Goal: Task Accomplishment & Management: Manage account settings

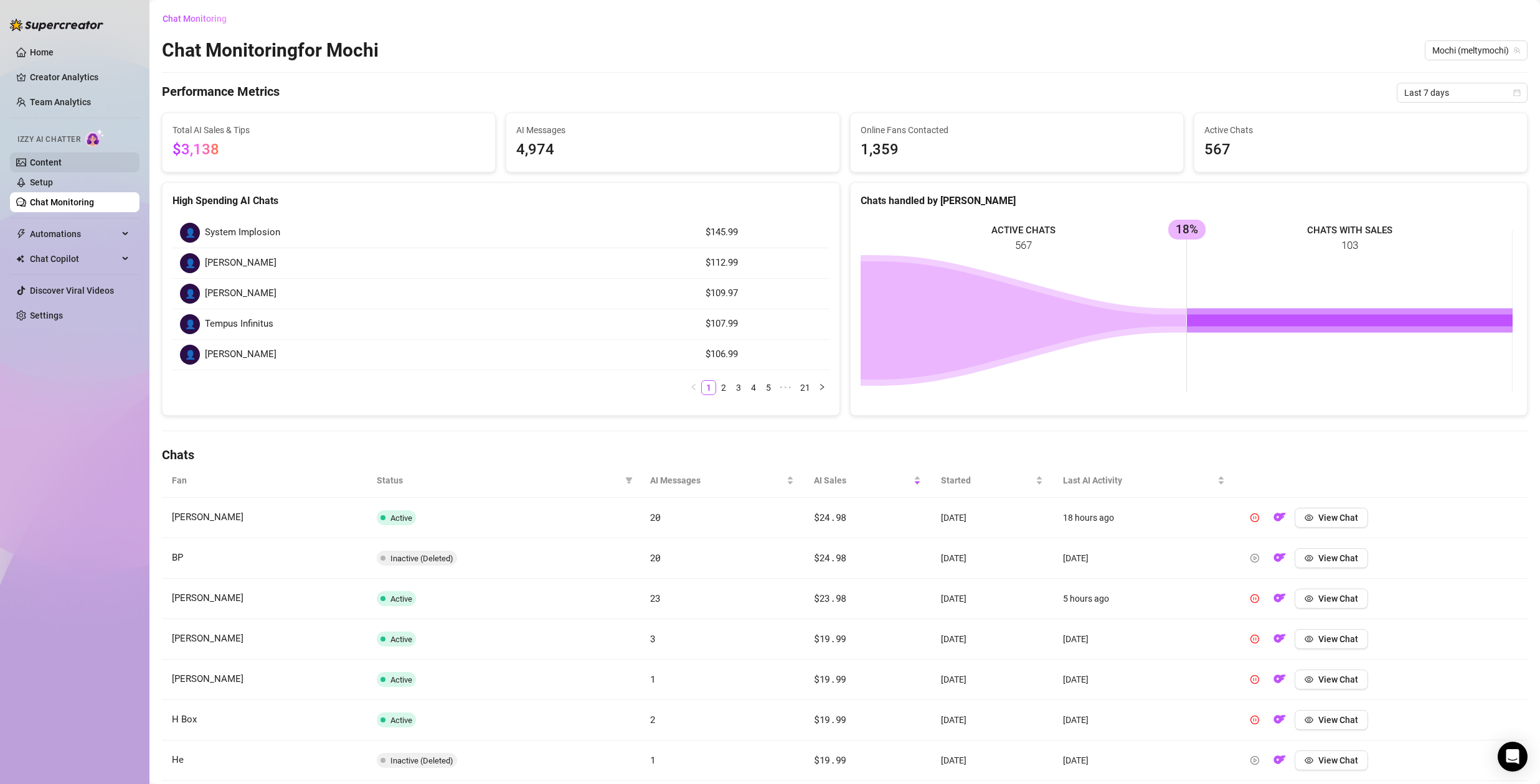
click at [62, 157] on link "Content" at bounding box center [45, 162] width 32 height 10
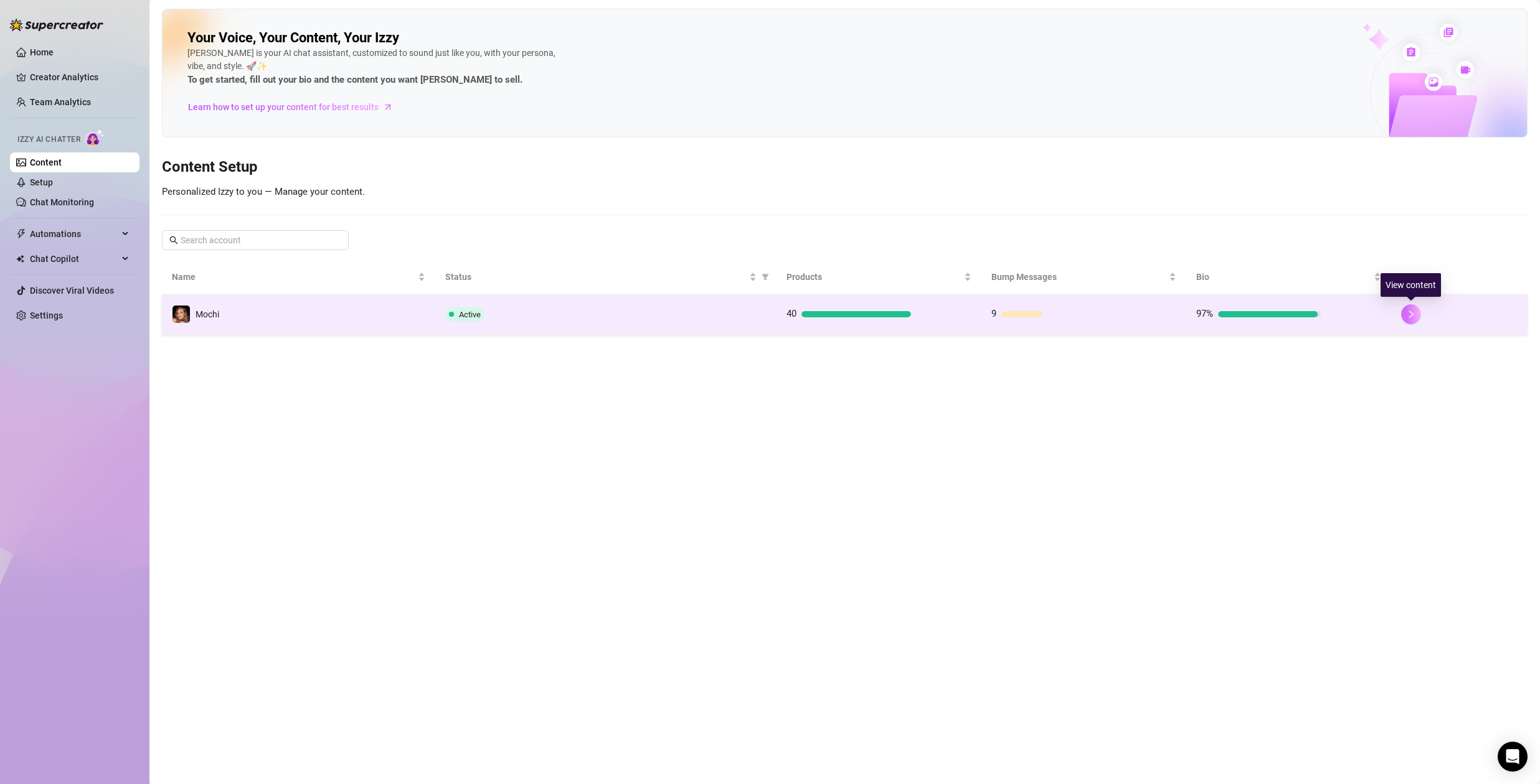
click at [1407, 318] on icon "right" at bounding box center [1411, 314] width 9 height 9
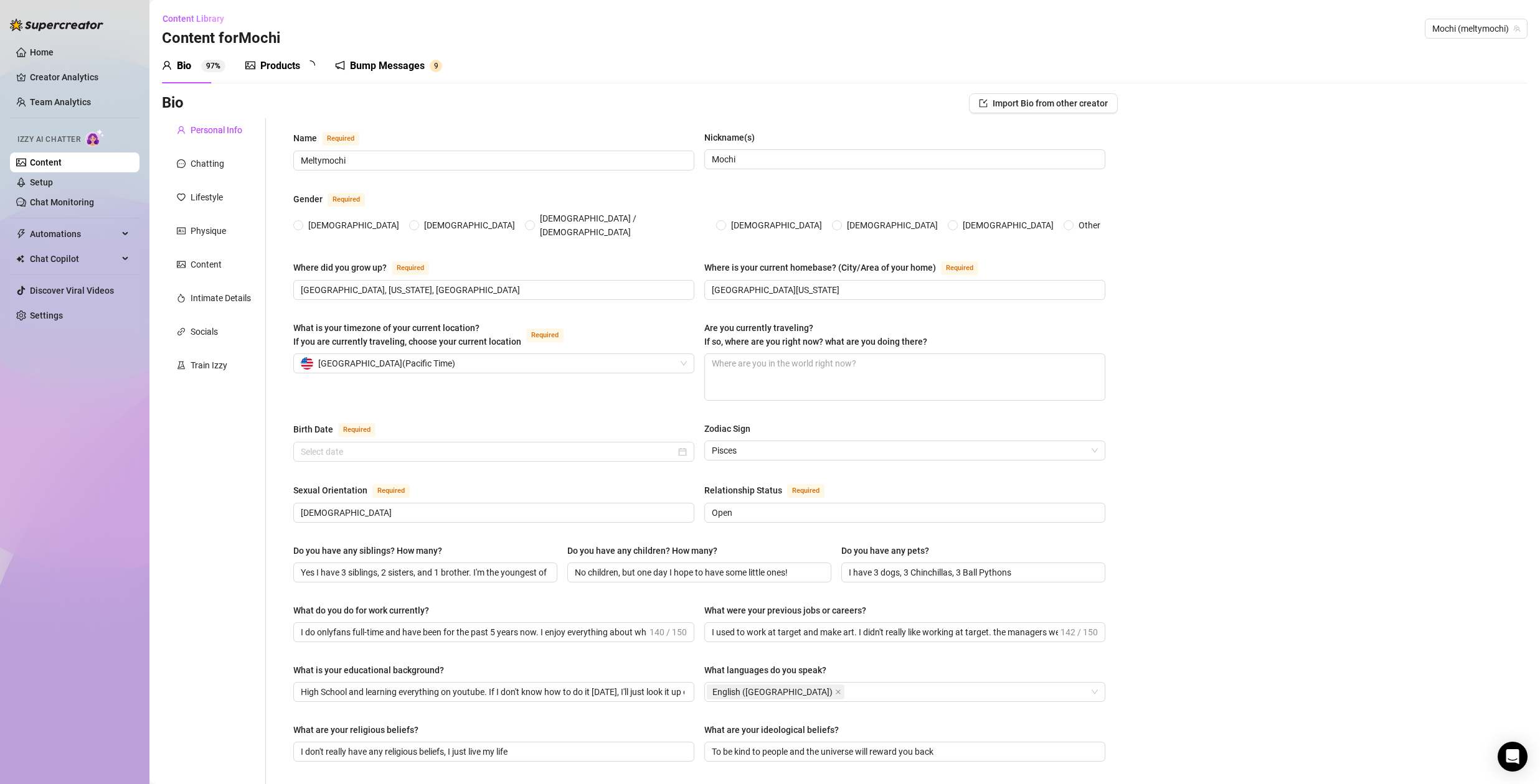
radio input "true"
type input "[DATE]"
click at [284, 65] on div "Products" at bounding box center [280, 65] width 40 height 15
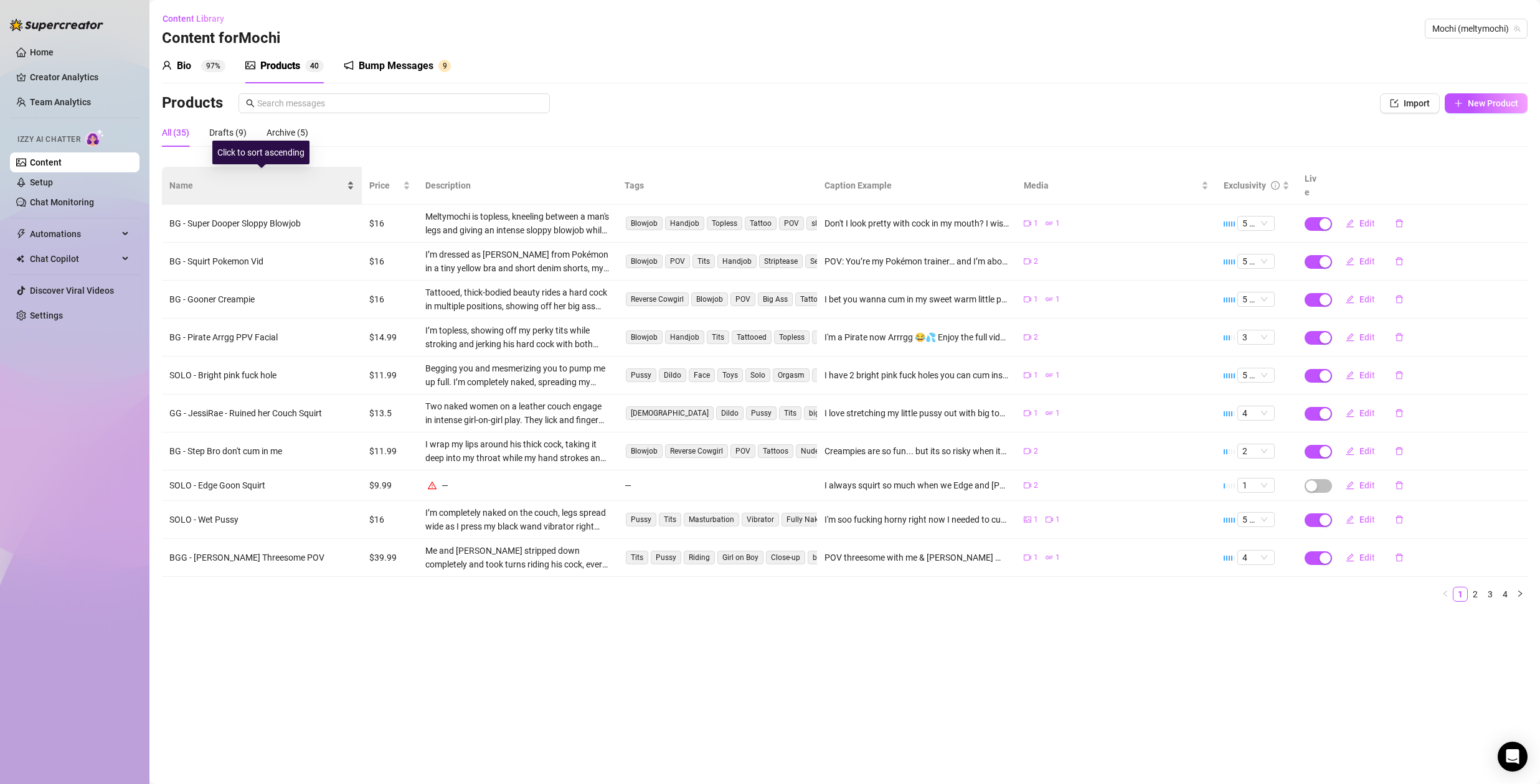
click at [193, 178] on span "Name" at bounding box center [256, 185] width 175 height 14
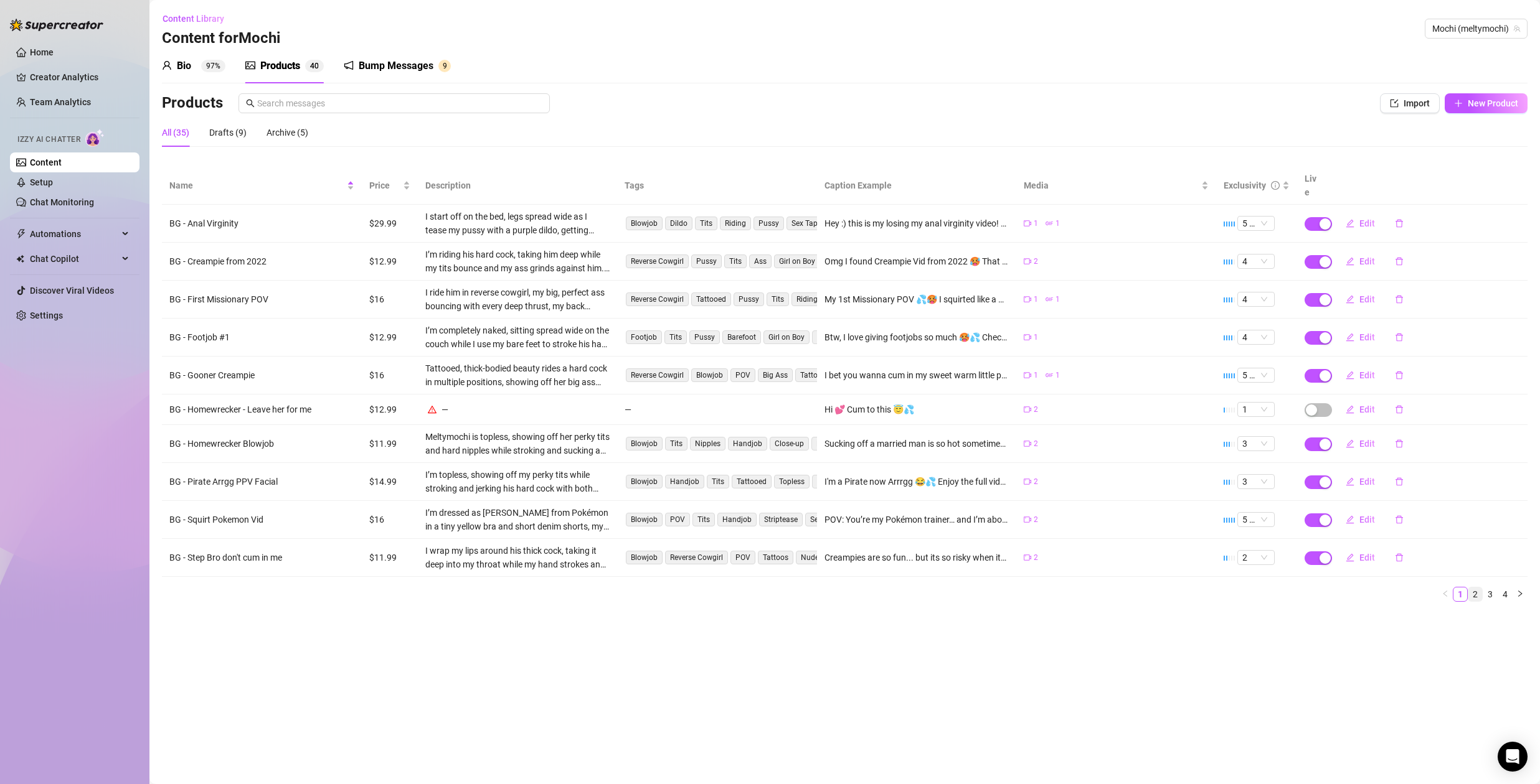
click at [1477, 588] on link "2" at bounding box center [1475, 595] width 14 height 14
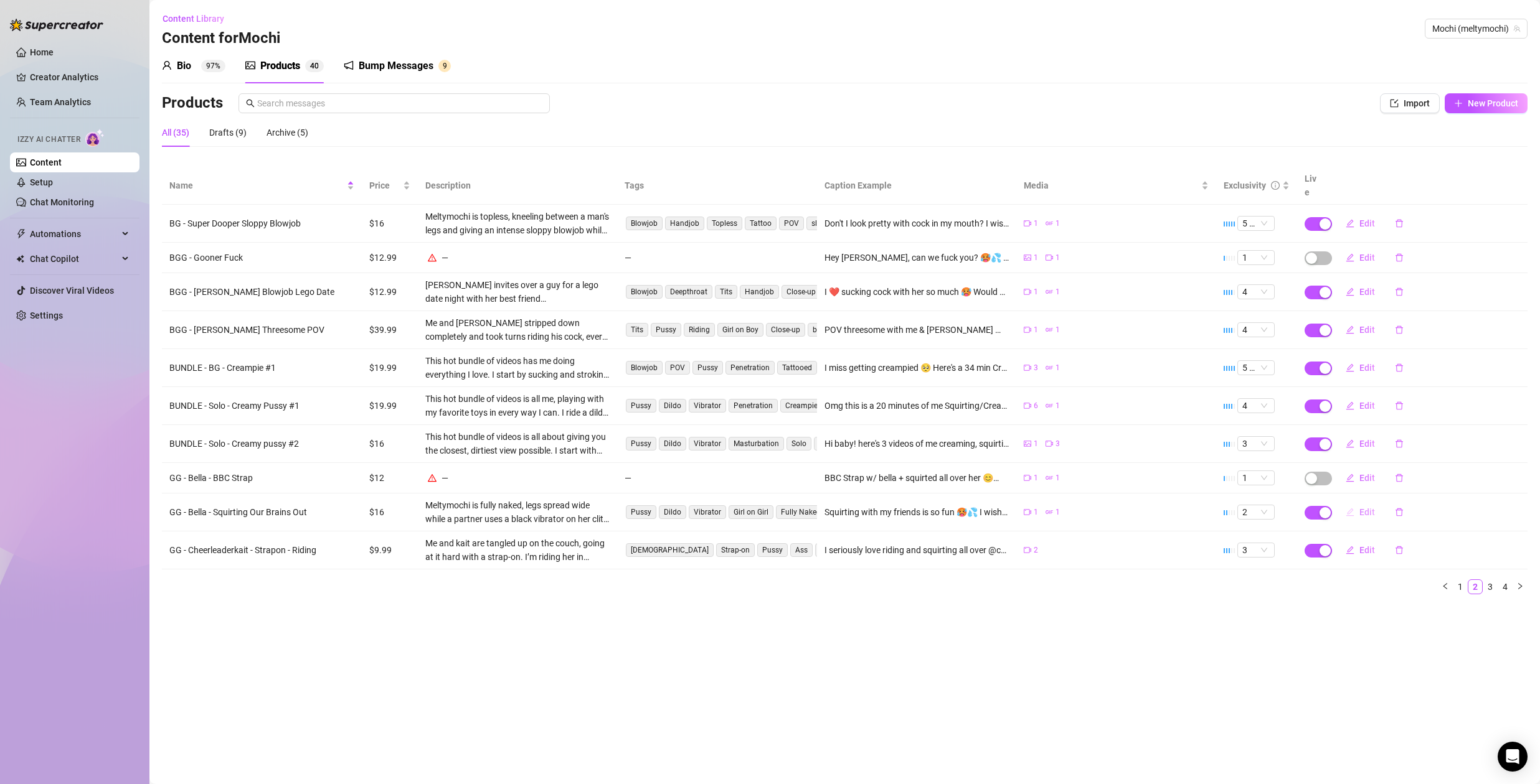
click at [1362, 507] on span "Edit" at bounding box center [1367, 512] width 16 height 10
type textarea "Squirting with my friends is so fun 🥵💦 I wish you were here to get squirted all…"
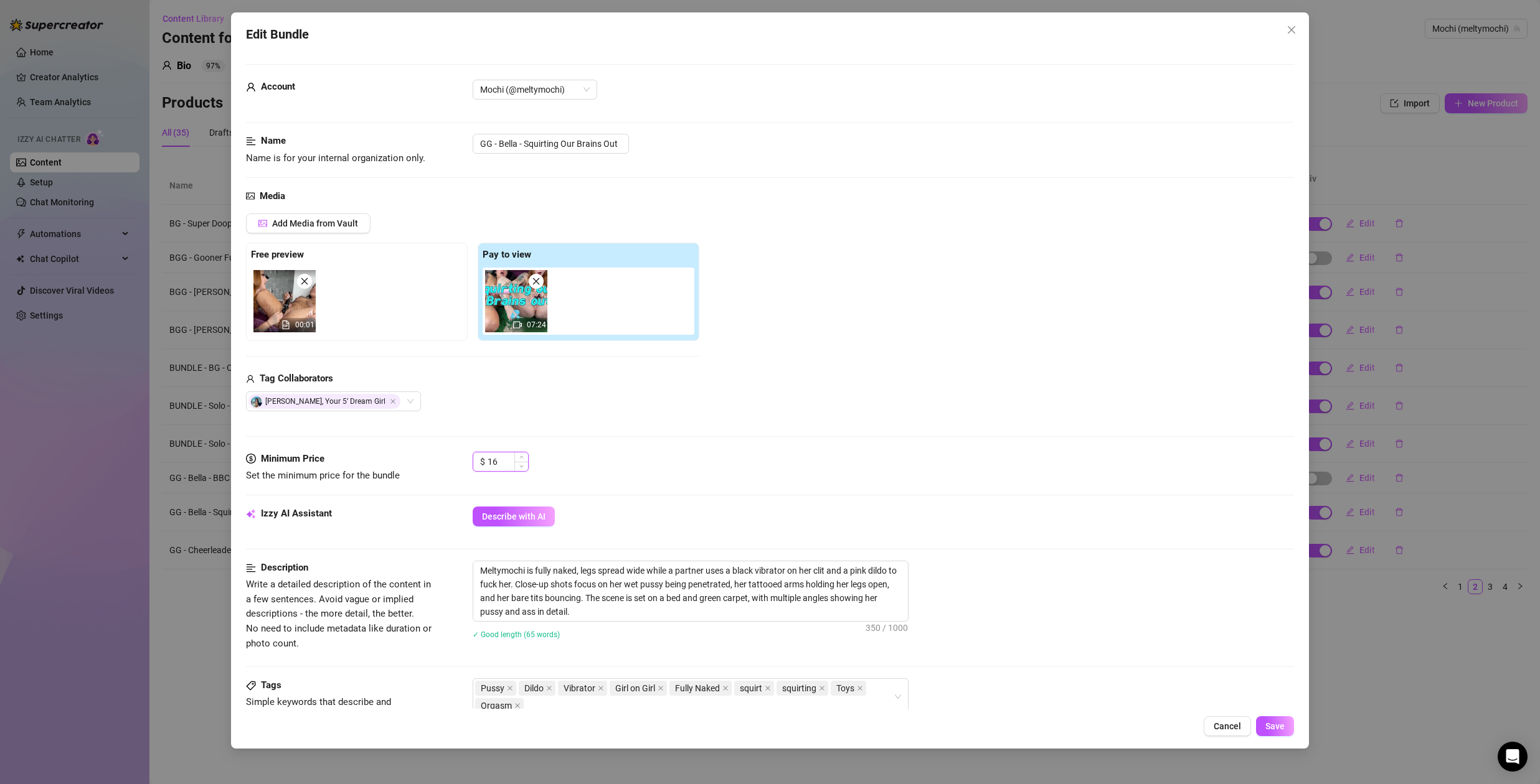
click at [497, 455] on input "16" at bounding box center [508, 462] width 41 height 19
click at [497, 460] on input "16" at bounding box center [508, 462] width 41 height 19
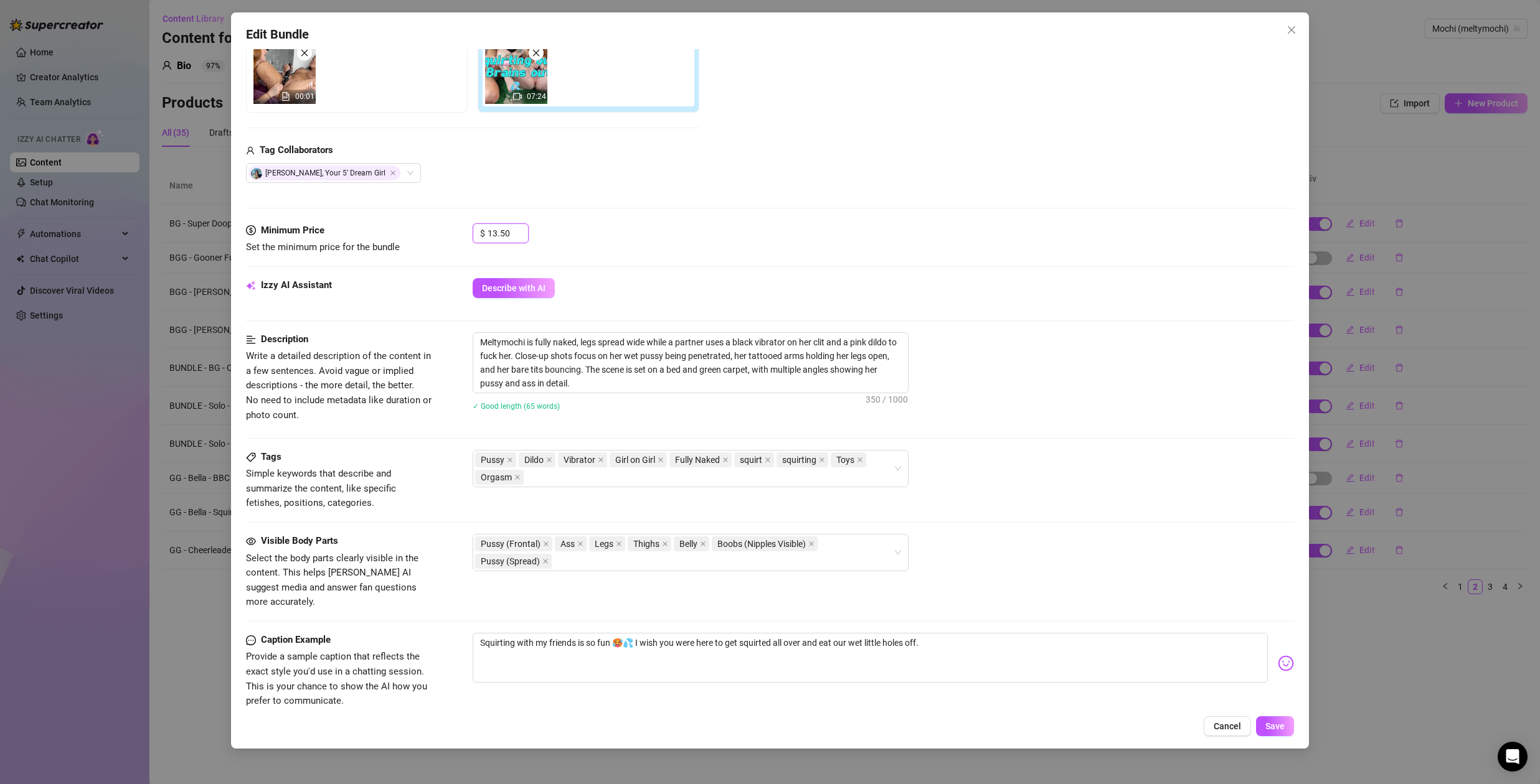
scroll to position [276, 0]
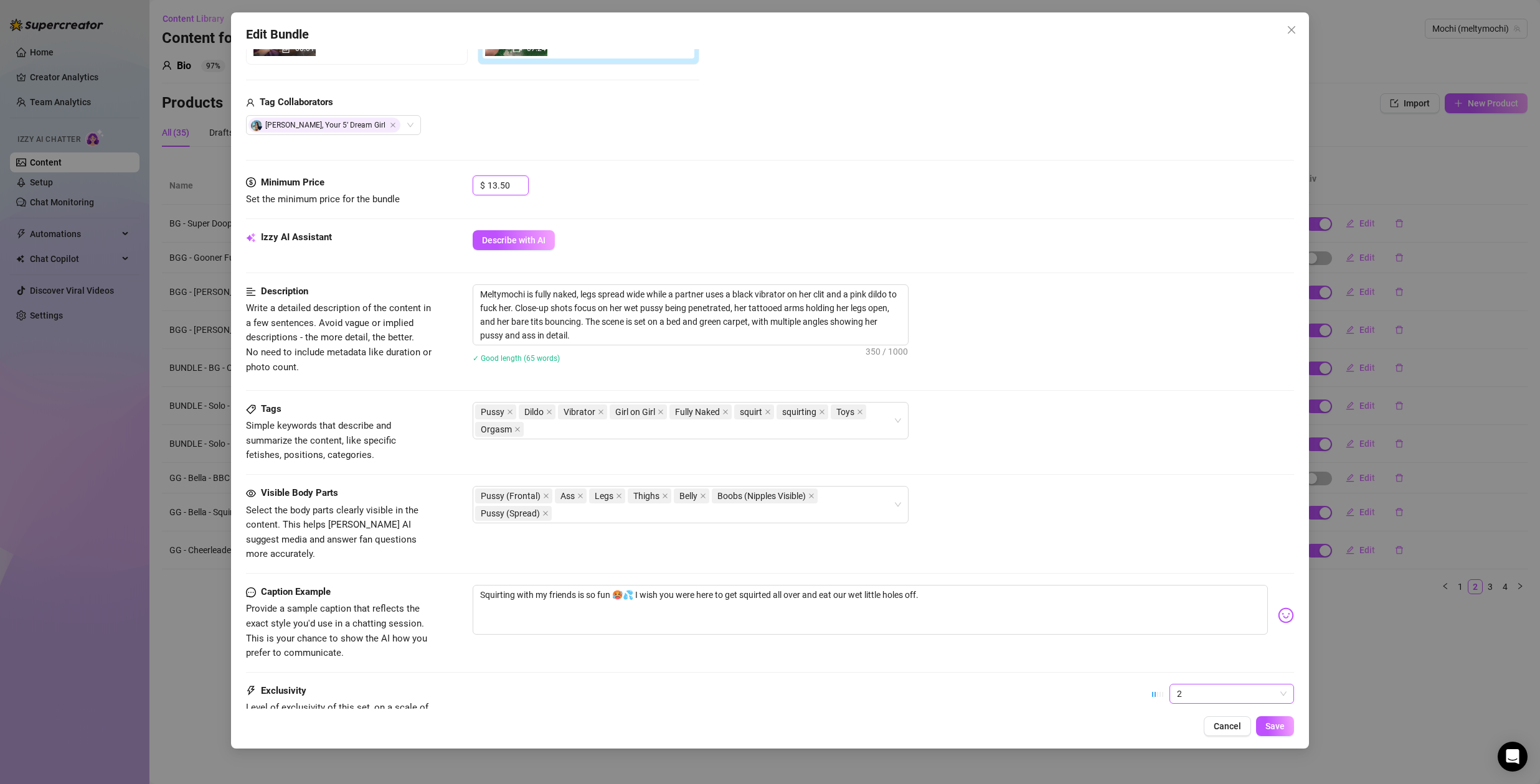
click at [1226, 684] on span "2" at bounding box center [1232, 694] width 110 height 19
type input "13.5"
click at [1199, 634] on div "4" at bounding box center [1222, 635] width 104 height 14
click at [1268, 725] on span "Save" at bounding box center [1274, 726] width 19 height 10
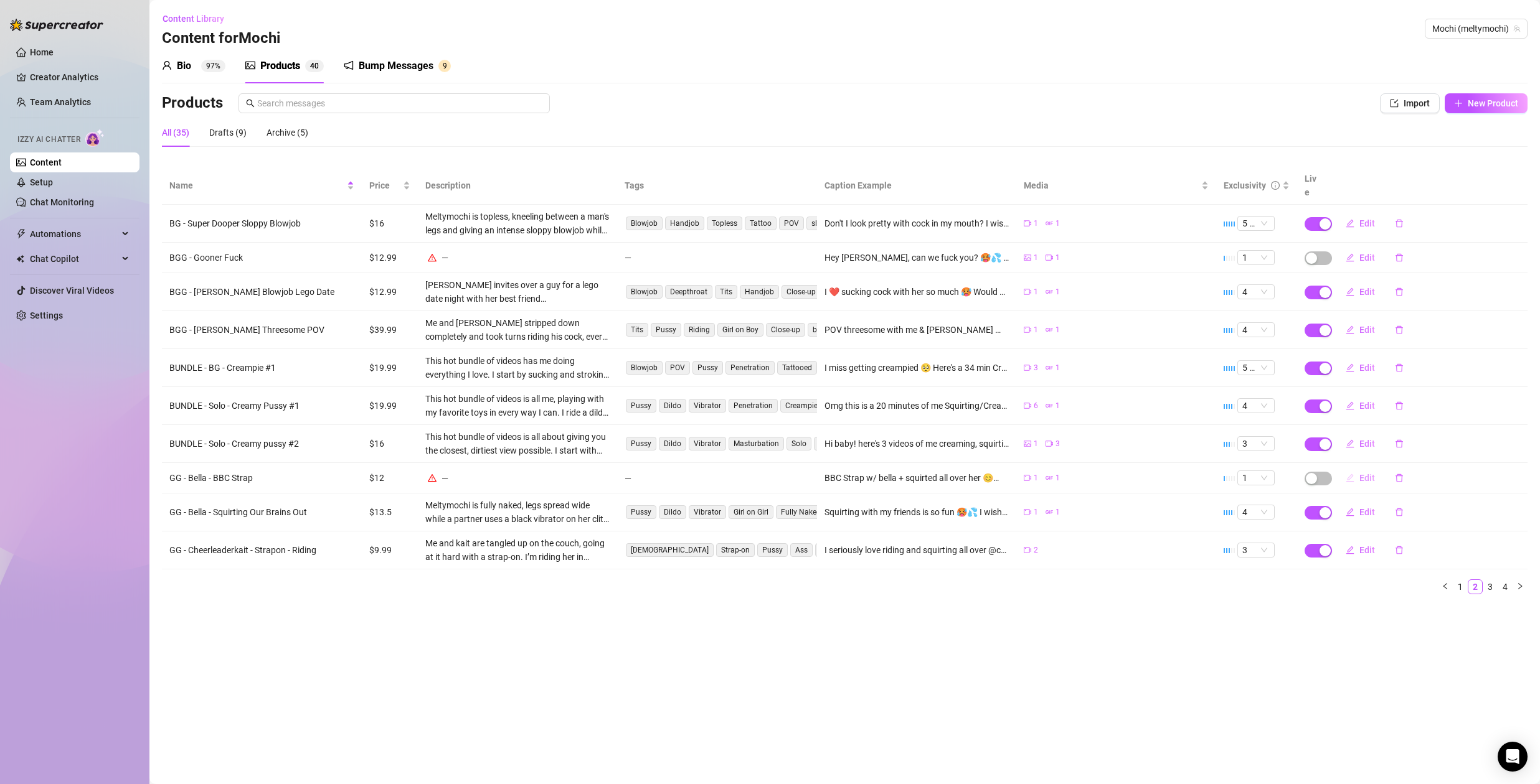
click at [1365, 473] on span "Edit" at bounding box center [1367, 477] width 16 height 10
type textarea "BBC Strap w/ bella + squirted all over her 😊💦 She strapped me, I strapped her, …"
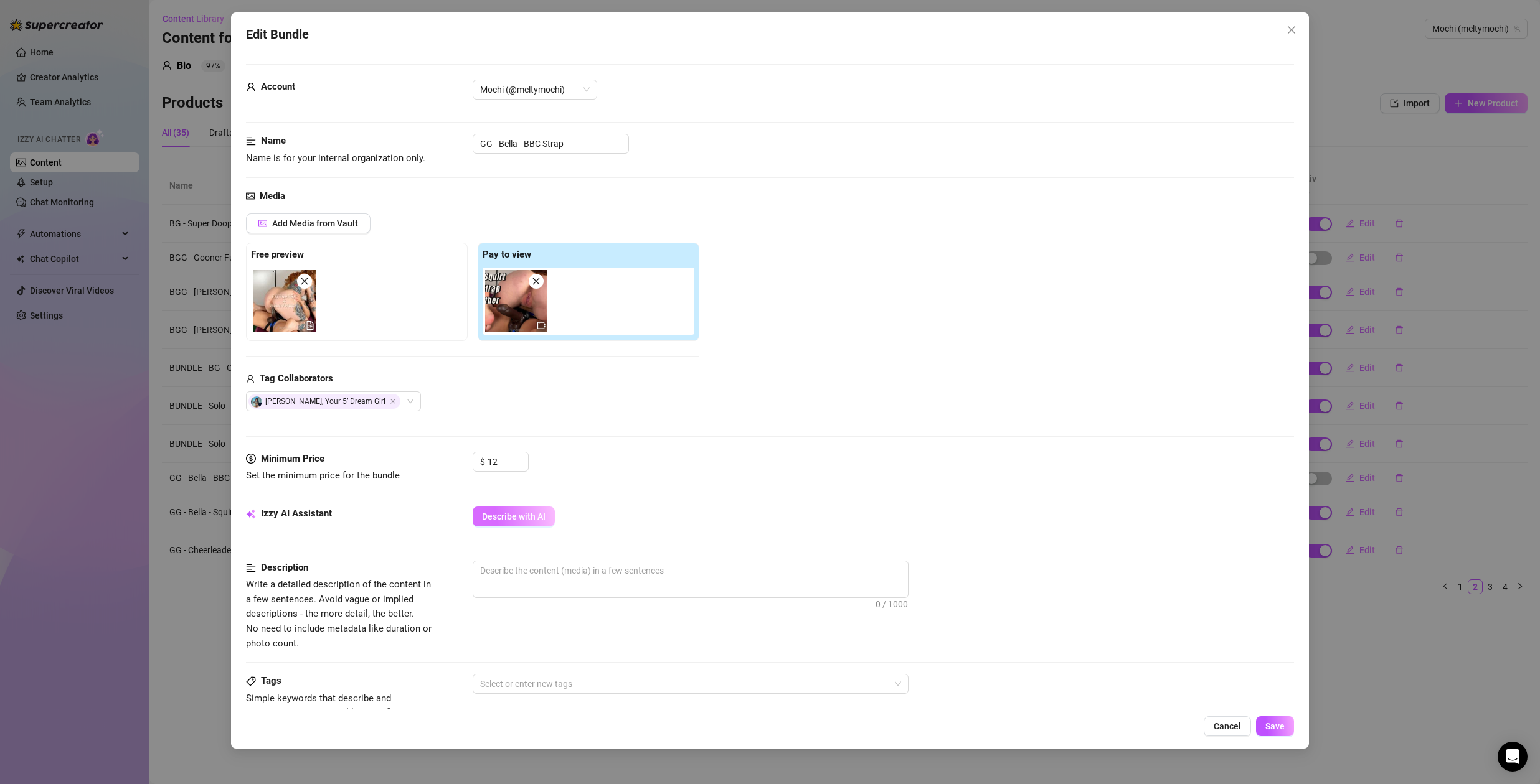
click at [512, 513] on span "Describe with AI" at bounding box center [514, 516] width 64 height 10
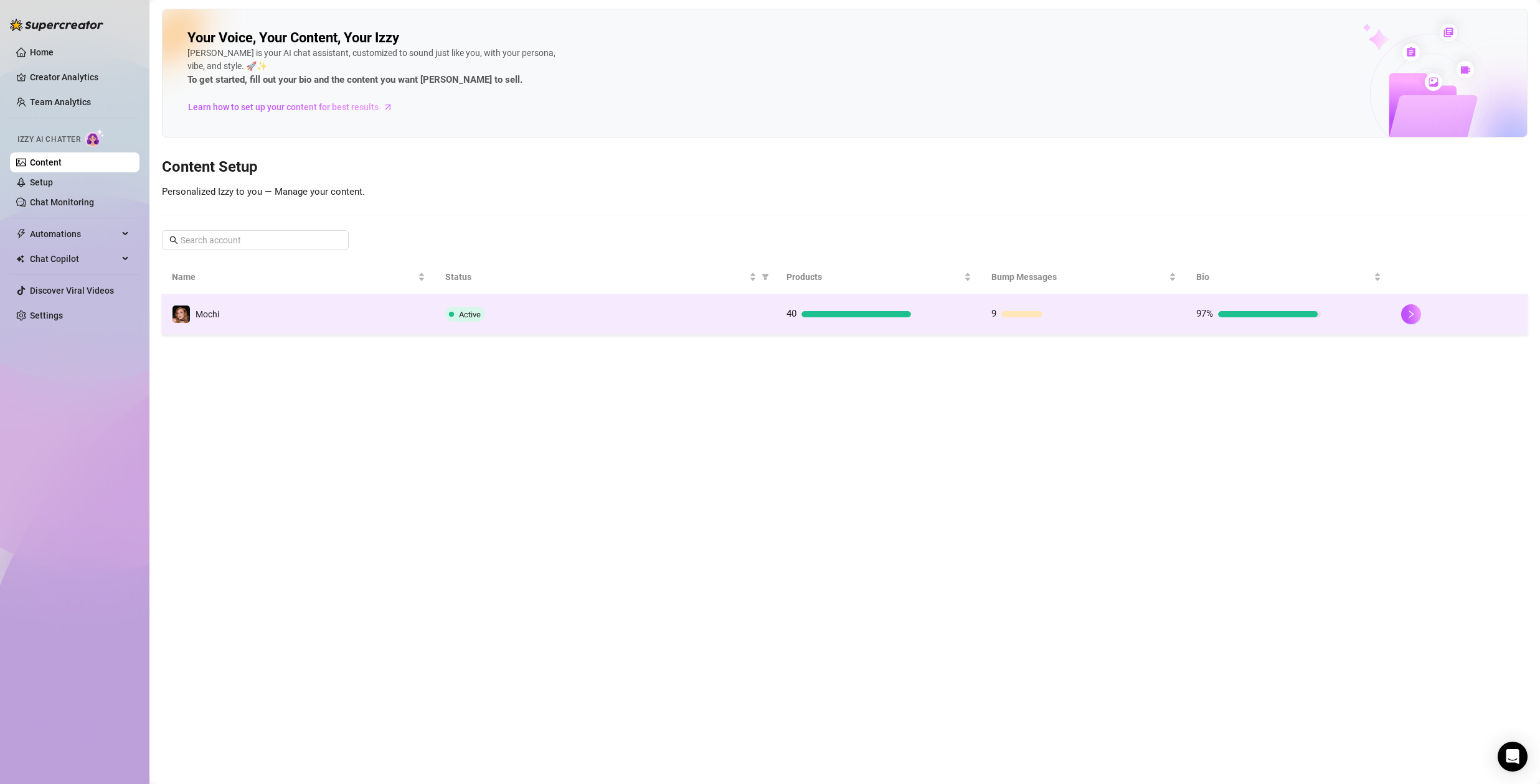
click at [780, 314] on td "40" at bounding box center [879, 315] width 205 height 40
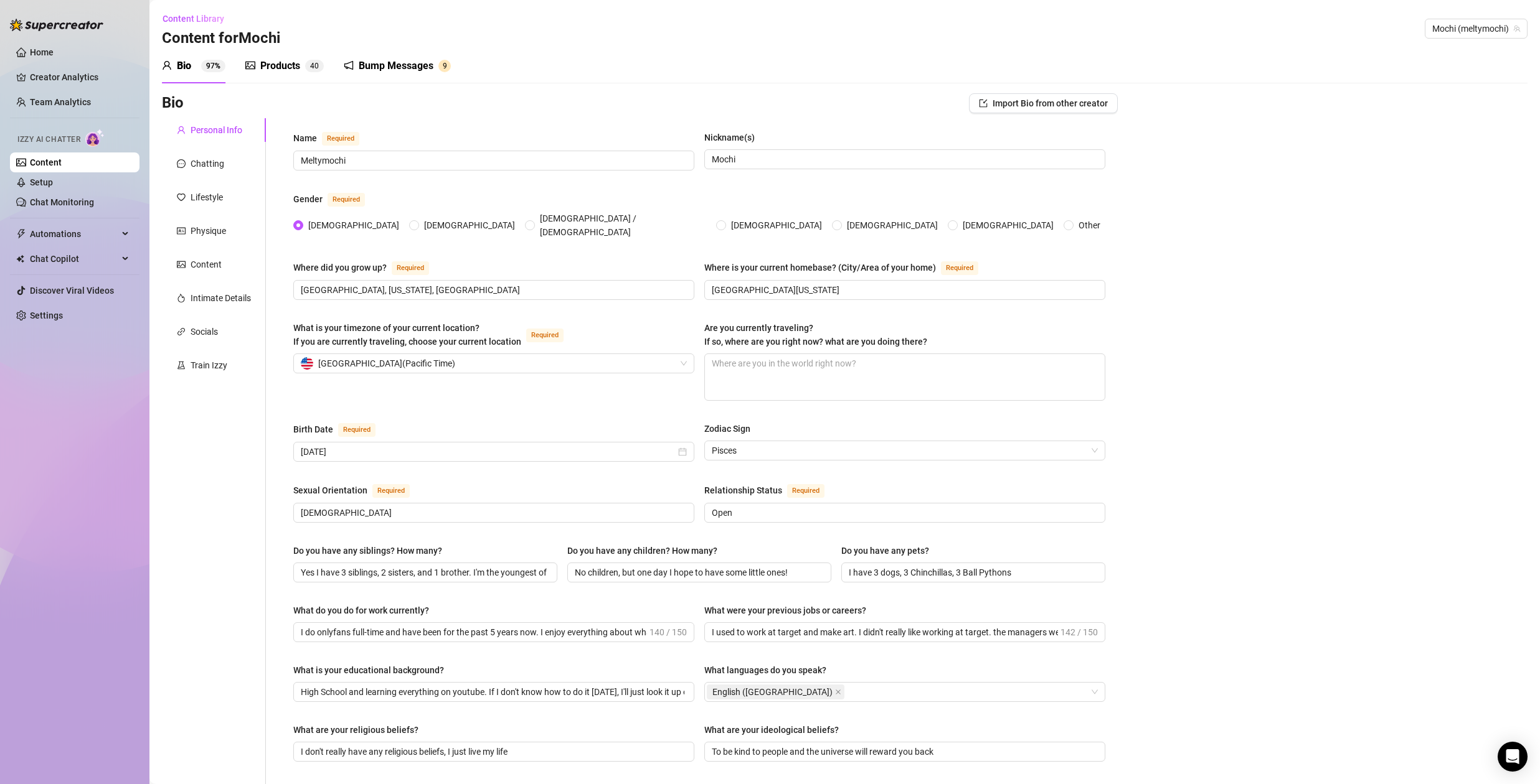
click at [290, 69] on div "Products" at bounding box center [280, 65] width 40 height 15
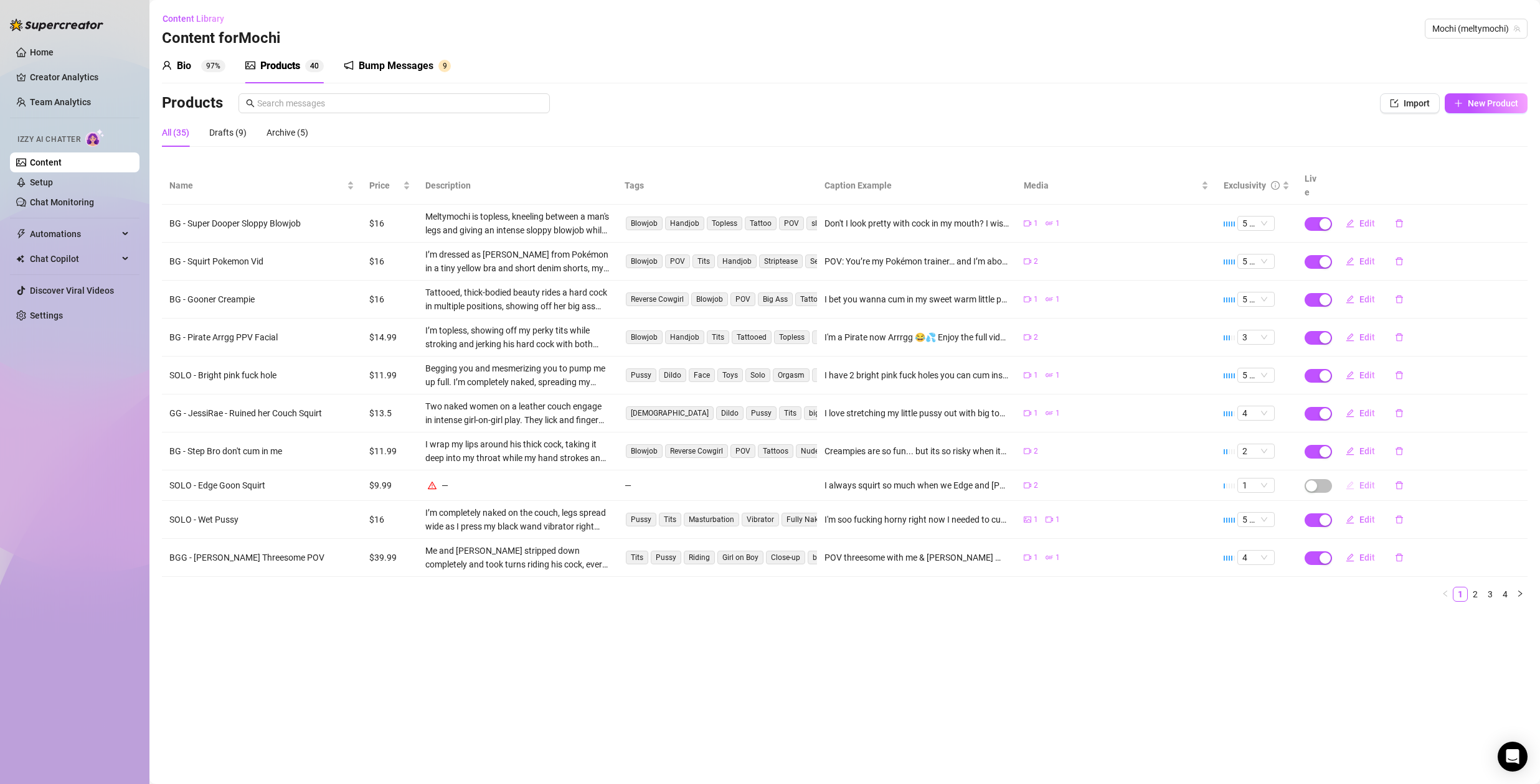
click at [1365, 480] on span "Edit" at bounding box center [1367, 485] width 16 height 10
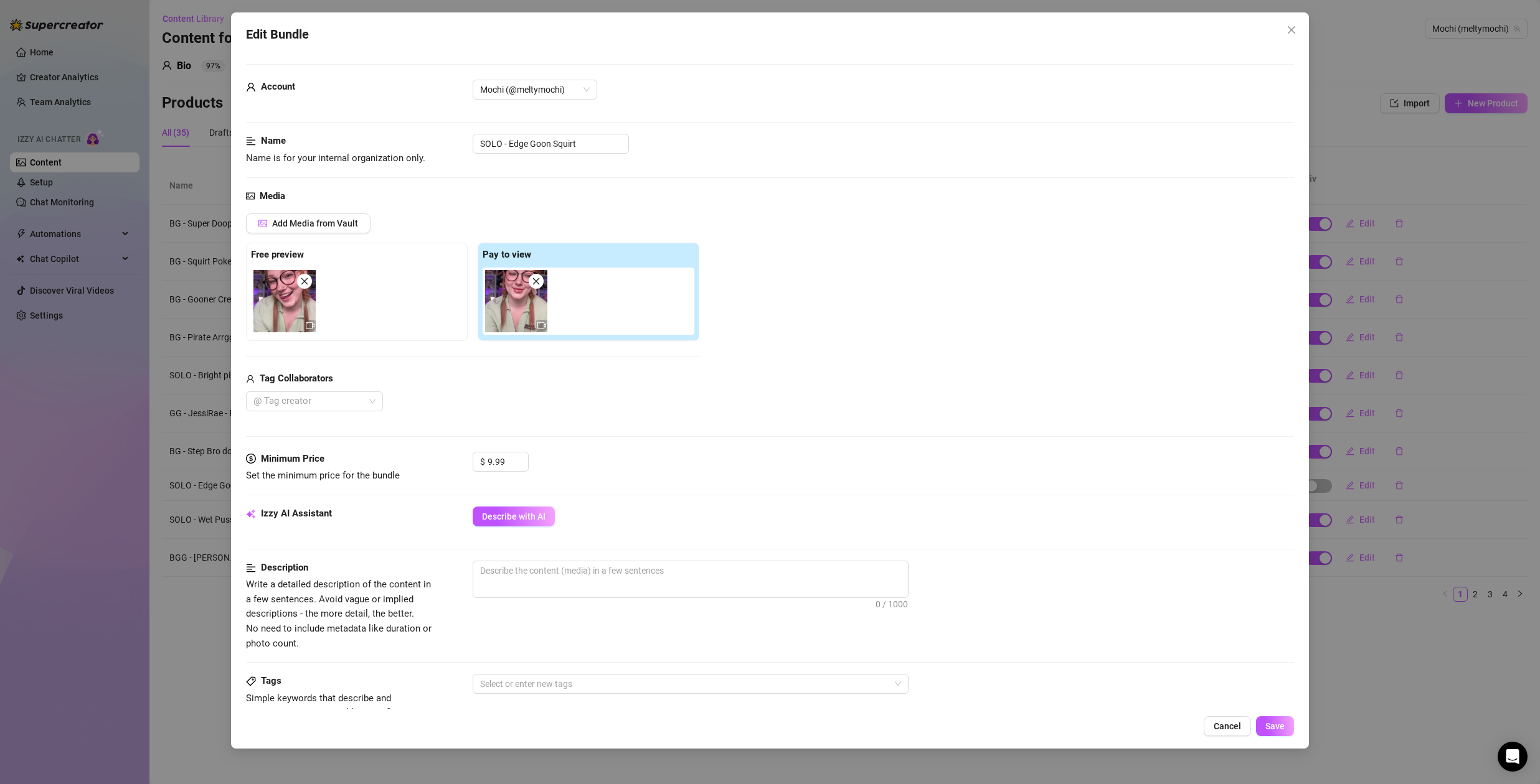
click at [282, 305] on img at bounding box center [284, 301] width 62 height 62
click at [526, 518] on span "Describe with AI" at bounding box center [514, 516] width 64 height 10
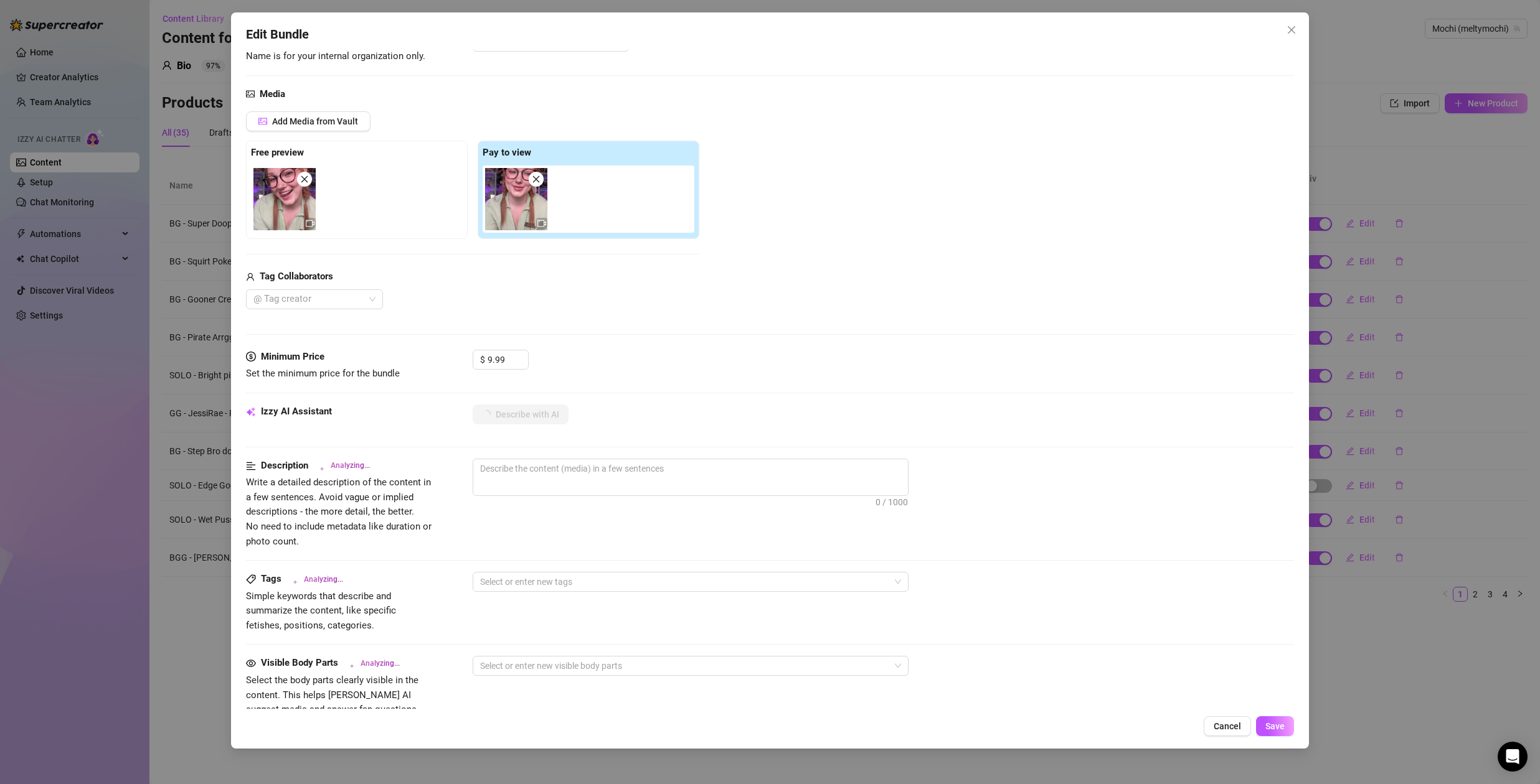
scroll to position [126, 0]
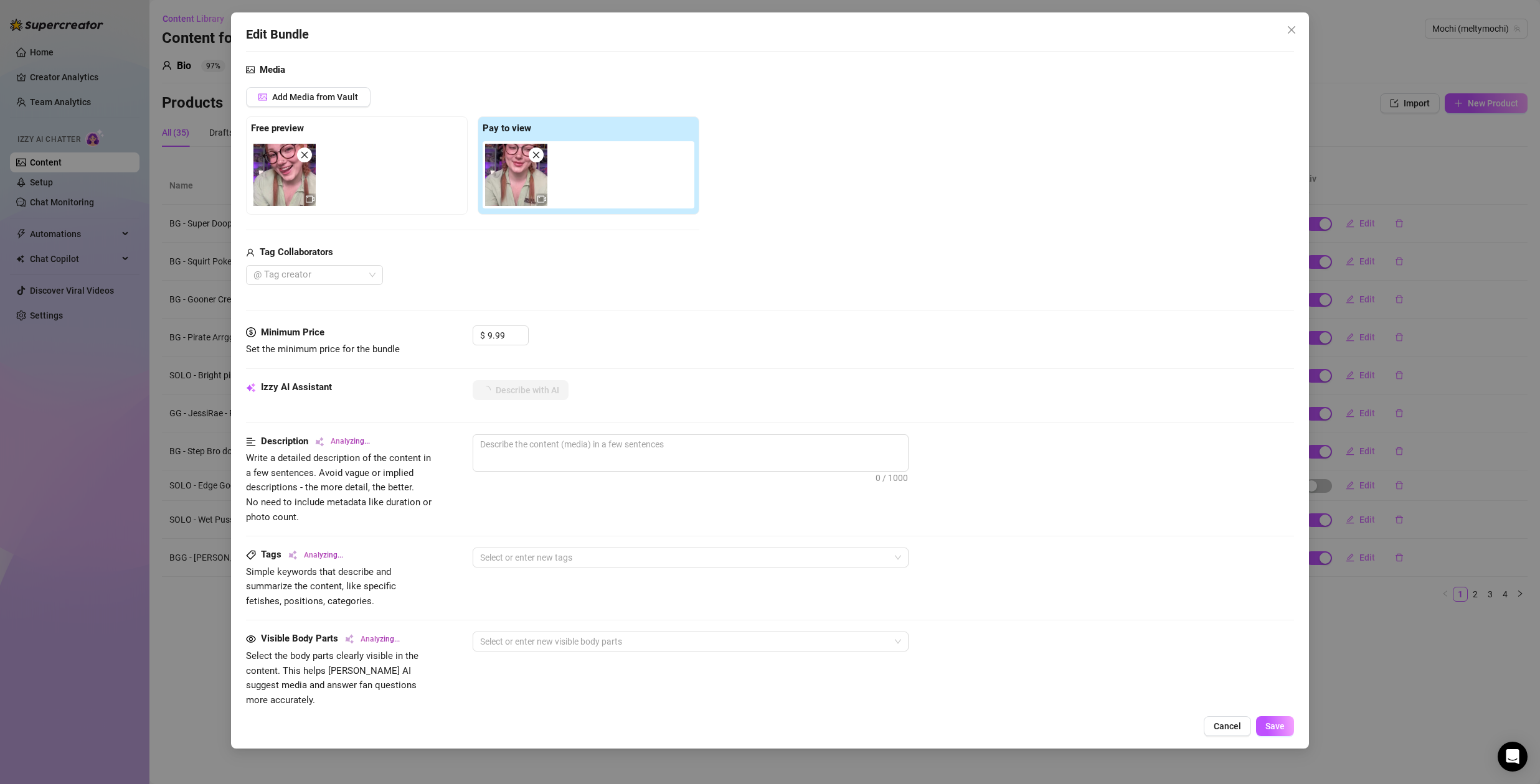
type textarea "Naked"
type textarea "Naked and"
type textarea "Naked and spread"
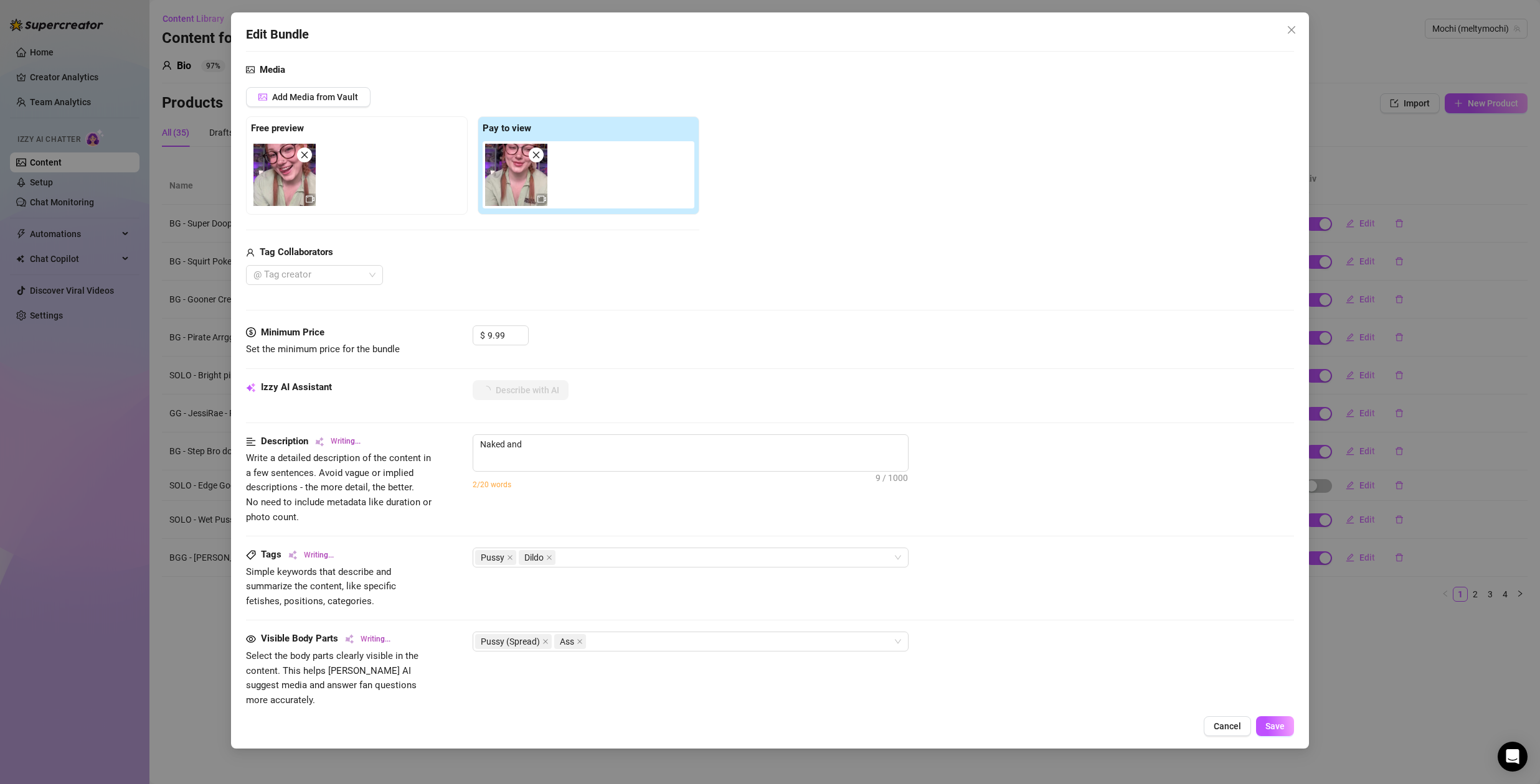
type textarea "Naked and spread"
type textarea "Naked and spread wide"
type textarea "Naked and spread wide on"
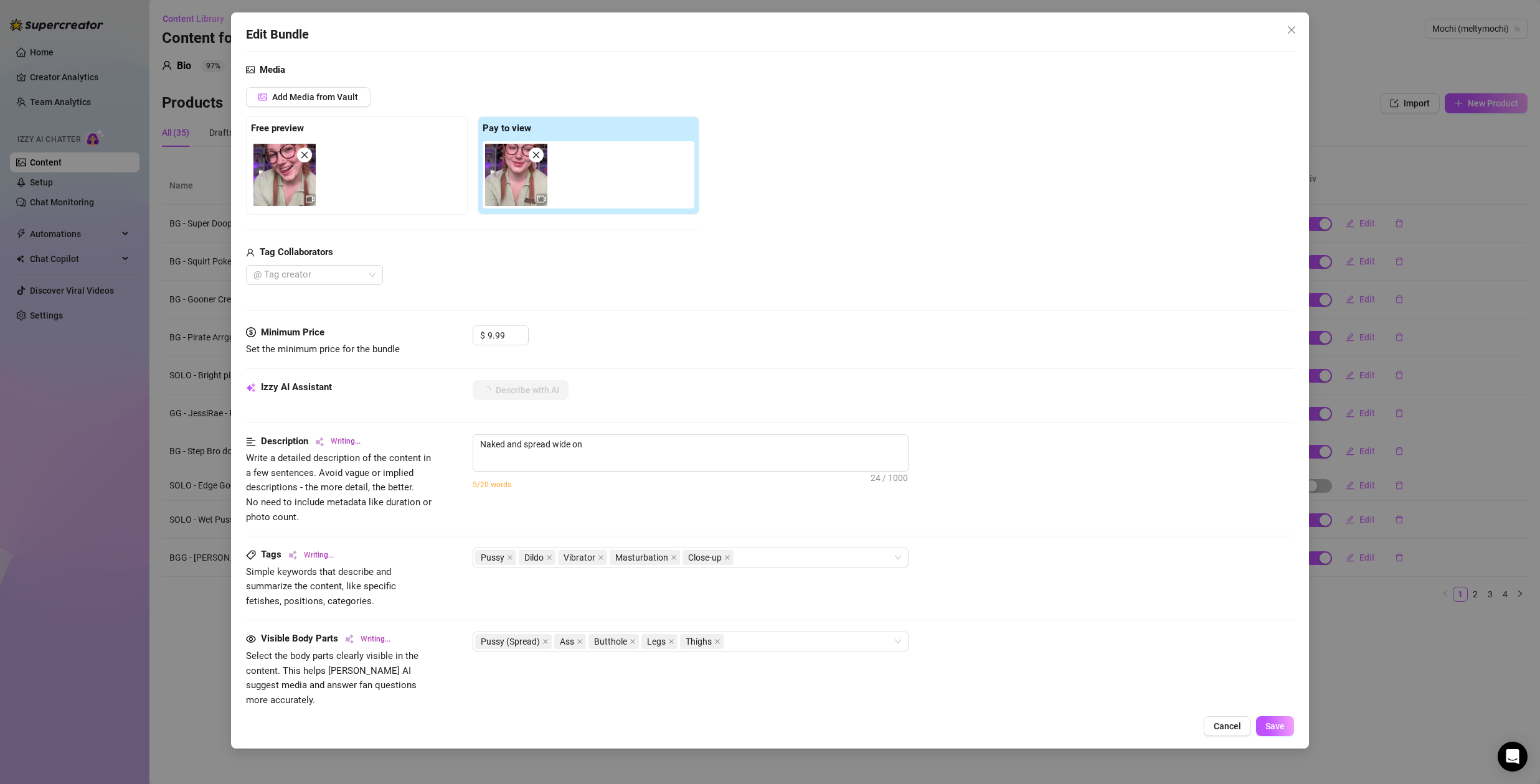
type textarea "Naked and spread wide on the"
type textarea "Naked and spread wide on the floor,"
type textarea "Naked and spread wide on the floor, she"
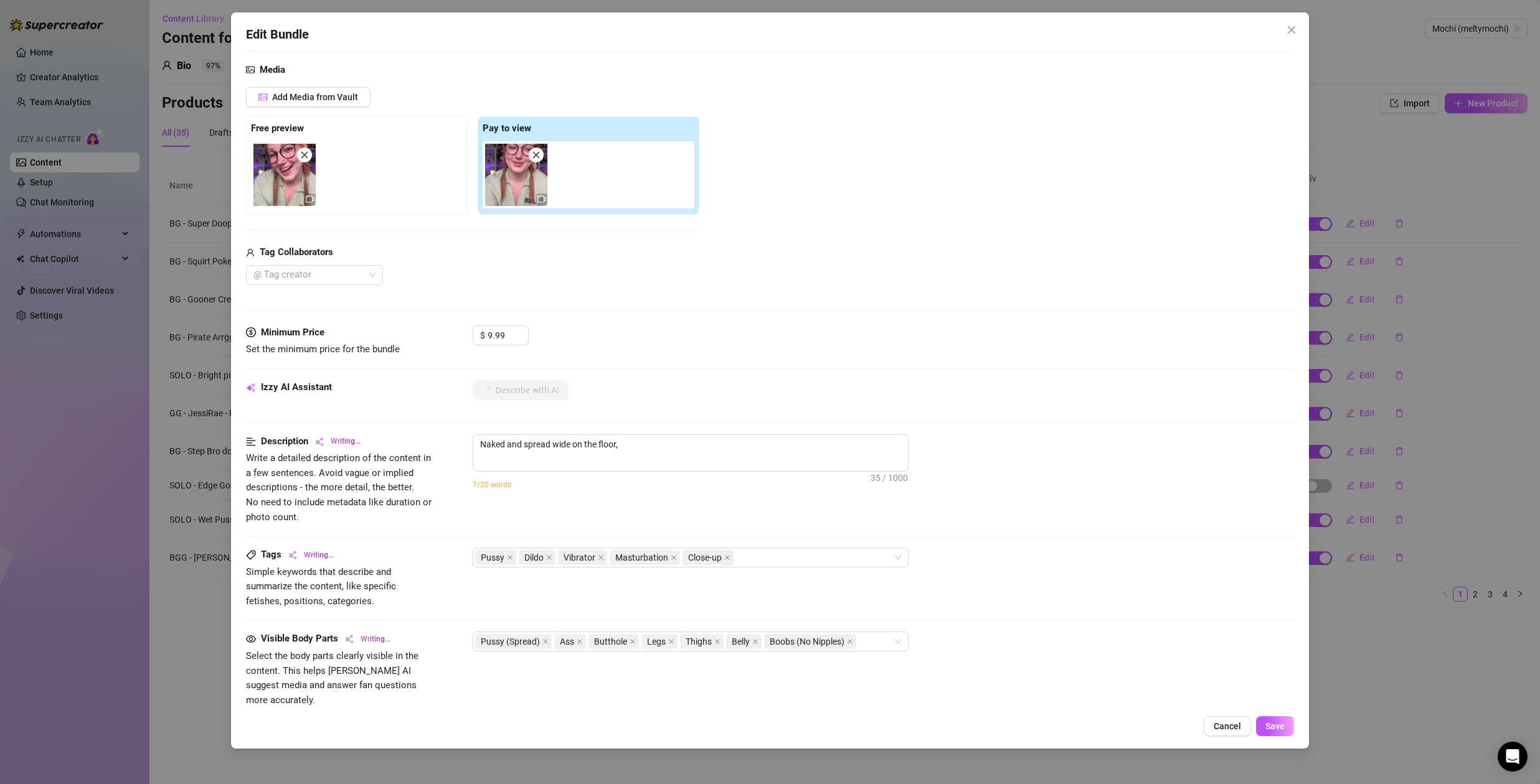
type textarea "Naked and spread wide on the floor, she"
type textarea "Naked and spread wide on the floor, she shows"
type textarea "Naked and spread wide on the floor, she shows off"
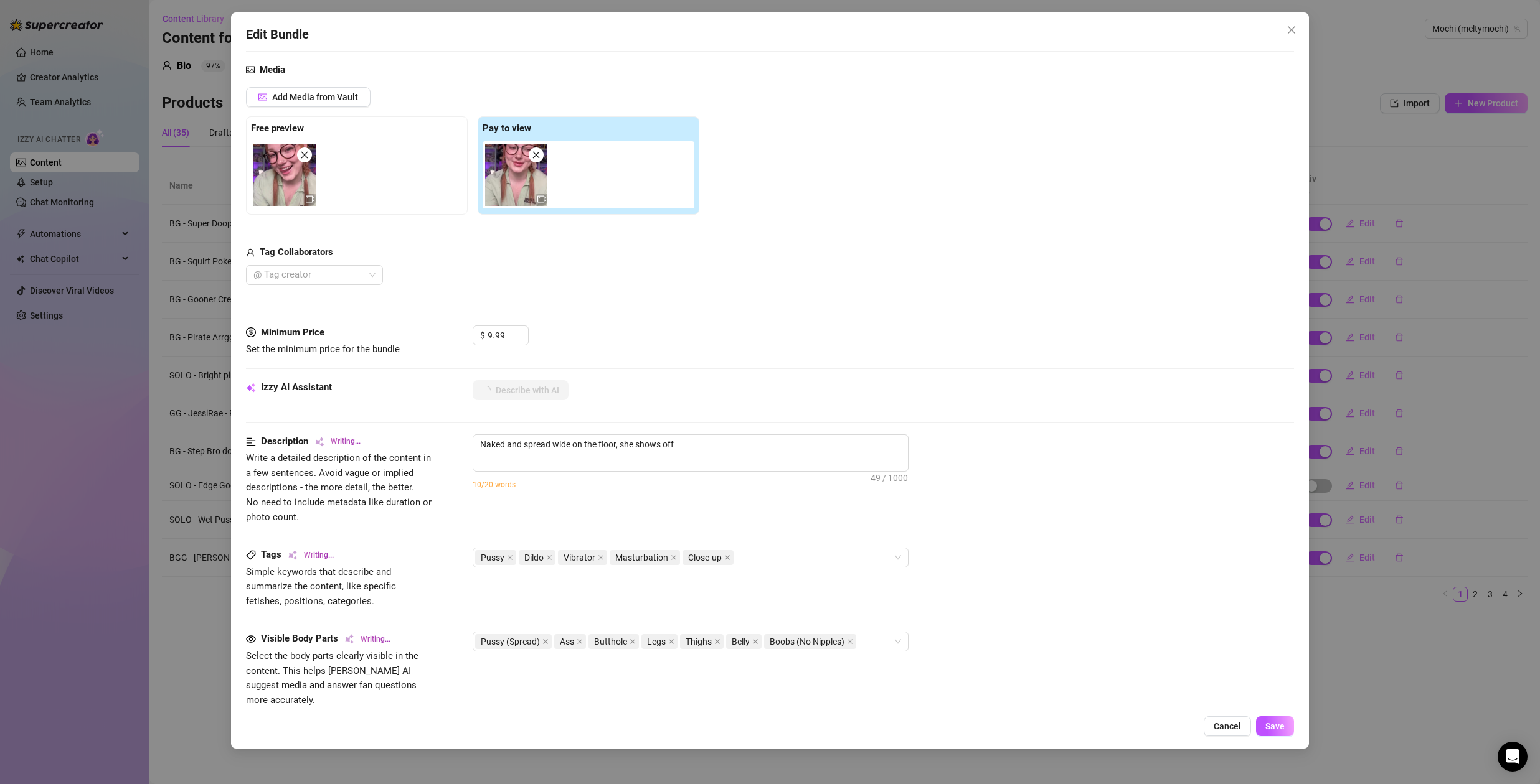
type textarea "Naked and spread wide on the floor, she shows off her"
type textarea "Naked and spread wide on the floor, she shows off her shaved"
type textarea "Naked and spread wide on the floor, she shows off her shaved pussy"
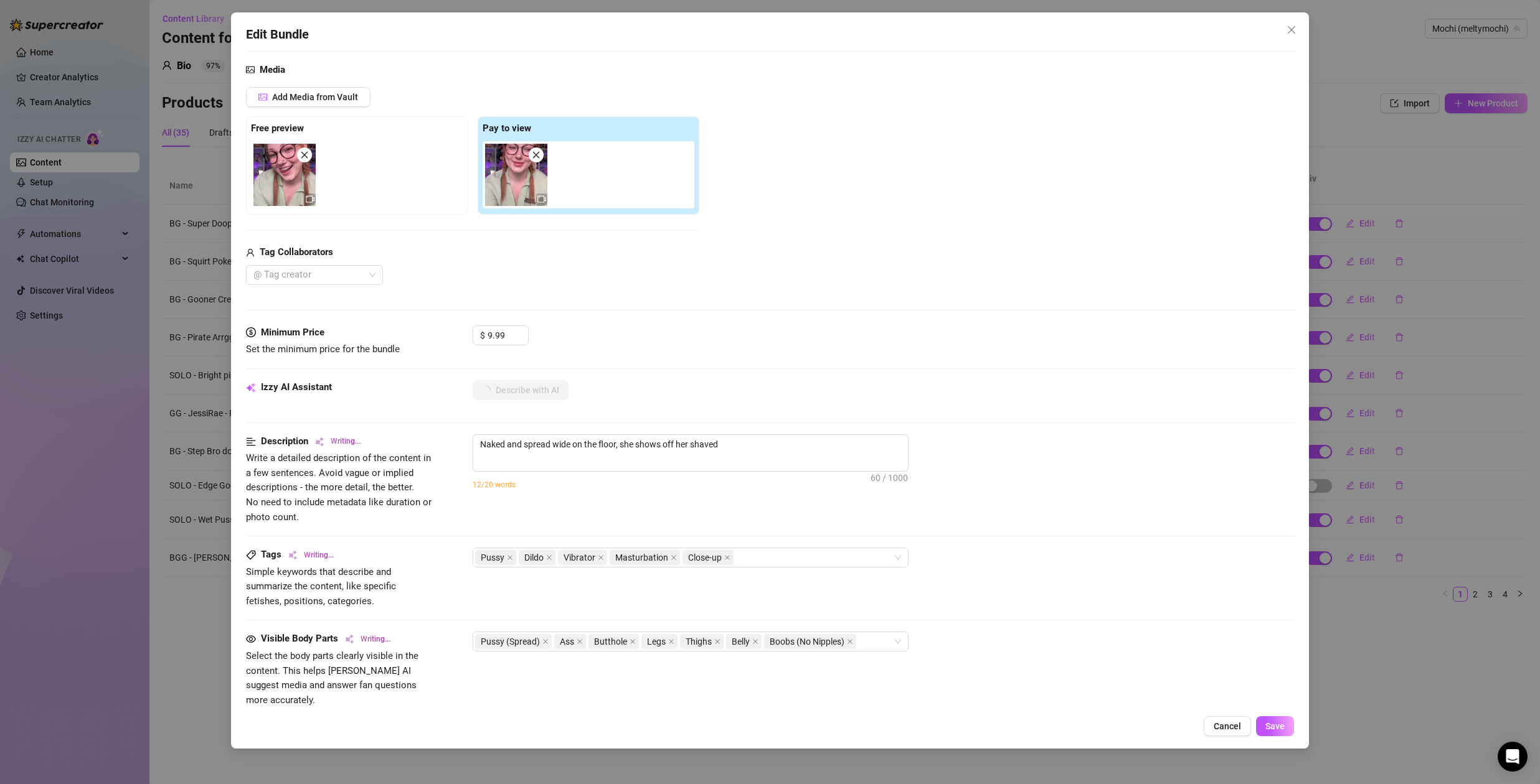
type textarea "Naked and spread wide on the floor, she shows off her shaved pussy"
type textarea "Naked and spread wide on the floor, she shows off her shaved pussy and"
type textarea "Naked and spread wide on the floor, she shows off her shaved pussy and tight"
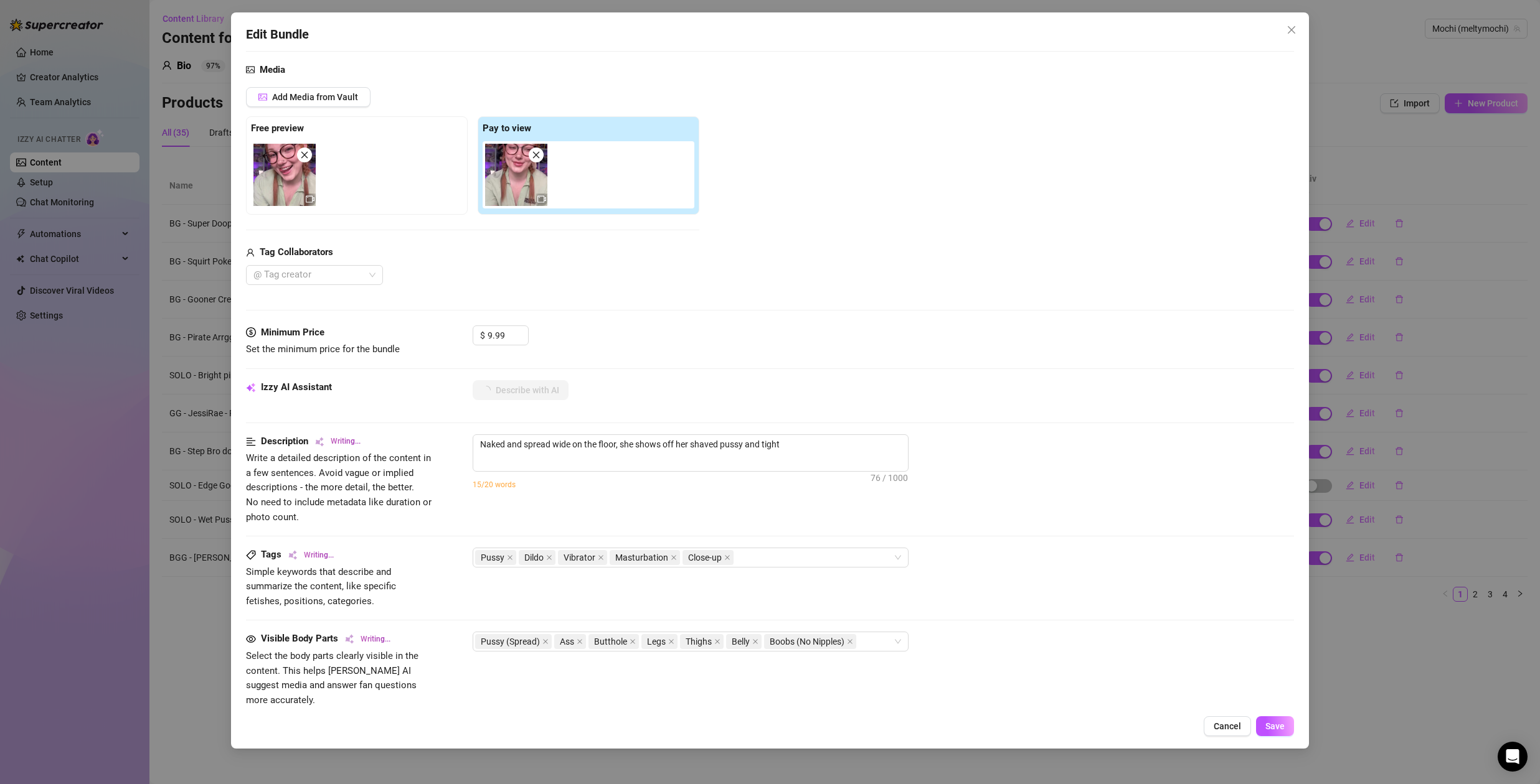
type textarea "Naked and spread wide on the floor, she shows off her shaved pussy and tight as…"
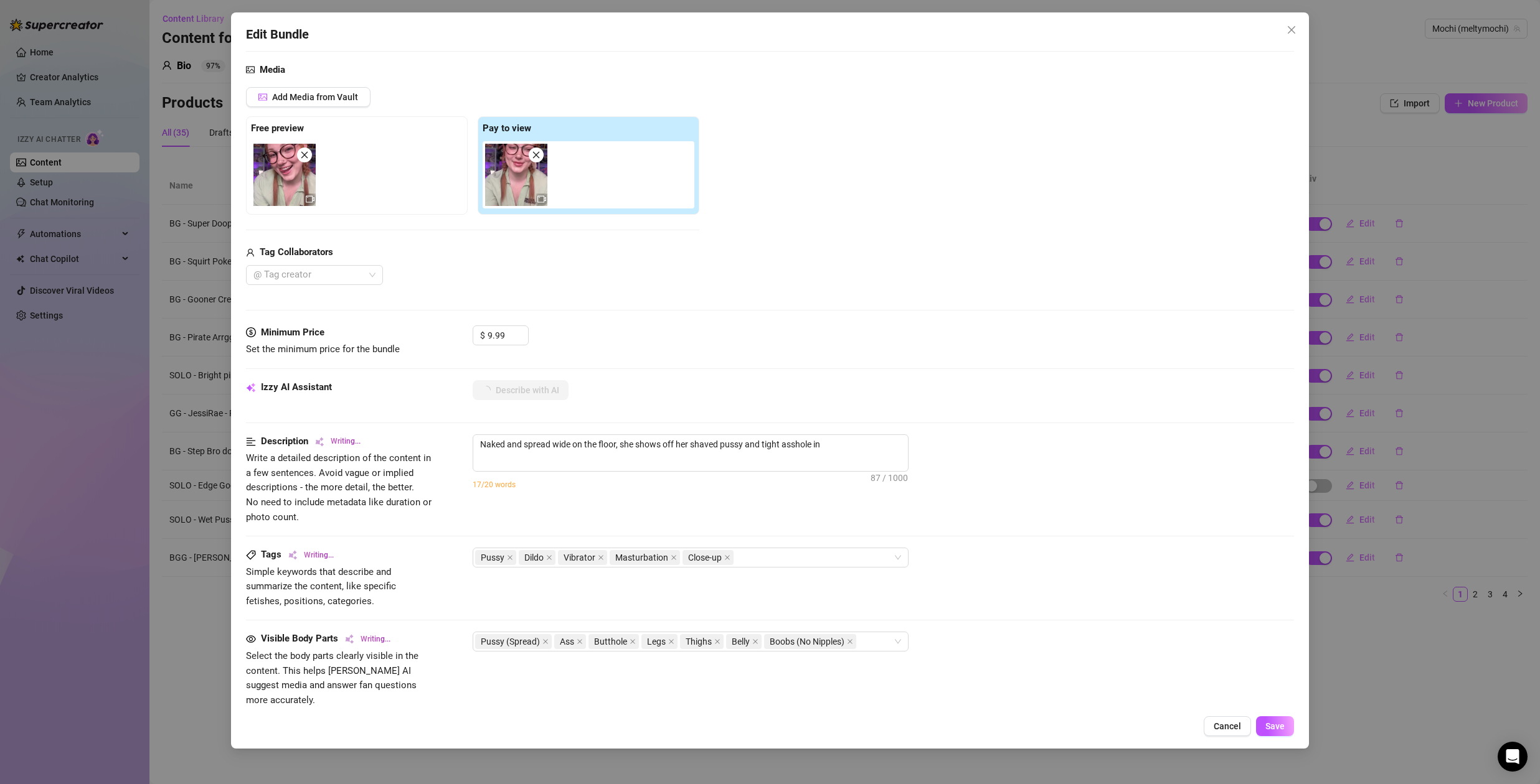
type textarea "Naked and spread wide on the floor, she shows off her shaved pussy and tight as…"
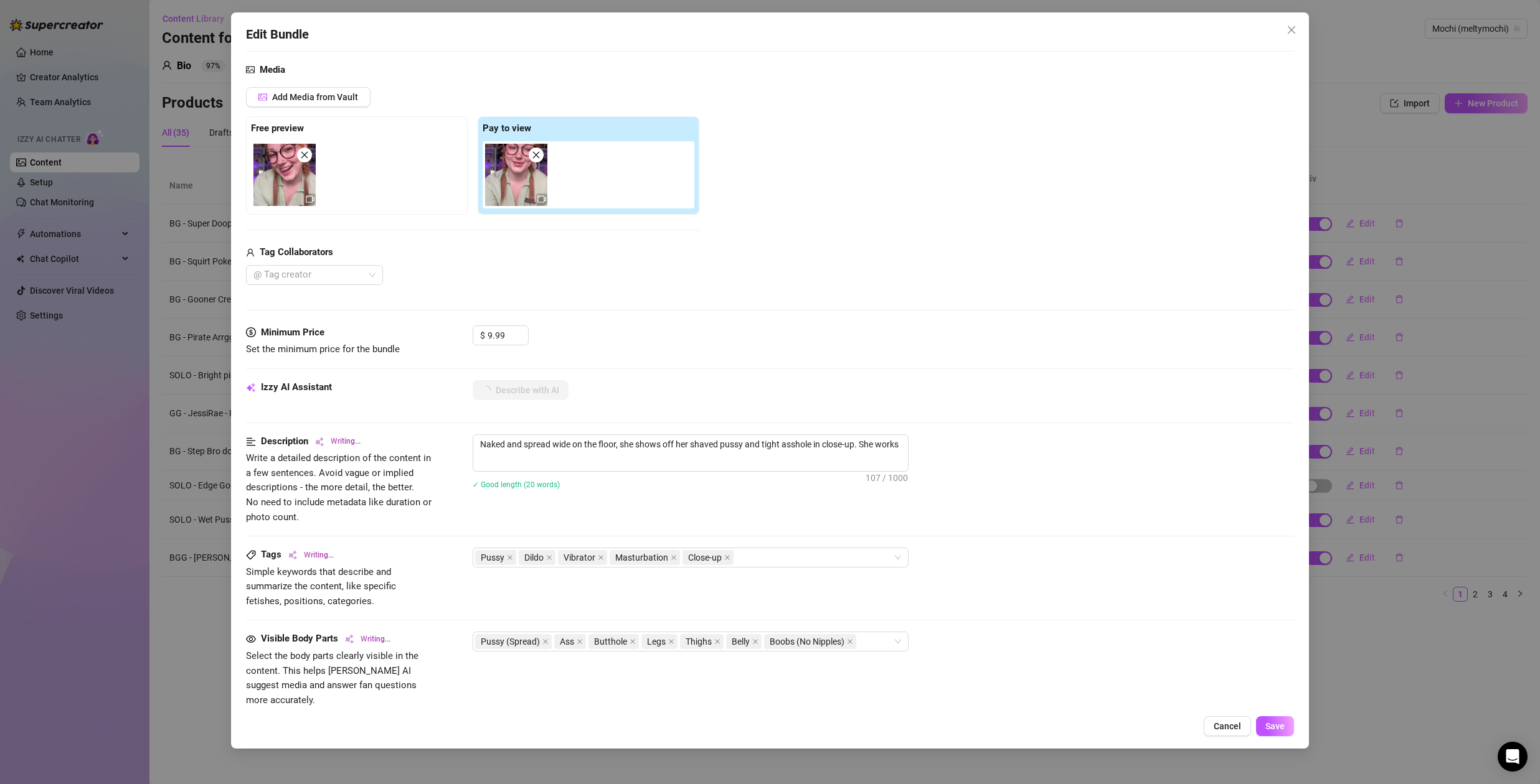
type textarea "Naked and spread wide on the floor, she shows off her shaved pussy and tight as…"
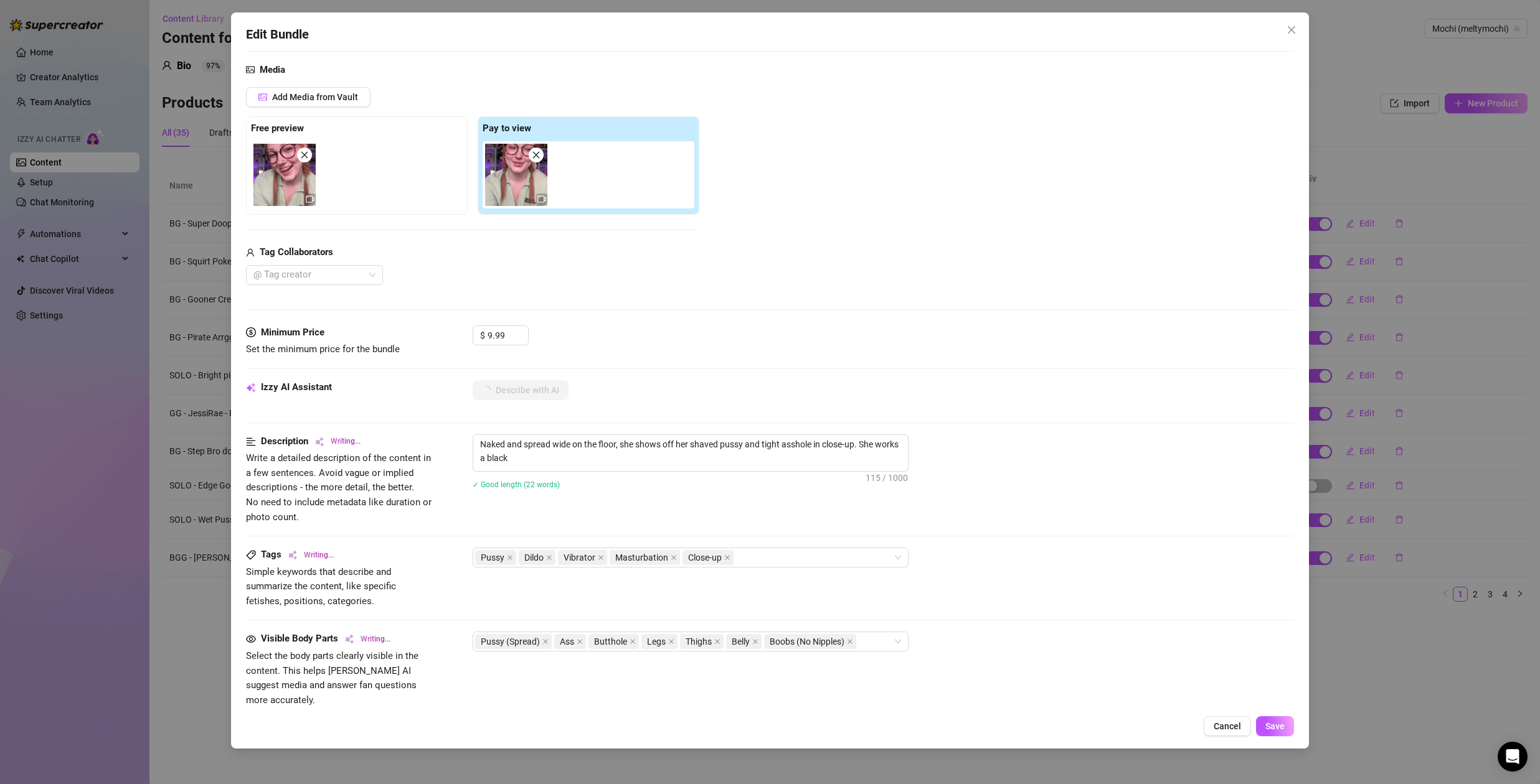
type textarea "Naked and spread wide on the floor, she shows off her shaved pussy and tight as…"
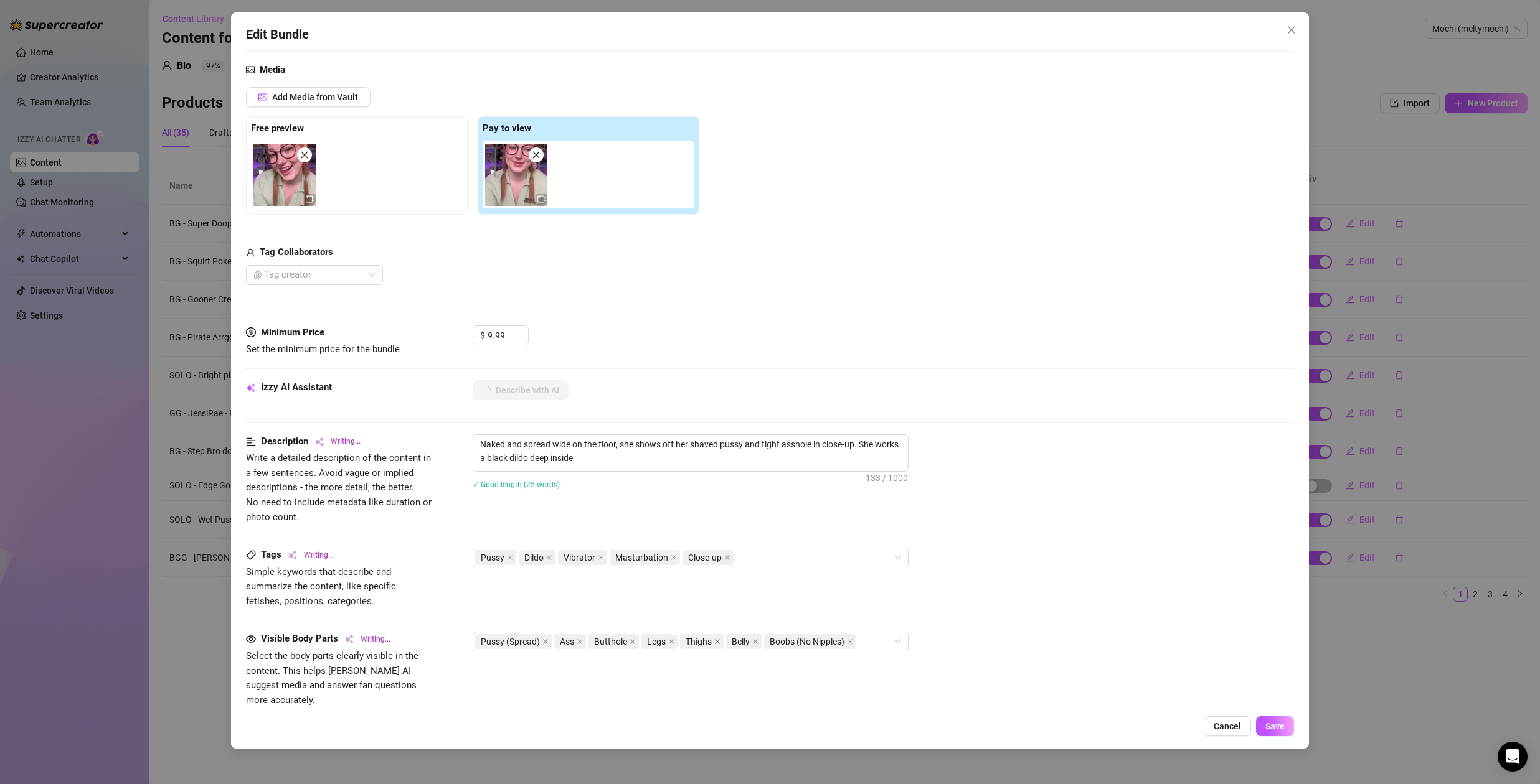
type textarea "Naked and spread wide on the floor, she shows off her shaved pussy and tight as…"
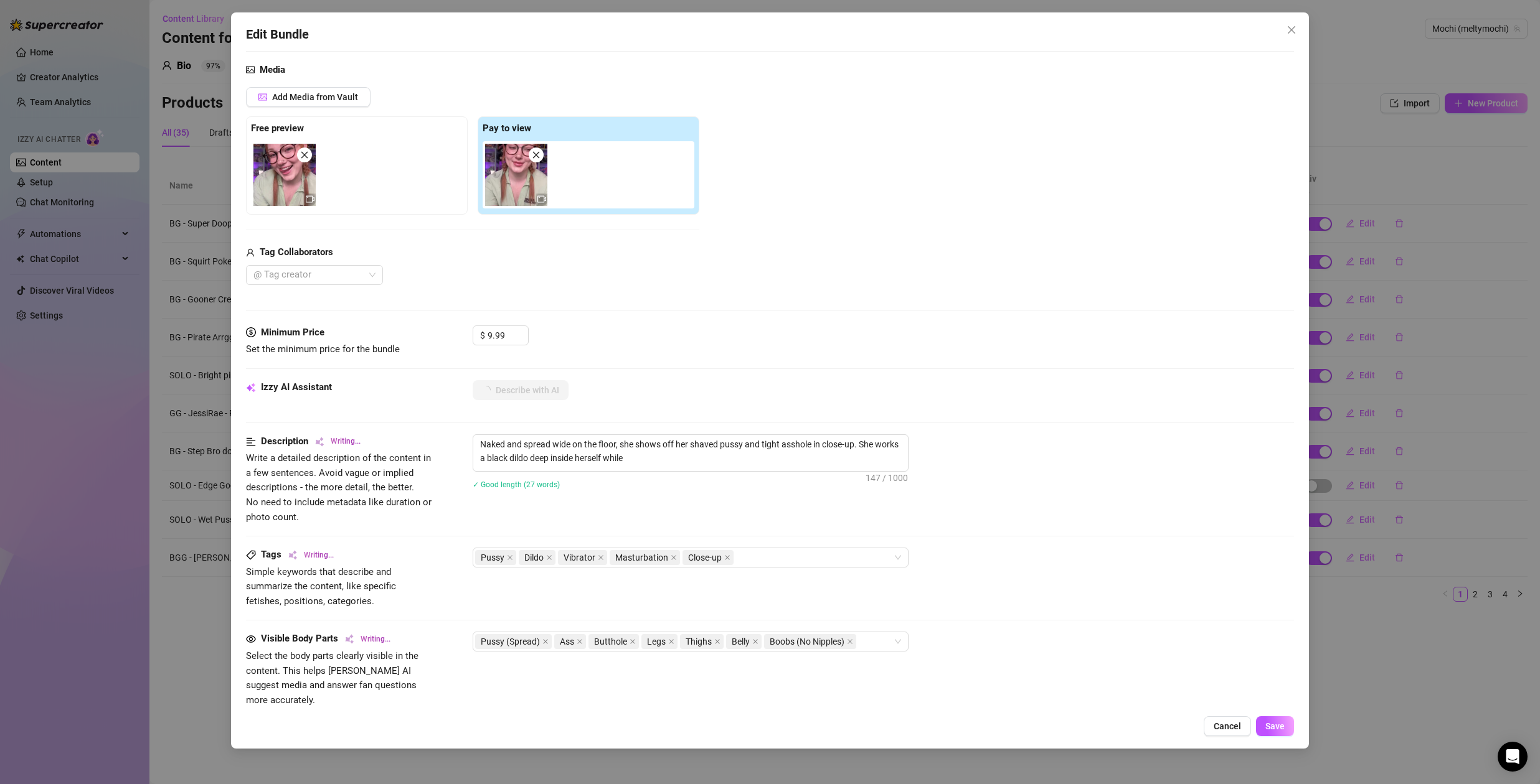
type textarea "Naked and spread wide on the floor, she shows off her shaved pussy and tight as…"
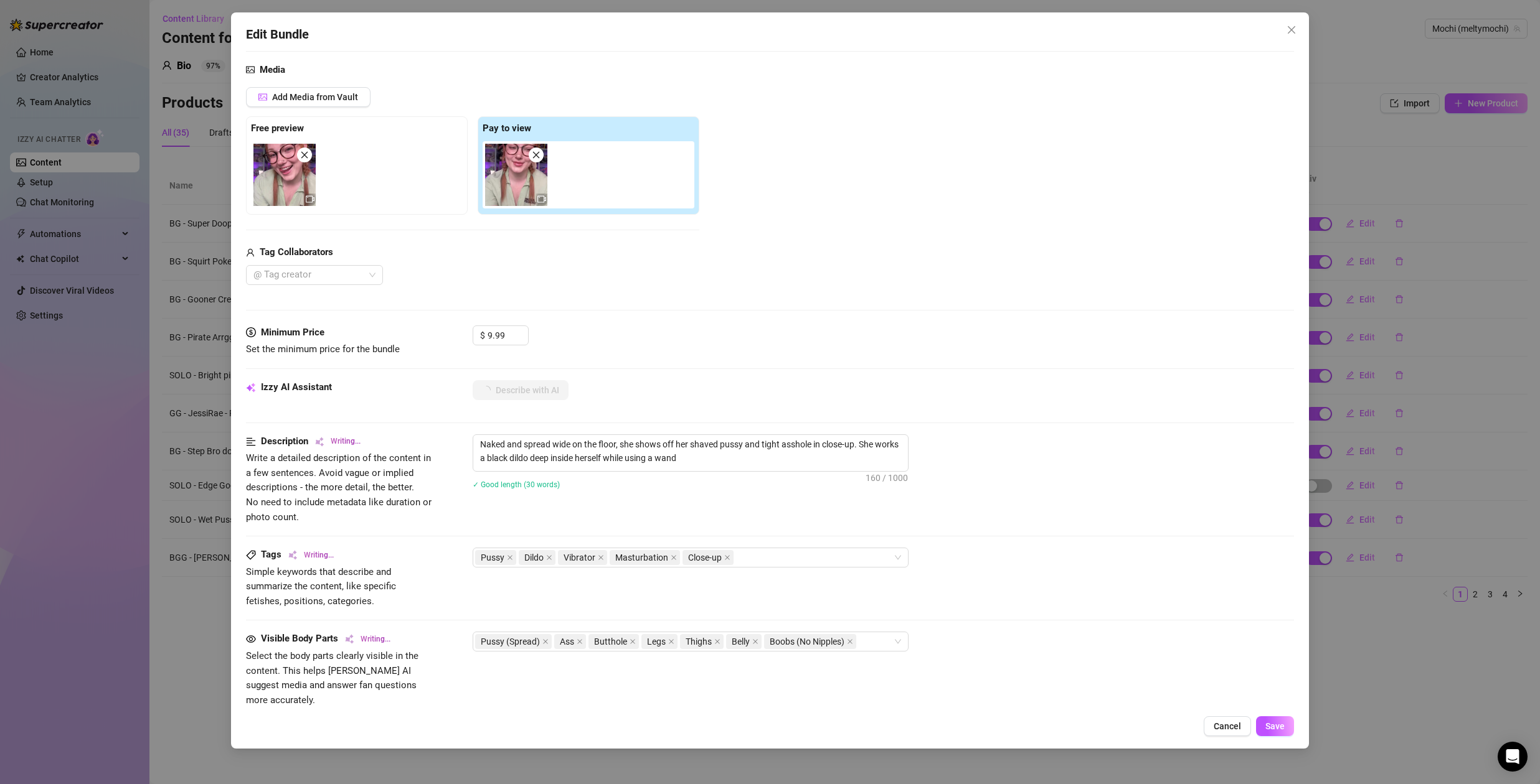
type textarea "Naked and spread wide on the floor, she shows off her shaved pussy and tight as…"
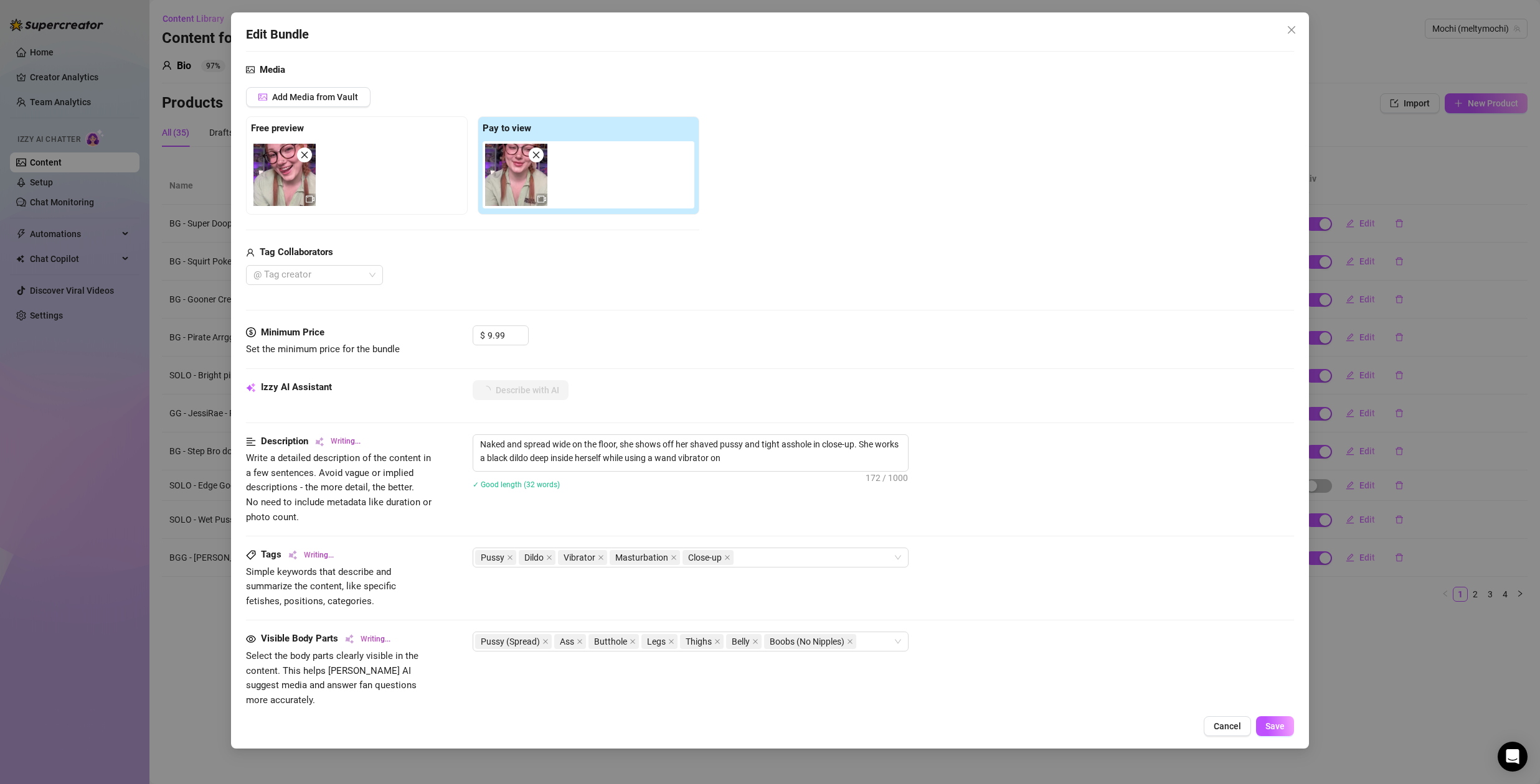
type textarea "Naked and spread wide on the floor, she shows off her shaved pussy and tight as…"
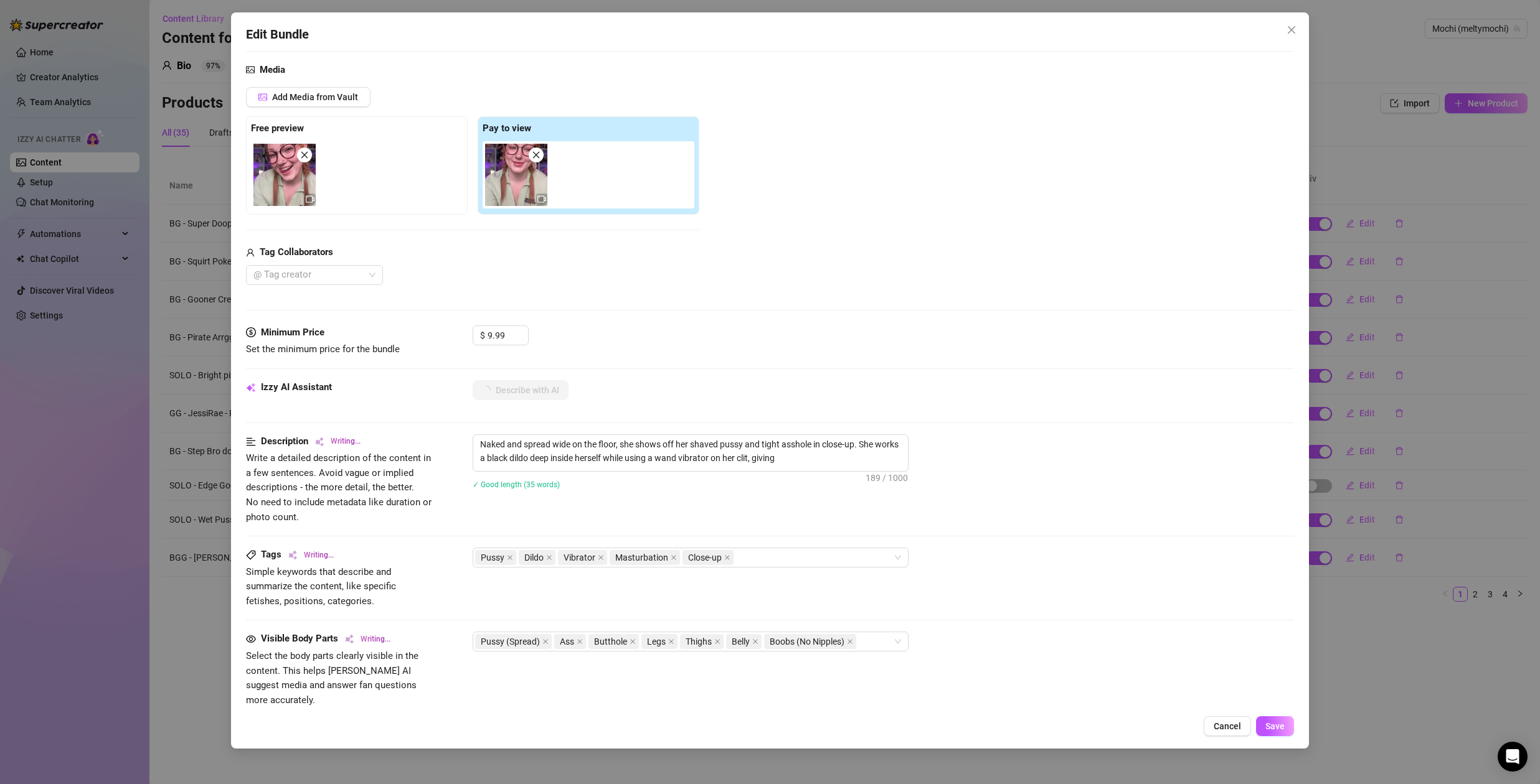
type textarea "Naked and spread wide on the floor, she shows off her shaved pussy and tight as…"
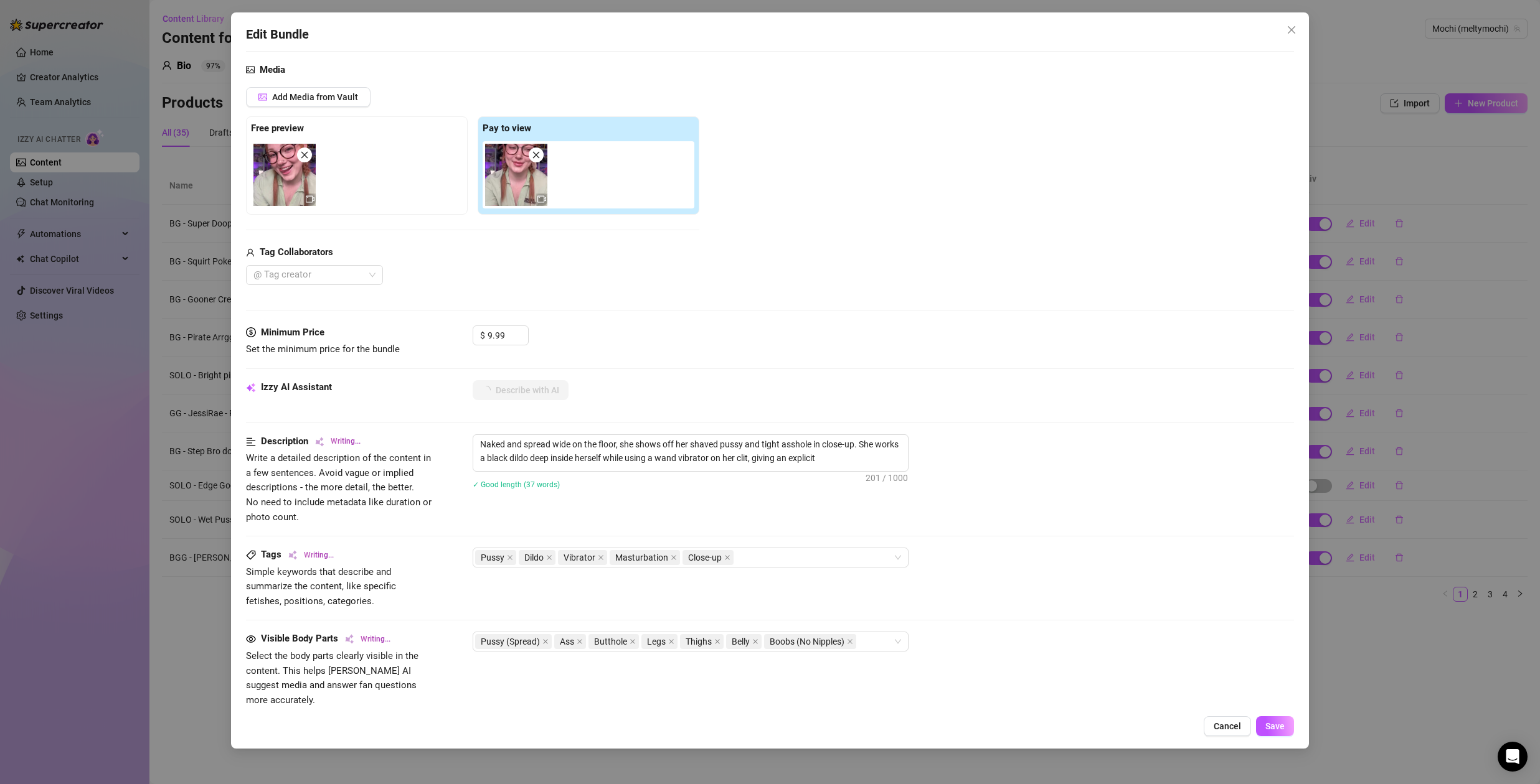
type textarea "Naked and spread wide on the floor, she shows off her shaved pussy and tight as…"
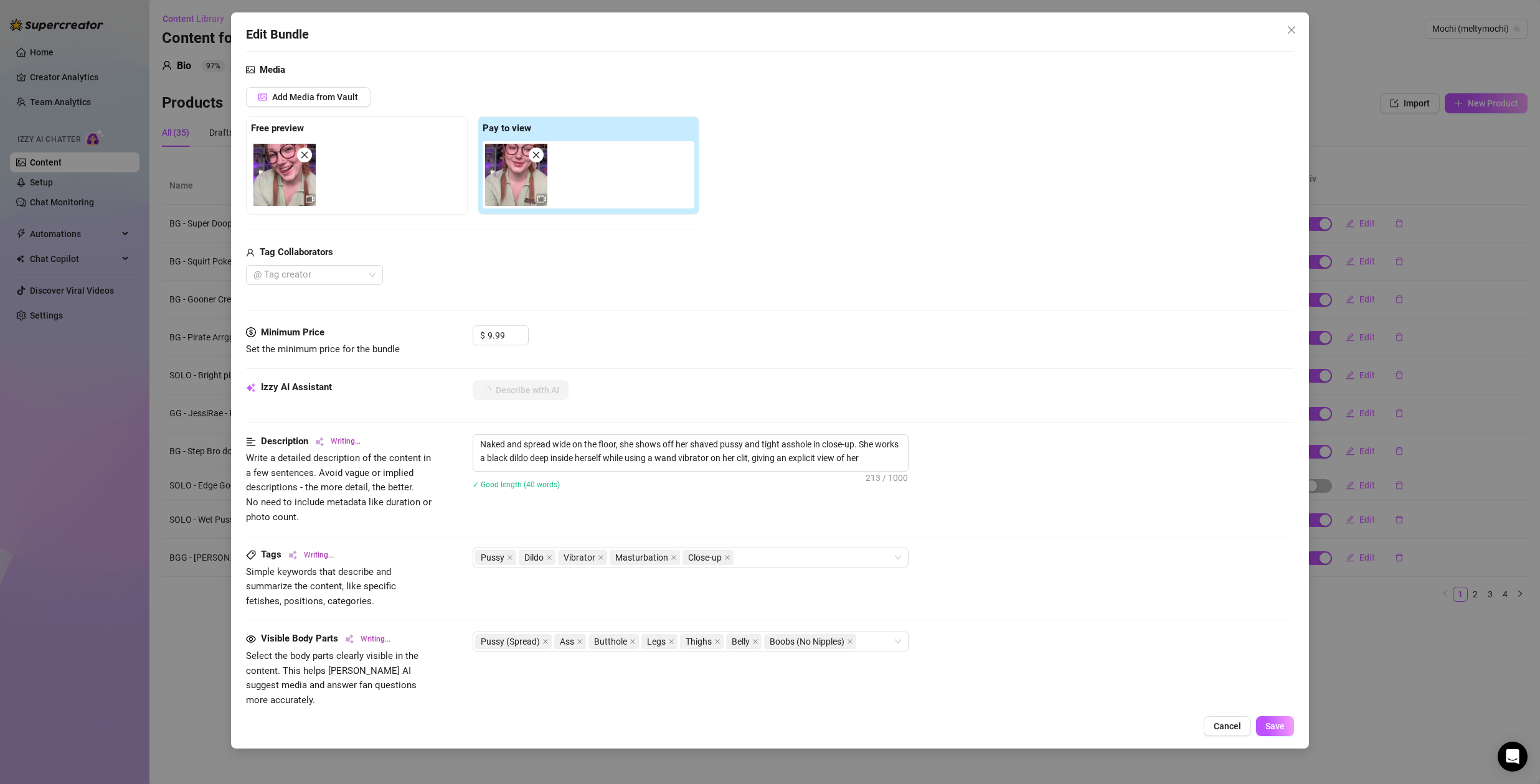
type textarea "Naked and spread wide on the floor, she shows off her shaved pussy and tight as…"
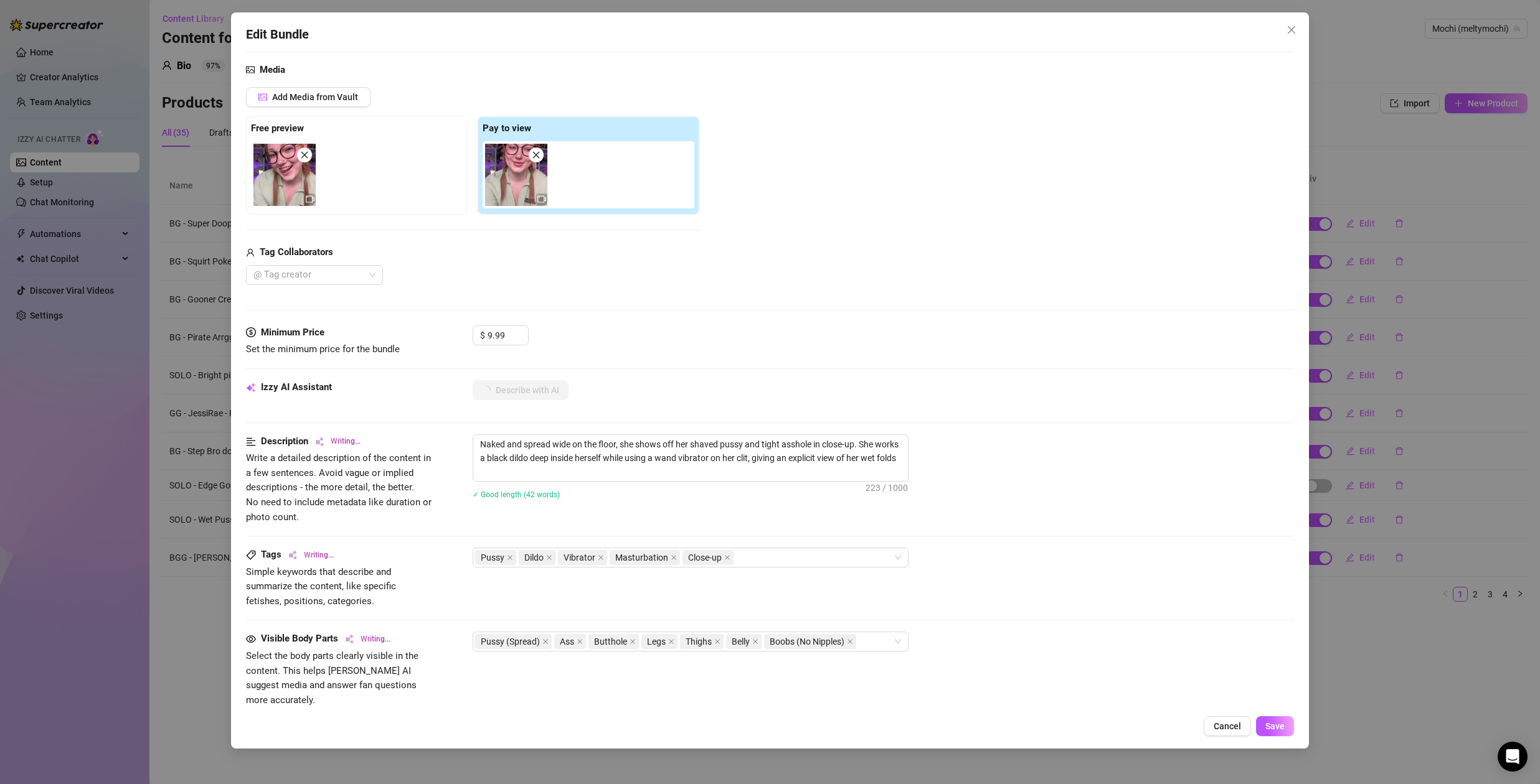
type textarea "Naked and spread wide on the floor, she shows off her shaved pussy and tight as…"
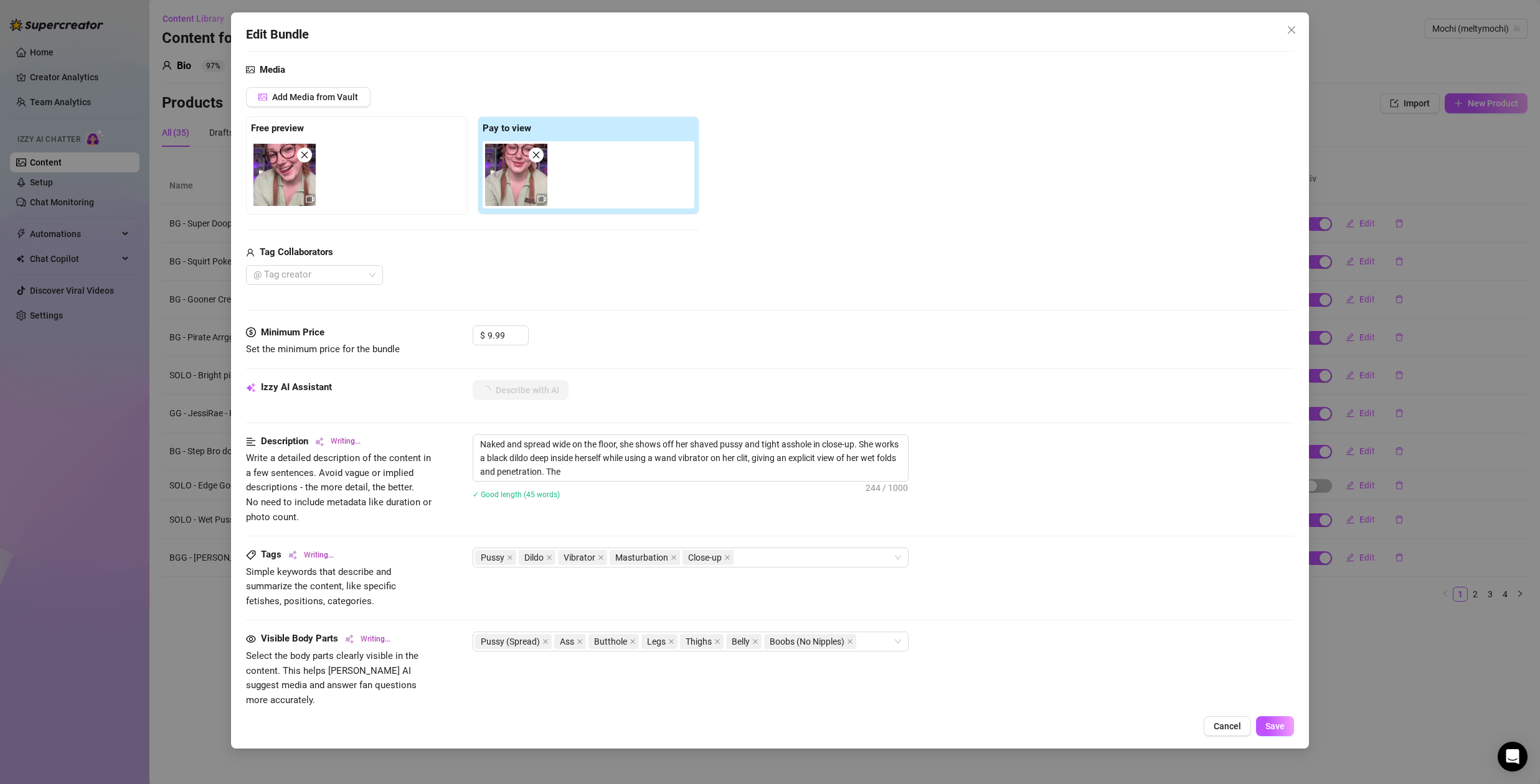
type textarea "Naked and spread wide on the floor, she shows off her shaved pussy and tight as…"
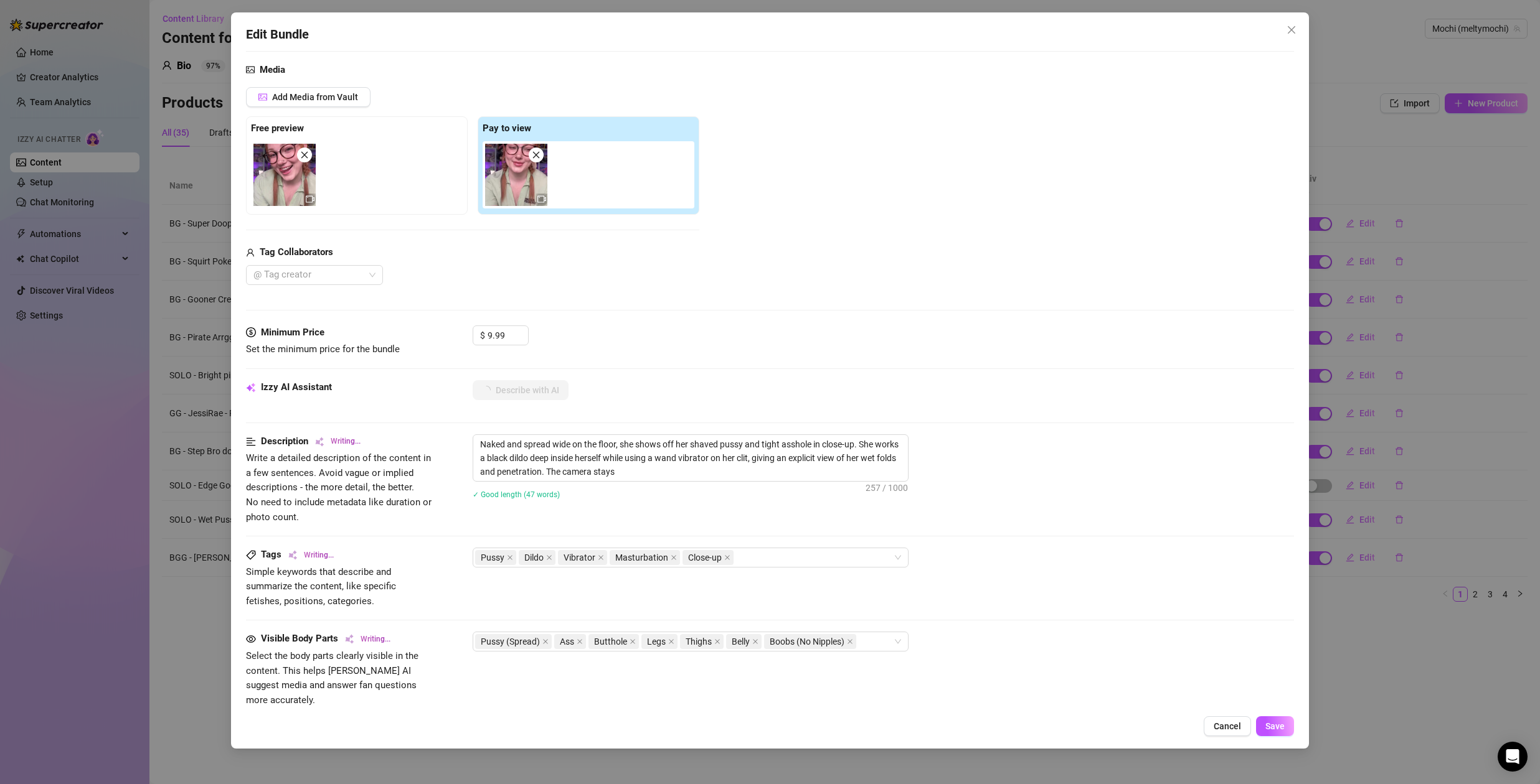
type textarea "Naked and spread wide on the floor, she shows off her shaved pussy and tight as…"
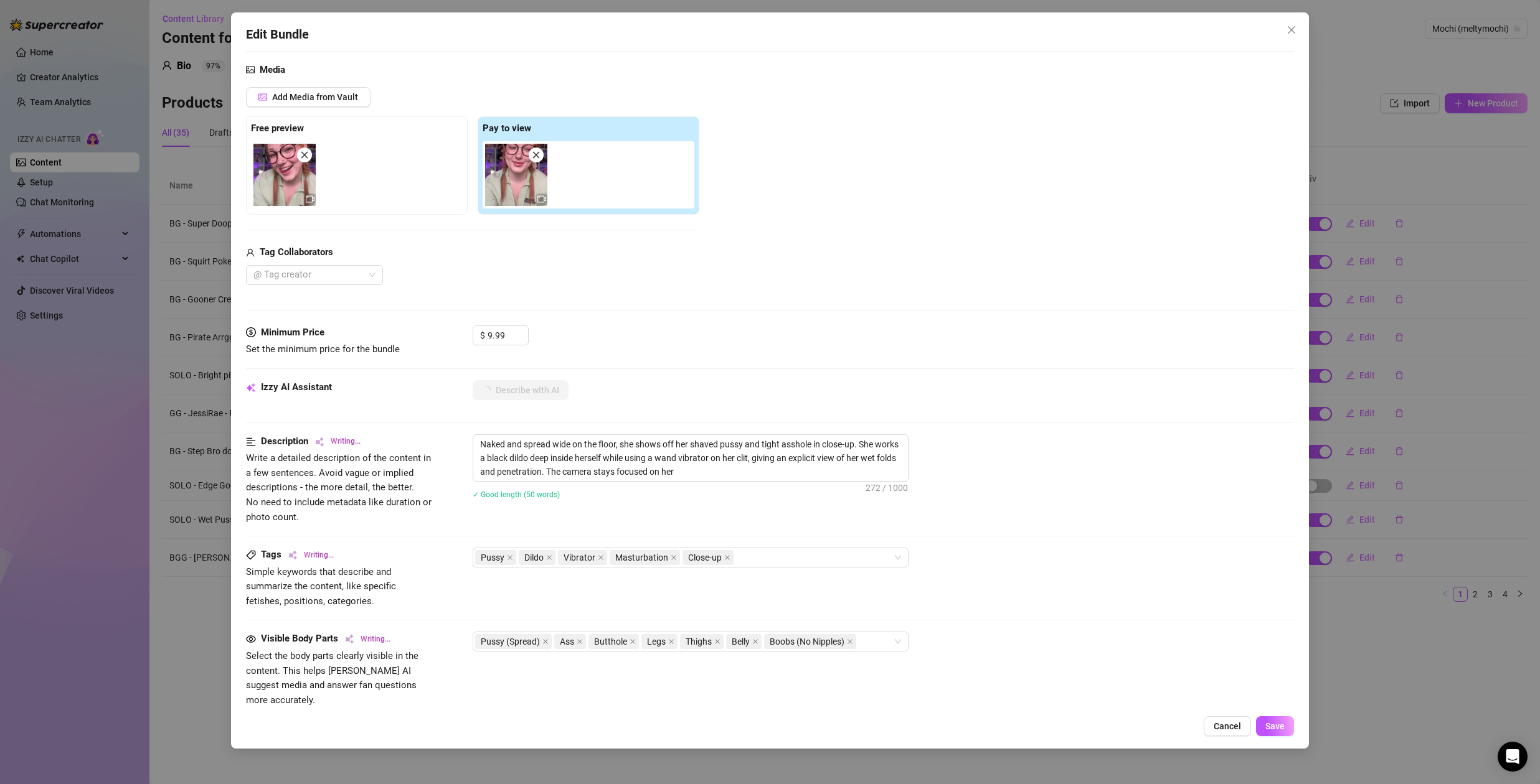
type textarea "Naked and spread wide on the floor, she shows off her shaved pussy and tight as…"
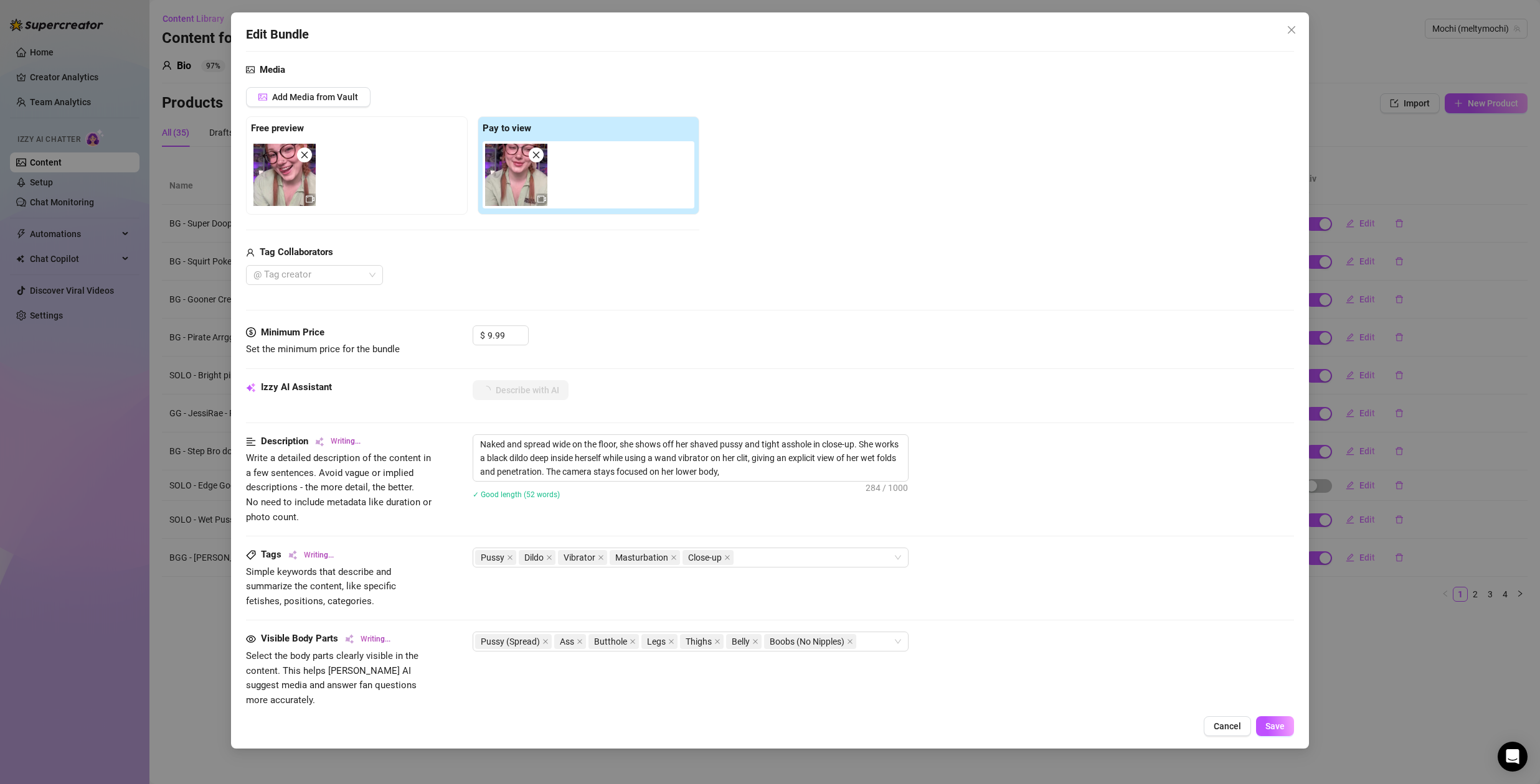
type textarea "Naked and spread wide on the floor, she shows off her shaved pussy and tight as…"
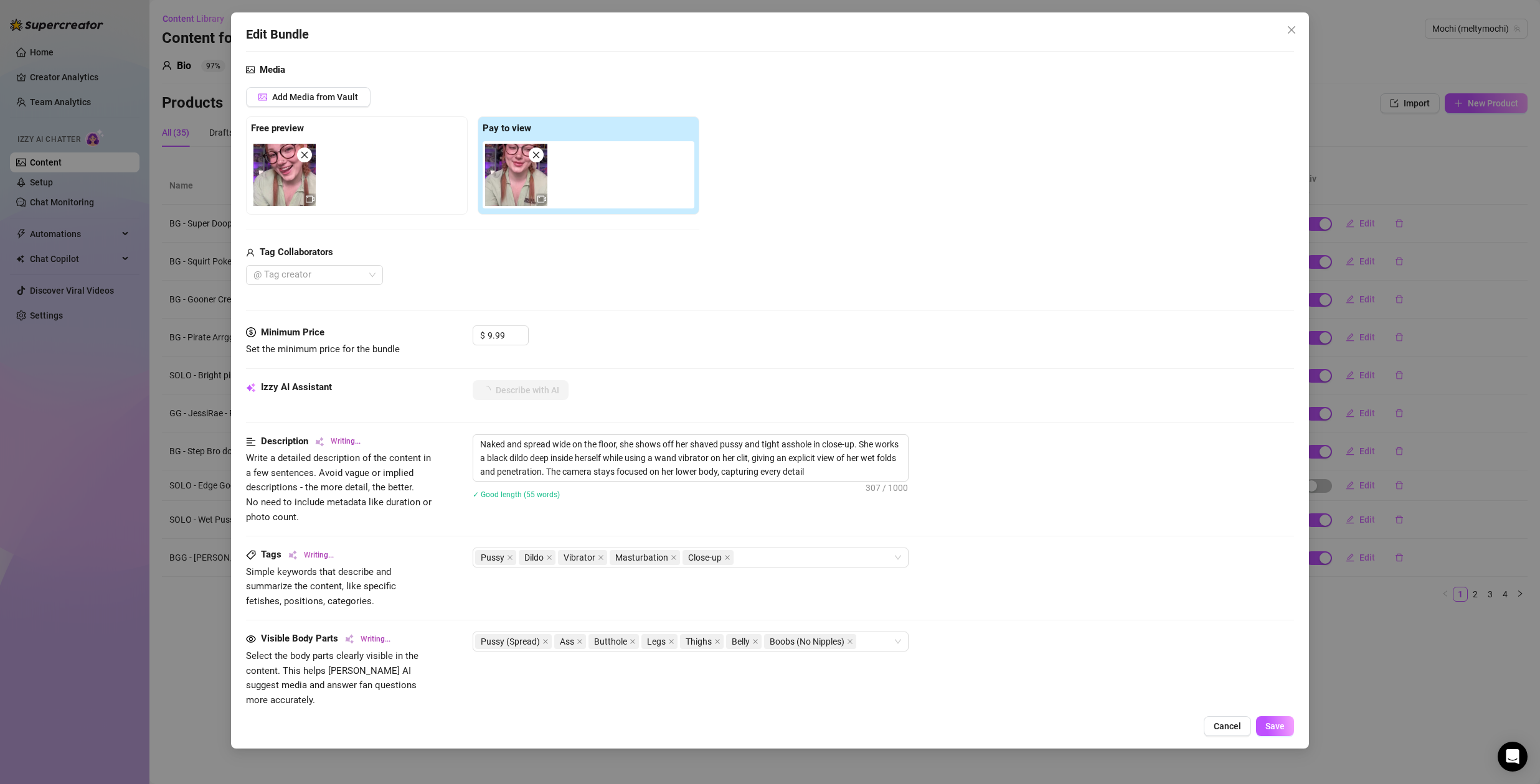
type textarea "Naked and spread wide on the floor, she shows off her shaved pussy and tight as…"
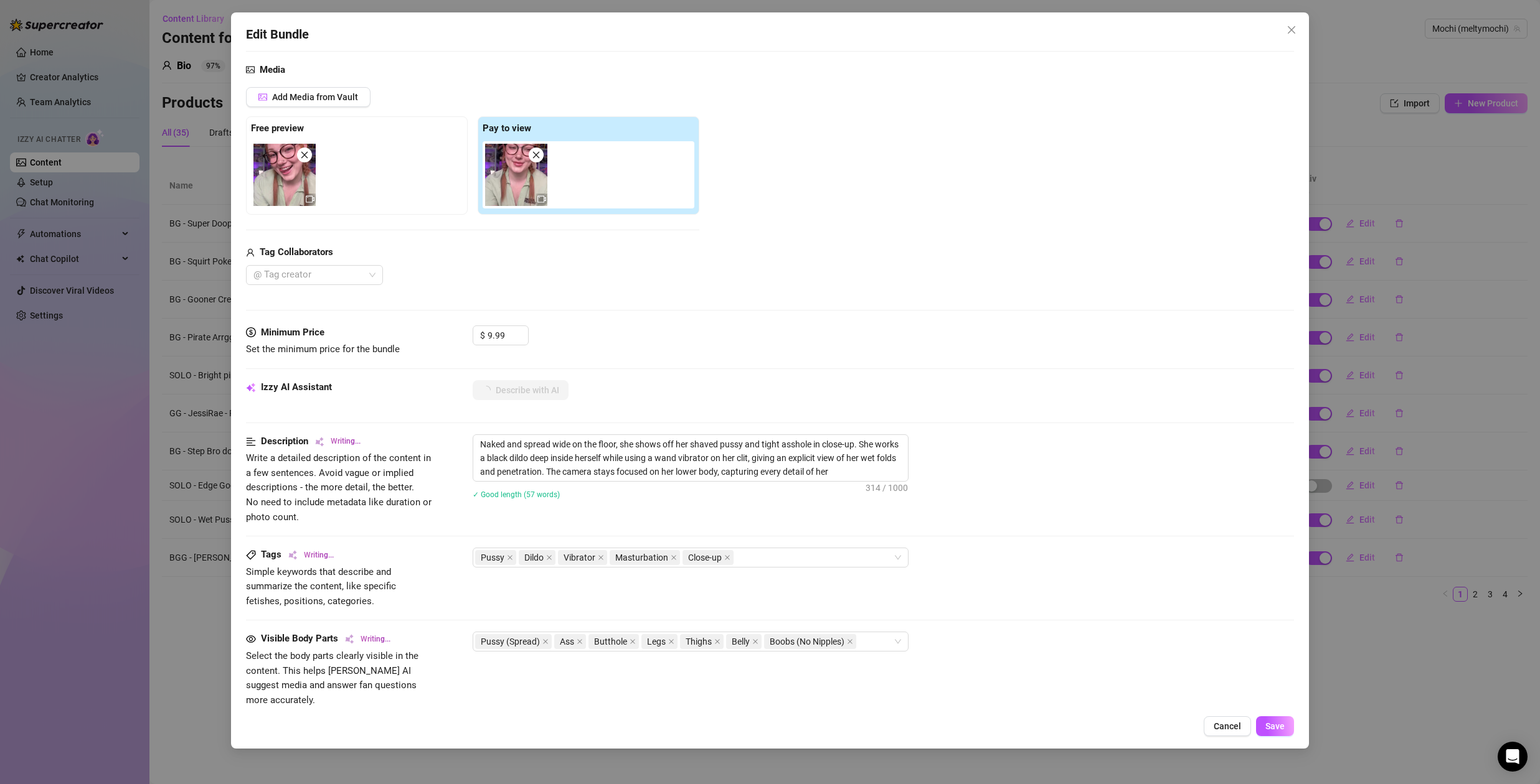
type textarea "Naked and spread wide on the floor, she shows off her shaved pussy and tight as…"
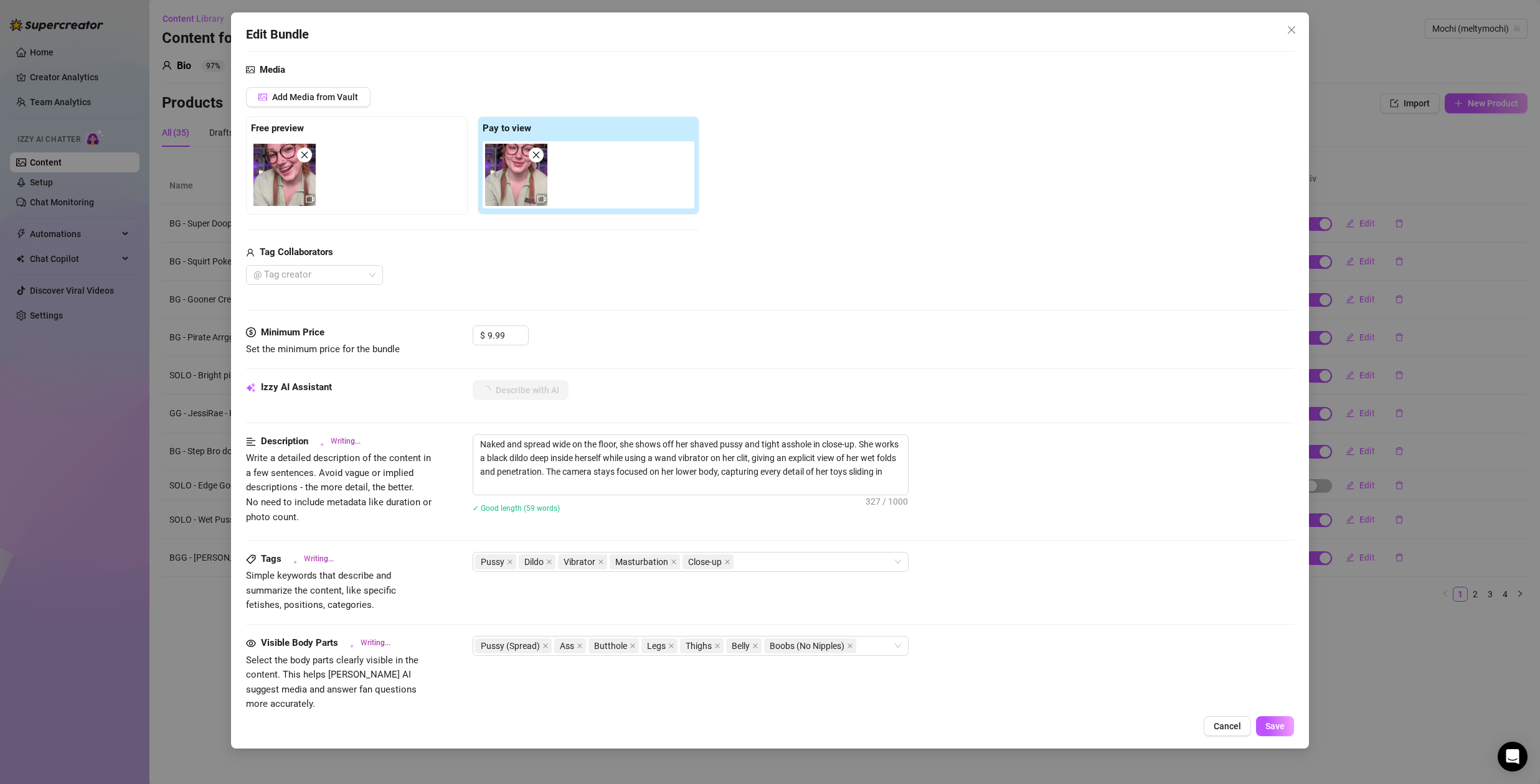
type textarea "Naked and spread wide on the floor, she shows off her shaved pussy and tight as…"
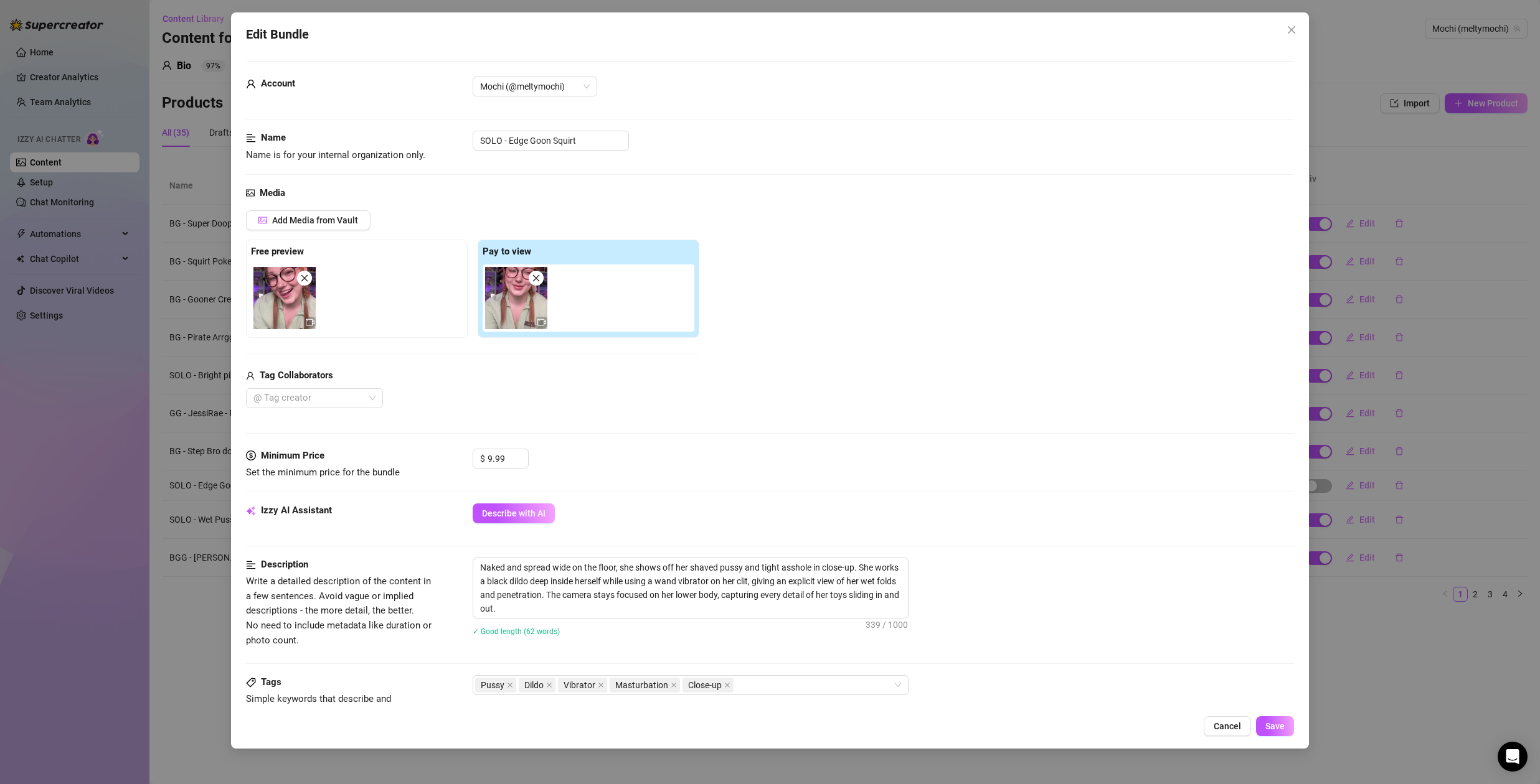
scroll to position [0, 0]
click at [523, 319] on img at bounding box center [516, 301] width 62 height 62
click at [337, 221] on span "Add Media from Vault" at bounding box center [315, 223] width 86 height 10
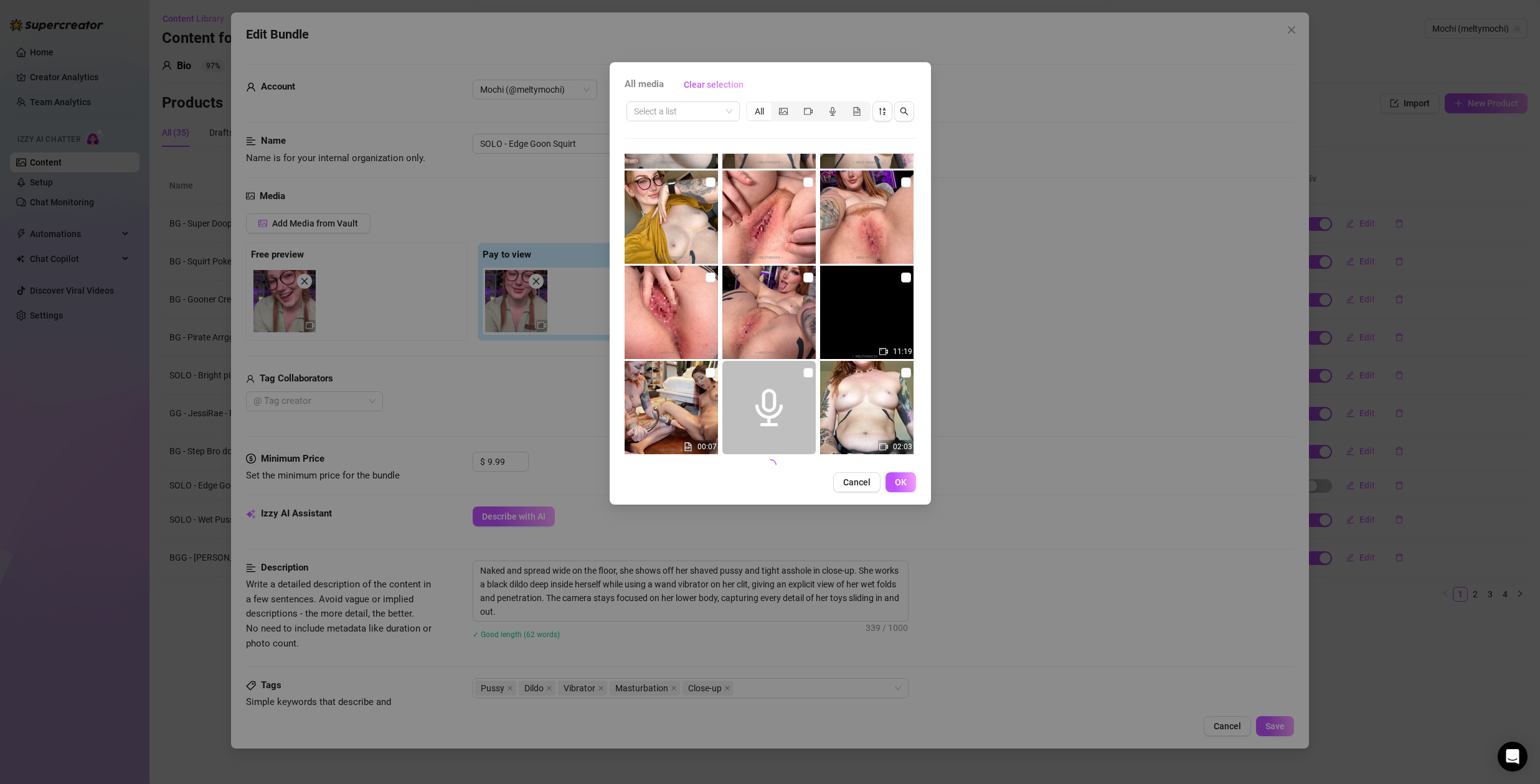
scroll to position [469, 0]
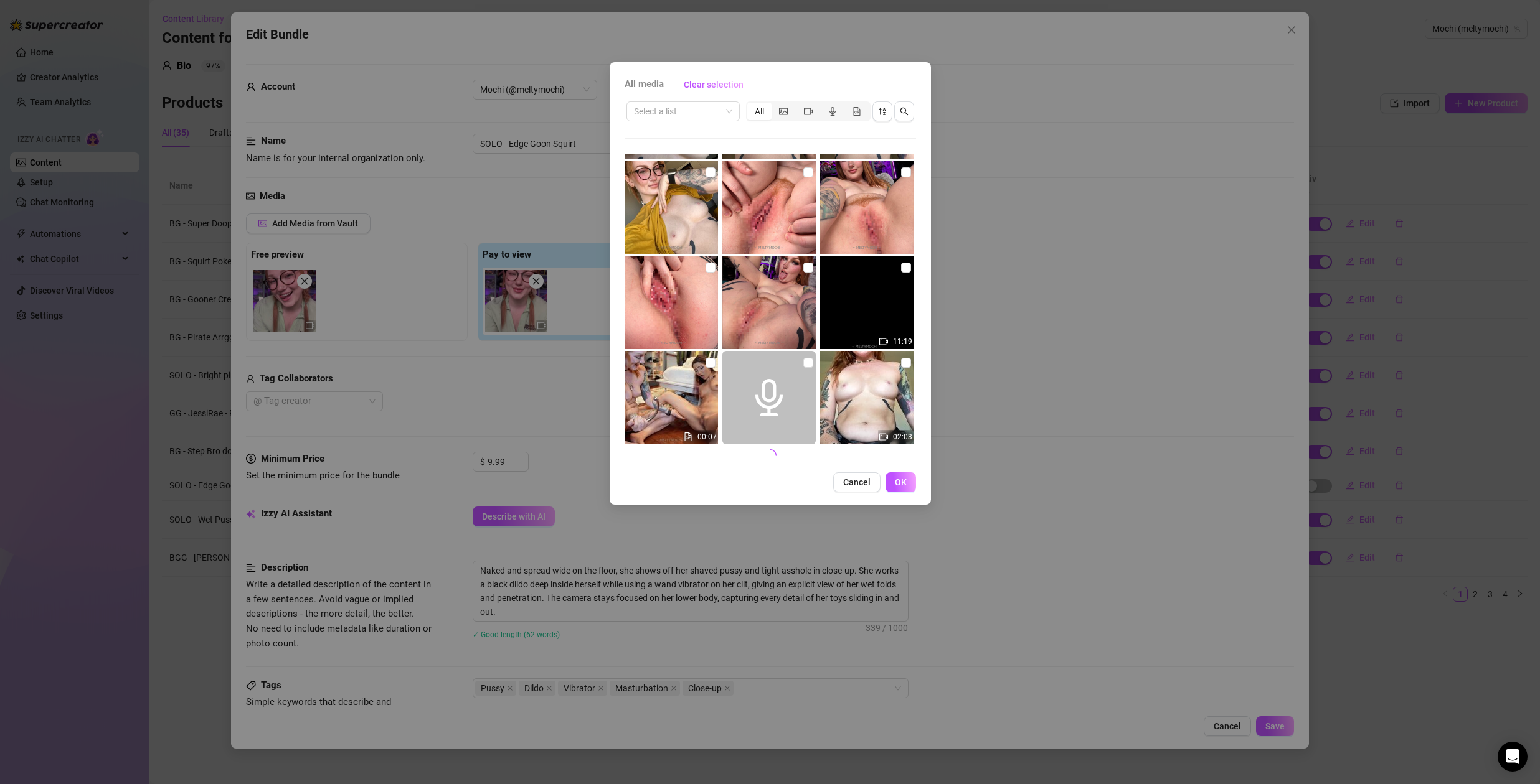
click at [862, 478] on span "Cancel" at bounding box center [856, 482] width 27 height 10
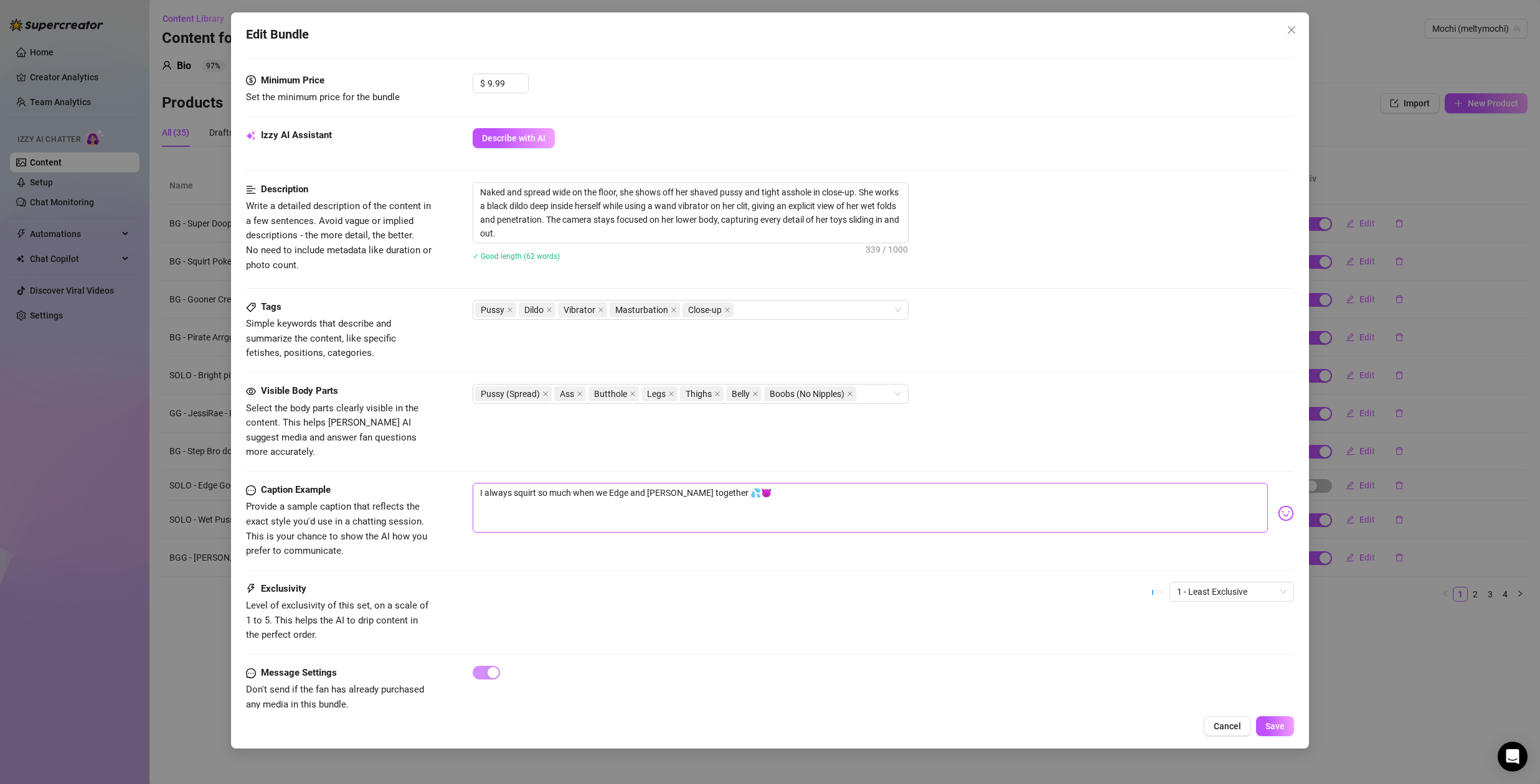
scroll to position [390, 0]
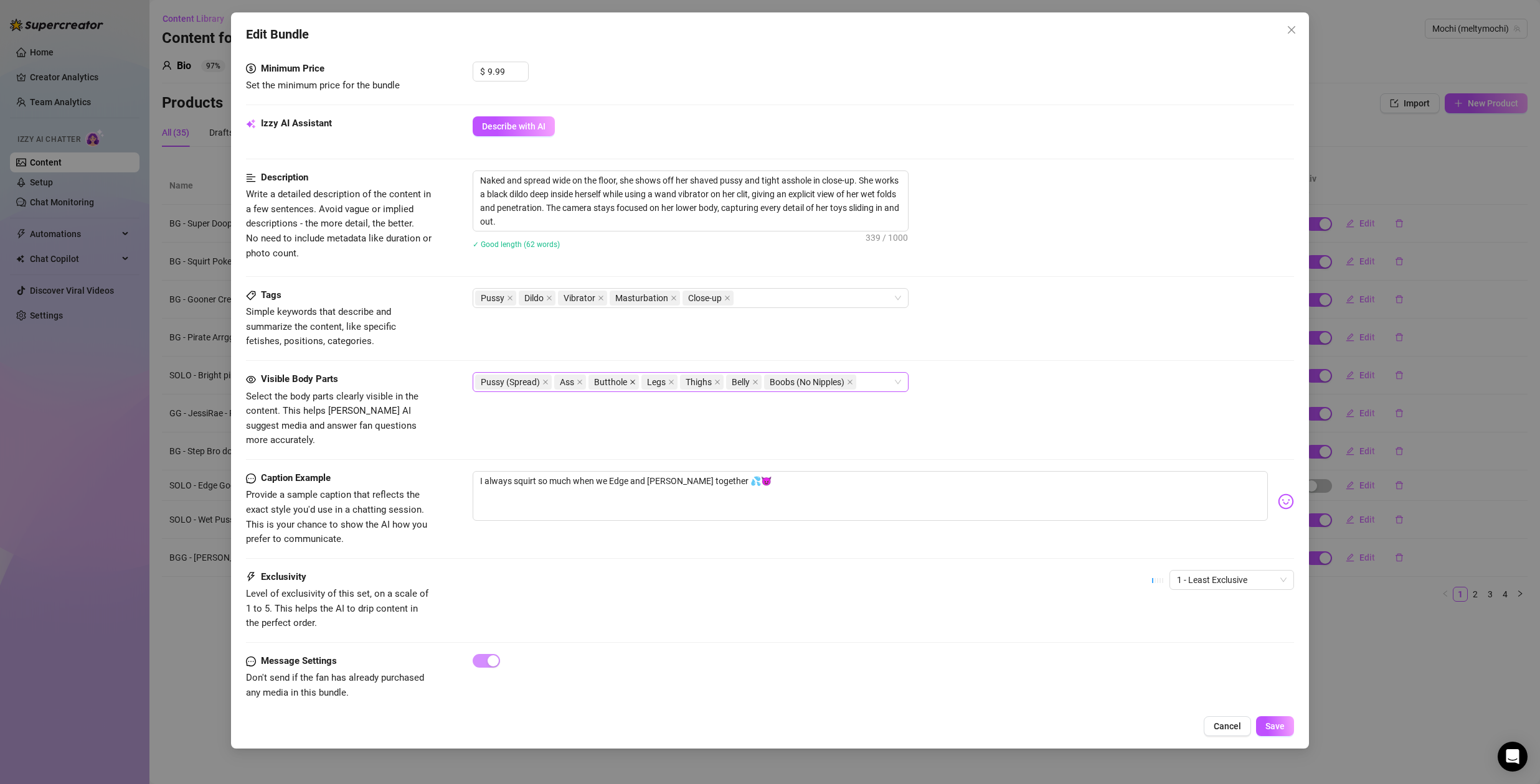
click at [633, 381] on icon "close" at bounding box center [633, 382] width 5 height 5
drag, startPoint x: 822, startPoint y: 181, endPoint x: 749, endPoint y: 181, distance: 73.0
click at [749, 181] on textarea "Naked and spread wide on the floor, she shows off her shaved pussy and tight as…" at bounding box center [690, 201] width 435 height 60
type textarea "Naked and spread wide on the floor, she shows off her shaved pussy close-up. Sh…"
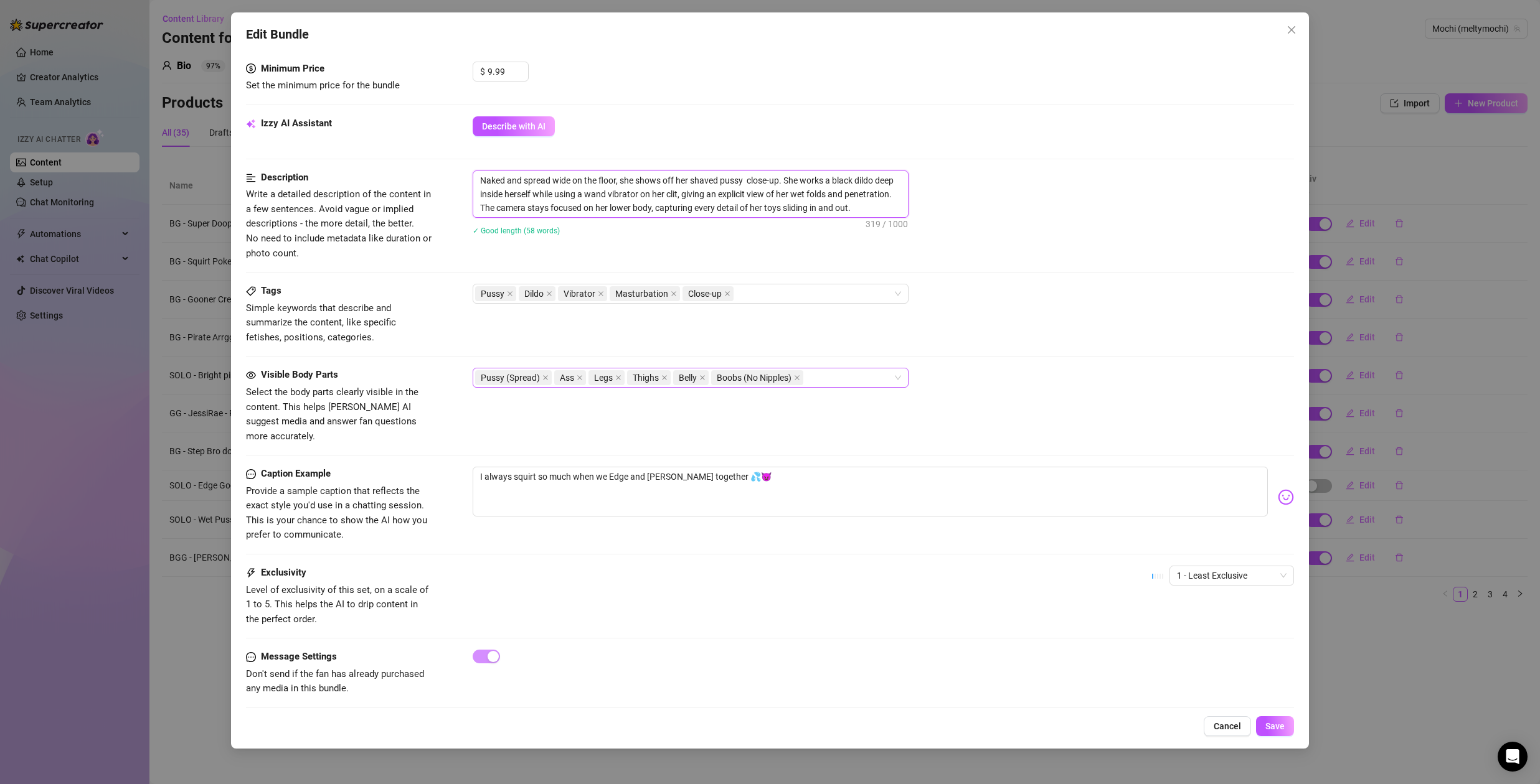
scroll to position [386, 0]
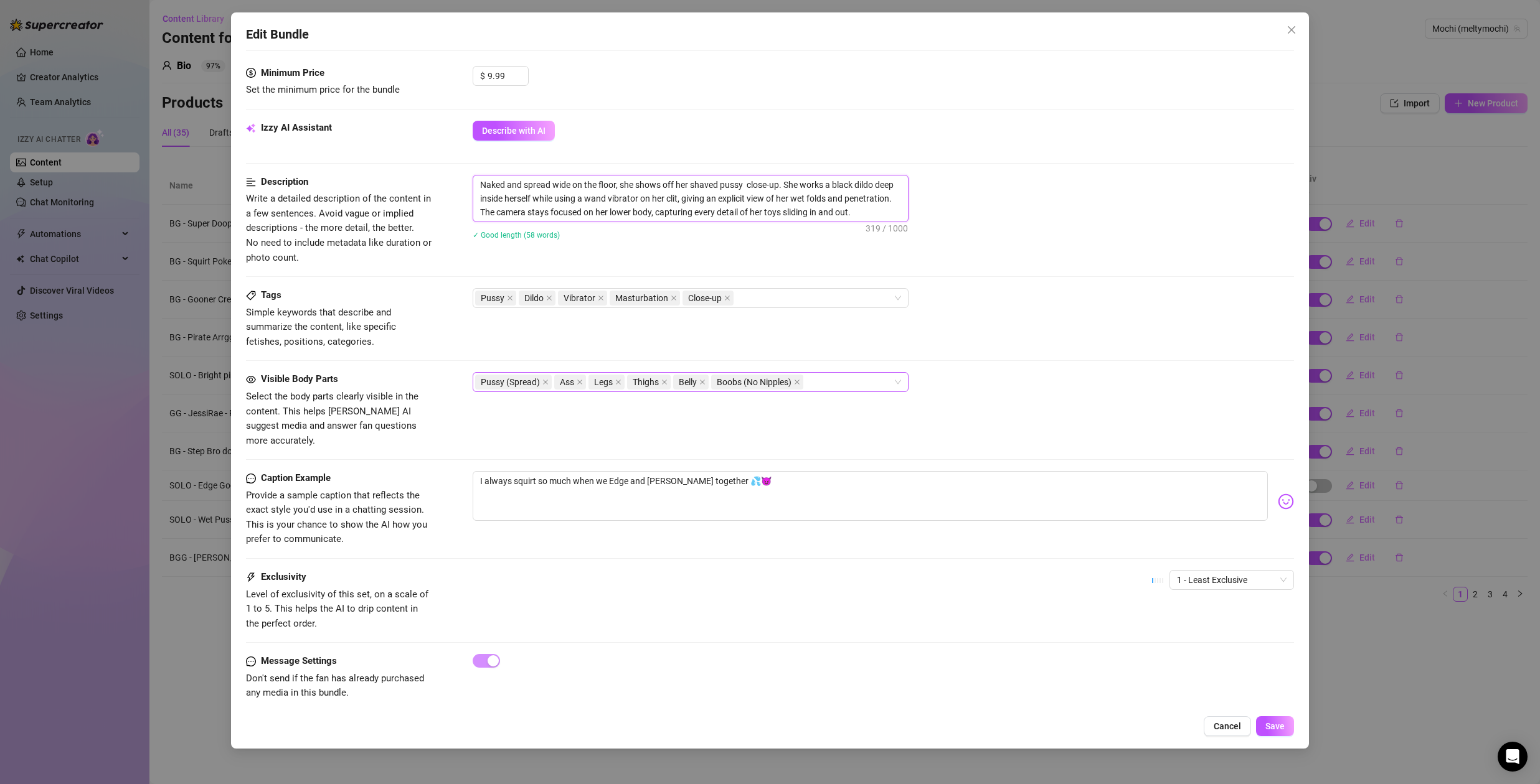
type textarea "Naked and spread wide on the floor, she shows off her shaved pussy close-up. Sh…"
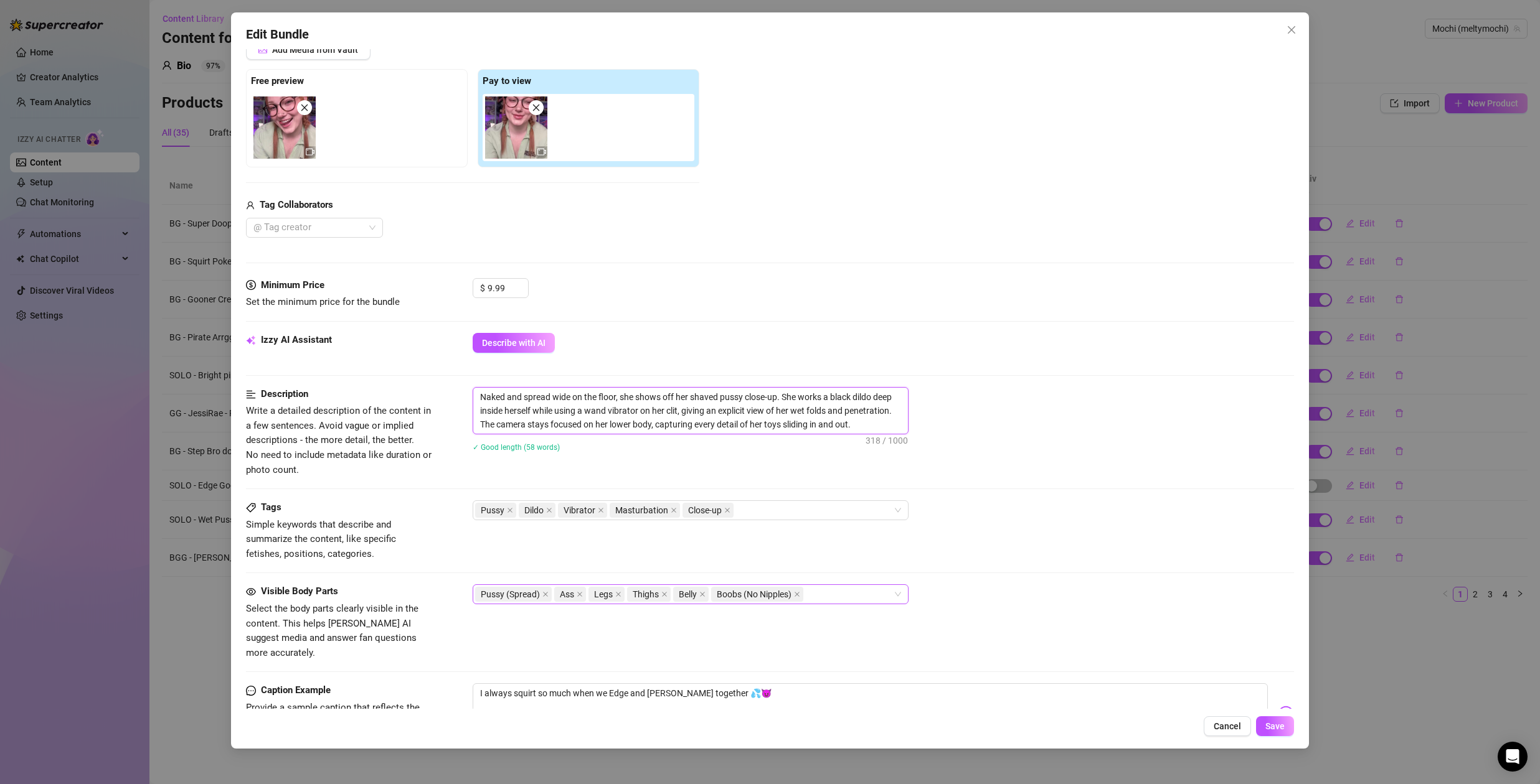
scroll to position [256, 0]
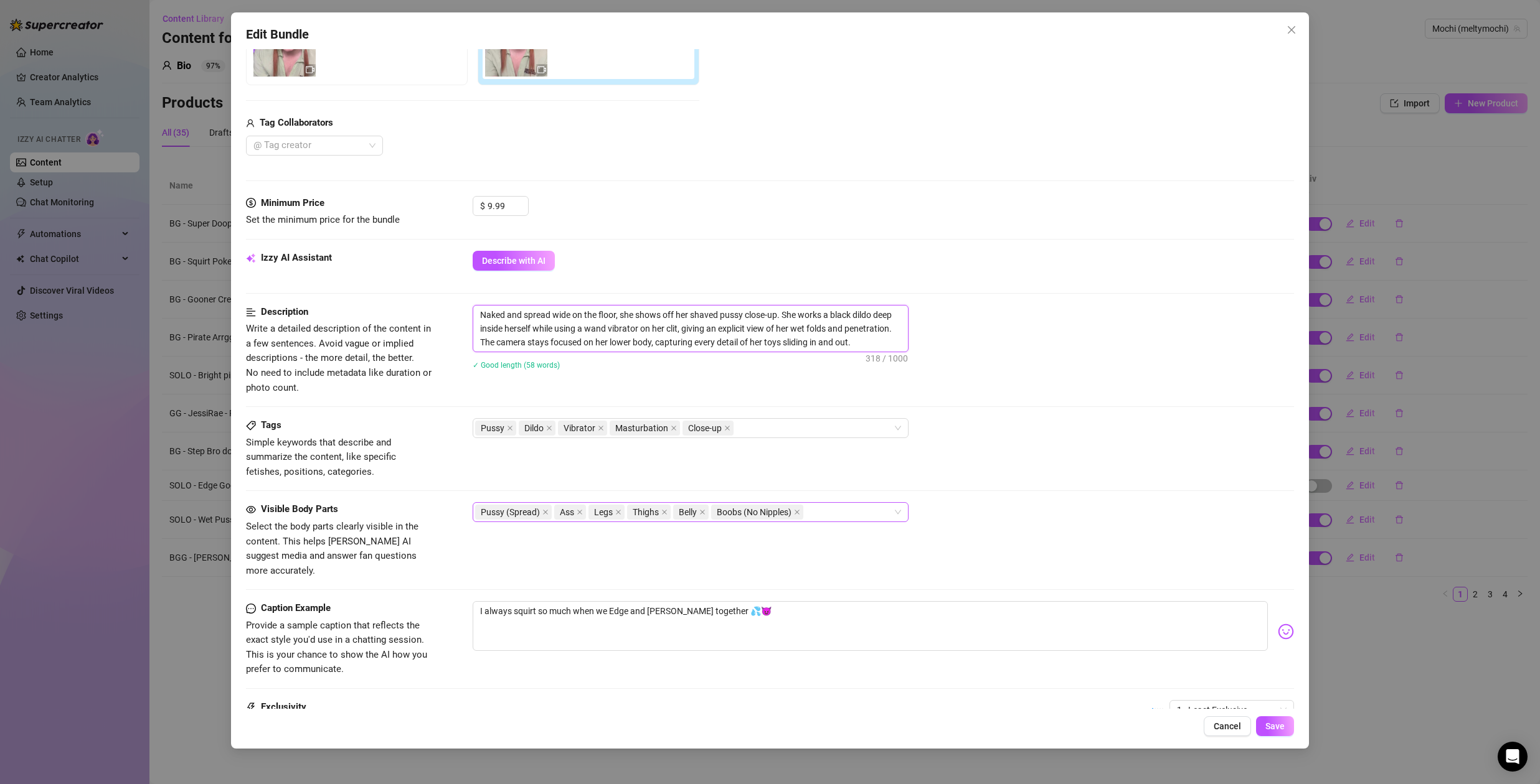
type textarea "Naked and spread wide on the floor, she shows off her shaved pussy close-up. Sh…"
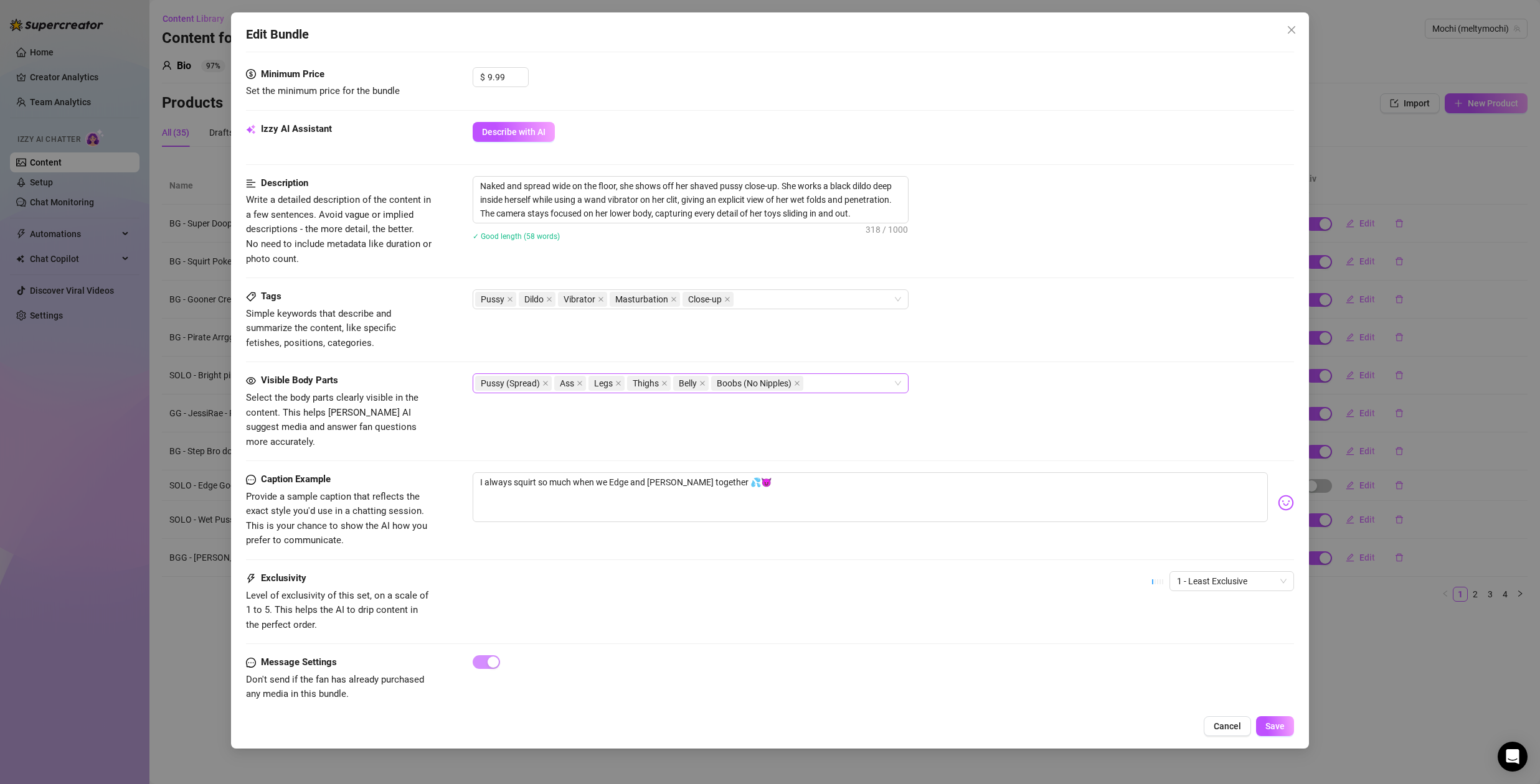
scroll to position [386, 0]
click at [580, 381] on icon "close" at bounding box center [580, 382] width 5 height 5
click at [758, 477] on textarea "I always squirt so much when we Edge and Goon together 💦😈" at bounding box center [870, 496] width 795 height 50
click at [746, 471] on textarea "I always squirt so much when we Edge and Goon together 💦😈" at bounding box center [870, 496] width 795 height 50
type textarea "I always squirt so much when we Edge and Goon together 💦😈"
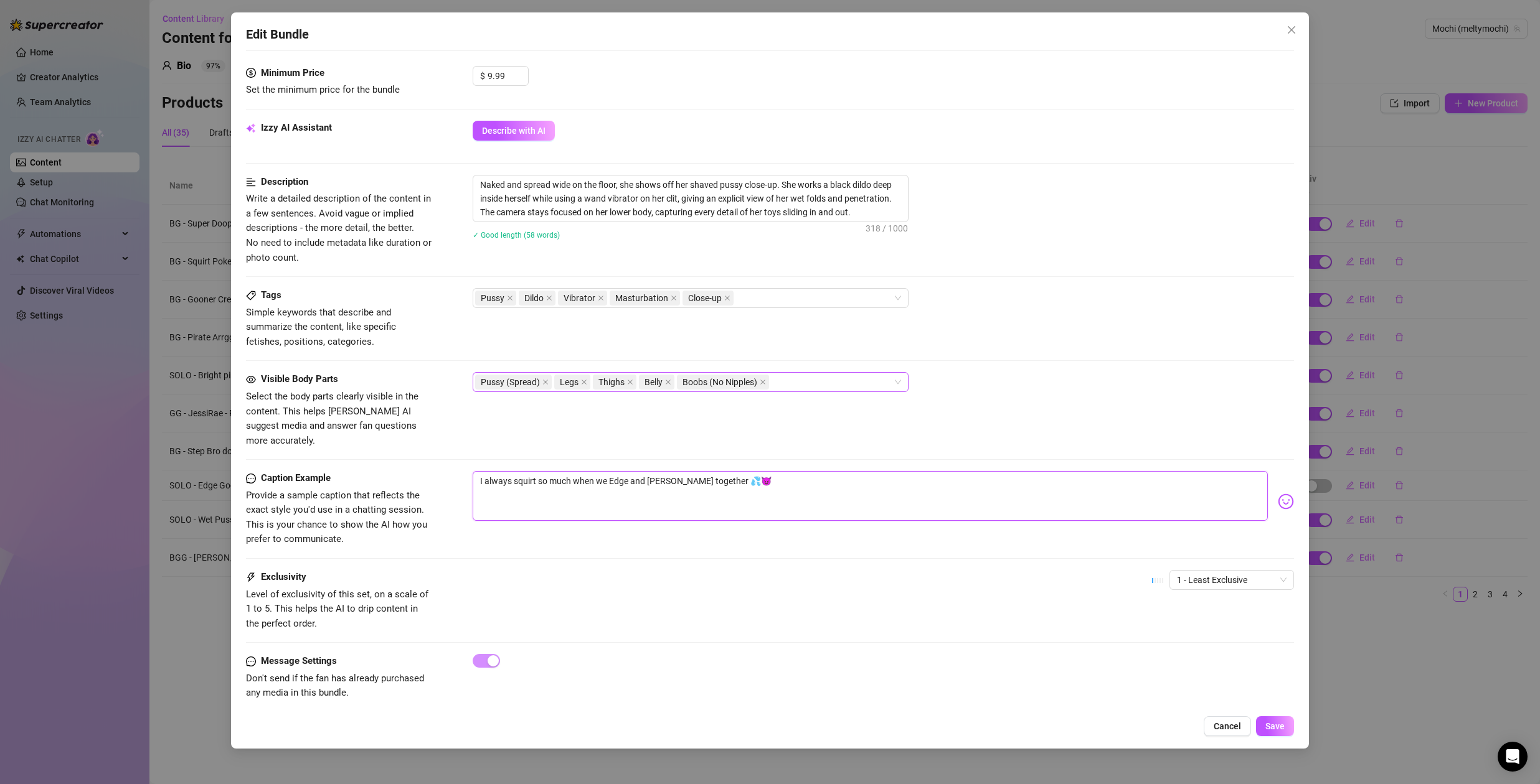
type textarea "I always squirt so much when we Edge and Goon together 💦😈"
type textarea "I always squirt so much when we Edge and Goon together 💦😈 w"
type textarea "I always squirt so much when we Edge and Goon together 💦😈 wi"
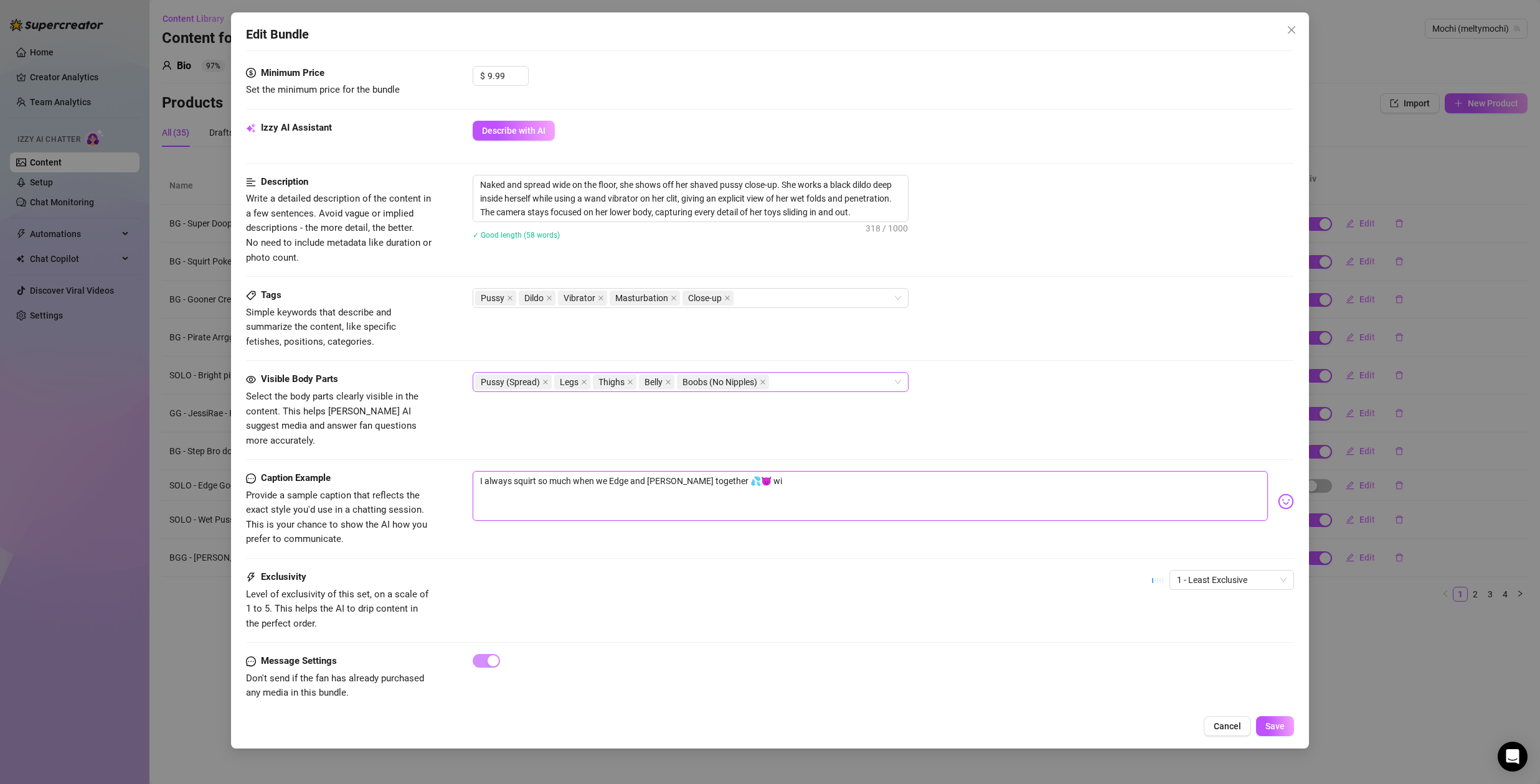
type textarea "I always squirt so much when we Edge and Goon together 💦😈 wil"
type textarea "I always squirt so much when we Edge and Goon together 💦😈 will"
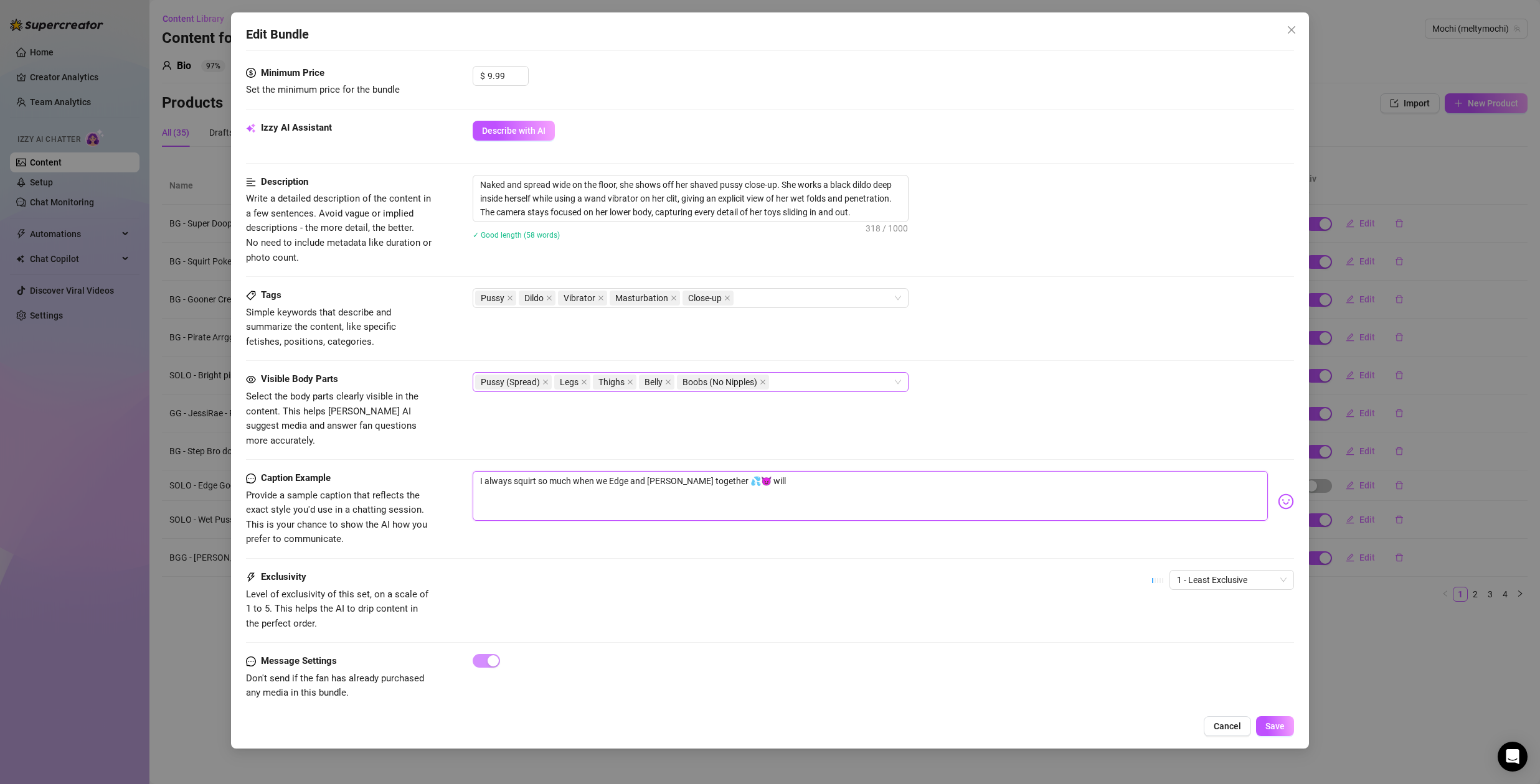
type textarea "I always squirt so much when we Edge and Goon together 💦😈 will"
type textarea "I always squirt so much when we Edge and Goon together 💦😈 will y"
type textarea "I always squirt so much when we Edge and Goon together 💦😈 will yo"
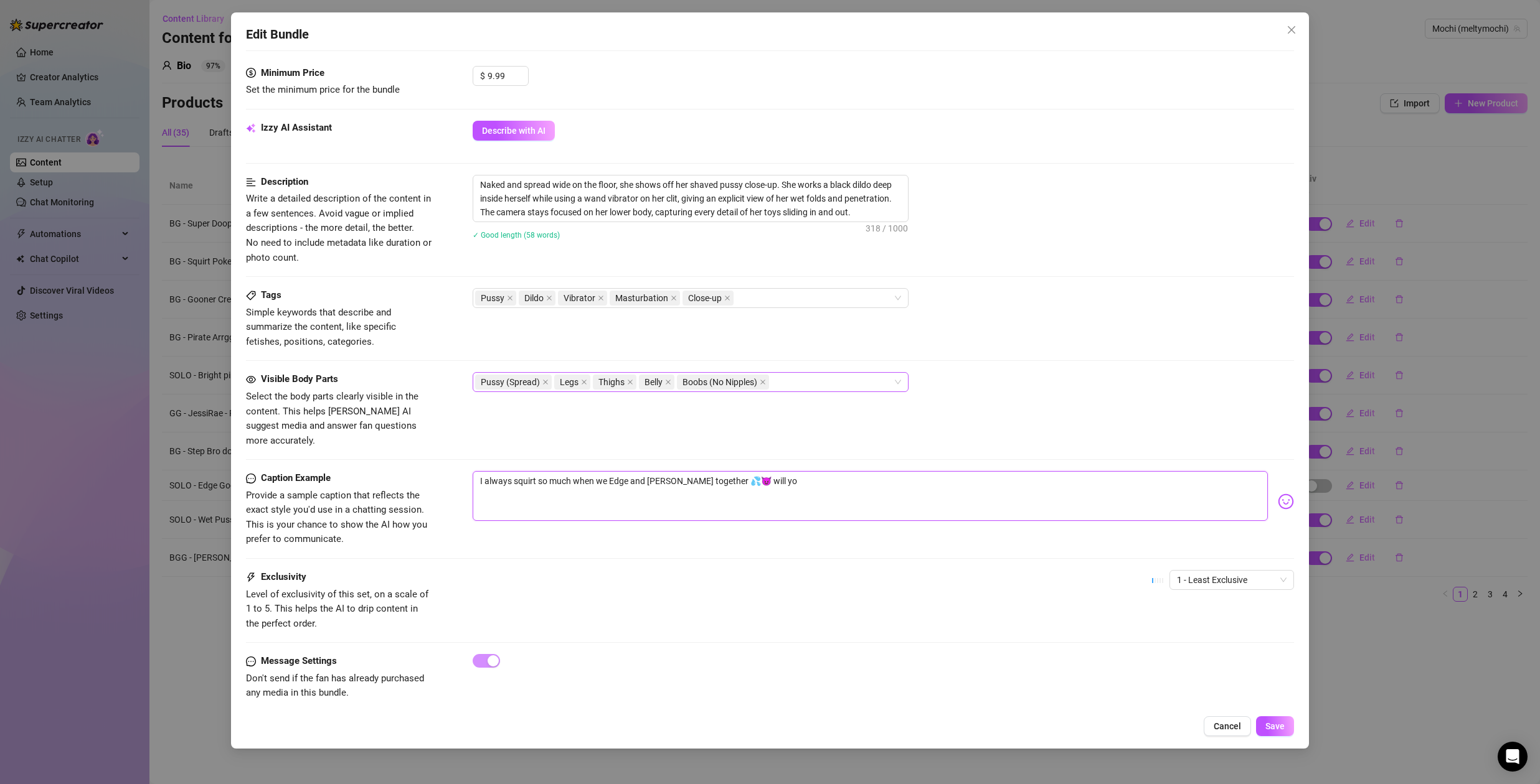
type textarea "I always squirt so much when we Edge and Goon together 💦😈 will you"
type textarea "I always squirt so much when we Edge and Goon together 💦😈 will you p"
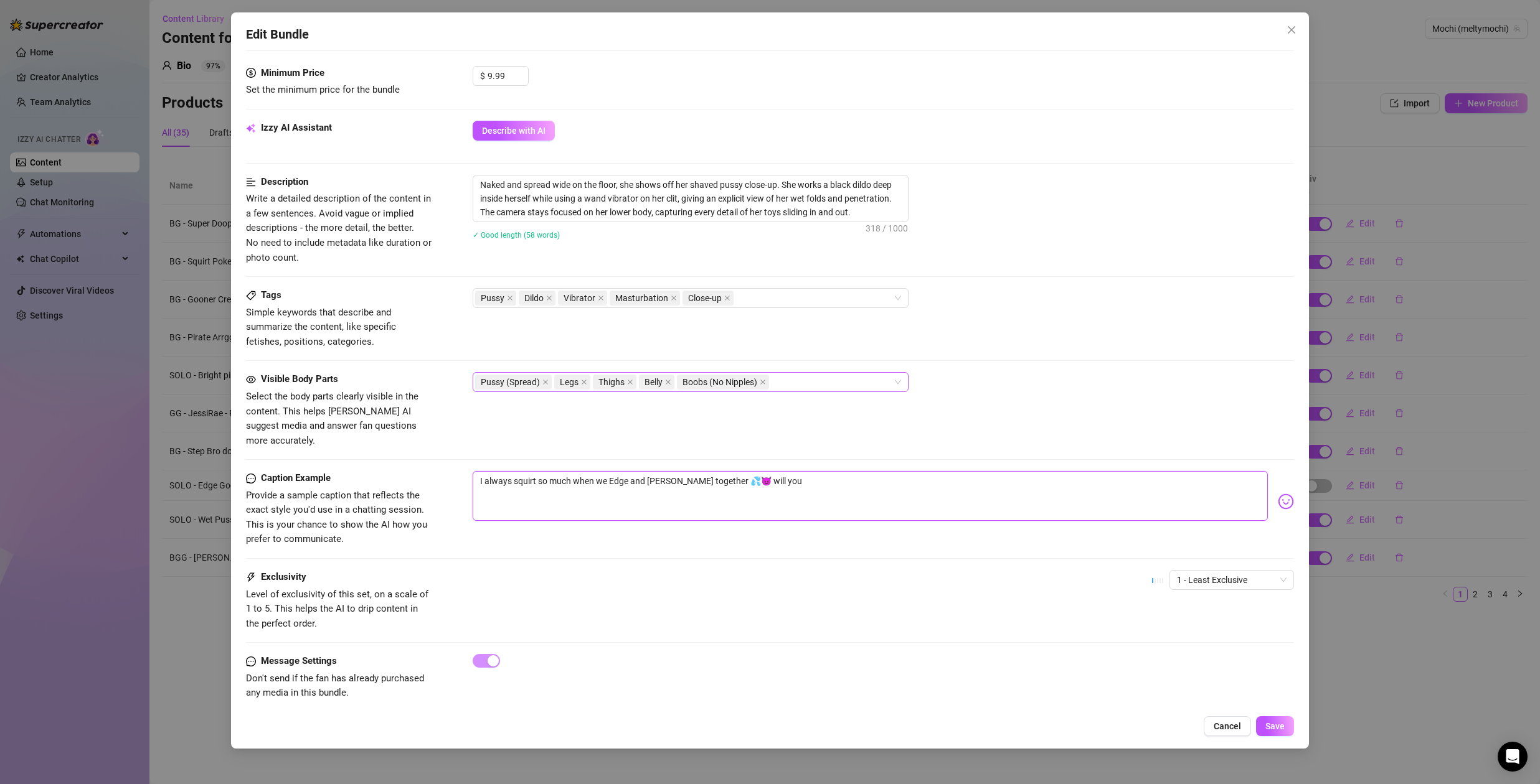
type textarea "I always squirt so much when we Edge and Goon together 💦😈 will you p"
type textarea "I always squirt so much when we Edge and Goon together 💦😈 will you pl"
type textarea "I always squirt so much when we Edge and Goon together 💦😈 will you ple"
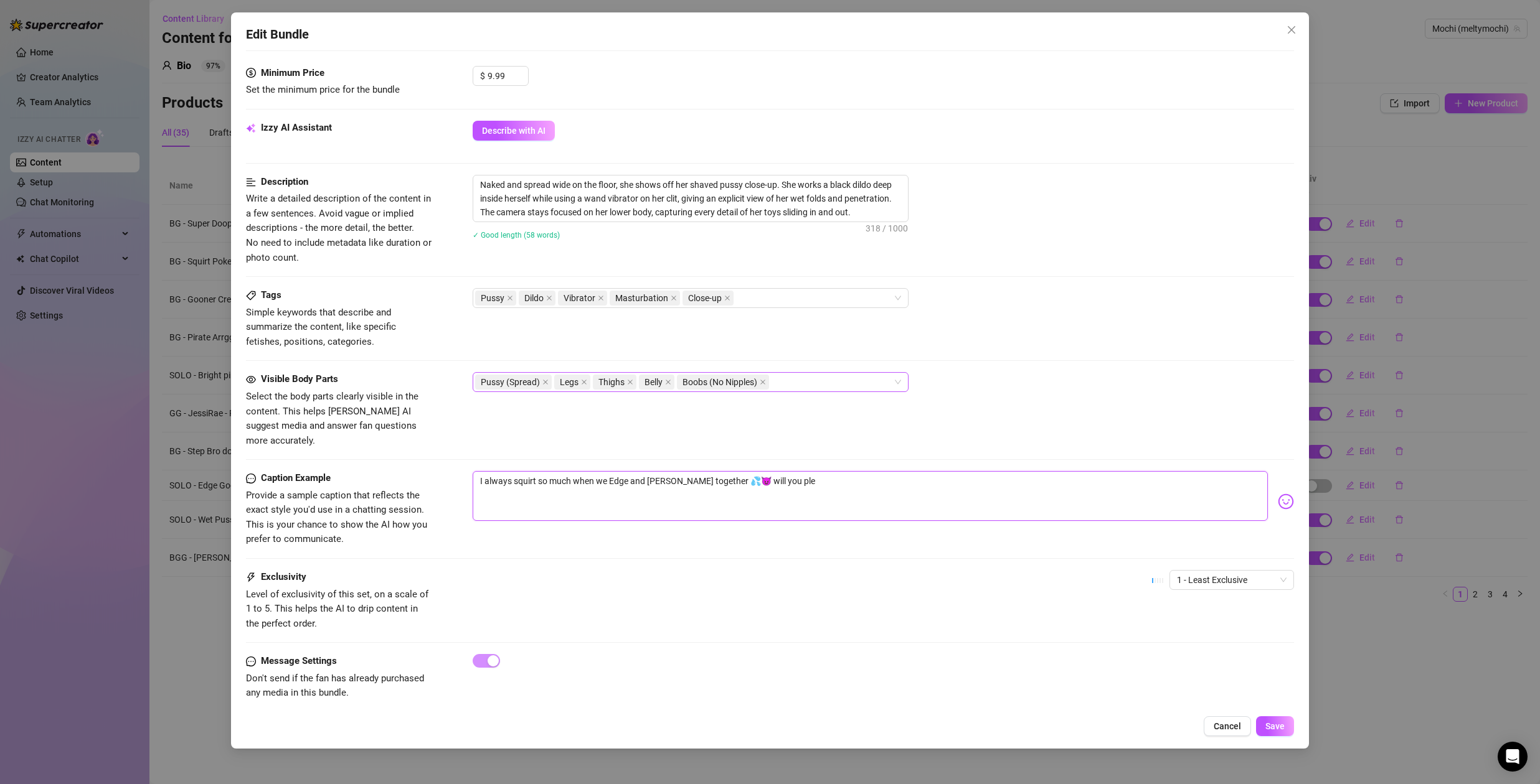
type textarea "I always squirt so much when we Edge and Goon together 💦😈 will you plea"
type textarea "I always squirt so much when we Edge and Goon together 💦😈 will you pleas"
type textarea "I always squirt so much when we Edge and Goon together 💦😈 will you please"
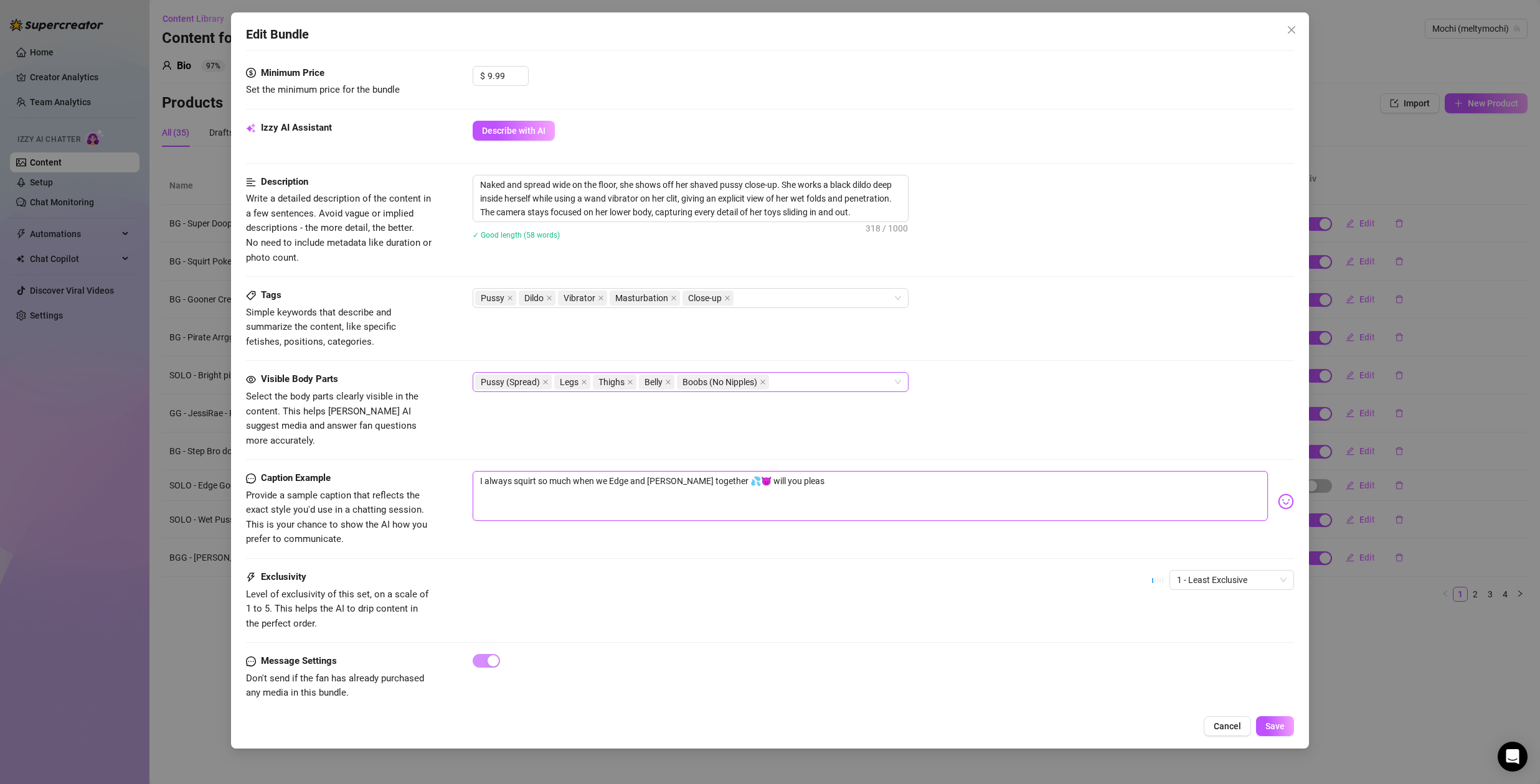
type textarea "I always squirt so much when we Edge and Goon together 💦😈 will you please"
type textarea "I always squirt so much when we Edge and Goon together 💦😈 will you please e"
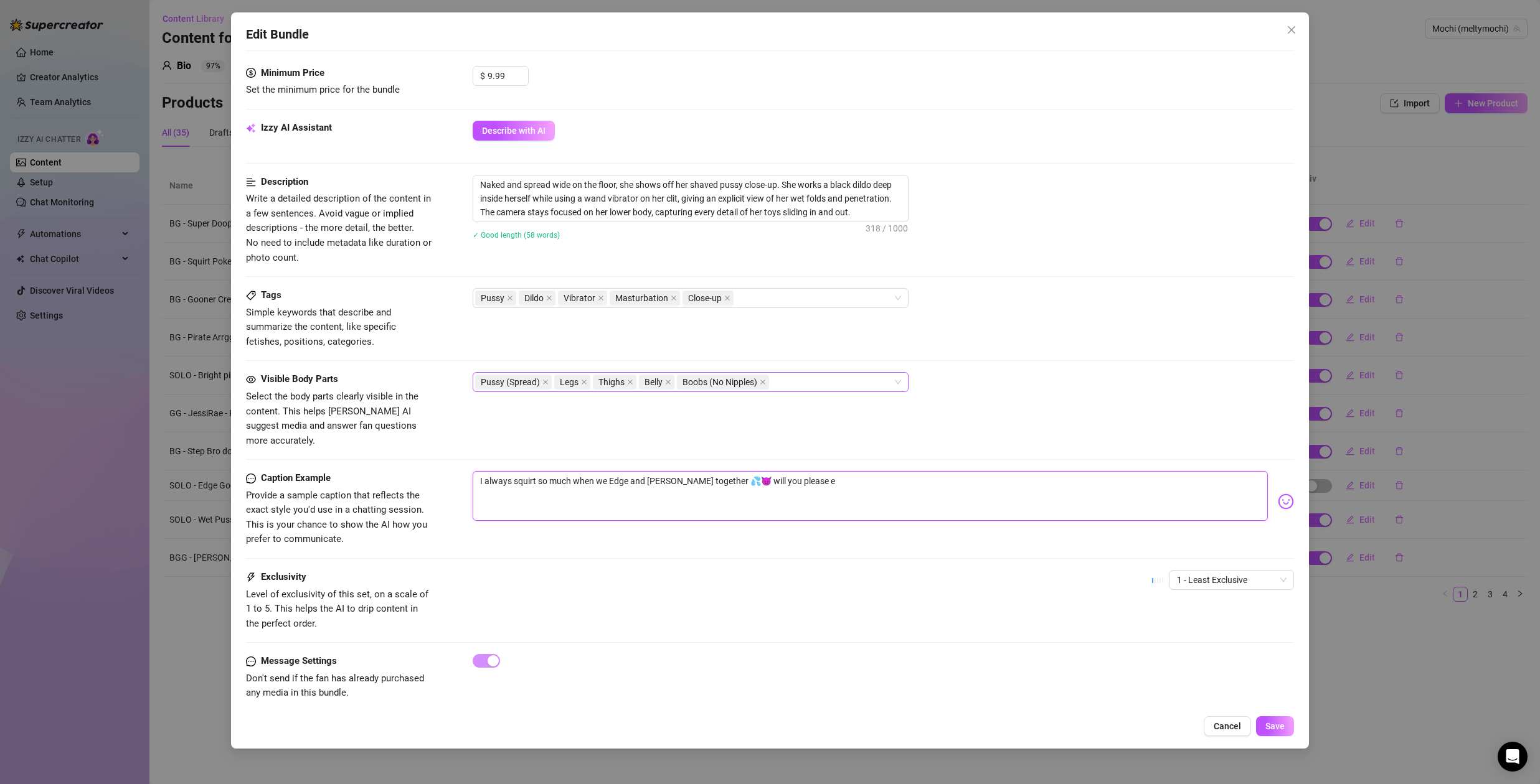
type textarea "I always squirt so much when we Edge and Goon together 💦😈 will you please eg"
type textarea "I always squirt so much when we Edge and Goon together 💦😈 will you please egd"
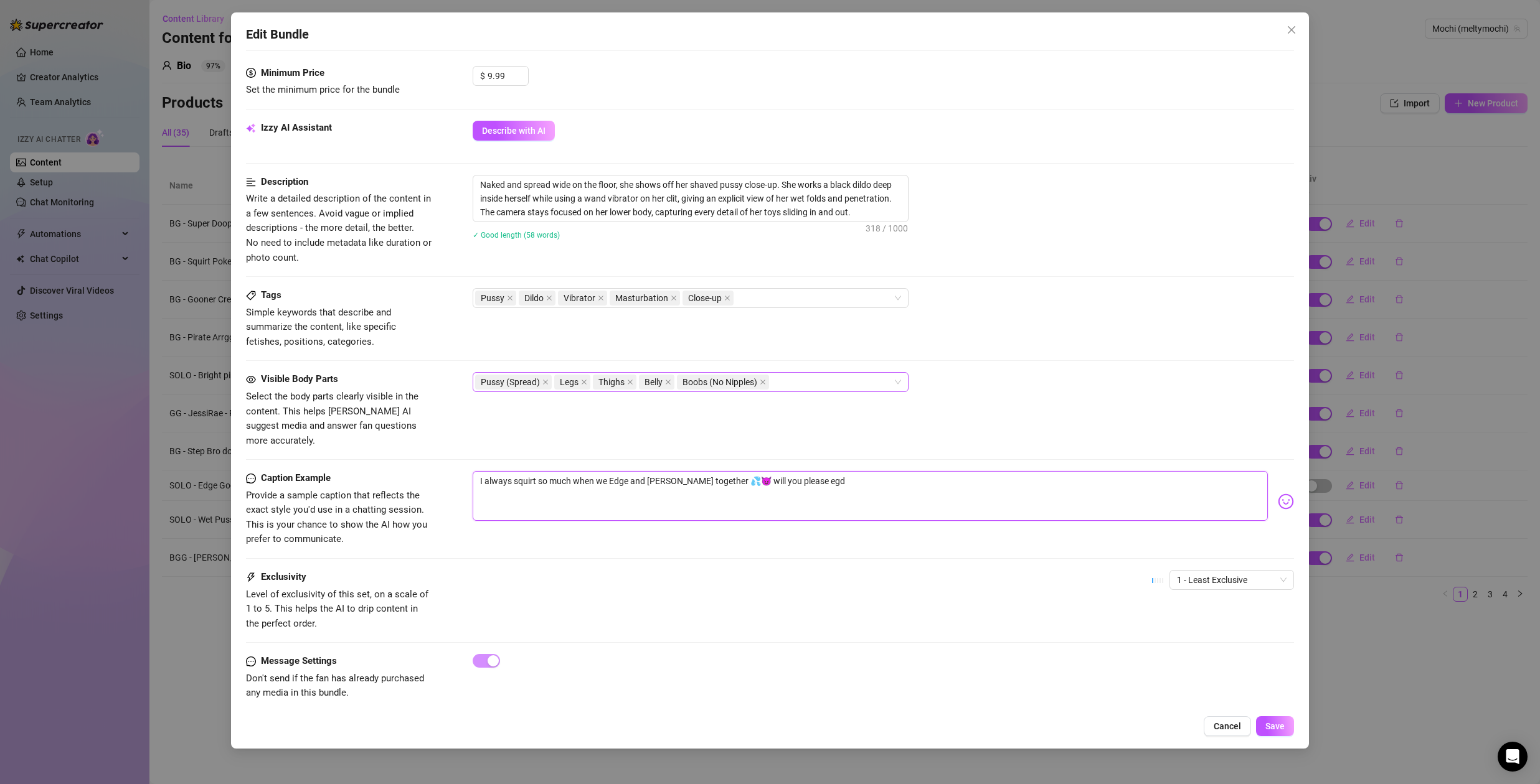
type textarea "I always squirt so much when we Edge and Goon together 💦😈 will you please egd"
type textarea "I always squirt so much when we Edge and Goon together 💦😈 will you please egd e"
type textarea "I always squirt so much when we Edge and Goon together 💦😈 will you please egd"
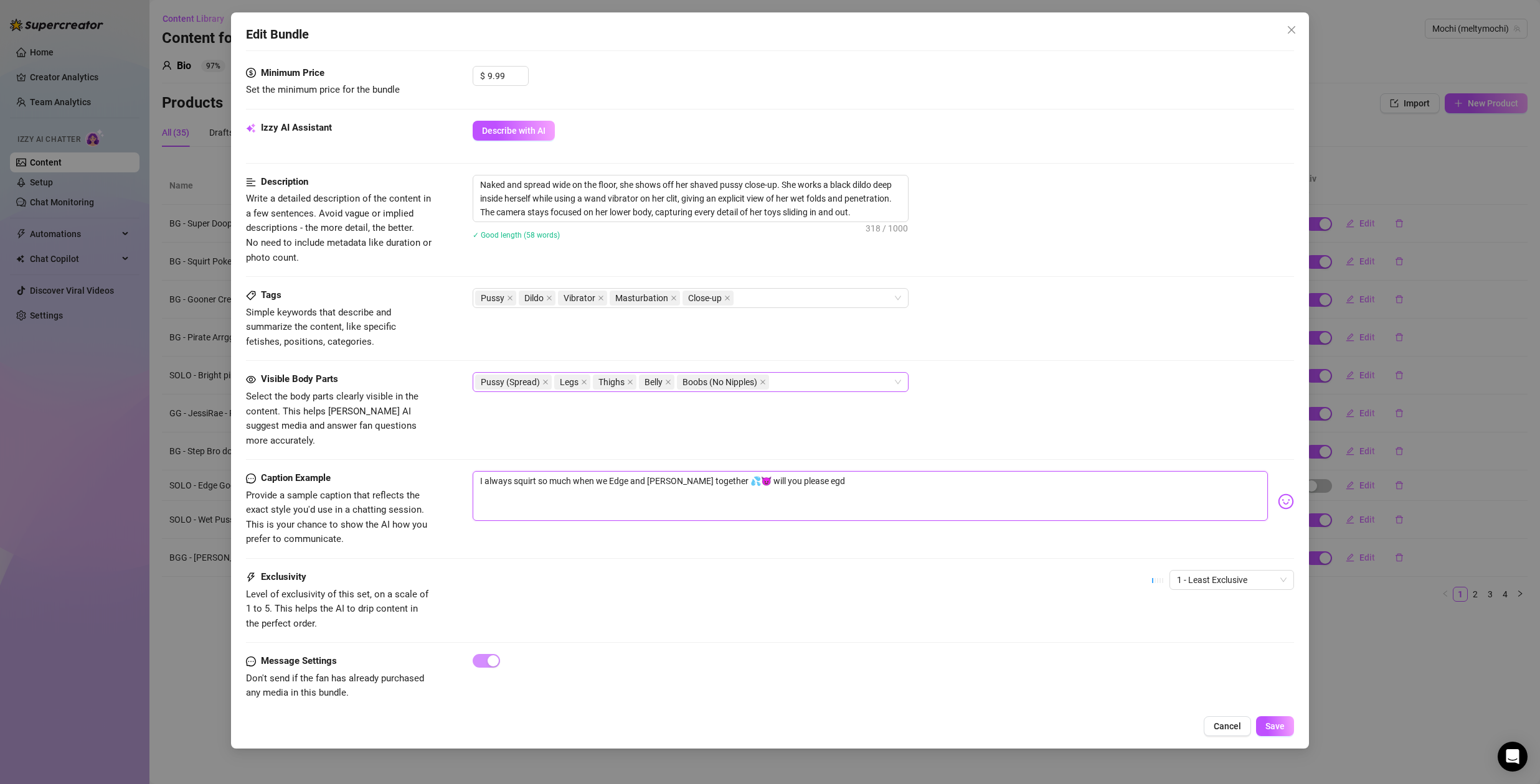
type textarea "I always squirt so much when we Edge and Goon together 💦😈 will you please egd"
type textarea "I always squirt so much when we Edge and Goon together 💦😈 will you please egde"
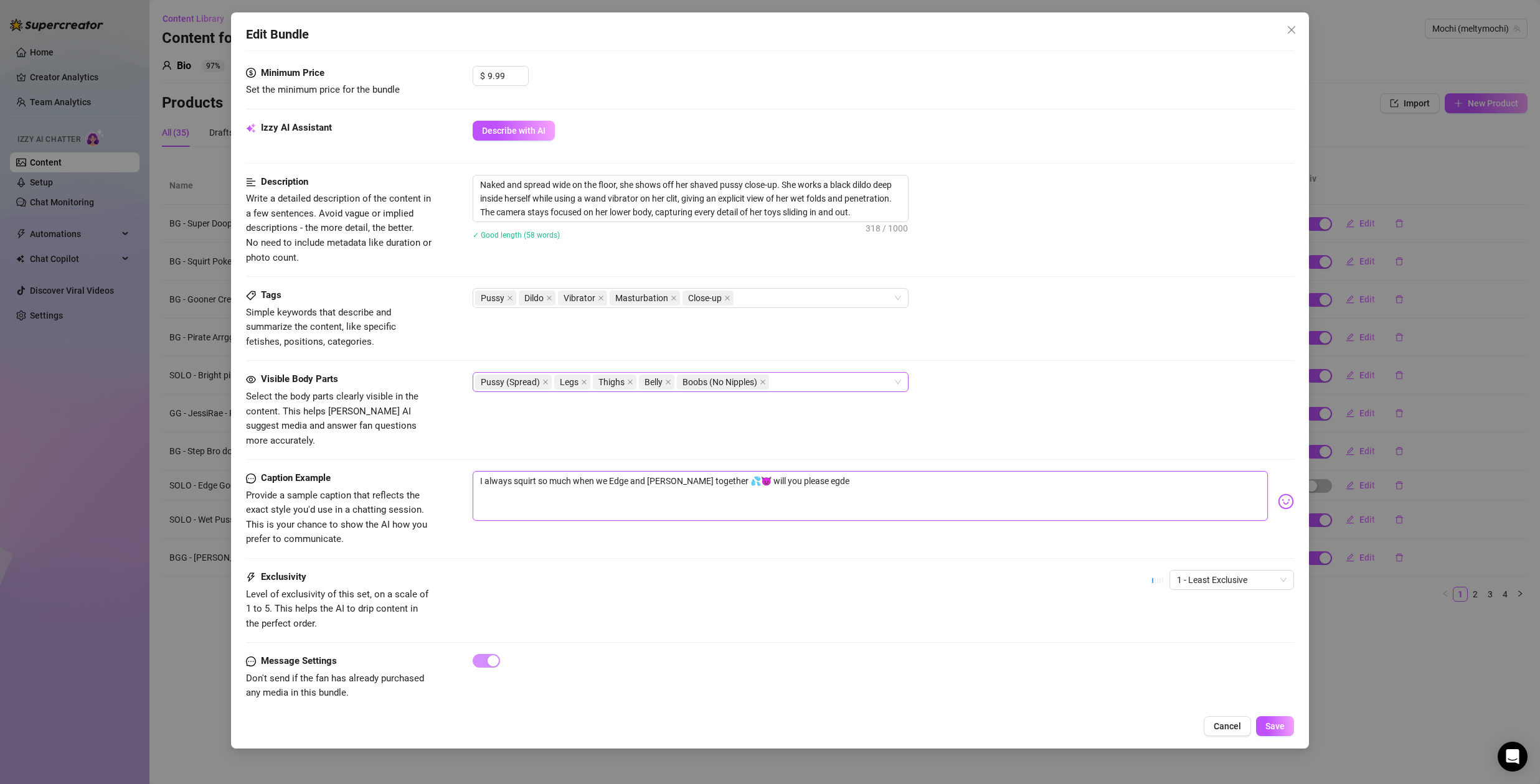
type textarea "I always squirt so much when we Edge and Goon together 💦😈 will you please egde"
type textarea "I always squirt so much when we Edge and Goon together 💦😈 will you please egde y"
type textarea "I always squirt so much when we Edge and Goon together 💦😈 will you please egde …"
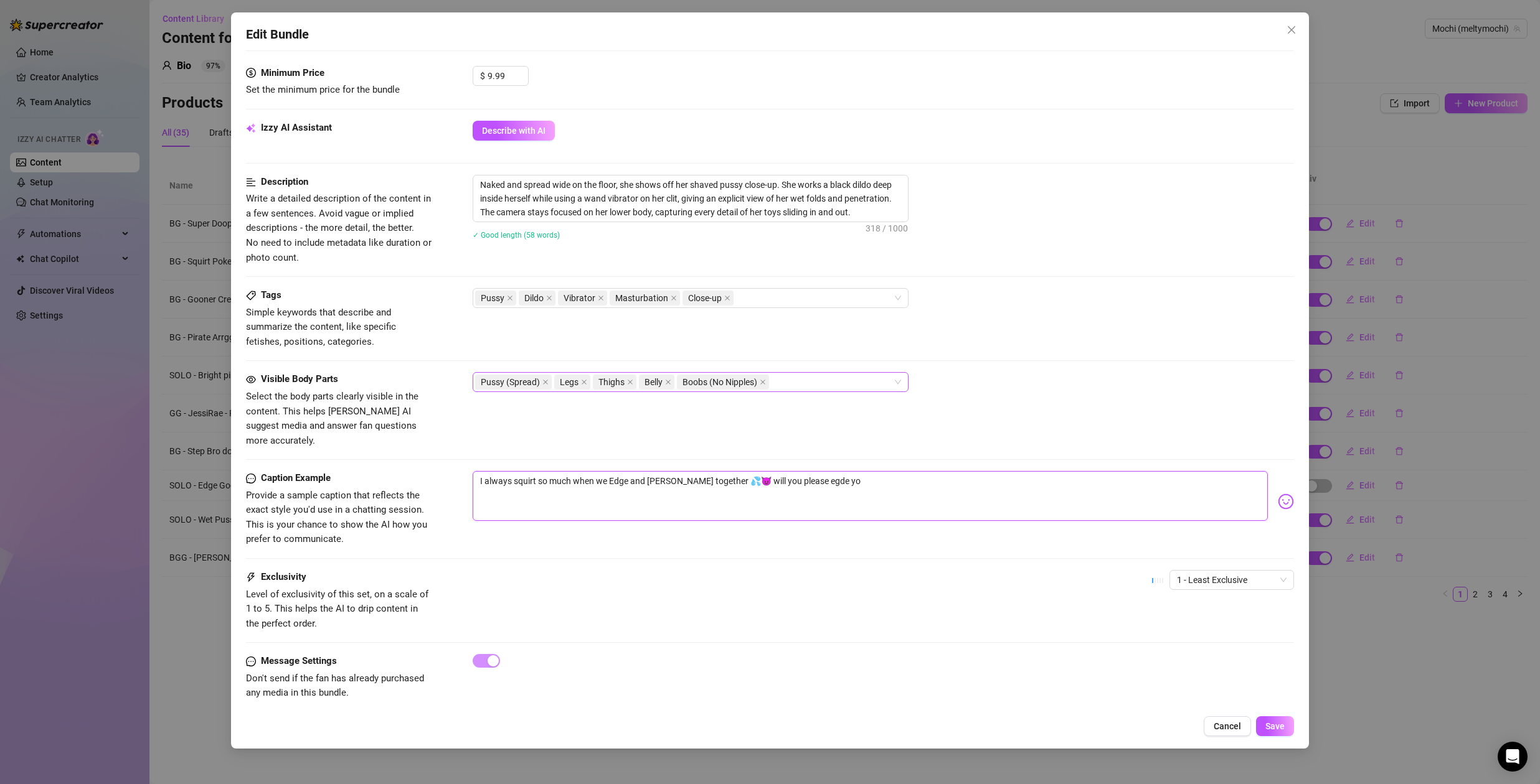
type textarea "I always squirt so much when we Edge and Goon together 💦😈 will you please egde …"
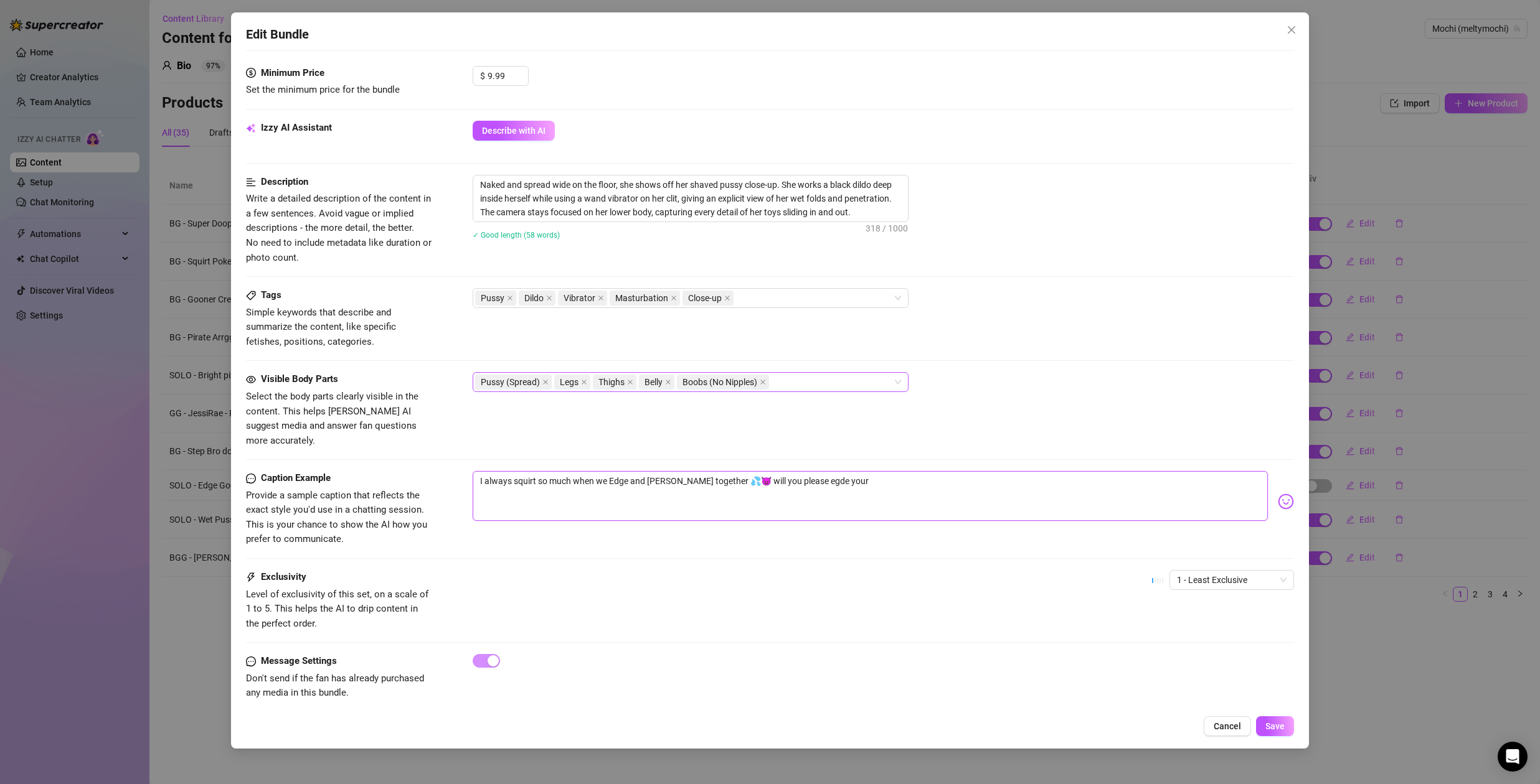
type textarea "I always squirt so much when we Edge and Goon together 💦😈 will you please egde …"
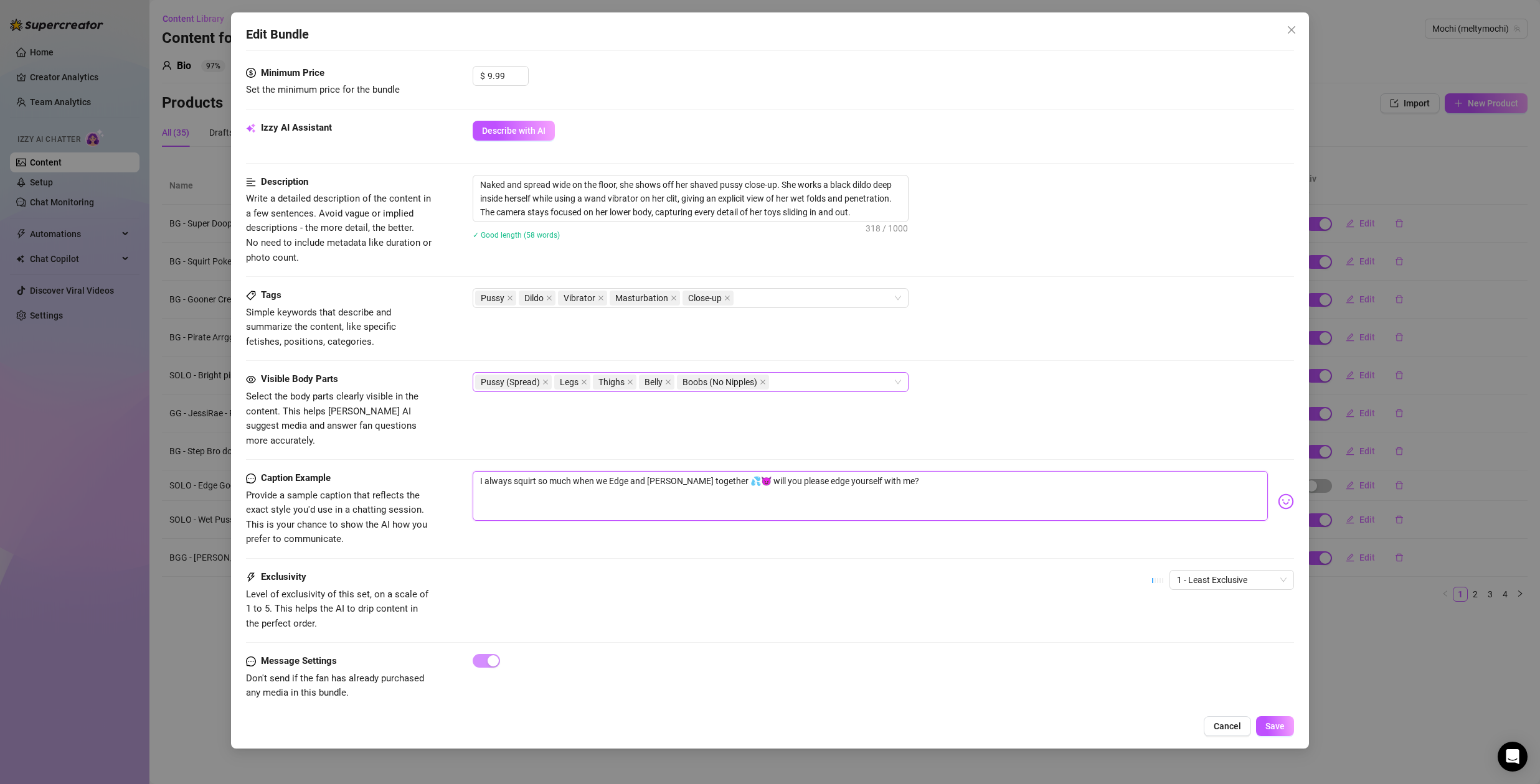
scroll to position [0, 0]
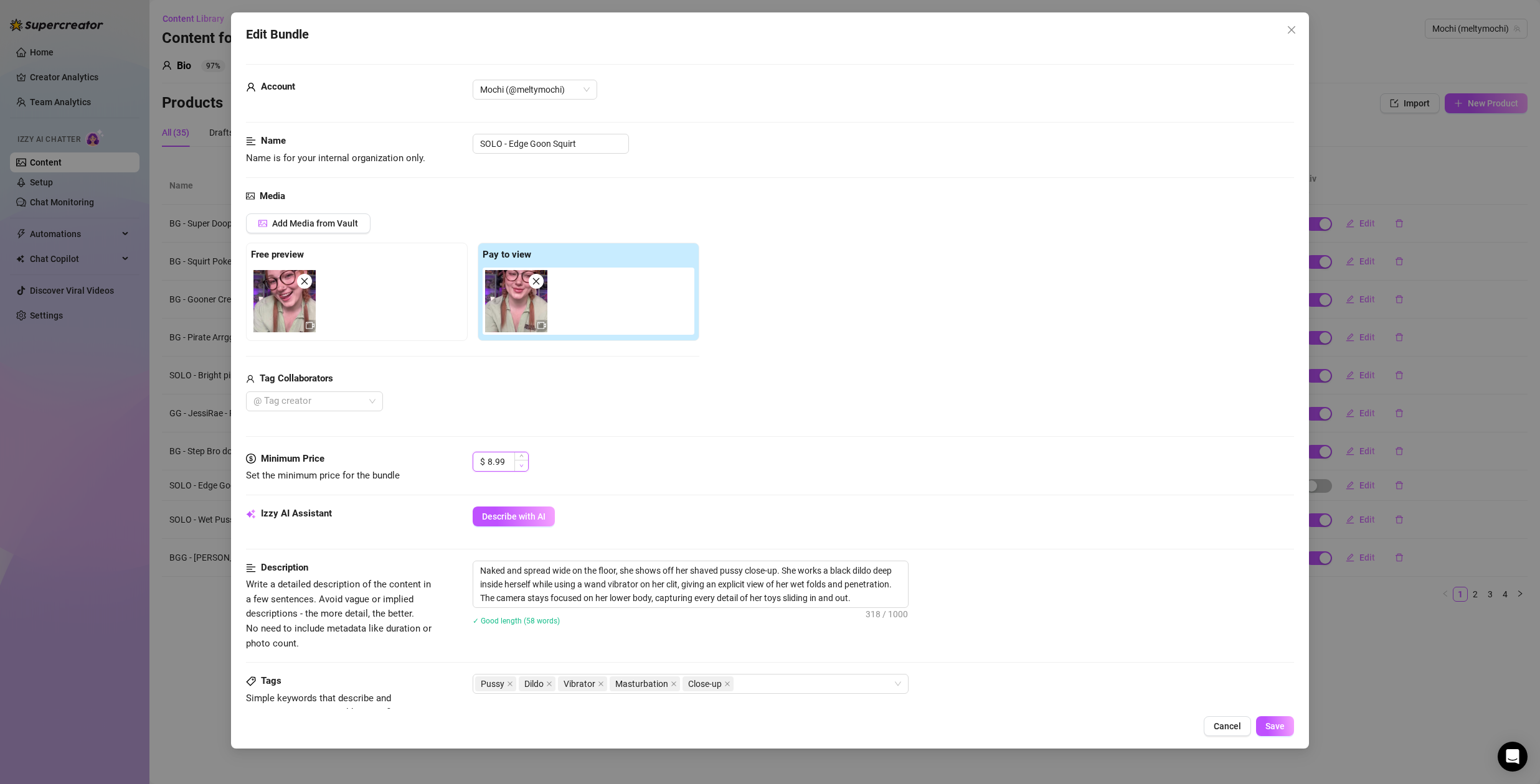
click at [516, 462] on span "Decrease Value" at bounding box center [521, 466] width 14 height 11
click at [505, 460] on input "8.99" at bounding box center [508, 462] width 41 height 19
click at [774, 415] on div "Media Add Media from Vault Free preview Pay to view Tag Collaborators @ Tag cre…" at bounding box center [770, 320] width 1048 height 262
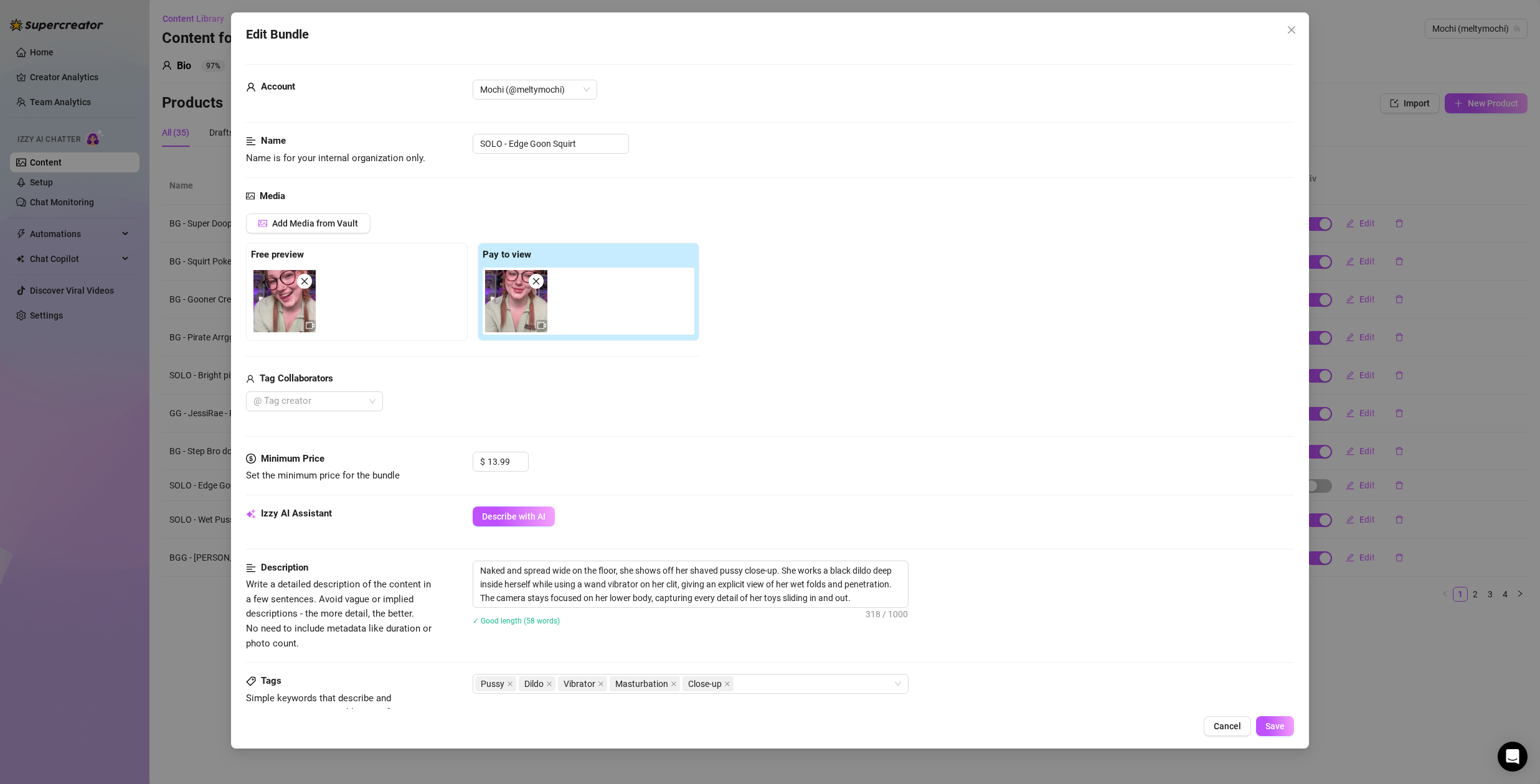
scroll to position [386, 0]
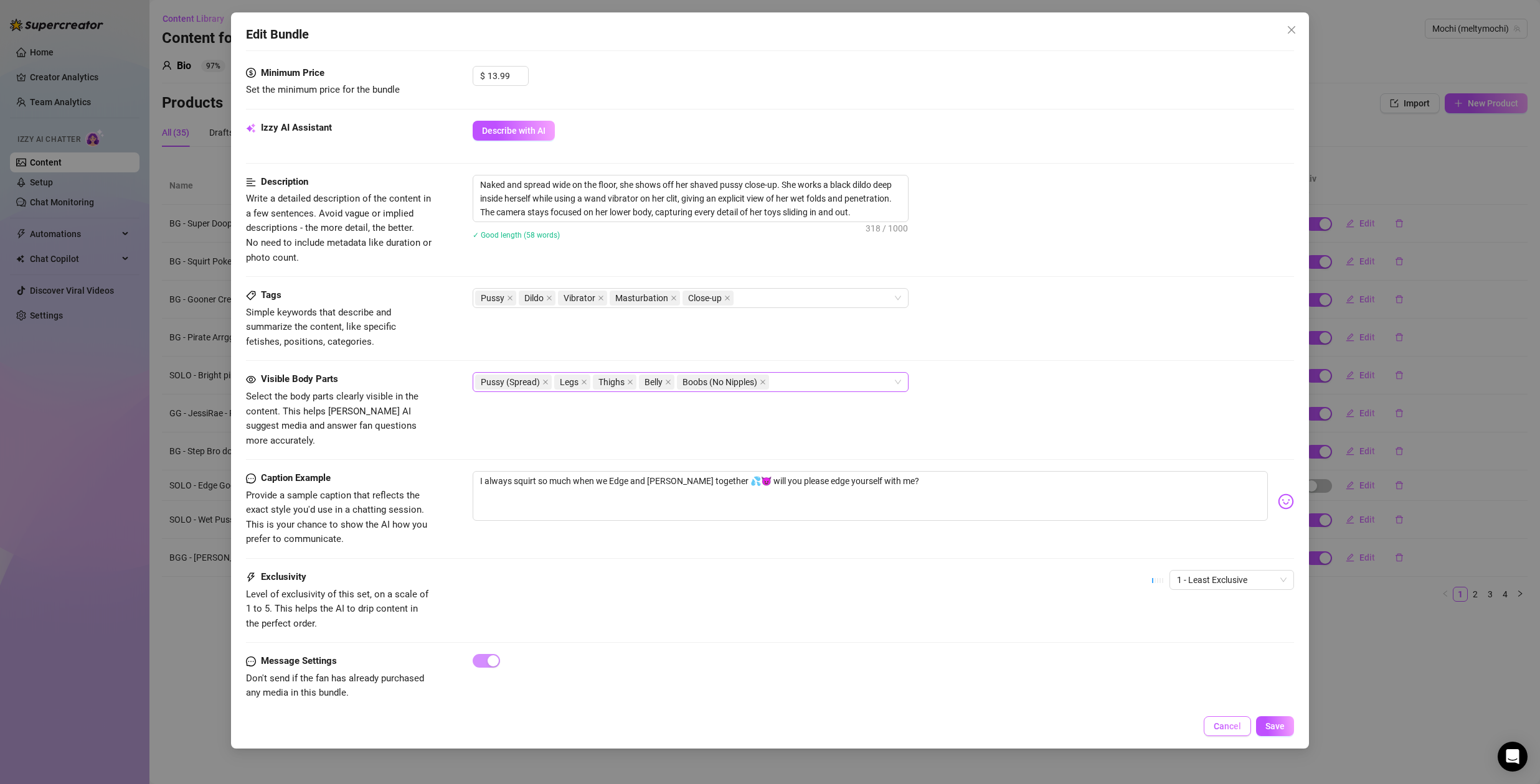
click at [1229, 722] on span "Cancel" at bounding box center [1227, 726] width 27 height 10
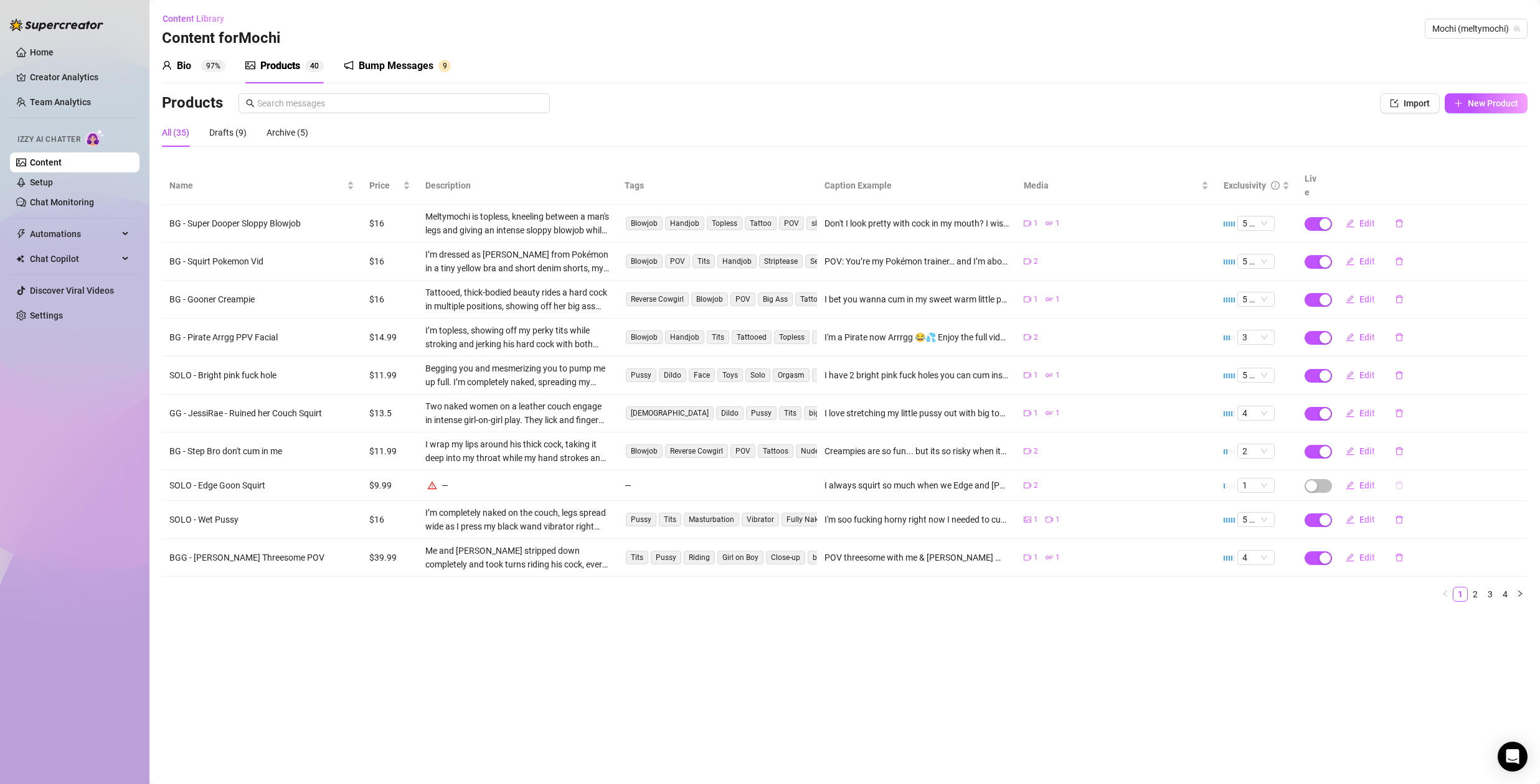
click at [1397, 482] on icon "delete" at bounding box center [1399, 486] width 8 height 8
click at [1483, 438] on span "Yes" at bounding box center [1476, 439] width 15 height 10
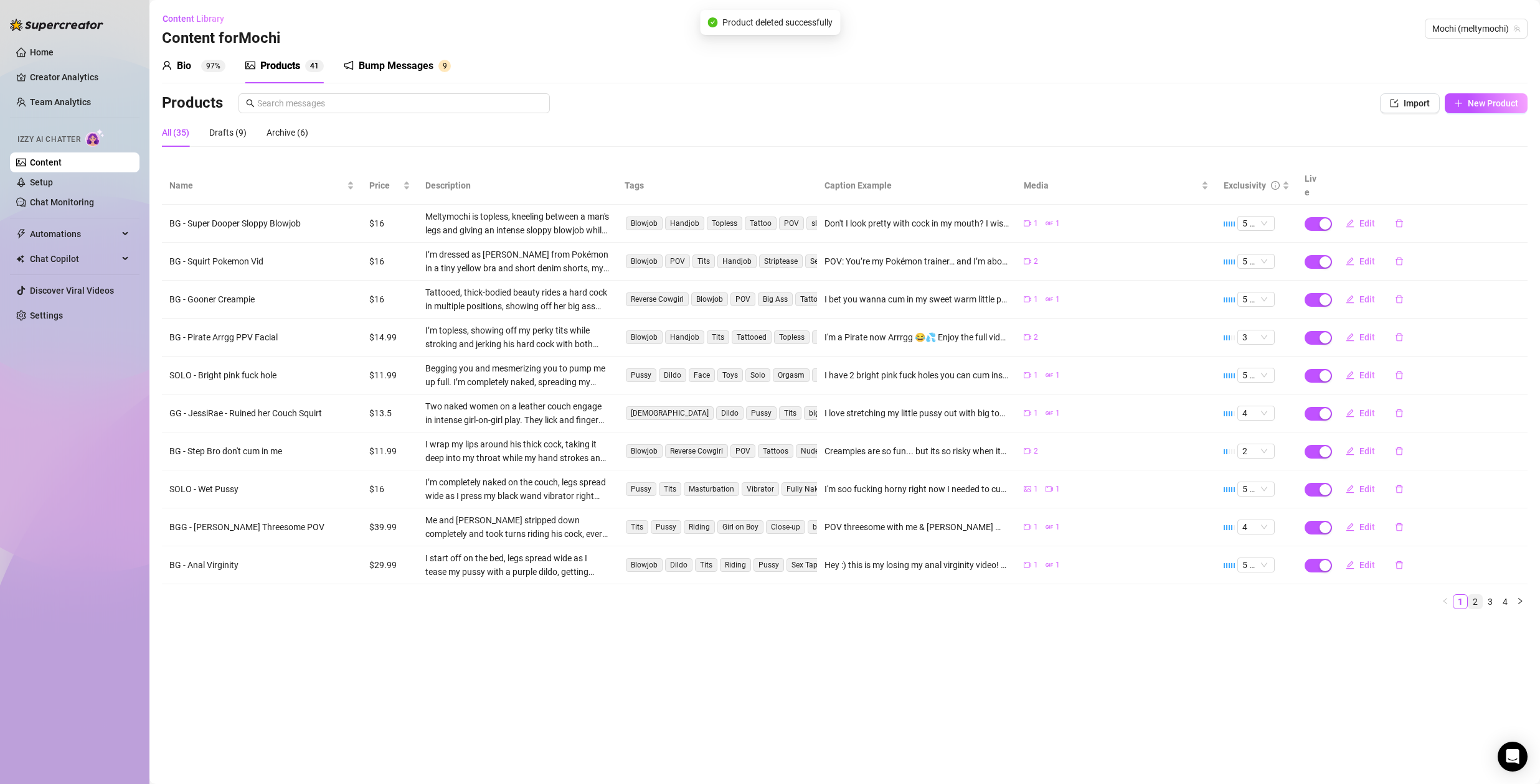
click at [1476, 595] on link "2" at bounding box center [1475, 602] width 14 height 14
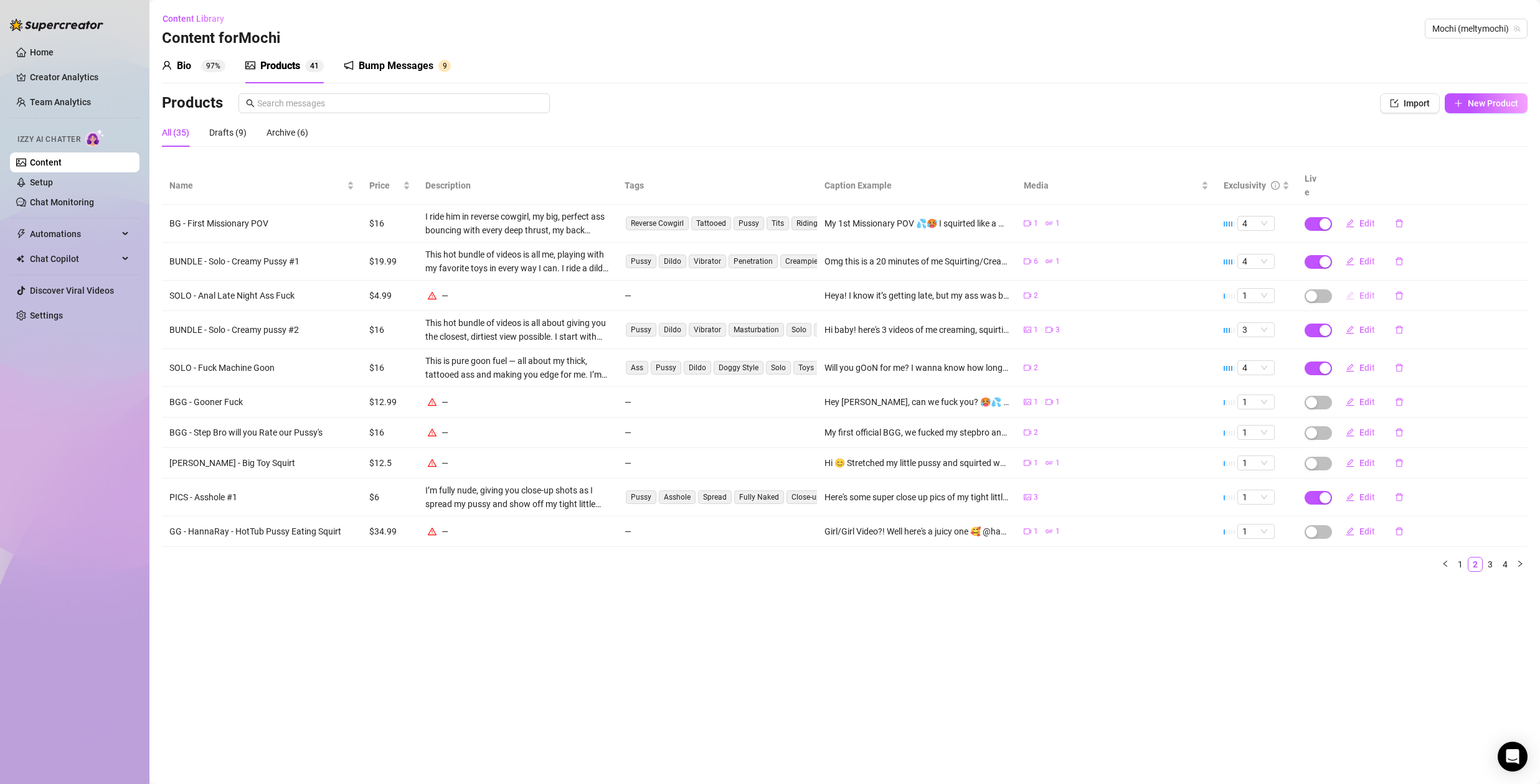
click at [1365, 290] on span "Edit" at bounding box center [1367, 295] width 16 height 10
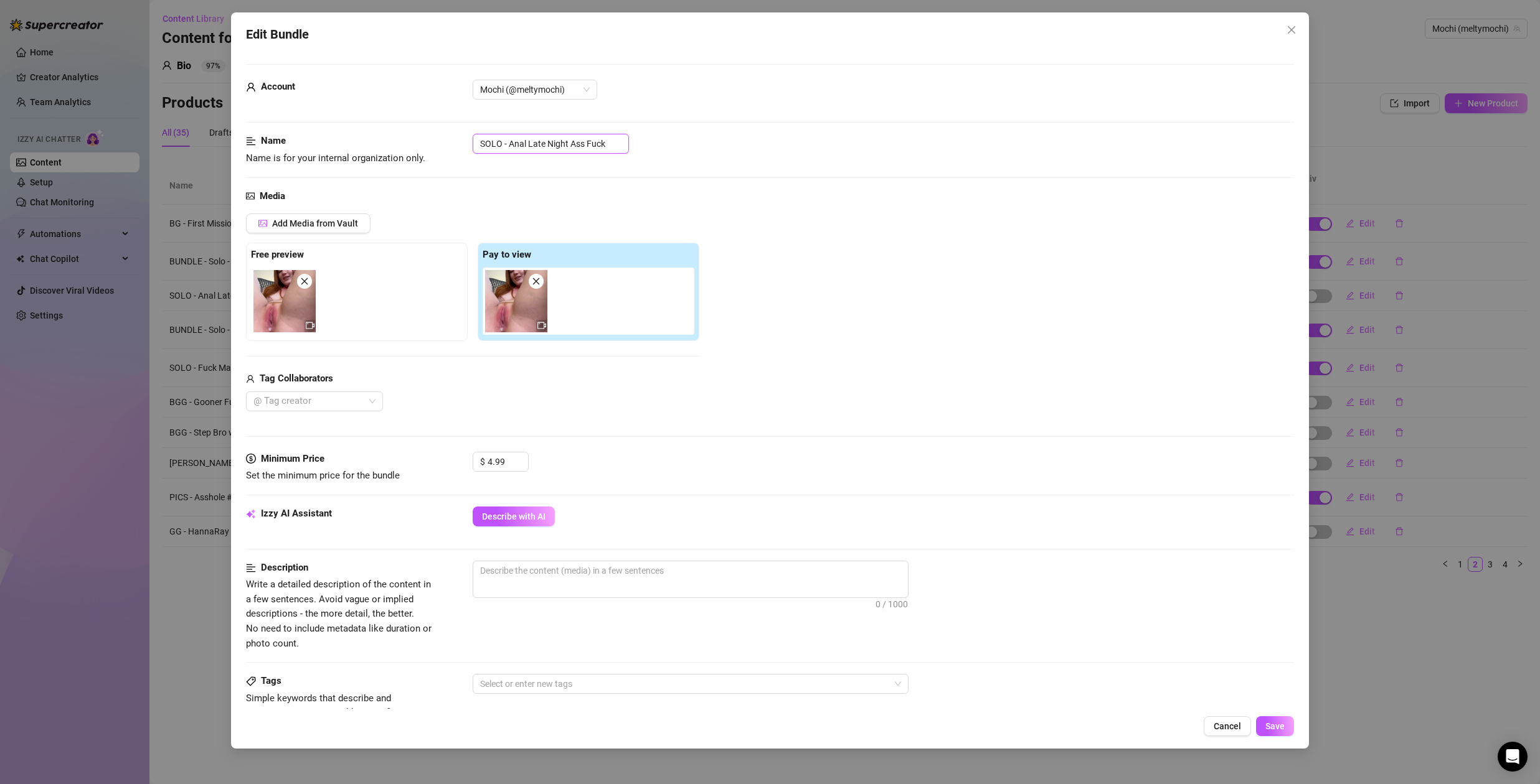
click at [549, 146] on input "SOLO - Anal Late Night Ass Fuck" at bounding box center [551, 144] width 157 height 20
click at [550, 146] on input "SOLO - Anal Late Night Ass Fuck" at bounding box center [551, 144] width 157 height 20
click at [614, 145] on input "SOLO - Anal Late Night Ass Fuck" at bounding box center [551, 144] width 157 height 20
click at [1288, 30] on icon "close" at bounding box center [1291, 30] width 10 height 10
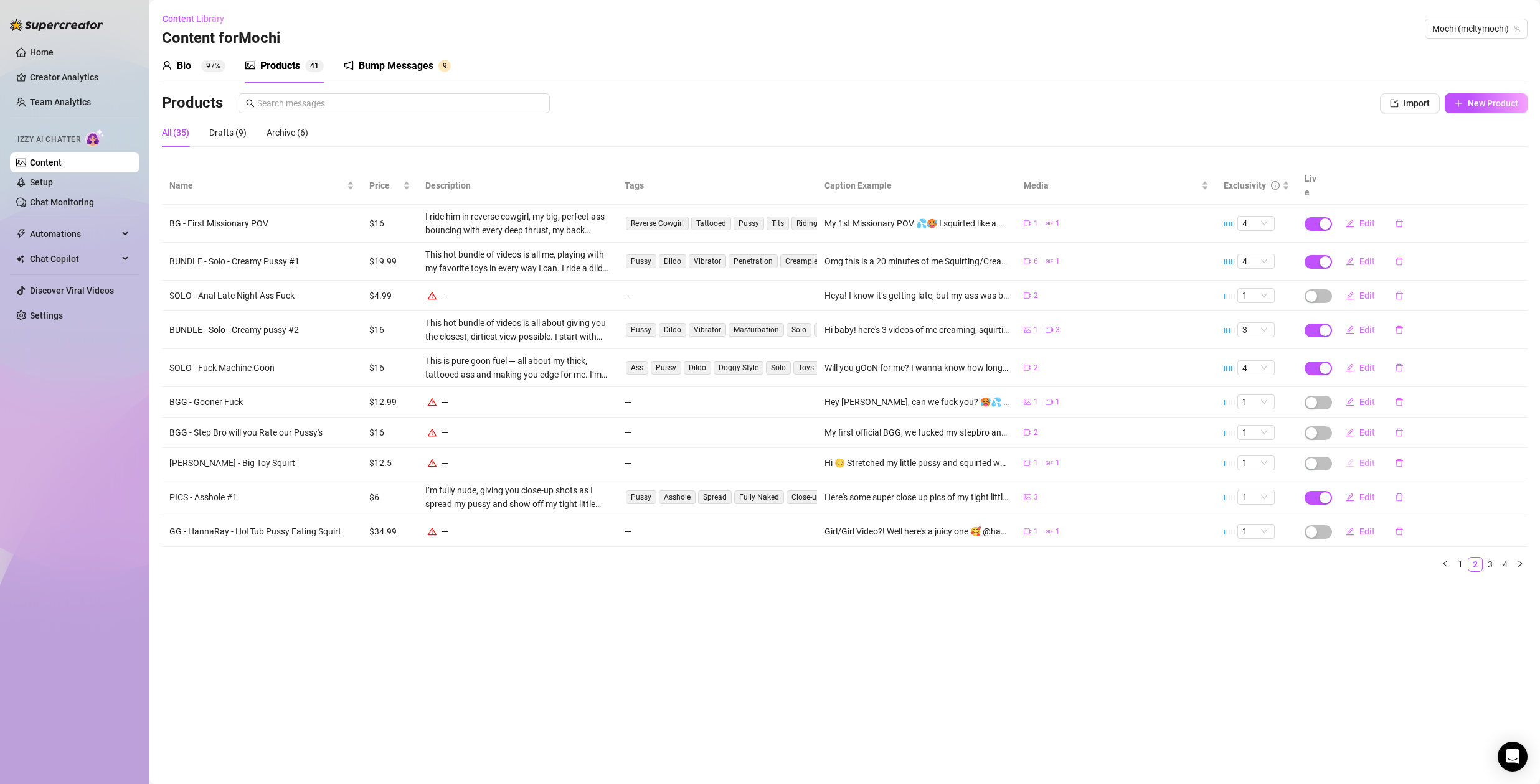
click at [1367, 458] on span "Edit" at bounding box center [1367, 462] width 16 height 10
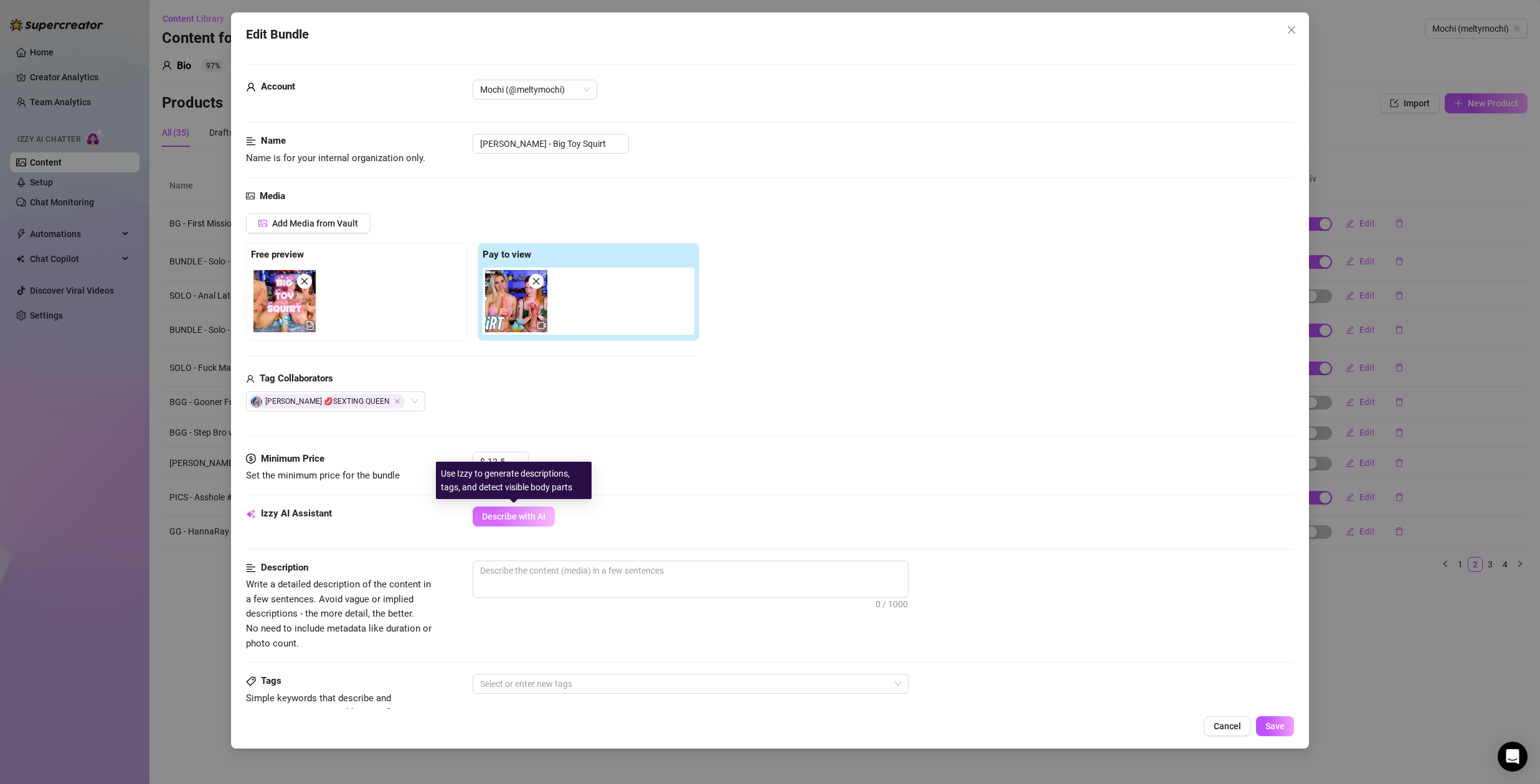
click at [522, 513] on span "Describe with AI" at bounding box center [514, 516] width 64 height 10
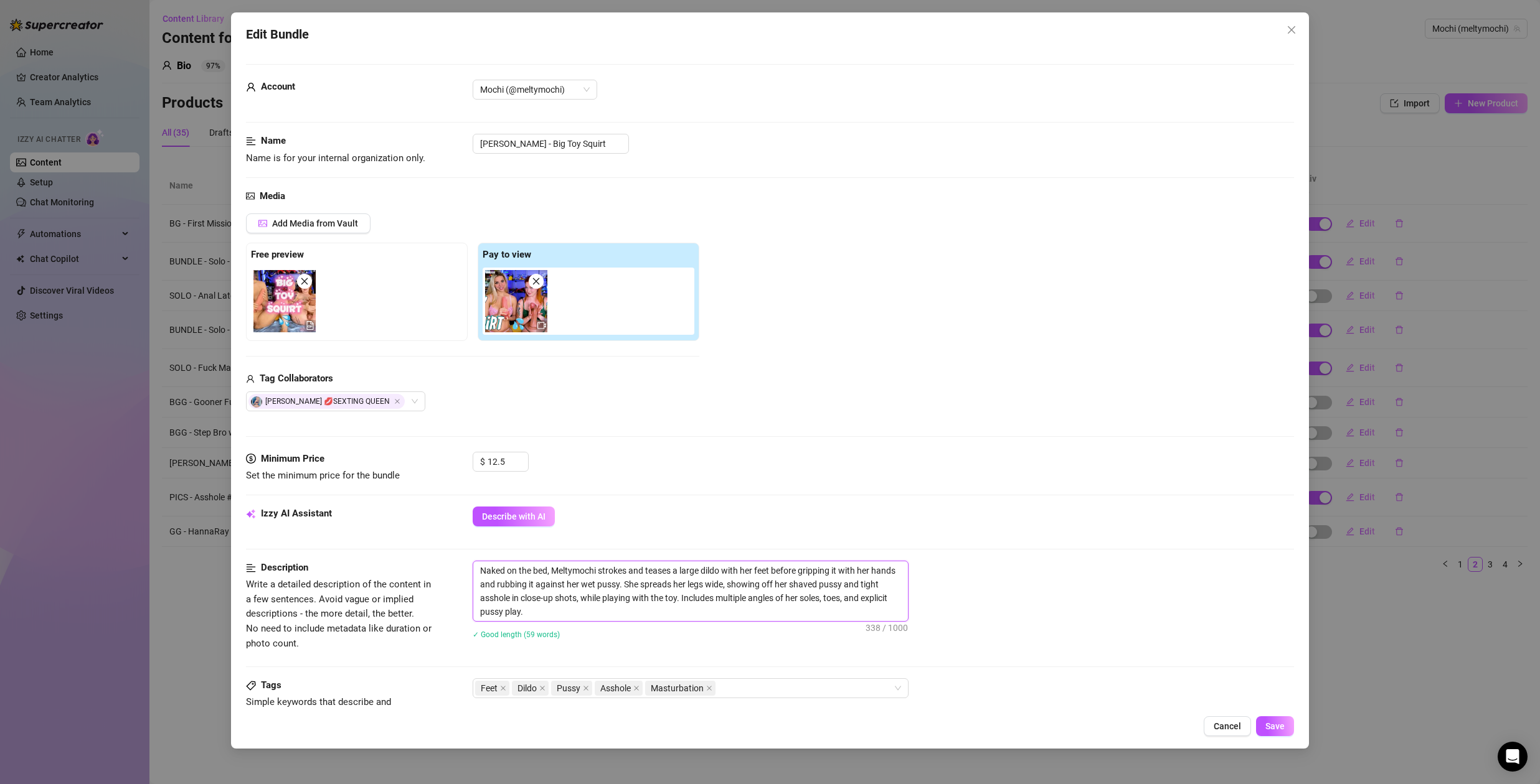
drag, startPoint x: 579, startPoint y: 600, endPoint x: 468, endPoint y: 594, distance: 111.2
click at [468, 594] on div "Description Write a detailed description of the content in a few sentences. Avo…" at bounding box center [770, 607] width 1048 height 94
click at [616, 591] on textarea "Naked on the bed, Meltymochi strokes and teases a large dildo with her feet bef…" at bounding box center [690, 591] width 435 height 60
click at [516, 517] on span "Describe with AI" at bounding box center [514, 516] width 64 height 10
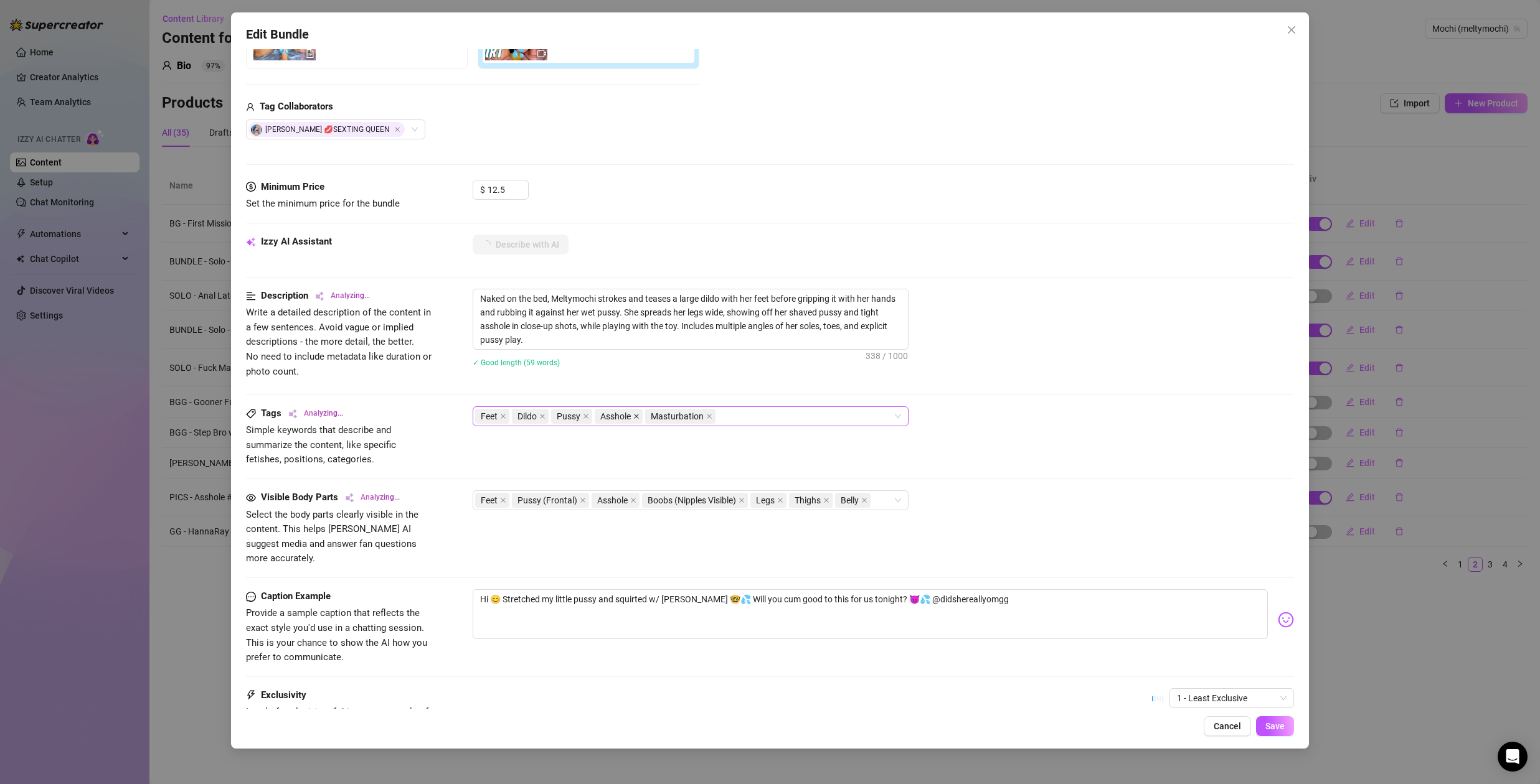
click at [640, 418] on icon "close" at bounding box center [636, 417] width 6 height 6
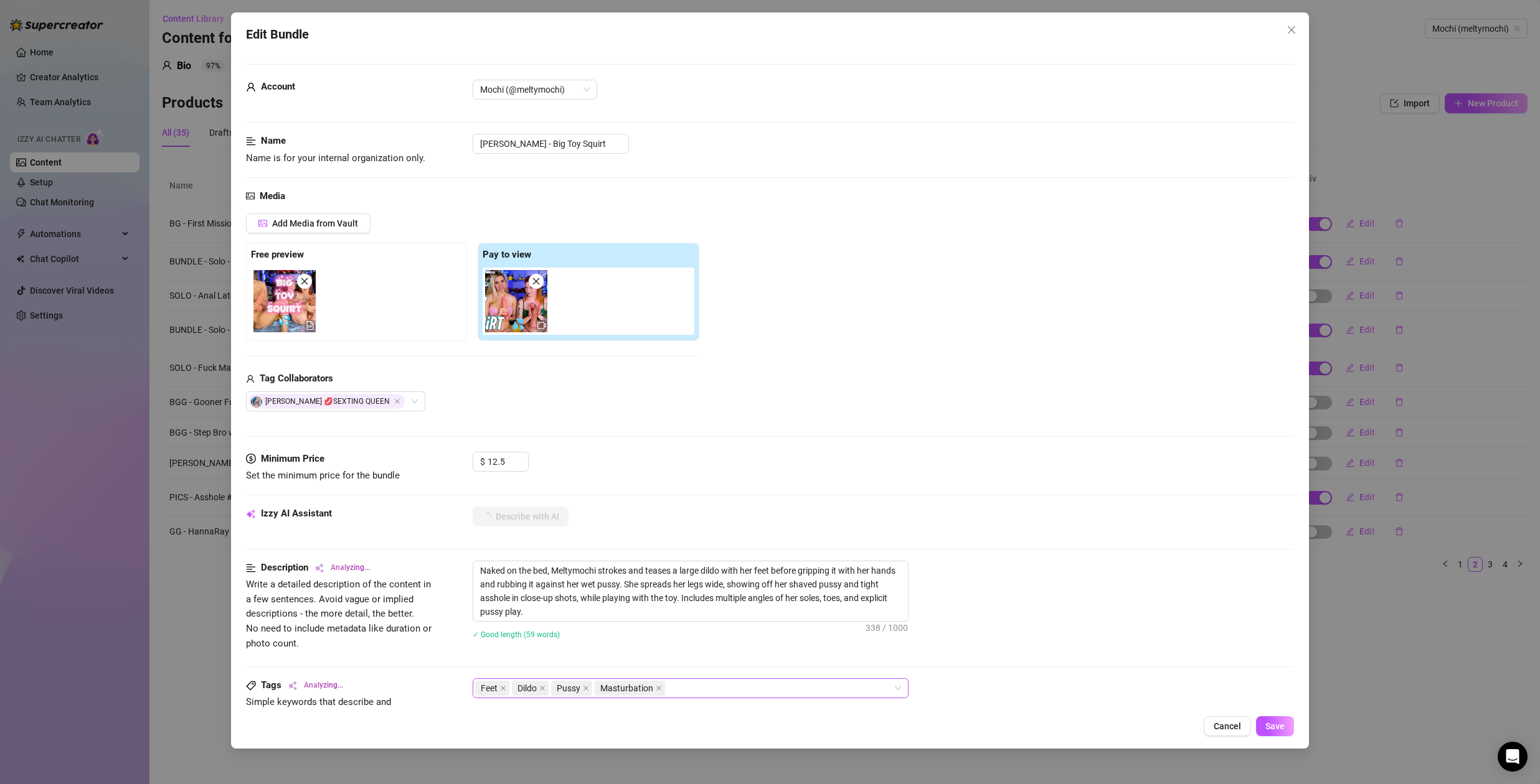
click at [603, 410] on div "𝐉𝐞𝐧𝐧𝐚 𝐌𝐚𝐝𝐢𝐬𝐨𝐧 💋SEXTING QUEEN" at bounding box center [473, 402] width 453 height 20
click at [649, 587] on textarea "Naked on the bed, Meltymochi strokes and teases a large dildo with her feet bef…" at bounding box center [690, 591] width 435 height 60
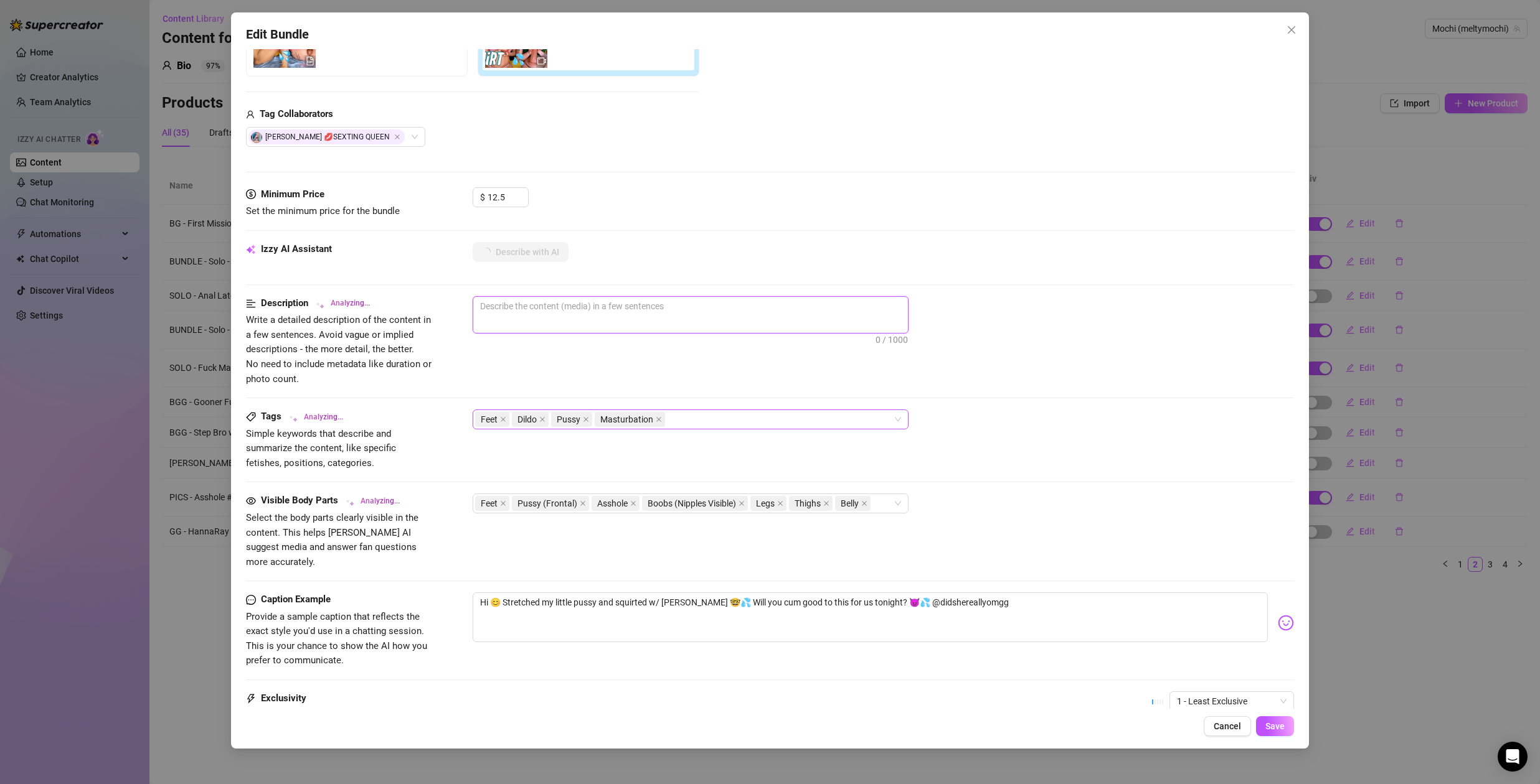
scroll to position [279, 0]
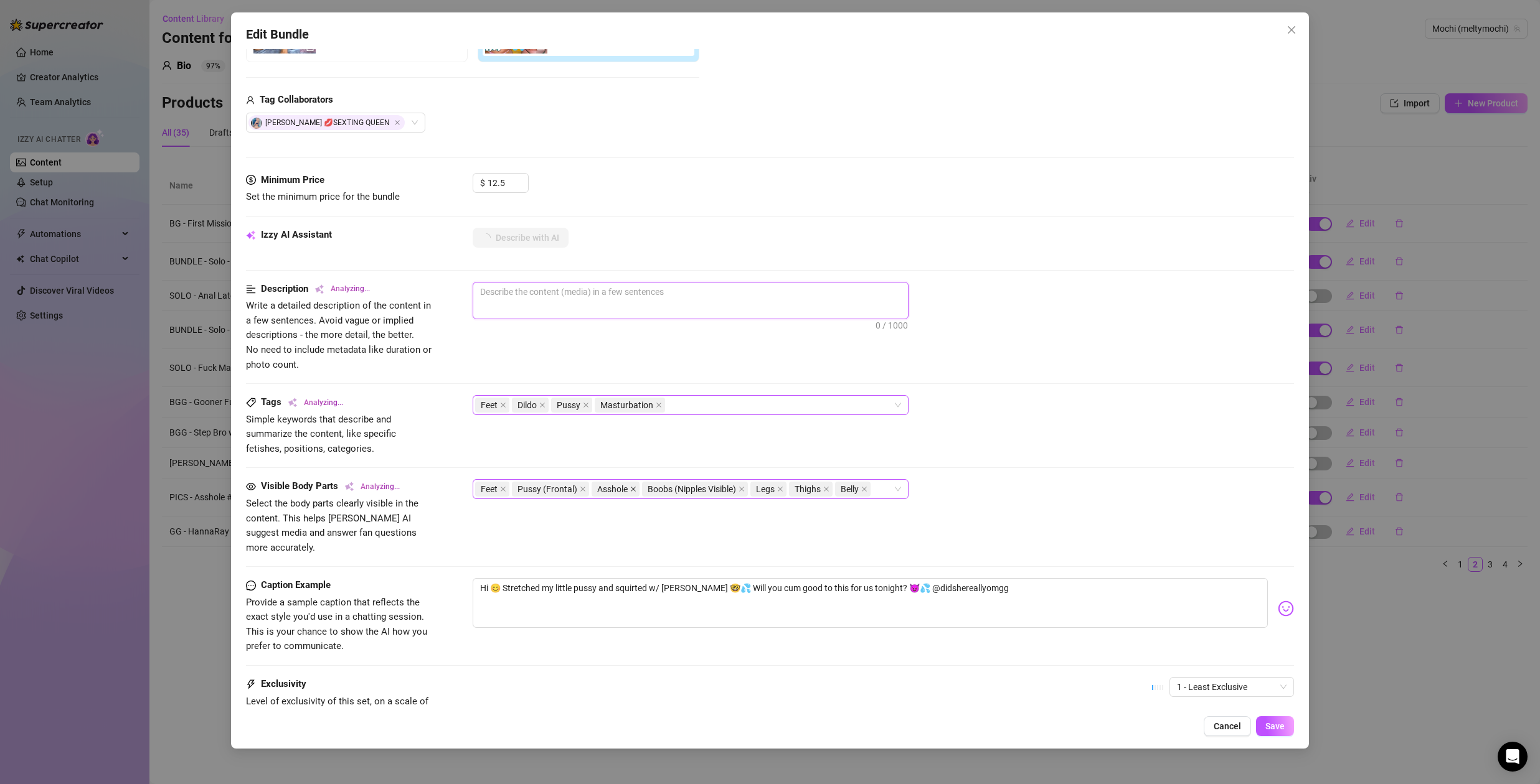
click at [630, 488] on icon "close" at bounding box center [633, 489] width 6 height 6
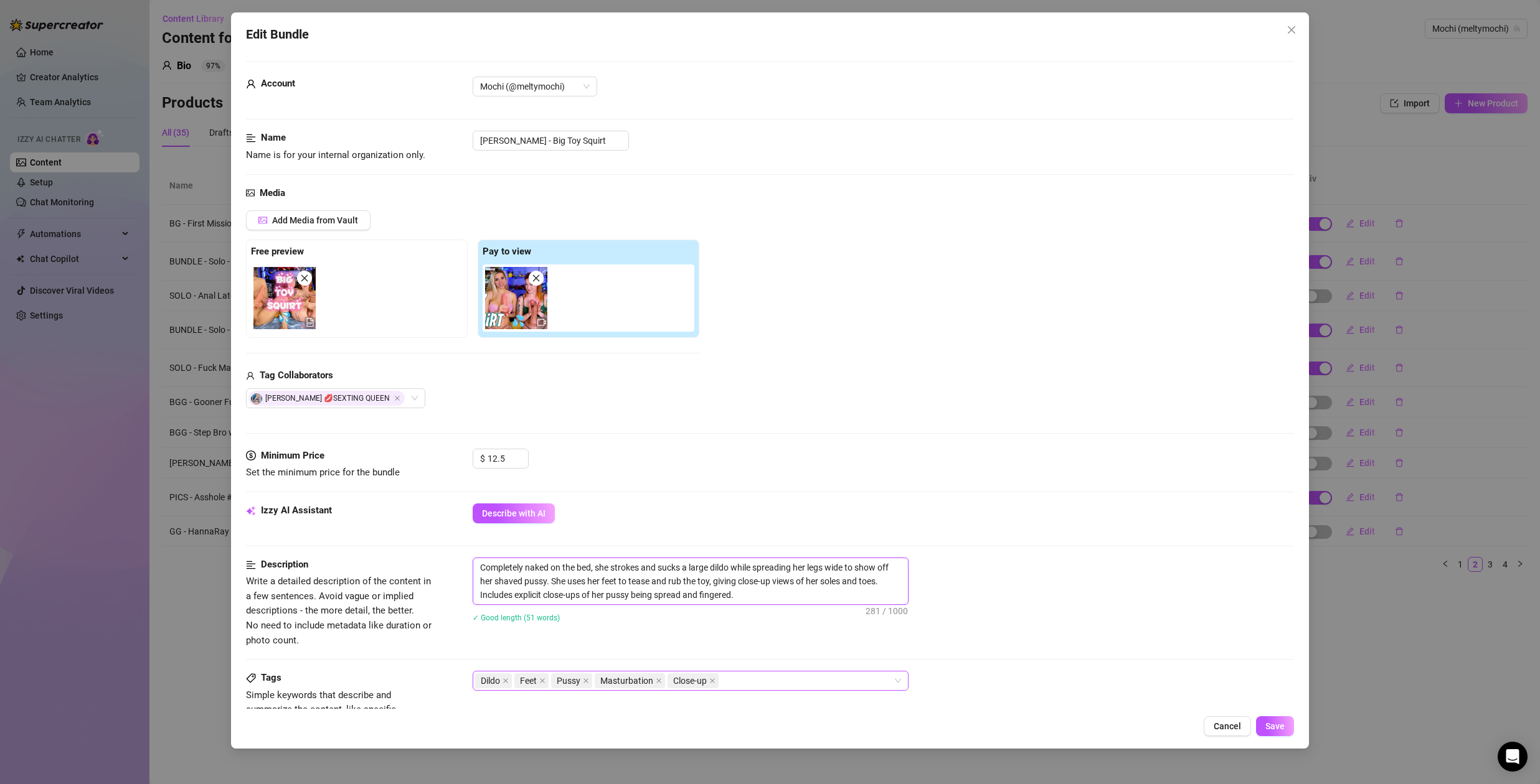
scroll to position [0, 0]
click at [515, 308] on img at bounding box center [516, 301] width 62 height 62
click at [668, 588] on textarea "Completely naked on the bed, she strokes and sucks a large dildo while spreadin…" at bounding box center [690, 584] width 435 height 46
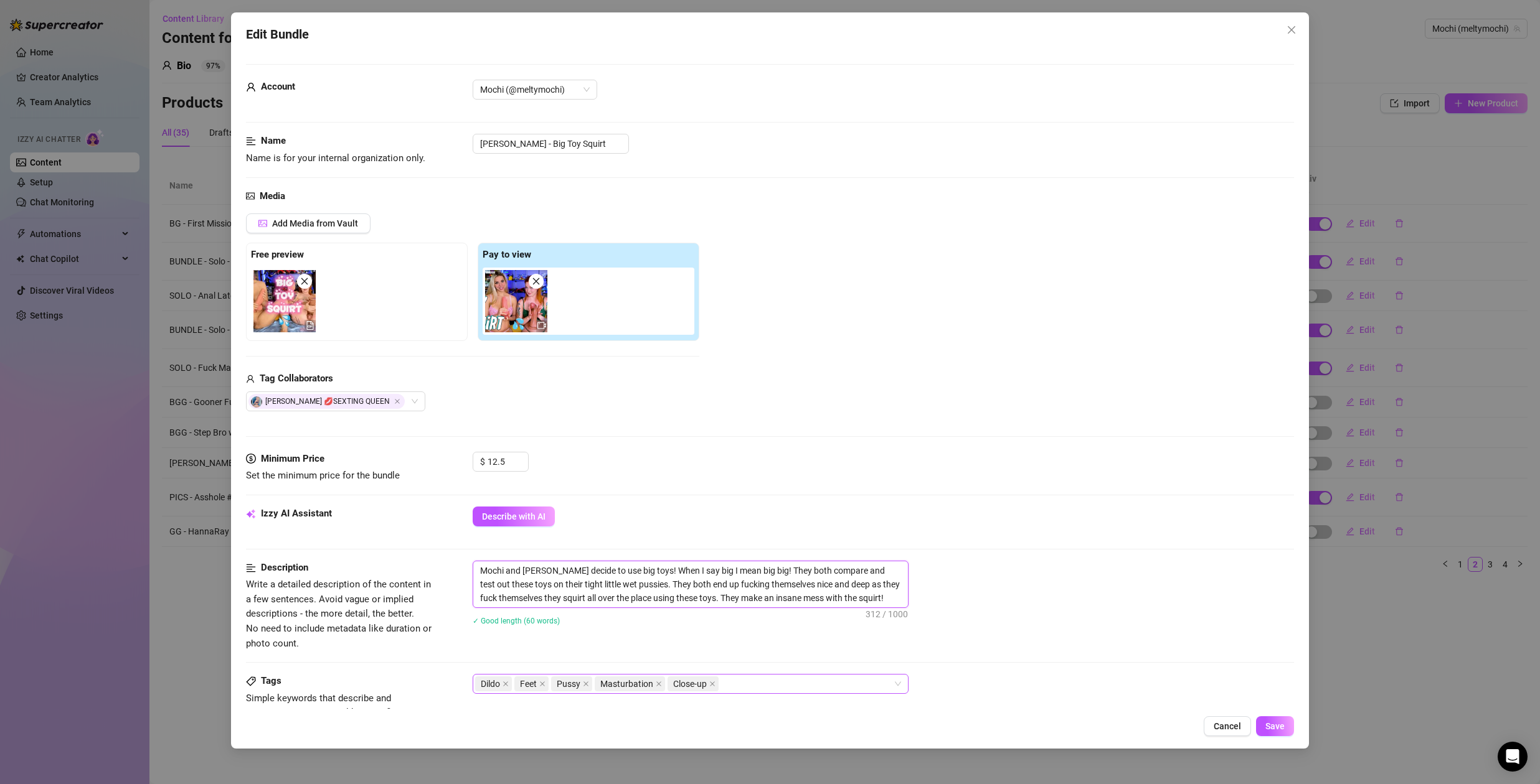
click at [716, 588] on textarea "Mochi and Jenna decide to use big toys! When I say big I mean big big! They bot…" at bounding box center [690, 584] width 435 height 46
click at [597, 582] on textarea "Mochi and Jenna decide to use big toys! When I say big I mean big big! They bot…" at bounding box center [690, 584] width 435 height 46
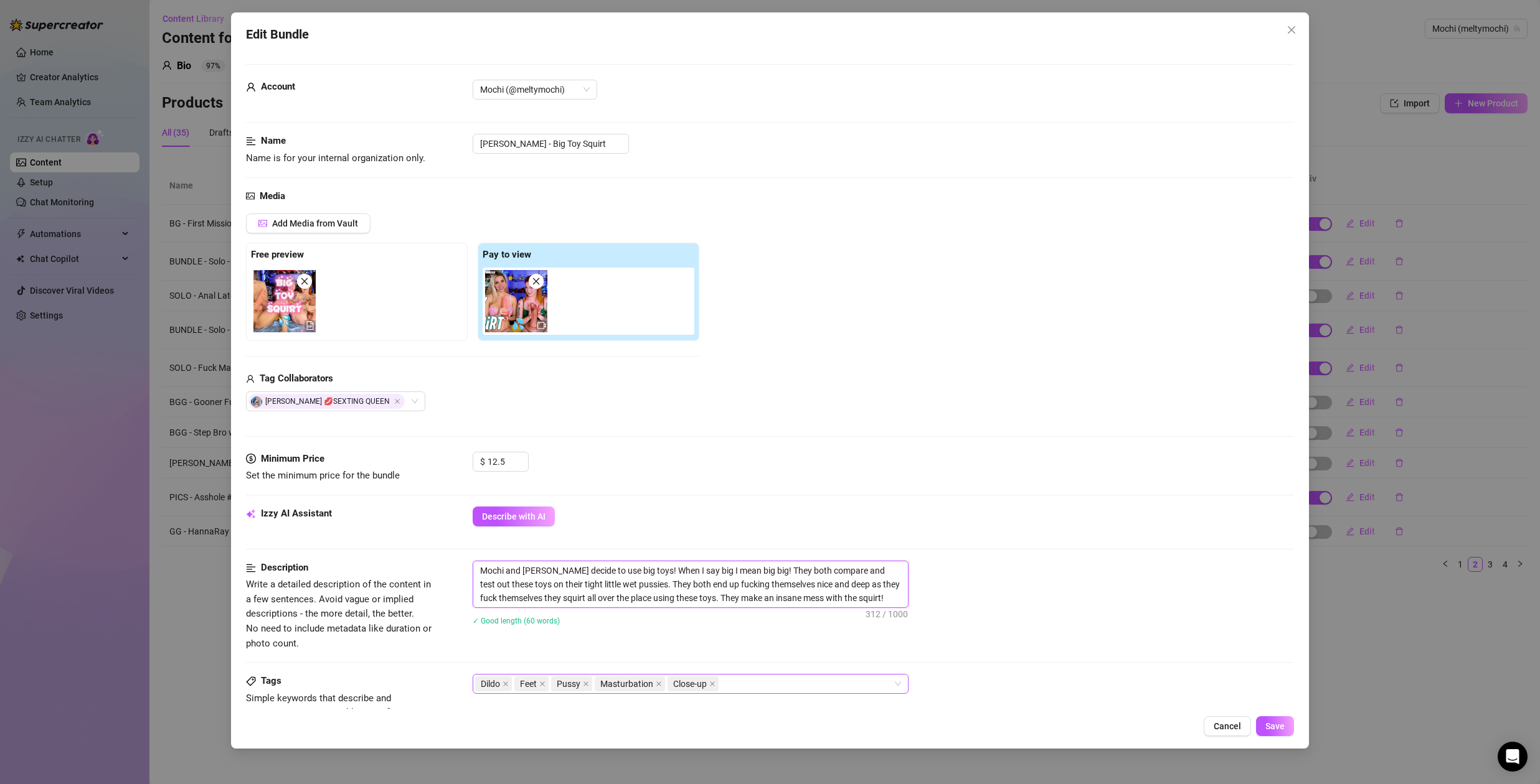
click at [597, 582] on textarea "Mochi and Jenna decide to use big toys! When I say big I mean big big! They bot…" at bounding box center [690, 584] width 435 height 46
paste textarea "exchange a mischievous glance as they unveil their collection of oversized sili…"
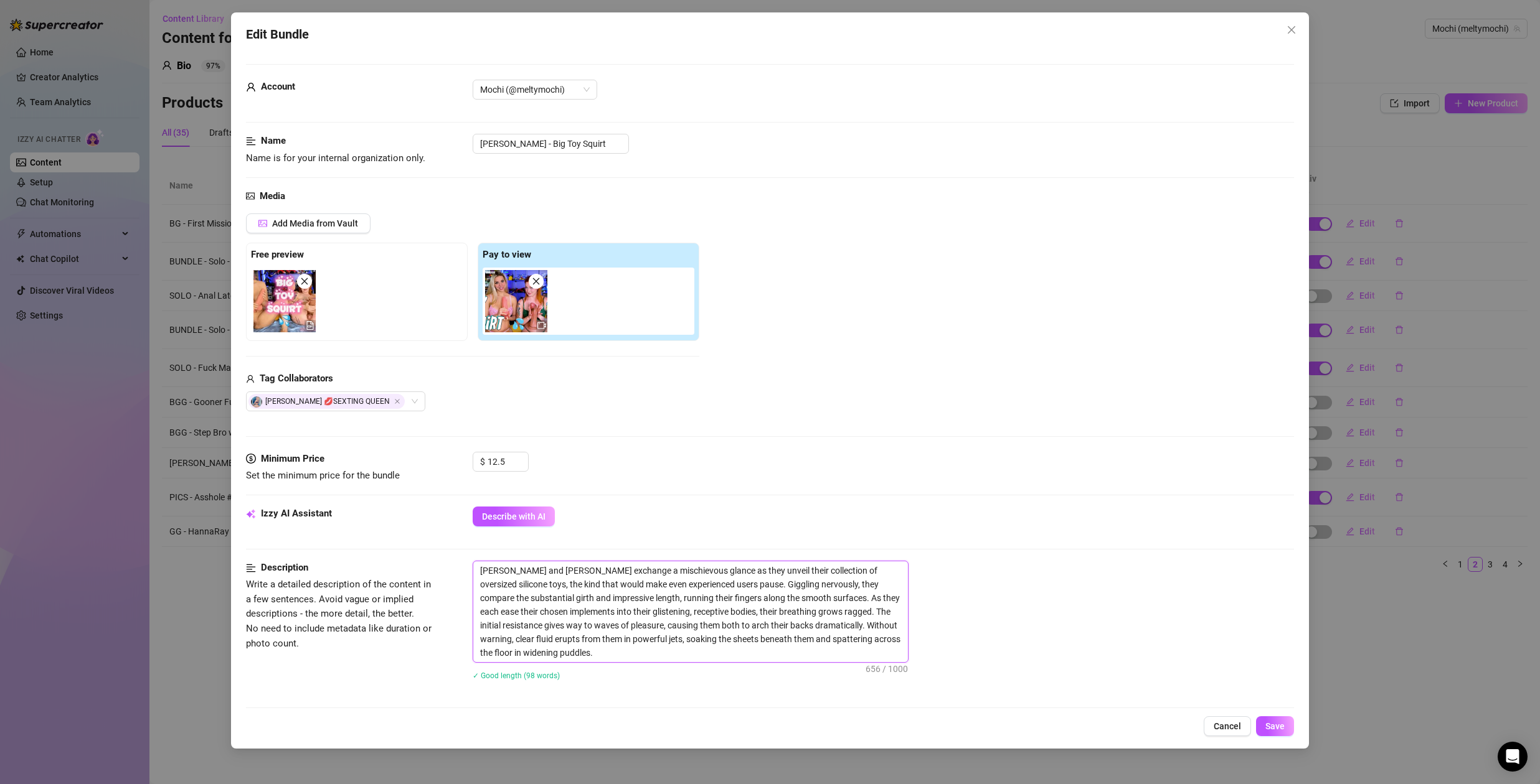
drag, startPoint x: 886, startPoint y: 627, endPoint x: 846, endPoint y: 627, distance: 40.0
click at [846, 627] on textarea "Mochi and Jenna exchange a mischievous glance as they unveil their collection o…" at bounding box center [690, 611] width 435 height 100
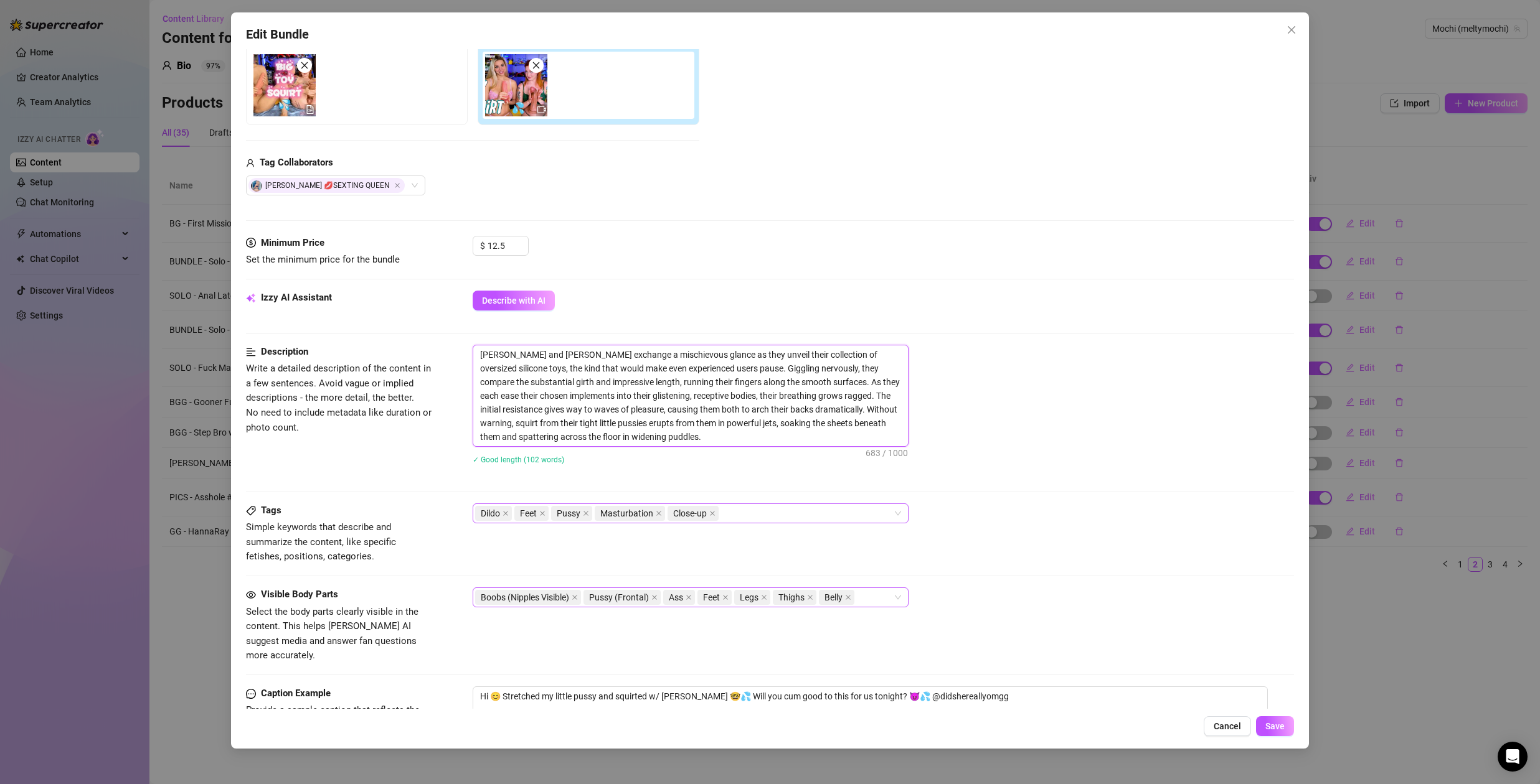
scroll to position [337, 0]
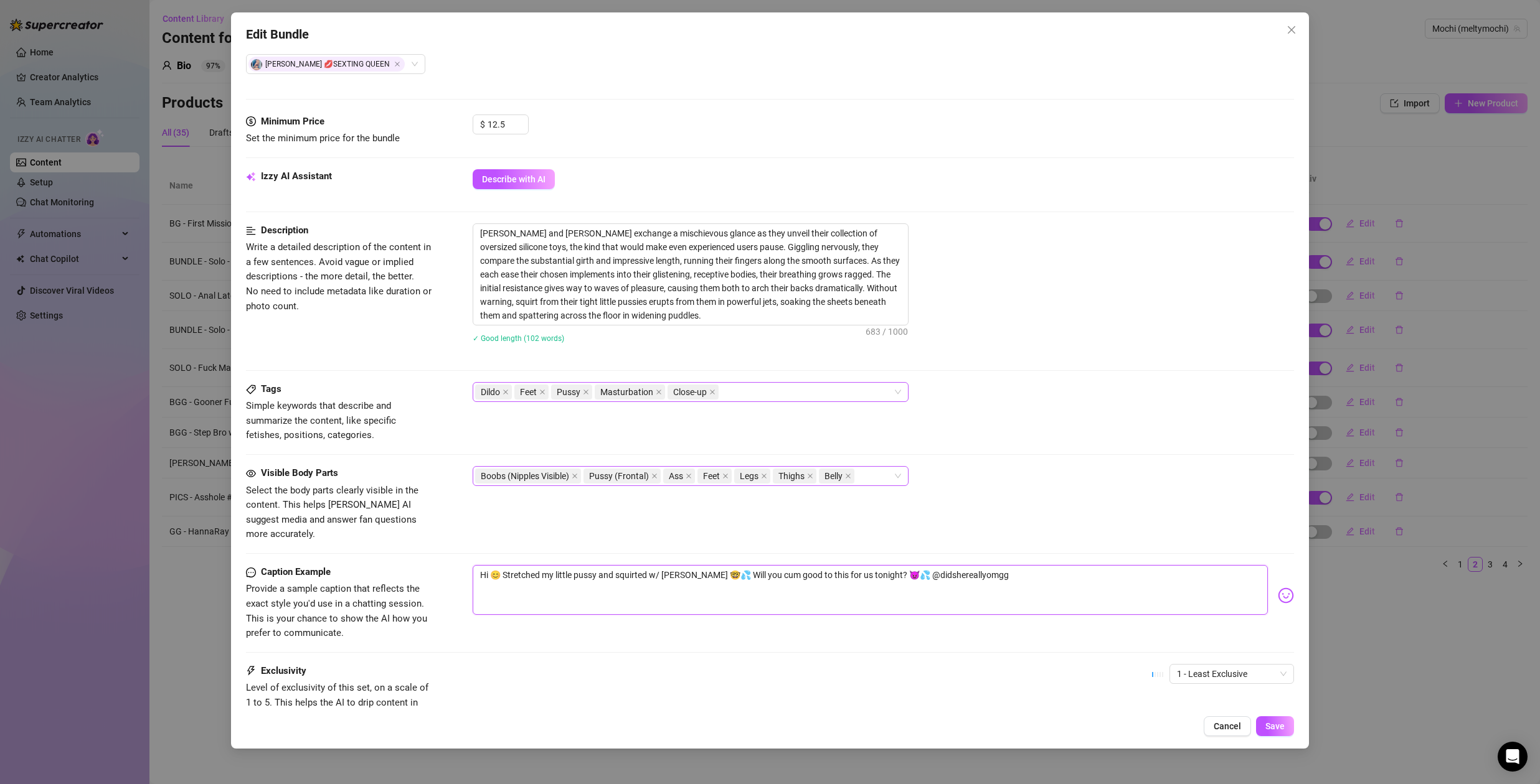
drag, startPoint x: 502, startPoint y: 561, endPoint x: 449, endPoint y: 560, distance: 53.0
click at [449, 565] on div "Caption Example Provide a sample caption that reflects the exact style you'd us…" at bounding box center [770, 603] width 1048 height 76
drag, startPoint x: 842, startPoint y: 560, endPoint x: 640, endPoint y: 564, distance: 202.0
click at [640, 565] on textarea "Stretched my little pussy and squirted w/ Jenna 🤓💦 Will you cum good to this fo…" at bounding box center [870, 590] width 795 height 50
click at [479, 565] on textarea "Stretched my little pussy and squirted 😈💦 @didshereallyomgg" at bounding box center [870, 590] width 795 height 50
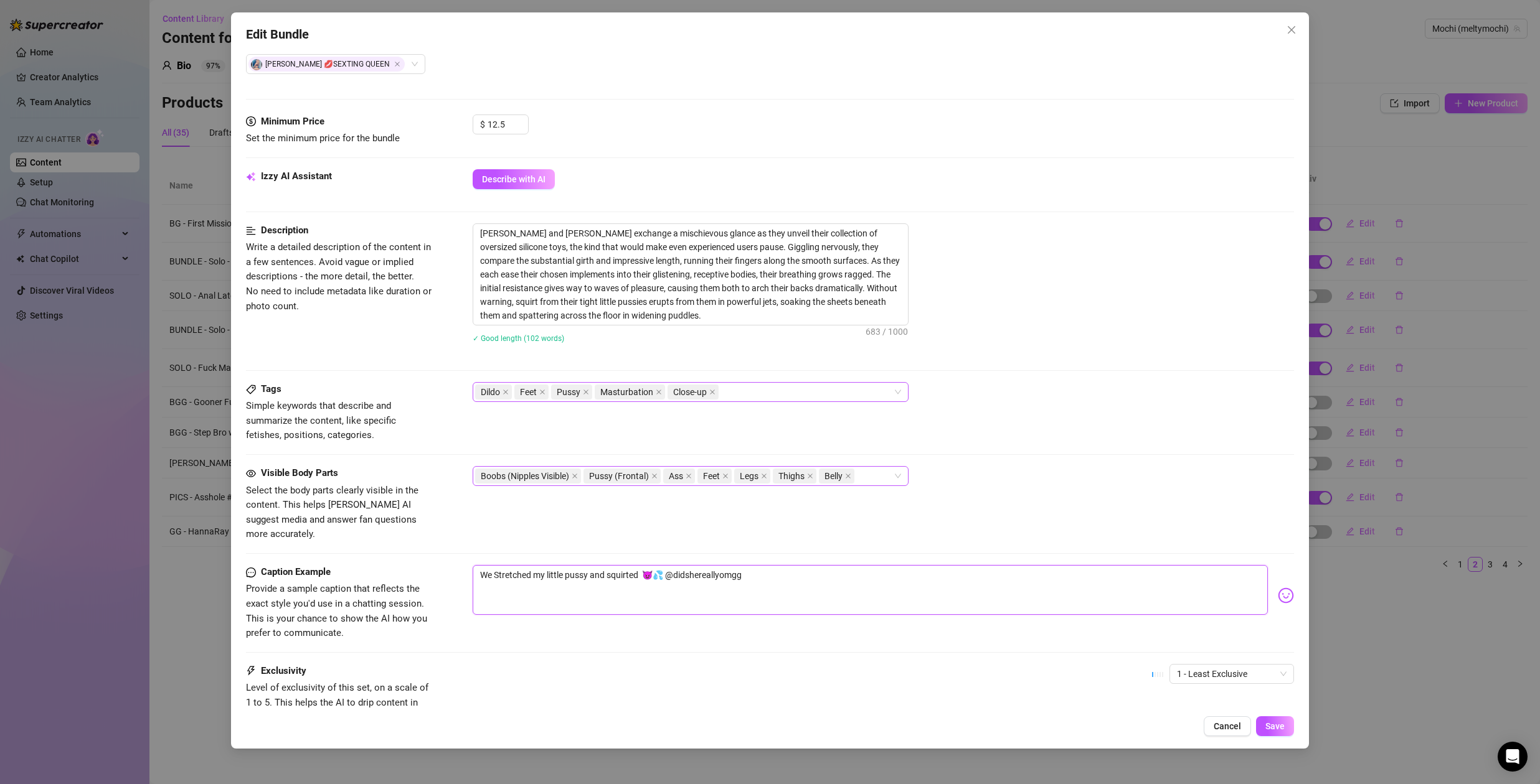
drag, startPoint x: 544, startPoint y: 562, endPoint x: 554, endPoint y: 564, distance: 10.2
click at [544, 565] on textarea "We Stretched my little pussy and squirted 😈💦 @didshereallyomgg" at bounding box center [870, 590] width 795 height 50
drag, startPoint x: 570, startPoint y: 562, endPoint x: 590, endPoint y: 564, distance: 20.1
click at [589, 565] on textarea "We Stretched our little pussy and squirted 😈💦 @didshereallyomgg" at bounding box center [870, 590] width 795 height 50
drag, startPoint x: 590, startPoint y: 562, endPoint x: 566, endPoint y: 563, distance: 24.0
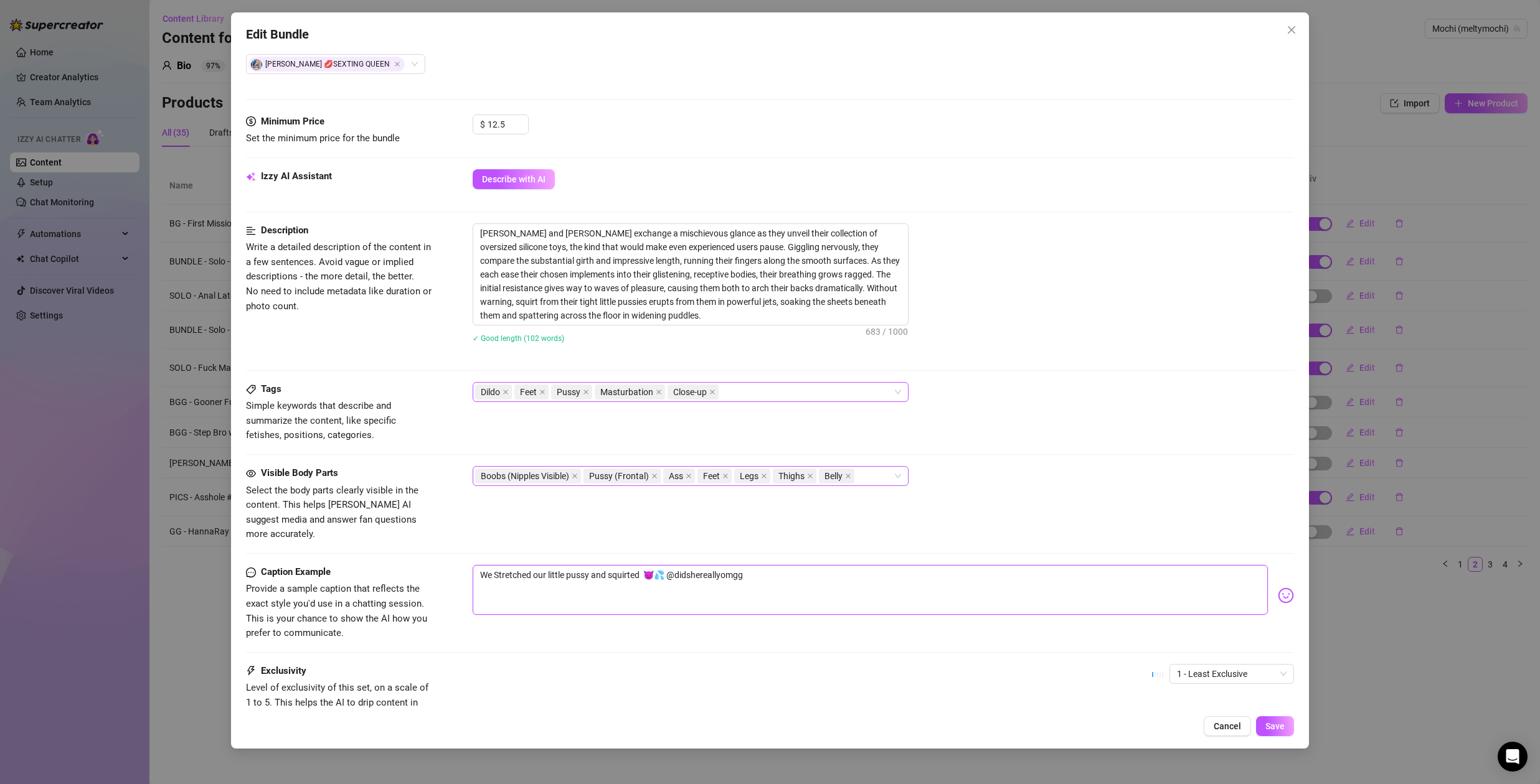
click at [566, 565] on textarea "We Stretched our little pussy and squirted 😈💦 @didshereallyomgg" at bounding box center [870, 590] width 795 height 50
click at [641, 565] on textarea "We Stretched our little holes and squirted 😈💦 @didshereallyomgg" at bounding box center [870, 590] width 795 height 50
click at [689, 565] on textarea "We Stretched our little holes and squirted everywhere 😈💦 @didshereallyomgg" at bounding box center [870, 590] width 795 height 50
drag, startPoint x: 690, startPoint y: 562, endPoint x: 889, endPoint y: 585, distance: 200.3
click at [889, 585] on textarea "We Stretched our little holes and squirted everywhere 😈💦 @didshereallyomgg" at bounding box center [870, 590] width 795 height 50
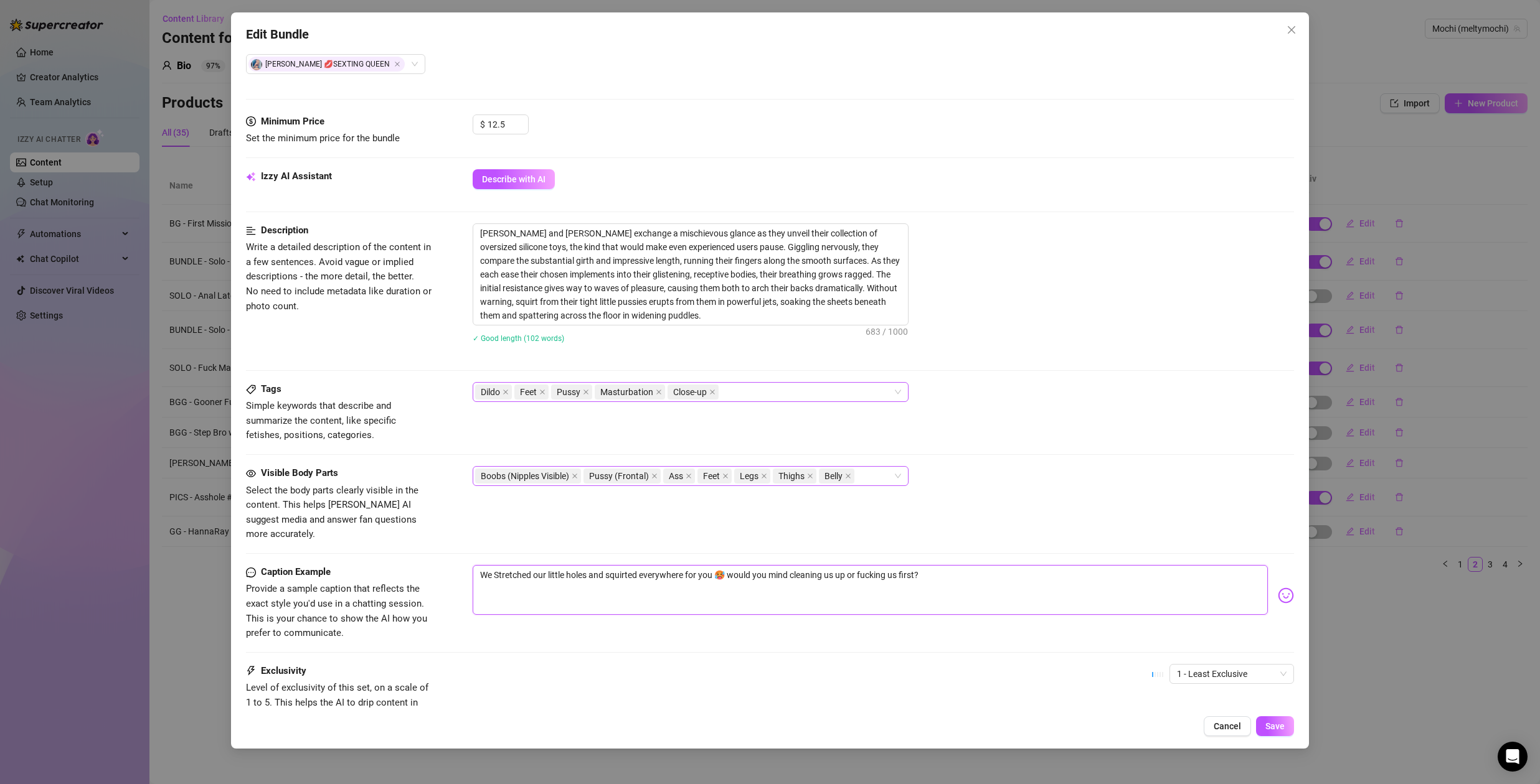
click at [848, 565] on textarea "We Stretched our little holes and squirted everywhere for you 🥵 would you mind …" at bounding box center [870, 590] width 795 height 50
click at [1045, 565] on textarea "We Stretched our little holes and squirted everywhere for you 🥵 would you mind …" at bounding box center [870, 590] width 795 height 50
click at [1200, 665] on span "1 - Least Exclusive" at bounding box center [1232, 674] width 110 height 19
click at [1202, 761] on div "5 - Most Exclusive 🔥" at bounding box center [1222, 764] width 104 height 14
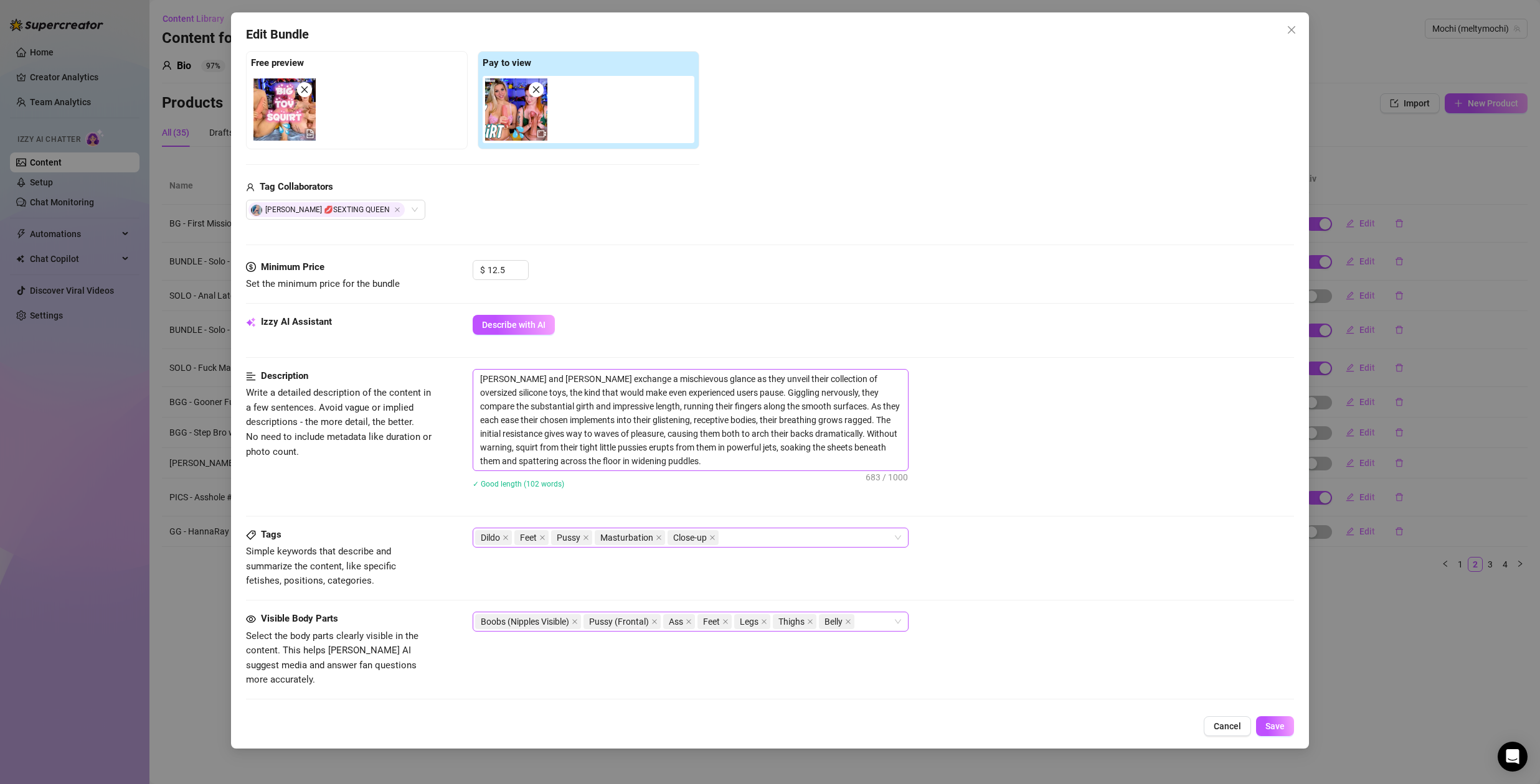
scroll to position [77, 0]
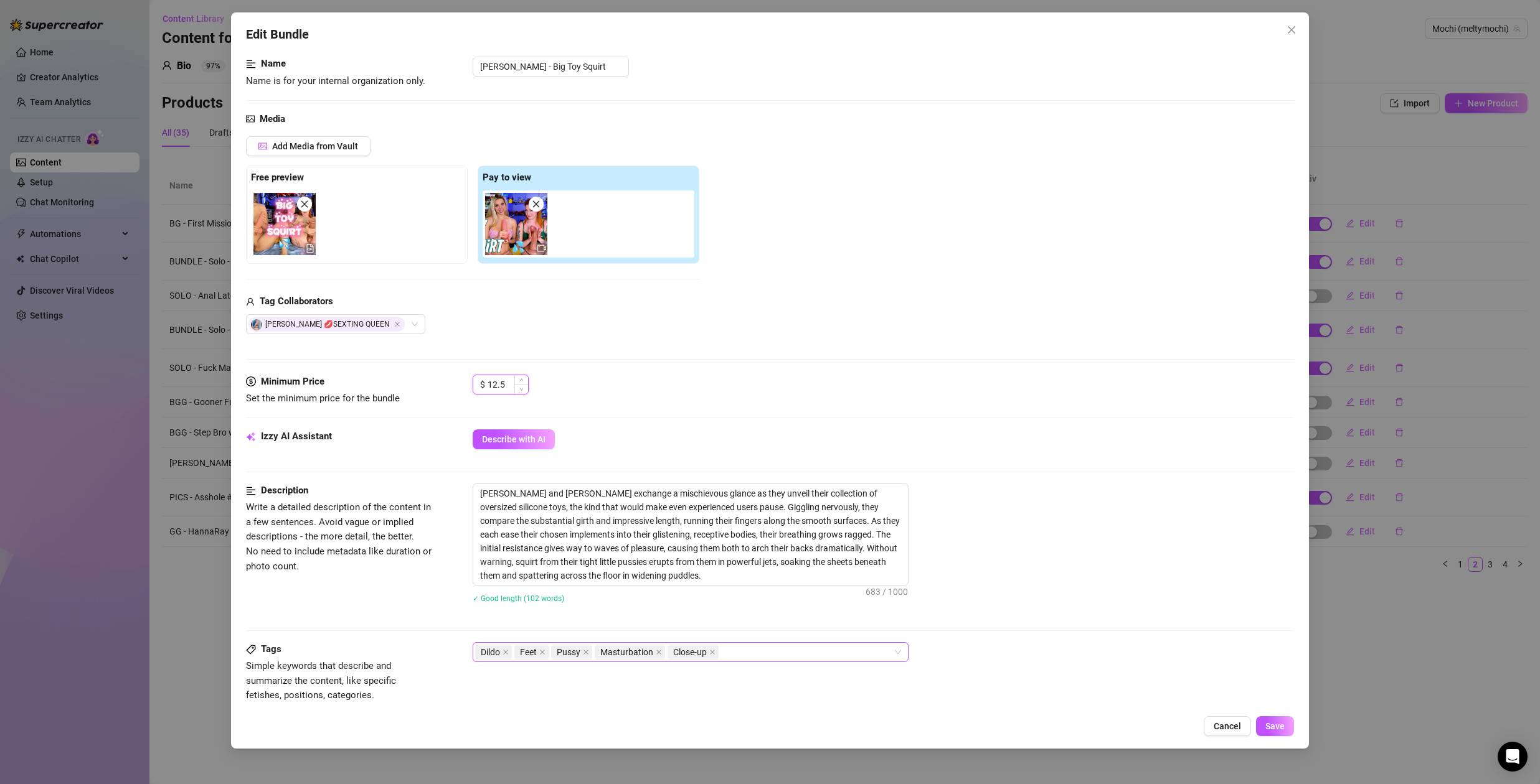
click at [504, 383] on input "12.5" at bounding box center [508, 385] width 41 height 19
click at [891, 327] on div "Add Media from Vault Free preview Pay to view Tag Collaborators 𝐉𝐞𝐧𝐧𝐚 𝐌𝐚𝐝𝐢𝐬𝐨𝐧 💋…" at bounding box center [770, 235] width 1048 height 198
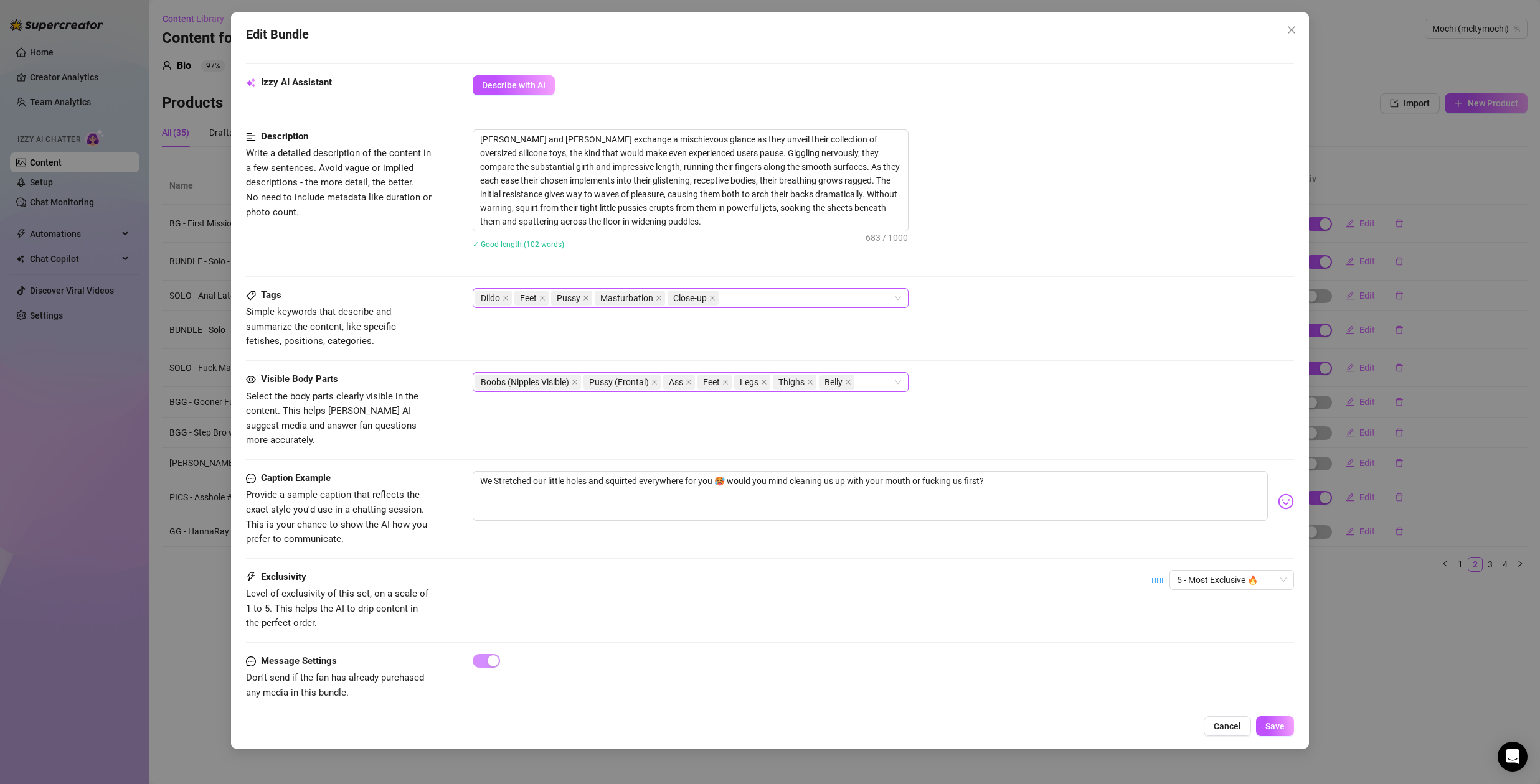
click at [543, 296] on icon "close" at bounding box center [542, 298] width 6 height 6
click at [677, 296] on icon "close" at bounding box center [675, 298] width 6 height 6
click at [700, 296] on div "Dildo Pussy Masturbation" at bounding box center [684, 298] width 418 height 17
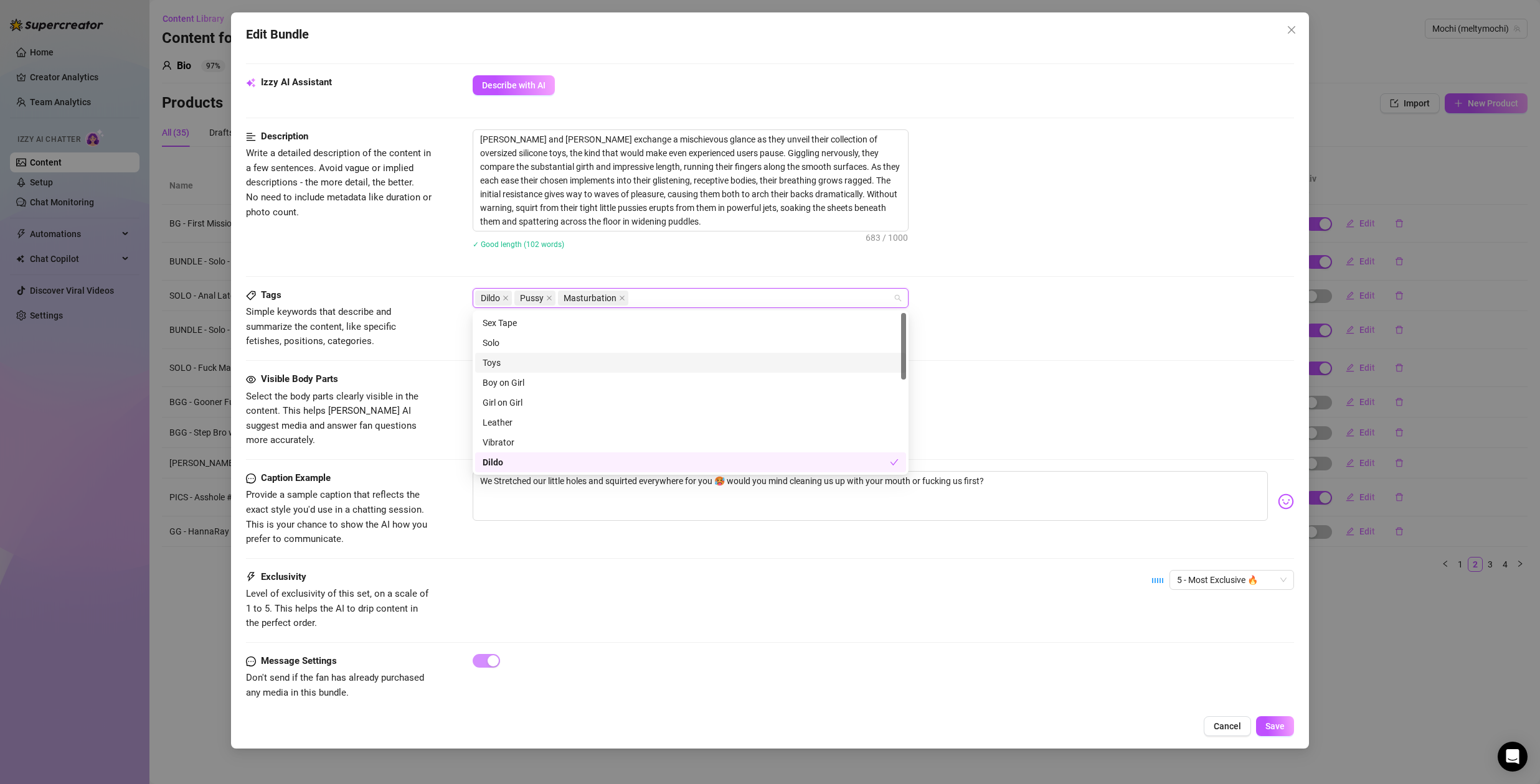
click at [498, 364] on div "Toys" at bounding box center [690, 363] width 416 height 14
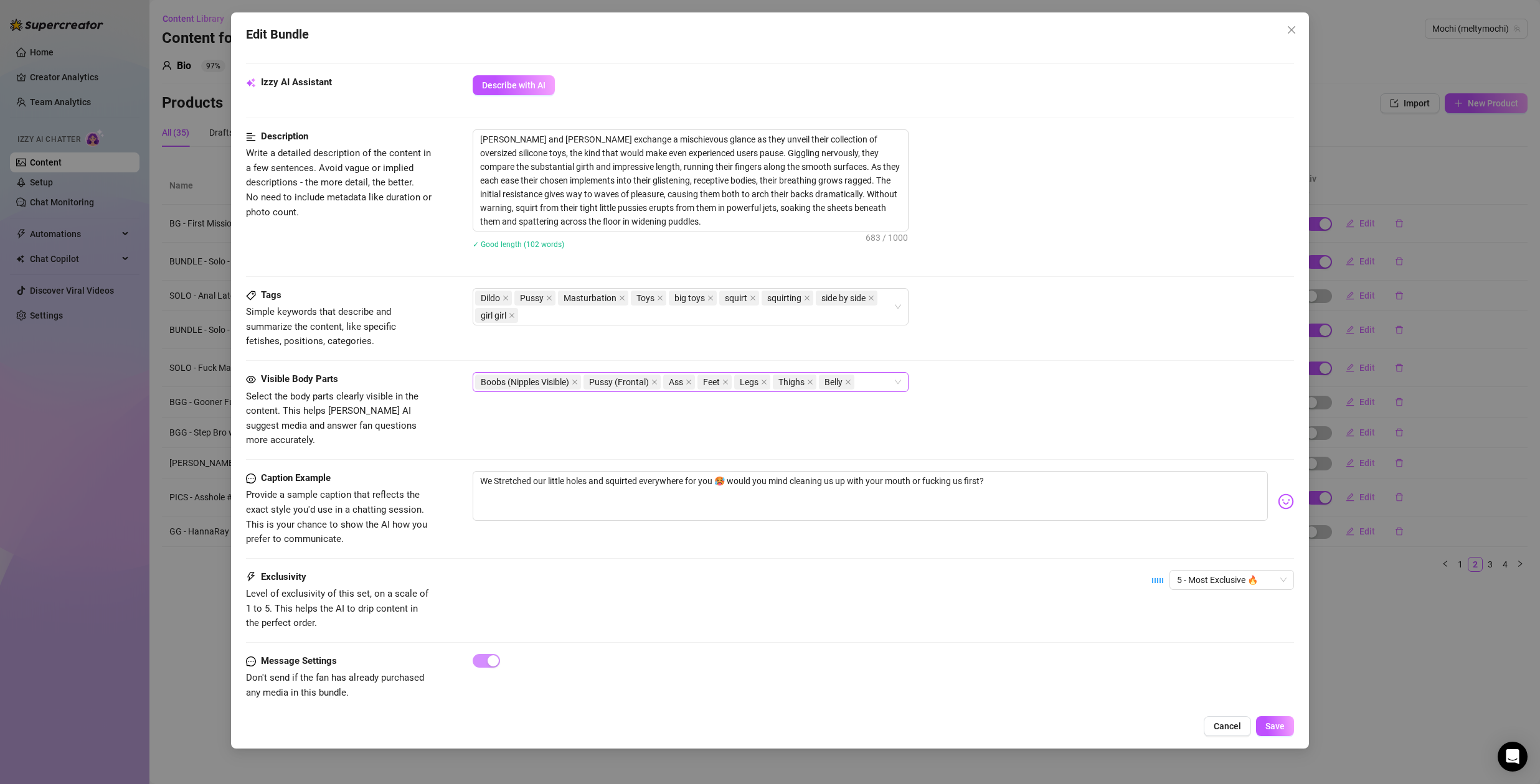
click at [1022, 271] on div "Description Write a detailed description of the content in a few sentences. Avo…" at bounding box center [770, 209] width 1048 height 159
click at [690, 381] on icon "close" at bounding box center [689, 382] width 6 height 6
click at [692, 381] on icon "close" at bounding box center [691, 382] width 6 height 6
click at [854, 381] on div "Boobs (Nipples Visible) Pussy (Frontal) Legs Thighs Belly" at bounding box center [684, 382] width 418 height 17
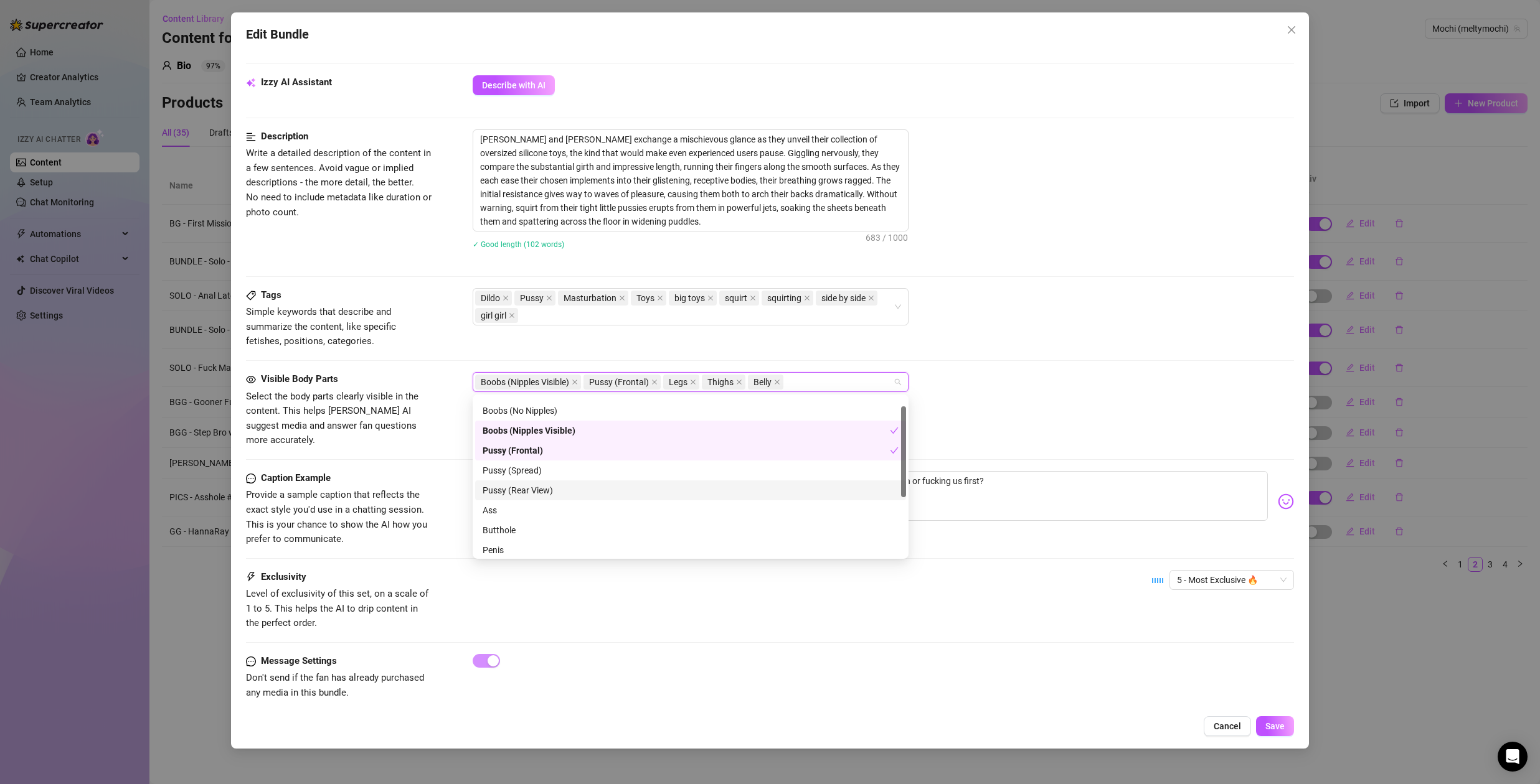
scroll to position [19, 0]
click at [541, 469] on div "Pussy (Spread)" at bounding box center [690, 468] width 416 height 14
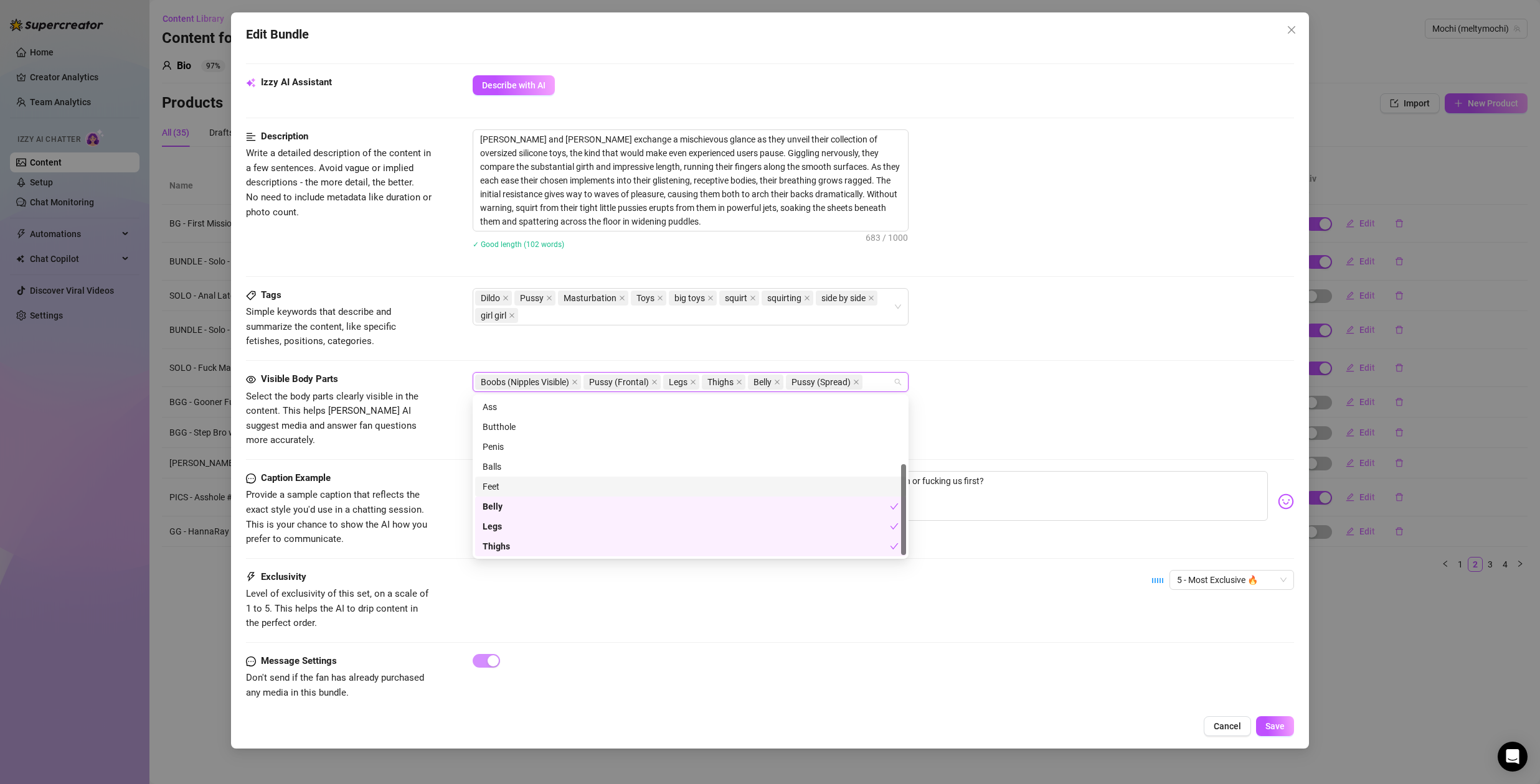
scroll to position [0, 0]
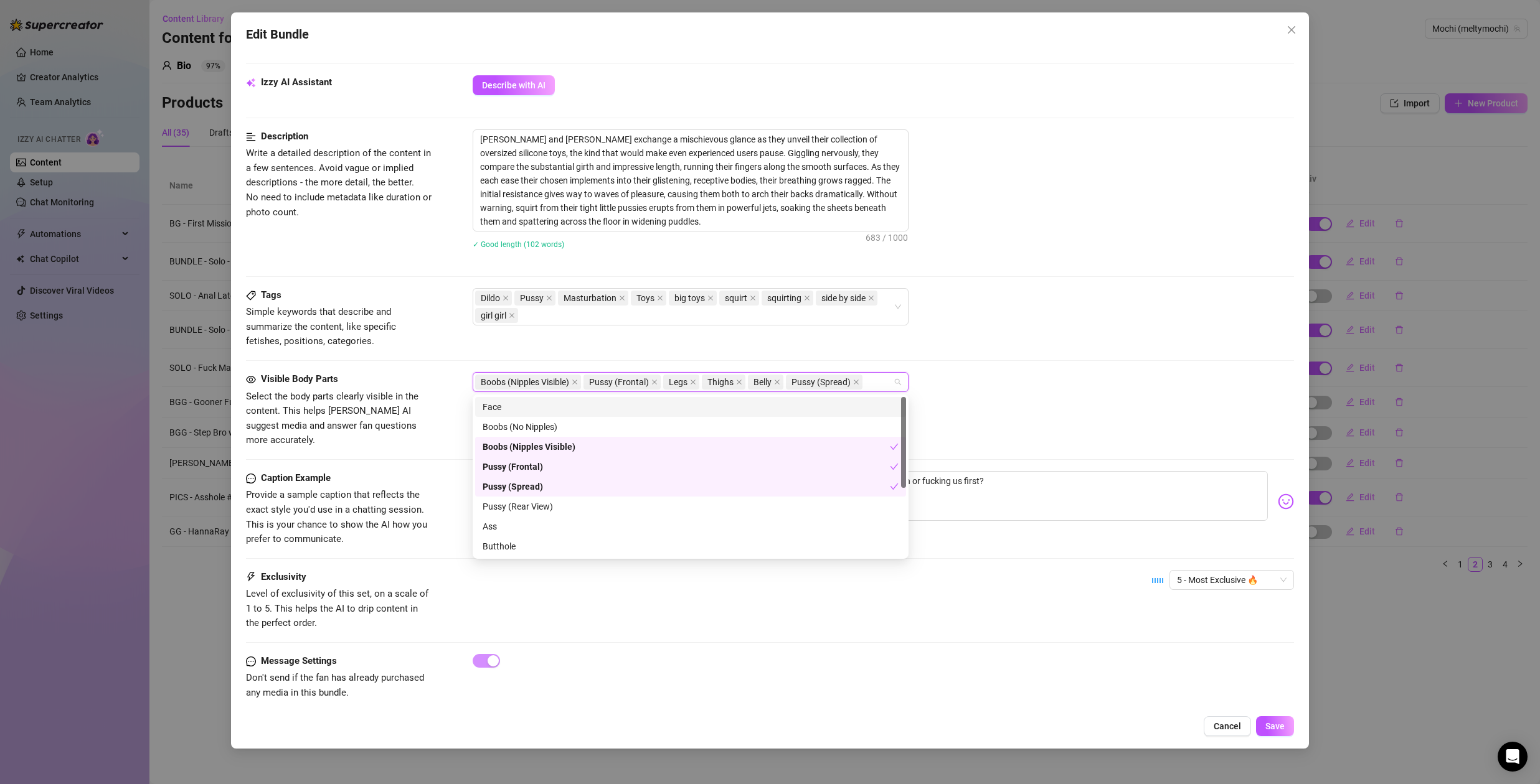
click at [1069, 366] on div "Tags Simple keywords that describe and summarize the content, like specific fet…" at bounding box center [770, 330] width 1048 height 84
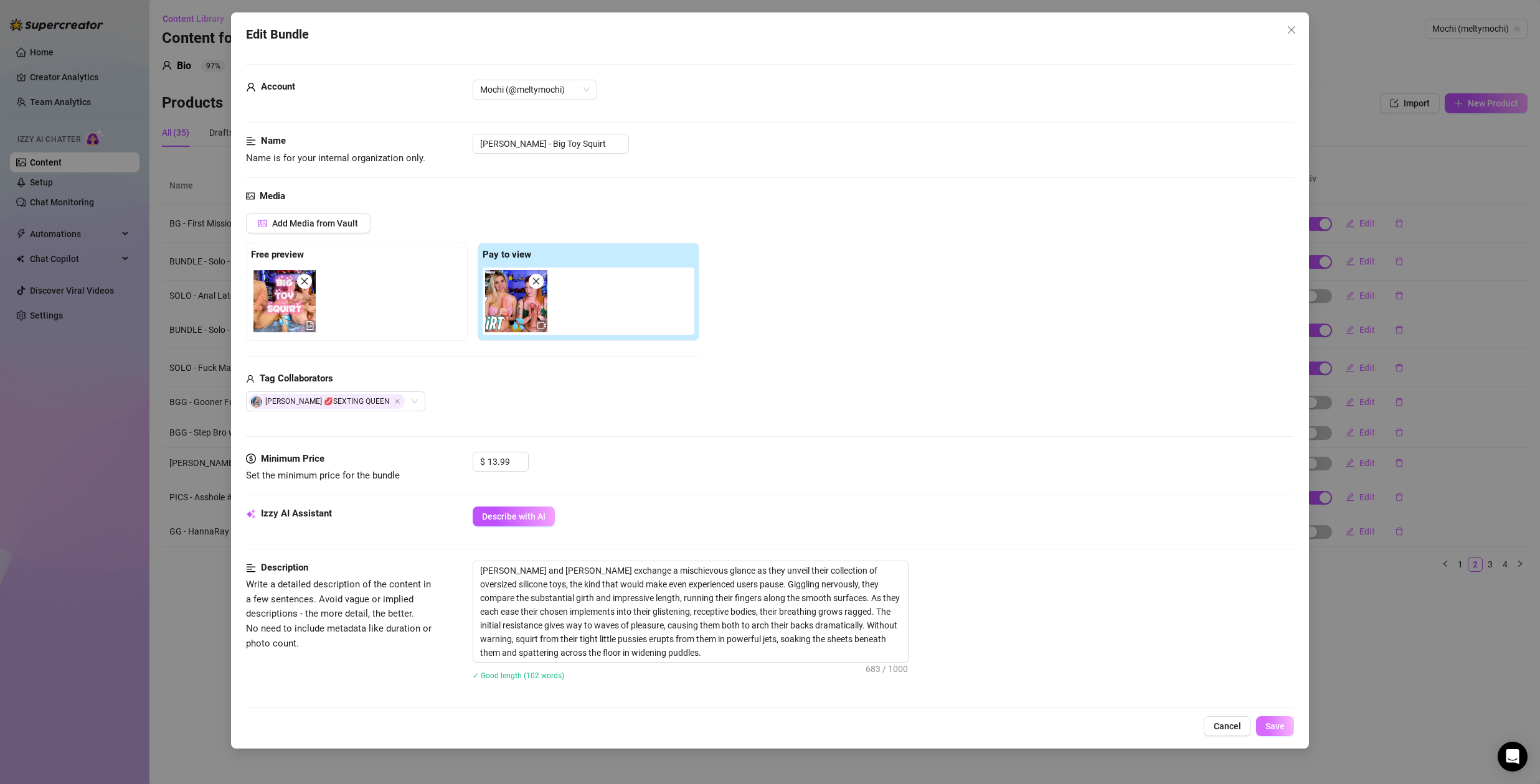
click at [1277, 730] on span "Save" at bounding box center [1274, 726] width 19 height 10
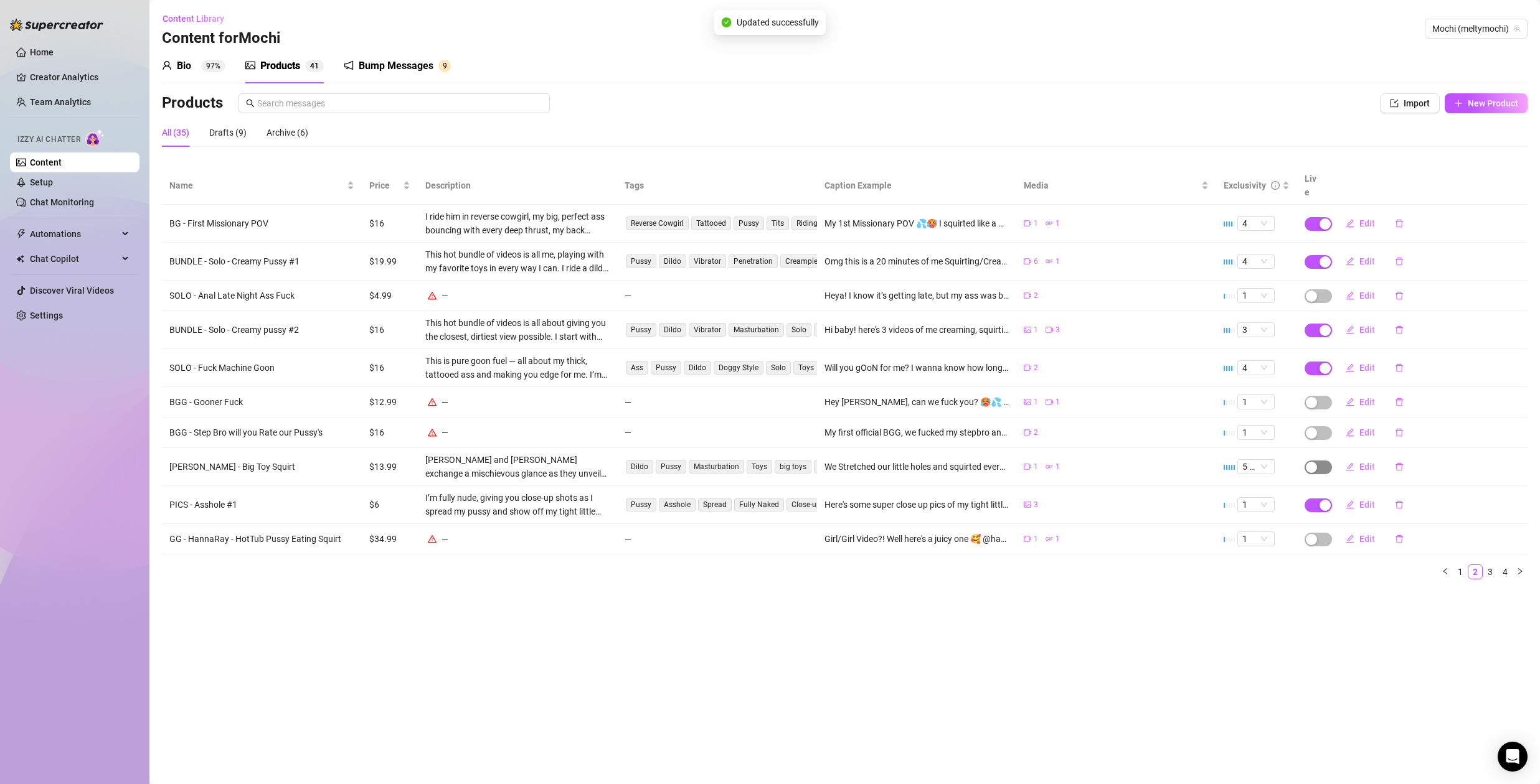
click at [1317, 460] on span "button" at bounding box center [1318, 467] width 27 height 14
click at [1401, 423] on span "OK" at bounding box center [1402, 424] width 12 height 10
click at [1362, 290] on span "Edit" at bounding box center [1367, 295] width 16 height 10
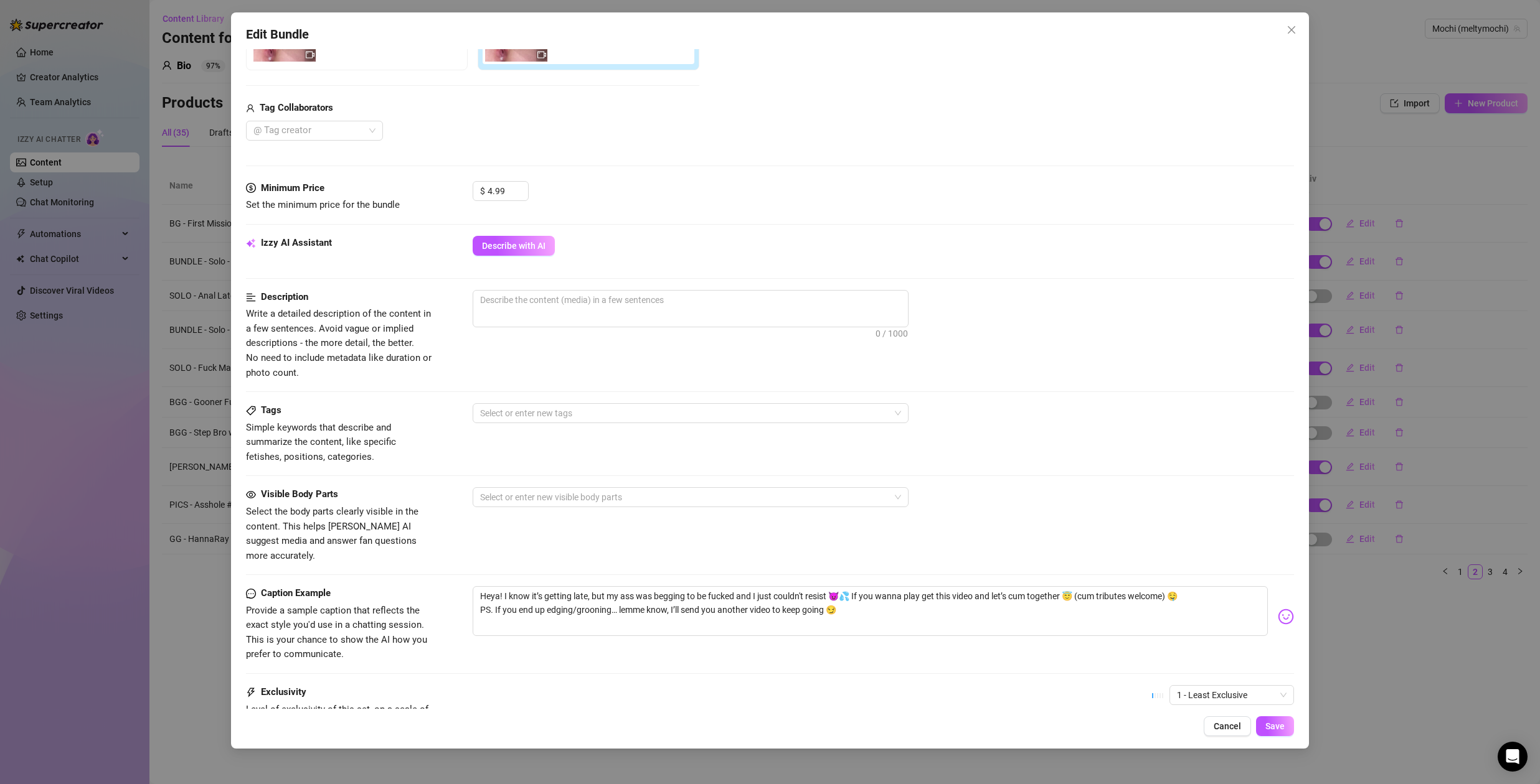
scroll to position [5, 0]
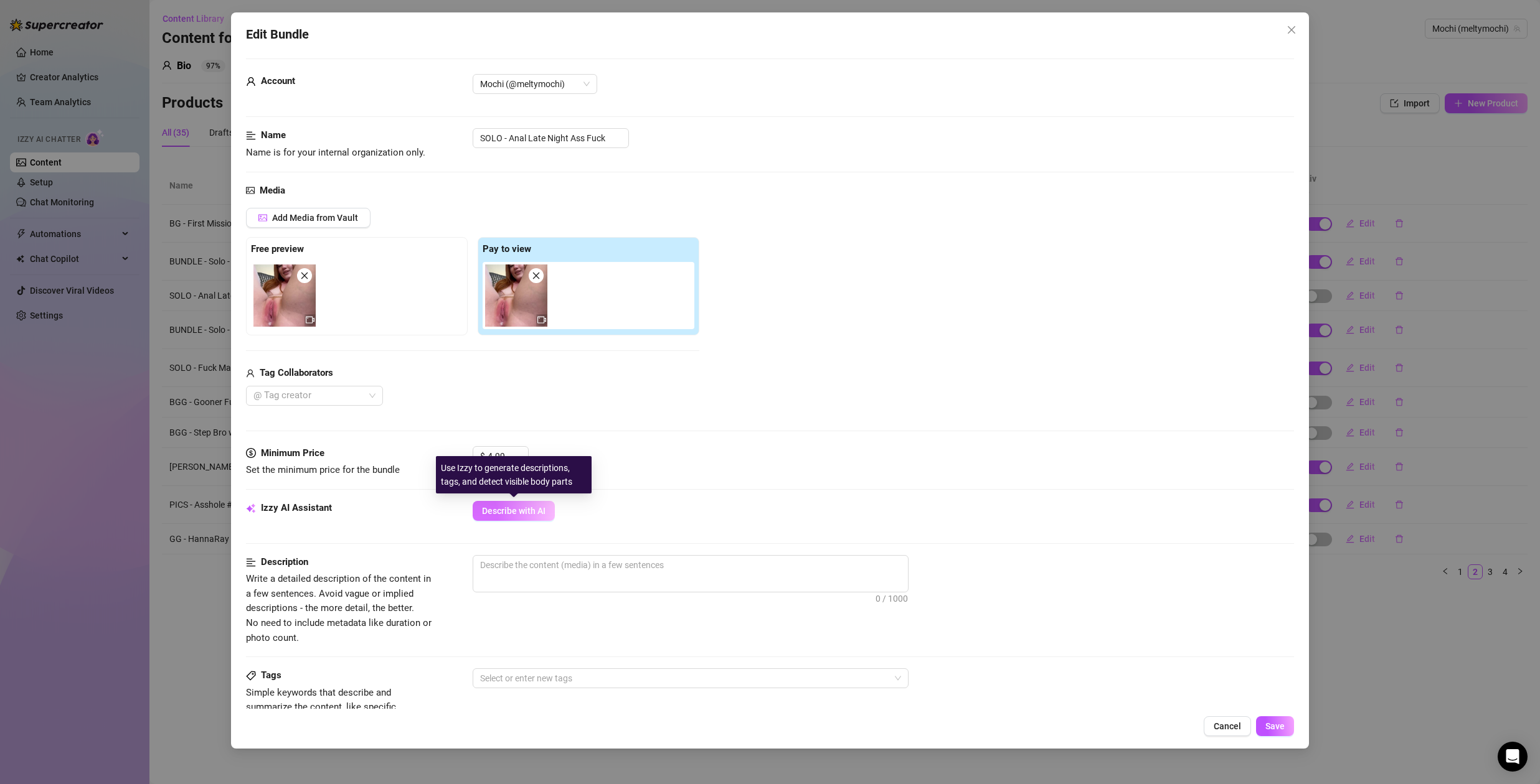
click at [530, 510] on span "Describe with AI" at bounding box center [514, 511] width 64 height 10
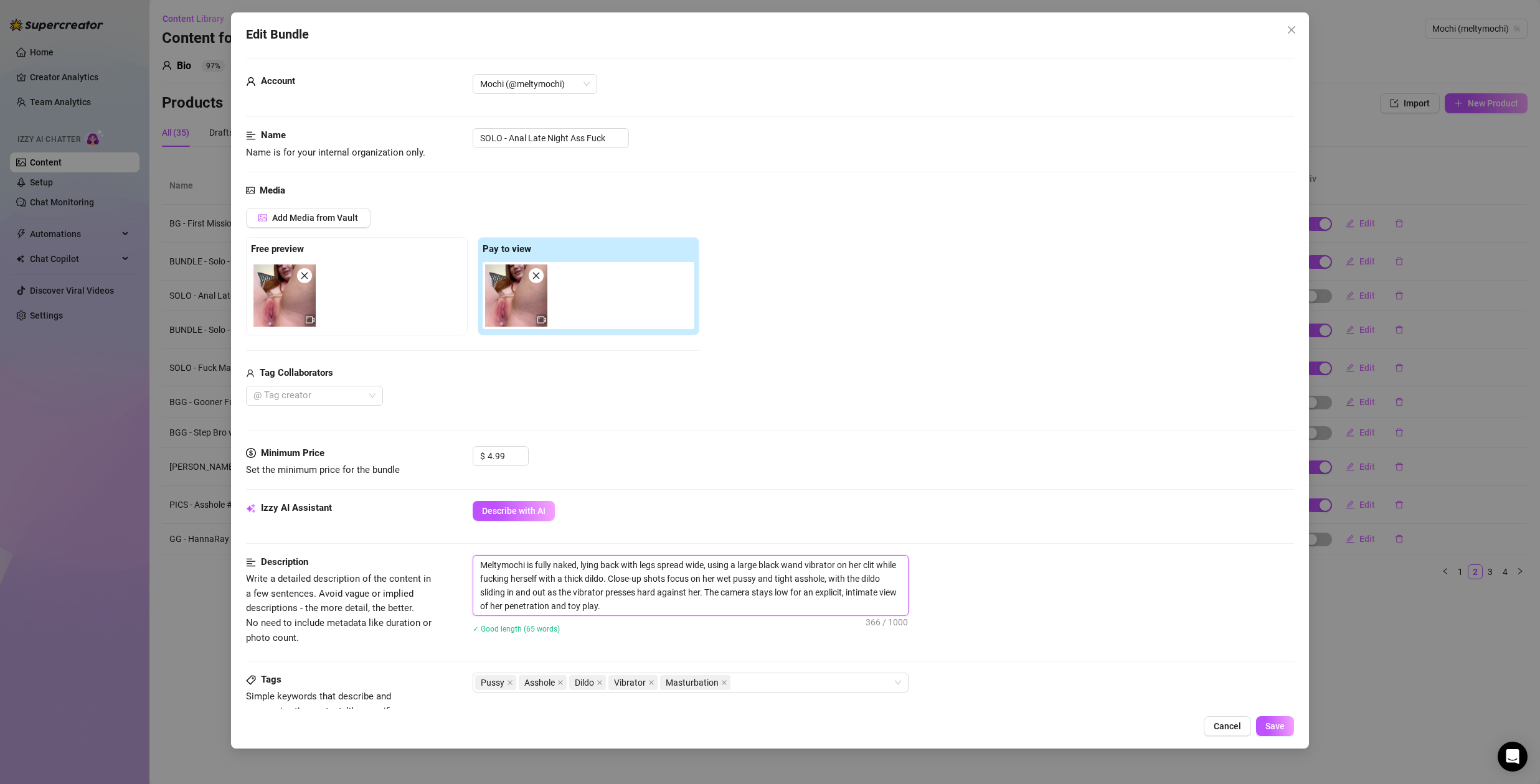
click at [659, 580] on textarea "Meltymochi is fully naked, lying back with legs spread wide, using a large blac…" at bounding box center [690, 585] width 435 height 60
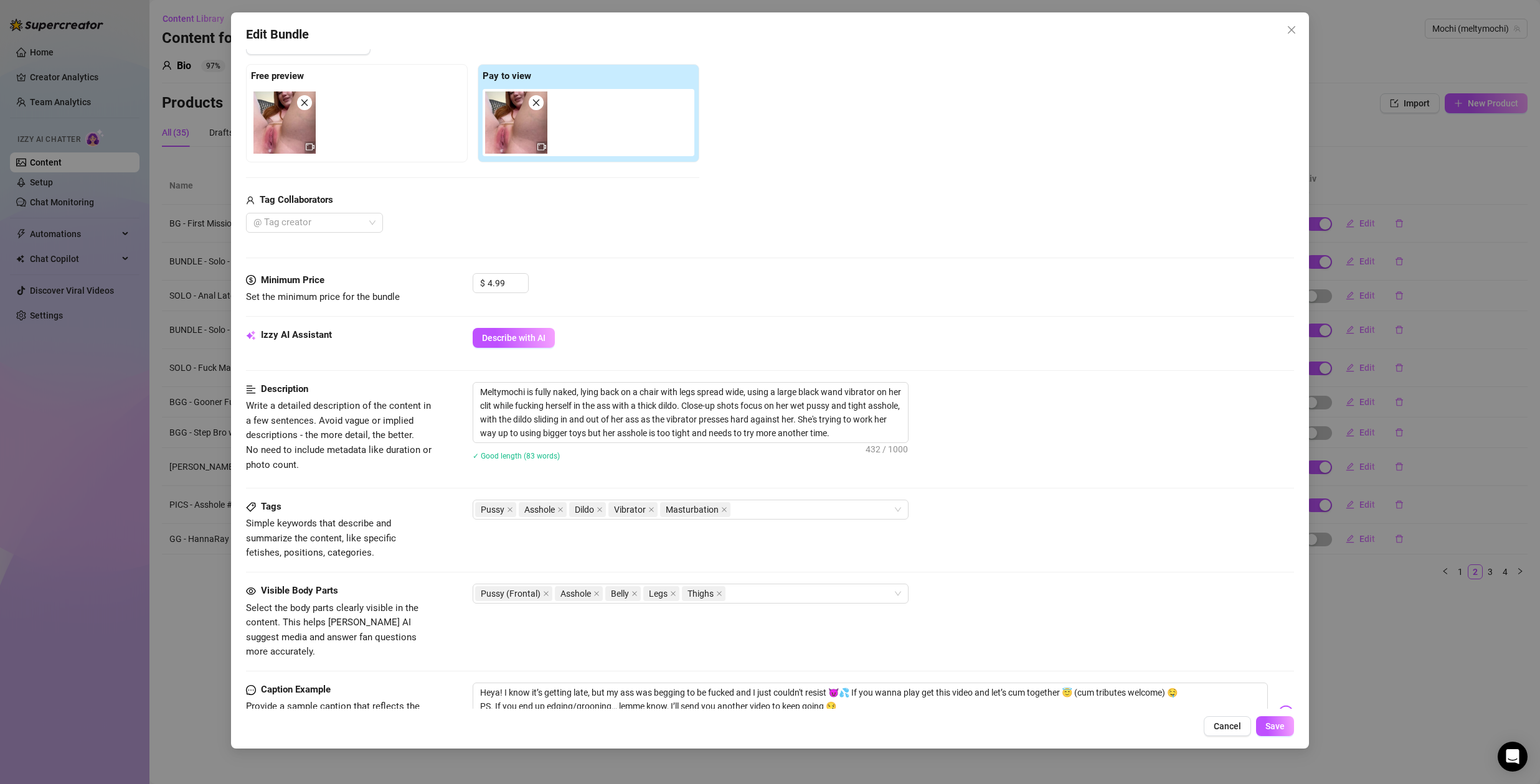
scroll to position [277, 0]
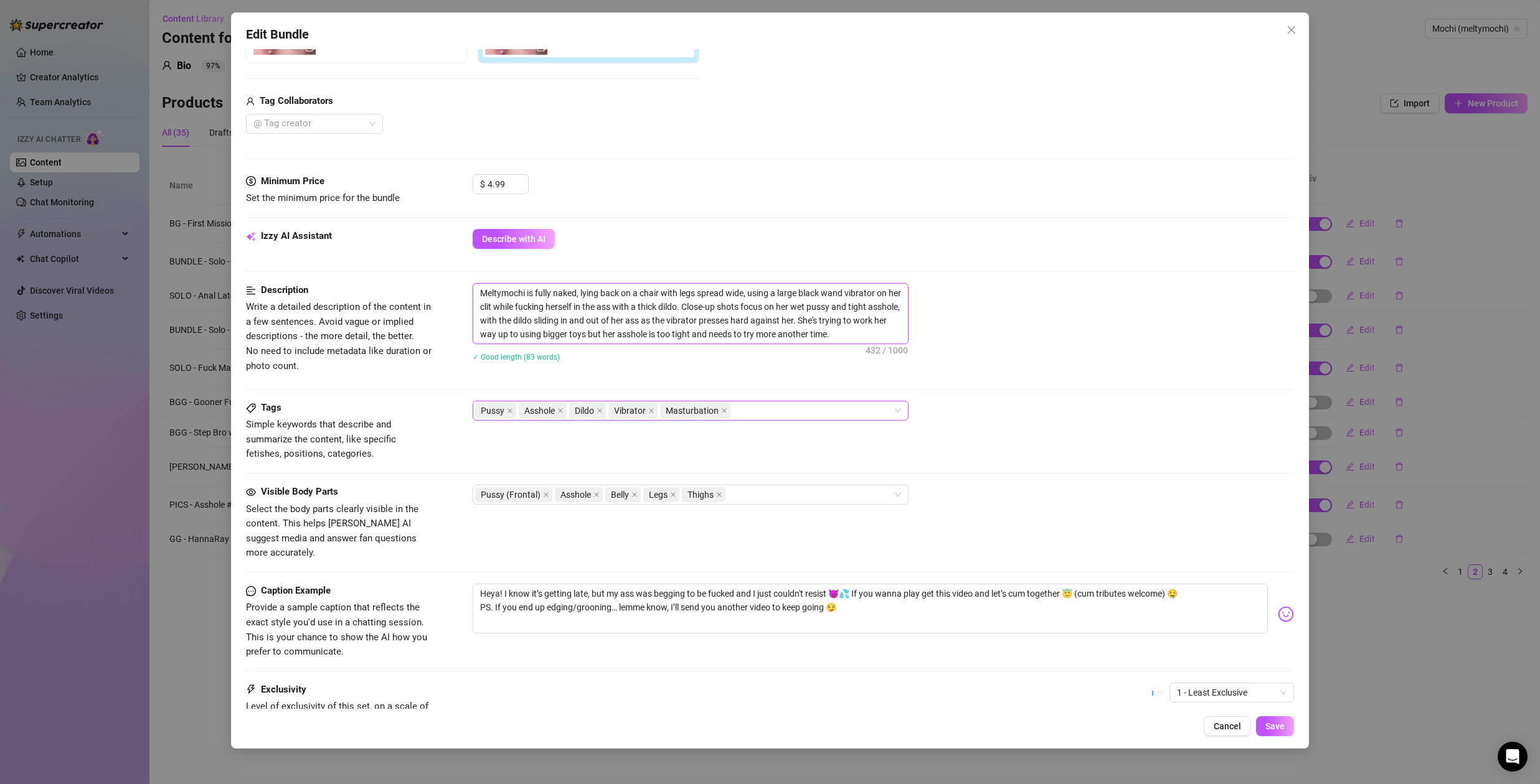
click at [821, 405] on div "Pussy Asshole Dildo Vibrator Masturbation" at bounding box center [684, 410] width 418 height 17
click at [563, 454] on div "Anal" at bounding box center [690, 455] width 416 height 14
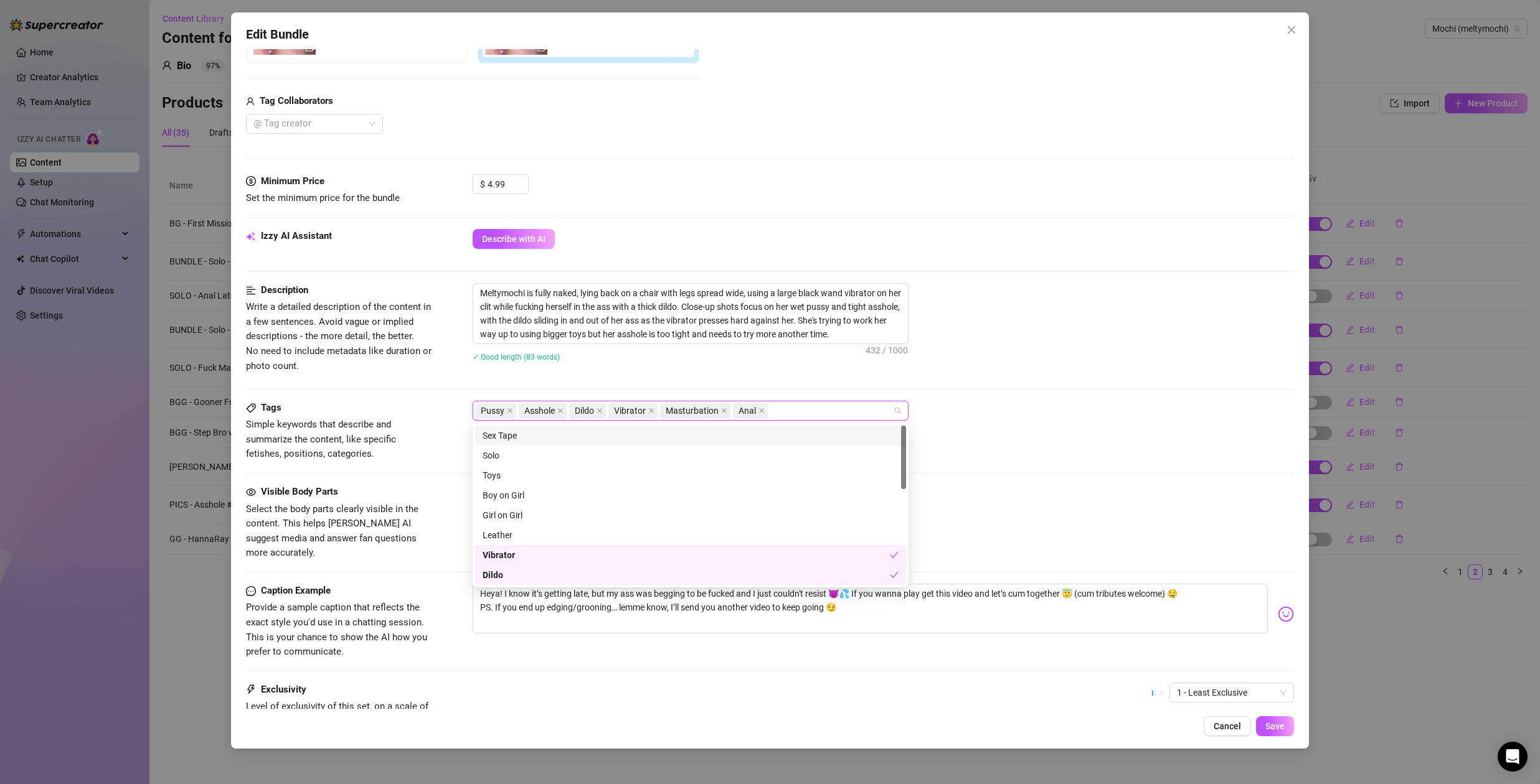
click at [1122, 390] on div "Description Write a detailed description of the content in a few sentences. Avo…" at bounding box center [770, 342] width 1048 height 118
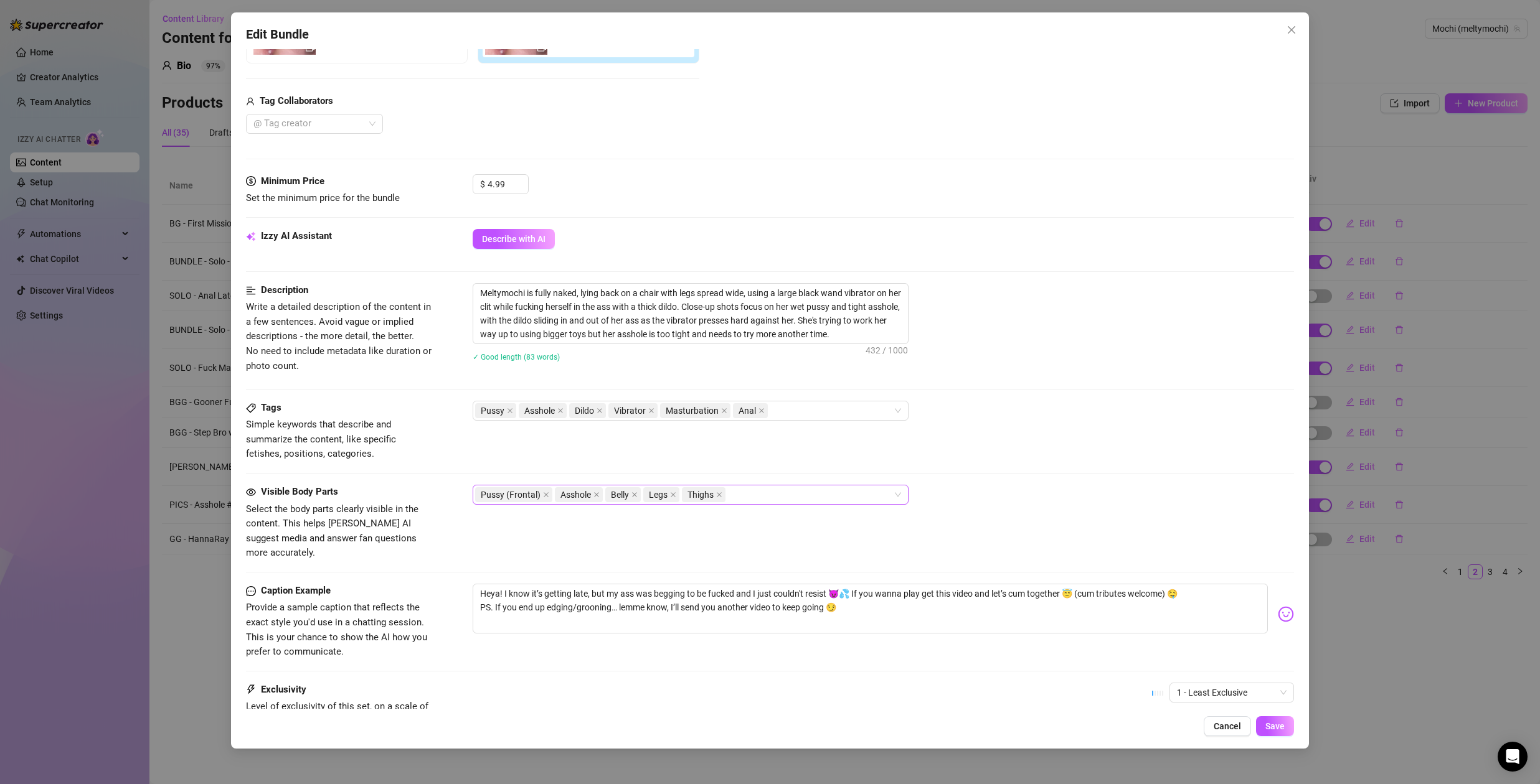
click at [767, 493] on div "Pussy (Frontal) Asshole Belly Legs Thighs" at bounding box center [684, 494] width 418 height 17
click at [1088, 469] on div "Tags Simple keywords that describe and summarize the content, like specific fet…" at bounding box center [770, 443] width 1048 height 84
click at [749, 494] on icon "close" at bounding box center [749, 494] width 5 height 5
drag, startPoint x: 607, startPoint y: 581, endPoint x: 408, endPoint y: 568, distance: 199.4
click at [408, 568] on form "Account Mochi (@meltymochi) Name Name is for your internal organization only. S…" at bounding box center [770, 311] width 1048 height 1049
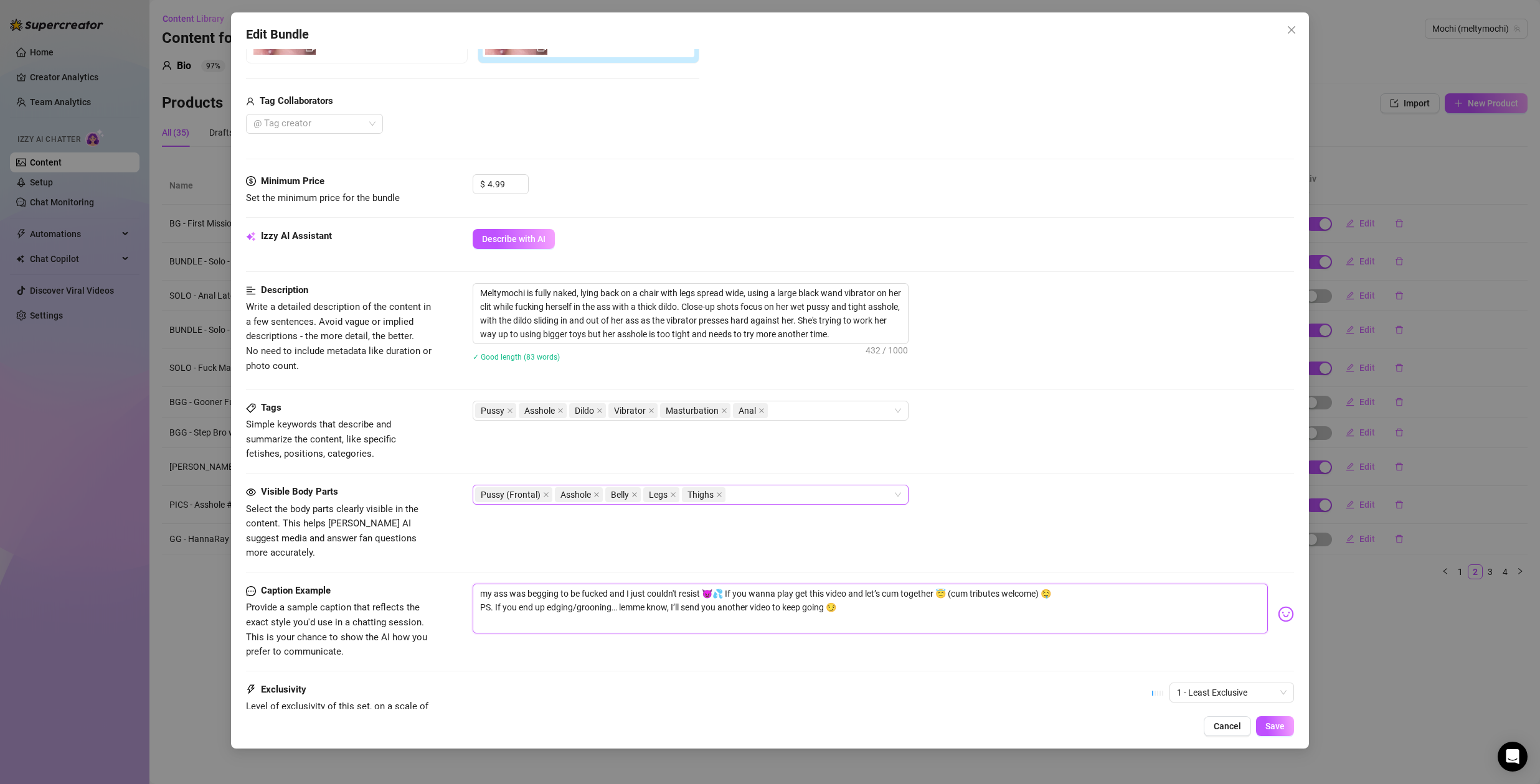
drag, startPoint x: 722, startPoint y: 579, endPoint x: 1091, endPoint y: 594, distance: 369.3
click at [1091, 594] on textarea "my ass was begging to be fucked and I just couldn't resist 😈💦 If you wanna play…" at bounding box center [870, 609] width 795 height 50
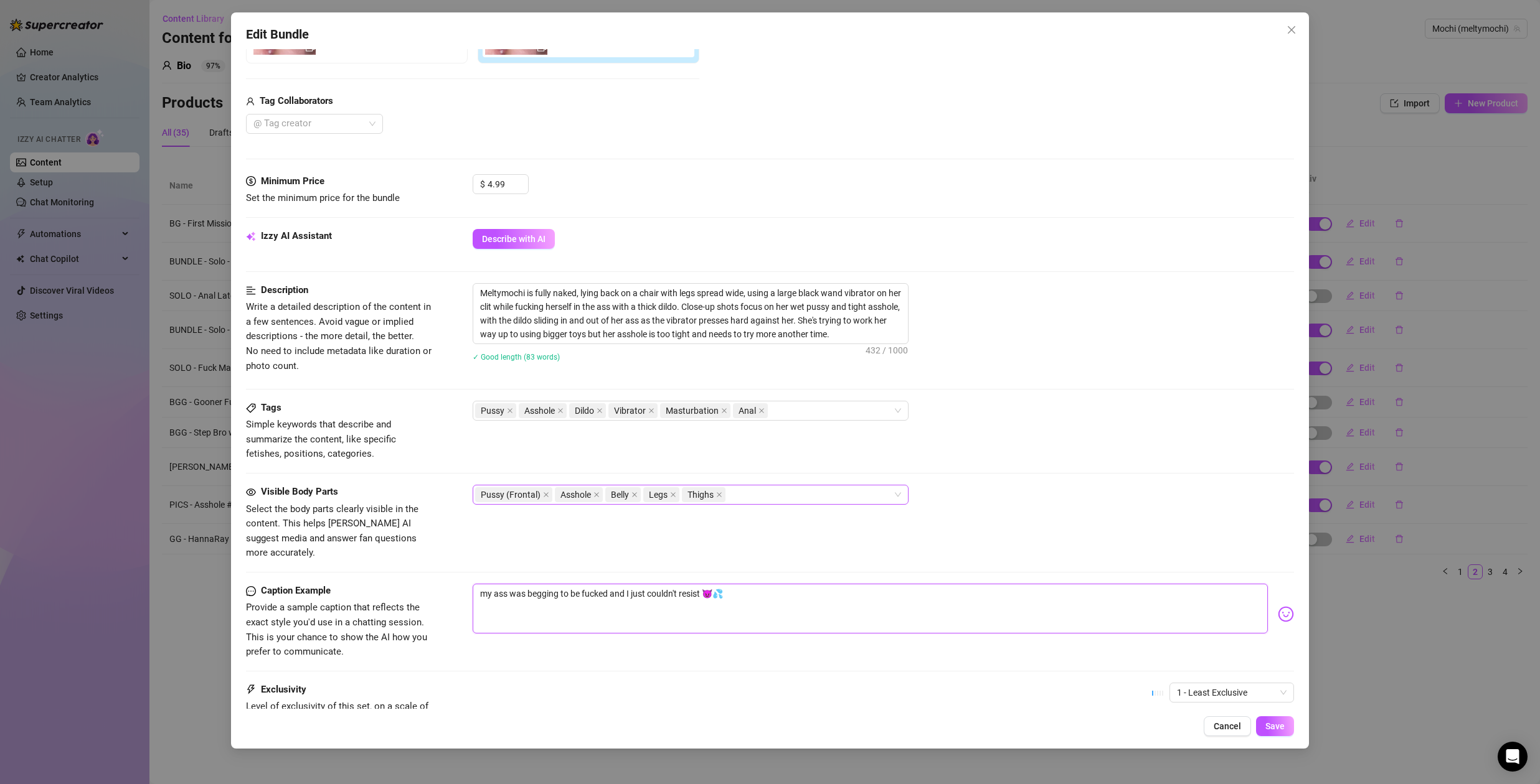
click at [706, 584] on textarea "my ass was begging to be fucked and I just couldn't resist 😈💦" at bounding box center [870, 609] width 795 height 50
click at [763, 584] on textarea "my ass was begging to be fucked and I just couldn't resist it 😈💦" at bounding box center [870, 609] width 795 height 50
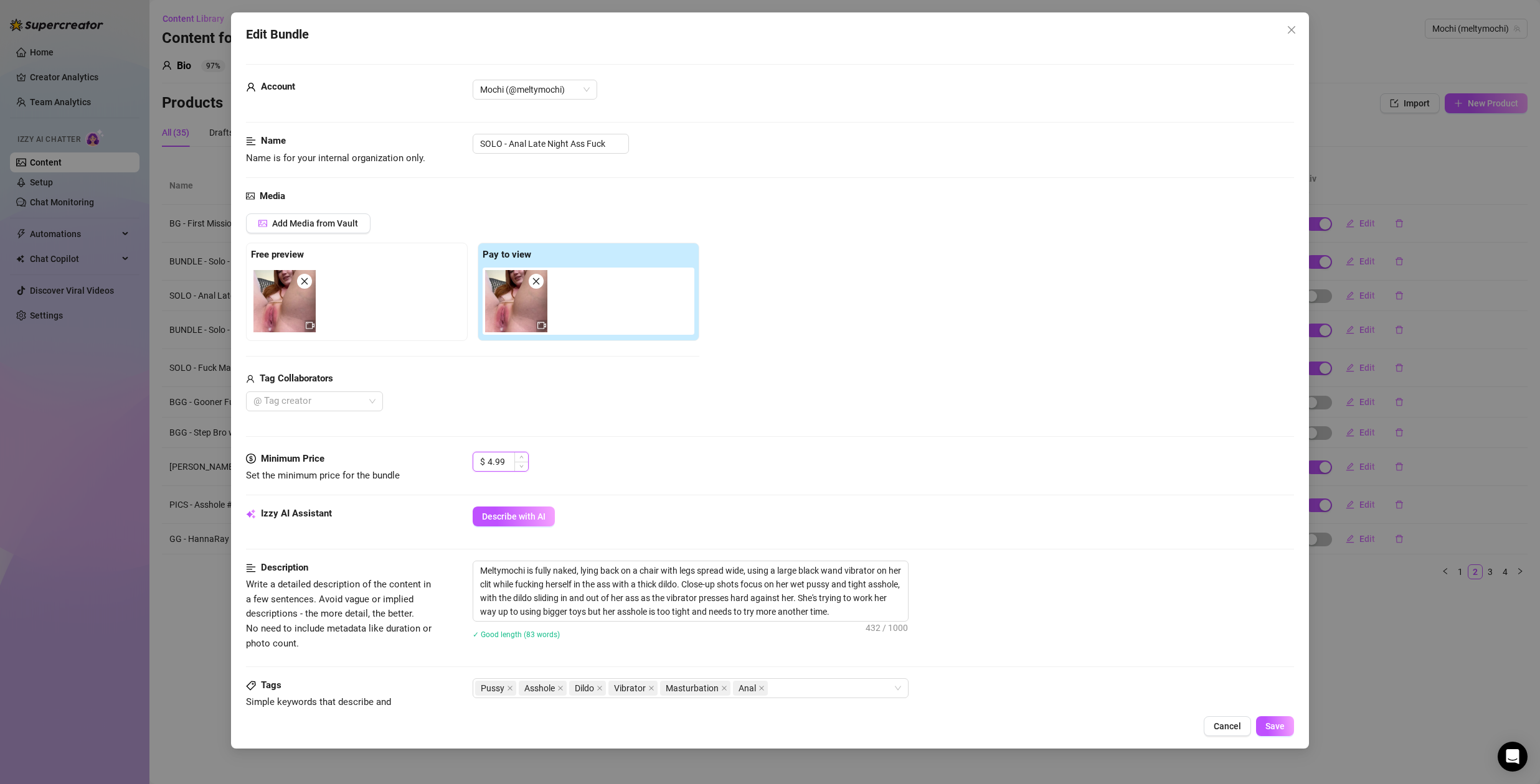
click at [502, 465] on input "4.99" at bounding box center [508, 462] width 41 height 19
click at [502, 464] on input "4.99" at bounding box center [508, 462] width 41 height 19
click at [1147, 407] on div "Add Media from Vault Free preview Pay to view Tag Collaborators @ Tag creator" at bounding box center [770, 312] width 1048 height 198
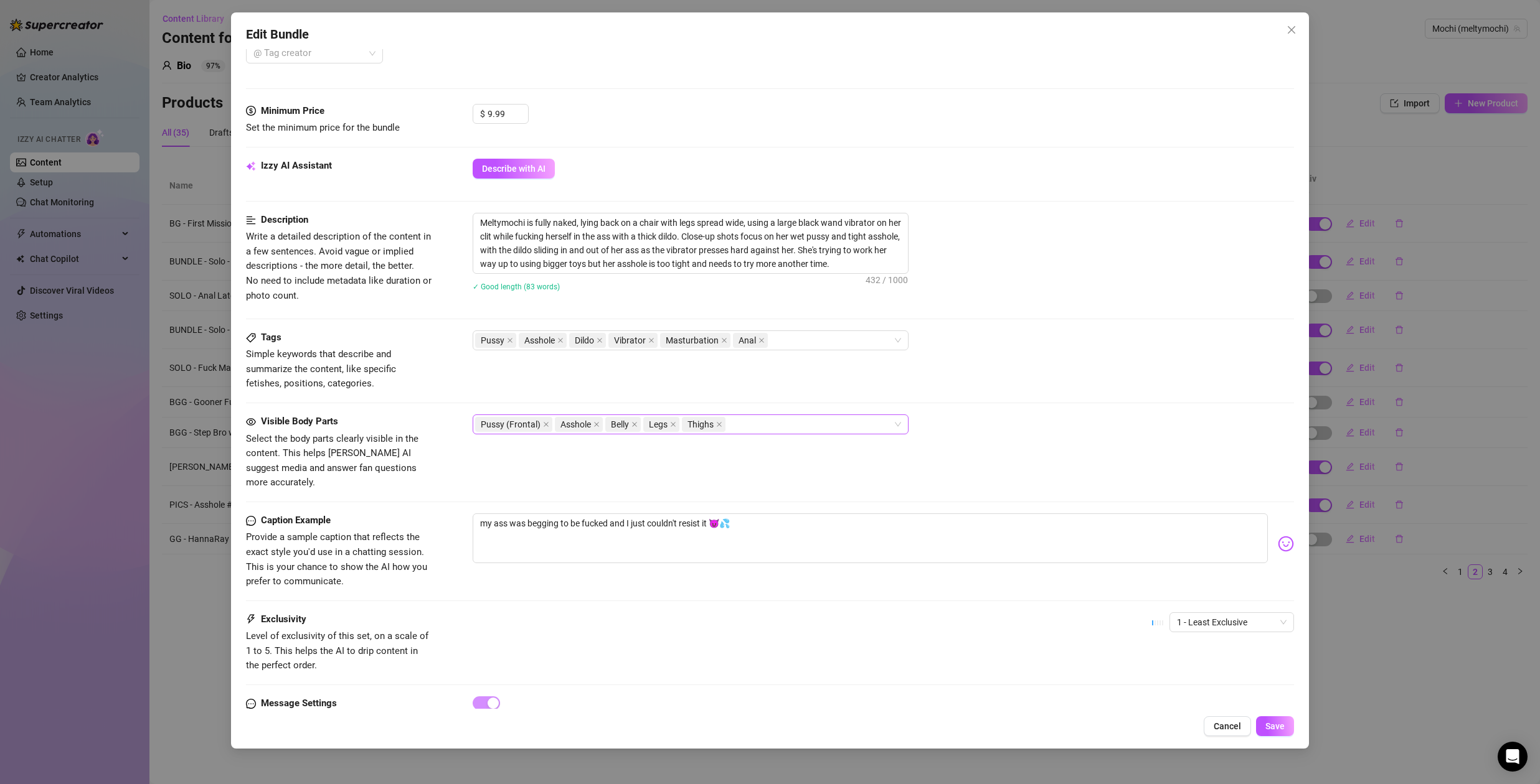
scroll to position [390, 0]
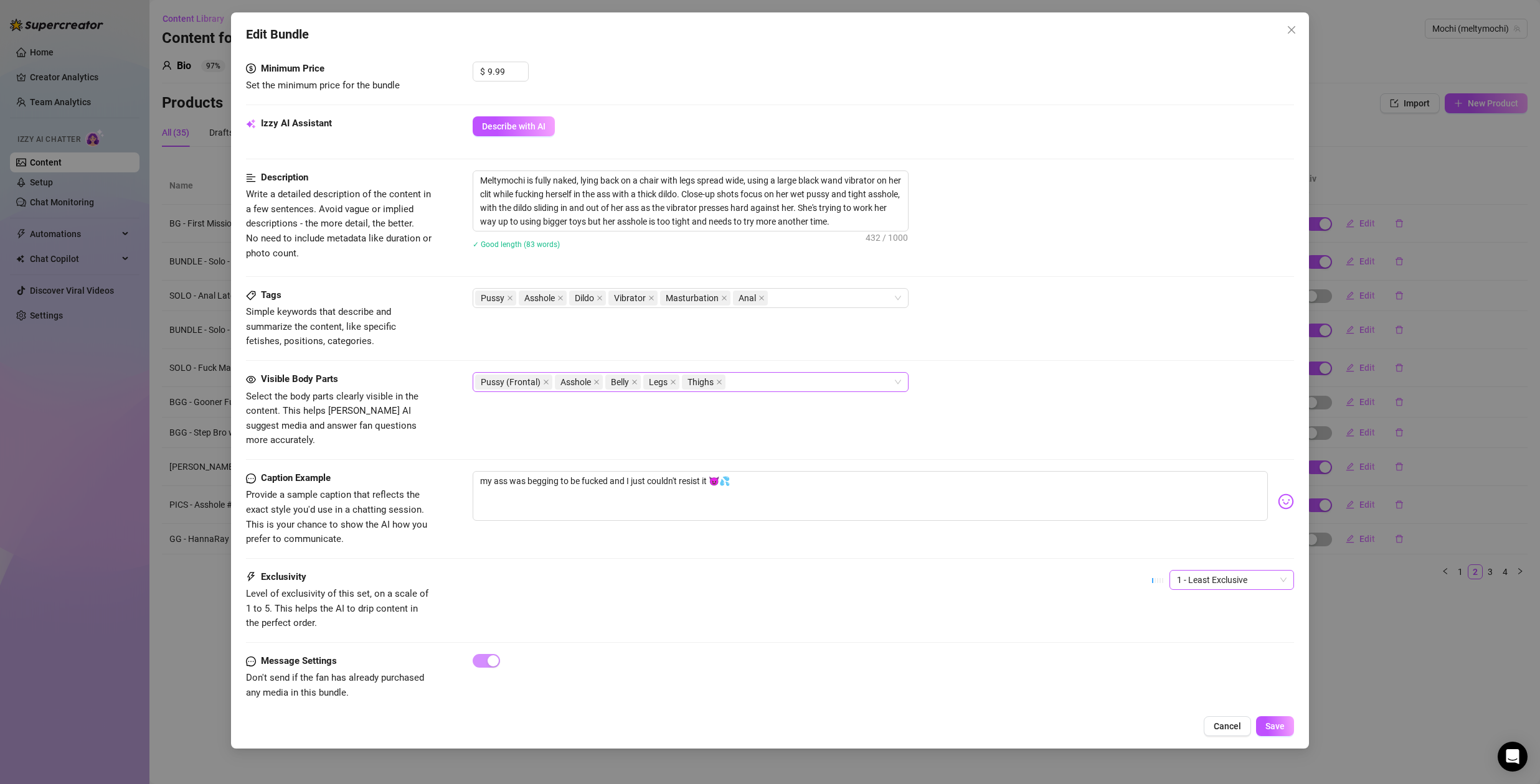
click at [1236, 571] on span "1 - Least Exclusive" at bounding box center [1232, 580] width 110 height 19
click at [1193, 610] on div "2" at bounding box center [1222, 610] width 104 height 14
click at [1236, 571] on span "2" at bounding box center [1232, 580] width 110 height 19
click at [1235, 591] on div "1 - Least Exclusive" at bounding box center [1222, 590] width 104 height 14
click at [1283, 727] on span "Save" at bounding box center [1274, 726] width 19 height 10
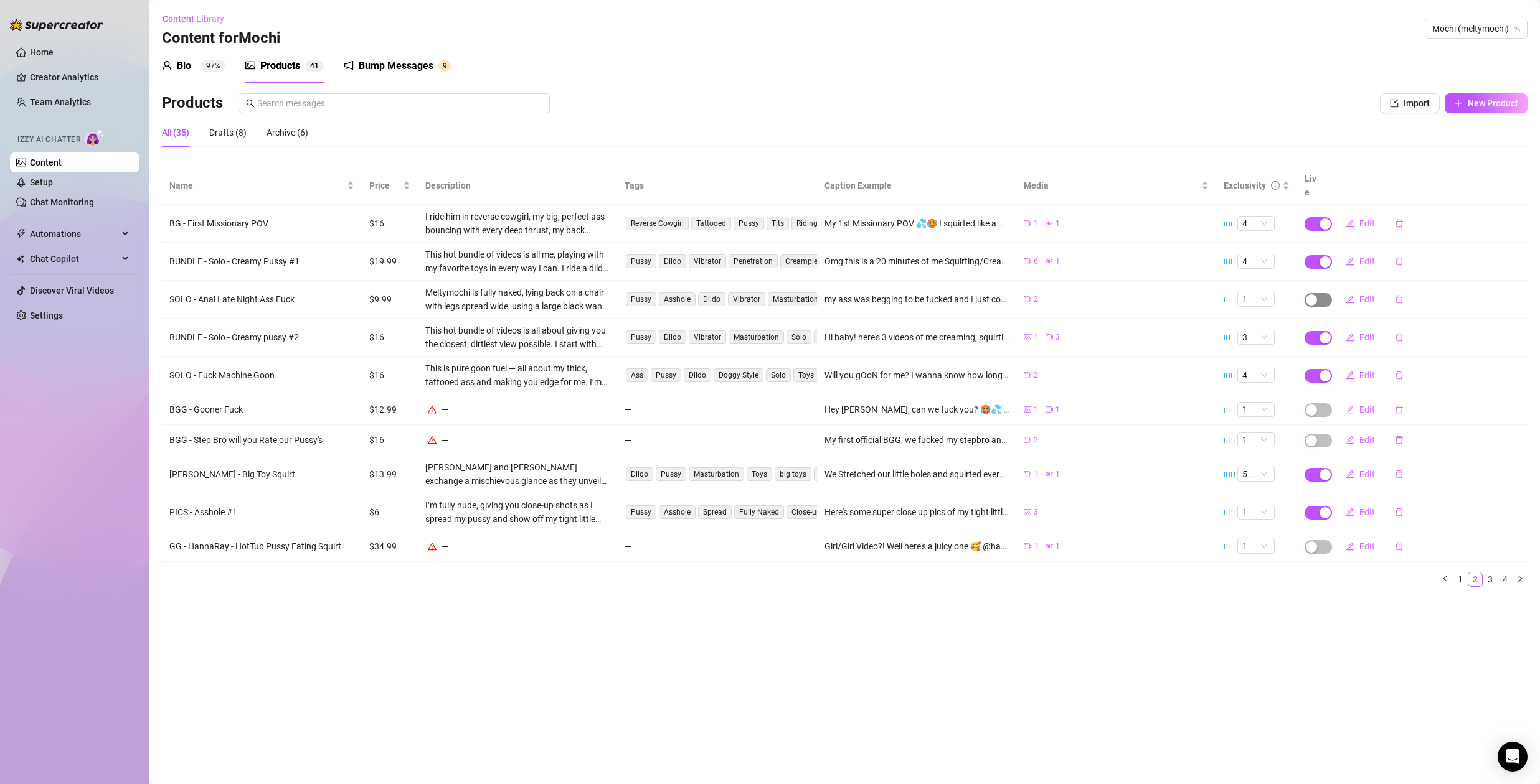
click at [1320, 293] on span "button" at bounding box center [1318, 300] width 27 height 14
click at [1404, 253] on span "OK" at bounding box center [1402, 256] width 12 height 10
click at [1494, 572] on link "3" at bounding box center [1490, 579] width 14 height 14
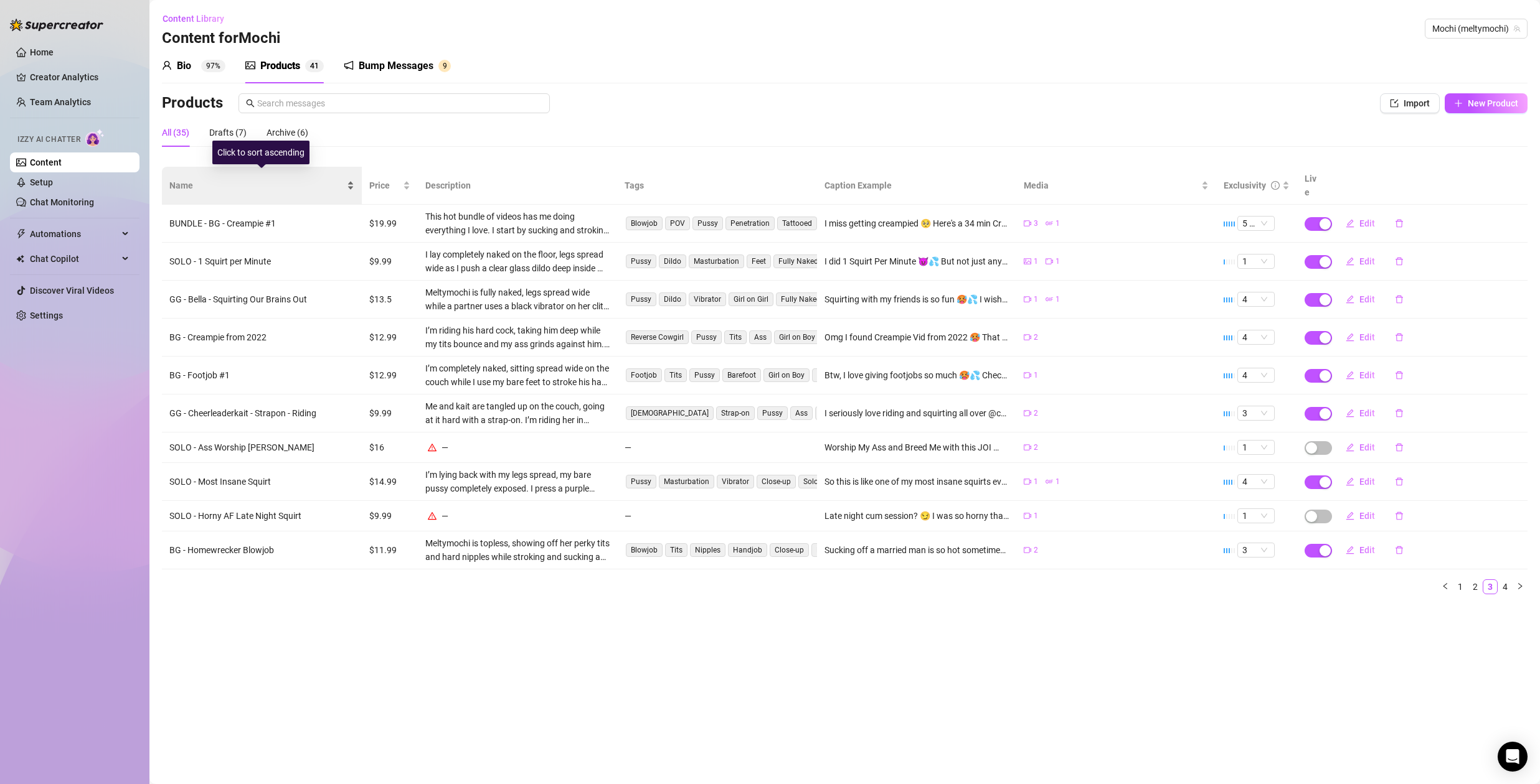
click at [315, 178] on span "Name" at bounding box center [256, 185] width 175 height 14
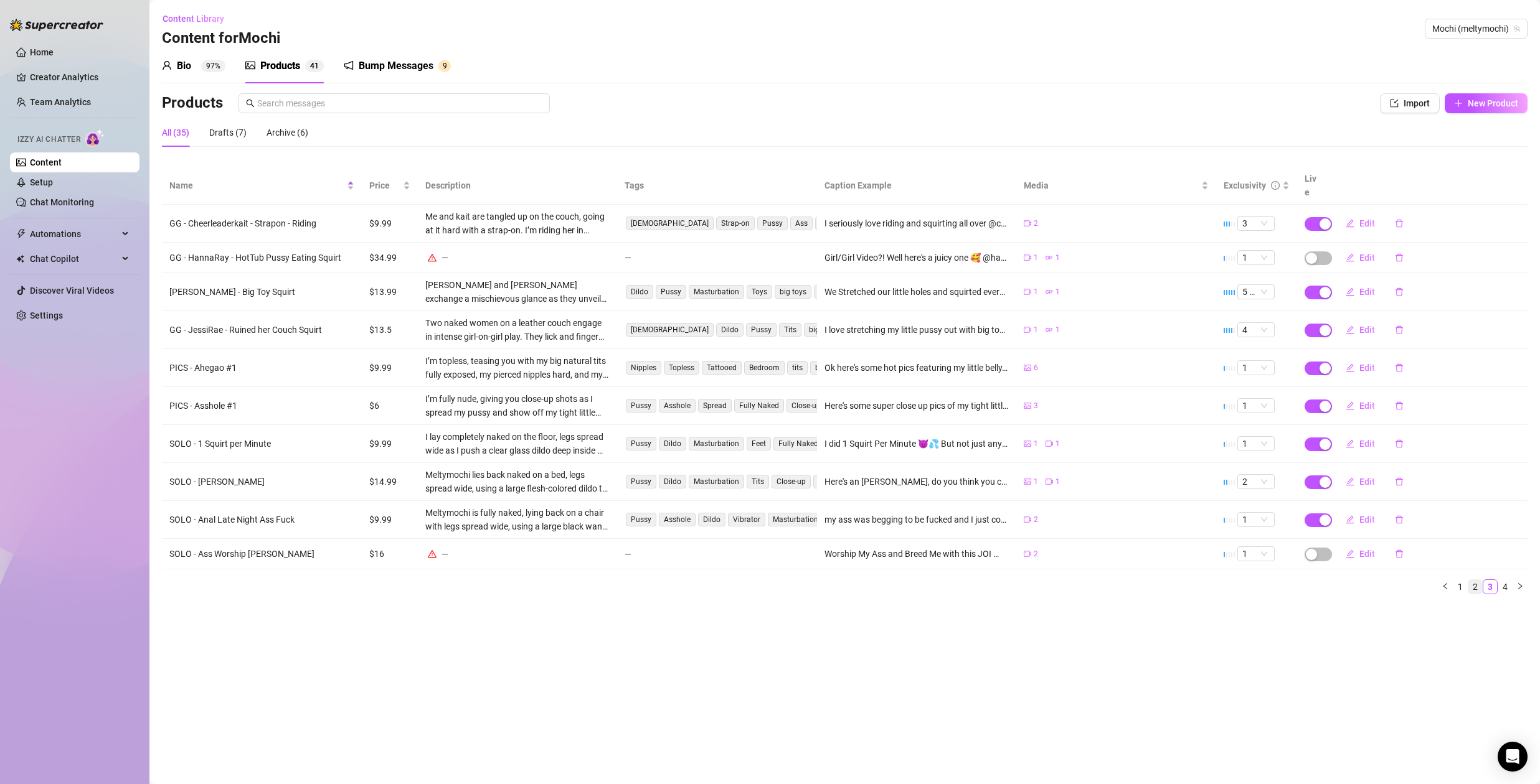
click at [1475, 580] on link "2" at bounding box center [1475, 587] width 14 height 14
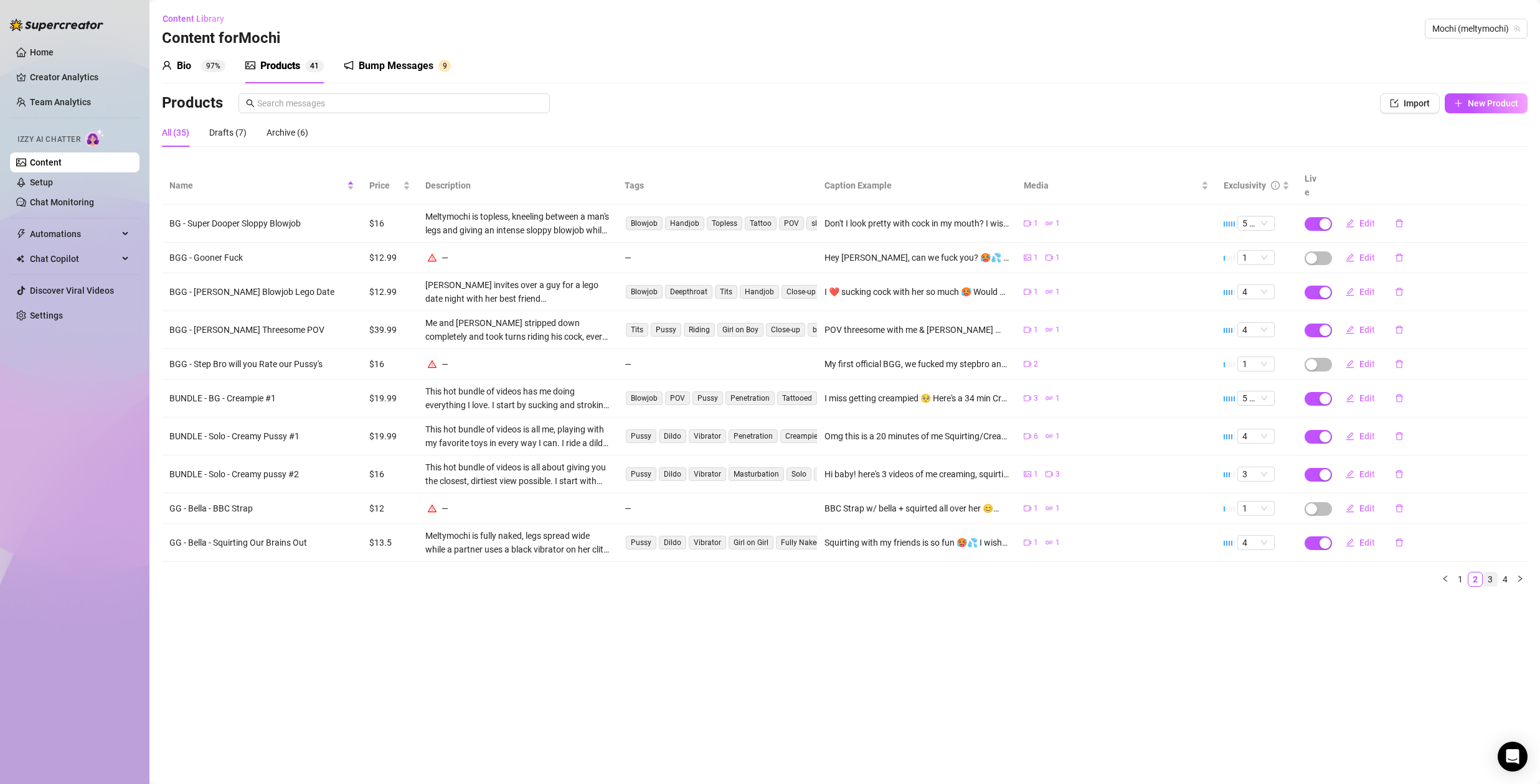
click at [1487, 572] on link "3" at bounding box center [1490, 579] width 14 height 14
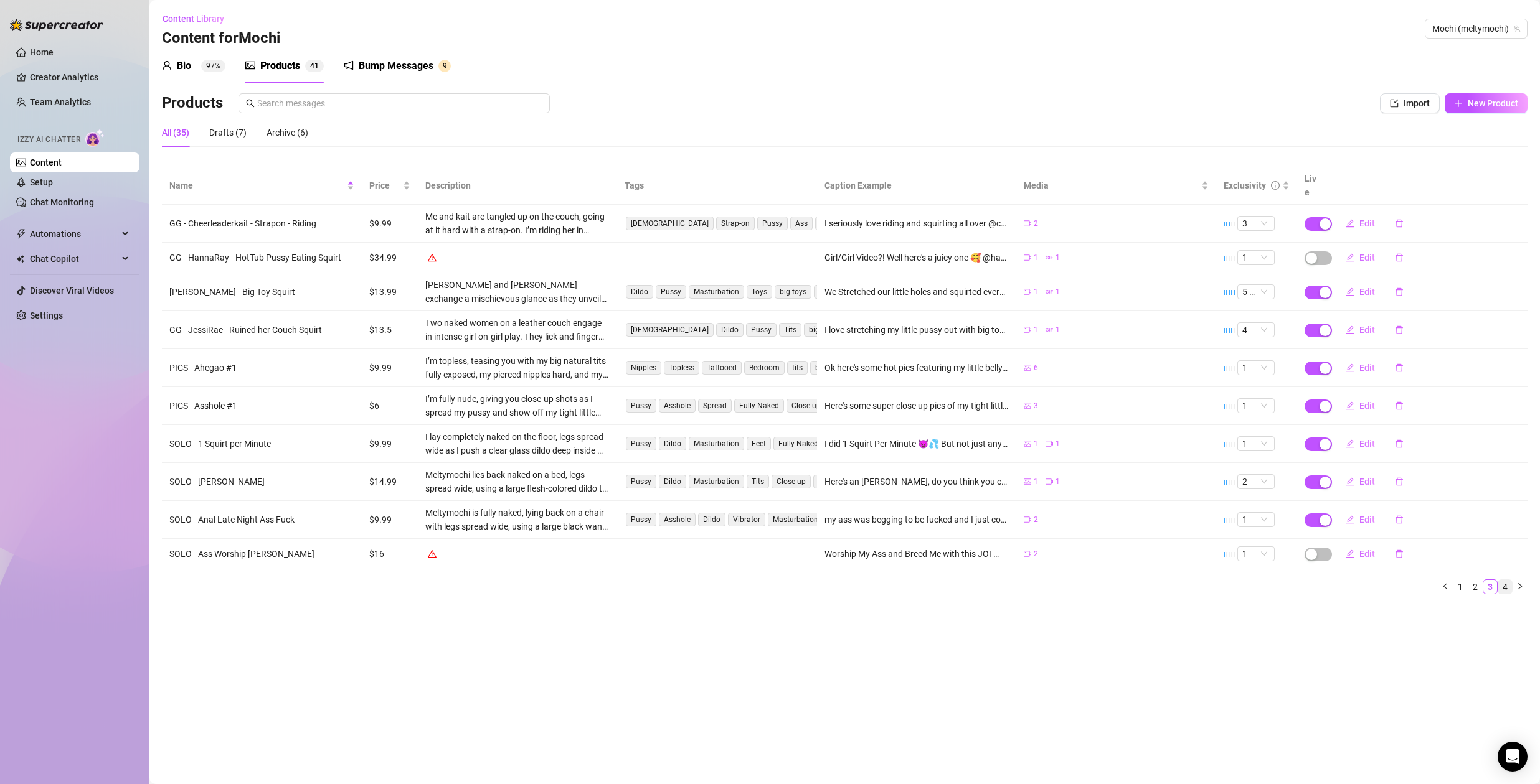
click at [1504, 580] on link "4" at bounding box center [1505, 587] width 14 height 14
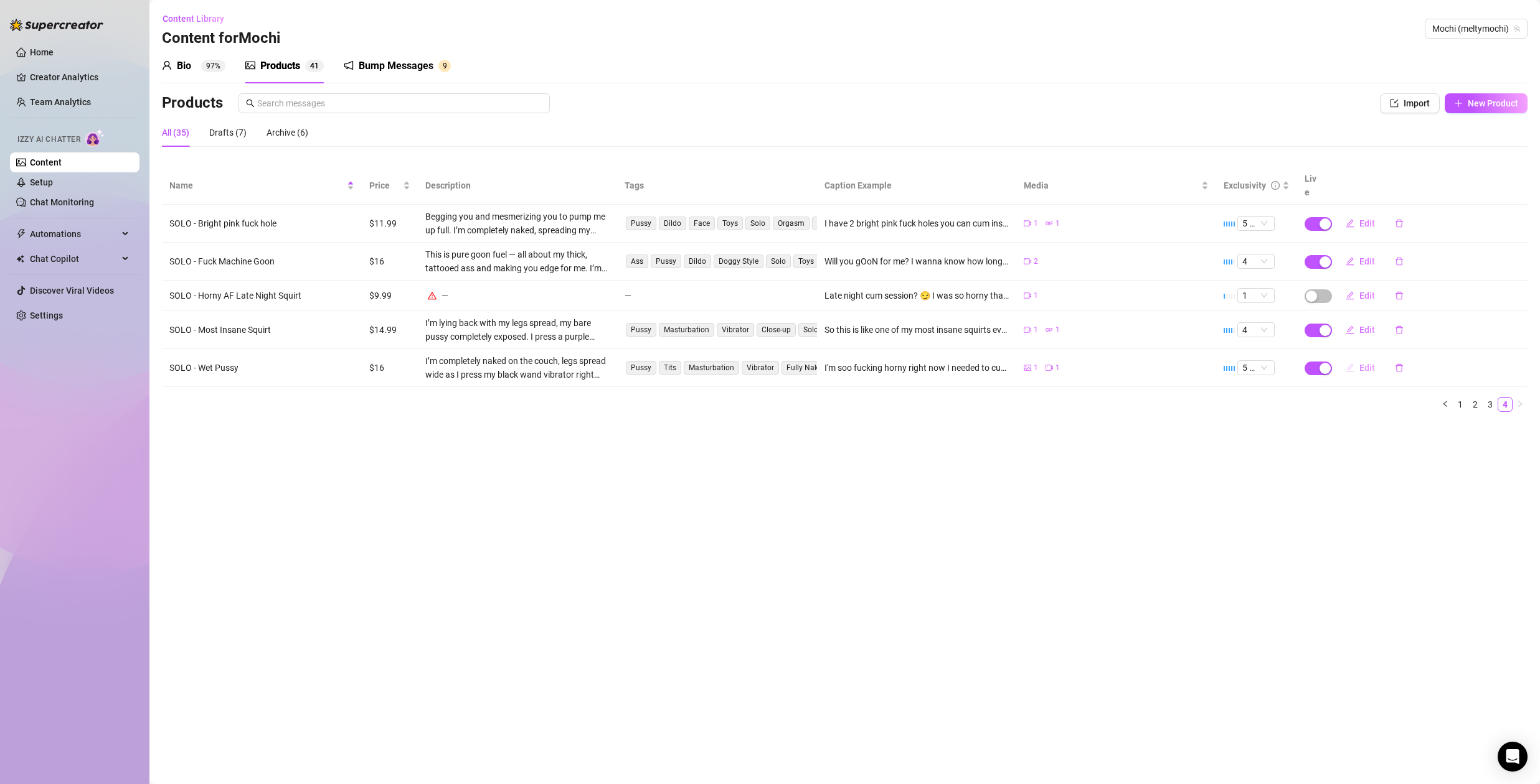
click at [1366, 363] on span "Edit" at bounding box center [1367, 367] width 16 height 10
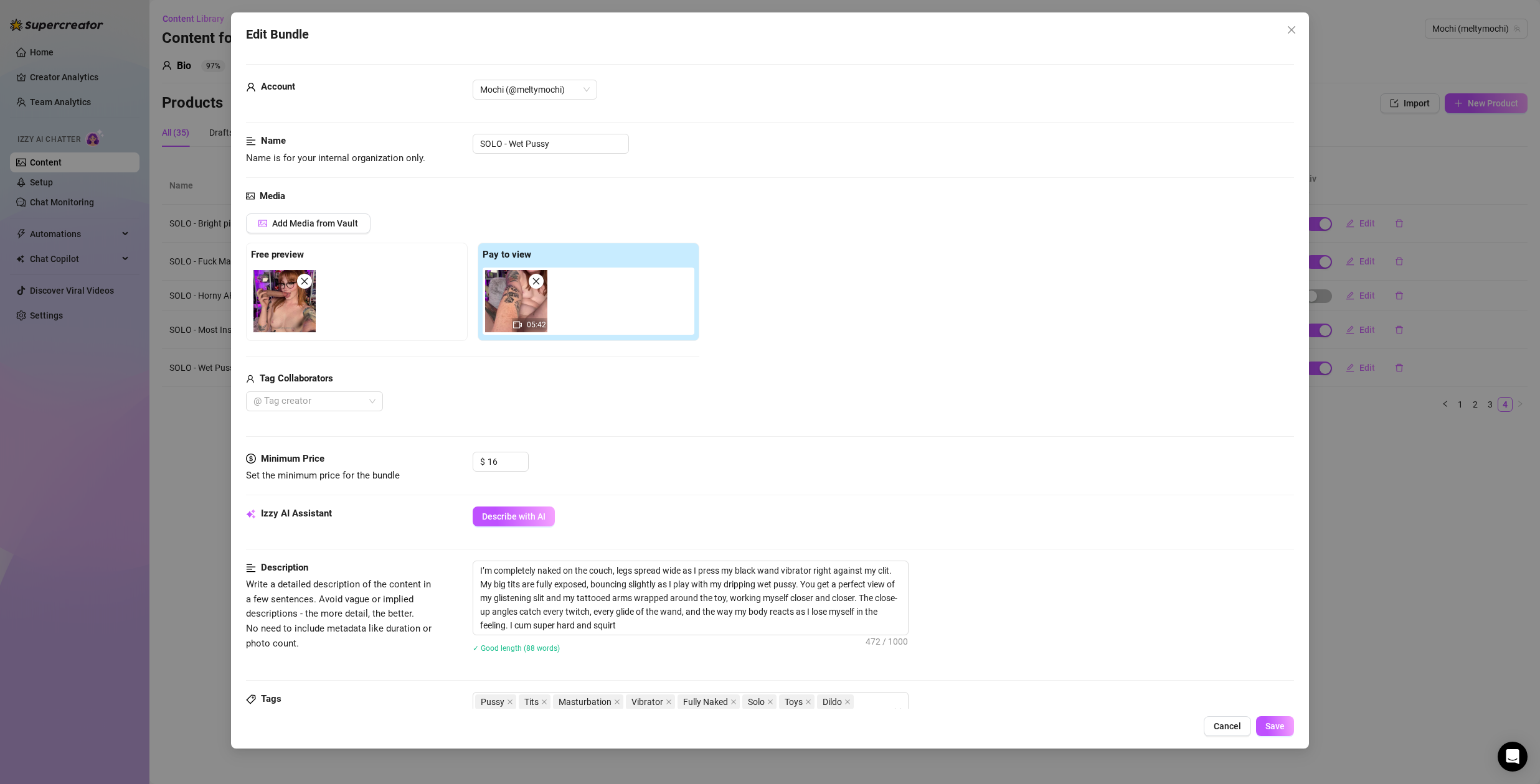
click at [1230, 723] on span "Cancel" at bounding box center [1227, 726] width 27 height 10
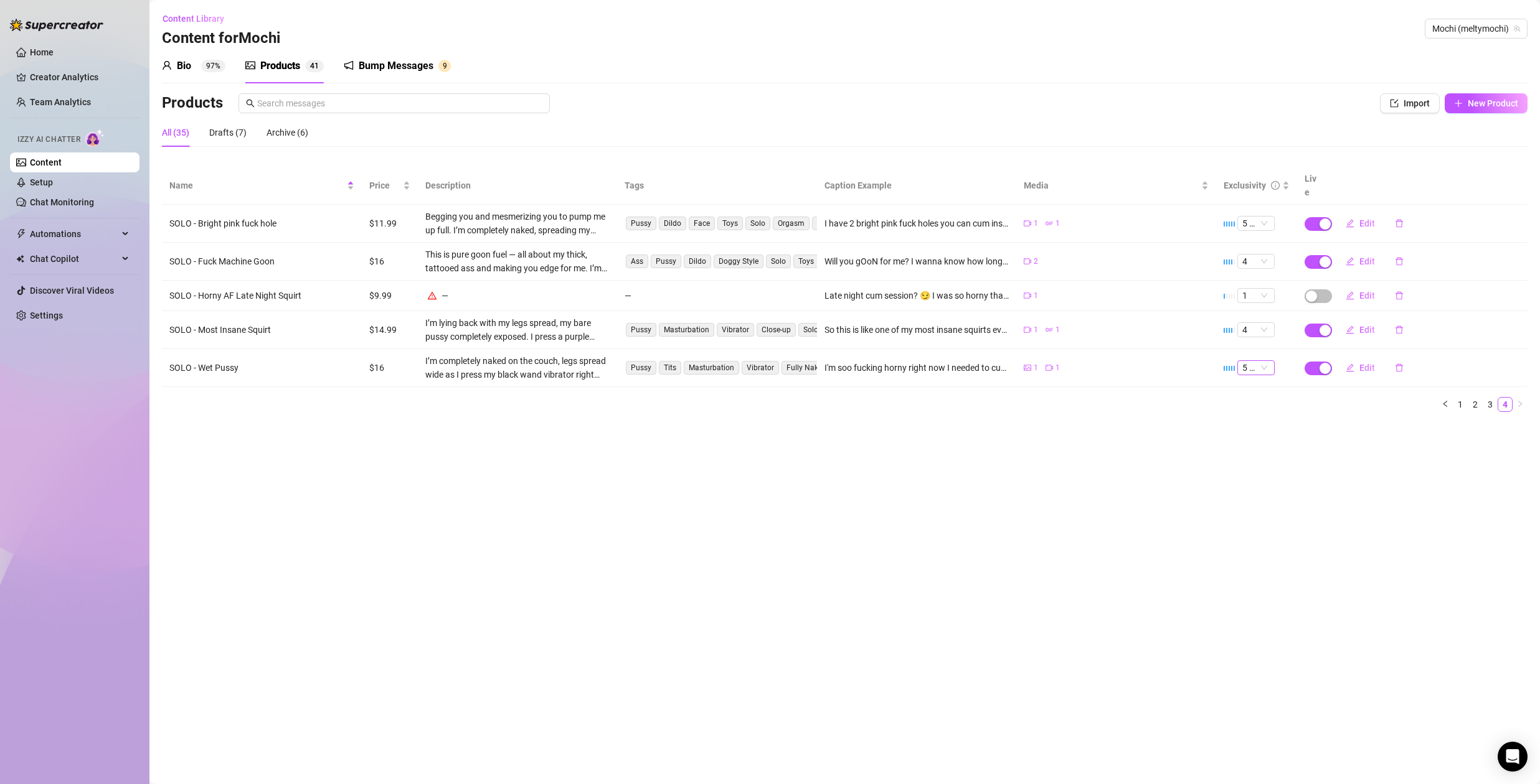
click at [1262, 361] on span "5 🔥" at bounding box center [1256, 368] width 27 height 14
click at [1259, 374] on div "1" at bounding box center [1256, 377] width 17 height 14
click at [1373, 219] on span "Edit" at bounding box center [1367, 223] width 16 height 10
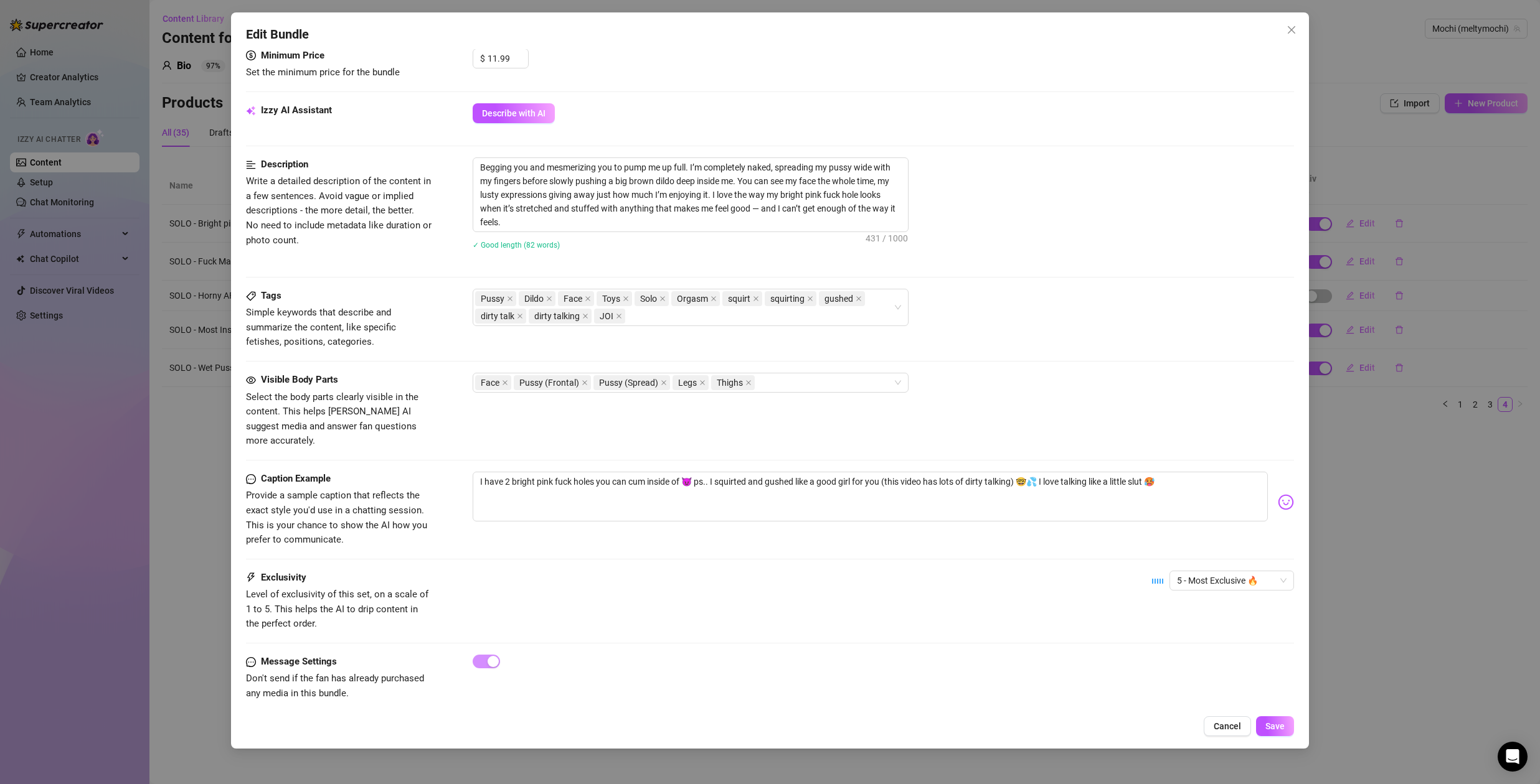
scroll to position [404, 0]
click at [1211, 571] on span "5 - Most Exclusive 🔥" at bounding box center [1232, 580] width 110 height 19
click at [1196, 592] on div "1 - Least Exclusive" at bounding box center [1222, 590] width 104 height 14
click at [1281, 722] on span "Save" at bounding box center [1274, 726] width 19 height 10
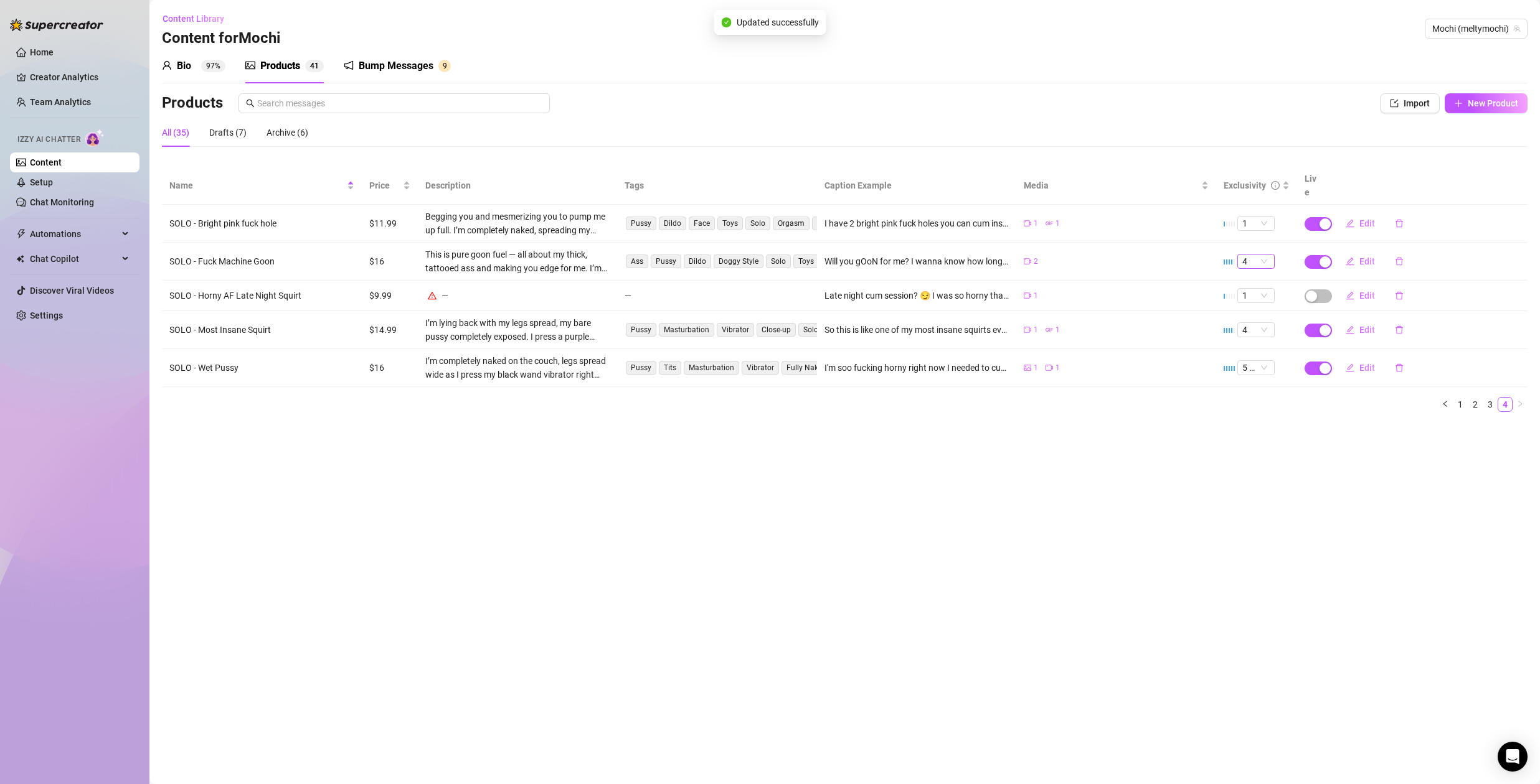
click at [1258, 255] on span "4" at bounding box center [1256, 262] width 27 height 14
click at [1364, 256] on span "Edit" at bounding box center [1367, 261] width 16 height 10
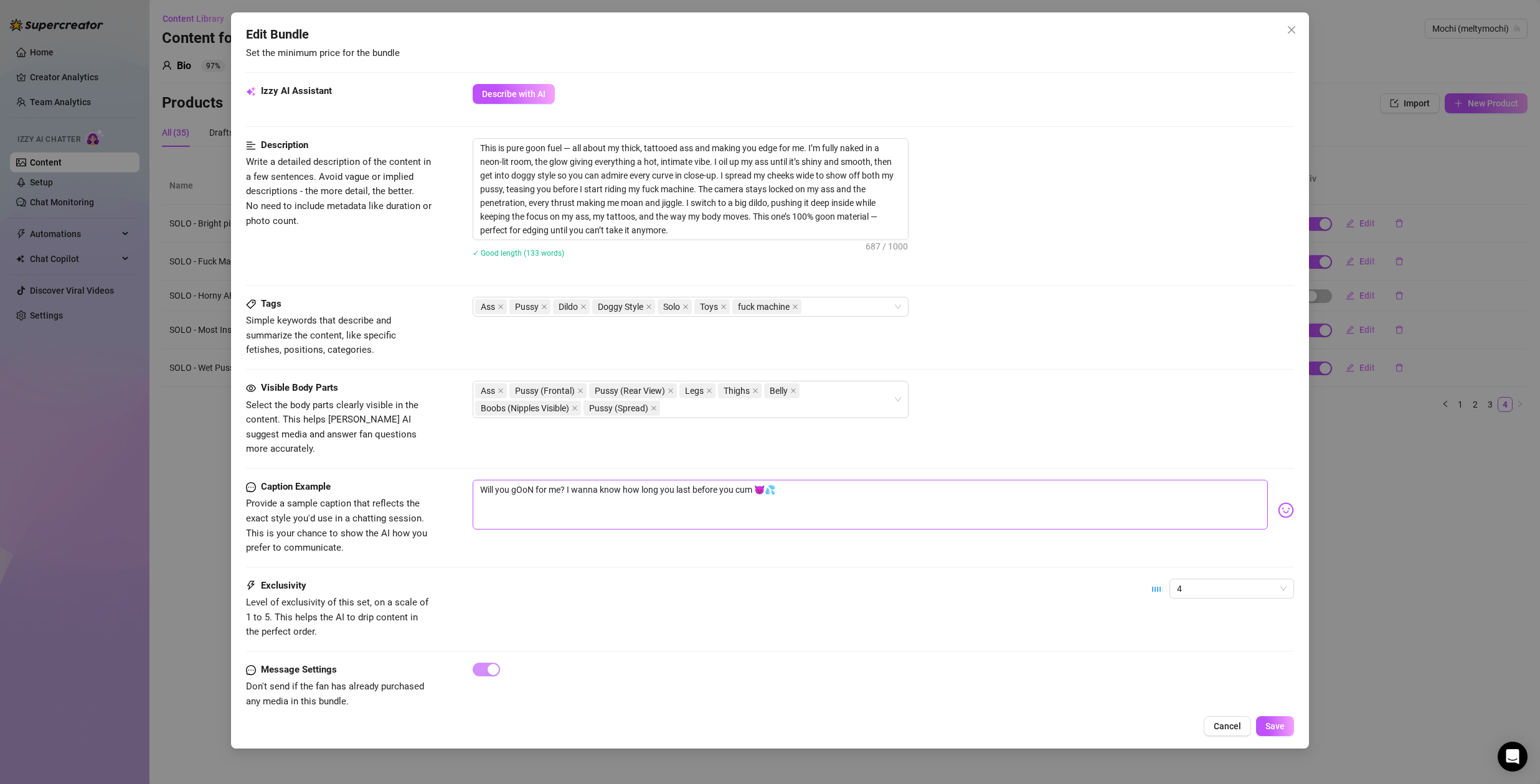
scroll to position [431, 0]
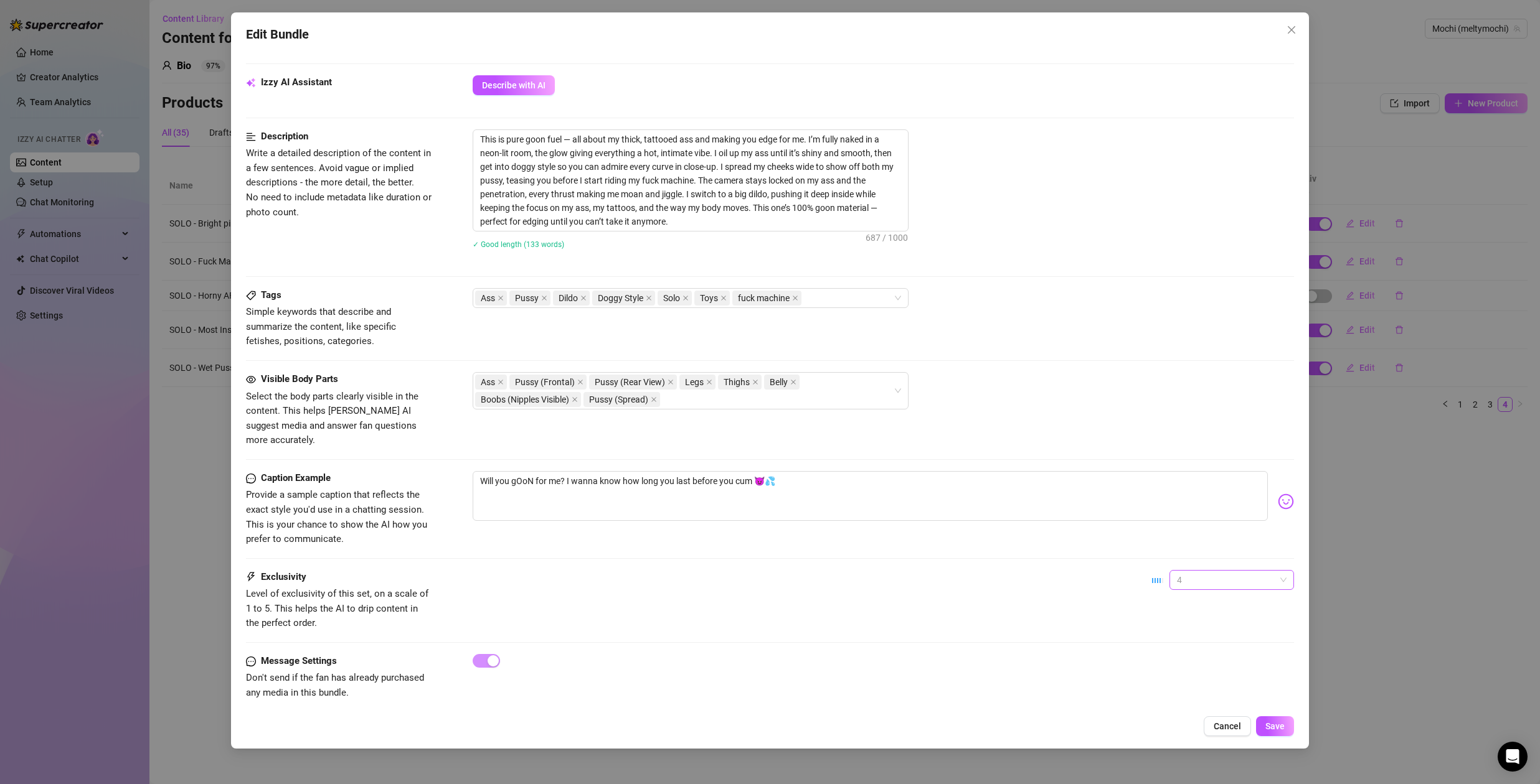
click at [1214, 571] on span "4" at bounding box center [1232, 580] width 110 height 19
click at [1202, 590] on div "1 - Least Exclusive" at bounding box center [1222, 590] width 104 height 14
click at [1279, 722] on span "Save" at bounding box center [1274, 726] width 19 height 10
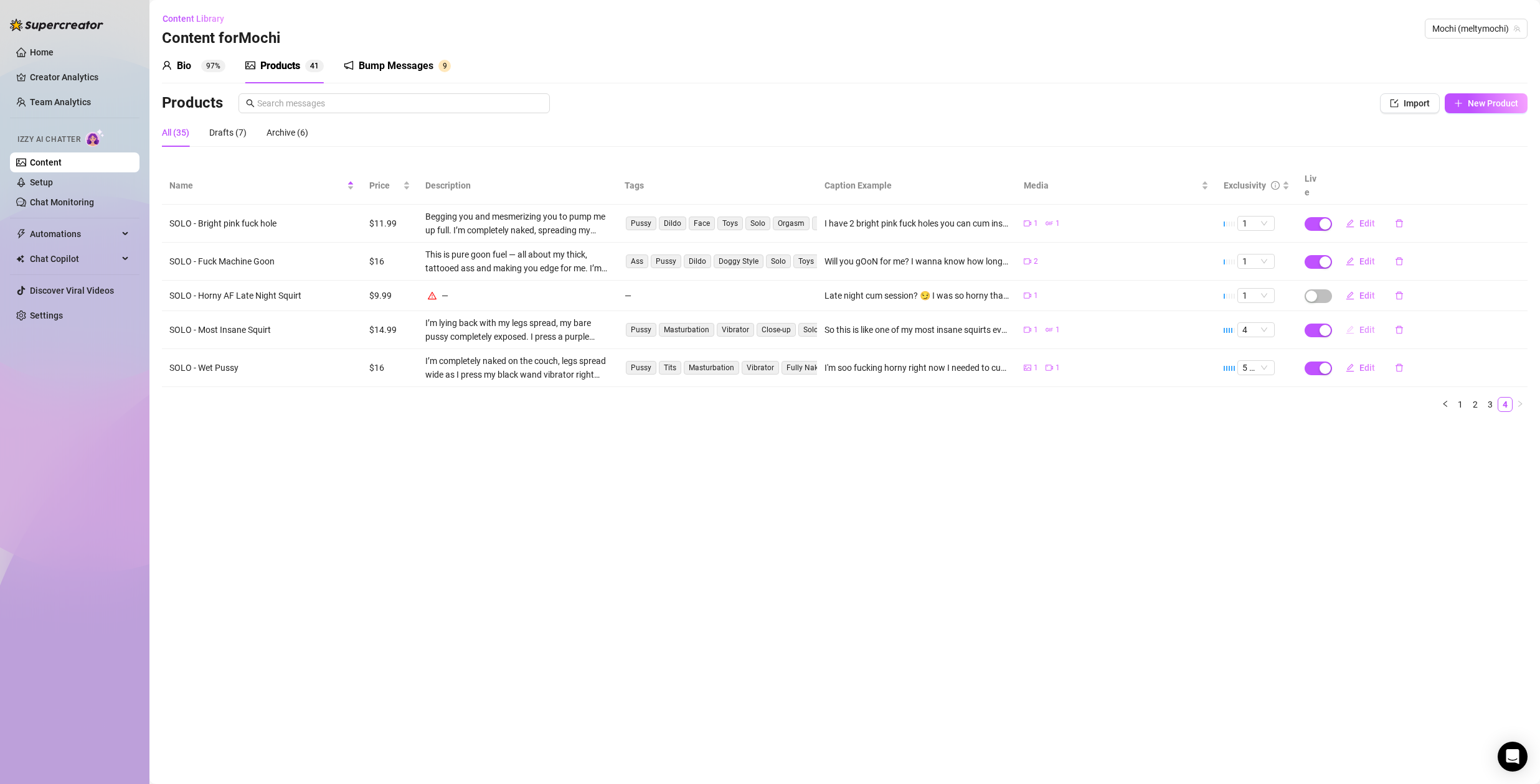
click at [1356, 320] on button "Edit" at bounding box center [1359, 330] width 49 height 20
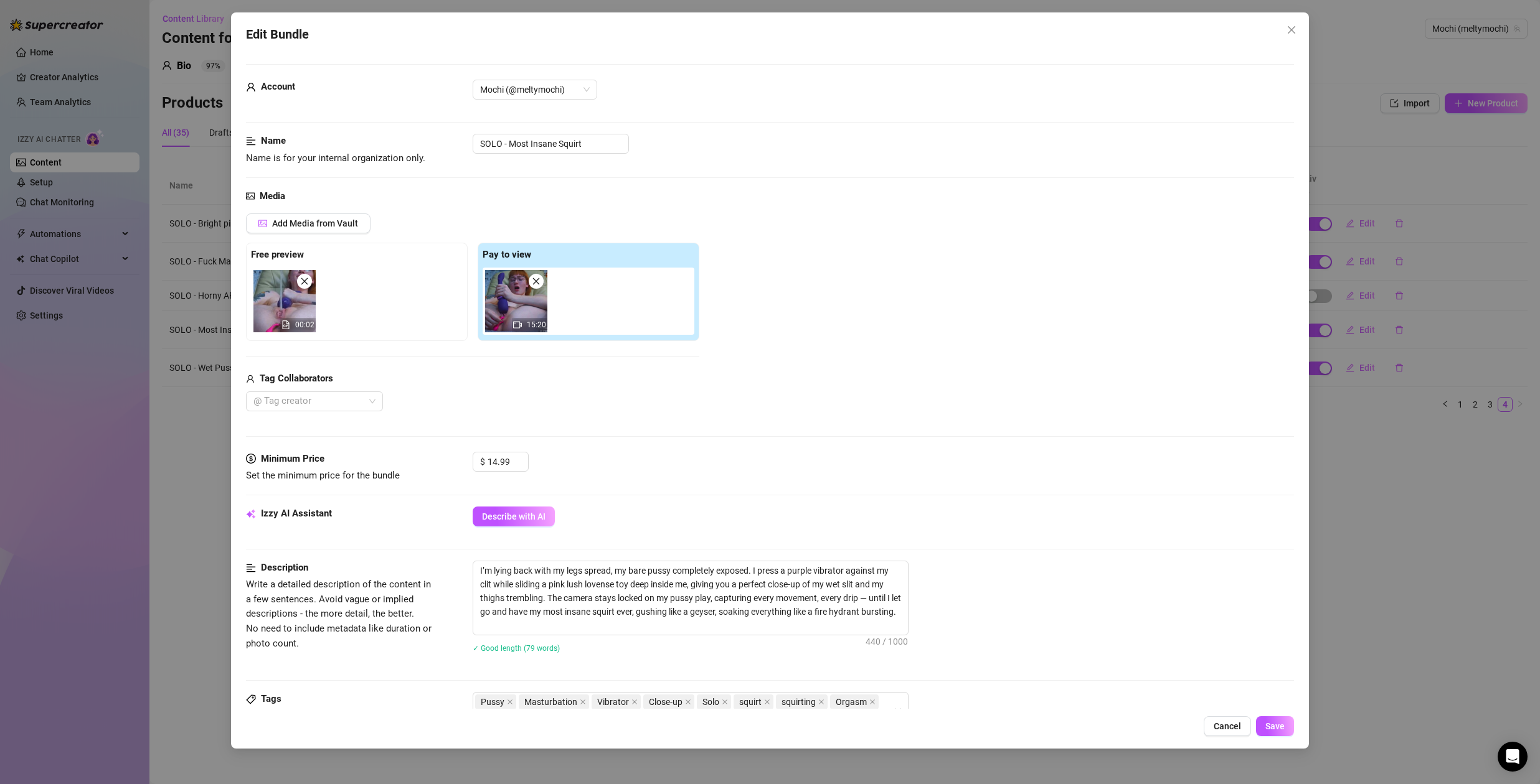
scroll to position [404, 0]
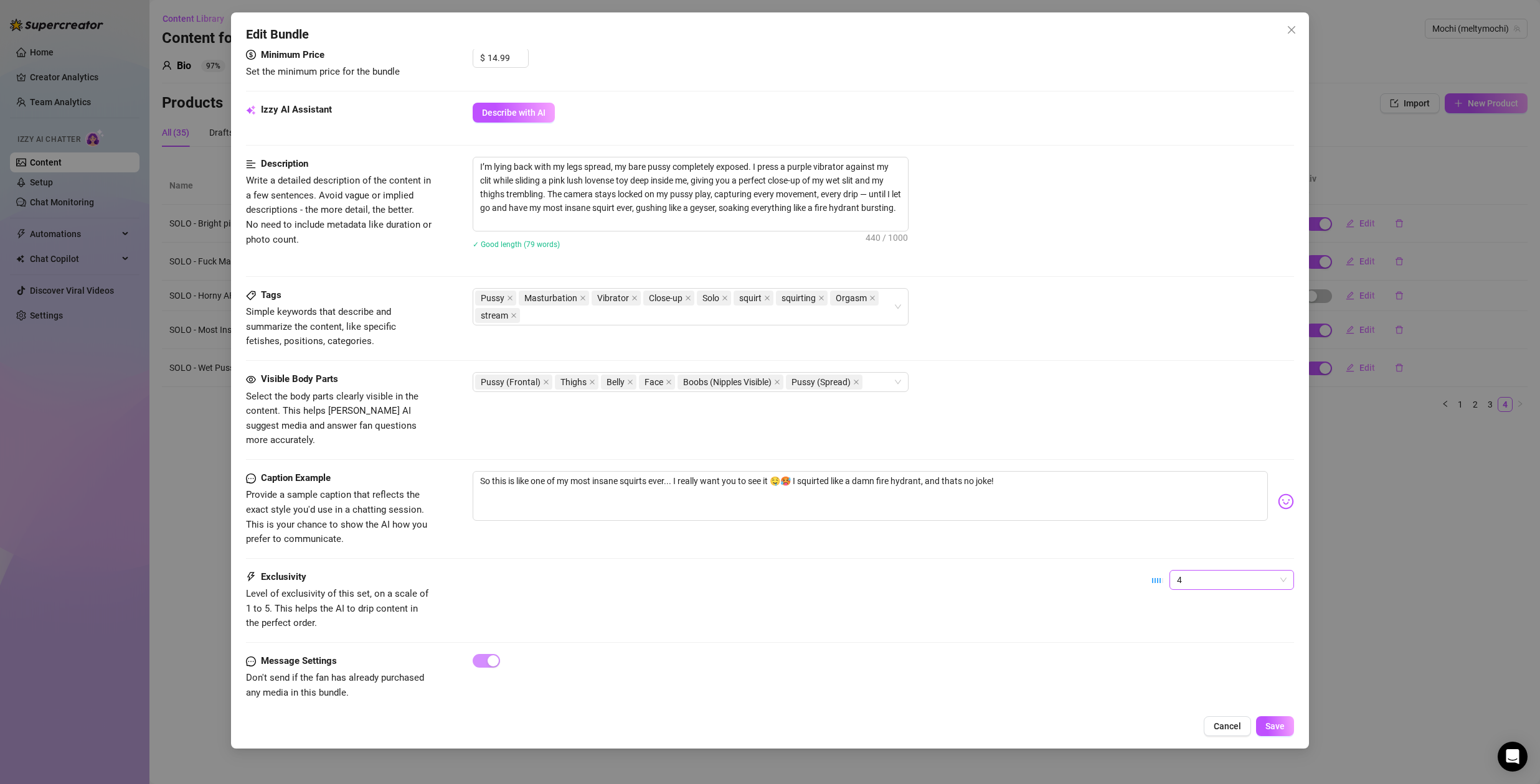
click at [1198, 571] on span "4" at bounding box center [1232, 580] width 110 height 19
click at [1202, 593] on div "1 - Least Exclusive" at bounding box center [1222, 590] width 104 height 14
click at [1281, 721] on span "Save" at bounding box center [1274, 726] width 19 height 10
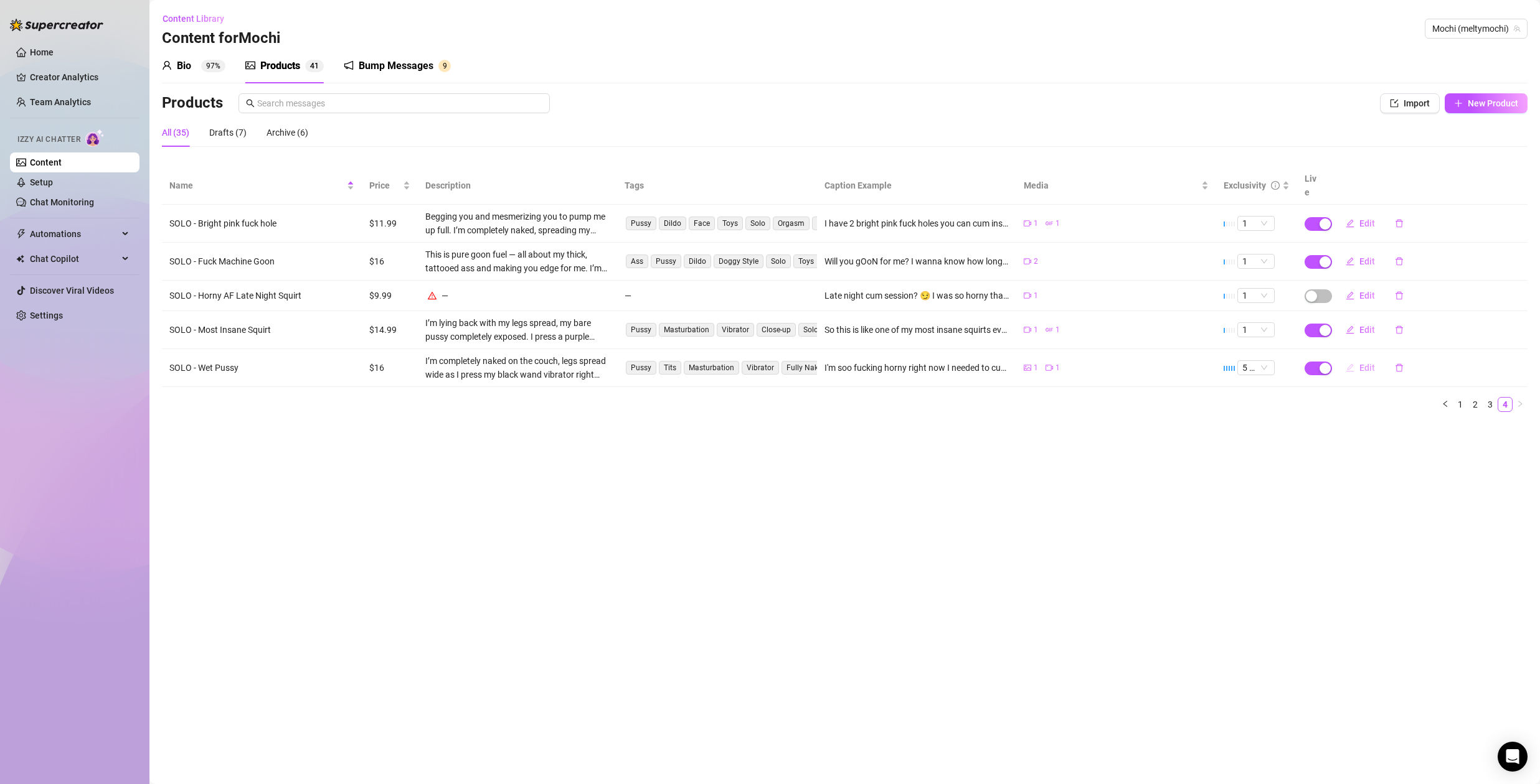
click at [1361, 363] on span "Edit" at bounding box center [1367, 367] width 16 height 10
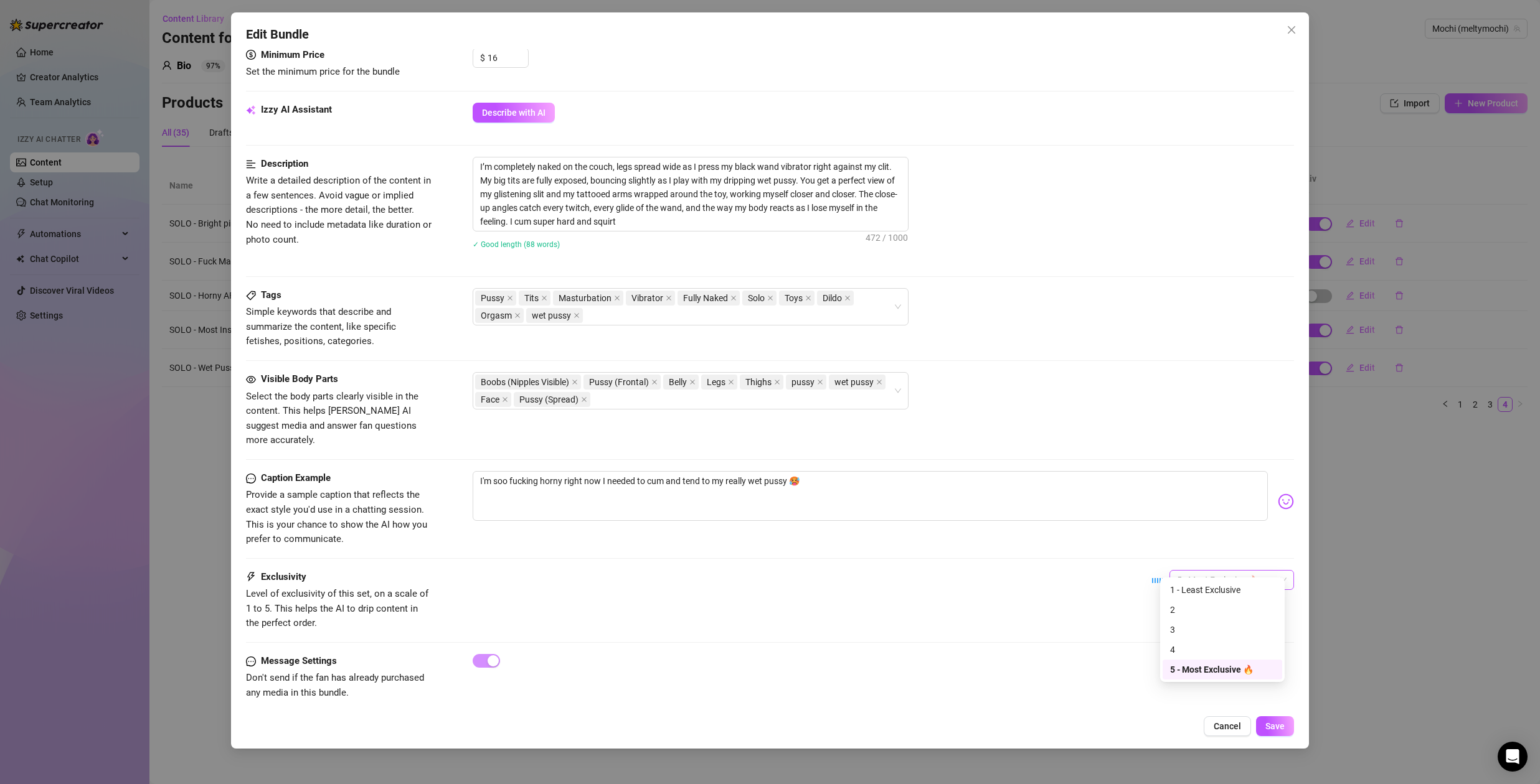
click at [1240, 571] on span "5 - Most Exclusive 🔥" at bounding box center [1232, 580] width 110 height 19
click at [1226, 583] on div "1 - Least Exclusive" at bounding box center [1222, 590] width 104 height 14
click at [1268, 727] on span "Save" at bounding box center [1274, 726] width 19 height 10
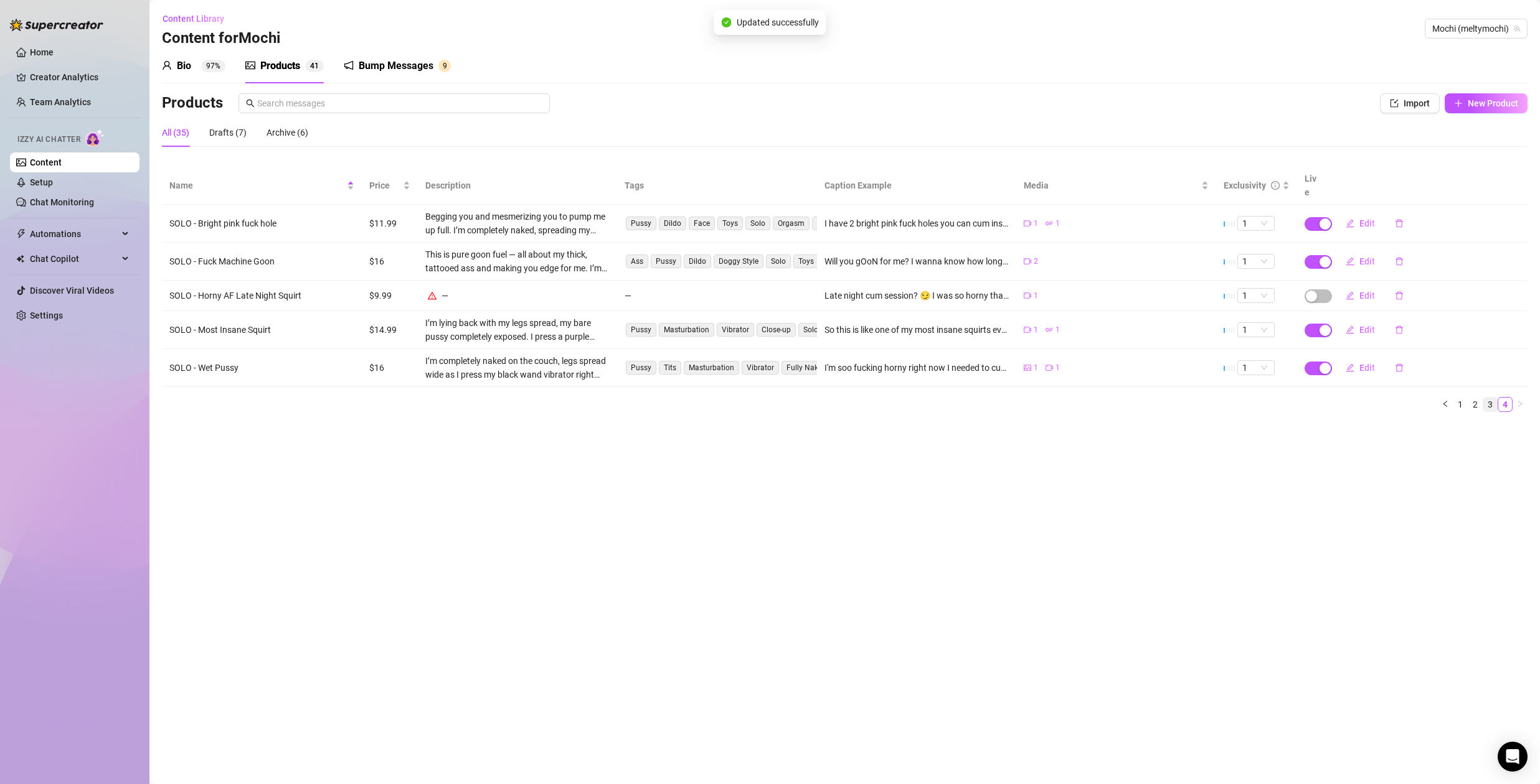
click at [1489, 398] on link "3" at bounding box center [1490, 405] width 14 height 14
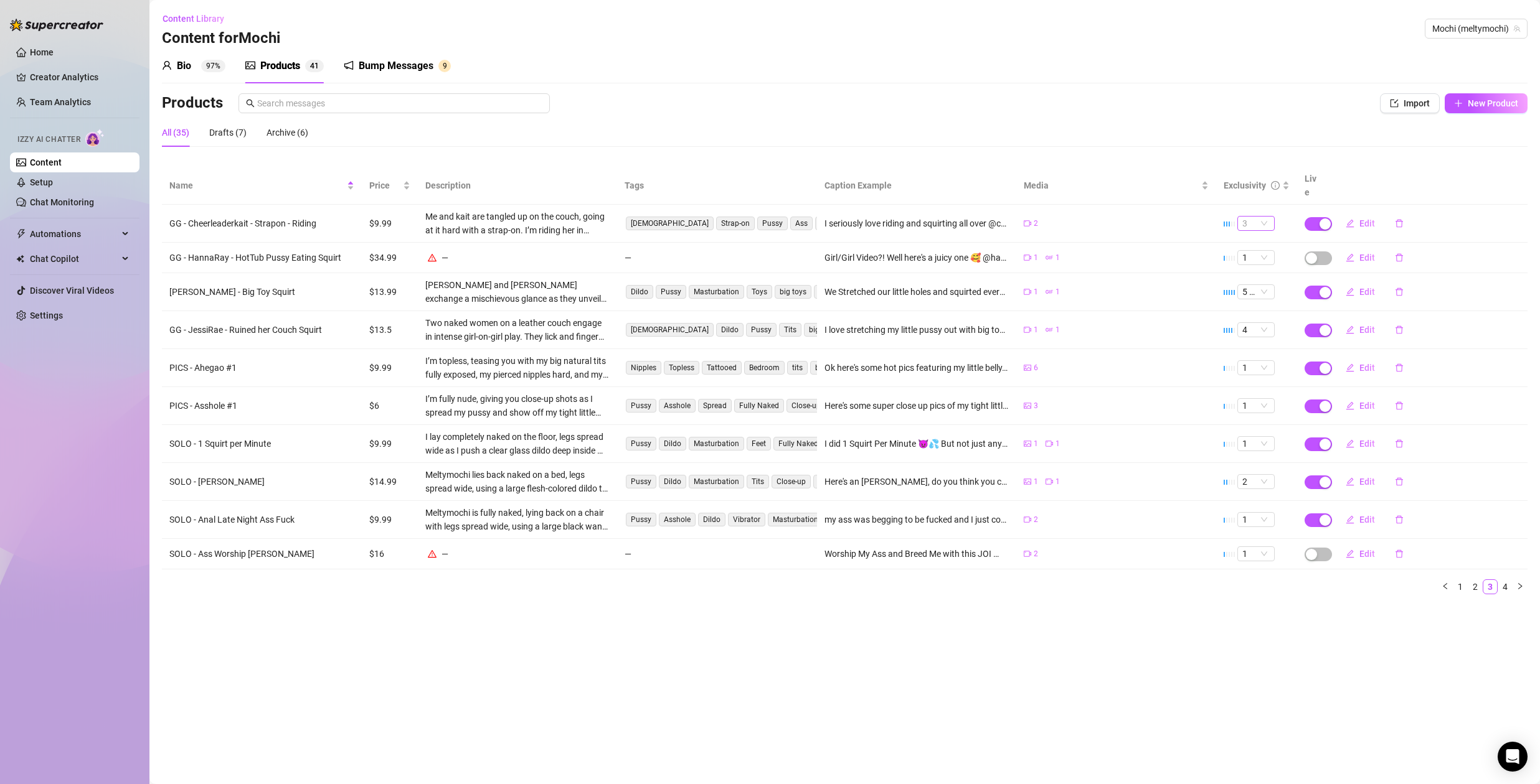
click at [1255, 216] on span "3" at bounding box center [1256, 223] width 27 height 14
click at [1256, 233] on div "1" at bounding box center [1256, 232] width 17 height 14
click at [1360, 219] on span "Edit" at bounding box center [1367, 223] width 16 height 10
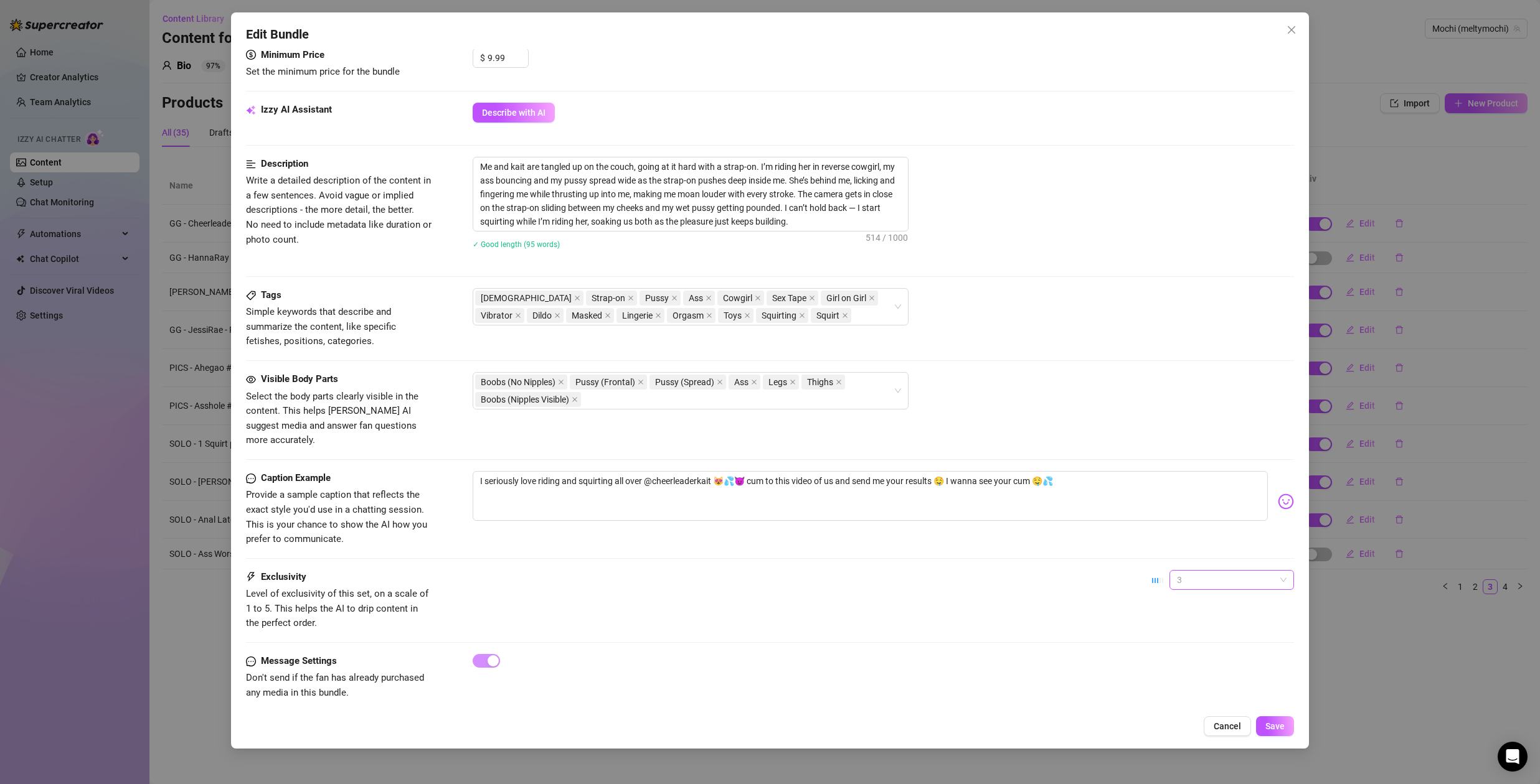
drag, startPoint x: 1219, startPoint y: 564, endPoint x: 1221, endPoint y: 571, distance: 7.3
click at [1219, 571] on span "3" at bounding box center [1232, 580] width 110 height 19
click at [1218, 587] on div "1 - Least Exclusive" at bounding box center [1222, 590] width 104 height 14
click at [1282, 722] on span "Save" at bounding box center [1274, 726] width 19 height 10
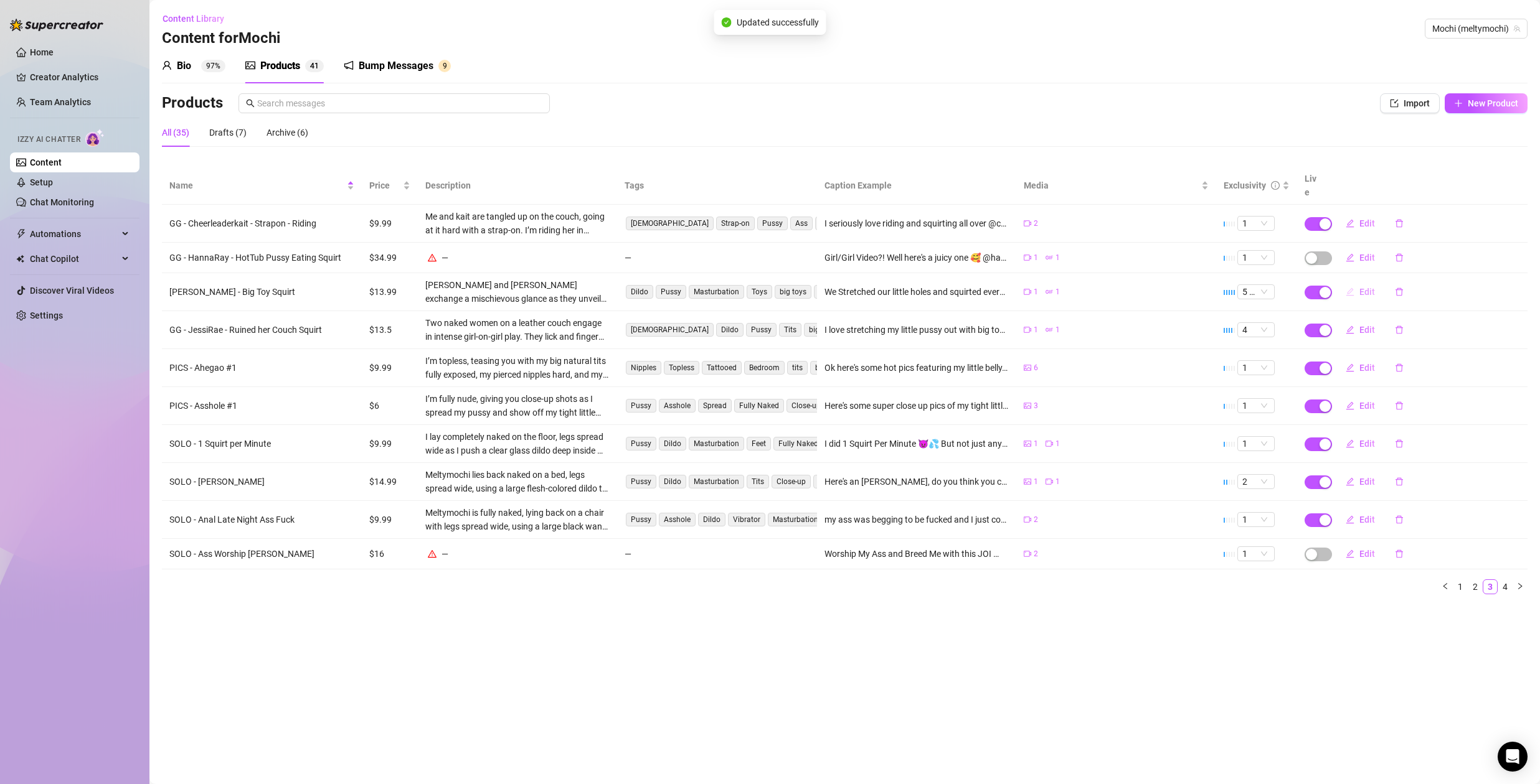
click at [1360, 287] on span "Edit" at bounding box center [1367, 291] width 16 height 10
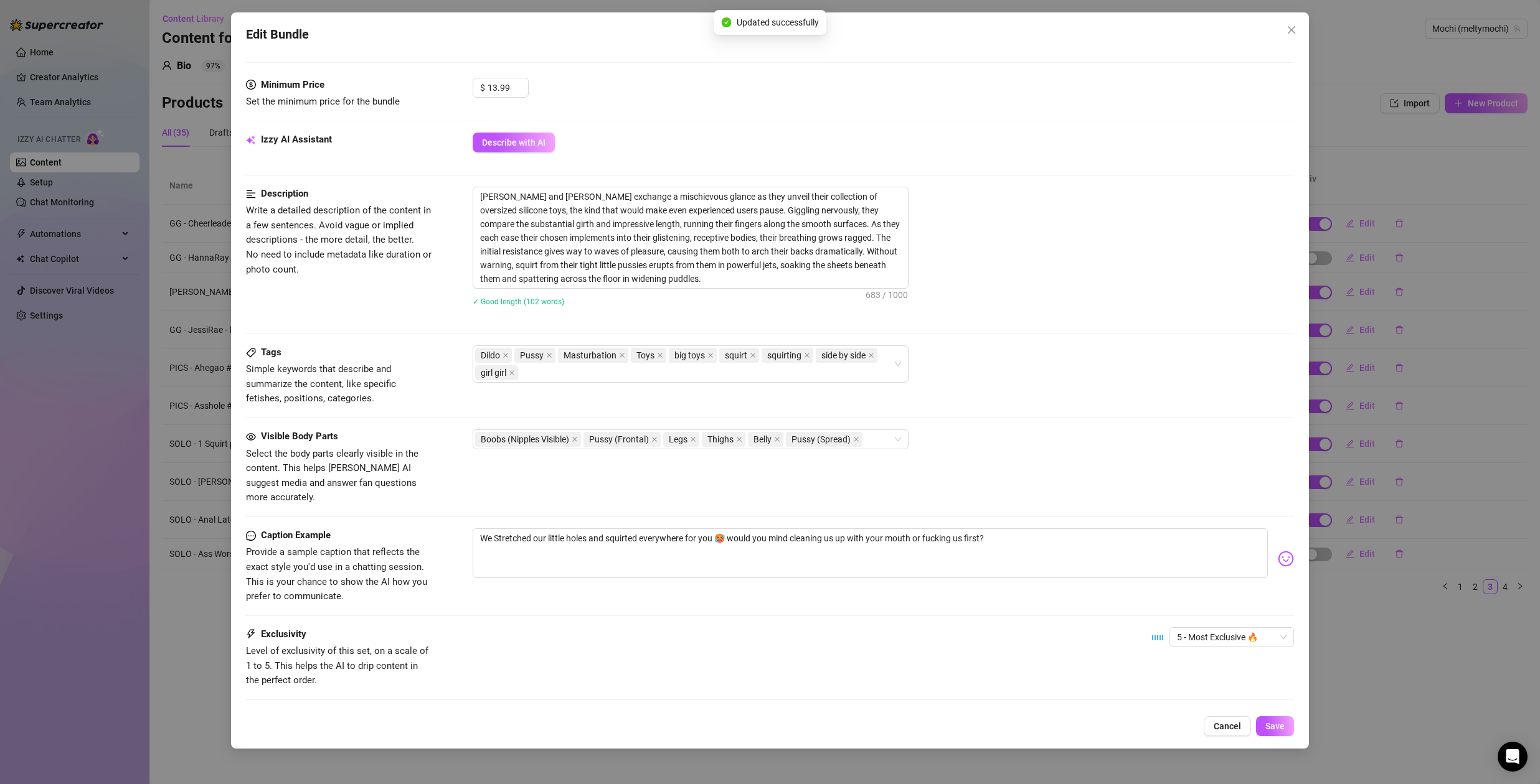
scroll to position [431, 0]
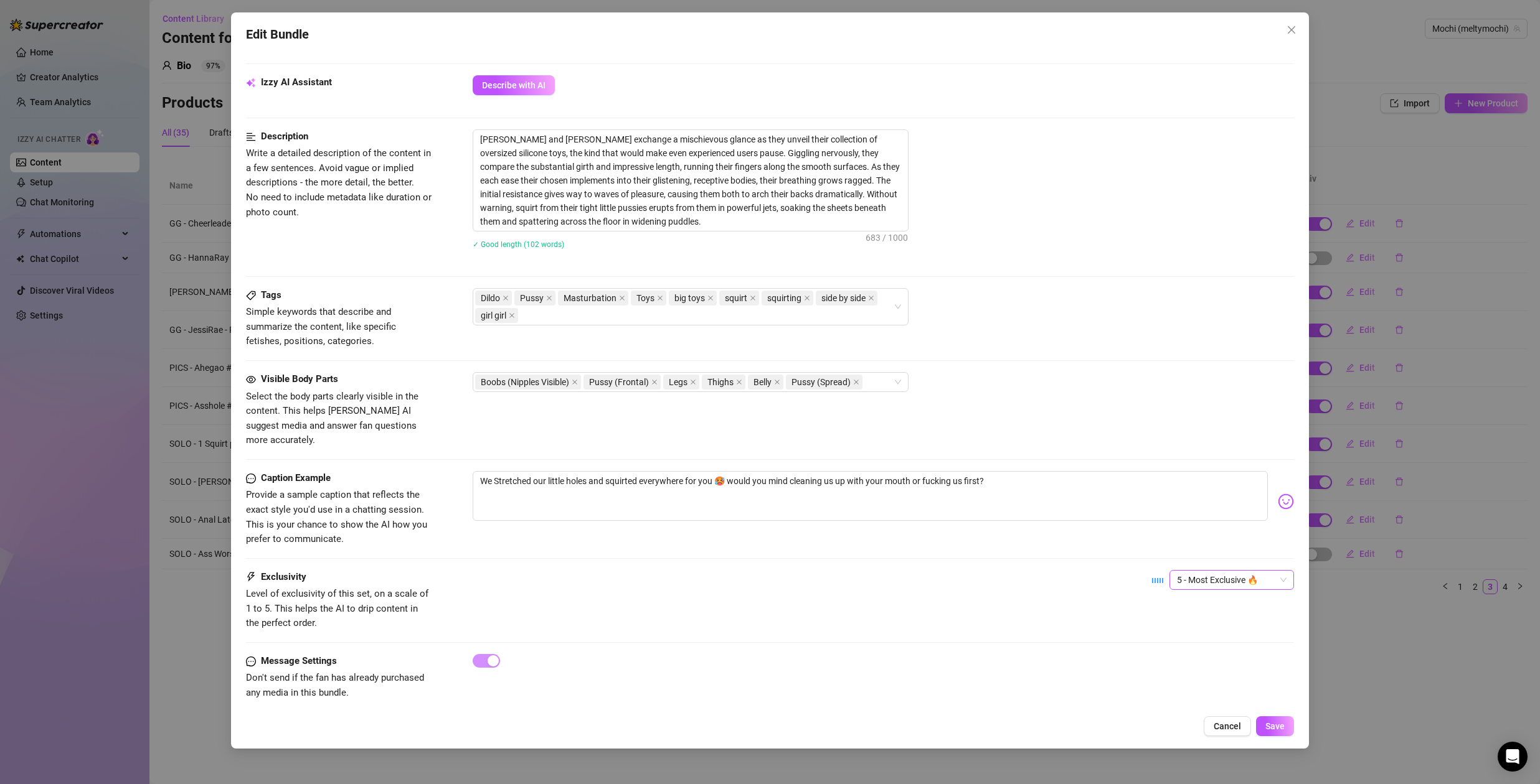
click at [1256, 571] on span "5 - Most Exclusive 🔥" at bounding box center [1232, 580] width 110 height 19
click at [1232, 591] on div "1 - Least Exclusive" at bounding box center [1222, 590] width 104 height 14
click at [1274, 721] on span "Save" at bounding box center [1274, 726] width 19 height 10
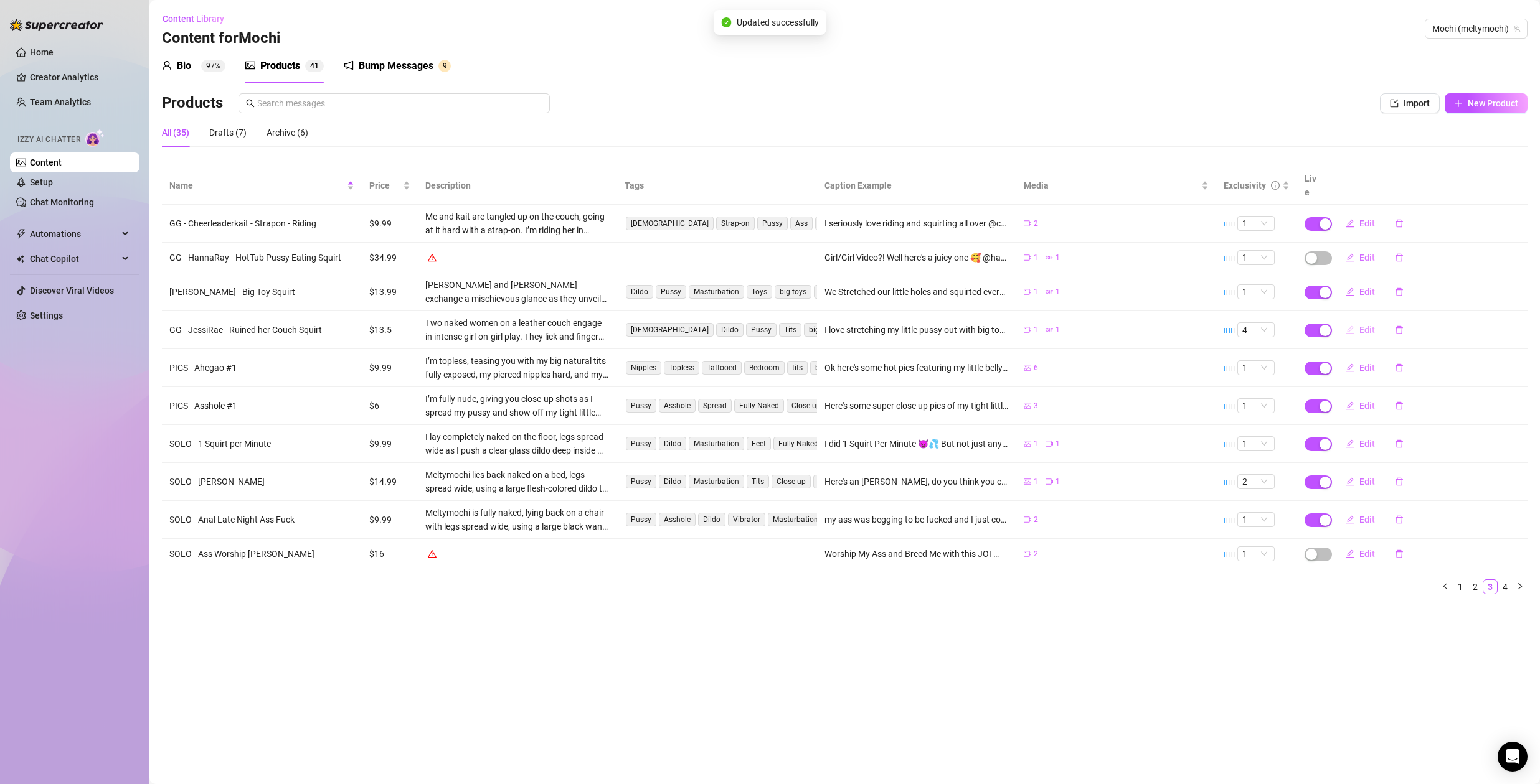
click at [1362, 325] on span "Edit" at bounding box center [1367, 329] width 16 height 10
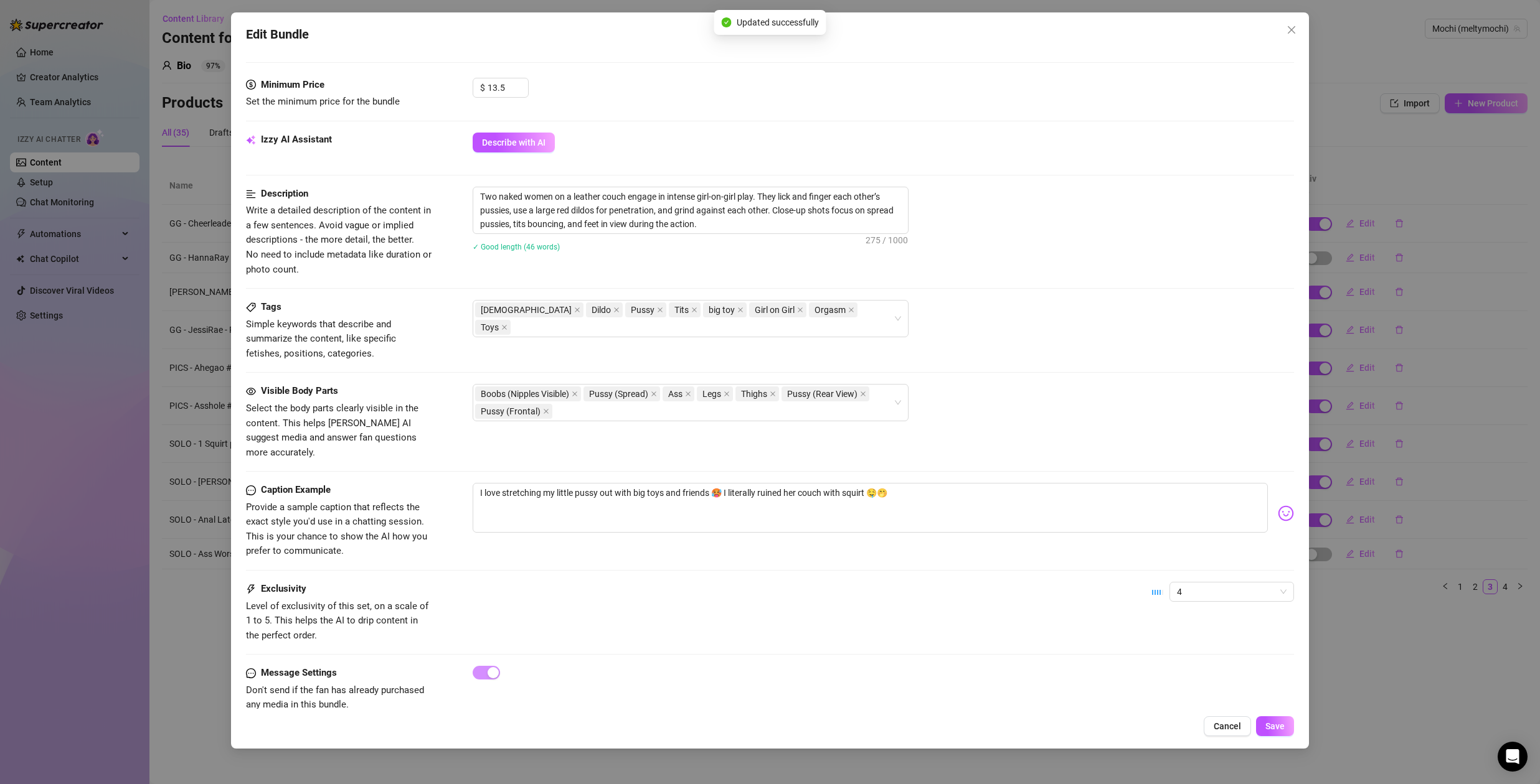
scroll to position [386, 0]
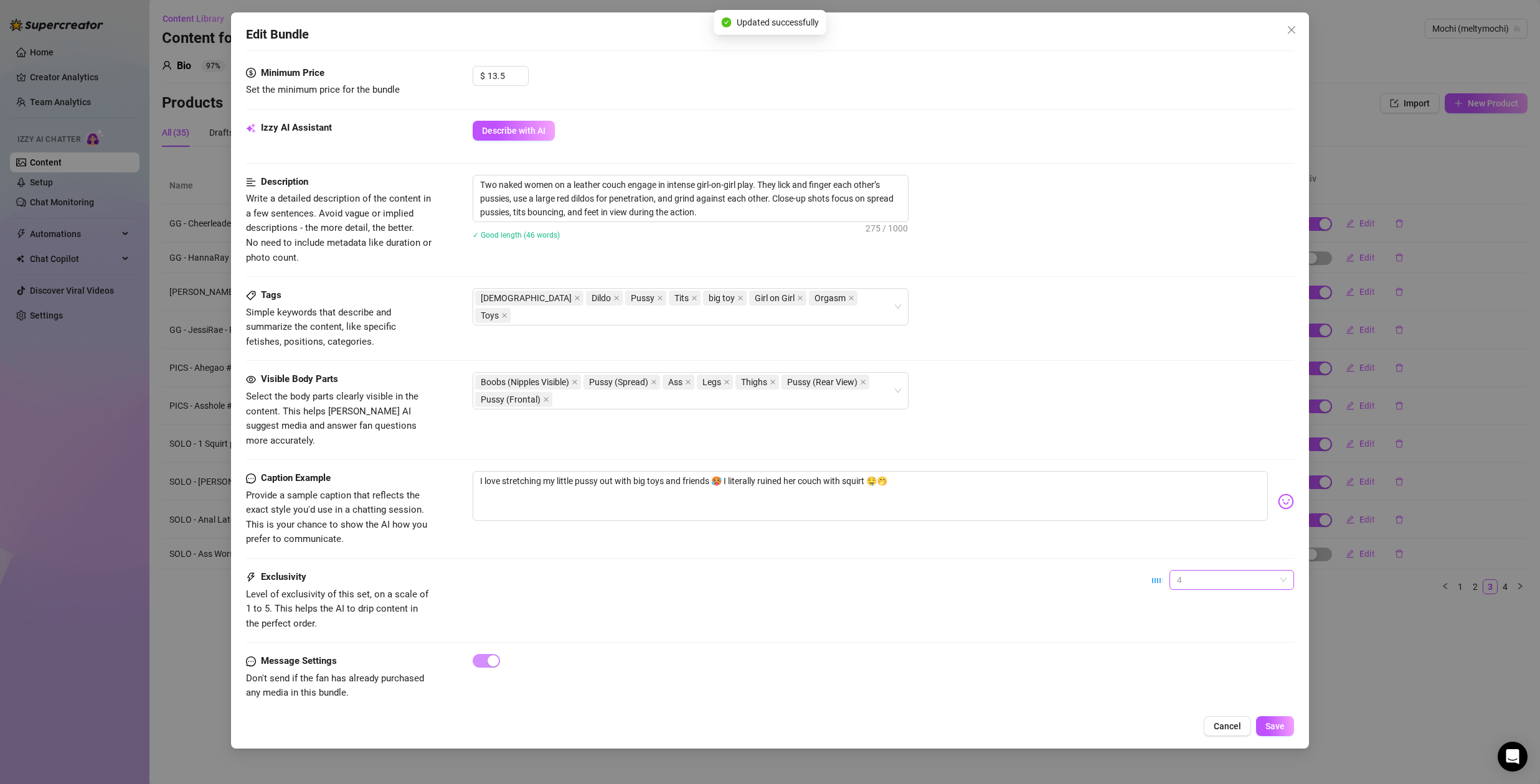
click at [1245, 571] on span "4" at bounding box center [1232, 580] width 110 height 19
click at [1222, 592] on div "1 - Least Exclusive" at bounding box center [1222, 591] width 104 height 14
click at [1270, 712] on div "Edit Bundle Account Mochi (@meltymochi) Name Name is for your internal organiza…" at bounding box center [770, 381] width 1078 height 737
click at [1280, 726] on span "Save" at bounding box center [1274, 726] width 19 height 10
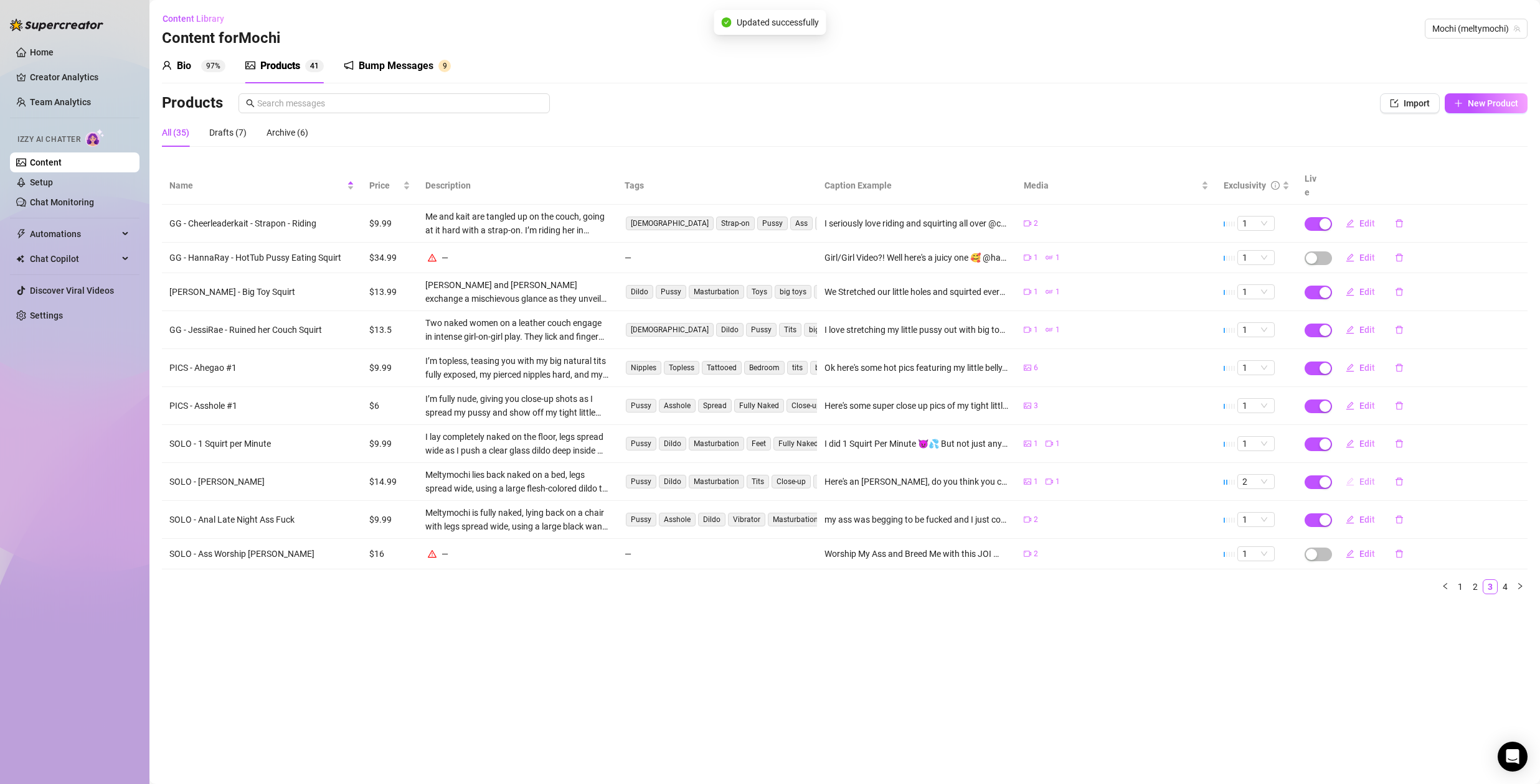
click at [1367, 476] on span "Edit" at bounding box center [1367, 481] width 16 height 10
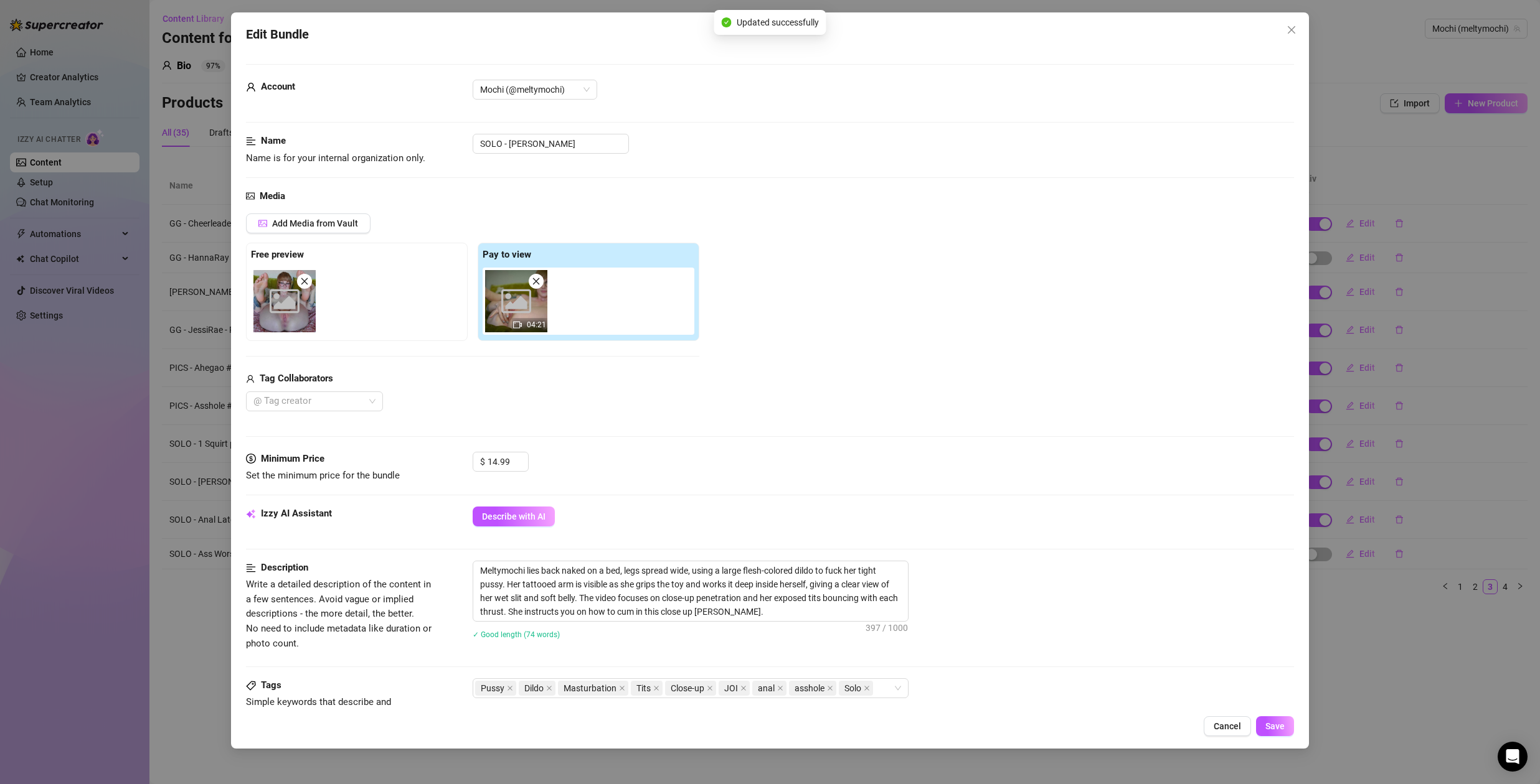
scroll to position [390, 0]
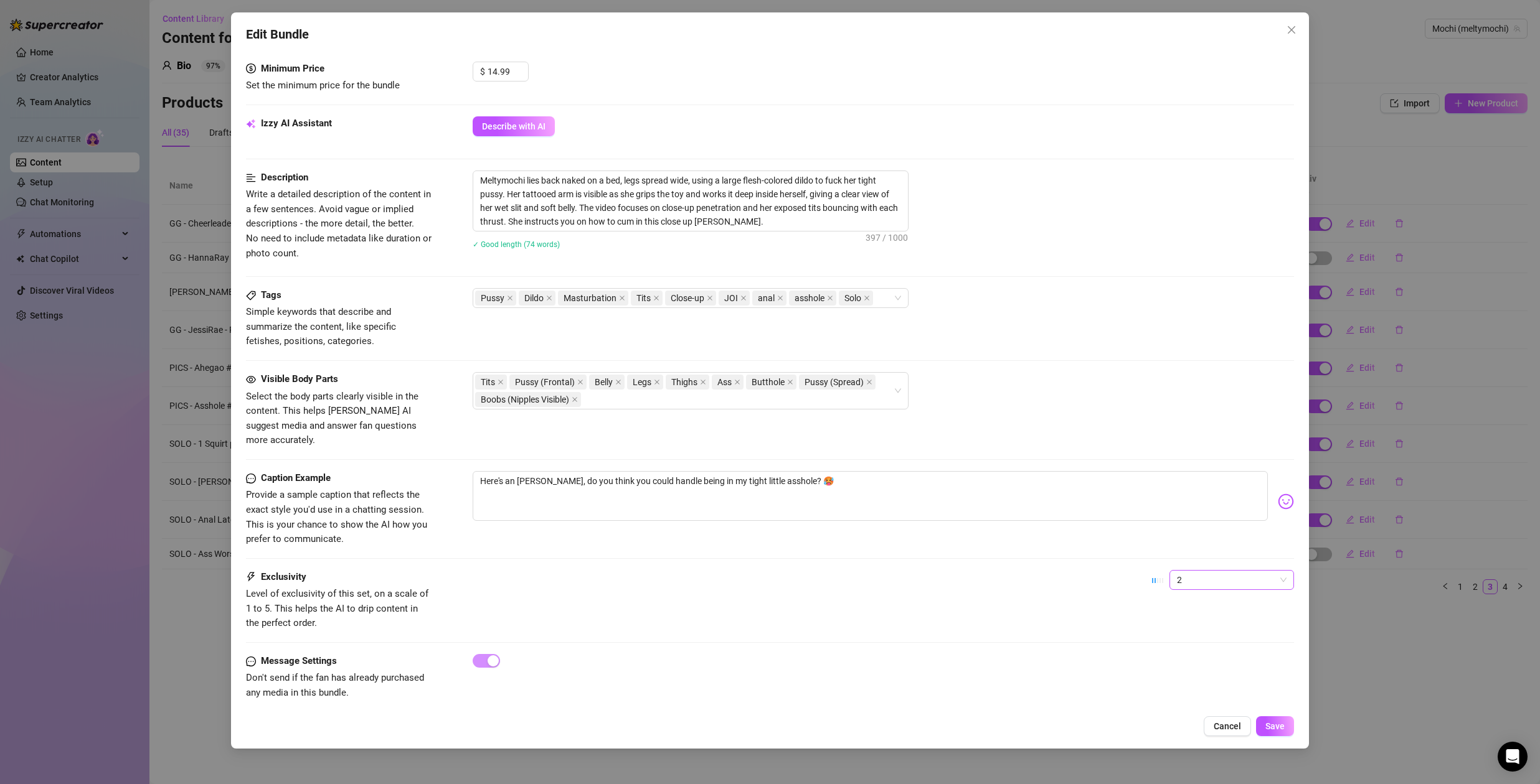
click at [1210, 571] on span "2" at bounding box center [1232, 580] width 110 height 19
click at [1222, 592] on div "1 - Least Exclusive" at bounding box center [1222, 590] width 104 height 14
click at [1286, 730] on button "Save" at bounding box center [1274, 726] width 38 height 20
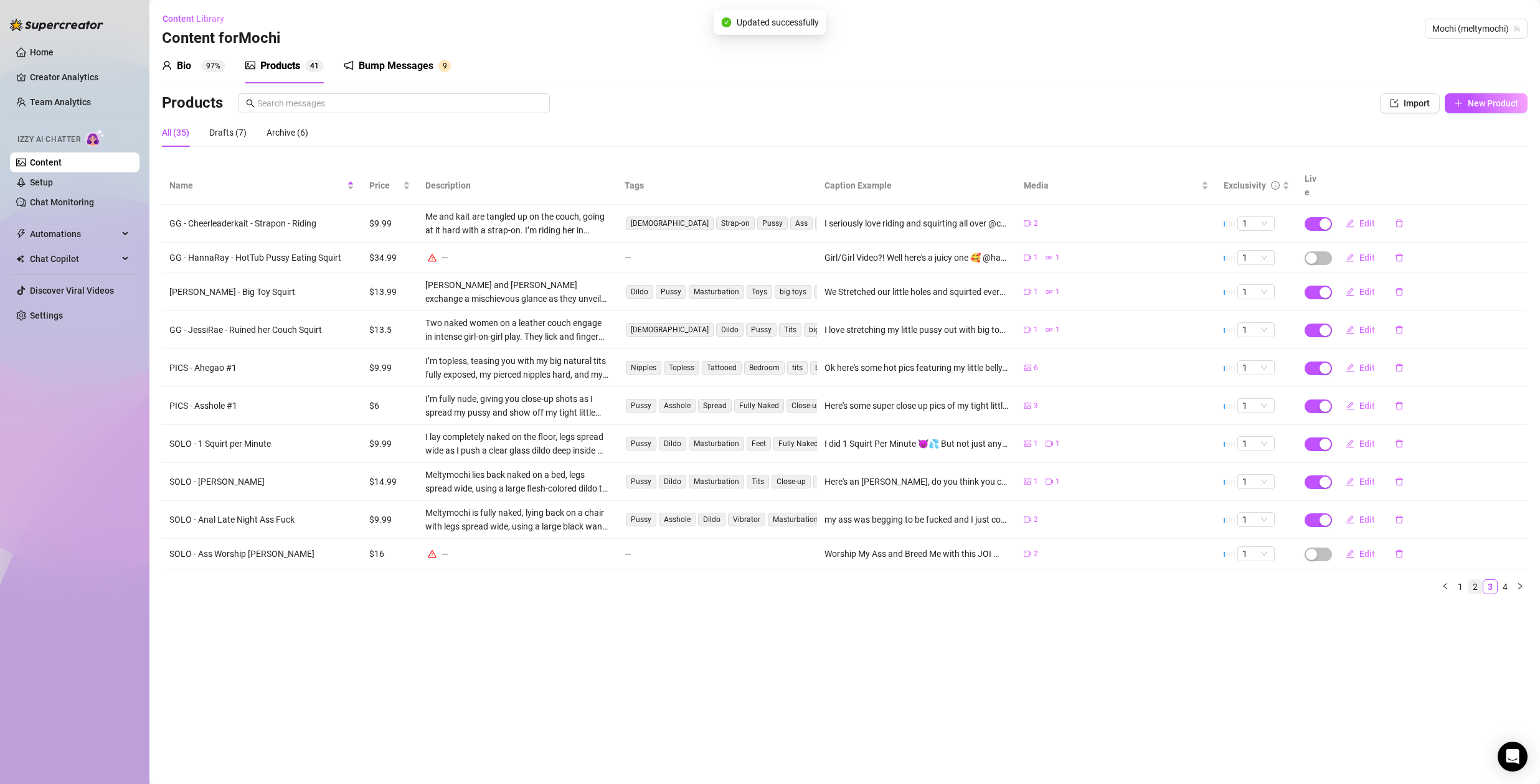
click at [1477, 580] on link "2" at bounding box center [1475, 587] width 14 height 14
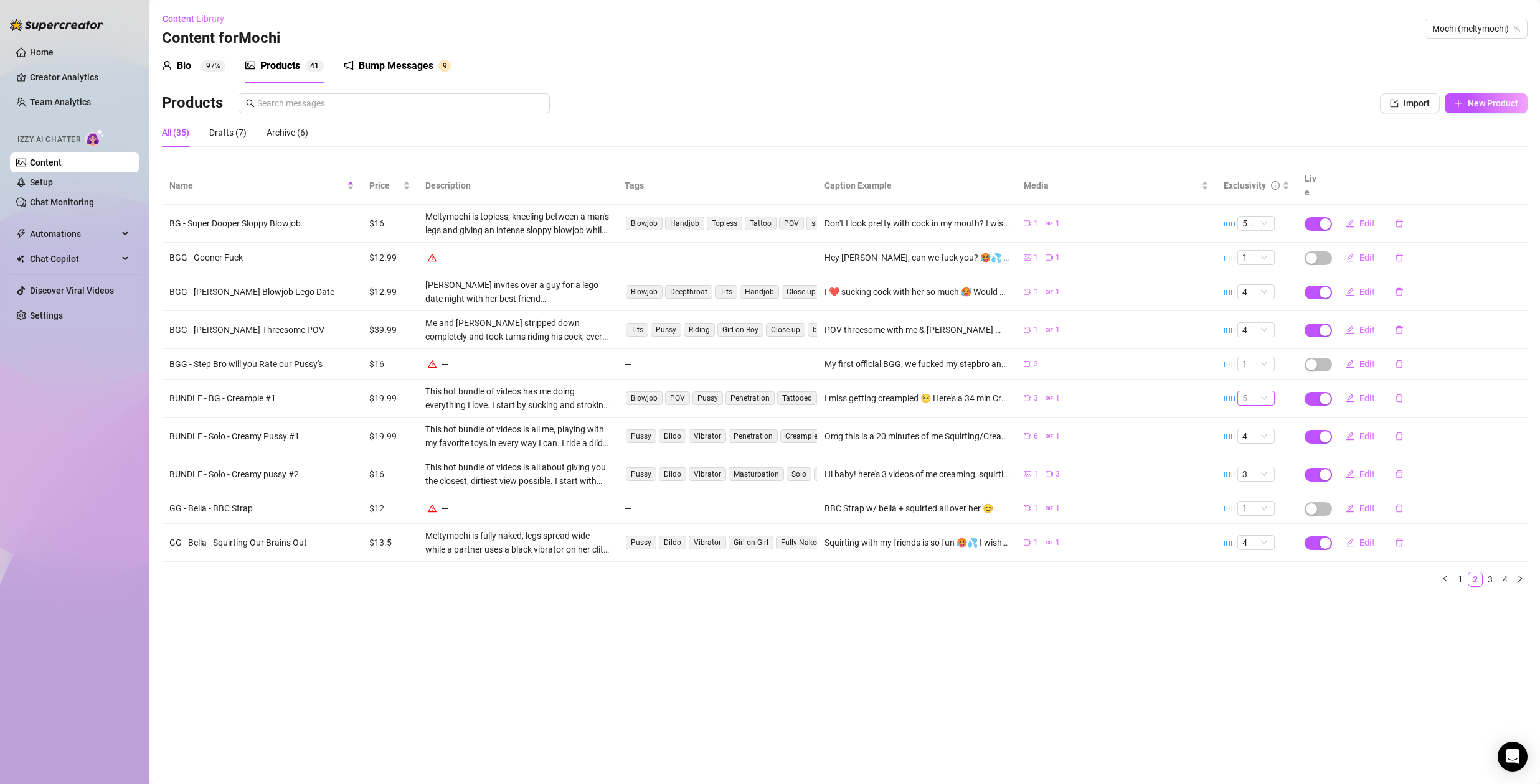
click at [1261, 392] on span "5 🔥" at bounding box center [1256, 399] width 27 height 14
click at [1259, 411] on div "1" at bounding box center [1256, 407] width 17 height 14
click at [1358, 213] on button "Edit" at bounding box center [1359, 223] width 49 height 20
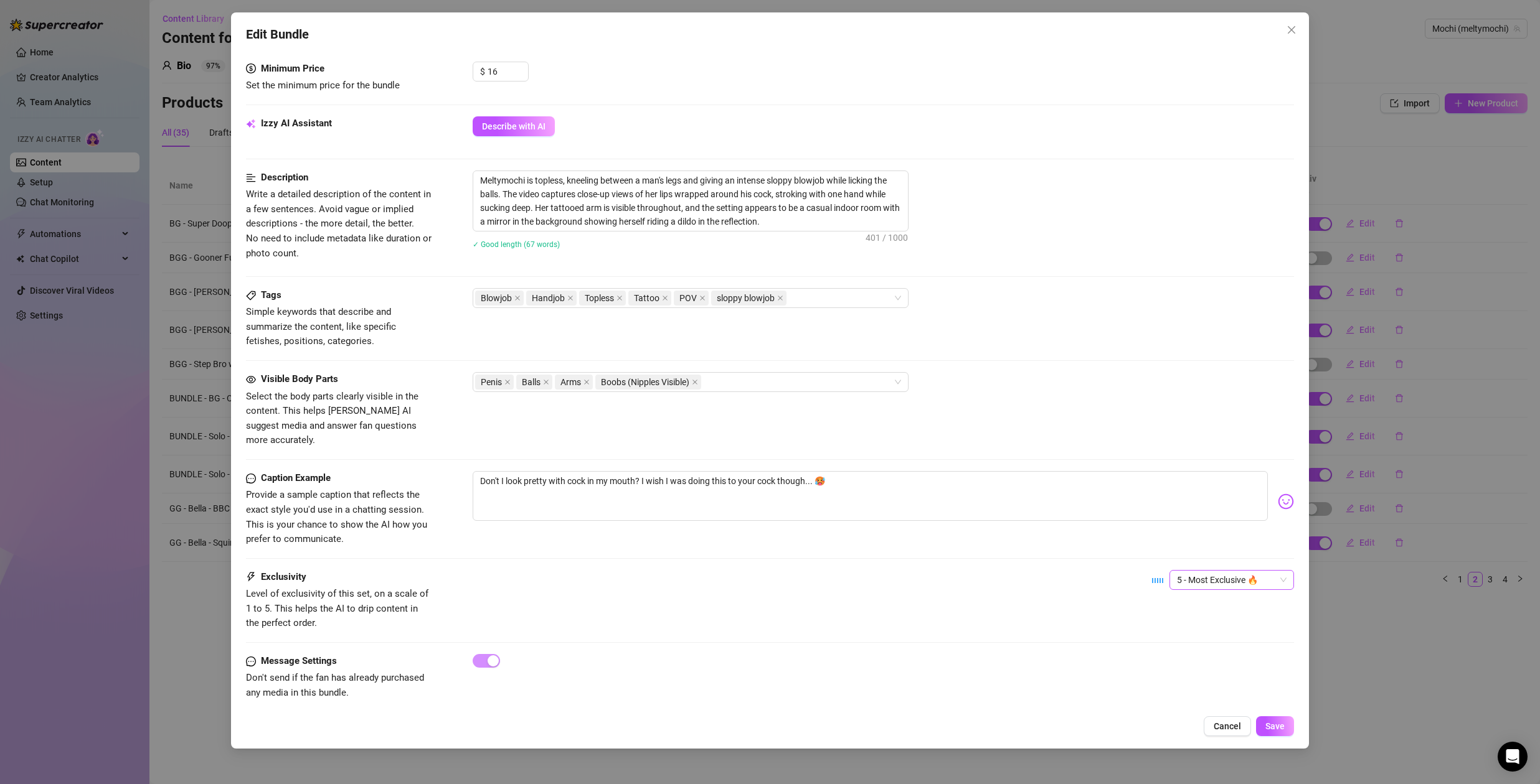
click at [1225, 571] on span "5 - Most Exclusive 🔥" at bounding box center [1232, 580] width 110 height 19
click at [1224, 591] on div "1 - Least Exclusive" at bounding box center [1222, 590] width 104 height 14
click at [1277, 726] on span "Save" at bounding box center [1274, 726] width 19 height 10
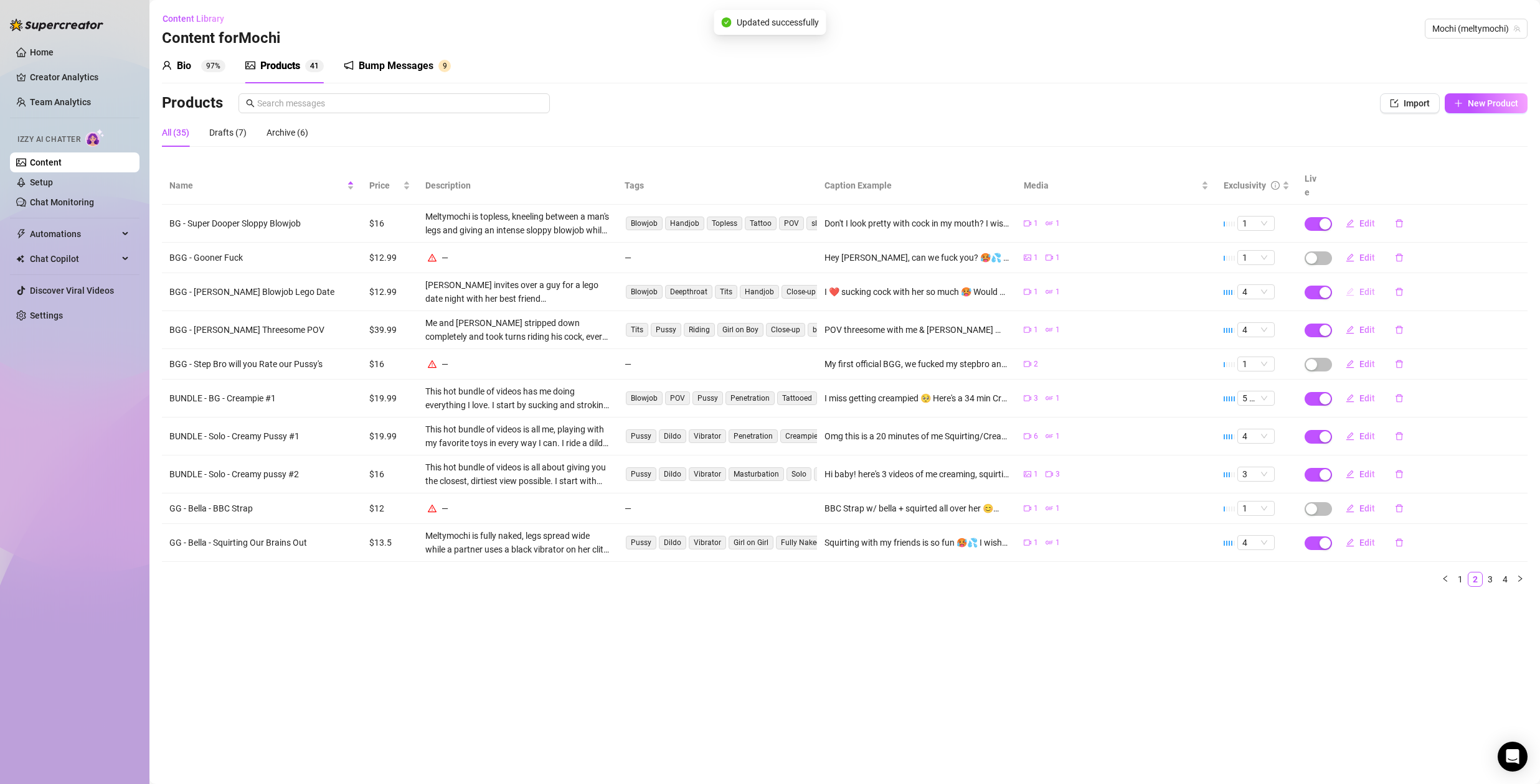
click at [1370, 287] on span "Edit" at bounding box center [1367, 291] width 16 height 10
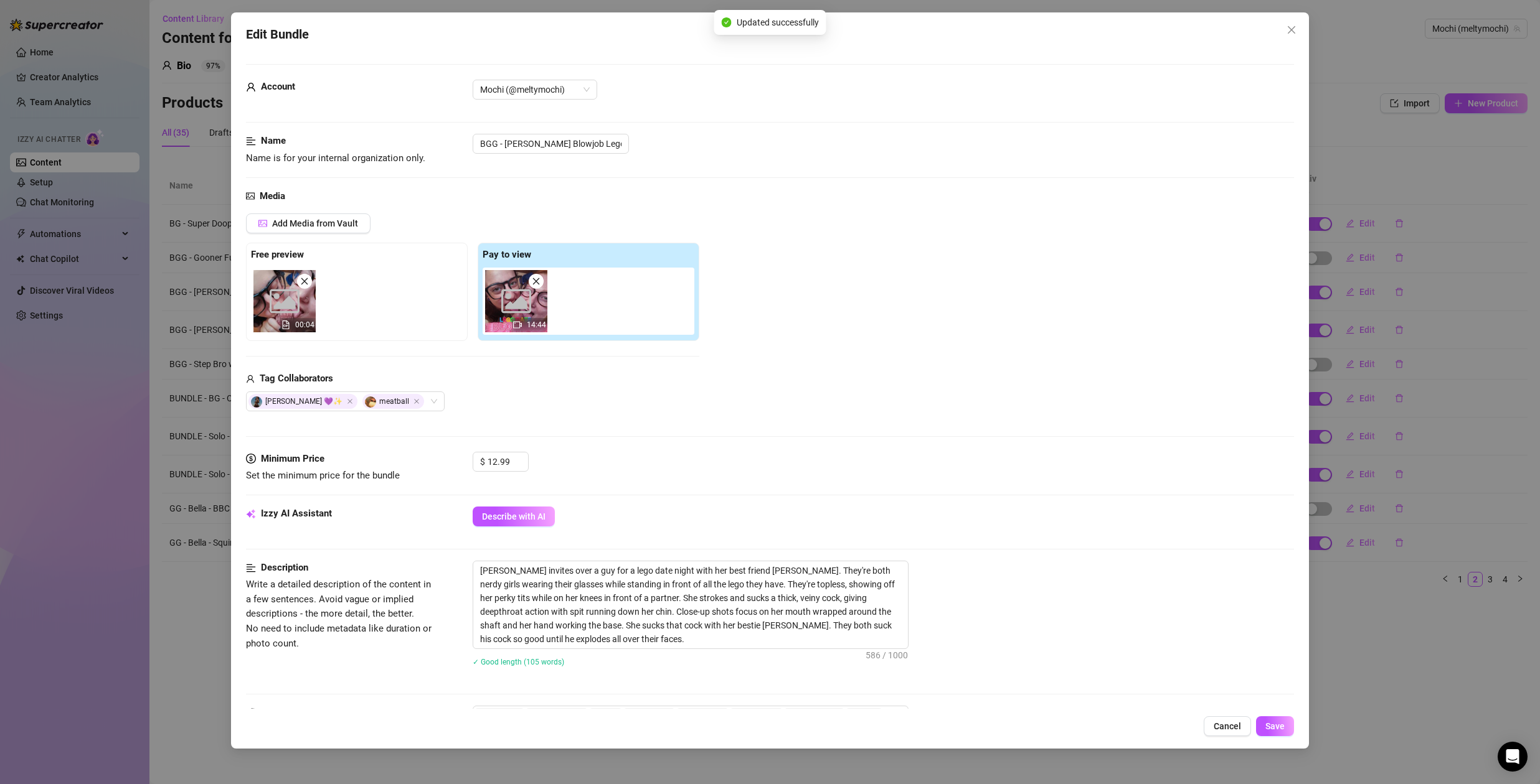
scroll to position [417, 0]
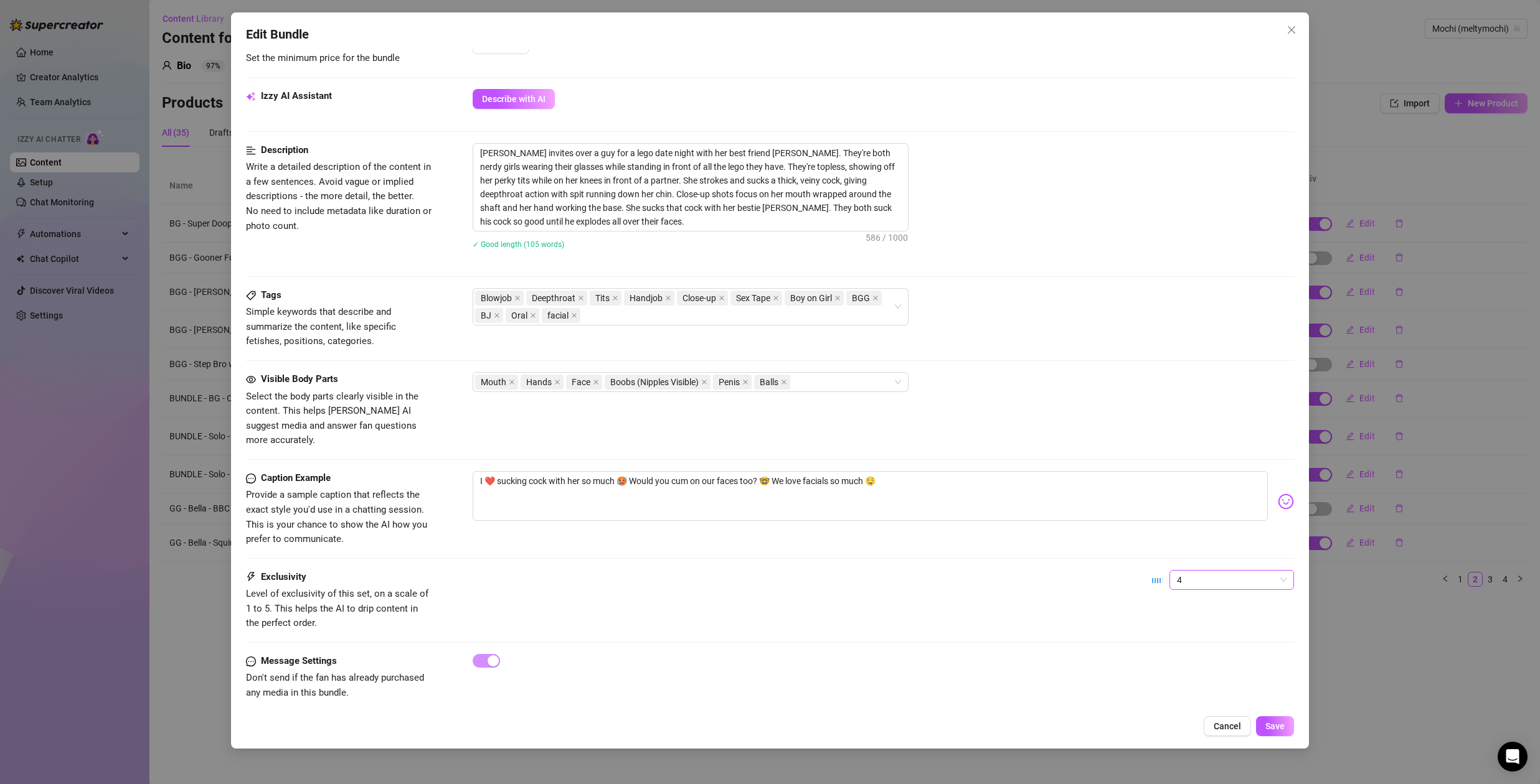
click at [1263, 574] on span "4" at bounding box center [1232, 580] width 110 height 19
click at [1249, 591] on div "1 - Least Exclusive" at bounding box center [1222, 590] width 104 height 14
click at [1270, 723] on span "Save" at bounding box center [1274, 726] width 19 height 10
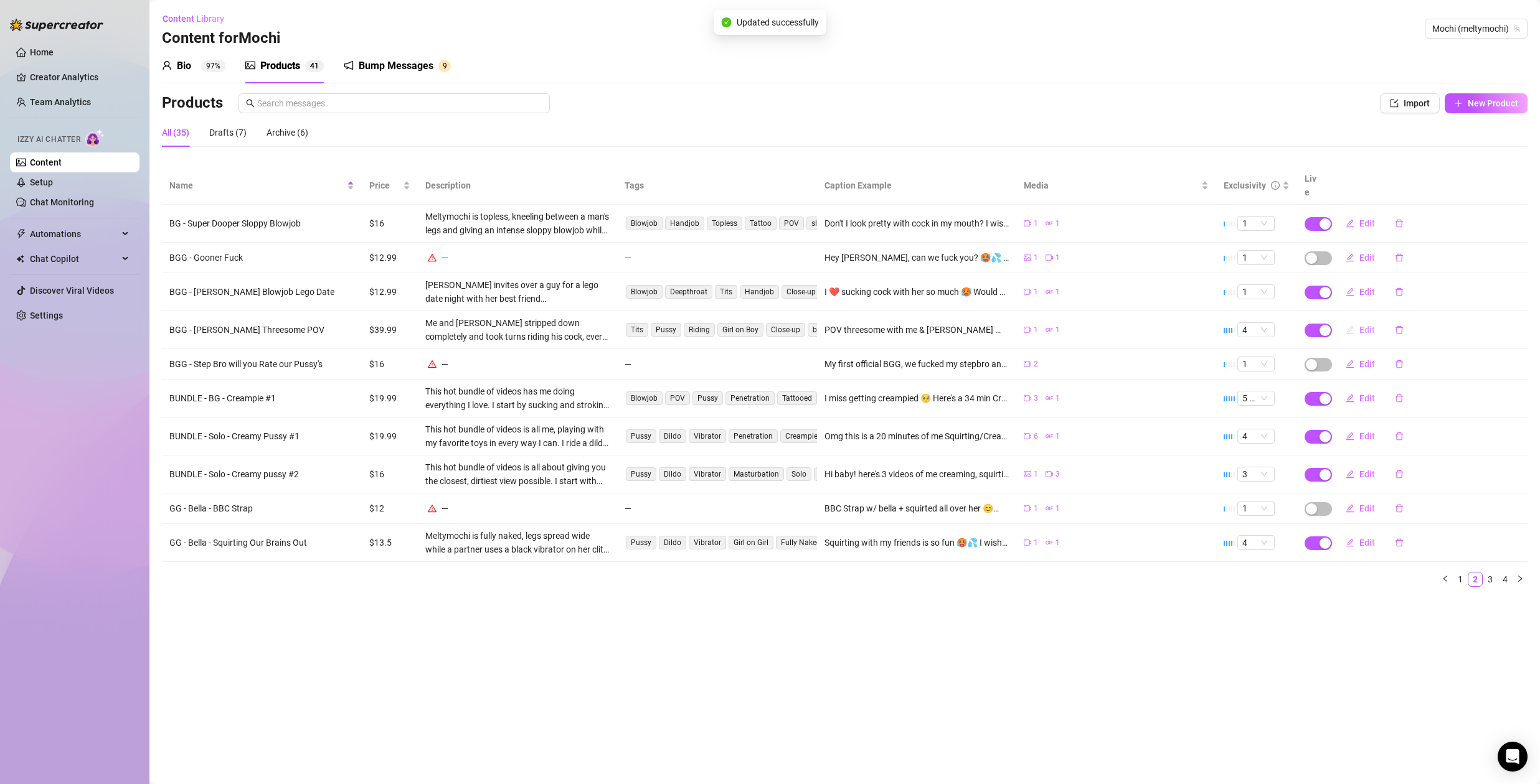
click at [1368, 325] on span "Edit" at bounding box center [1367, 329] width 16 height 10
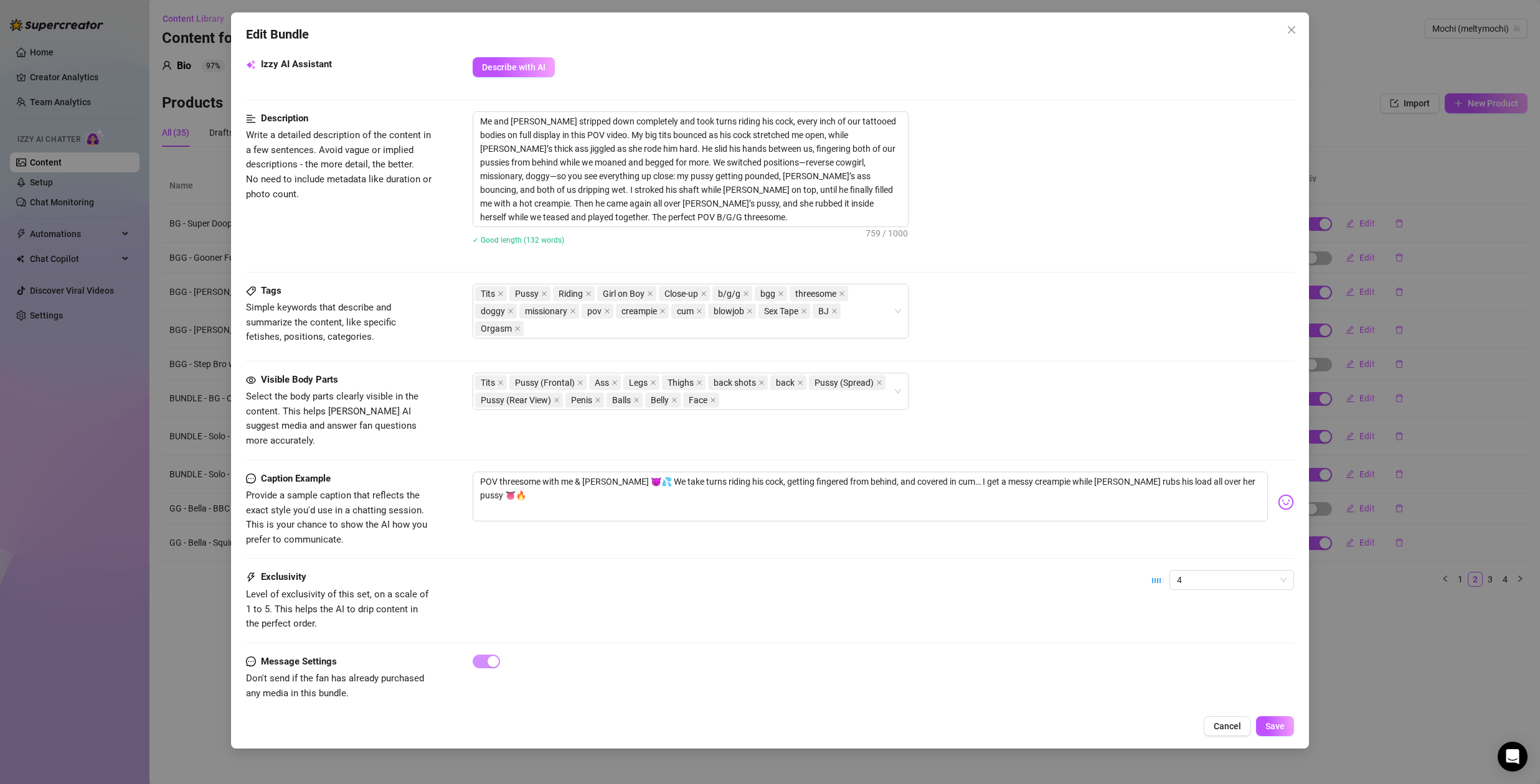
scroll to position [0, 0]
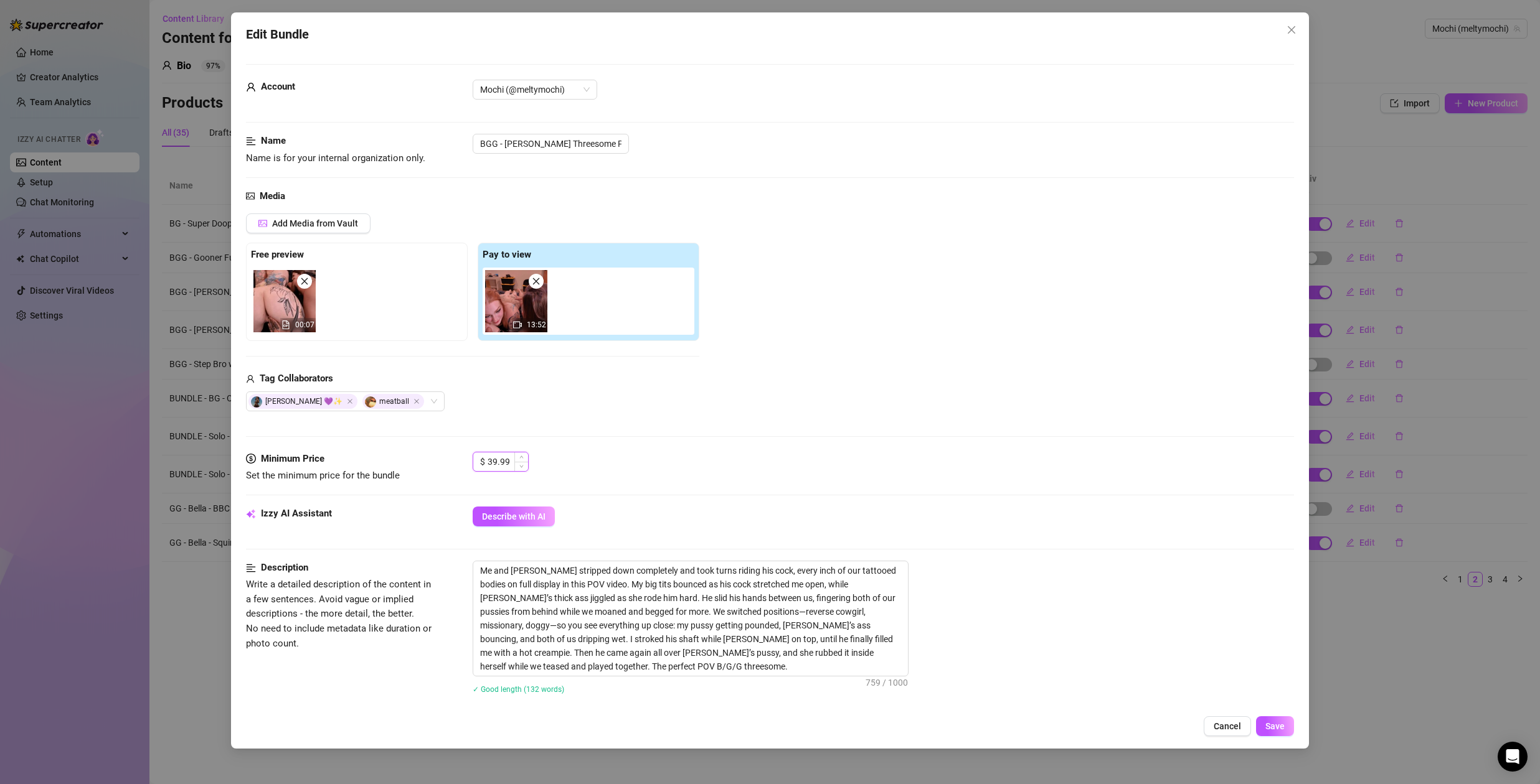
click at [492, 462] on input "39.99" at bounding box center [508, 462] width 41 height 19
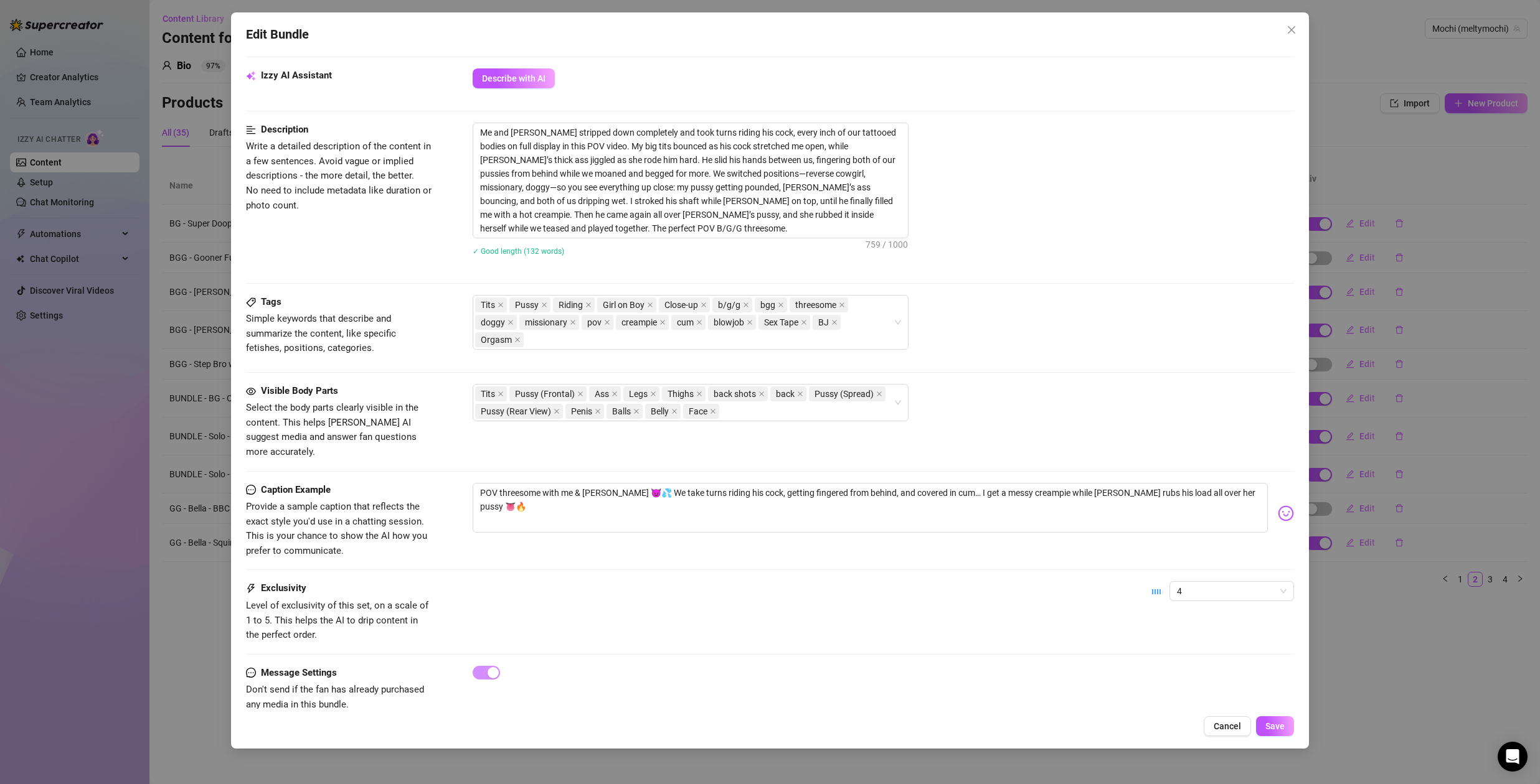
scroll to position [449, 0]
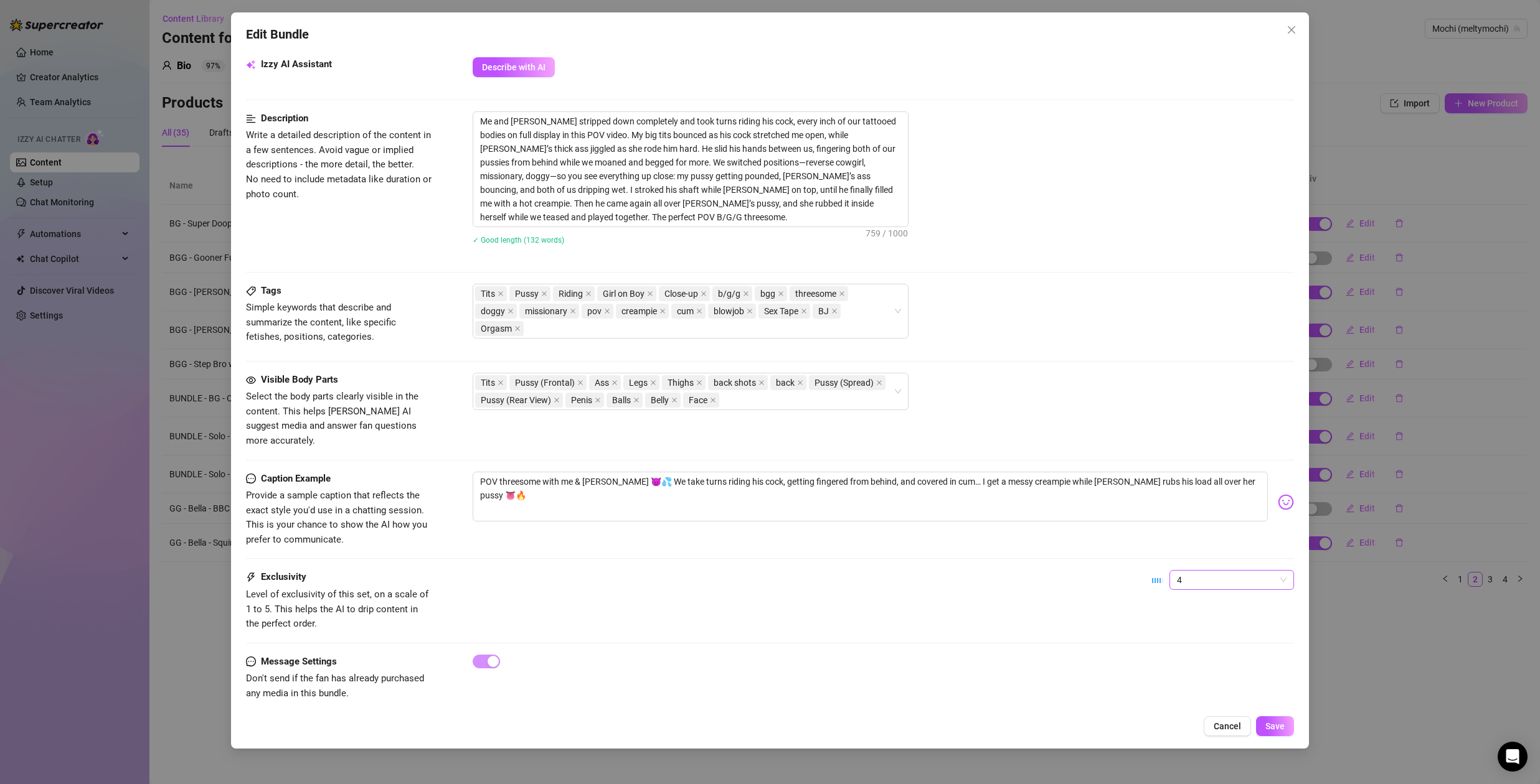
drag, startPoint x: 1242, startPoint y: 567, endPoint x: 1240, endPoint y: 575, distance: 8.2
click at [1242, 571] on span "4" at bounding box center [1232, 580] width 110 height 19
drag, startPoint x: 1204, startPoint y: 588, endPoint x: 1263, endPoint y: 646, distance: 82.7
click at [1204, 588] on div "1 - Least Exclusive" at bounding box center [1222, 590] width 104 height 14
click at [1281, 730] on span "Save" at bounding box center [1274, 726] width 19 height 10
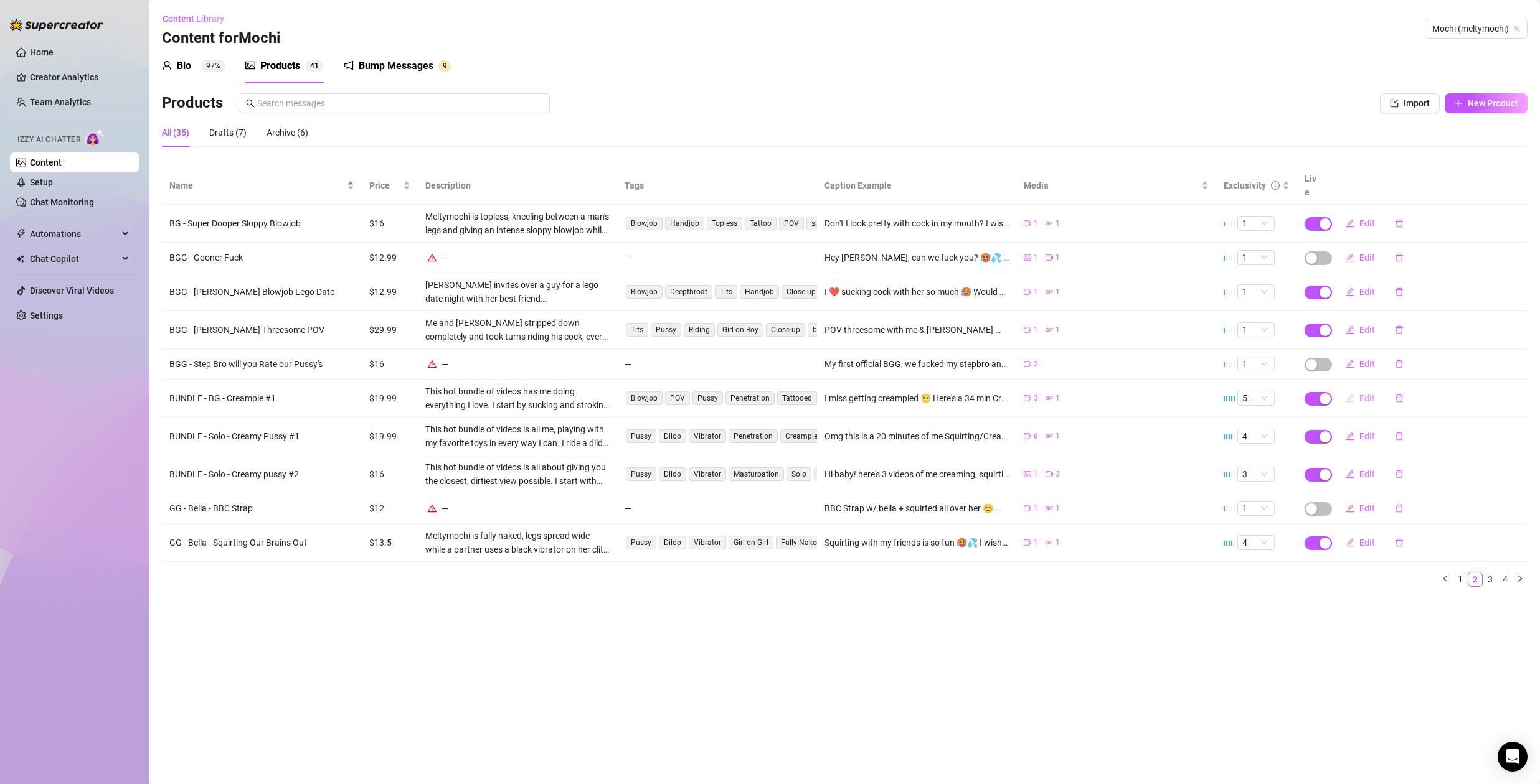
click at [1368, 393] on span "Edit" at bounding box center [1367, 398] width 16 height 10
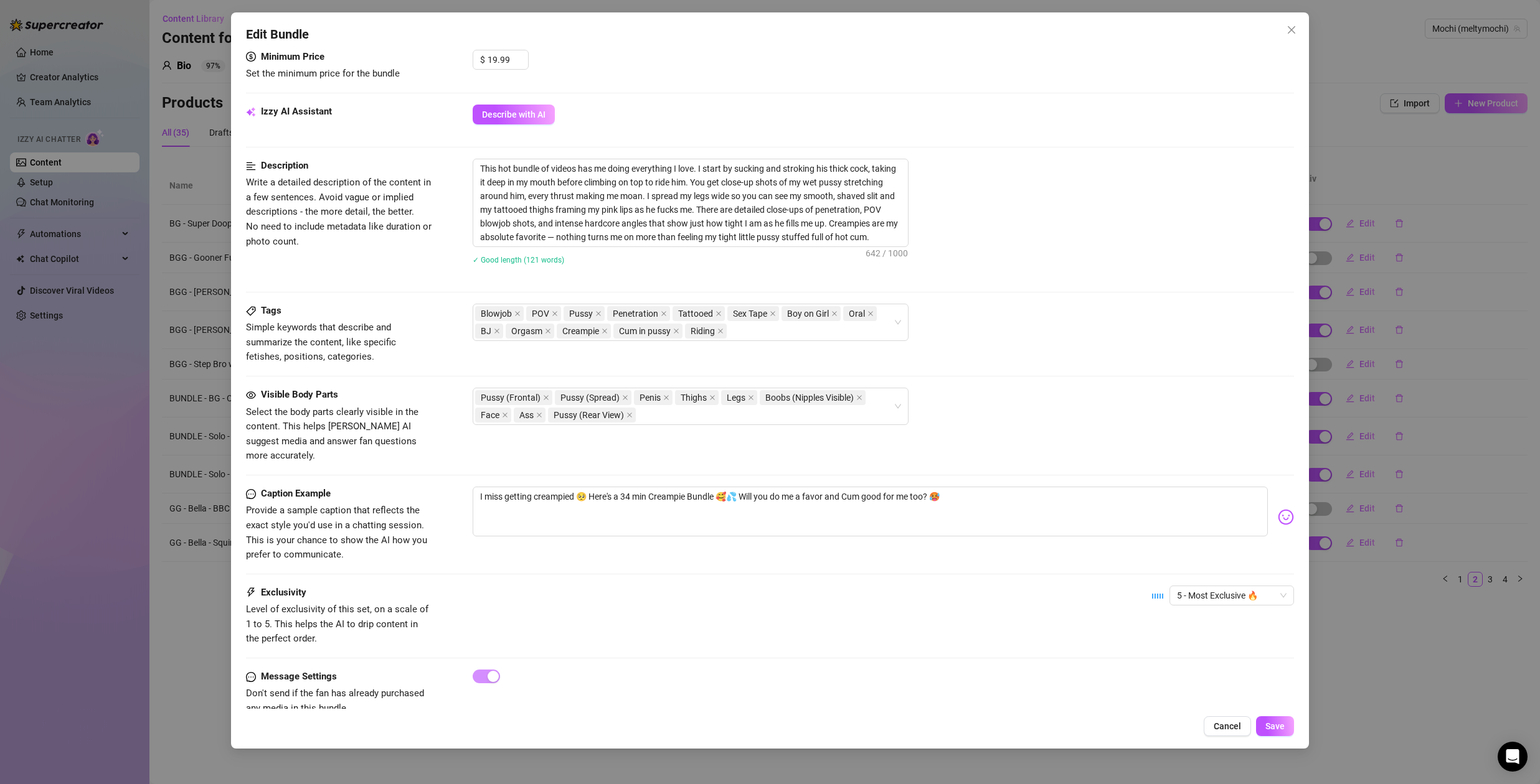
scroll to position [417, 0]
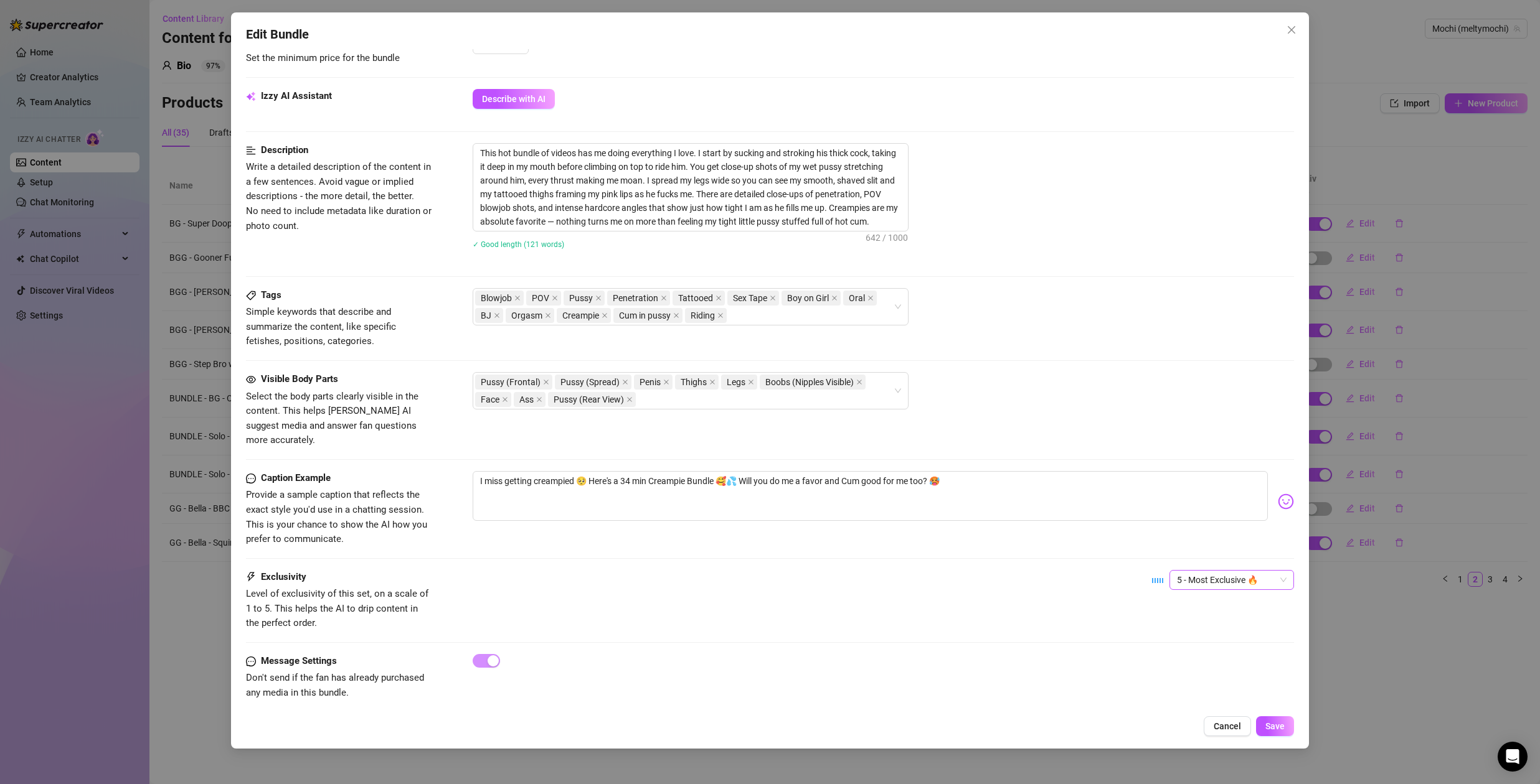
drag, startPoint x: 1246, startPoint y: 564, endPoint x: 1238, endPoint y: 572, distance: 11.3
click at [1244, 571] on span "5 - Most Exclusive 🔥" at bounding box center [1232, 580] width 110 height 19
click at [1196, 588] on div "1 - Least Exclusive" at bounding box center [1222, 590] width 104 height 14
click at [1278, 731] on span "Save" at bounding box center [1274, 726] width 19 height 10
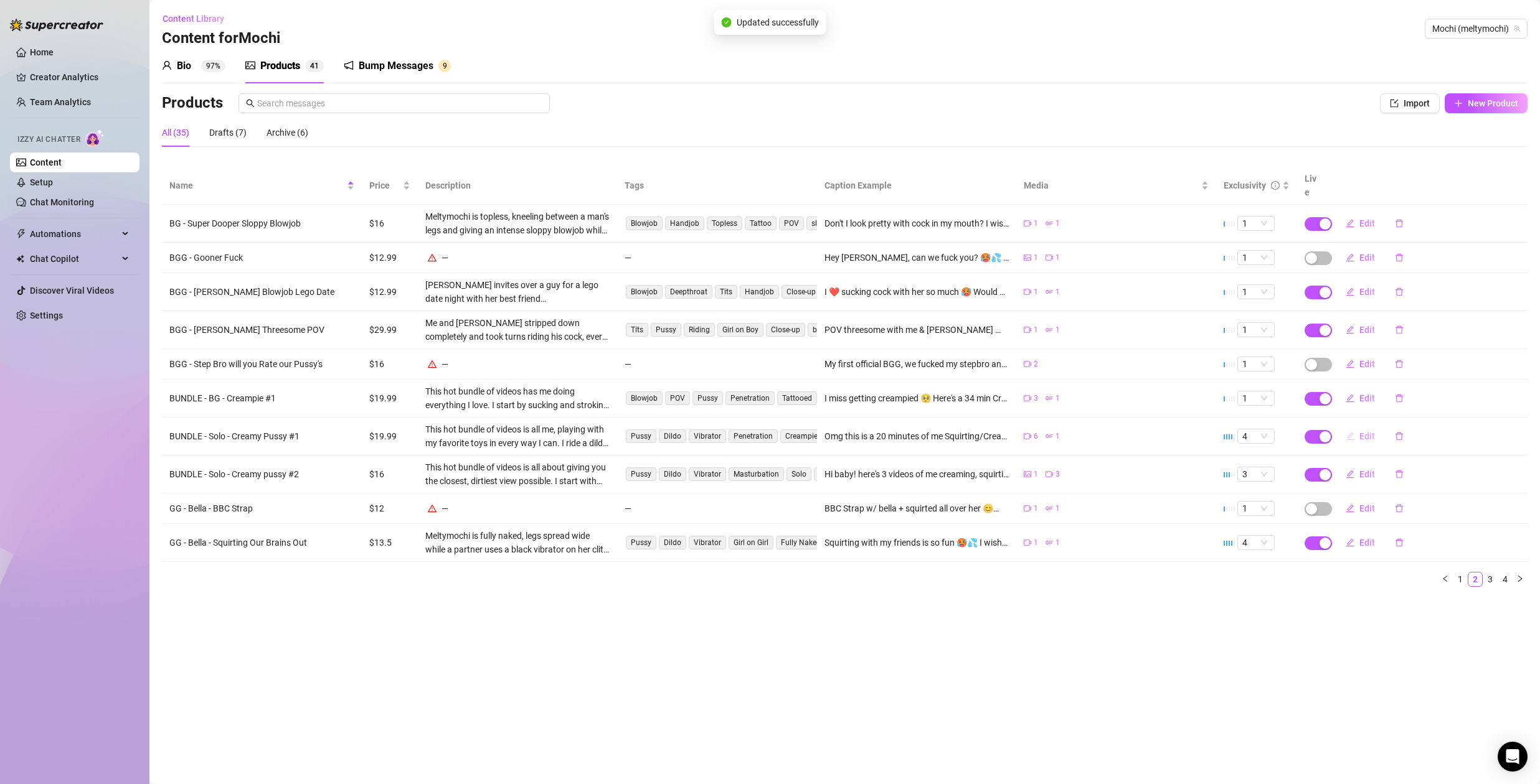
click at [1365, 431] on span "Edit" at bounding box center [1367, 436] width 16 height 10
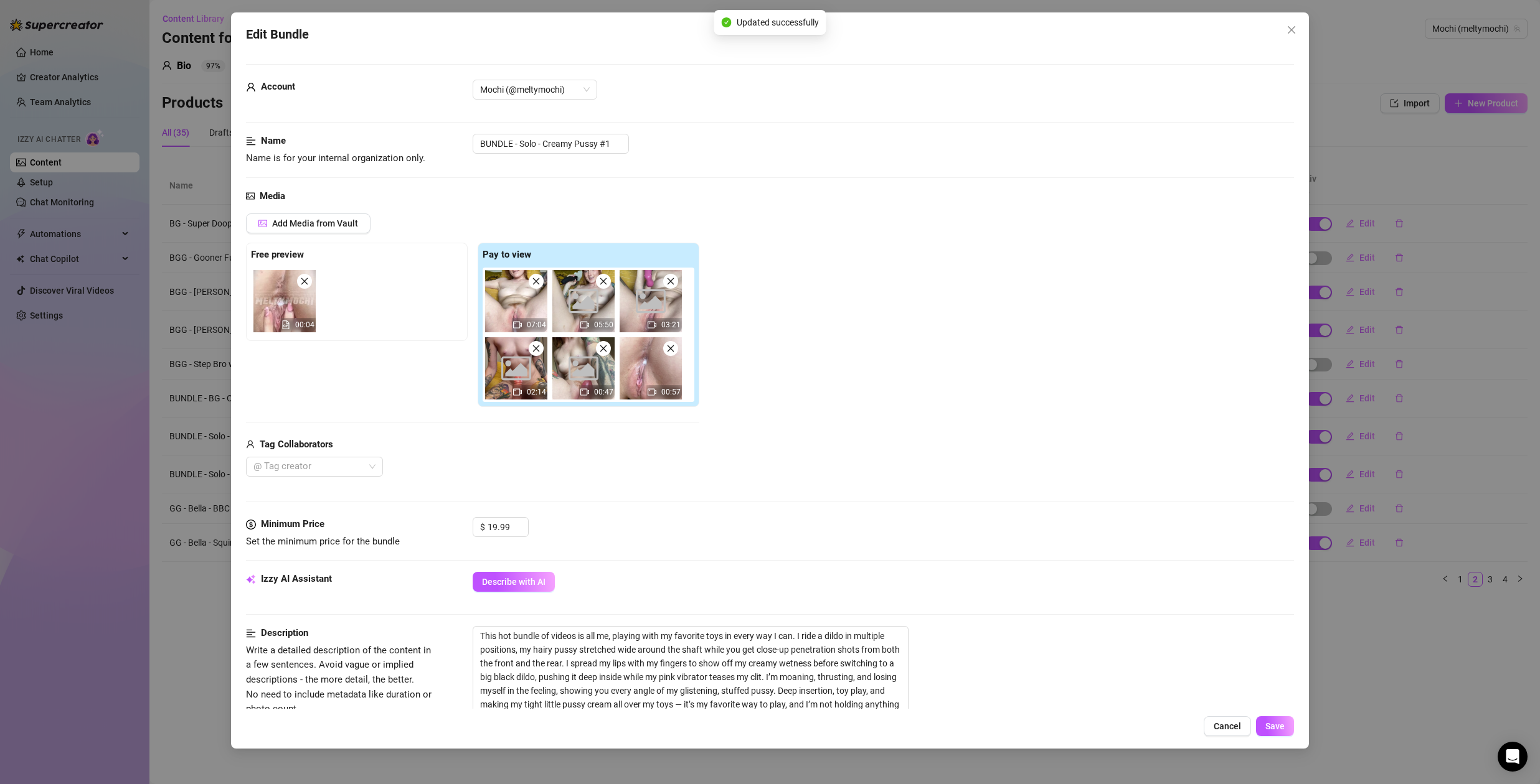
scroll to position [497, 0]
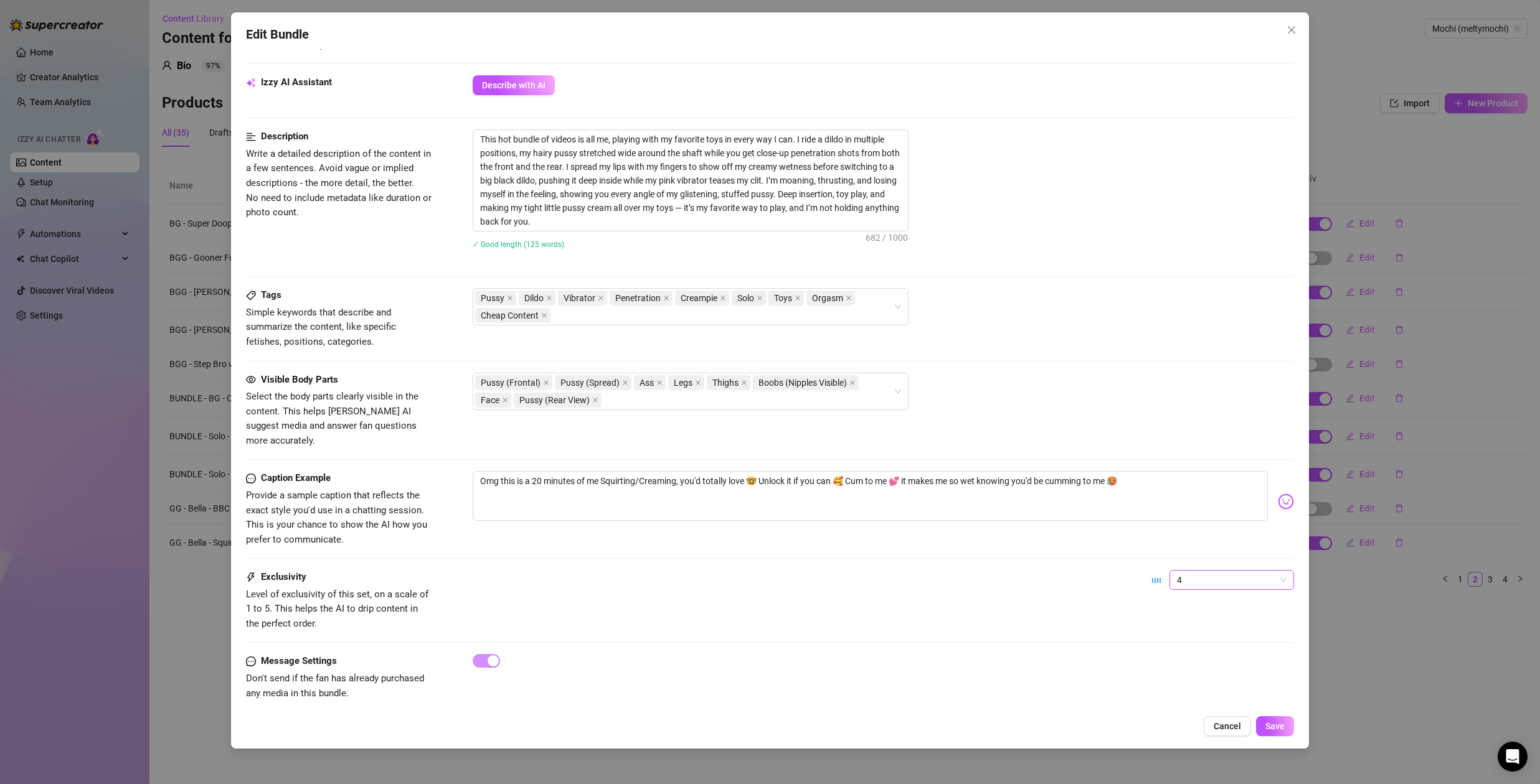
drag, startPoint x: 1218, startPoint y: 563, endPoint x: 1221, endPoint y: 575, distance: 12.4
click at [1218, 571] on span "4" at bounding box center [1232, 580] width 110 height 19
click at [1221, 594] on div "1 - Least Exclusive" at bounding box center [1222, 590] width 104 height 14
click at [1284, 723] on span "Save" at bounding box center [1274, 726] width 19 height 10
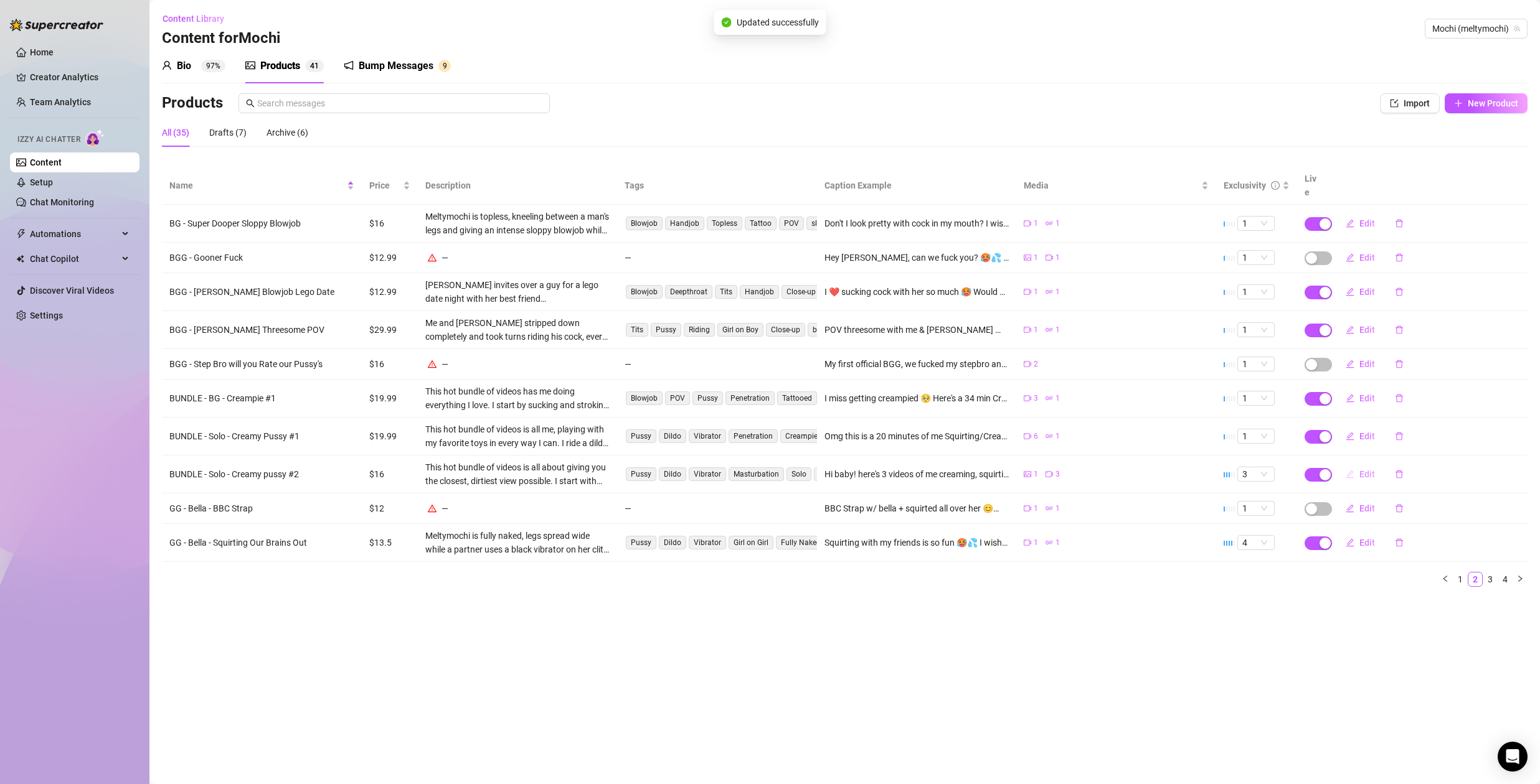
click at [1369, 469] on span "Edit" at bounding box center [1367, 474] width 16 height 10
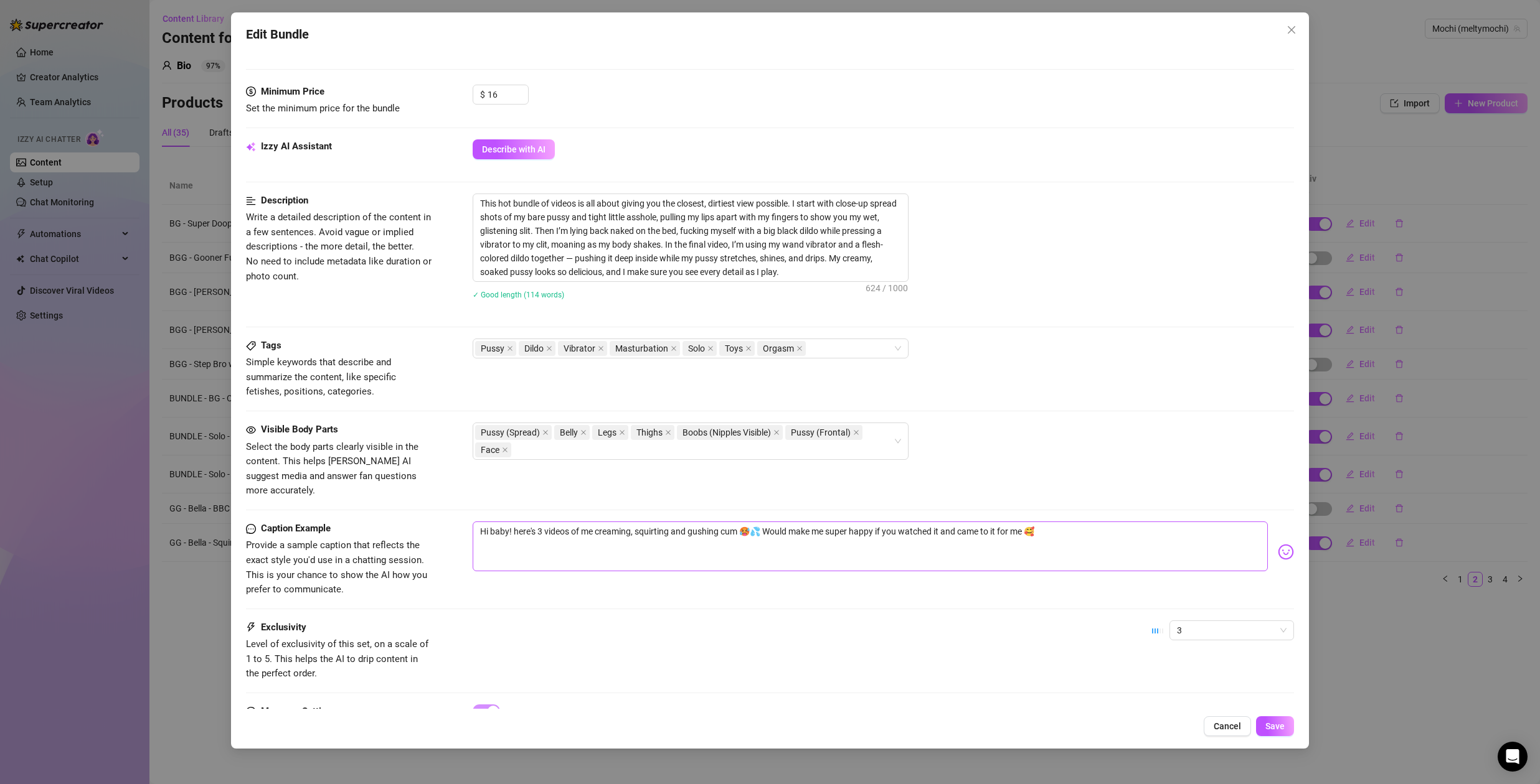
scroll to position [417, 0]
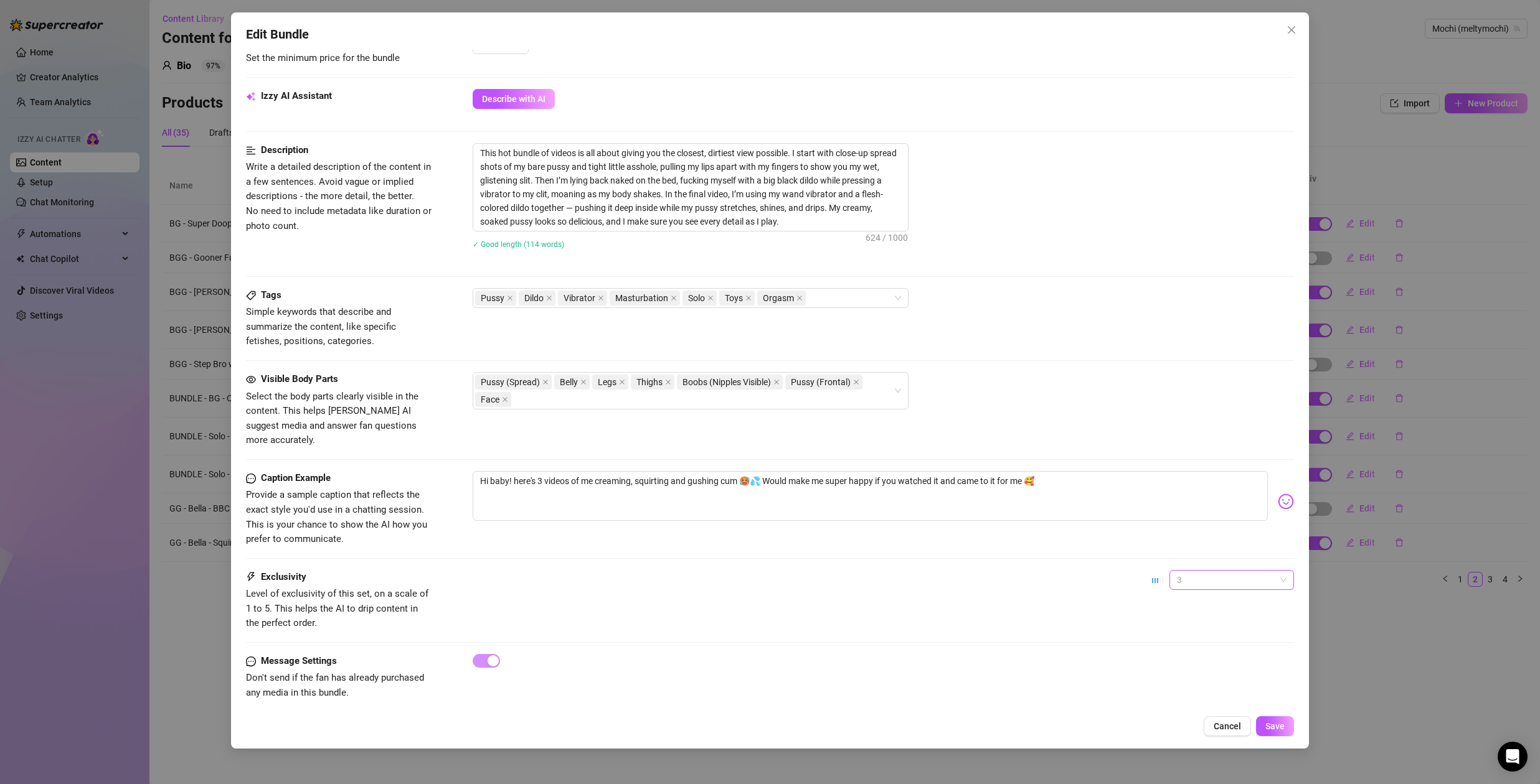
click at [1196, 571] on span "3" at bounding box center [1232, 580] width 110 height 19
click at [1194, 589] on div "1 - Least Exclusive" at bounding box center [1222, 590] width 104 height 14
click at [1280, 725] on span "Save" at bounding box center [1274, 726] width 19 height 10
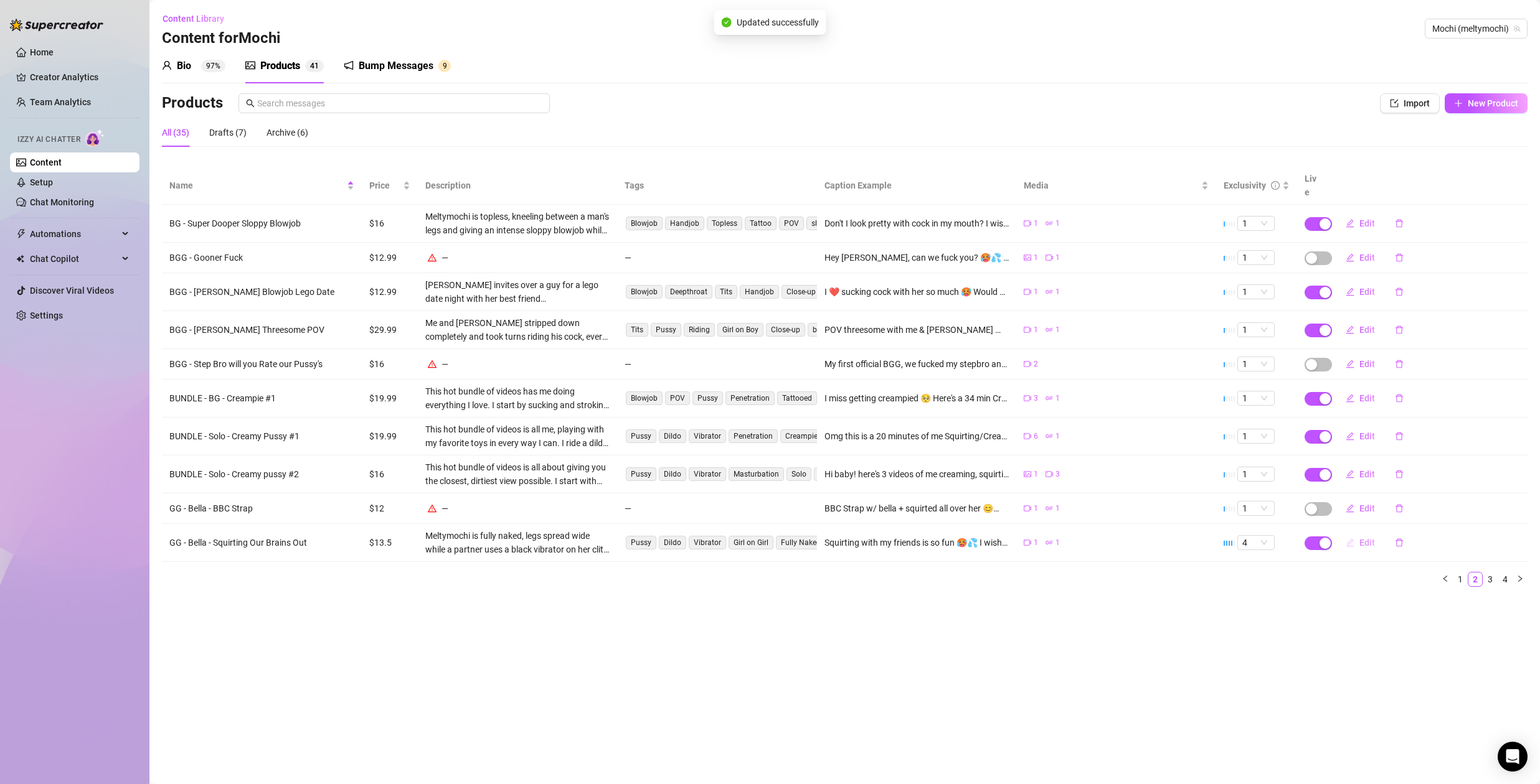
click at [1365, 535] on button "Edit" at bounding box center [1359, 543] width 49 height 20
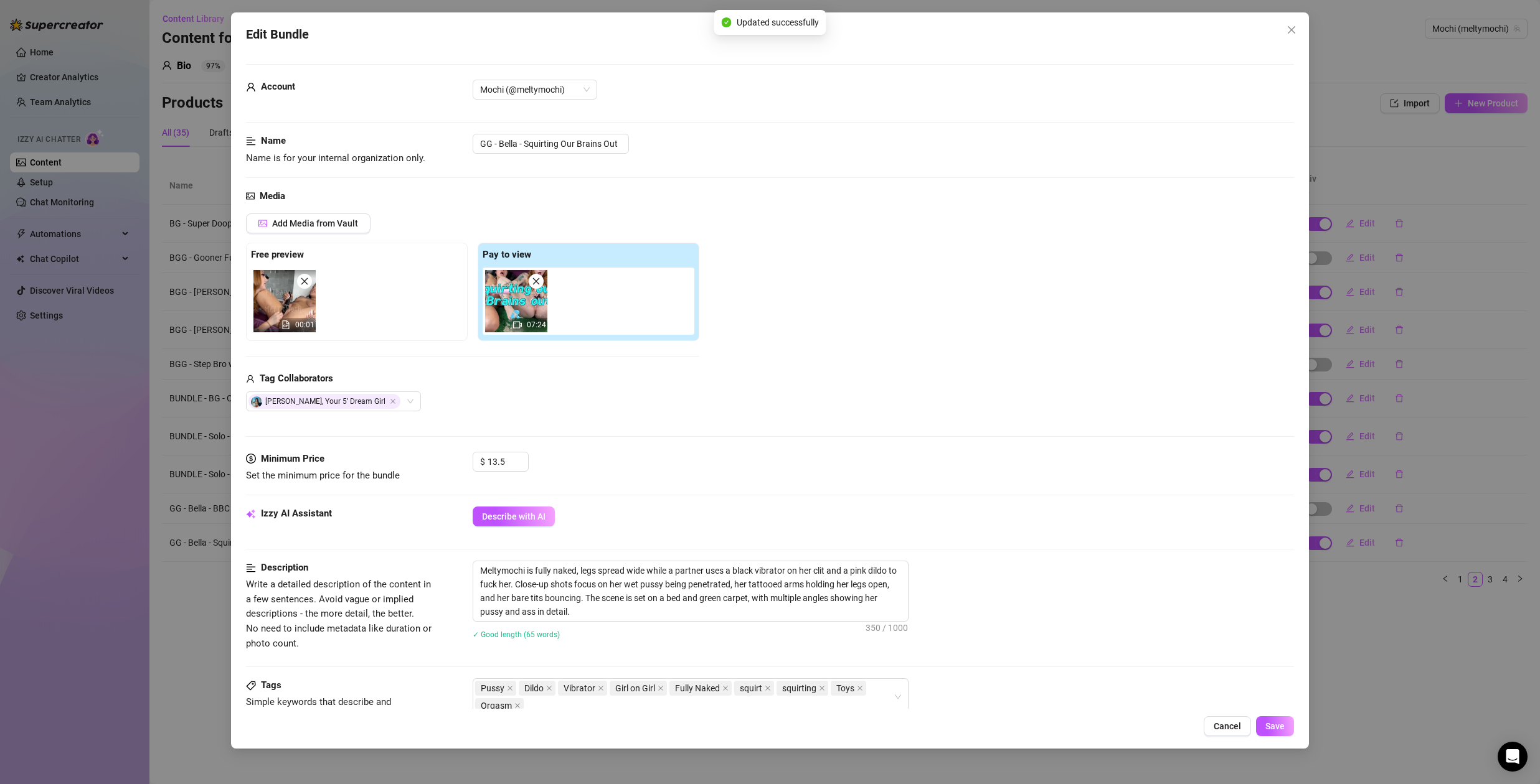
scroll to position [390, 0]
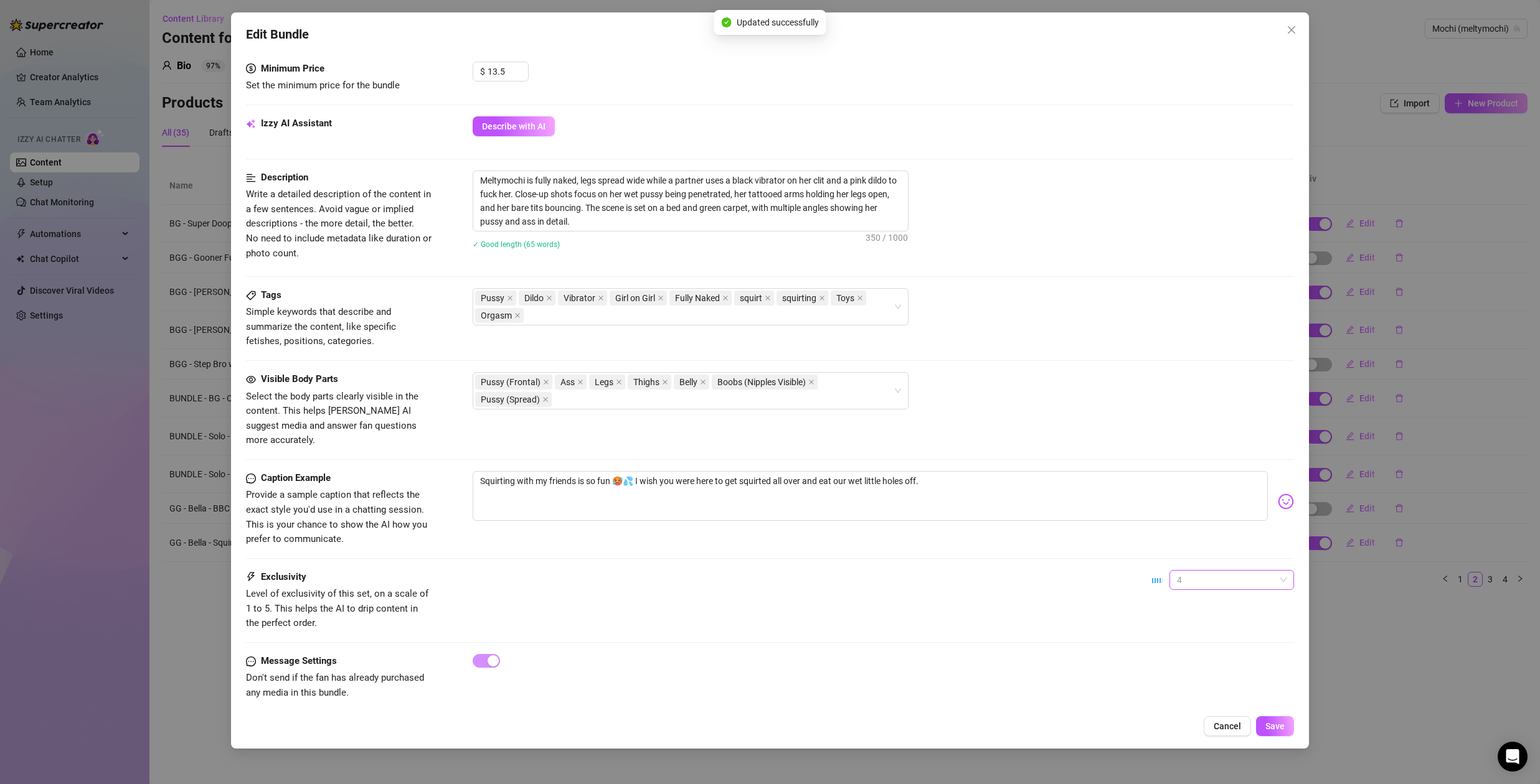
click at [1218, 571] on span "4" at bounding box center [1232, 580] width 110 height 19
click at [1204, 585] on div "1 - Least Exclusive" at bounding box center [1222, 590] width 104 height 14
click at [1274, 721] on span "Save" at bounding box center [1274, 726] width 19 height 10
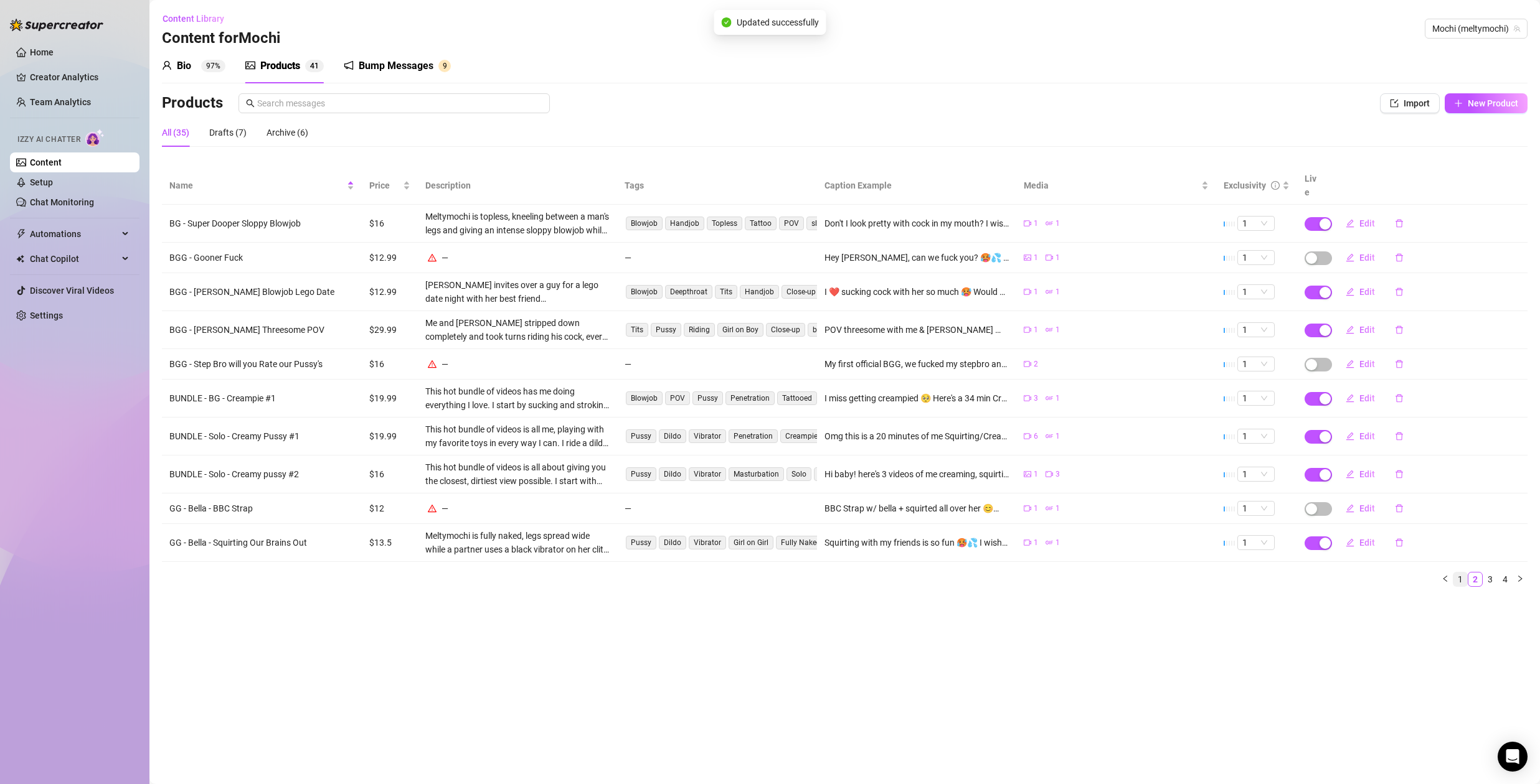
click at [1460, 572] on link "1" at bounding box center [1461, 579] width 14 height 14
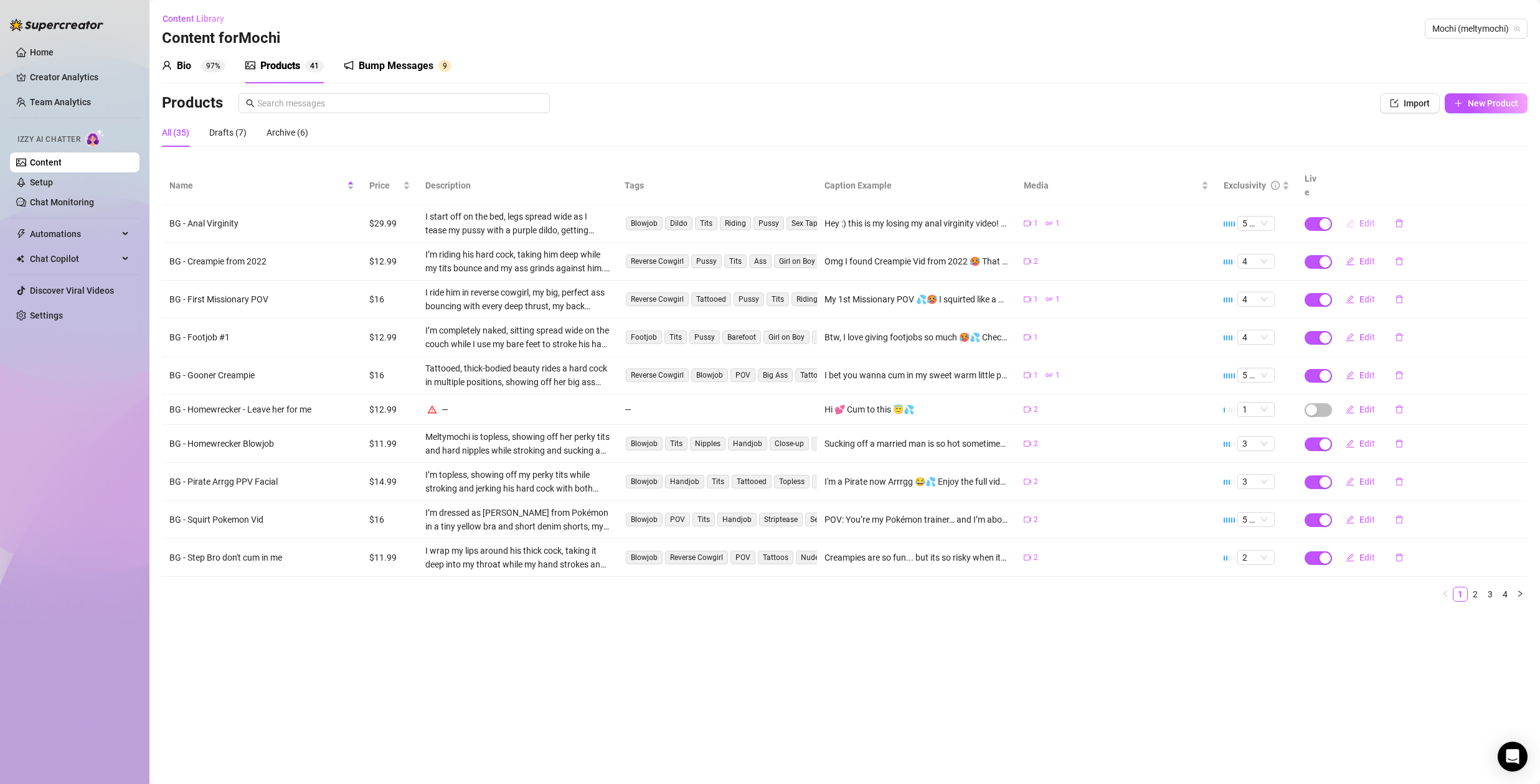
click at [1362, 219] on span "Edit" at bounding box center [1367, 223] width 16 height 10
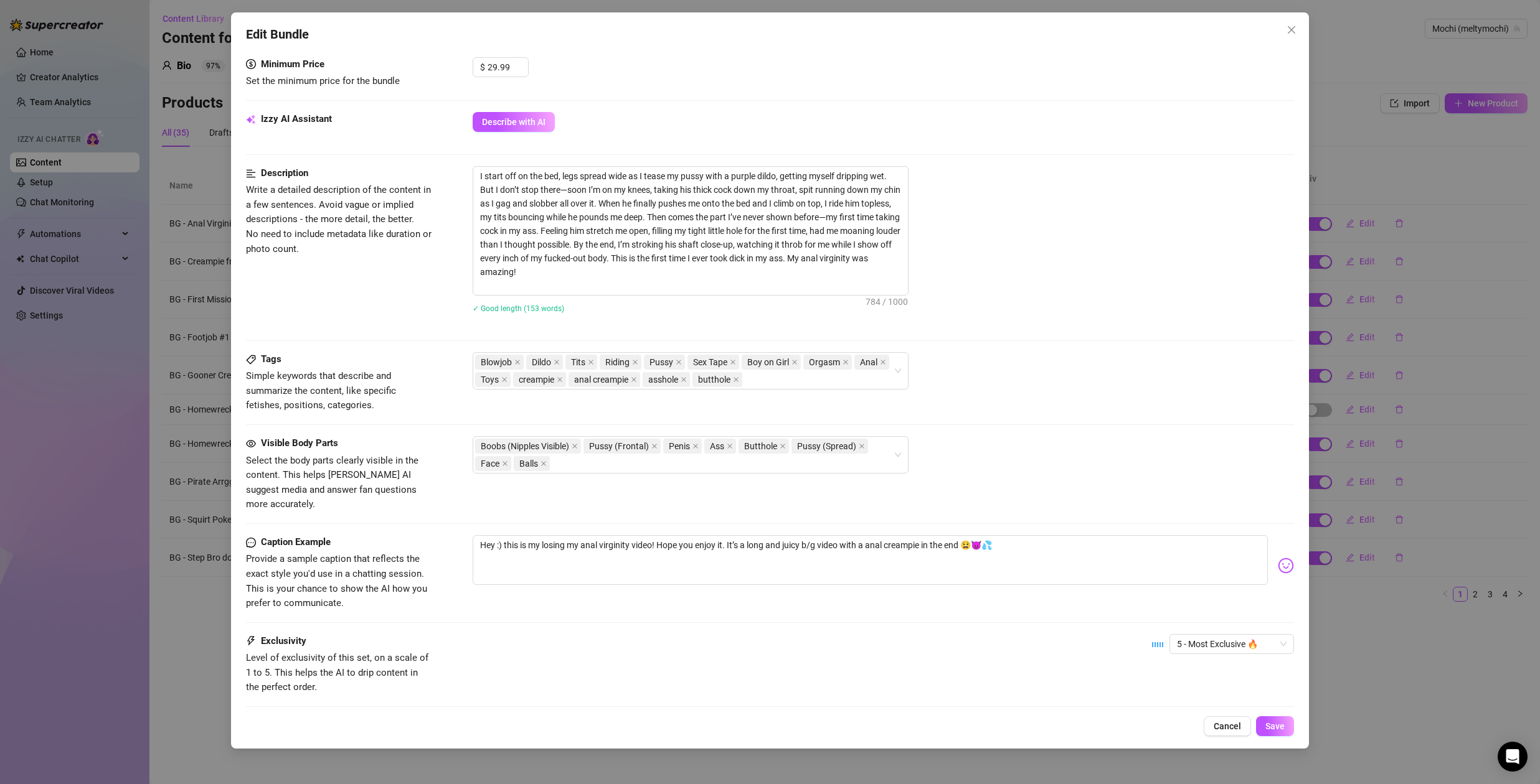
scroll to position [459, 0]
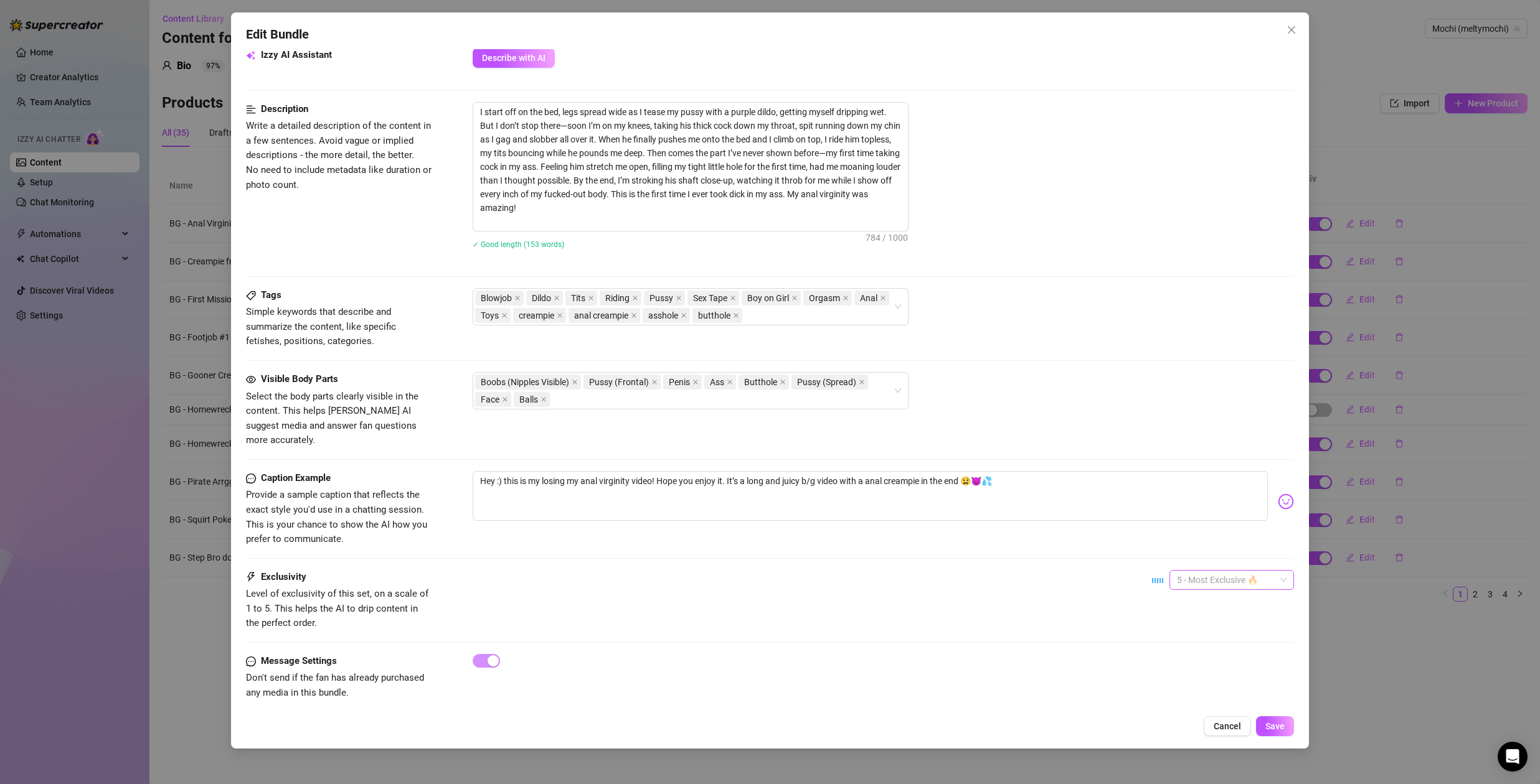
click at [1202, 571] on span "5 - Most Exclusive 🔥" at bounding box center [1232, 580] width 110 height 19
click at [1211, 583] on div "1 - Least Exclusive" at bounding box center [1222, 590] width 104 height 14
click at [1274, 727] on span "Save" at bounding box center [1274, 726] width 19 height 10
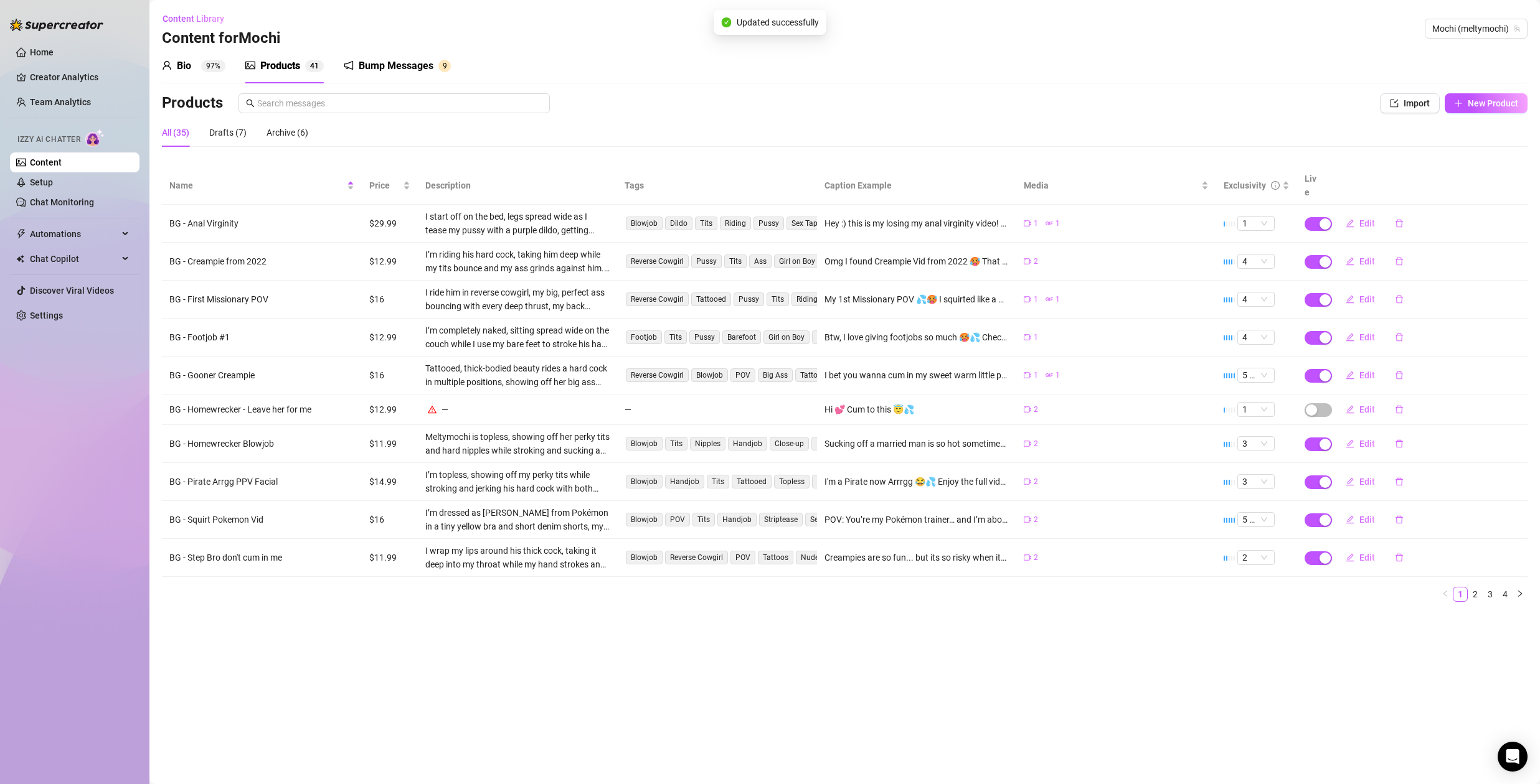
click at [1323, 255] on td at bounding box center [1313, 262] width 31 height 38
click at [1318, 255] on span "button" at bounding box center [1318, 262] width 27 height 14
click at [1380, 213] on button "Cancel" at bounding box center [1383, 218] width 37 height 15
click at [1366, 256] on span "Edit" at bounding box center [1367, 261] width 16 height 10
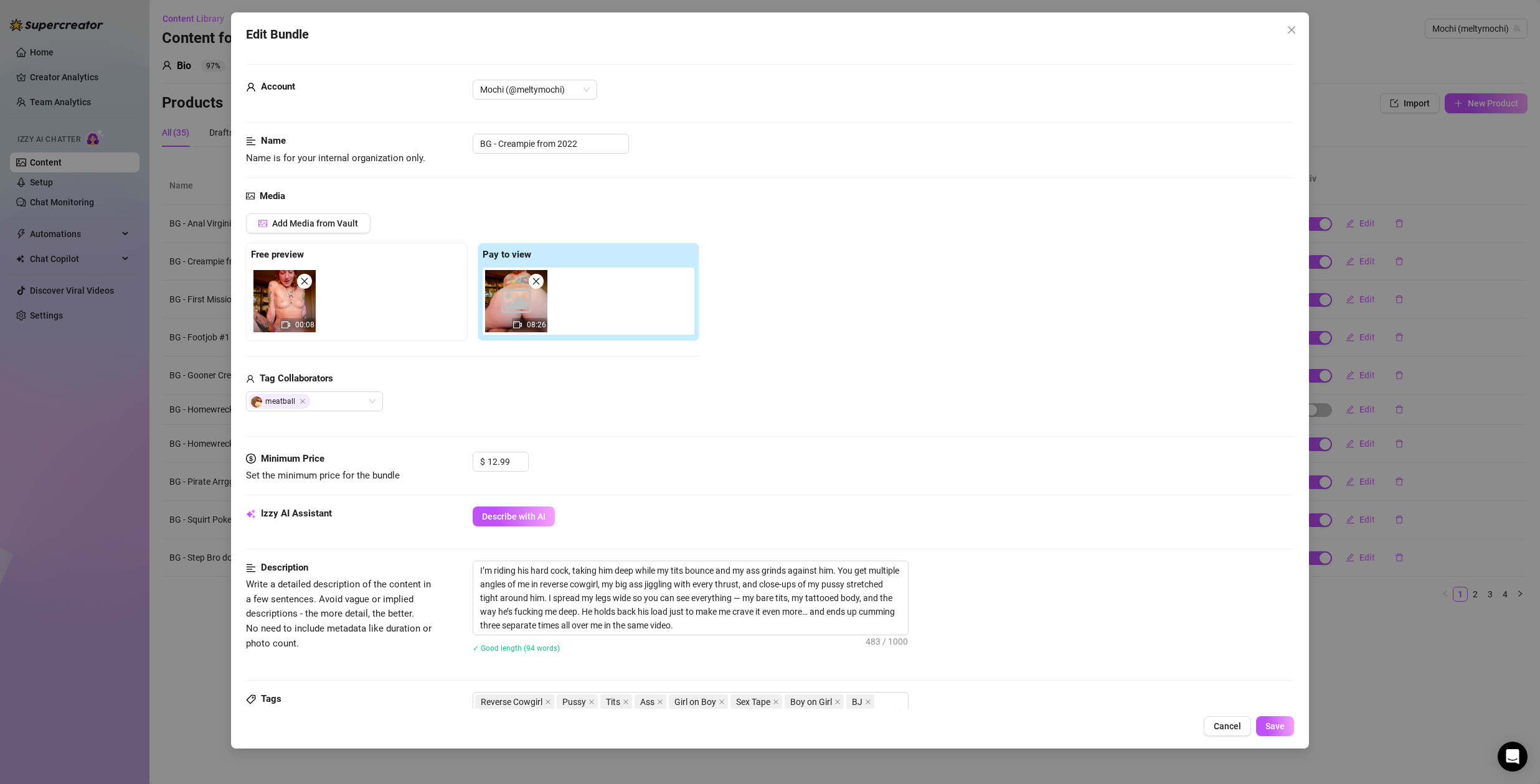
scroll to position [404, 0]
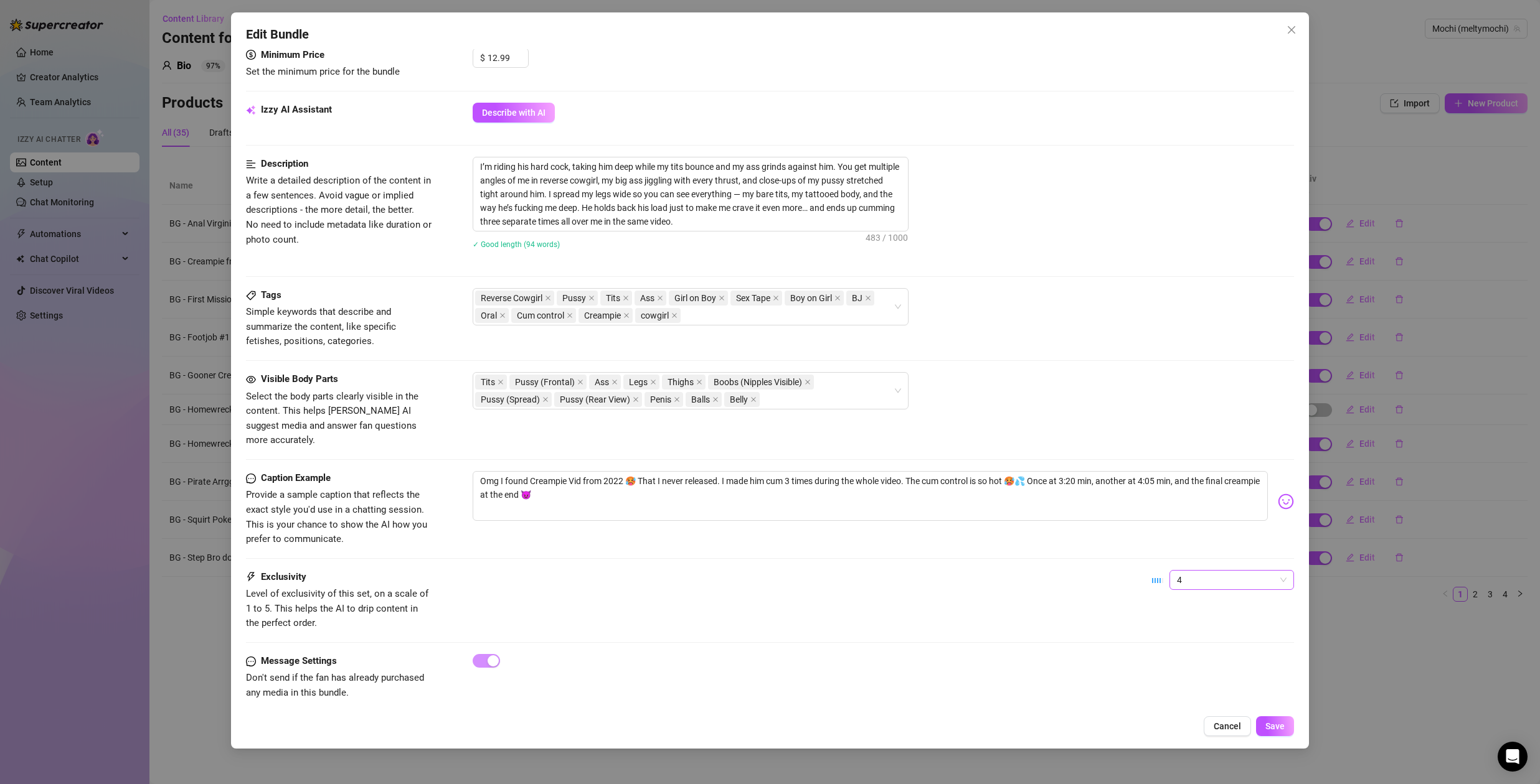
click at [1225, 571] on span "4" at bounding box center [1232, 580] width 110 height 19
click at [1212, 588] on div "1 - Least Exclusive" at bounding box center [1222, 590] width 104 height 14
click at [1265, 727] on span "Save" at bounding box center [1274, 726] width 19 height 10
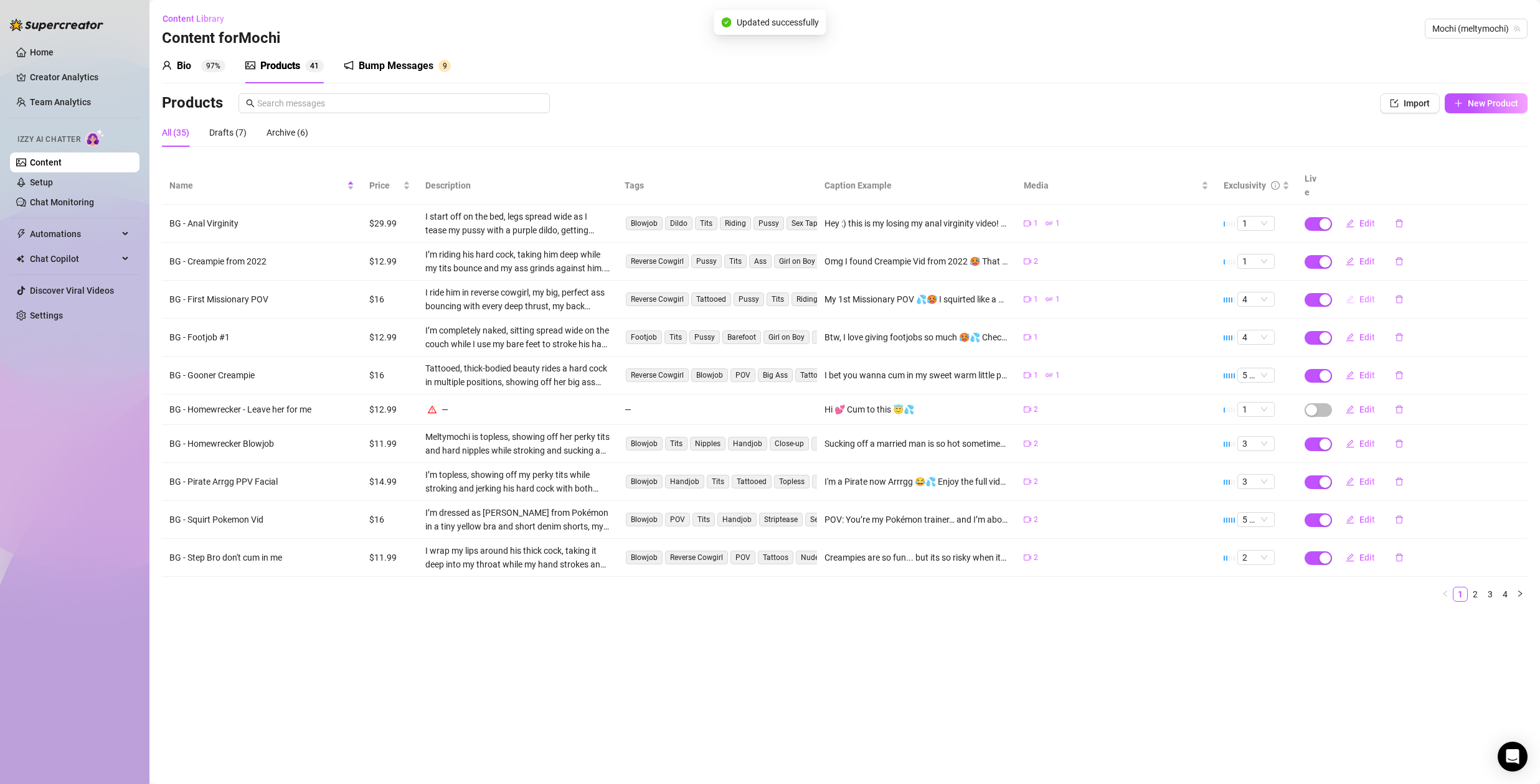
click at [1363, 294] on span "Edit" at bounding box center [1367, 299] width 16 height 10
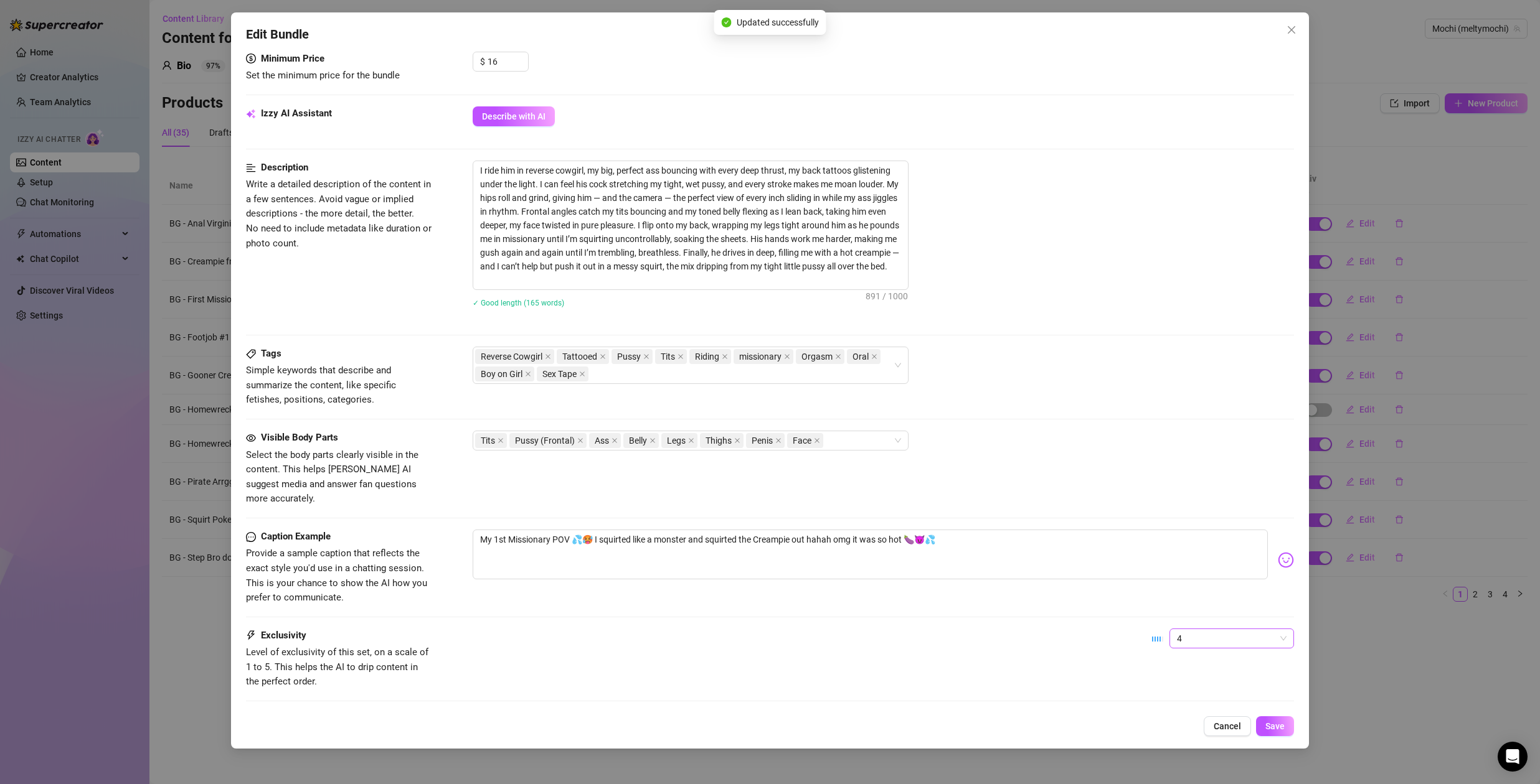
scroll to position [459, 0]
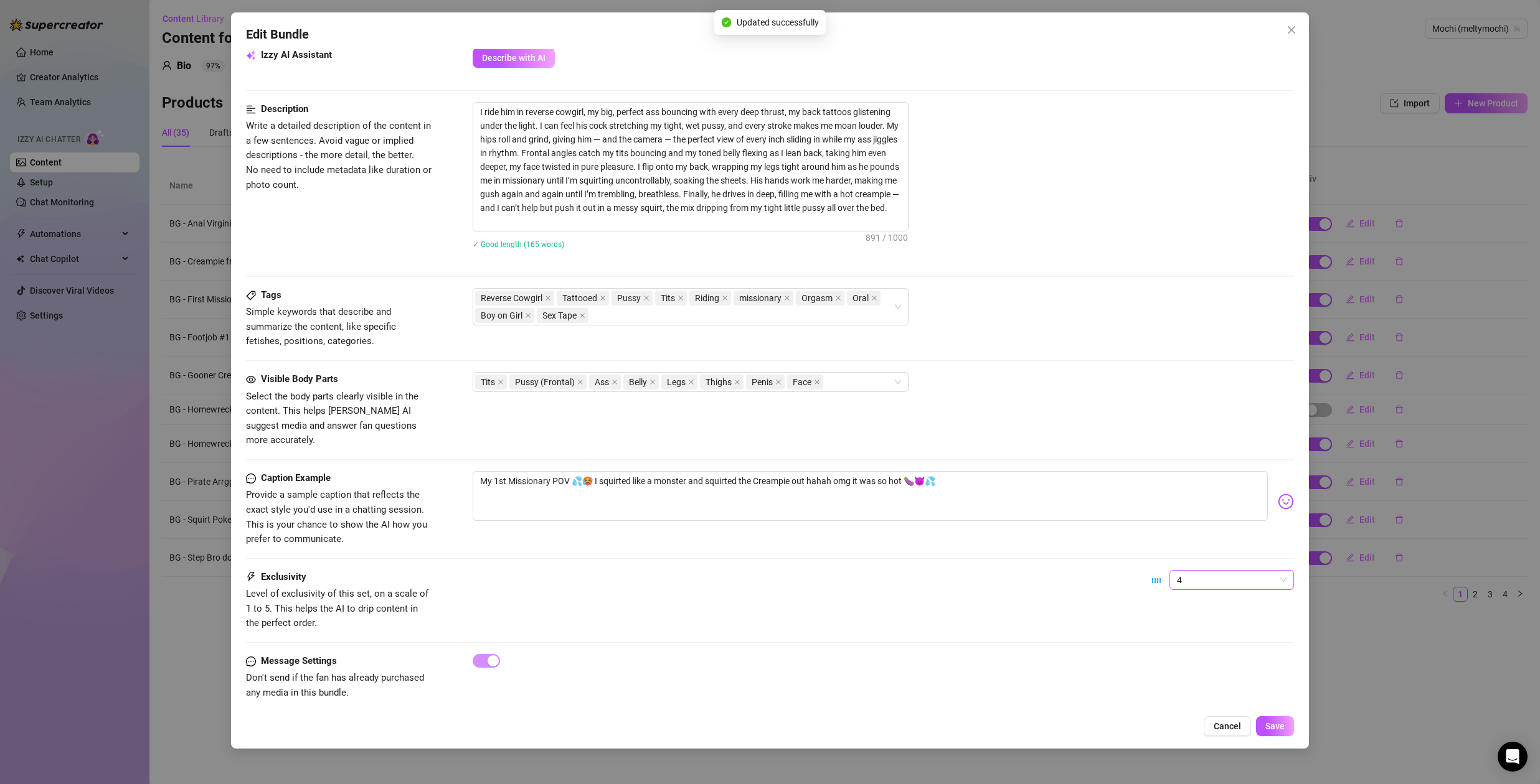
click at [1218, 571] on span "4" at bounding box center [1232, 580] width 110 height 19
click at [1214, 591] on div "1 - Least Exclusive" at bounding box center [1222, 590] width 104 height 14
click at [1266, 724] on span "Save" at bounding box center [1274, 726] width 19 height 10
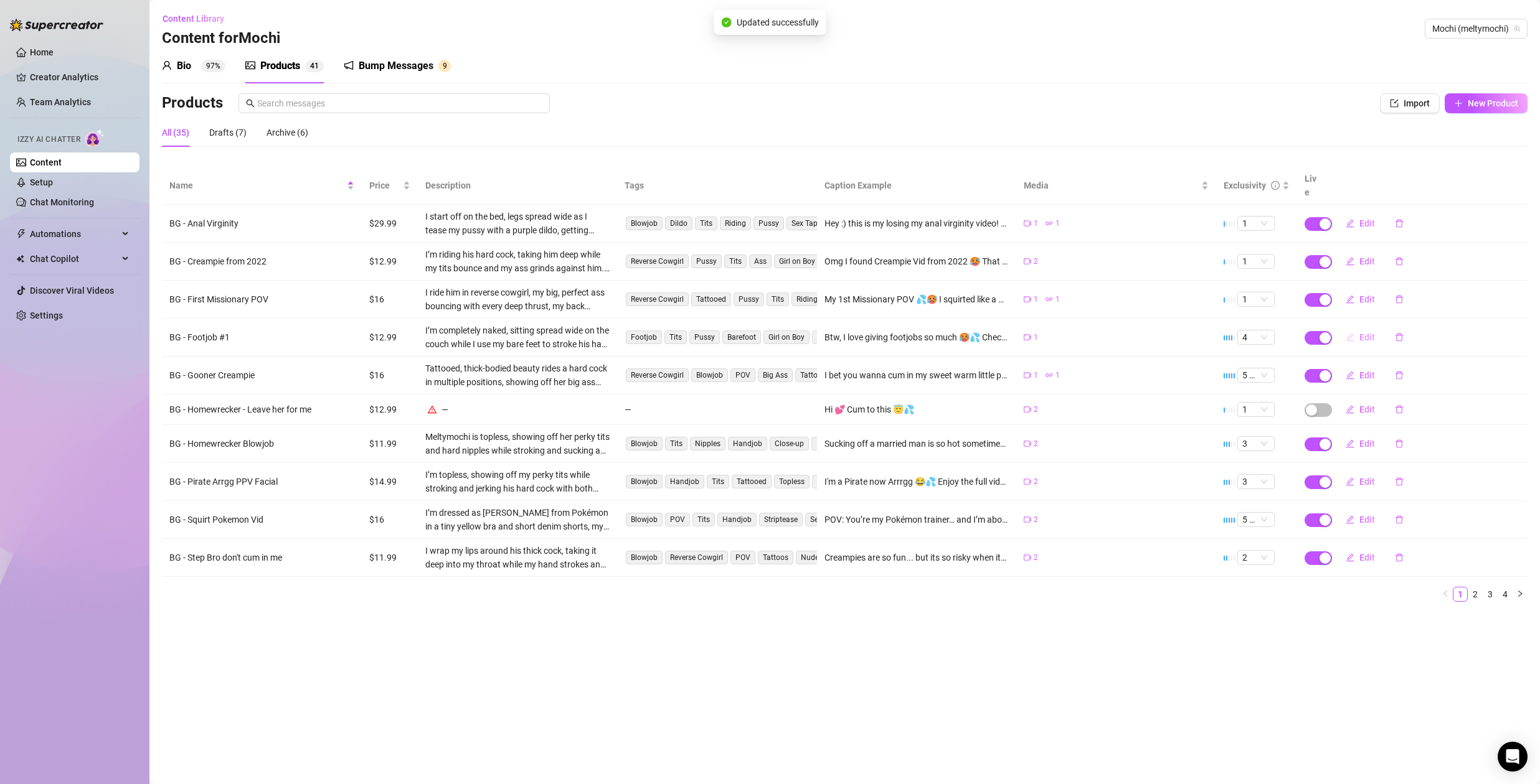
click at [1366, 332] on span "Edit" at bounding box center [1367, 337] width 16 height 10
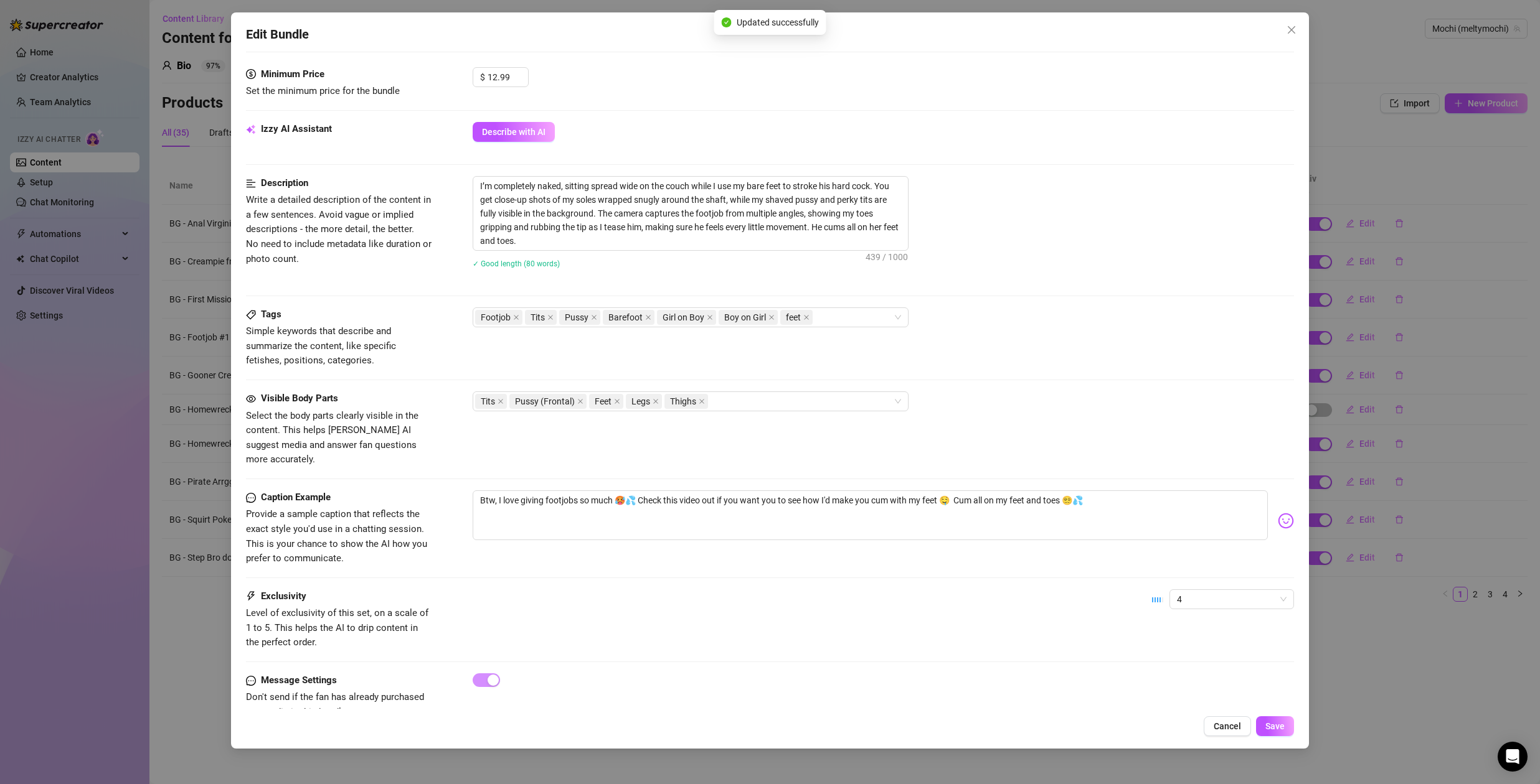
scroll to position [404, 0]
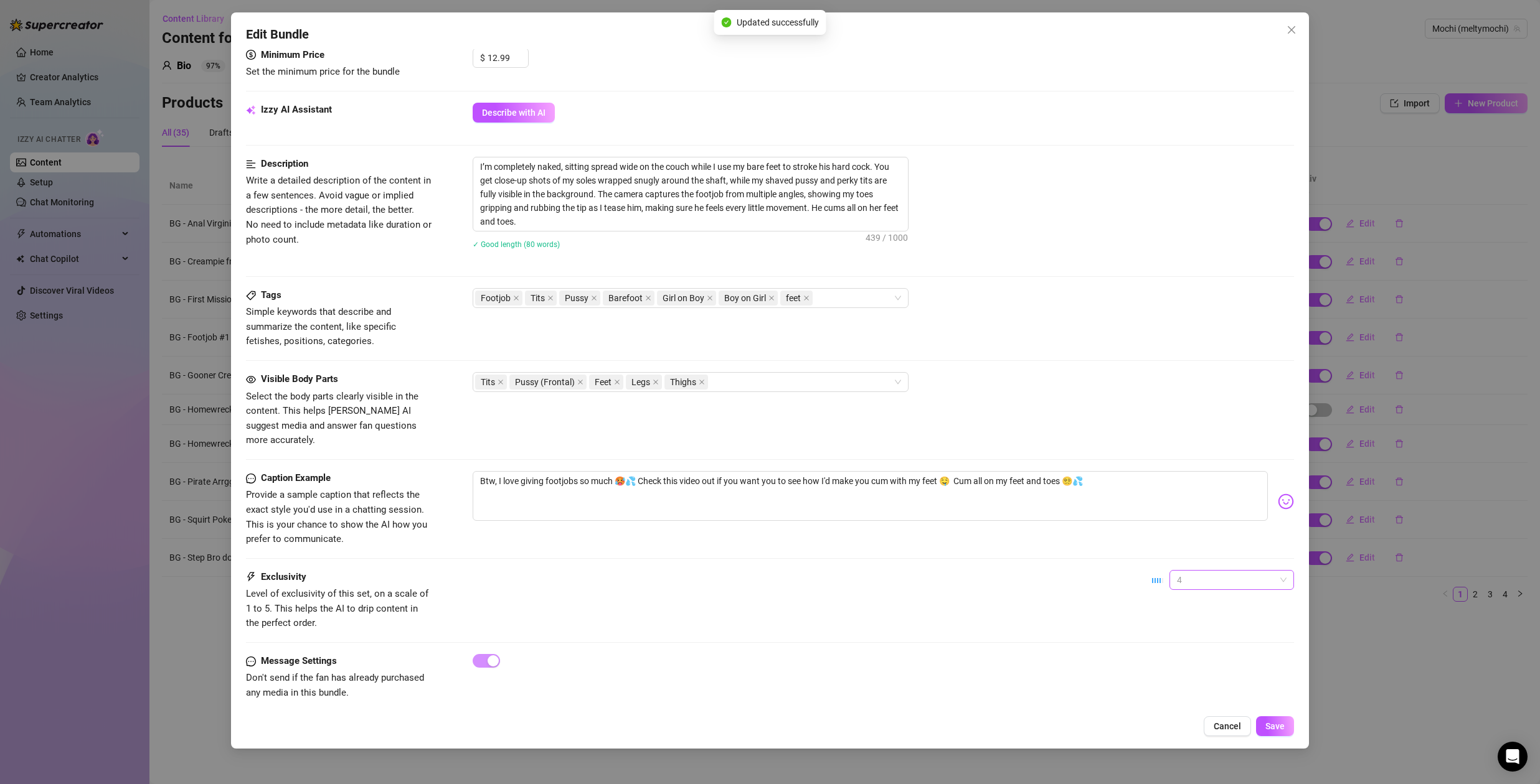
click at [1249, 571] on span "4" at bounding box center [1232, 580] width 110 height 19
click at [1218, 592] on div "1 - Least Exclusive" at bounding box center [1222, 590] width 104 height 14
click at [1273, 726] on span "Save" at bounding box center [1274, 726] width 19 height 10
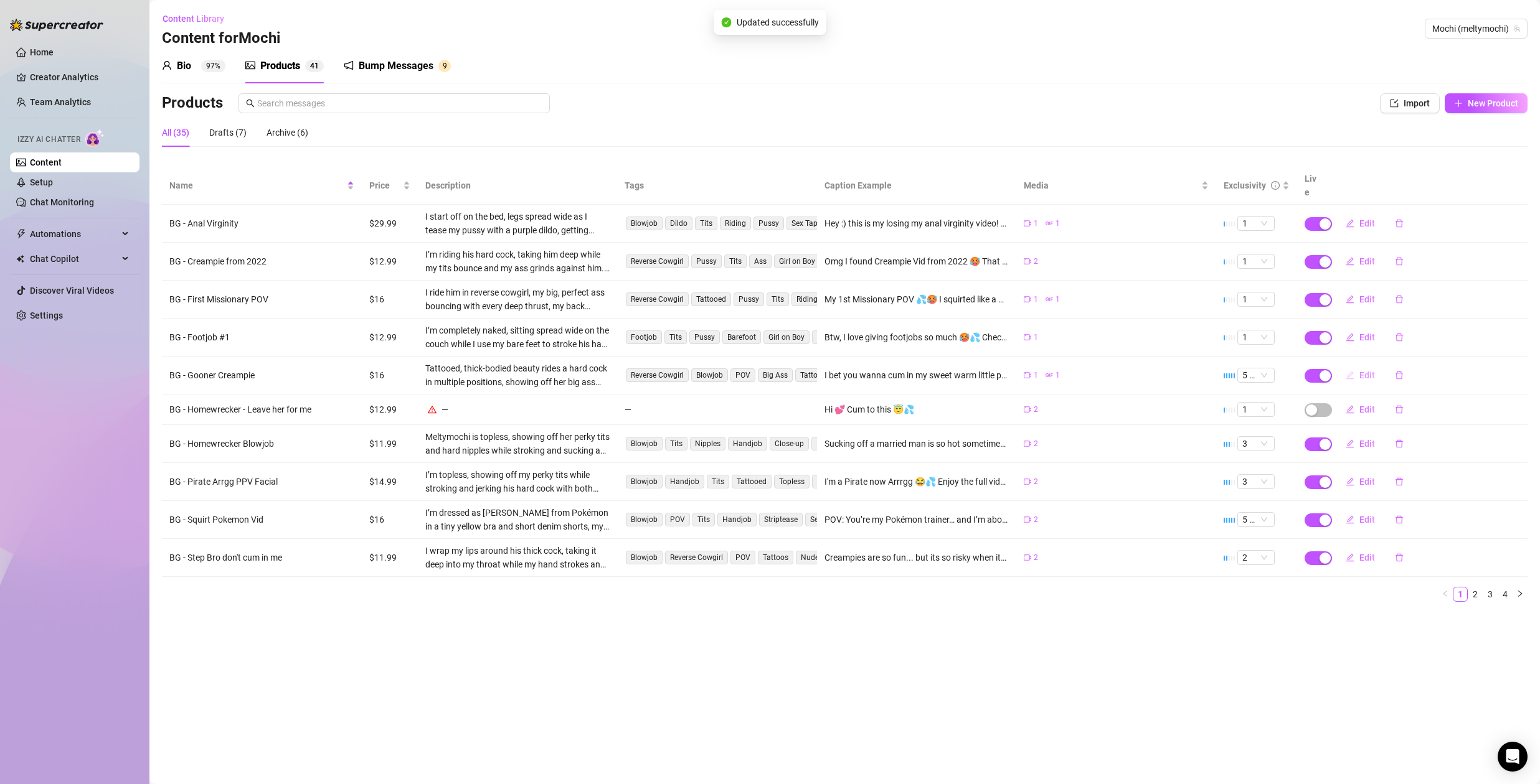
click at [1362, 371] on span "Edit" at bounding box center [1367, 375] width 16 height 10
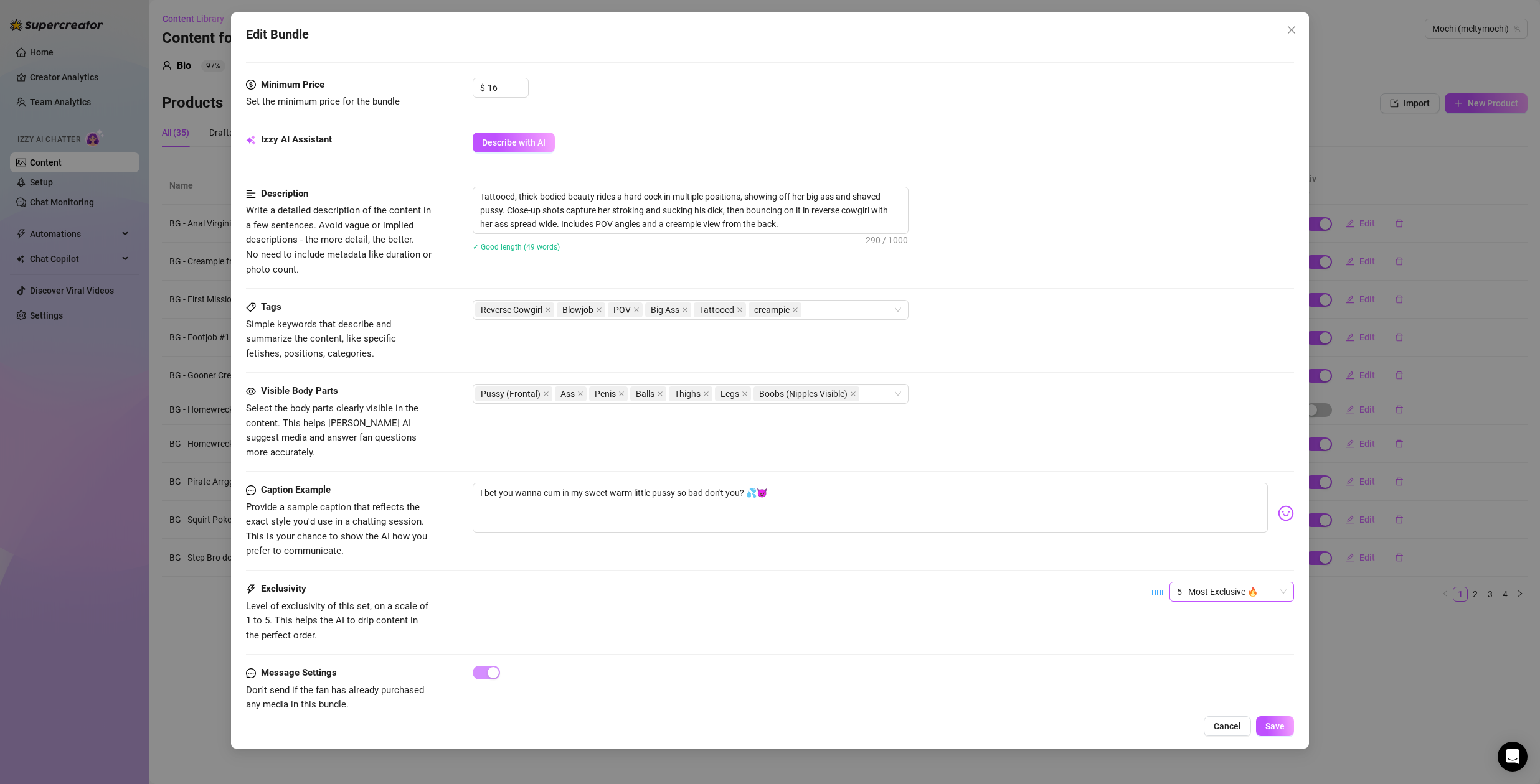
scroll to position [386, 0]
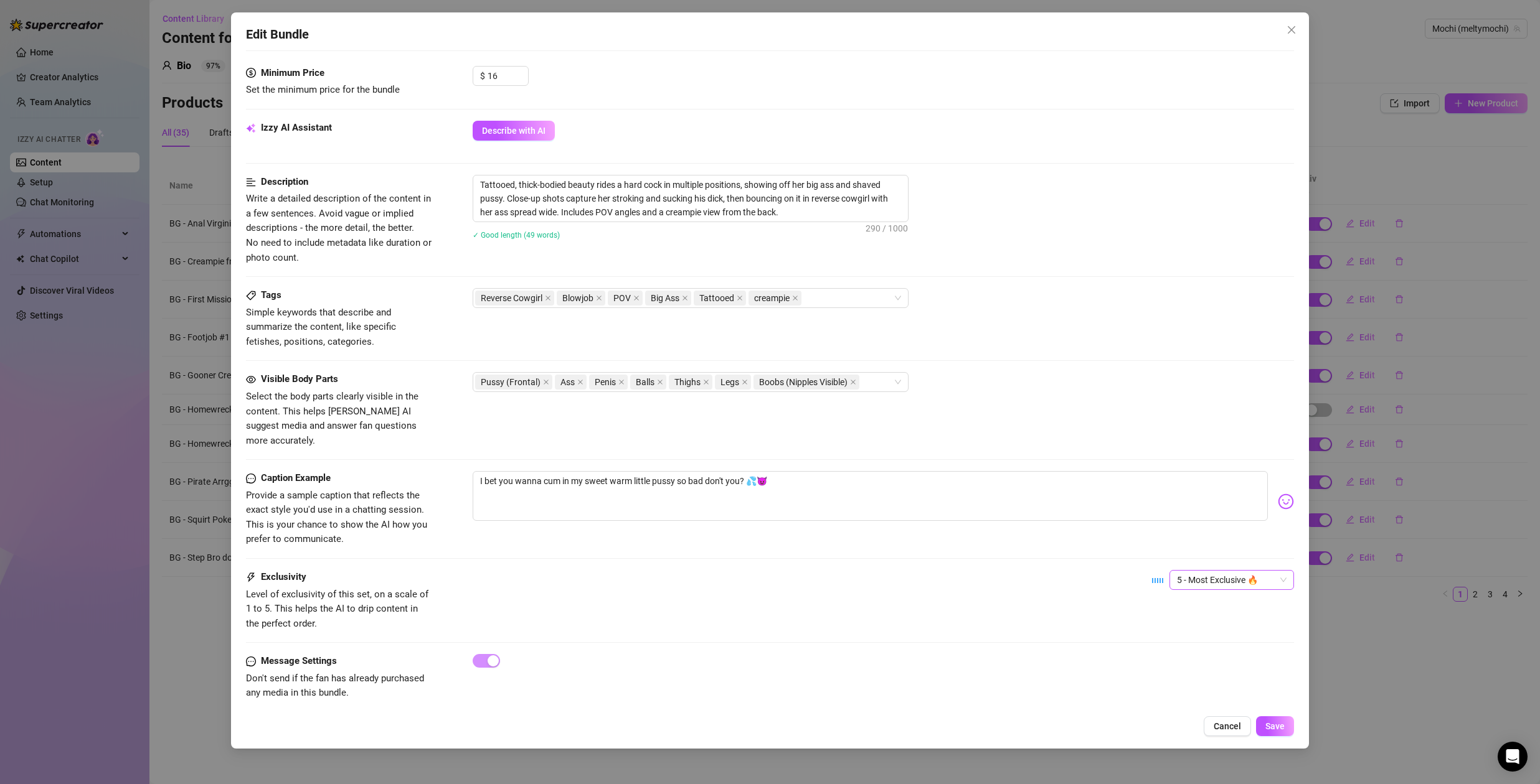
click at [1232, 571] on span "5 - Most Exclusive 🔥" at bounding box center [1232, 580] width 110 height 19
click at [1214, 594] on div "1 - Least Exclusive" at bounding box center [1222, 591] width 104 height 14
click at [1281, 730] on span "Save" at bounding box center [1274, 726] width 19 height 10
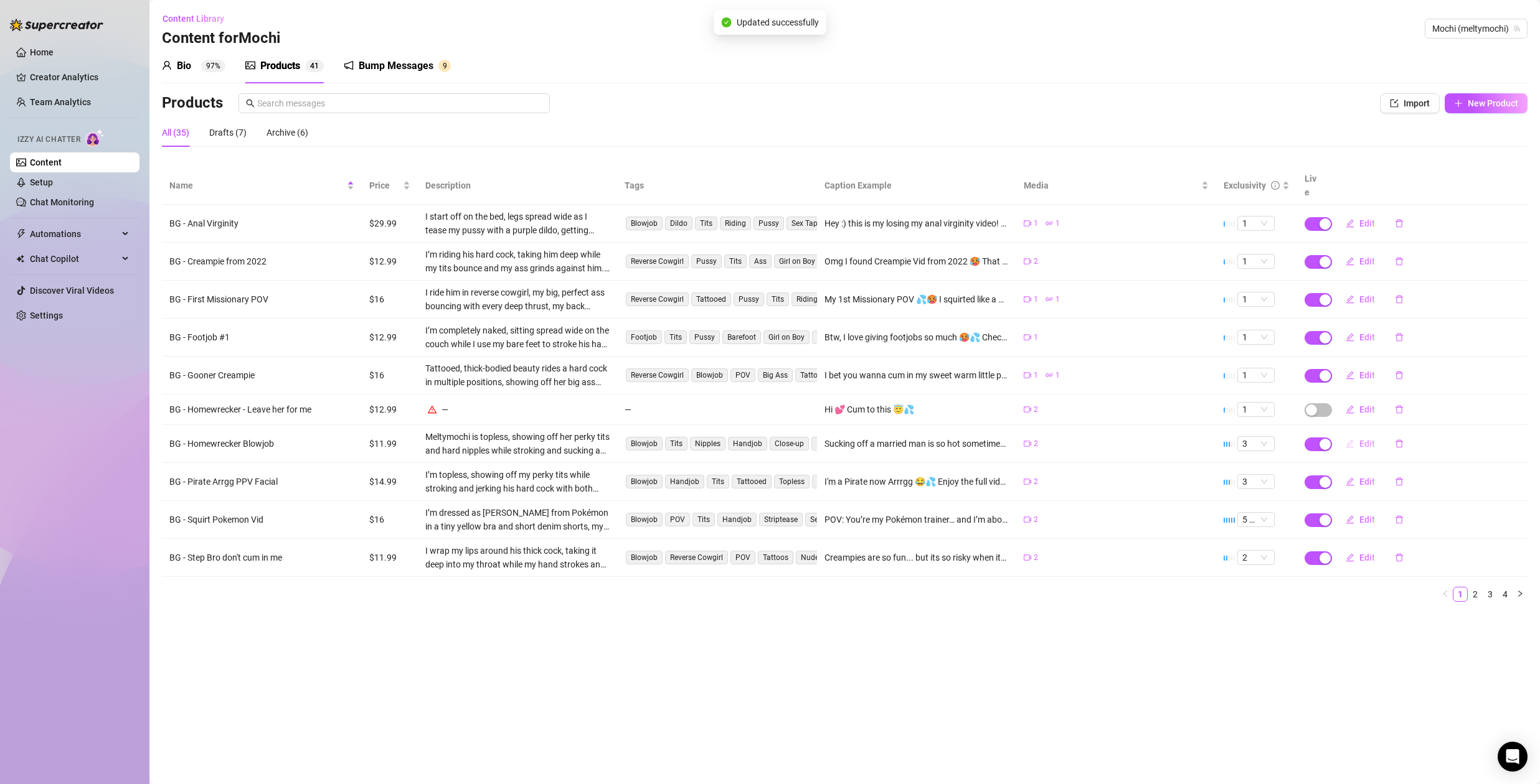
click at [1364, 439] on span "Edit" at bounding box center [1367, 444] width 16 height 10
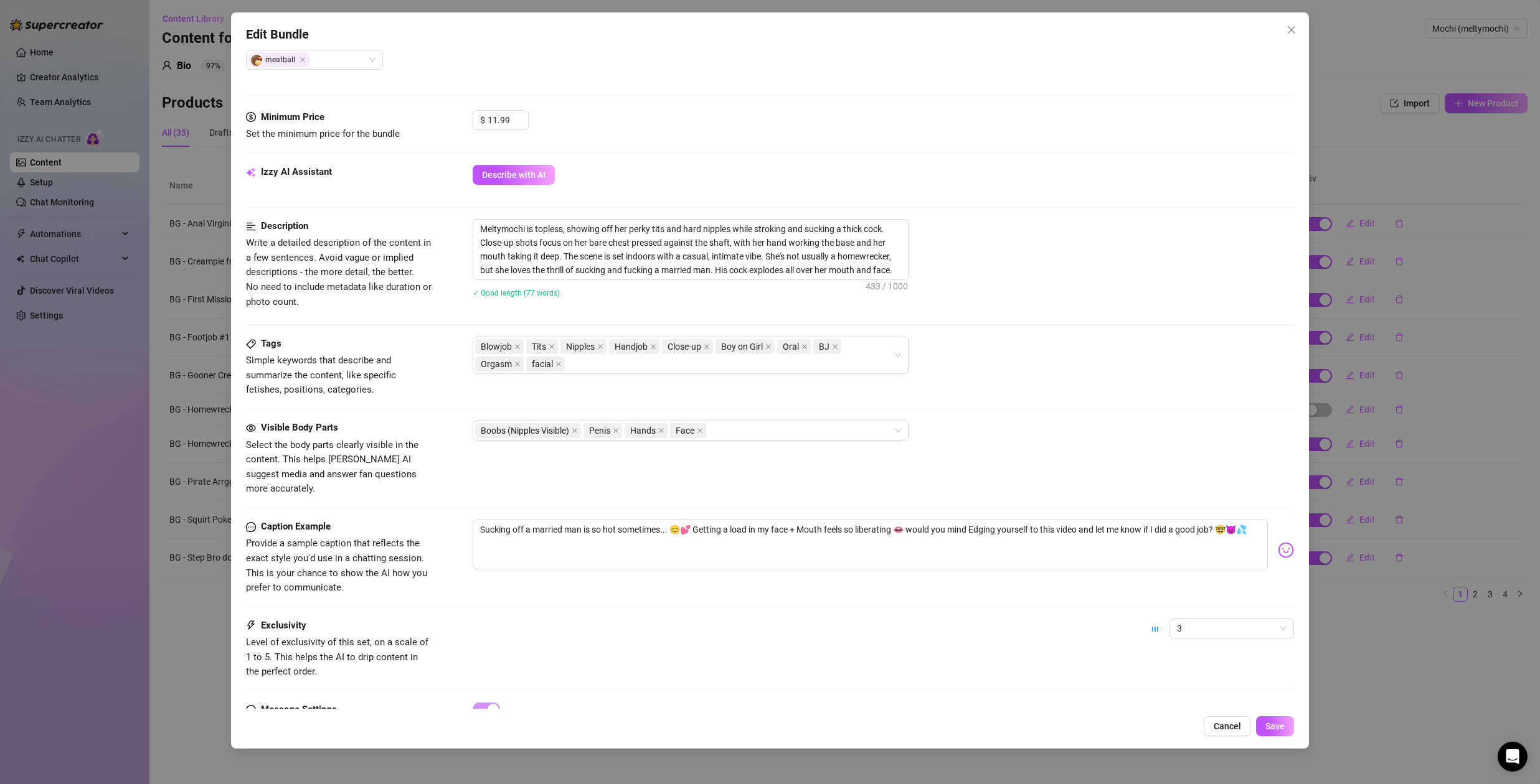
scroll to position [390, 0]
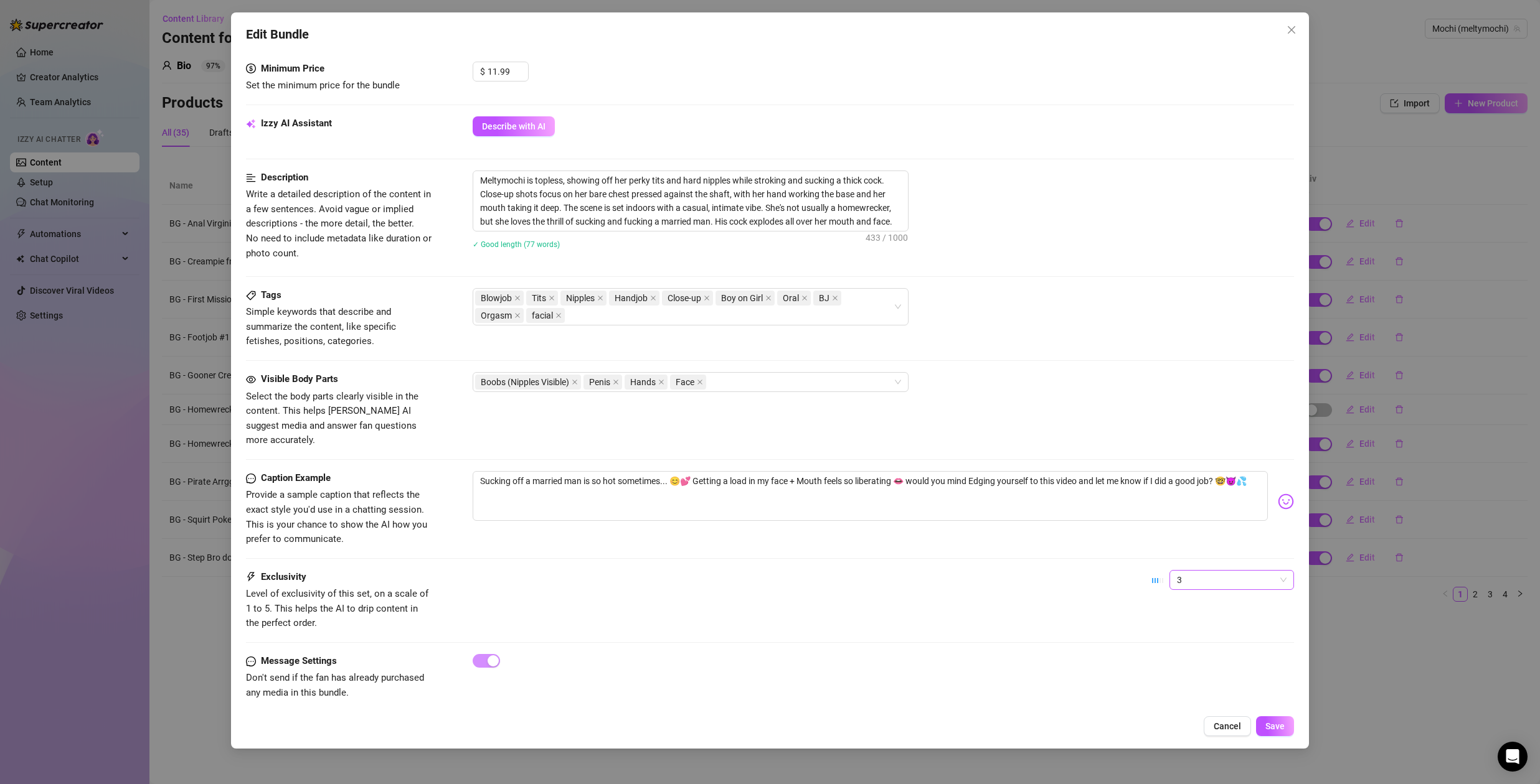
click at [1230, 571] on span "3" at bounding box center [1232, 580] width 110 height 19
click at [1231, 594] on div "1 - Least Exclusive" at bounding box center [1222, 590] width 104 height 14
click at [1273, 726] on span "Save" at bounding box center [1274, 726] width 19 height 10
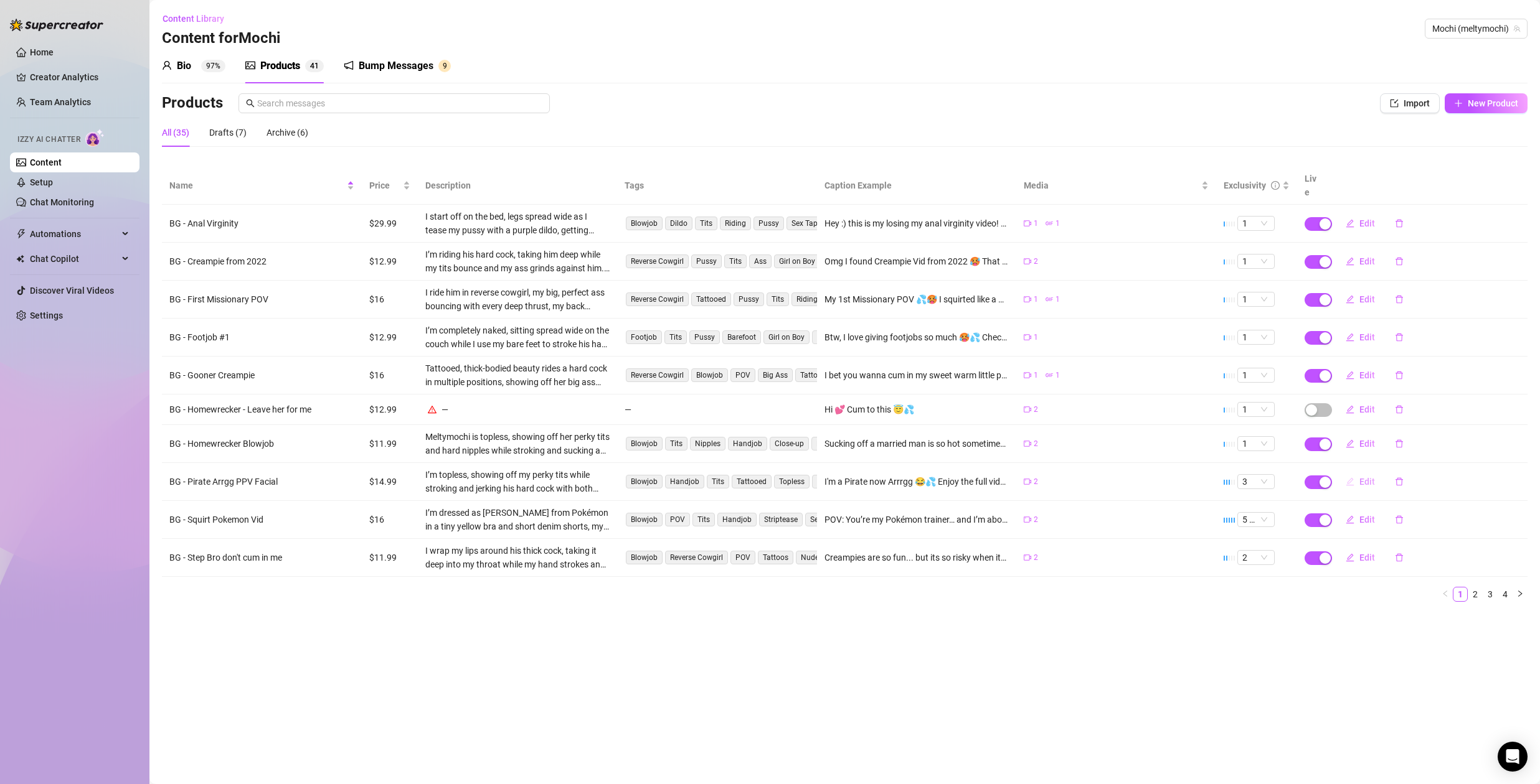
click at [1367, 476] on span "Edit" at bounding box center [1367, 481] width 16 height 10
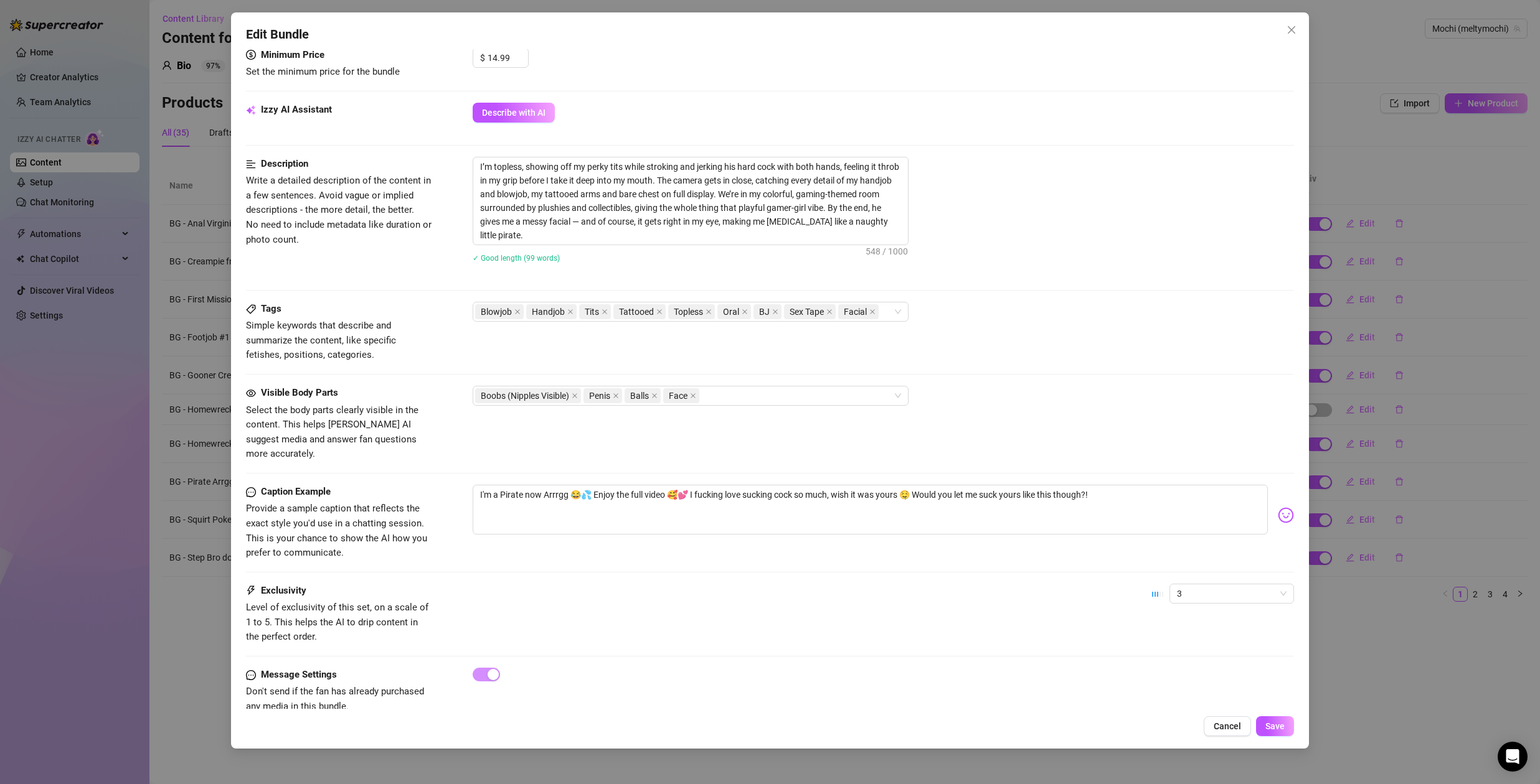
scroll to position [417, 0]
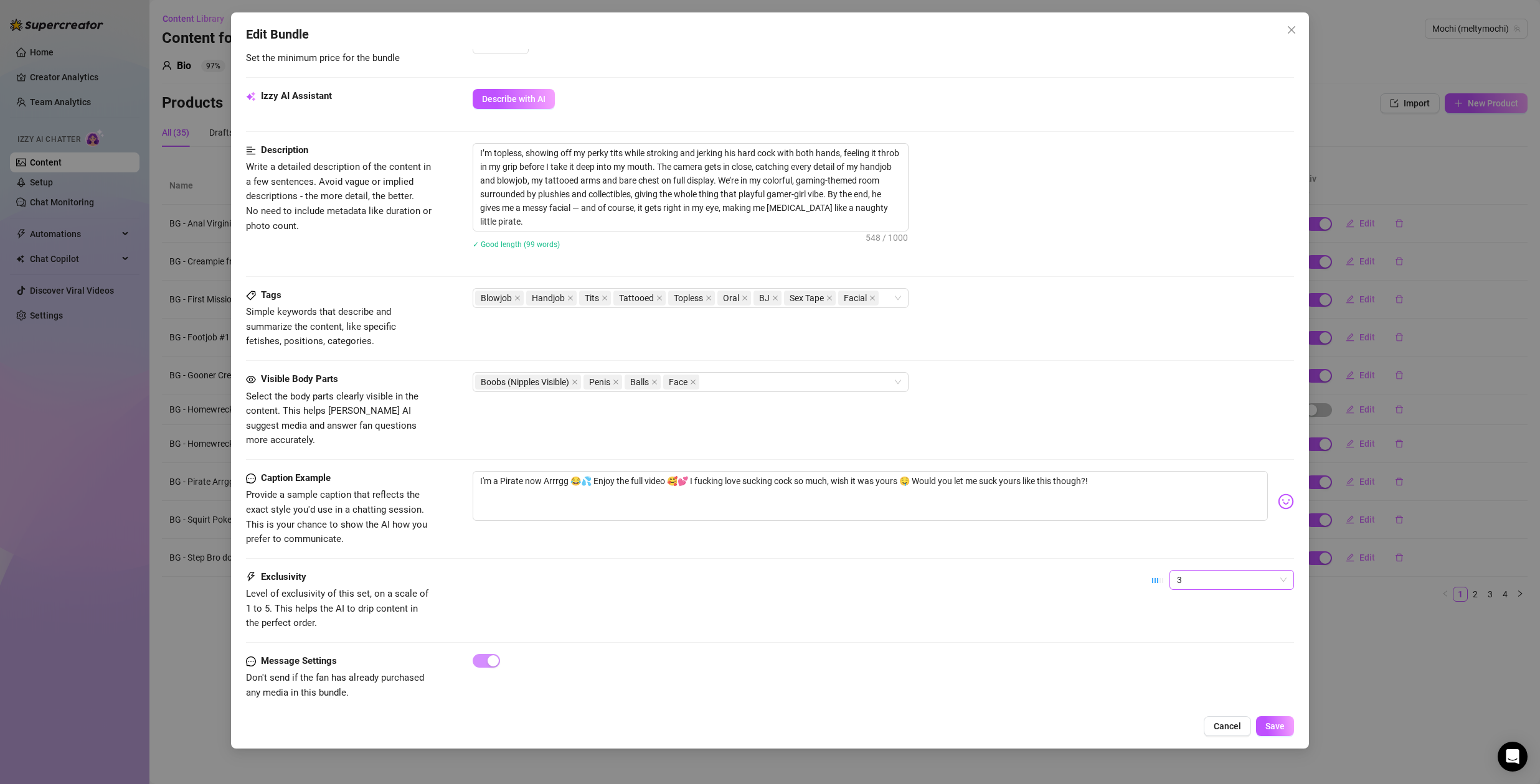
drag, startPoint x: 1211, startPoint y: 558, endPoint x: 1214, endPoint y: 566, distance: 8.5
click at [1211, 571] on span "3" at bounding box center [1232, 580] width 110 height 19
click at [1213, 590] on div "1 - Least Exclusive" at bounding box center [1222, 590] width 104 height 14
click at [1281, 732] on button "Save" at bounding box center [1274, 726] width 38 height 20
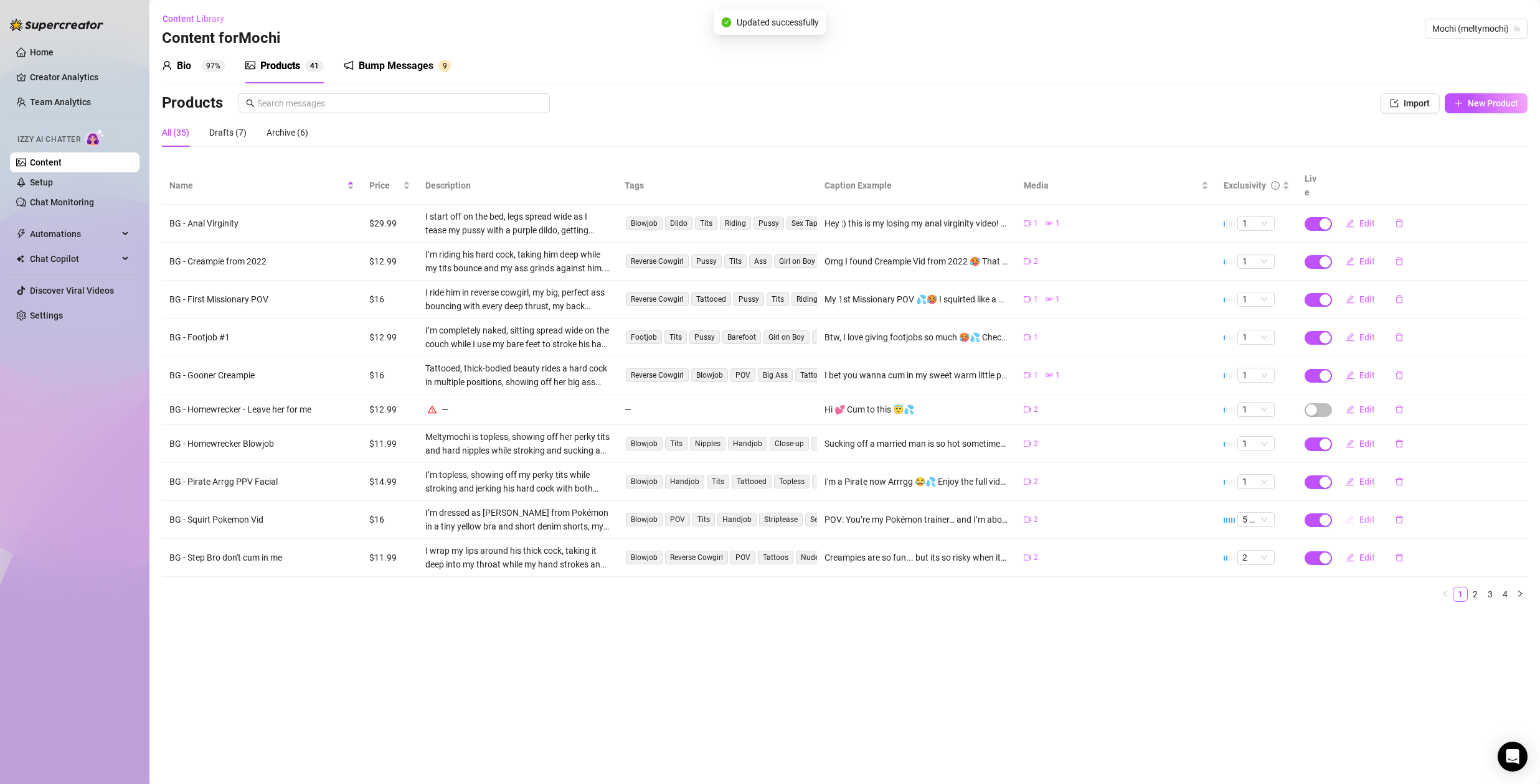
click at [1363, 515] on span "Edit" at bounding box center [1367, 519] width 16 height 10
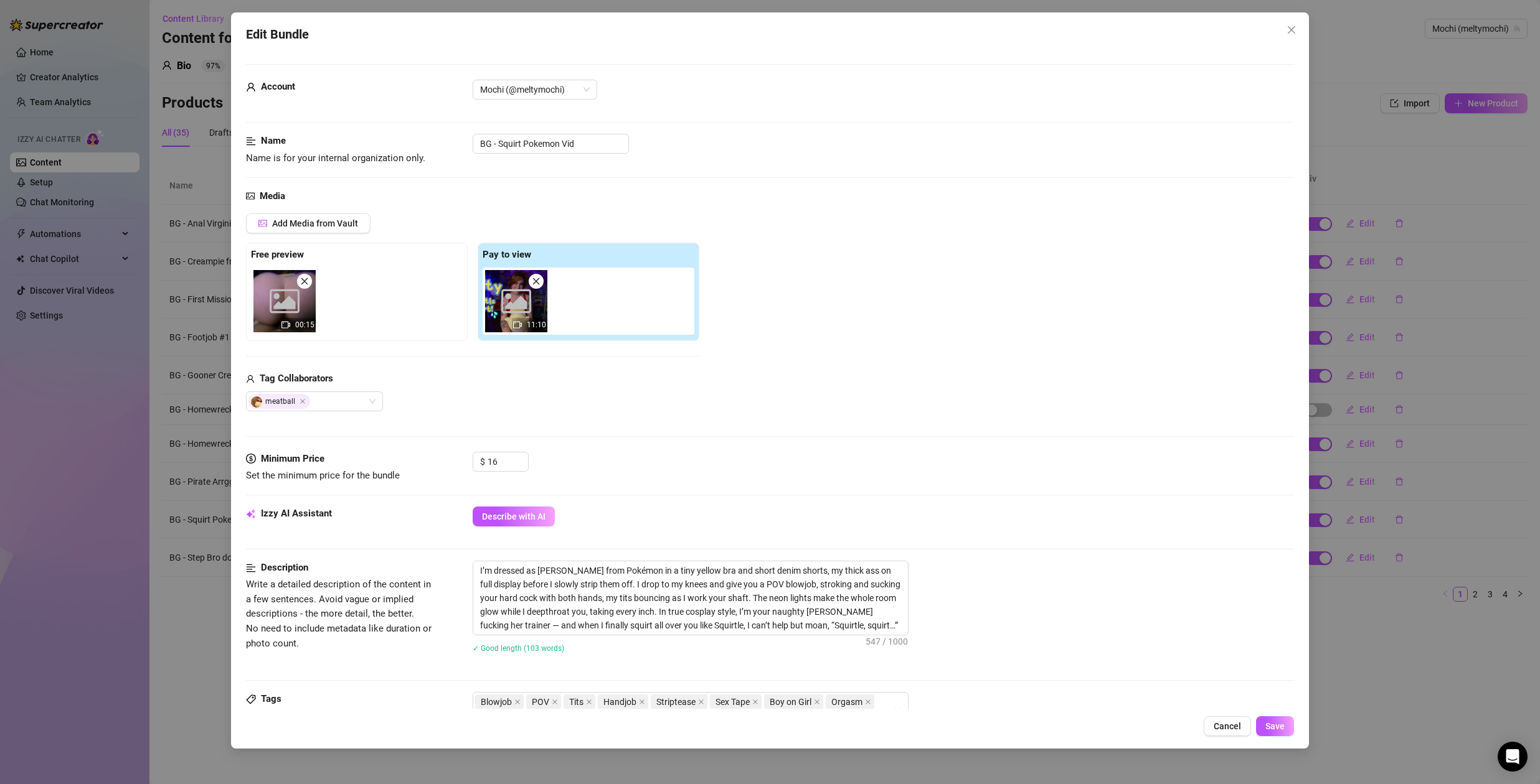
scroll to position [404, 0]
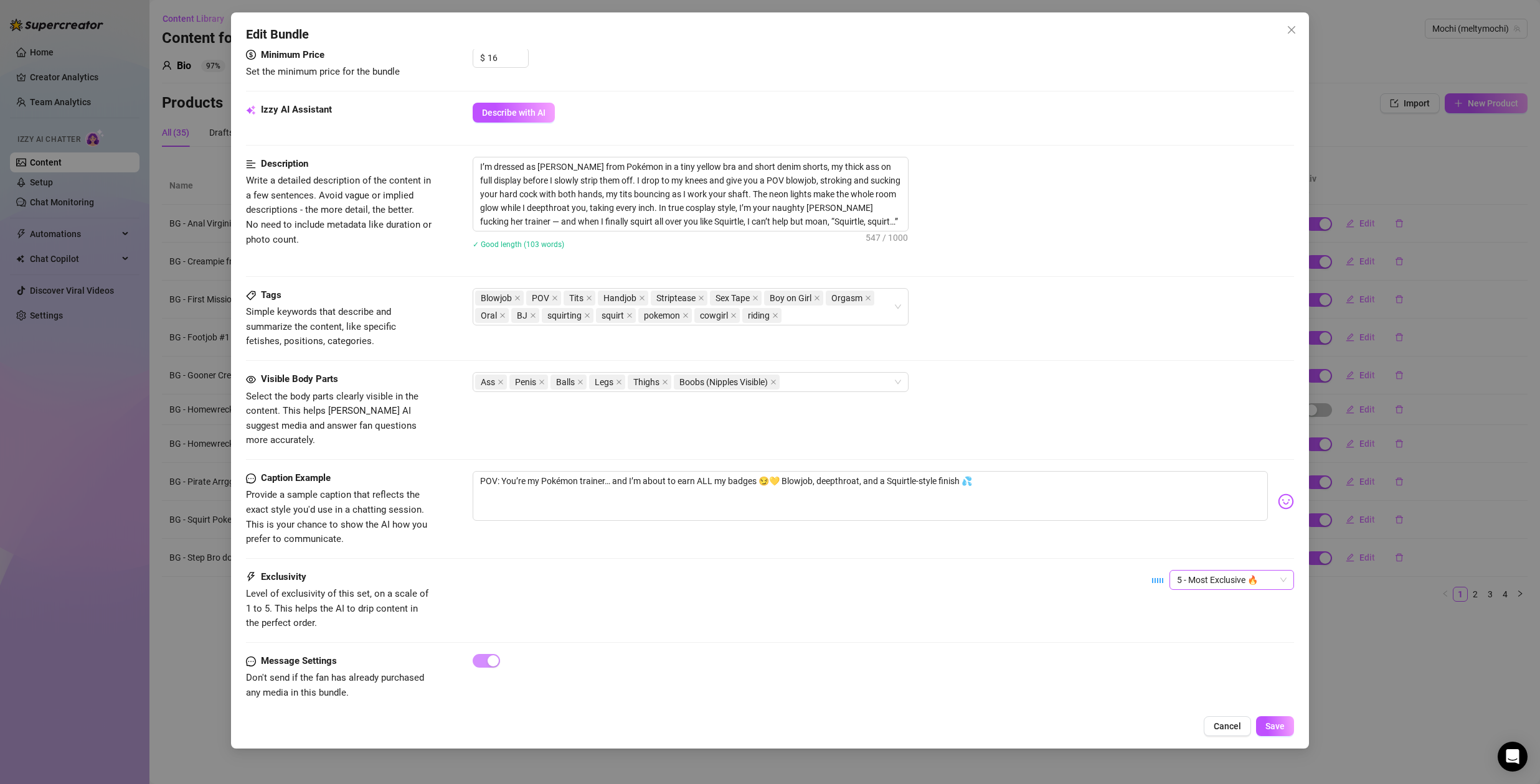
drag, startPoint x: 1231, startPoint y: 564, endPoint x: 1237, endPoint y: 574, distance: 11.7
click at [1232, 571] on span "5 - Most Exclusive 🔥" at bounding box center [1232, 580] width 110 height 19
click at [1225, 587] on div "1 - Least Exclusive" at bounding box center [1222, 590] width 104 height 14
click at [1277, 727] on span "Save" at bounding box center [1274, 726] width 19 height 10
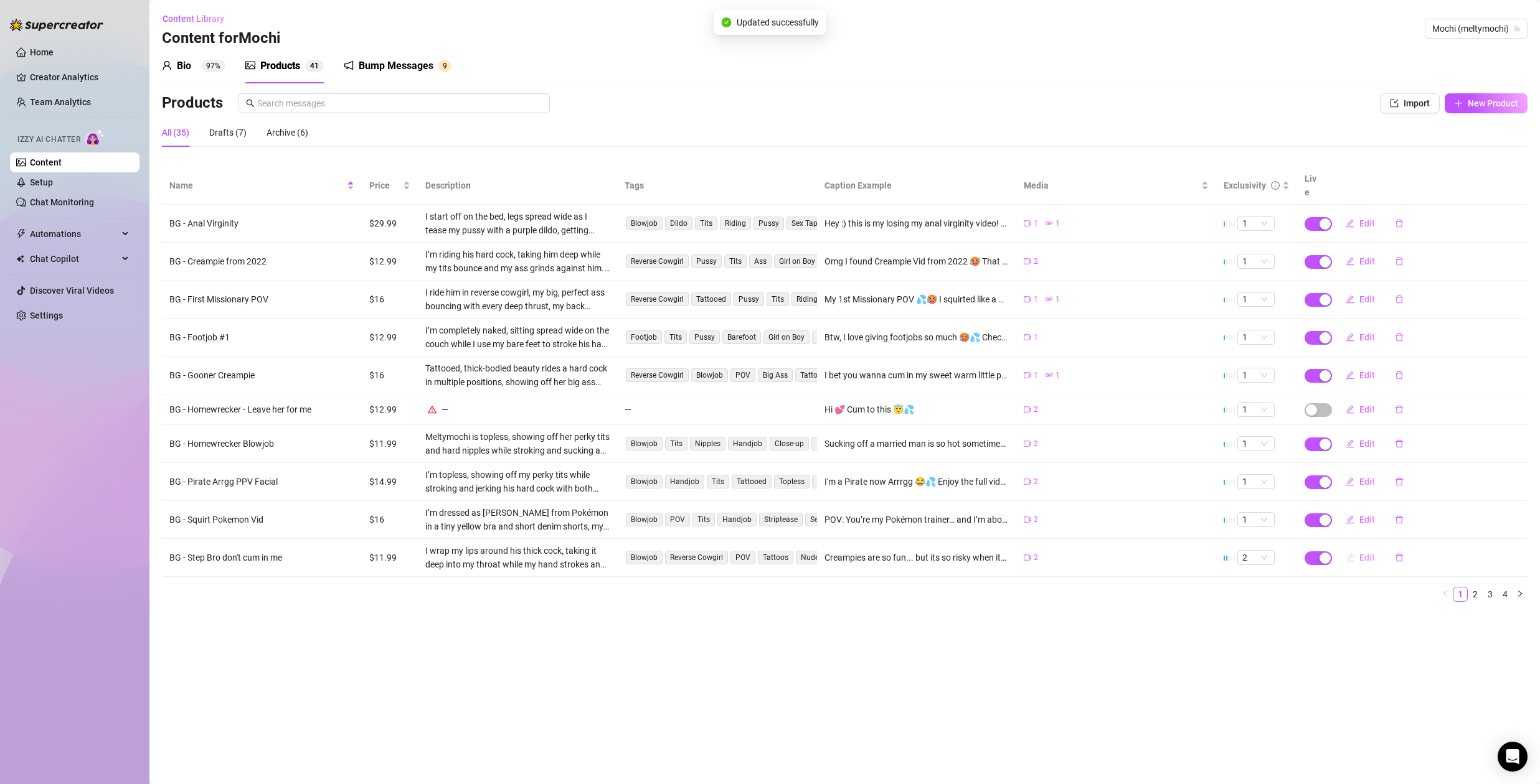
click at [1366, 553] on span "Edit" at bounding box center [1367, 557] width 16 height 10
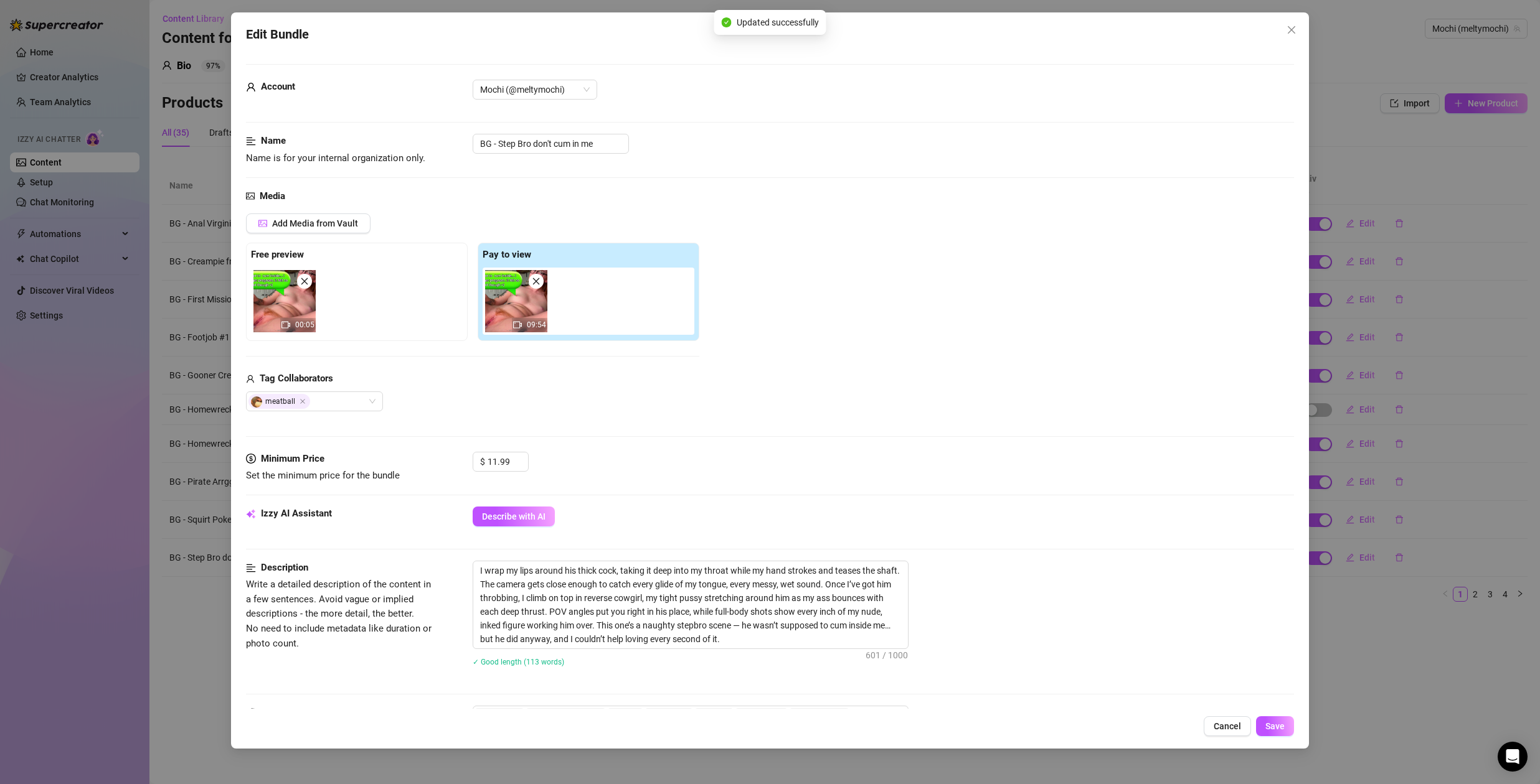
scroll to position [417, 0]
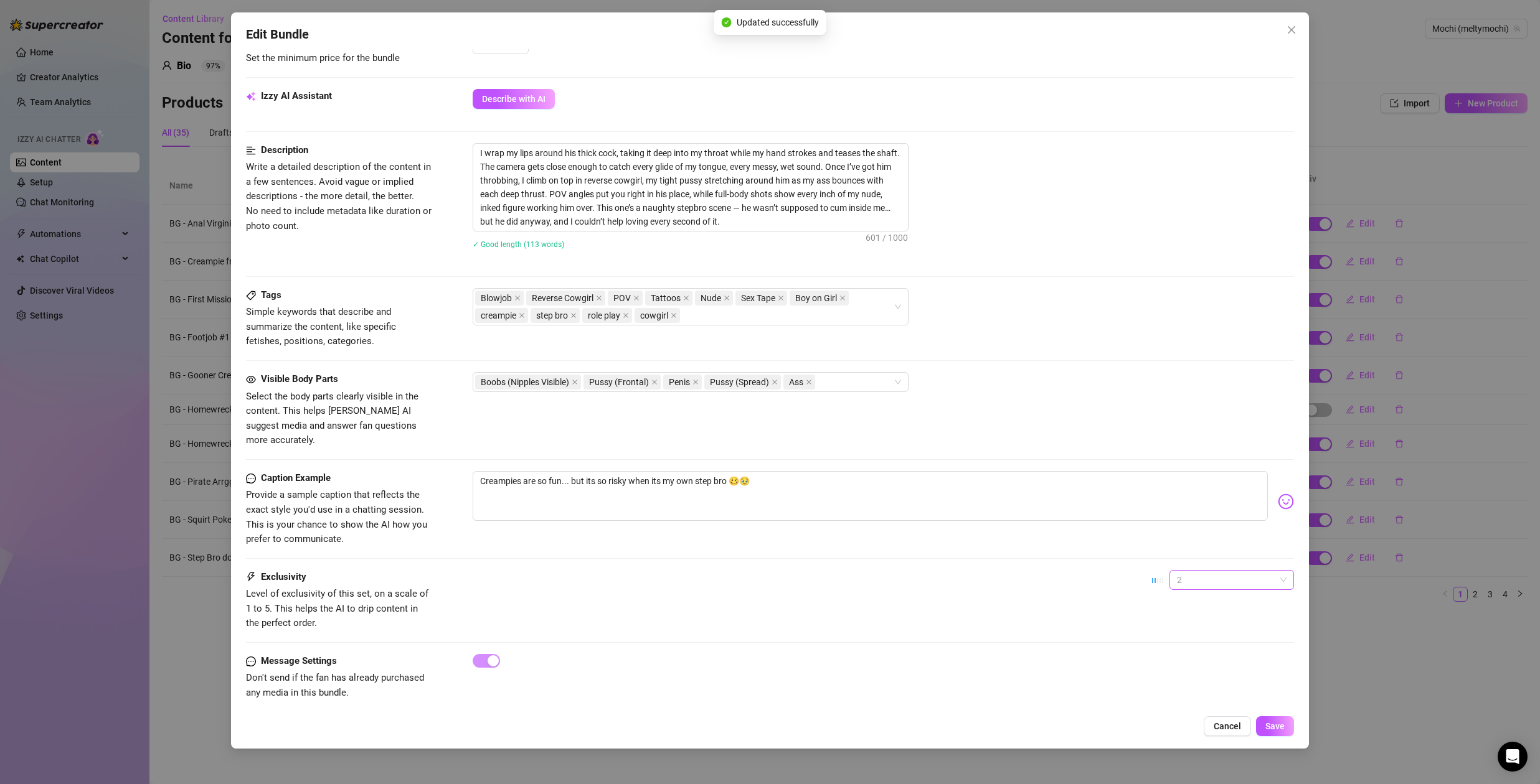
click at [1247, 571] on span "2" at bounding box center [1232, 580] width 110 height 19
click at [1224, 588] on div "1 - Least Exclusive" at bounding box center [1222, 590] width 104 height 14
click at [1277, 727] on span "Save" at bounding box center [1274, 726] width 19 height 10
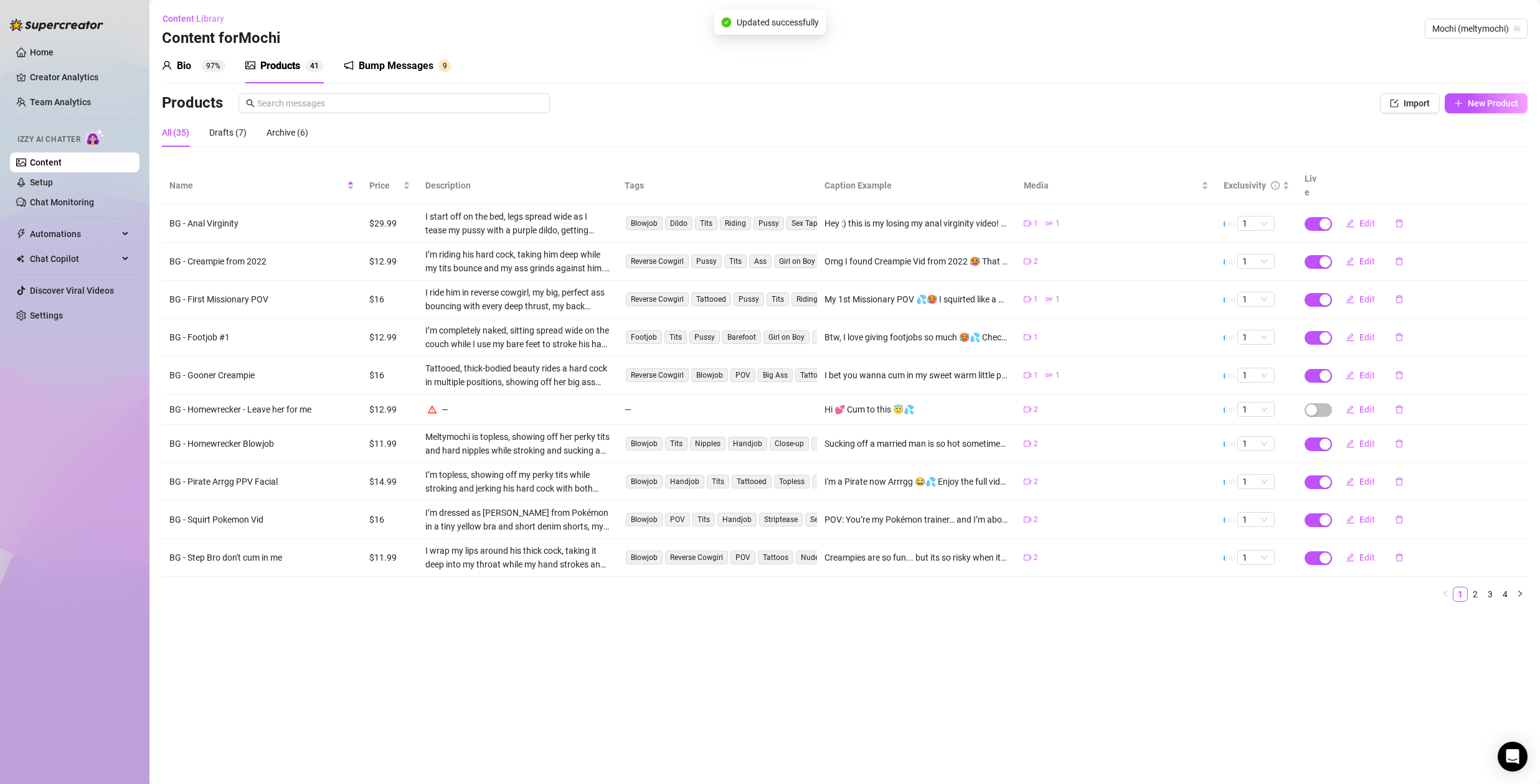
click at [1504, 588] on link "4" at bounding box center [1505, 595] width 14 height 14
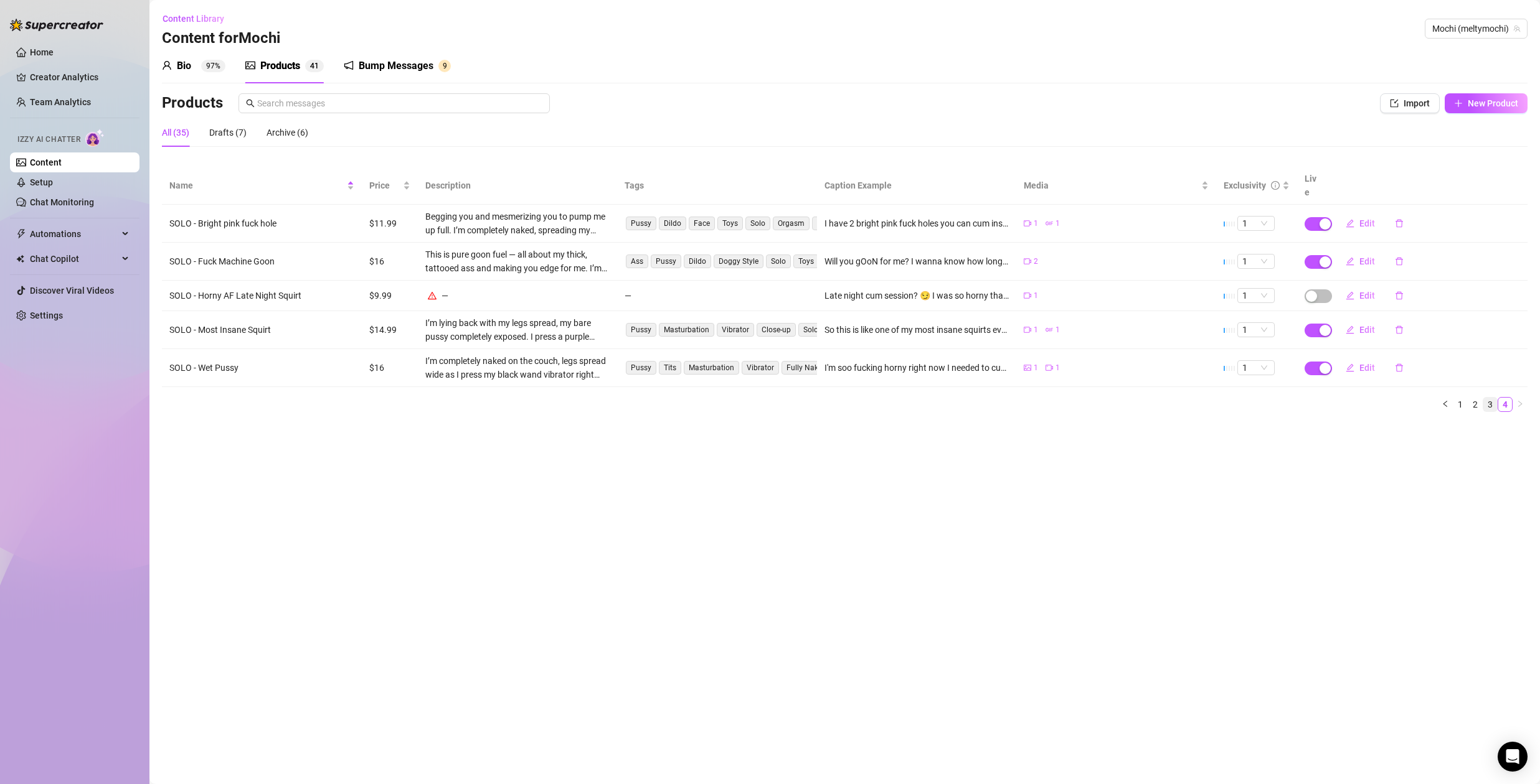
click at [1494, 398] on link "3" at bounding box center [1490, 405] width 14 height 14
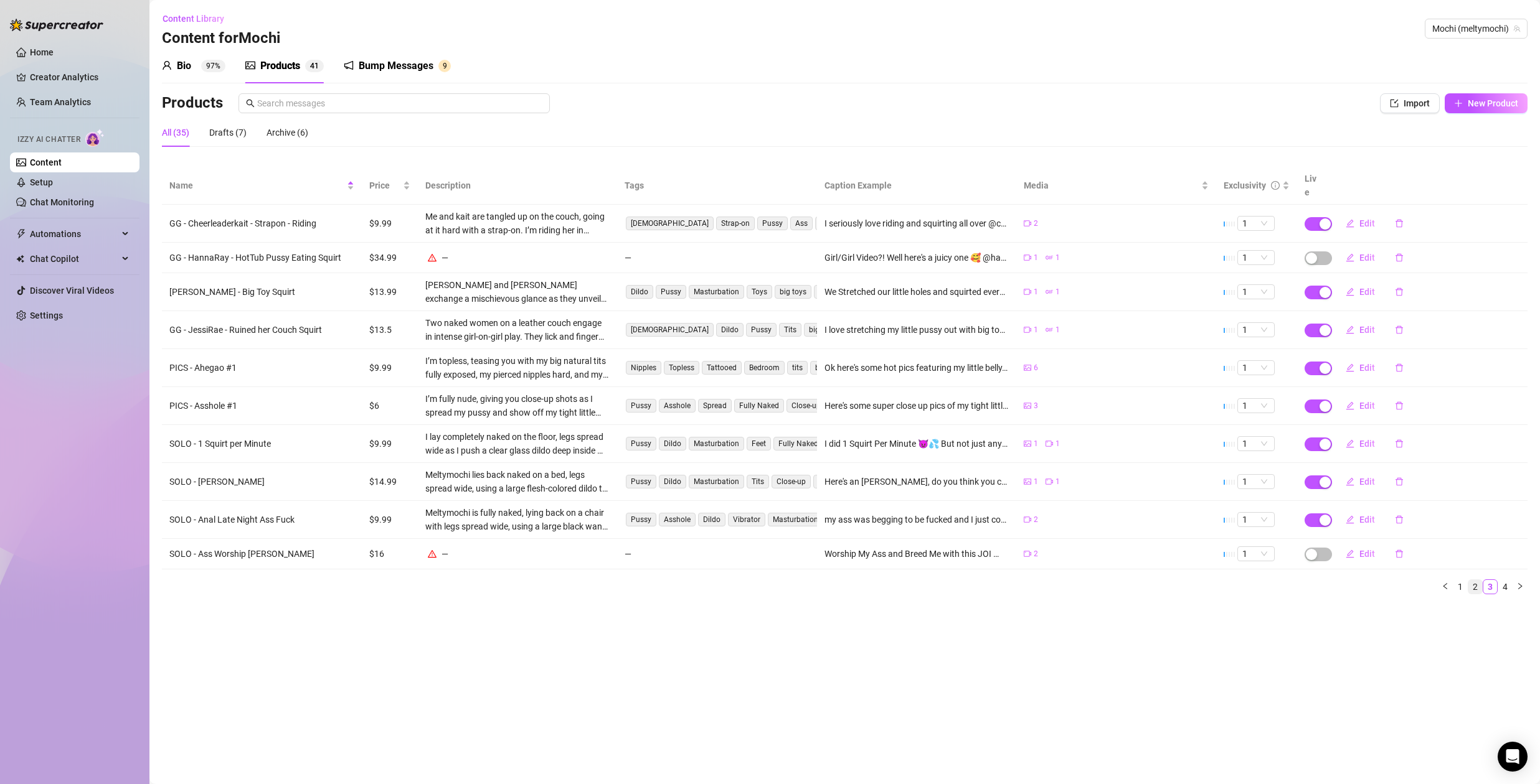
click at [1475, 580] on link "2" at bounding box center [1475, 587] width 14 height 14
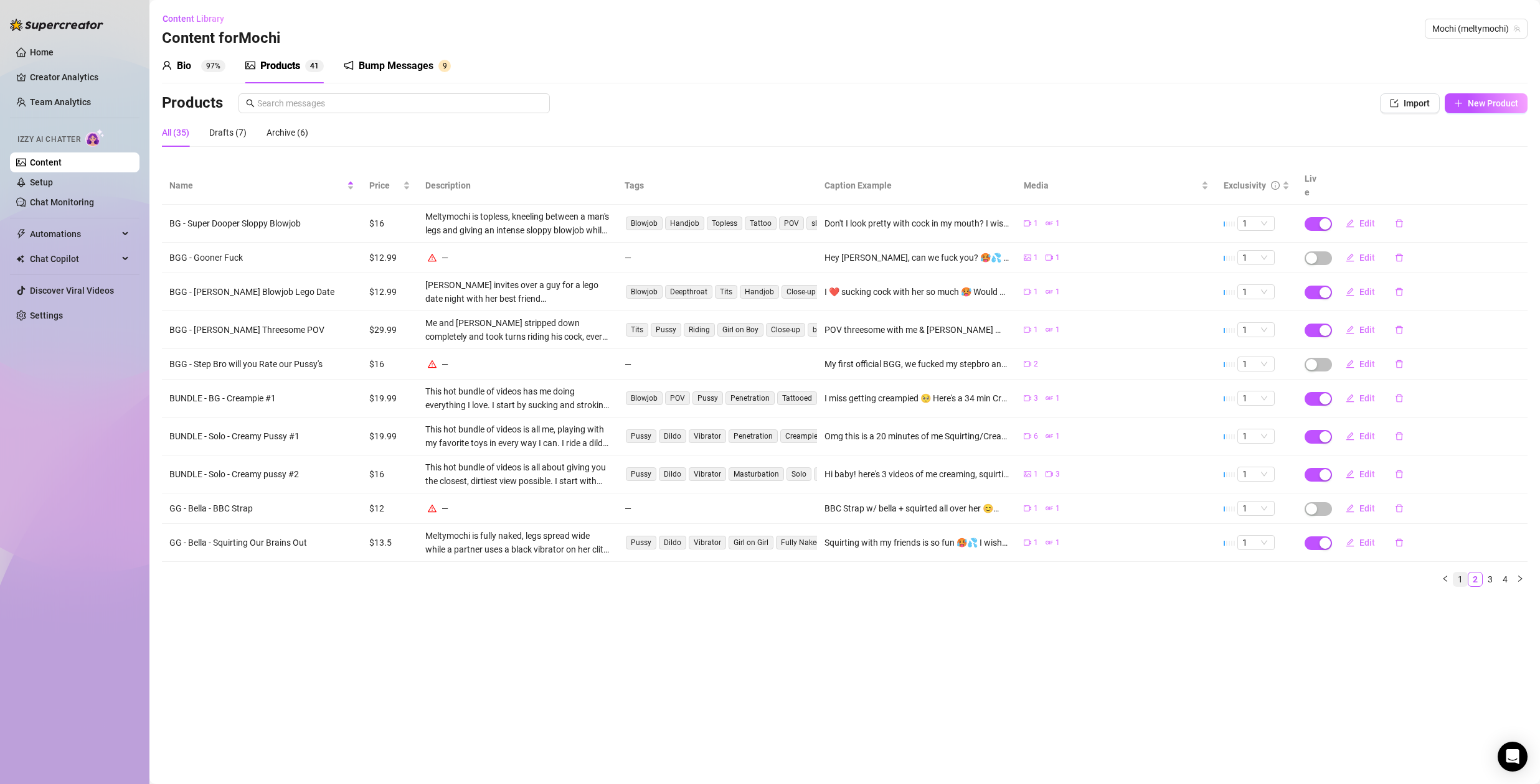
click at [1460, 572] on link "1" at bounding box center [1461, 579] width 14 height 14
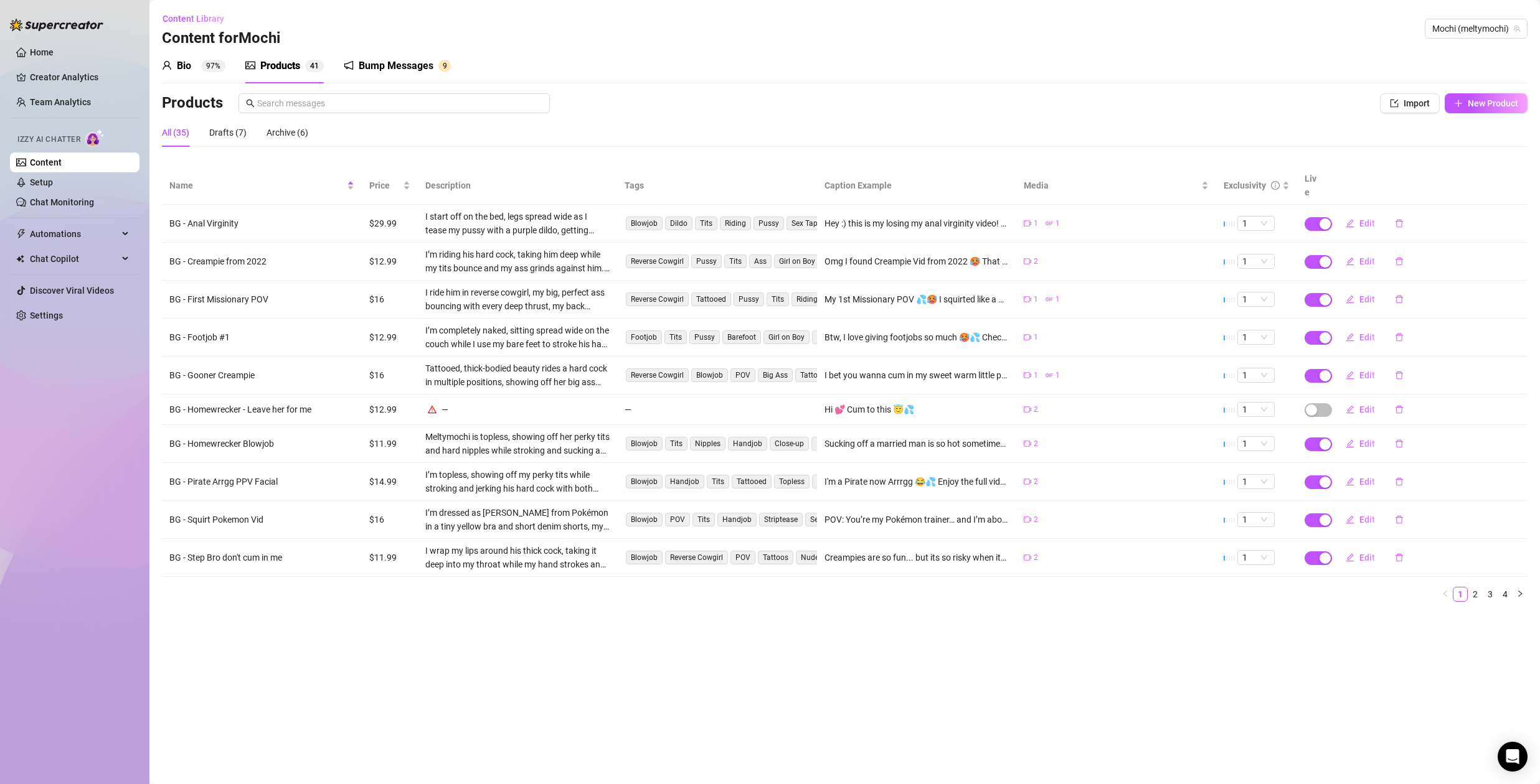
click at [379, 64] on div "Bump Messages" at bounding box center [396, 65] width 75 height 15
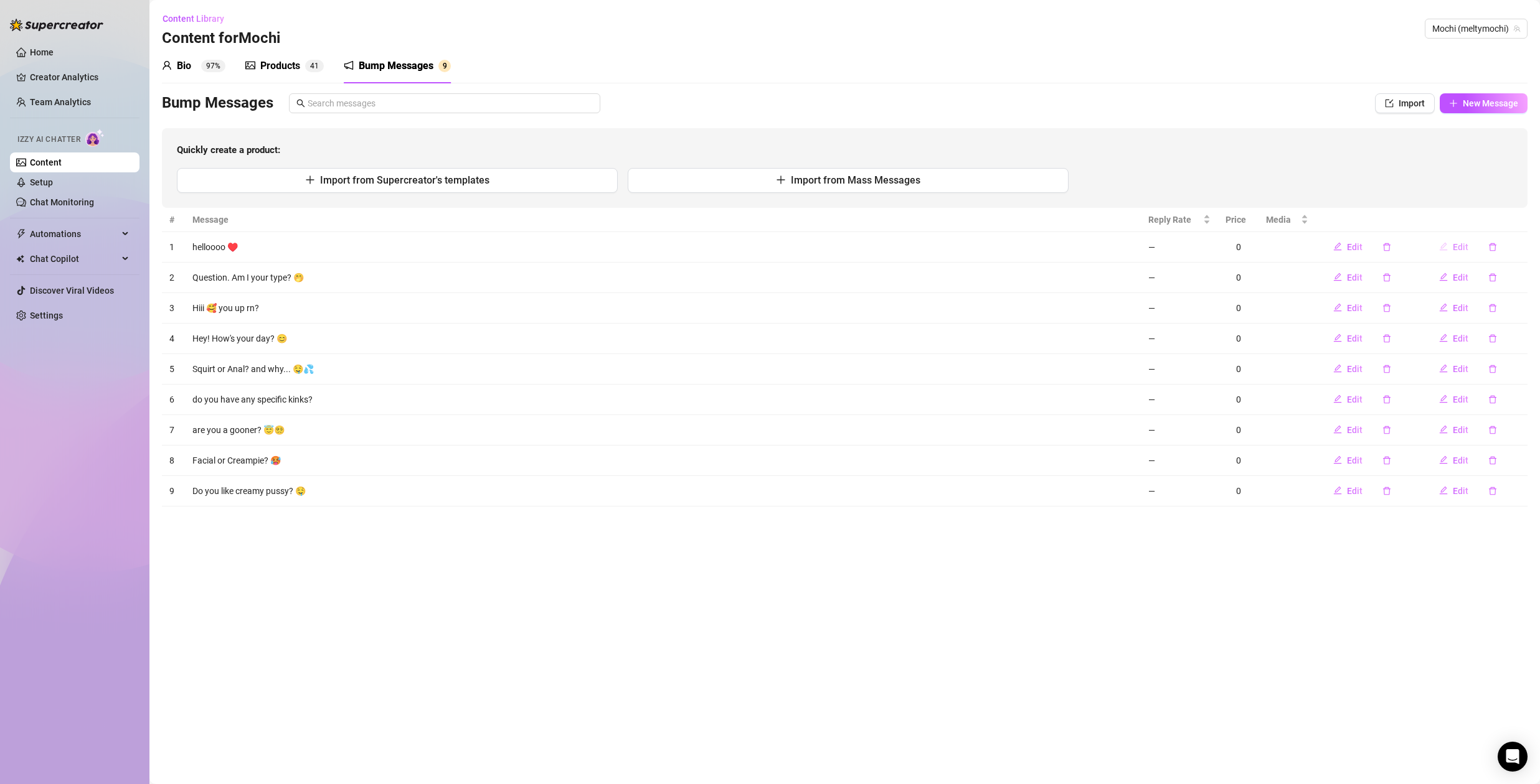
click at [1458, 244] on span "Edit" at bounding box center [1461, 247] width 16 height 10
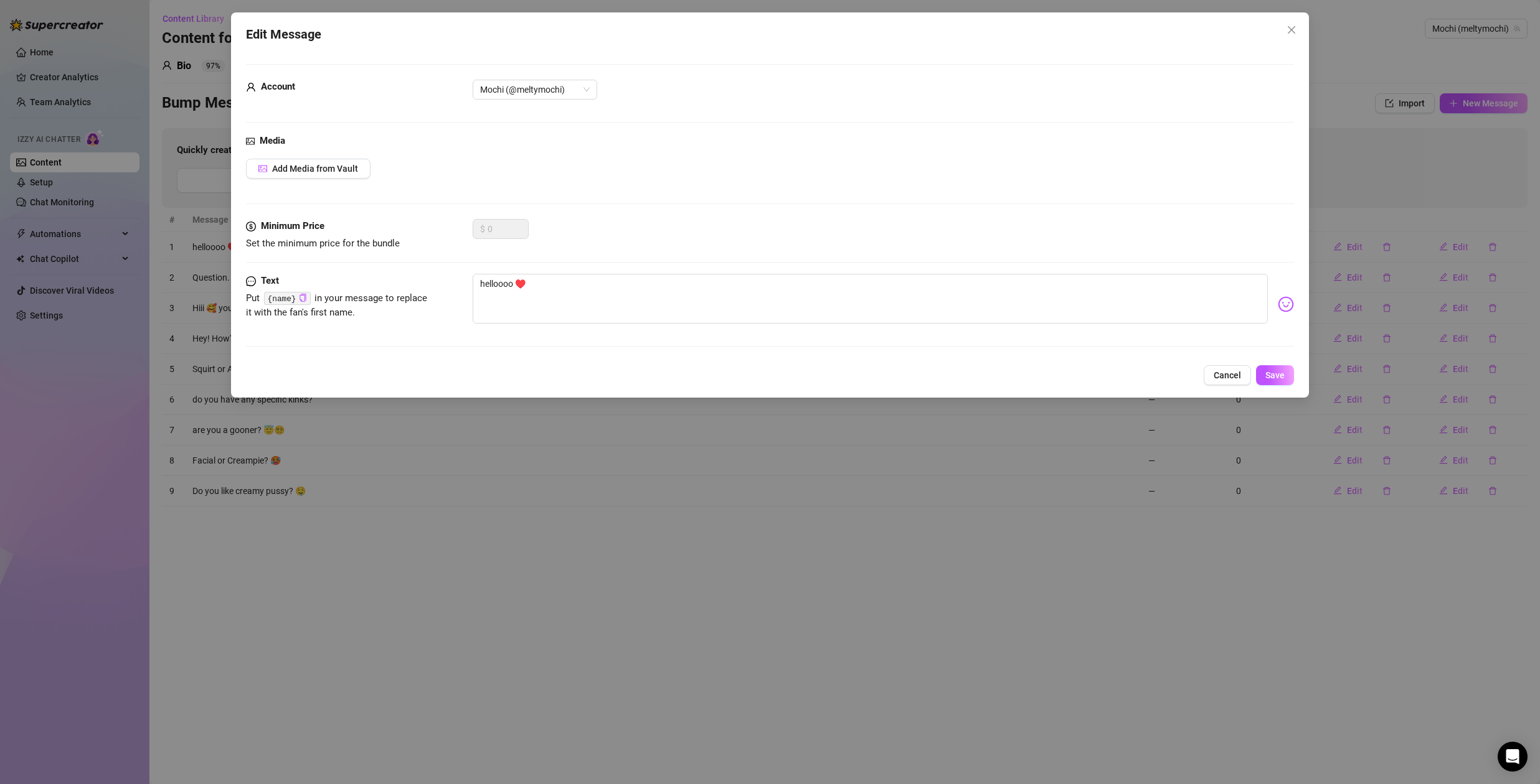
click at [1440, 222] on div "Edit Message Account Mochi (@meltymochi) Media Add Media from Vault Minimum Pri…" at bounding box center [770, 392] width 1540 height 784
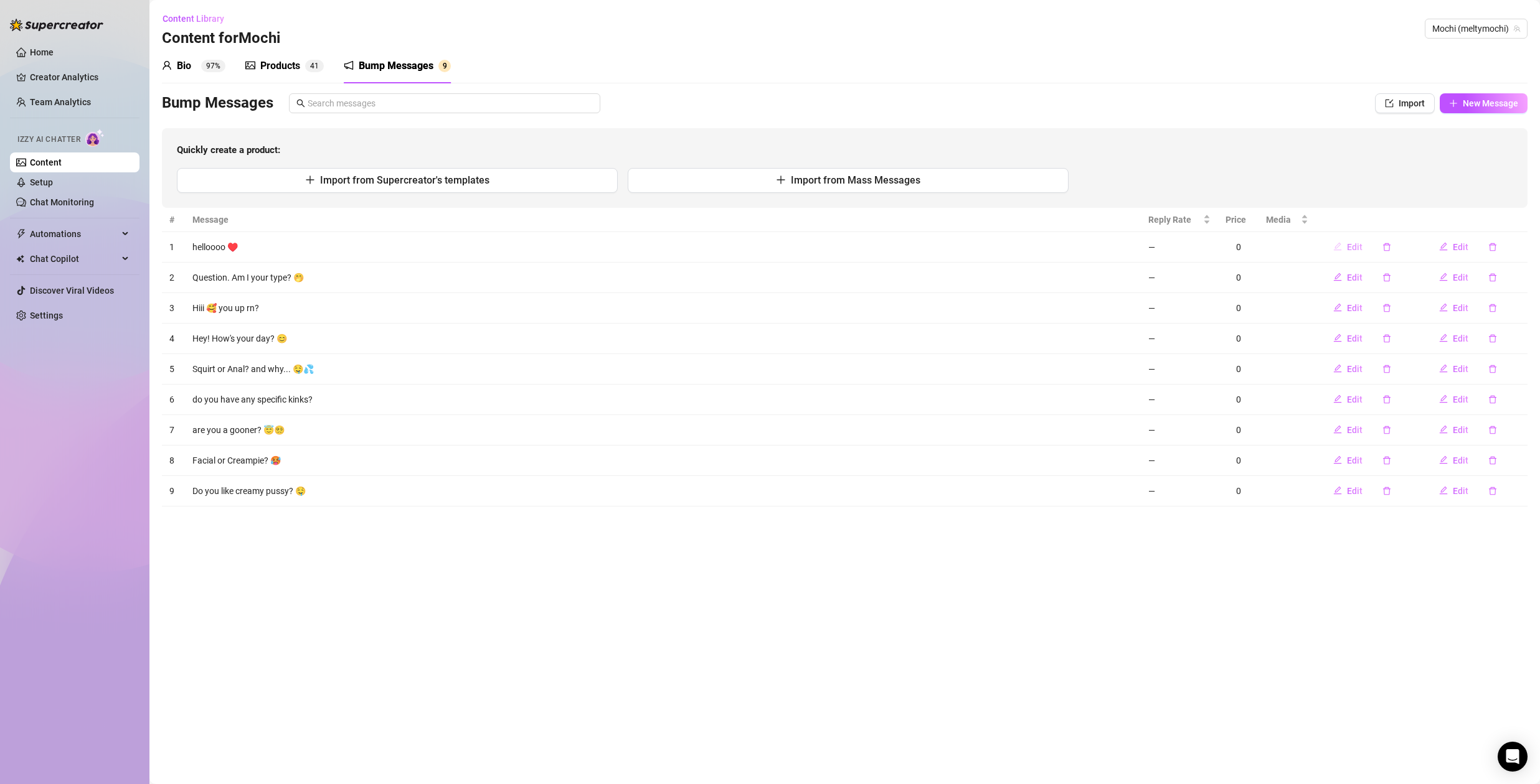
click at [1348, 244] on span "Edit" at bounding box center [1355, 247] width 16 height 10
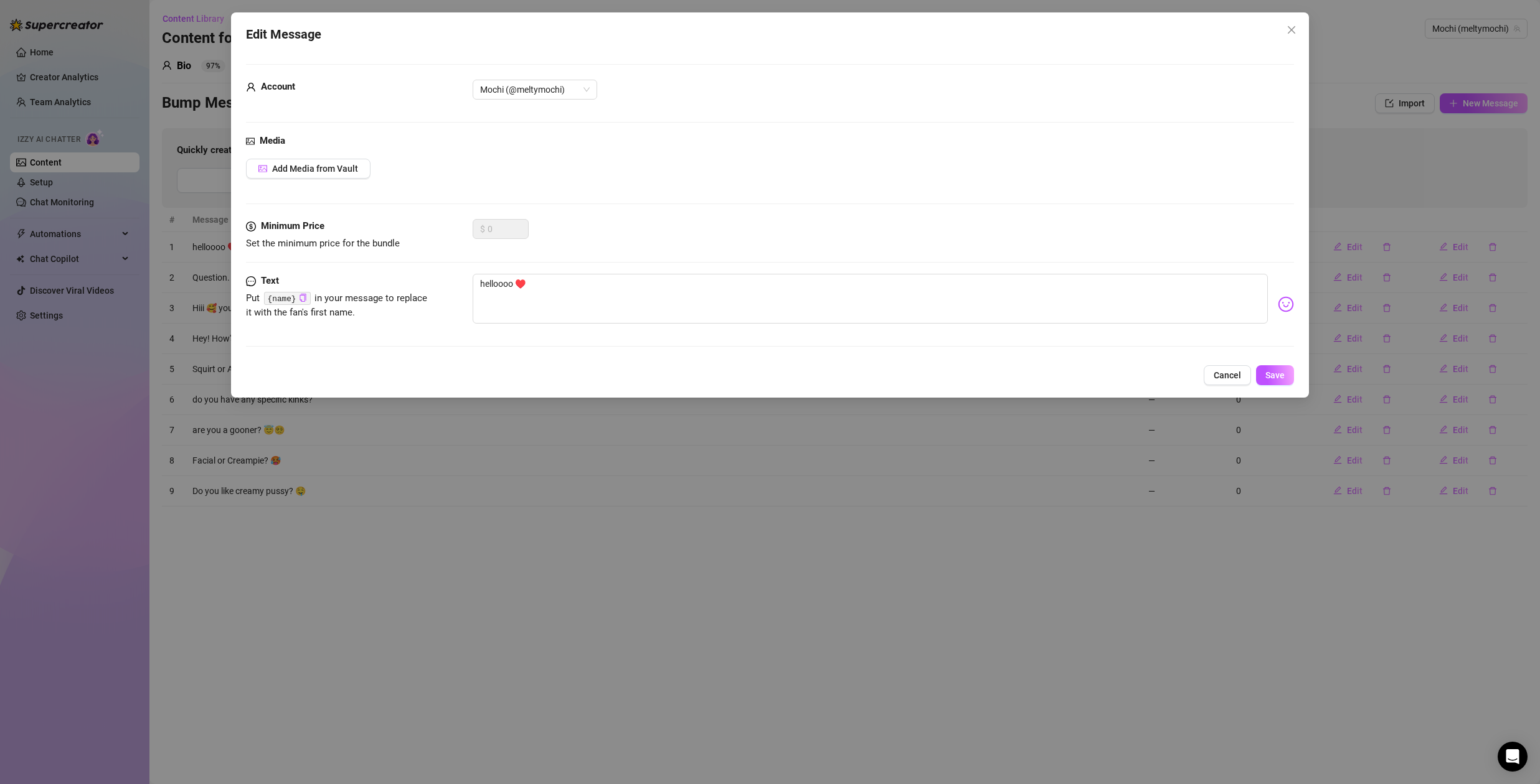
click at [1366, 206] on div "Edit Message Account Mochi (@meltymochi) Media Add Media from Vault Minimum Pri…" at bounding box center [770, 392] width 1540 height 784
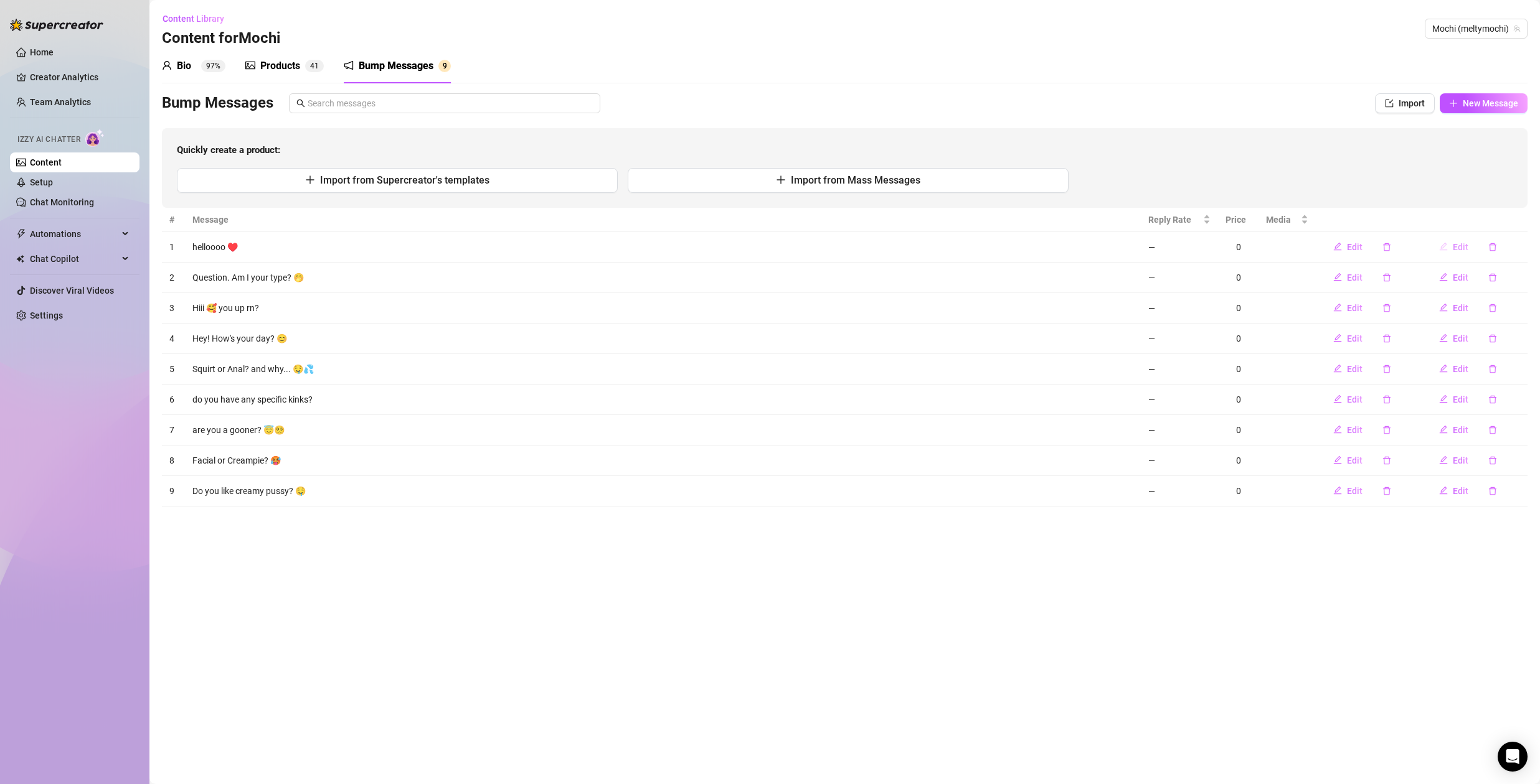
click at [1461, 249] on span "Edit" at bounding box center [1461, 247] width 16 height 10
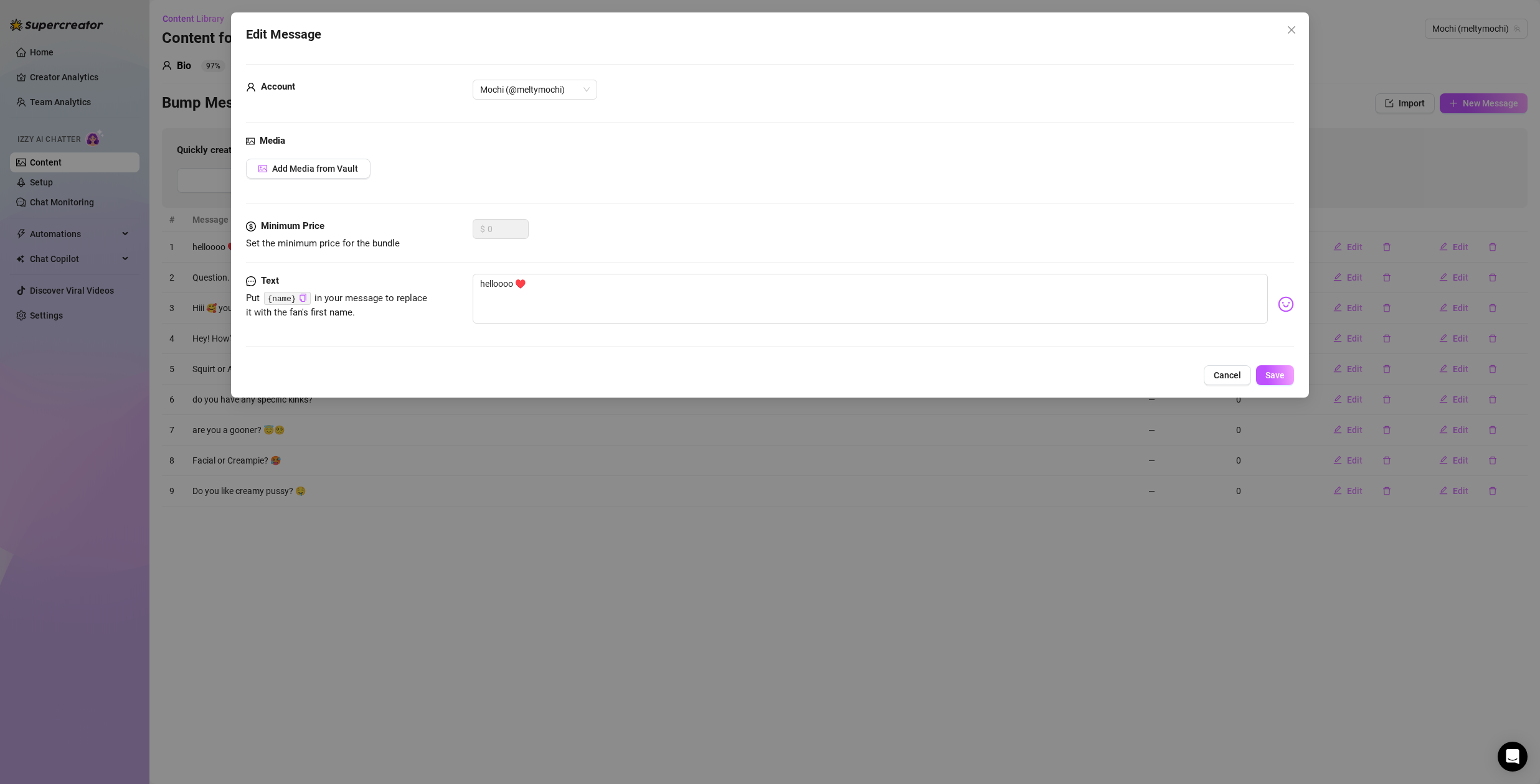
drag, startPoint x: 1294, startPoint y: 26, endPoint x: 1267, endPoint y: 39, distance: 30.0
click at [1294, 26] on icon "close" at bounding box center [1291, 30] width 10 height 10
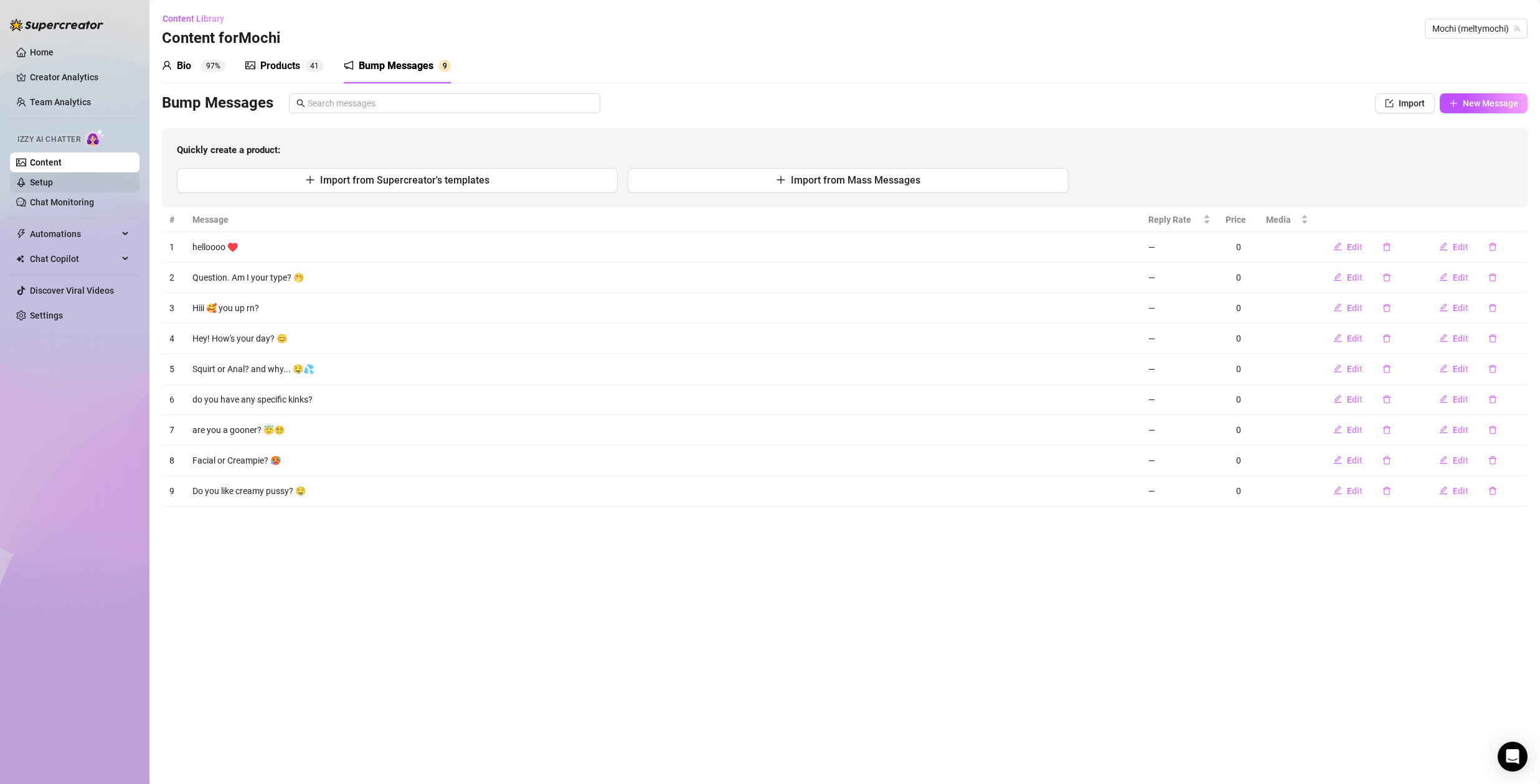
click at [53, 181] on link "Setup" at bounding box center [41, 182] width 23 height 10
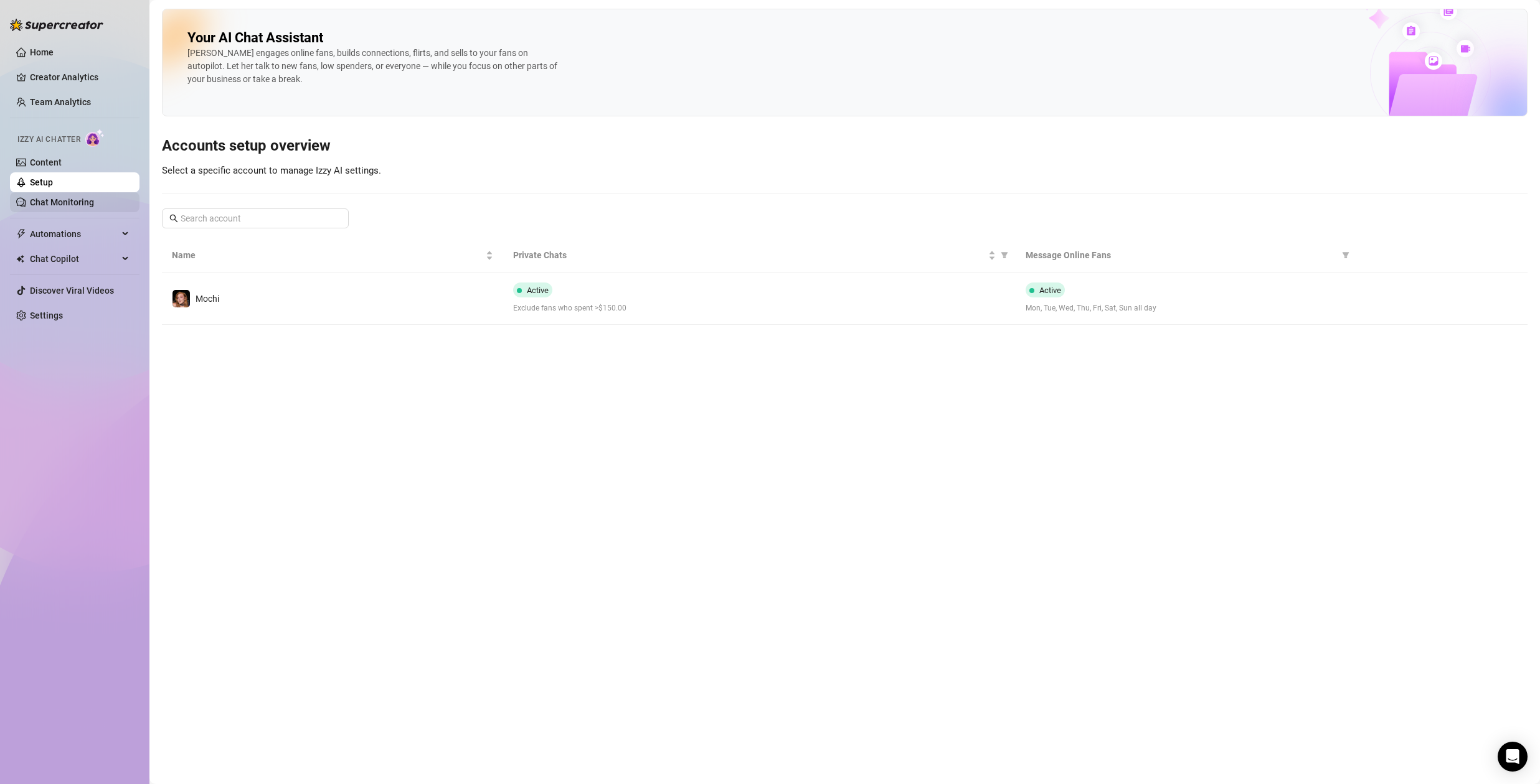
click at [69, 202] on link "Chat Monitoring" at bounding box center [62, 202] width 64 height 10
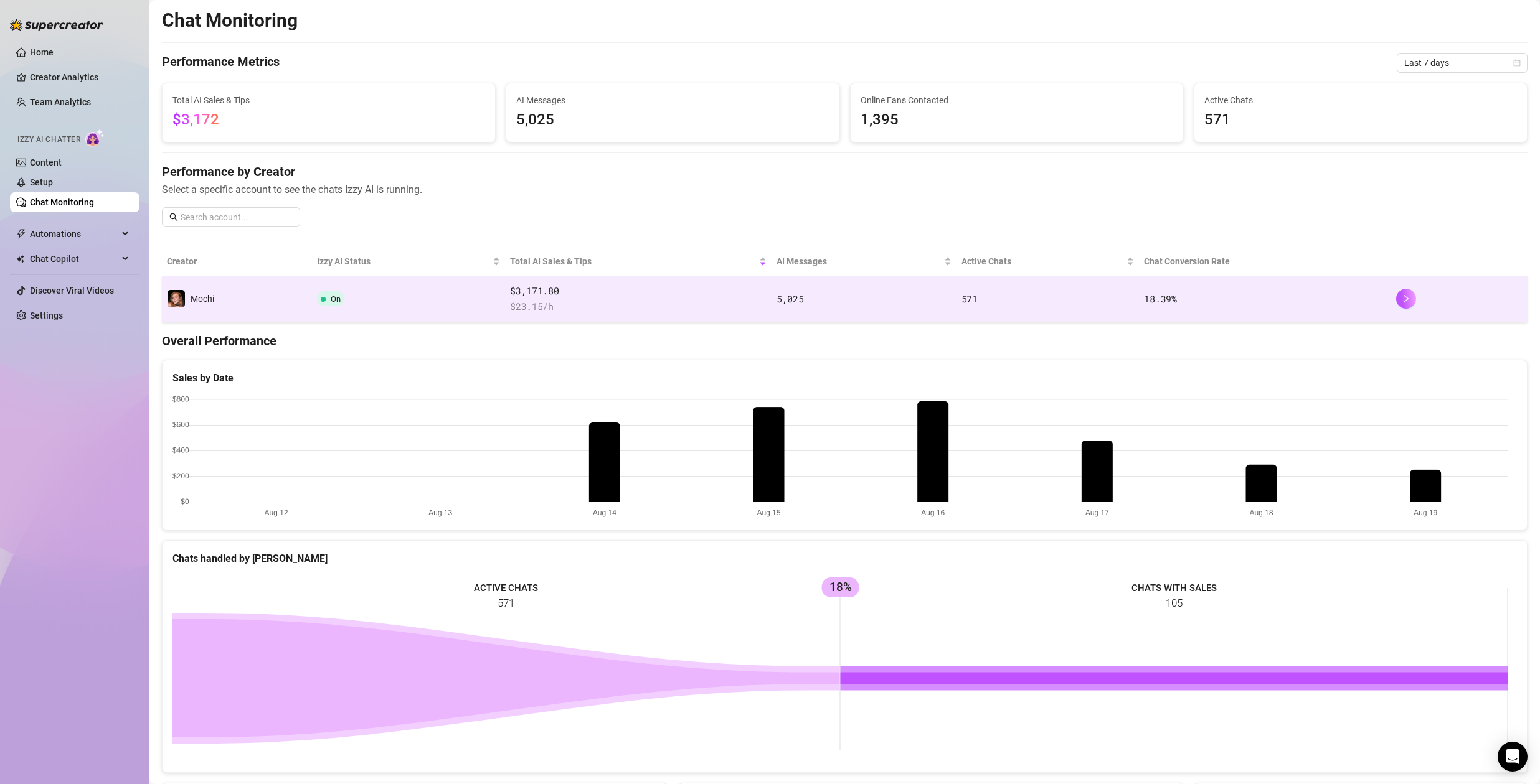
click at [1302, 296] on td "18.39 %" at bounding box center [1264, 299] width 252 height 46
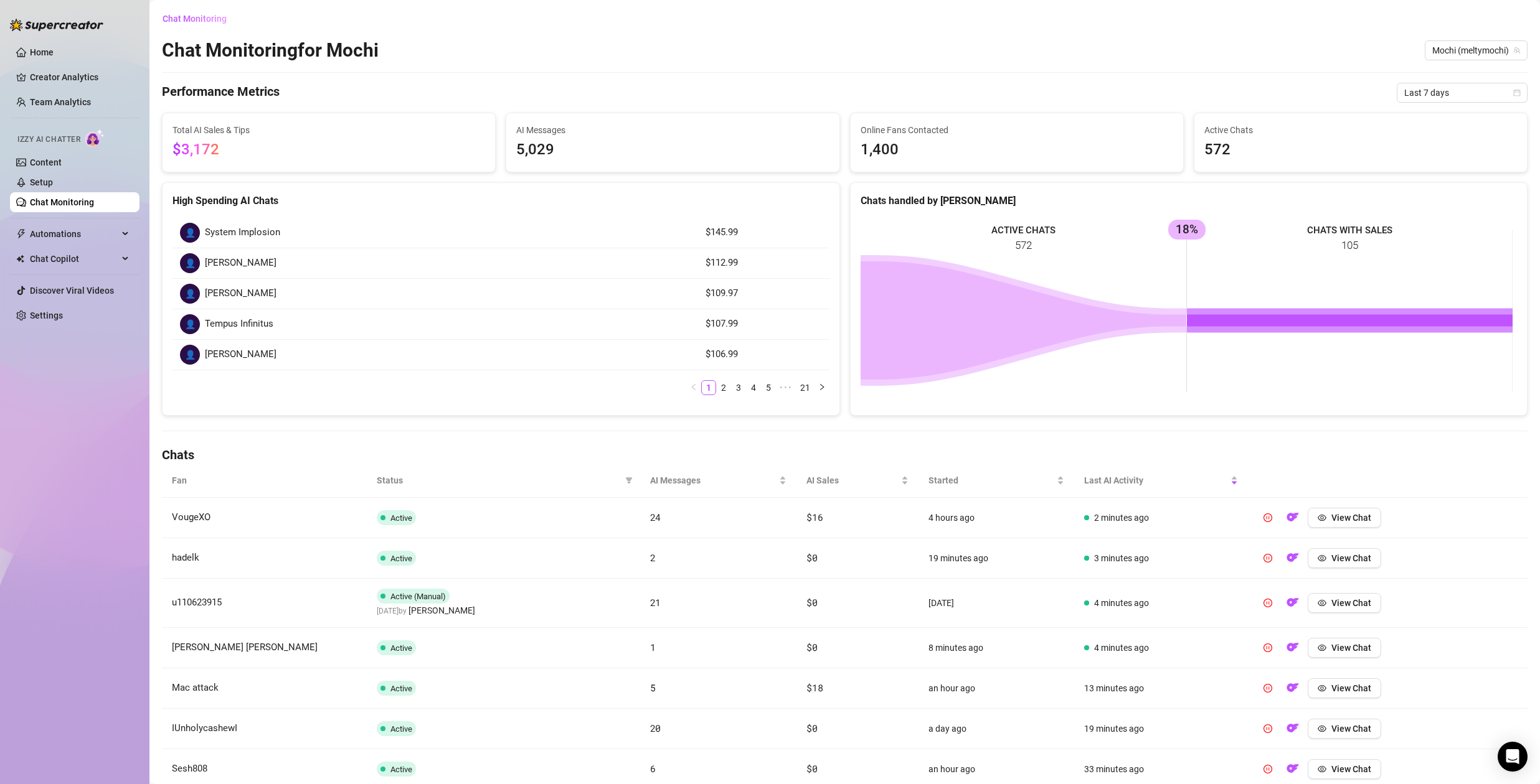
click at [228, 128] on span "Total AI Sales & Tips" at bounding box center [328, 130] width 312 height 14
click at [73, 100] on link "Team Analytics" at bounding box center [60, 102] width 61 height 10
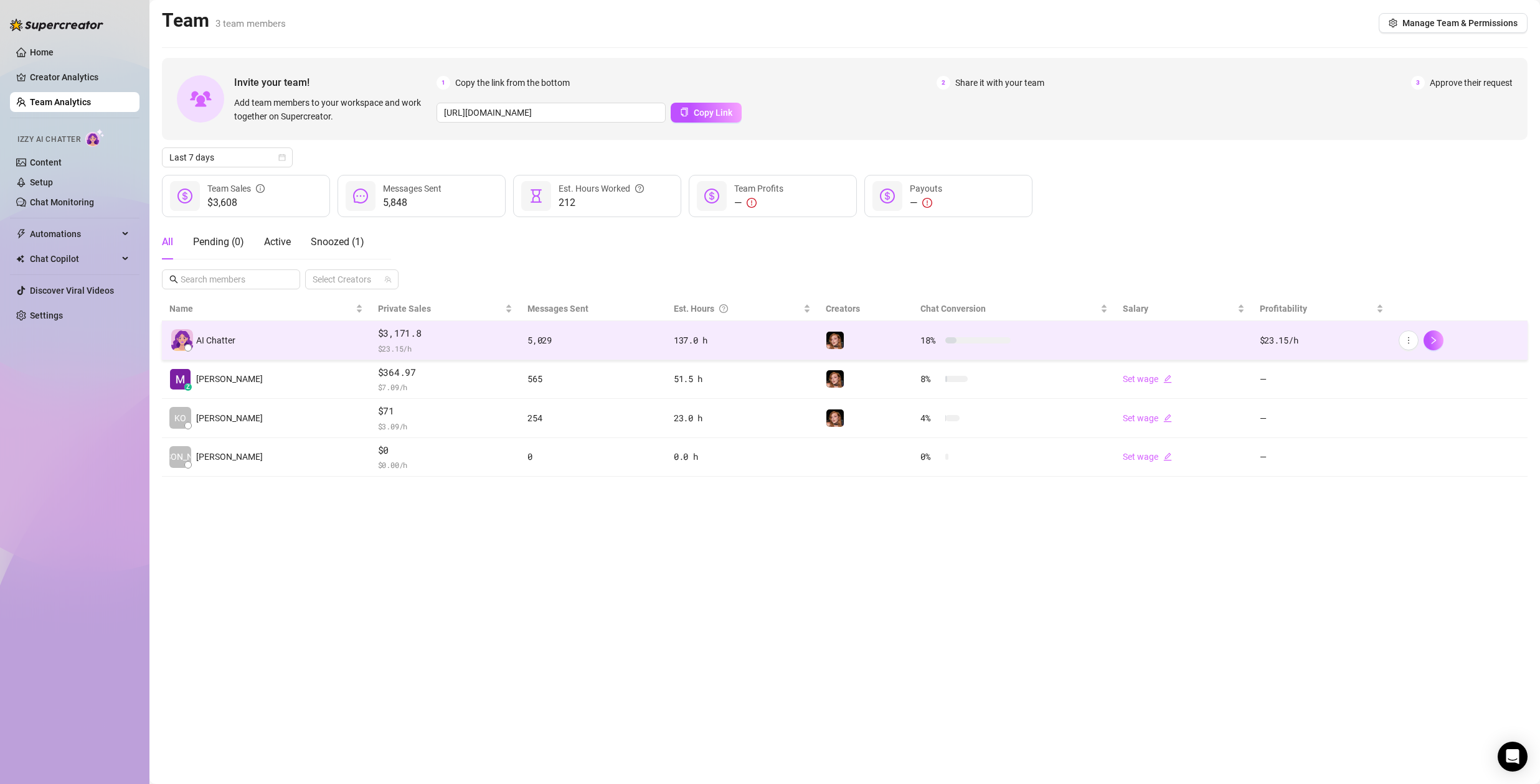
click at [378, 343] on span "$ 23.15 /h" at bounding box center [445, 349] width 135 height 12
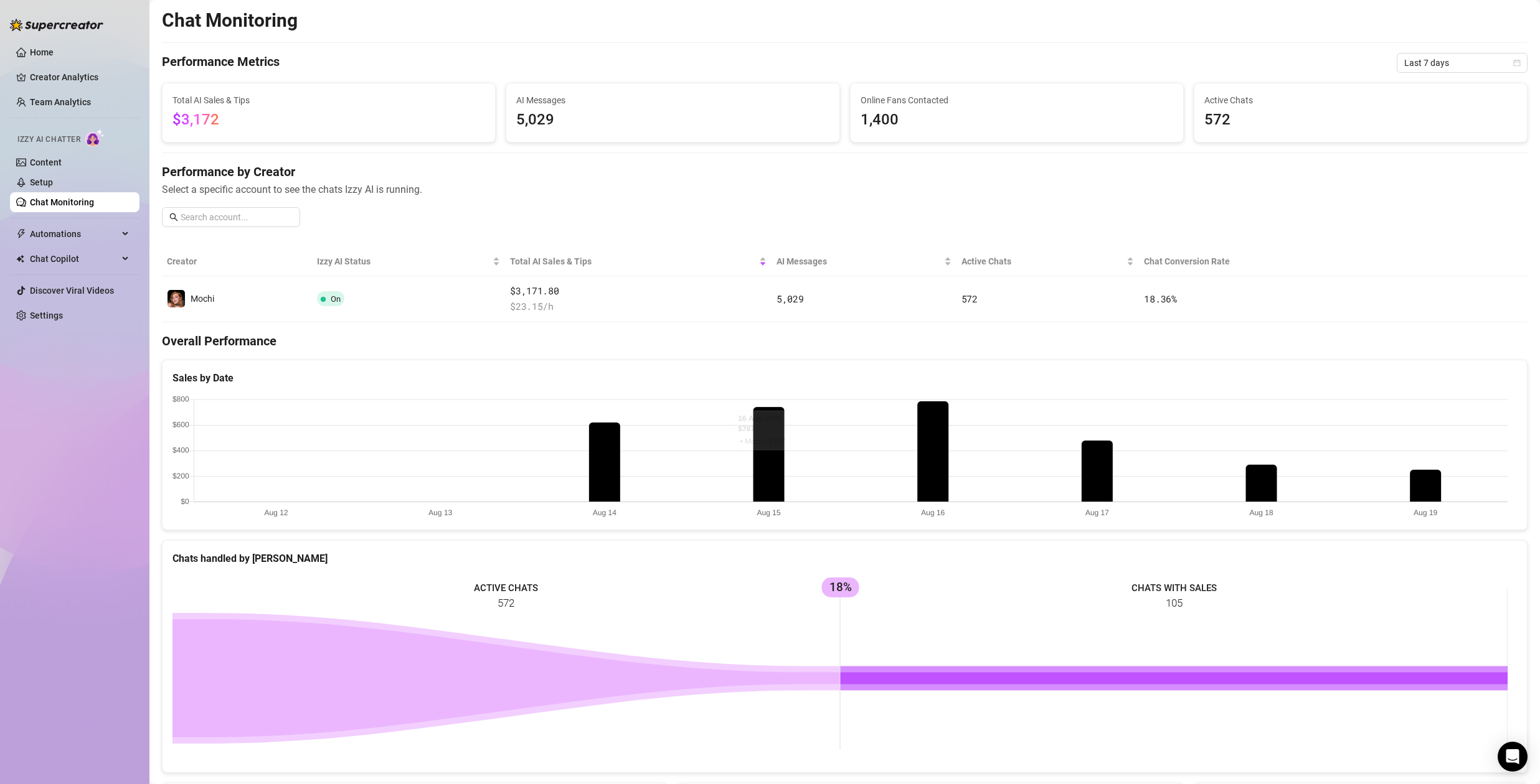
click at [871, 530] on div "Chat Monitoring Performance Metrics Last 7 days Total AI Sales & Tips $3,172 AI…" at bounding box center [844, 519] width 1366 height 1021
click at [53, 180] on link "Setup" at bounding box center [41, 182] width 23 height 10
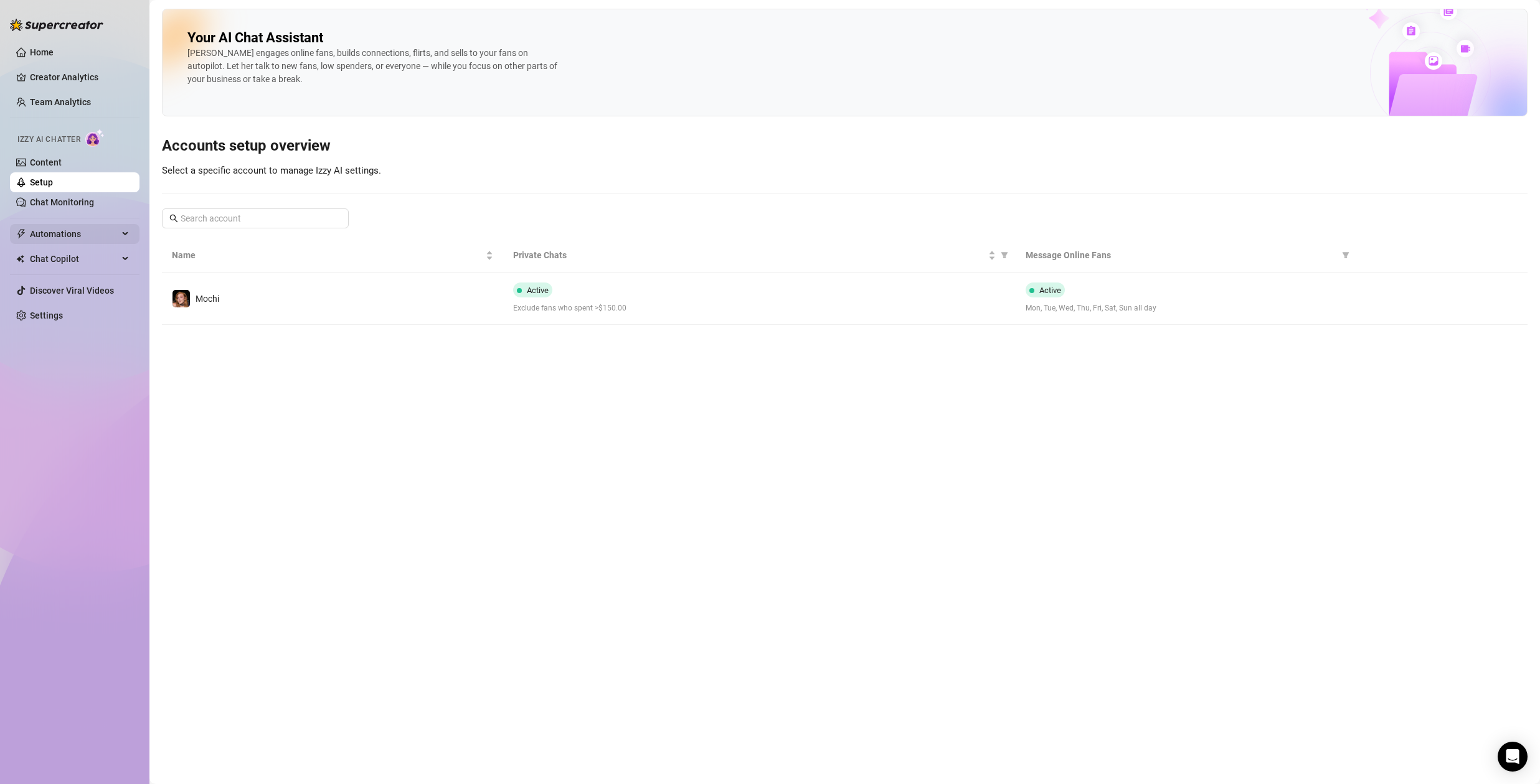
click at [55, 237] on span "Automations" at bounding box center [74, 234] width 89 height 20
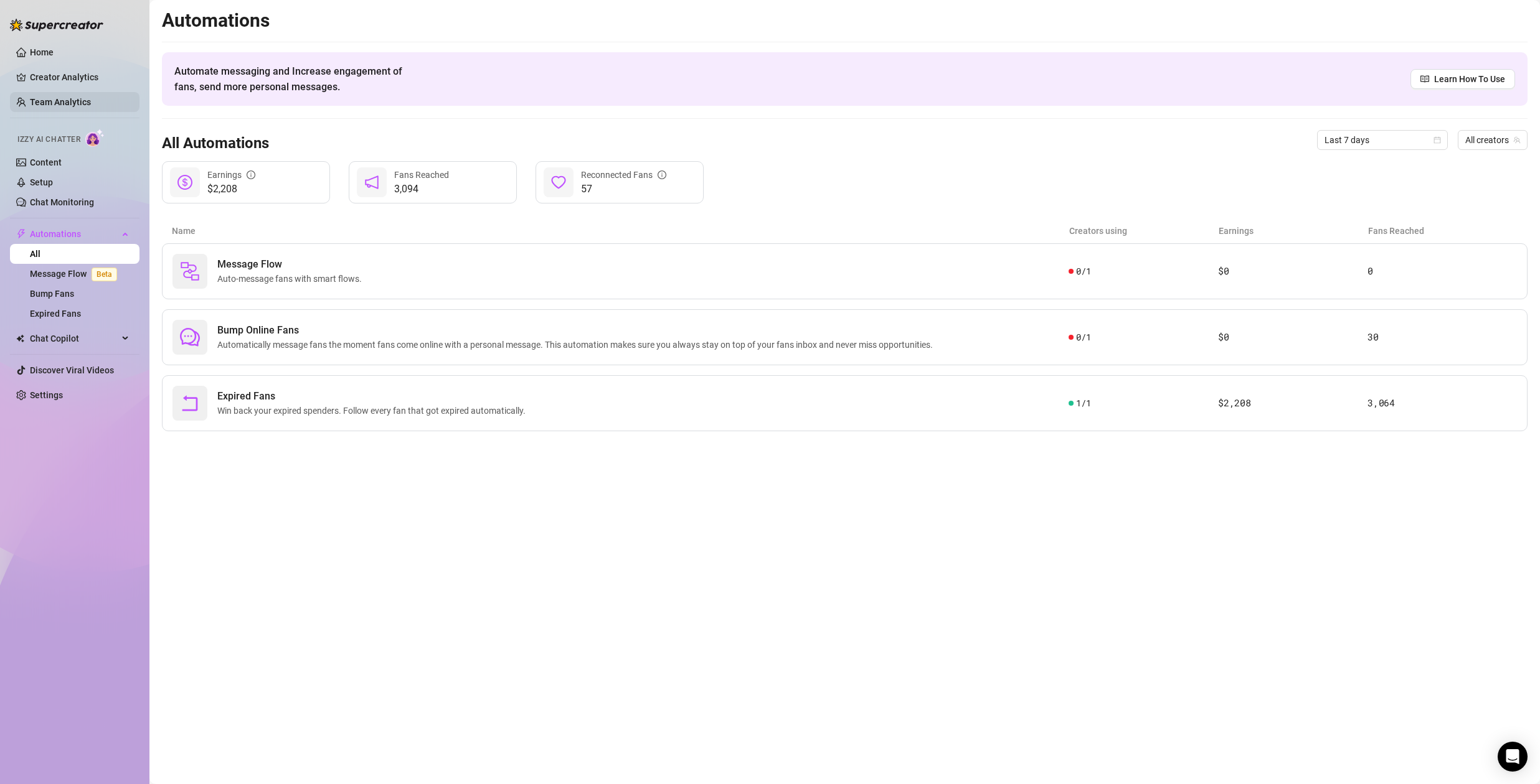
click at [62, 100] on link "Team Analytics" at bounding box center [60, 102] width 61 height 10
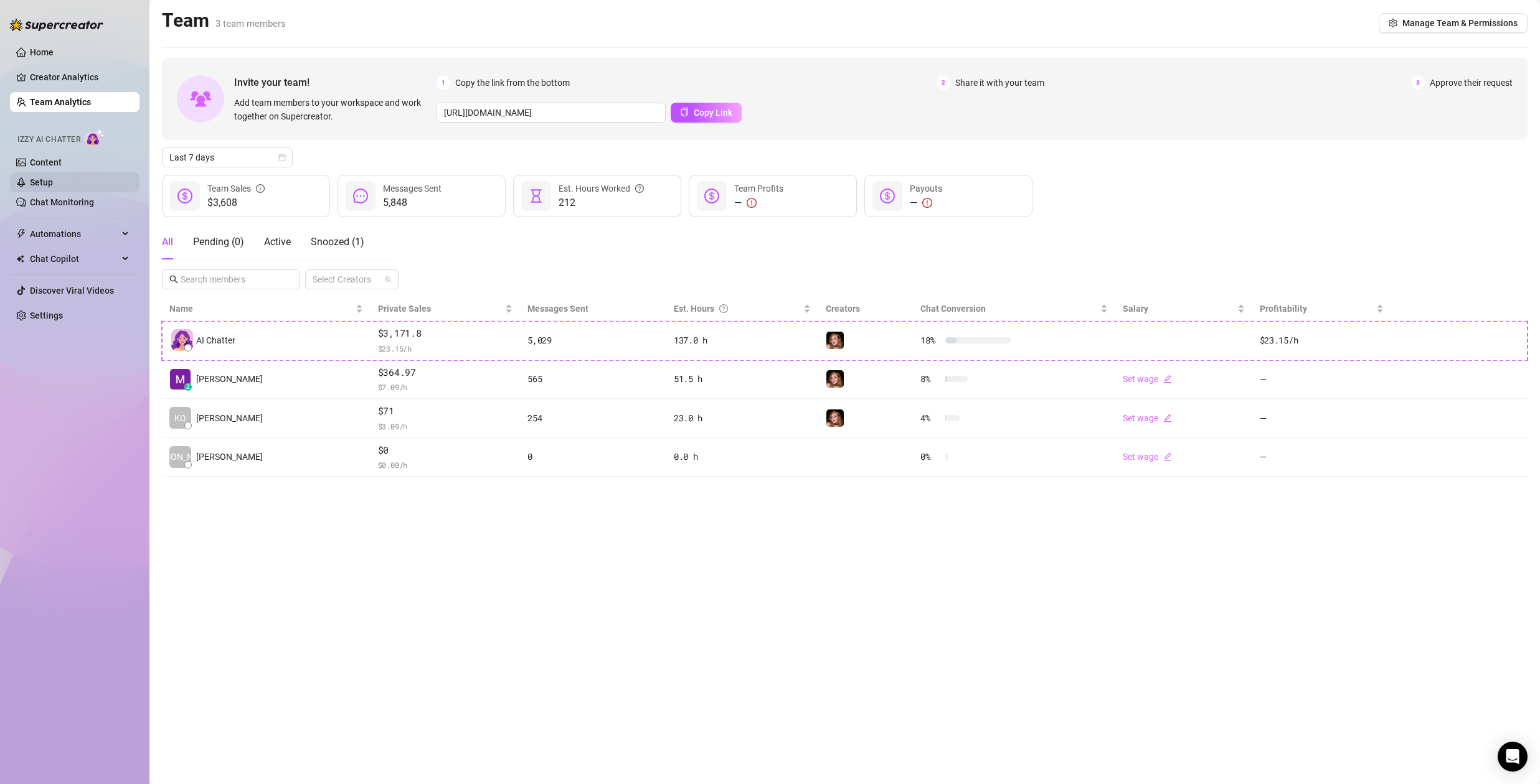
click at [43, 181] on link "Setup" at bounding box center [41, 182] width 23 height 10
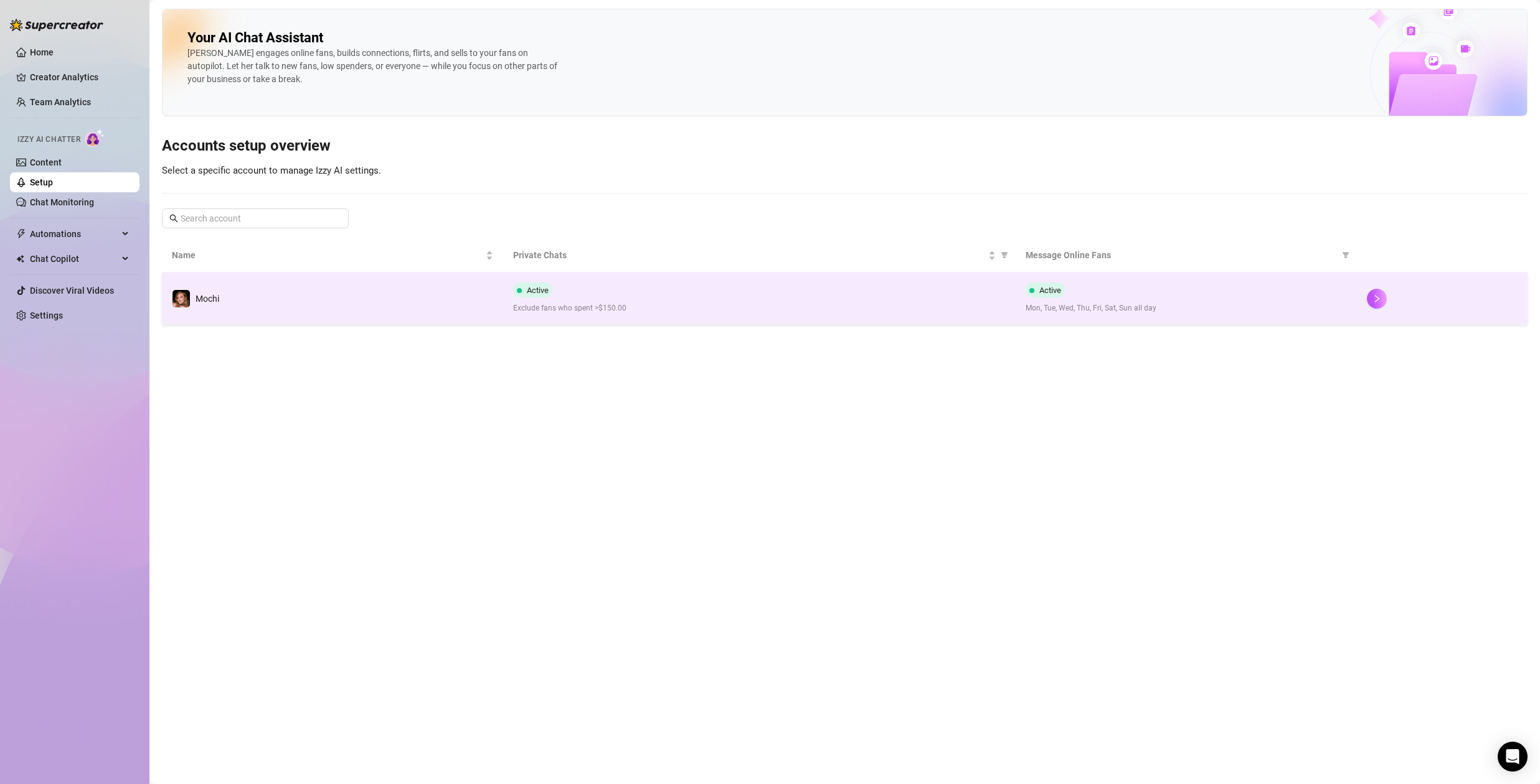
click at [739, 296] on div "Active Exclude fans who spent >$150.00" at bounding box center [759, 298] width 492 height 32
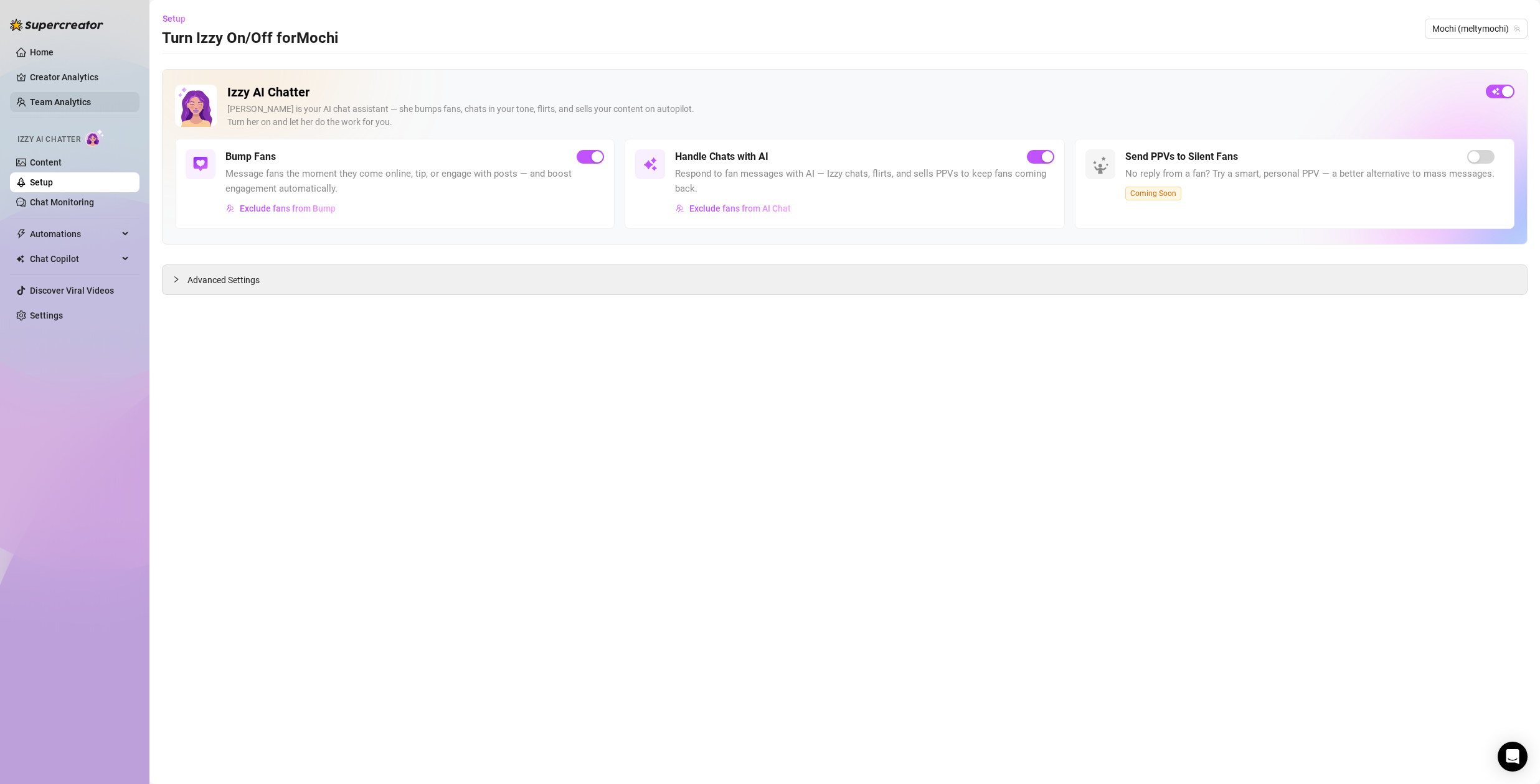
click at [64, 97] on link "Team Analytics" at bounding box center [60, 102] width 61 height 10
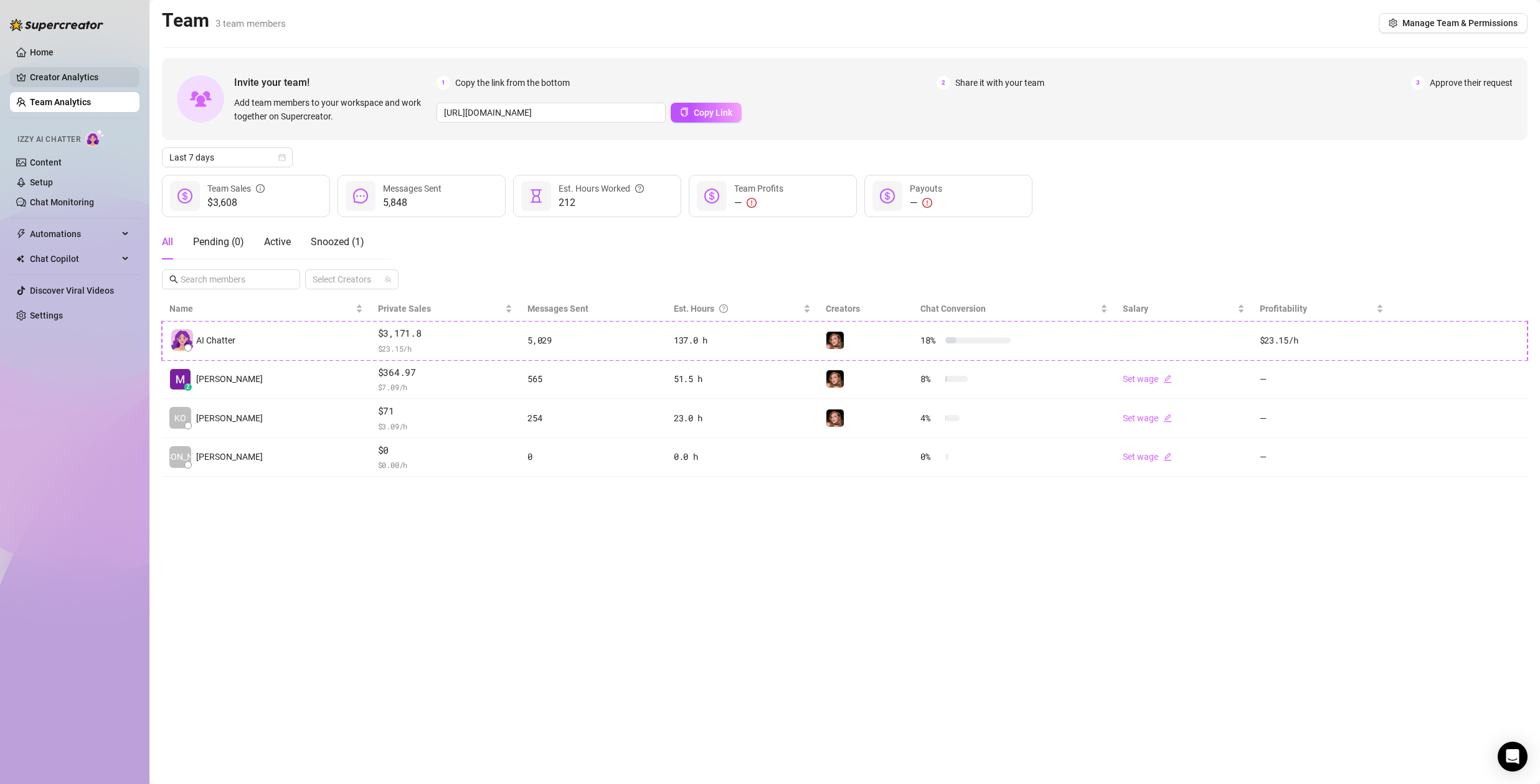
click at [60, 77] on link "Creator Analytics" at bounding box center [79, 77] width 100 height 20
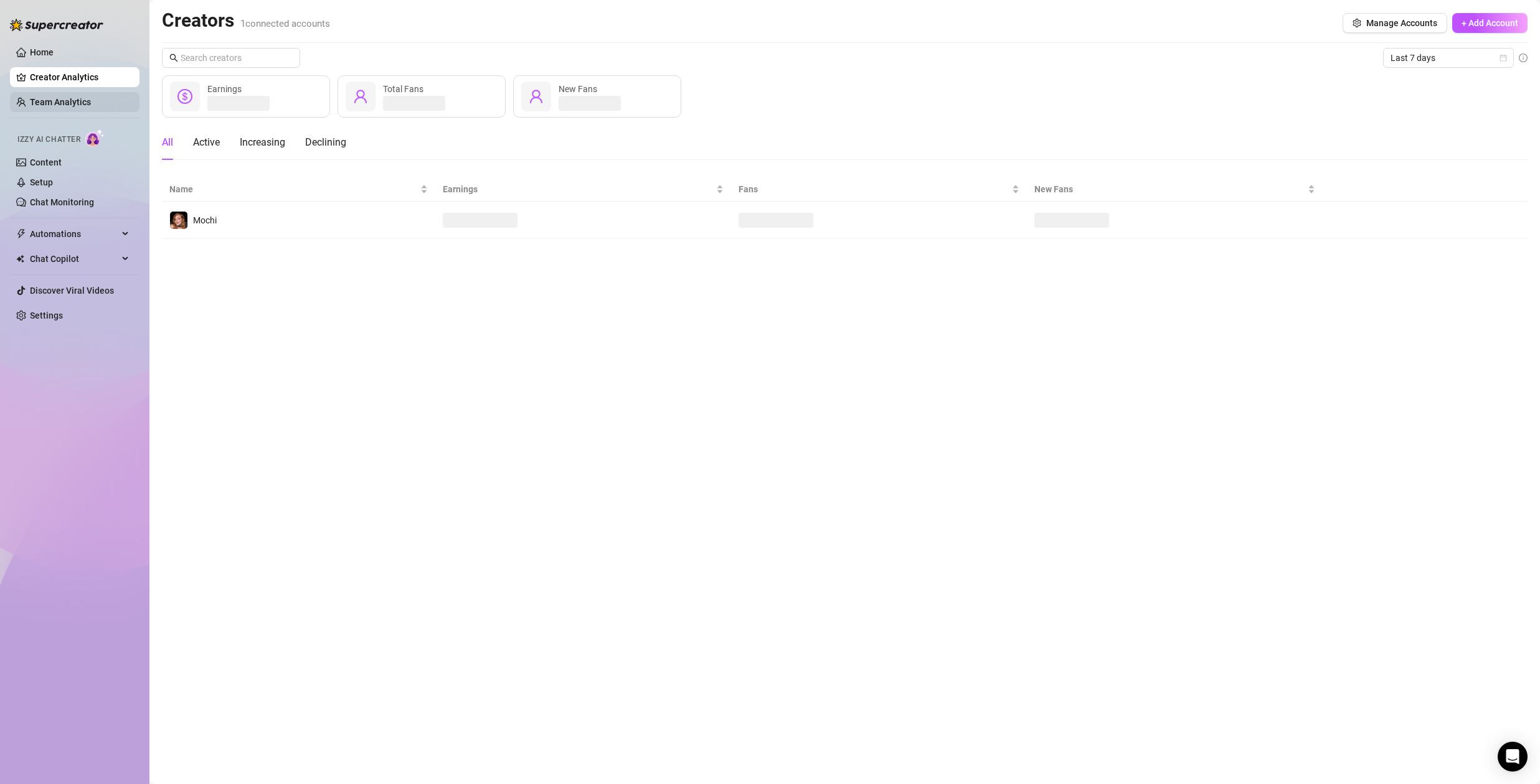
click at [73, 99] on link "Team Analytics" at bounding box center [60, 102] width 61 height 10
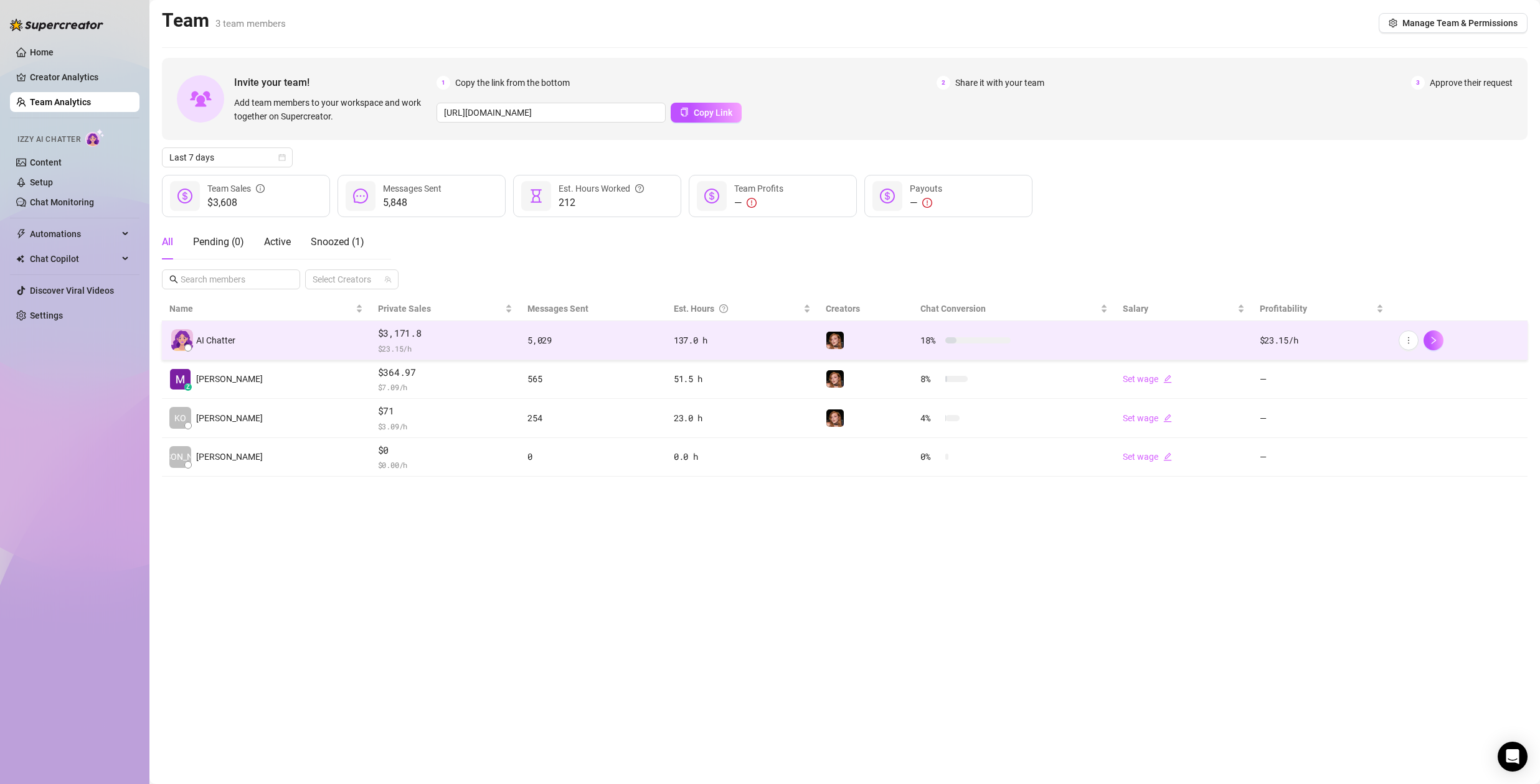
click at [520, 332] on td "5,029" at bounding box center [593, 340] width 146 height 39
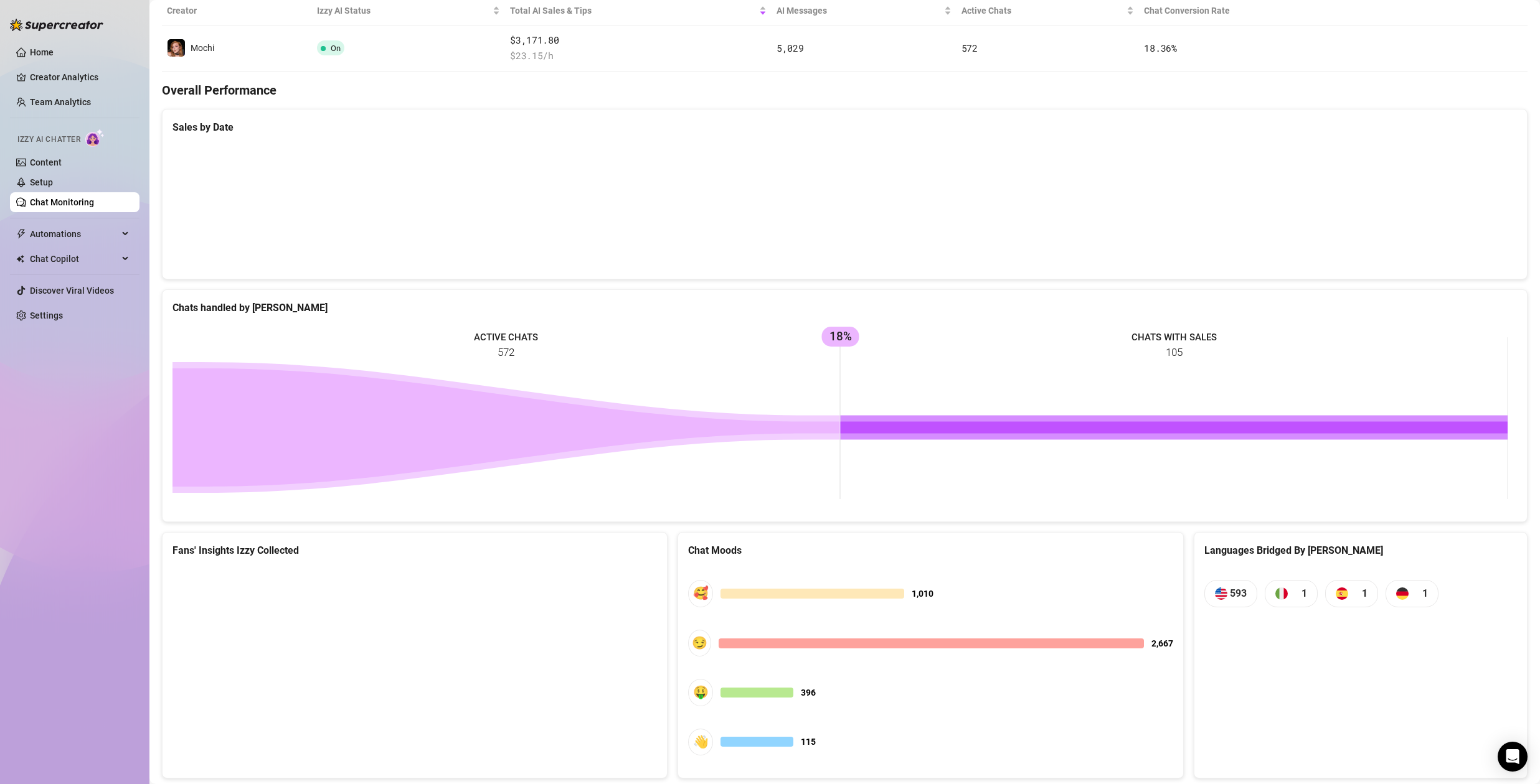
scroll to position [283, 0]
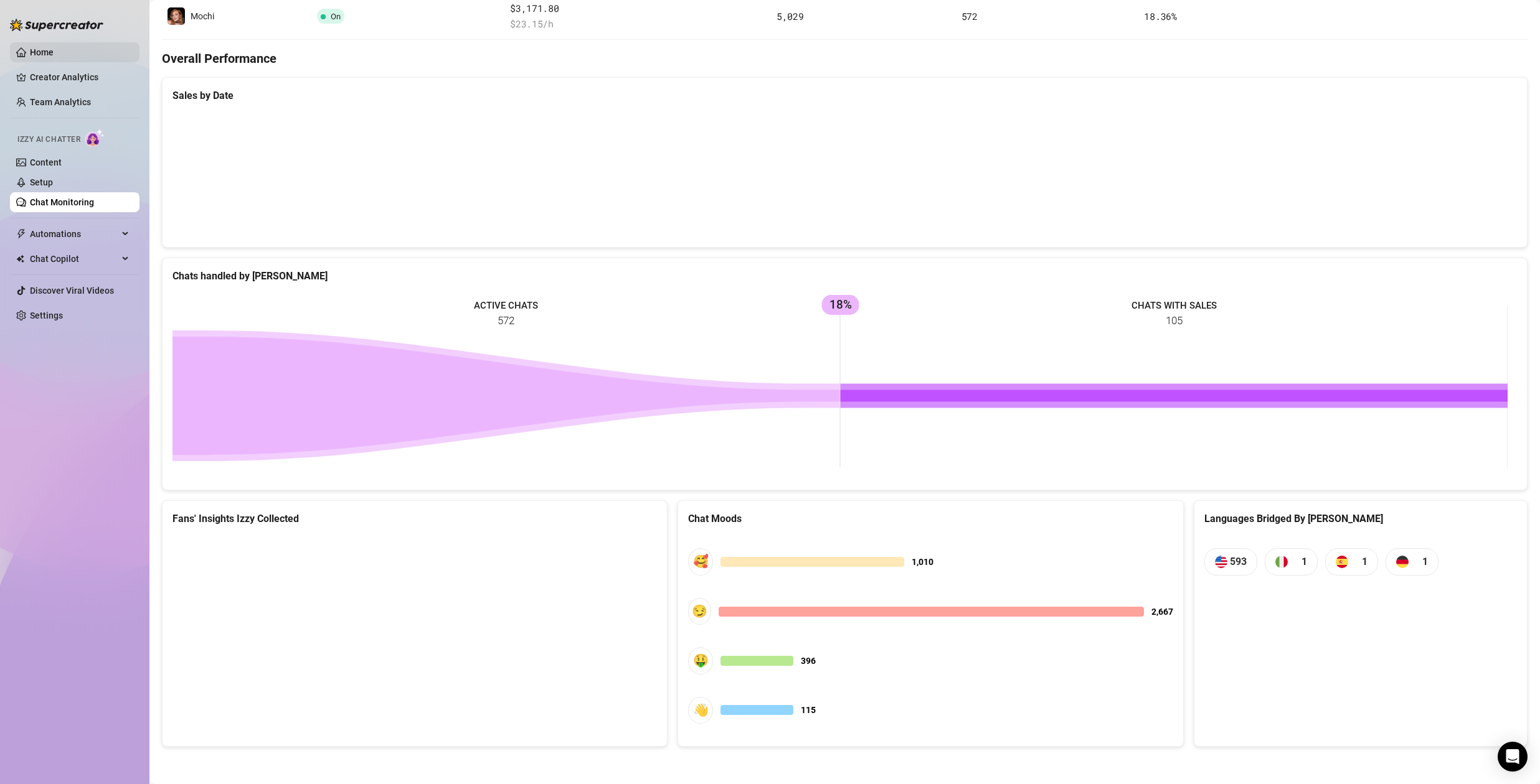
click at [54, 47] on link "Home" at bounding box center [41, 52] width 23 height 10
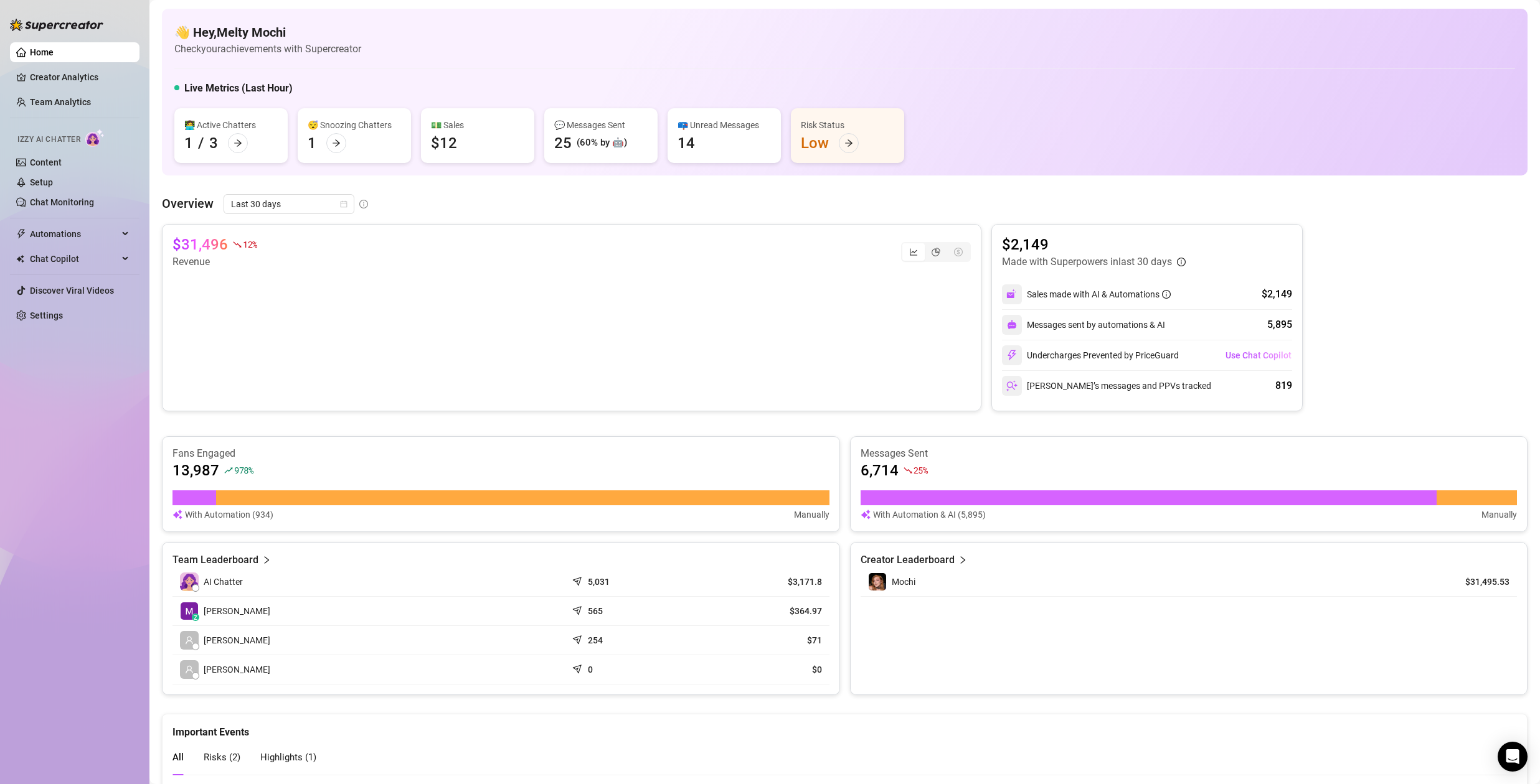
click at [615, 144] on div "(60% by 🤖)" at bounding box center [601, 142] width 51 height 15
click at [340, 142] on div at bounding box center [337, 143] width 20 height 20
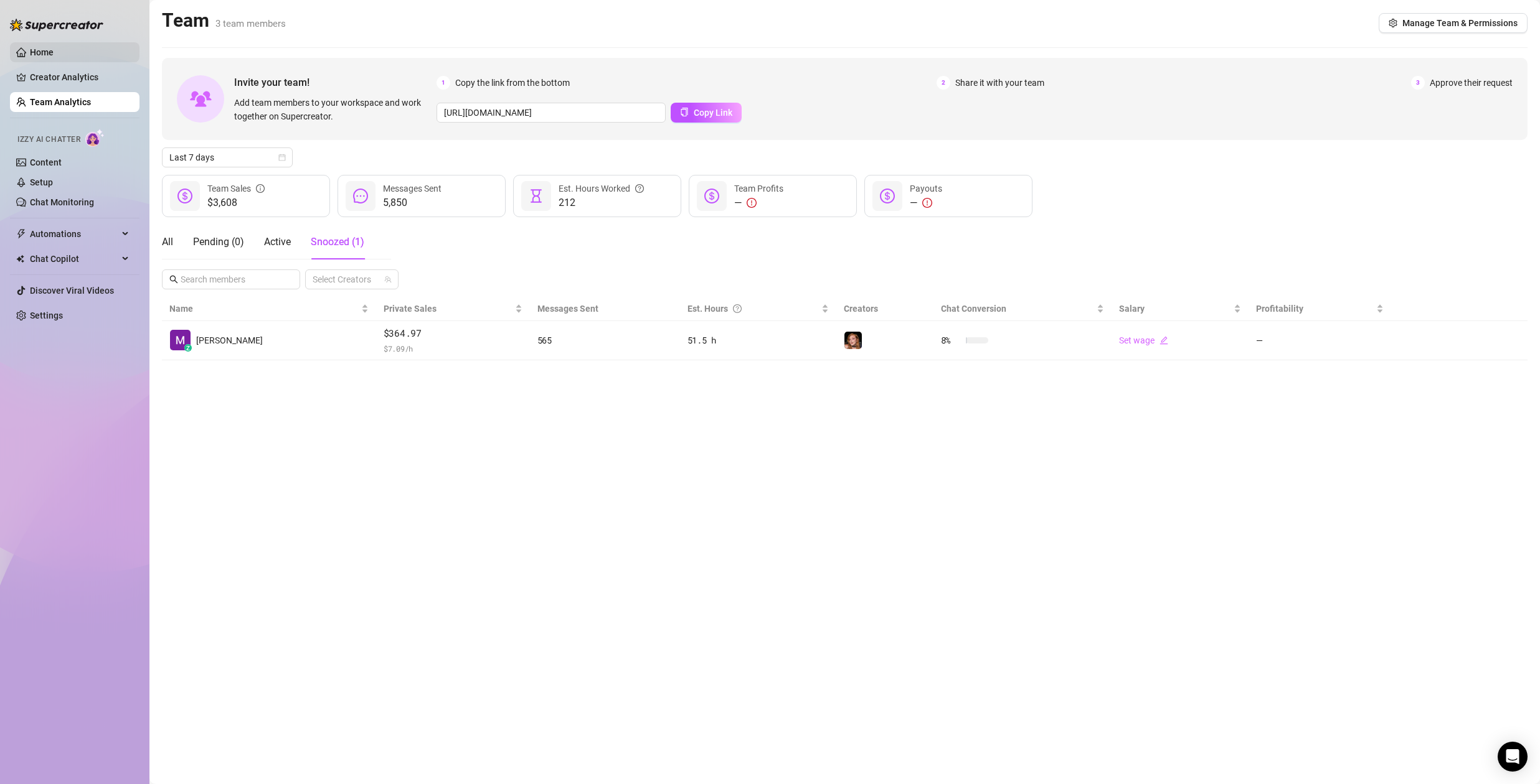
click at [38, 51] on link "Home" at bounding box center [41, 52] width 23 height 10
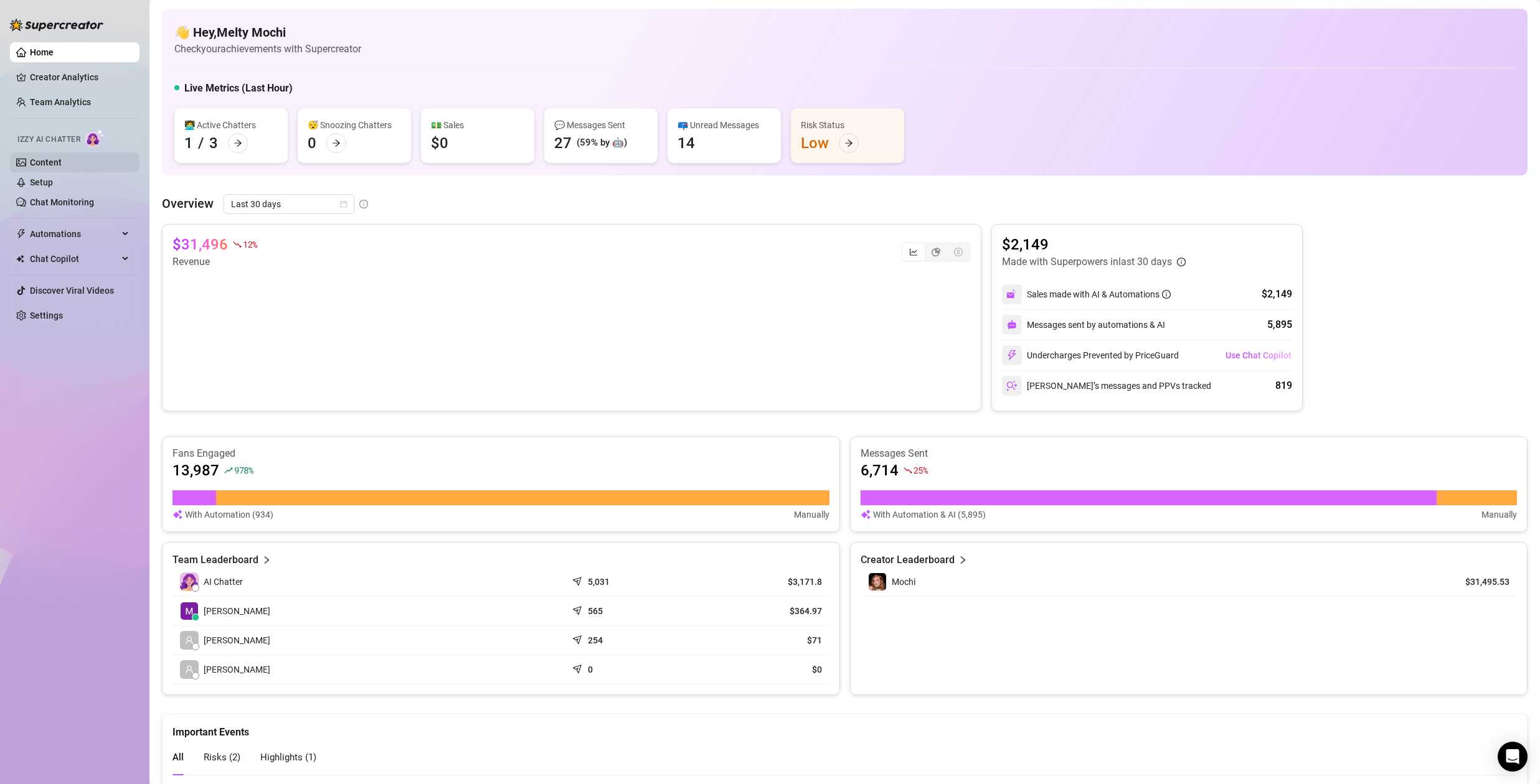
click at [62, 160] on link "Content" at bounding box center [45, 162] width 32 height 10
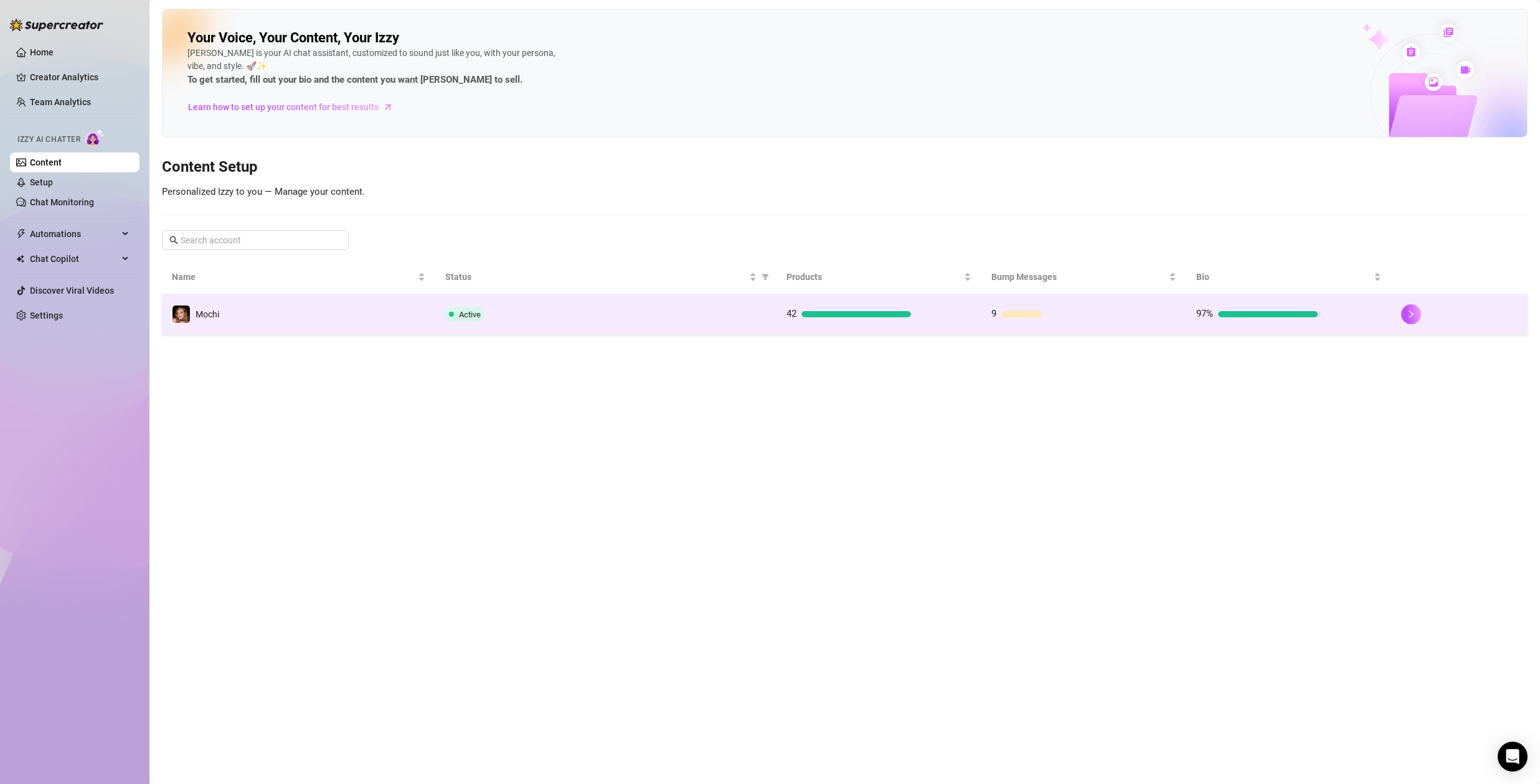
click at [933, 320] on div "42" at bounding box center [879, 314] width 185 height 15
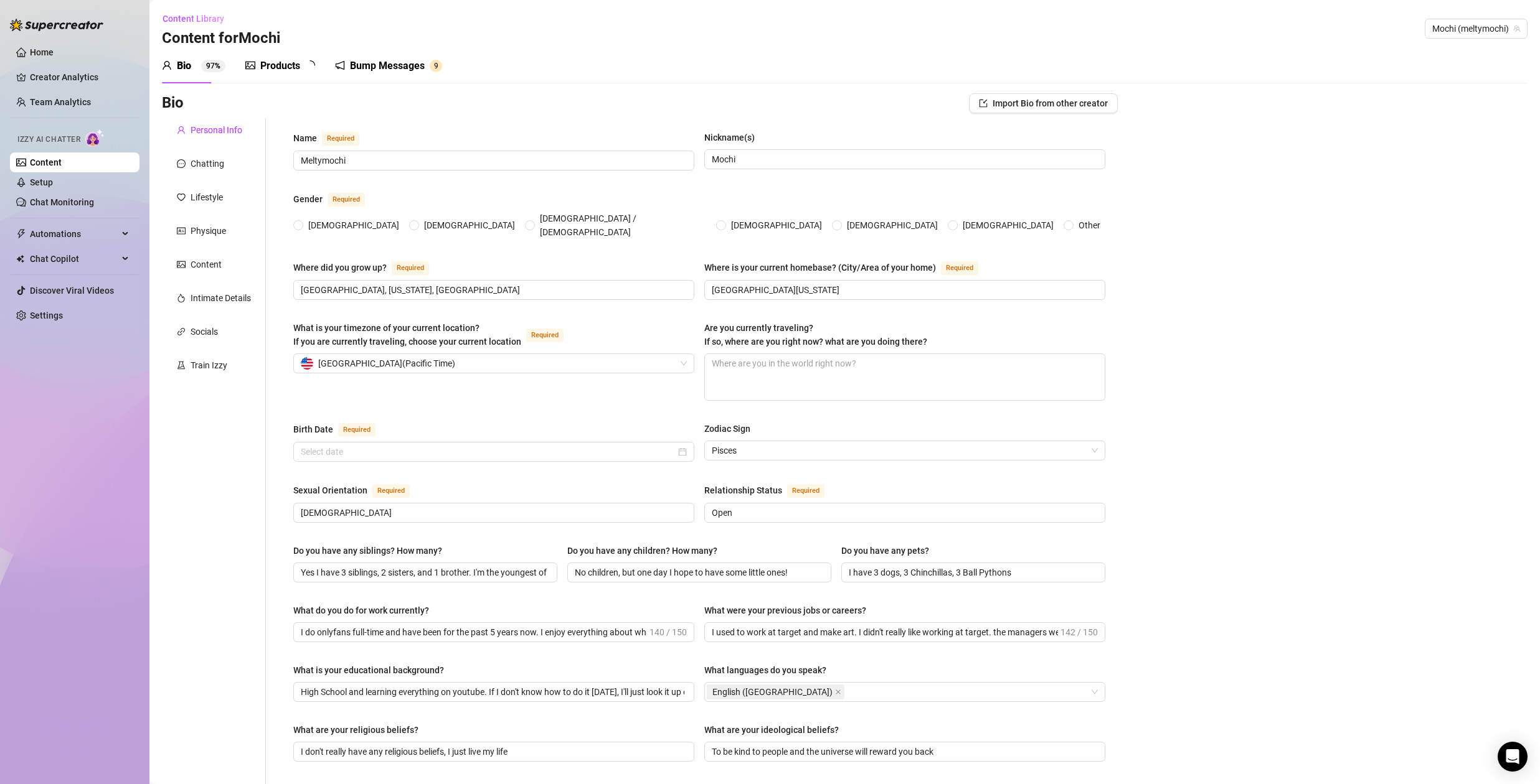
radio input "true"
type input "[DATE]"
click at [302, 66] on div "Products 4 2" at bounding box center [284, 65] width 79 height 15
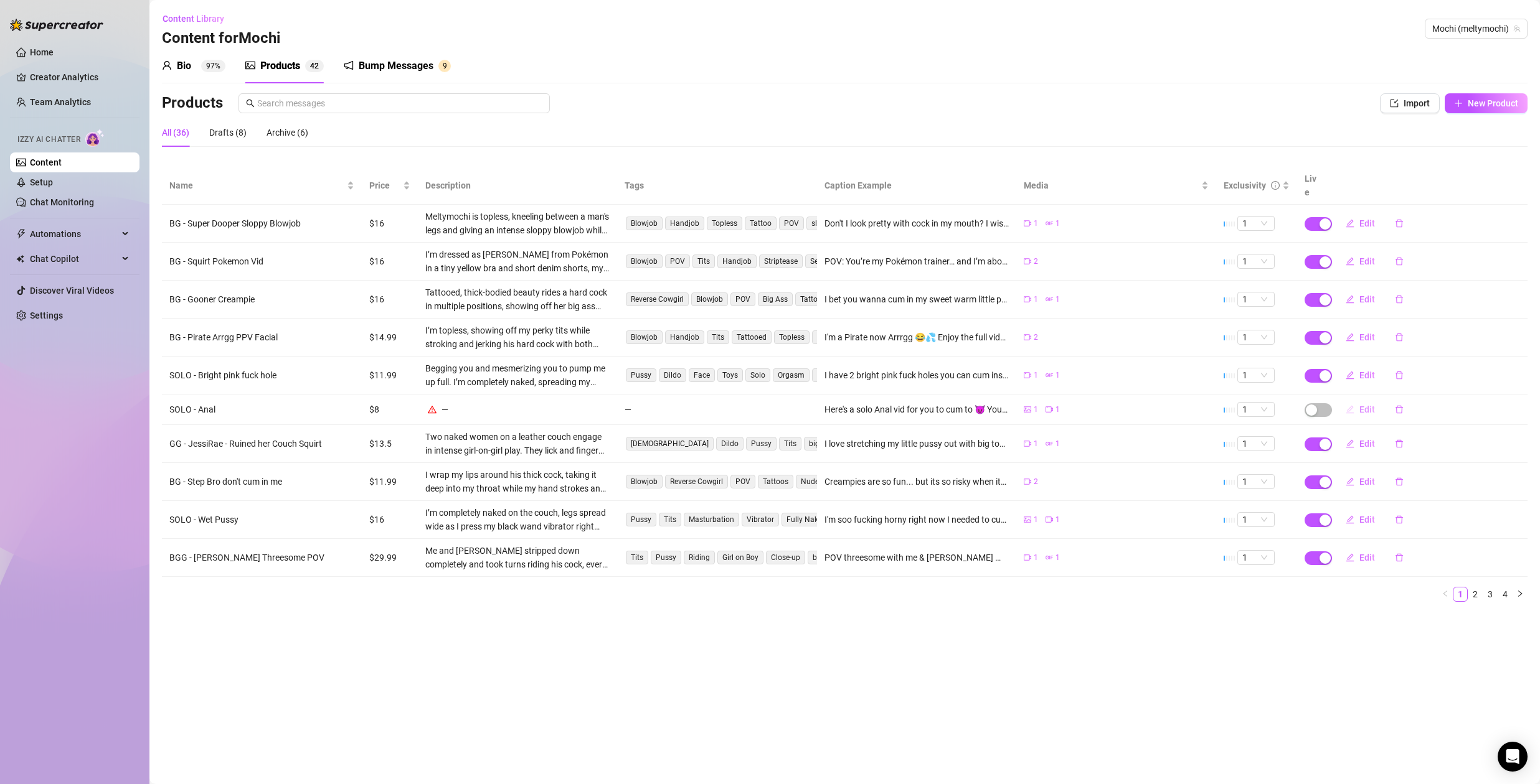
click at [1366, 405] on span "Edit" at bounding box center [1367, 410] width 16 height 10
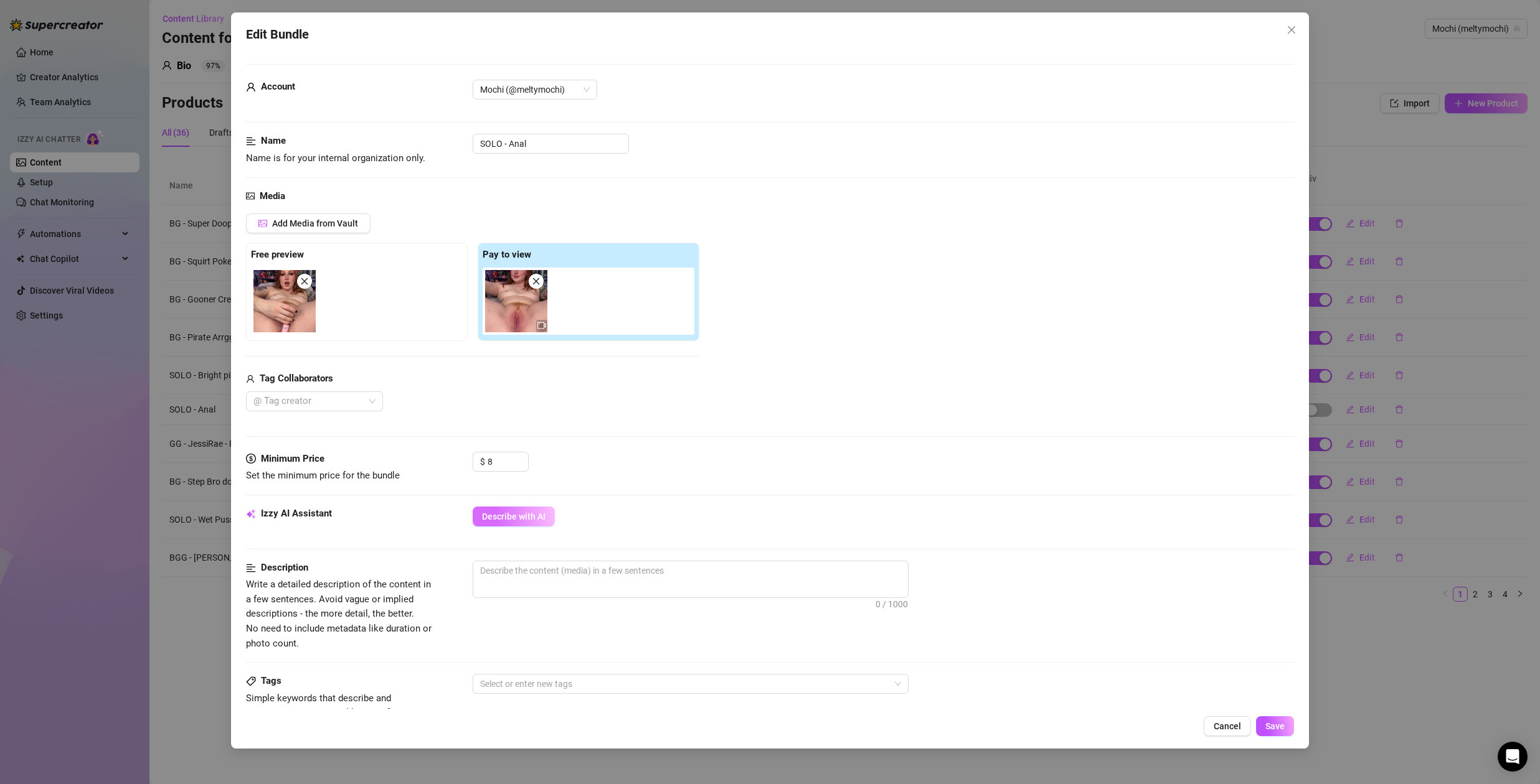
click at [516, 516] on span "Describe with AI" at bounding box center [514, 516] width 64 height 10
type textarea "Meltymochi"
type textarea "Meltymochi is"
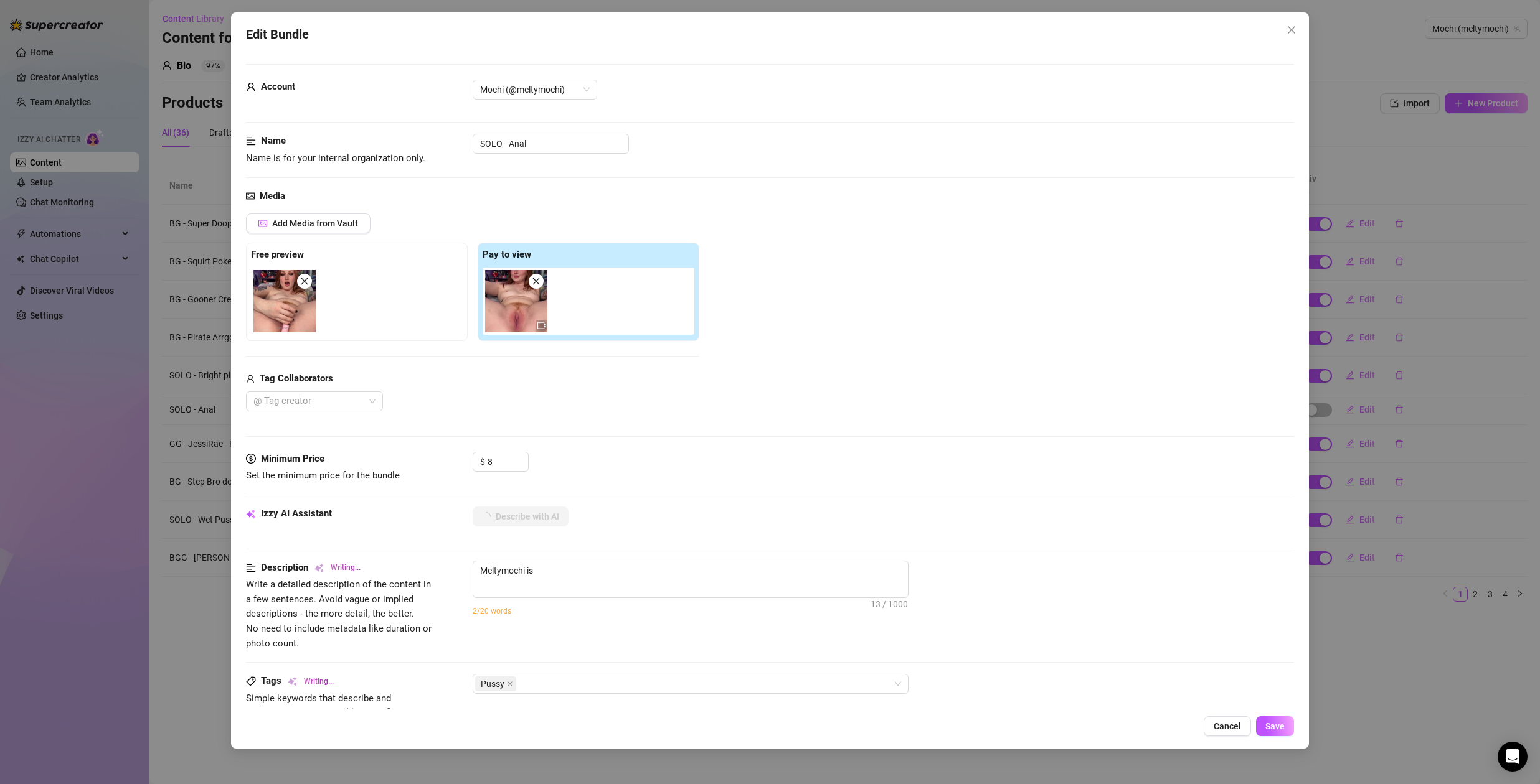
type textarea "Meltymochi is fully"
type textarea "Meltymochi is fully naked,"
type textarea "Meltymochi is fully naked, lying"
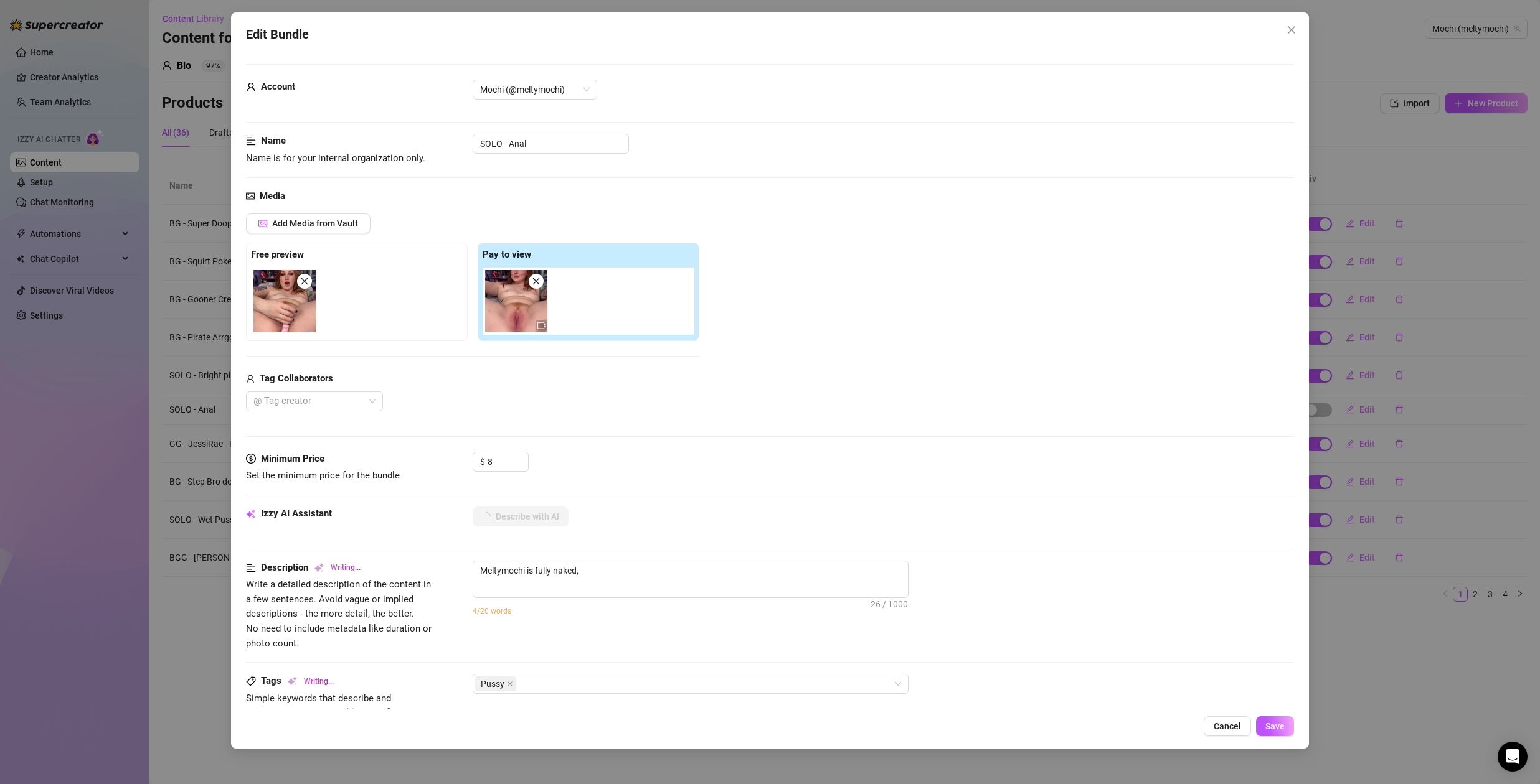
type textarea "Meltymochi is fully naked, lying"
type textarea "Meltymochi is fully naked, lying back"
type textarea "Meltymochi is fully naked, lying back with"
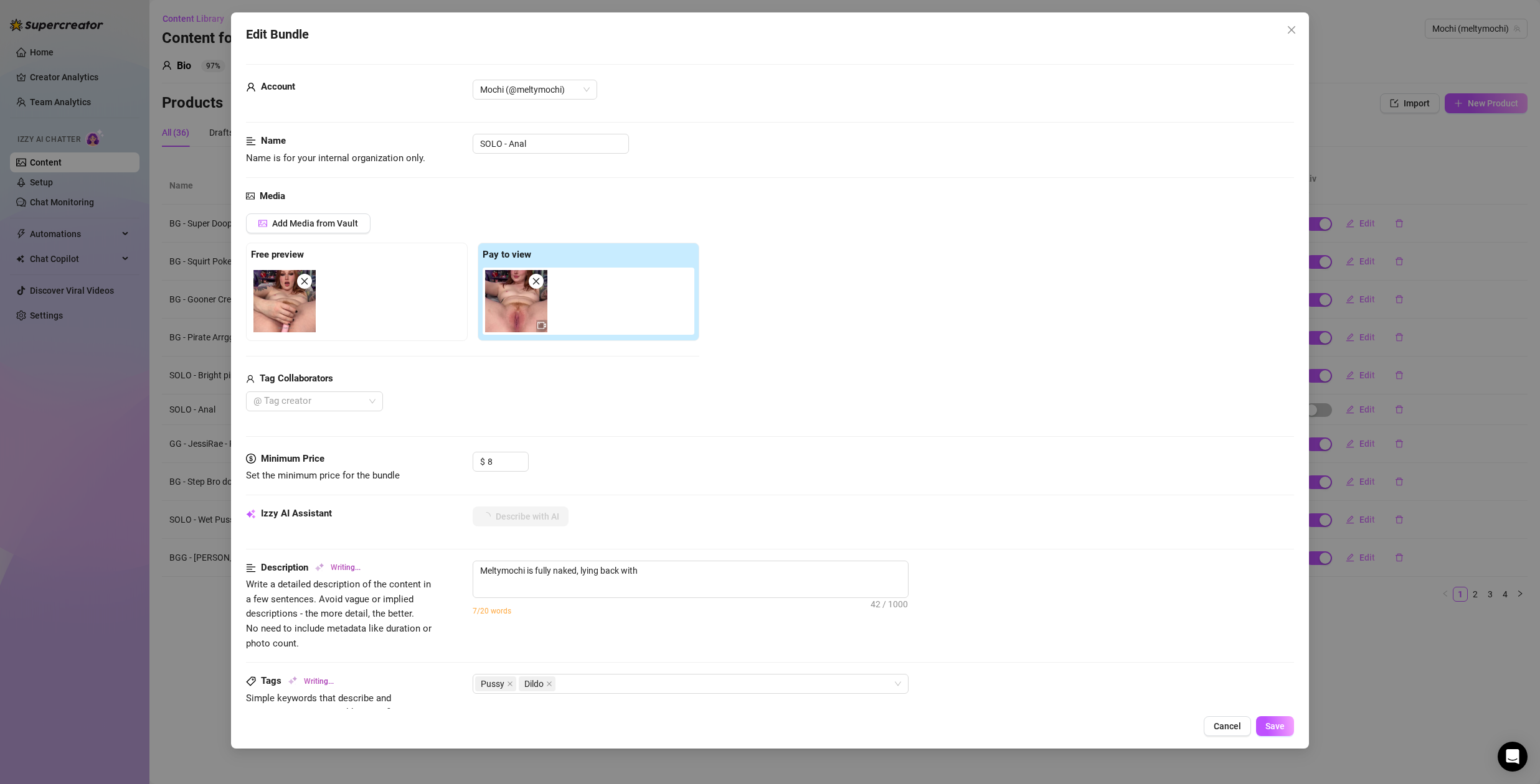
type textarea "Meltymochi is fully naked, lying back with legs"
type textarea "Meltymochi is fully naked, lying back with legs spread"
type textarea "Meltymochi is fully naked, lying back with legs spread wide,"
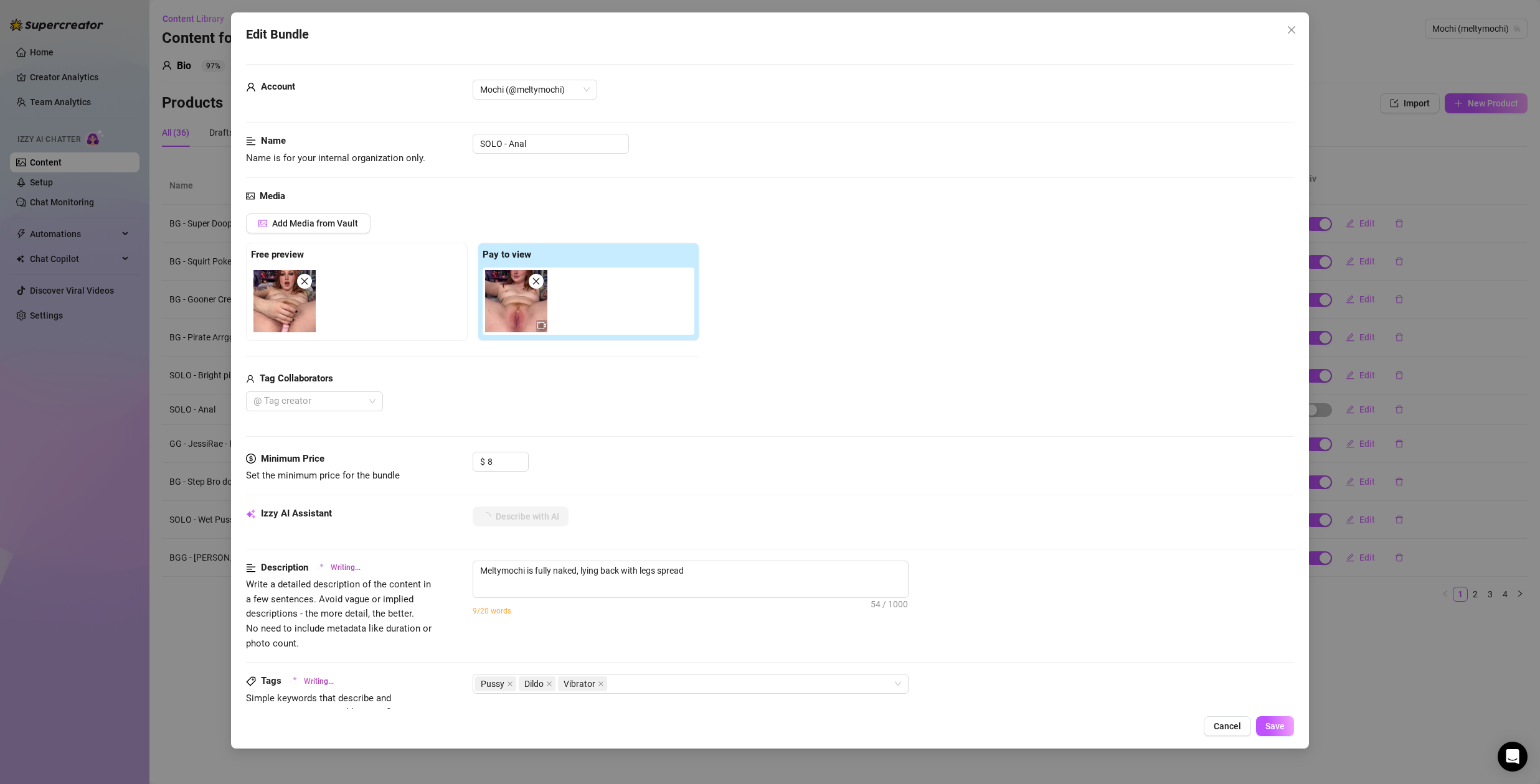
type textarea "Meltymochi is fully naked, lying back with legs spread wide,"
type textarea "Meltymochi is fully naked, lying back with legs spread wide, showing"
type textarea "Meltymochi is fully naked, lying back with legs spread wide, showing her"
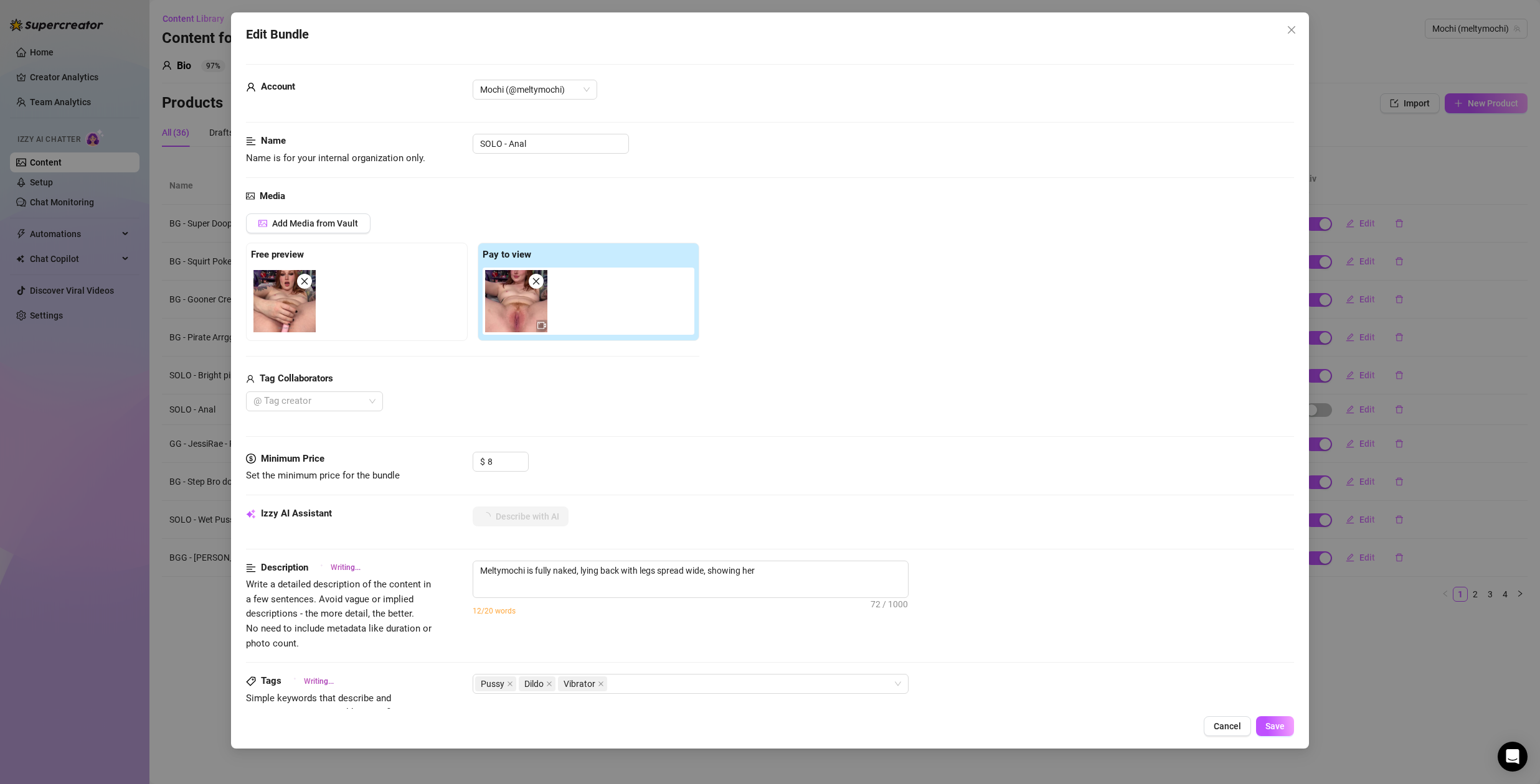
type textarea "Meltymochi is fully naked, lying back with legs spread wide, showing her hairy"
type textarea "Meltymochi is fully naked, lying back with legs spread wide, showing her hairy …"
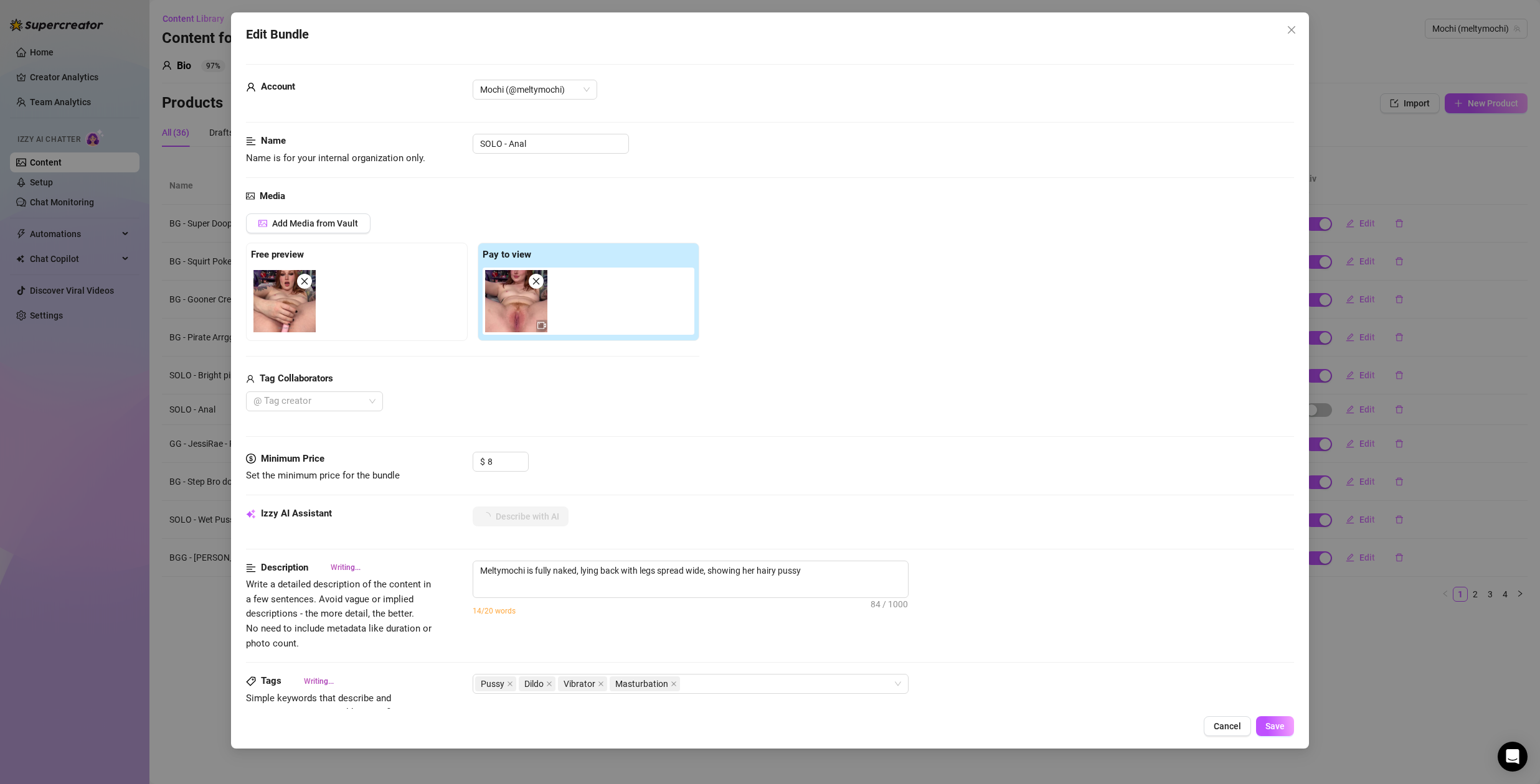
type textarea "Meltymochi is fully naked, lying back with legs spread wide, showing her hairy …"
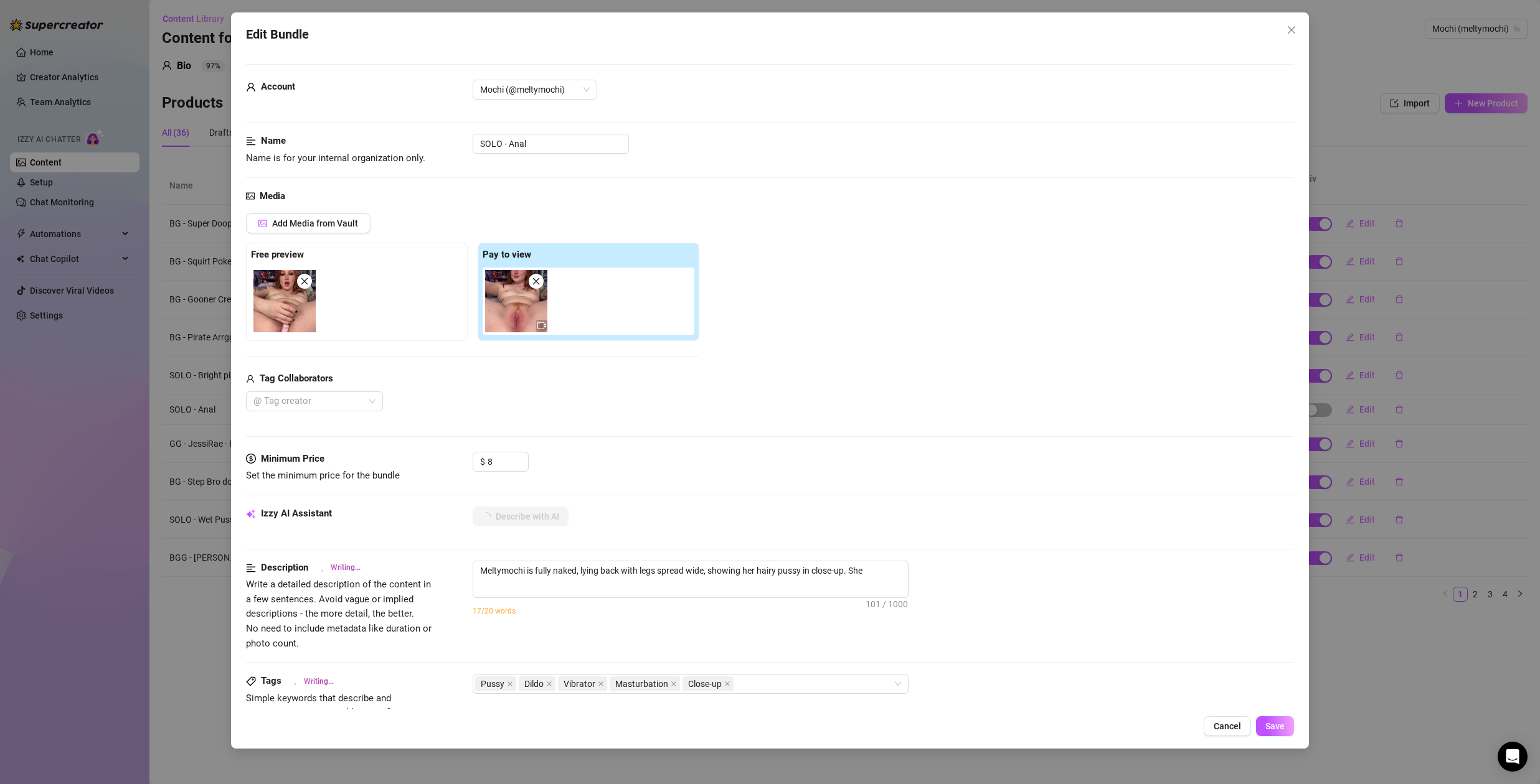
type textarea "Meltymochi is fully naked, lying back with legs spread wide, showing her hairy …"
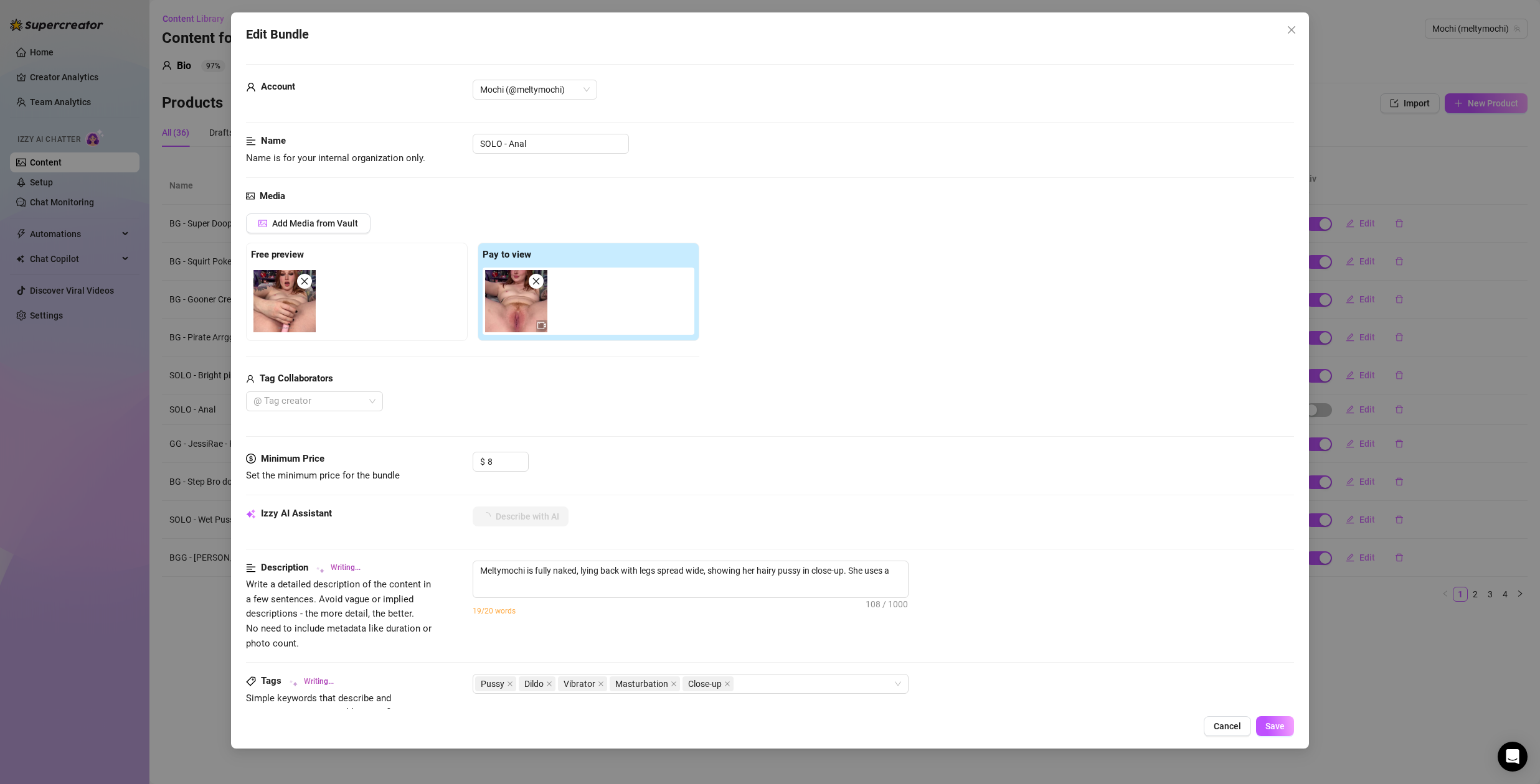
type textarea "Meltymochi is fully naked, lying back with legs spread wide, showing her hairy …"
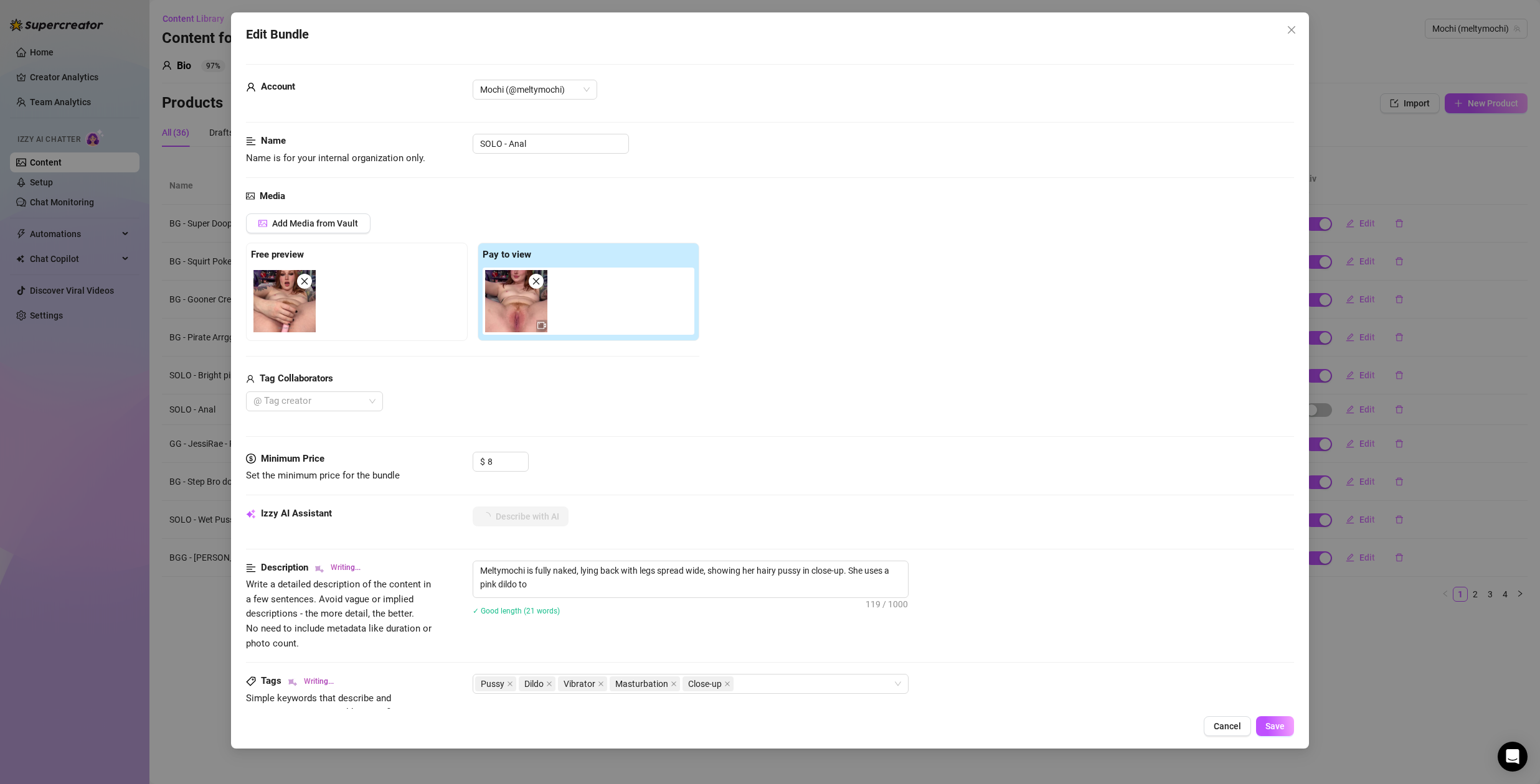
type textarea "Meltymochi is fully naked, lying back with legs spread wide, showing her hairy …"
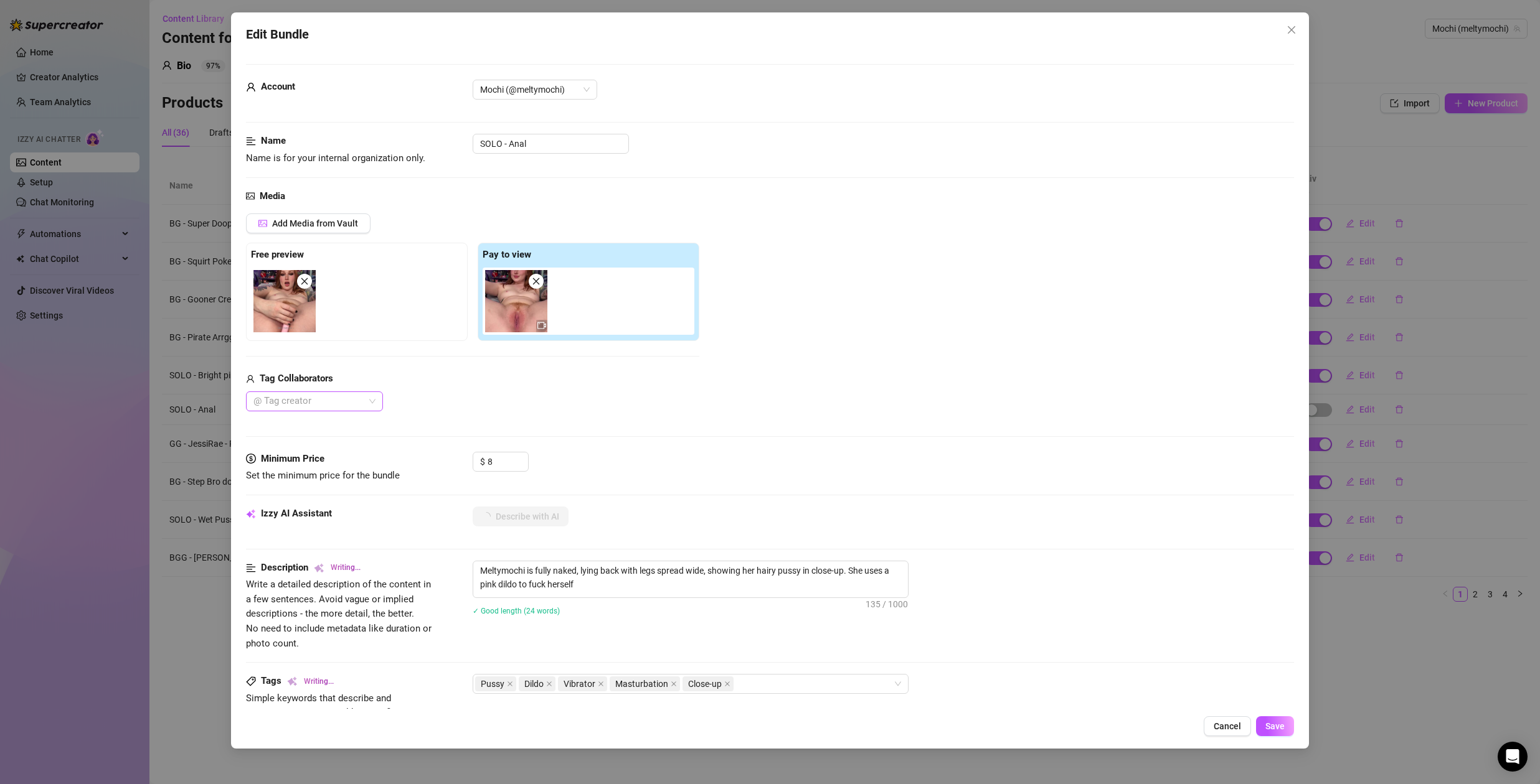
type textarea "Meltymochi is fully naked, lying back with legs spread wide, showing her hairy …"
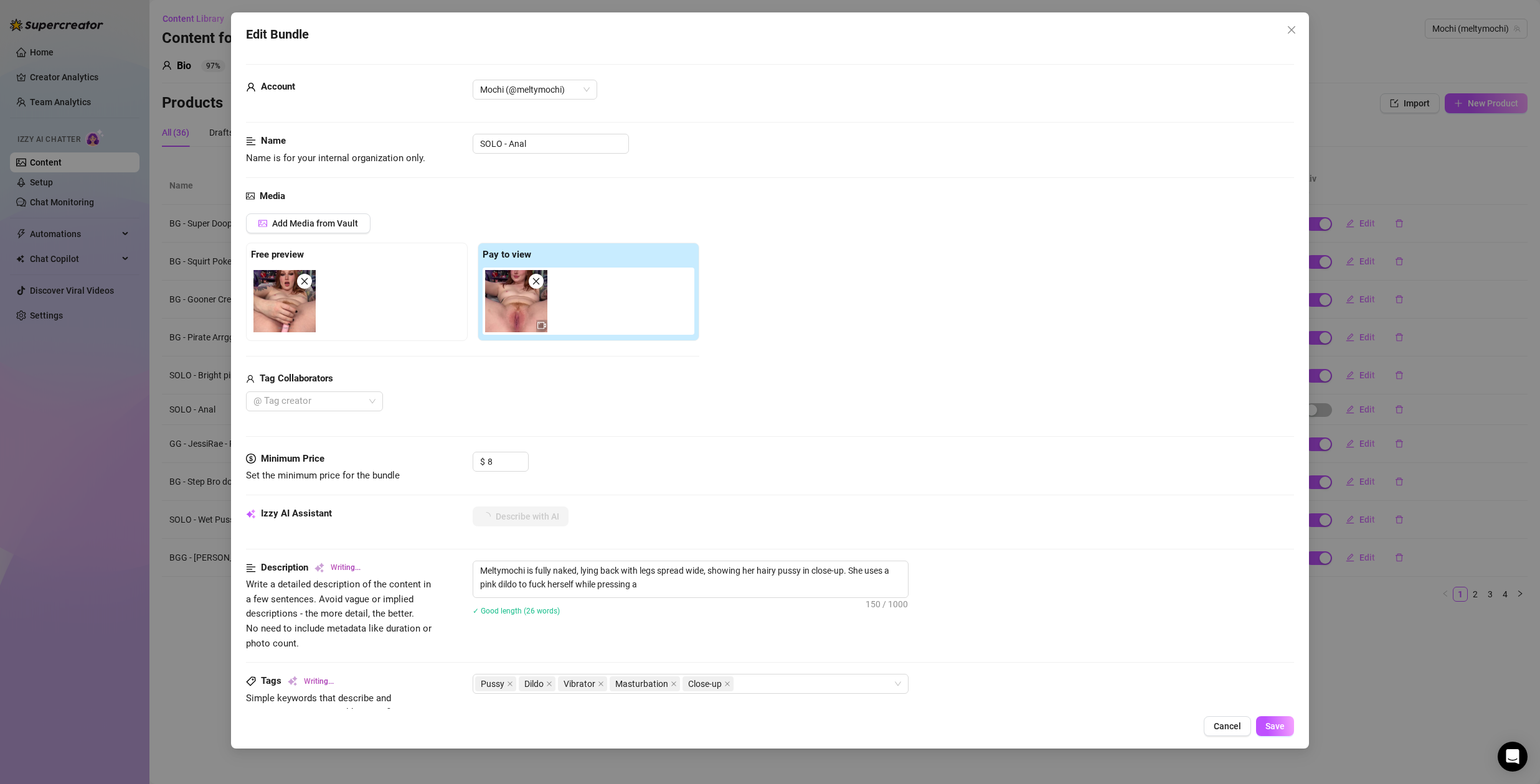
type textarea "Meltymochi is fully naked, lying back with legs spread wide, showing her hairy …"
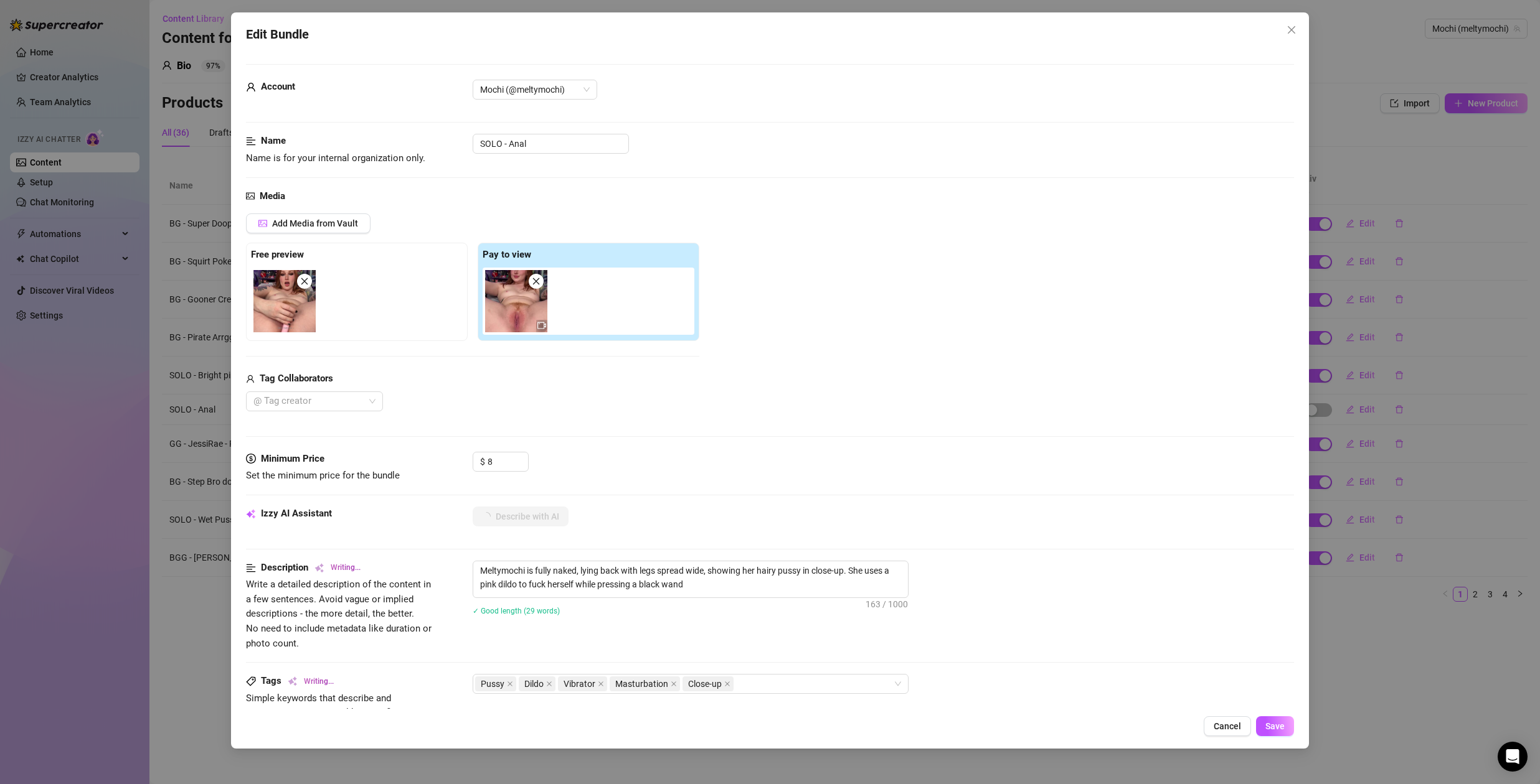
type textarea "Meltymochi is fully naked, lying back with legs spread wide, showing her hairy …"
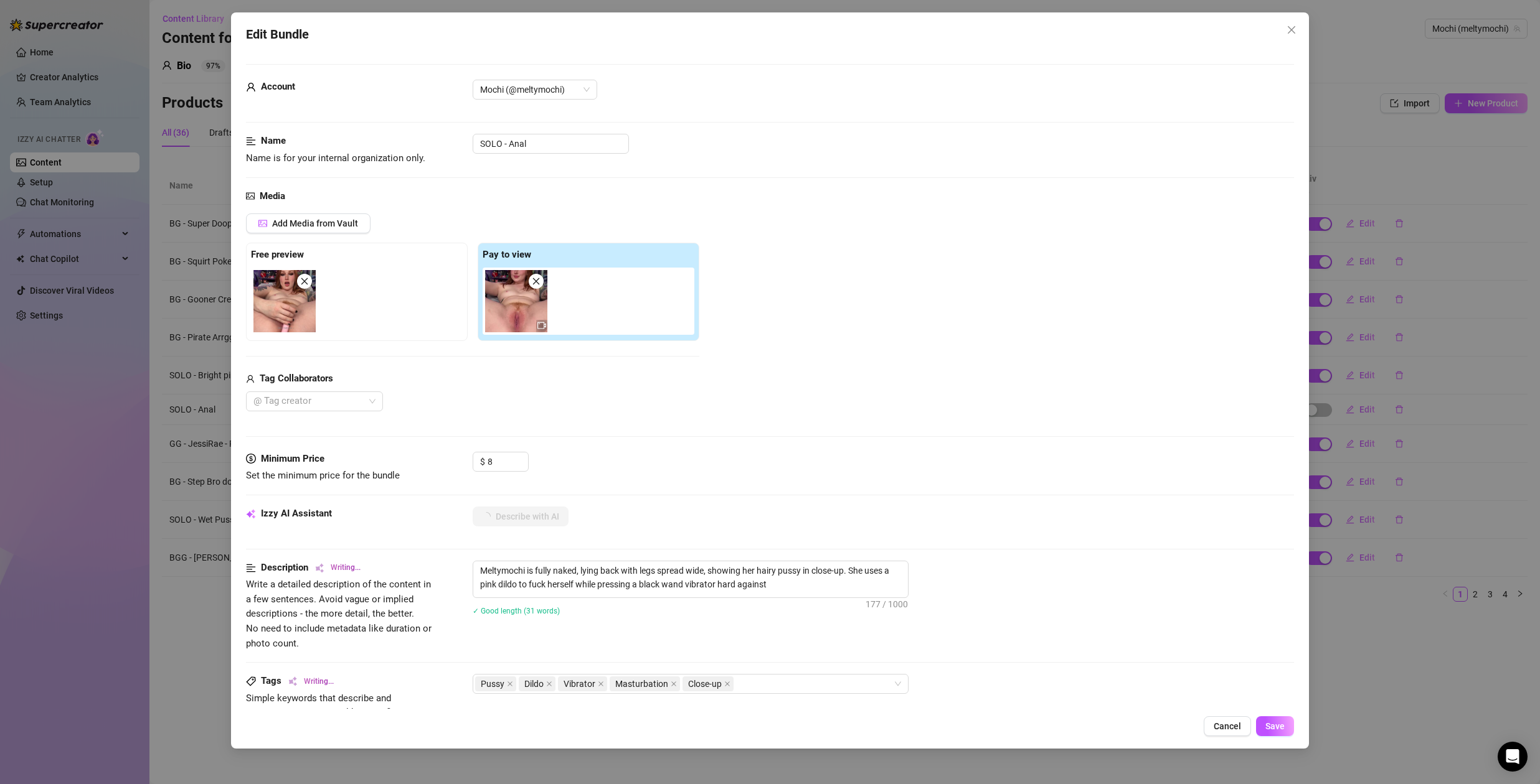
type textarea "Meltymochi is fully naked, lying back with legs spread wide, showing her hairy …"
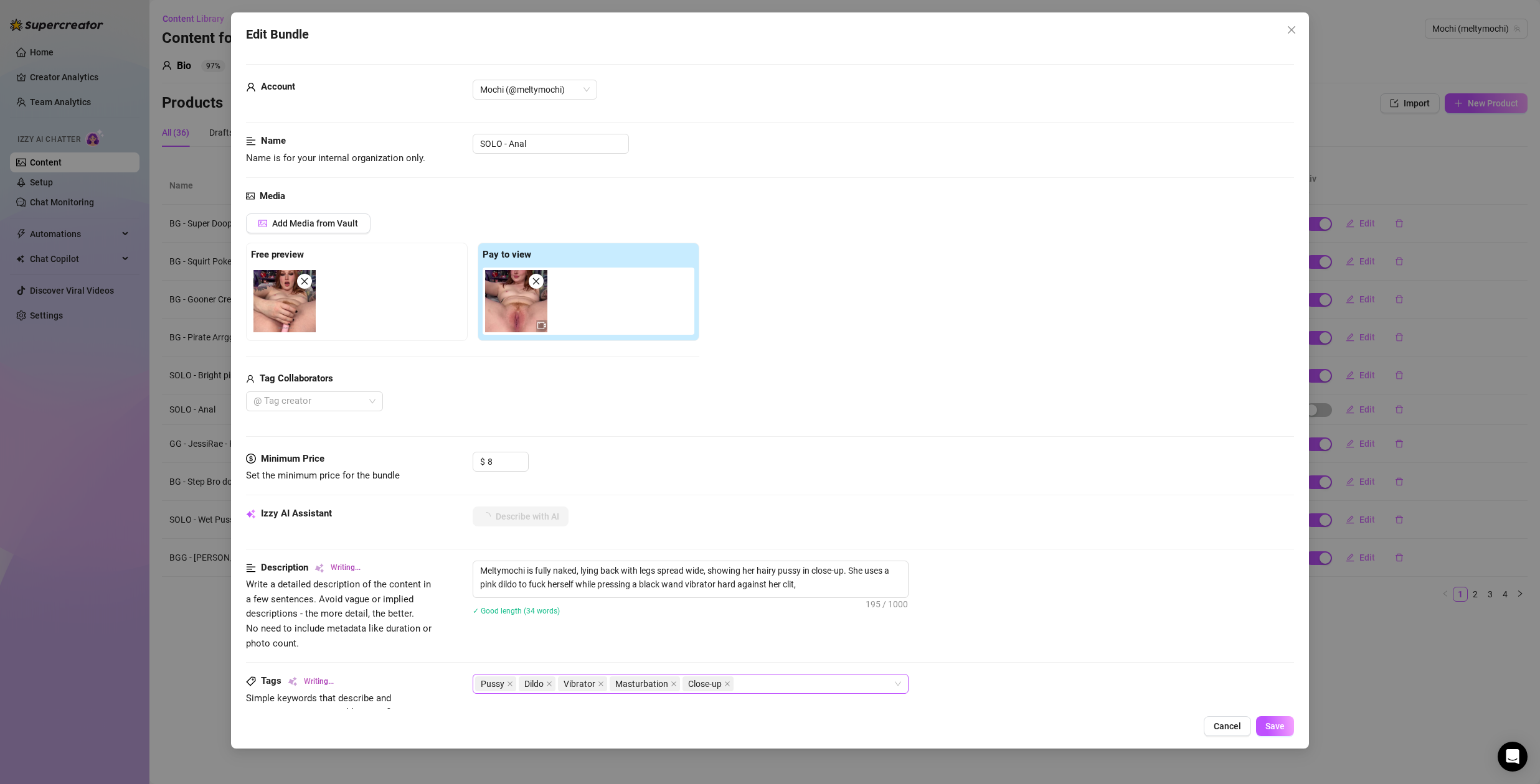
type textarea "Meltymochi is fully naked, lying back with legs spread wide, showing her hairy …"
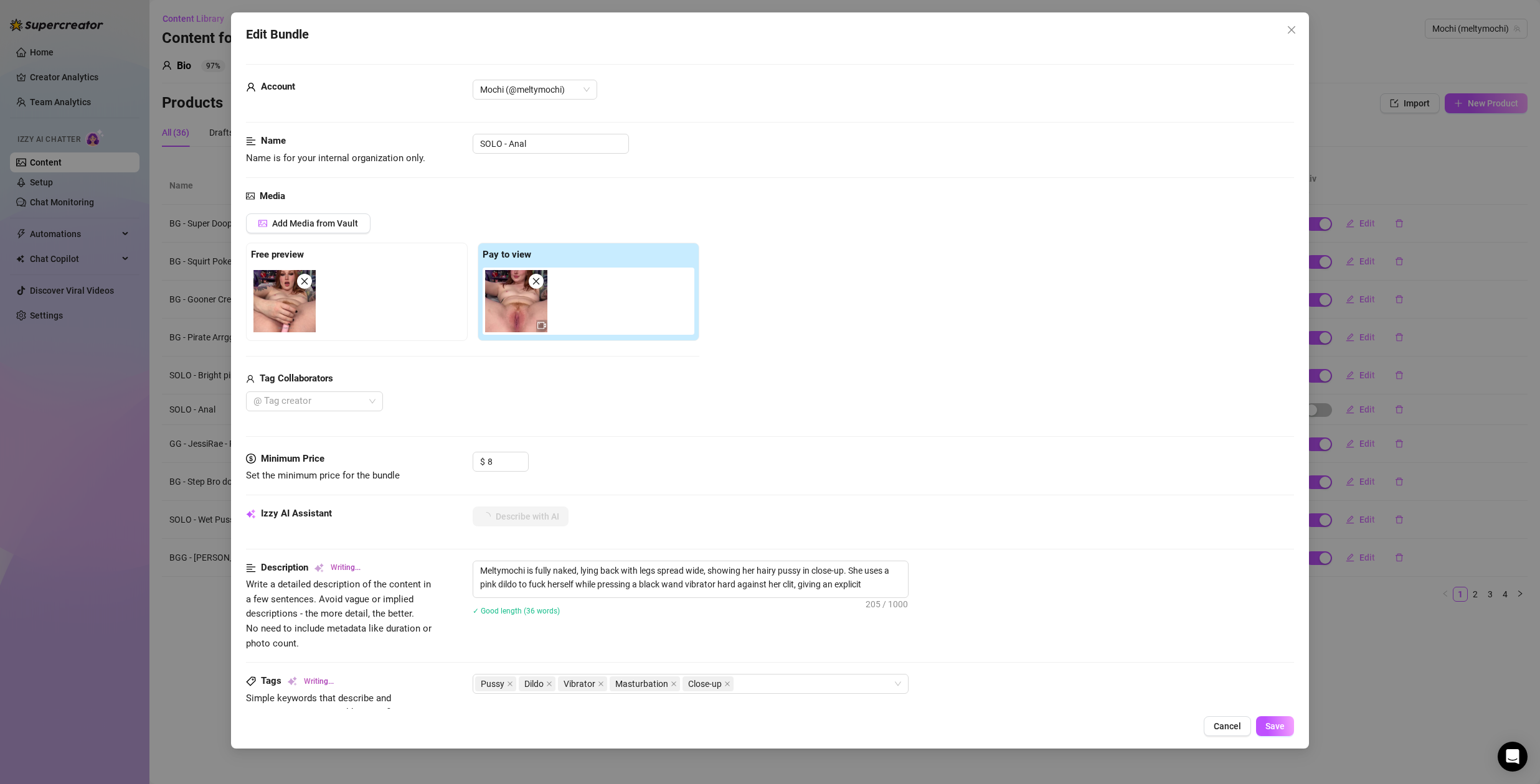
type textarea "Meltymochi is fully naked, lying back with legs spread wide, showing her hairy …"
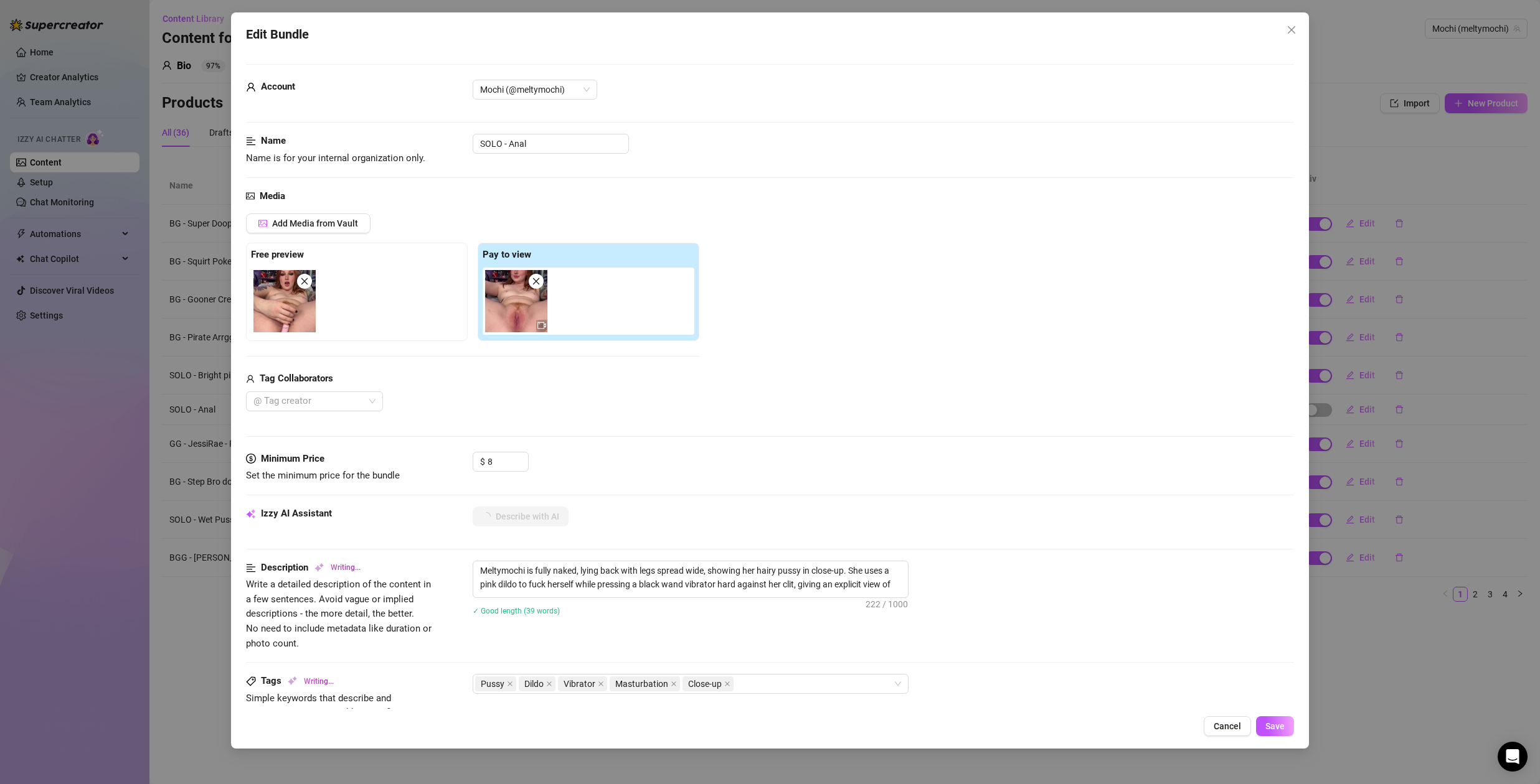
type textarea "Meltymochi is fully naked, lying back with legs spread wide, showing her hairy …"
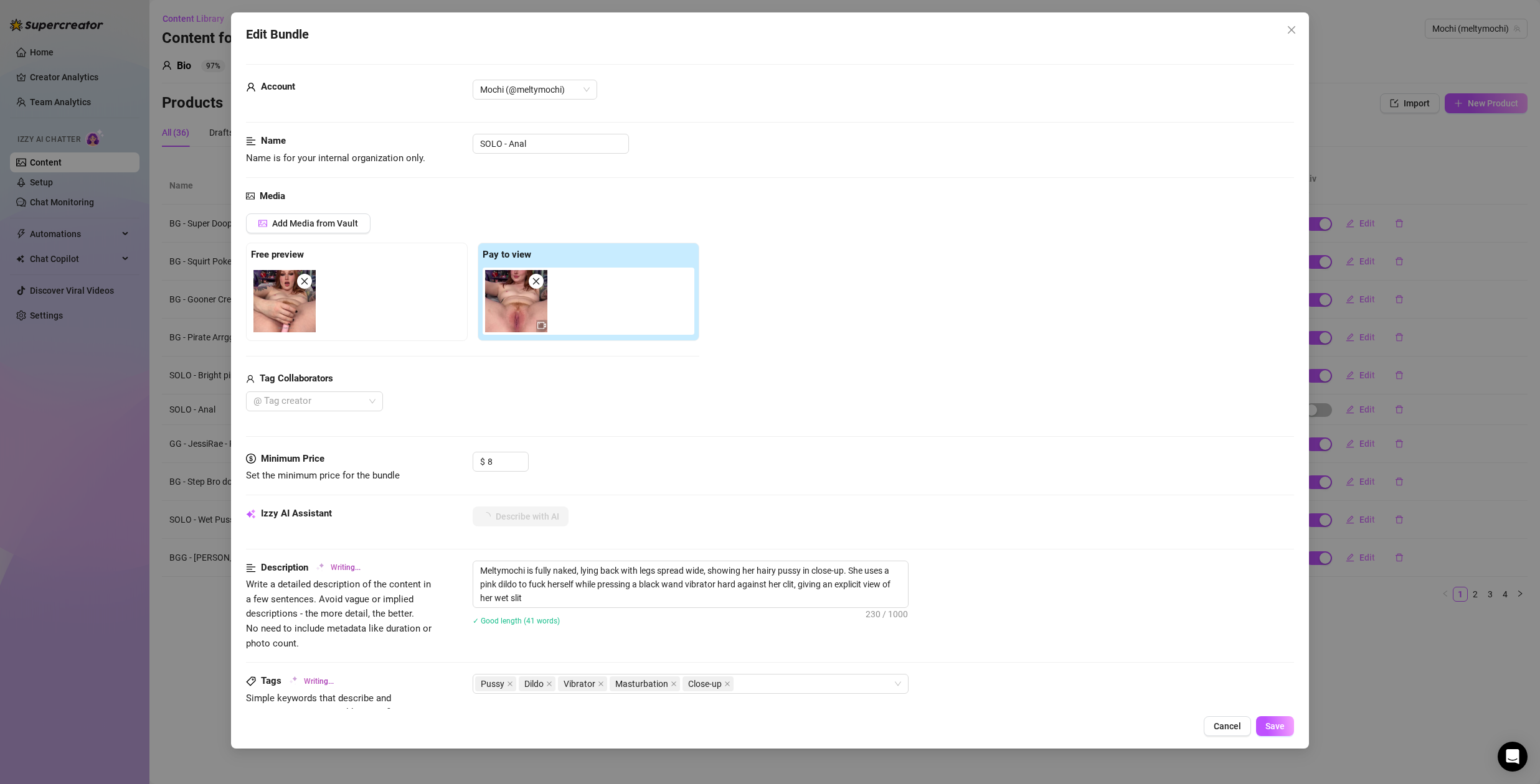
type textarea "Meltymochi is fully naked, lying back with legs spread wide, showing her hairy …"
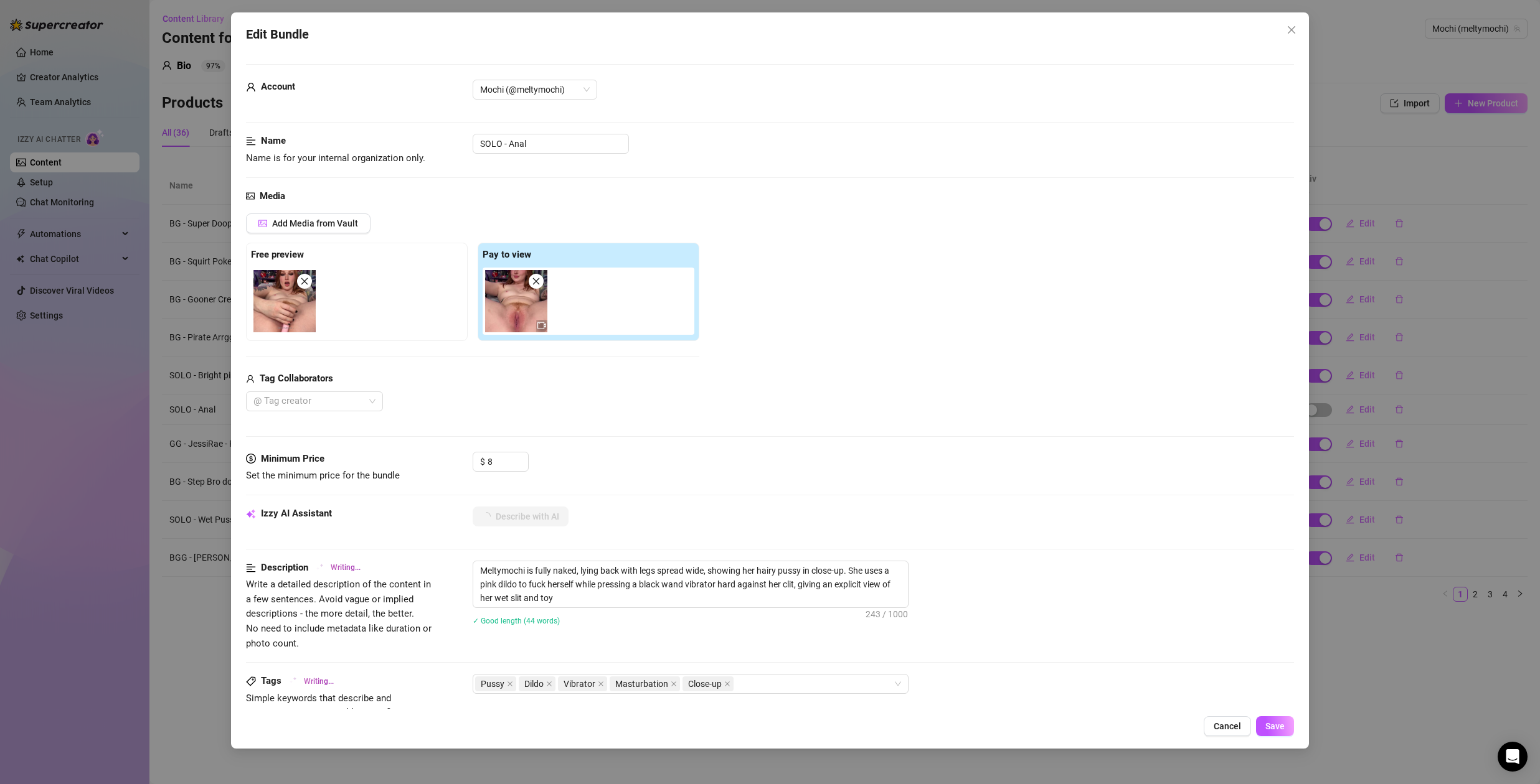
type textarea "Meltymochi is fully naked, lying back with legs spread wide, showing her hairy …"
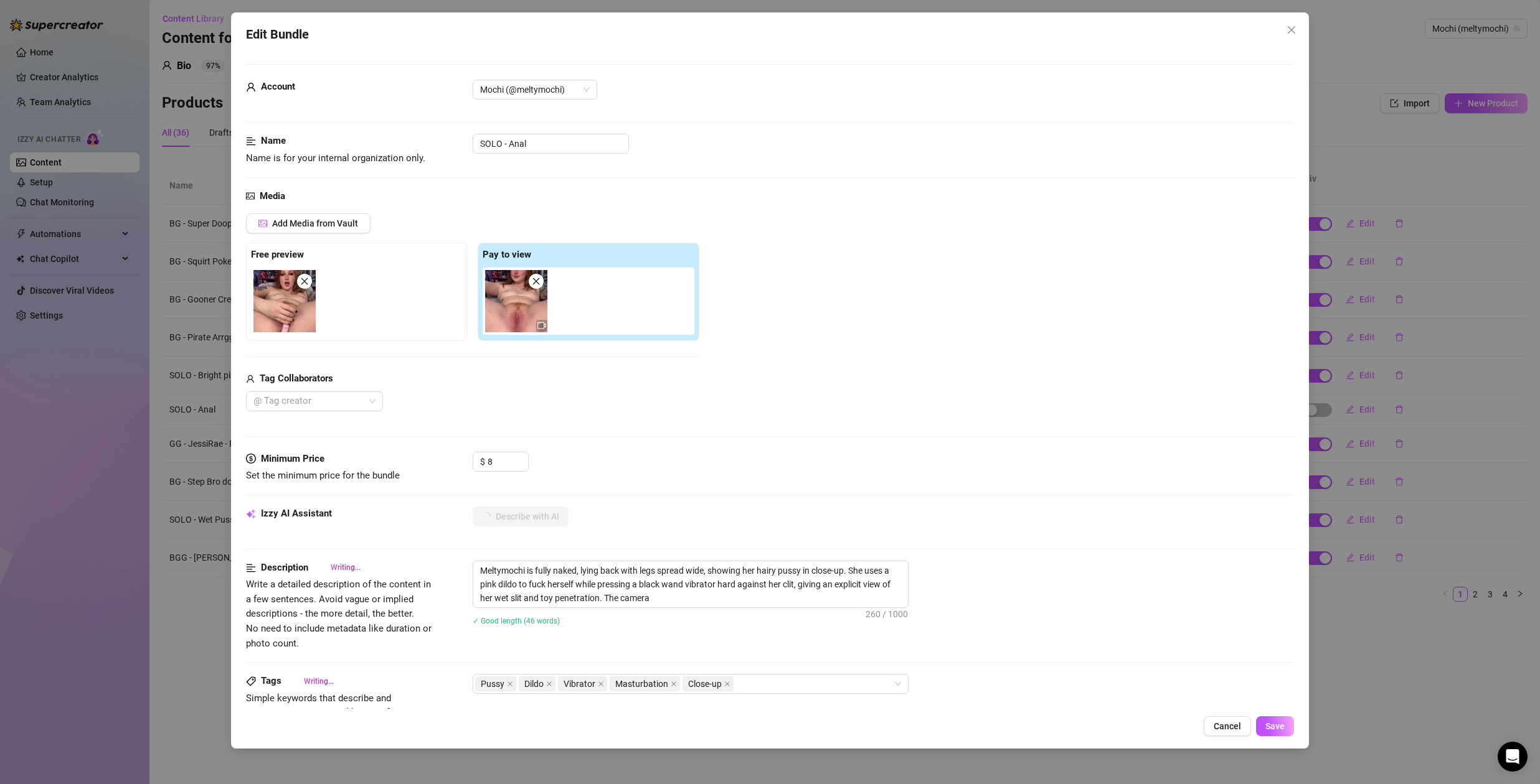
type textarea "Meltymochi is fully naked, lying back with legs spread wide, showing her hairy …"
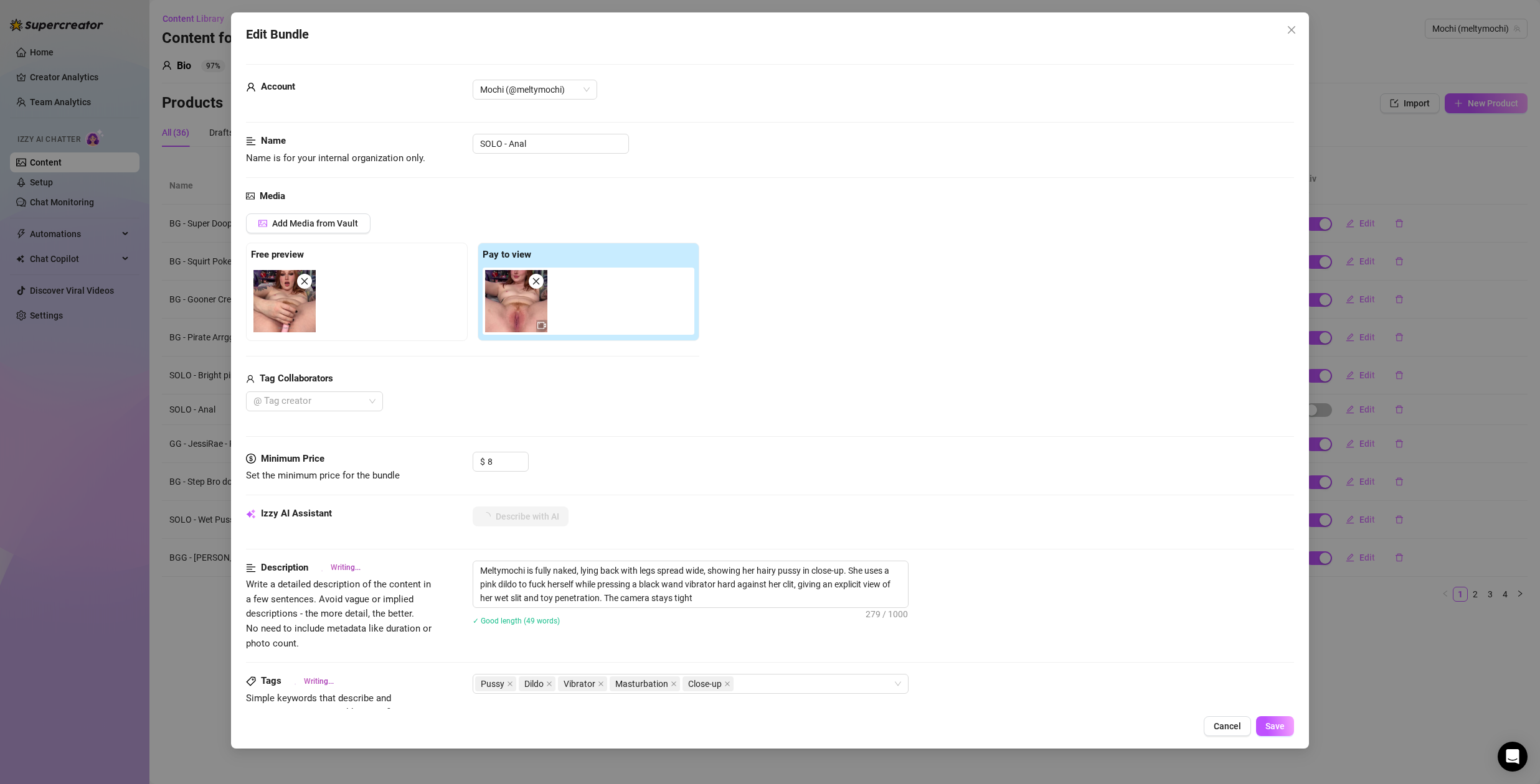
type textarea "Meltymochi is fully naked, lying back with legs spread wide, showing her hairy …"
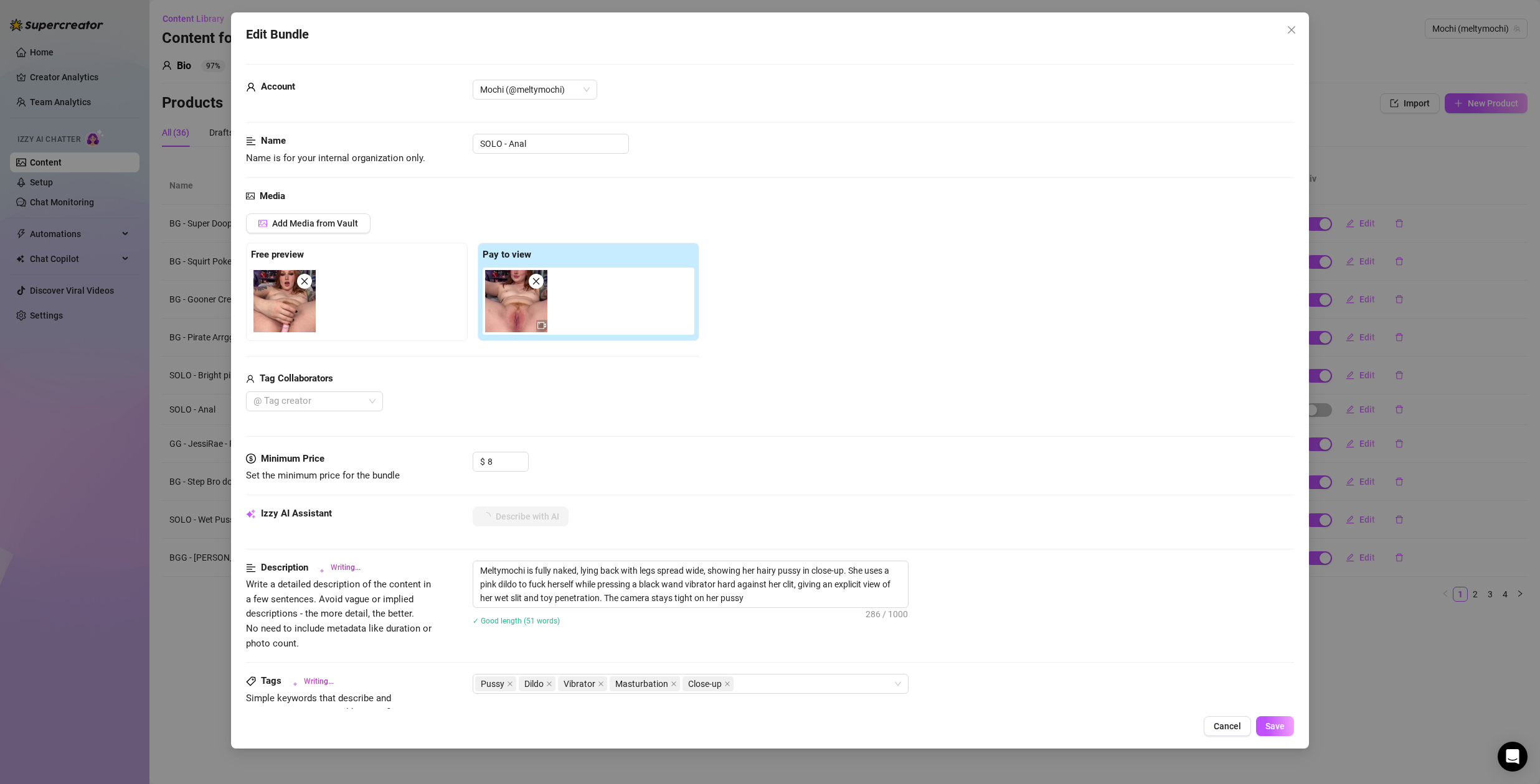
type textarea "Meltymochi is fully naked, lying back with legs spread wide, showing her hairy …"
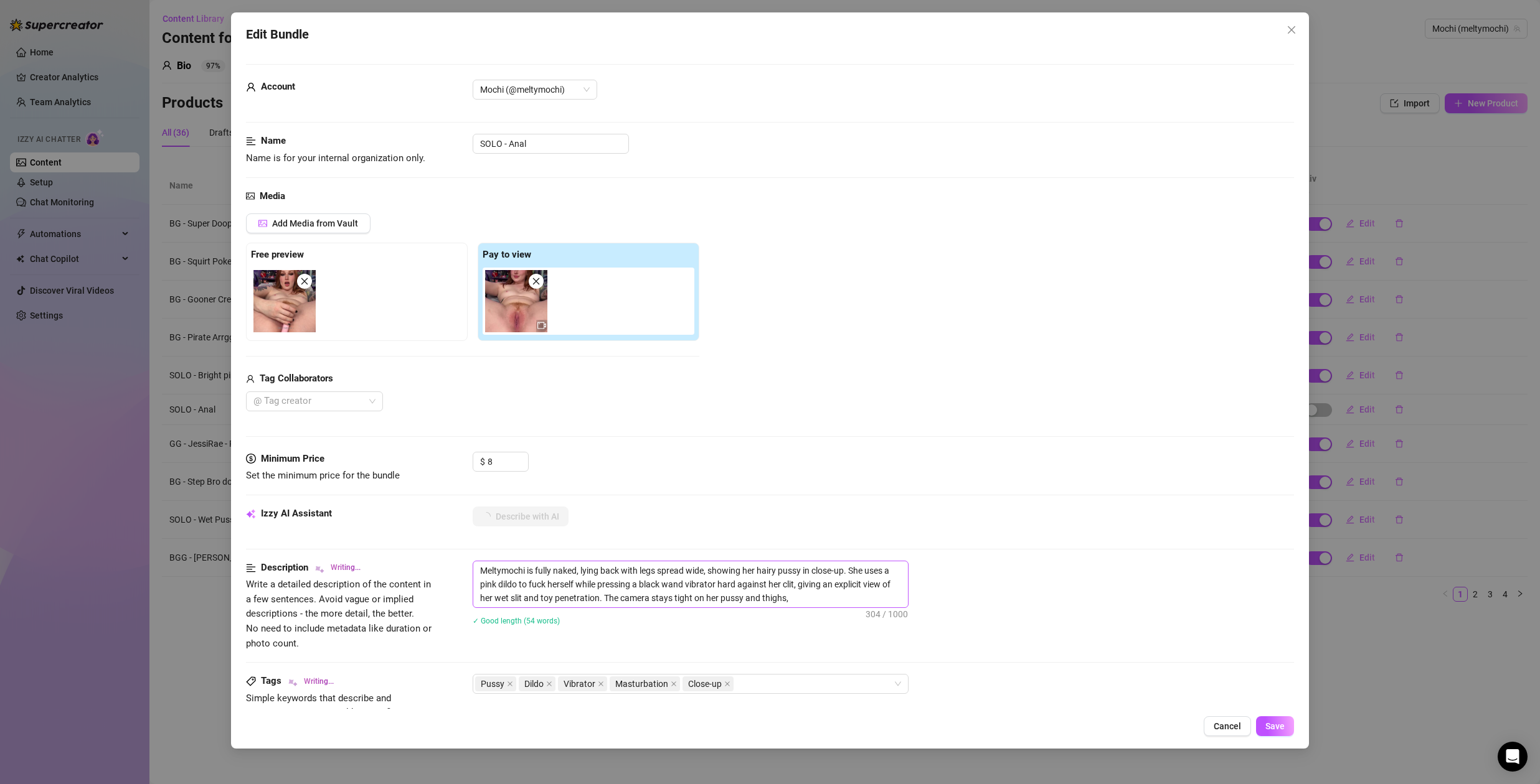
type textarea "Meltymochi is fully naked, lying back with legs spread wide, showing her hairy …"
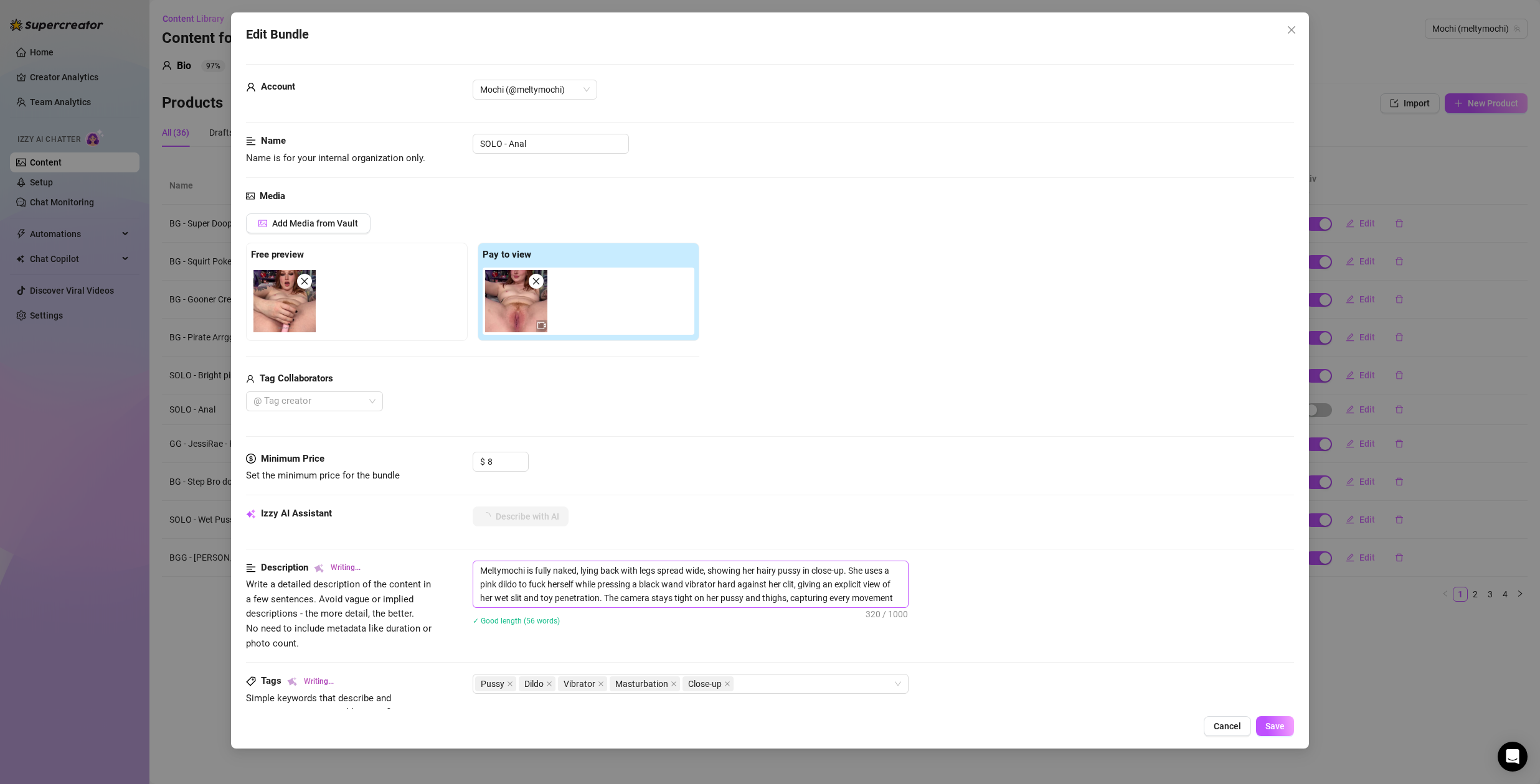
type textarea "Meltymochi is fully naked, lying back with legs spread wide, showing her hairy …"
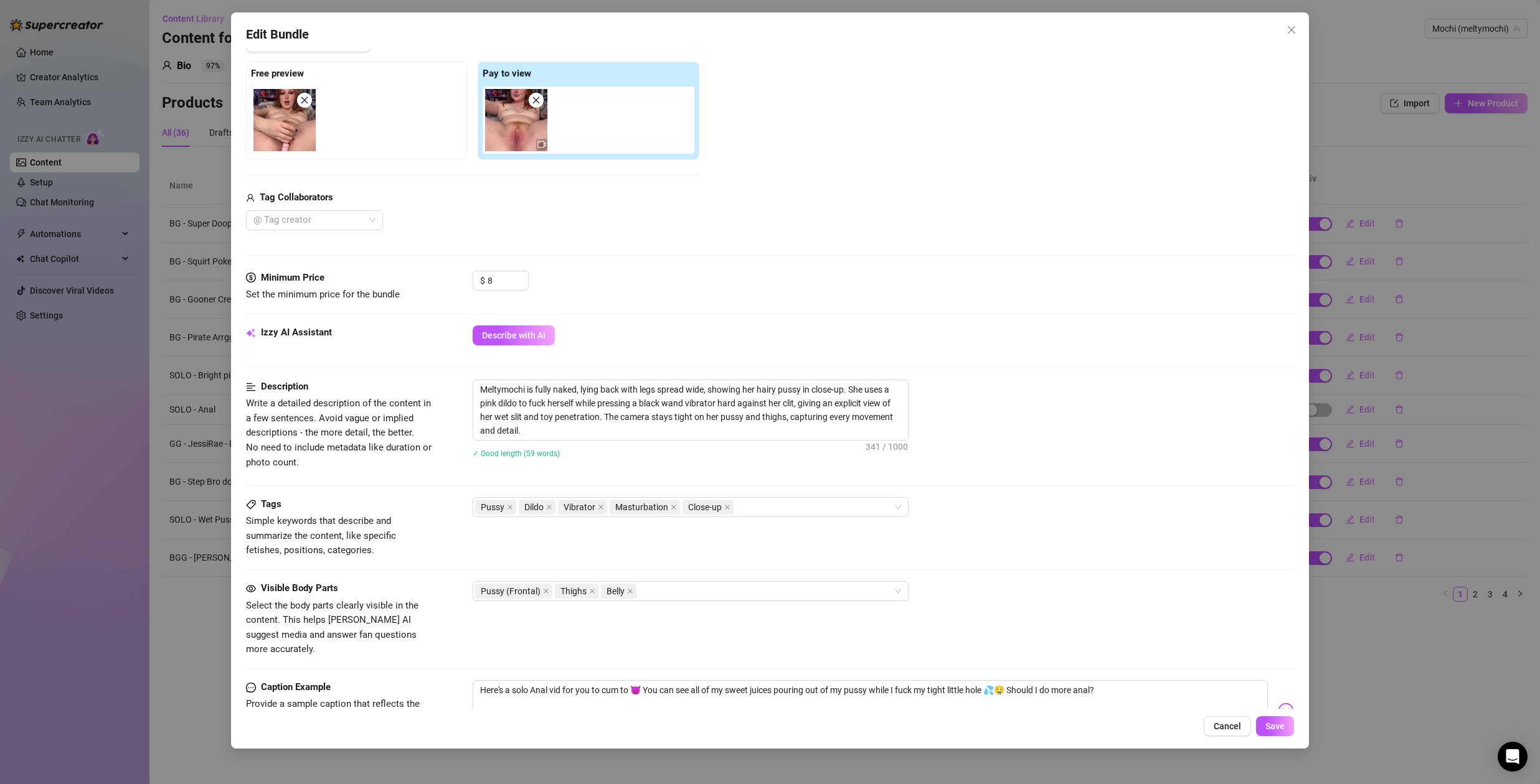
scroll to position [256, 0]
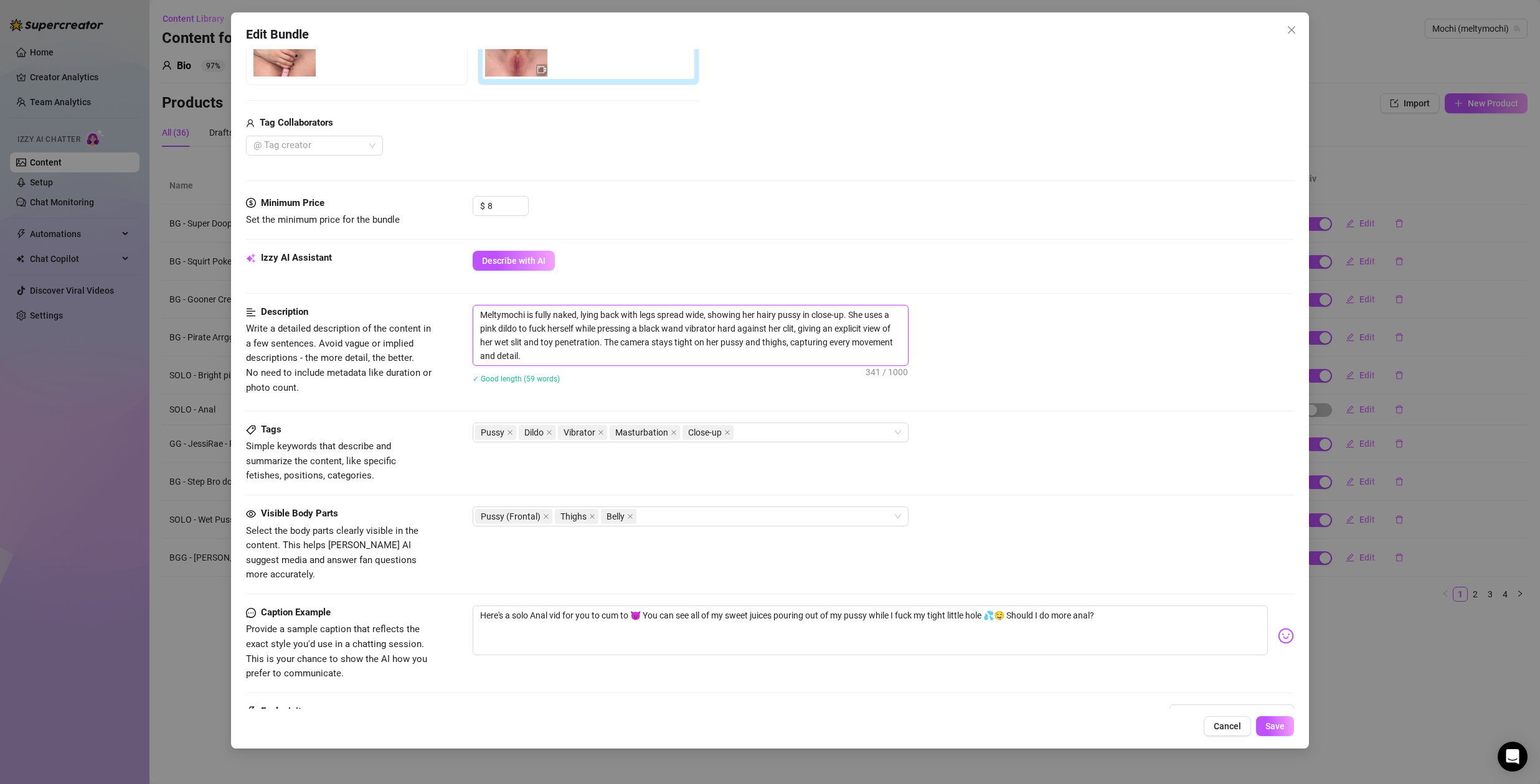
click at [577, 329] on textarea "Meltymochi is fully naked, lying back with legs spread wide, showing her hairy …" at bounding box center [690, 335] width 435 height 60
type textarea "Meltymochi is fully naked, lying back with legs spread wide, showing her hairy …"
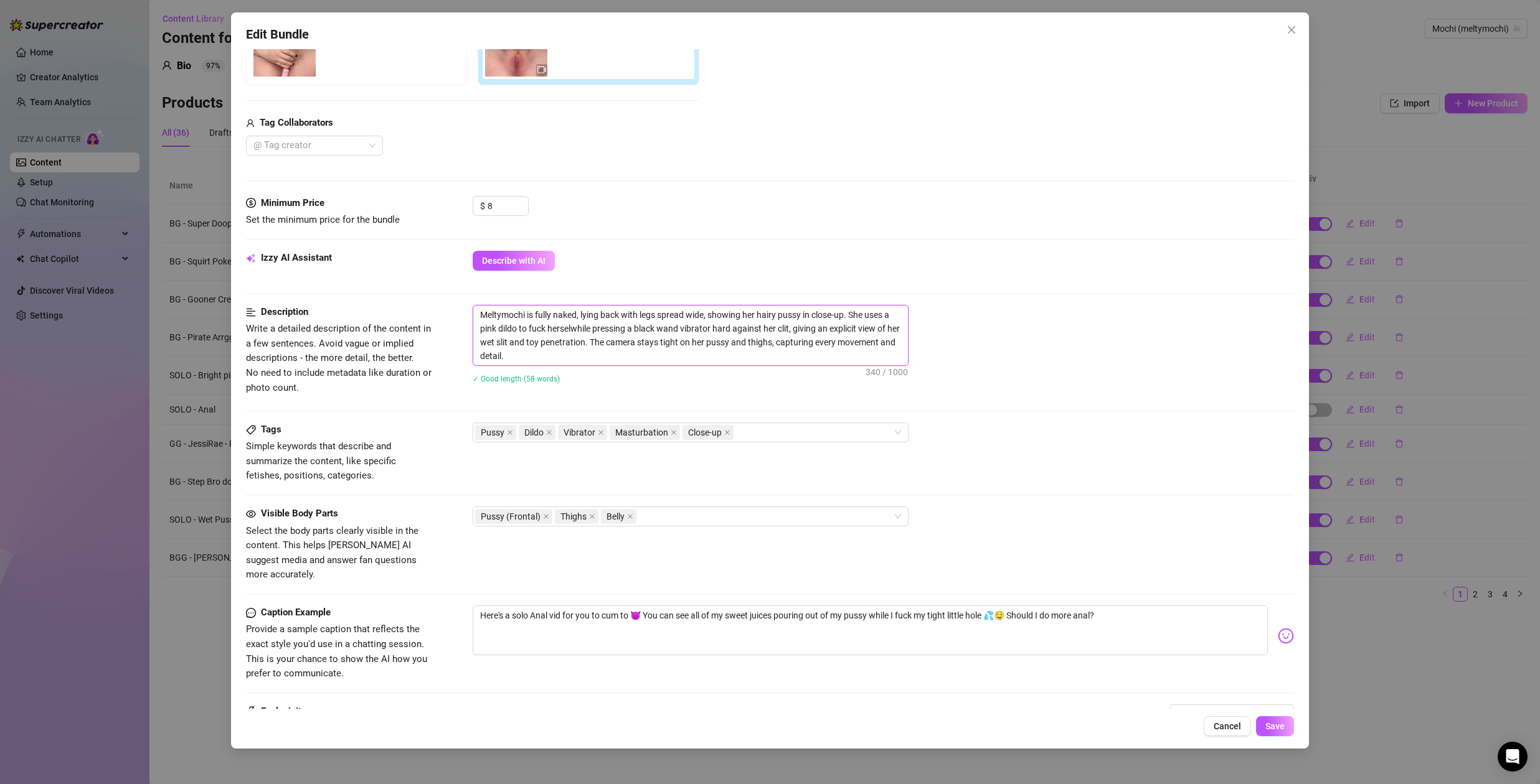
type textarea "Meltymochi is fully naked, lying back with legs spread wide, showing her hairy …"
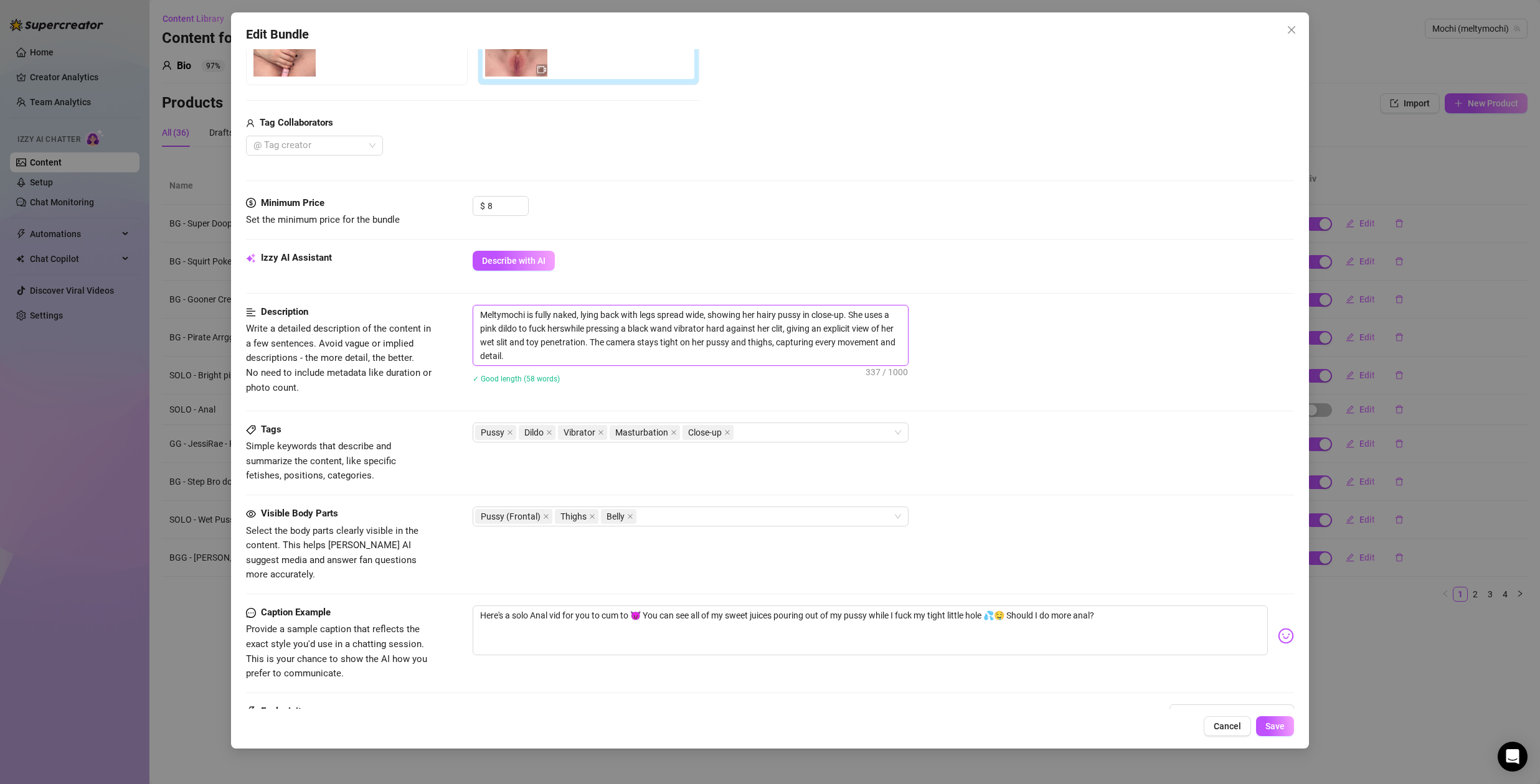
type textarea "Meltymochi is fully naked, lying back with legs spread wide, showing her hairy …"
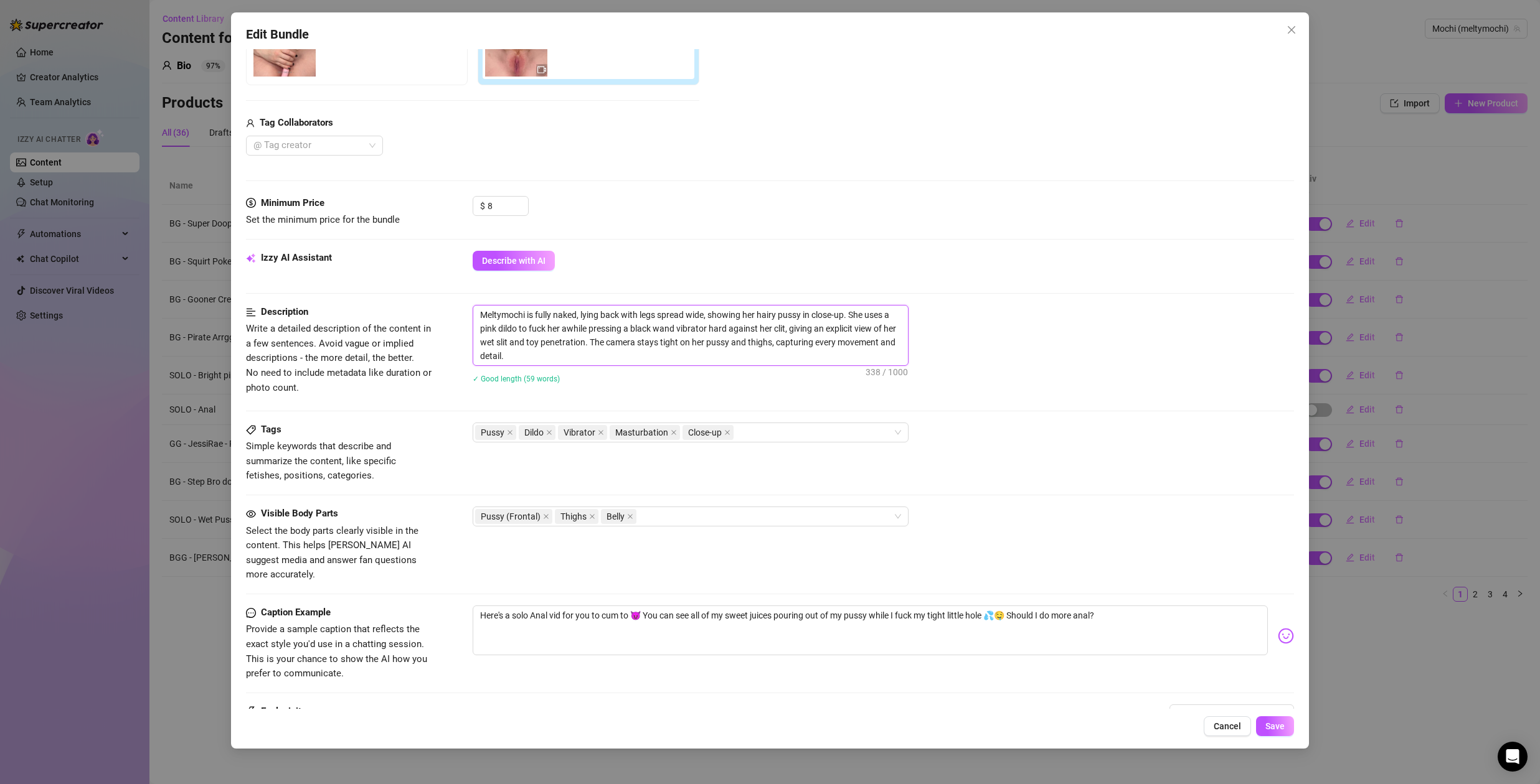
type textarea "Meltymochi is fully naked, lying back with legs spread wide, showing her hairy …"
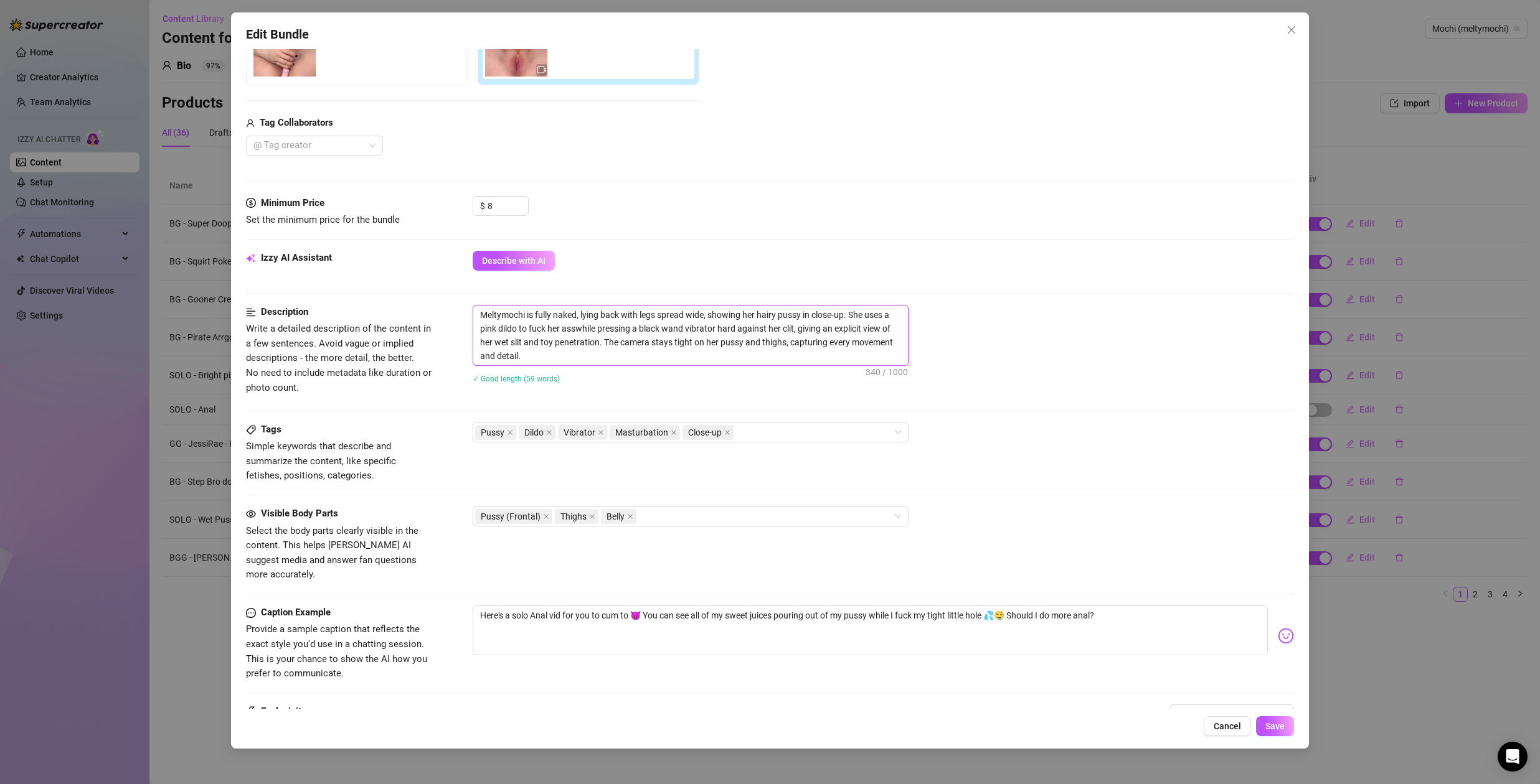
type textarea "Meltymochi is fully naked, lying back with legs spread wide, showing her hairy …"
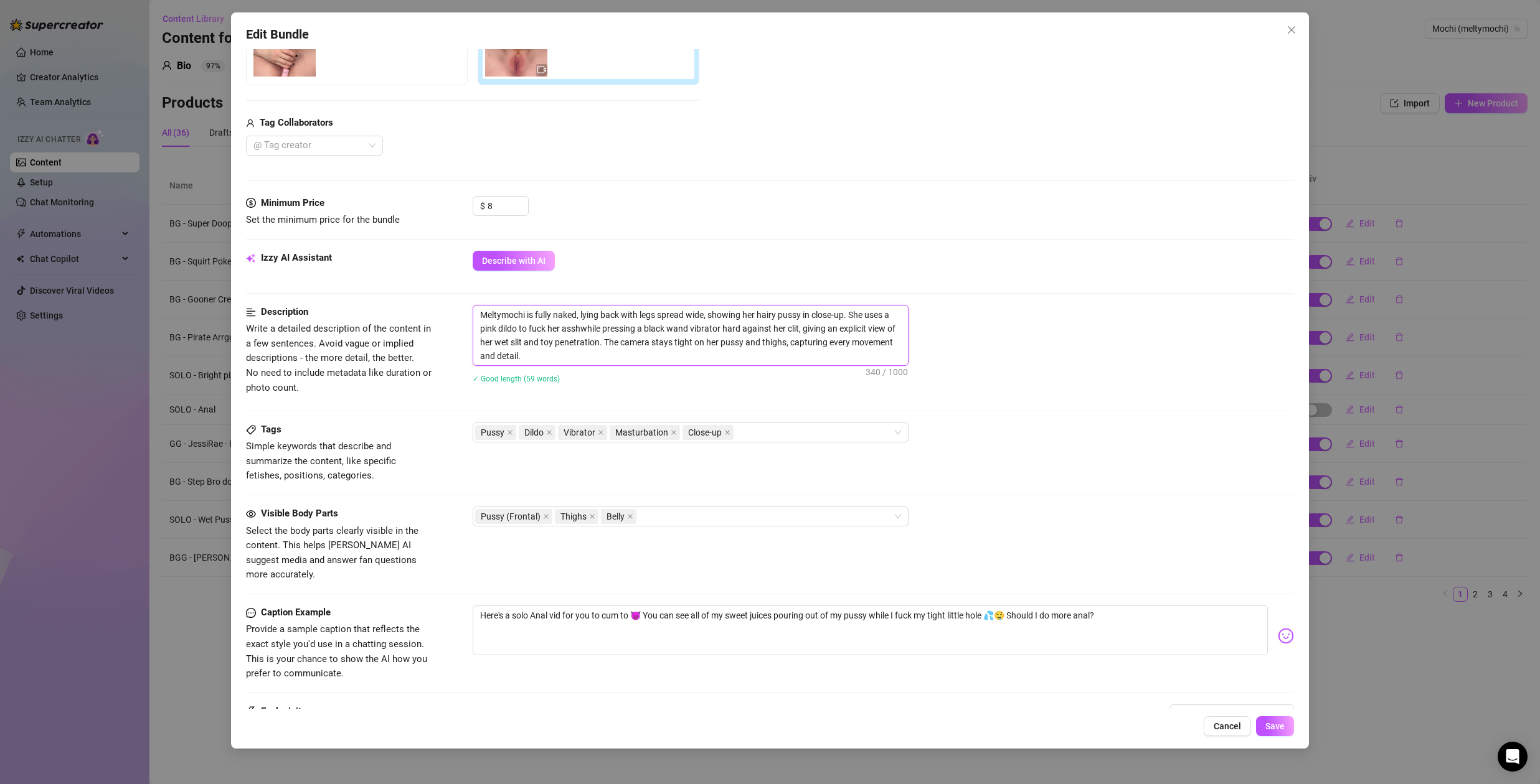
type textarea "Meltymochi is fully naked, lying back with legs spread wide, showing her hairy …"
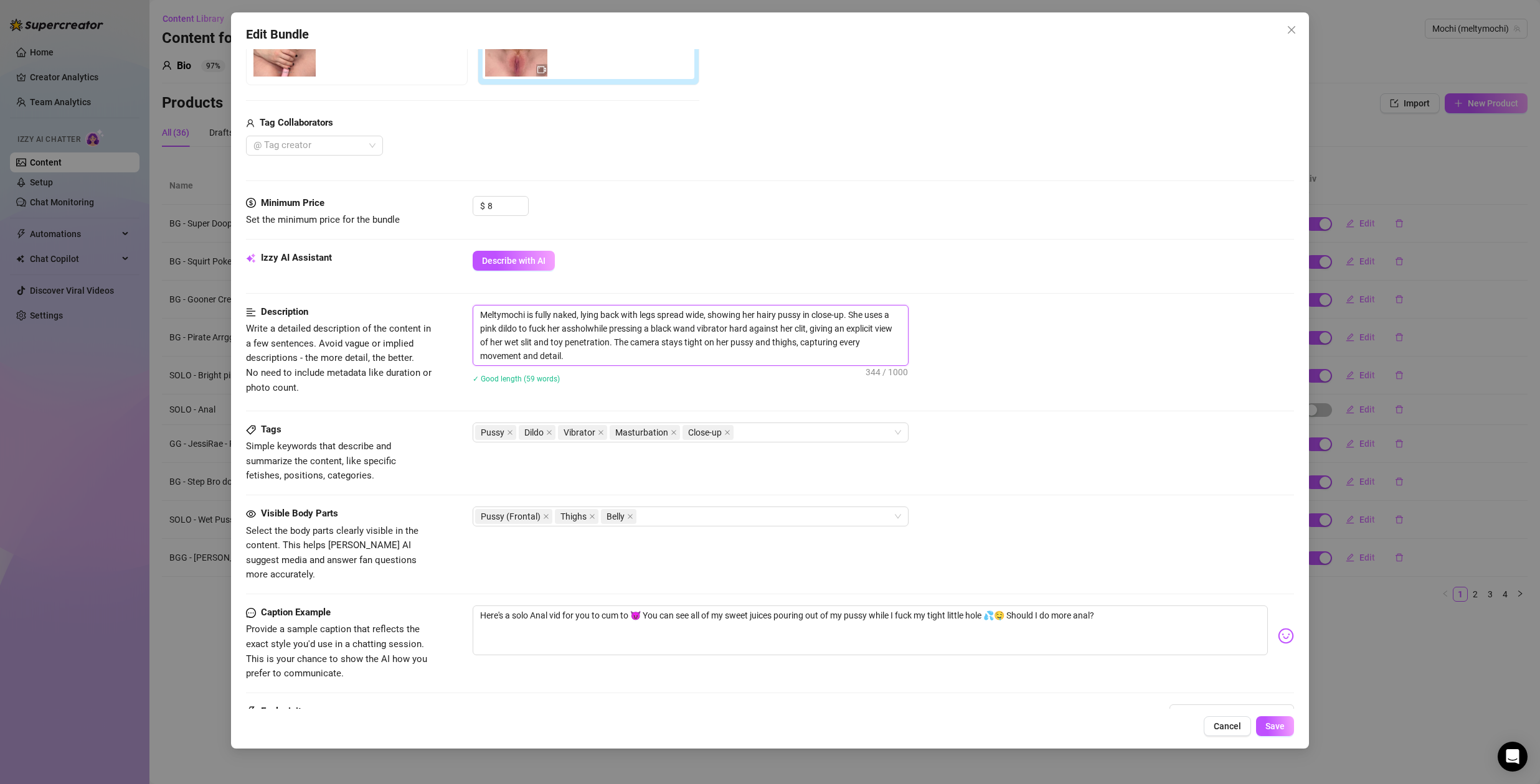
type textarea "Meltymochi is fully naked, lying back with legs spread wide, showing her hairy …"
click at [569, 341] on textarea "Meltymochi is fully naked, lying back with legs spread wide, showing her hairy …" at bounding box center [690, 335] width 435 height 60
type textarea "Meltymochi is fully naked, lying back with legs spread wide, showing her hairy …"
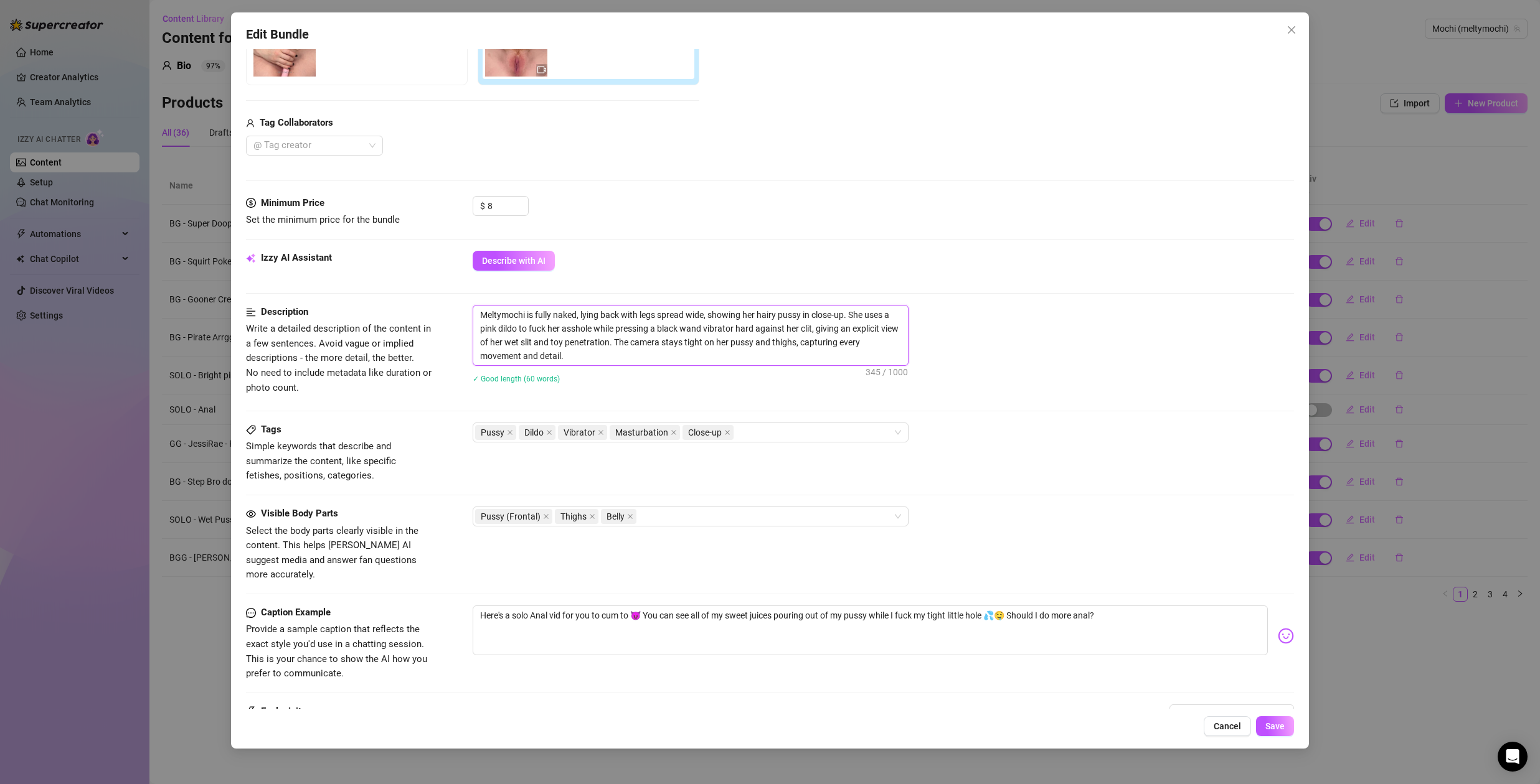
type textarea "Meltymochi is fully naked, lying back with legs spread wide, showing her hairy …"
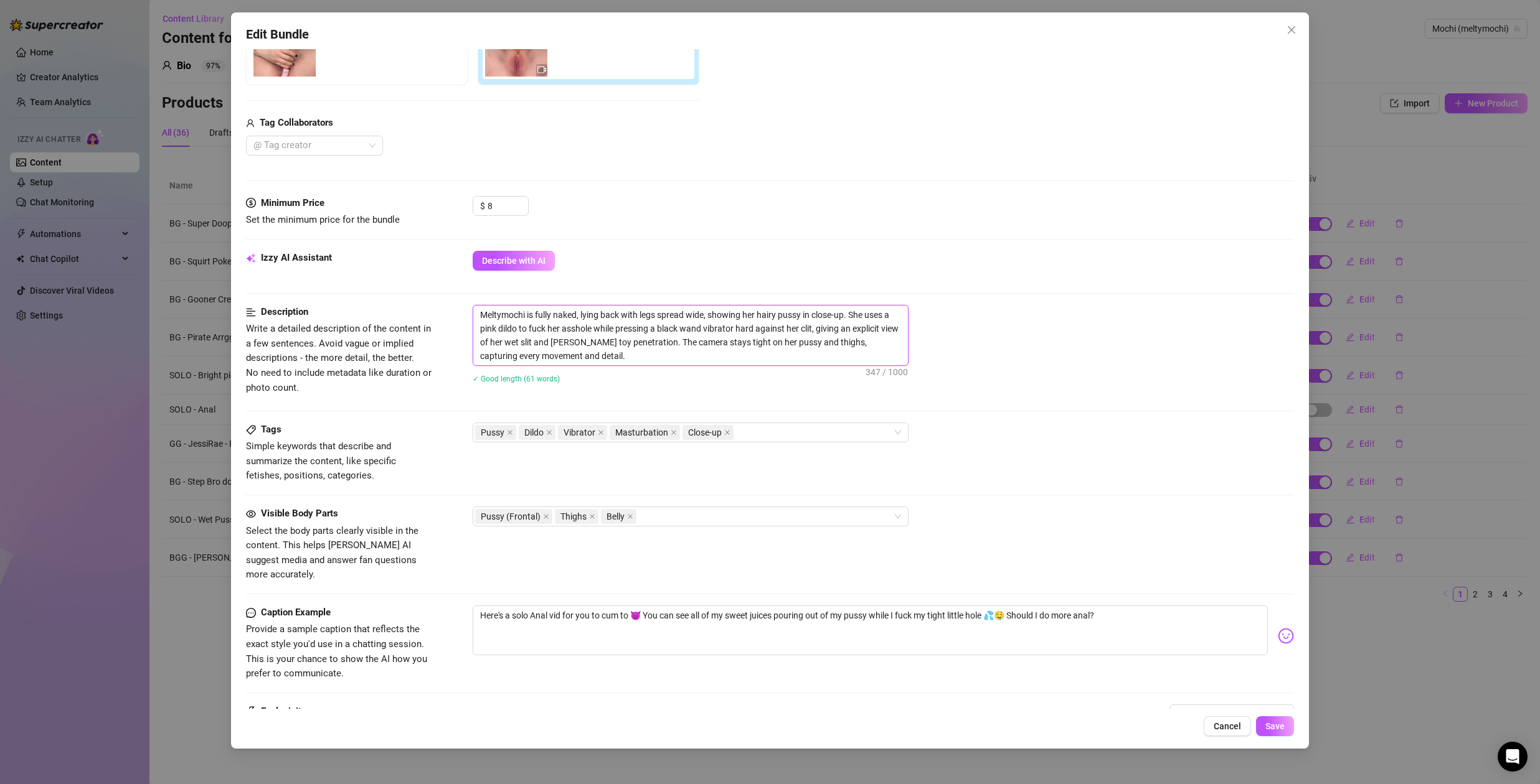
type textarea "Meltymochi is fully naked, lying back with legs spread wide, showing her hairy …"
click at [588, 359] on textarea "Meltymochi is fully naked, lying back with legs spread wide, showing her hairy …" at bounding box center [690, 335] width 435 height 60
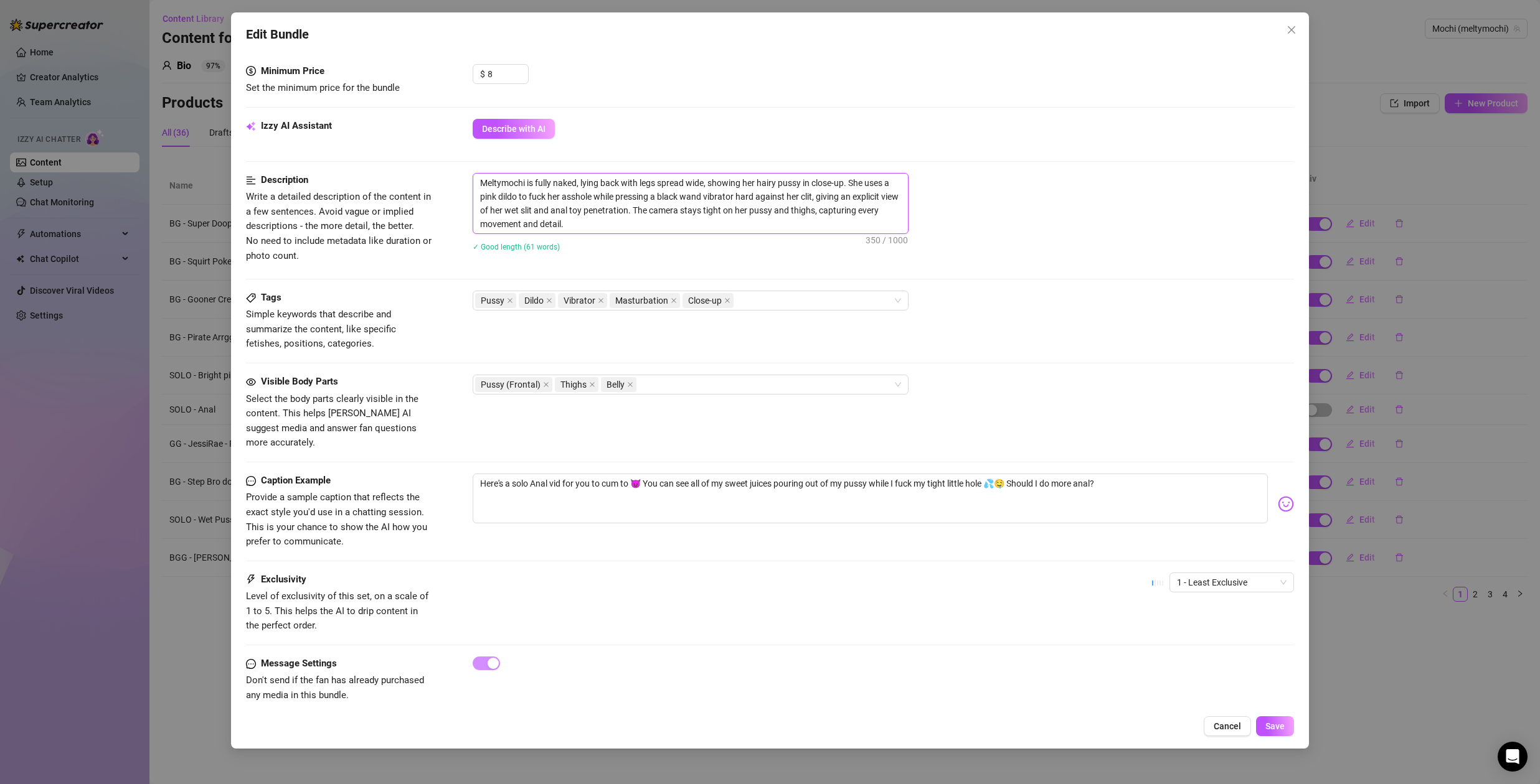
scroll to position [390, 0]
click at [773, 299] on div "Pussy Dildo Vibrator Masturbation Close-up" at bounding box center [684, 298] width 418 height 17
type textarea "Meltymochi is fully naked, lying back with legs spread wide, showing her hairy …"
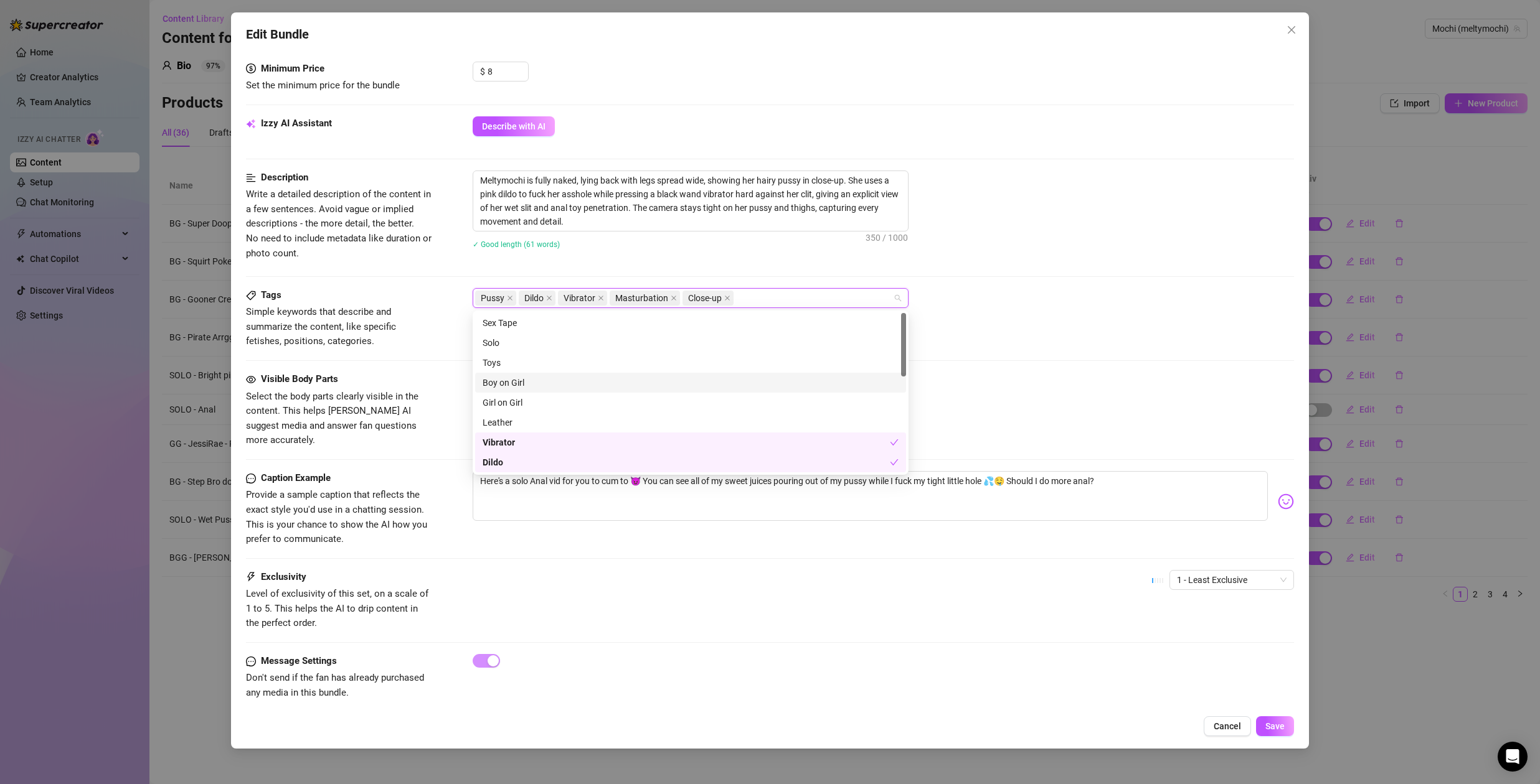
type input "a"
click at [500, 462] on div "Anal" at bounding box center [690, 462] width 416 height 14
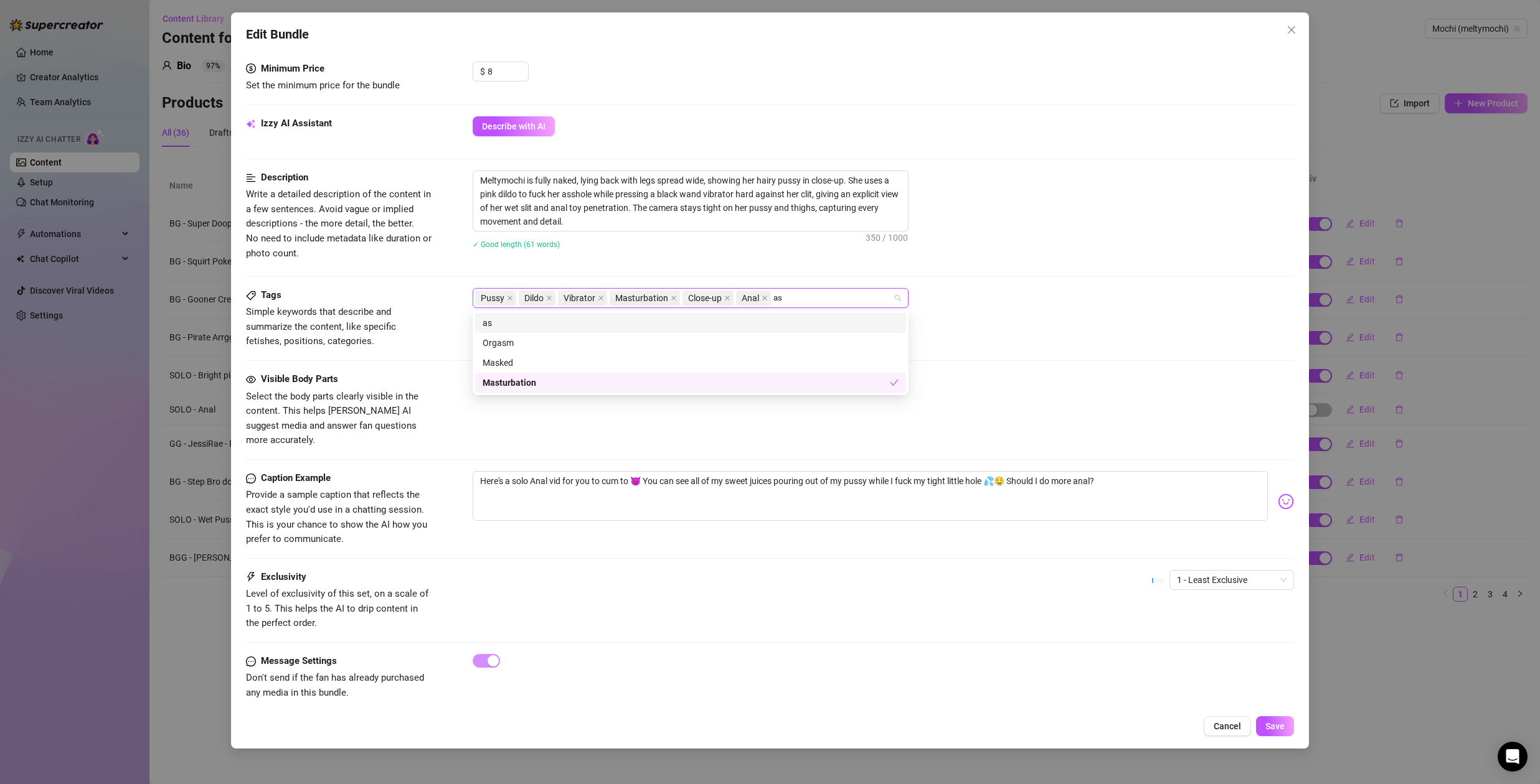
type input "a"
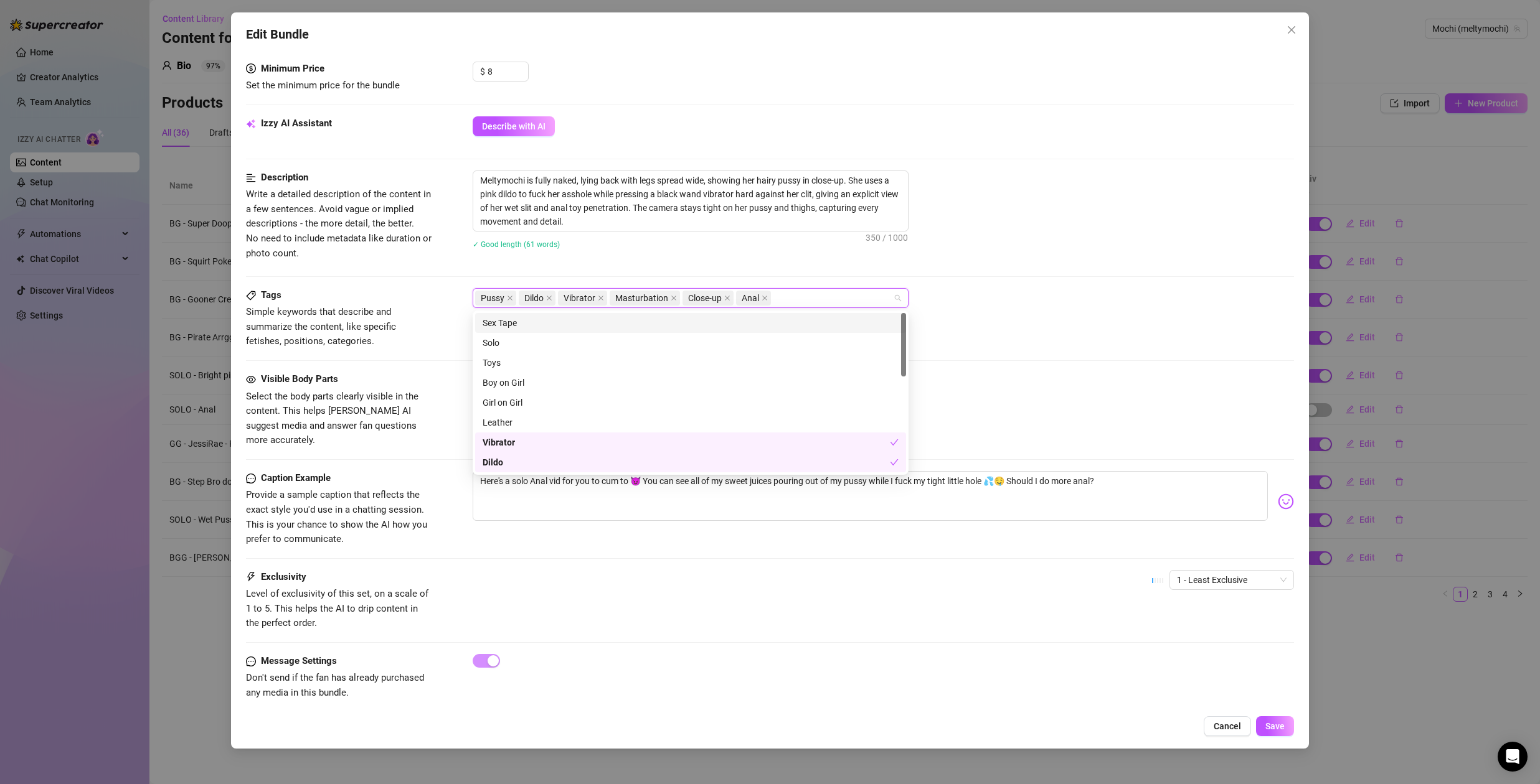
click at [1121, 240] on div "✓ Good length (61 words)" at bounding box center [883, 244] width 821 height 14
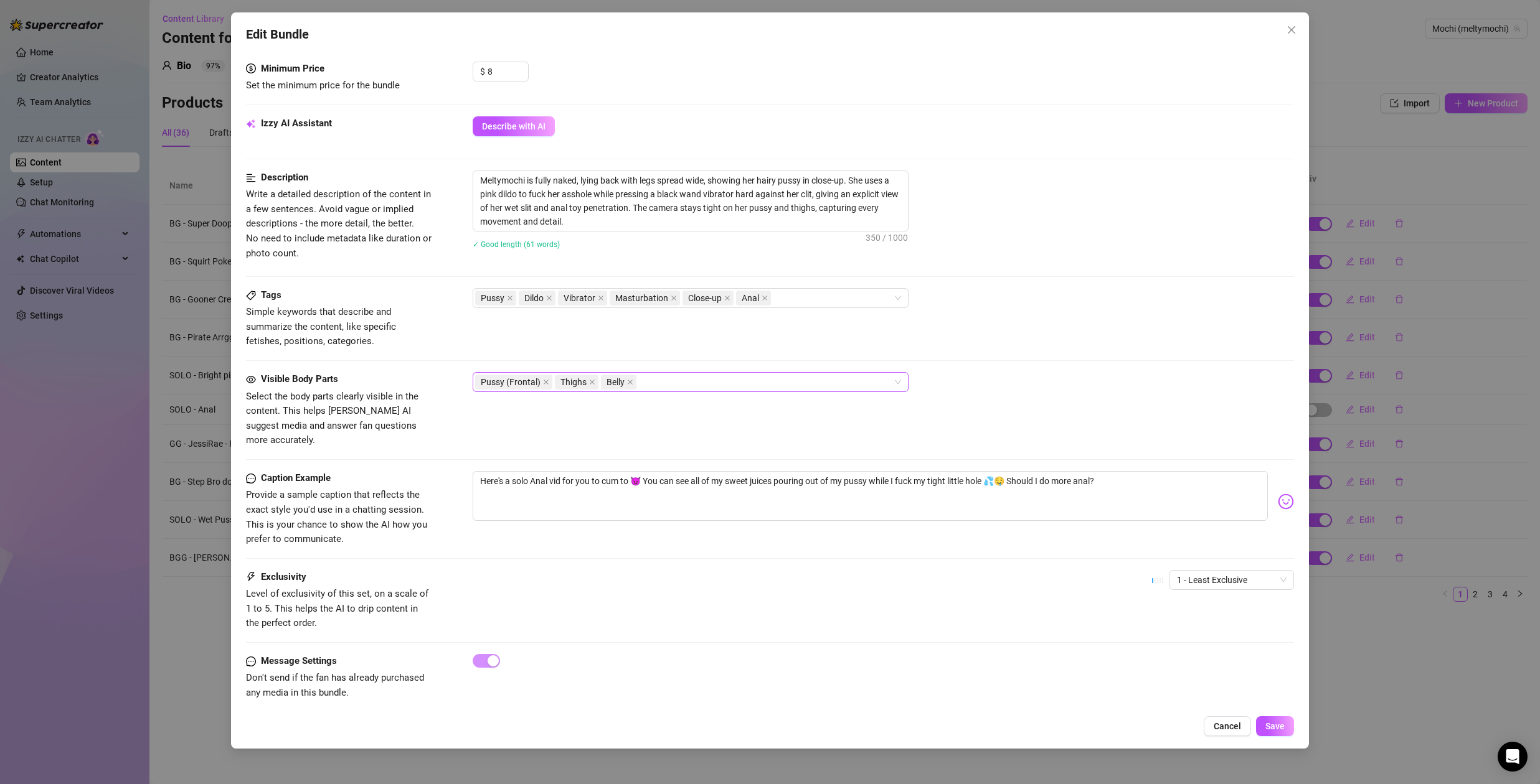
click at [753, 384] on div "Pussy (Frontal) Thighs Belly" at bounding box center [684, 382] width 418 height 17
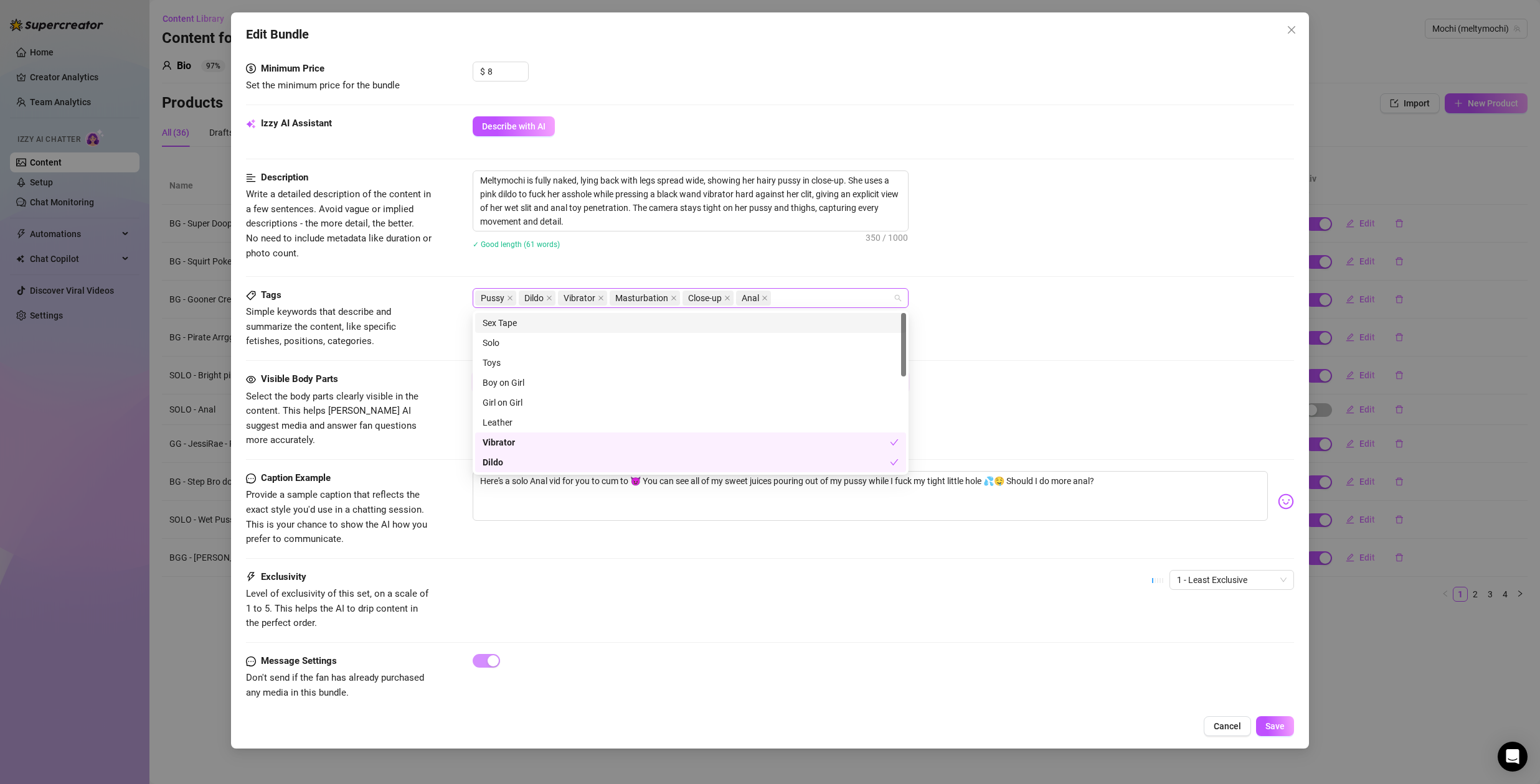
click at [848, 296] on div "Pussy Dildo Vibrator Masturbation Close-up Anal" at bounding box center [684, 298] width 418 height 17
type input "as"
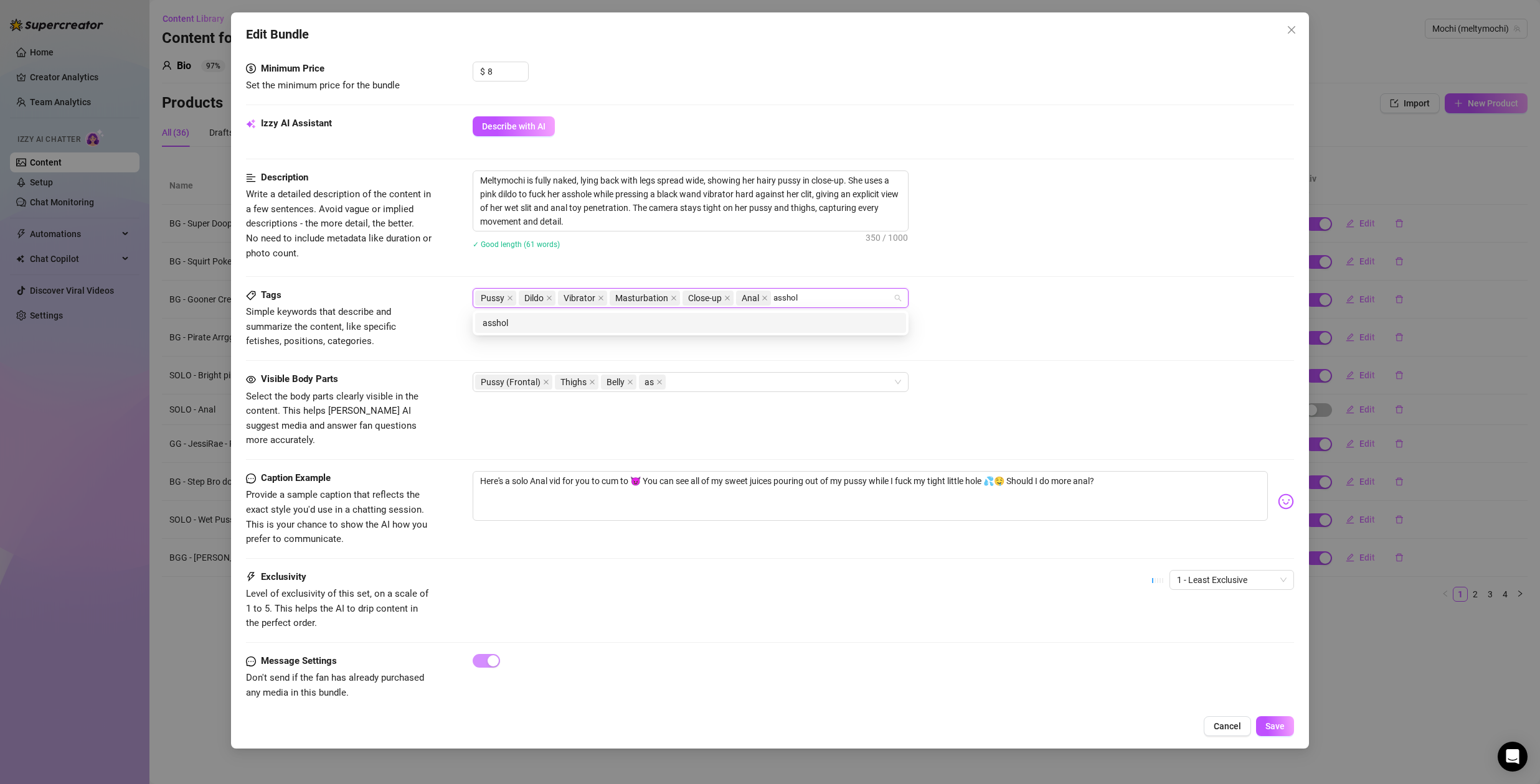
type input "asshole"
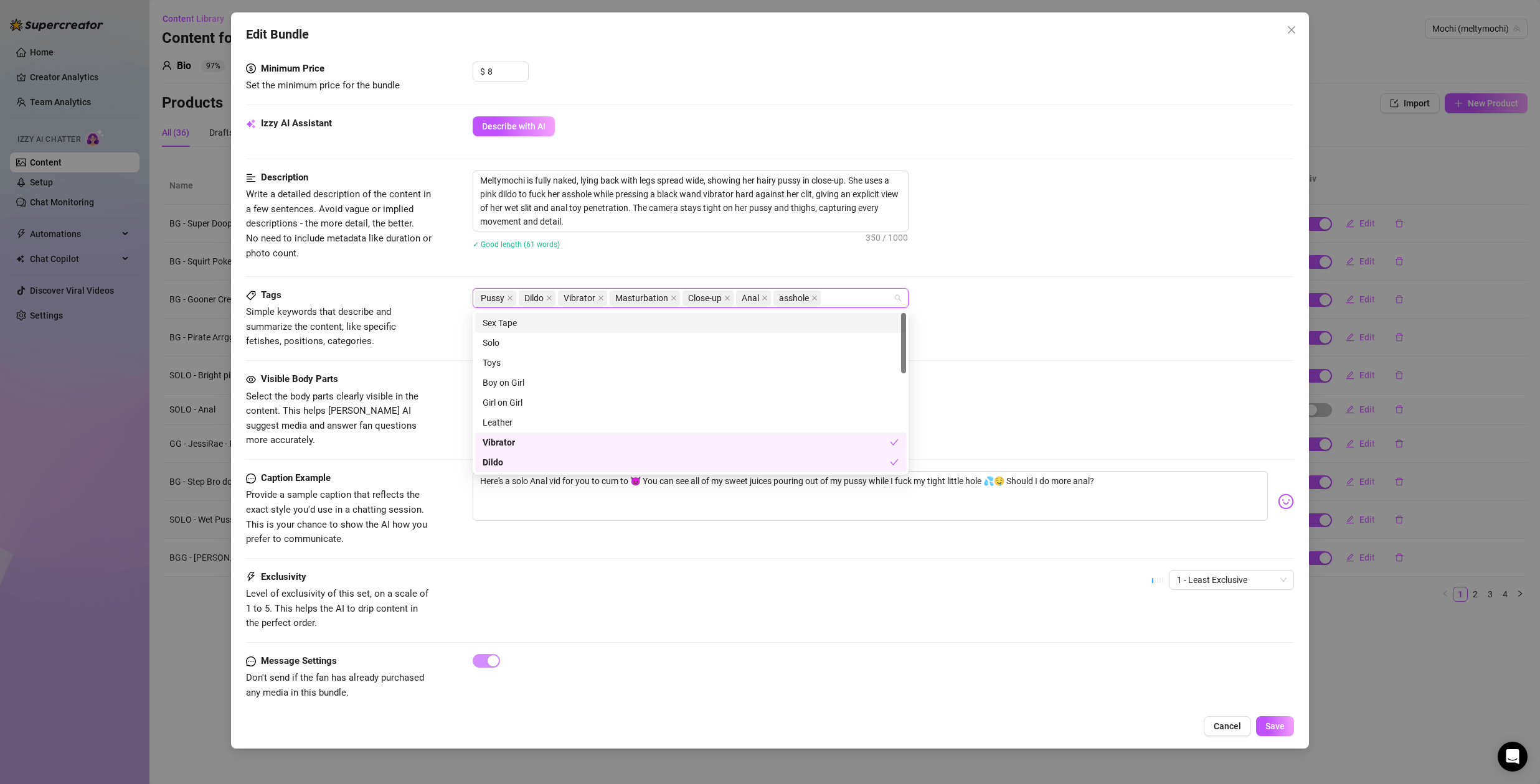
click at [1081, 272] on div "Description Write a detailed description of the content in a few sentences. Avo…" at bounding box center [770, 229] width 1048 height 118
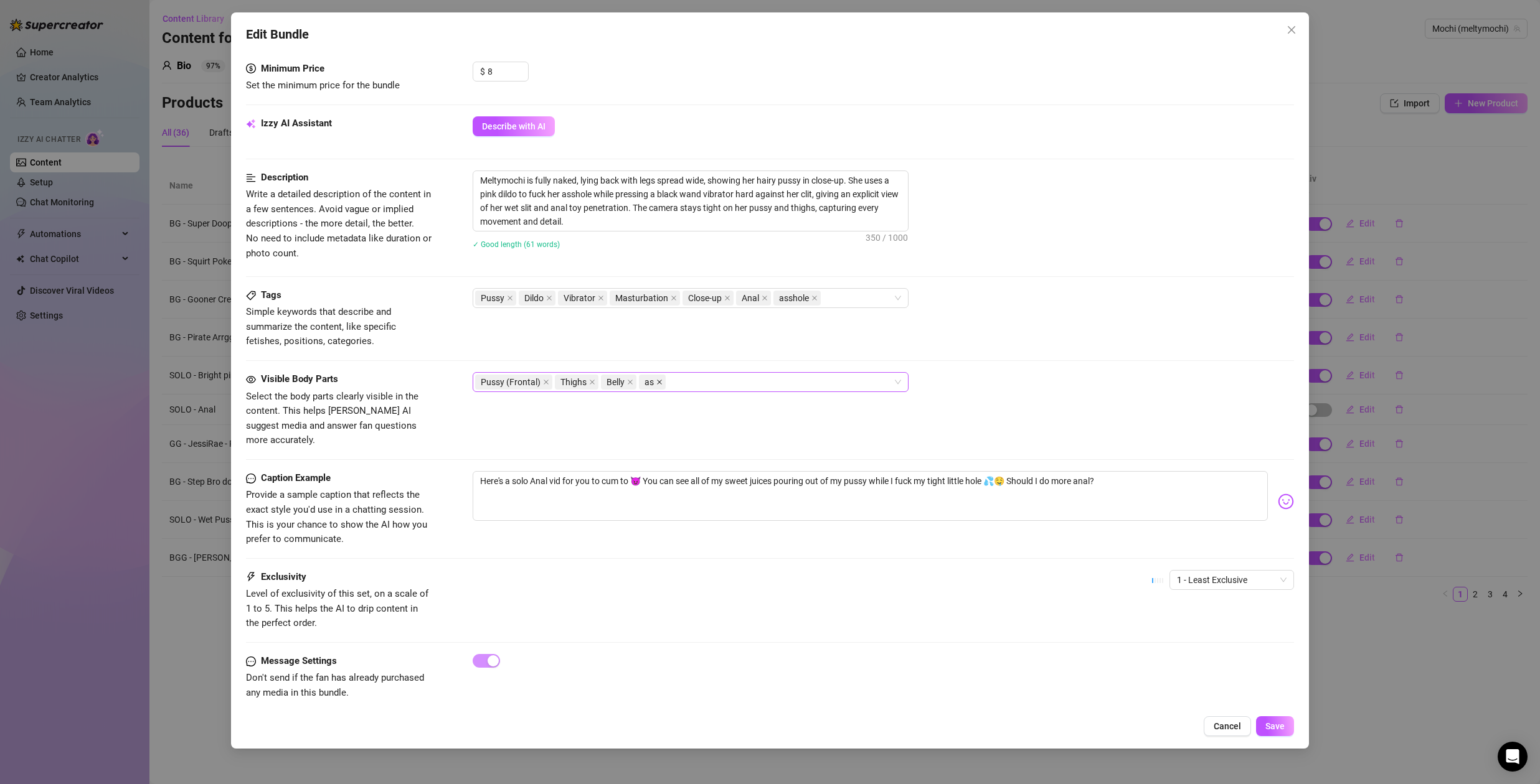
click at [657, 381] on icon "close" at bounding box center [659, 382] width 5 height 5
click at [660, 423] on div "Visible Body Parts Select the body parts clearly visible in the content. This h…" at bounding box center [770, 410] width 1048 height 76
drag, startPoint x: 480, startPoint y: 466, endPoint x: 644, endPoint y: 470, distance: 164.0
click at [644, 471] on textarea "Here's a solo Anal vid for you to cum to 😈 You can see all of my sweet juices p…" at bounding box center [870, 496] width 795 height 50
type textarea "You can see all of my sweet juices pouring out of my pussy while I fuck my tigh…"
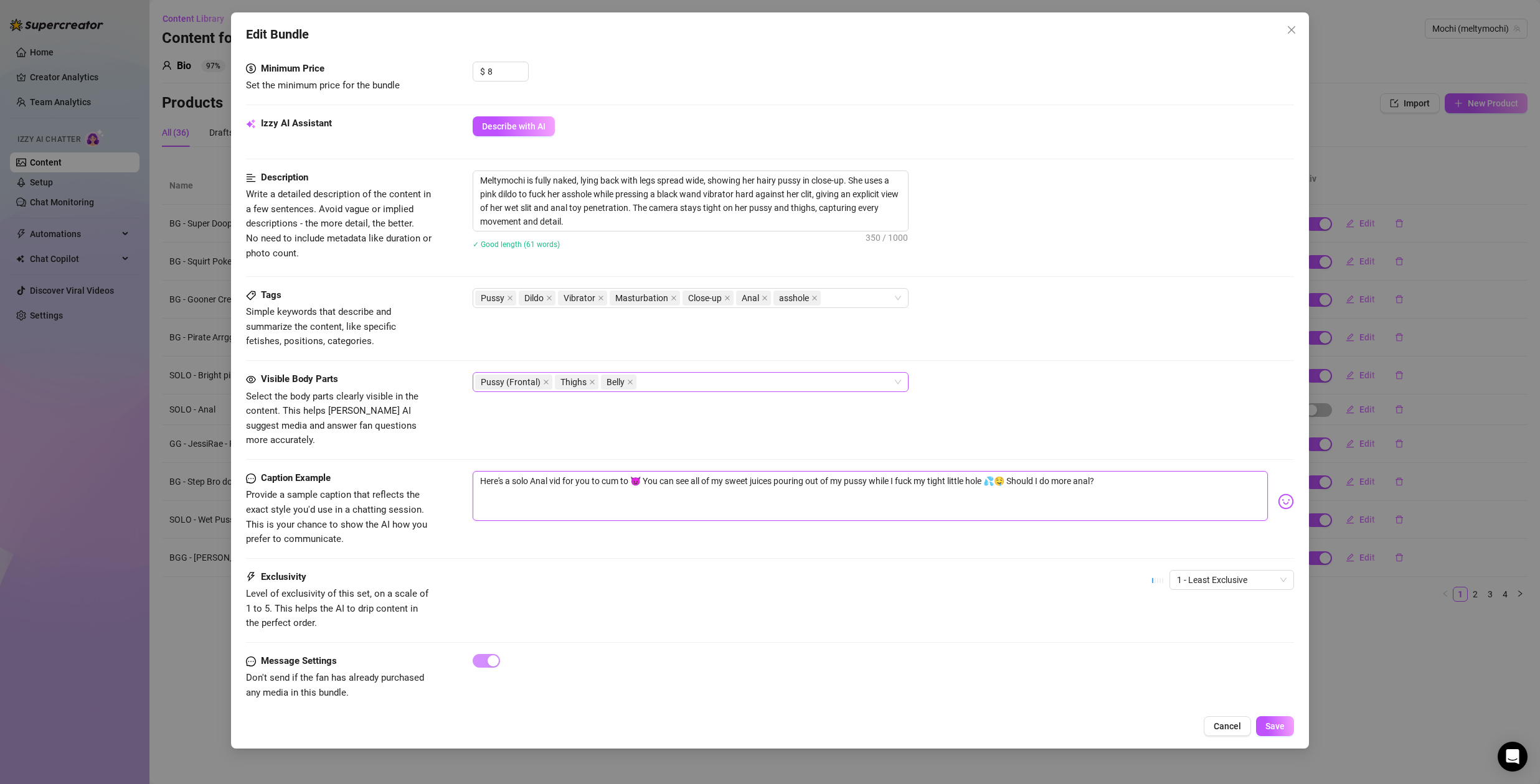
type textarea "You can see all of my sweet juices pouring out of my pussy while I fuck my tigh…"
drag, startPoint x: 945, startPoint y: 468, endPoint x: 977, endPoint y: 471, distance: 32.1
click at [977, 471] on textarea "You can see all of my sweet juices pouring out of my pussy while I fuck my tigh…" at bounding box center [870, 496] width 795 height 50
type textarea "You can see all of my sweet juices pouring out of my pussy while I fuck my tigh…"
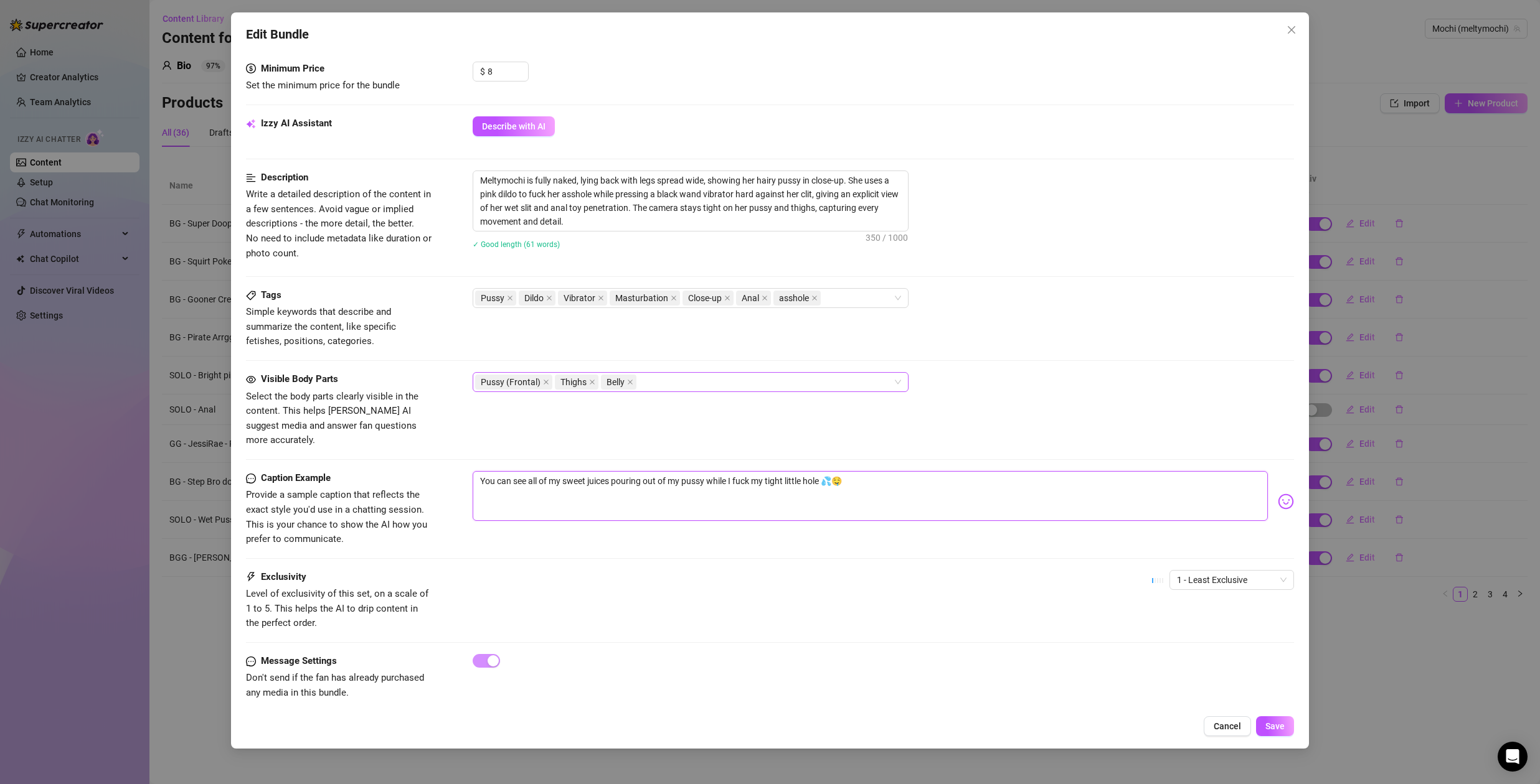
type textarea "You can see all of my sweet juices pouring out of my pussy while I fuck my tigh…"
click at [809, 471] on textarea "You can see all of my sweet juices pouring out of my pussy while I fuck my tigh…" at bounding box center [870, 496] width 795 height 50
type textarea "You can see all of my sweet juices pouring out of my pussy while I fuck my tigh…"
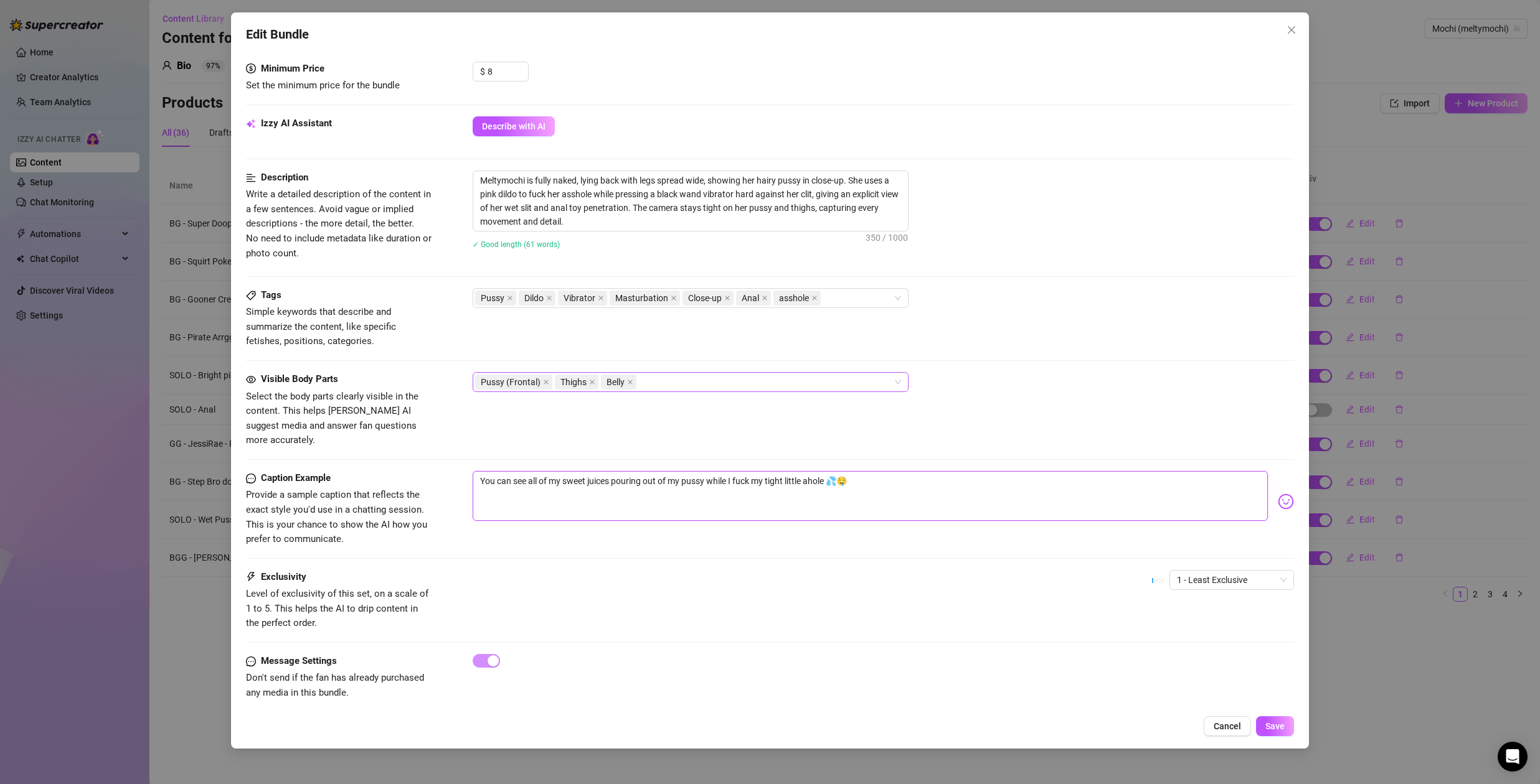
type textarea "You can see all of my sweet juices pouring out of my pussy while I fuck my tigh…"
click at [930, 489] on textarea "You can see all of my sweet juices pouring out of my pussy while I fuck my tigh…" at bounding box center [870, 496] width 795 height 50
type textarea "You can see all of my sweet juices pouring out of my pussy while I fuck my tigh…"
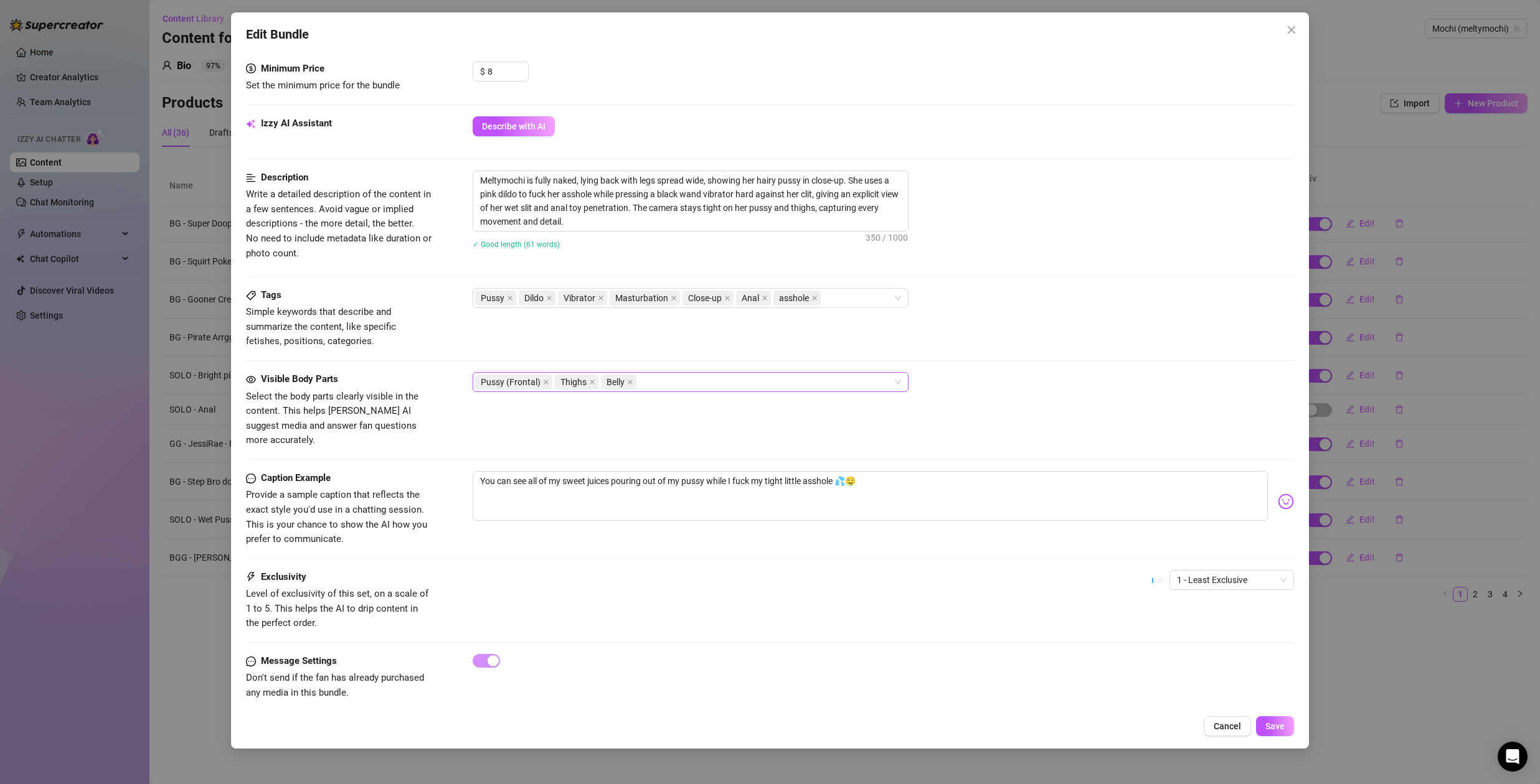
click at [891, 571] on div "Exclusivity Level of exclusivity of this set, on a scale of 1 to 5. This helps …" at bounding box center [770, 600] width 1048 height 61
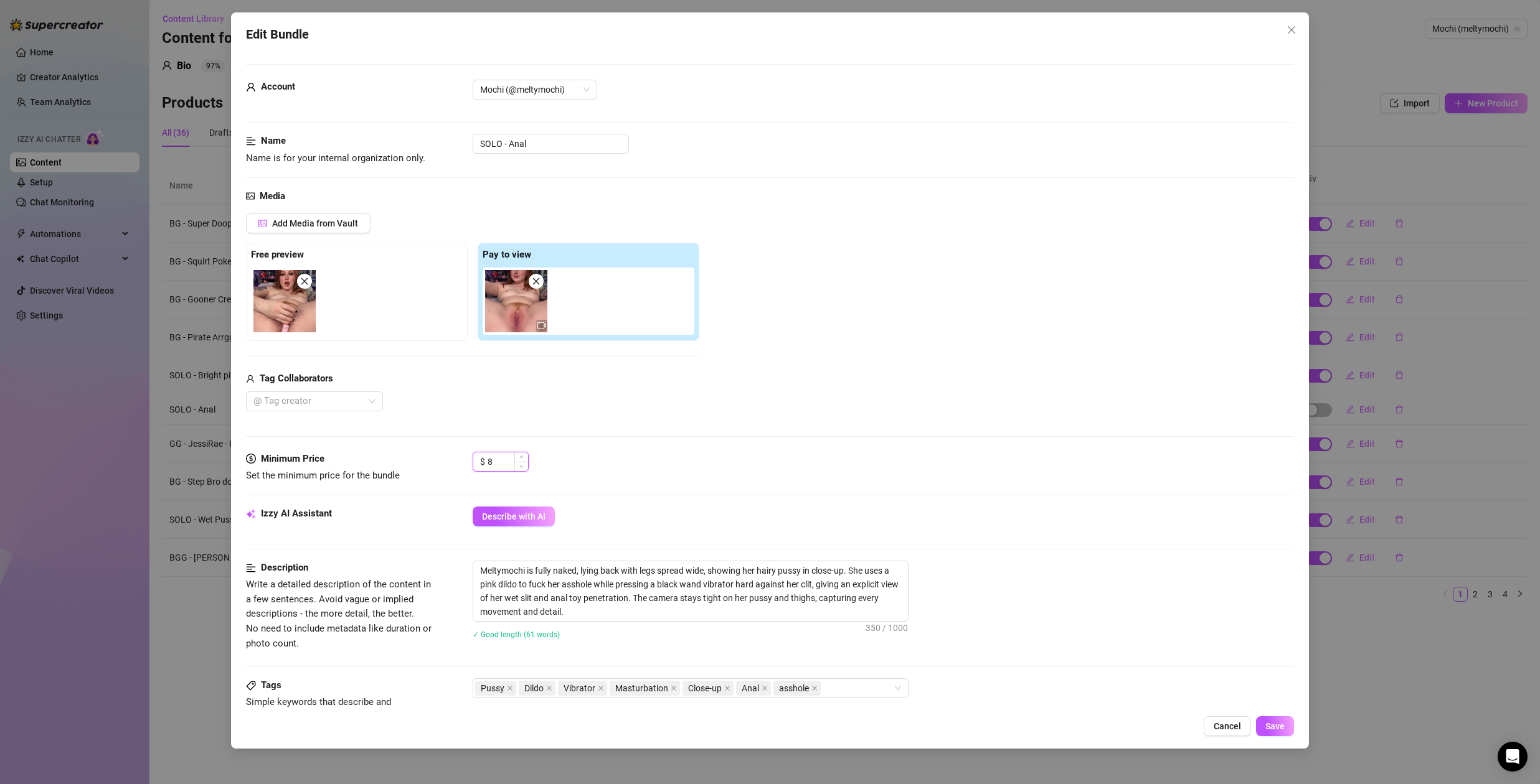
click at [501, 457] on input "8" at bounding box center [508, 462] width 41 height 19
type input "14"
click at [816, 418] on div "Media Add Media from Vault Free preview Pay to view Tag Collaborators @ Tag cre…" at bounding box center [770, 320] width 1048 height 262
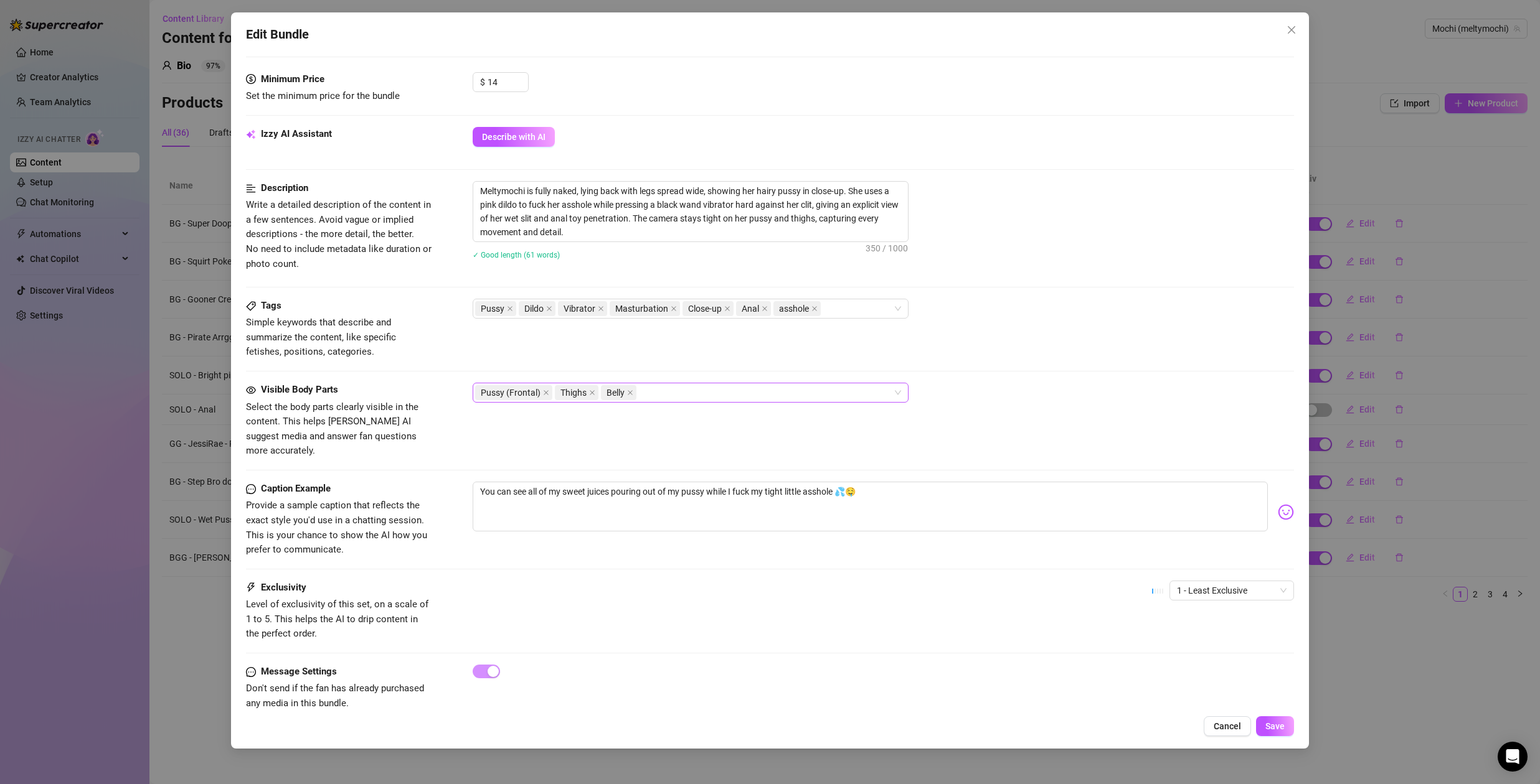
scroll to position [390, 0]
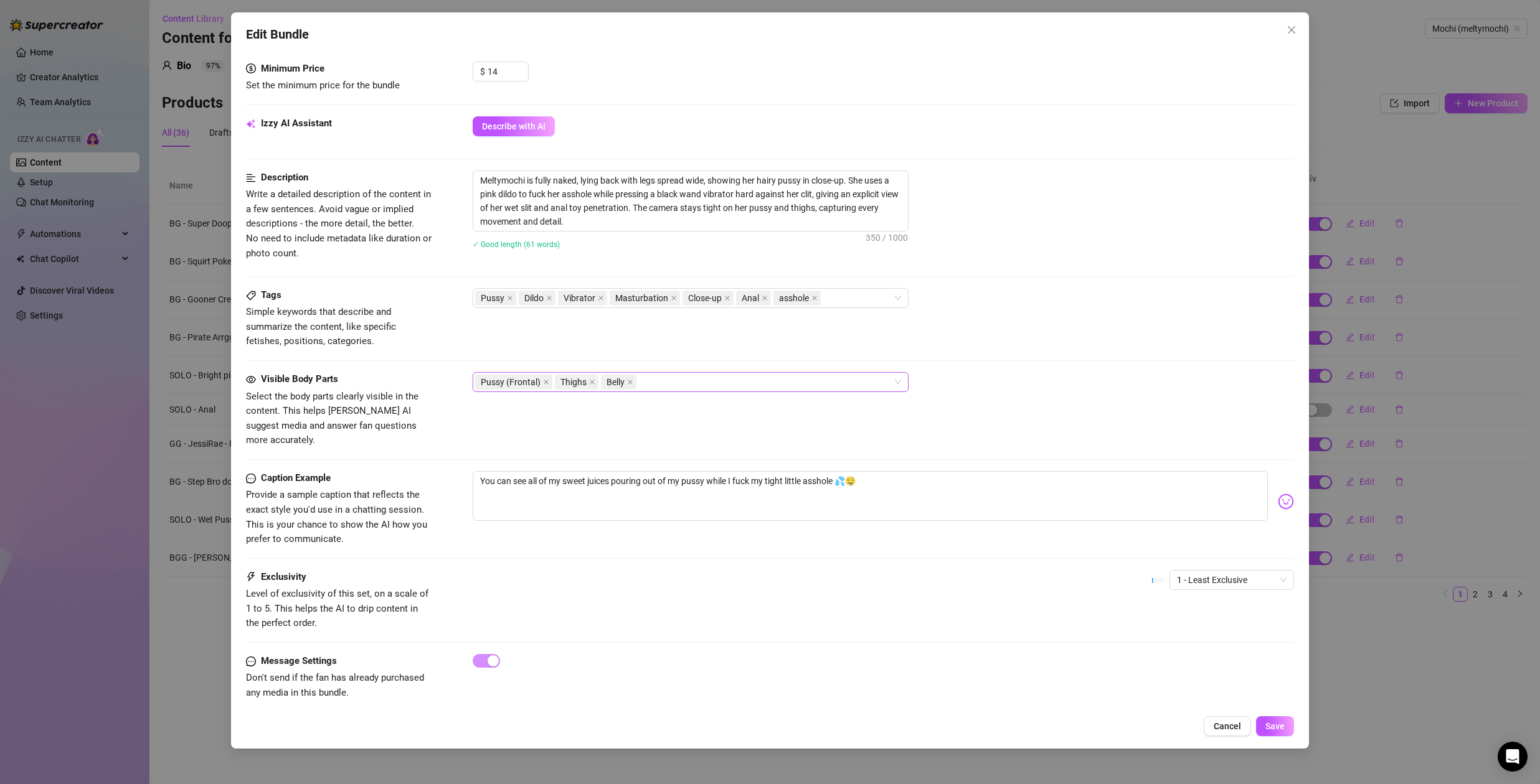
click at [690, 379] on div "Pussy (Frontal) Thighs Belly" at bounding box center [684, 382] width 418 height 17
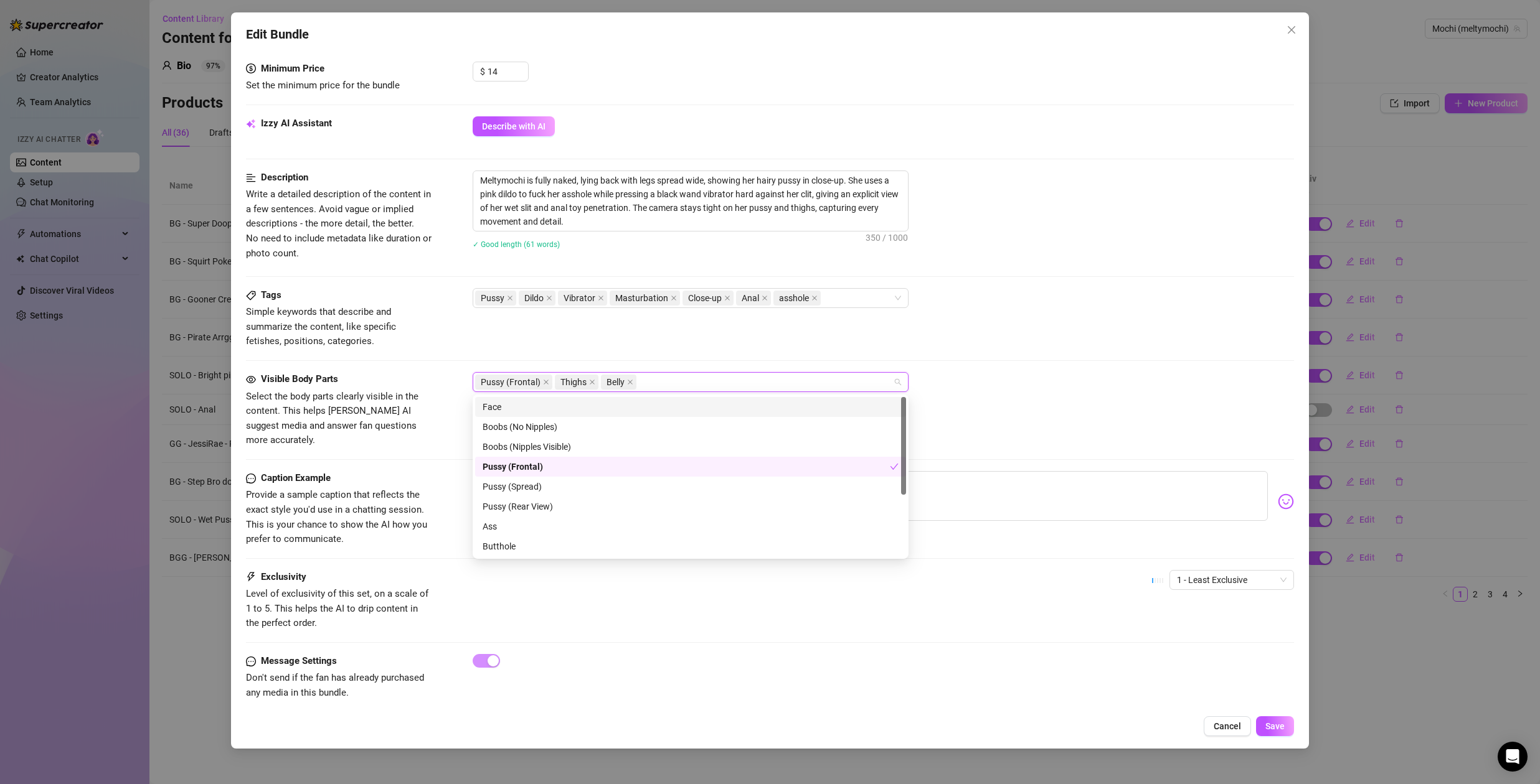
click at [544, 408] on div "Face" at bounding box center [690, 407] width 416 height 14
click at [570, 449] on div "Boobs (Nipples Visible)" at bounding box center [690, 447] width 416 height 14
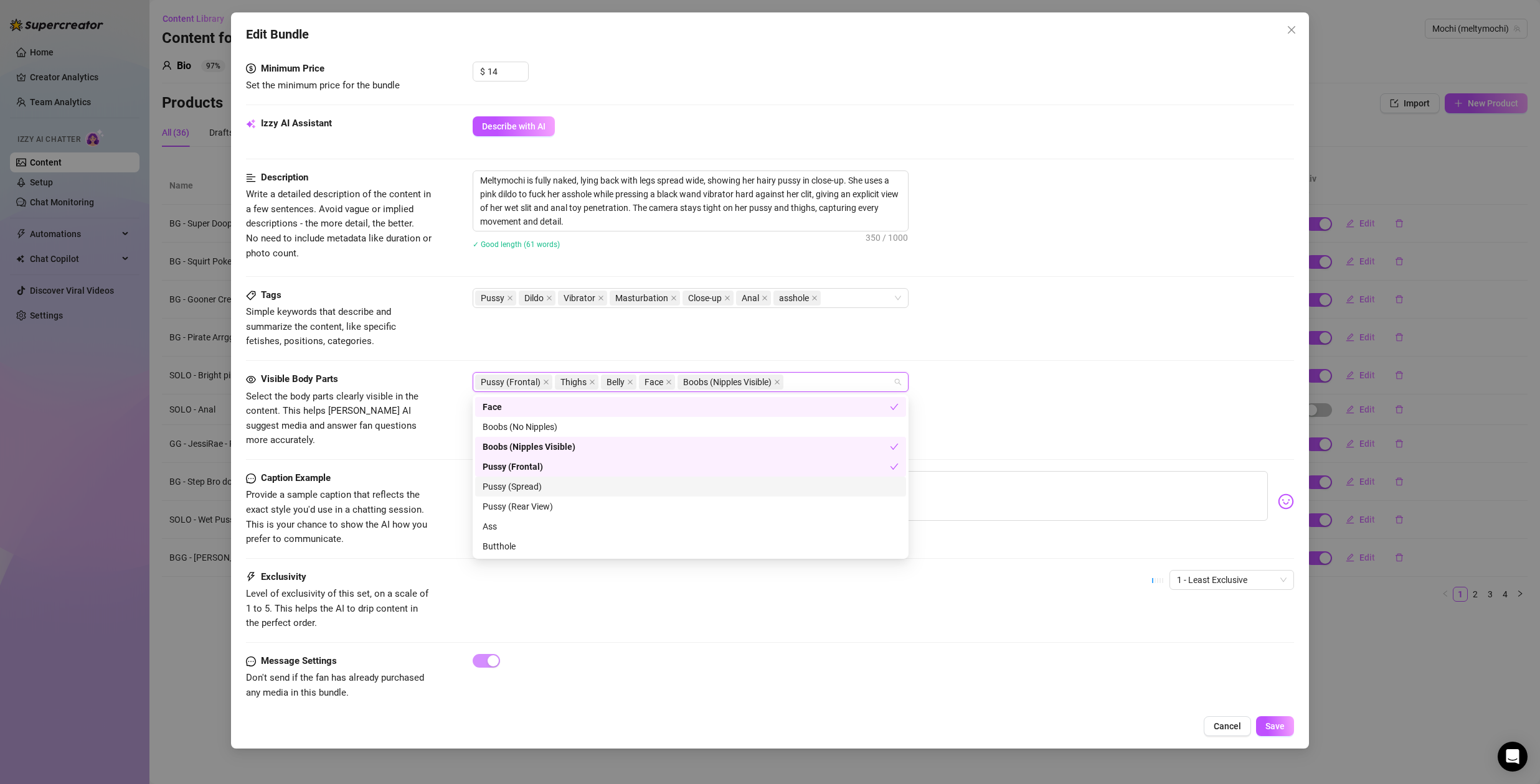
click at [551, 488] on div "Pussy (Spread)" at bounding box center [690, 487] width 416 height 14
click at [555, 529] on div "Ass" at bounding box center [690, 526] width 416 height 14
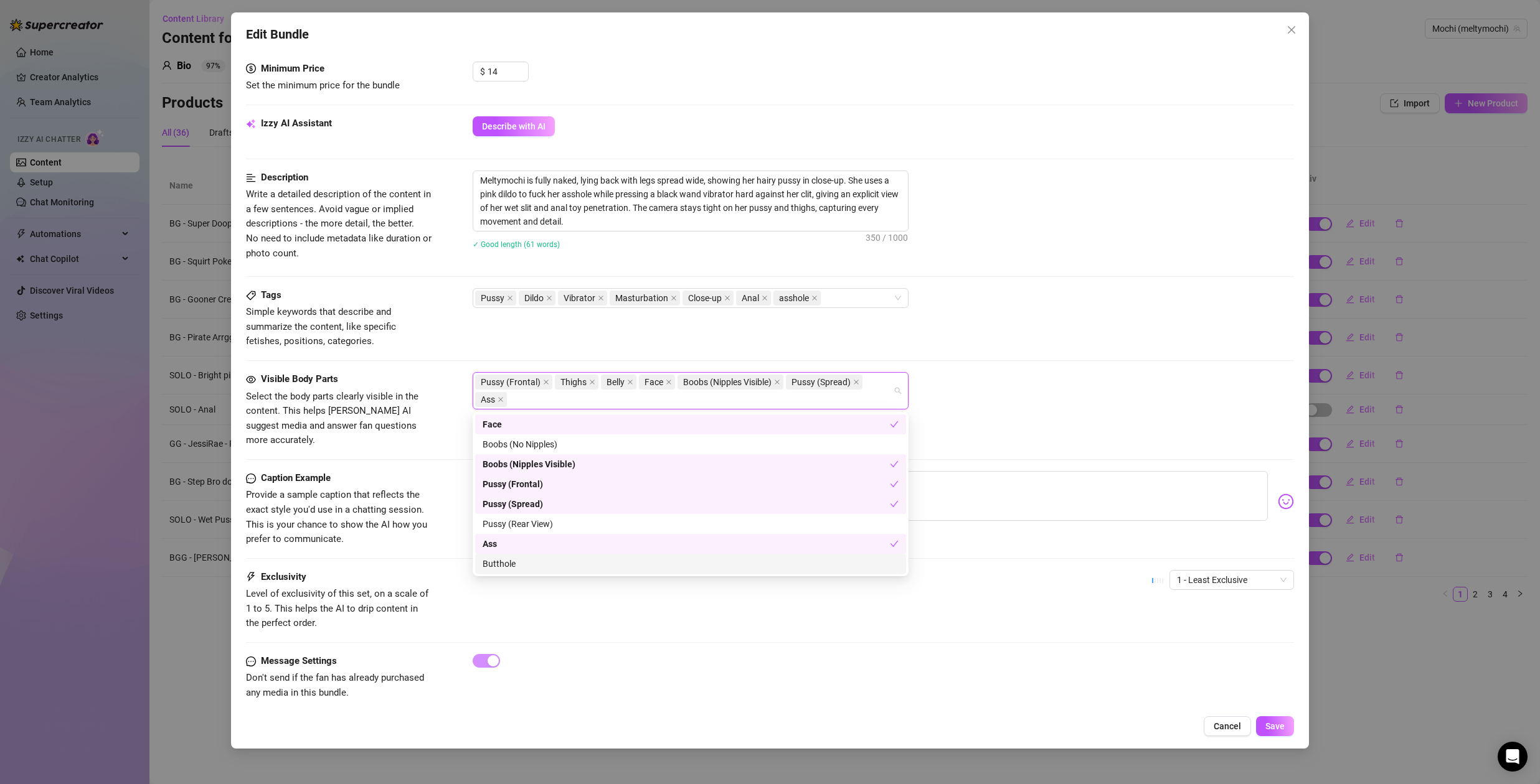
click at [548, 564] on div "Butthole" at bounding box center [690, 564] width 416 height 14
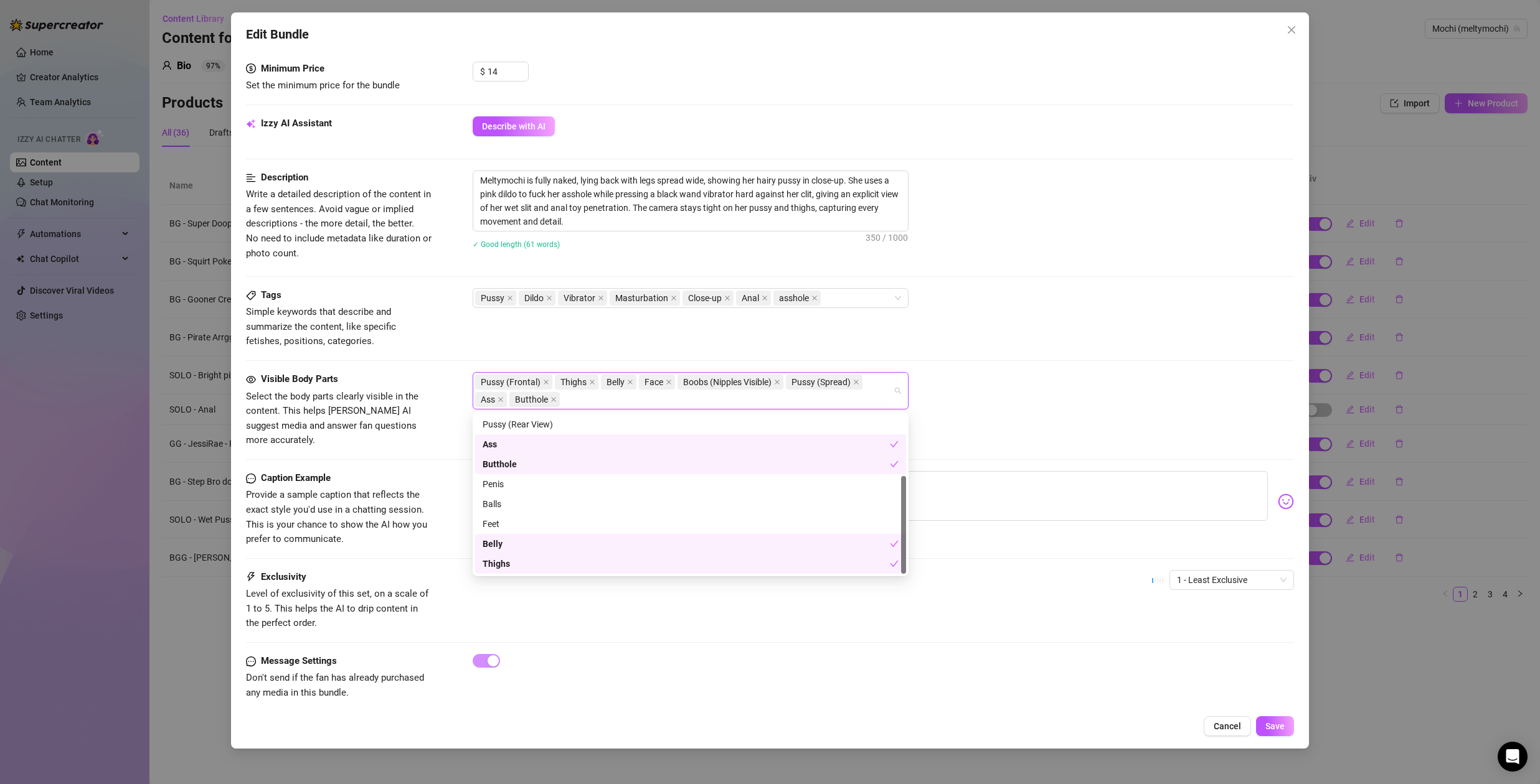
click at [1040, 521] on div "Caption Example Provide a sample caption that reflects the exact style you'd us…" at bounding box center [770, 509] width 1048 height 76
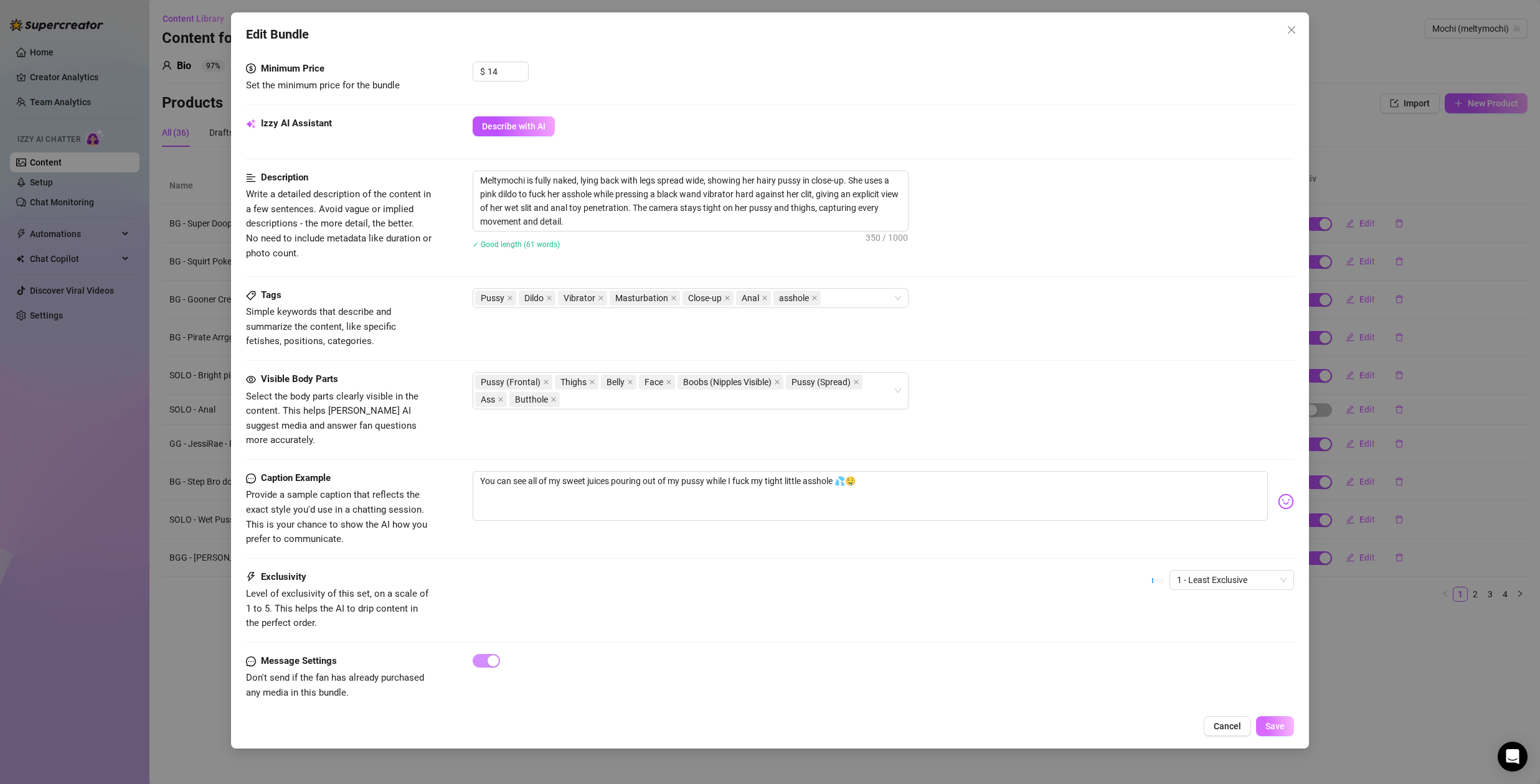
click at [1286, 725] on button "Save" at bounding box center [1274, 726] width 38 height 20
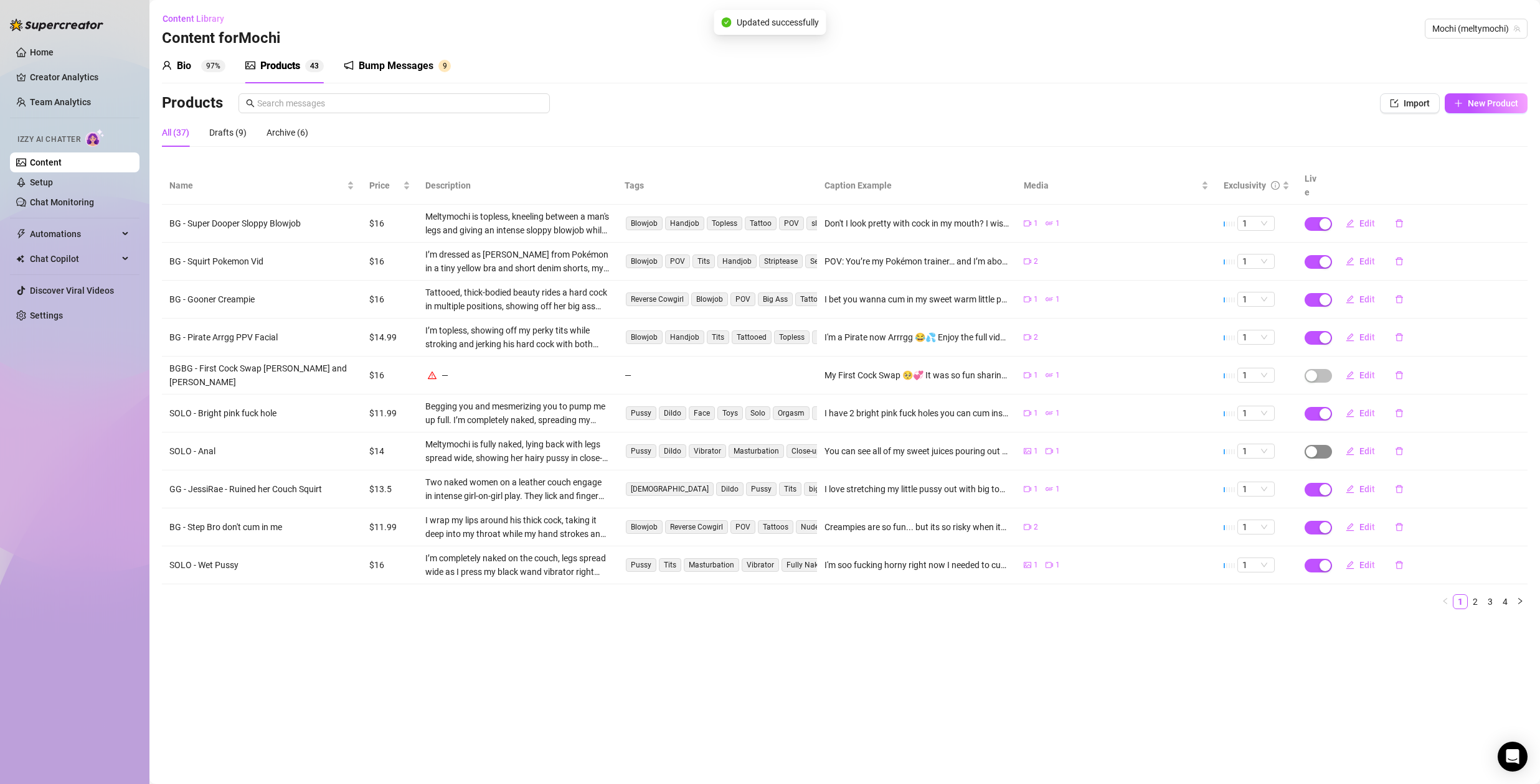
drag, startPoint x: 1317, startPoint y: 427, endPoint x: 1325, endPoint y: 432, distance: 9.4
click at [1317, 445] on span "button" at bounding box center [1318, 452] width 27 height 14
click at [1406, 402] on span "OK" at bounding box center [1402, 400] width 12 height 10
click at [1365, 371] on span "Edit" at bounding box center [1367, 375] width 16 height 10
type textarea "My First Cock Swap 🥺💞 It was so fun sharing cock with @naughtytalulah I'm so ha…"
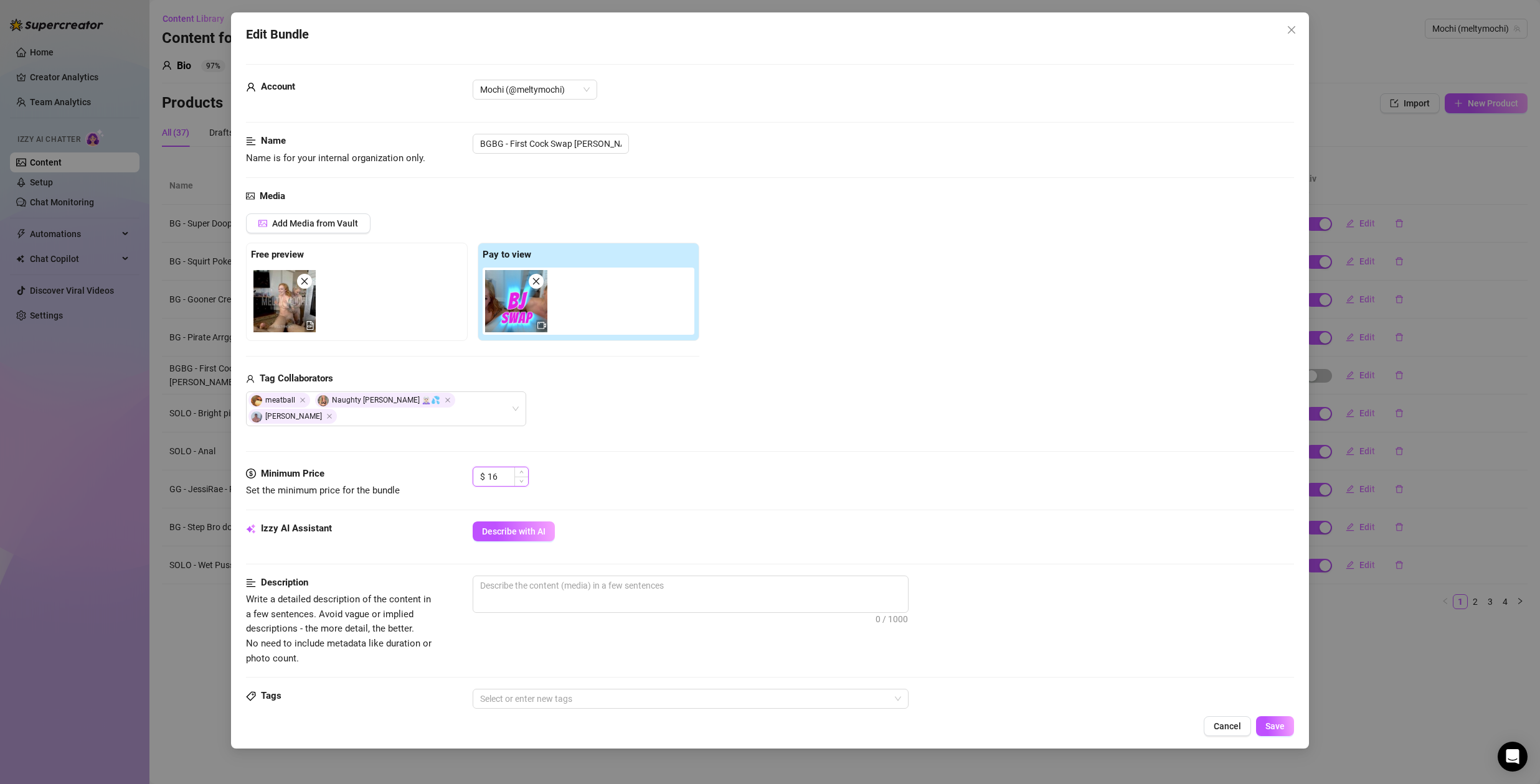
click at [499, 467] on input "16" at bounding box center [508, 476] width 41 height 19
click at [816, 448] on div "Media Add Media from Vault Free preview Pay to view Tag Collaborators meatball …" at bounding box center [770, 328] width 1048 height 277
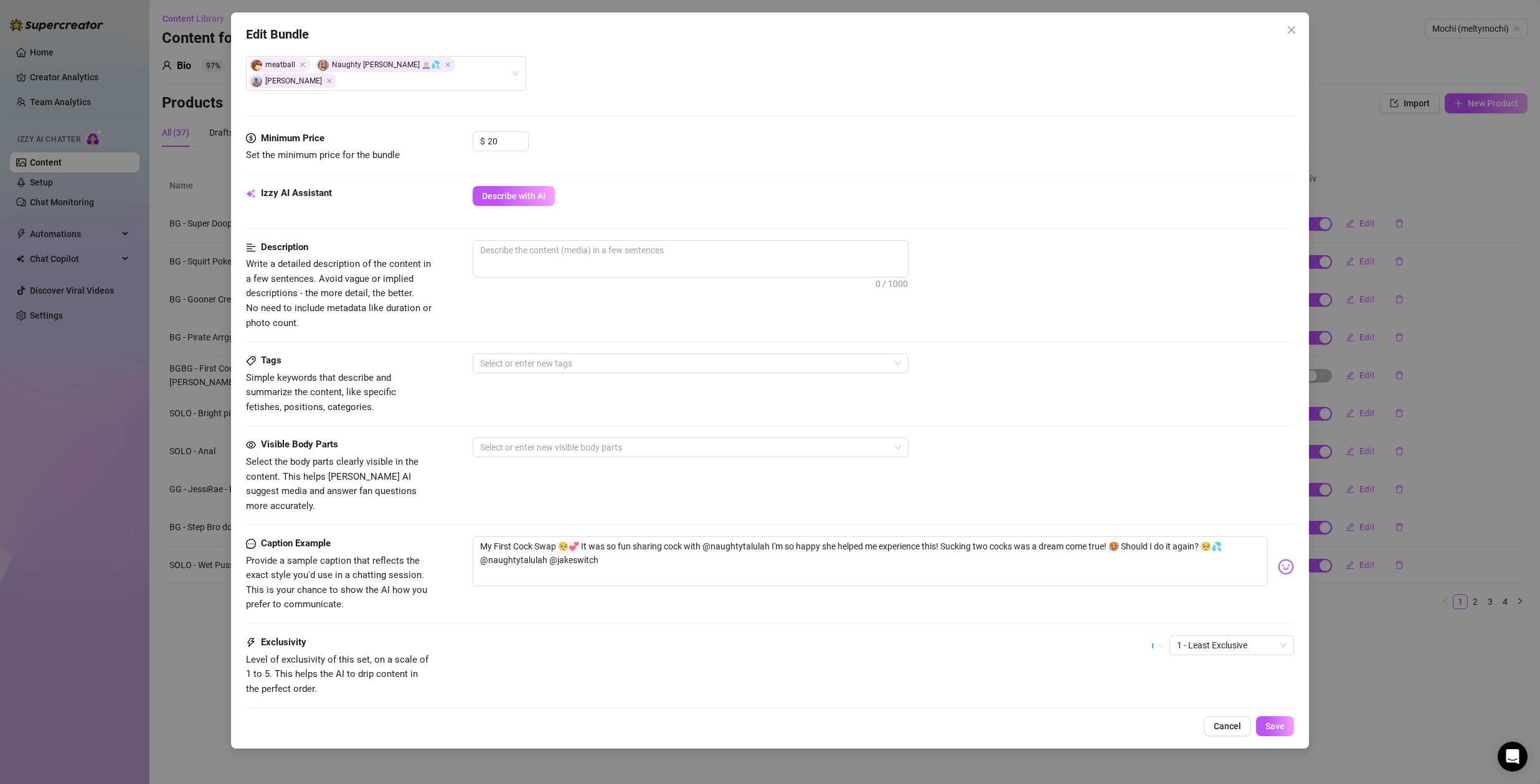
scroll to position [386, 0]
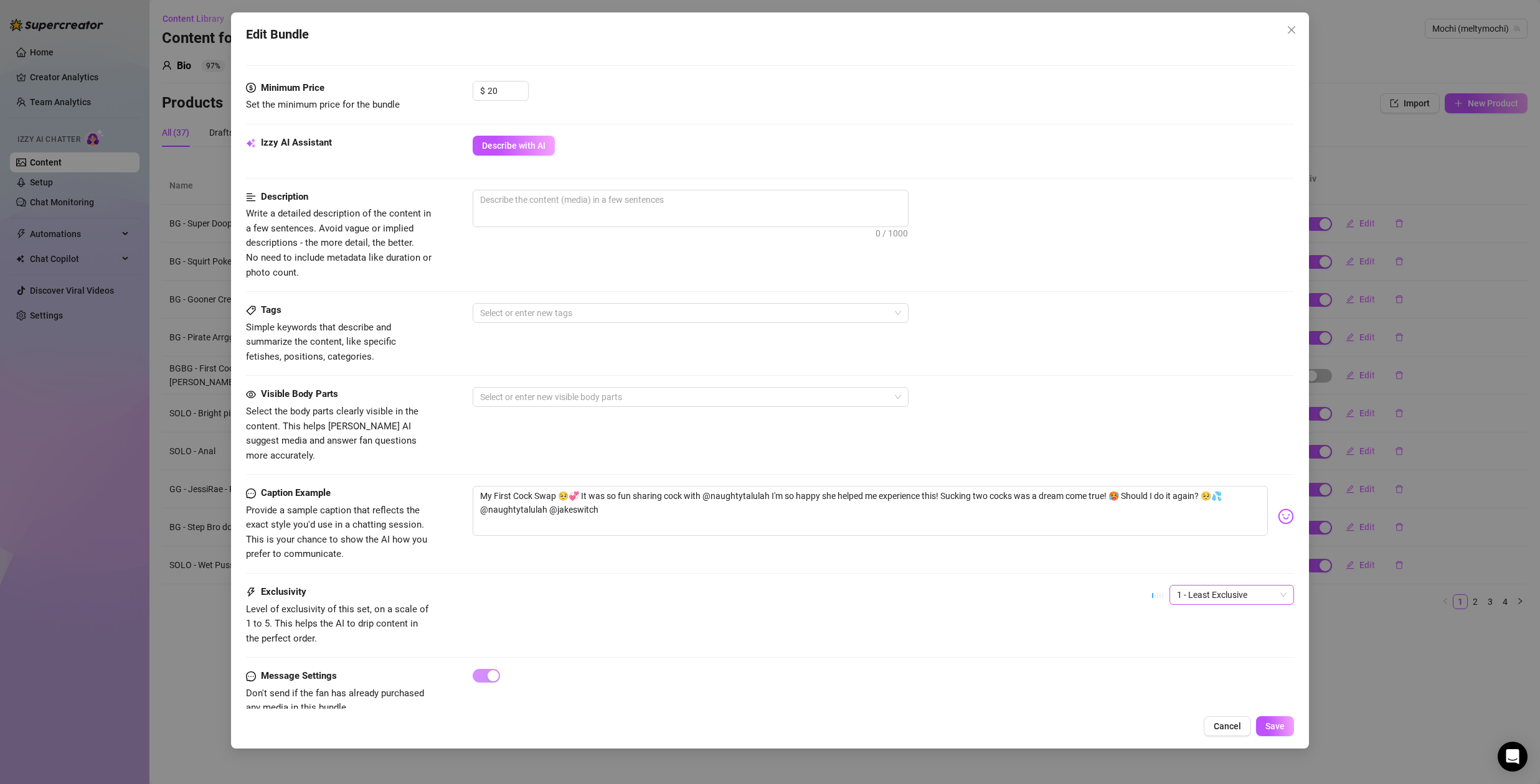
click at [1236, 585] on span "1 - Least Exclusive" at bounding box center [1232, 595] width 110 height 19
click at [1277, 585] on div "1 - Least Exclusive" at bounding box center [1232, 595] width 125 height 20
click at [1230, 585] on span "1 - Least Exclusive" at bounding box center [1232, 595] width 110 height 19
click at [1221, 541] on div "5 - Most Exclusive 🔥" at bounding box center [1222, 541] width 104 height 14
click at [690, 553] on div "Caption Example Provide a sample caption that reflects the exact style you'd us…" at bounding box center [770, 535] width 1048 height 99
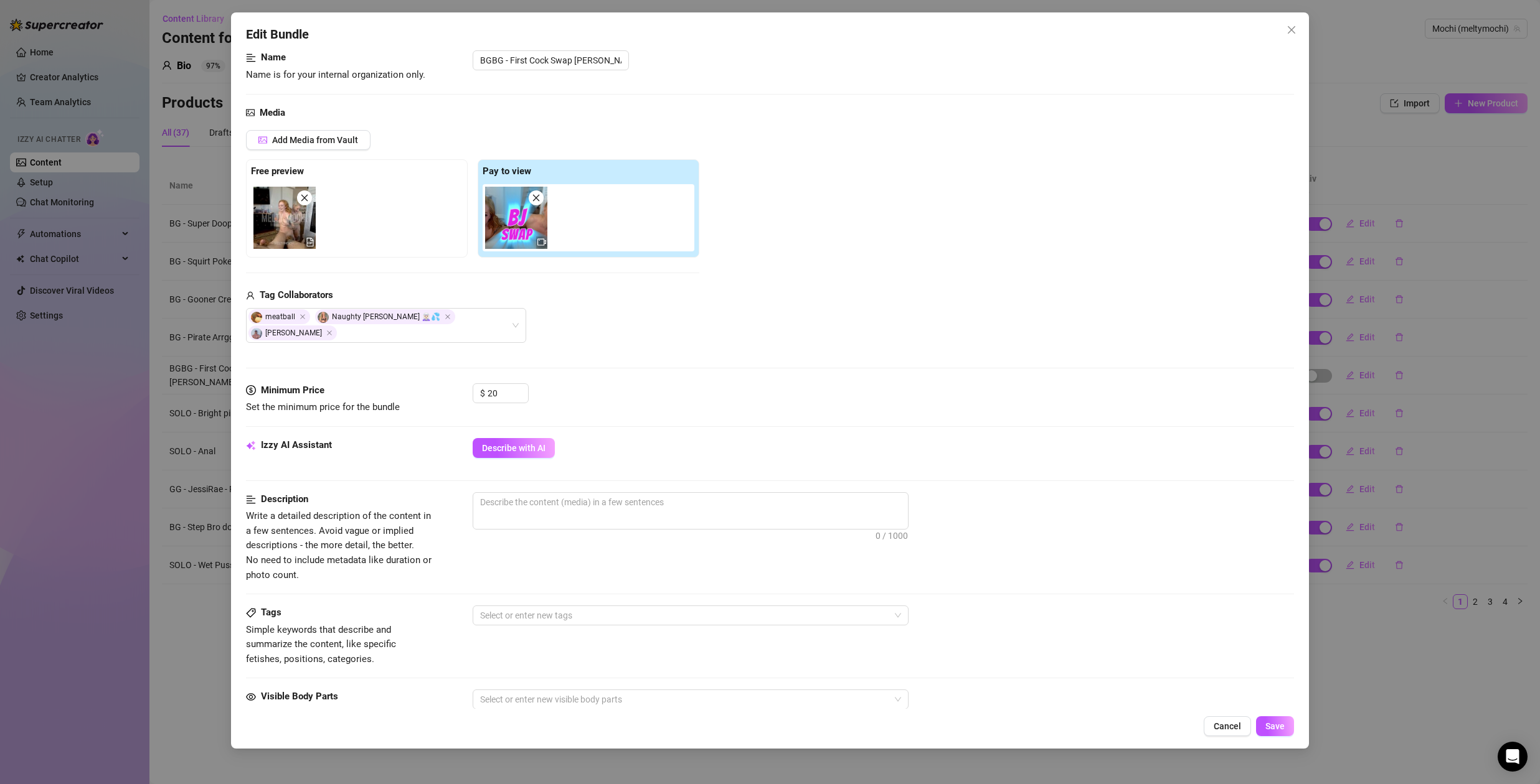
scroll to position [125, 0]
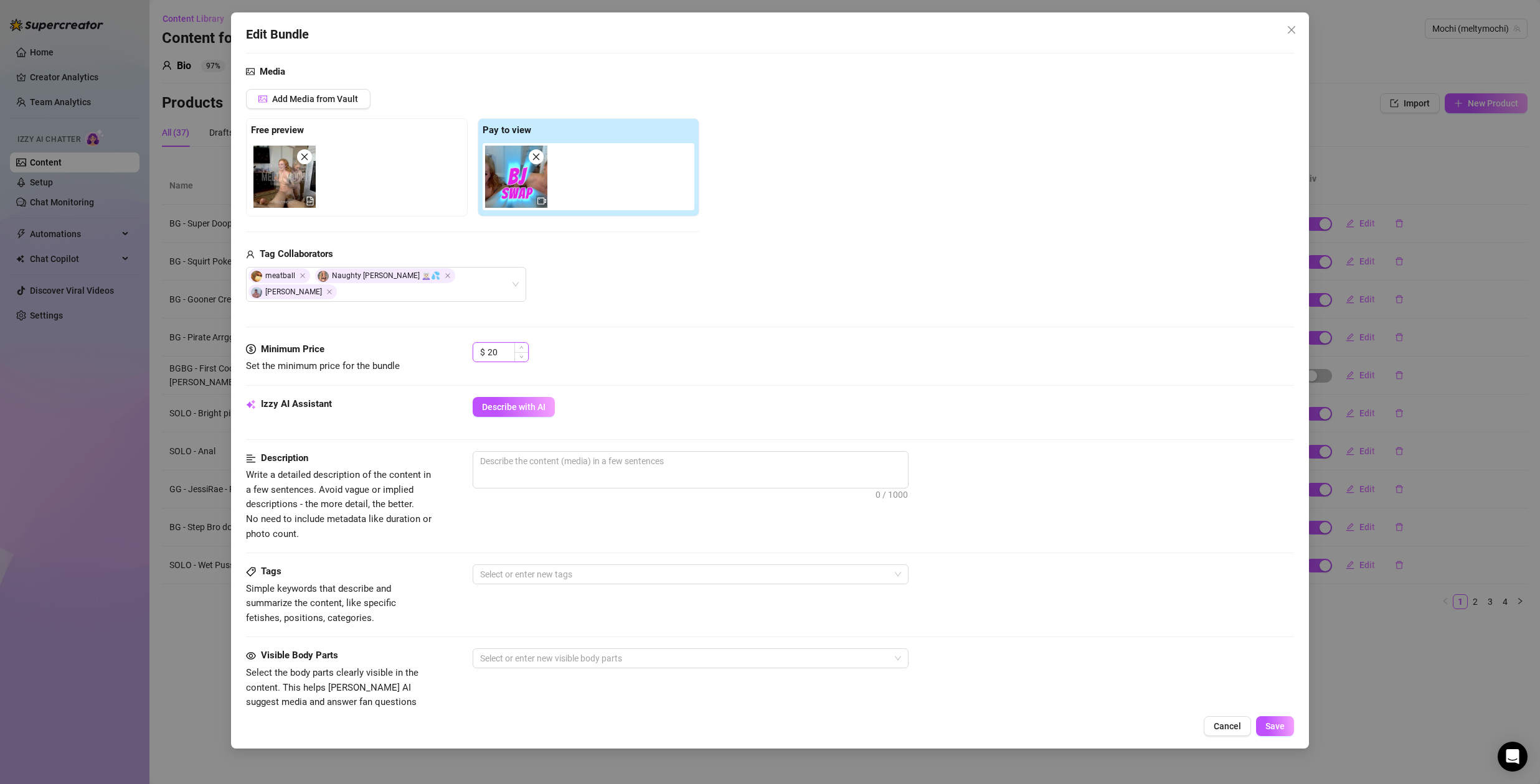
click at [501, 343] on input "20" at bounding box center [508, 352] width 41 height 19
click at [502, 343] on input "20" at bounding box center [508, 352] width 41 height 19
click at [495, 343] on input "39.99" at bounding box center [508, 352] width 41 height 19
click at [777, 300] on div "Media Add Media from Vault Free preview Pay to view Tag Collaborators meatball …" at bounding box center [770, 203] width 1048 height 277
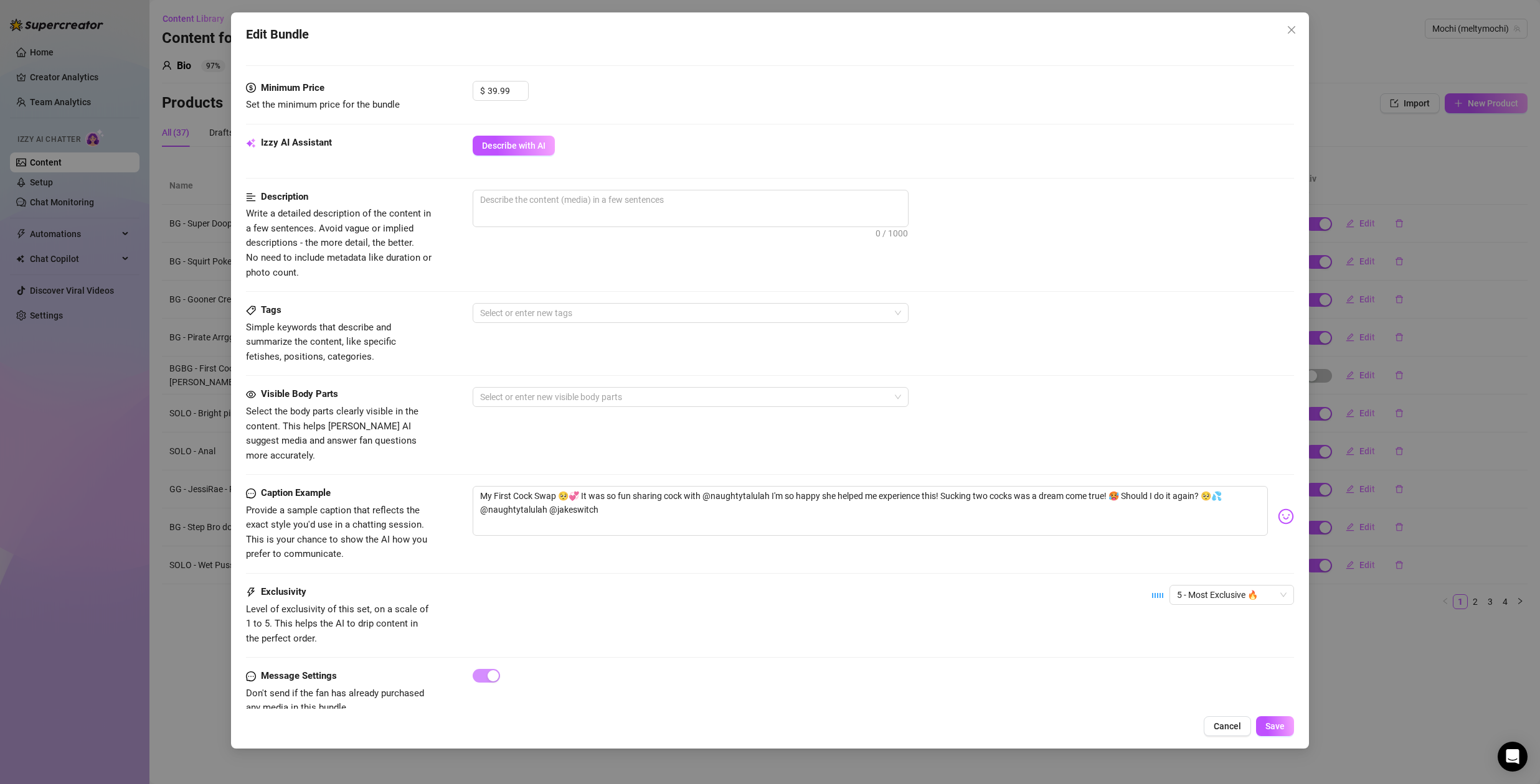
scroll to position [265, 0]
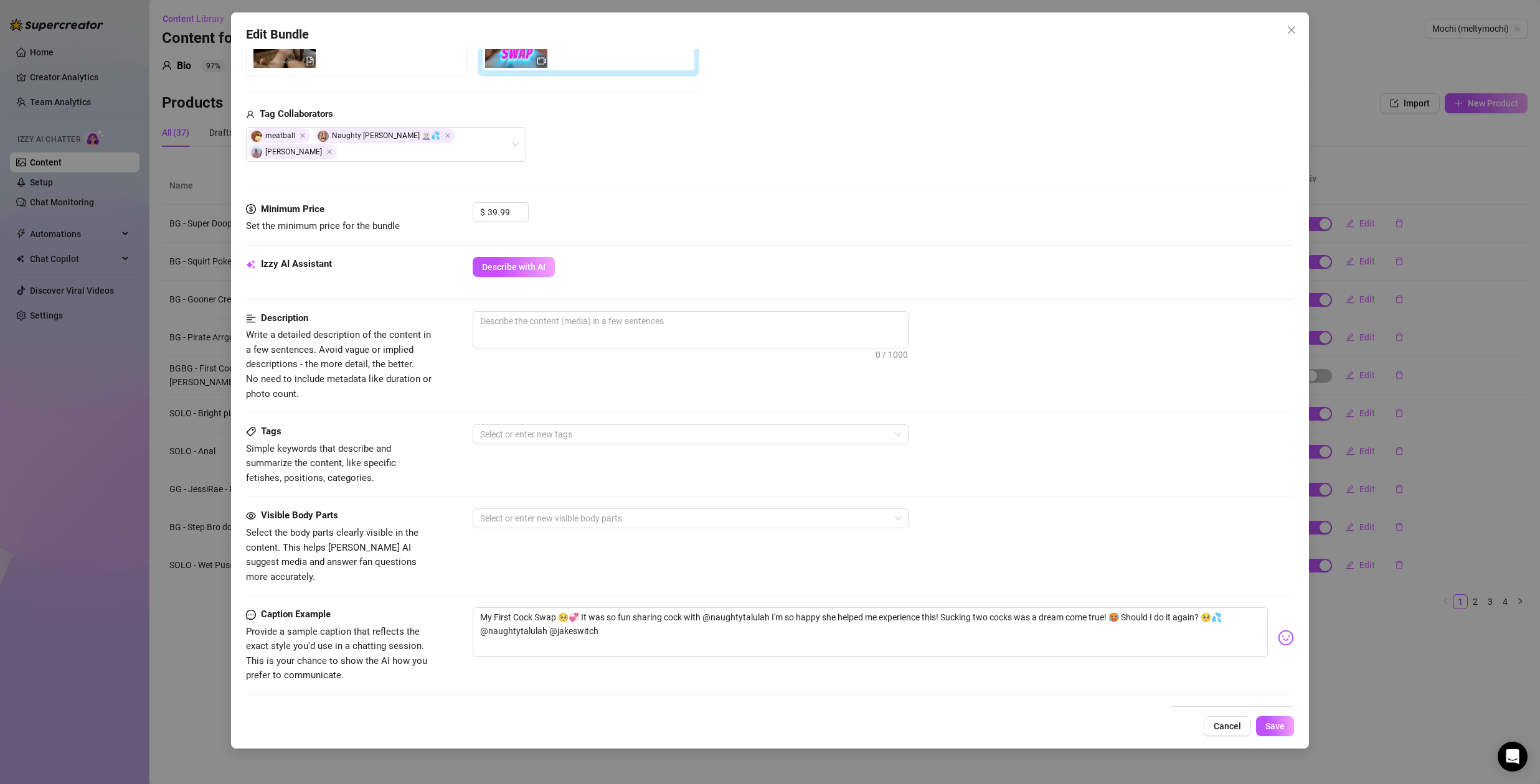
click at [523, 263] on div "Izzy AI Assistant Describe with AI" at bounding box center [770, 272] width 1048 height 31
drag, startPoint x: 535, startPoint y: 253, endPoint x: 580, endPoint y: 265, distance: 46.6
click at [535, 262] on span "Describe with AI" at bounding box center [514, 267] width 64 height 10
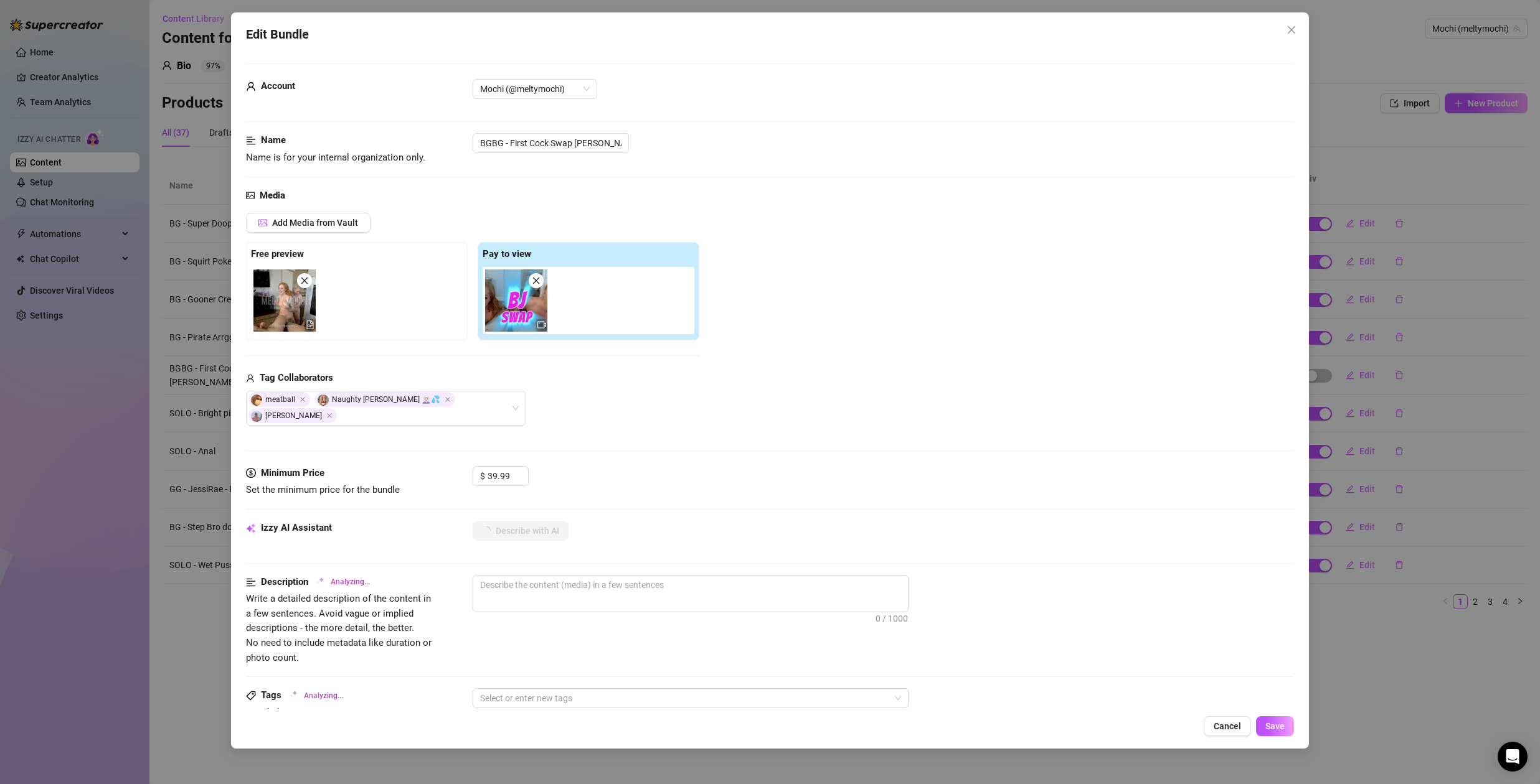
scroll to position [0, 0]
click at [492, 467] on input "39.99" at bounding box center [508, 476] width 41 height 19
type input "29.99"
type textarea "Two"
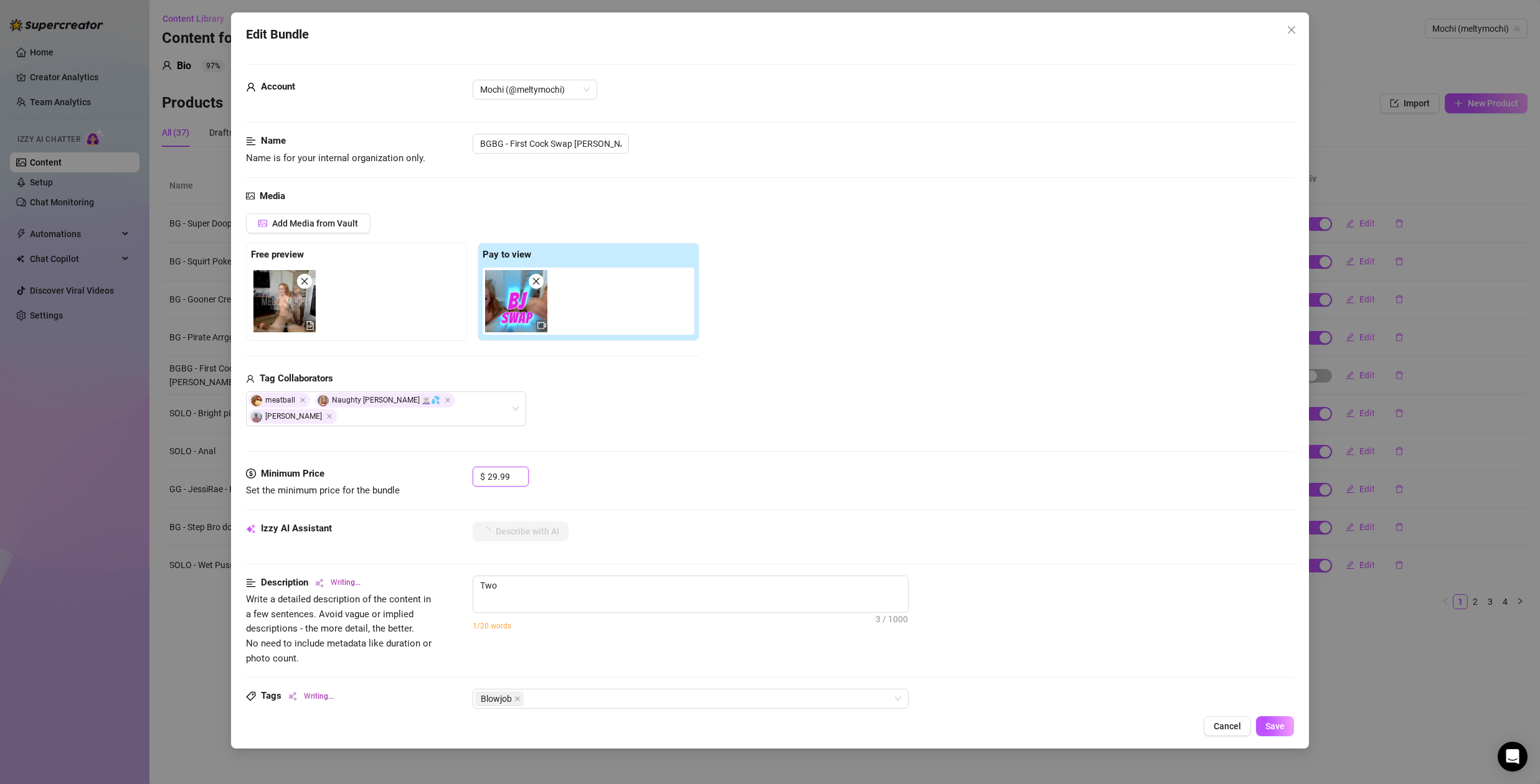
type textarea "Two topless"
type textarea "Two topless women"
type textarea "Two topless women kneel"
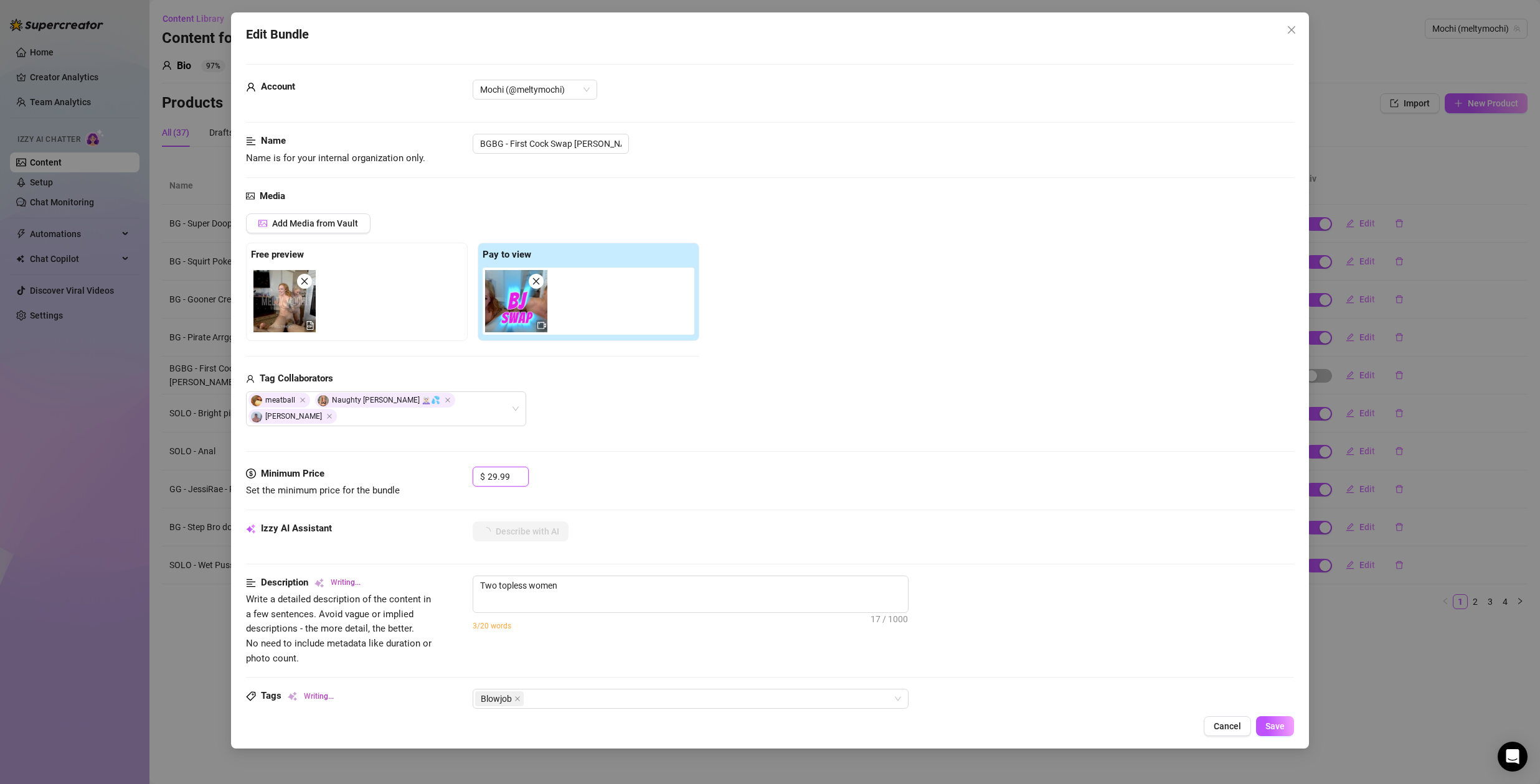
type textarea "Two topless women kneel"
type textarea "Two topless women kneel between"
type textarea "Two topless women kneel between a"
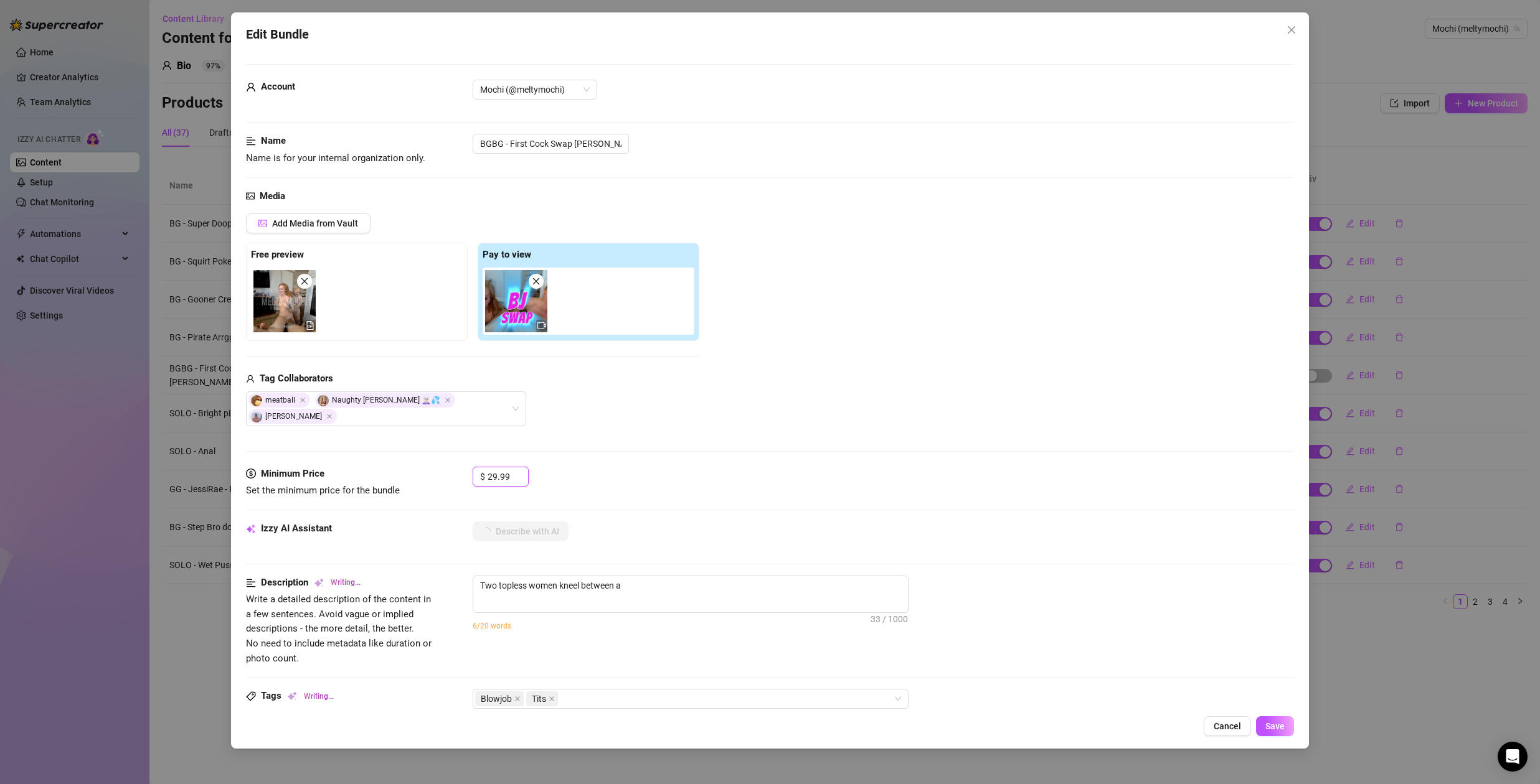
type textarea "Two topless women kneel between a man's"
type textarea "Two topless women kneel between a man's legs,"
type textarea "Two topless women kneel between a man's legs, stroking"
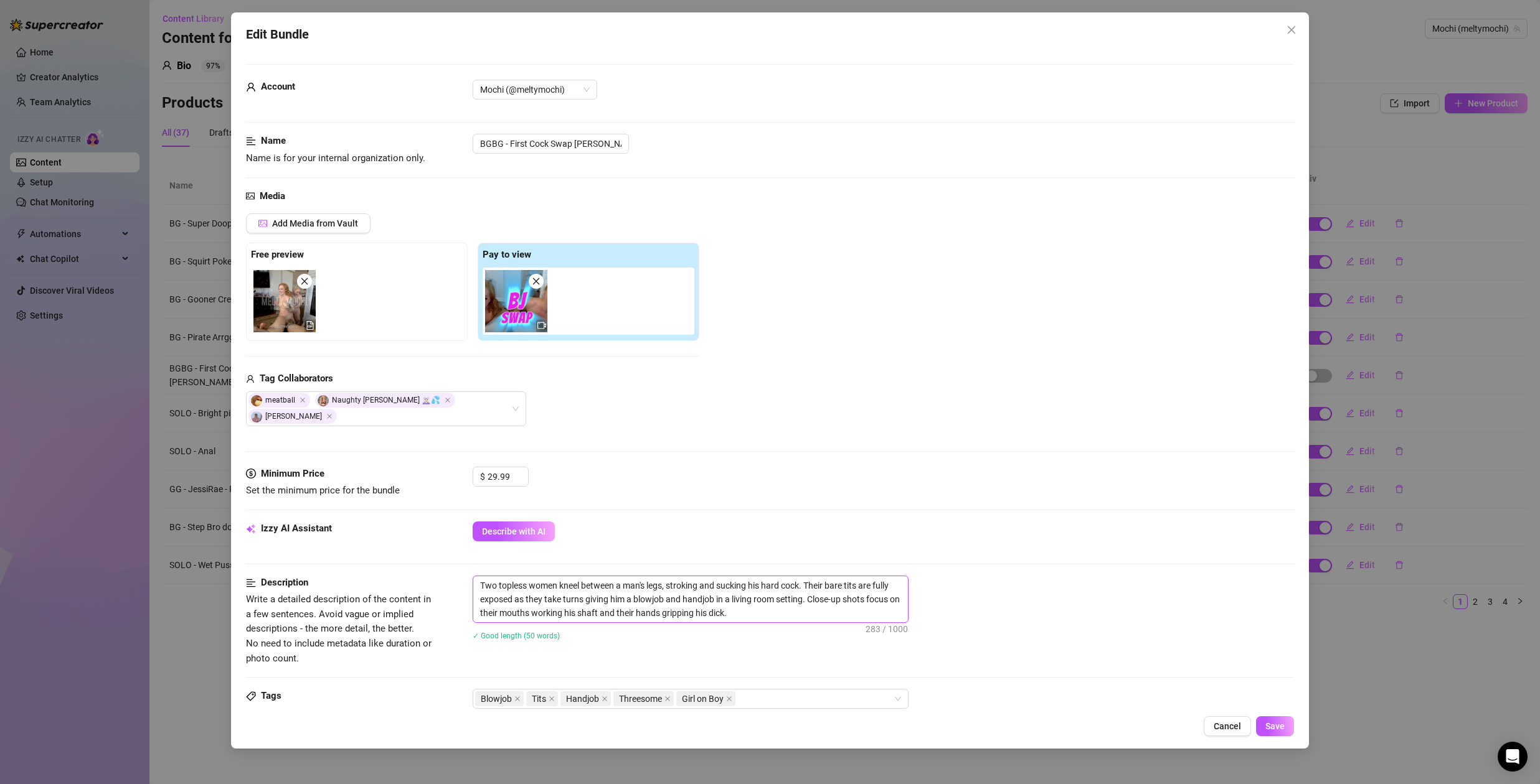
click at [623, 576] on textarea "Two topless women kneel between a man's legs, stroking and sucking his hard coc…" at bounding box center [690, 599] width 435 height 46
click at [480, 576] on textarea "Two topless women kneel between a 2 man's legs, stroking and sucking his hard c…" at bounding box center [690, 599] width 435 height 46
drag, startPoint x: 879, startPoint y: 570, endPoint x: 798, endPoint y: 583, distance: 82.0
click at [798, 583] on textarea "This video is a cock/blowjob swap between mochi, and talulah, and their 2 cocks…" at bounding box center [690, 606] width 435 height 60
click at [677, 587] on textarea "This video is a cock/blowjob swap between mochi, and talulah, and their 2 cocks…" at bounding box center [690, 599] width 435 height 46
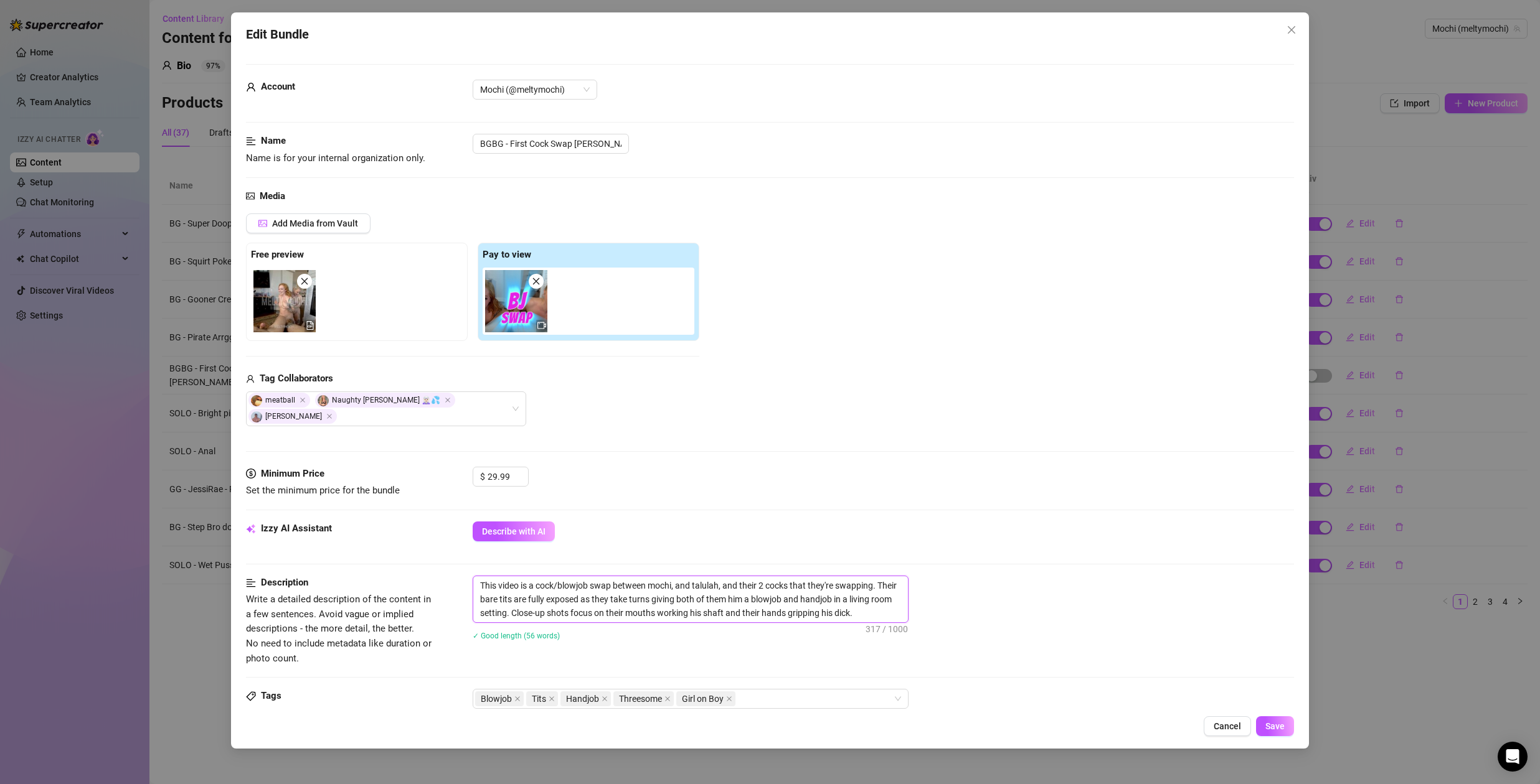
drag, startPoint x: 784, startPoint y: 586, endPoint x: 728, endPoint y: 586, distance: 56.0
click at [728, 586] on textarea "This video is a cock/blowjob swap between mochi, and talulah, and their 2 cocks…" at bounding box center [690, 599] width 435 height 46
click at [813, 585] on textarea "This video is a cock/blowjob swap between mochi, and talulah, and their 2 cocks…" at bounding box center [690, 599] width 435 height 46
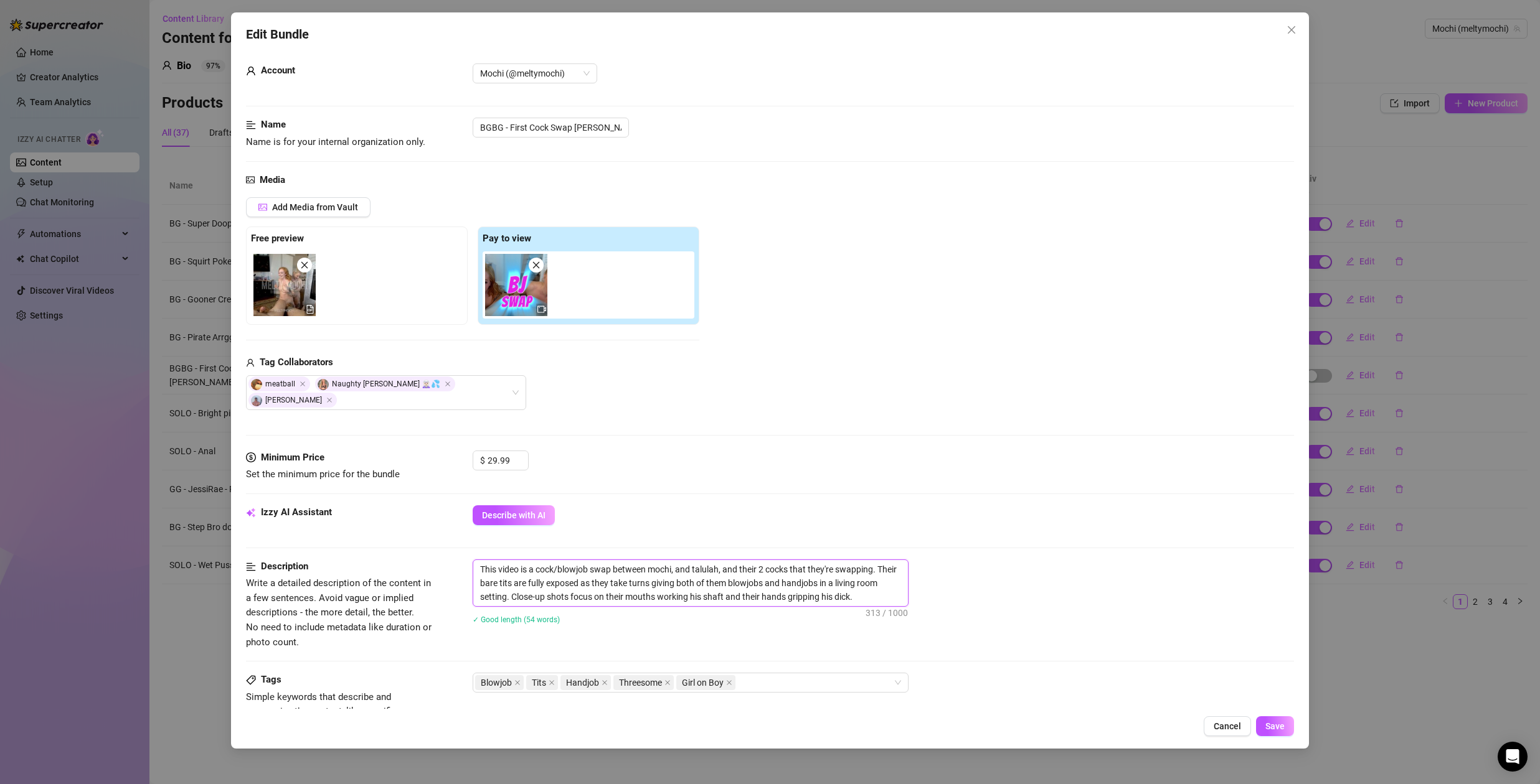
scroll to position [25, 0]
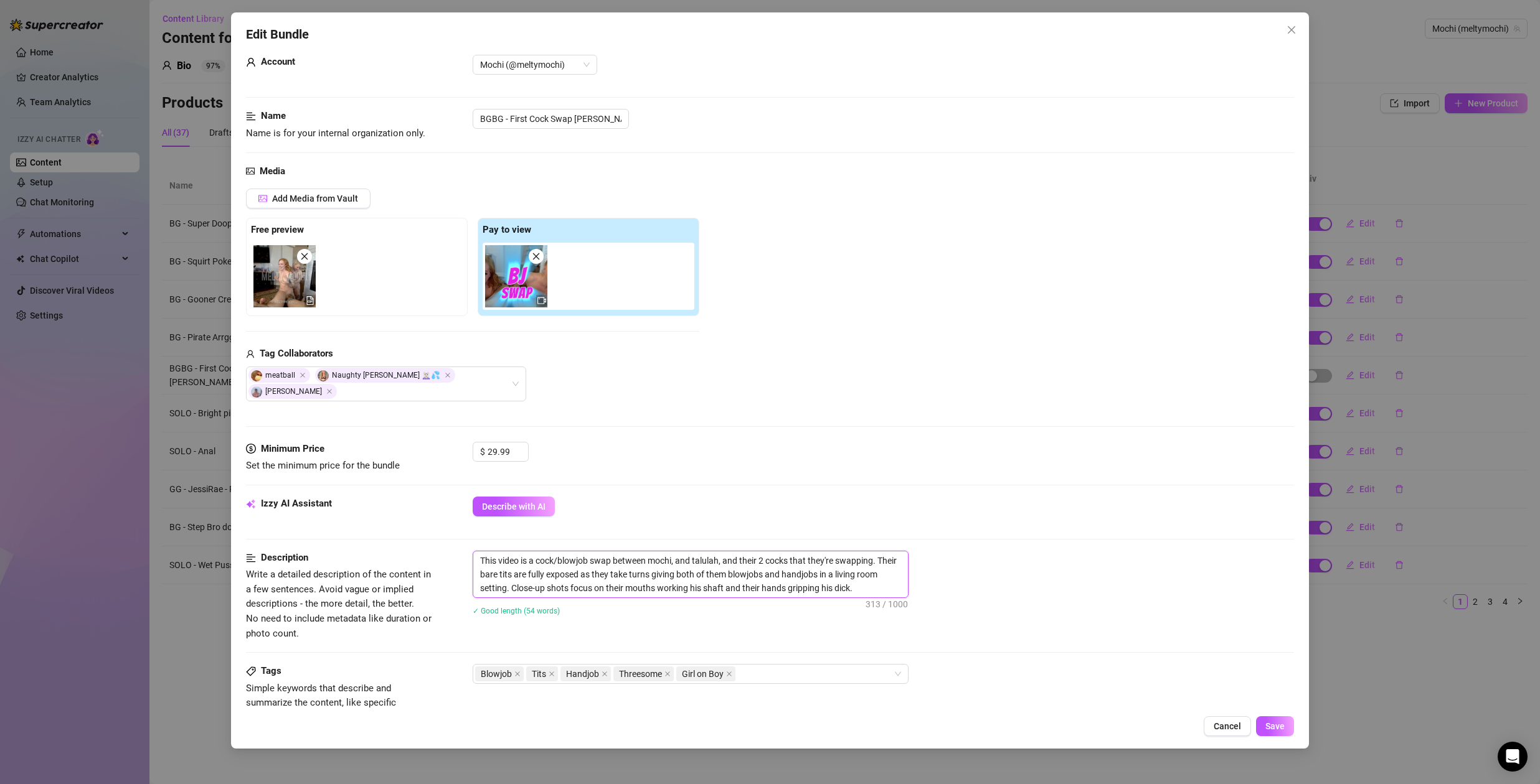
click at [833, 573] on textarea "This video is a cock/blowjob swap between mochi, and talulah, and their 2 cocks…" at bounding box center [690, 574] width 435 height 46
click at [886, 573] on textarea "This video is a cock/blowjob swap between mochi, and talulah, and their 2 cocks…" at bounding box center [690, 574] width 435 height 46
click at [626, 591] on textarea "This video is a cock/blowjob swap between mochi, and talulah, and their 2 cocks…" at bounding box center [690, 581] width 435 height 60
click at [620, 586] on textarea "This video is a cock/blowjob swap between mochi, and talulah, and their 2 cocks…" at bounding box center [690, 581] width 435 height 60
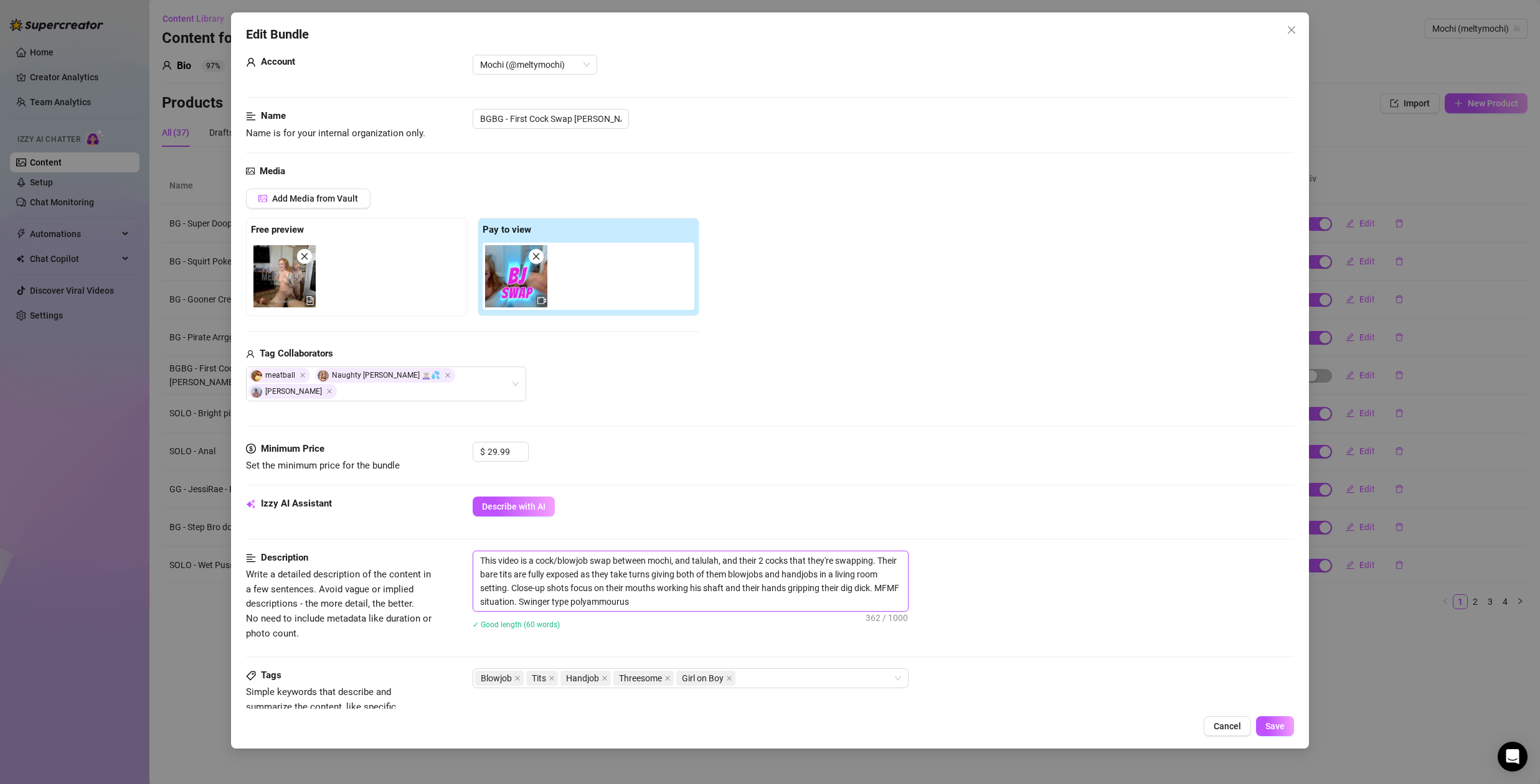
click at [678, 586] on textarea "This video is a cock/blowjob swap between mochi, and talulah, and their 2 cocks…" at bounding box center [690, 581] width 435 height 60
click at [699, 588] on textarea "This video is a cock/blowjob swap between mochi, and talulah, and their 2 cocks…" at bounding box center [690, 581] width 435 height 60
click at [616, 586] on textarea "This video is a cock/blowjob swap between mochi, and talulah, and their 2 cocks…" at bounding box center [690, 581] width 435 height 60
click at [653, 585] on textarea "This video is a cock/blowjob swap between mochi, and talulah, and their 2 cocks…" at bounding box center [690, 581] width 435 height 60
drag, startPoint x: 665, startPoint y: 586, endPoint x: 546, endPoint y: 591, distance: 119.1
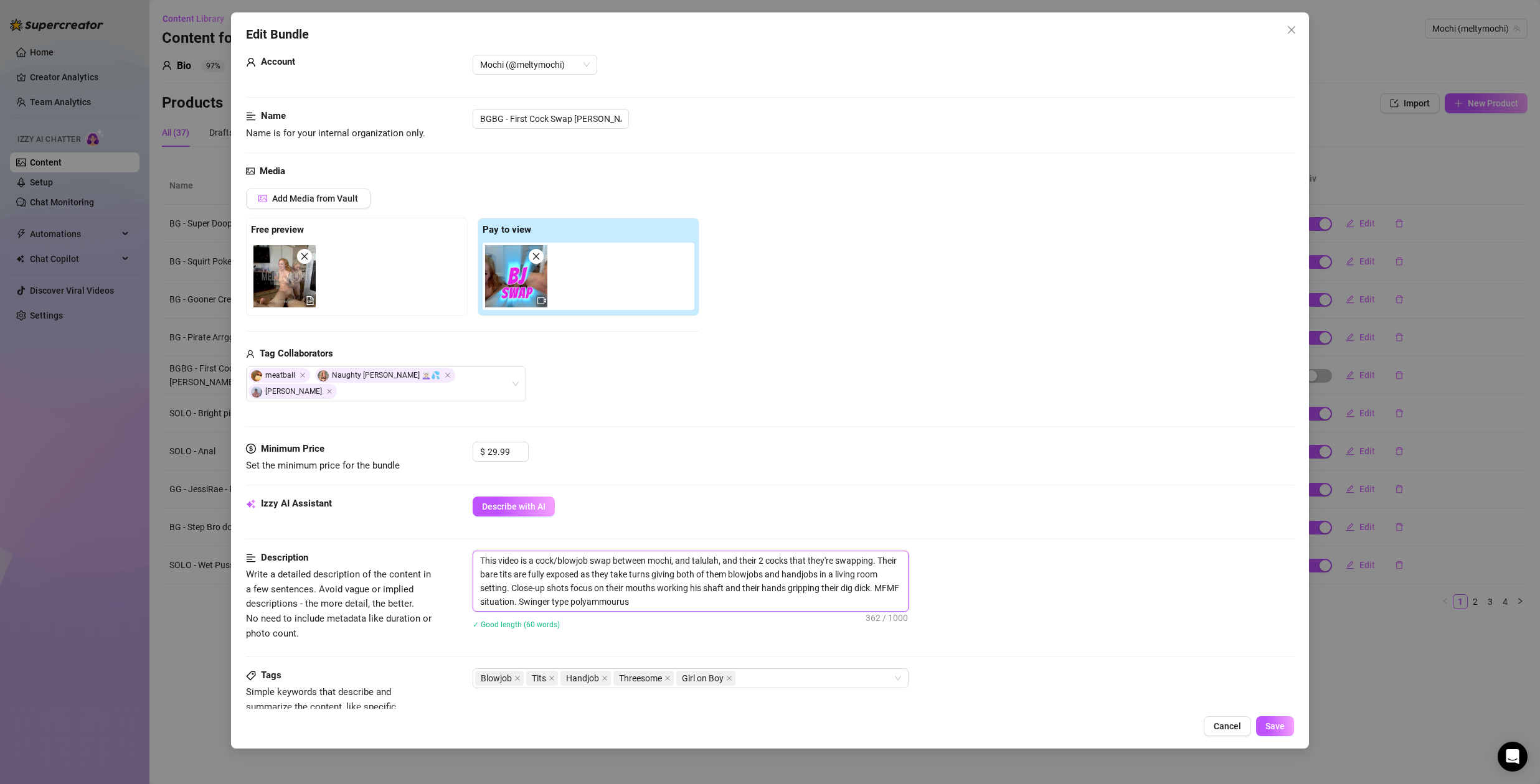
click at [546, 591] on textarea "This video is a cock/blowjob swap between mochi, and talulah, and their 2 cocks…" at bounding box center [690, 581] width 435 height 60
click at [798, 670] on div "Blowjob Tits Handjob Threesome Girl on Boy" at bounding box center [684, 678] width 418 height 17
click at [642, 691] on div "Tags Simple keywords that describe and summarize the content, like specific fet…" at bounding box center [770, 698] width 1048 height 61
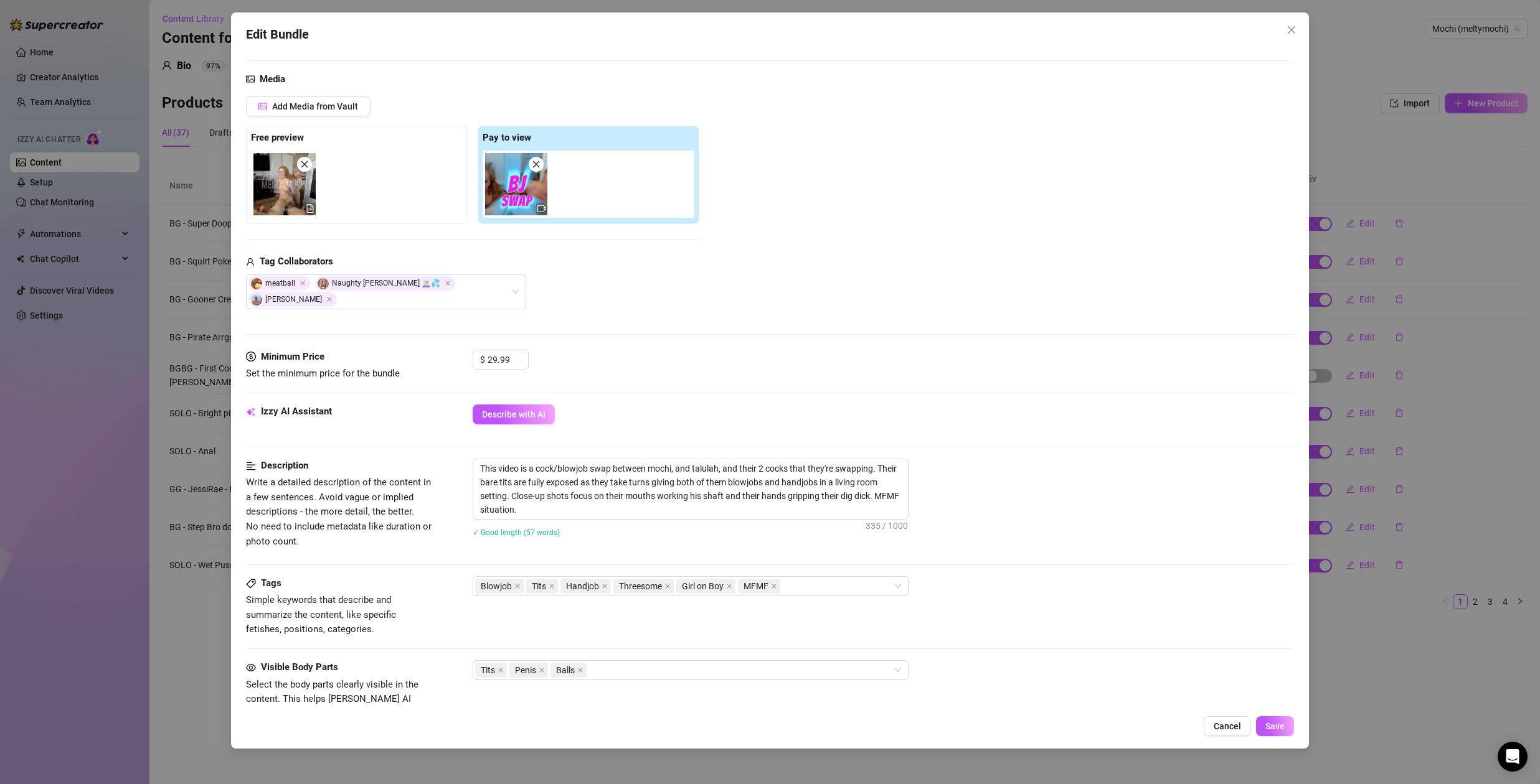
scroll to position [150, 0]
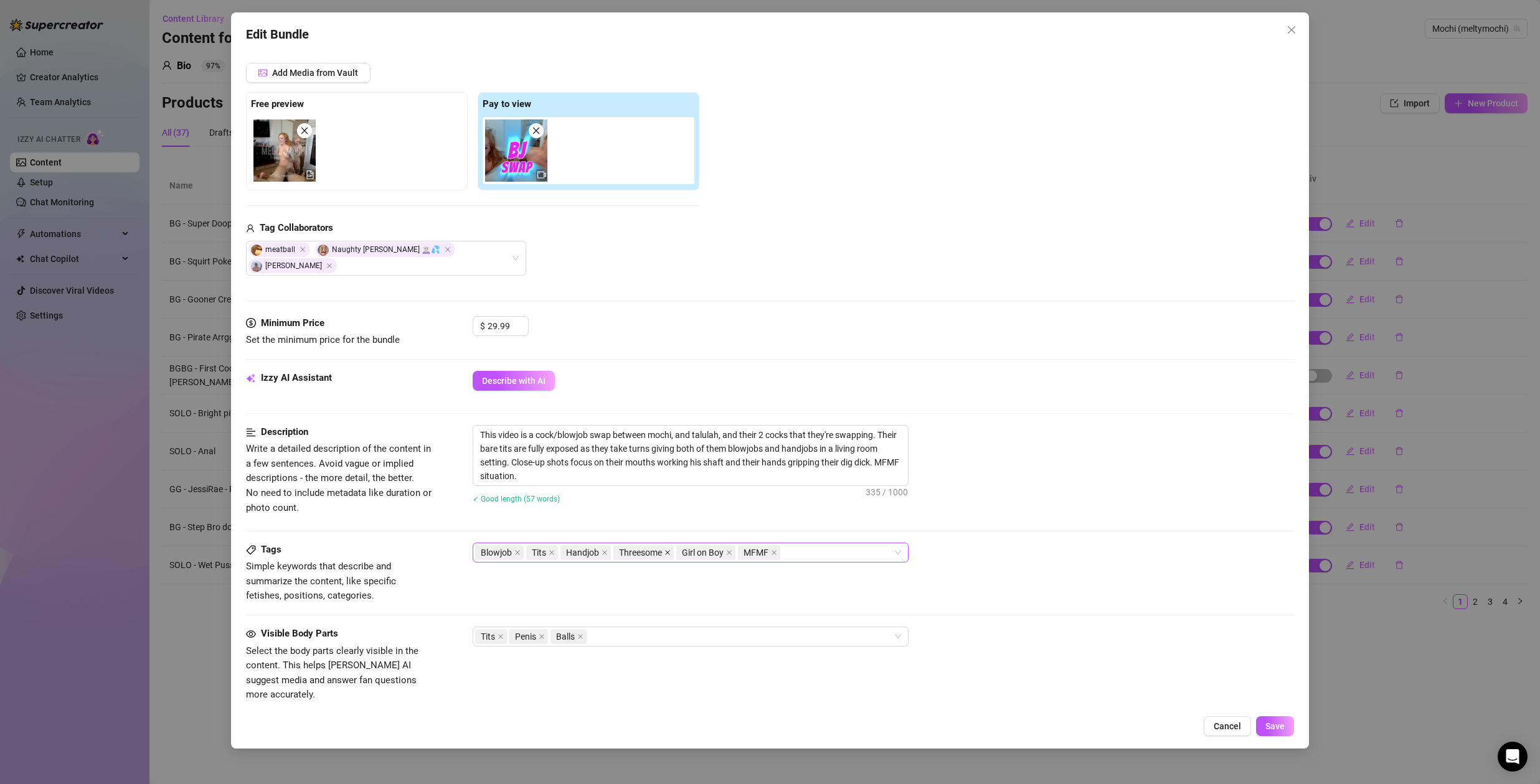
click at [668, 550] on icon "close" at bounding box center [668, 553] width 6 height 6
click at [756, 544] on div "Blowjob Tits Handjob Girl on Boy MFMF" at bounding box center [684, 553] width 418 height 17
click at [1059, 505] on div "Description Write a detailed description of the content in a few sentences. Avo…" at bounding box center [770, 483] width 1048 height 118
click at [643, 628] on div "Tits Penis Balls" at bounding box center [684, 636] width 418 height 17
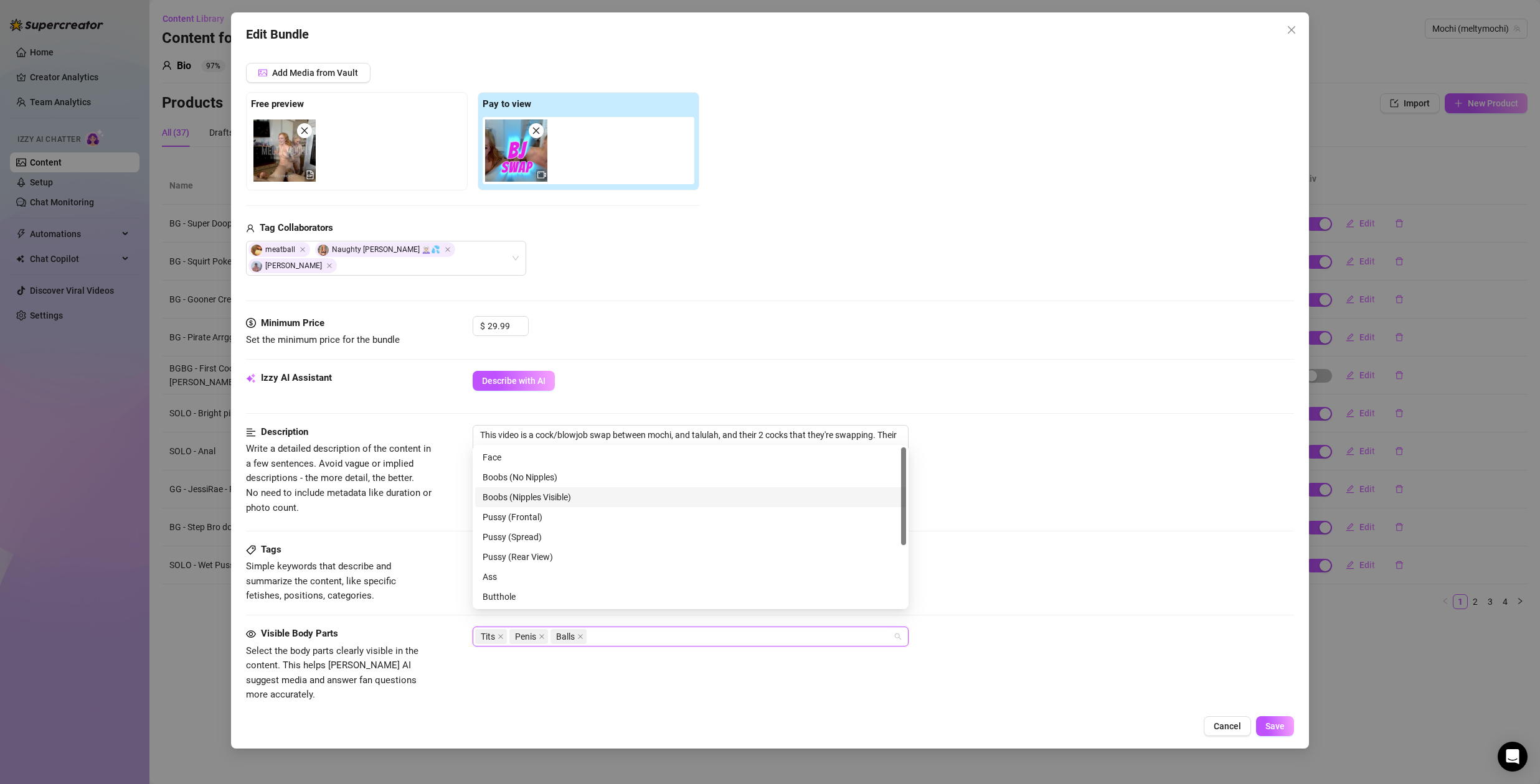
click at [552, 501] on div "Boobs (Nipples Visible)" at bounding box center [690, 497] width 416 height 14
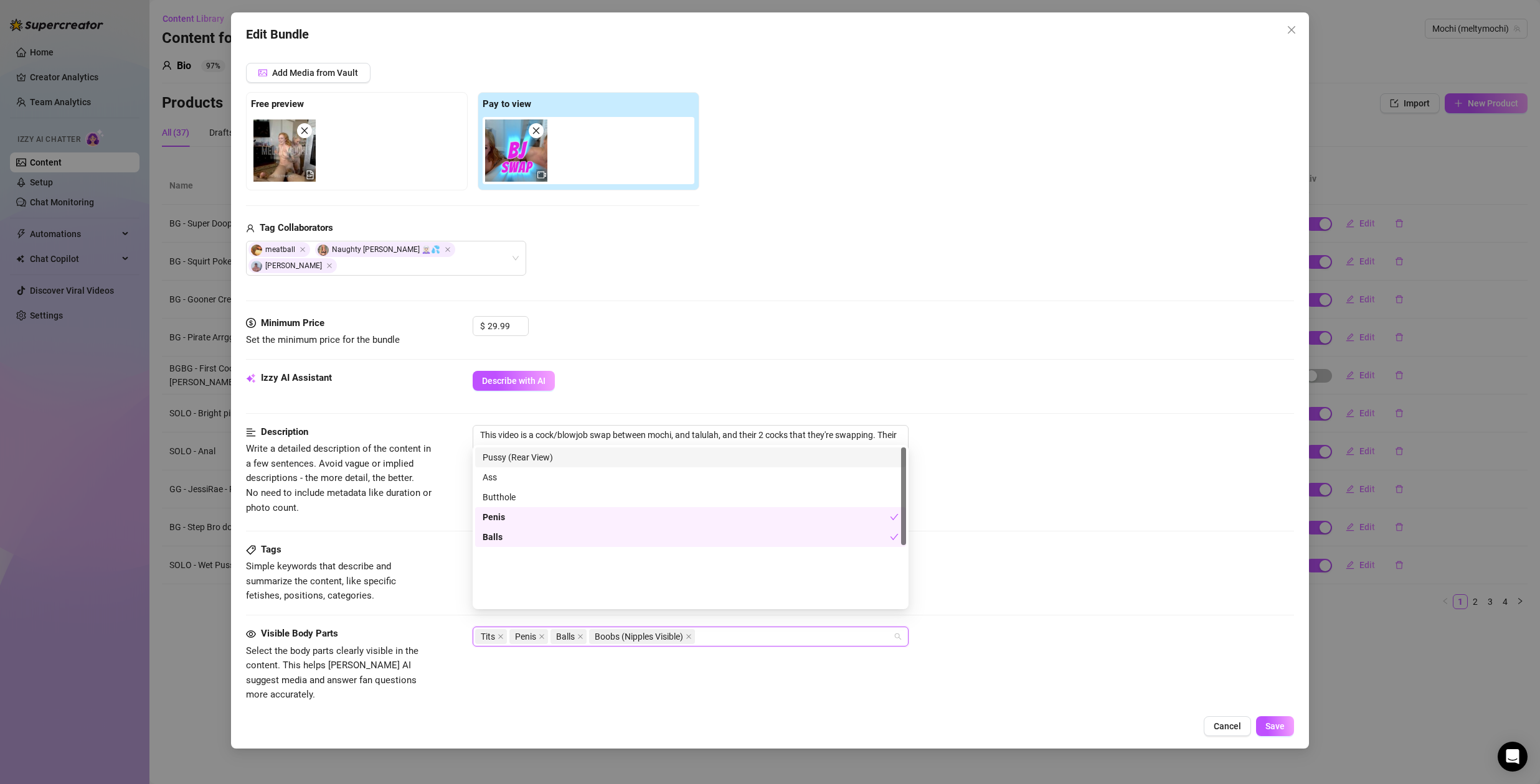
scroll to position [0, 0]
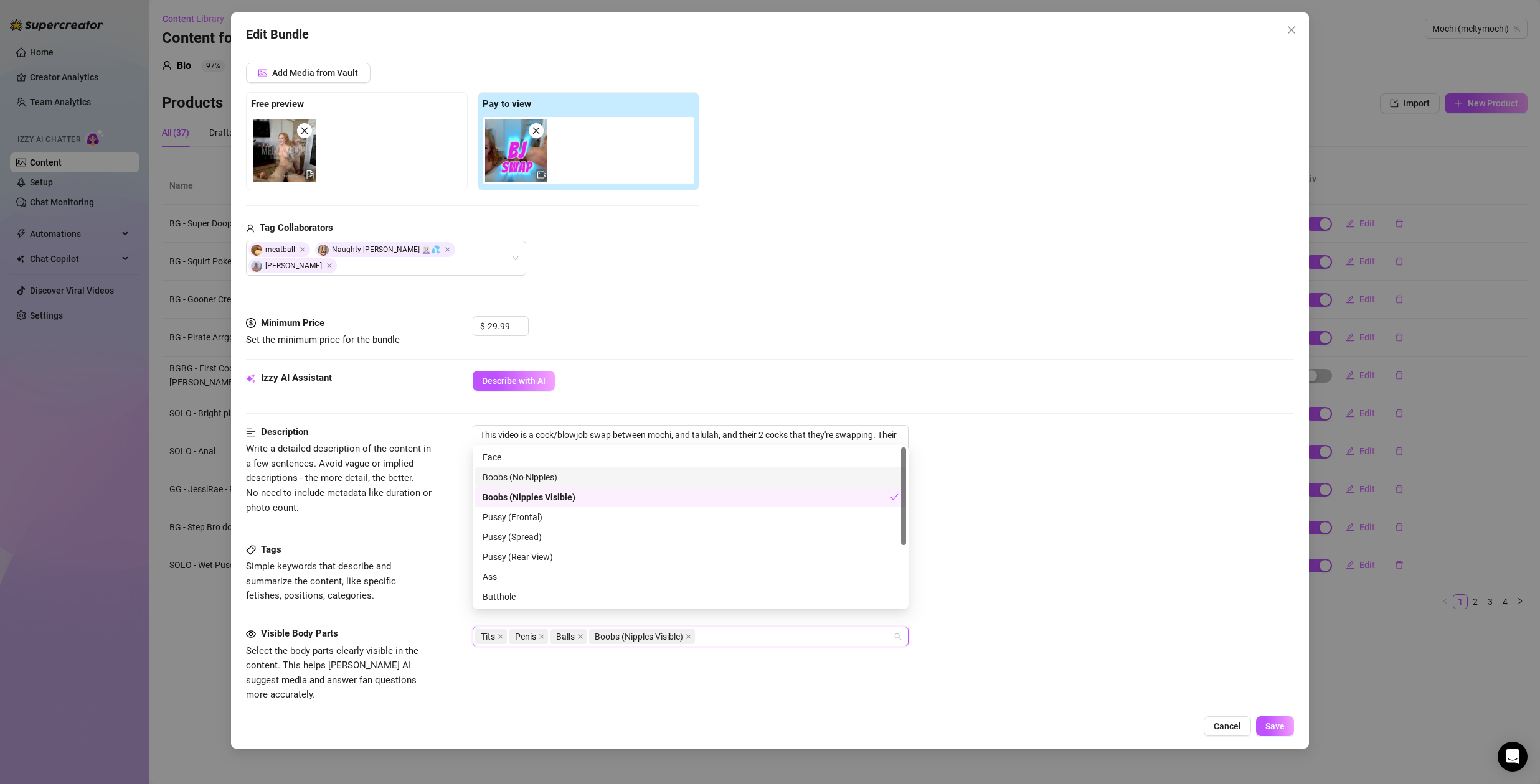
click at [1078, 510] on div "Description Write a detailed description of the content in a few sentences. Avo…" at bounding box center [770, 483] width 1048 height 118
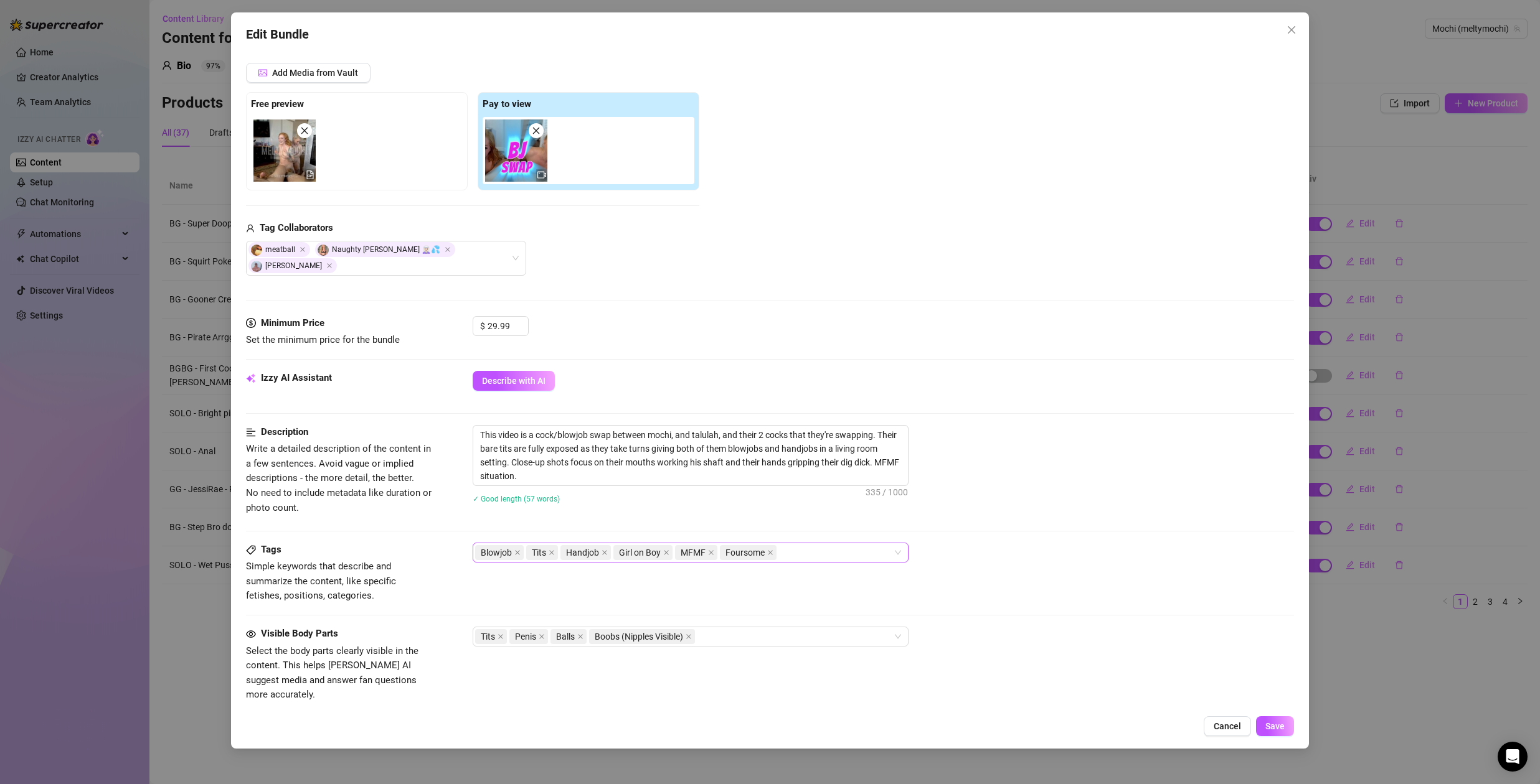
click at [812, 544] on div "Blowjob Tits Handjob Girl on Boy MFMF Foursome" at bounding box center [684, 553] width 418 height 17
click at [566, 620] on div "Boy on Girl" at bounding box center [690, 622] width 416 height 14
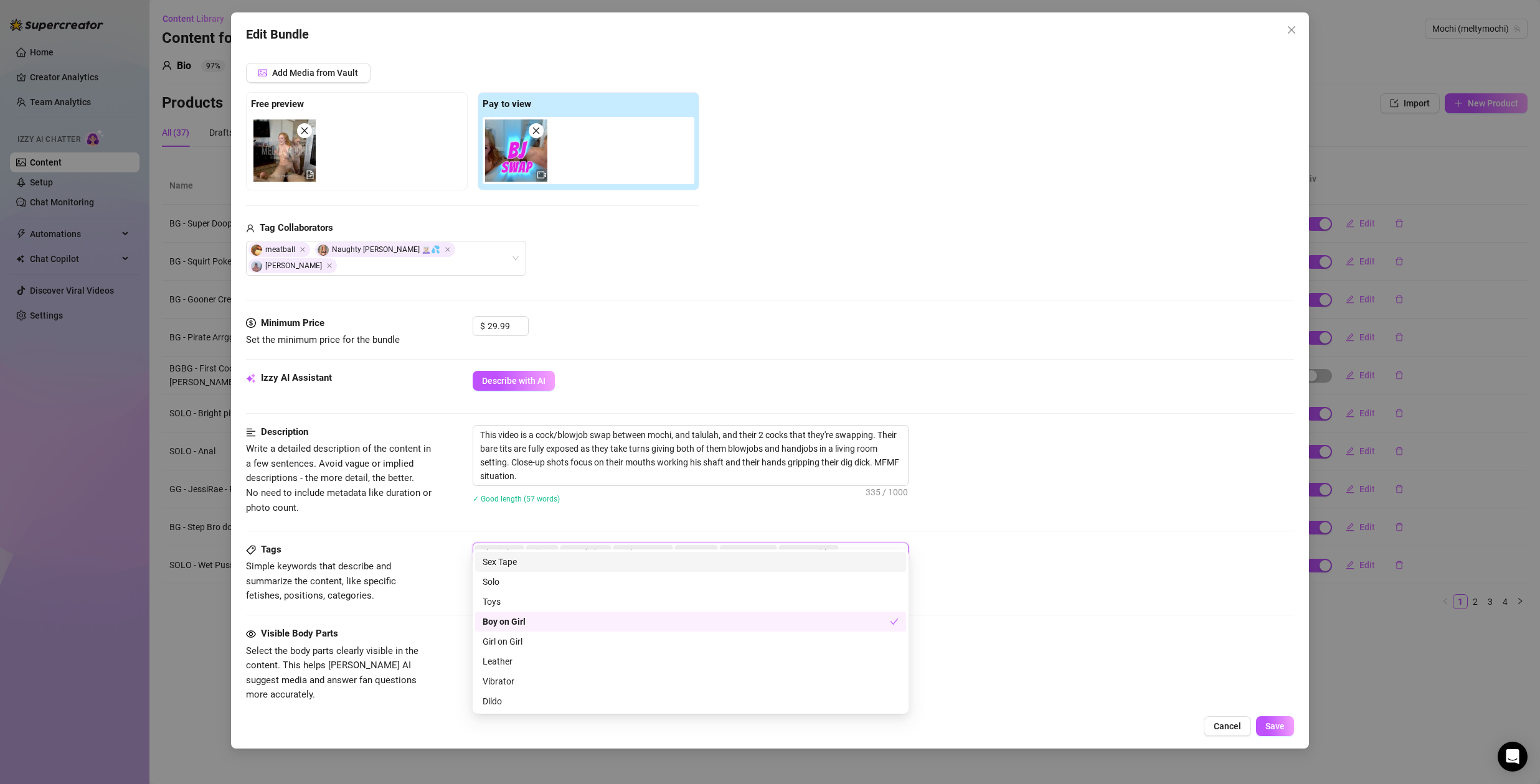
click at [555, 559] on div "Sex Tape" at bounding box center [690, 562] width 416 height 14
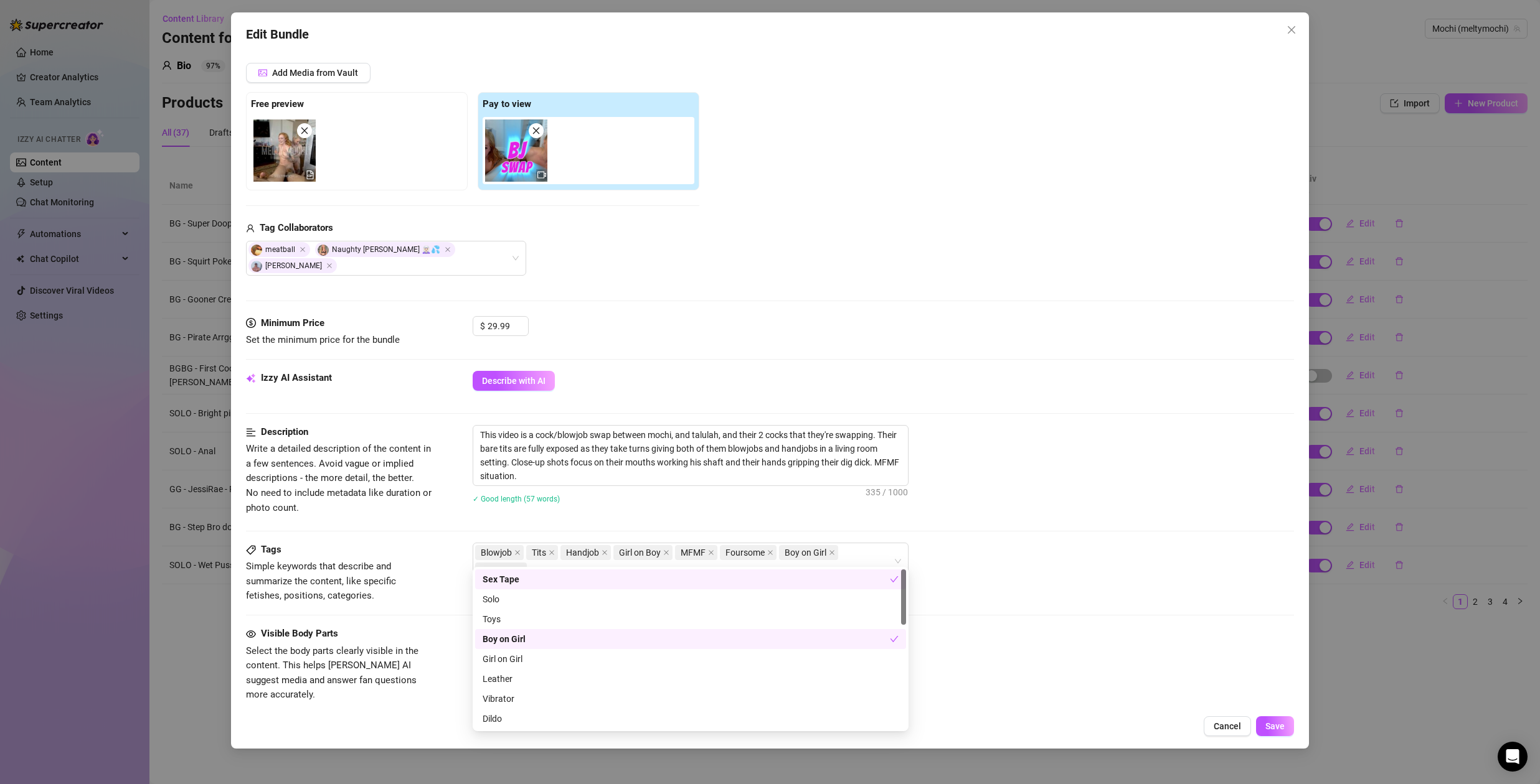
click at [958, 567] on div "Tags Simple keywords that describe and summarize the content, like specific fet…" at bounding box center [770, 573] width 1048 height 61
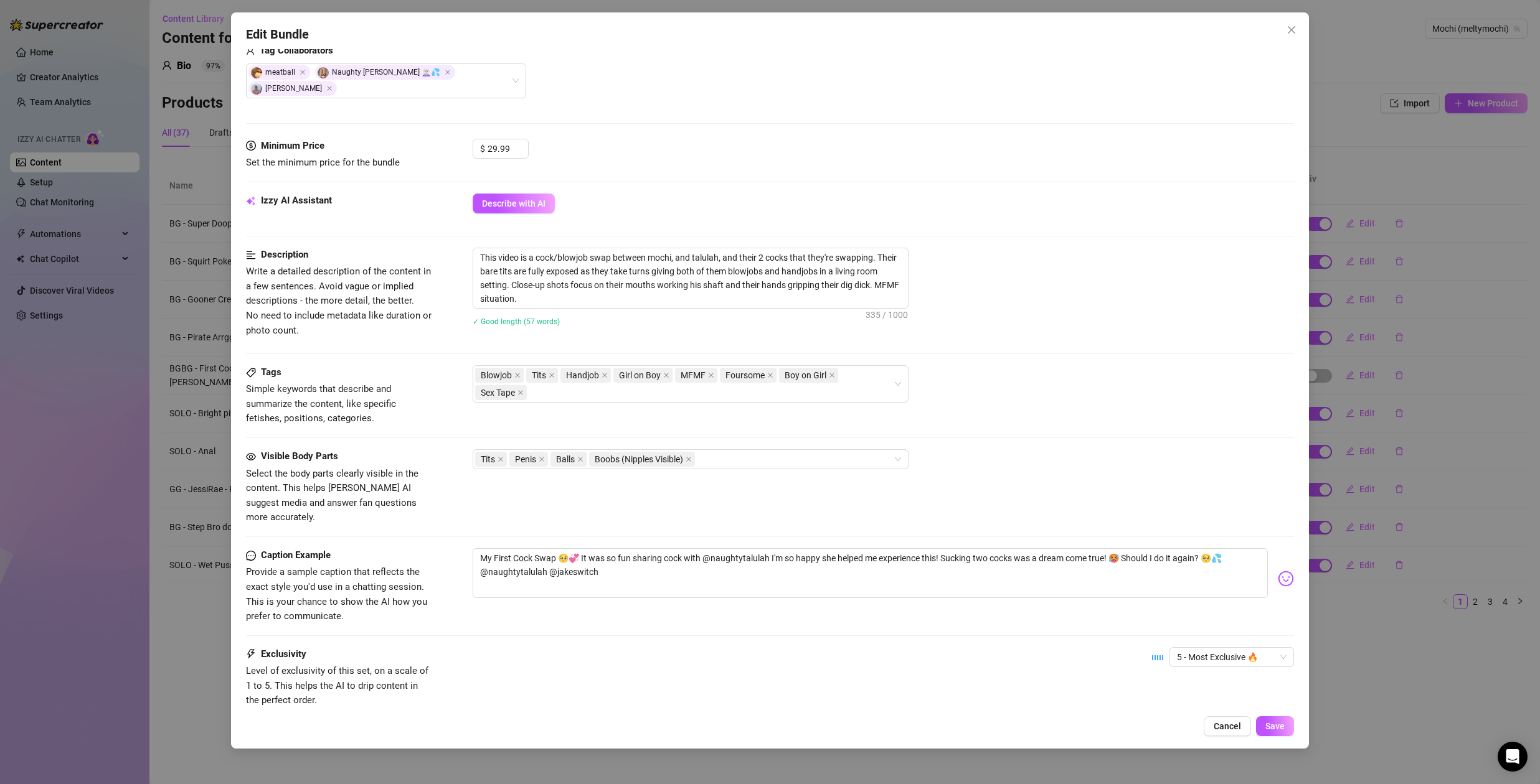
scroll to position [390, 0]
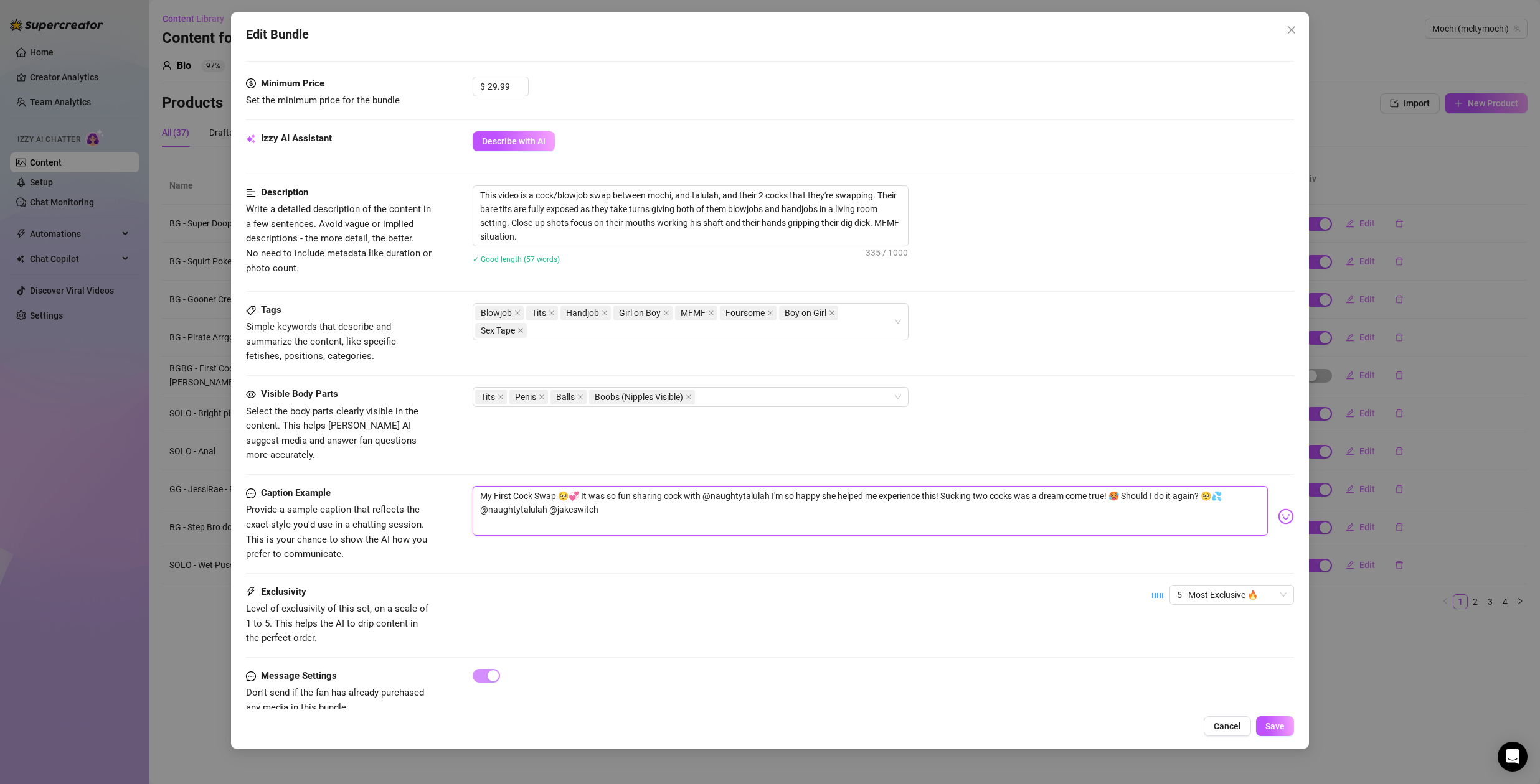
click at [479, 486] on textarea "My First Cock Swap 🥺💞 It was so fun sharing cock with @naughtytalulah I'm so ha…" at bounding box center [870, 511] width 795 height 50
drag, startPoint x: 738, startPoint y: 466, endPoint x: 977, endPoint y: 471, distance: 239.1
click at [977, 486] on textarea "This was My First Cock Swap 🥺💞 It was so fun sharing cock with @naughtytalulah …" at bounding box center [870, 511] width 795 height 50
click at [1142, 486] on textarea "This was My First Cock Swap 🥺💞 It was so fun sharing cock... Sucking two cocks …" at bounding box center [870, 511] width 795 height 50
drag, startPoint x: 1135, startPoint y: 469, endPoint x: 1006, endPoint y: 472, distance: 129.0
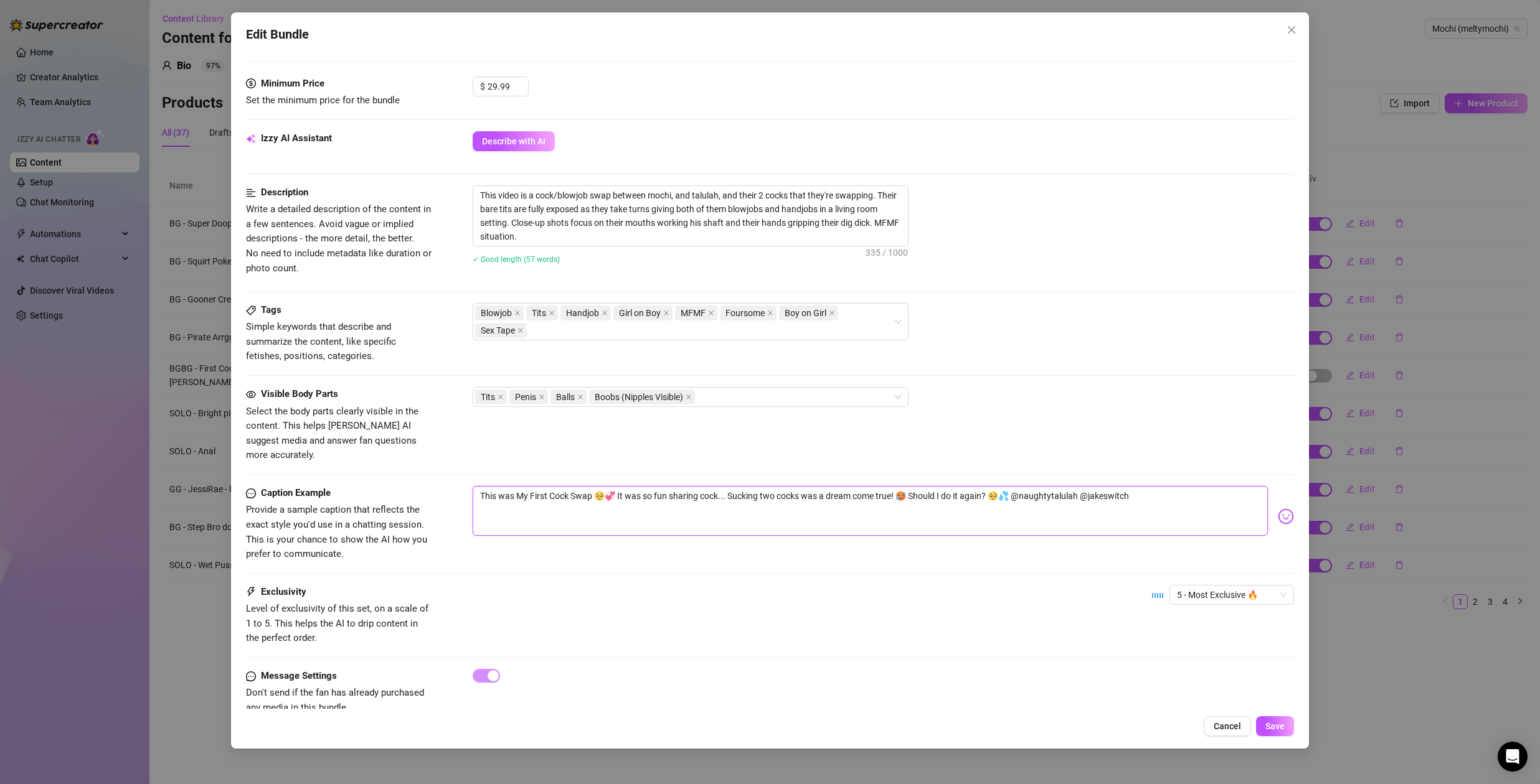
click at [1006, 486] on textarea "This was My First Cock Swap 🥺💞 It was so fun sharing cock... Sucking two cocks …" at bounding box center [870, 511] width 795 height 50
drag, startPoint x: 906, startPoint y: 466, endPoint x: 1151, endPoint y: 480, distance: 245.4
click at [1148, 486] on textarea "This was My First Cock Swap 🥺💞 It was so fun sharing cock... Sucking two cocks …" at bounding box center [870, 511] width 795 height 50
click at [985, 486] on textarea "This was My First Cock Swap 🥺💞 It was so fun sharing cock... Sucking two cocks …" at bounding box center [870, 511] width 795 height 50
drag, startPoint x: 986, startPoint y: 468, endPoint x: 906, endPoint y: 469, distance: 80.0
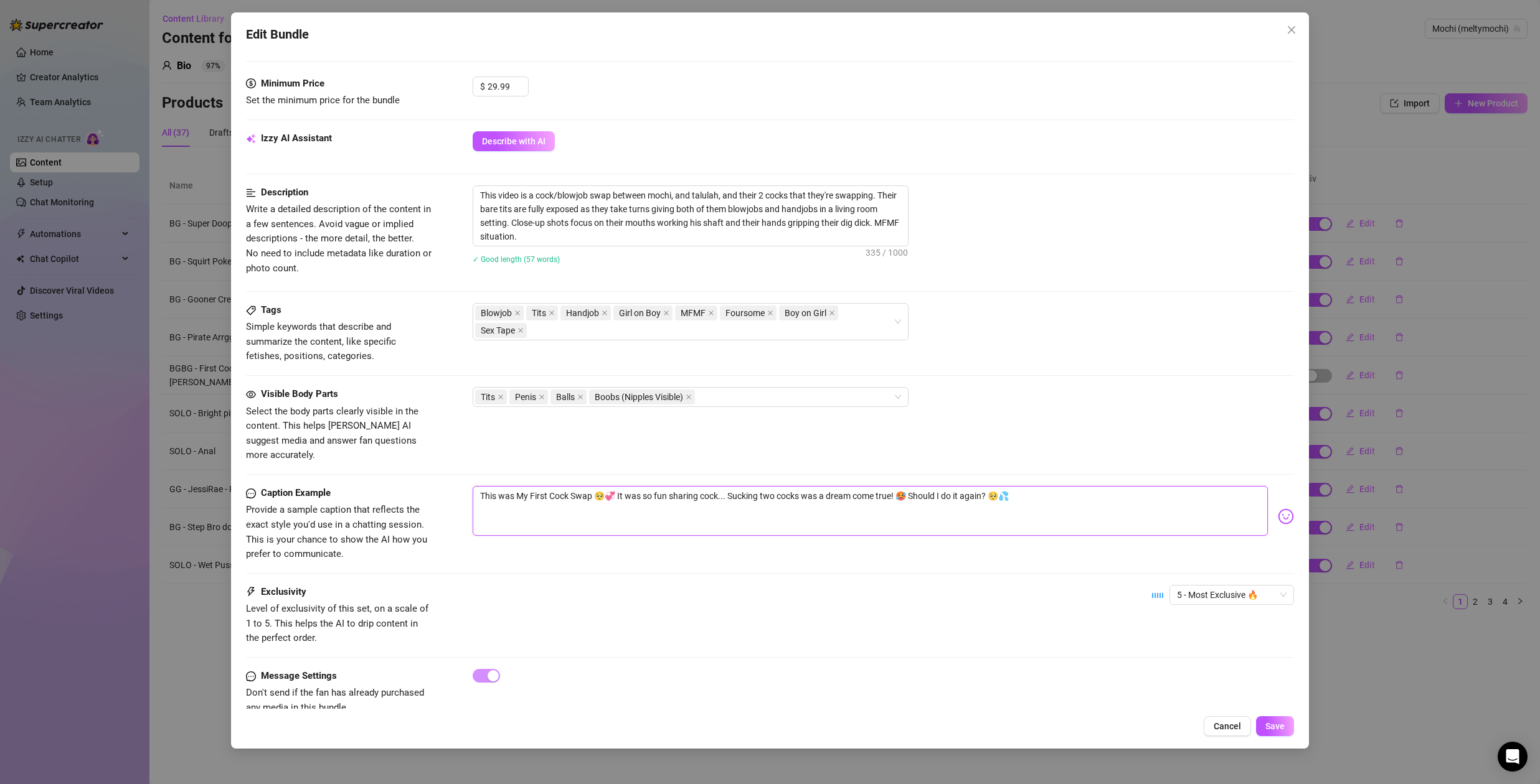
click at [906, 486] on textarea "This was My First Cock Swap 🥺💞 It was so fun sharing cock... Sucking two cocks …" at bounding box center [870, 511] width 795 height 50
drag, startPoint x: 945, startPoint y: 461, endPoint x: 953, endPoint y: 469, distance: 11.3
click at [945, 486] on textarea "This was My First Cock Swap 🥺💞 It was so fun sharing cock... Sucking two cocks …" at bounding box center [870, 511] width 795 height 50
click at [1285, 726] on button "Save" at bounding box center [1274, 726] width 38 height 20
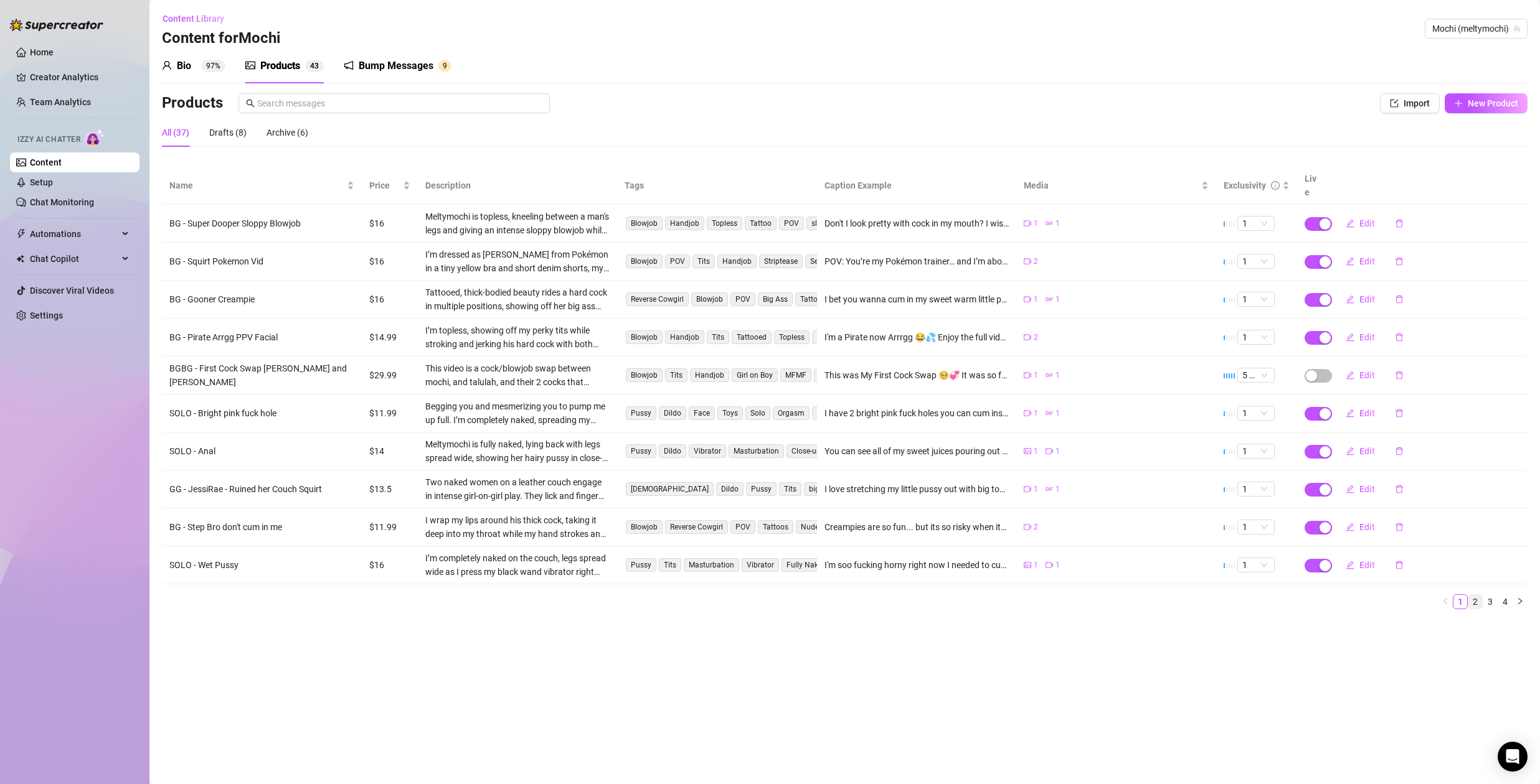
click at [1475, 595] on link "2" at bounding box center [1475, 602] width 14 height 14
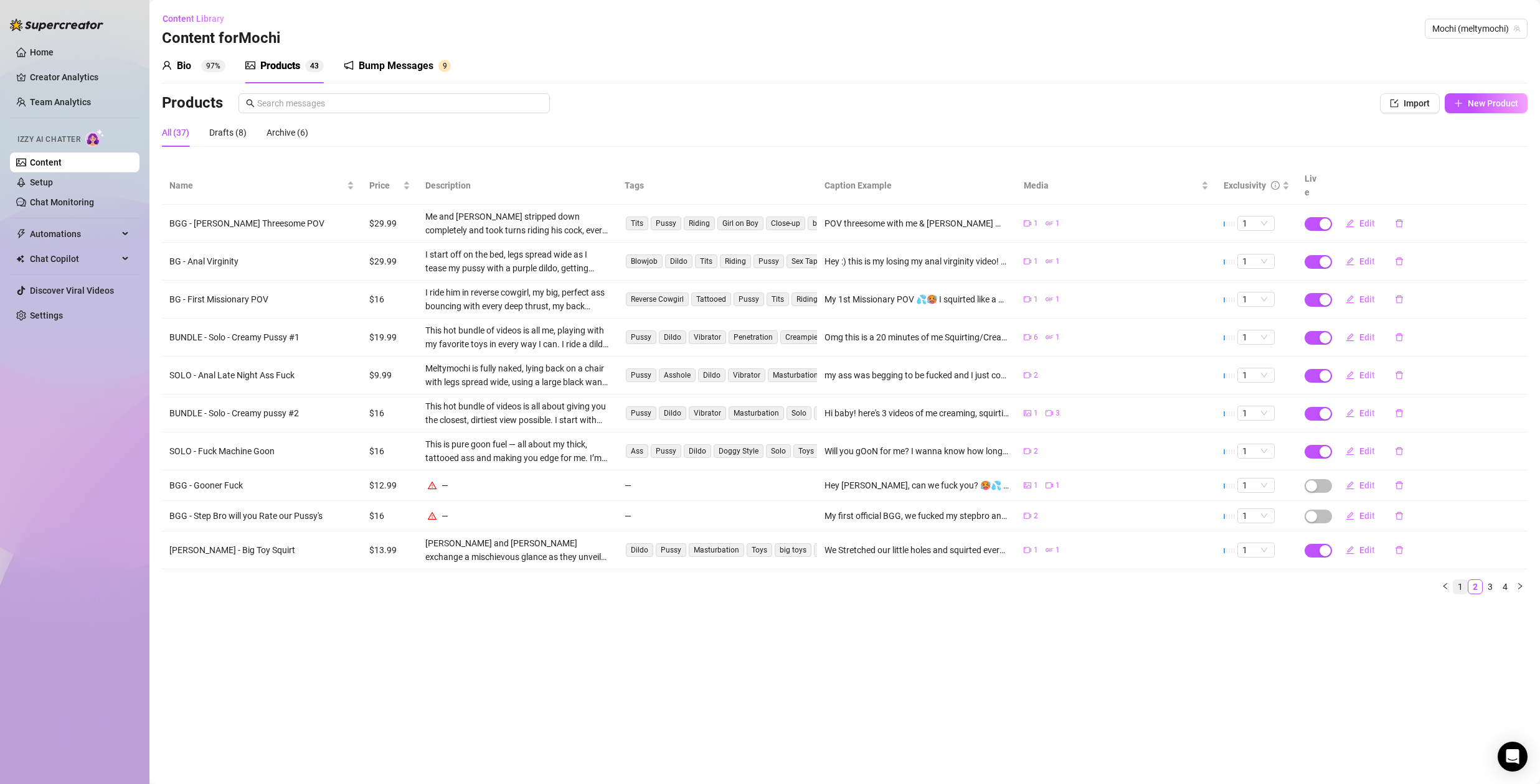
click at [1461, 580] on link "1" at bounding box center [1461, 587] width 14 height 14
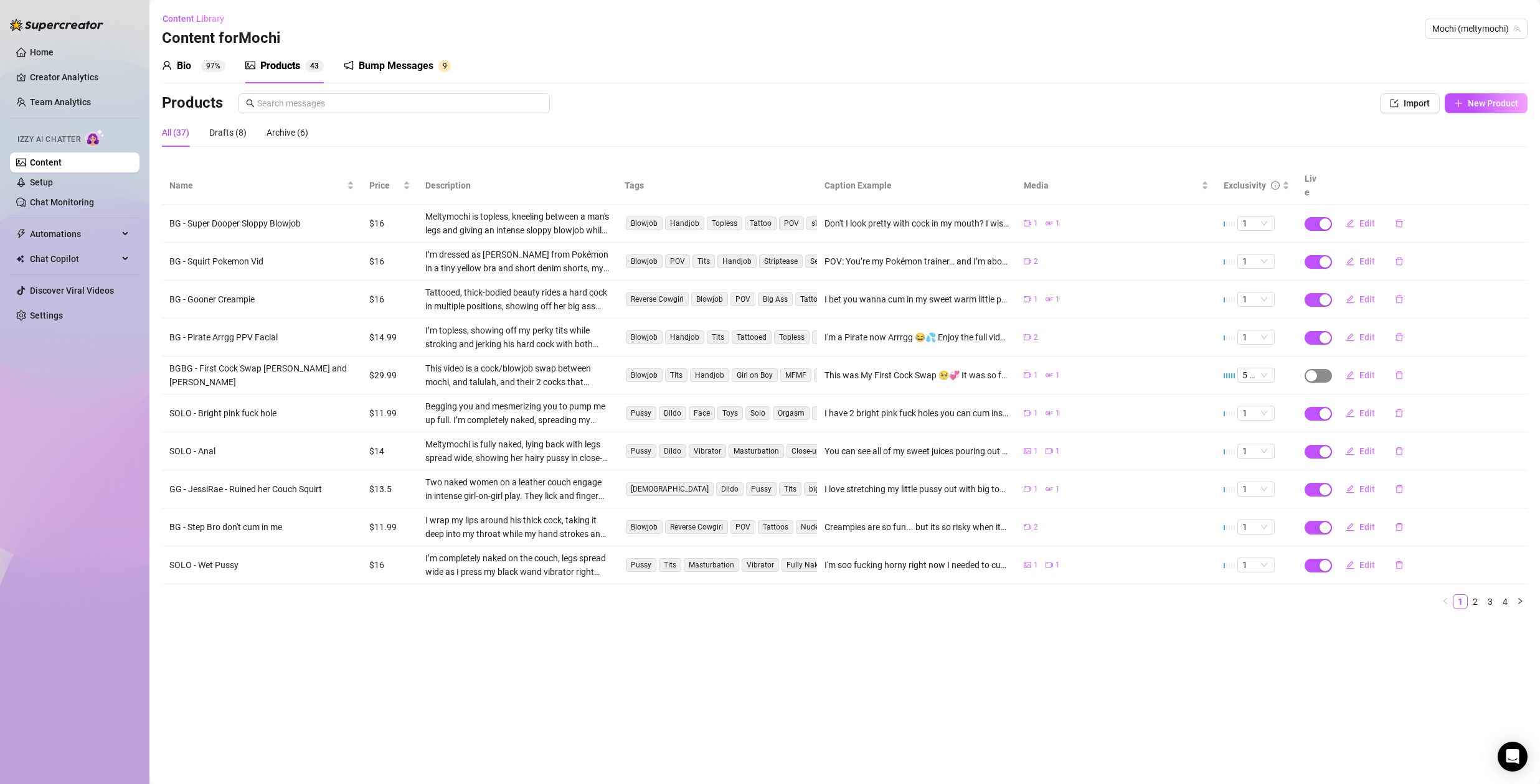
click at [1316, 371] on div "button" at bounding box center [1311, 376] width 11 height 11
click at [1401, 329] on span "OK" at bounding box center [1402, 332] width 12 height 10
click at [1367, 371] on span "Edit" at bounding box center [1367, 375] width 16 height 10
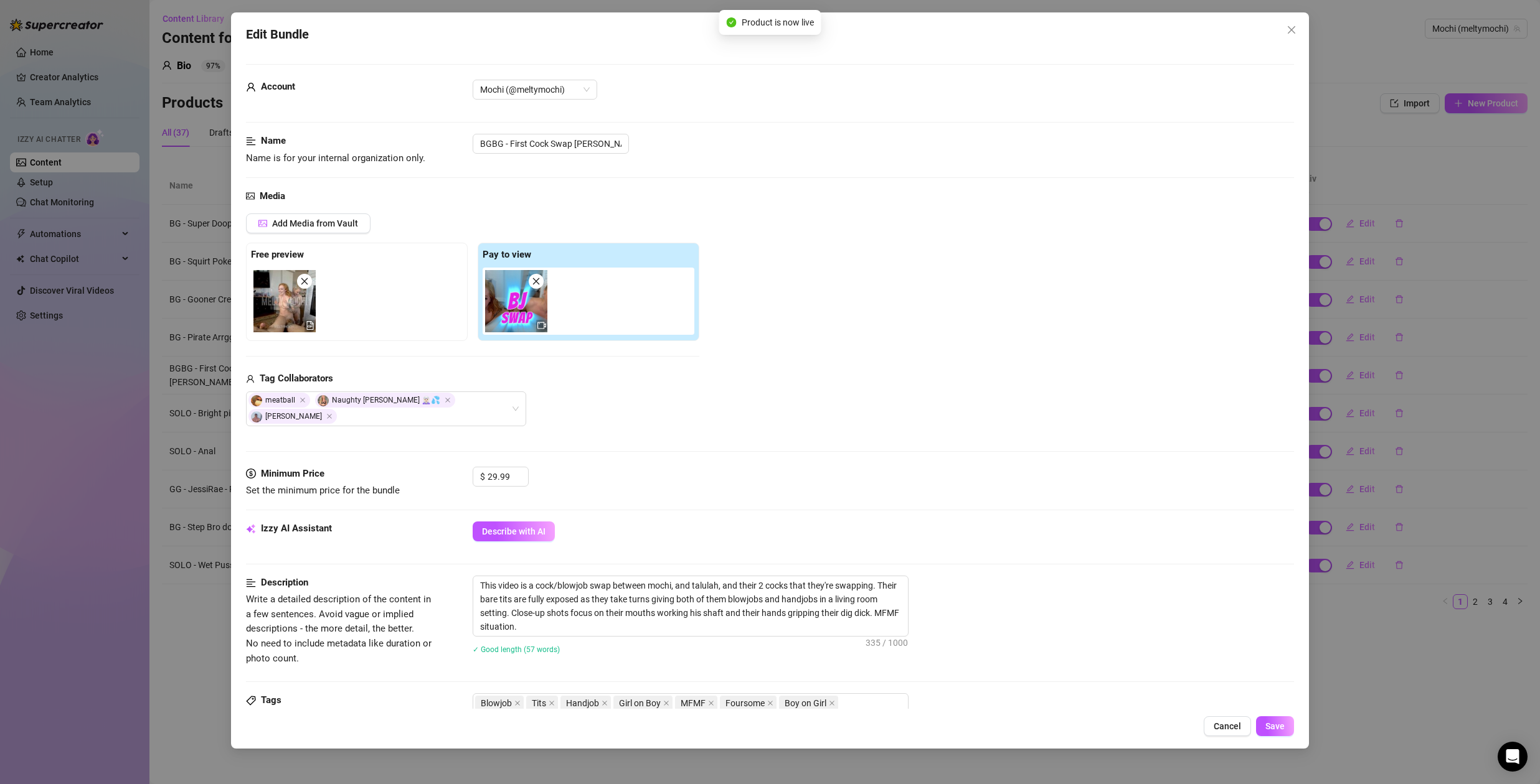
click at [1218, 727] on span "Cancel" at bounding box center [1227, 726] width 27 height 10
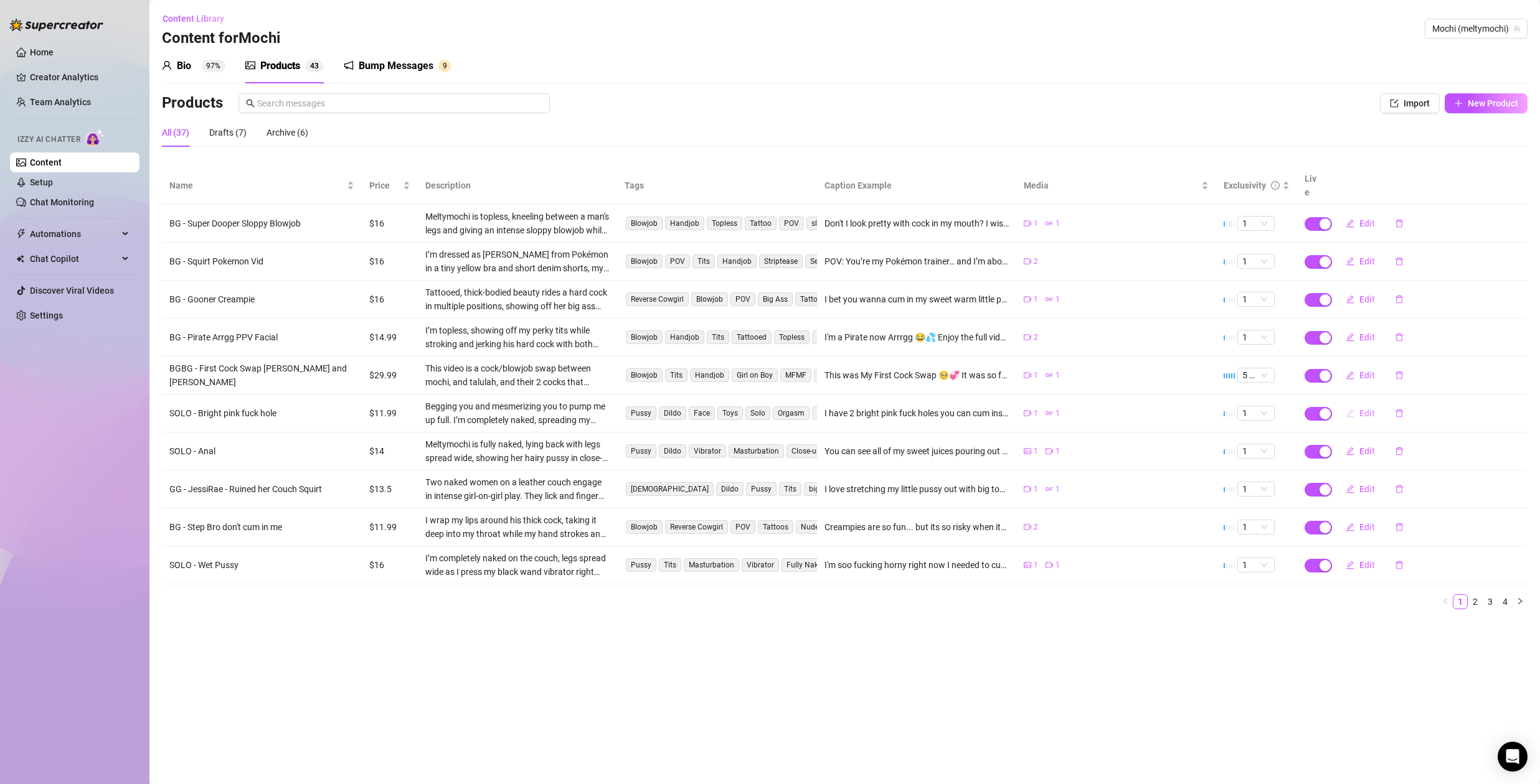
click at [1366, 408] on span "Edit" at bounding box center [1367, 413] width 16 height 10
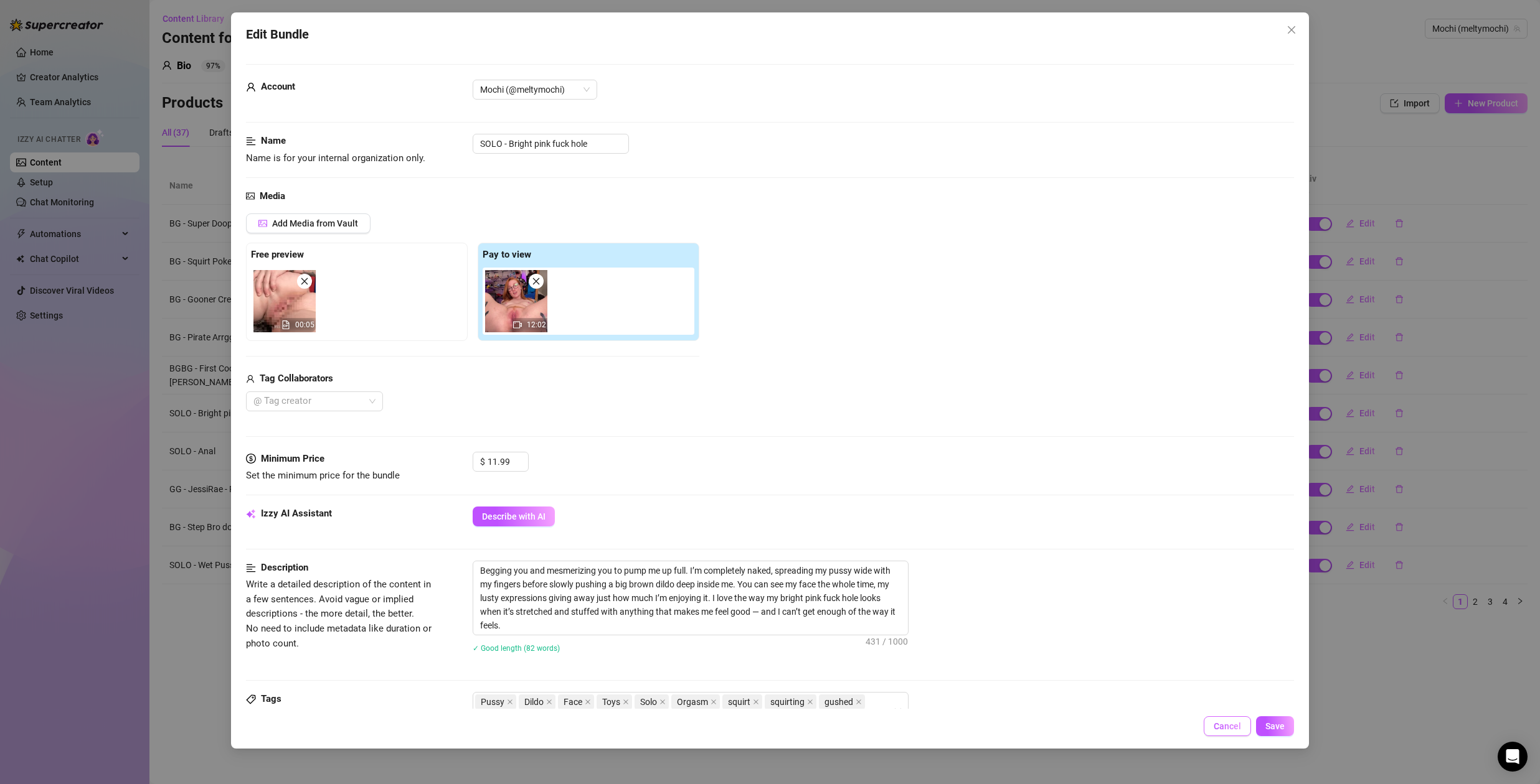
click at [1214, 722] on button "Cancel" at bounding box center [1227, 726] width 48 height 20
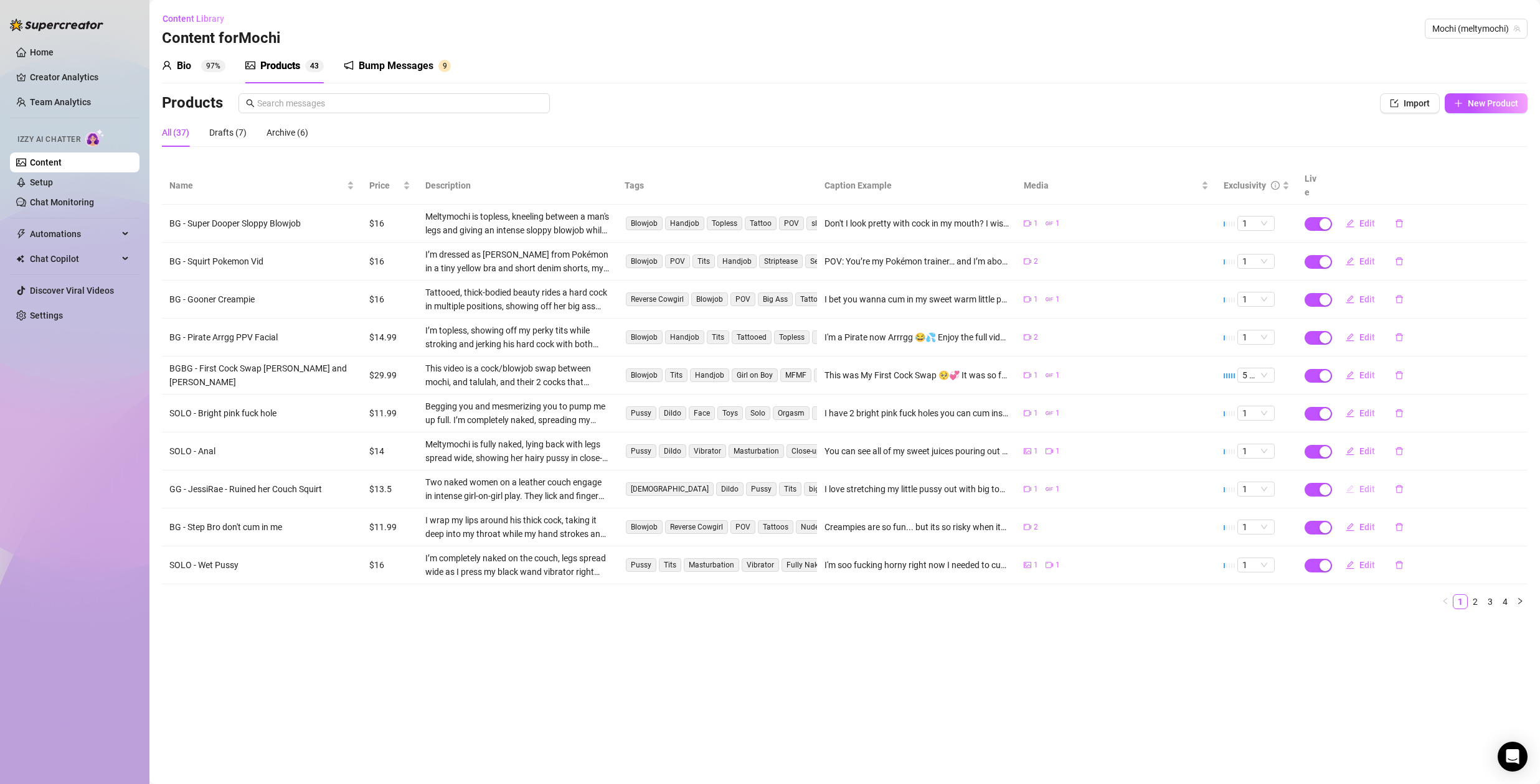
click at [1365, 484] on span "Edit" at bounding box center [1367, 489] width 16 height 10
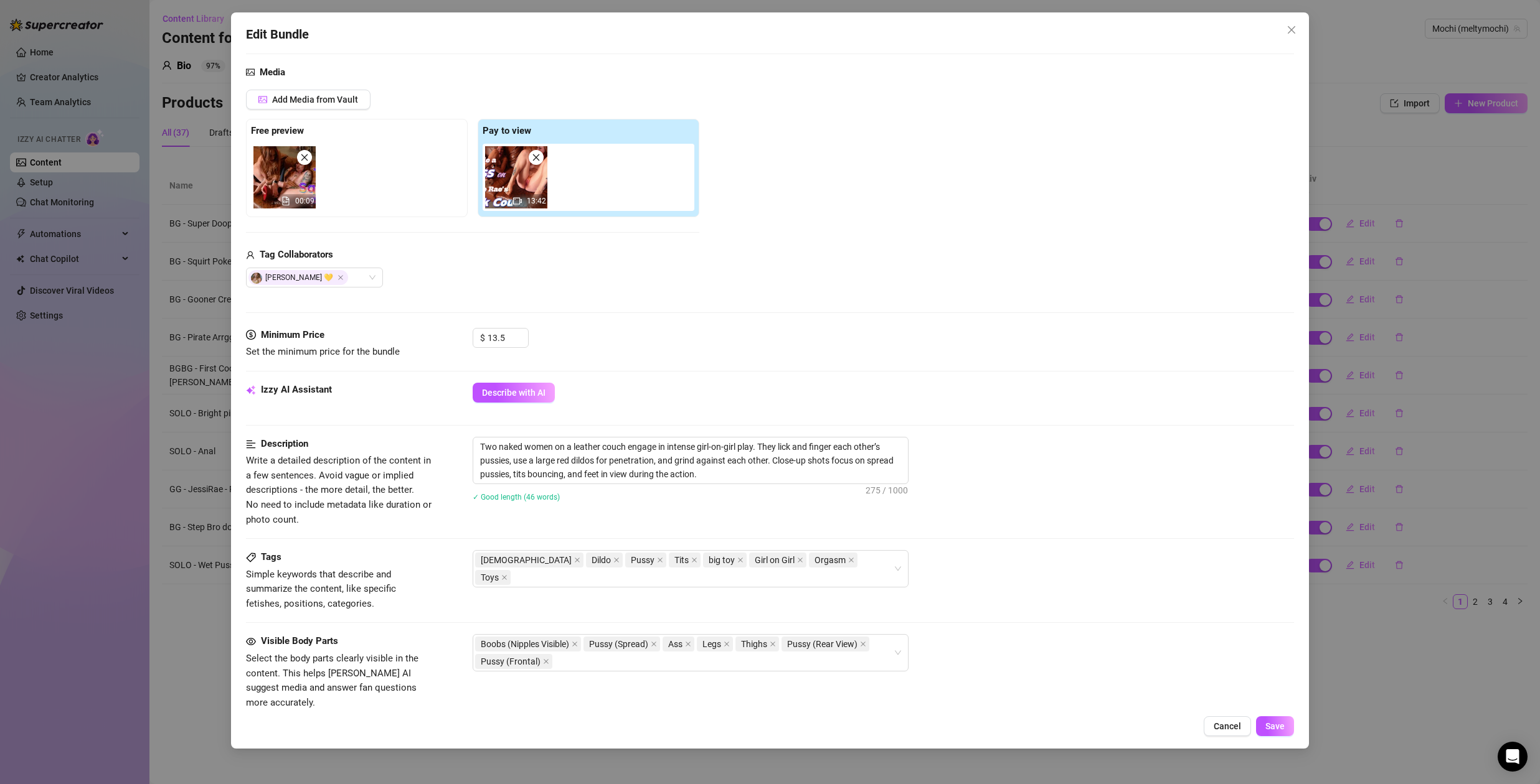
scroll to position [386, 0]
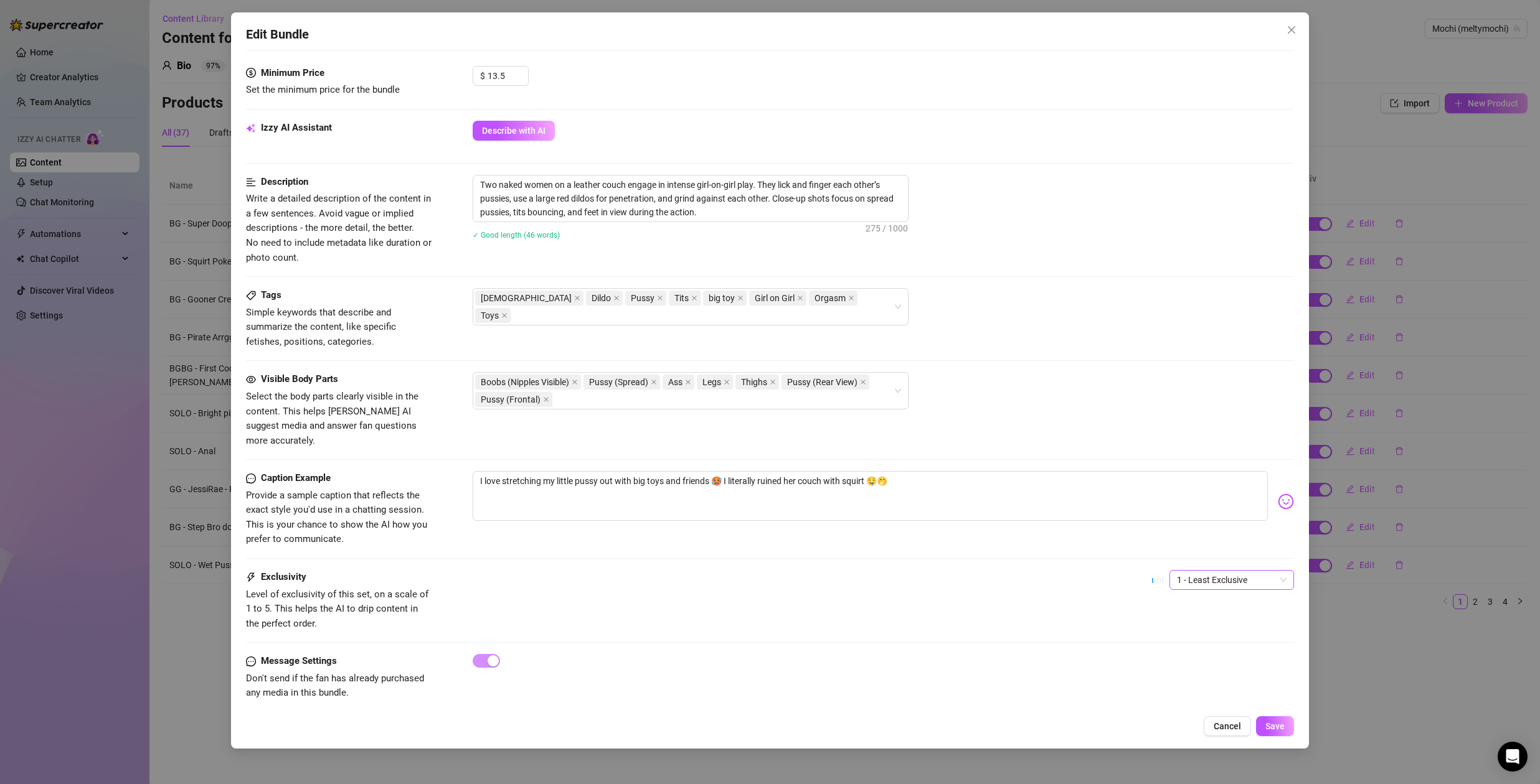
click at [1230, 571] on span "1 - Least Exclusive" at bounding box center [1232, 580] width 110 height 19
click at [1199, 628] on div "3" at bounding box center [1222, 631] width 104 height 14
click at [1274, 724] on span "Save" at bounding box center [1274, 726] width 19 height 10
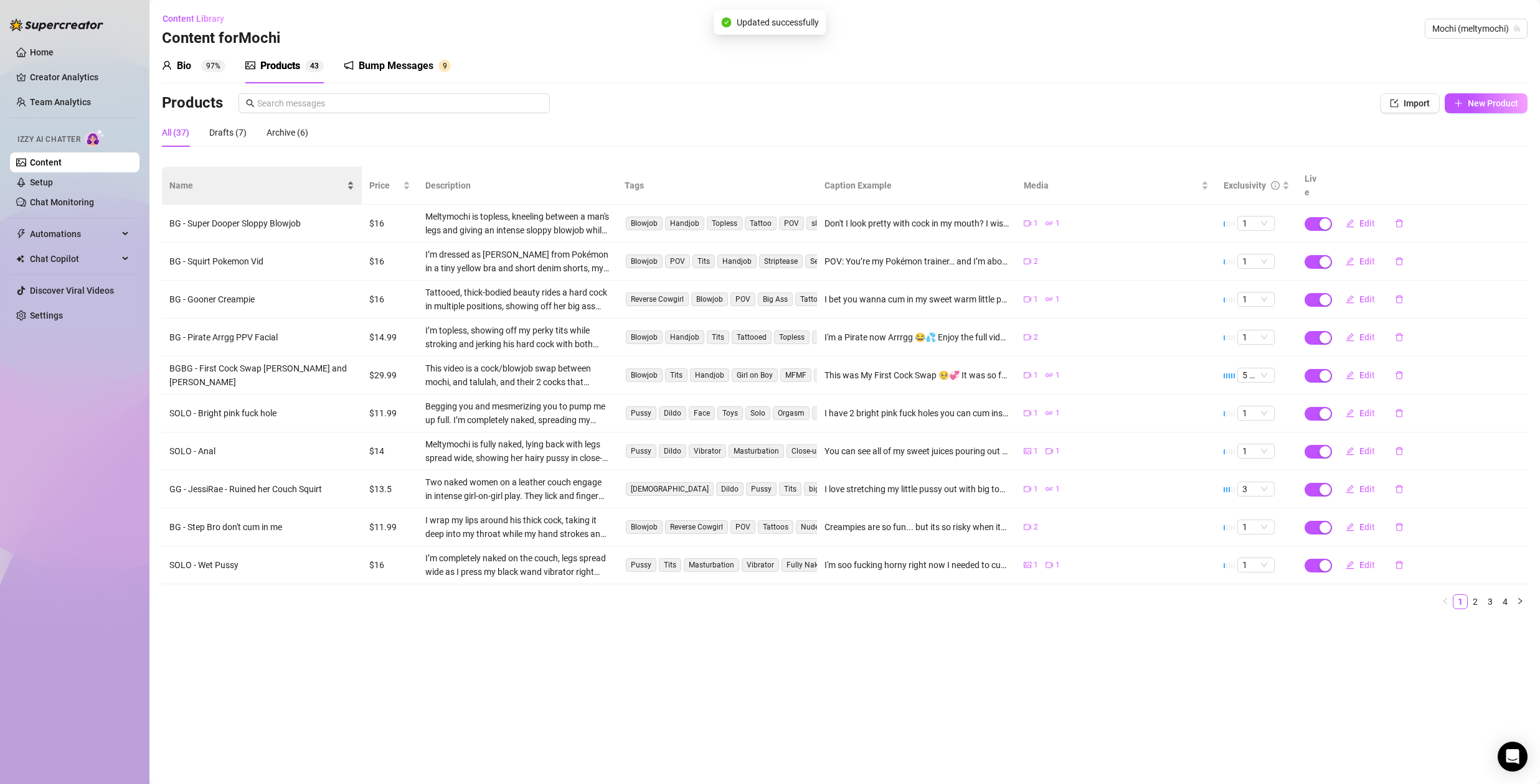
click at [180, 181] on span "Name" at bounding box center [256, 185] width 175 height 14
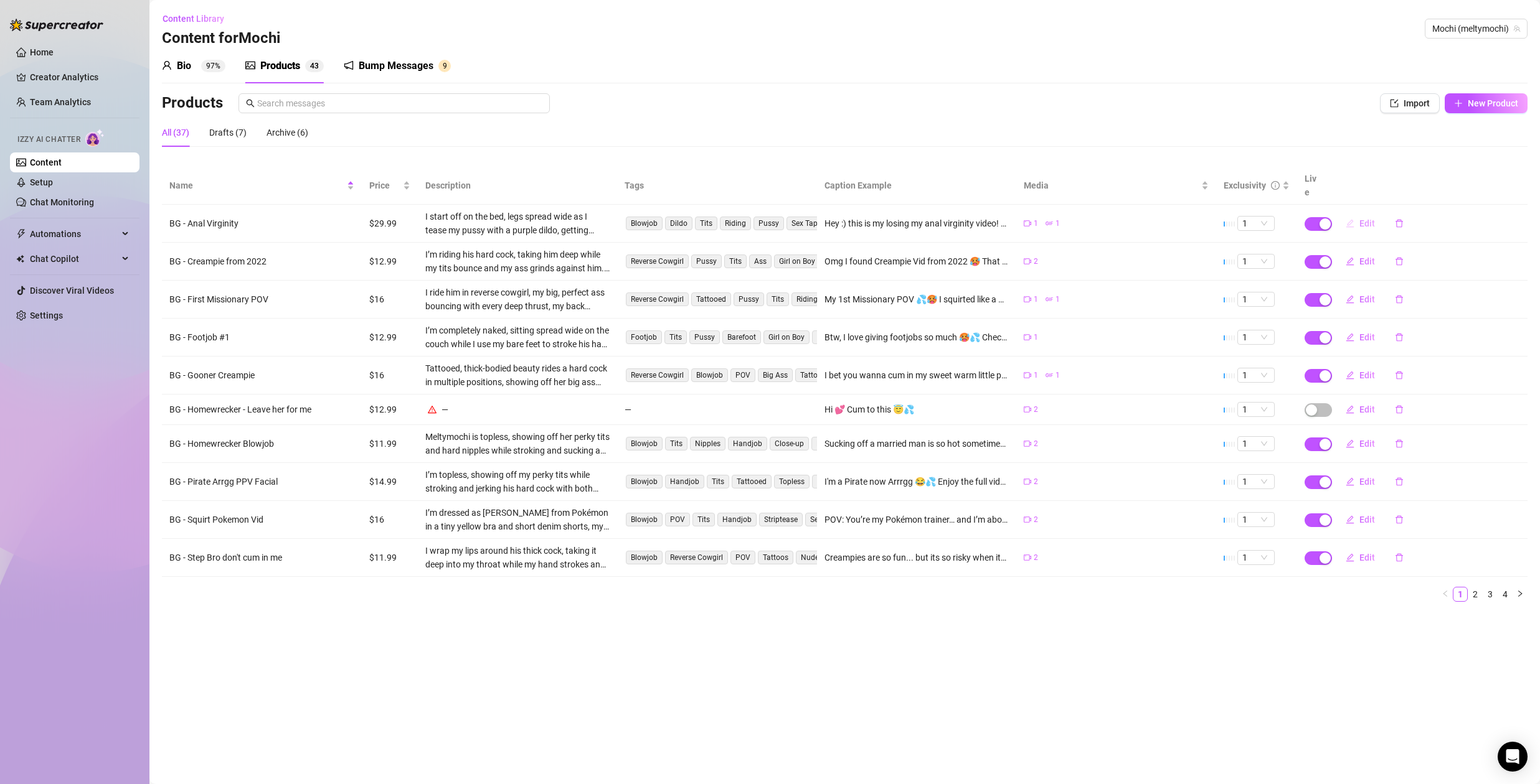
click at [1366, 219] on span "Edit" at bounding box center [1367, 223] width 16 height 10
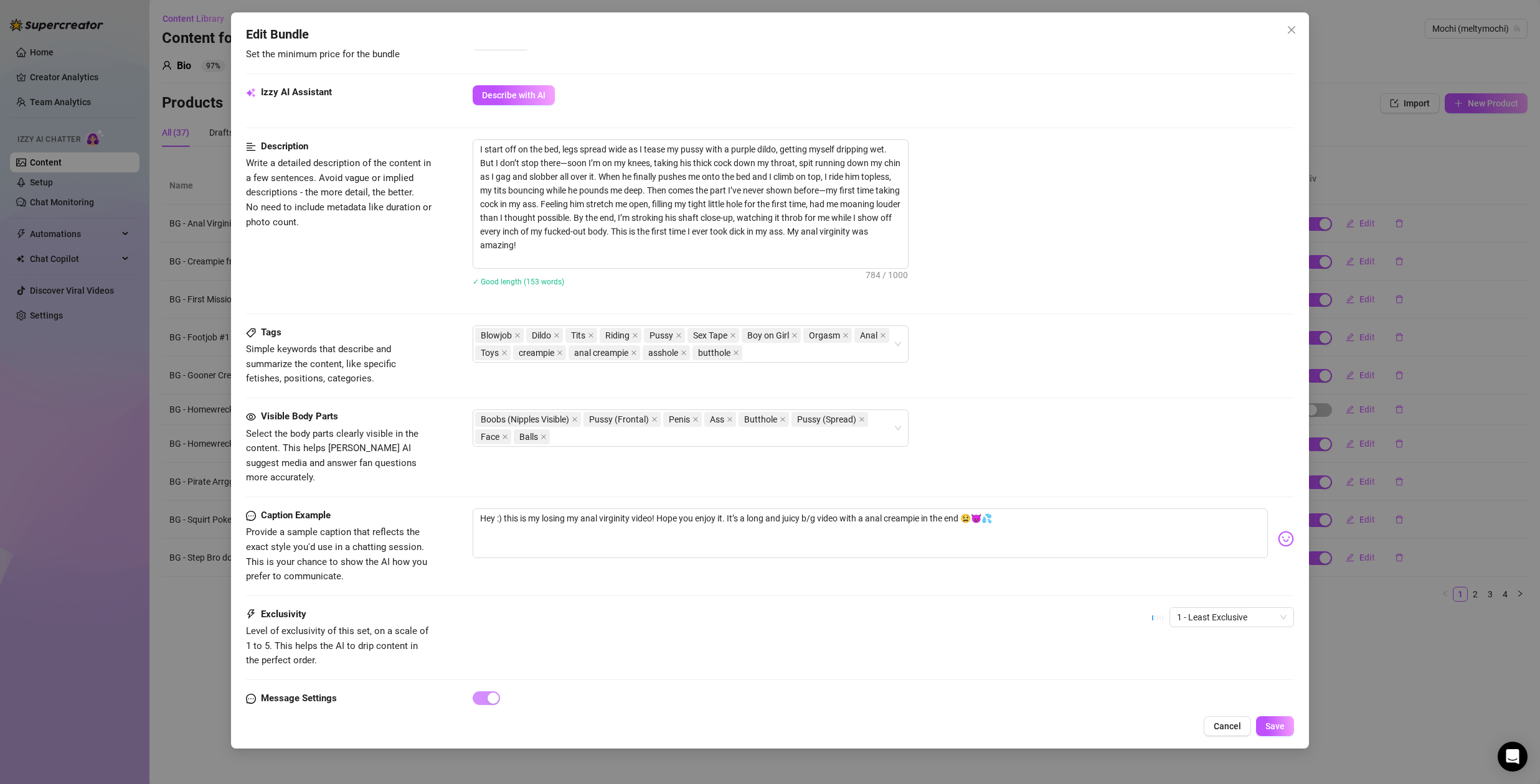
scroll to position [447, 0]
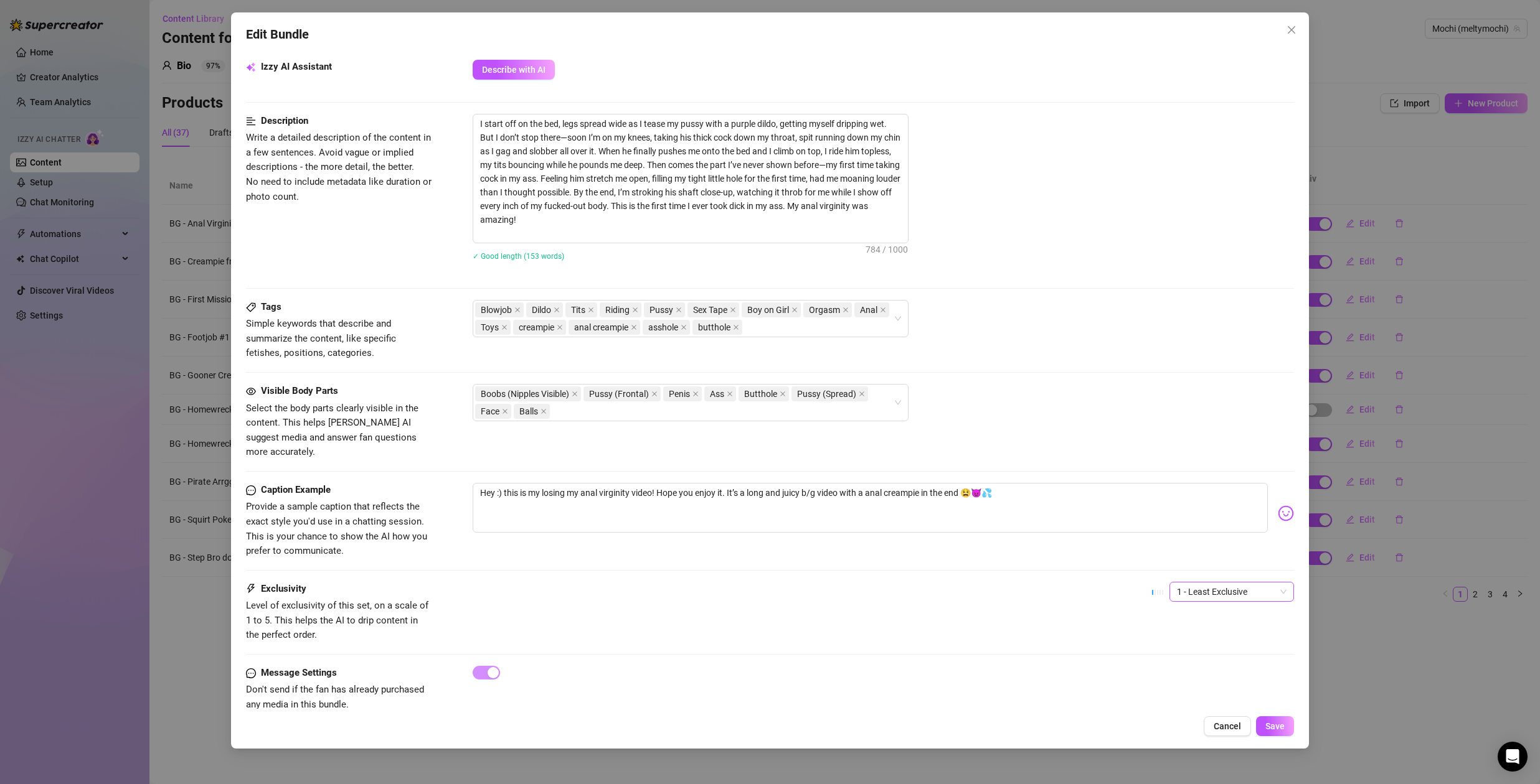
click at [1239, 585] on div "1 - Least Exclusive" at bounding box center [1232, 592] width 125 height 20
click at [1191, 635] on div "3" at bounding box center [1222, 642] width 104 height 14
click at [1277, 725] on span "Save" at bounding box center [1274, 726] width 19 height 10
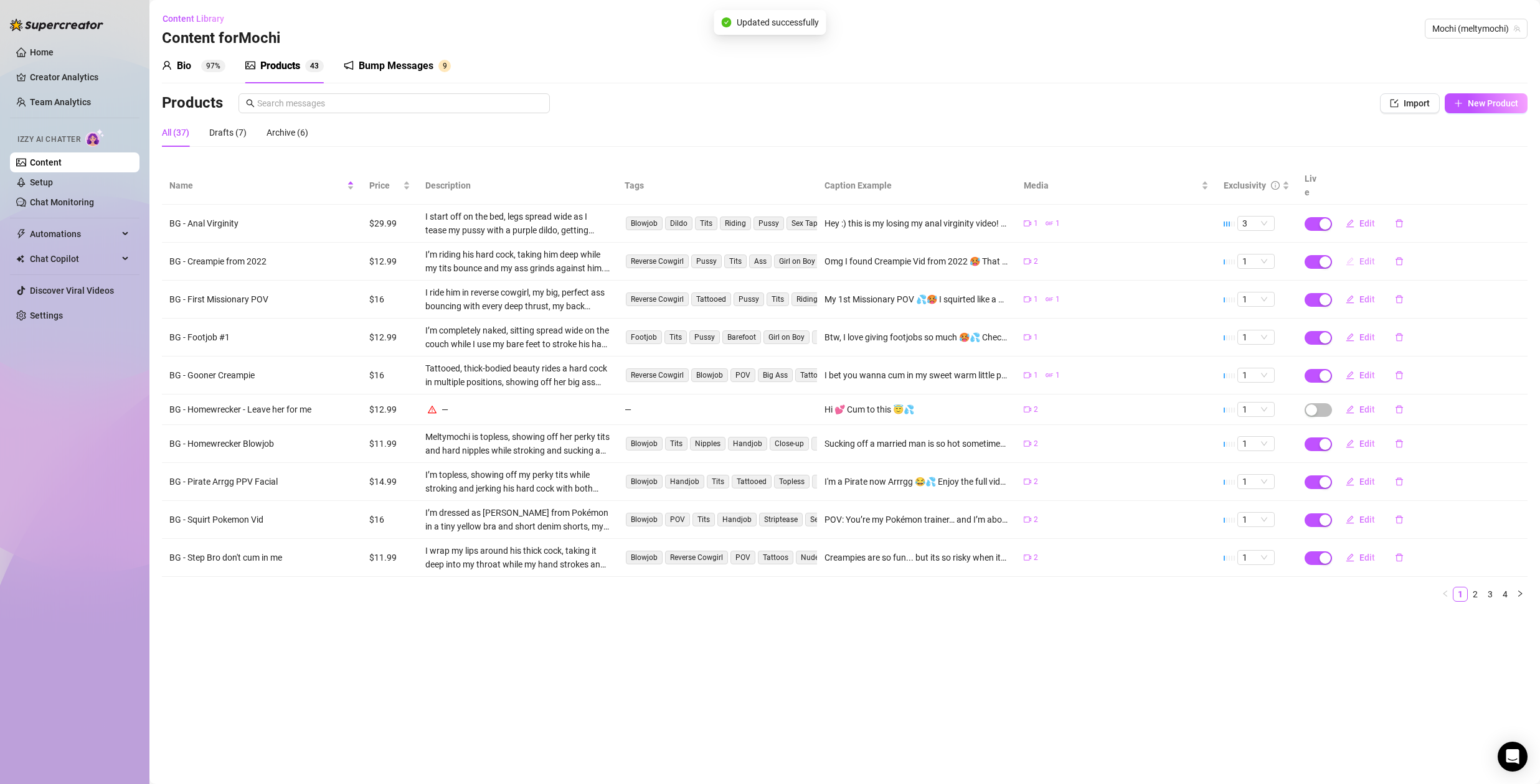
click at [1367, 256] on span "Edit" at bounding box center [1367, 261] width 16 height 10
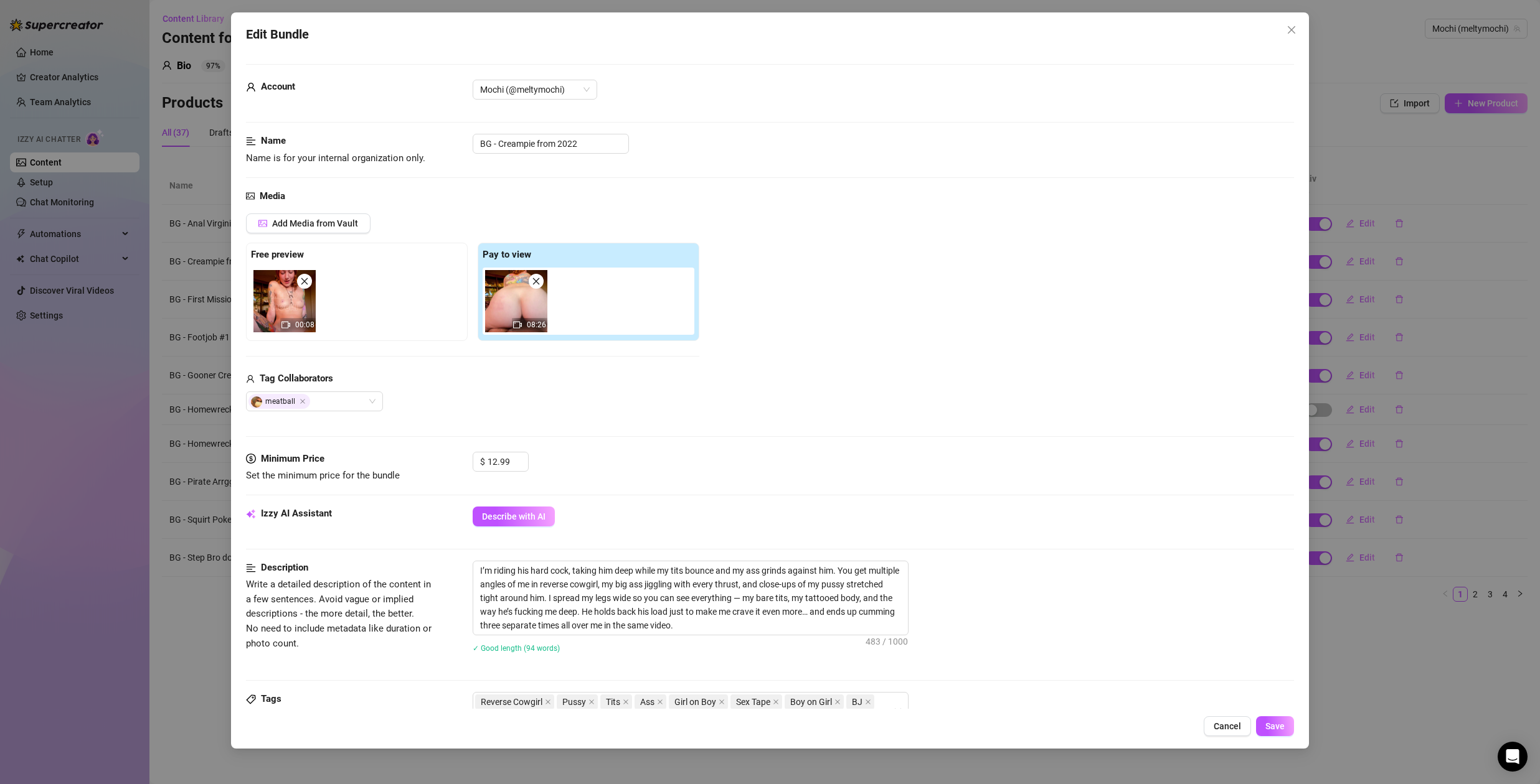
scroll to position [404, 0]
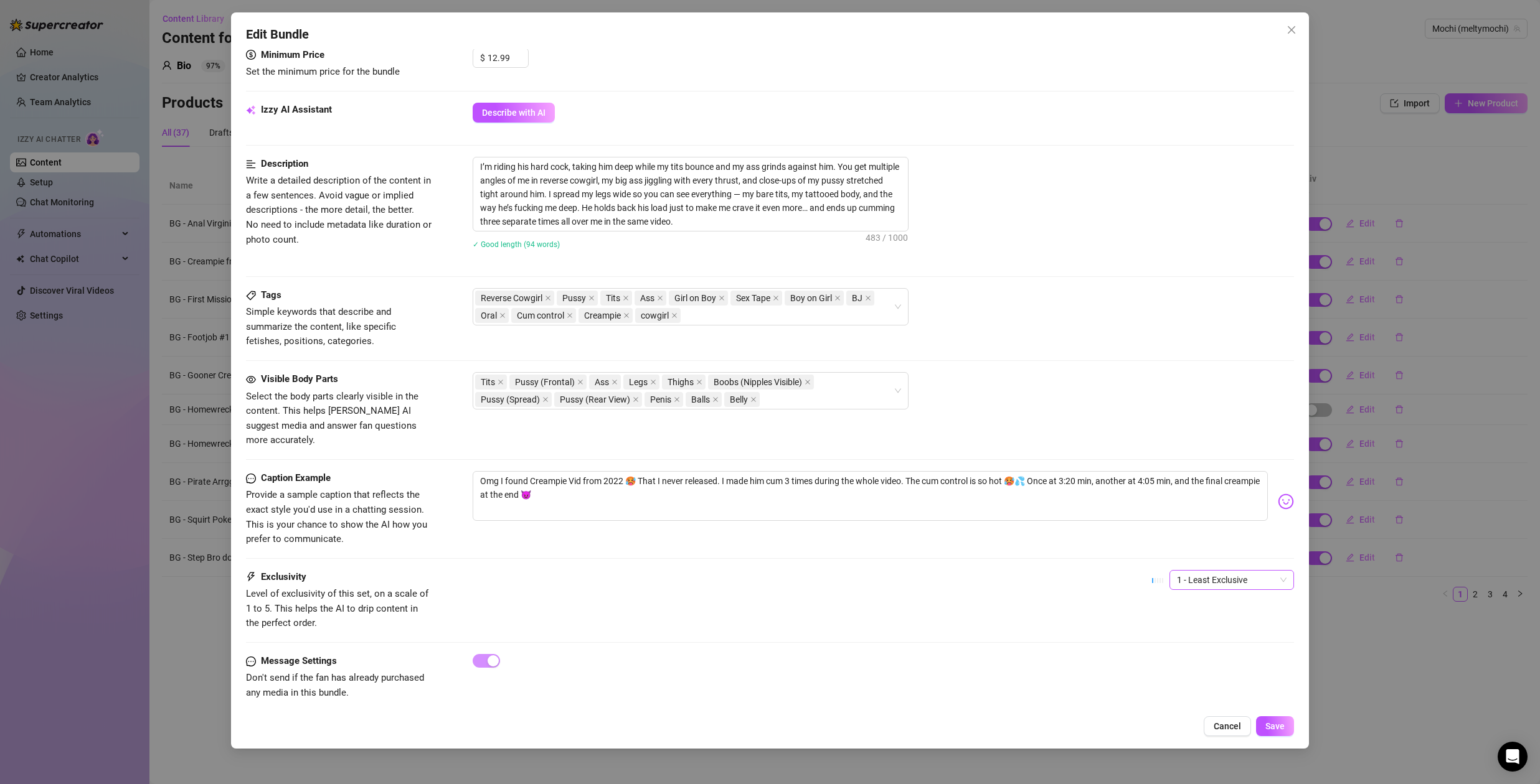
click at [1226, 571] on span "1 - Least Exclusive" at bounding box center [1232, 580] width 110 height 19
click at [1207, 624] on div "3" at bounding box center [1222, 630] width 104 height 14
click at [1277, 727] on span "Save" at bounding box center [1274, 726] width 19 height 10
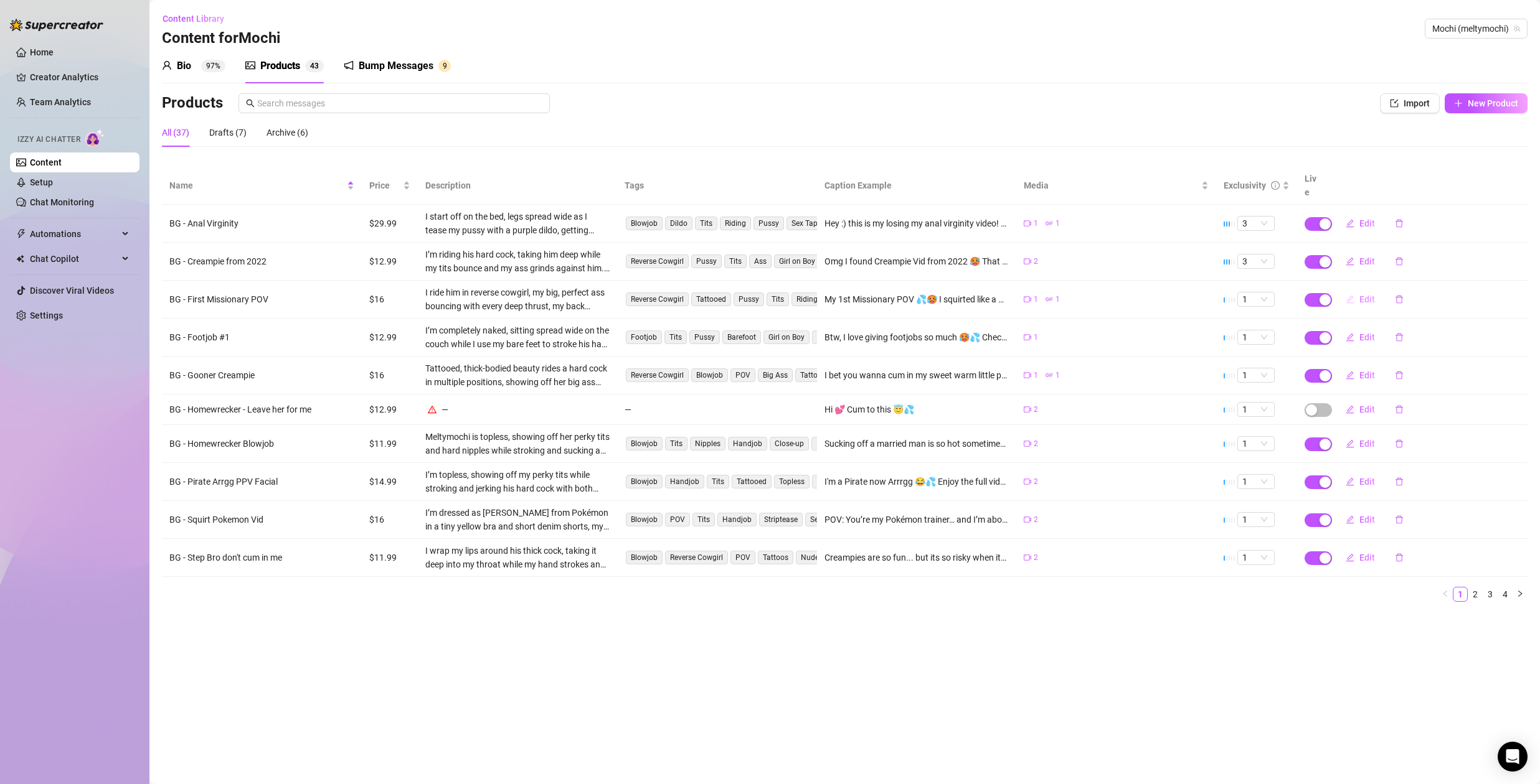
click at [1368, 294] on span "Edit" at bounding box center [1367, 299] width 16 height 10
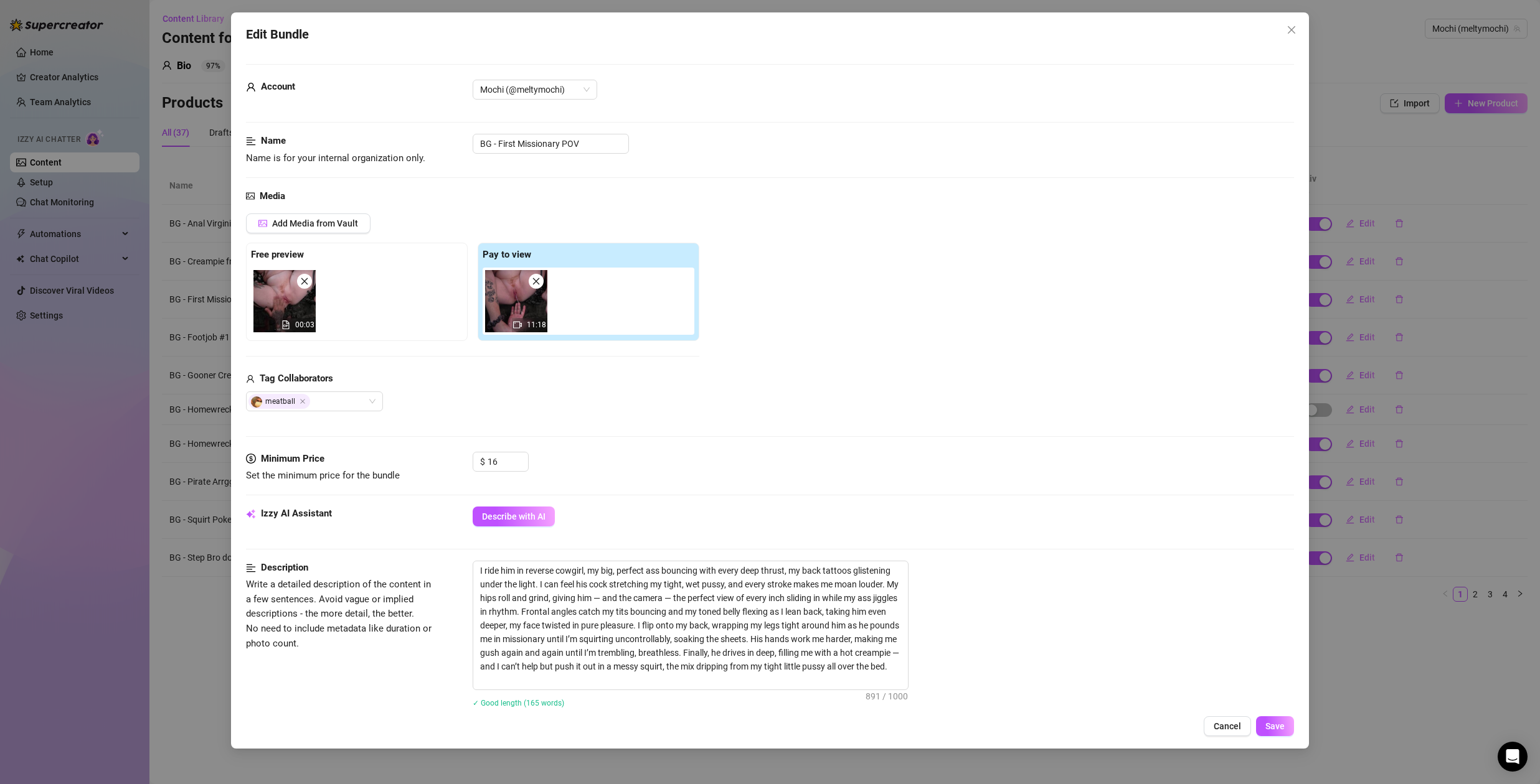
scroll to position [413, 0]
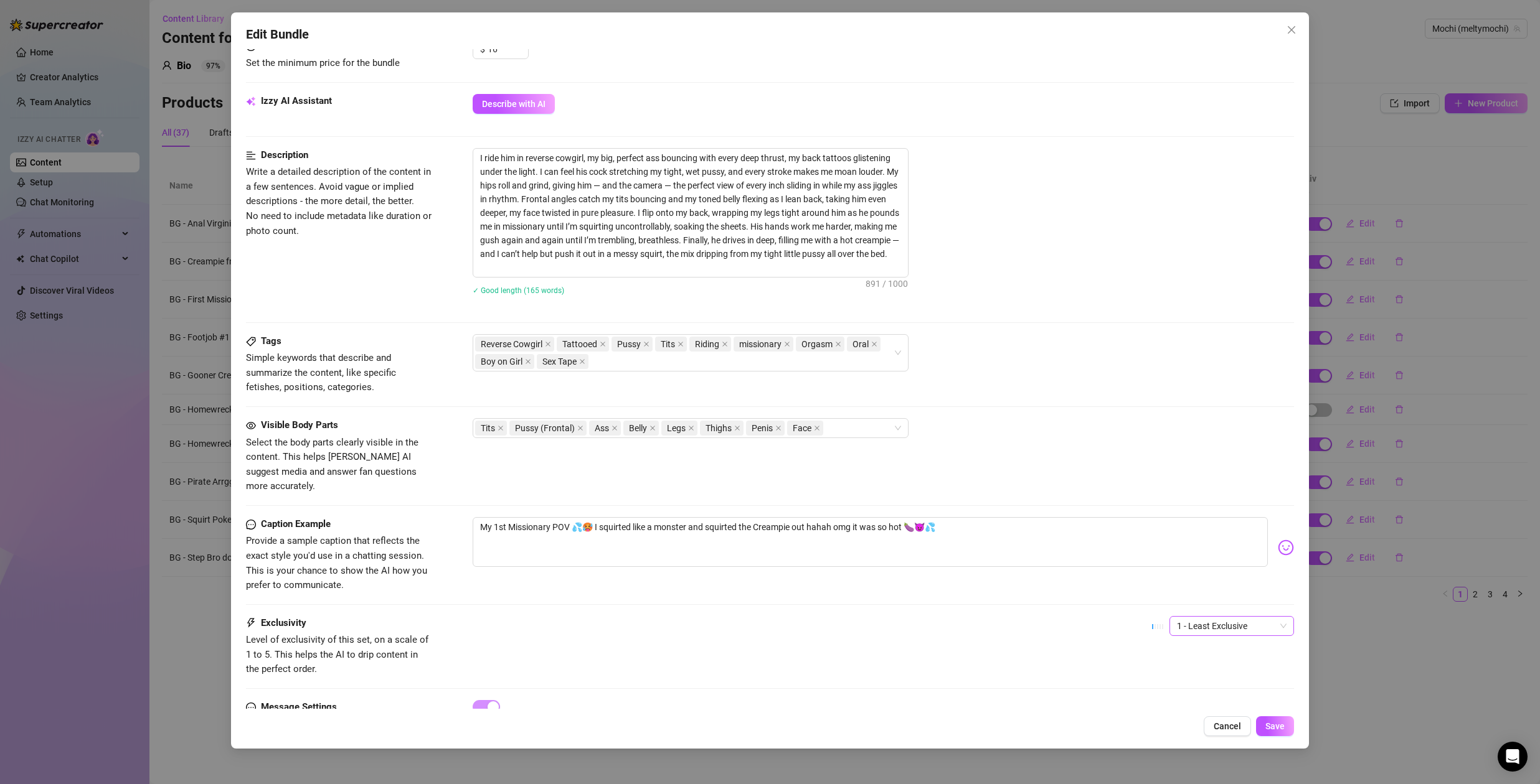
click at [1237, 617] on span "1 - Least Exclusive" at bounding box center [1232, 626] width 110 height 19
click at [1198, 673] on div "3" at bounding box center [1222, 676] width 104 height 14
click at [1272, 727] on span "Save" at bounding box center [1274, 726] width 19 height 10
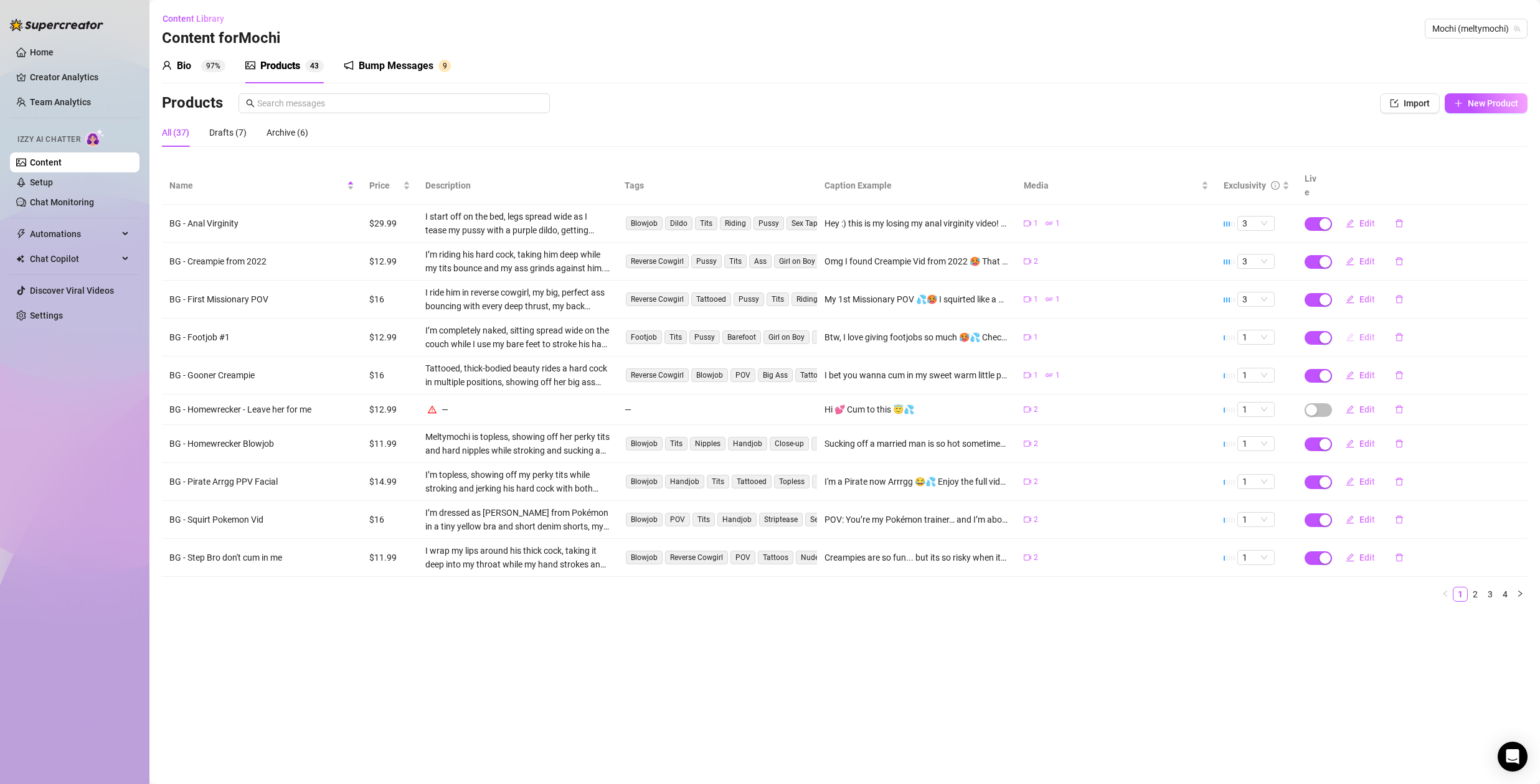
click at [1368, 332] on span "Edit" at bounding box center [1367, 337] width 16 height 10
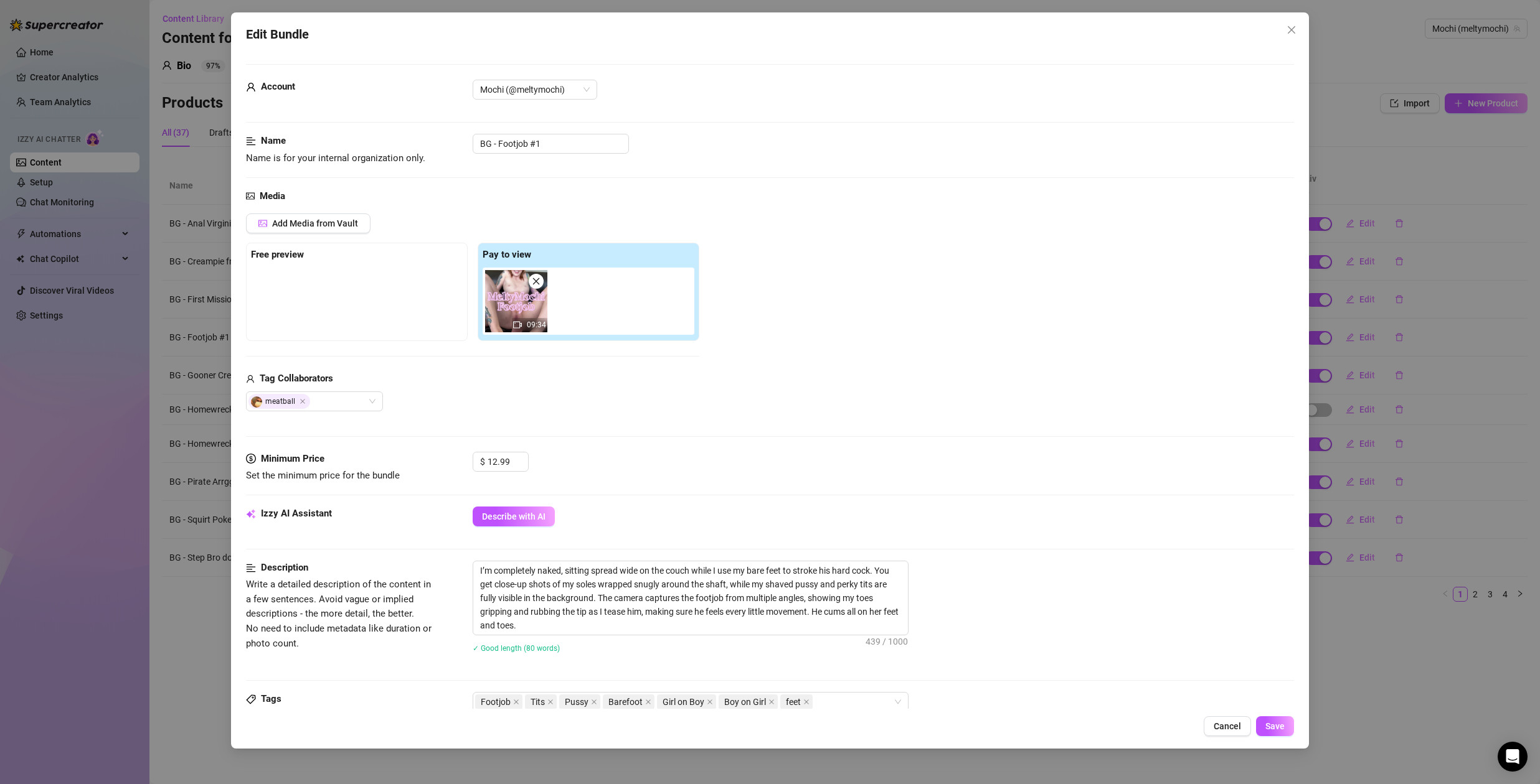
scroll to position [404, 0]
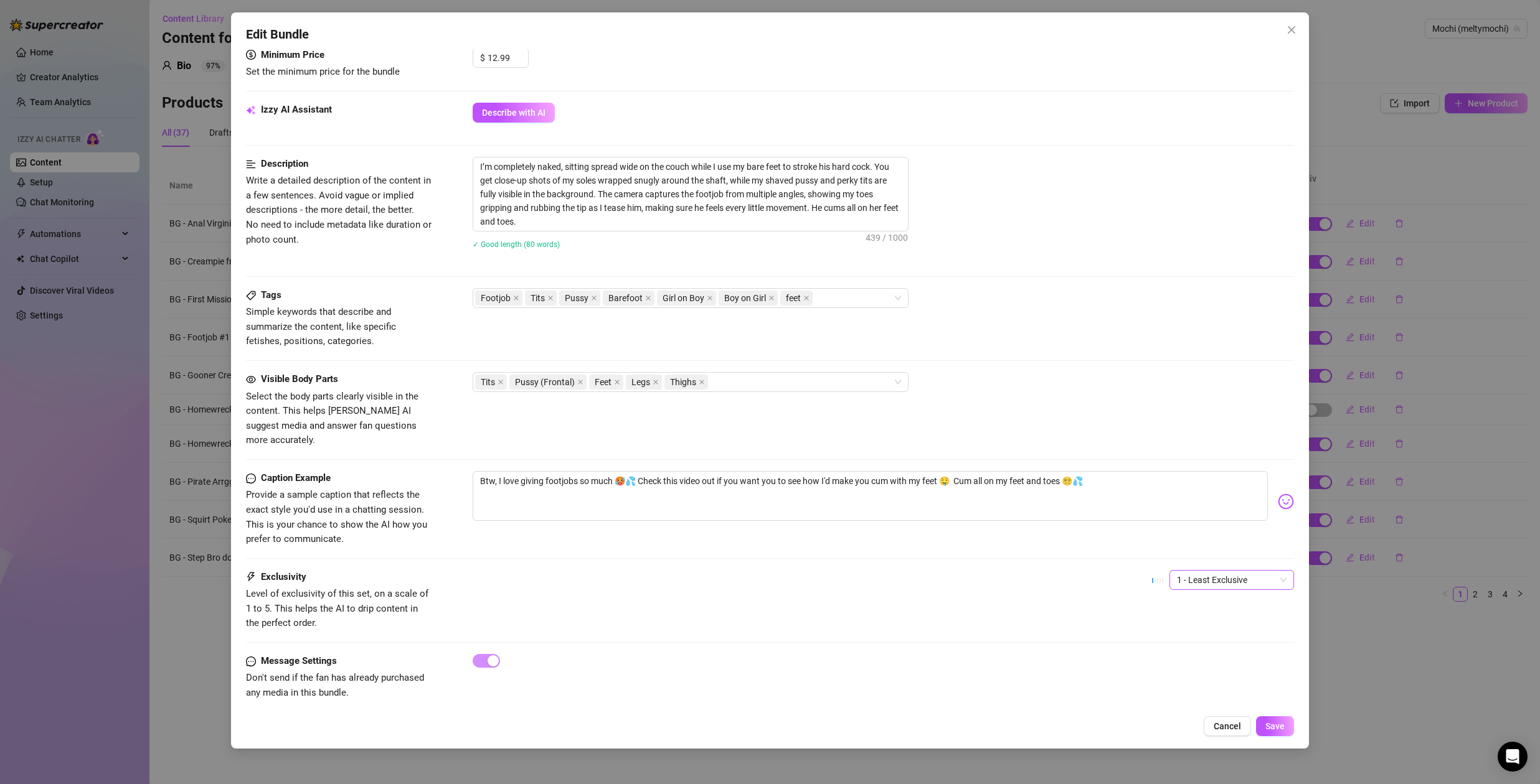
click at [1214, 571] on span "1 - Least Exclusive" at bounding box center [1232, 580] width 110 height 19
click at [1193, 624] on div "3" at bounding box center [1222, 630] width 104 height 14
click at [1281, 727] on span "Save" at bounding box center [1274, 726] width 19 height 10
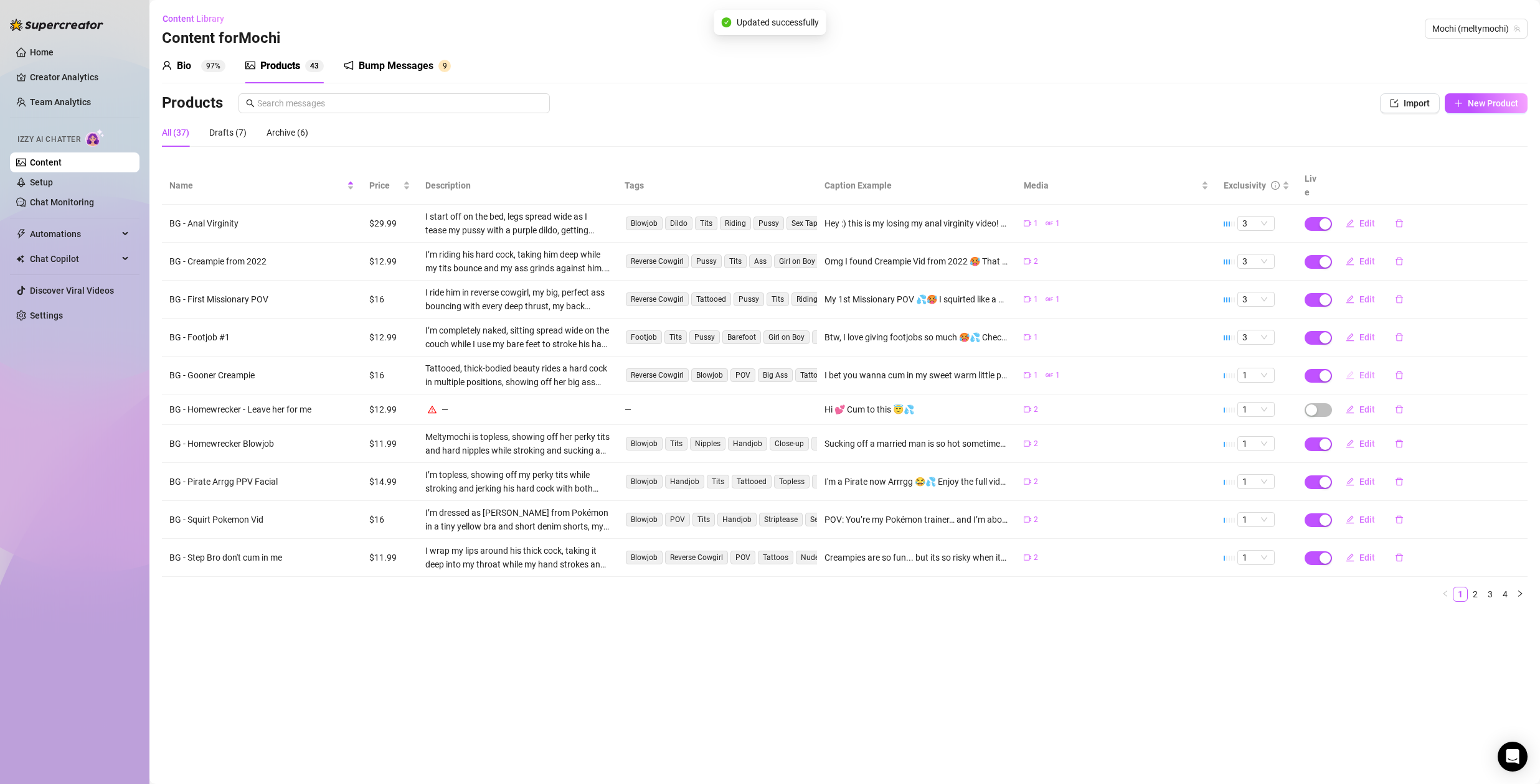
click at [1366, 371] on span "Edit" at bounding box center [1367, 375] width 16 height 10
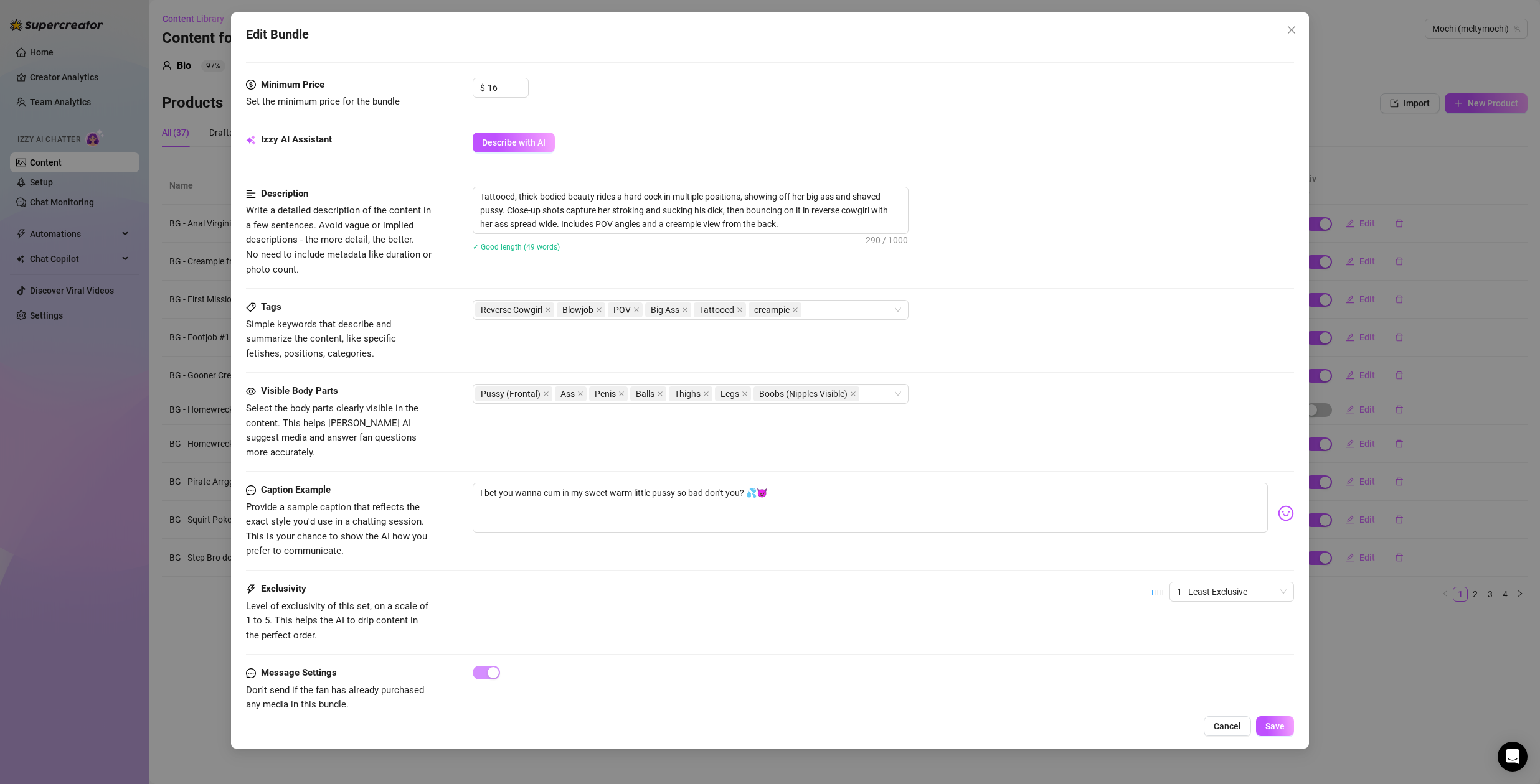
scroll to position [386, 0]
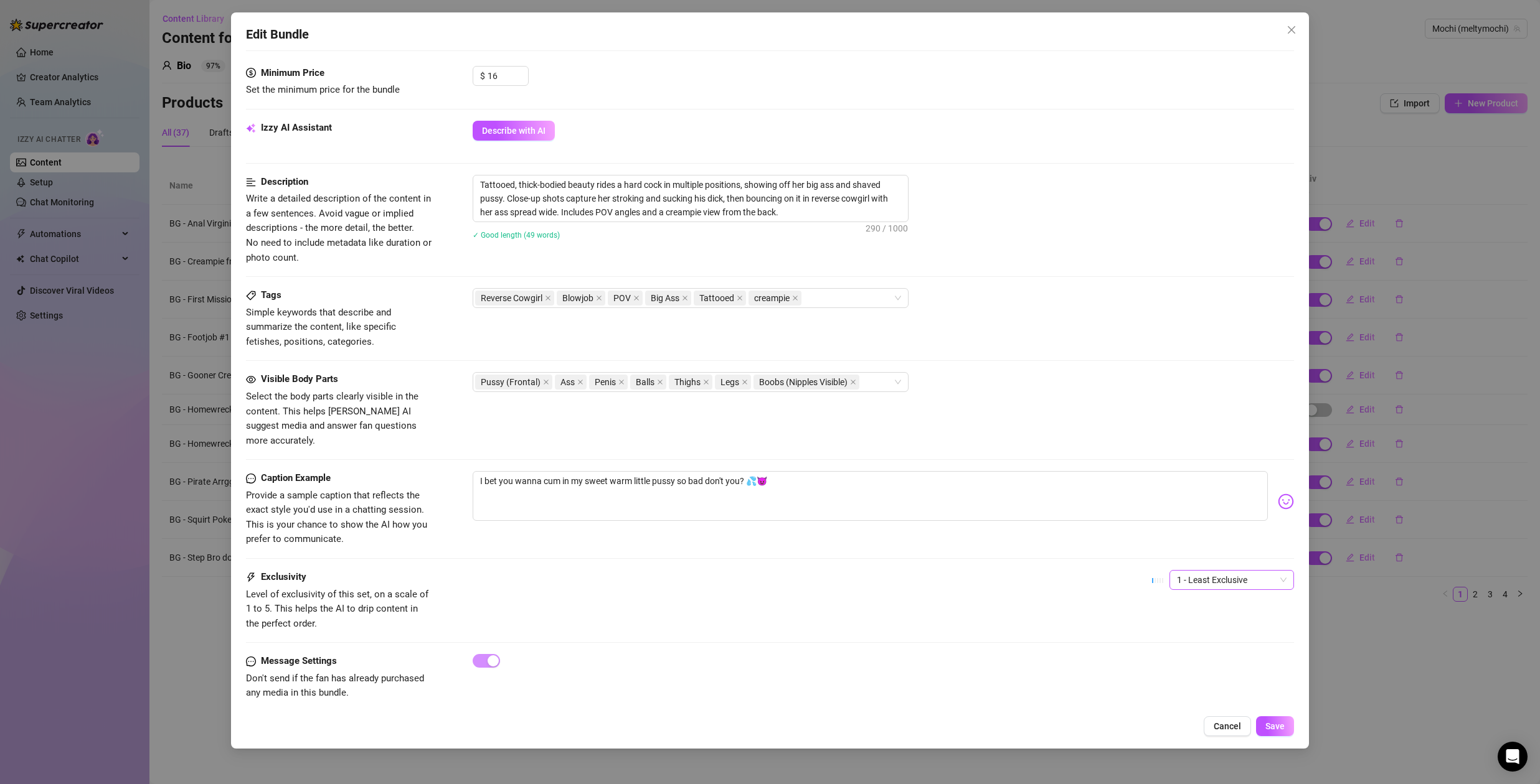
click at [1250, 571] on span "1 - Least Exclusive" at bounding box center [1232, 580] width 110 height 19
click at [1199, 629] on div "3" at bounding box center [1222, 631] width 104 height 14
click at [1274, 730] on span "Save" at bounding box center [1274, 726] width 19 height 10
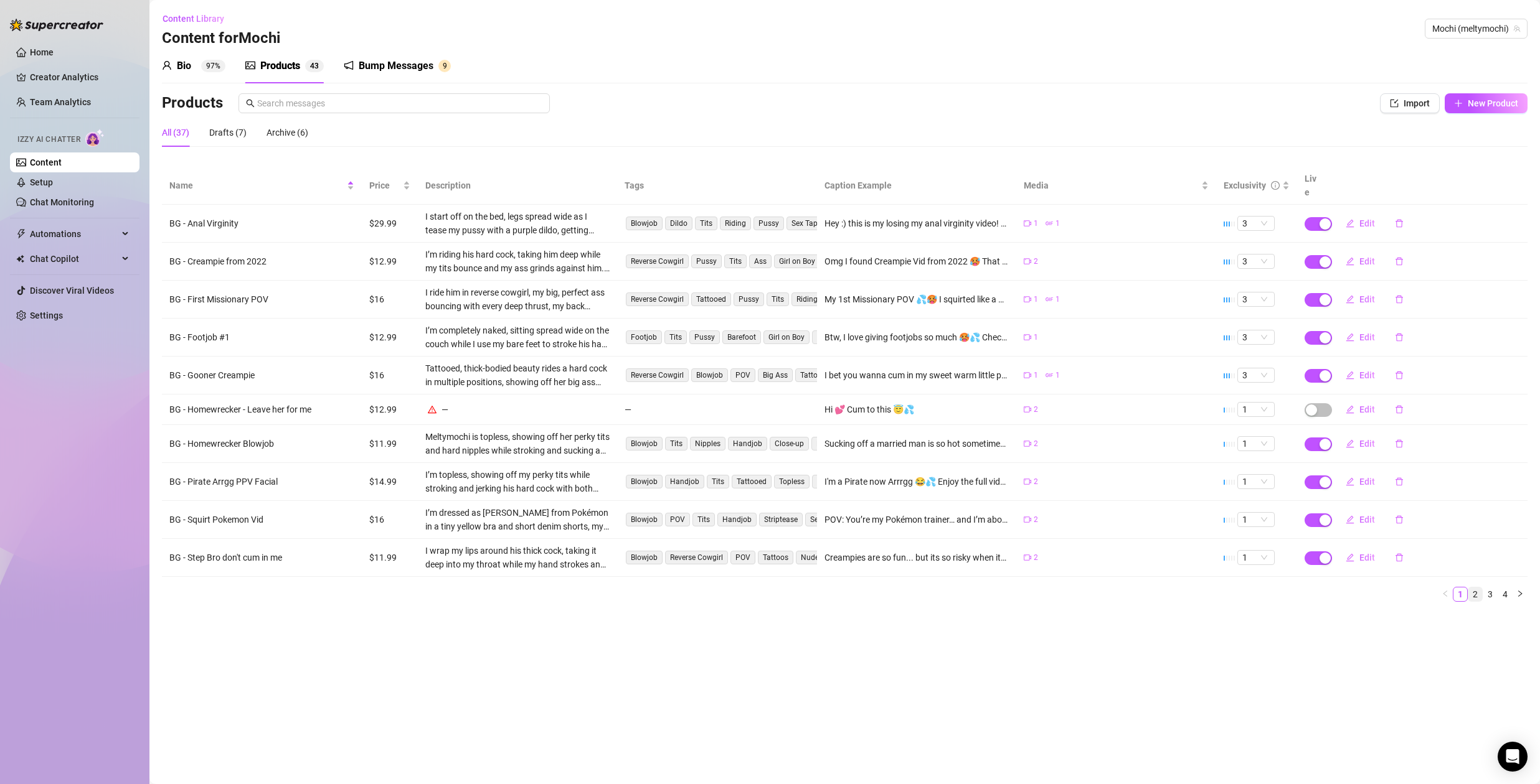
click at [1475, 588] on link "2" at bounding box center [1475, 595] width 14 height 14
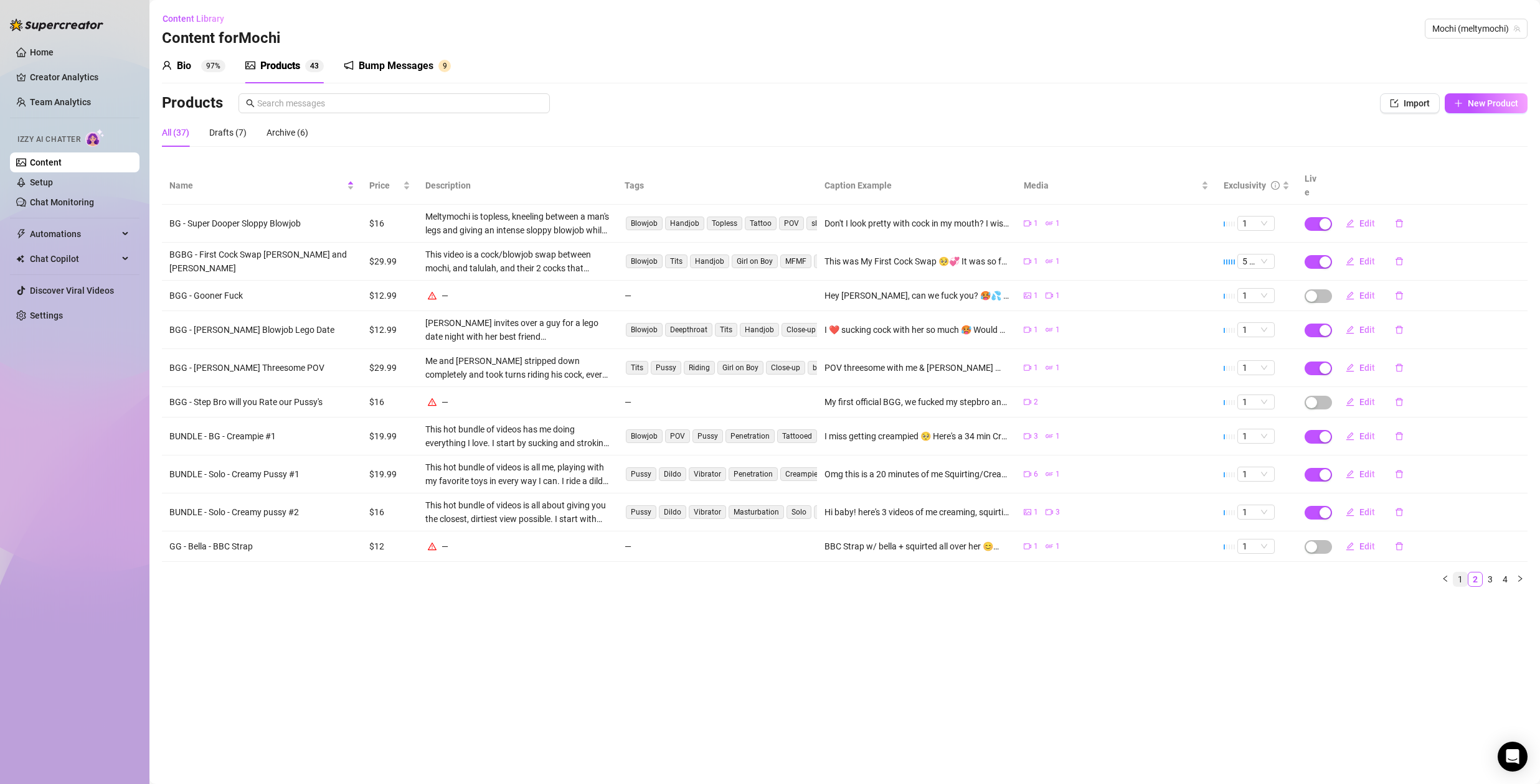
click at [1457, 572] on link "1" at bounding box center [1461, 579] width 14 height 14
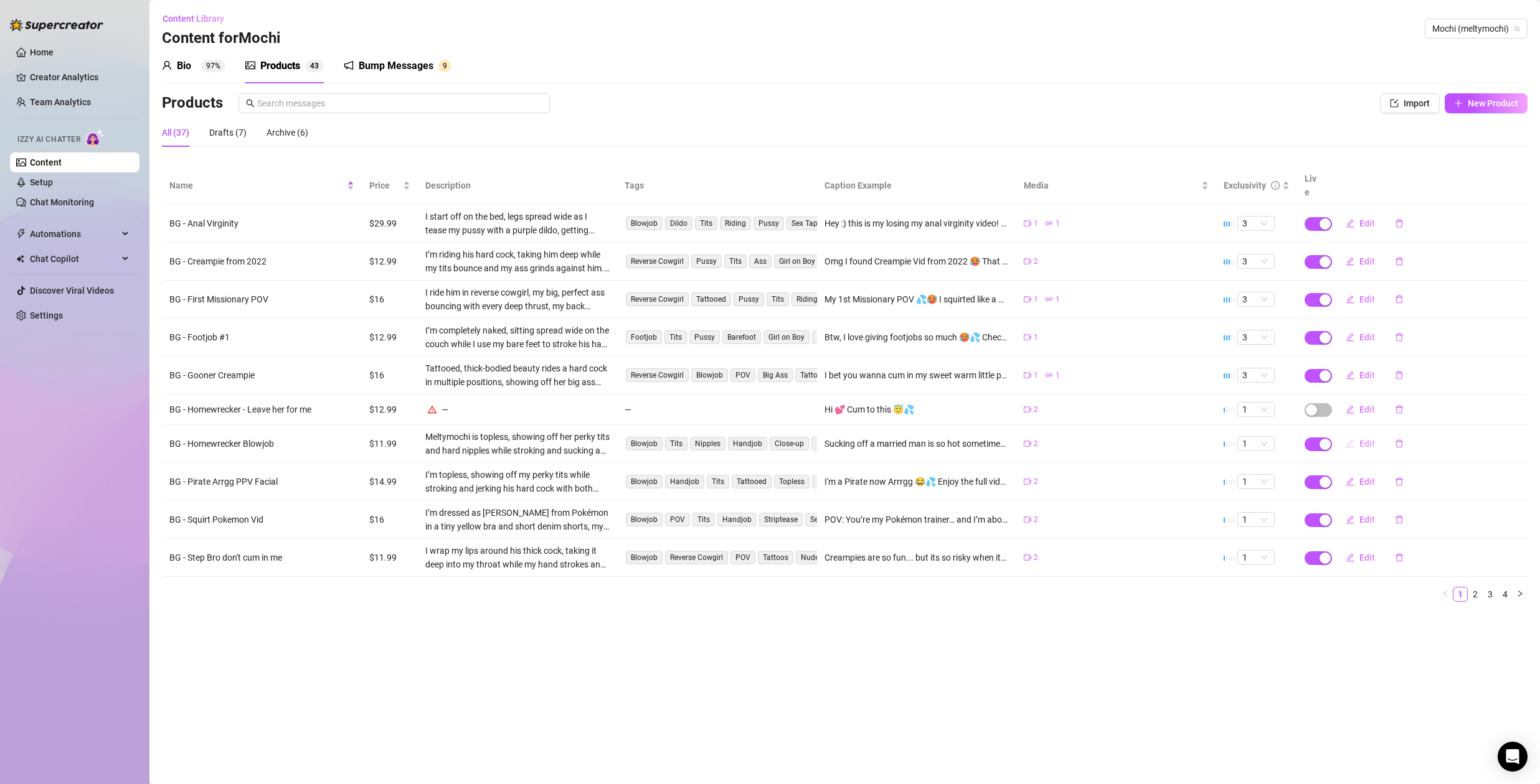
click at [1366, 439] on span "Edit" at bounding box center [1367, 444] width 16 height 10
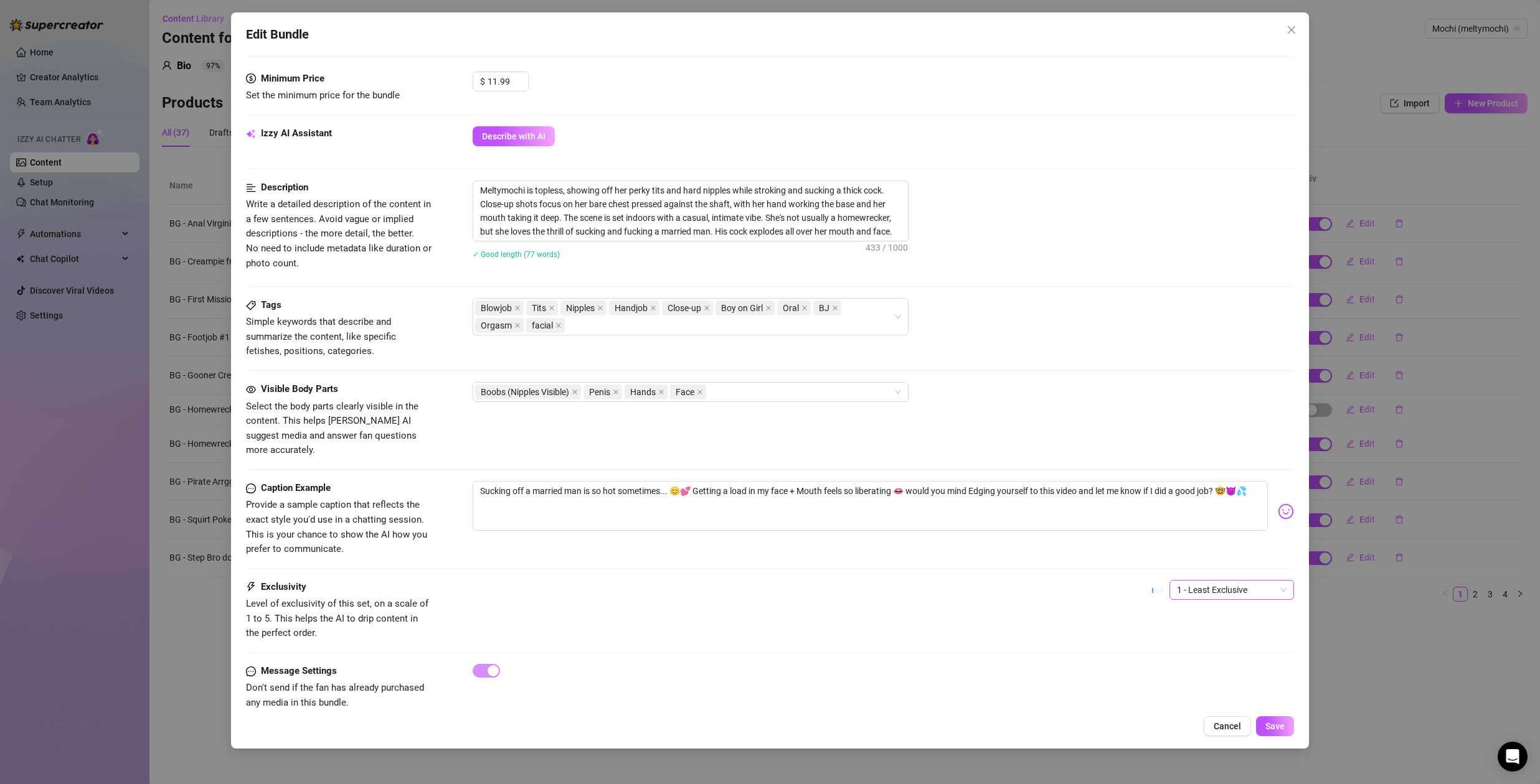
scroll to position [390, 0]
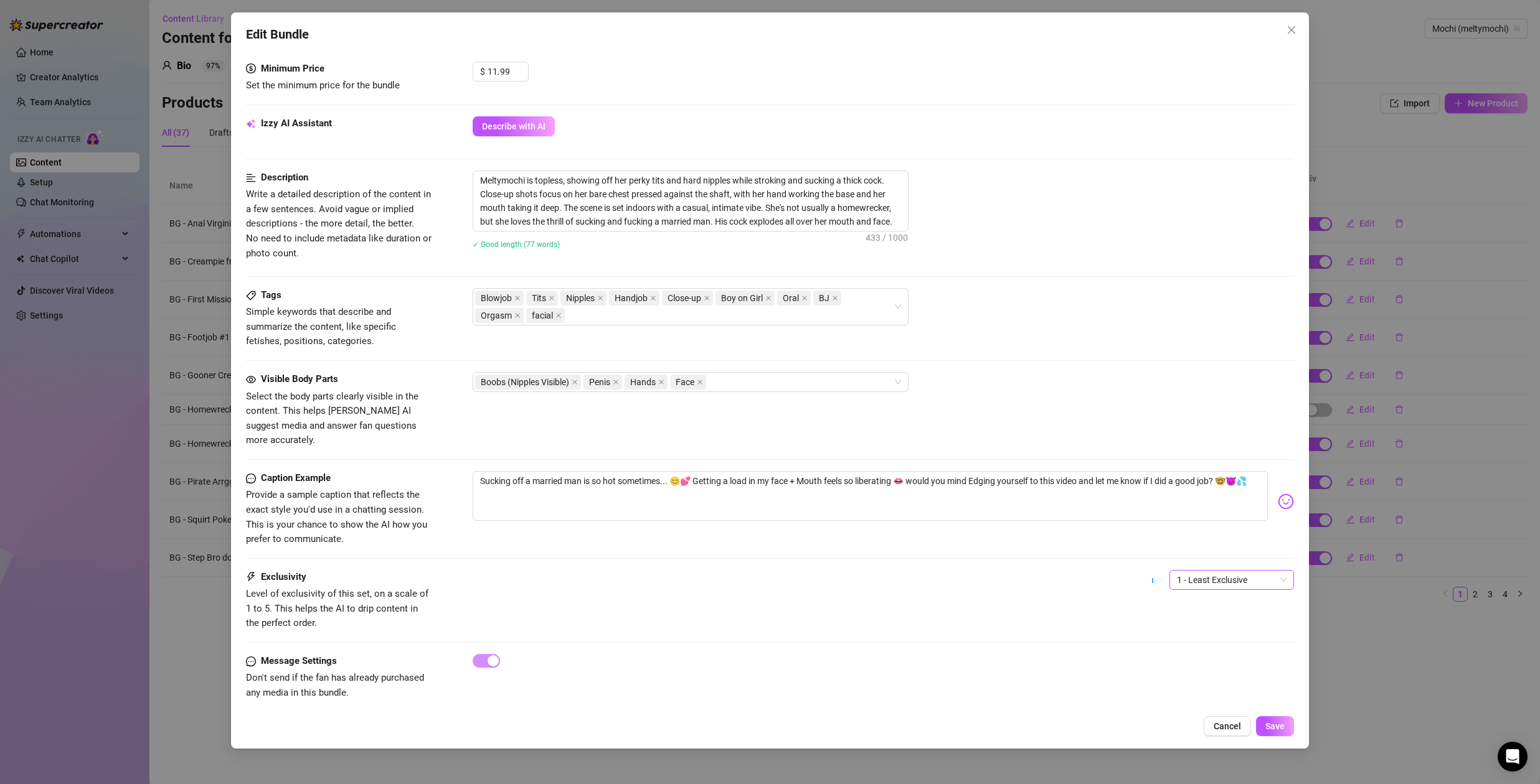
click at [1235, 571] on span "1 - Least Exclusive" at bounding box center [1232, 580] width 110 height 19
click at [1201, 627] on div "3" at bounding box center [1222, 630] width 104 height 14
click at [1277, 727] on span "Save" at bounding box center [1274, 726] width 19 height 10
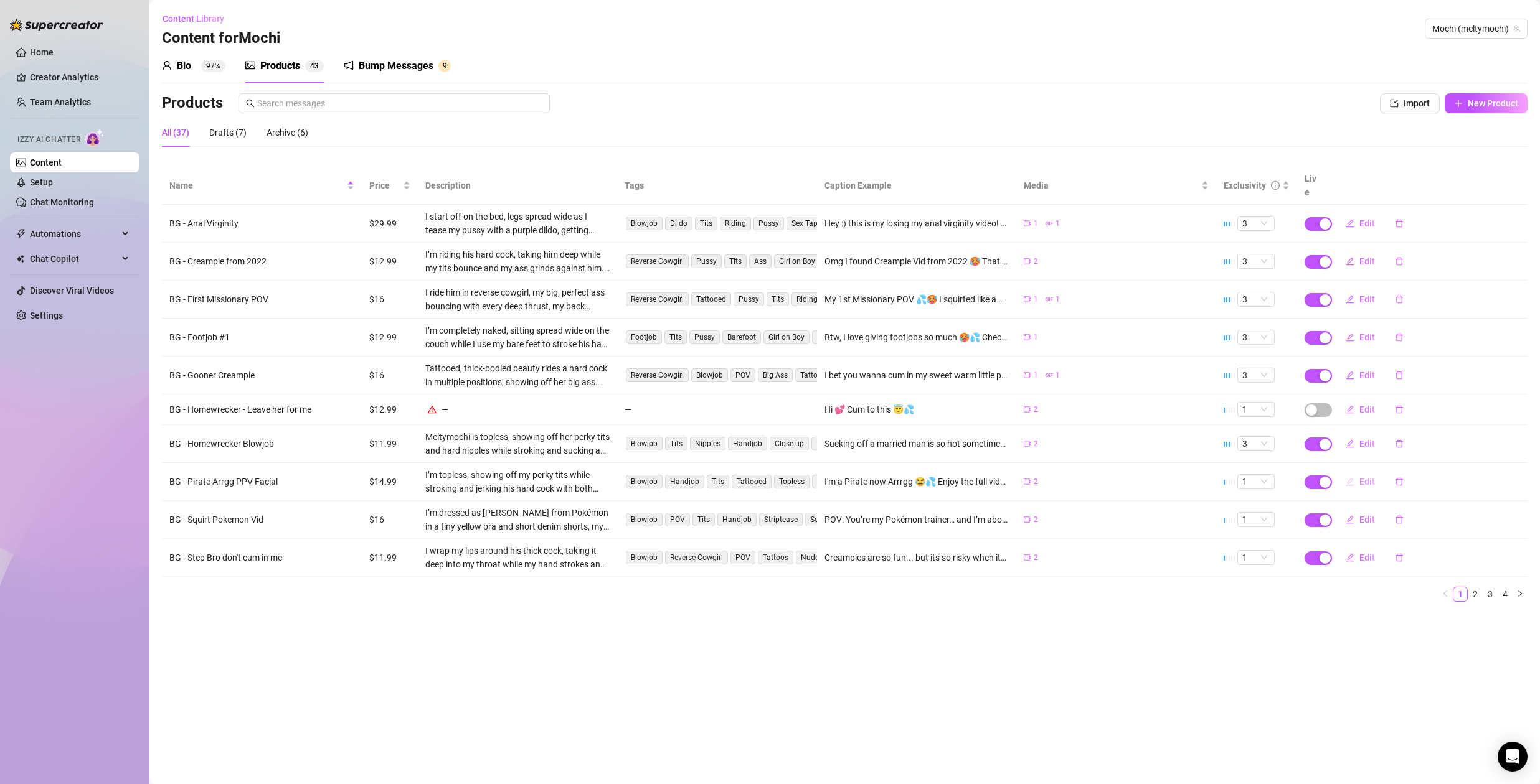
click at [1369, 476] on span "Edit" at bounding box center [1367, 481] width 16 height 10
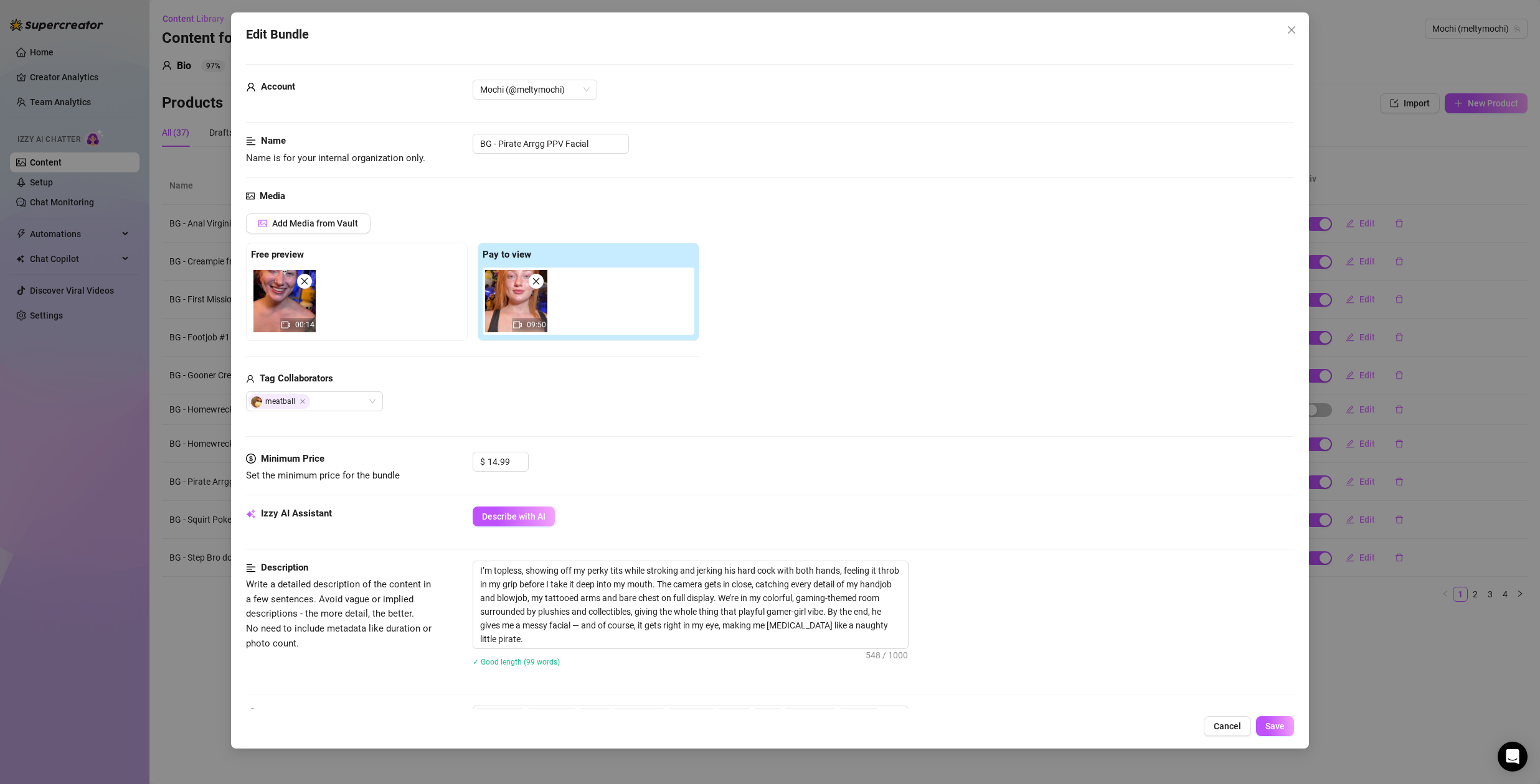
scroll to position [417, 0]
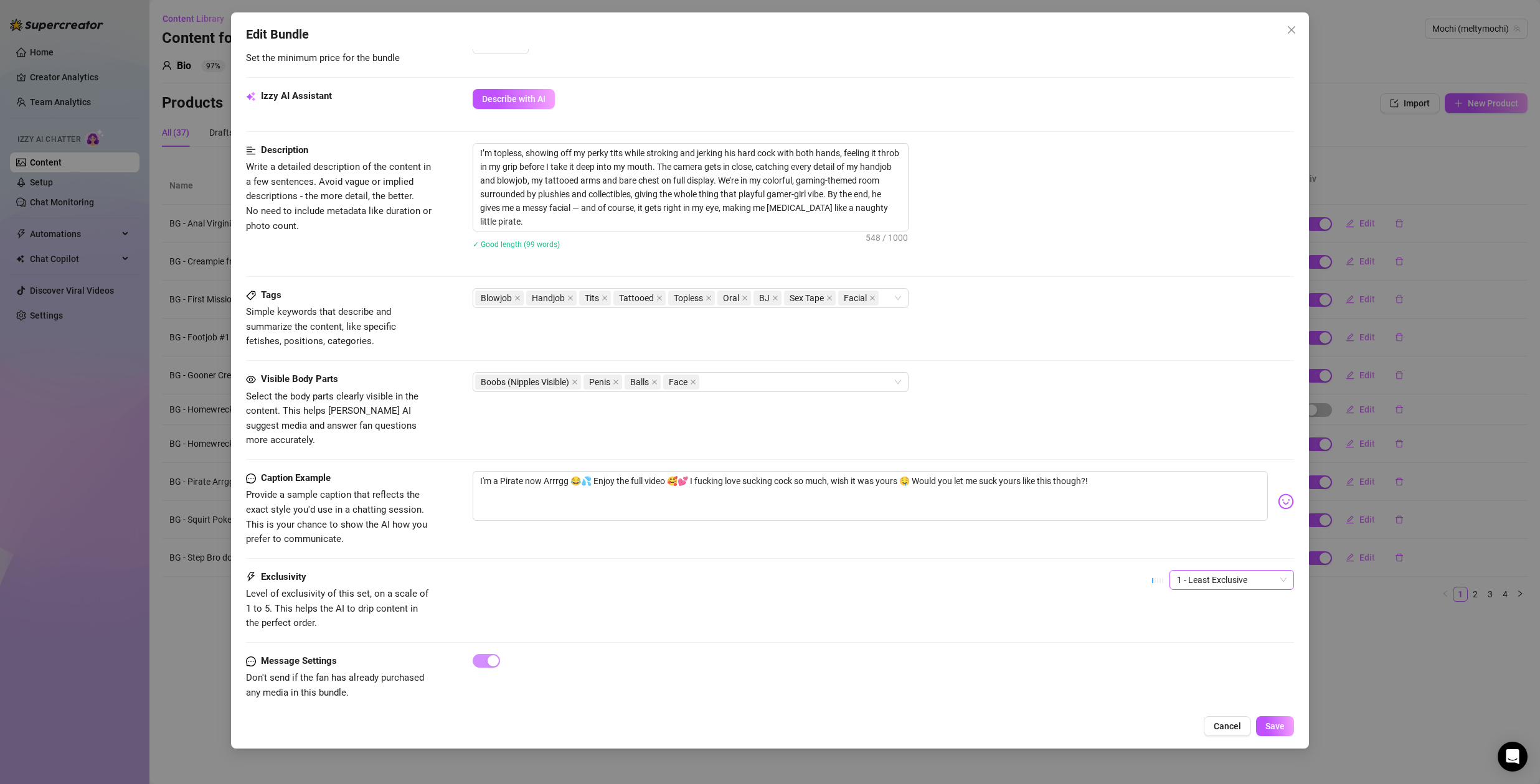
drag, startPoint x: 1253, startPoint y: 568, endPoint x: 1253, endPoint y: 575, distance: 7.0
click at [1253, 571] on span "1 - Least Exclusive" at bounding box center [1232, 580] width 110 height 19
click at [1192, 630] on div "3" at bounding box center [1222, 630] width 104 height 14
click at [1270, 721] on span "Save" at bounding box center [1274, 726] width 19 height 10
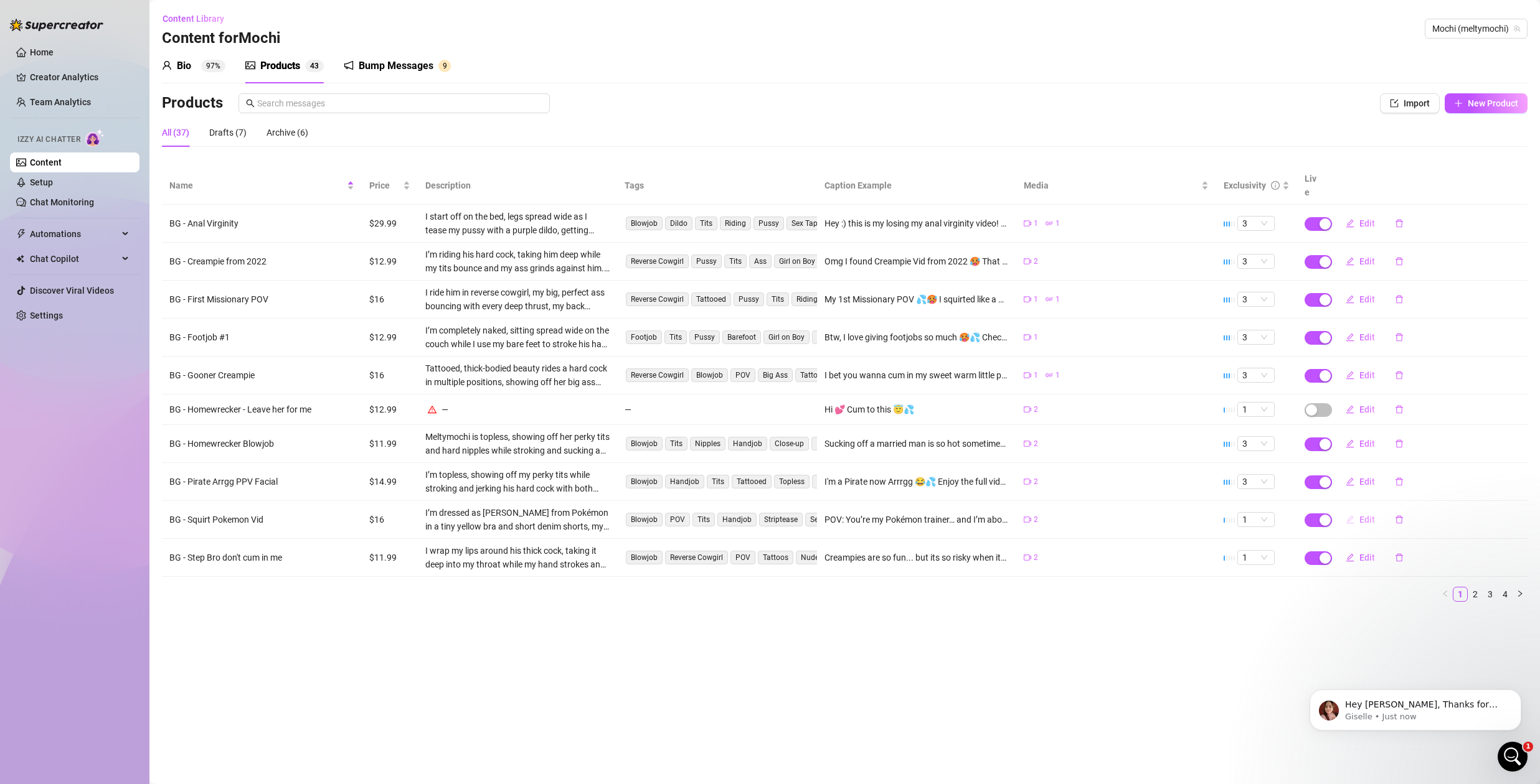
scroll to position [0, 0]
click at [1367, 515] on span "Edit" at bounding box center [1367, 519] width 16 height 10
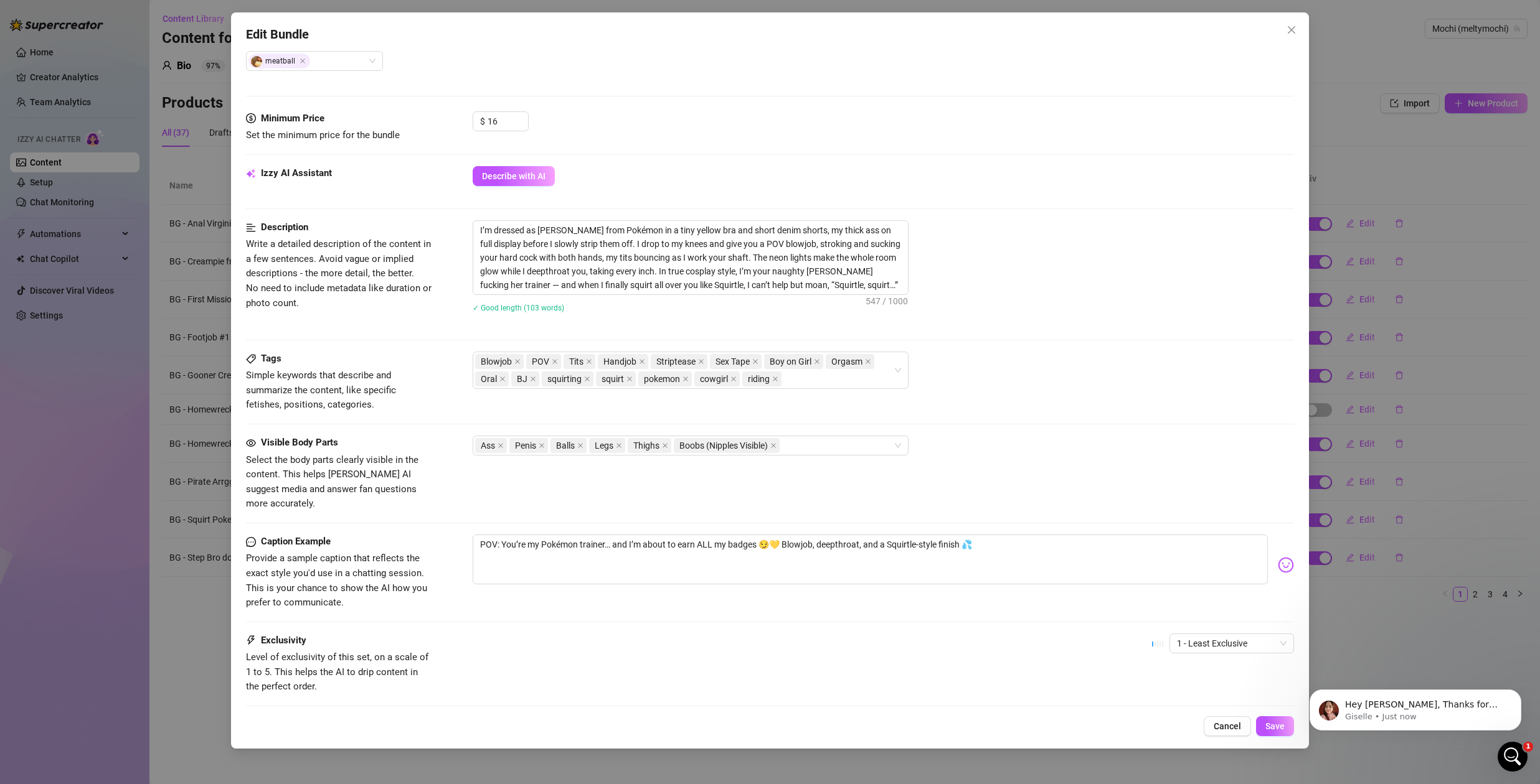
scroll to position [404, 0]
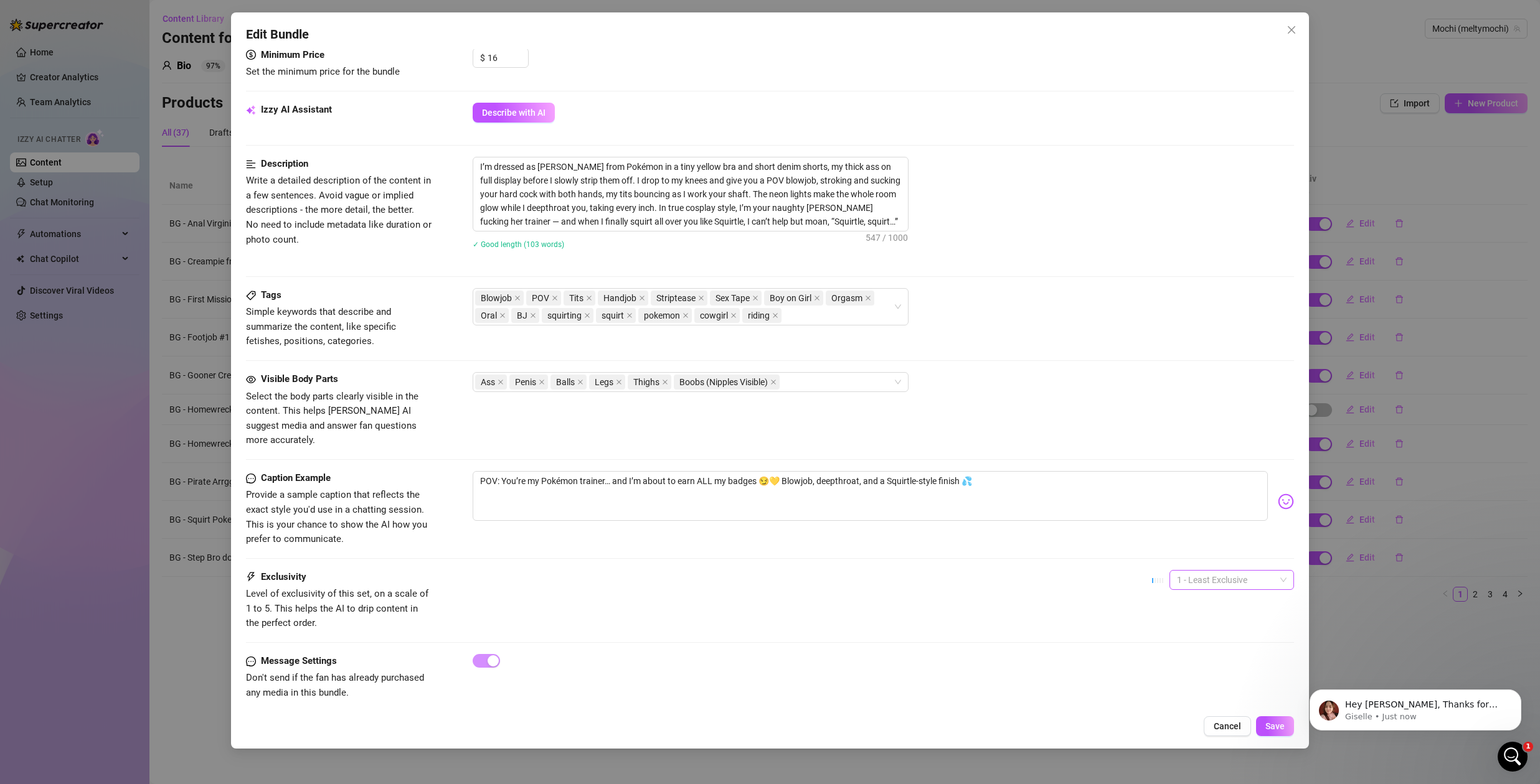
click at [1212, 571] on span "1 - Least Exclusive" at bounding box center [1232, 580] width 110 height 19
click at [1193, 627] on div "3" at bounding box center [1222, 630] width 104 height 14
click at [1278, 730] on span "Save" at bounding box center [1274, 726] width 19 height 10
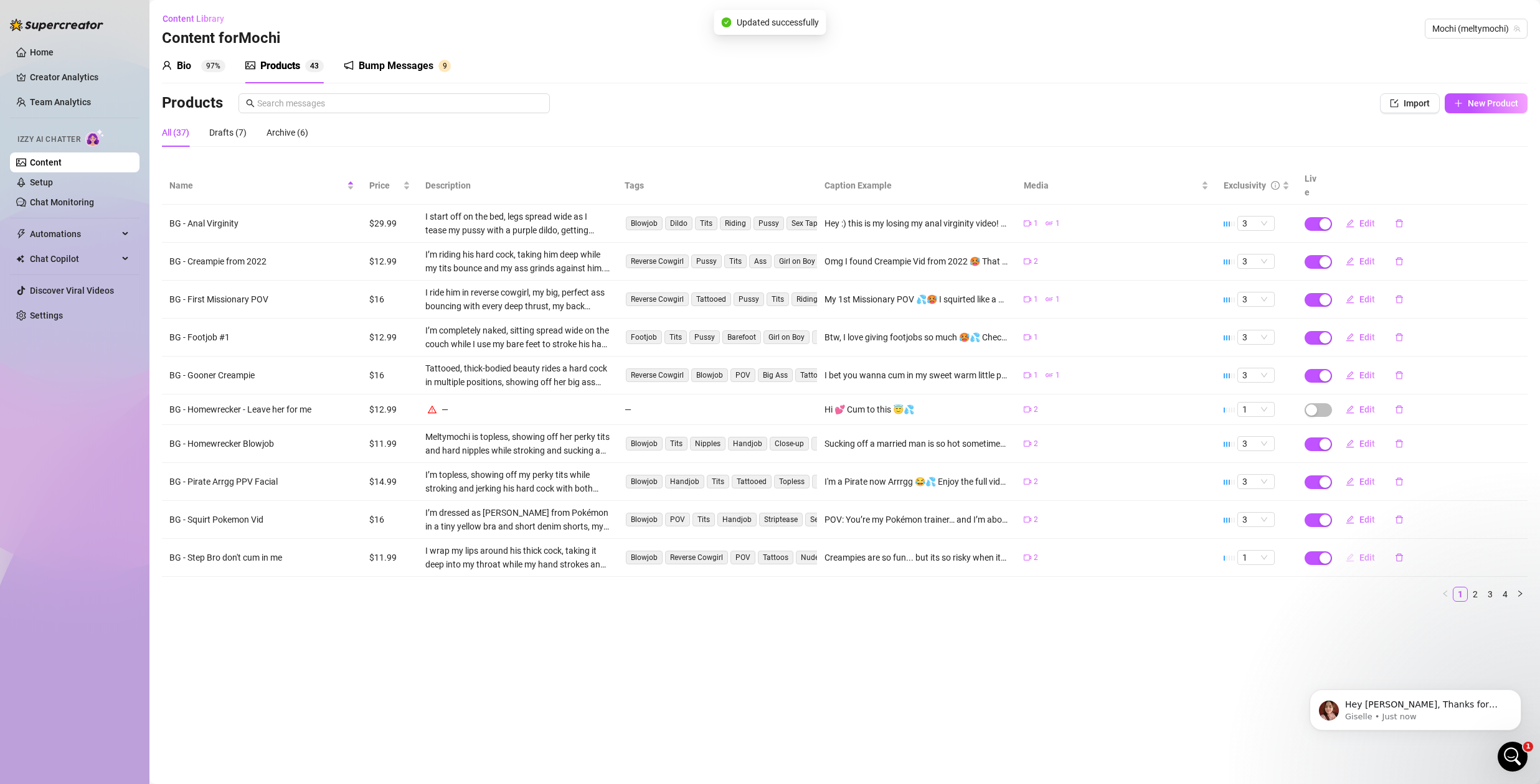
click at [1361, 553] on span "Edit" at bounding box center [1367, 557] width 16 height 10
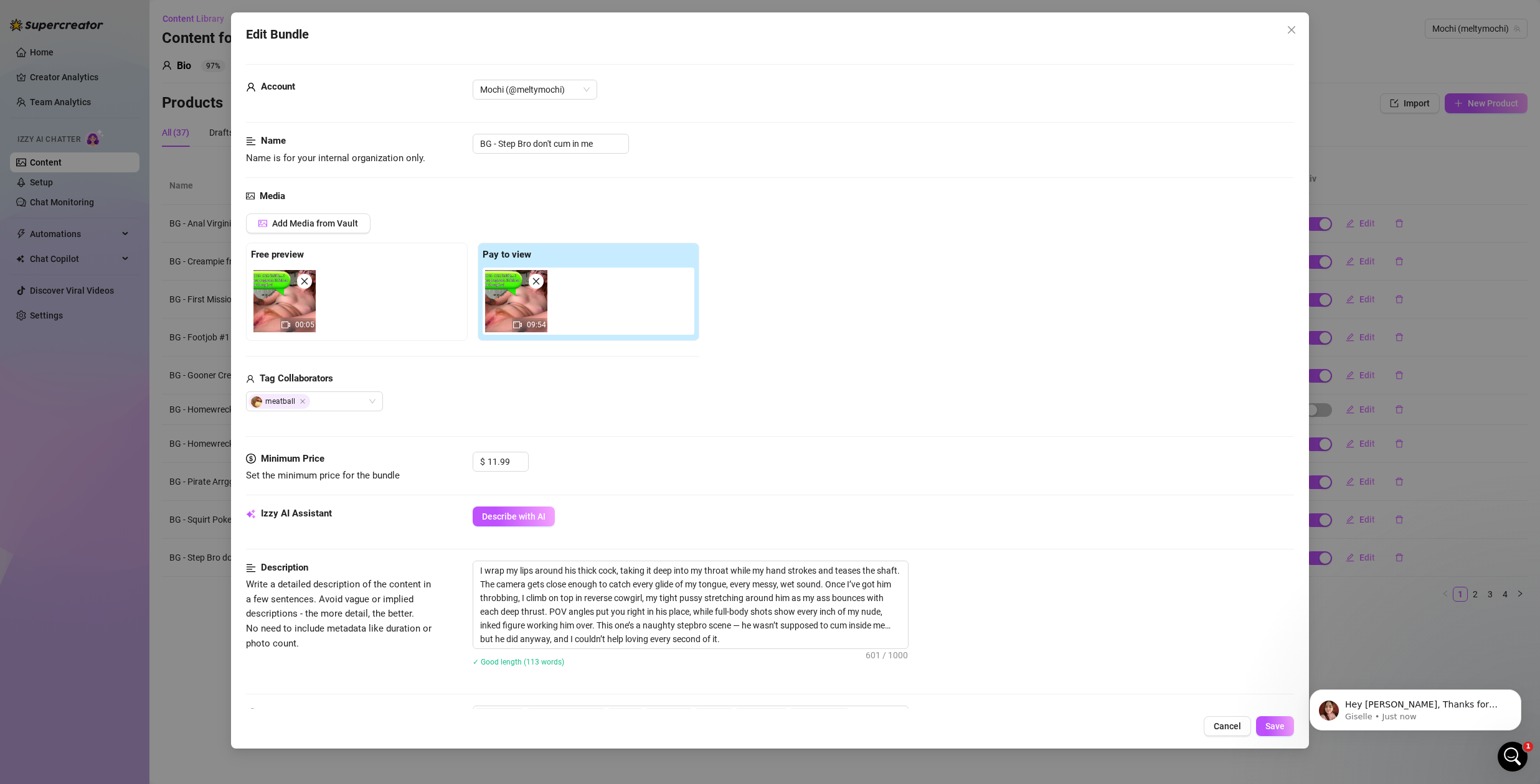
scroll to position [417, 0]
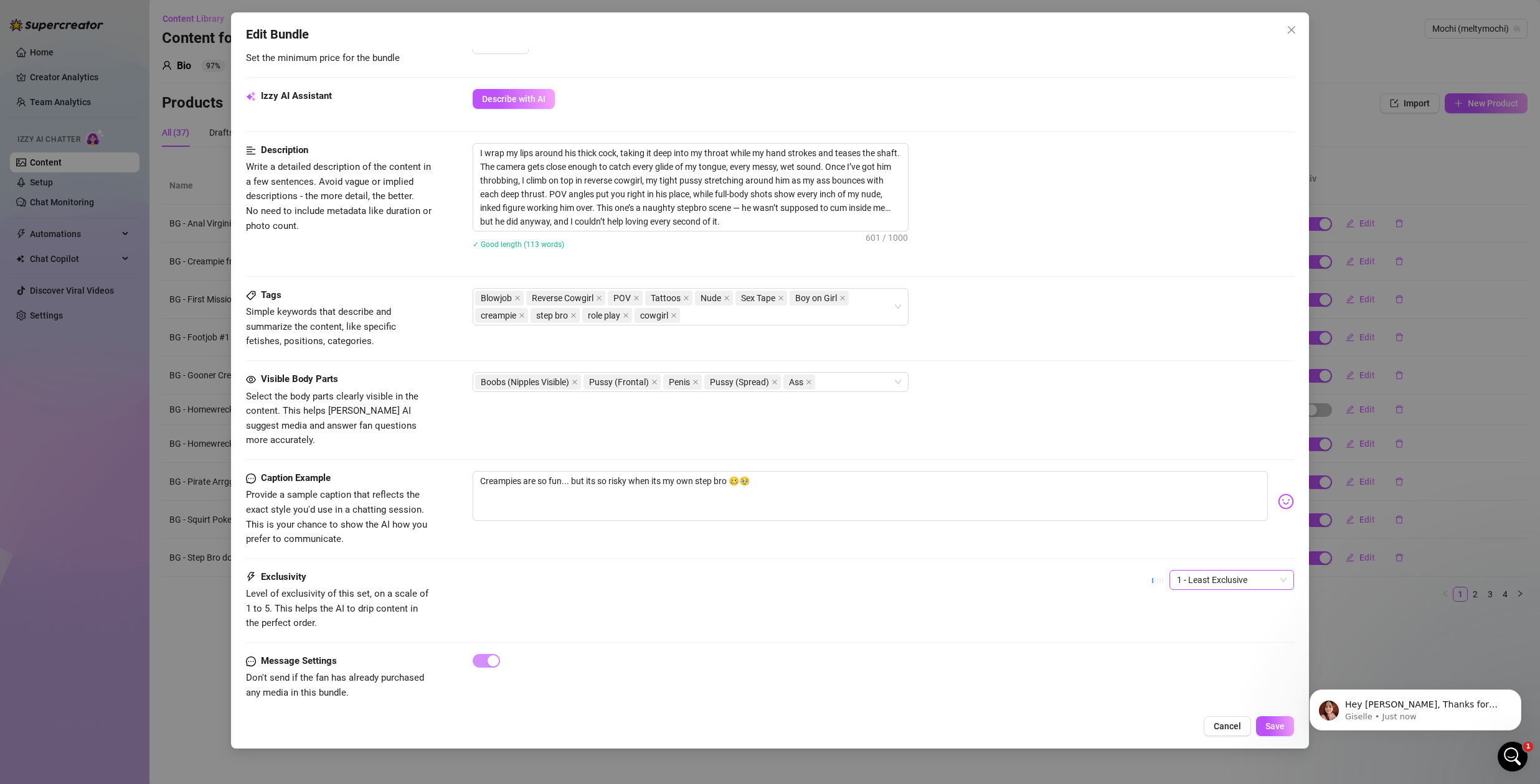
click at [1213, 571] on span "1 - Least Exclusive" at bounding box center [1232, 580] width 110 height 19
click at [1197, 627] on div "3" at bounding box center [1222, 630] width 104 height 14
click at [1263, 722] on button "Save" at bounding box center [1274, 726] width 38 height 20
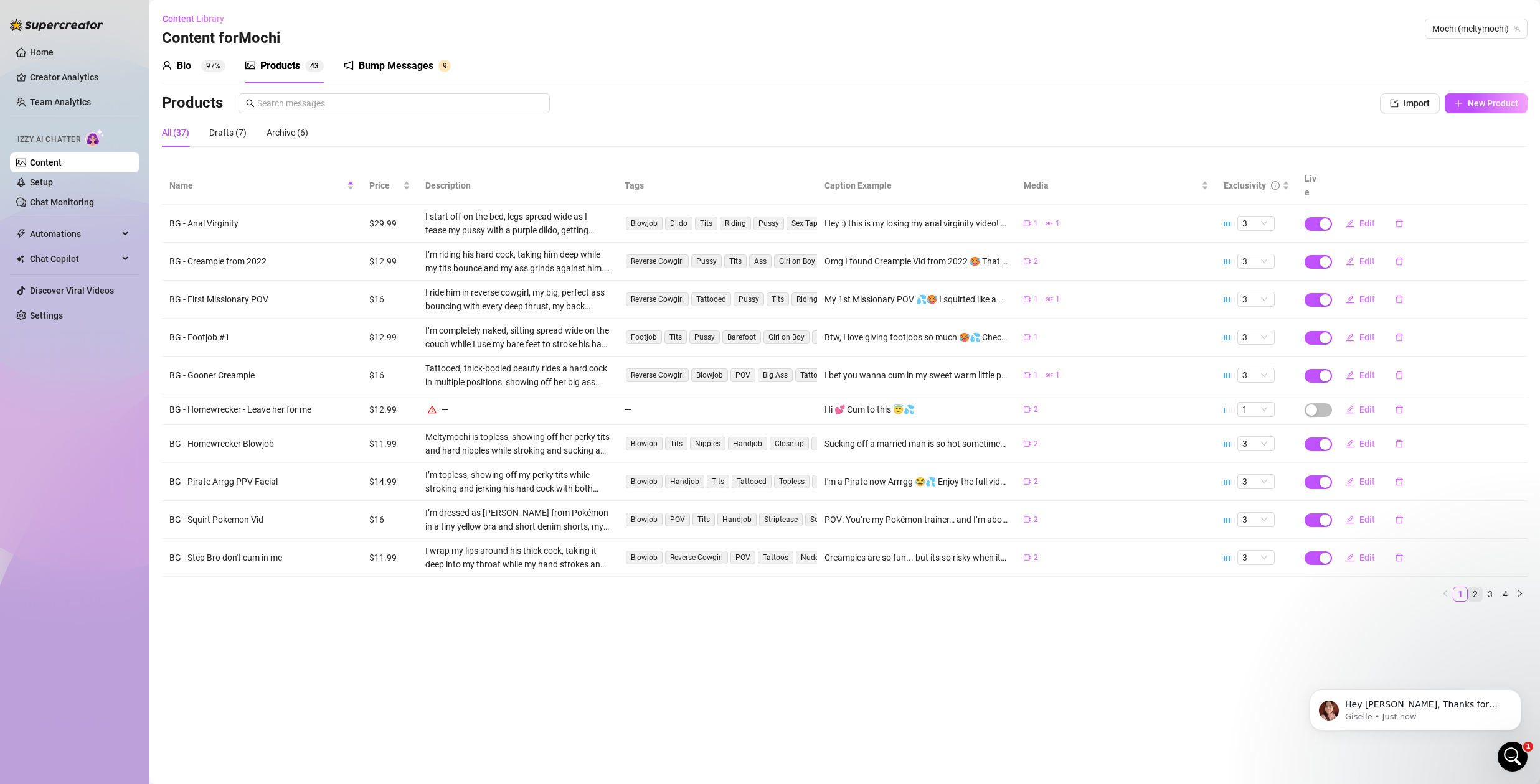
click at [1476, 588] on link "2" at bounding box center [1475, 595] width 14 height 14
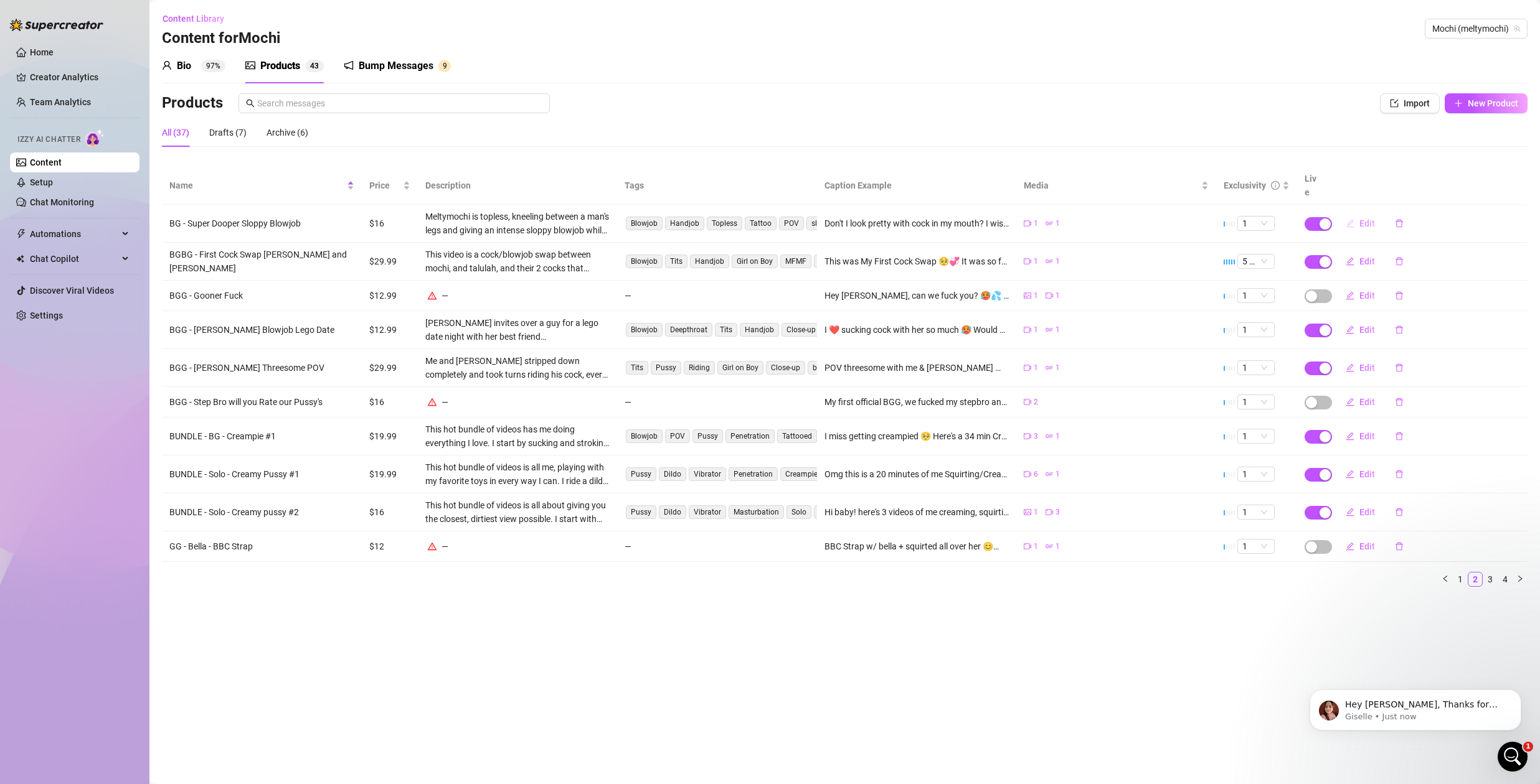
click at [1363, 219] on span "Edit" at bounding box center [1367, 223] width 16 height 10
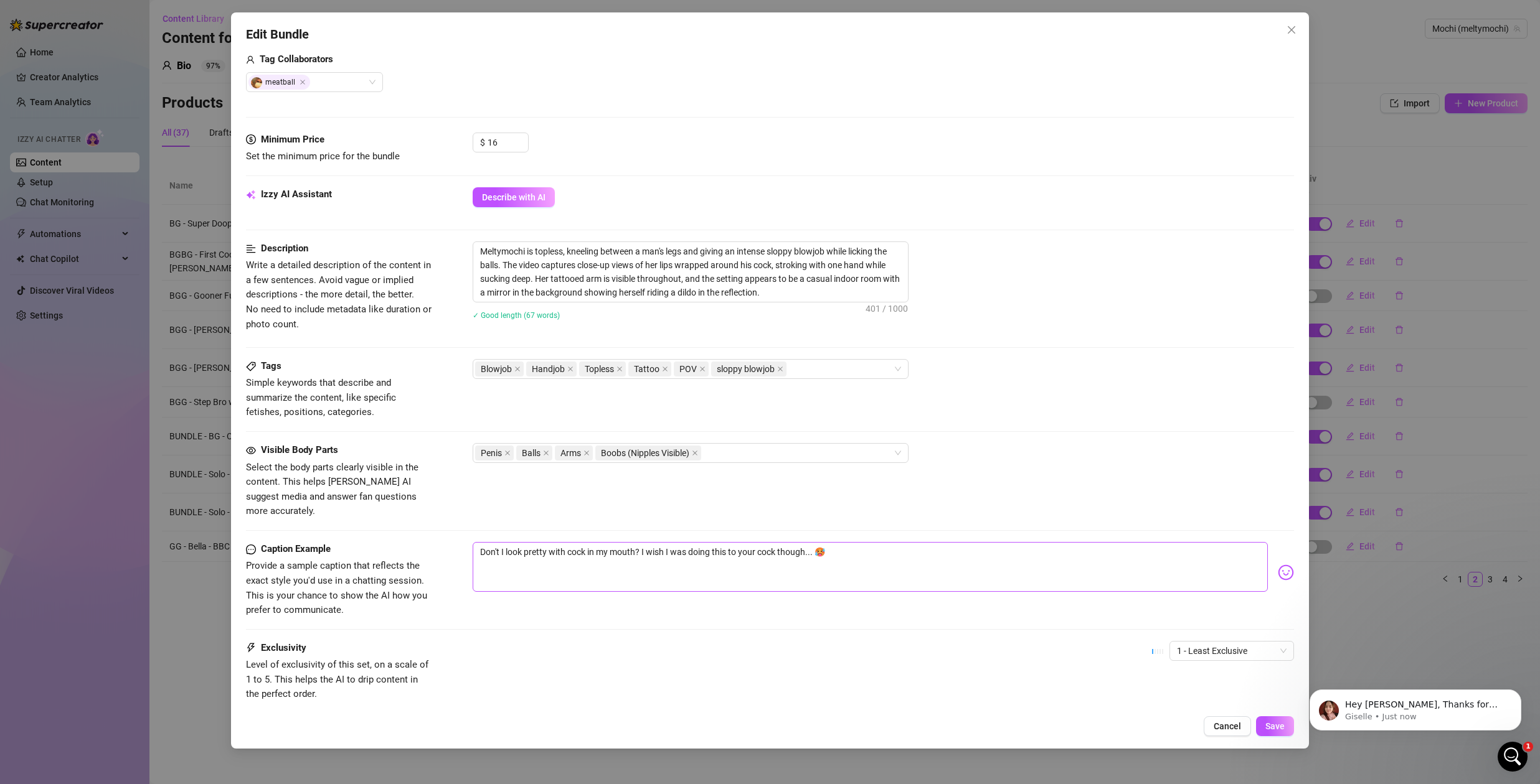
scroll to position [390, 0]
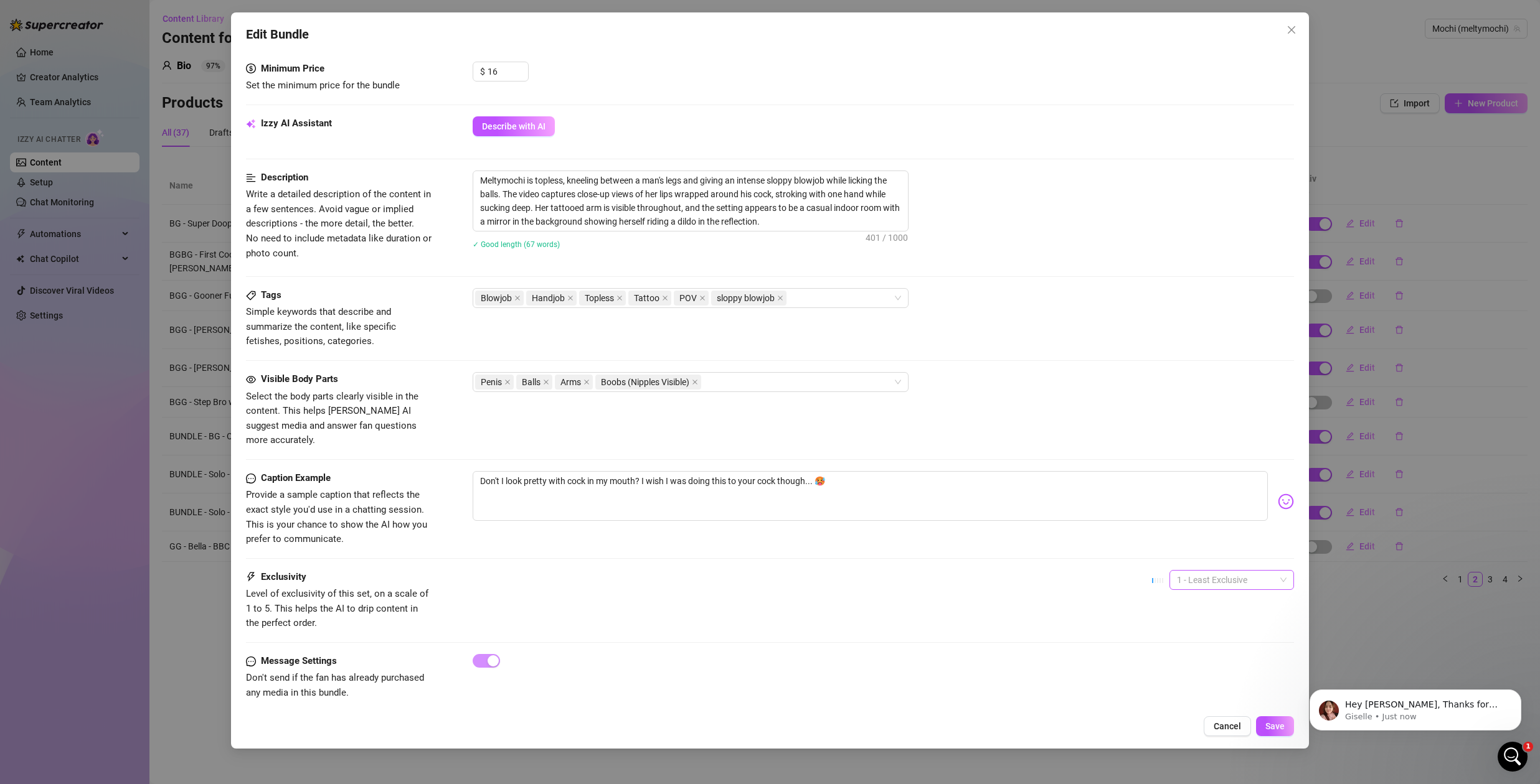
click at [1220, 571] on span "1 - Least Exclusive" at bounding box center [1232, 580] width 110 height 19
click at [1200, 634] on div "3" at bounding box center [1222, 630] width 104 height 14
click at [1270, 726] on span "Save" at bounding box center [1274, 726] width 19 height 10
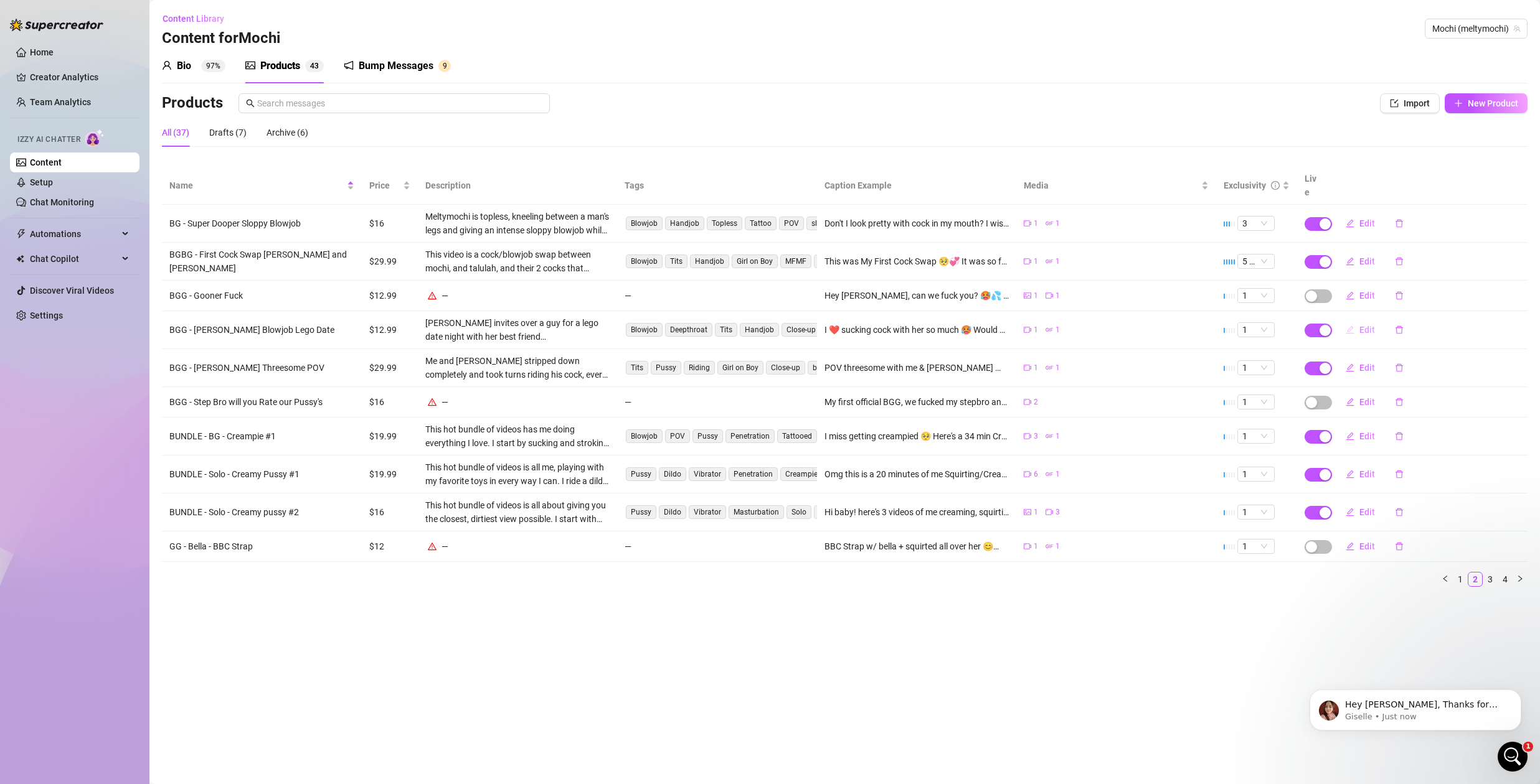
click at [1366, 325] on span "Edit" at bounding box center [1367, 329] width 16 height 10
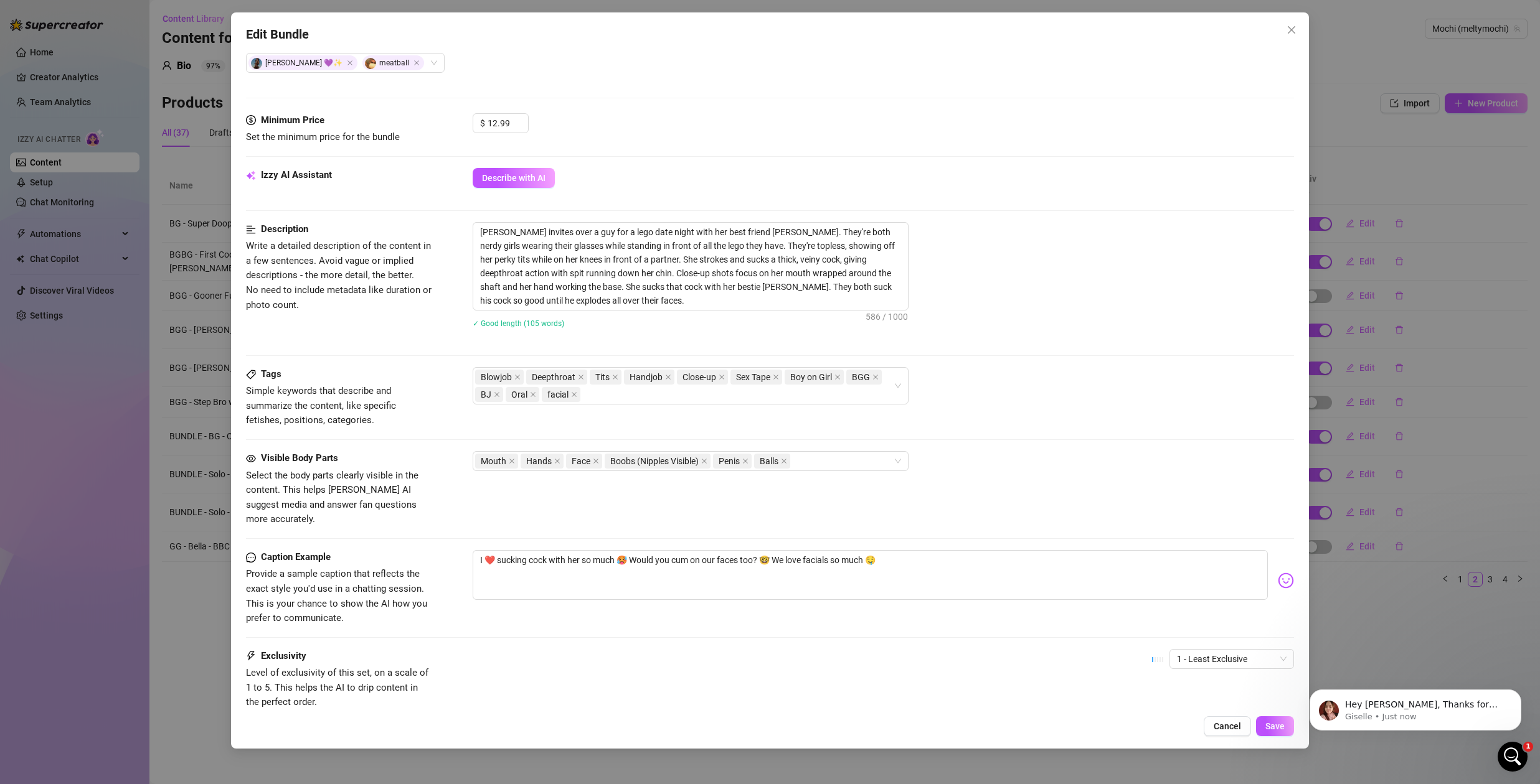
scroll to position [417, 0]
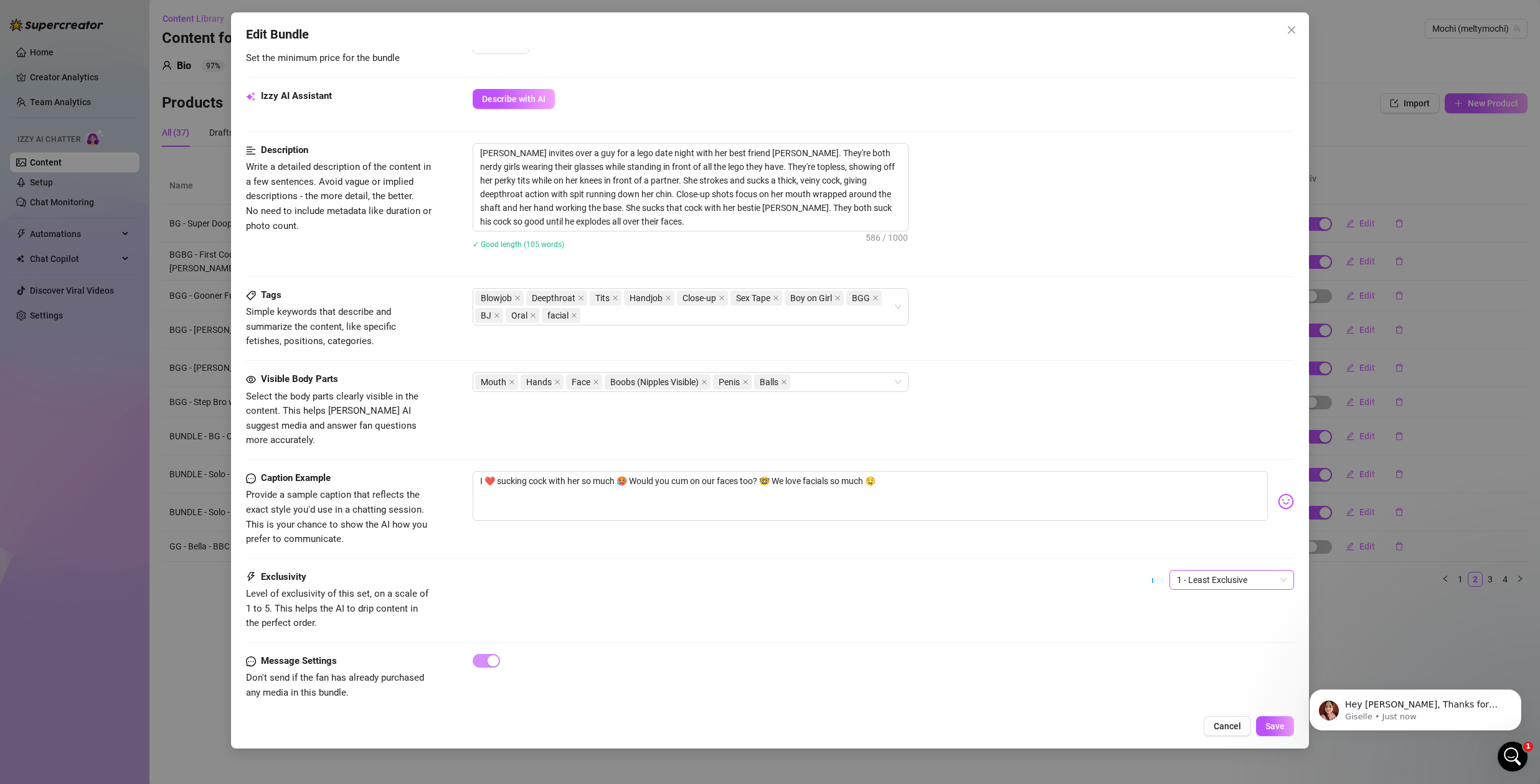
click at [1226, 571] on span "1 - Least Exclusive" at bounding box center [1232, 580] width 110 height 19
click at [1196, 670] on div "5 - Most Exclusive 🔥" at bounding box center [1222, 670] width 104 height 14
click at [1267, 730] on span "Save" at bounding box center [1274, 726] width 19 height 10
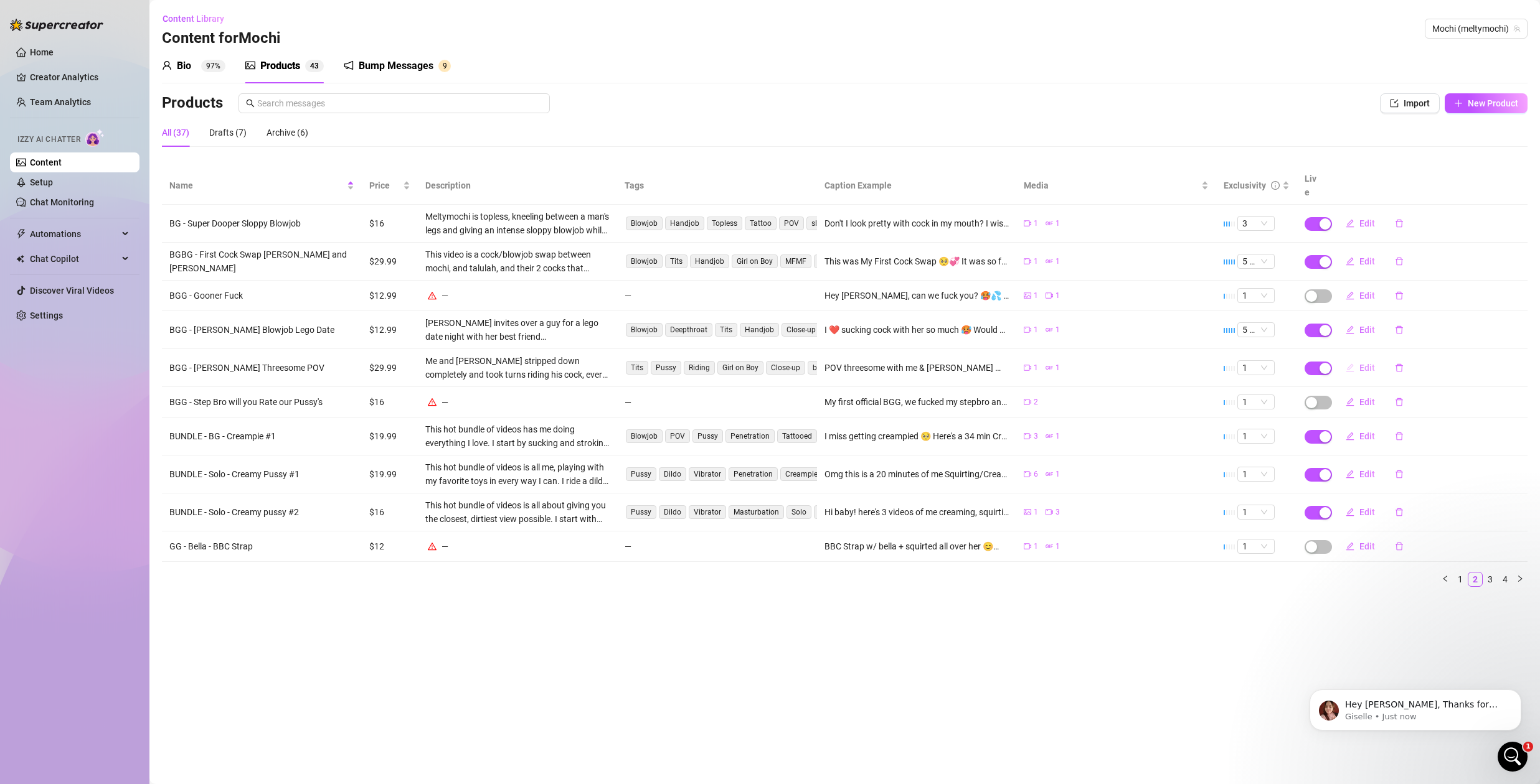
click at [1363, 363] on span "Edit" at bounding box center [1367, 367] width 16 height 10
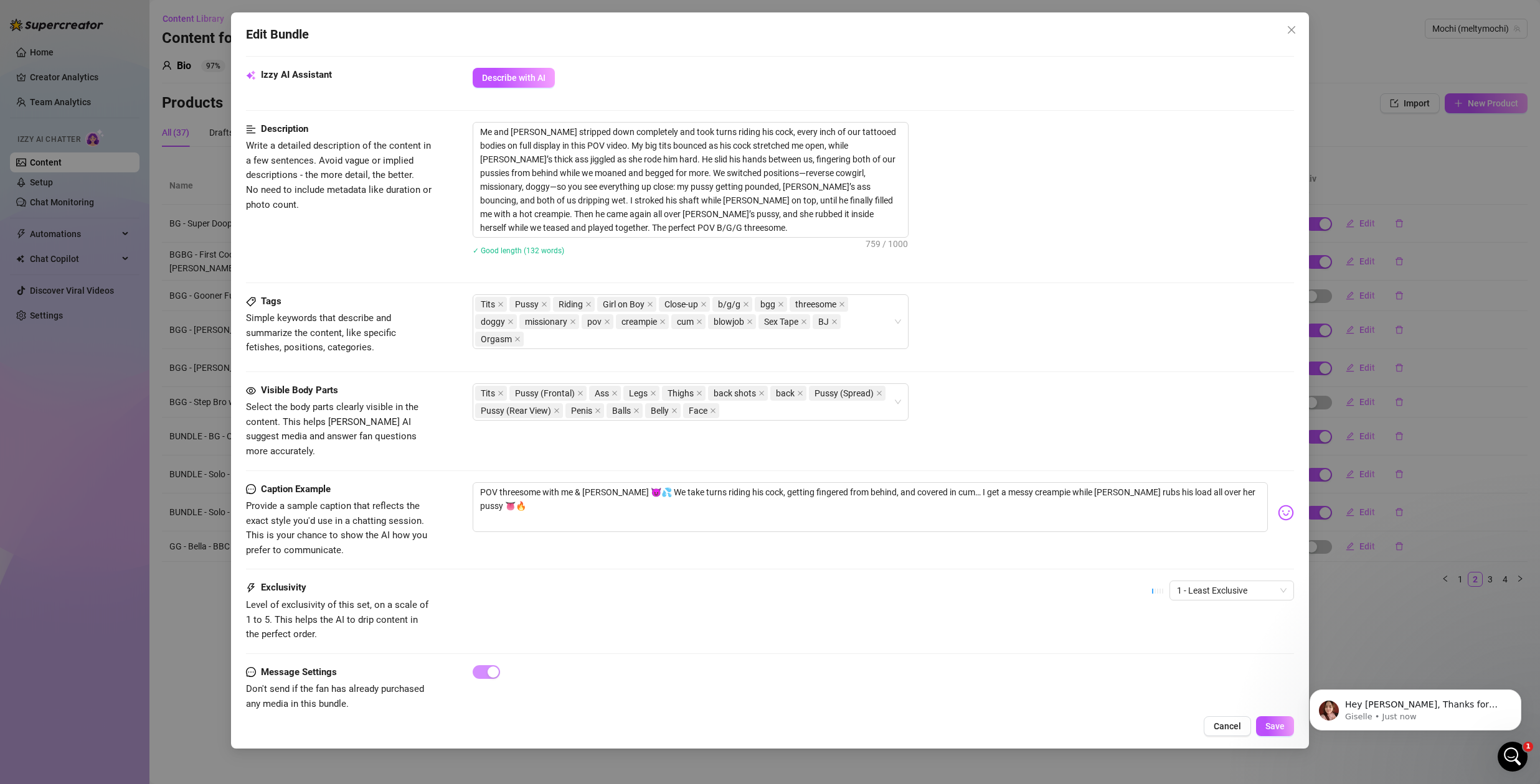
scroll to position [449, 0]
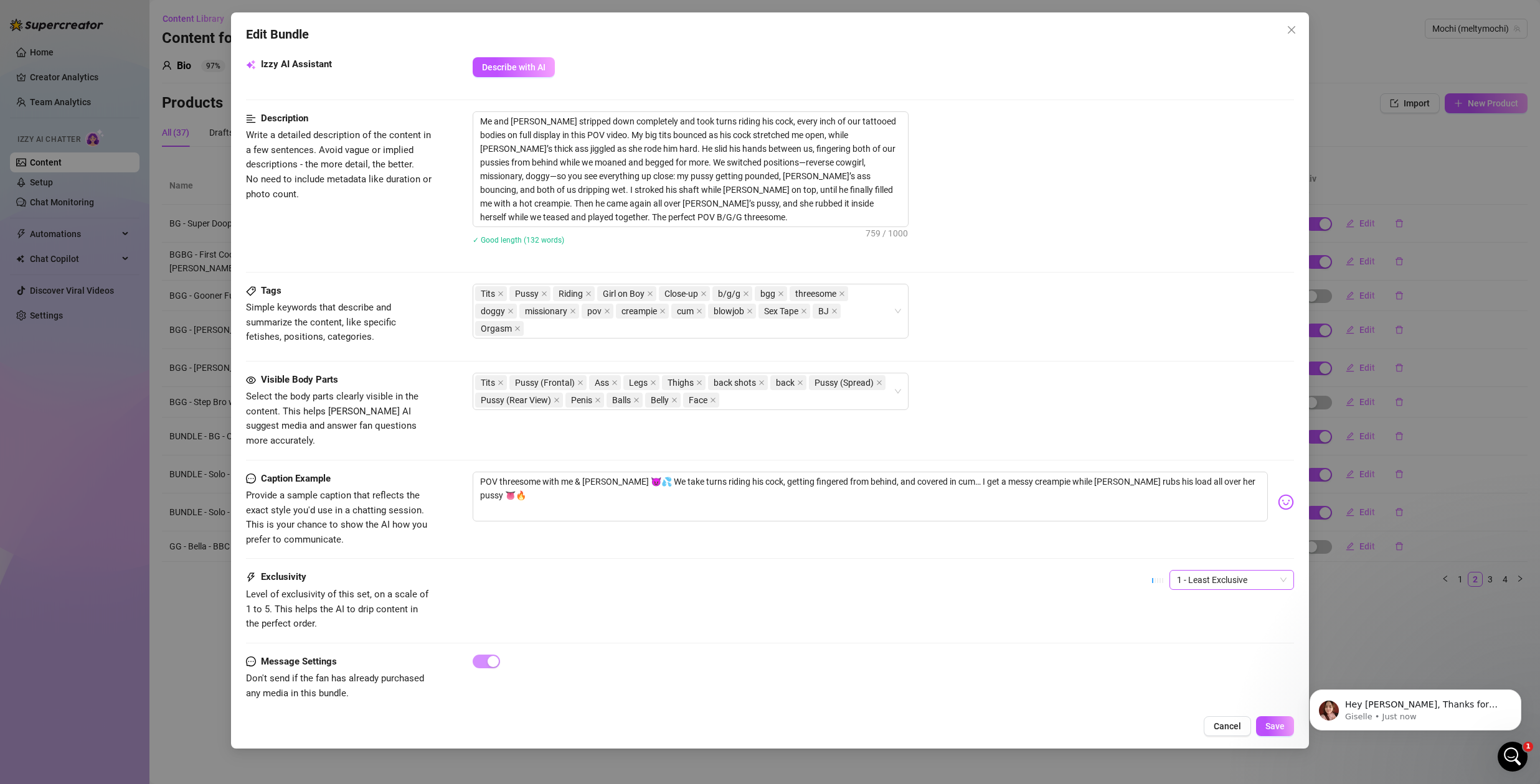
click at [1207, 571] on span "1 - Least Exclusive" at bounding box center [1232, 580] width 110 height 19
click at [1202, 668] on div "5 - Most Exclusive 🔥" at bounding box center [1222, 670] width 104 height 14
click at [1271, 730] on span "Save" at bounding box center [1274, 726] width 19 height 10
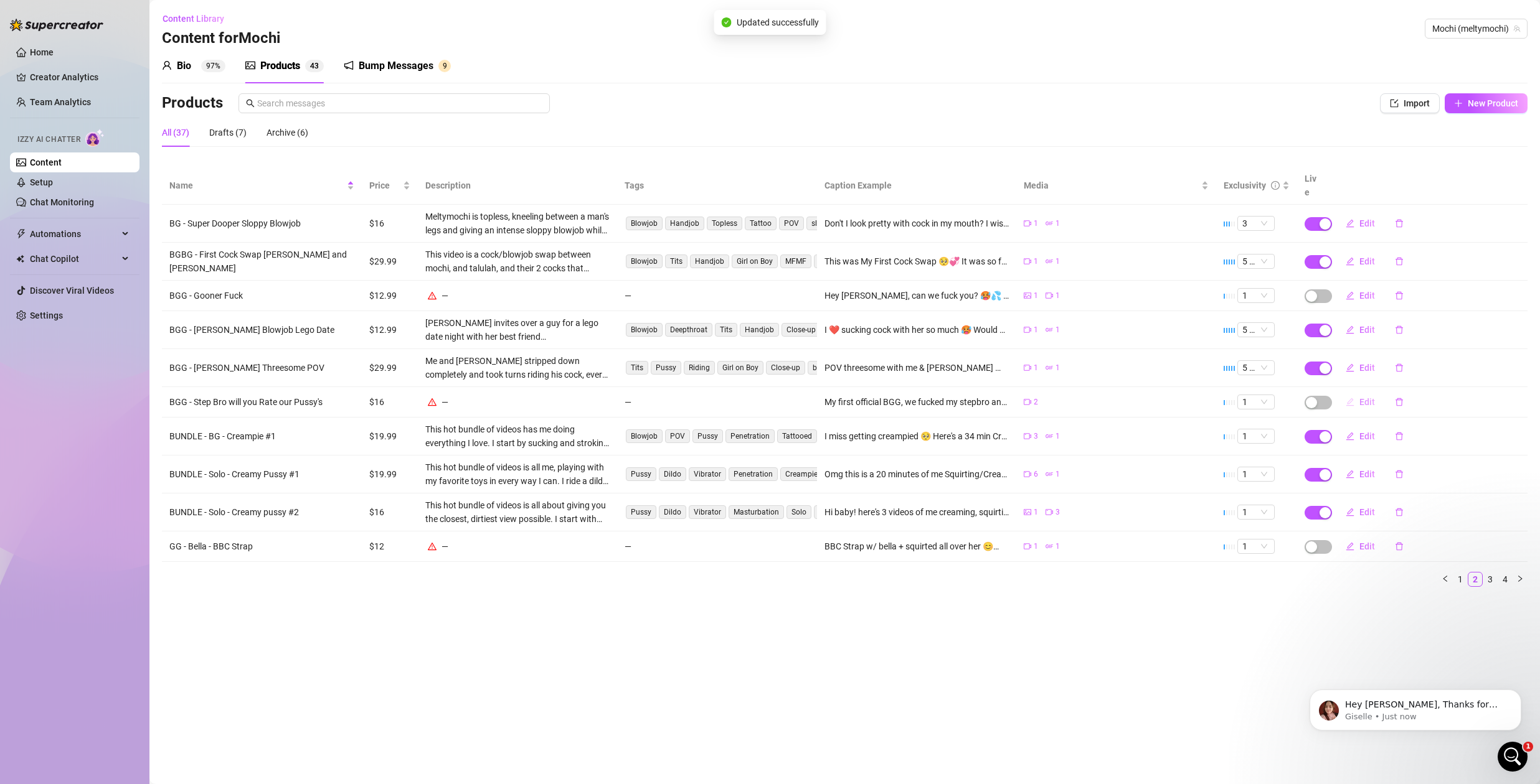
click at [1363, 397] on span "Edit" at bounding box center [1367, 402] width 16 height 10
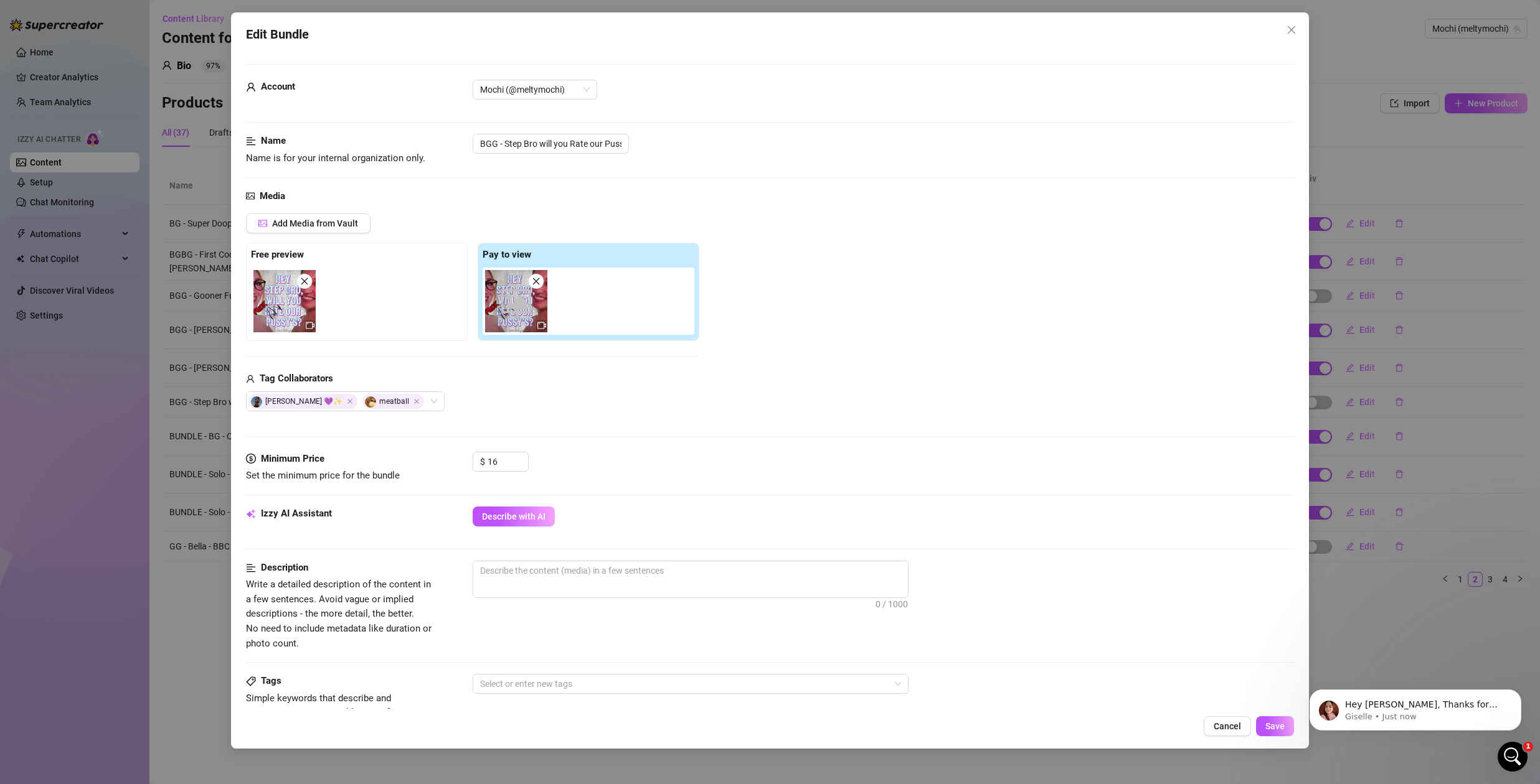
click at [1234, 727] on span "Cancel" at bounding box center [1227, 726] width 27 height 10
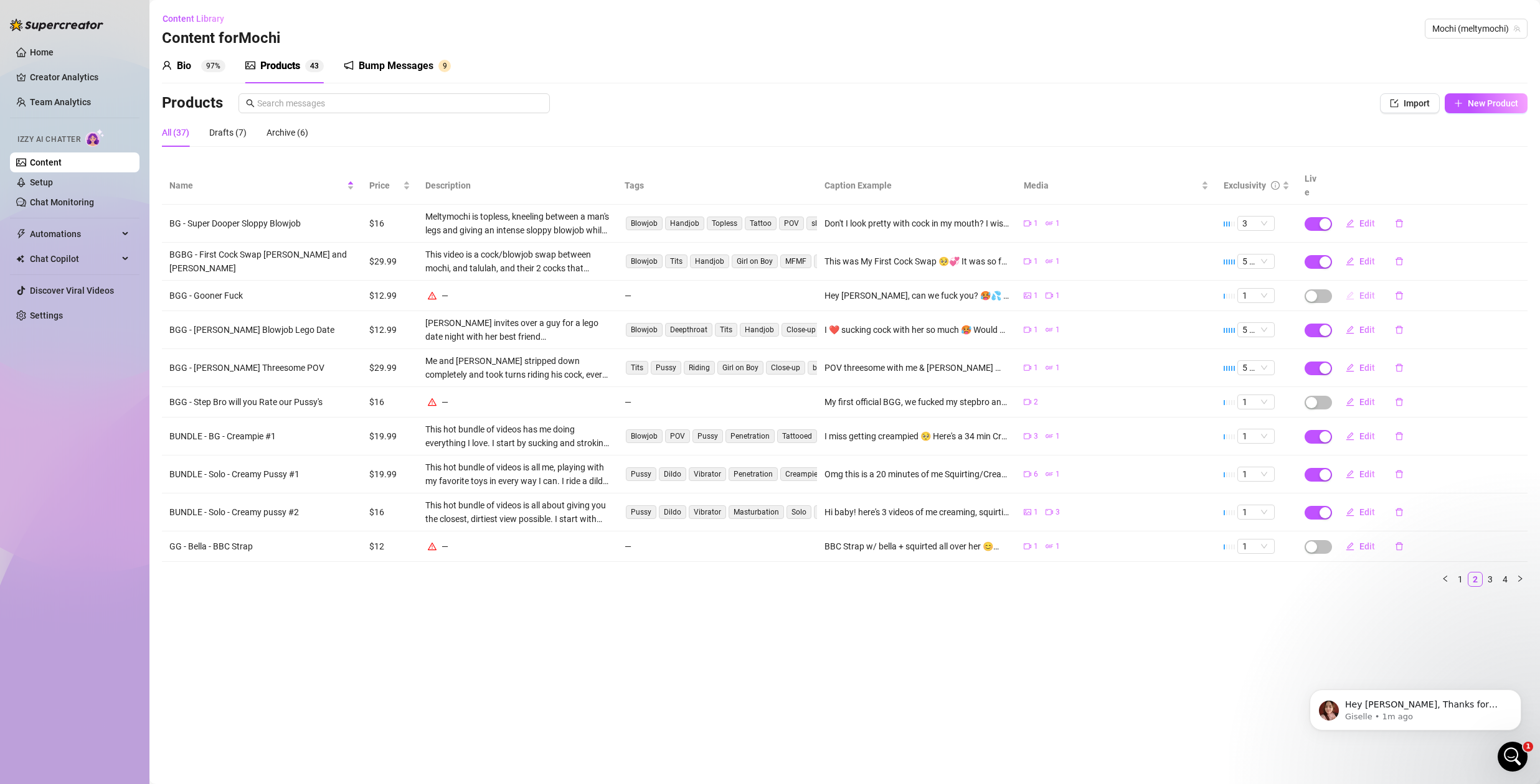
click at [1367, 290] on span "Edit" at bounding box center [1367, 295] width 16 height 10
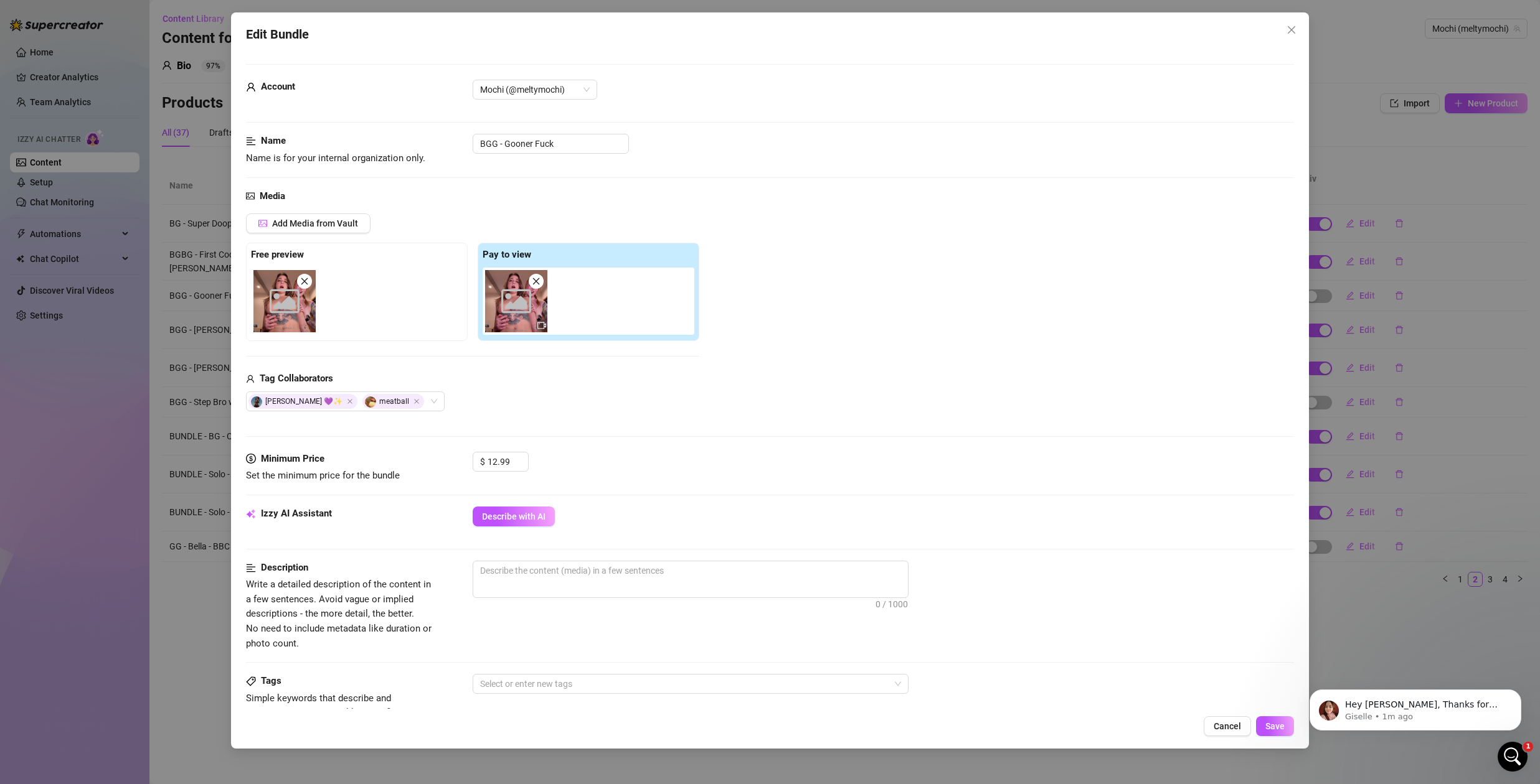
scroll to position [386, 0]
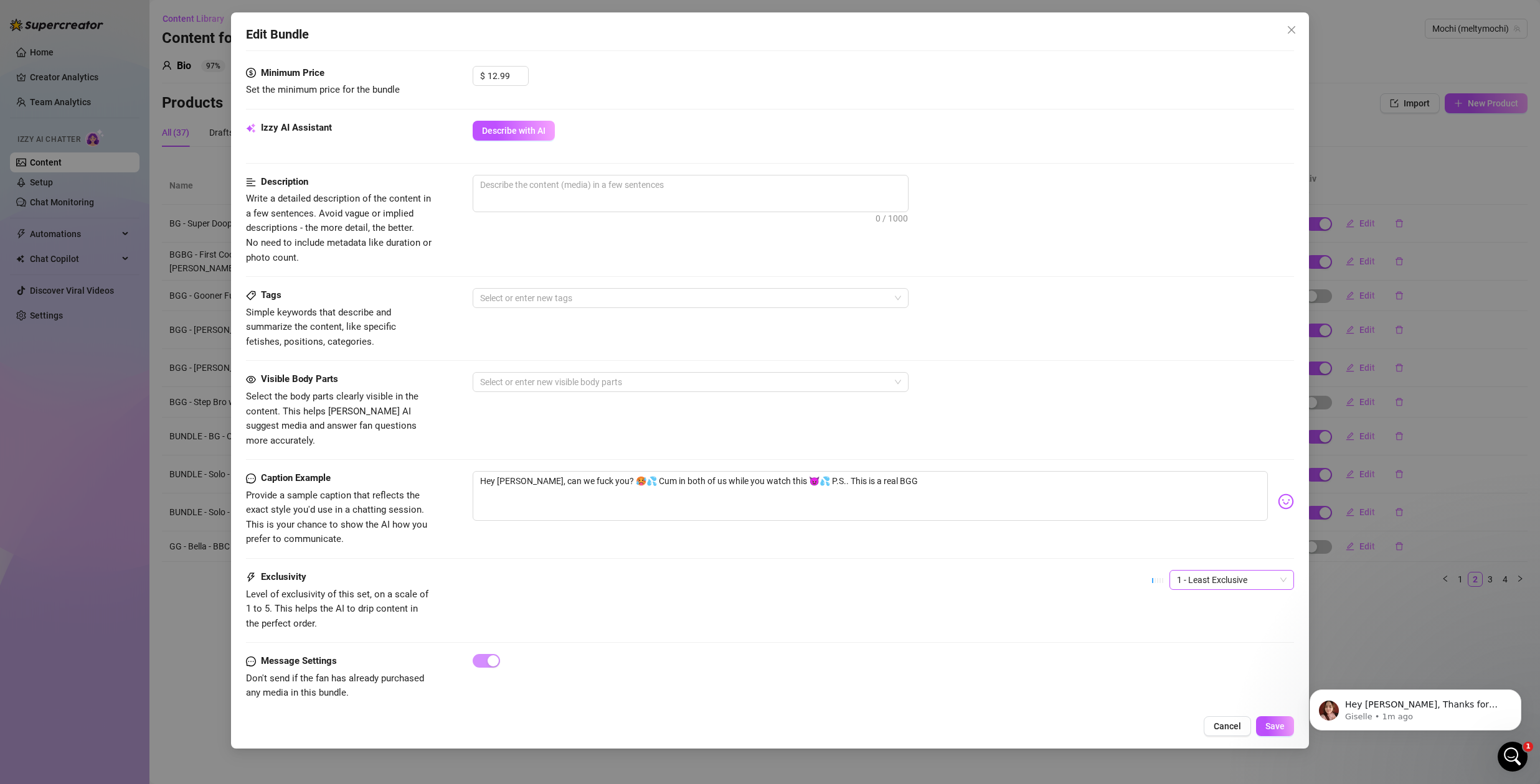
click at [1240, 571] on span "1 - Least Exclusive" at bounding box center [1232, 580] width 110 height 19
click at [1196, 669] on div "5 - Most Exclusive 🔥" at bounding box center [1222, 670] width 104 height 14
click at [1281, 730] on span "Save" at bounding box center [1274, 726] width 19 height 10
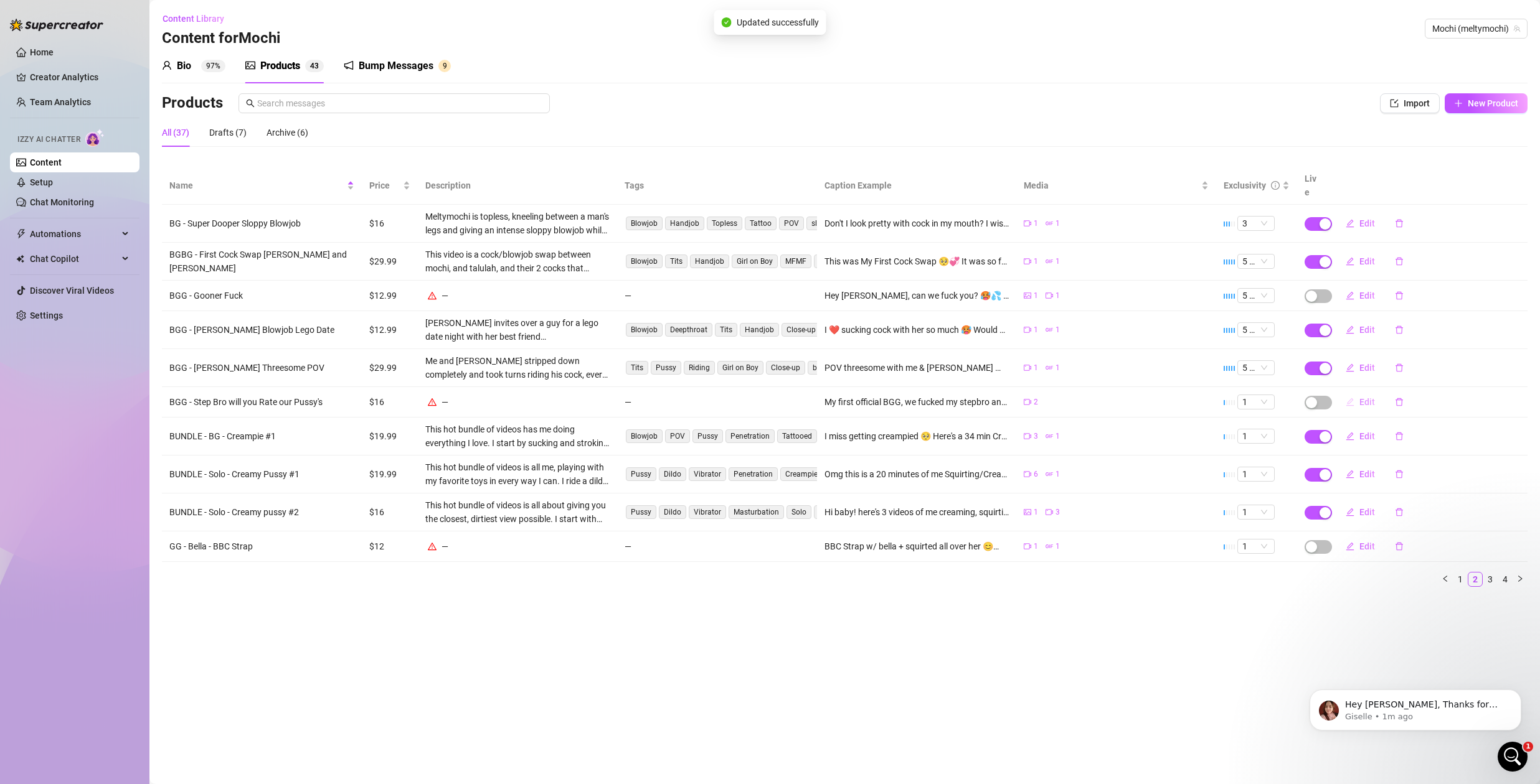
click at [1363, 397] on span "Edit" at bounding box center [1367, 402] width 16 height 10
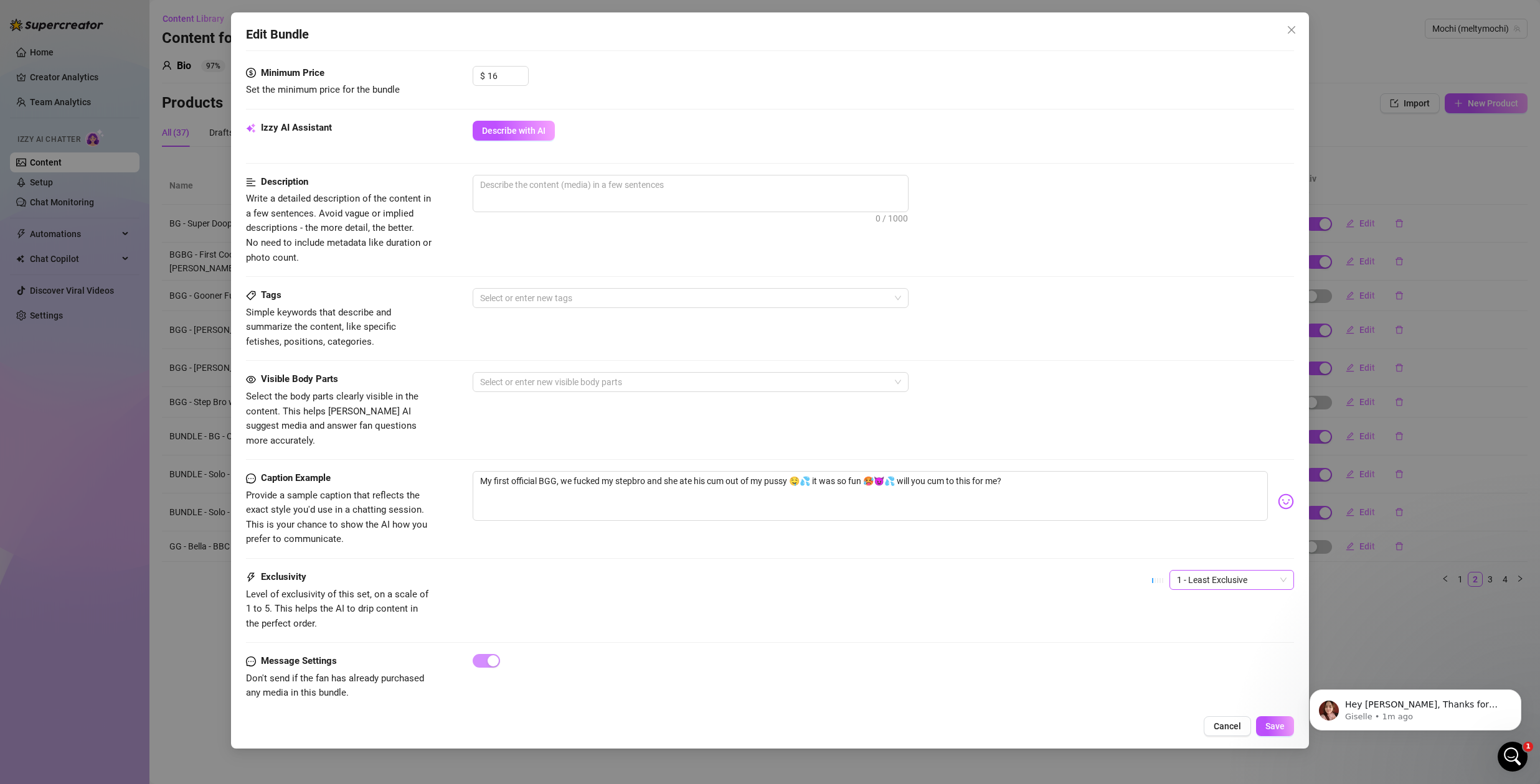
drag, startPoint x: 1228, startPoint y: 563, endPoint x: 1228, endPoint y: 571, distance: 8.0
click at [1228, 571] on span "1 - Least Exclusive" at bounding box center [1232, 580] width 110 height 19
click at [1211, 666] on div "5 - Most Exclusive 🔥" at bounding box center [1222, 670] width 104 height 14
click at [1268, 726] on span "Save" at bounding box center [1274, 726] width 19 height 10
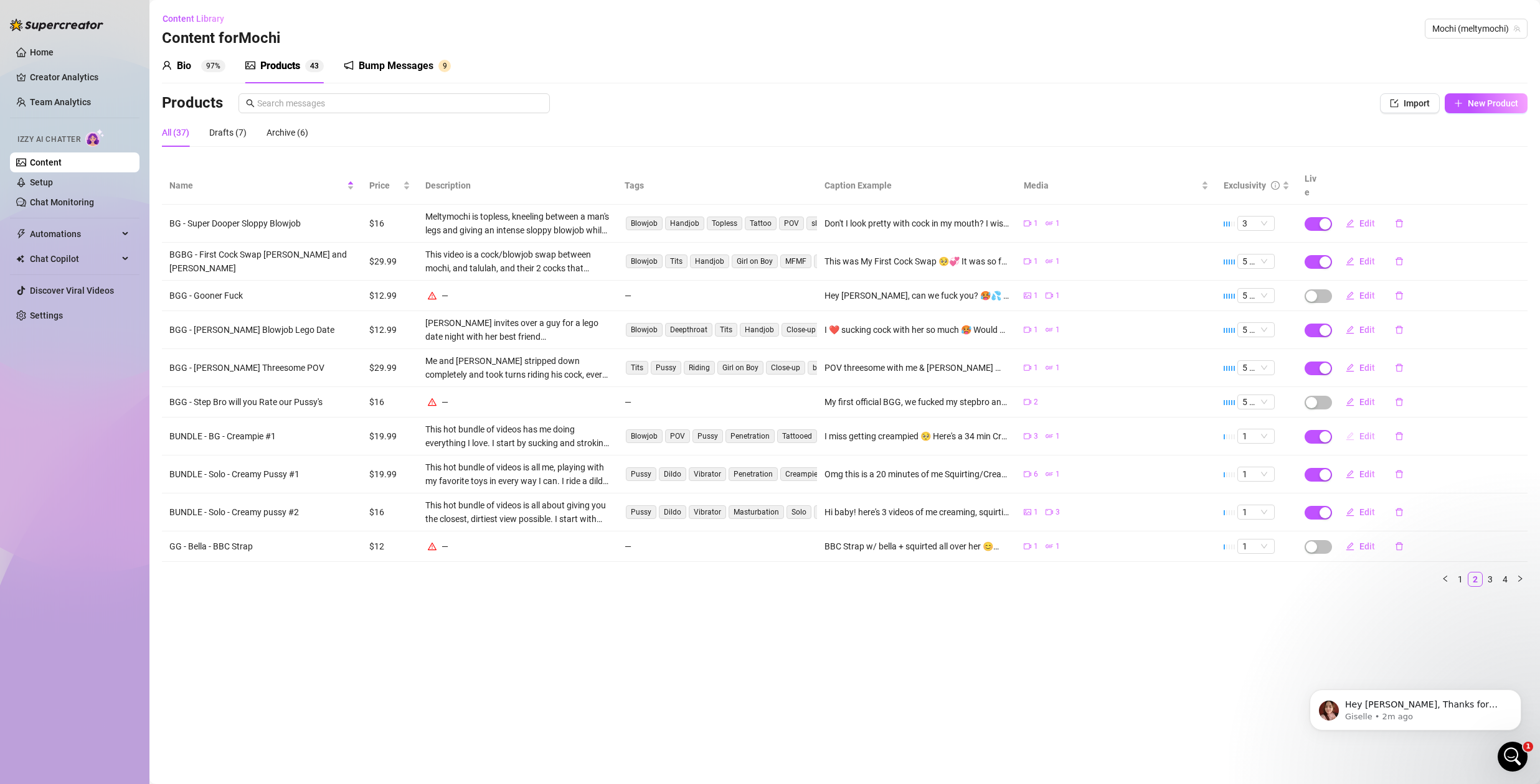
click at [1369, 431] on span "Edit" at bounding box center [1367, 436] width 16 height 10
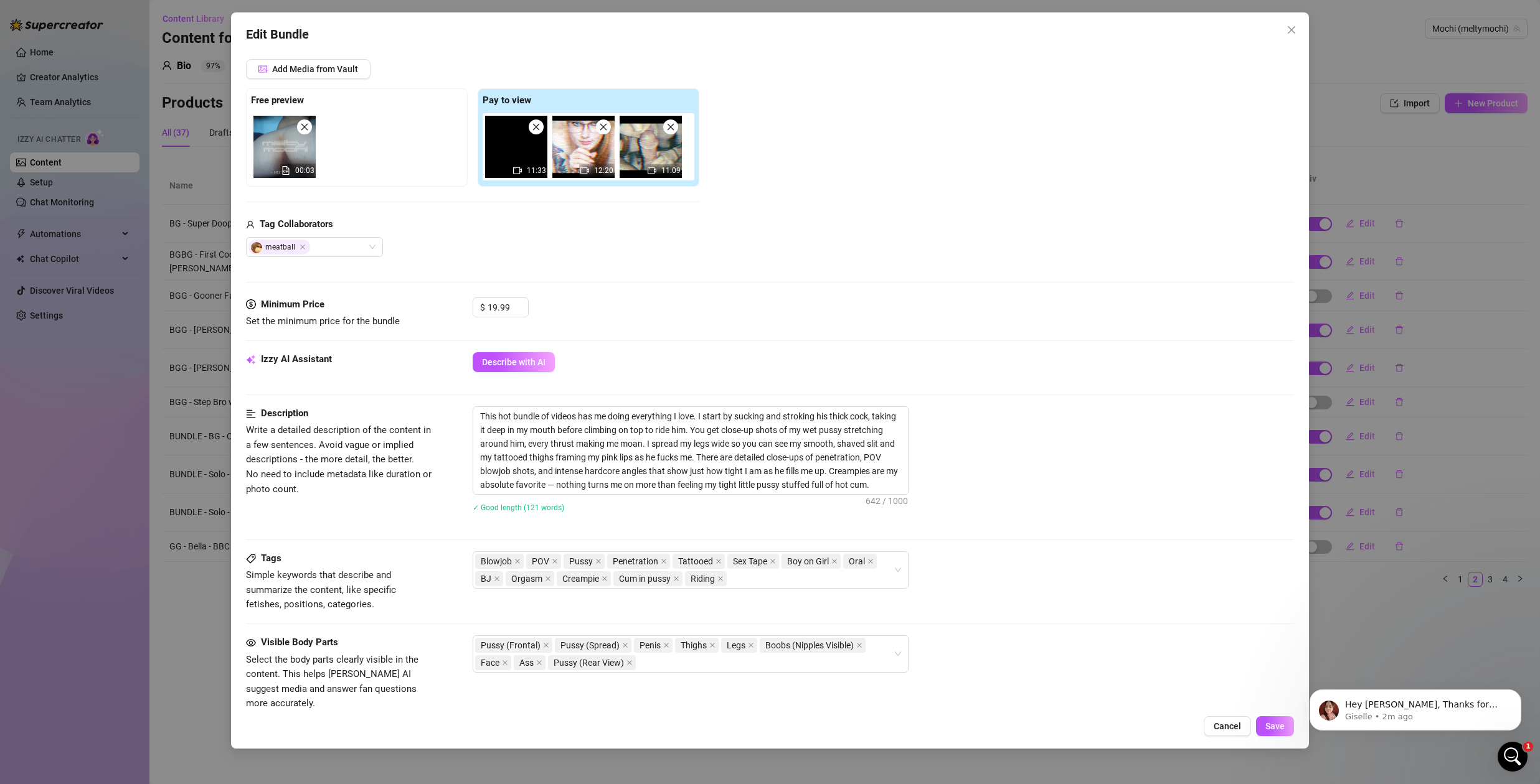
scroll to position [417, 0]
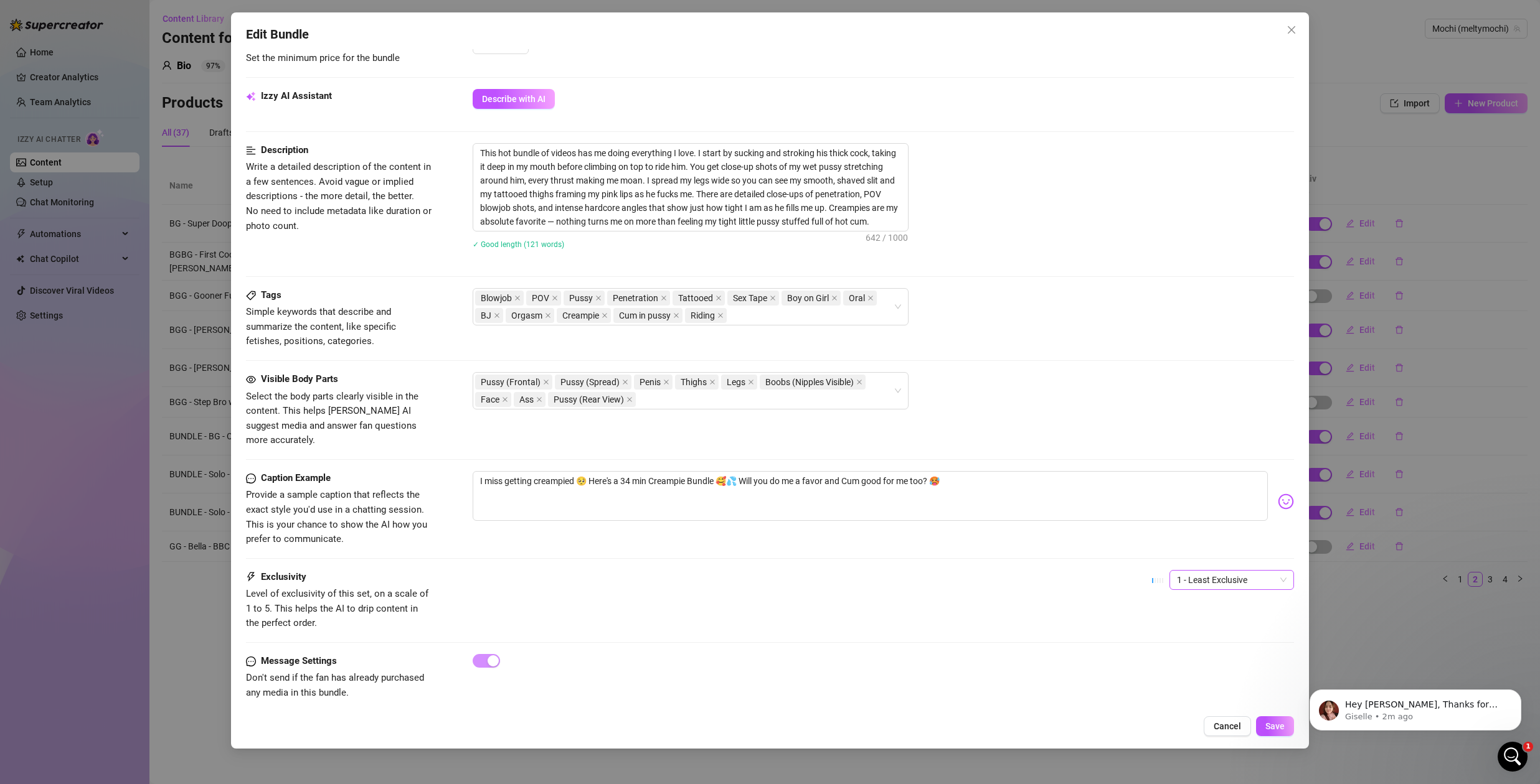
click at [1205, 571] on span "1 - Least Exclusive" at bounding box center [1232, 580] width 110 height 19
click at [1199, 624] on div "3" at bounding box center [1222, 630] width 104 height 14
drag, startPoint x: 1270, startPoint y: 729, endPoint x: 1267, endPoint y: 712, distance: 17.3
click at [1270, 729] on span "Save" at bounding box center [1274, 726] width 19 height 10
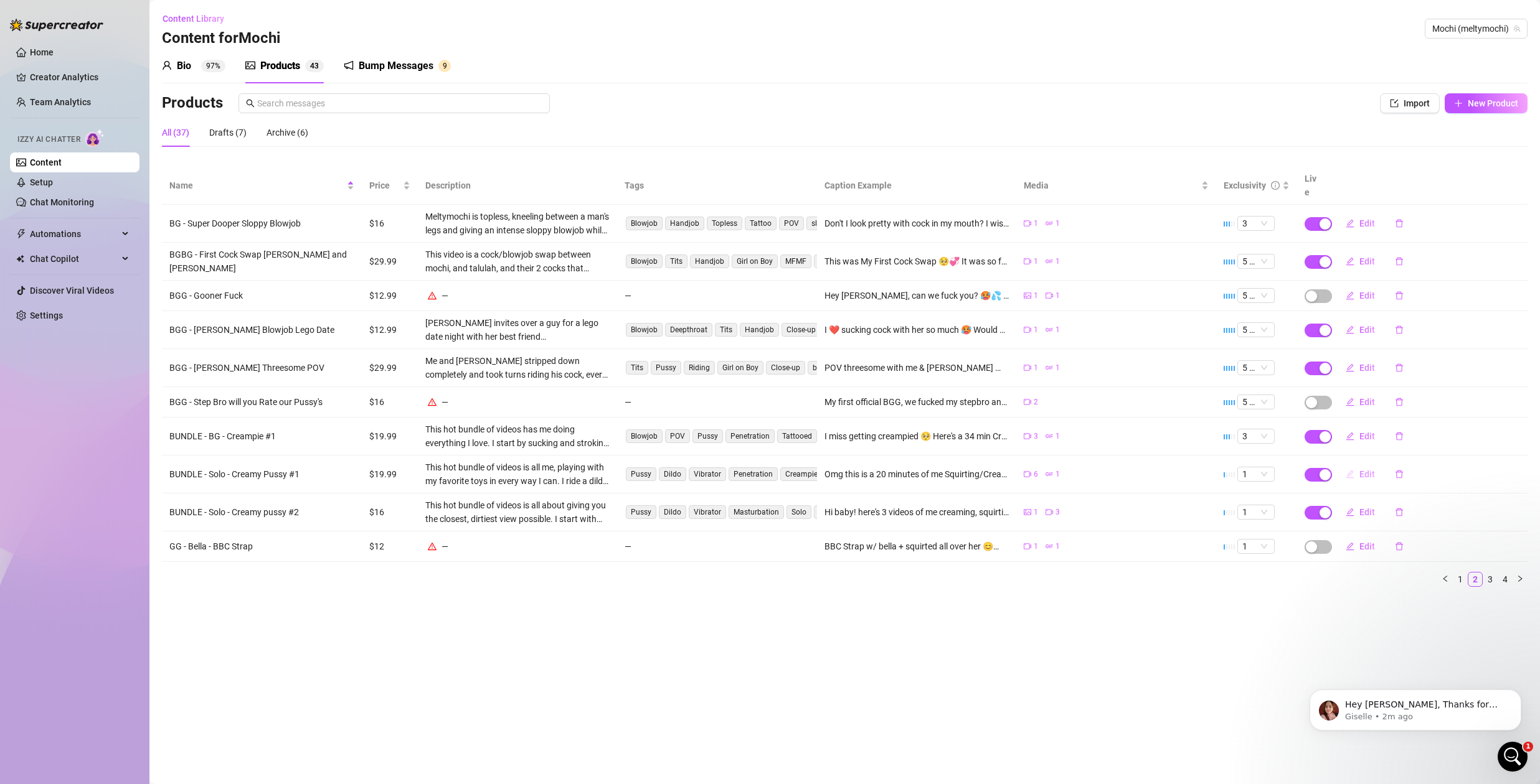
click at [1369, 469] on span "Edit" at bounding box center [1367, 474] width 16 height 10
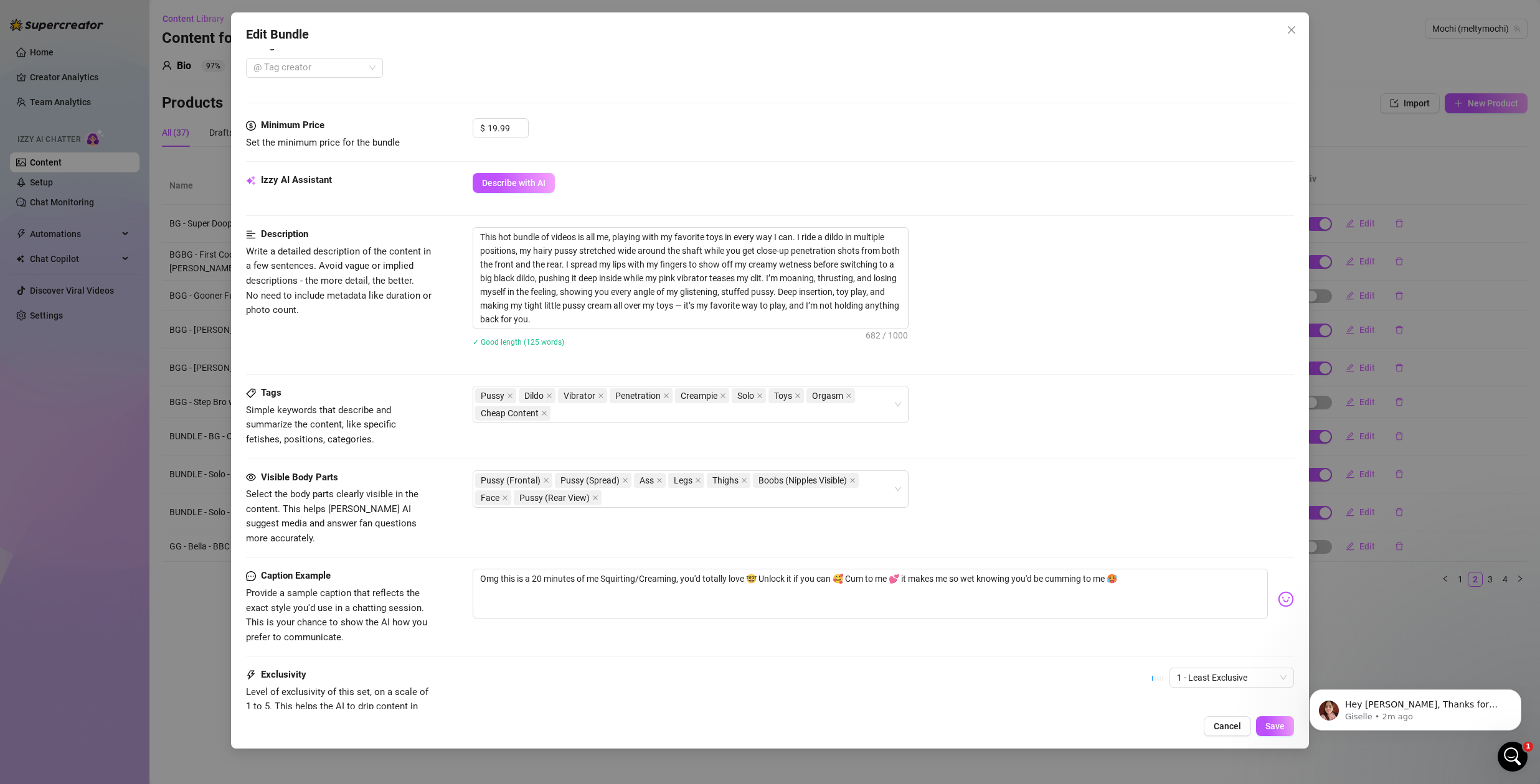
scroll to position [497, 0]
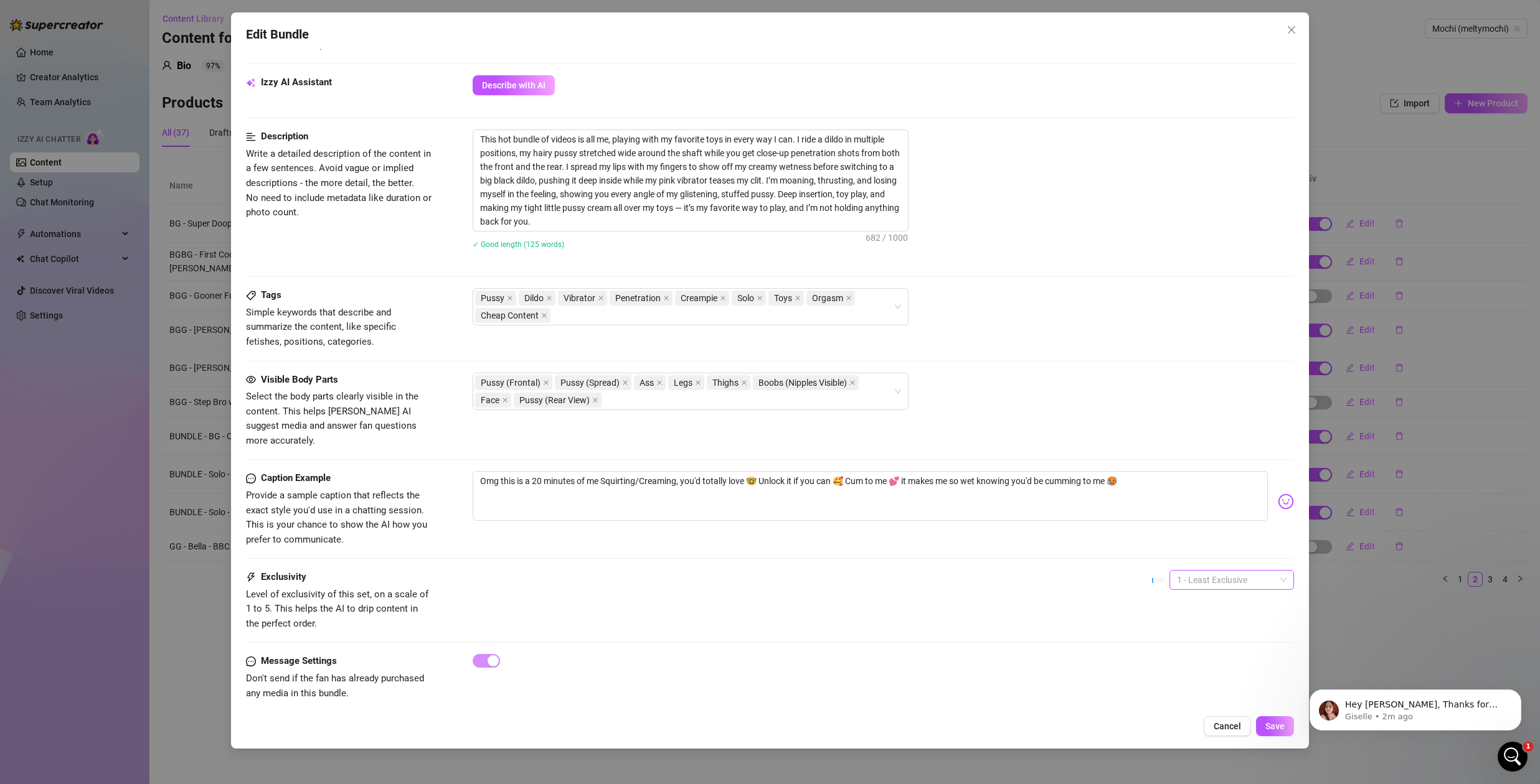
click at [1242, 572] on span "1 - Least Exclusive" at bounding box center [1232, 580] width 110 height 19
click at [1195, 616] on div "2" at bounding box center [1222, 610] width 104 height 14
click at [1280, 730] on span "Save" at bounding box center [1274, 726] width 19 height 10
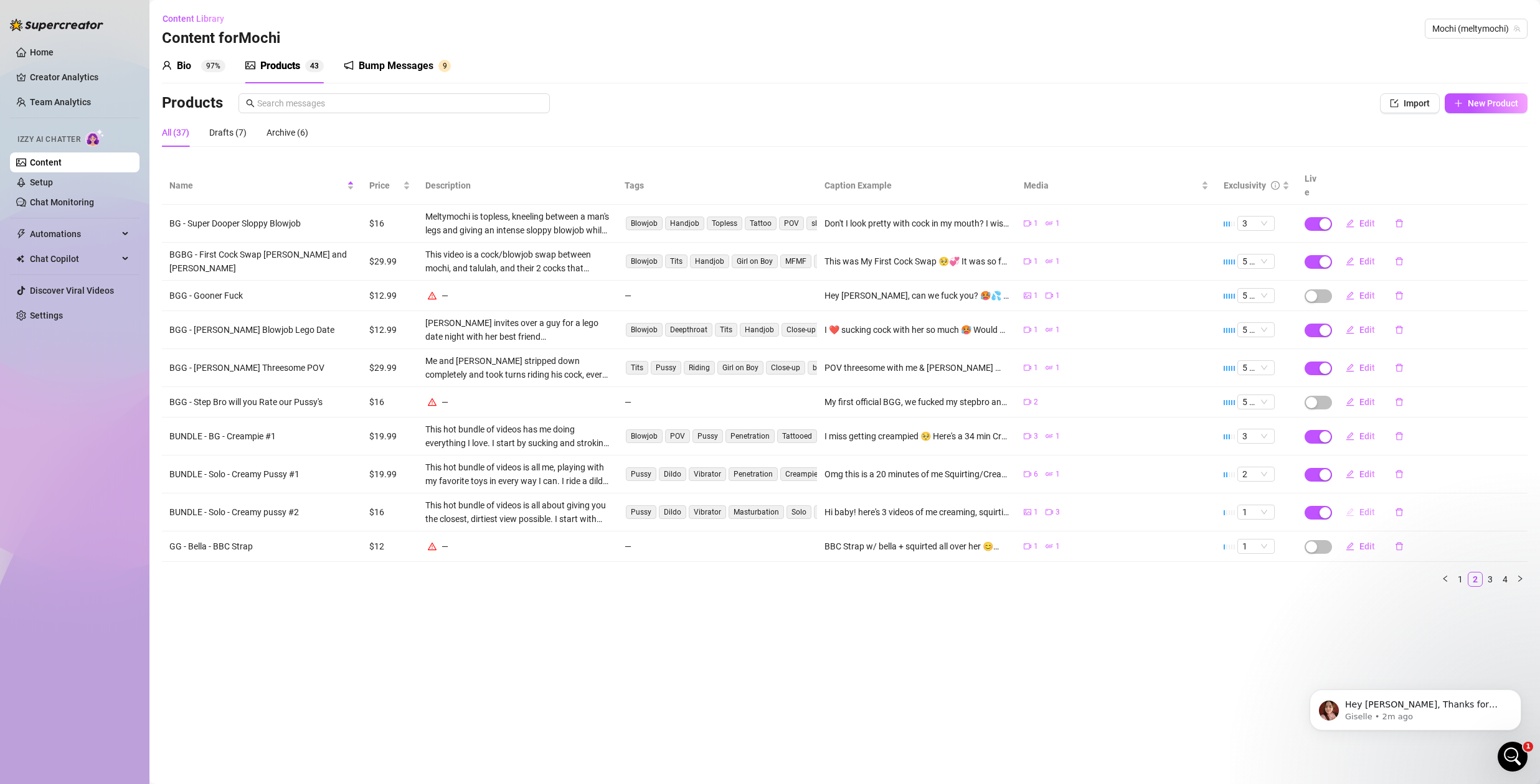
click at [1369, 507] on span "Edit" at bounding box center [1367, 512] width 16 height 10
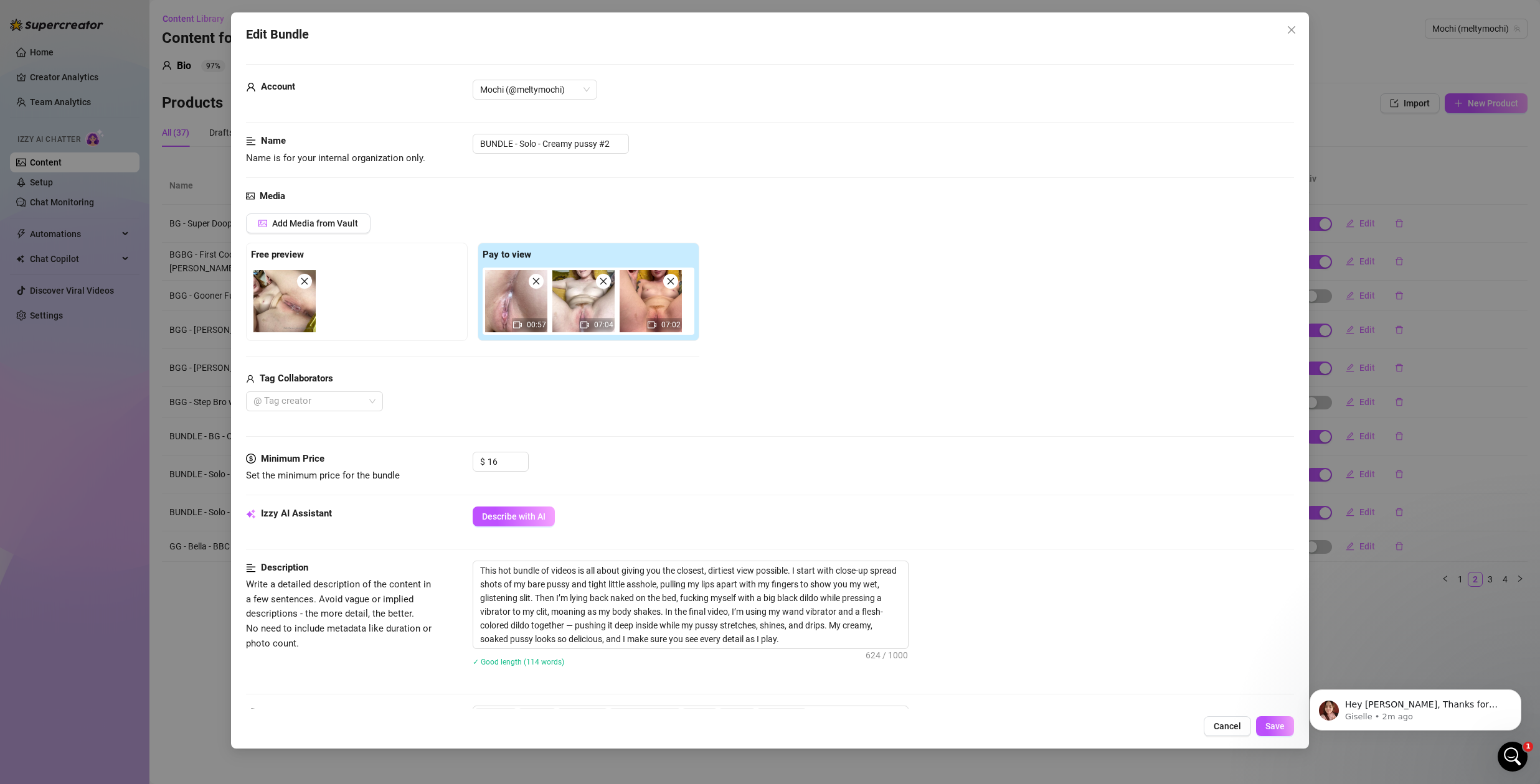
scroll to position [417, 0]
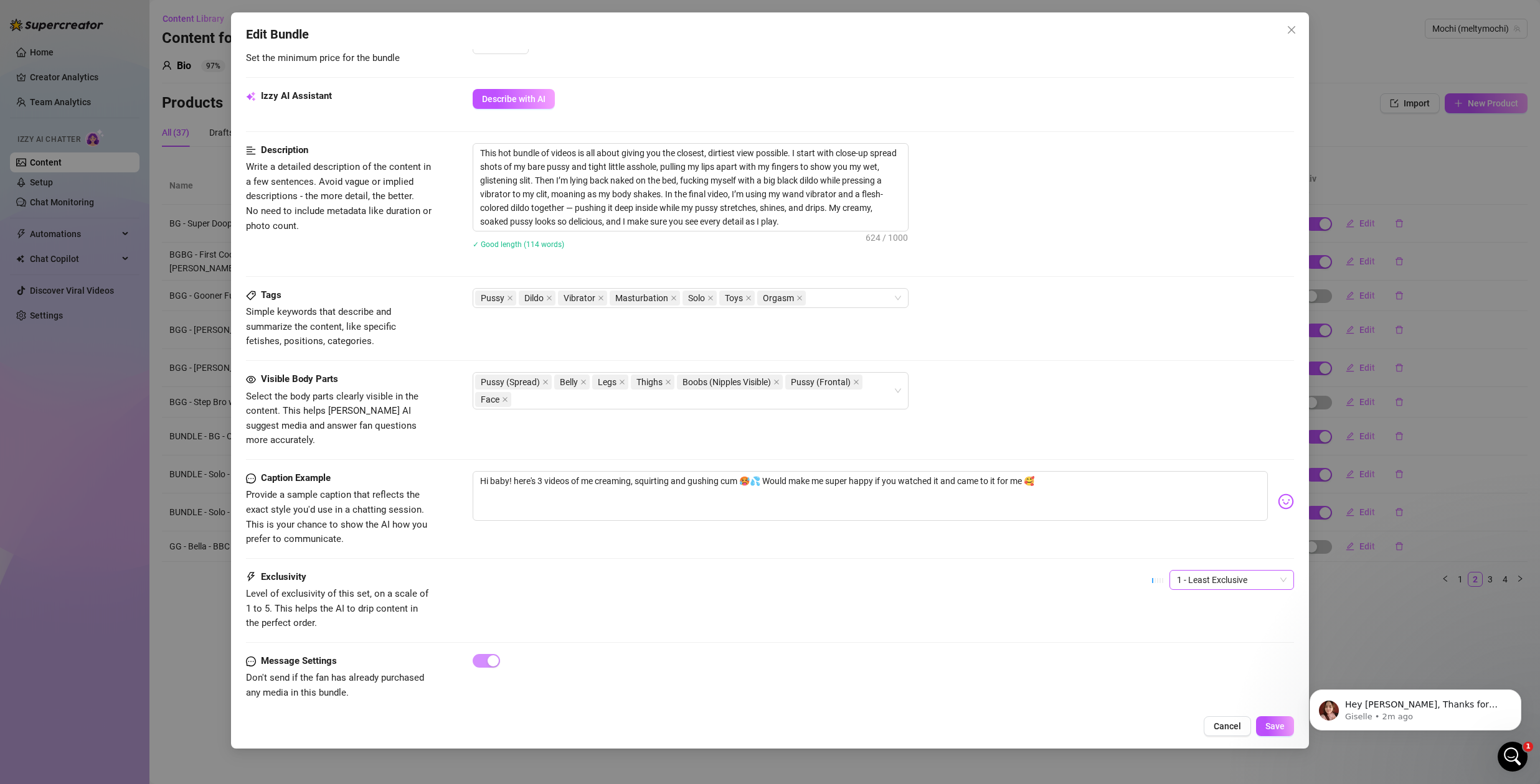
click at [1246, 571] on span "1 - Least Exclusive" at bounding box center [1232, 580] width 110 height 19
click at [1204, 607] on div "2" at bounding box center [1222, 610] width 104 height 14
click at [1280, 726] on span "Save" at bounding box center [1274, 726] width 19 height 10
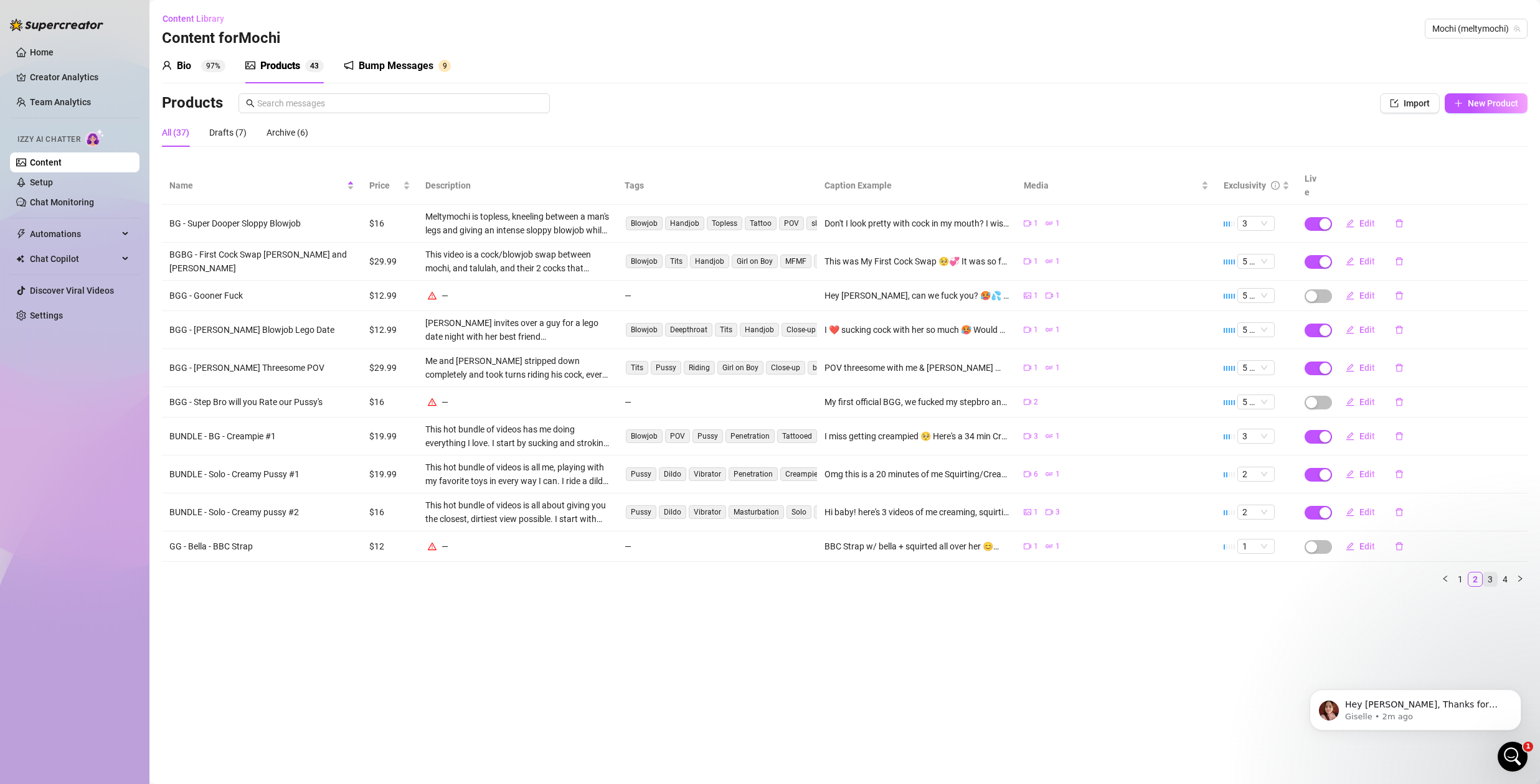
click at [1492, 572] on link "3" at bounding box center [1490, 579] width 14 height 14
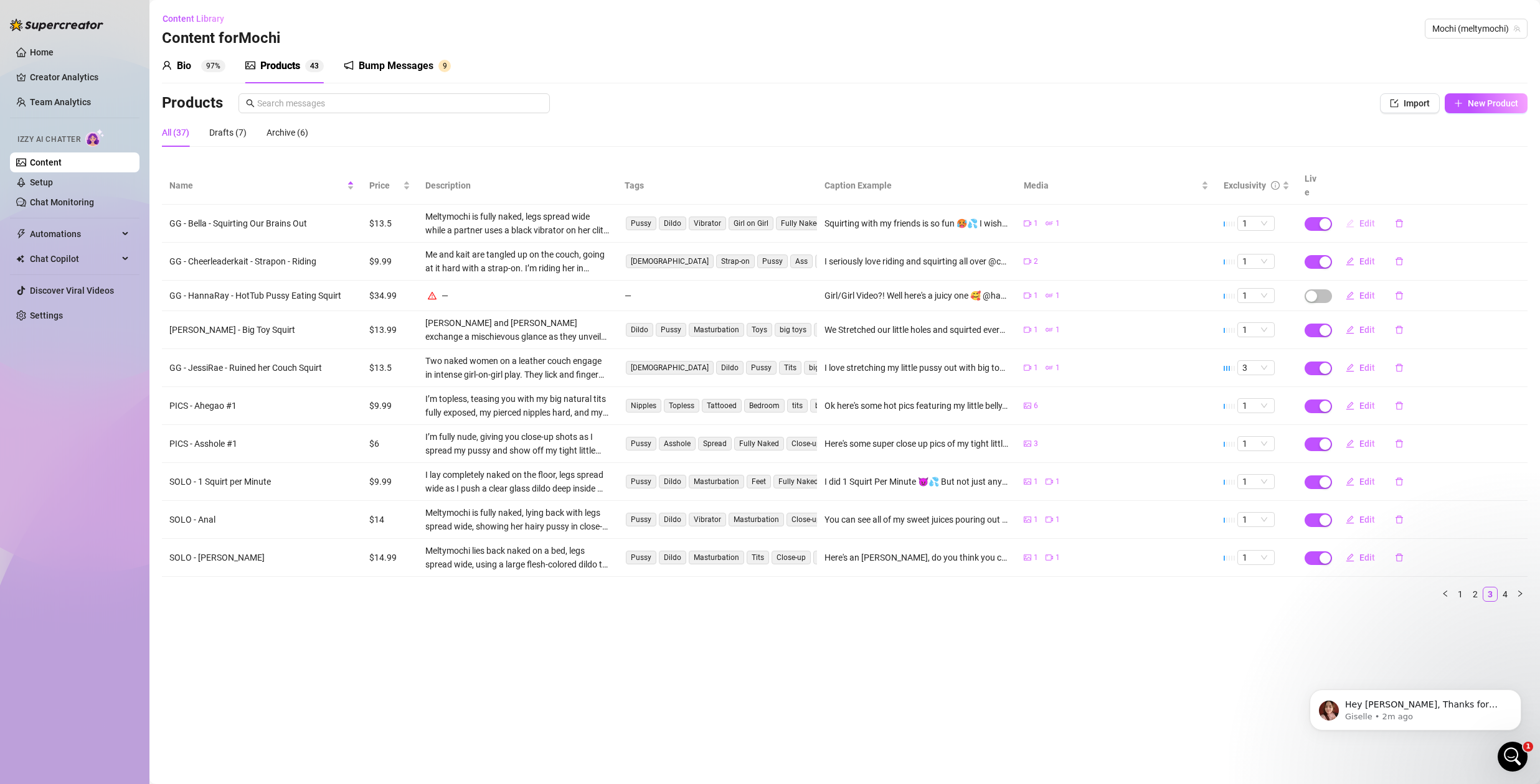
click at [1367, 219] on span "Edit" at bounding box center [1367, 223] width 16 height 10
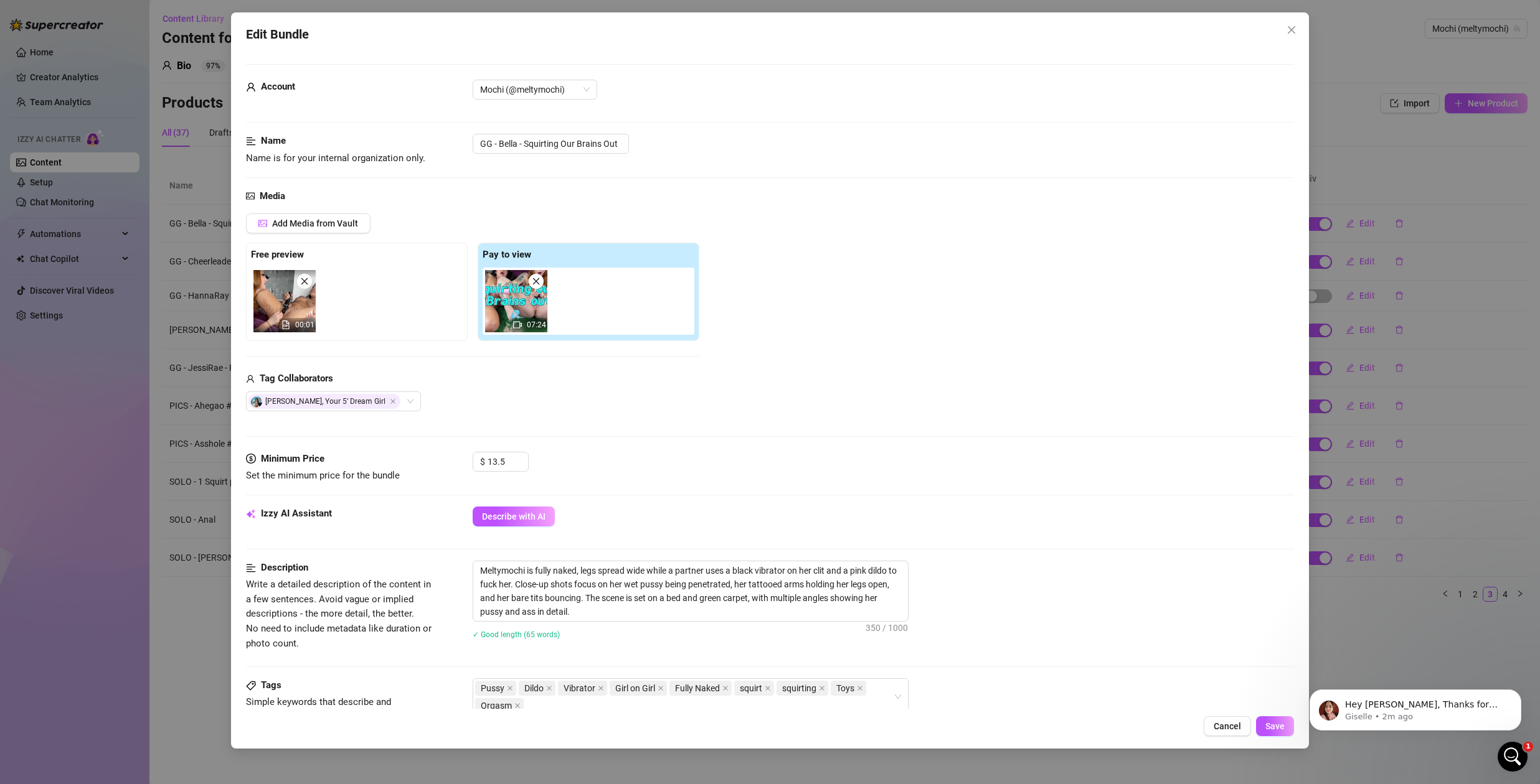
scroll to position [390, 0]
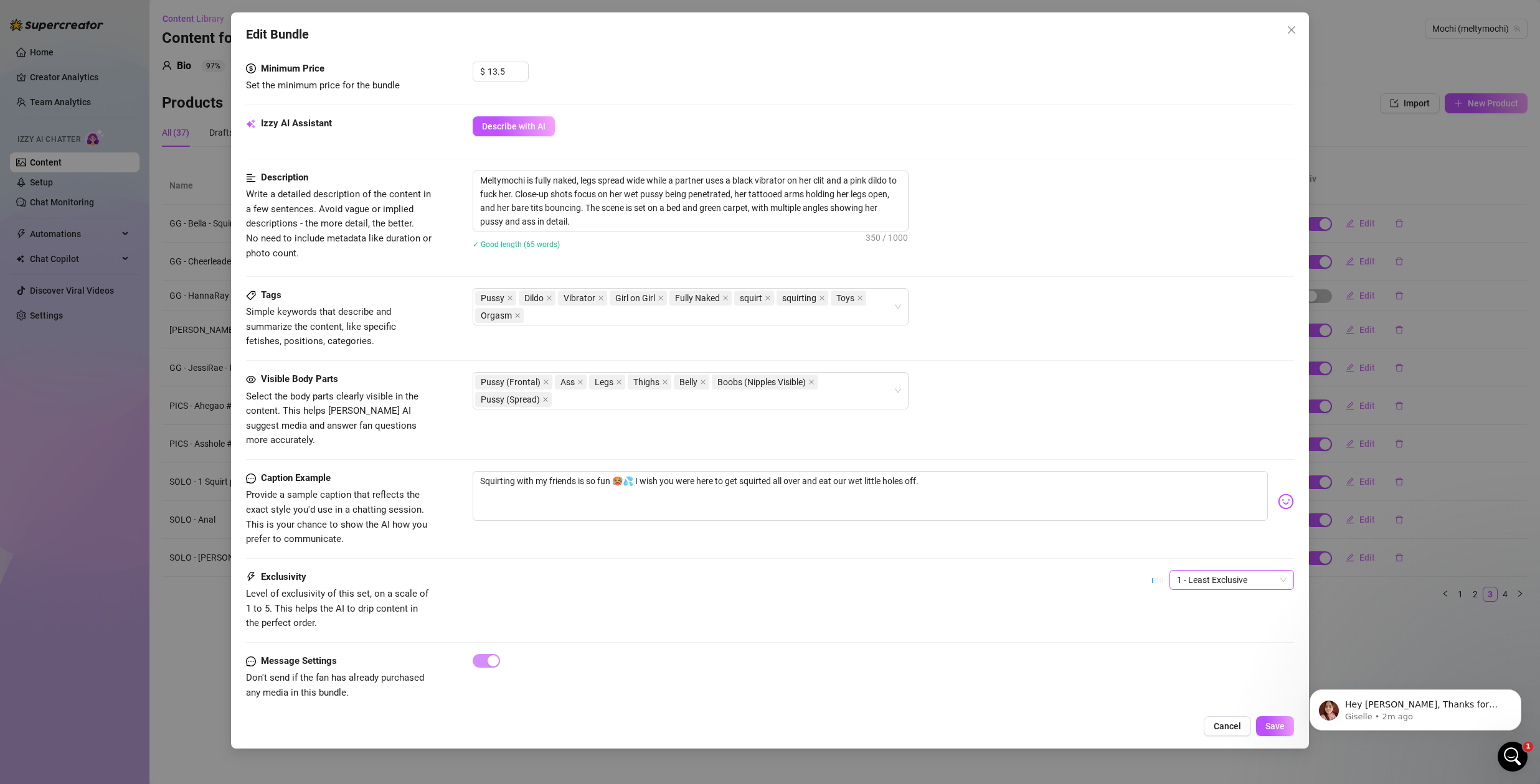
click at [1209, 571] on span "1 - Least Exclusive" at bounding box center [1232, 580] width 110 height 19
click at [1200, 624] on div "3" at bounding box center [1222, 630] width 104 height 14
click at [1270, 726] on span "Save" at bounding box center [1274, 726] width 19 height 10
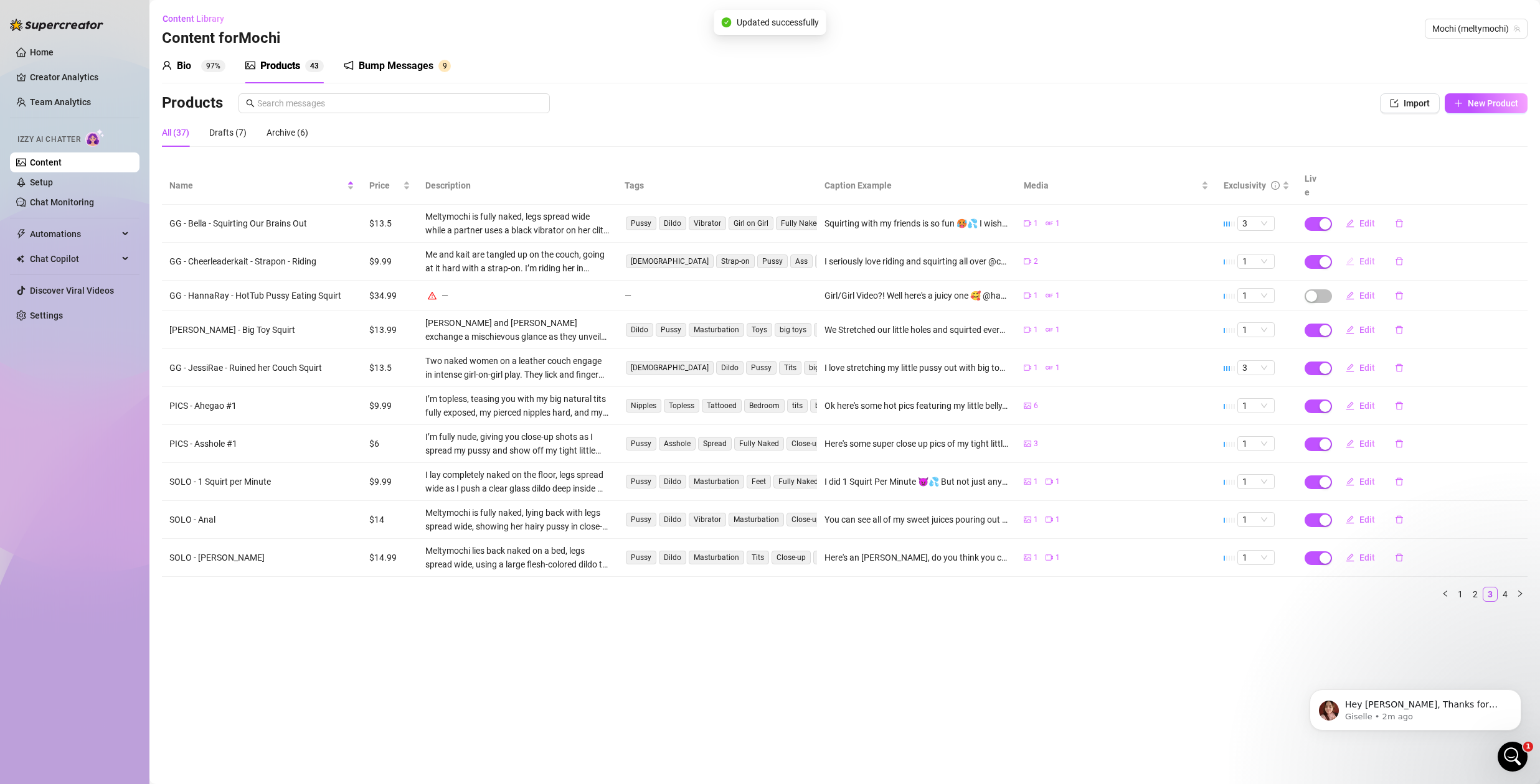
click at [1369, 256] on span "Edit" at bounding box center [1367, 261] width 16 height 10
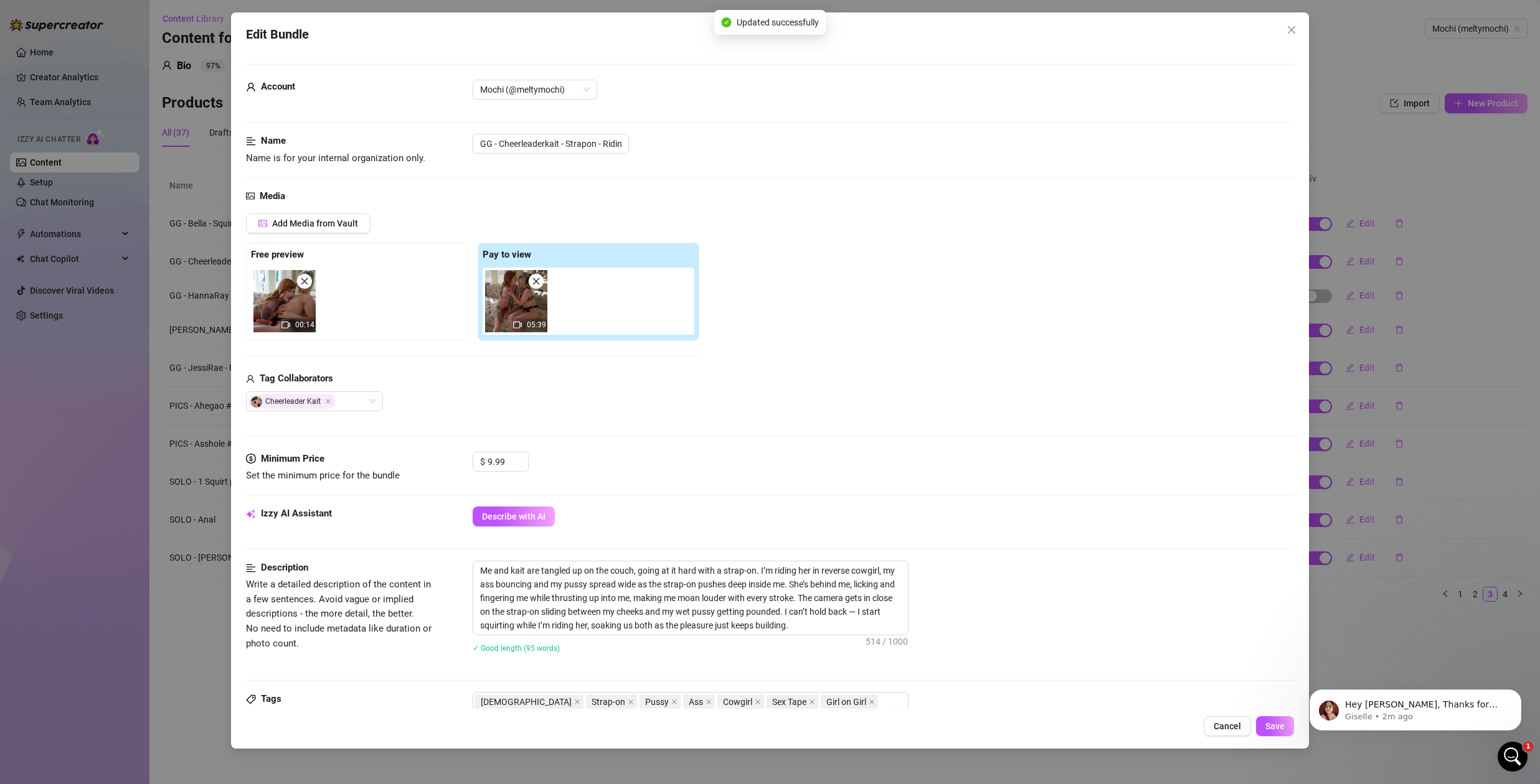
scroll to position [404, 0]
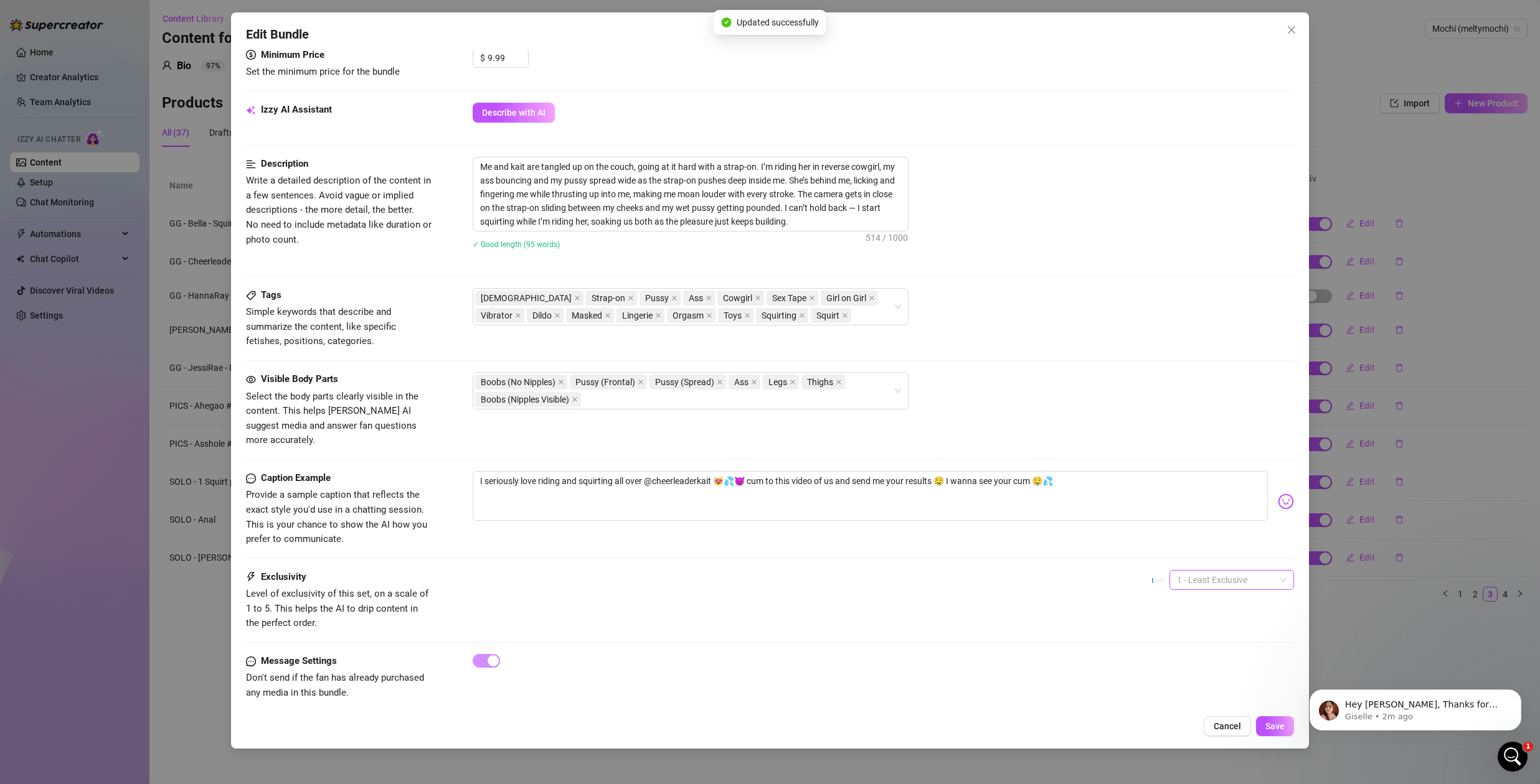
click at [1209, 571] on span "1 - Least Exclusive" at bounding box center [1232, 580] width 110 height 19
click at [1199, 628] on div "3" at bounding box center [1222, 630] width 104 height 14
click at [1283, 727] on span "Save" at bounding box center [1274, 726] width 19 height 10
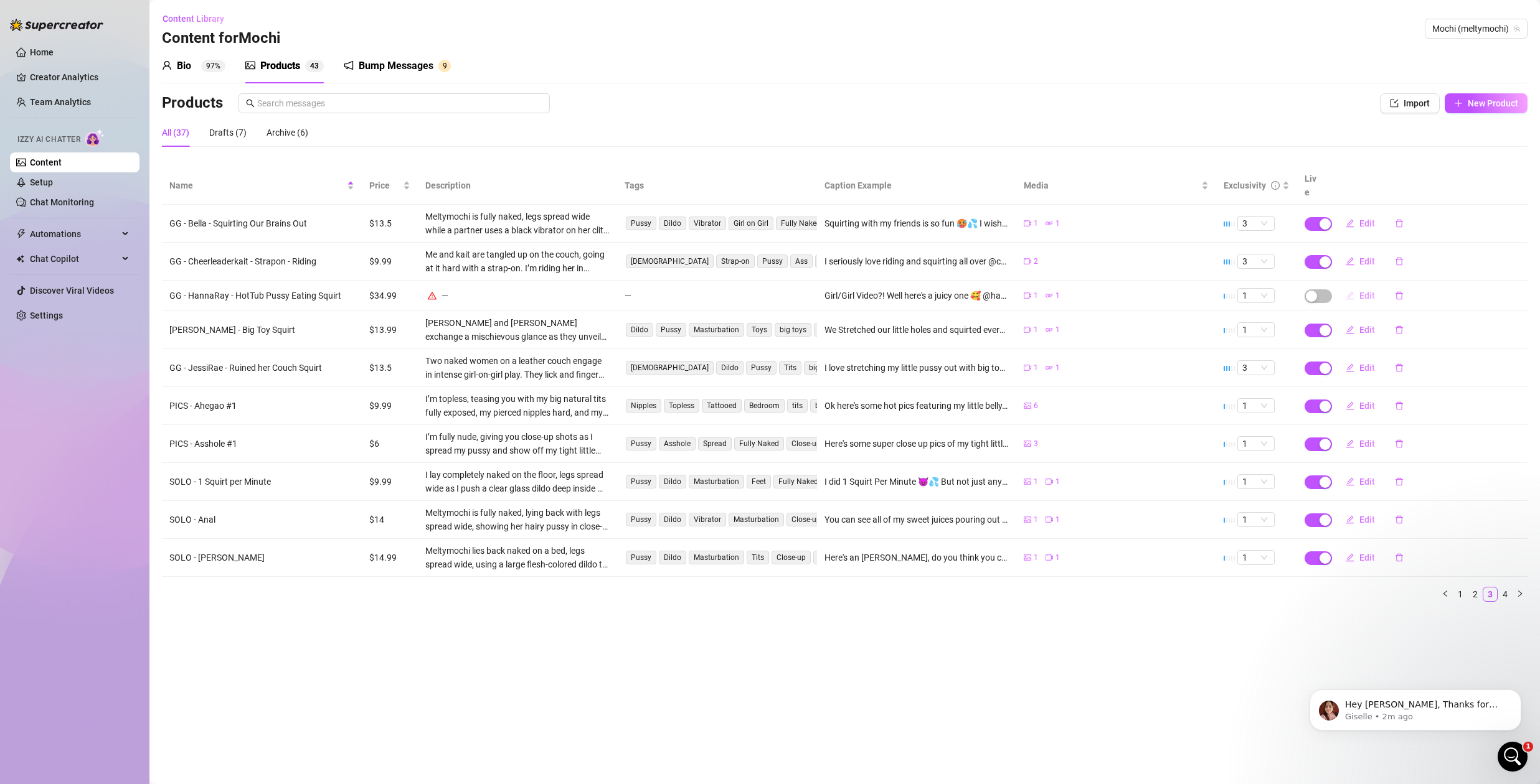
click at [1366, 290] on span "Edit" at bounding box center [1367, 295] width 16 height 10
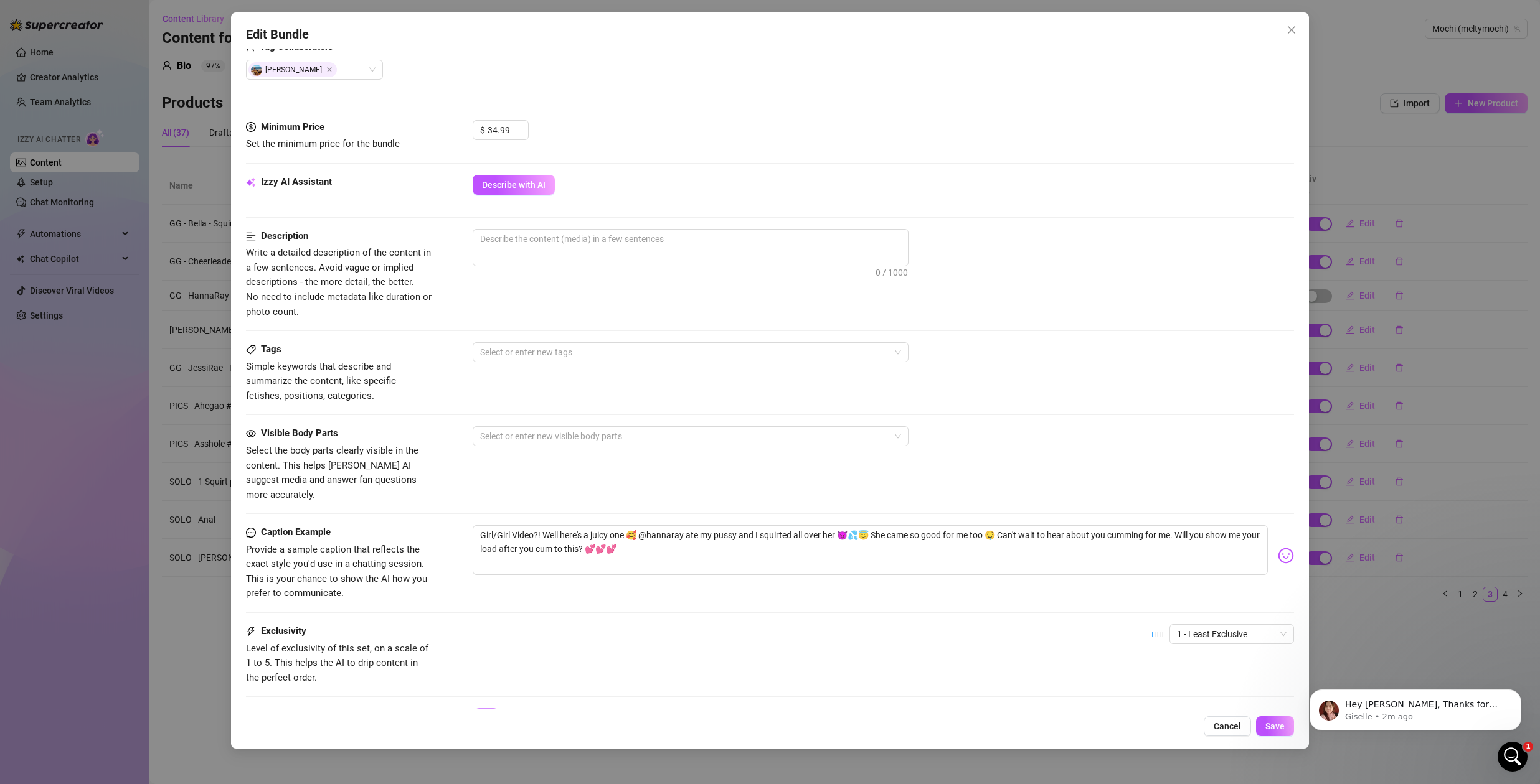
scroll to position [386, 0]
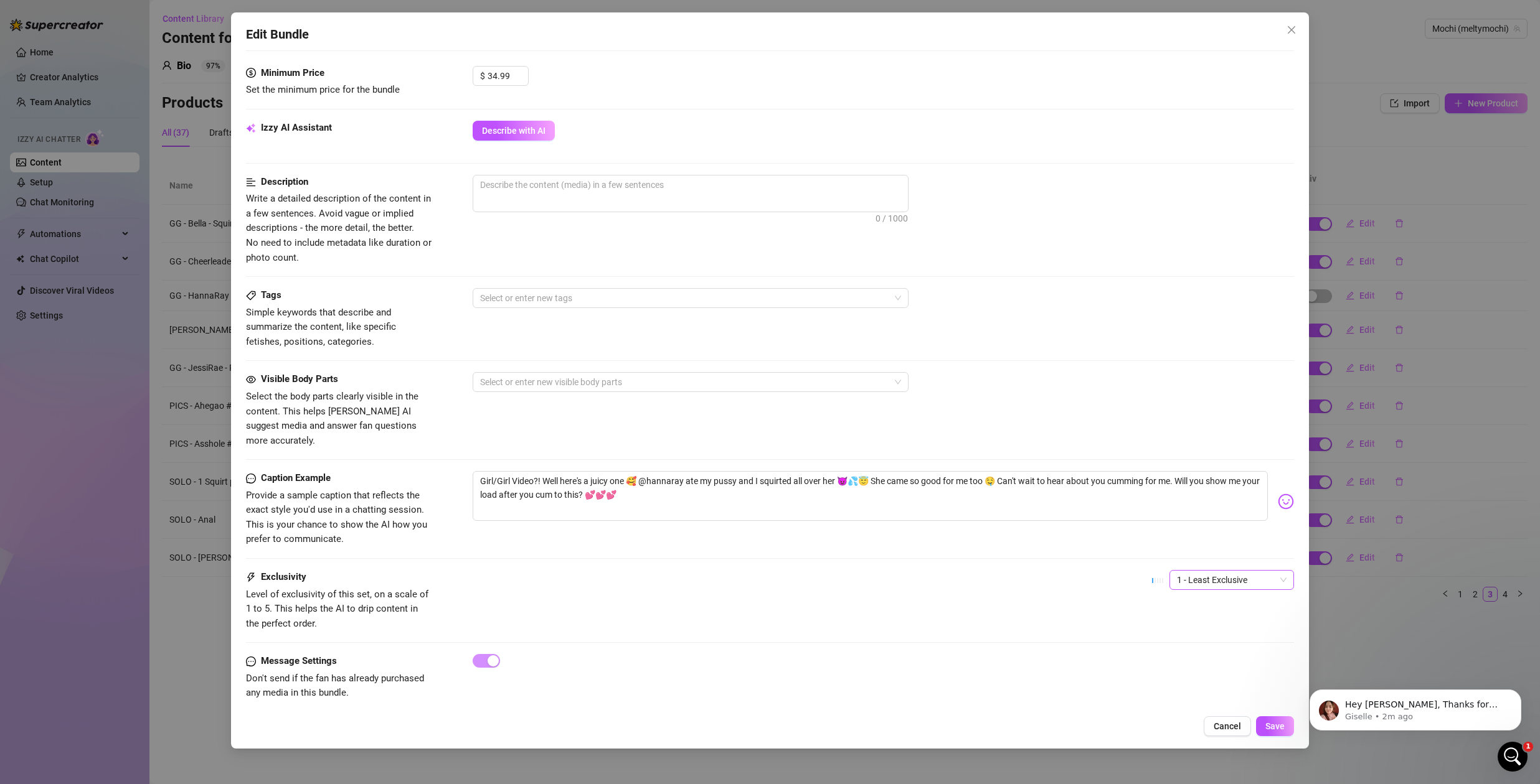
click at [1226, 571] on span "1 - Least Exclusive" at bounding box center [1232, 580] width 110 height 19
click at [1213, 629] on div "3" at bounding box center [1222, 631] width 104 height 14
click at [1277, 725] on span "Save" at bounding box center [1274, 726] width 19 height 10
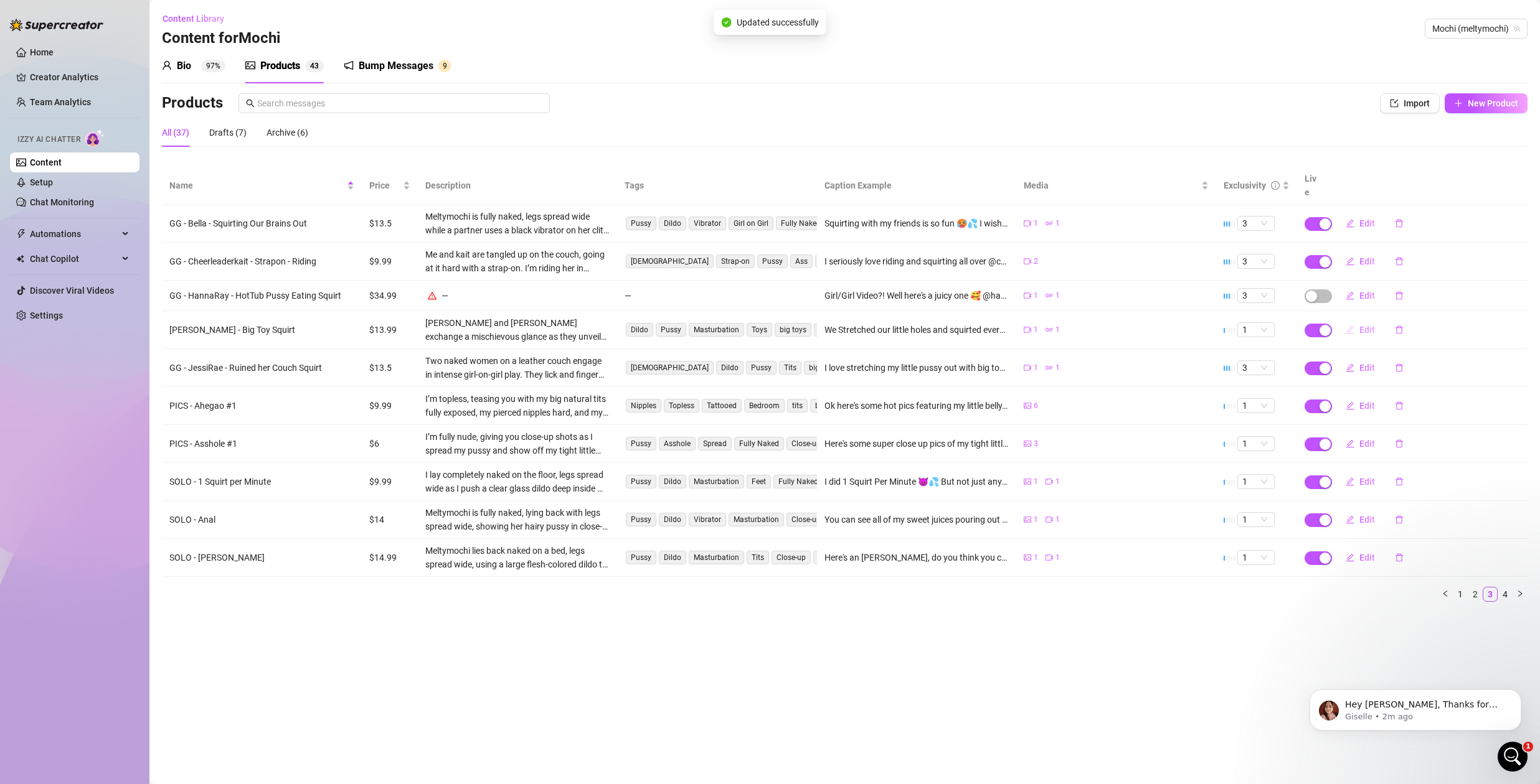
click at [1369, 325] on span "Edit" at bounding box center [1367, 329] width 16 height 10
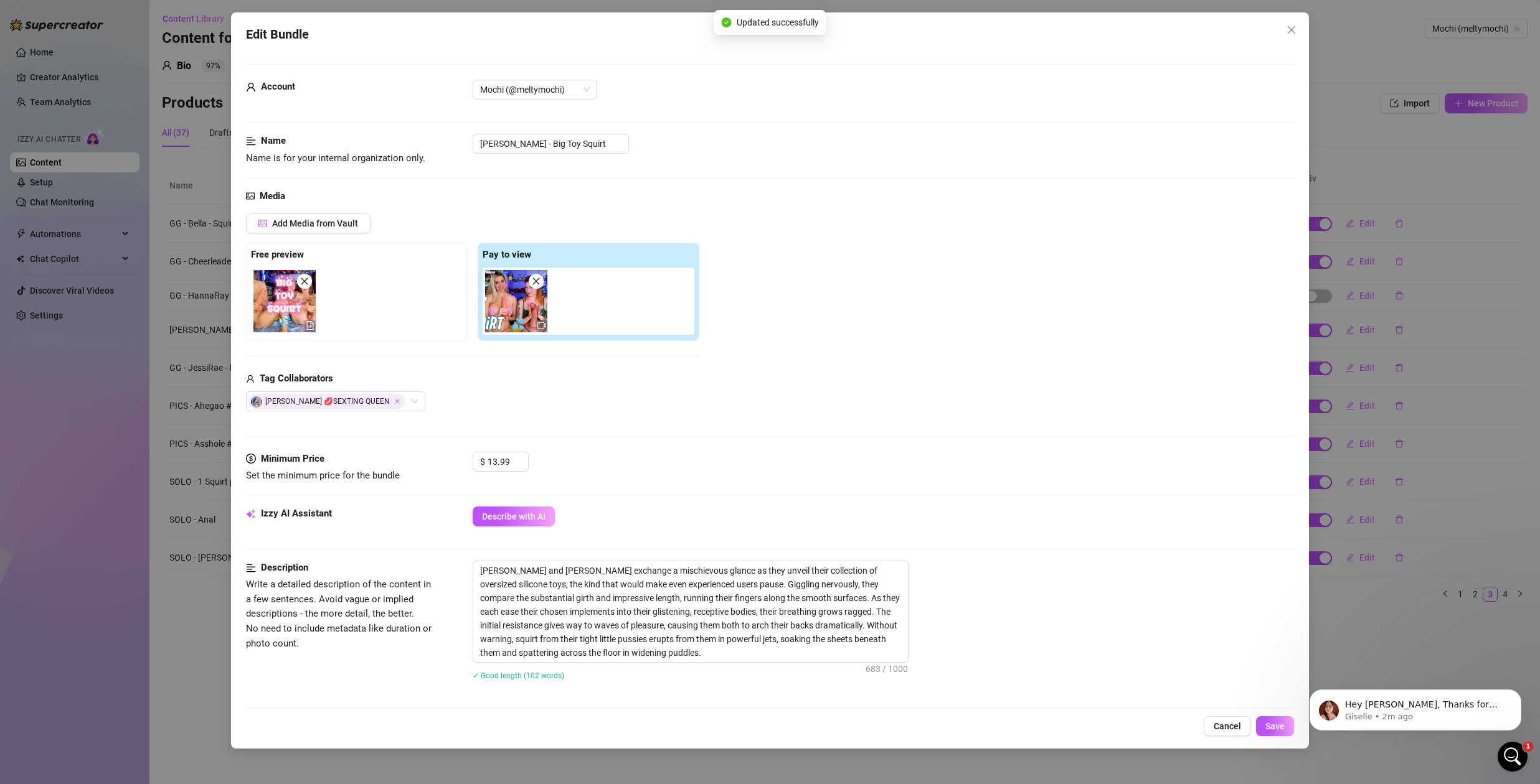
scroll to position [431, 0]
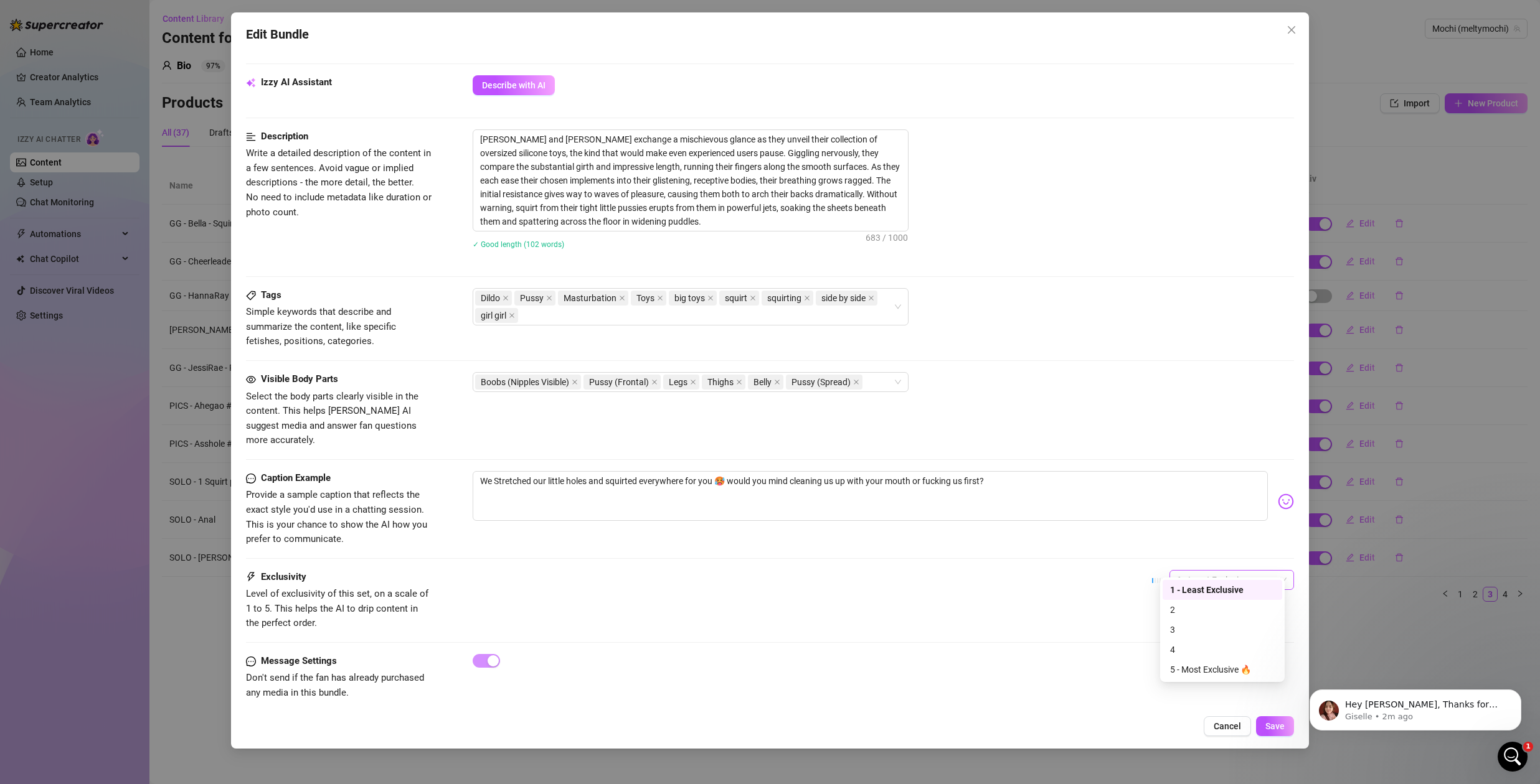
click at [1210, 571] on span "1 - Least Exclusive" at bounding box center [1232, 580] width 110 height 19
drag, startPoint x: 1189, startPoint y: 626, endPoint x: 1205, endPoint y: 640, distance: 21.3
click at [1189, 626] on div "3" at bounding box center [1222, 630] width 104 height 14
click at [1280, 725] on span "Save" at bounding box center [1274, 726] width 19 height 10
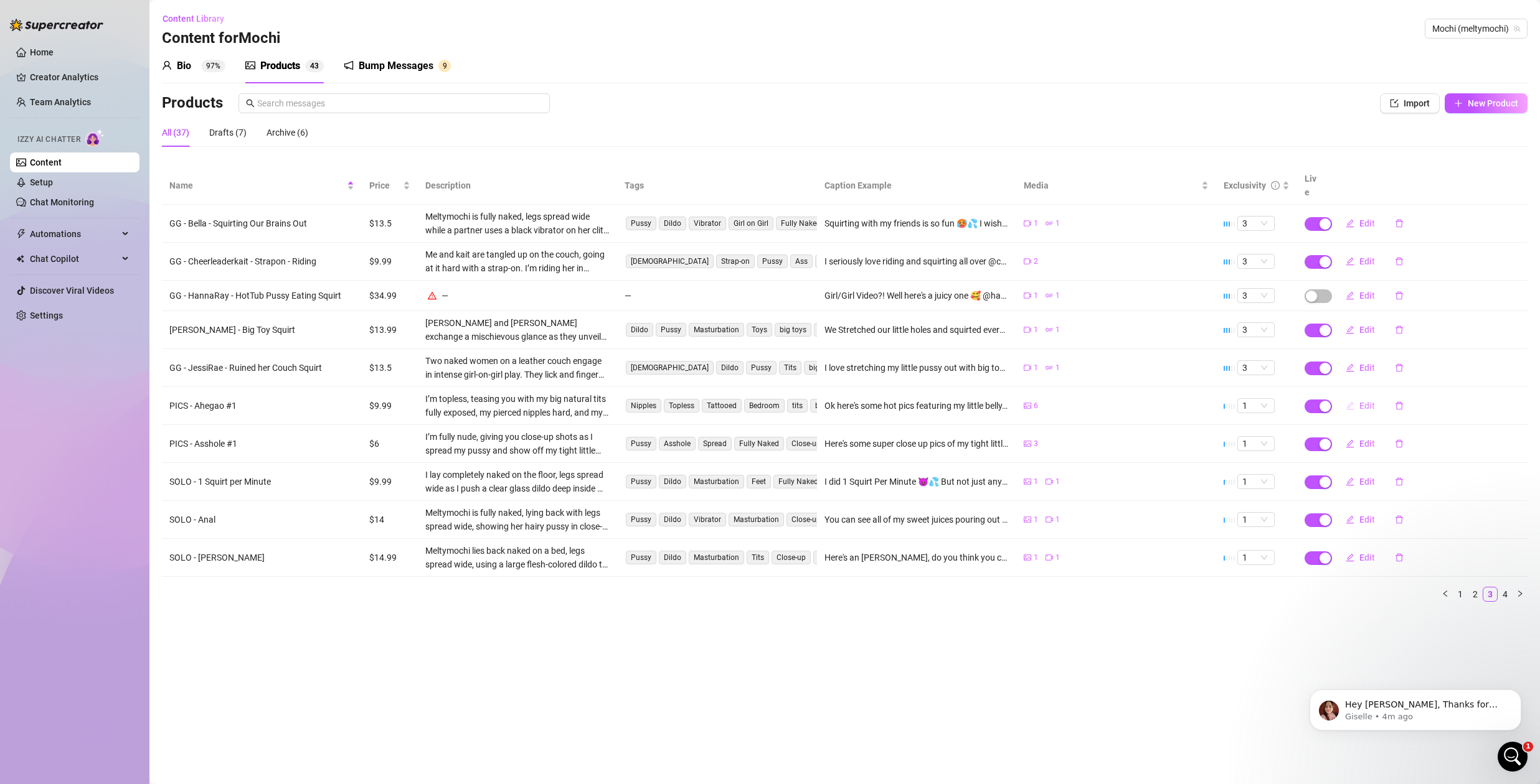
click at [1363, 401] on span "Edit" at bounding box center [1367, 406] width 16 height 10
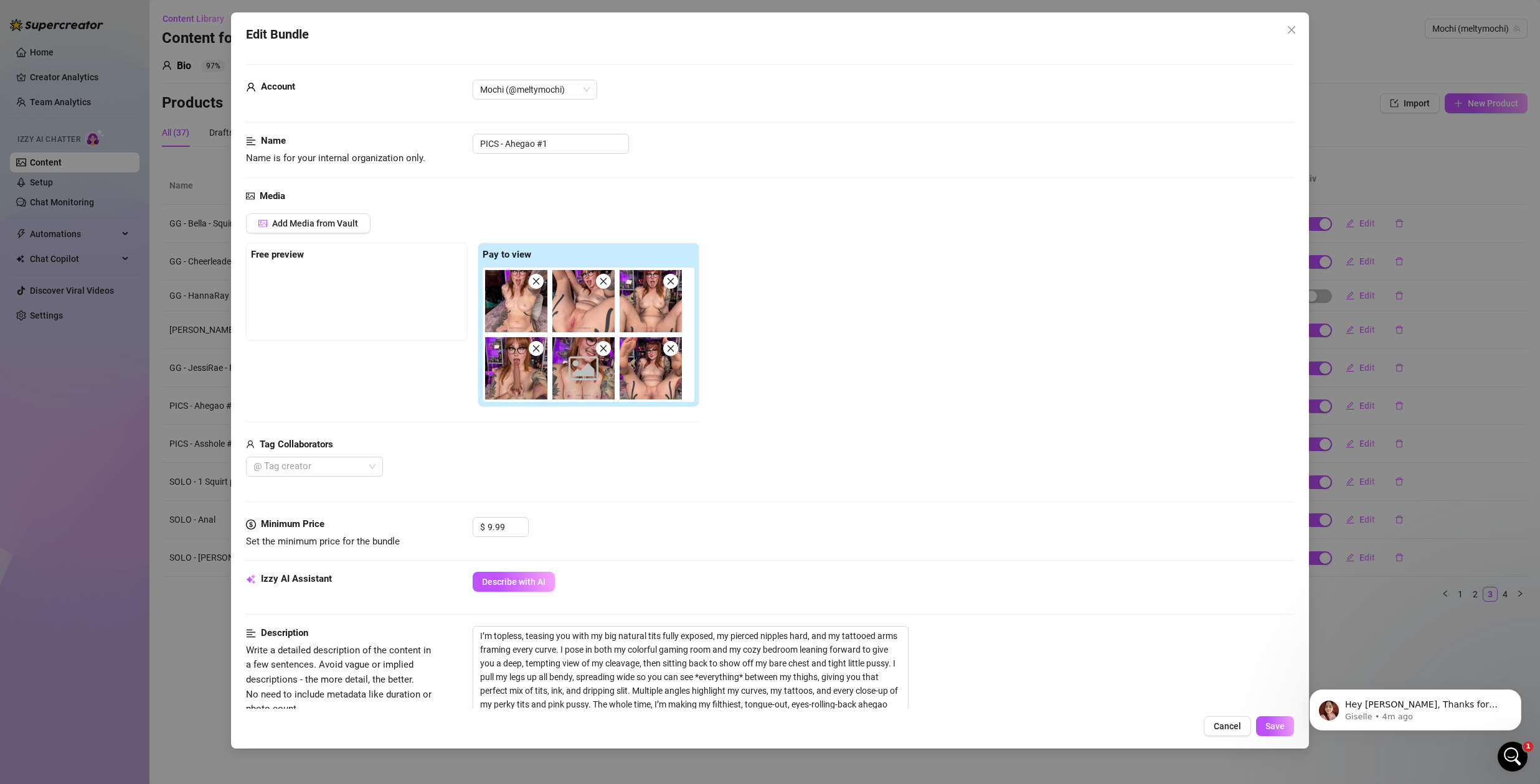
click at [1341, 638] on div "Edit Bundle Account Mochi (@meltymochi) Name Name is for your internal organiza…" at bounding box center [770, 392] width 1540 height 784
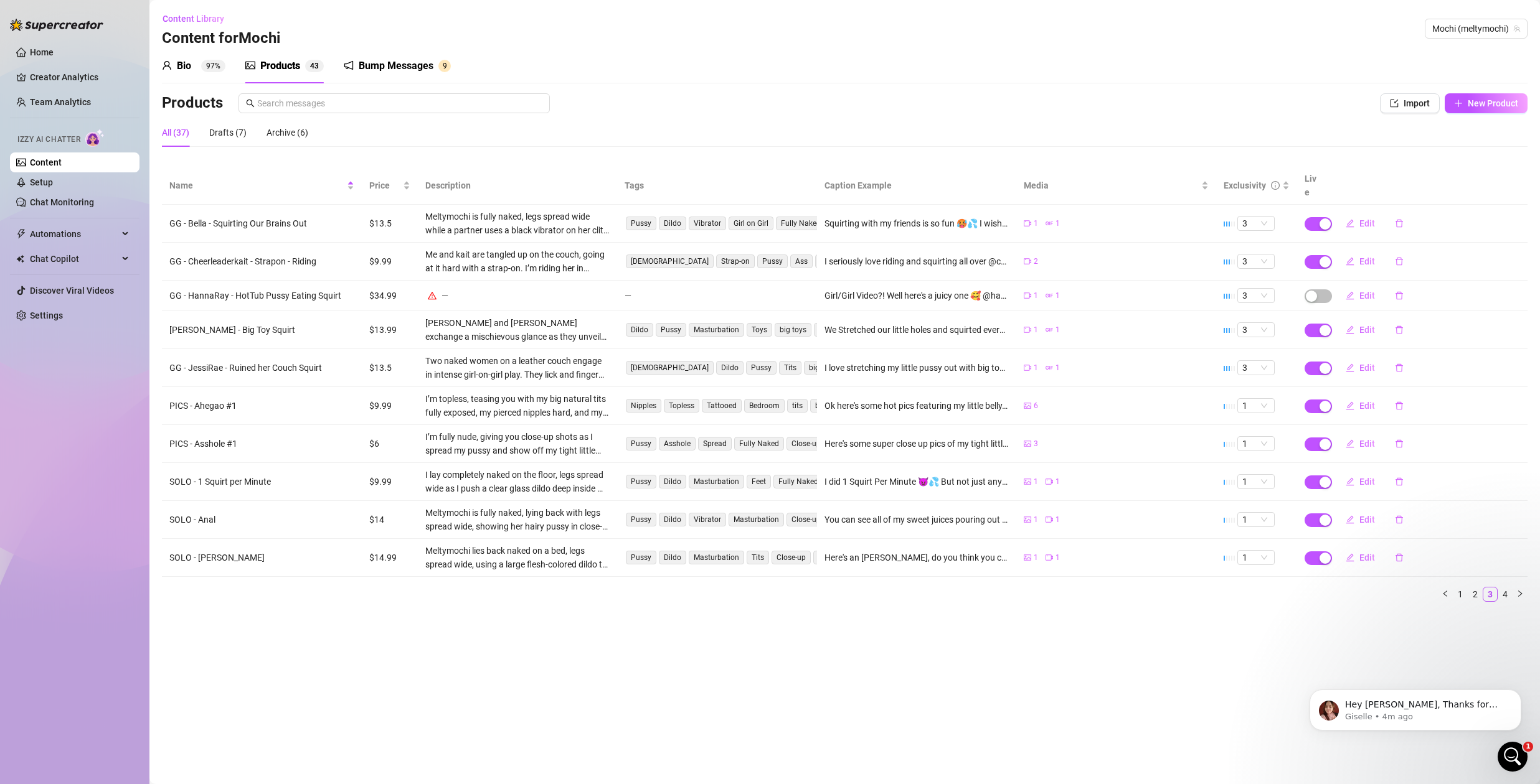
click at [1503, 588] on link "4" at bounding box center [1505, 595] width 14 height 14
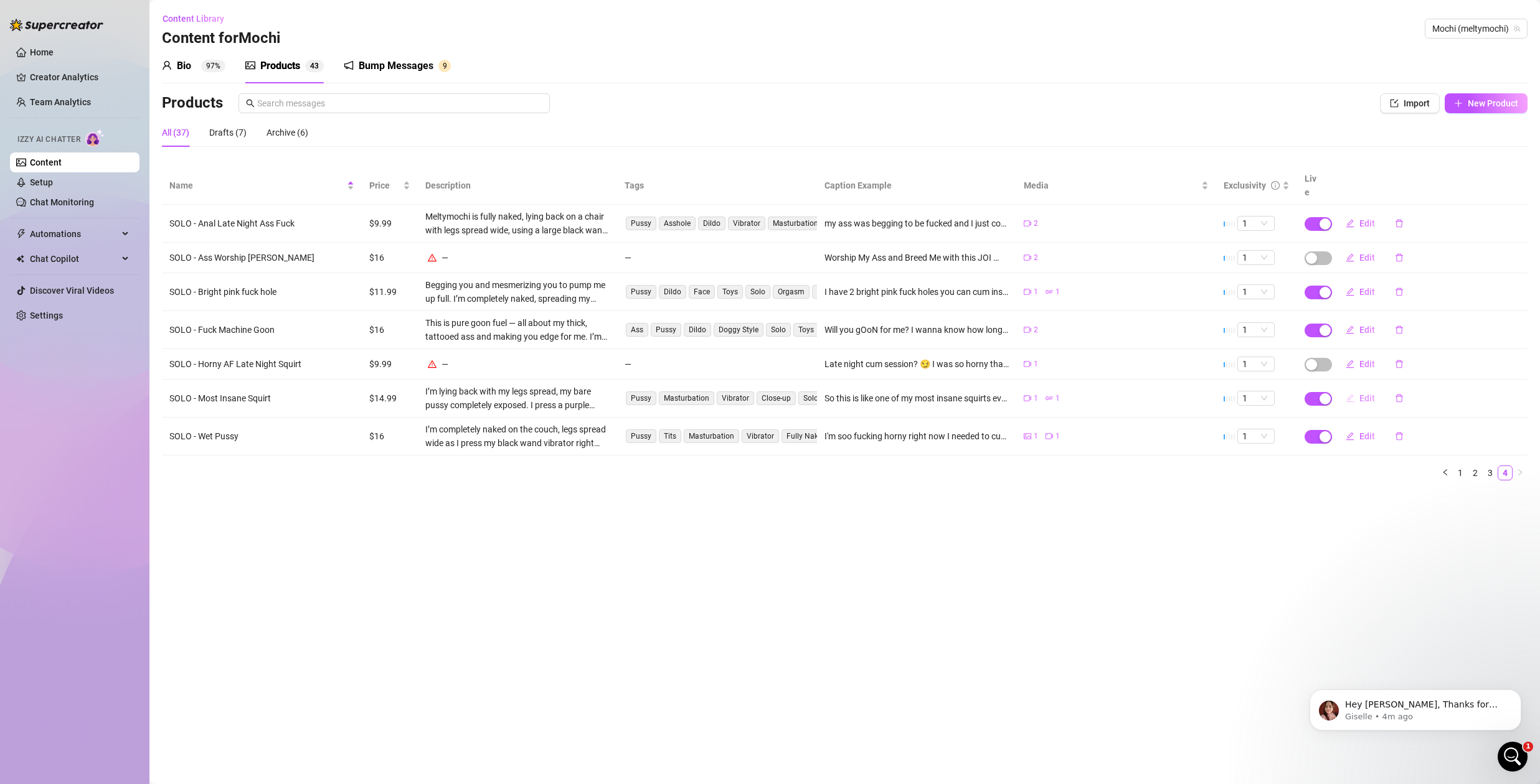
click at [1366, 393] on span "Edit" at bounding box center [1367, 398] width 16 height 10
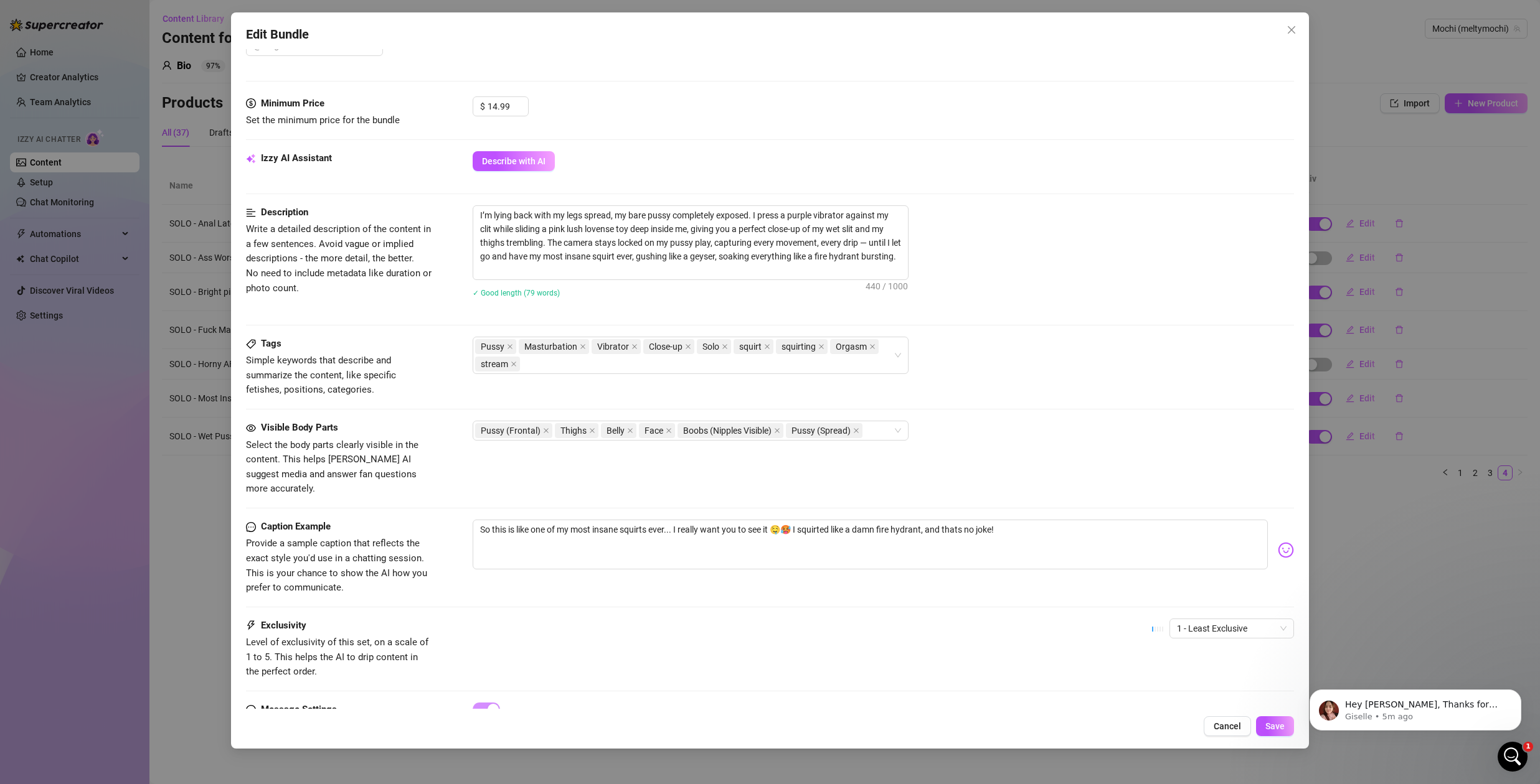
scroll to position [404, 0]
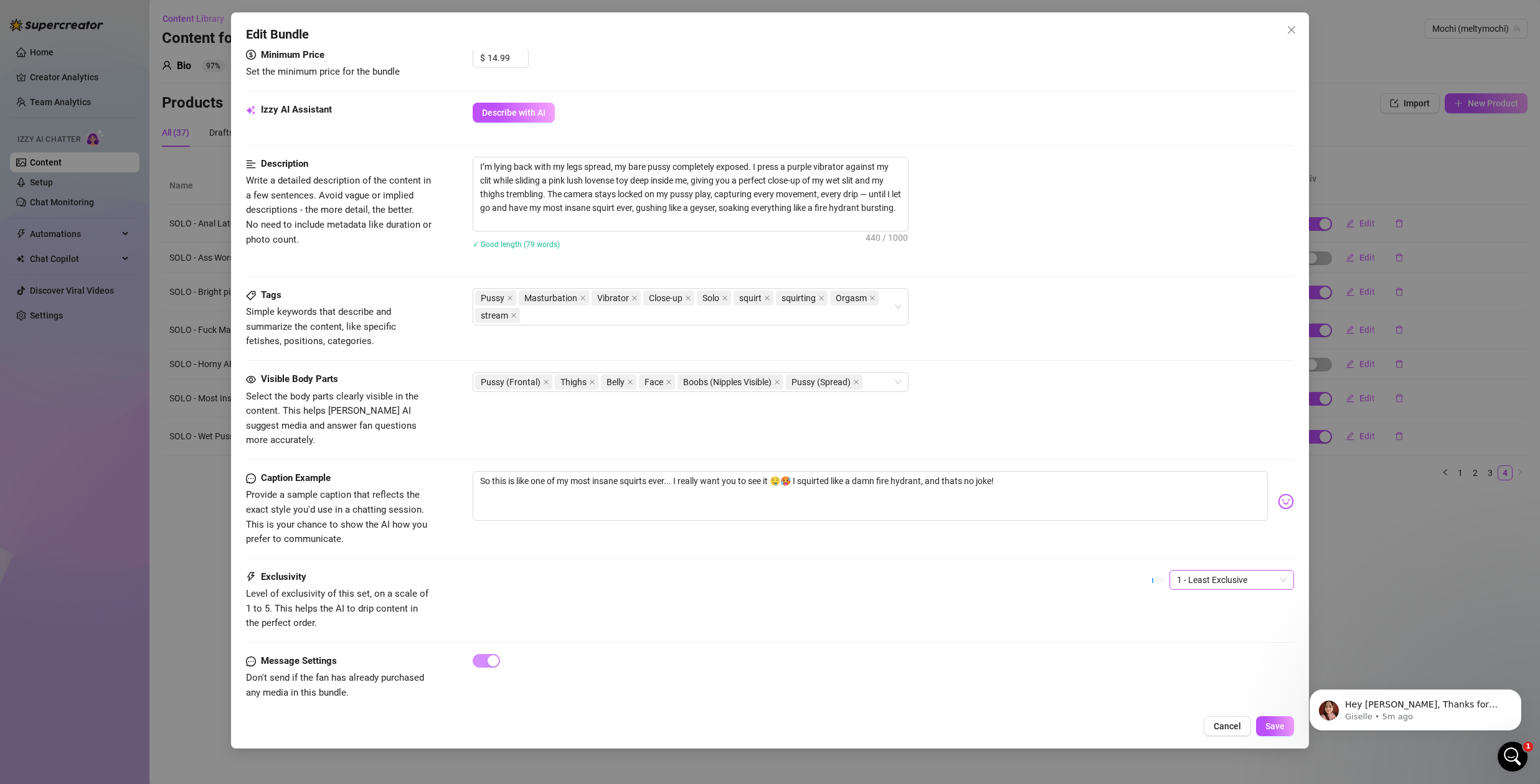
click at [1194, 571] on span "1 - Least Exclusive" at bounding box center [1232, 580] width 110 height 19
click at [1185, 606] on div "2" at bounding box center [1222, 610] width 104 height 14
click at [1277, 727] on span "Save" at bounding box center [1274, 726] width 19 height 10
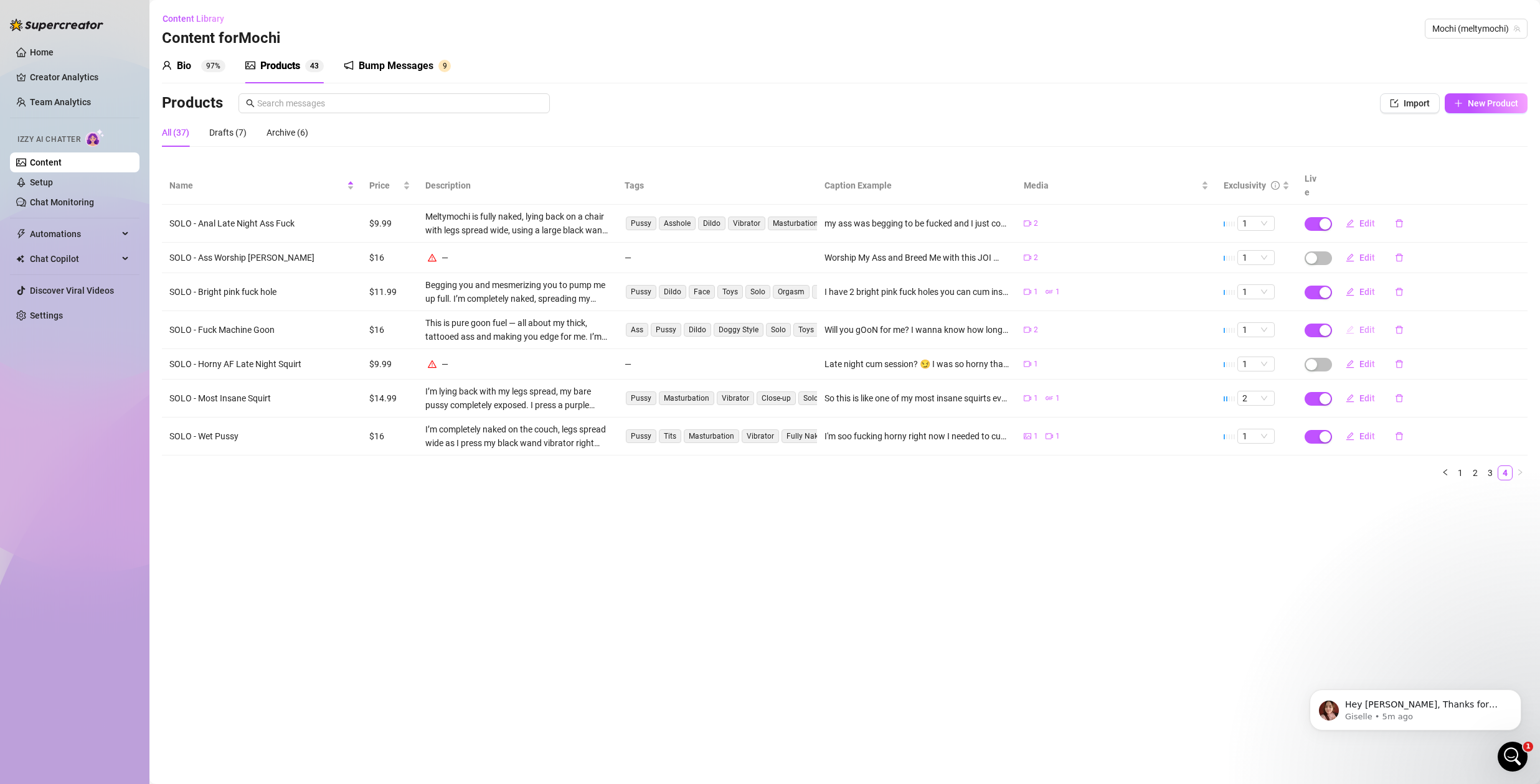
click at [1360, 325] on span "Edit" at bounding box center [1367, 329] width 16 height 10
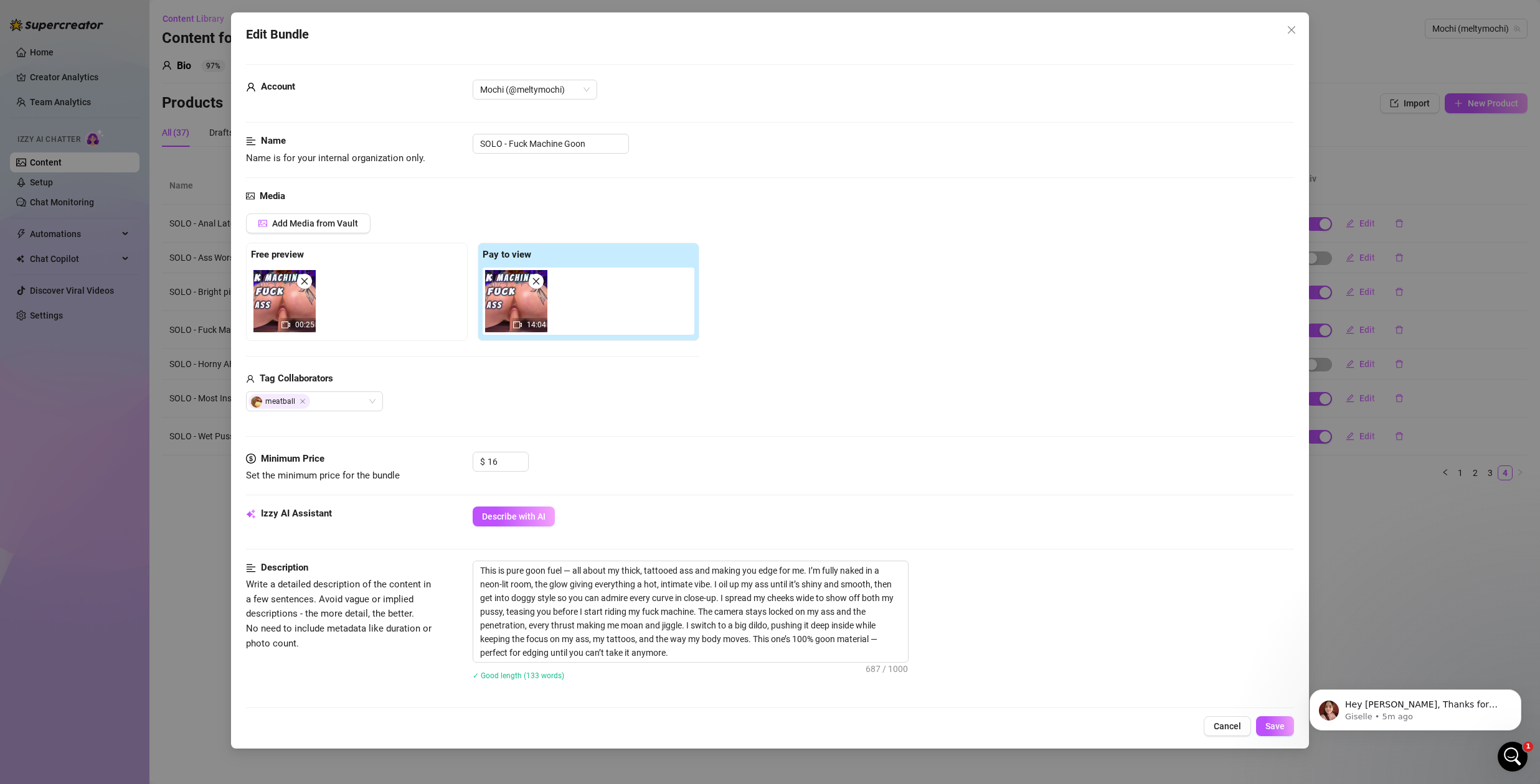
scroll to position [431, 0]
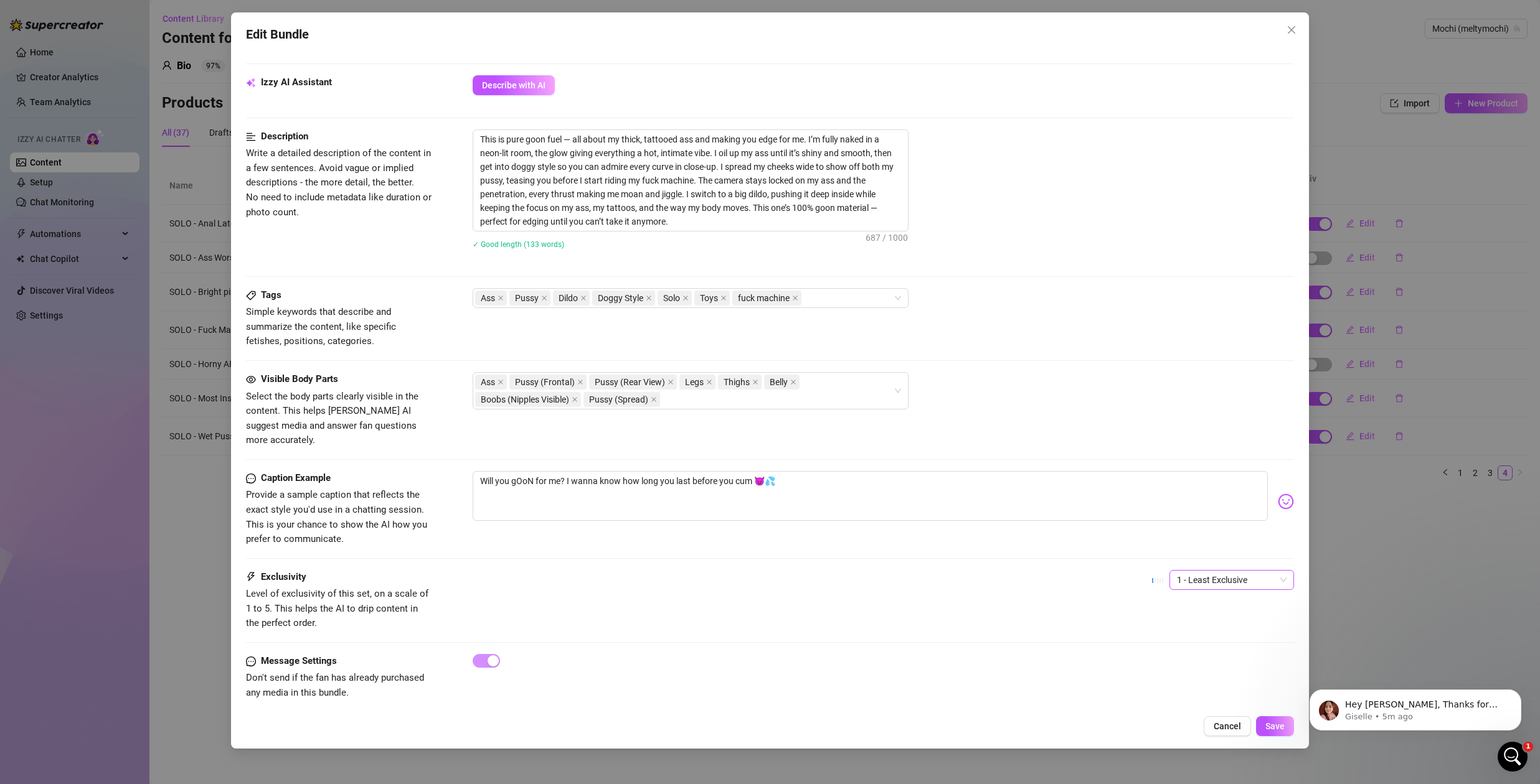
click at [1212, 571] on span "1 - Least Exclusive" at bounding box center [1232, 580] width 110 height 19
click at [1195, 606] on div "2" at bounding box center [1222, 610] width 104 height 14
click at [1269, 722] on span "Save" at bounding box center [1274, 726] width 19 height 10
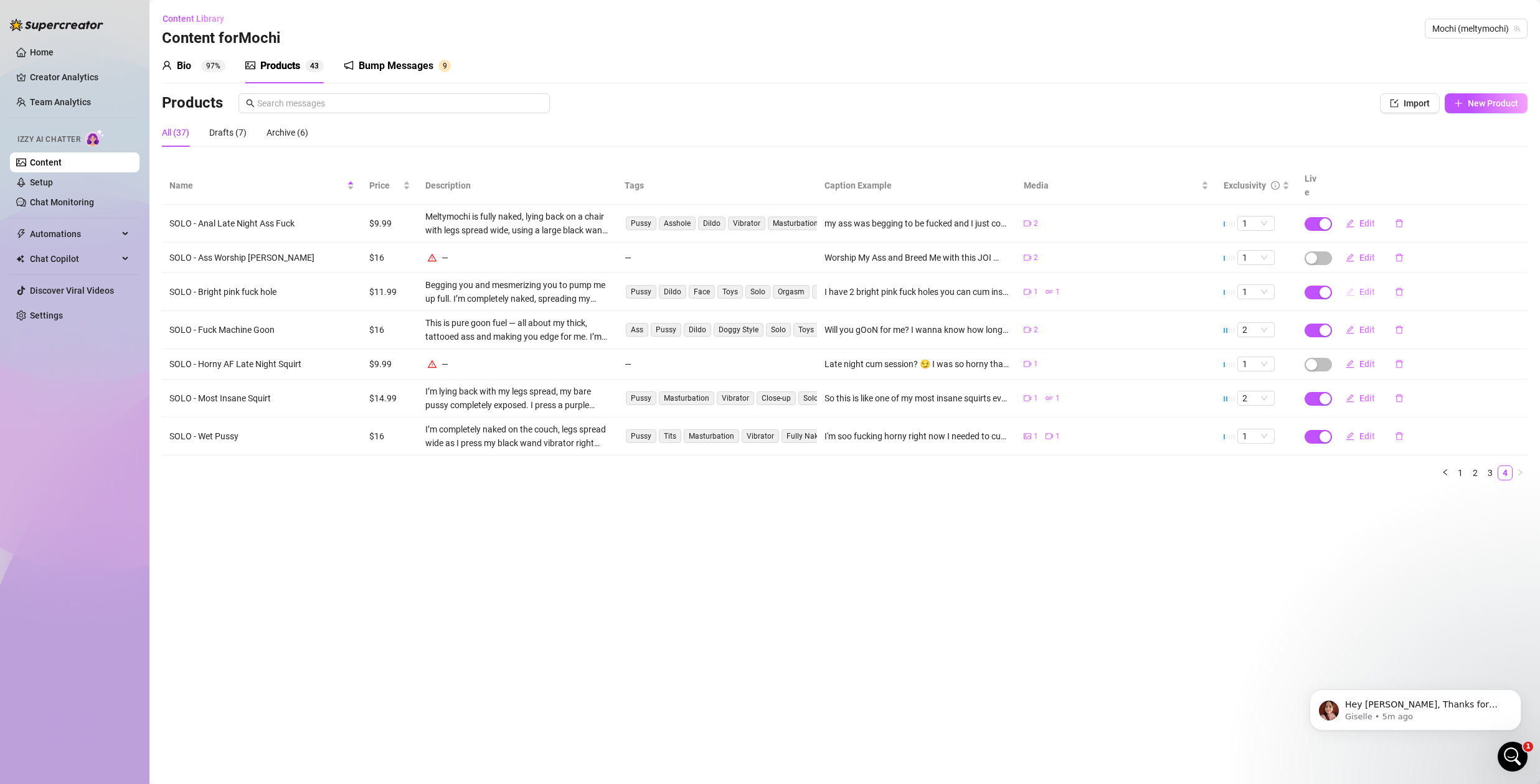
click at [1366, 287] on span "Edit" at bounding box center [1367, 291] width 16 height 10
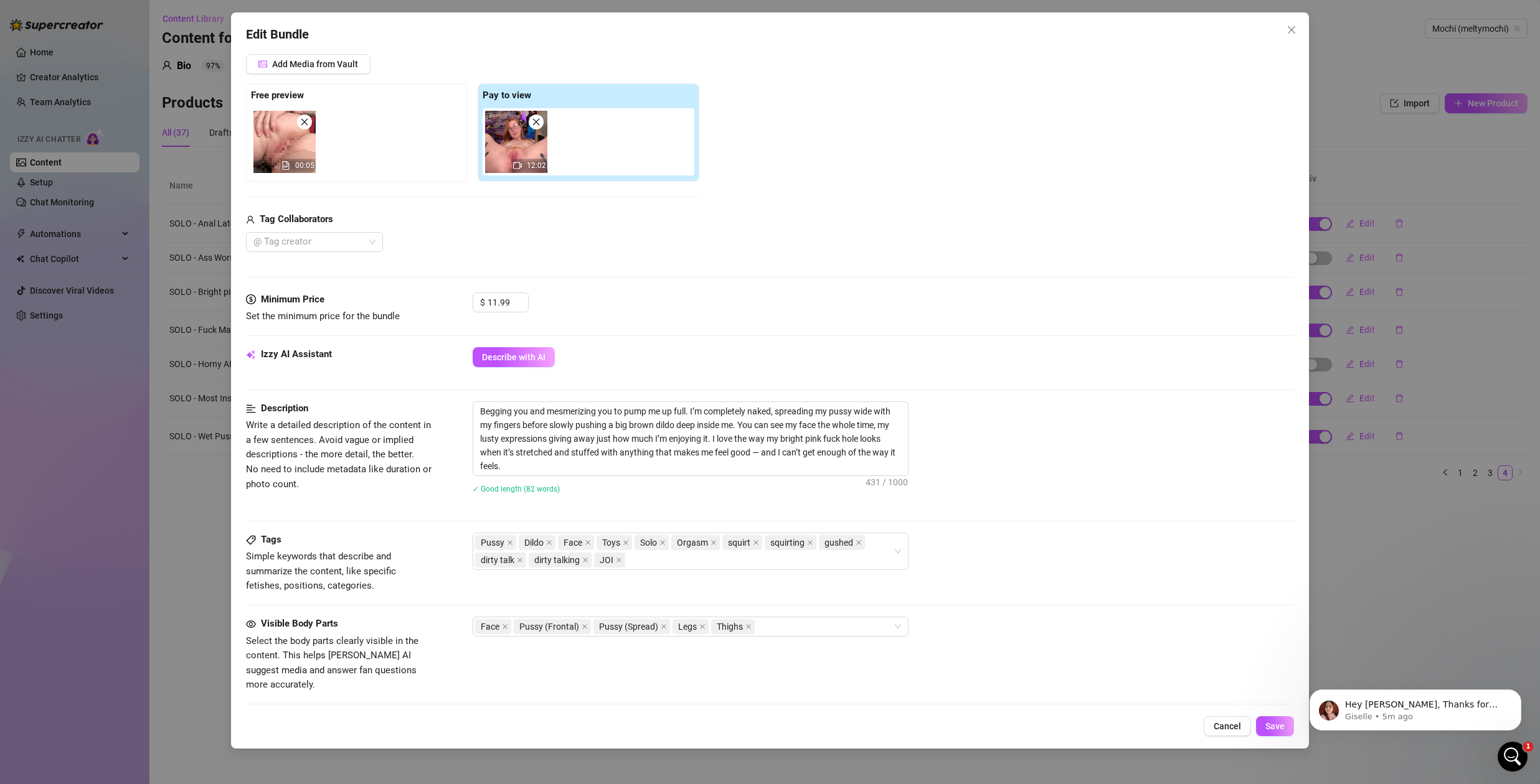
scroll to position [280, 0]
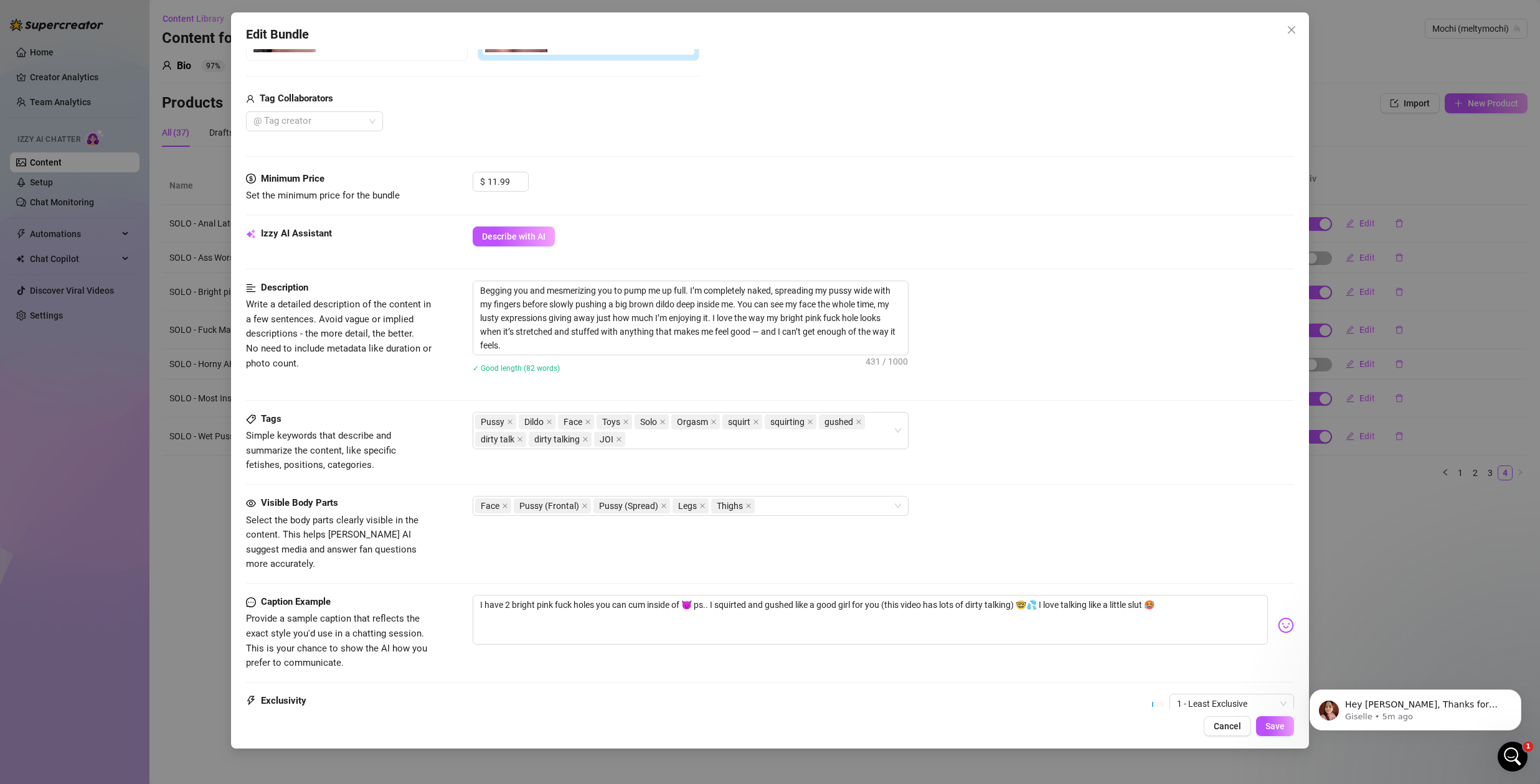
click at [1218, 724] on span "Cancel" at bounding box center [1227, 726] width 27 height 10
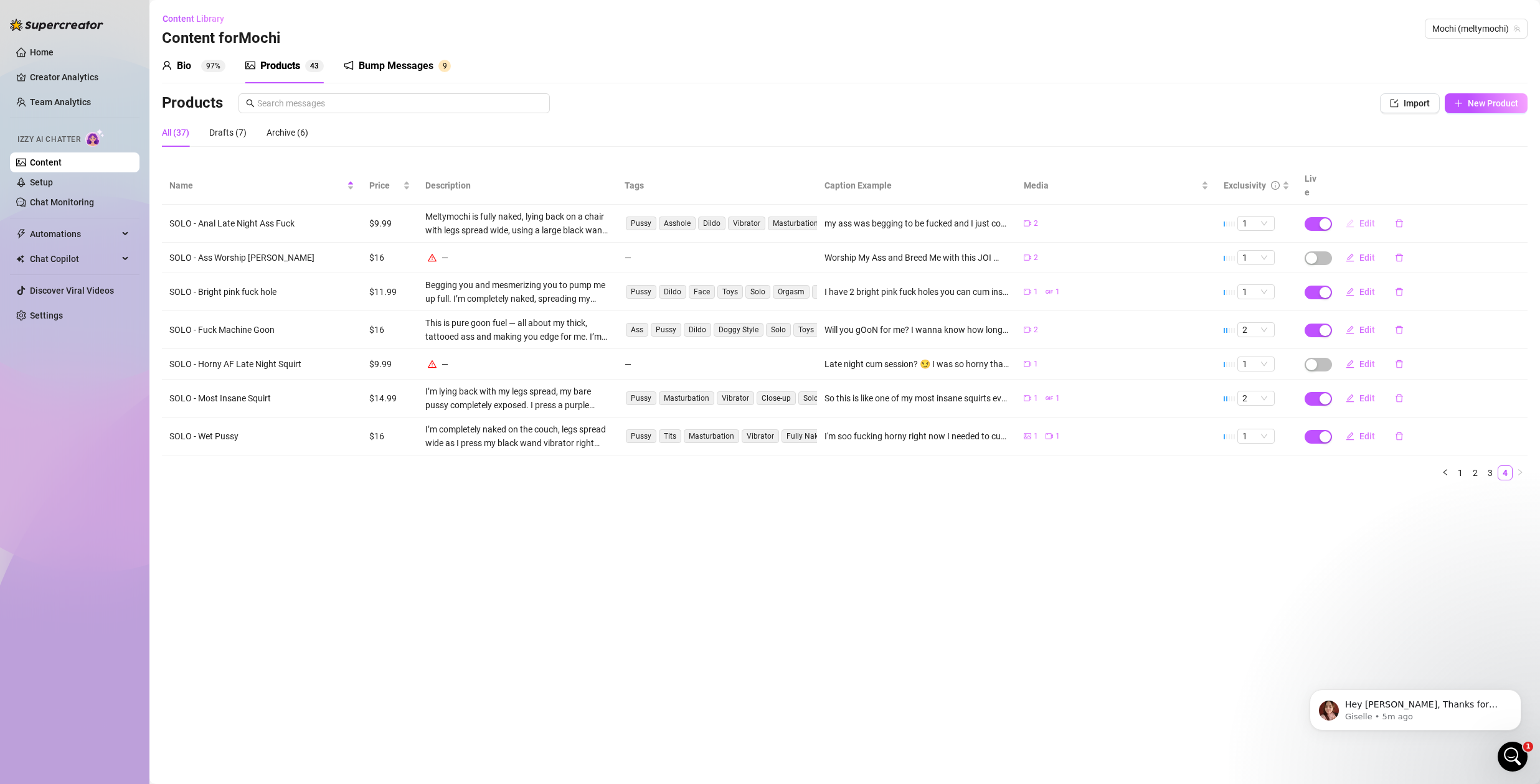
click at [1365, 219] on span "Edit" at bounding box center [1367, 223] width 16 height 10
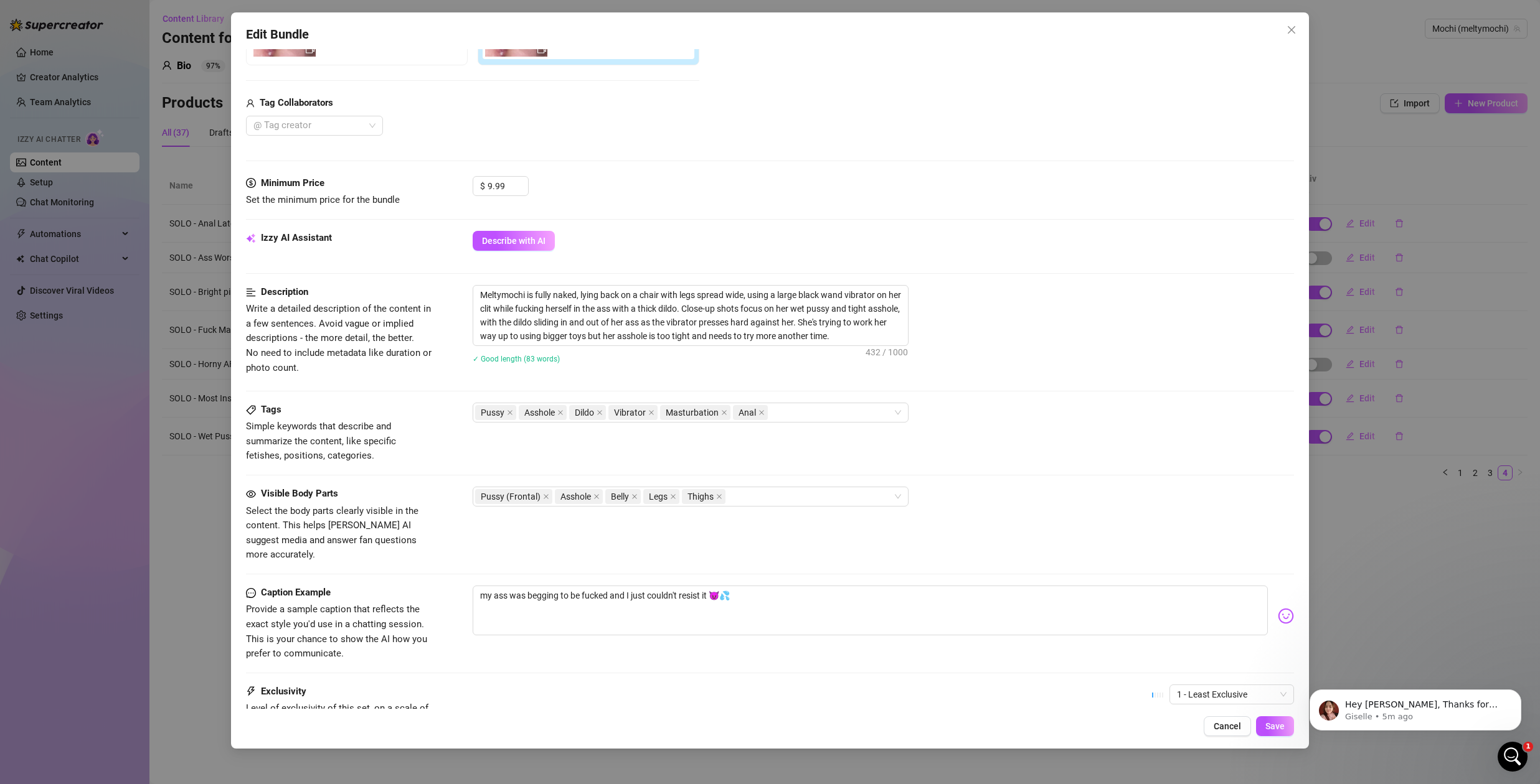
scroll to position [390, 0]
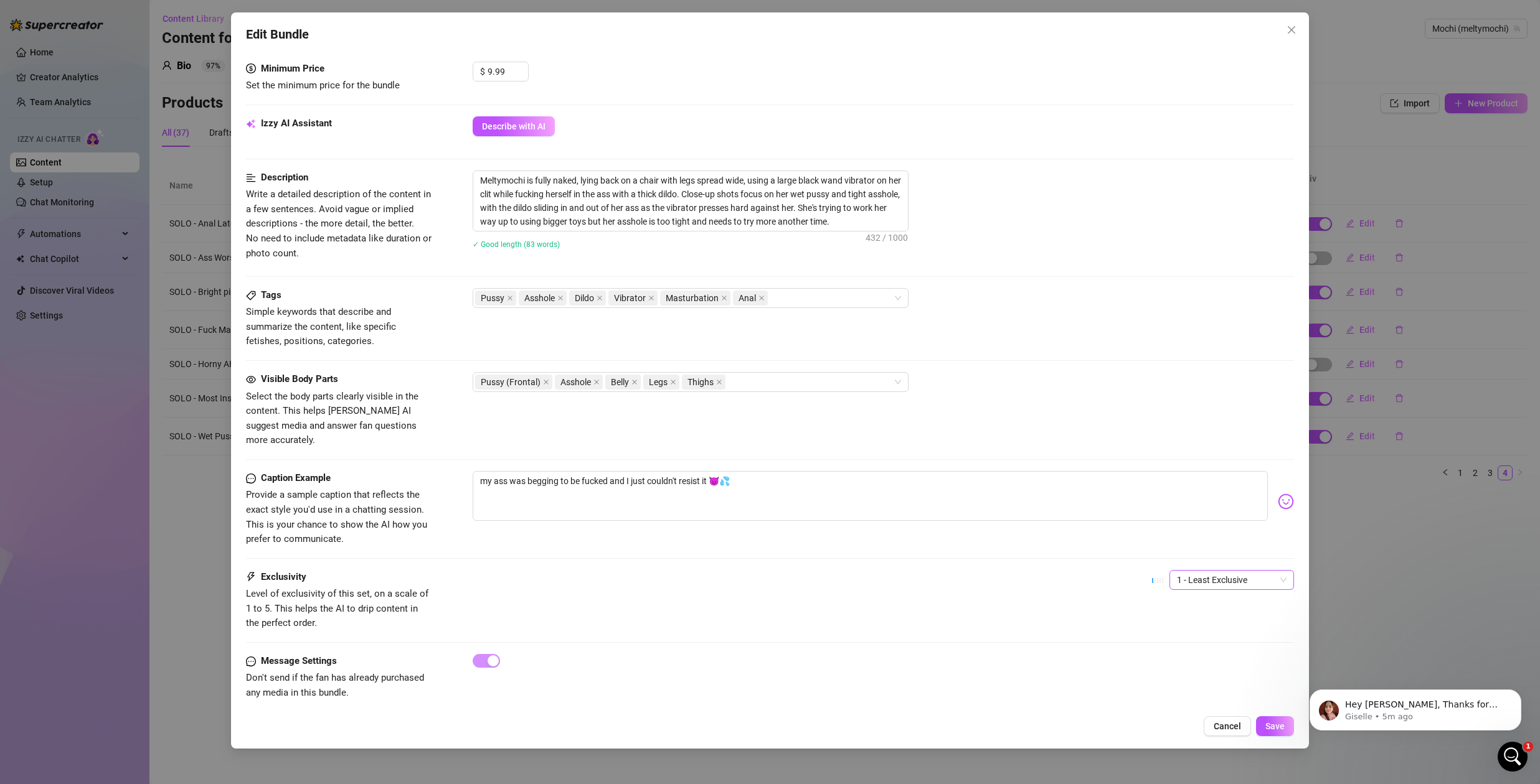
click at [1263, 571] on span "1 - Least Exclusive" at bounding box center [1232, 580] width 110 height 19
click at [1179, 607] on div "2" at bounding box center [1222, 610] width 104 height 14
click at [1274, 727] on span "Save" at bounding box center [1274, 726] width 19 height 10
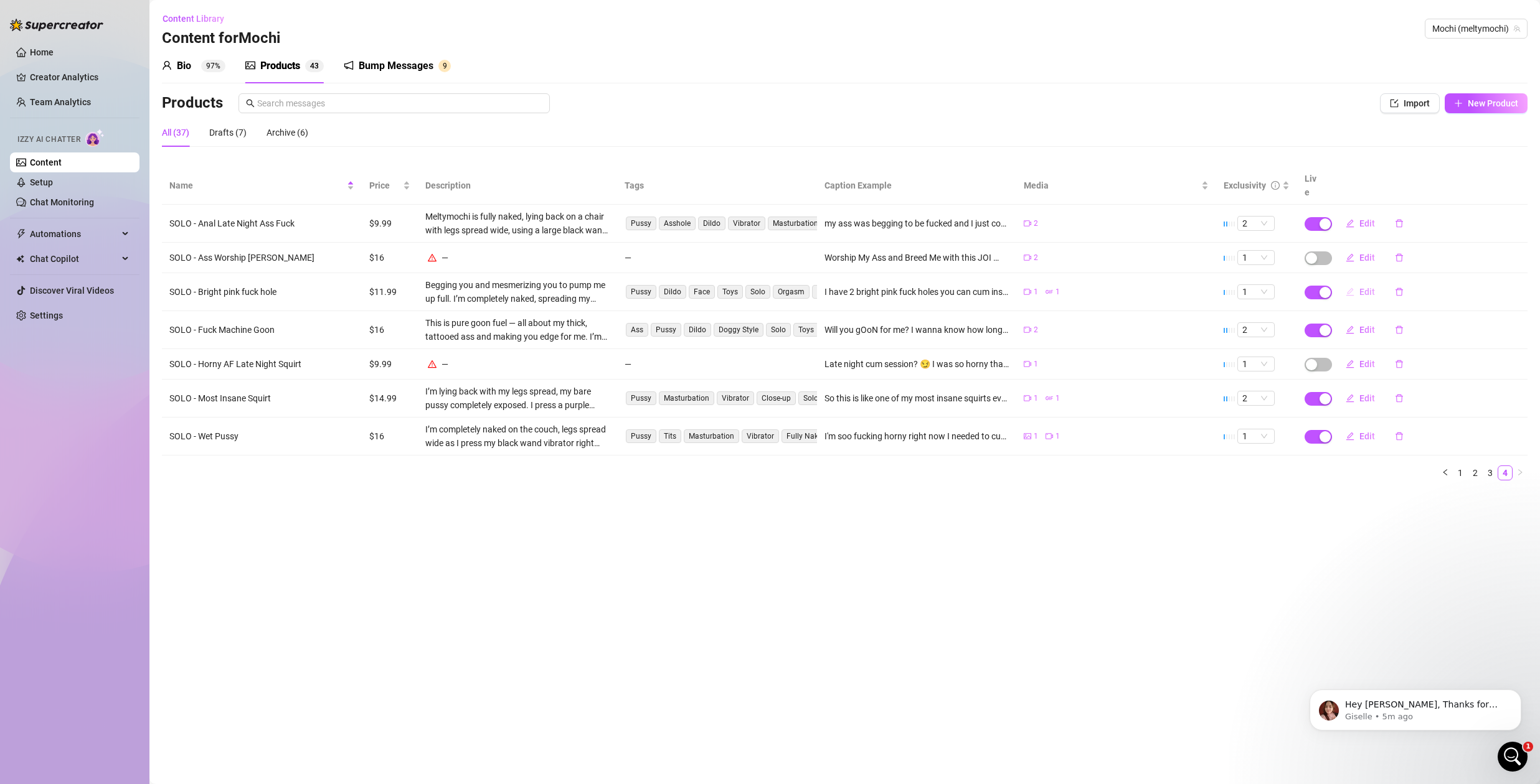
click at [1361, 287] on span "Edit" at bounding box center [1367, 291] width 16 height 10
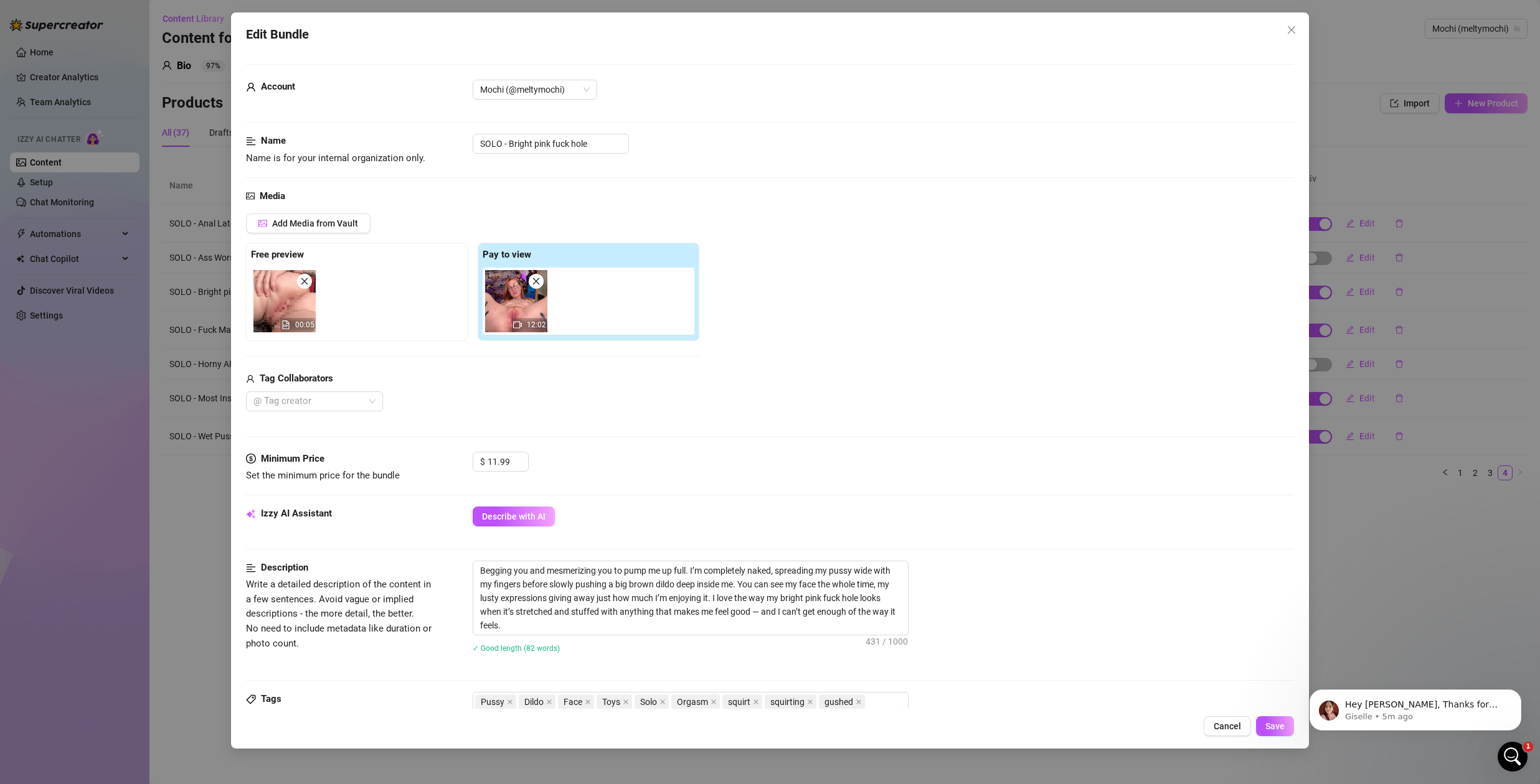
scroll to position [404, 0]
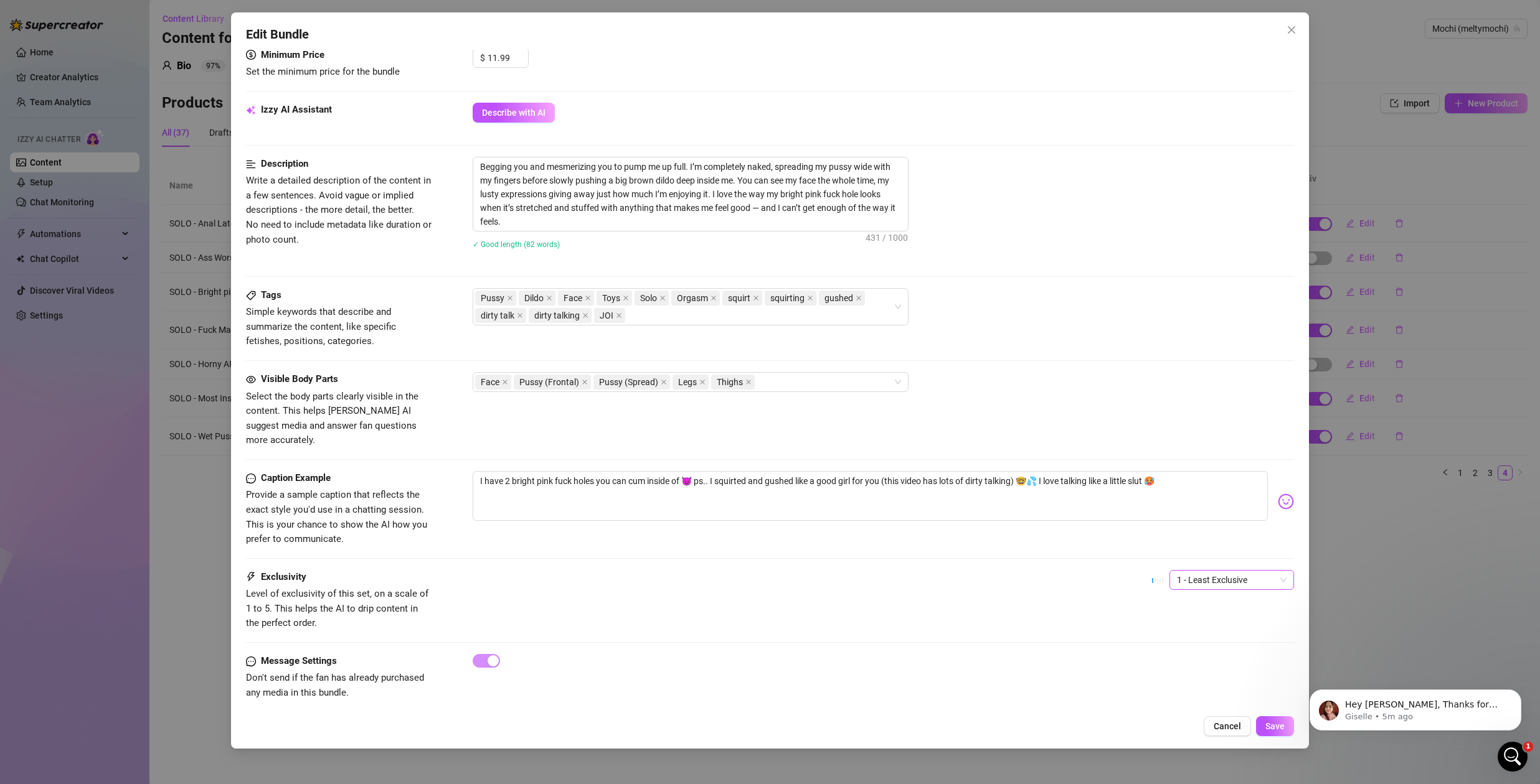
click at [1250, 571] on span "1 - Least Exclusive" at bounding box center [1232, 580] width 110 height 19
drag, startPoint x: 1208, startPoint y: 613, endPoint x: 1214, endPoint y: 623, distance: 11.7
click at [1208, 613] on div "2" at bounding box center [1222, 610] width 104 height 14
click at [1270, 727] on span "Save" at bounding box center [1274, 726] width 19 height 10
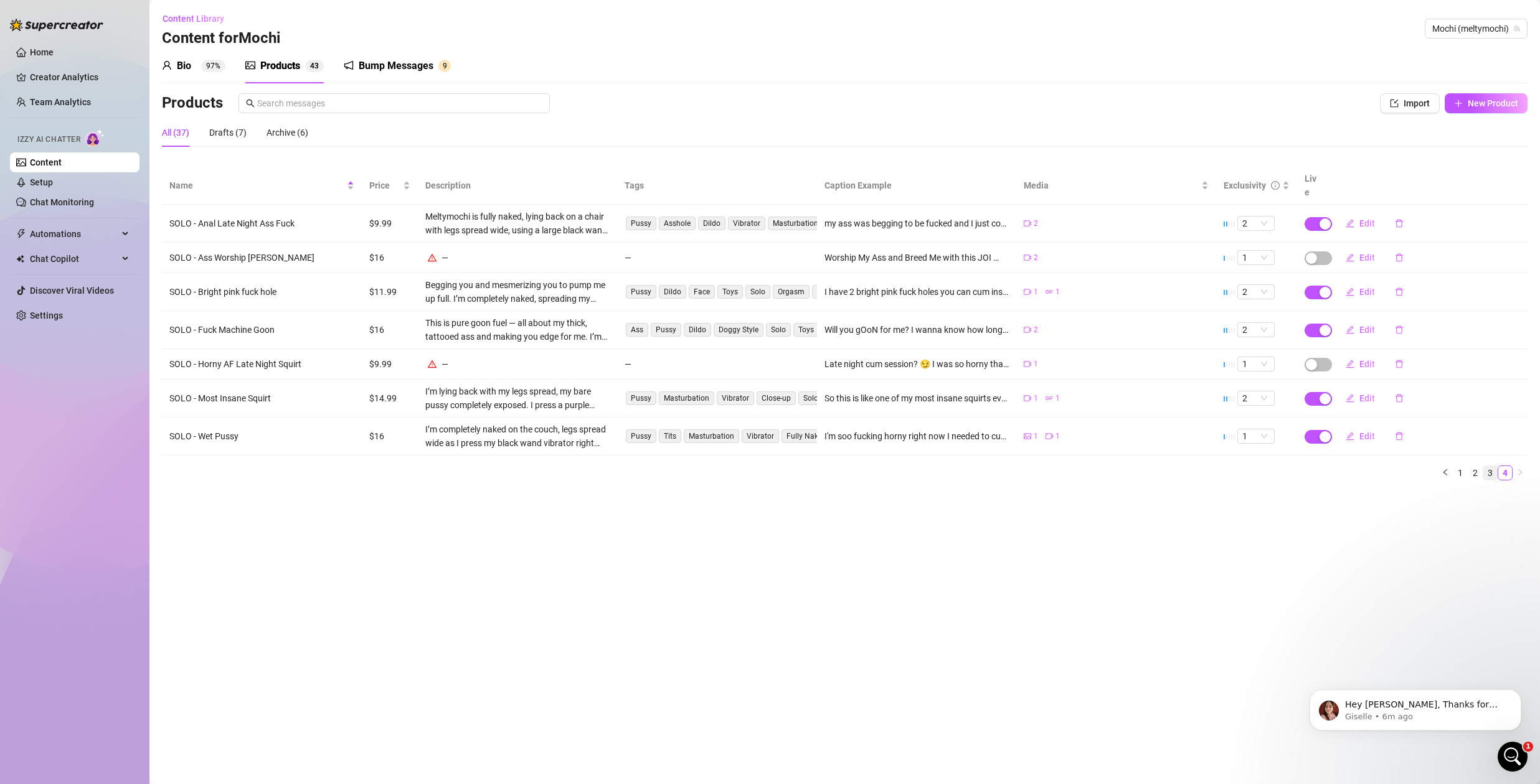
click at [1492, 466] on link "3" at bounding box center [1490, 473] width 14 height 14
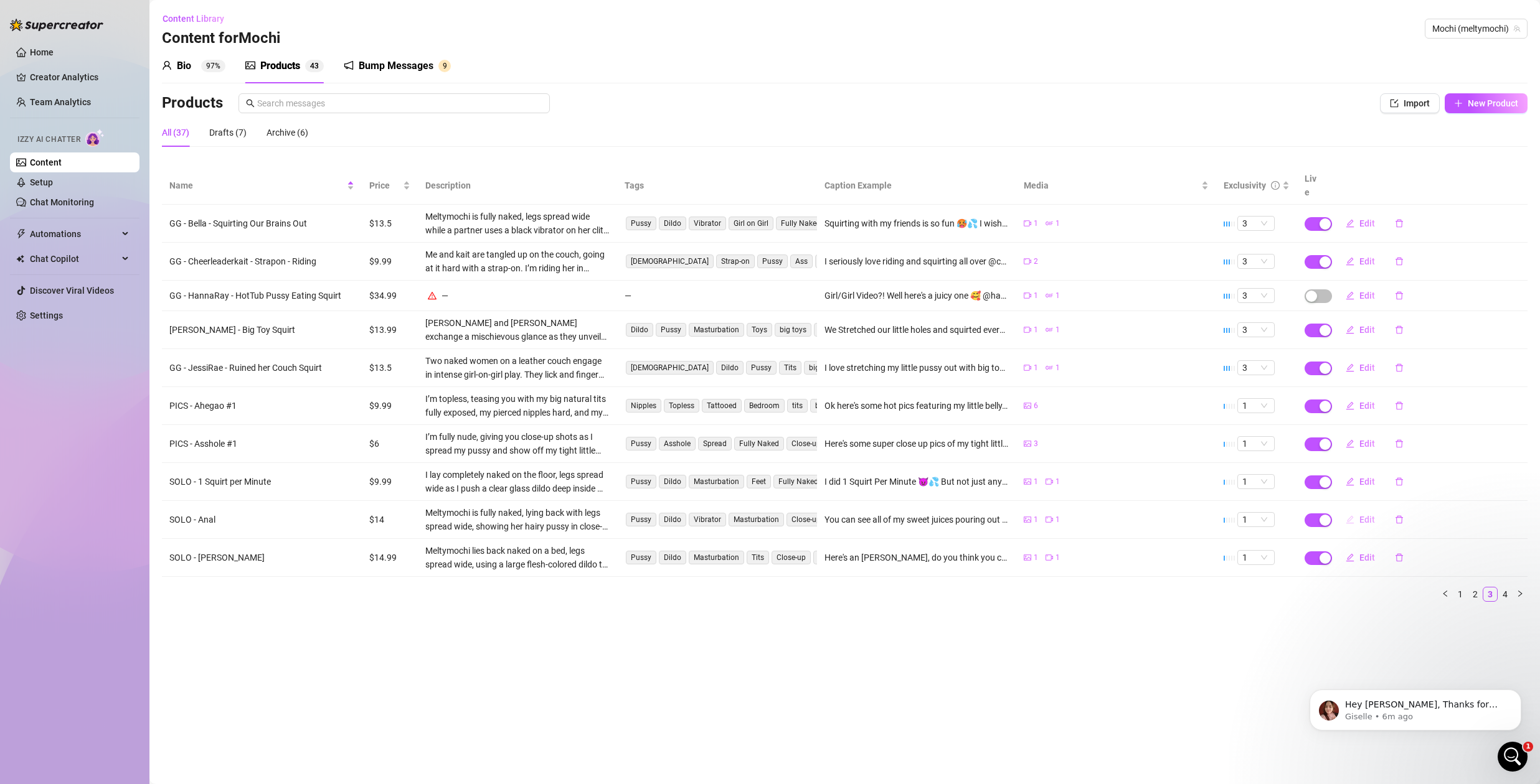
click at [1369, 515] on span "Edit" at bounding box center [1367, 519] width 16 height 10
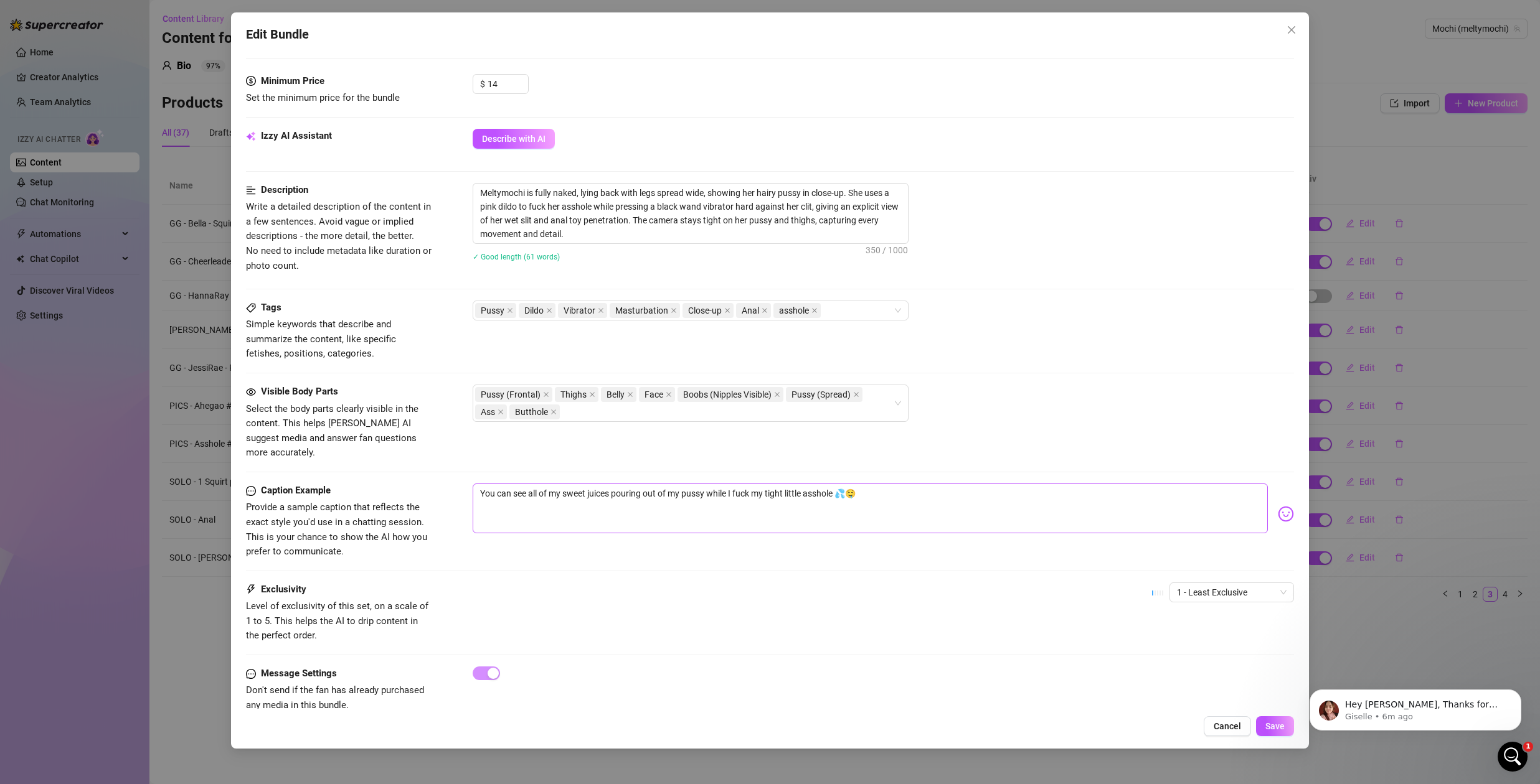
scroll to position [390, 0]
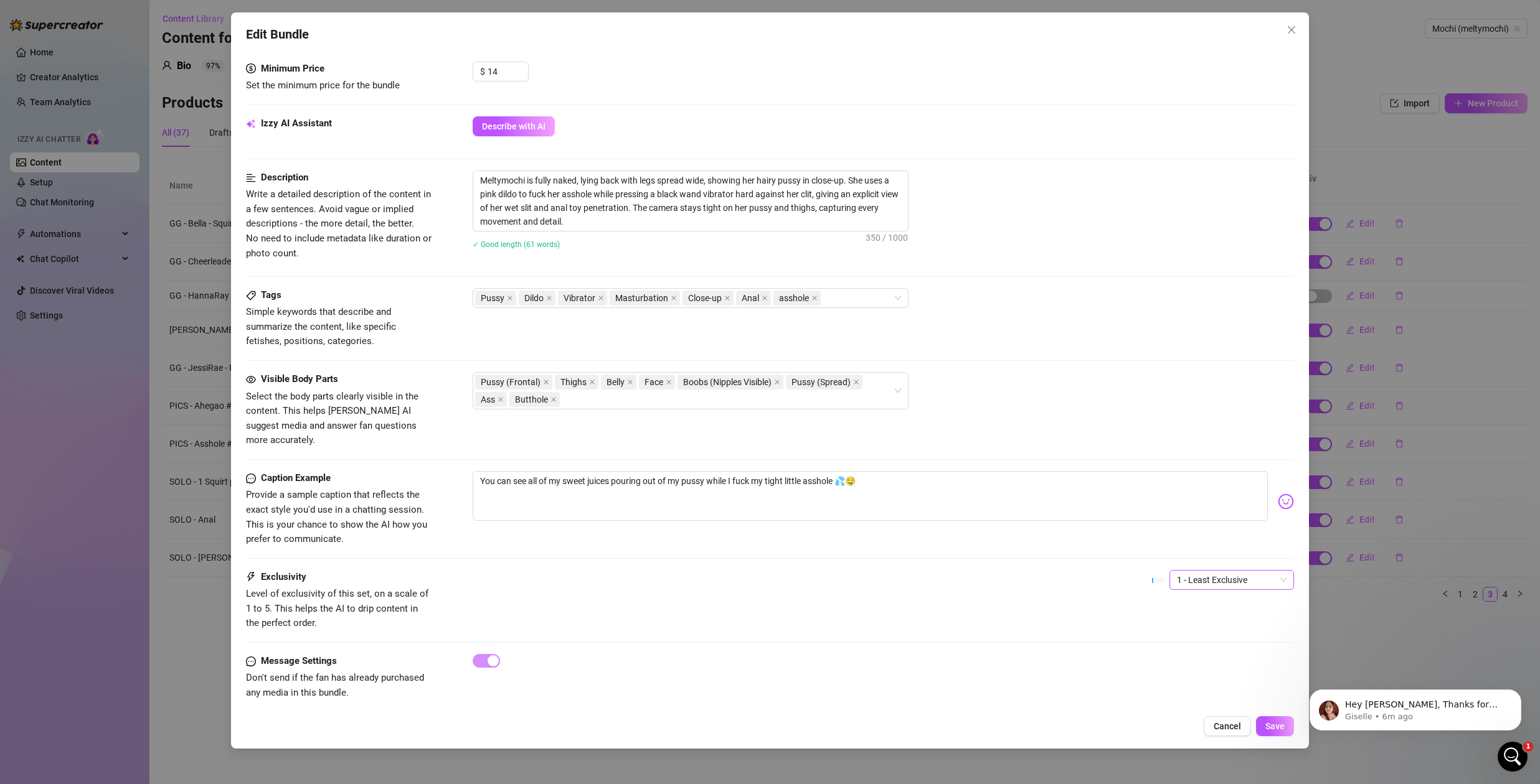
click at [1202, 571] on span "1 - Least Exclusive" at bounding box center [1232, 580] width 110 height 19
click at [1193, 610] on div "2" at bounding box center [1222, 610] width 104 height 14
click at [1278, 726] on span "Save" at bounding box center [1274, 726] width 19 height 10
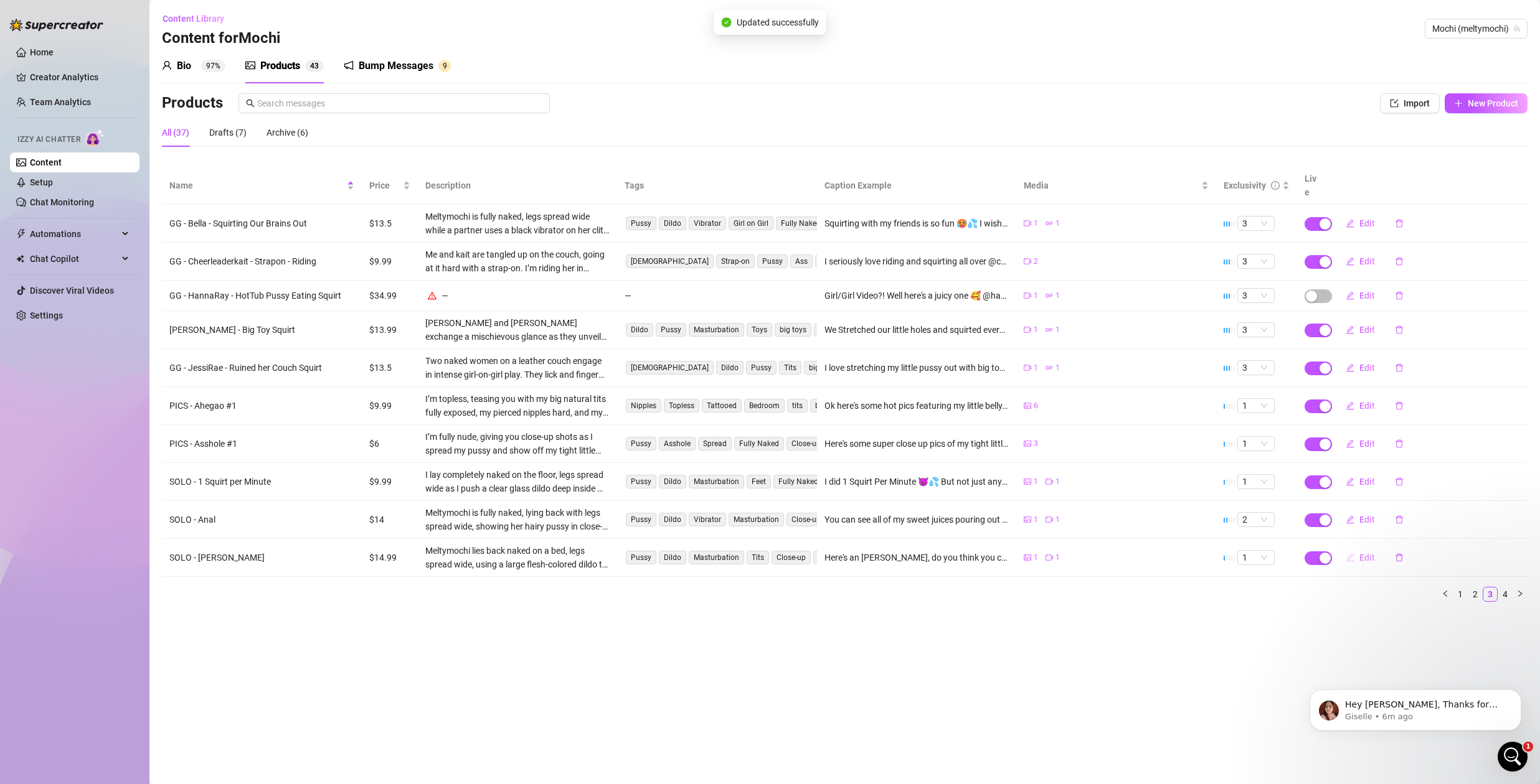
click at [1366, 553] on span "Edit" at bounding box center [1367, 557] width 16 height 10
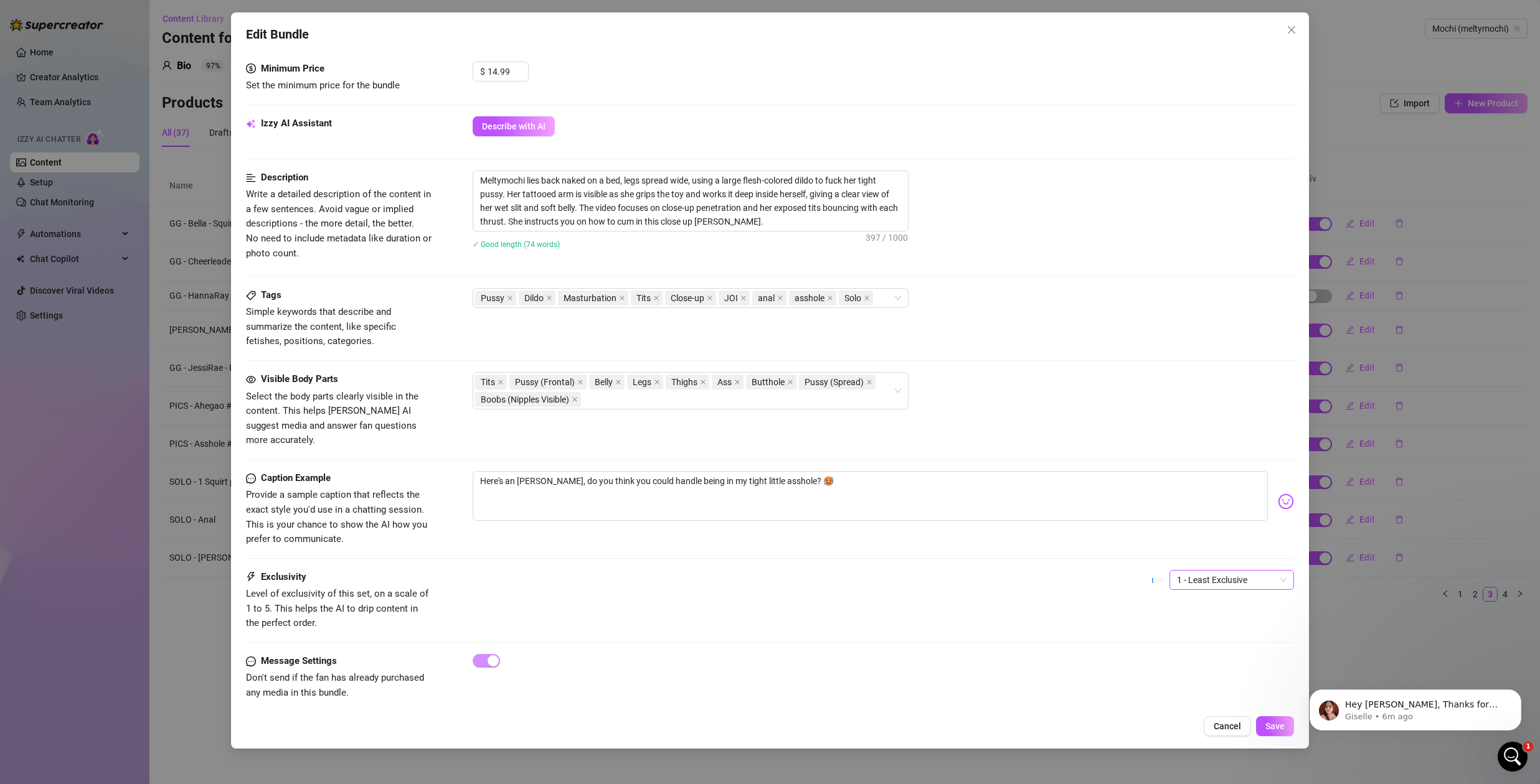
click at [1214, 571] on span "1 - Least Exclusive" at bounding box center [1232, 580] width 110 height 19
click at [1219, 667] on div "5 - Most Exclusive 🔥" at bounding box center [1222, 670] width 104 height 14
drag, startPoint x: 1224, startPoint y: 564, endPoint x: 1231, endPoint y: 594, distance: 30.8
click at [1224, 571] on span "5 - Most Exclusive 🔥" at bounding box center [1232, 580] width 110 height 19
click at [1214, 610] on div "2" at bounding box center [1222, 610] width 104 height 14
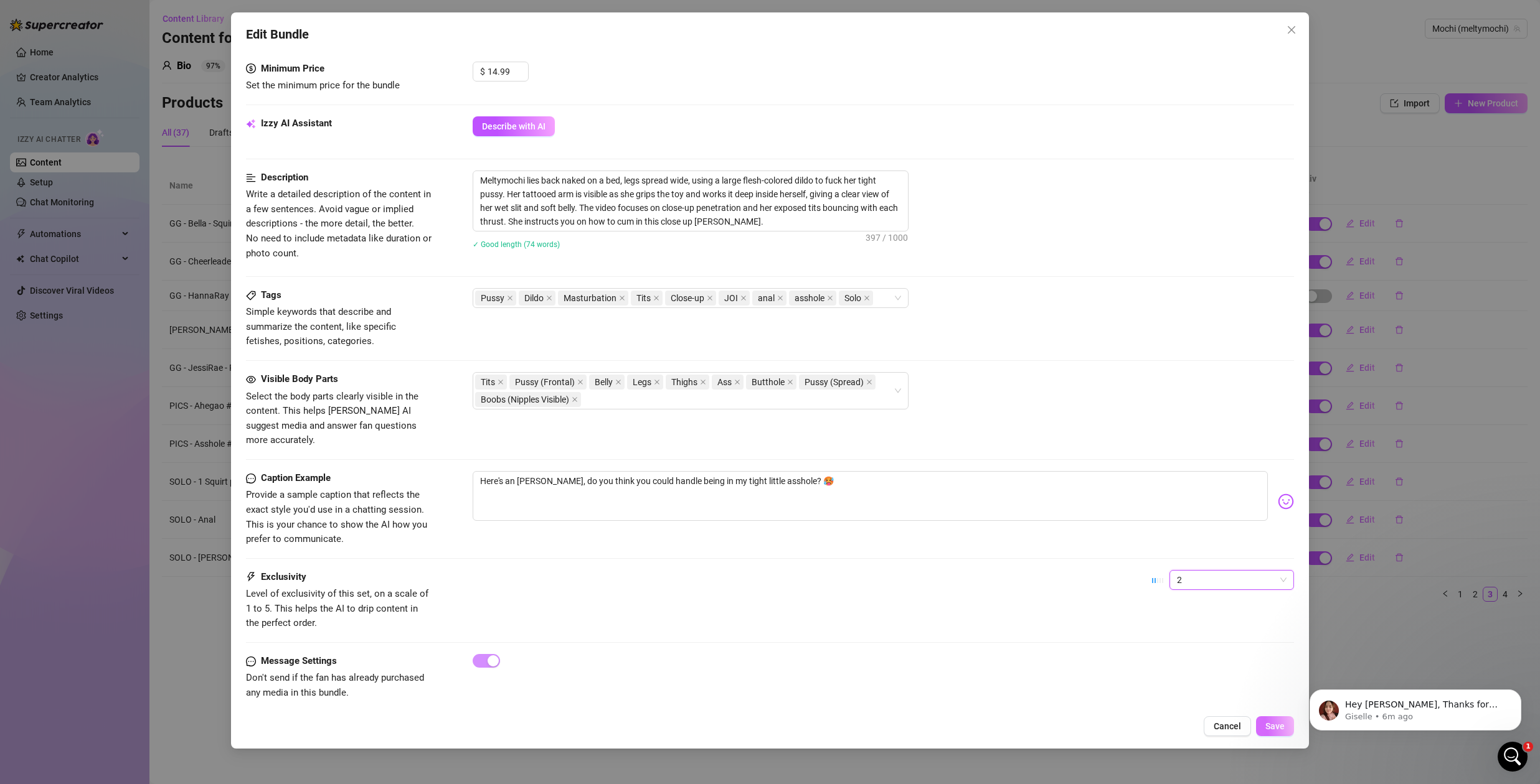
click at [1273, 718] on button "Save" at bounding box center [1274, 726] width 38 height 20
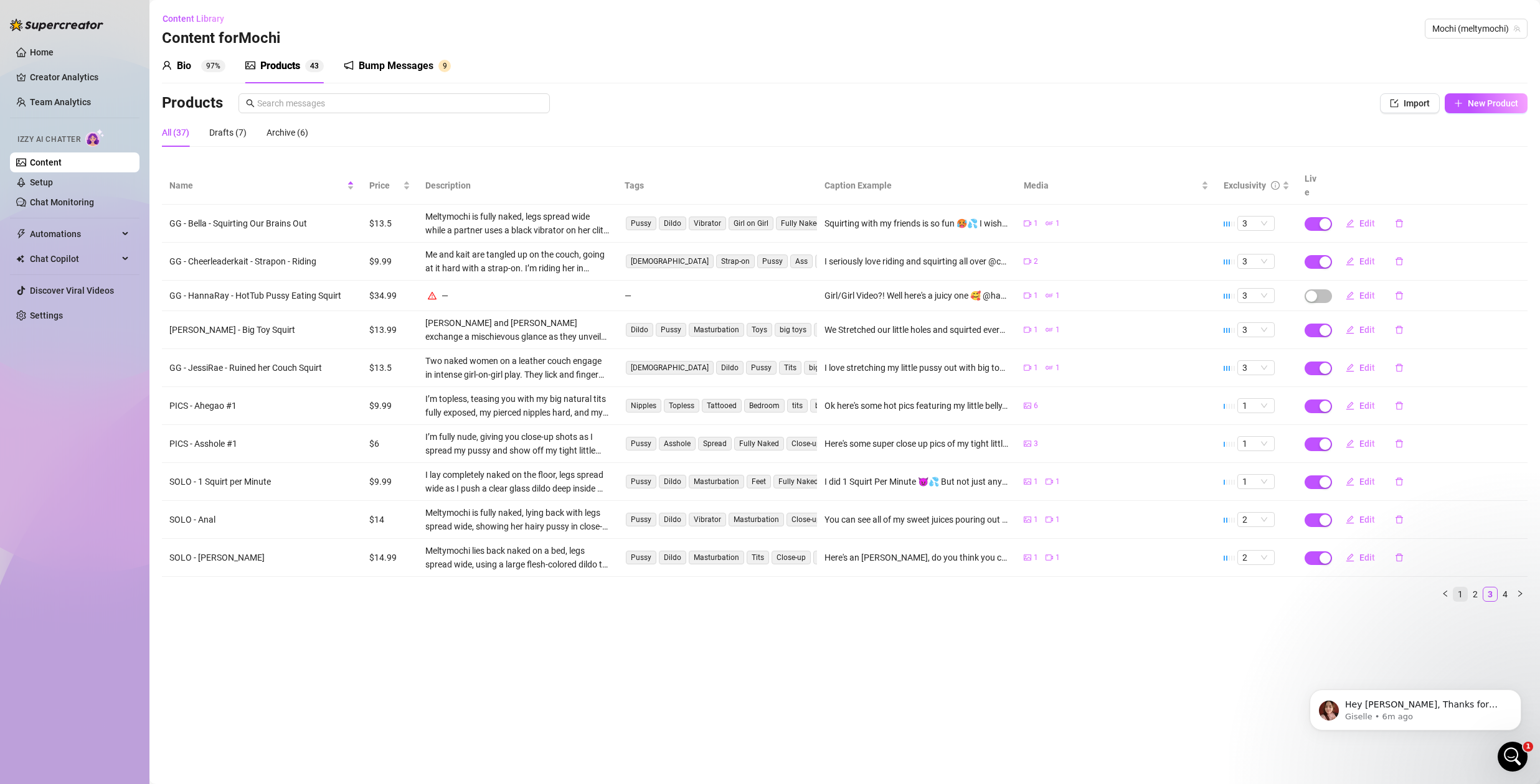
click at [1459, 588] on link "1" at bounding box center [1461, 595] width 14 height 14
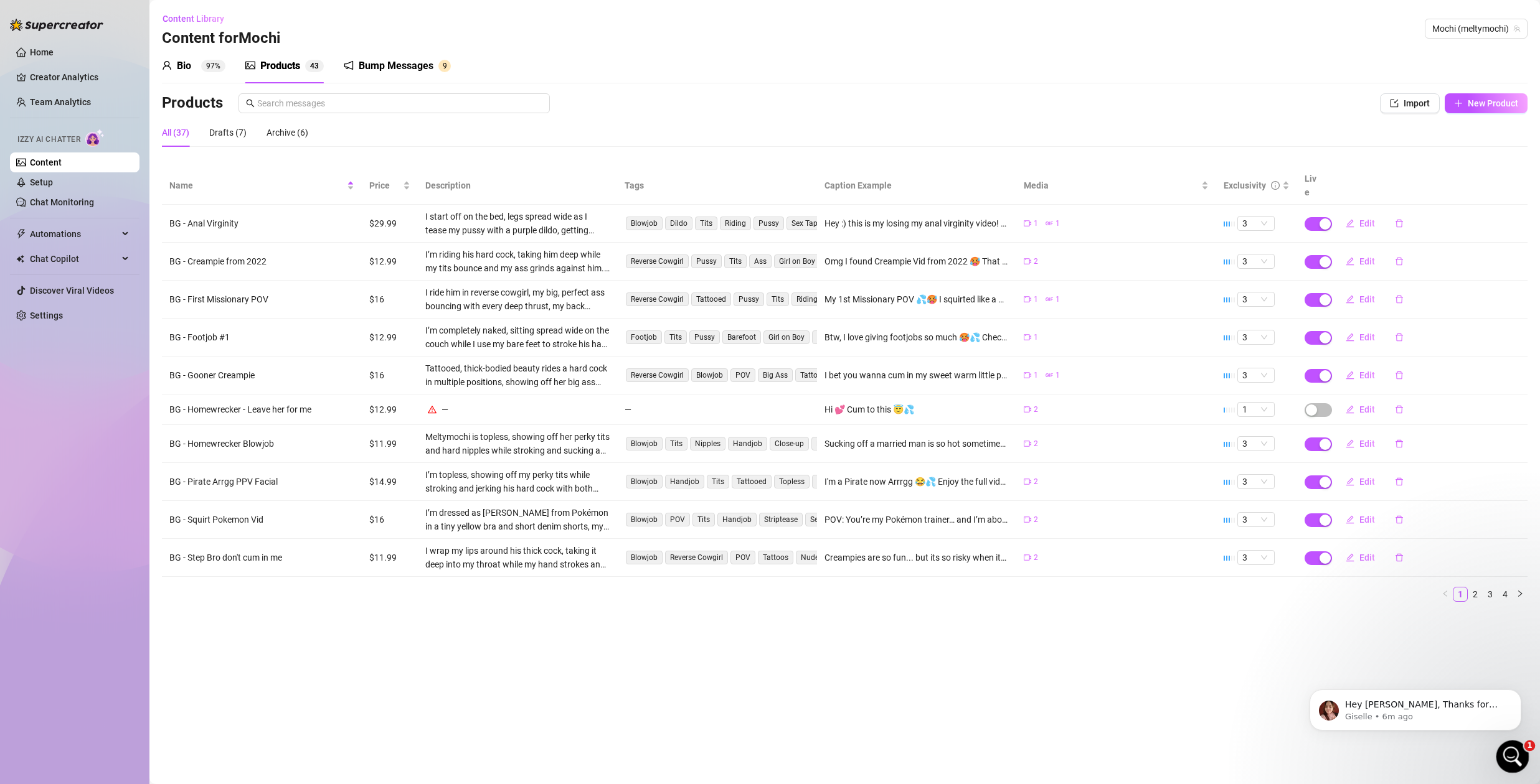
drag, startPoint x: 1501, startPoint y: 750, endPoint x: 2571, endPoint y: 1366, distance: 1234.6
click at [1500, 749] on div "Open Intercom Messenger" at bounding box center [1510, 754] width 41 height 41
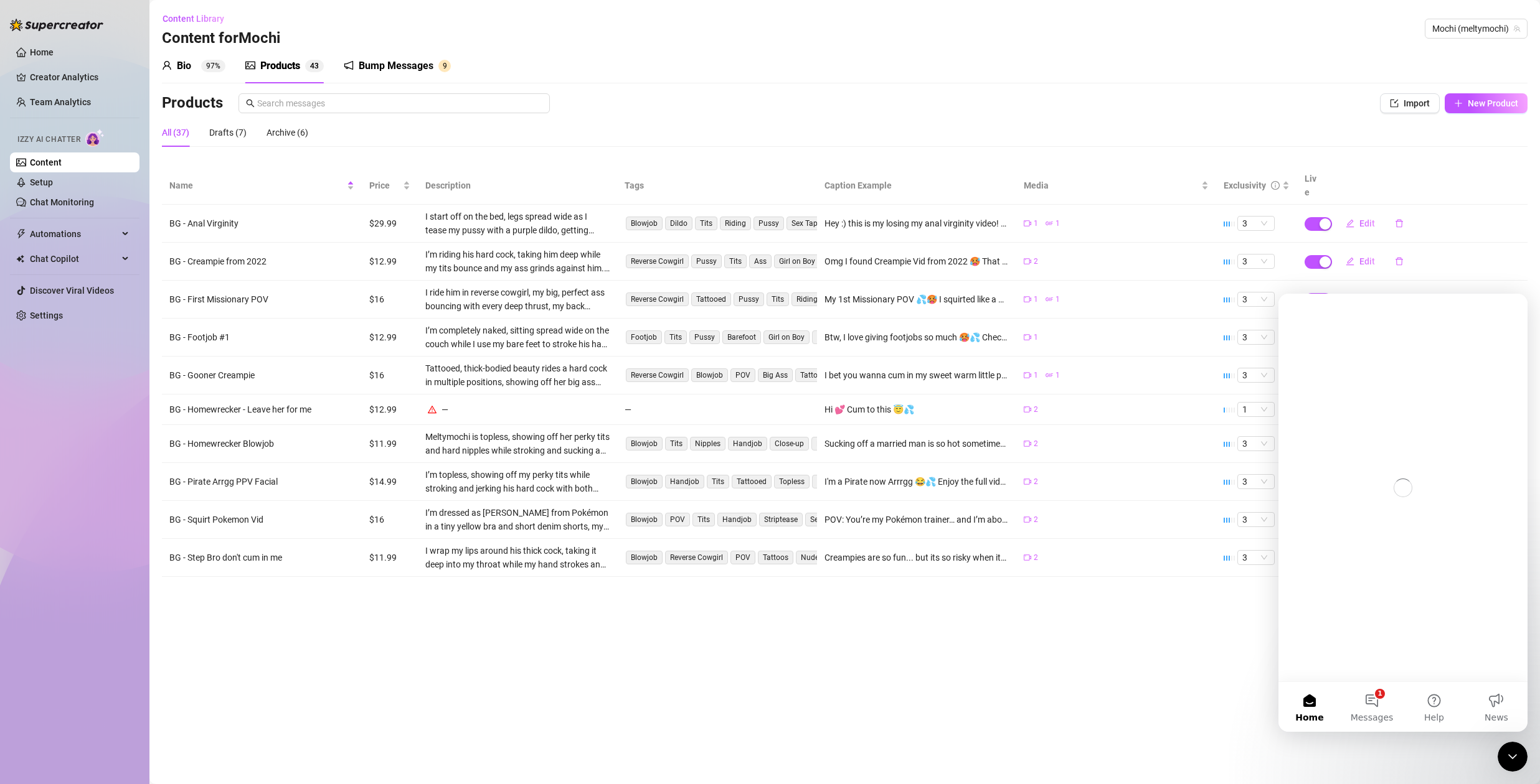
scroll to position [0, 0]
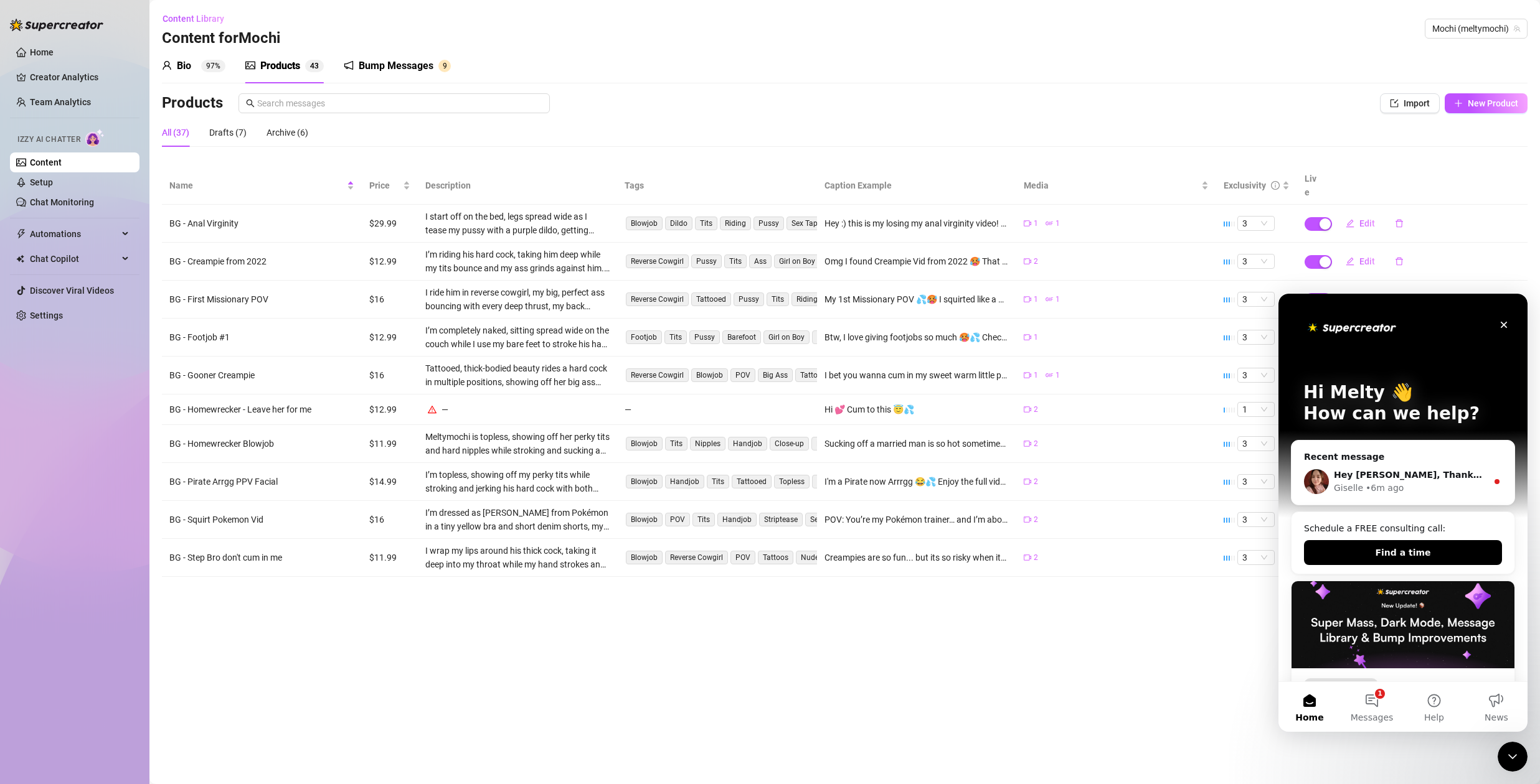
drag, startPoint x: 1415, startPoint y: 479, endPoint x: 1405, endPoint y: 510, distance: 32.6
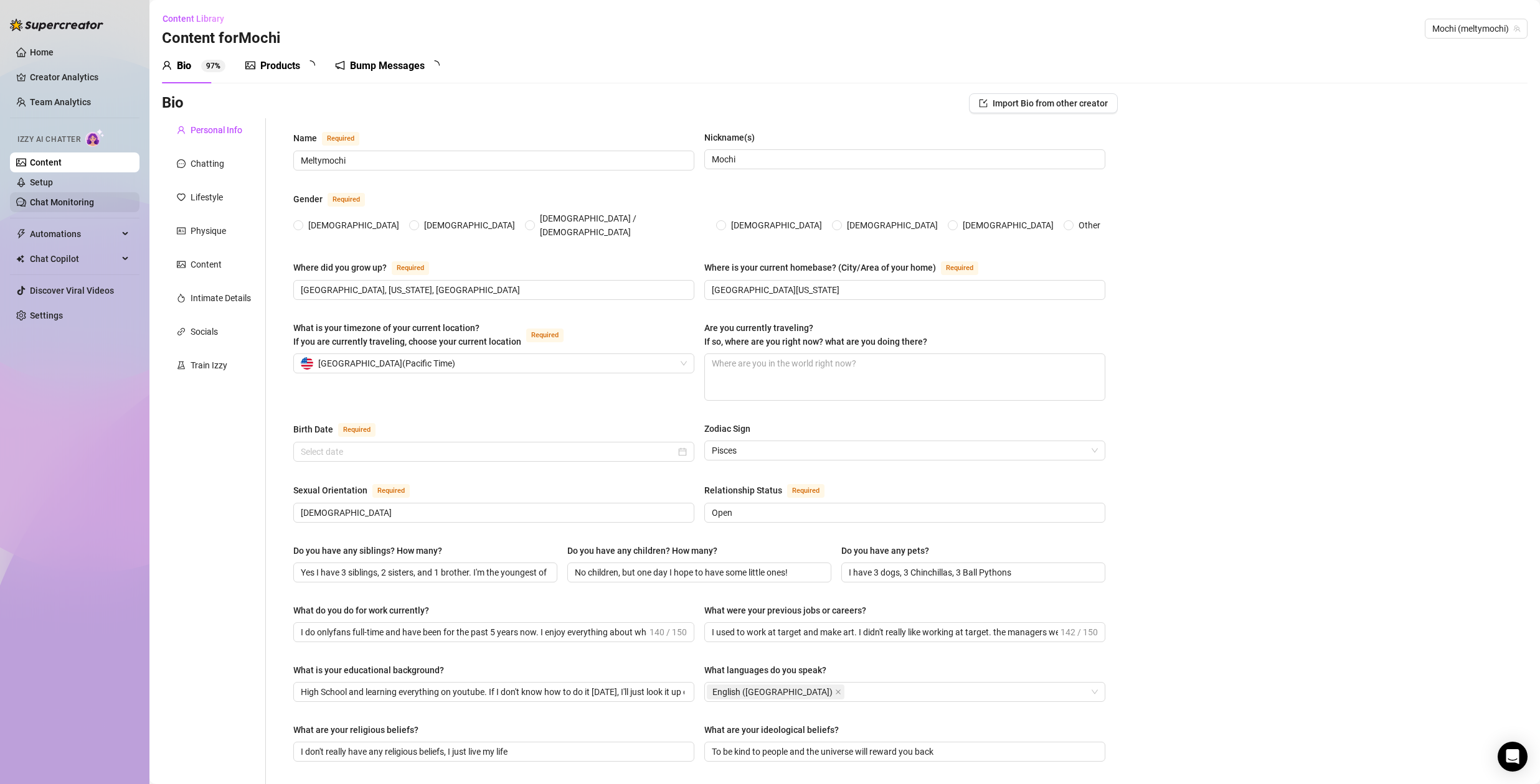
radio input "true"
type input "[DATE]"
click at [48, 180] on link "Setup" at bounding box center [41, 182] width 23 height 10
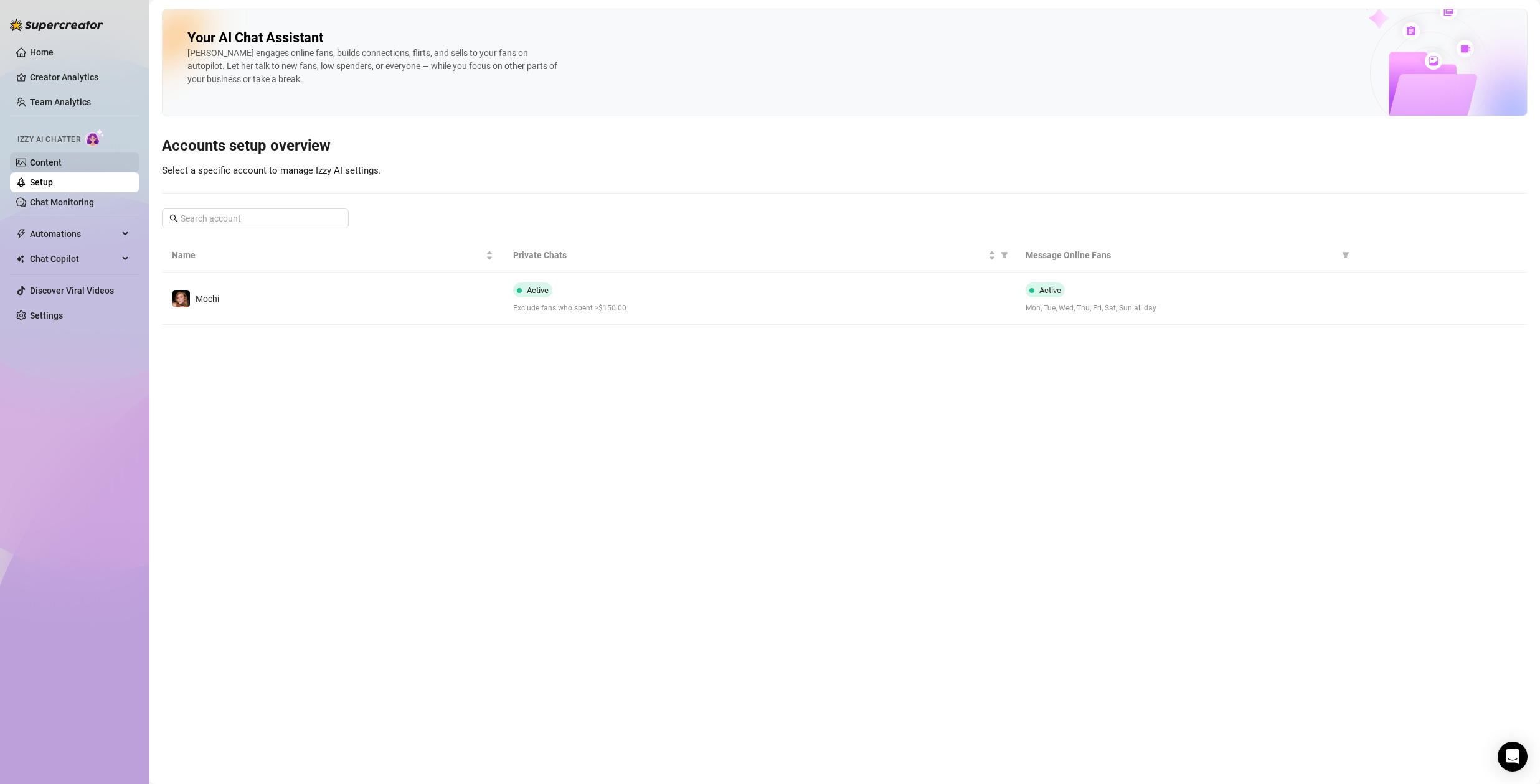
click at [62, 167] on link "Content" at bounding box center [45, 162] width 32 height 10
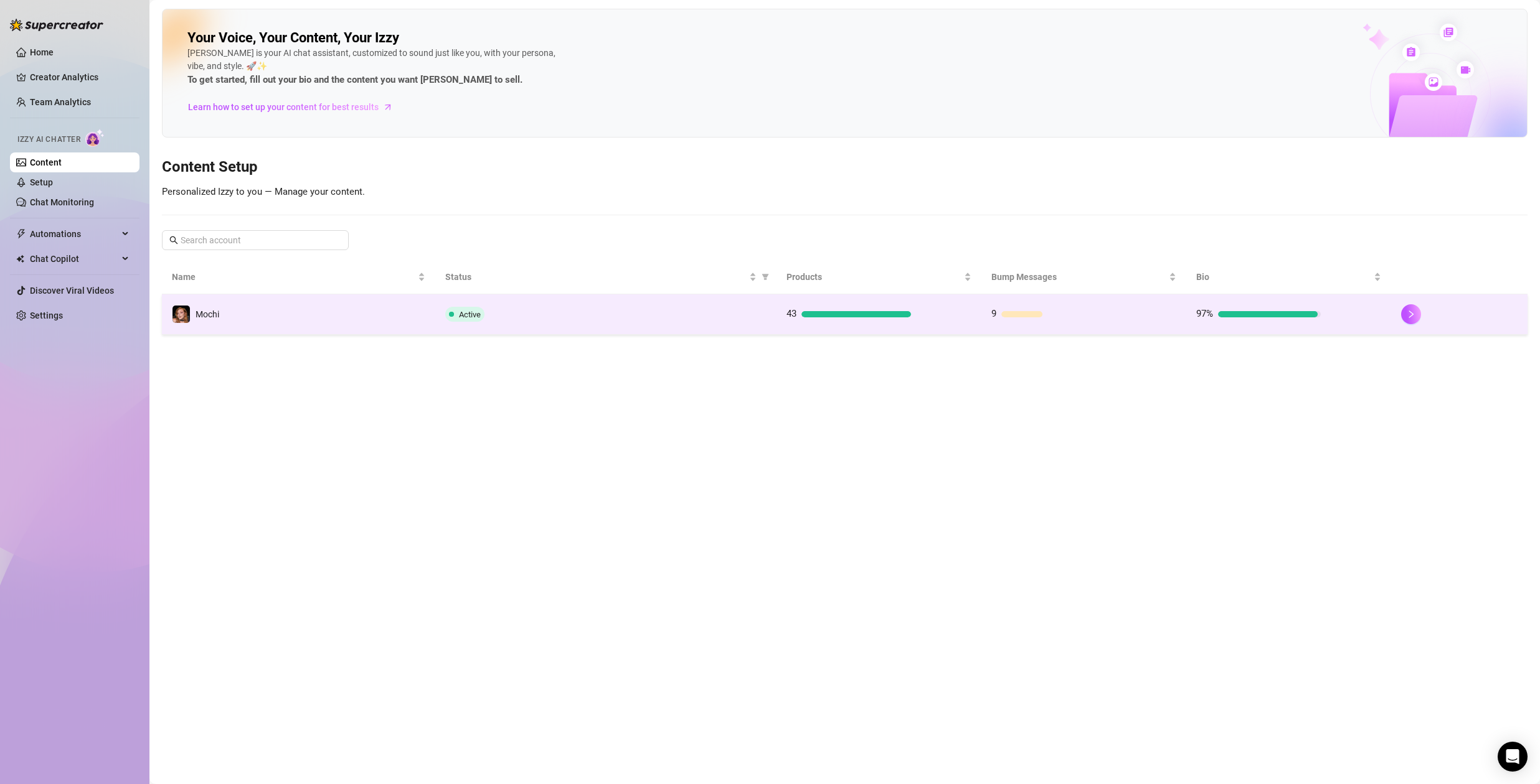
click at [724, 324] on td "Active" at bounding box center [606, 315] width 341 height 40
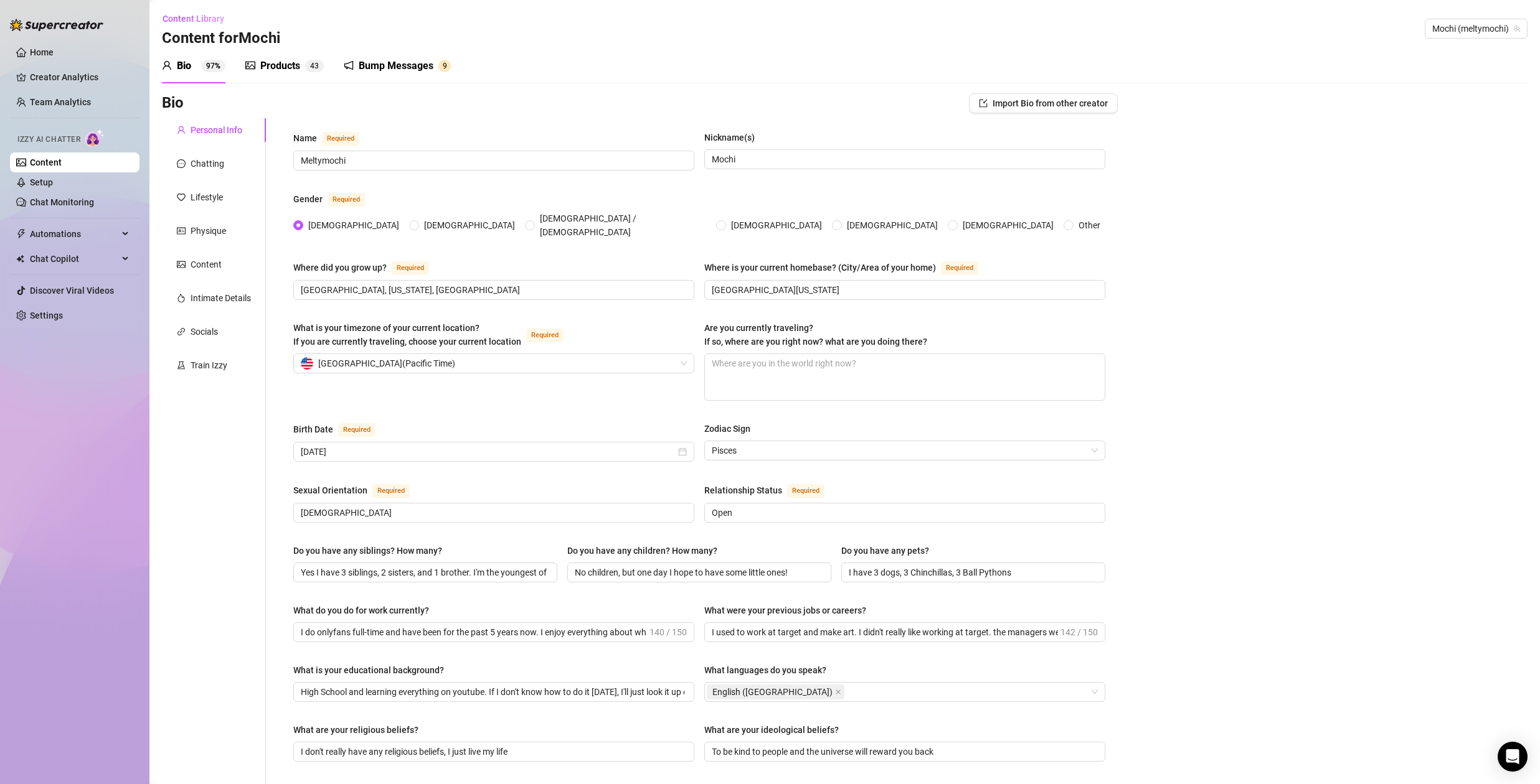
click at [318, 62] on span "3" at bounding box center [317, 65] width 5 height 9
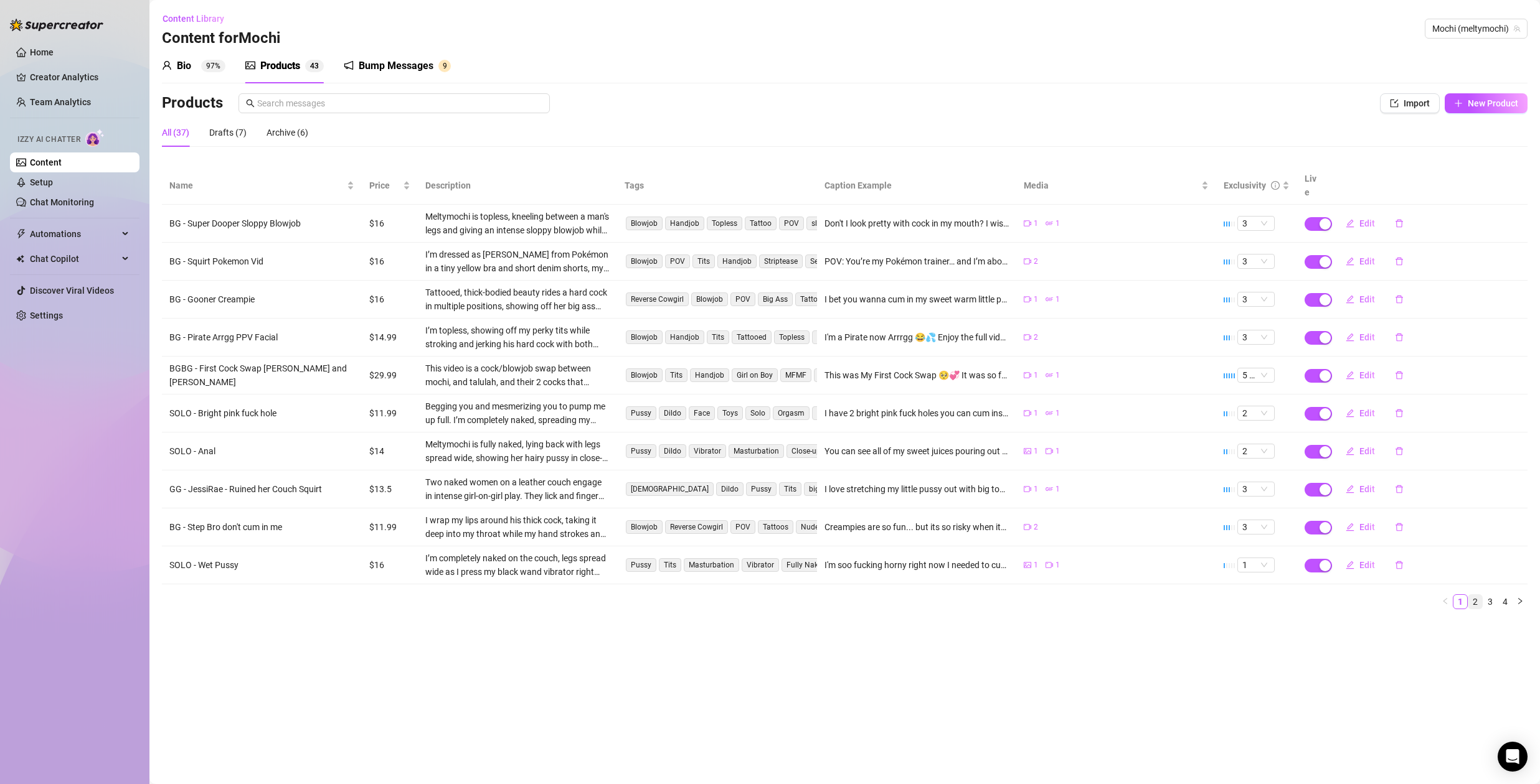
click at [1476, 595] on link "2" at bounding box center [1475, 602] width 14 height 14
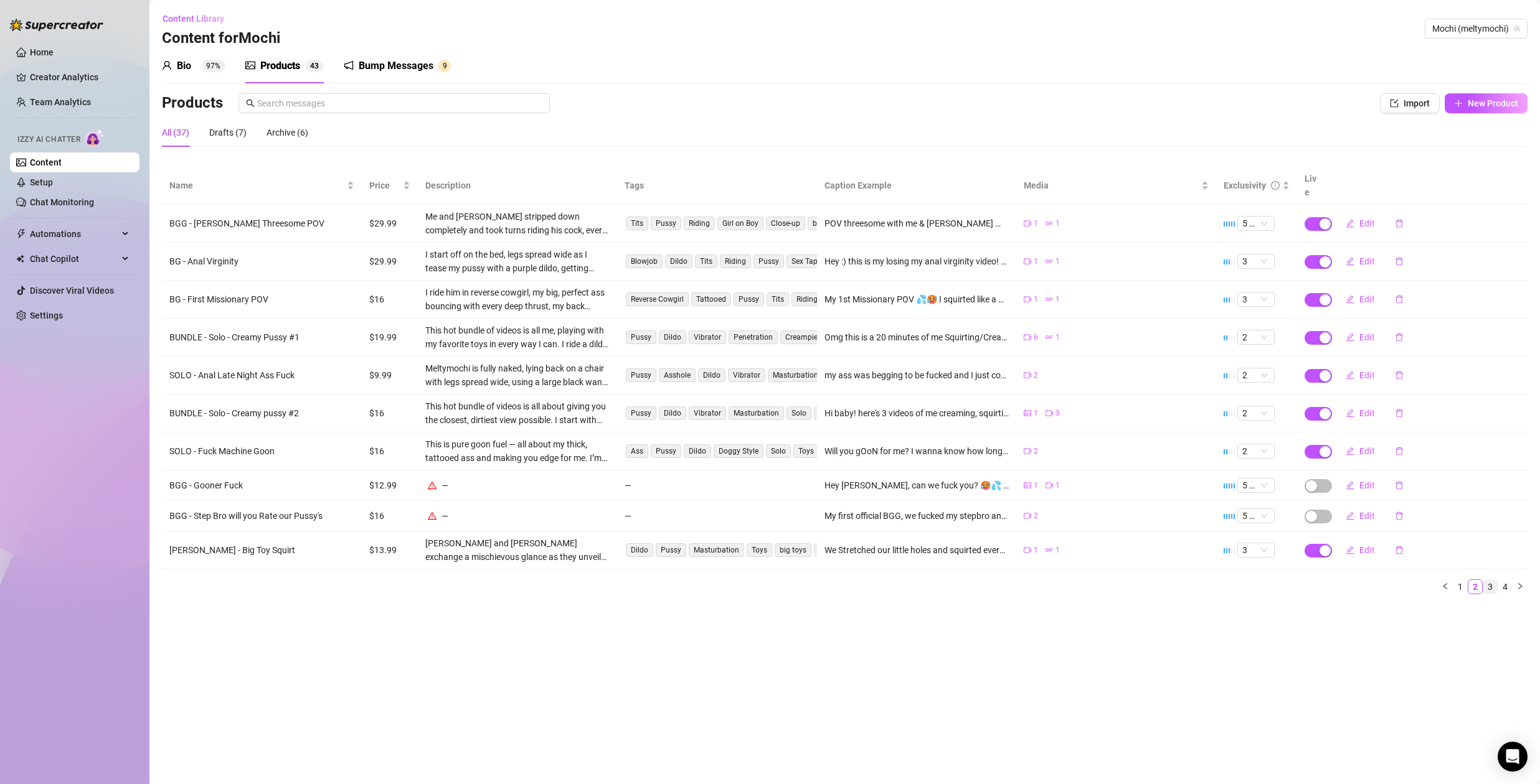
click at [1489, 580] on link "3" at bounding box center [1490, 587] width 14 height 14
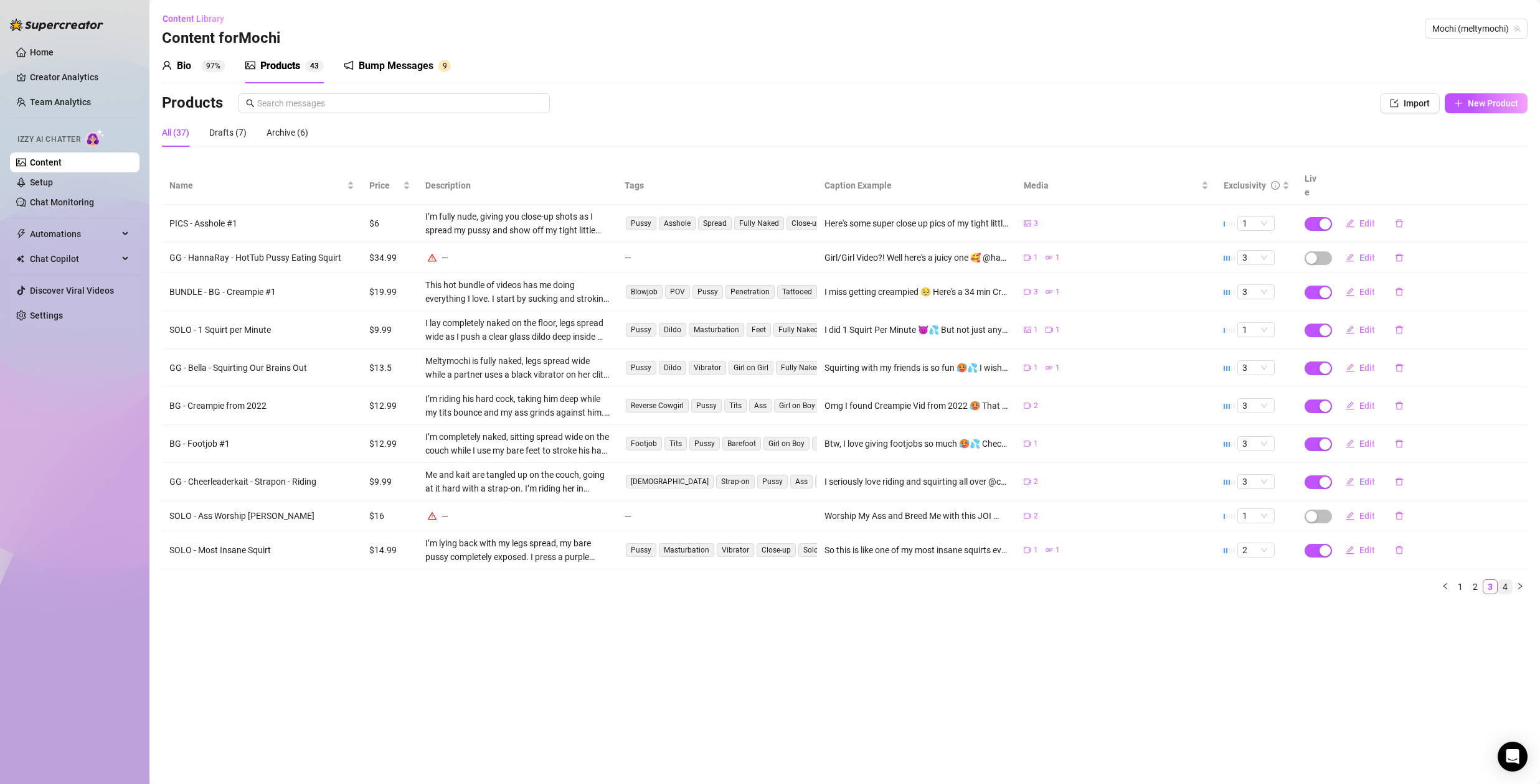
click at [1503, 580] on link "4" at bounding box center [1505, 587] width 14 height 14
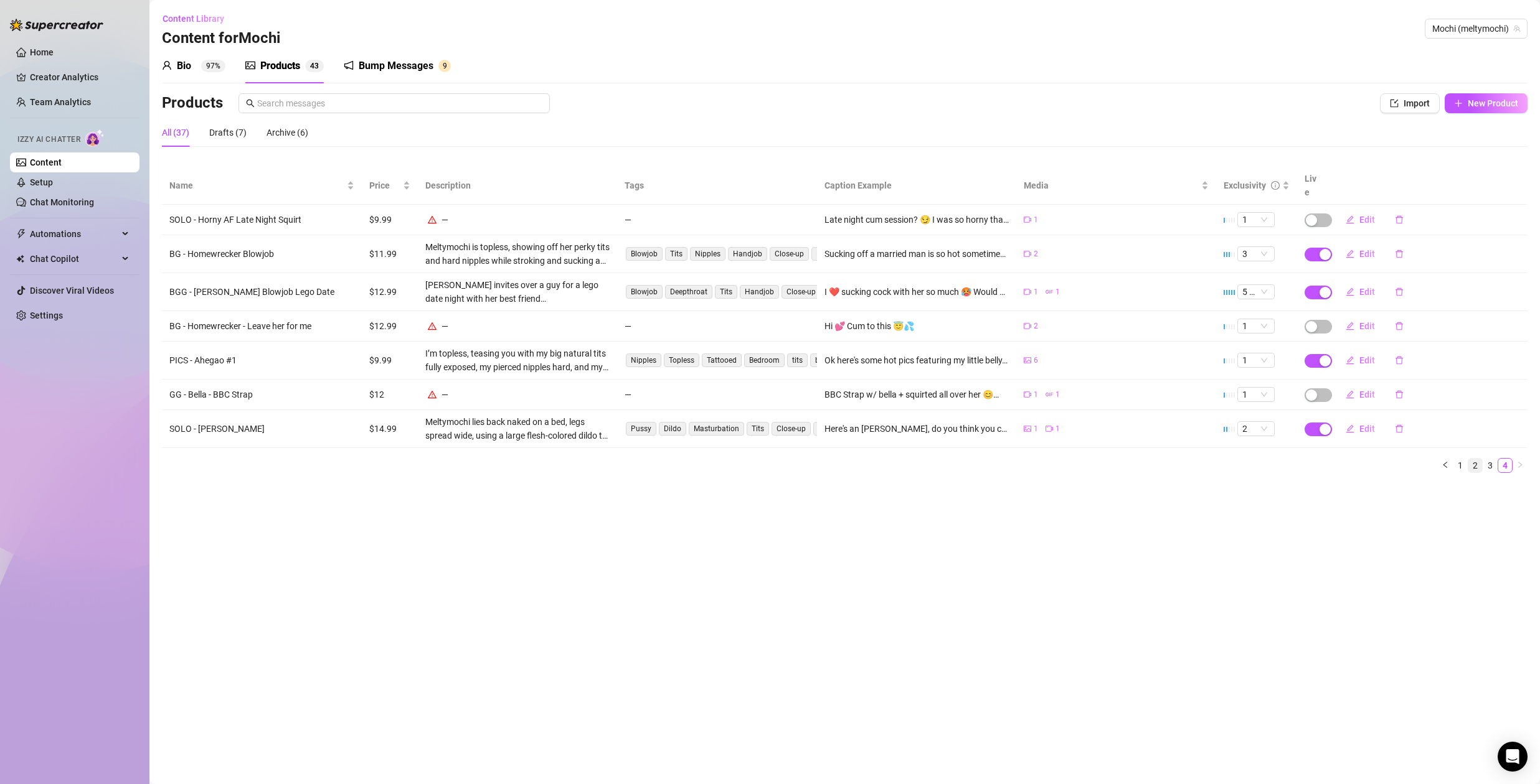
click at [1482, 459] on link "2" at bounding box center [1475, 466] width 14 height 14
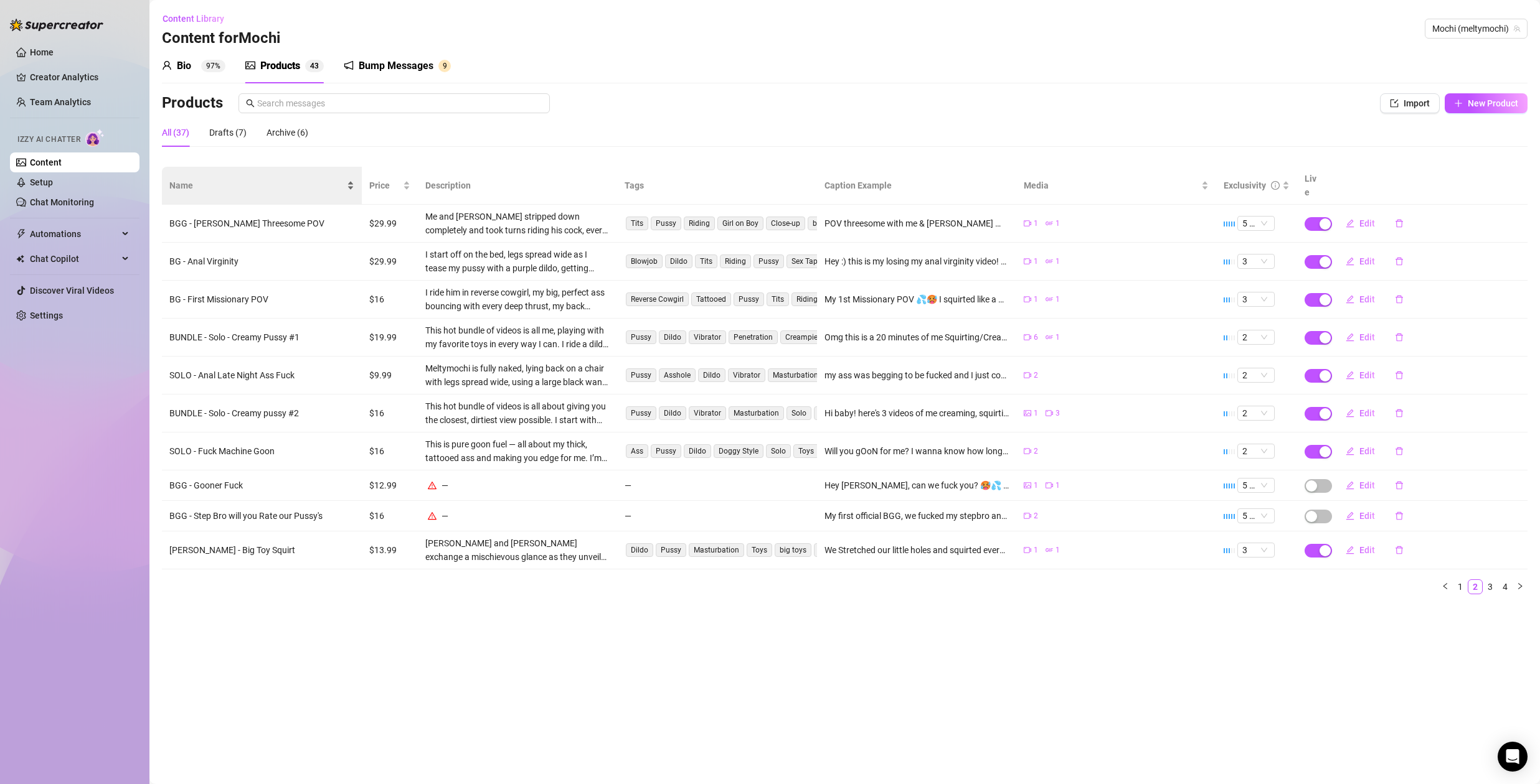
click at [178, 178] on span "Name" at bounding box center [256, 185] width 175 height 14
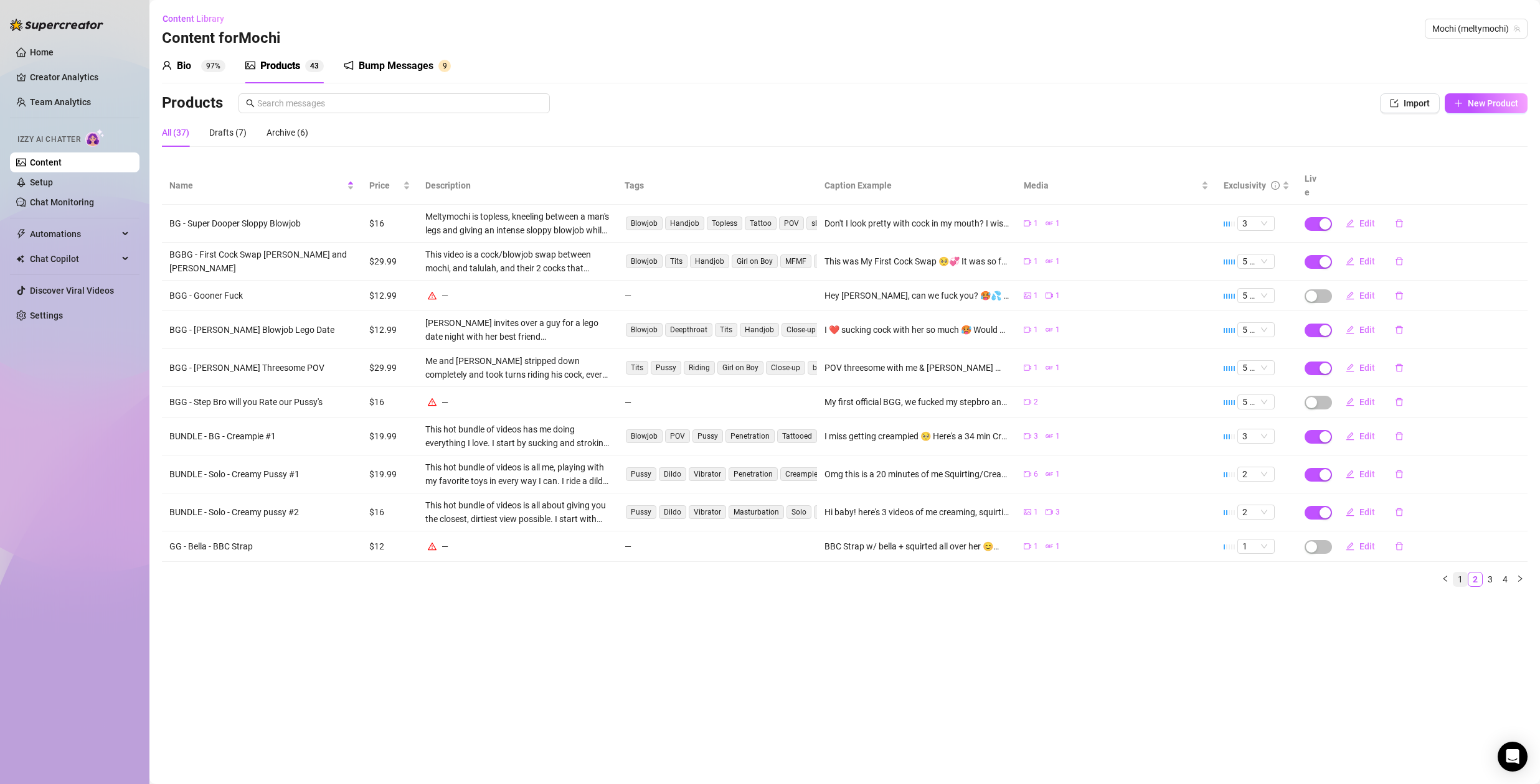
click at [1466, 572] on link "1" at bounding box center [1461, 579] width 14 height 14
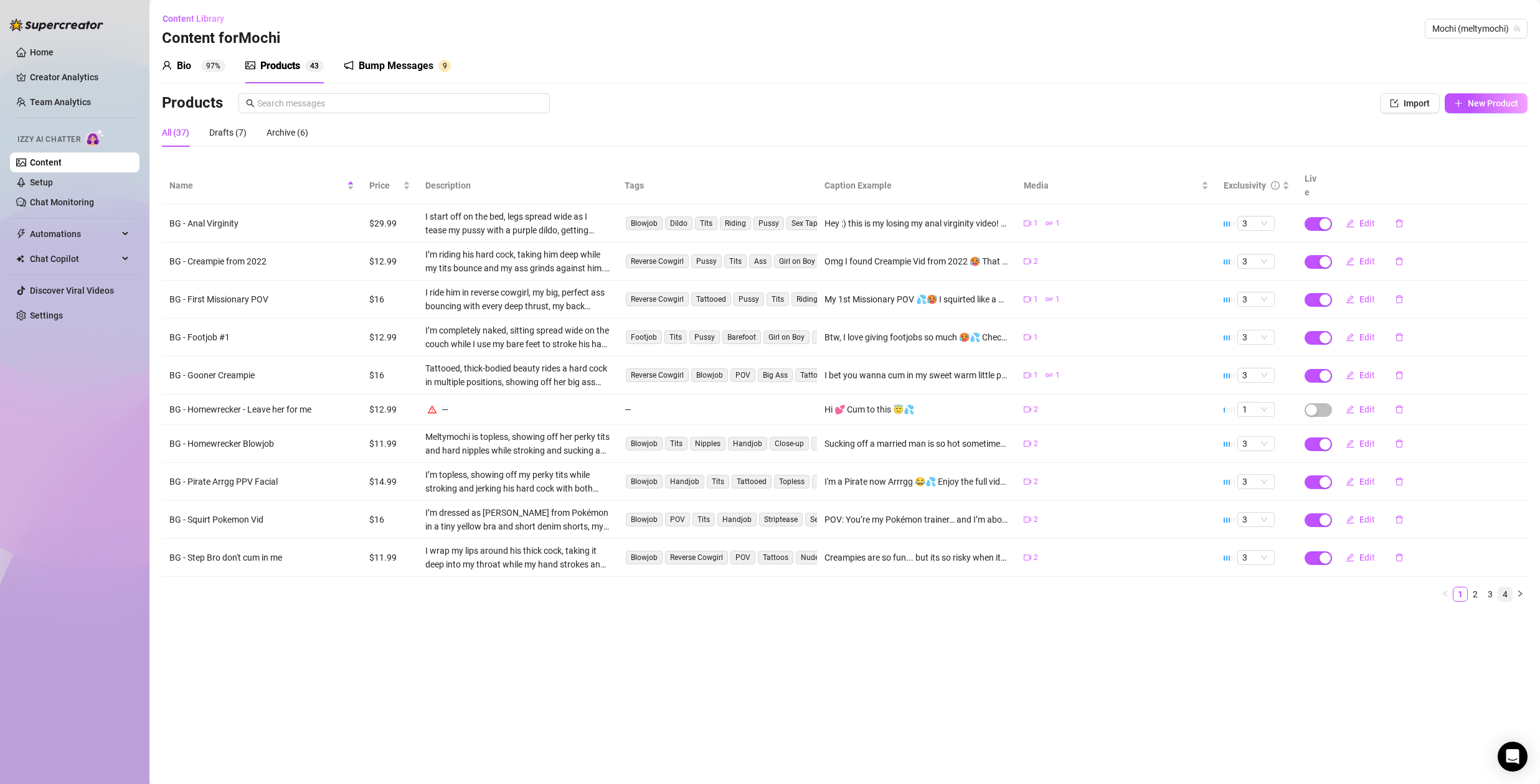
click at [1507, 588] on link "4" at bounding box center [1505, 595] width 14 height 14
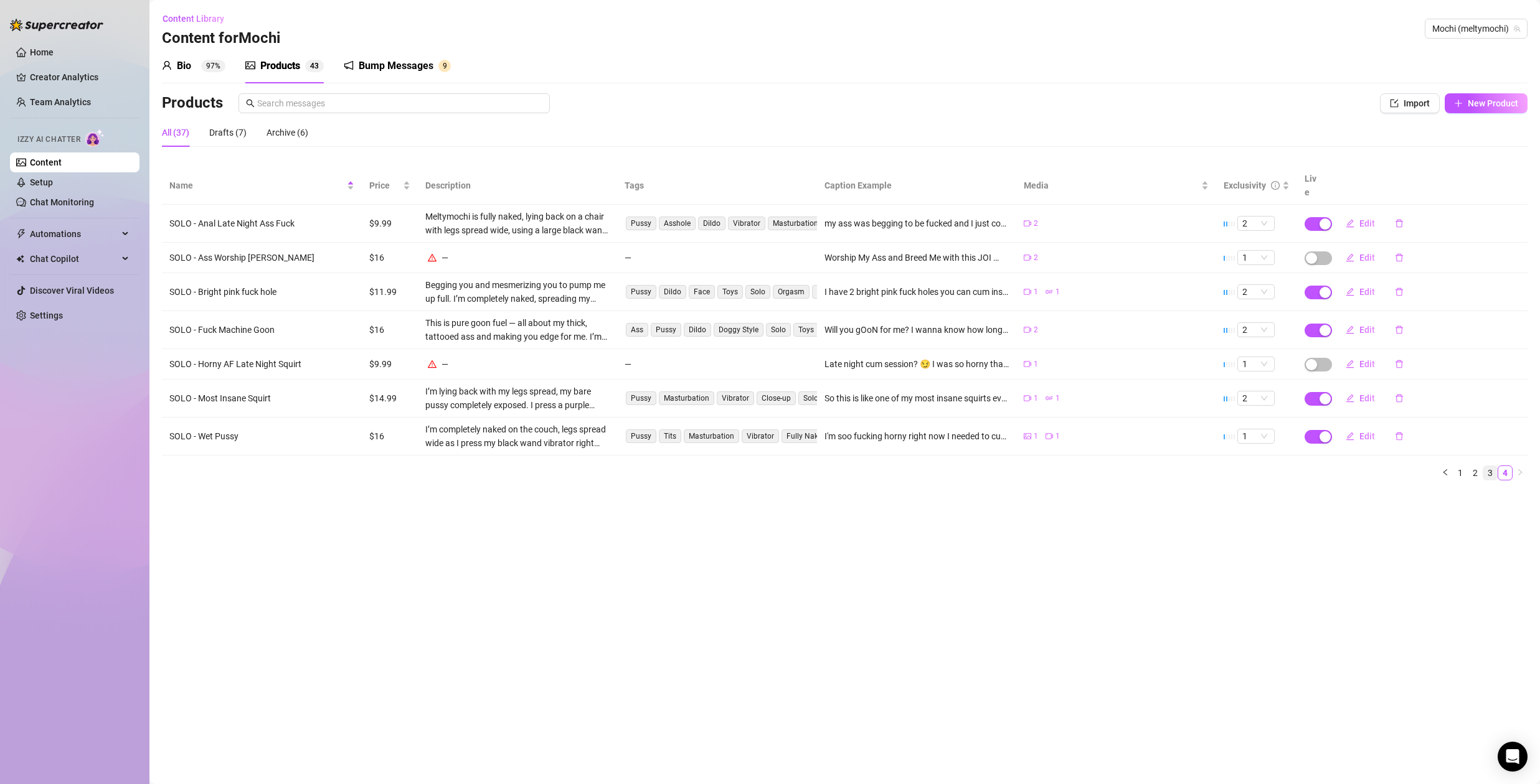
click at [1487, 466] on link "3" at bounding box center [1490, 473] width 14 height 14
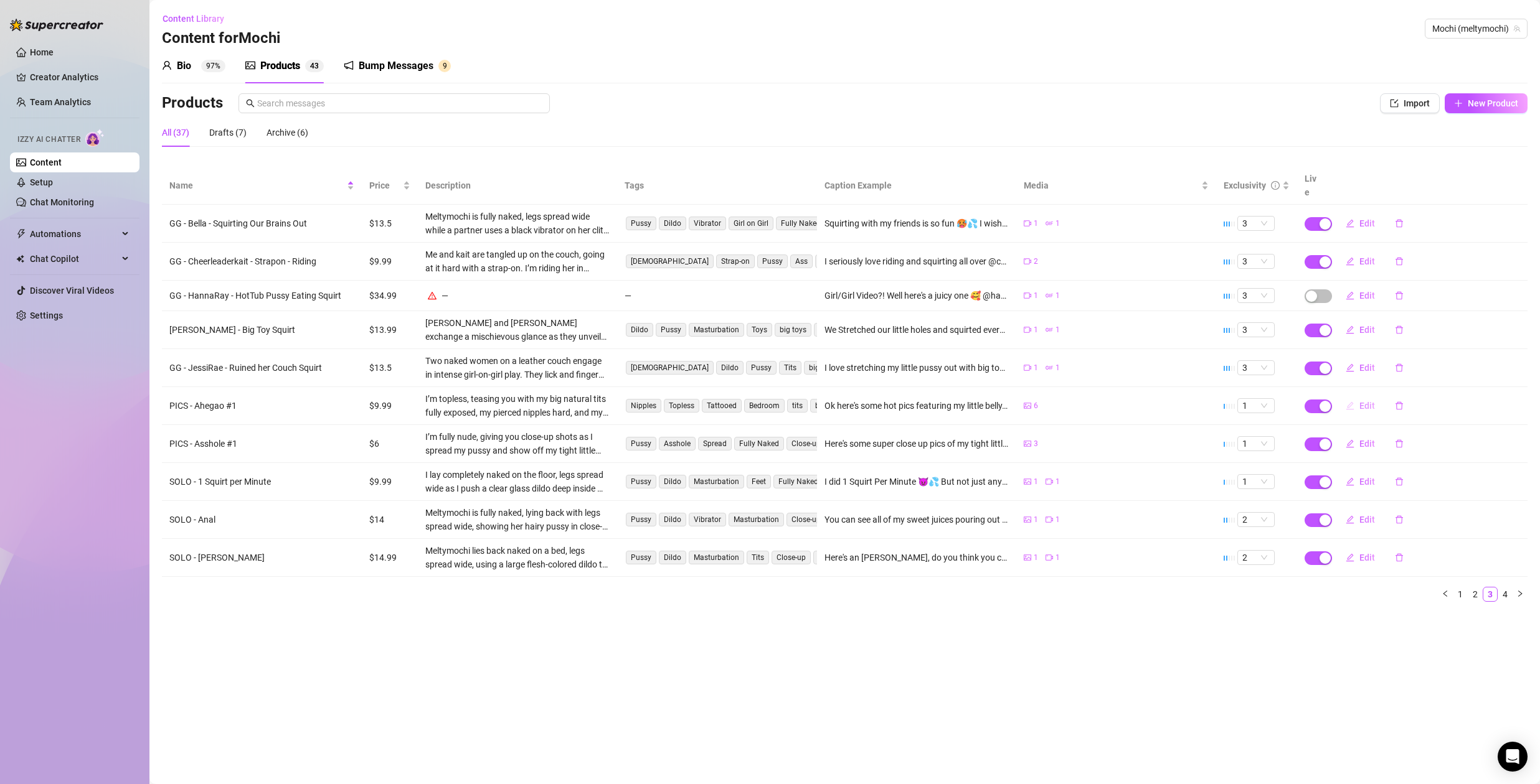
click at [1363, 401] on span "Edit" at bounding box center [1367, 406] width 16 height 10
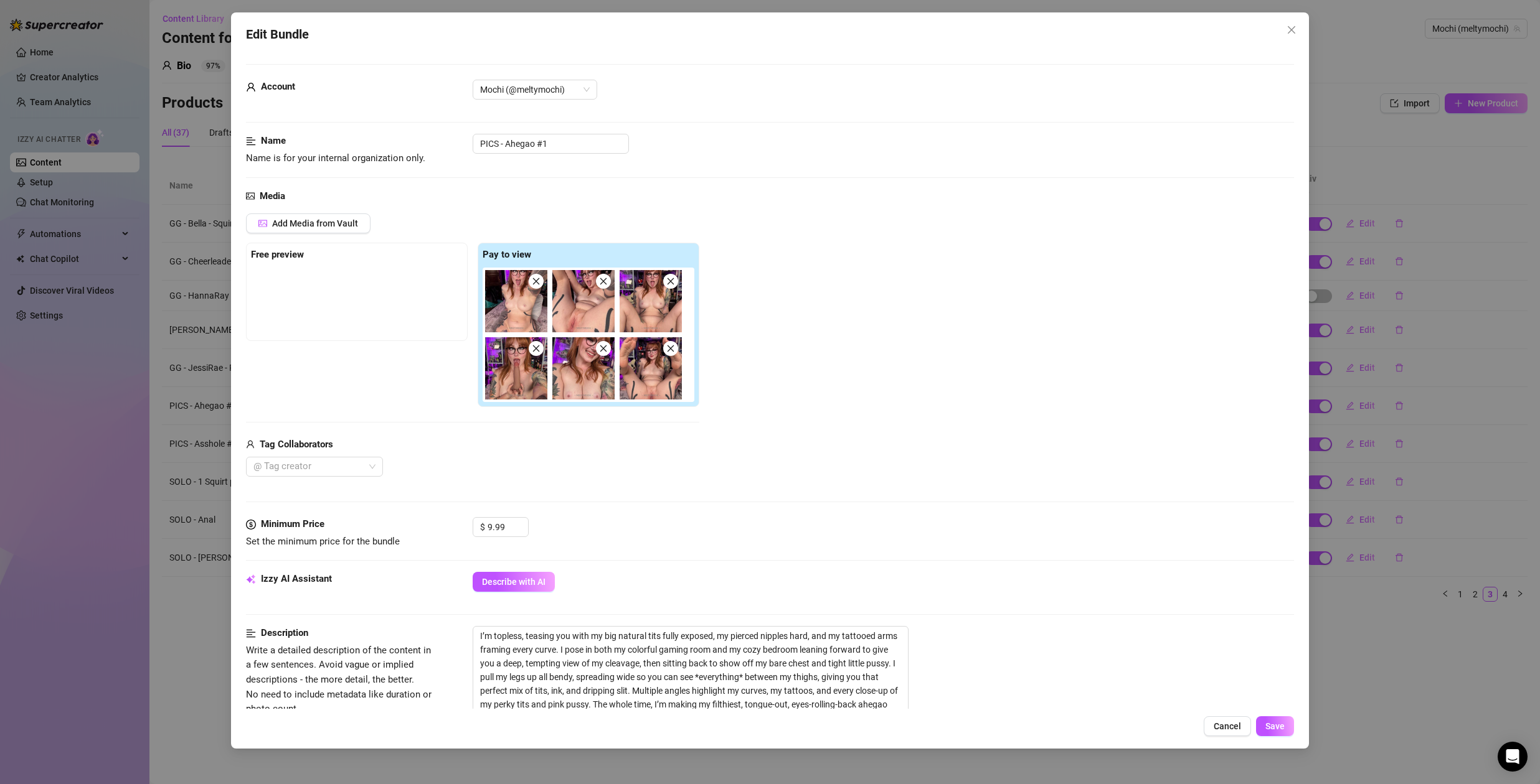
click at [1238, 721] on button "Cancel" at bounding box center [1227, 726] width 48 height 20
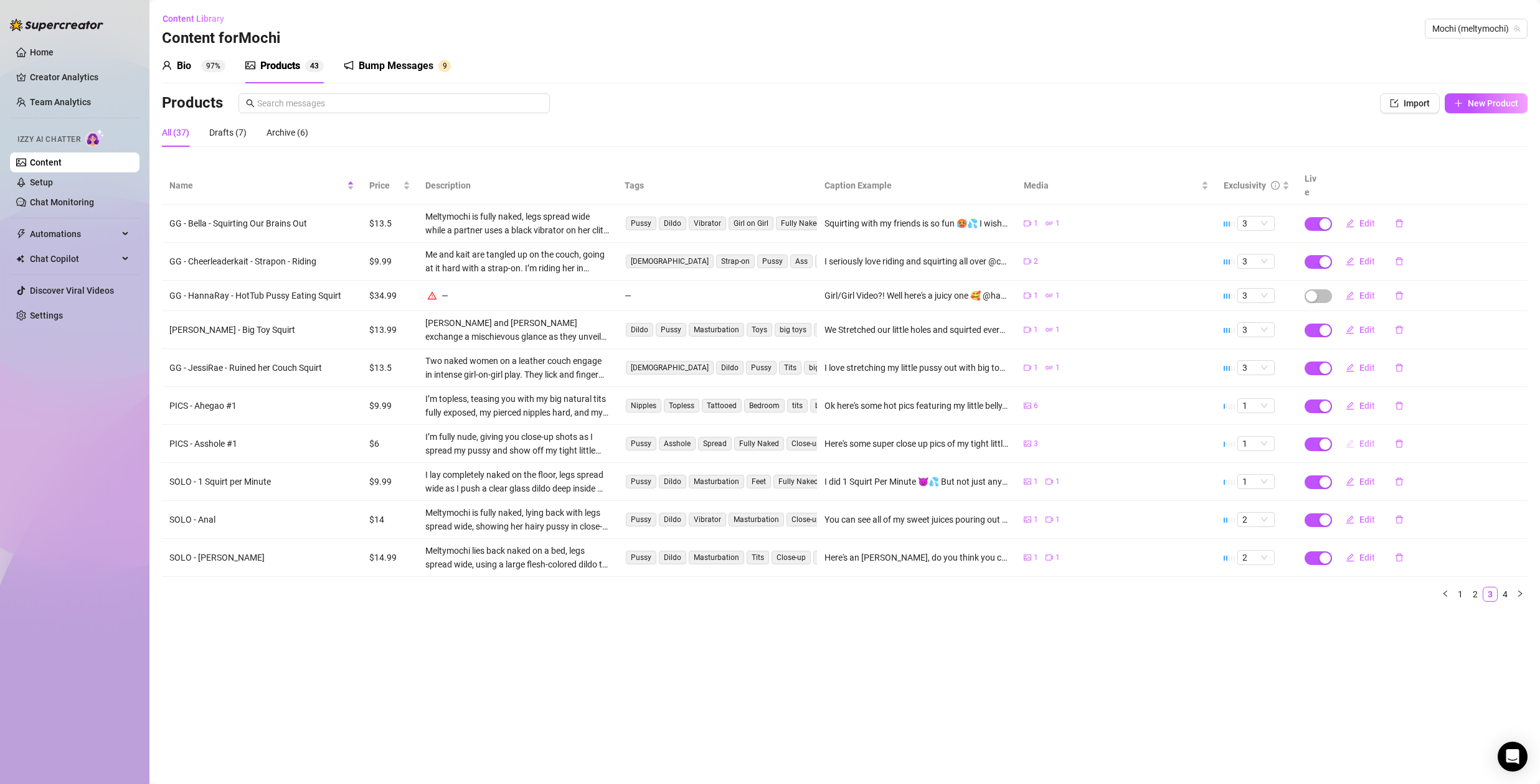
click at [1367, 439] on span "Edit" at bounding box center [1367, 444] width 16 height 10
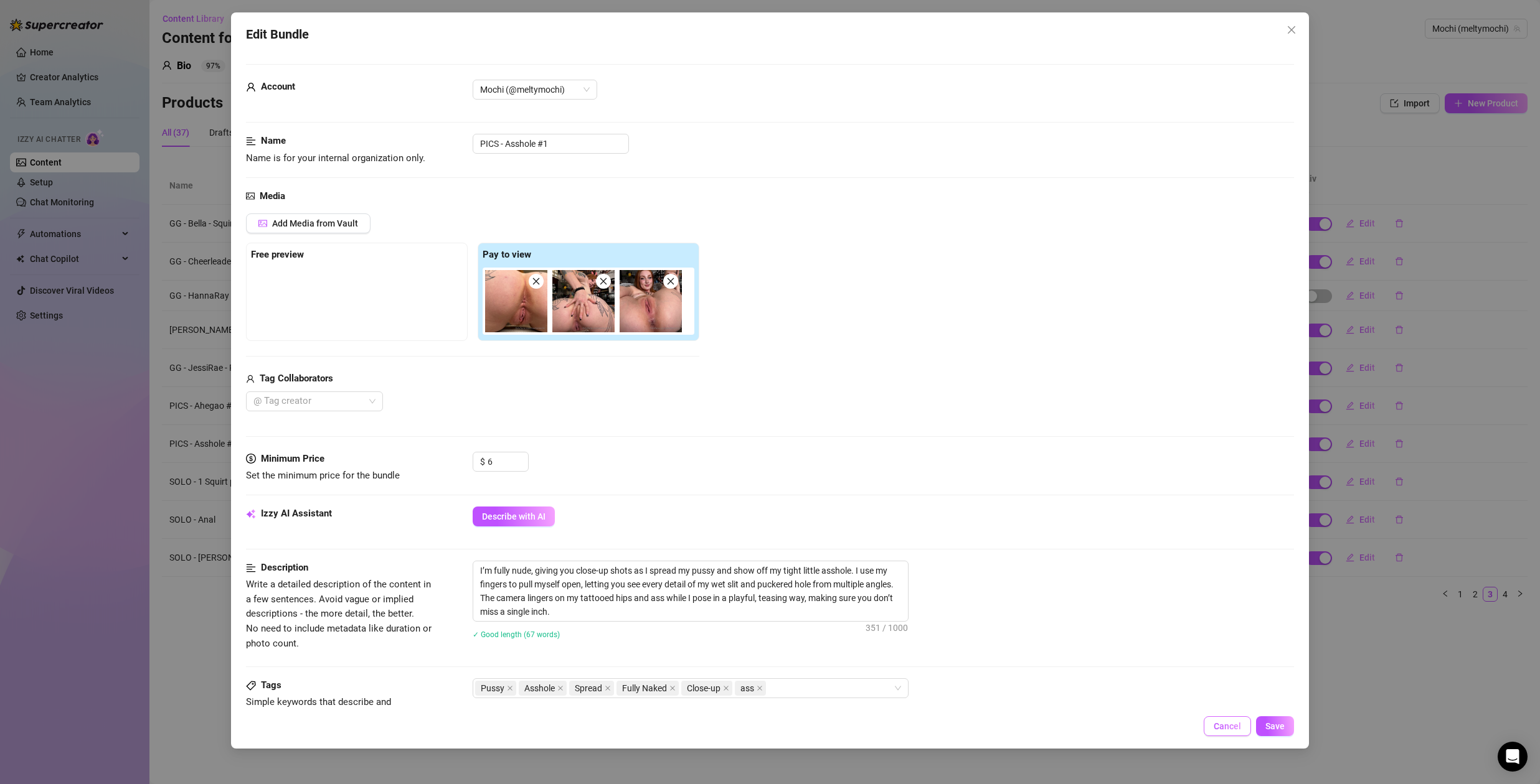
click at [1237, 726] on span "Cancel" at bounding box center [1227, 726] width 27 height 10
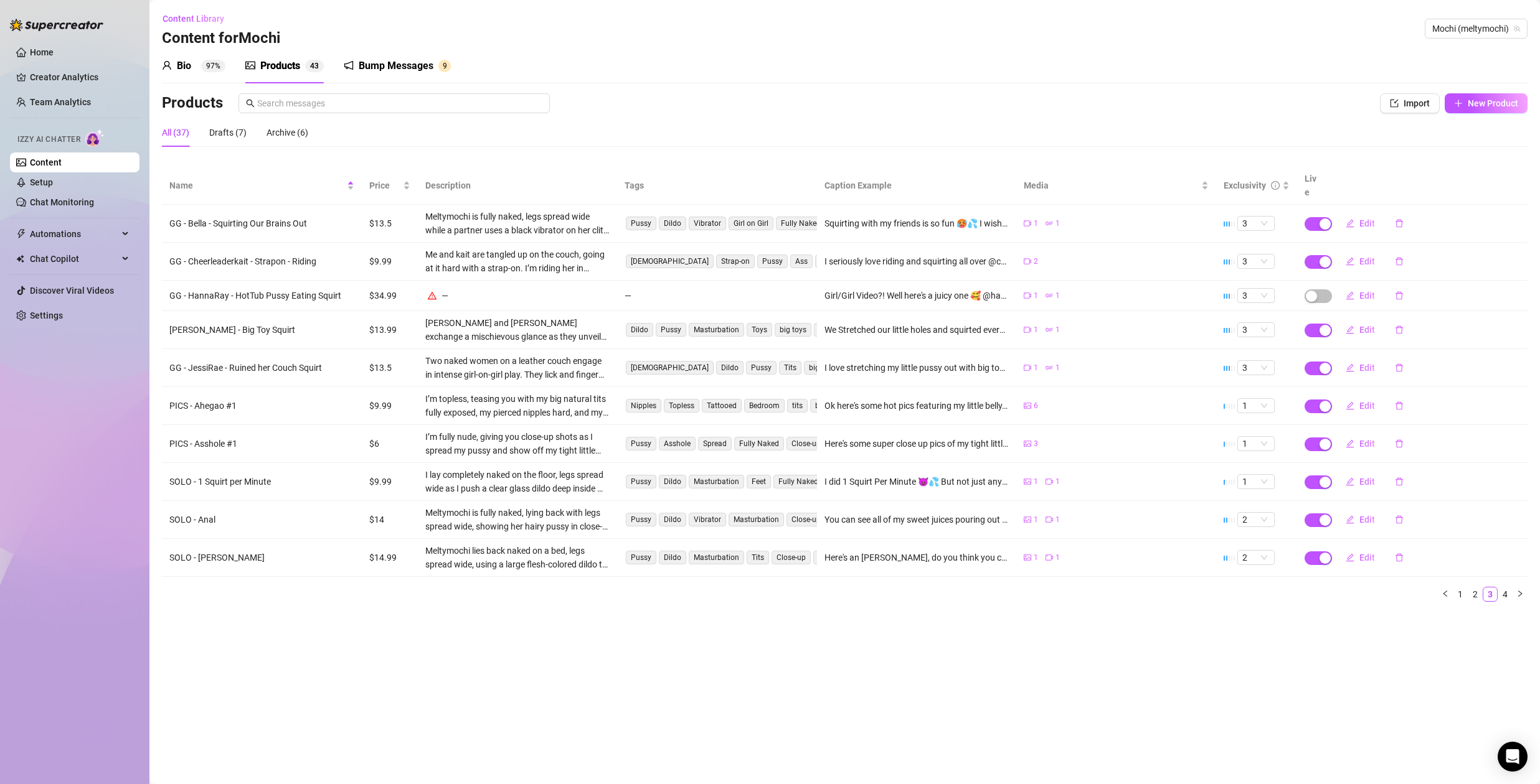
click at [377, 58] on div "Bump Messages 9" at bounding box center [396, 65] width 107 height 35
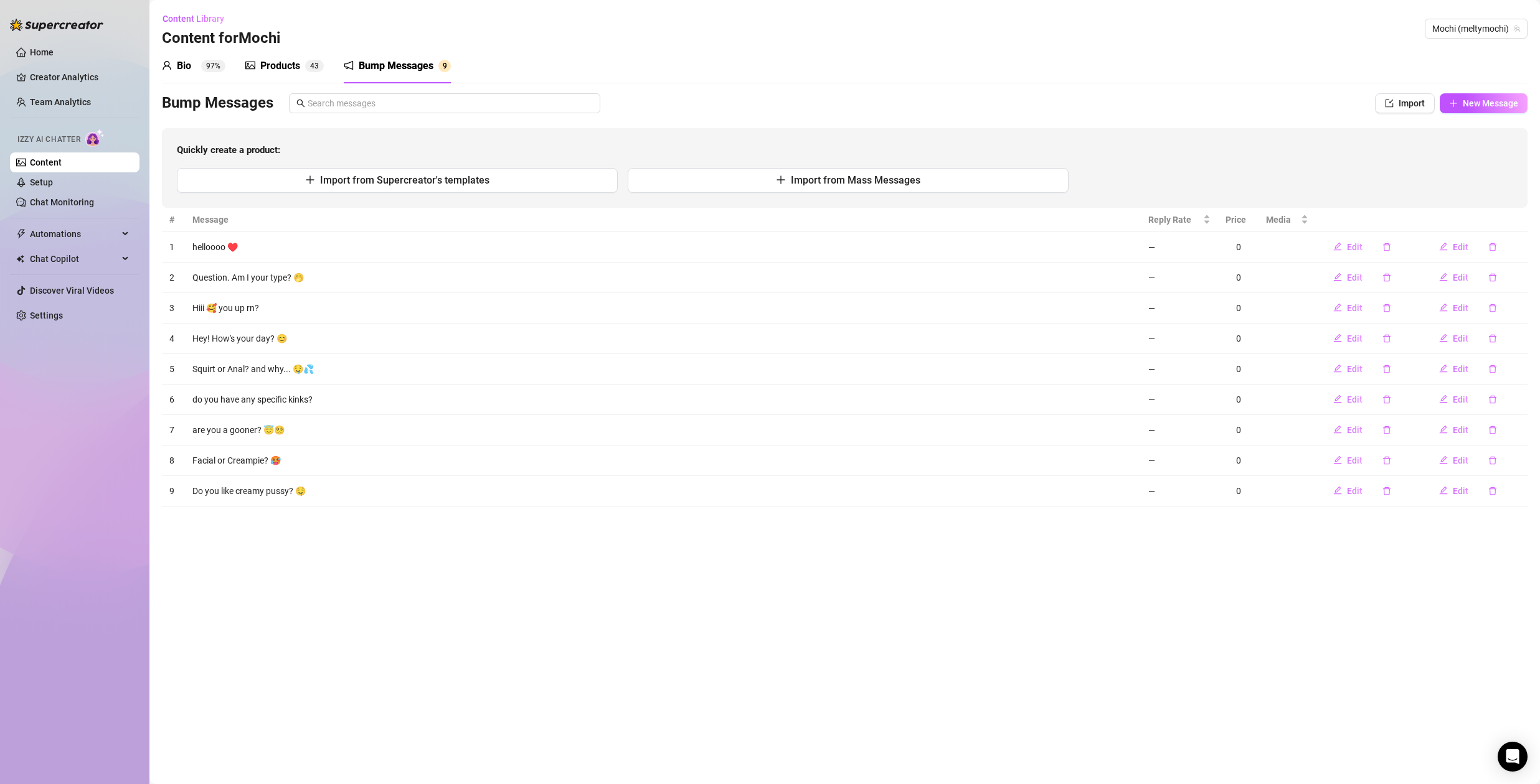
click at [259, 59] on div "Products 4 3" at bounding box center [284, 65] width 79 height 15
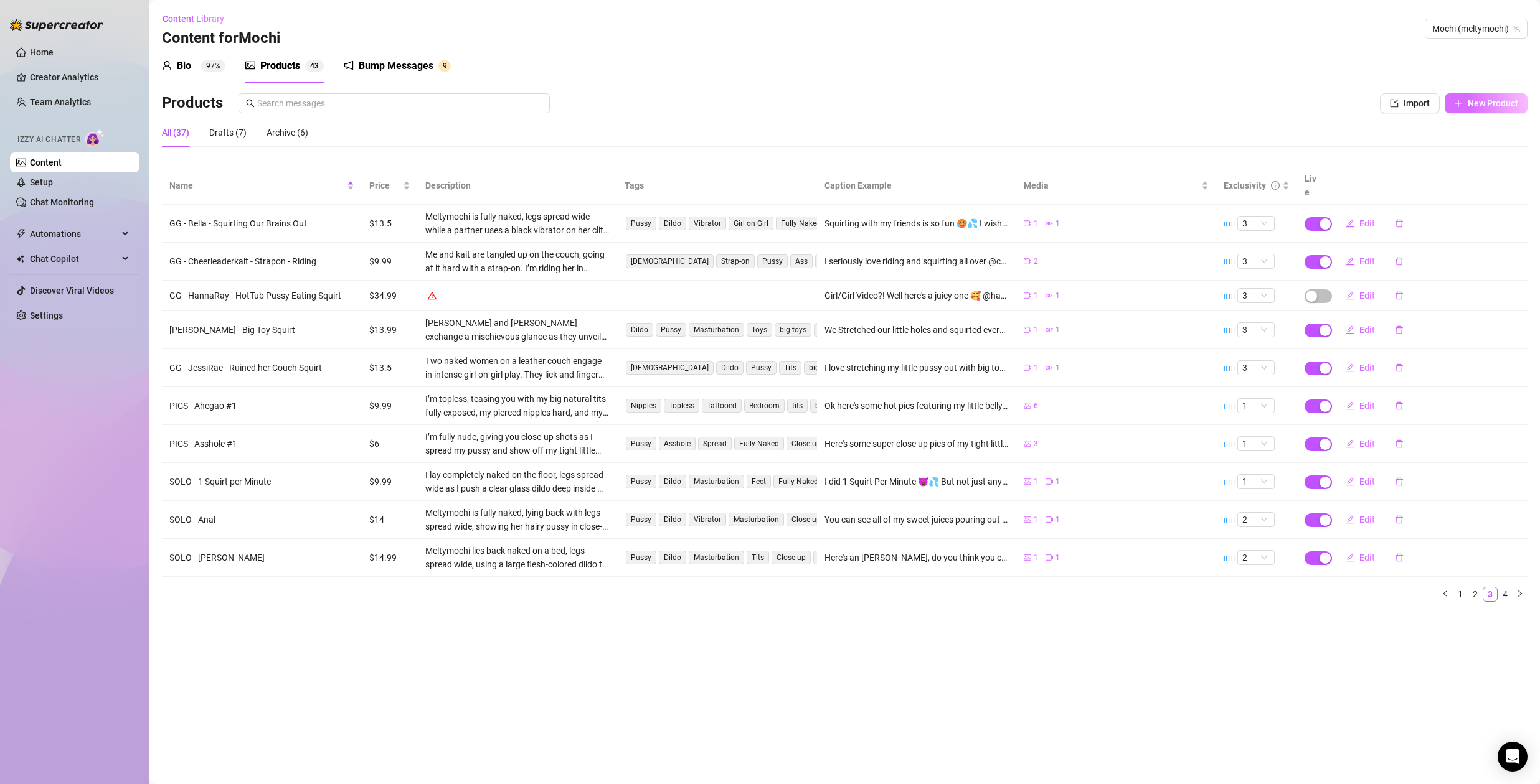
click at [1478, 103] on span "New Product" at bounding box center [1492, 103] width 51 height 10
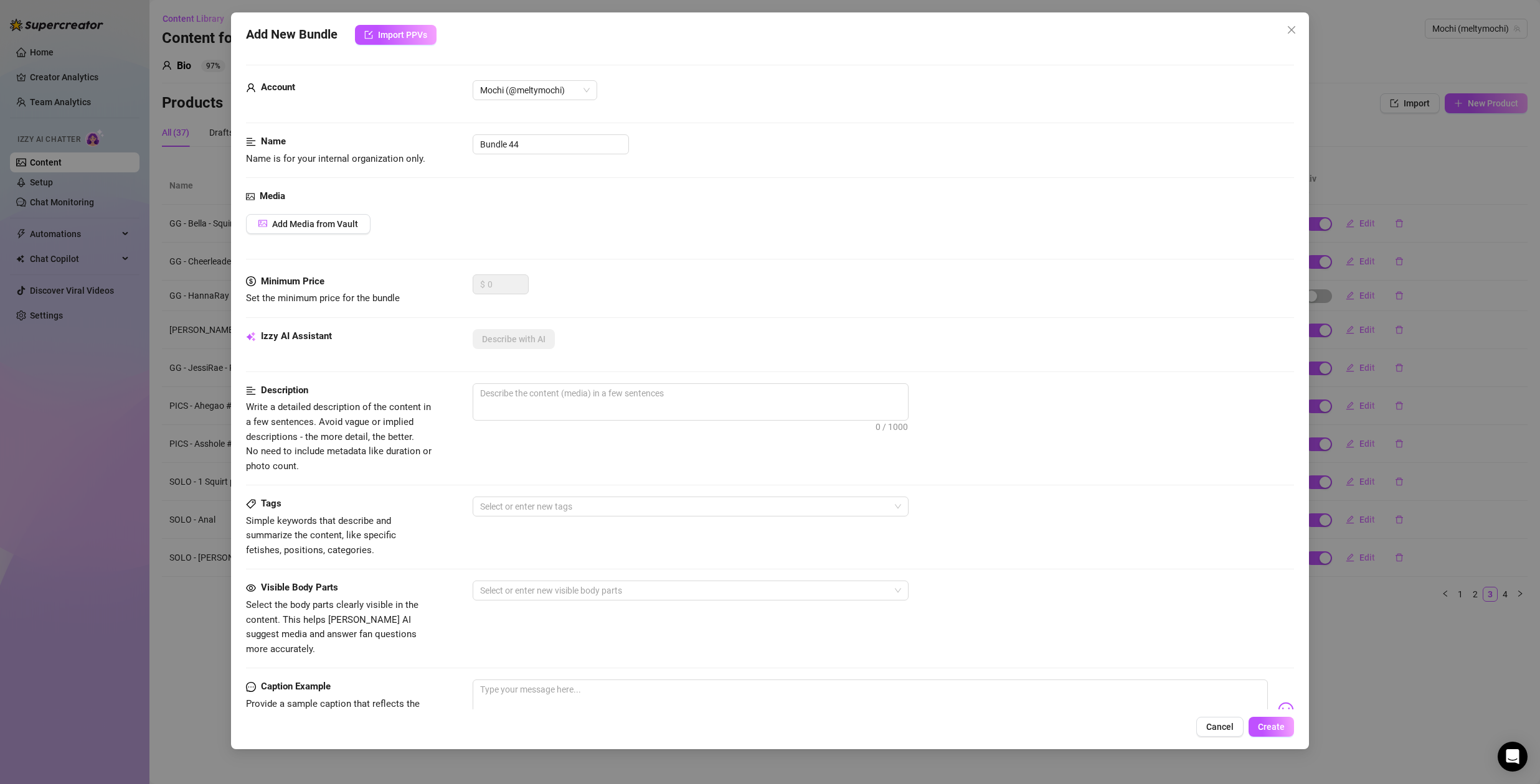
drag, startPoint x: 1215, startPoint y: 727, endPoint x: 1218, endPoint y: 716, distance: 11.4
click at [1215, 725] on span "Cancel" at bounding box center [1219, 726] width 27 height 10
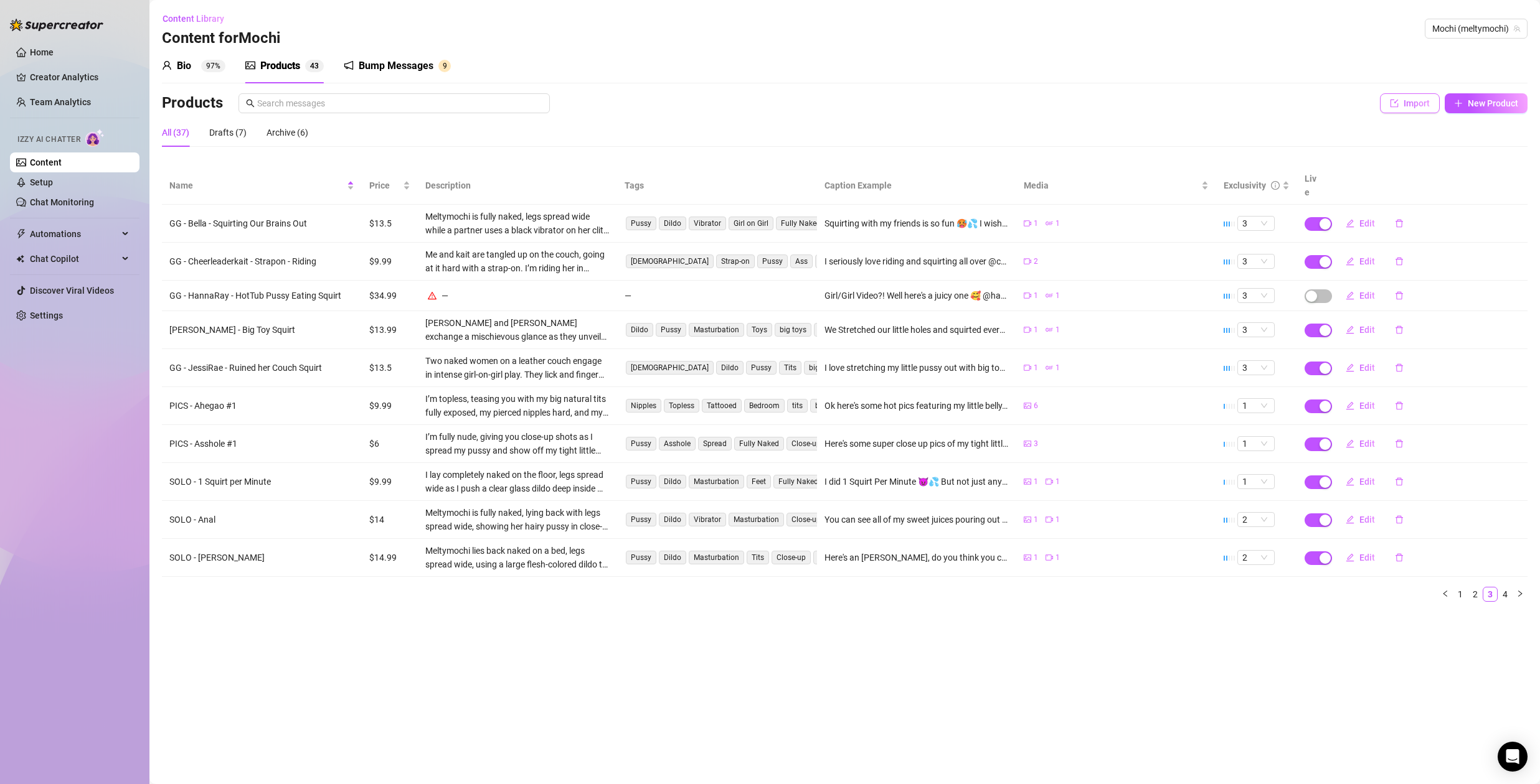
click at [1415, 104] on span "Import" at bounding box center [1417, 103] width 26 height 10
type textarea "Type your message here..."
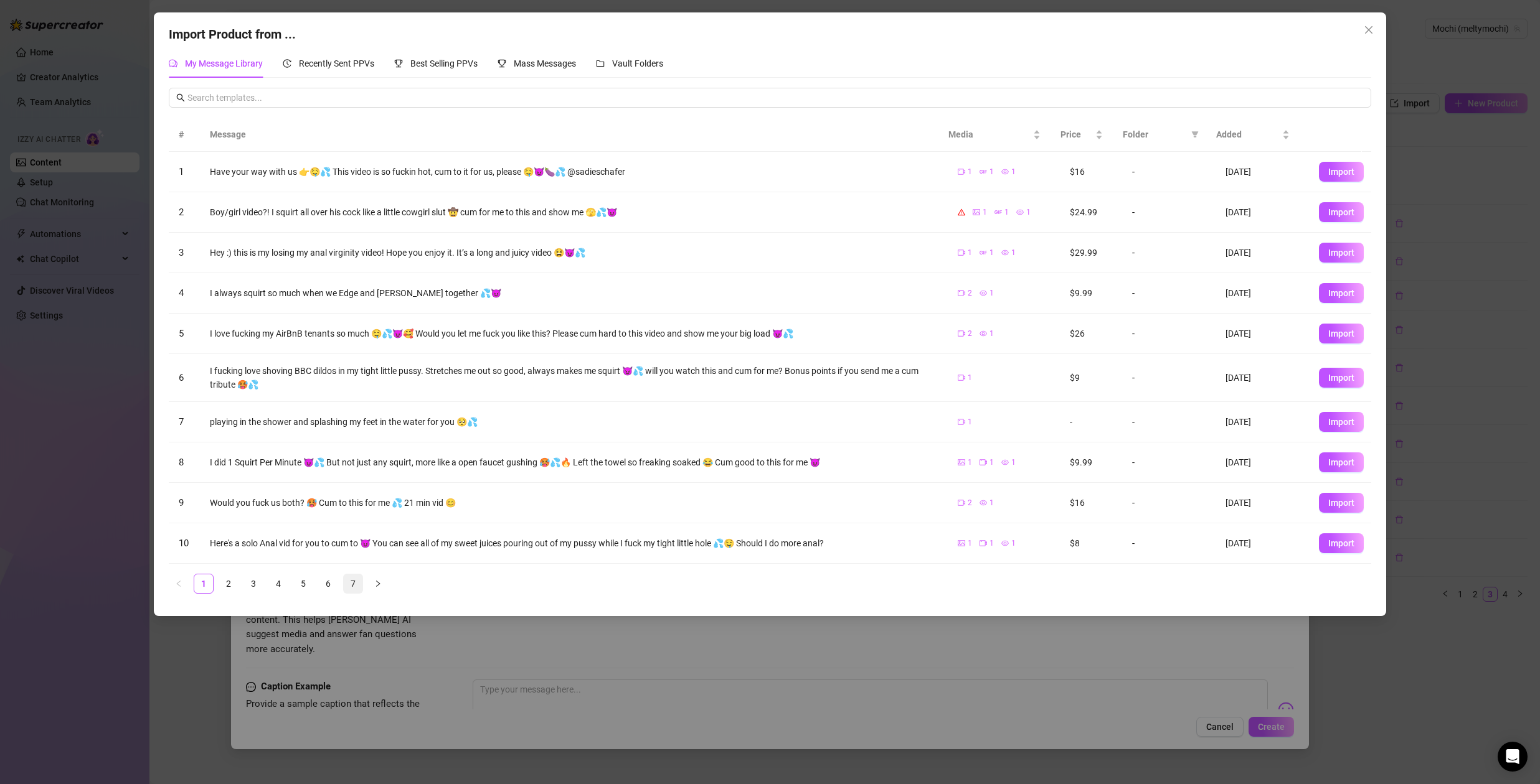
click at [352, 582] on link "7" at bounding box center [353, 584] width 19 height 19
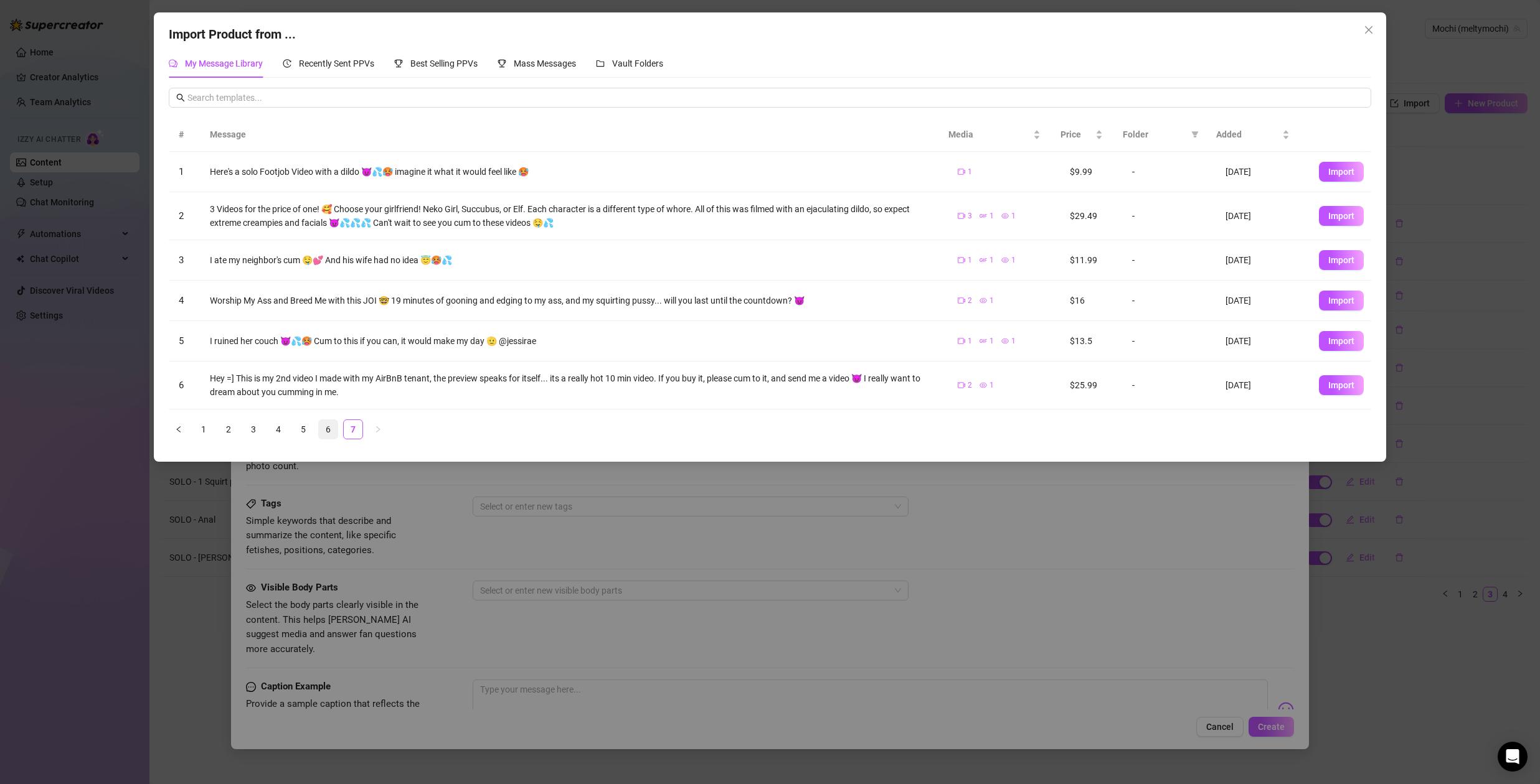
click at [332, 430] on link "6" at bounding box center [328, 430] width 19 height 19
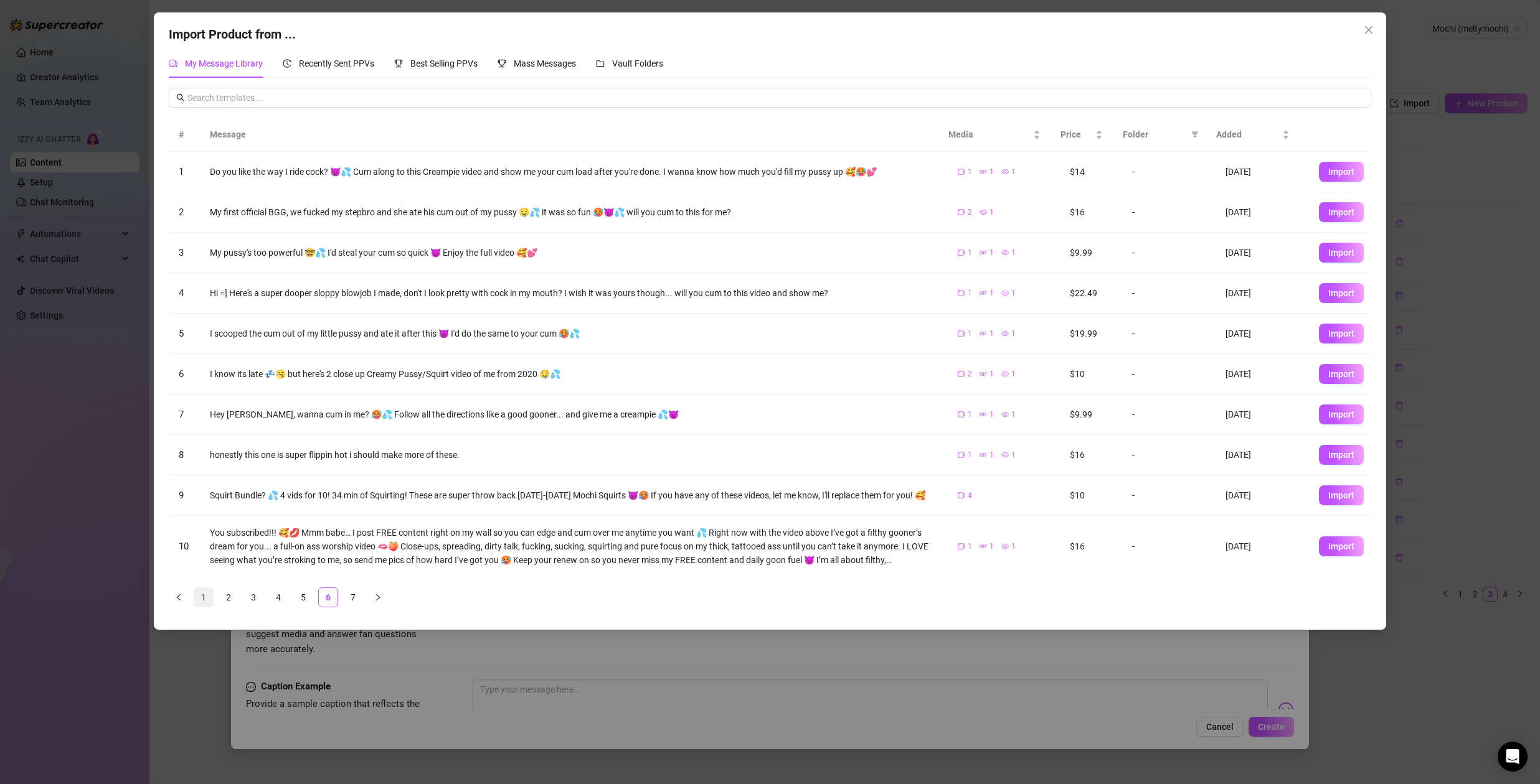
click at [204, 596] on link "1" at bounding box center [203, 597] width 19 height 19
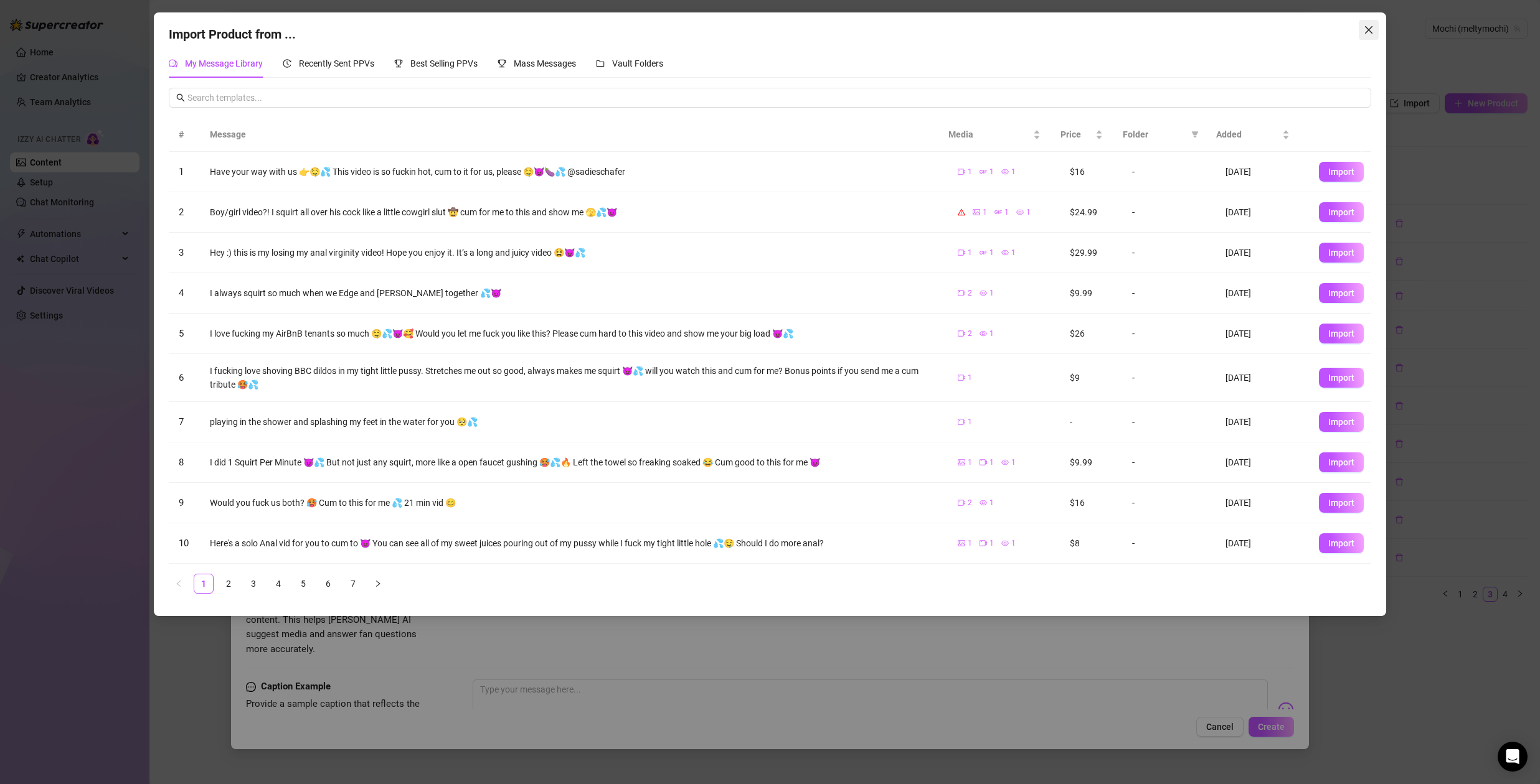
click at [1370, 28] on icon "close" at bounding box center [1368, 30] width 10 height 10
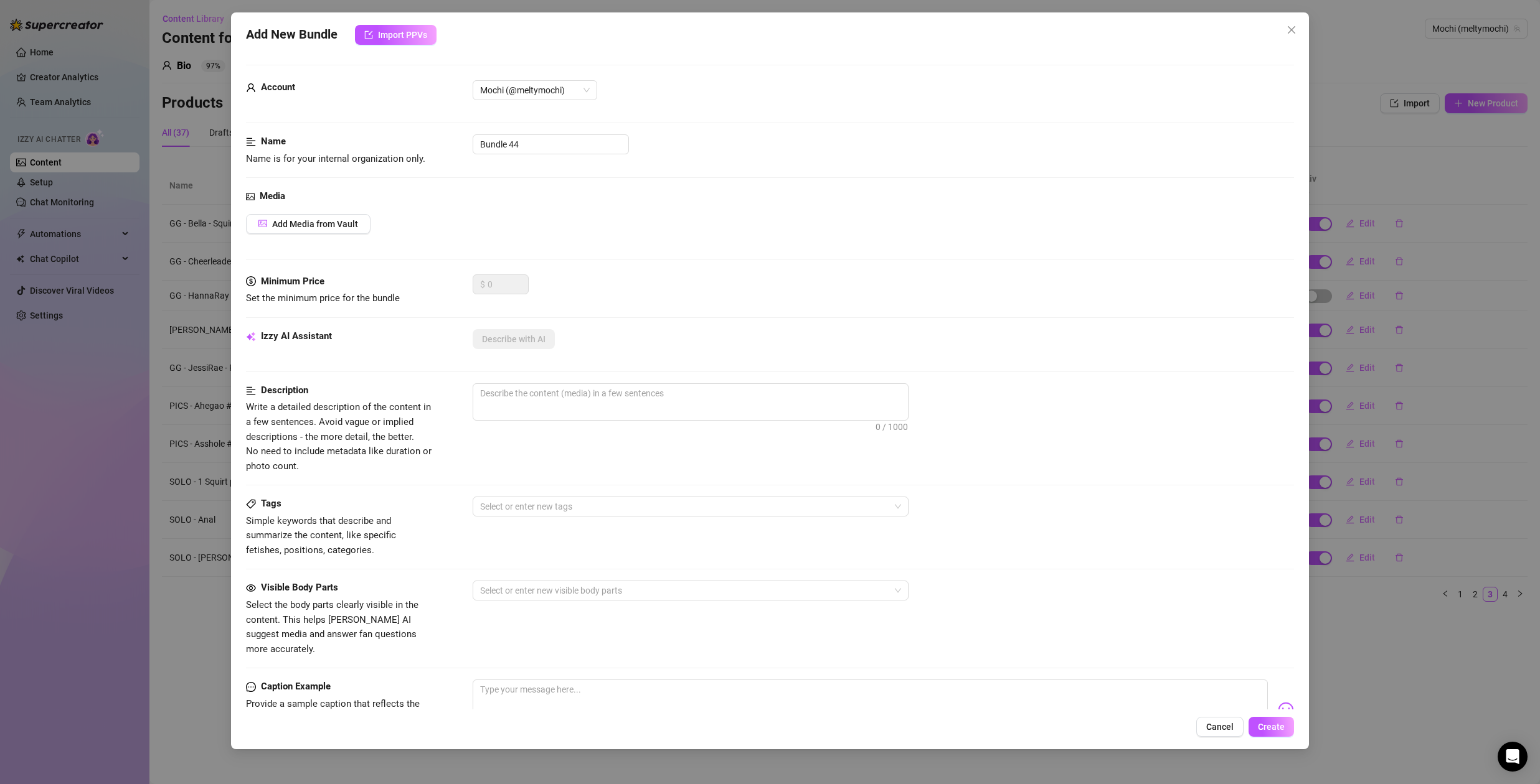
drag, startPoint x: 1209, startPoint y: 727, endPoint x: 1150, endPoint y: 702, distance: 64.1
click at [1209, 727] on span "Cancel" at bounding box center [1219, 726] width 27 height 10
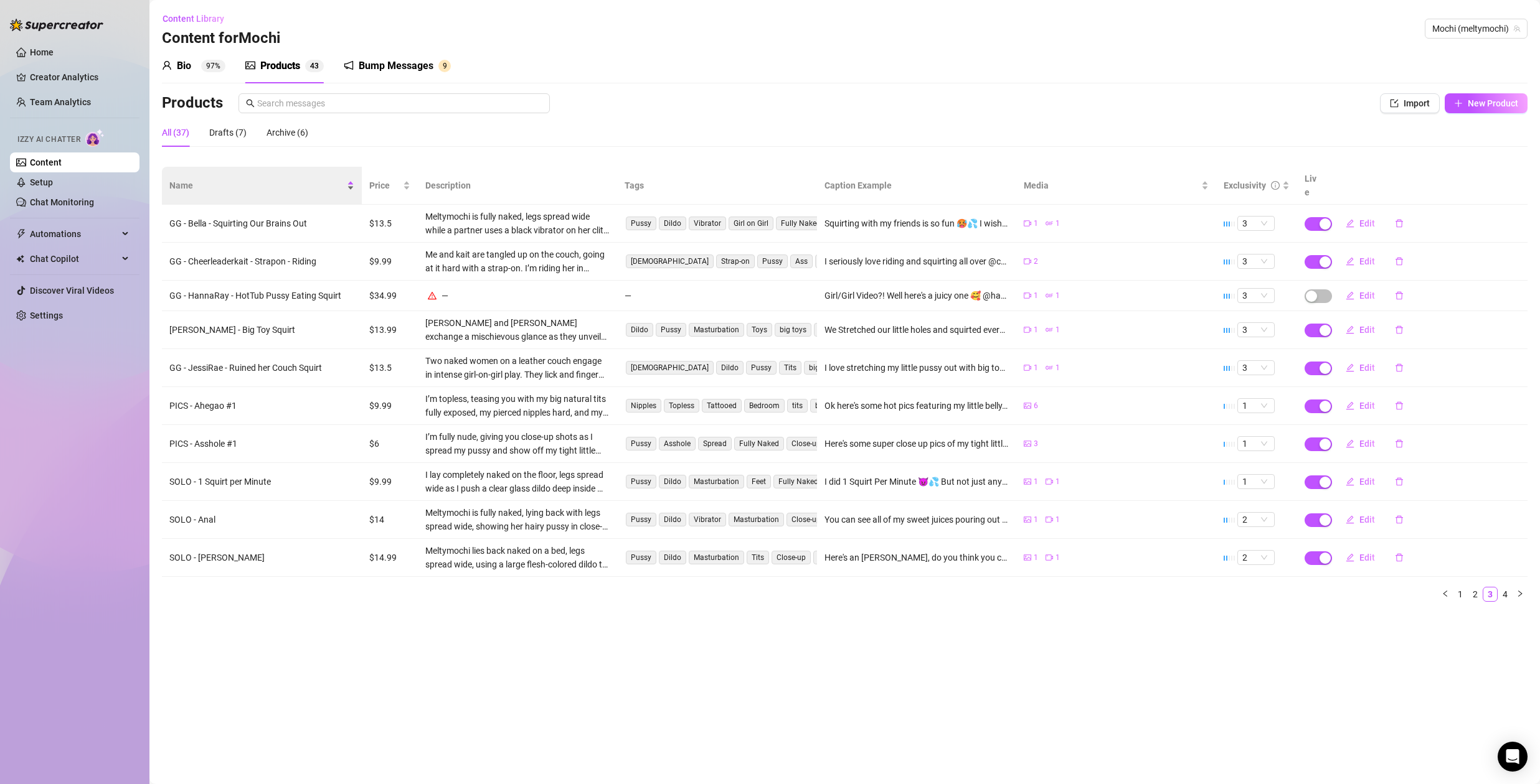
click at [186, 181] on span "Name" at bounding box center [256, 185] width 175 height 14
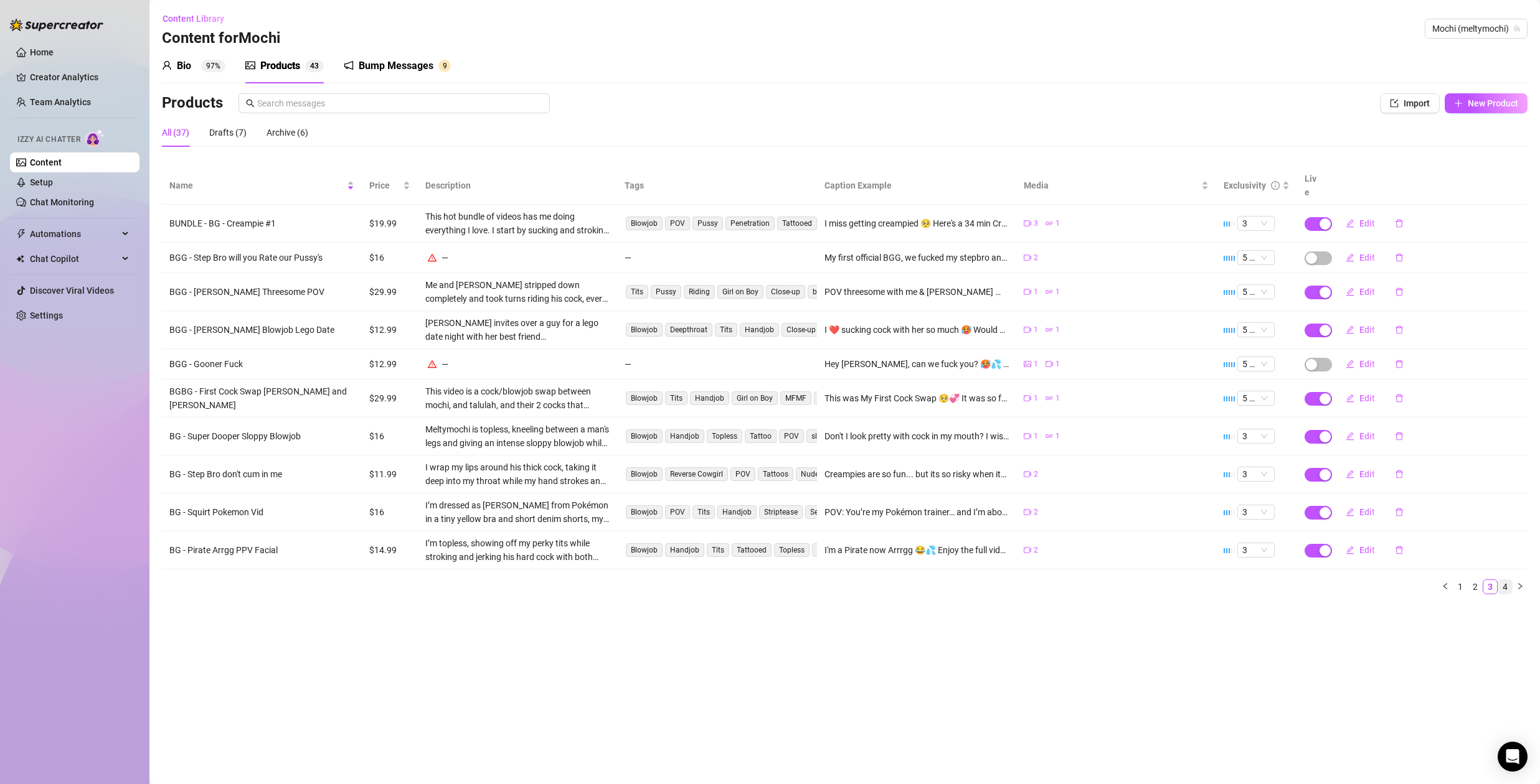
click at [1507, 580] on link "4" at bounding box center [1505, 587] width 14 height 14
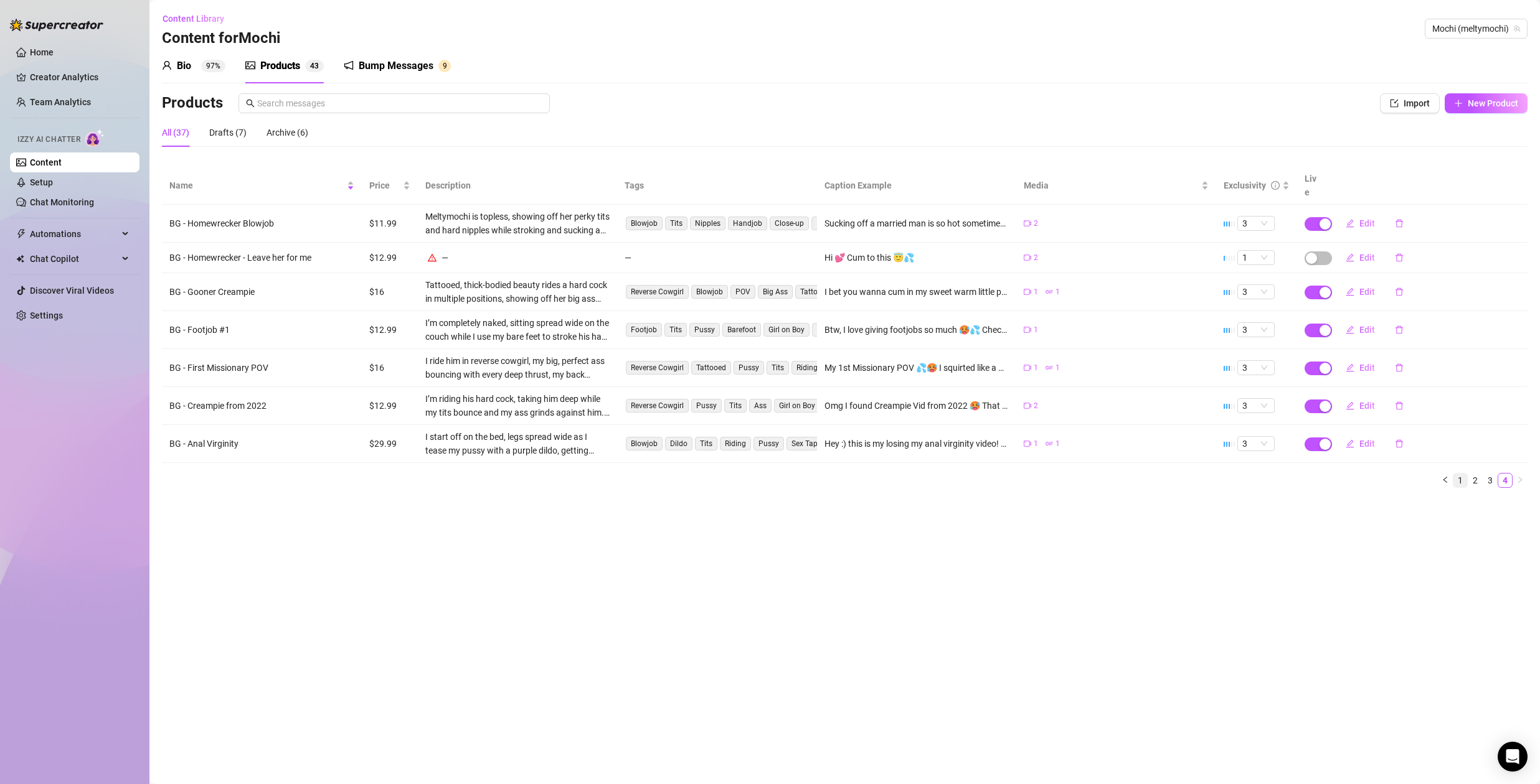
click at [1466, 473] on li "1" at bounding box center [1460, 480] width 15 height 15
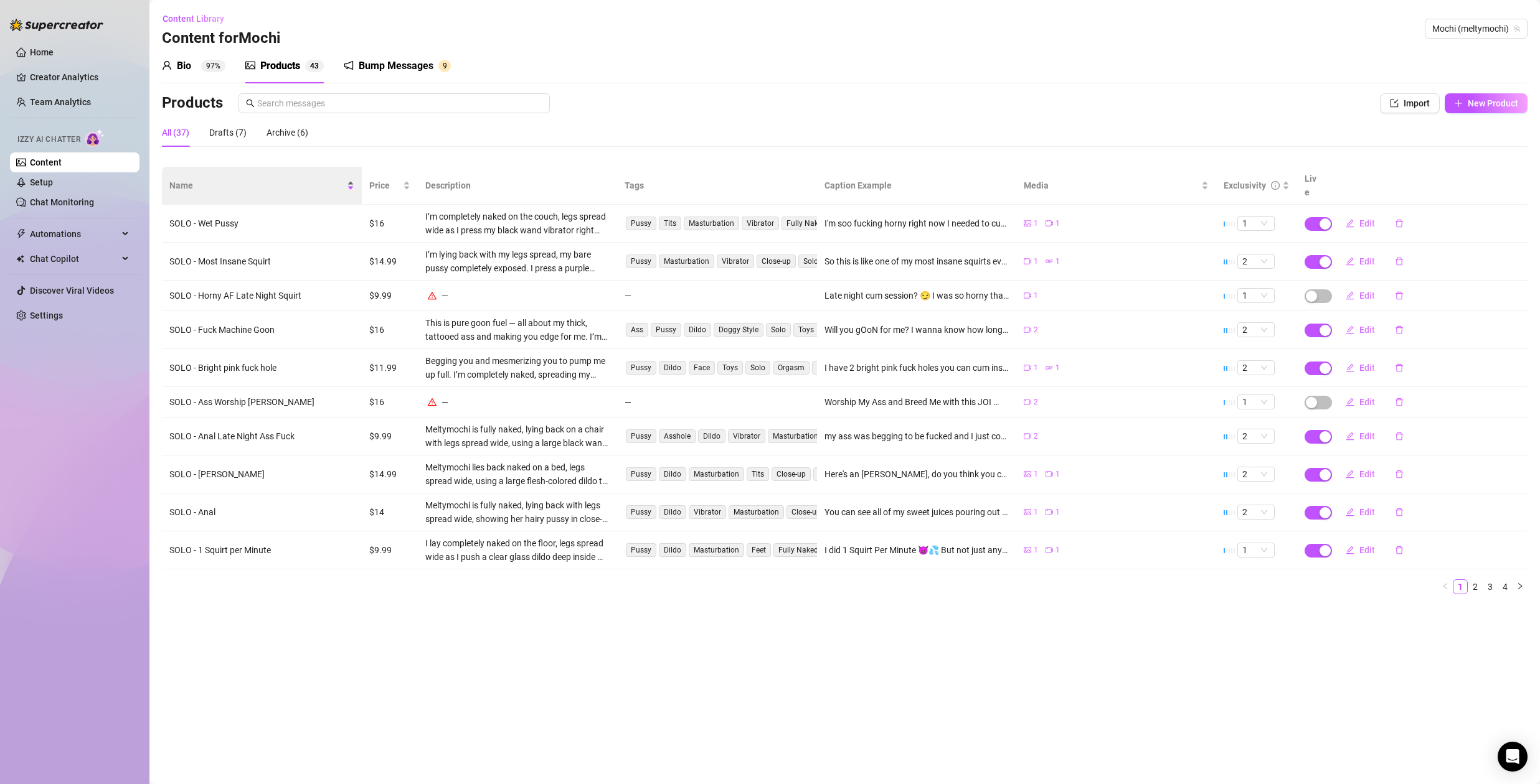
click at [178, 178] on span "Name" at bounding box center [256, 185] width 175 height 14
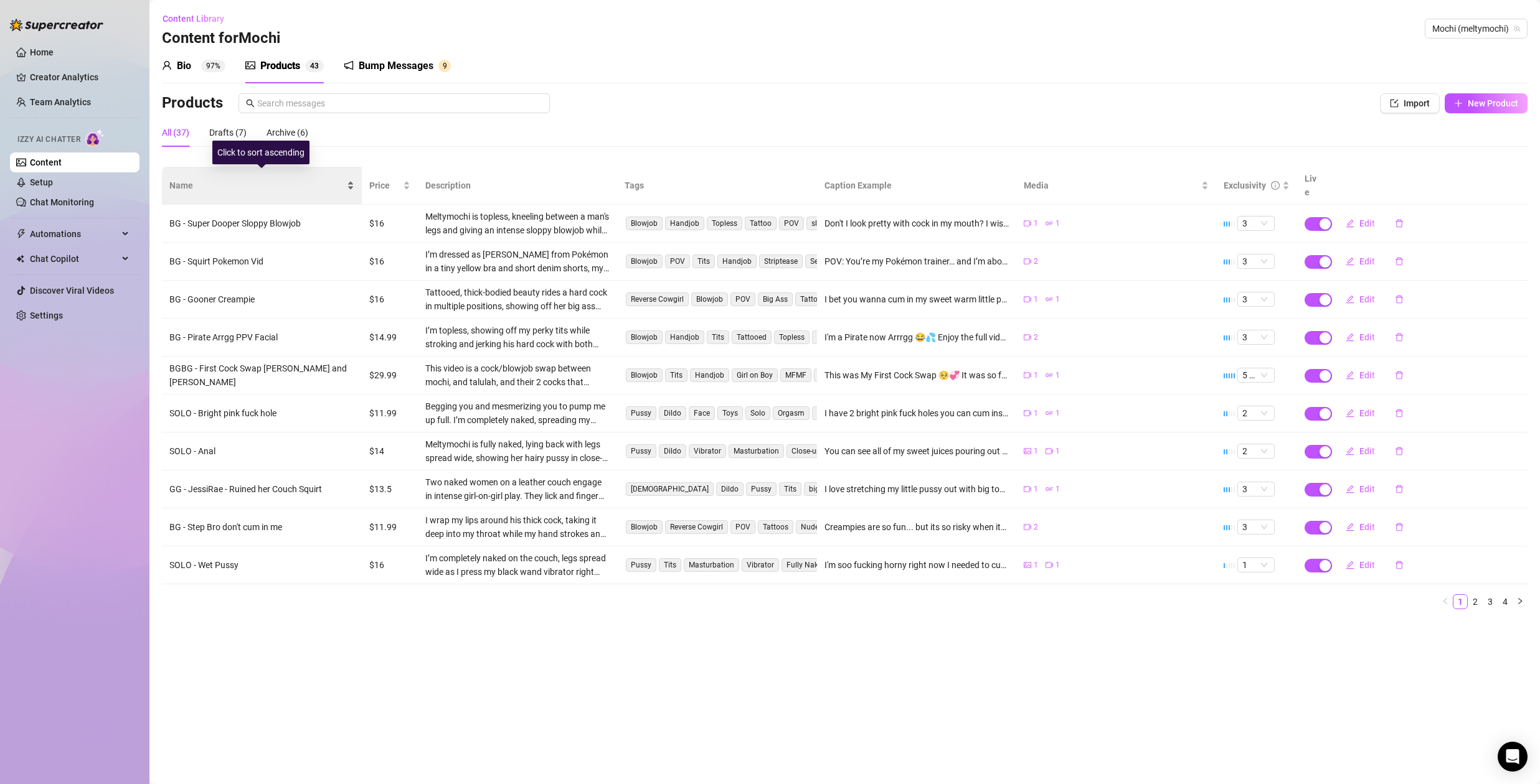
click at [180, 178] on span "Name" at bounding box center [256, 185] width 175 height 14
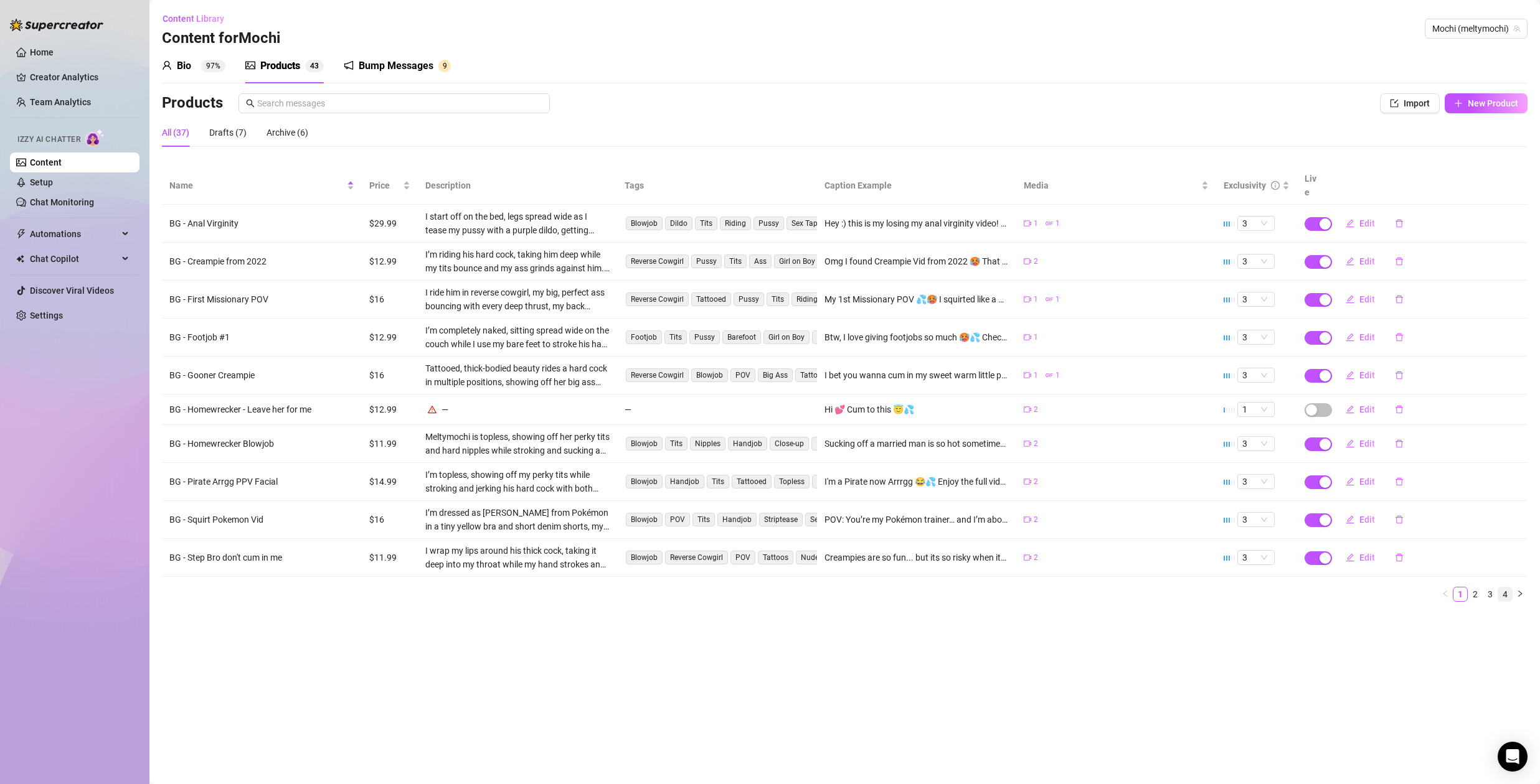
click at [1504, 588] on link "4" at bounding box center [1505, 595] width 14 height 14
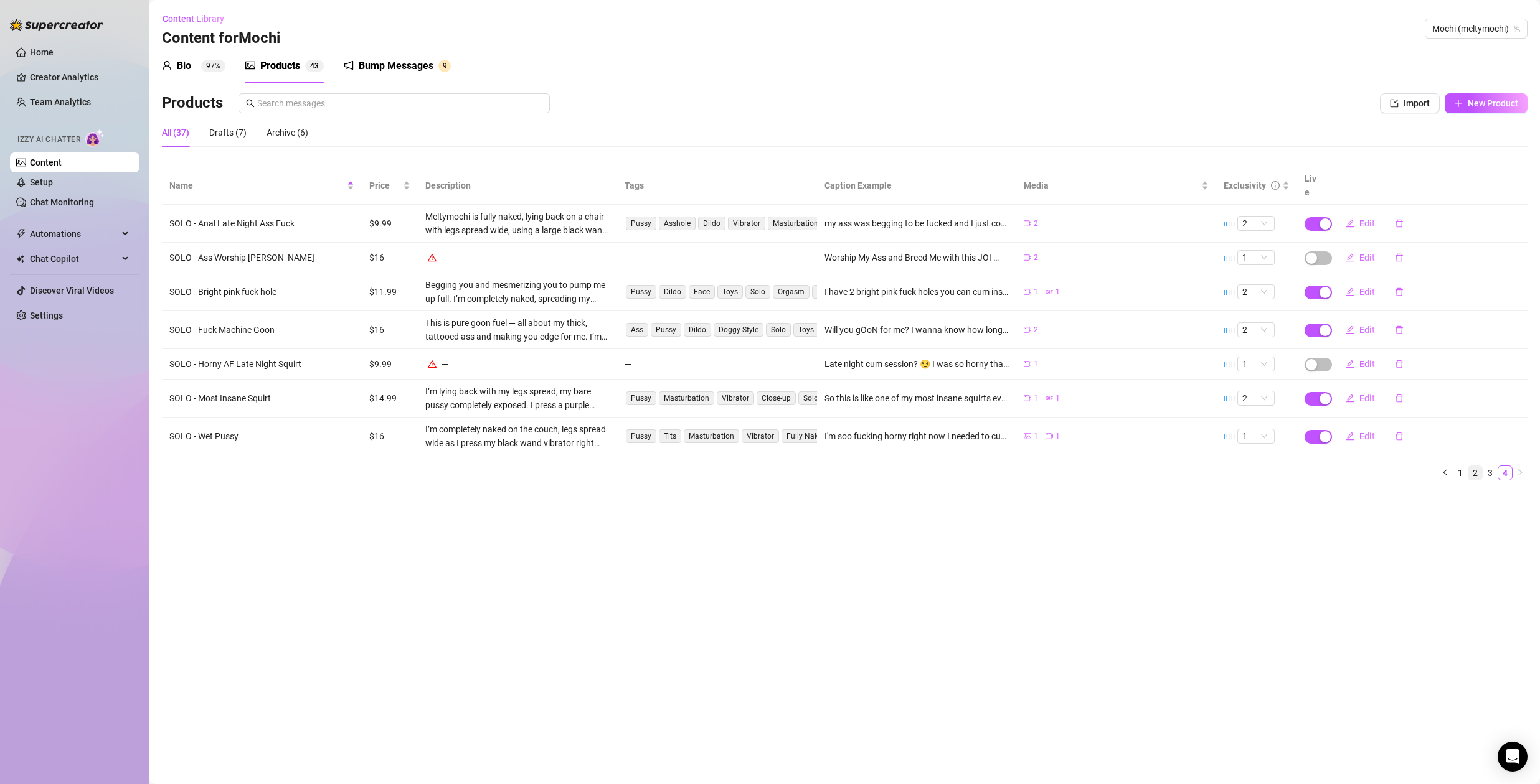
click at [1470, 466] on link "2" at bounding box center [1475, 473] width 14 height 14
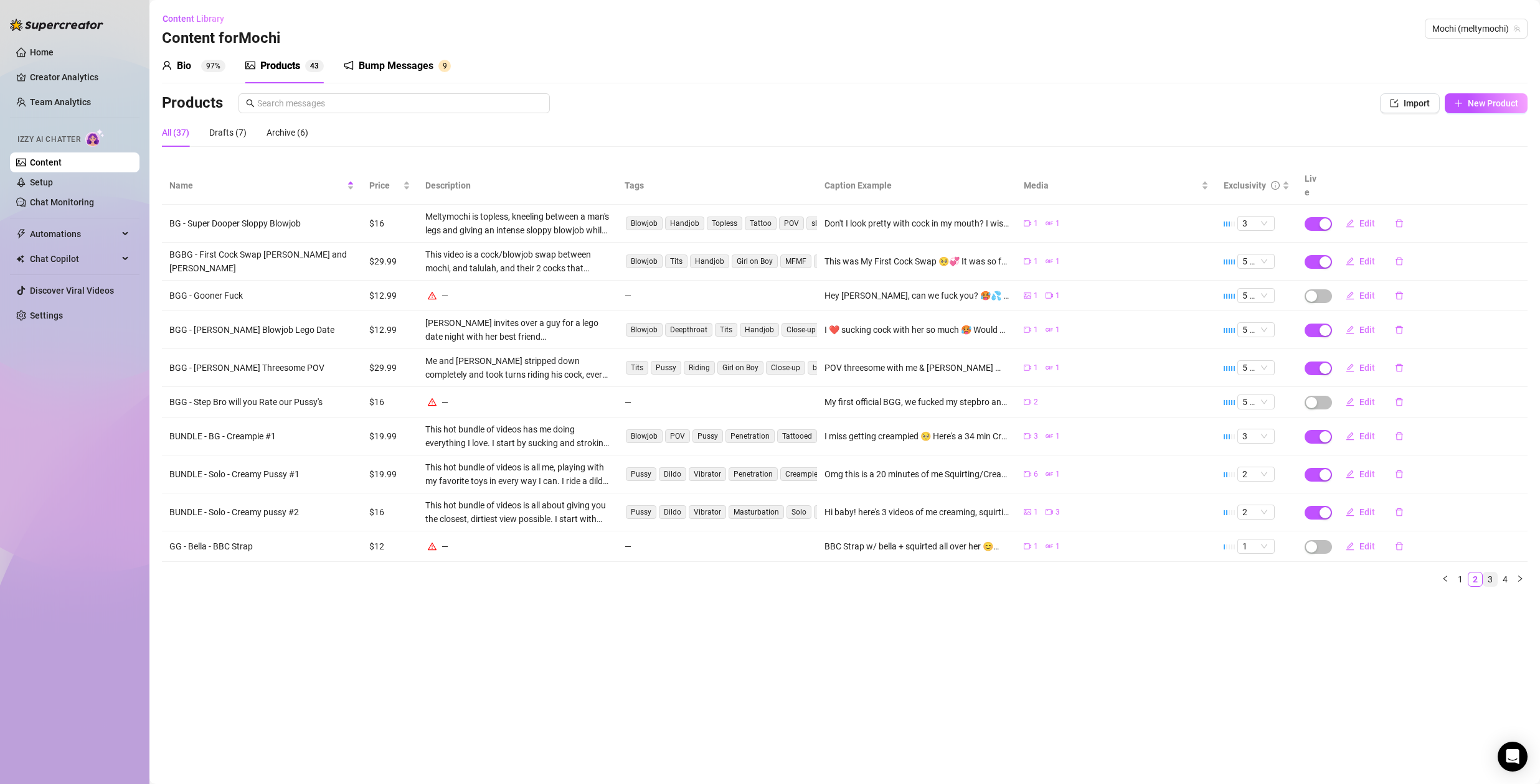
click at [1492, 572] on link "3" at bounding box center [1490, 579] width 14 height 14
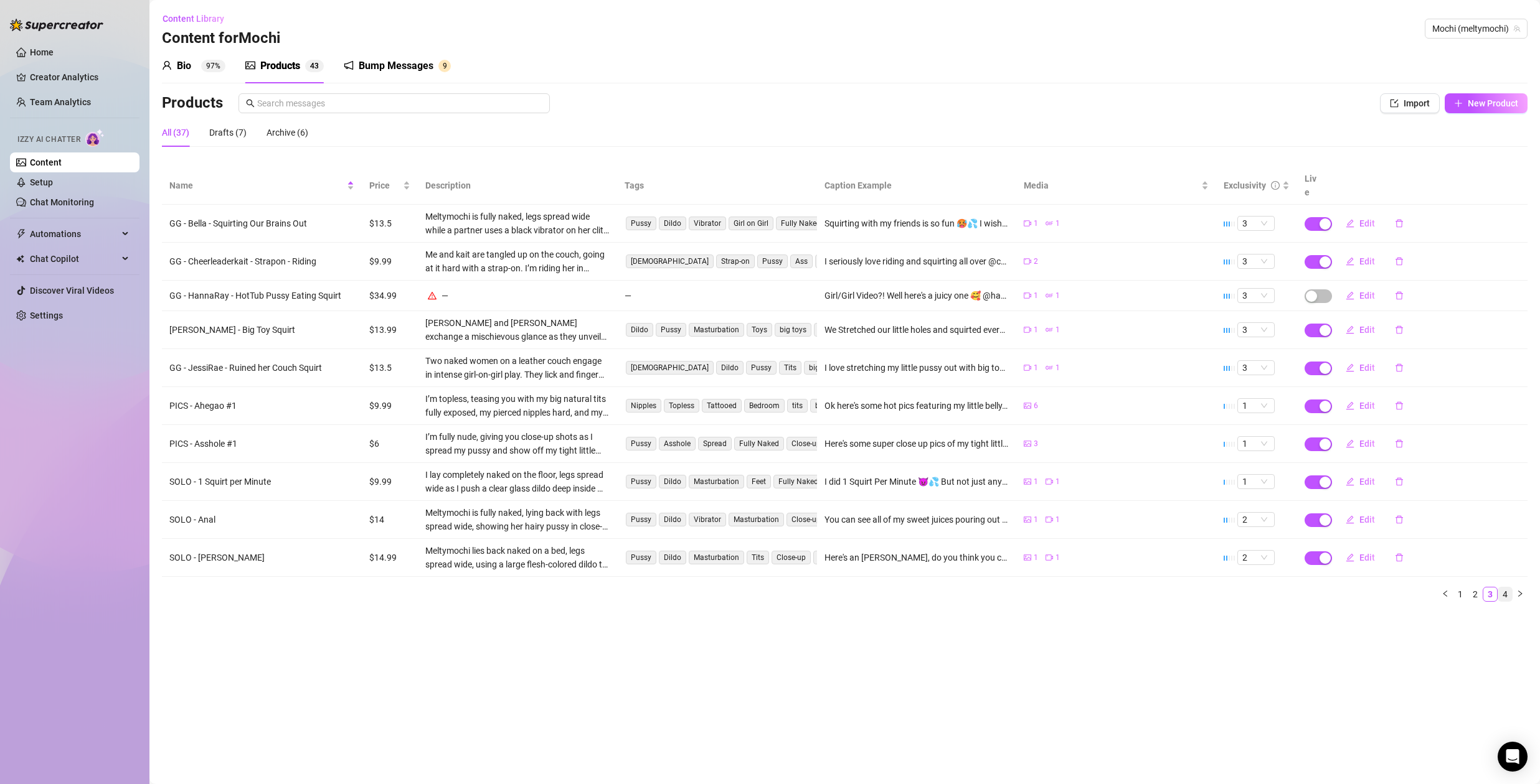
click at [1507, 588] on link "4" at bounding box center [1505, 595] width 14 height 14
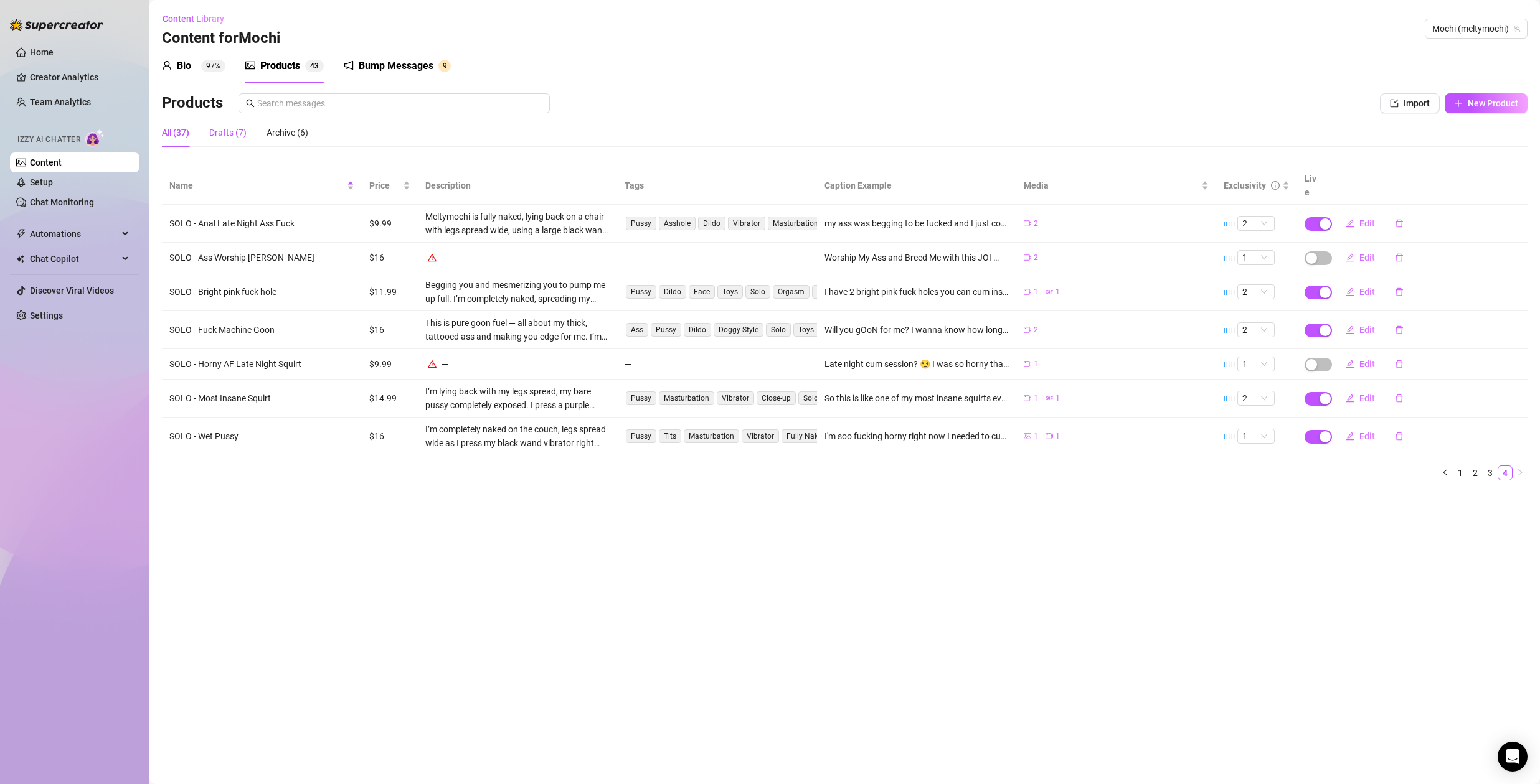
click at [232, 133] on div "Drafts (7)" at bounding box center [228, 132] width 37 height 14
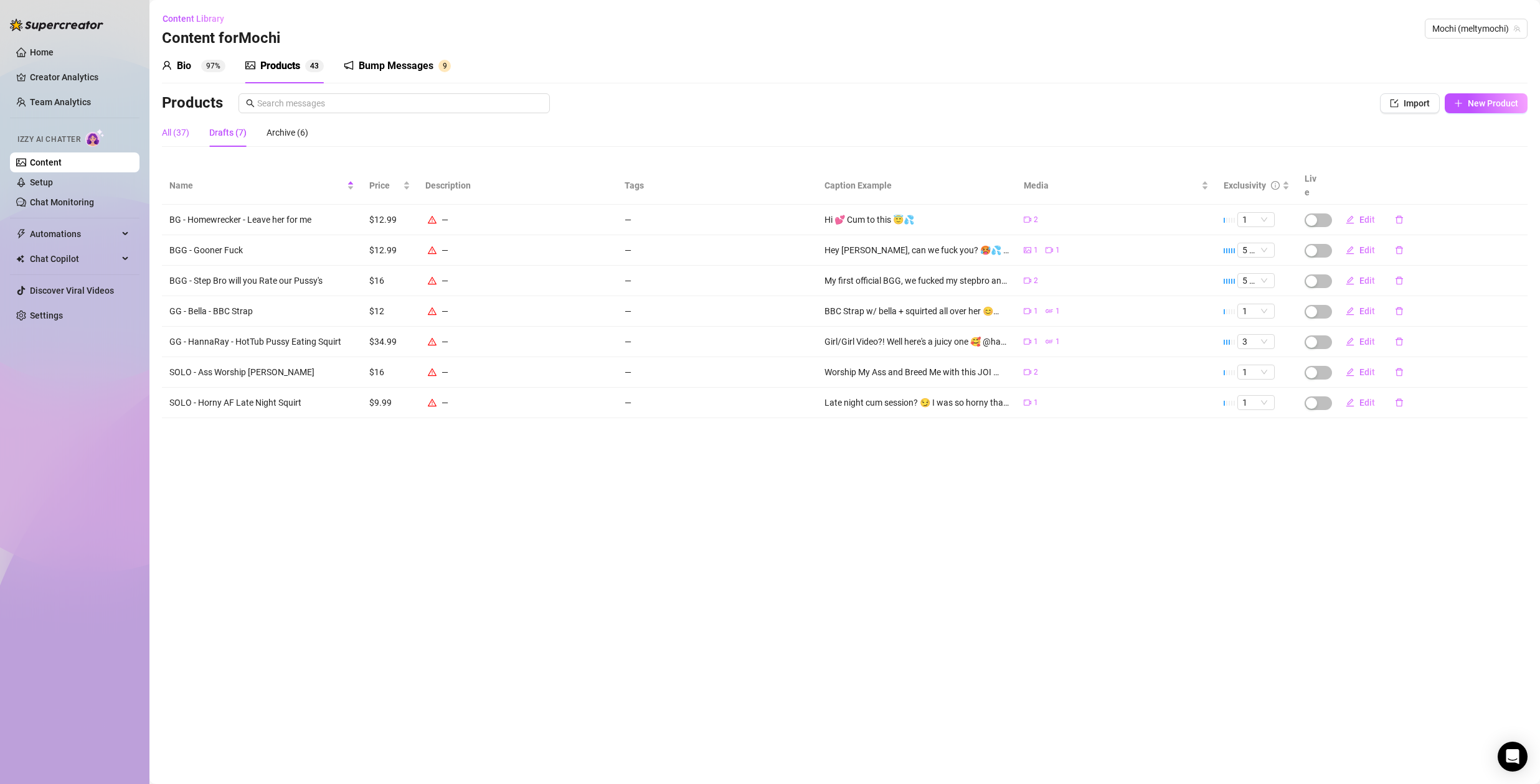
click at [174, 134] on div "All (37)" at bounding box center [175, 132] width 27 height 14
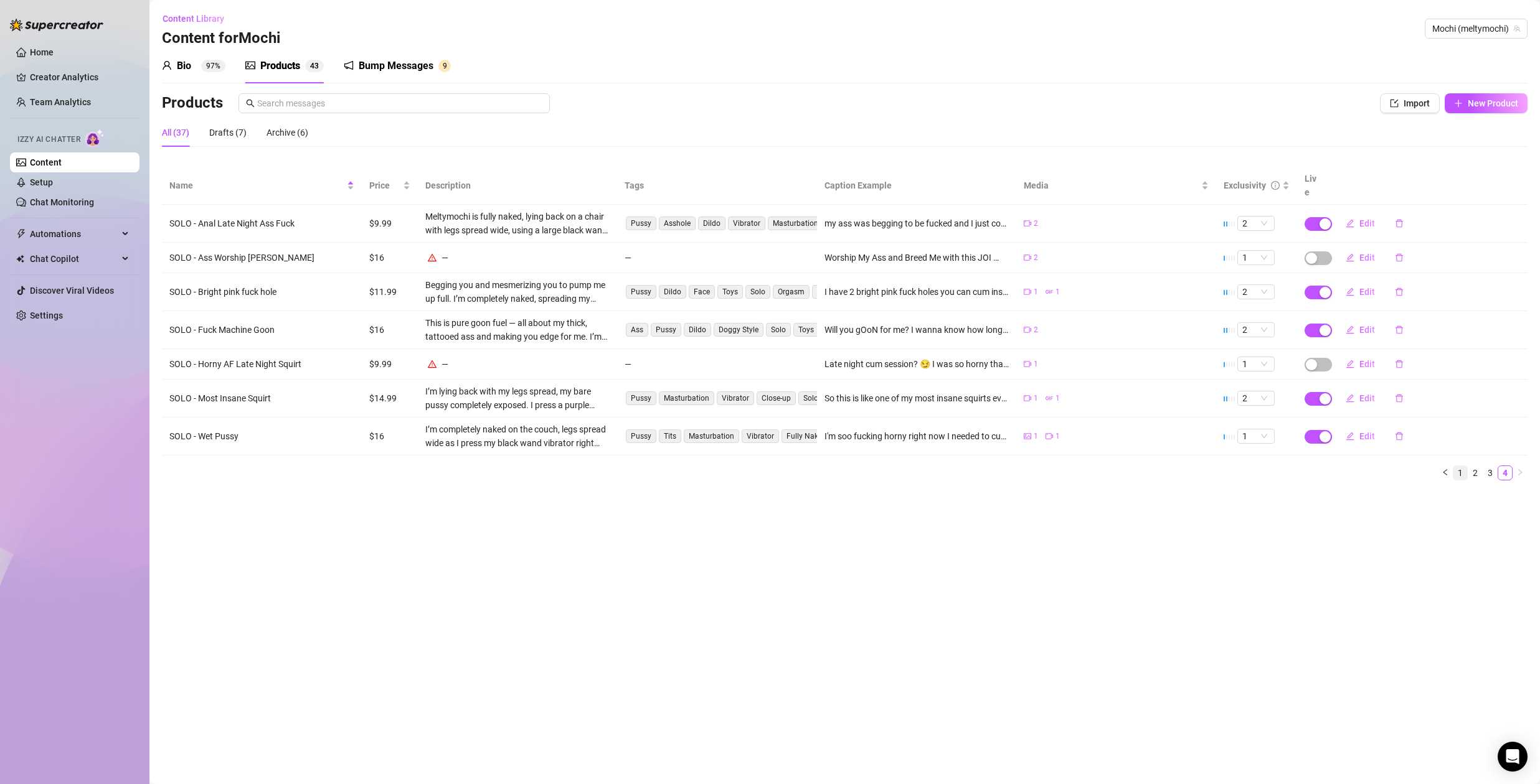
click at [1461, 466] on link "1" at bounding box center [1461, 473] width 14 height 14
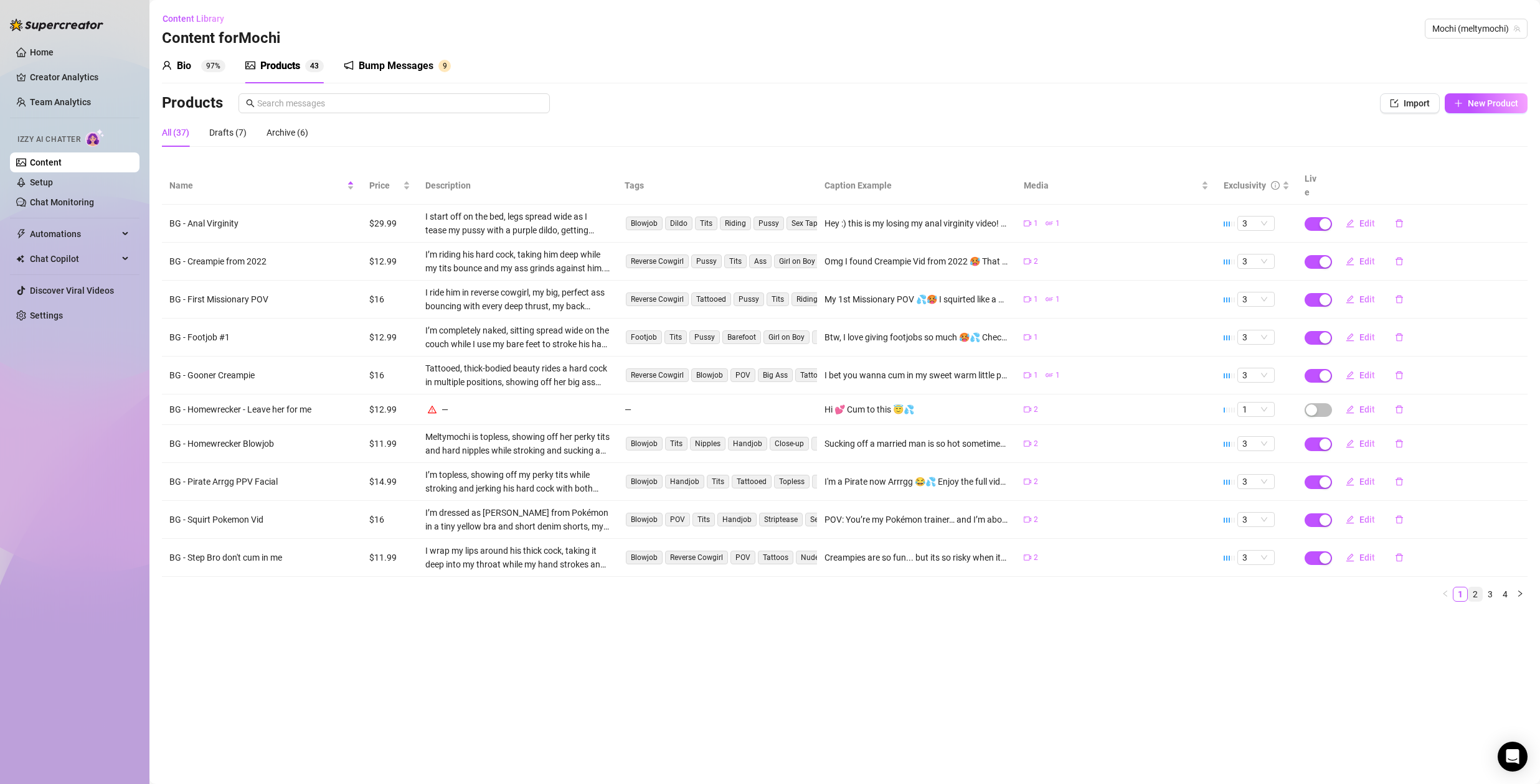
click at [1475, 588] on link "2" at bounding box center [1475, 595] width 14 height 14
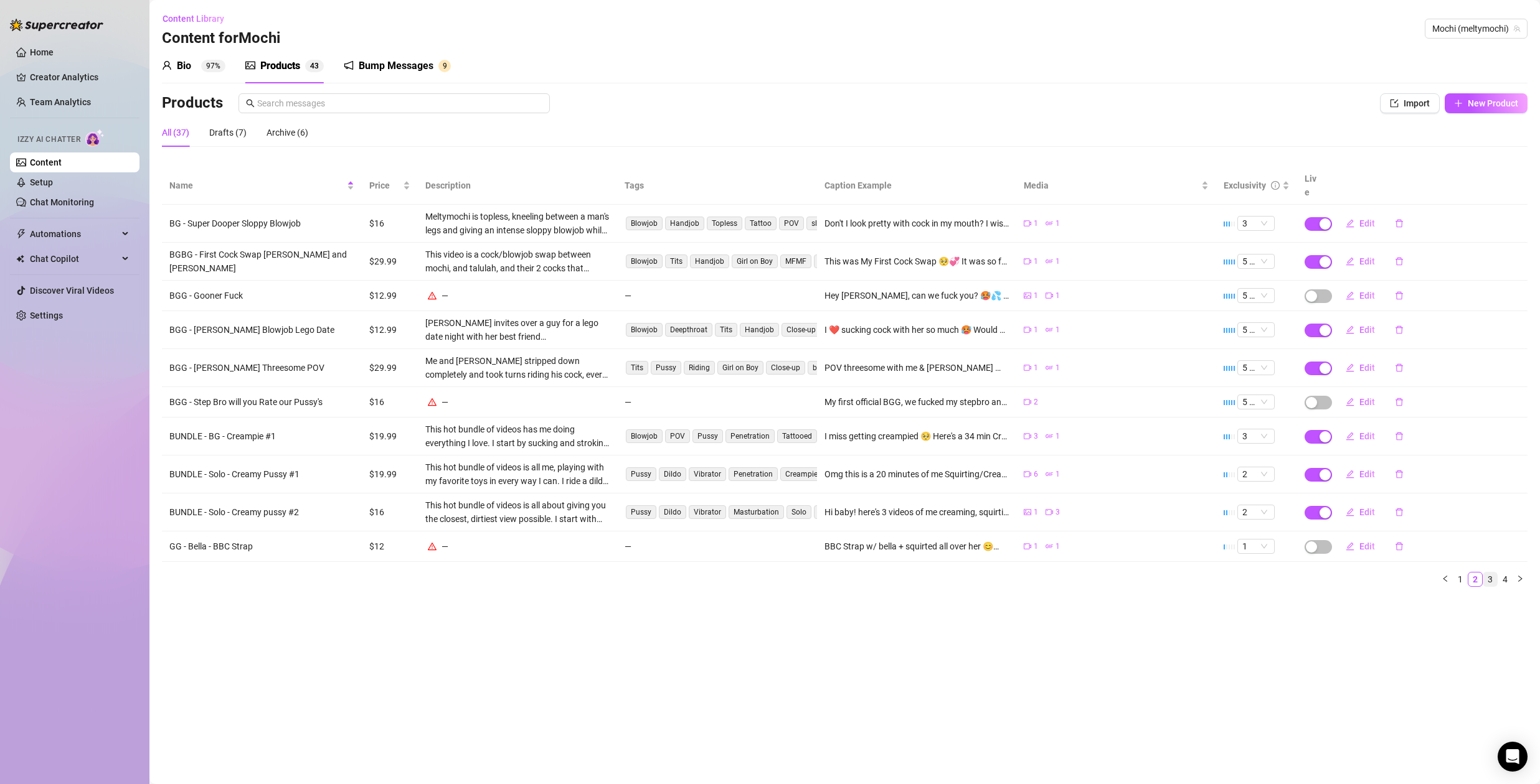
click at [1486, 572] on link "3" at bounding box center [1490, 579] width 14 height 14
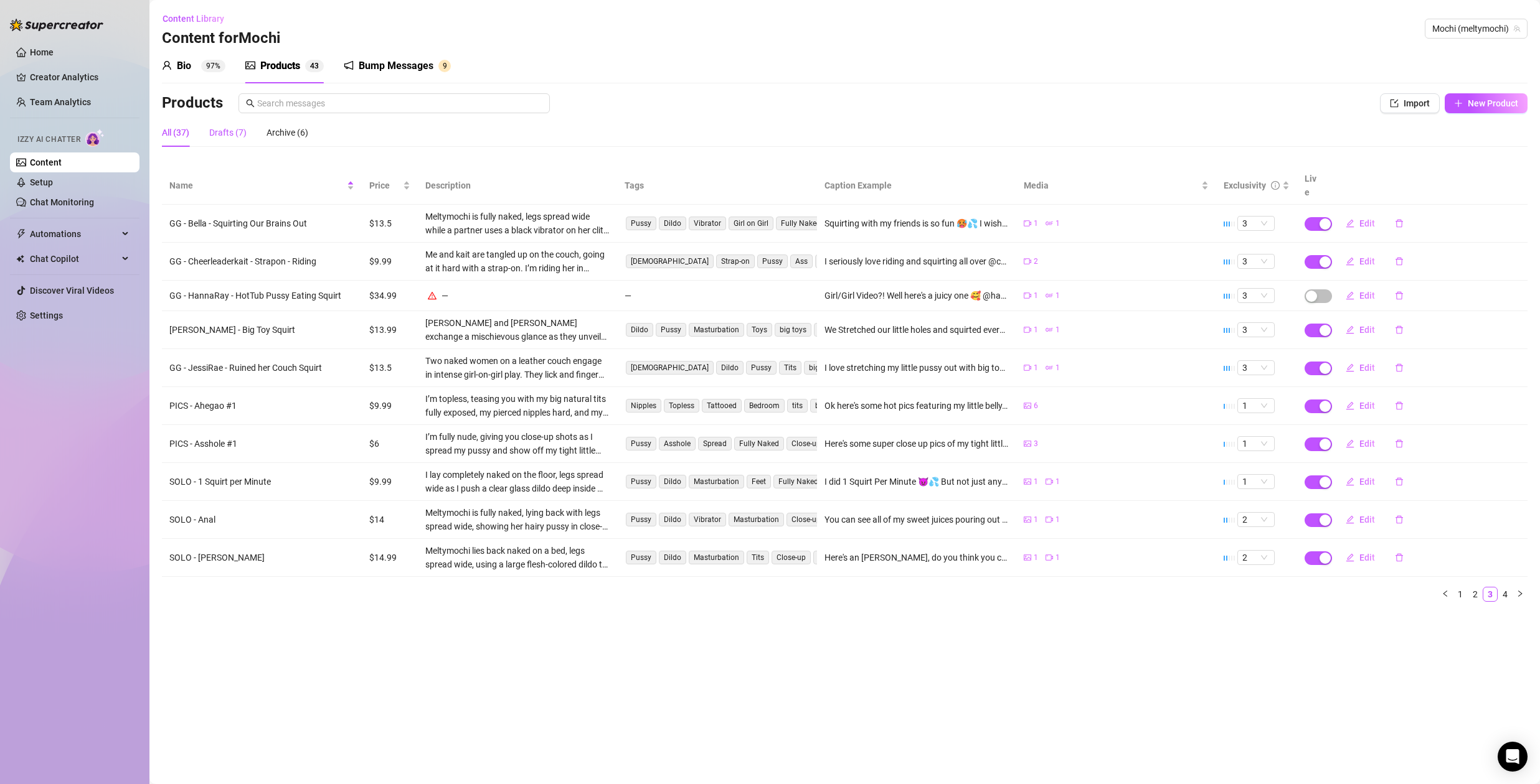
click at [219, 130] on div "Drafts (7)" at bounding box center [228, 132] width 37 height 14
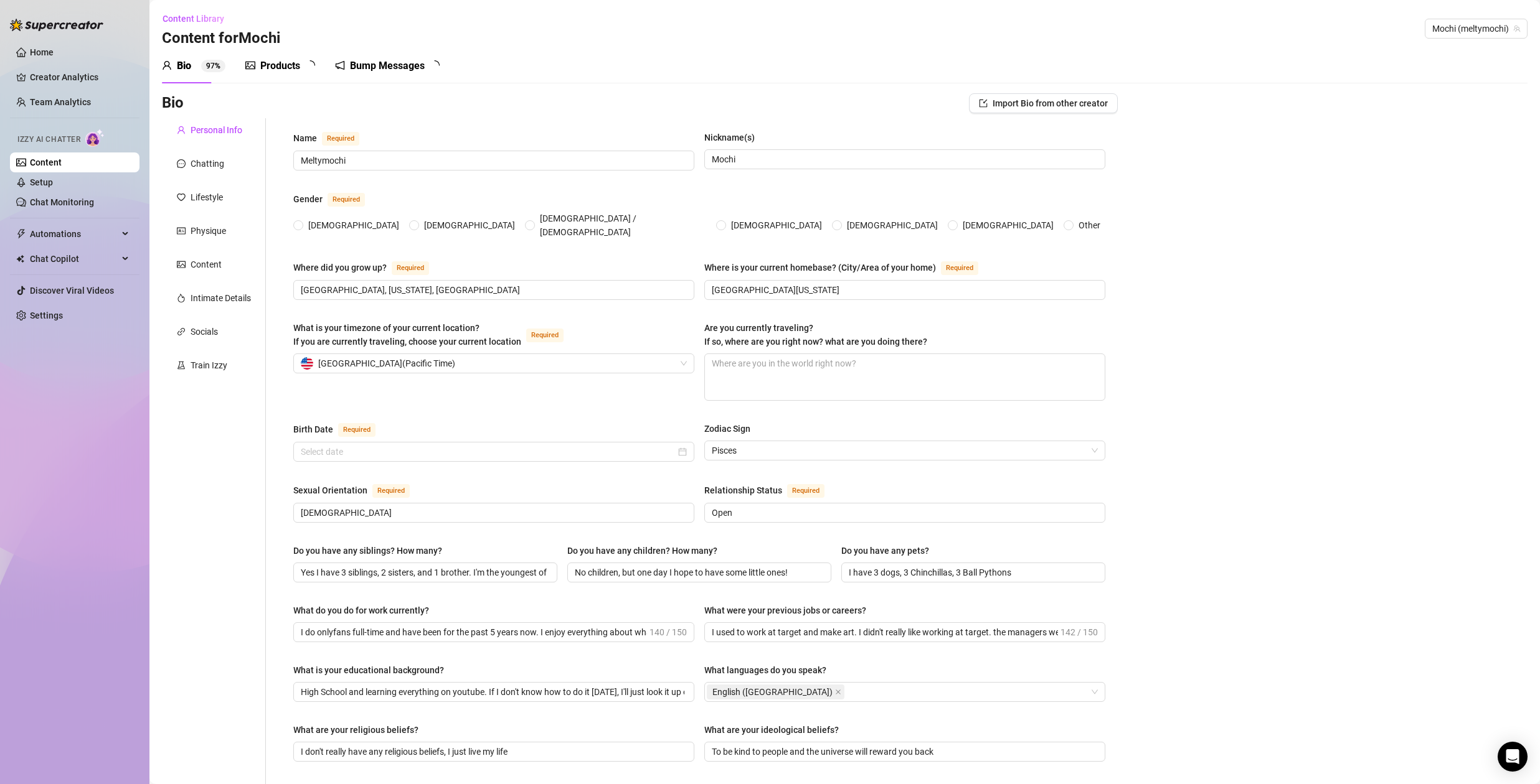
radio input "true"
type input "[DATE]"
click at [285, 64] on div "Products" at bounding box center [280, 65] width 40 height 15
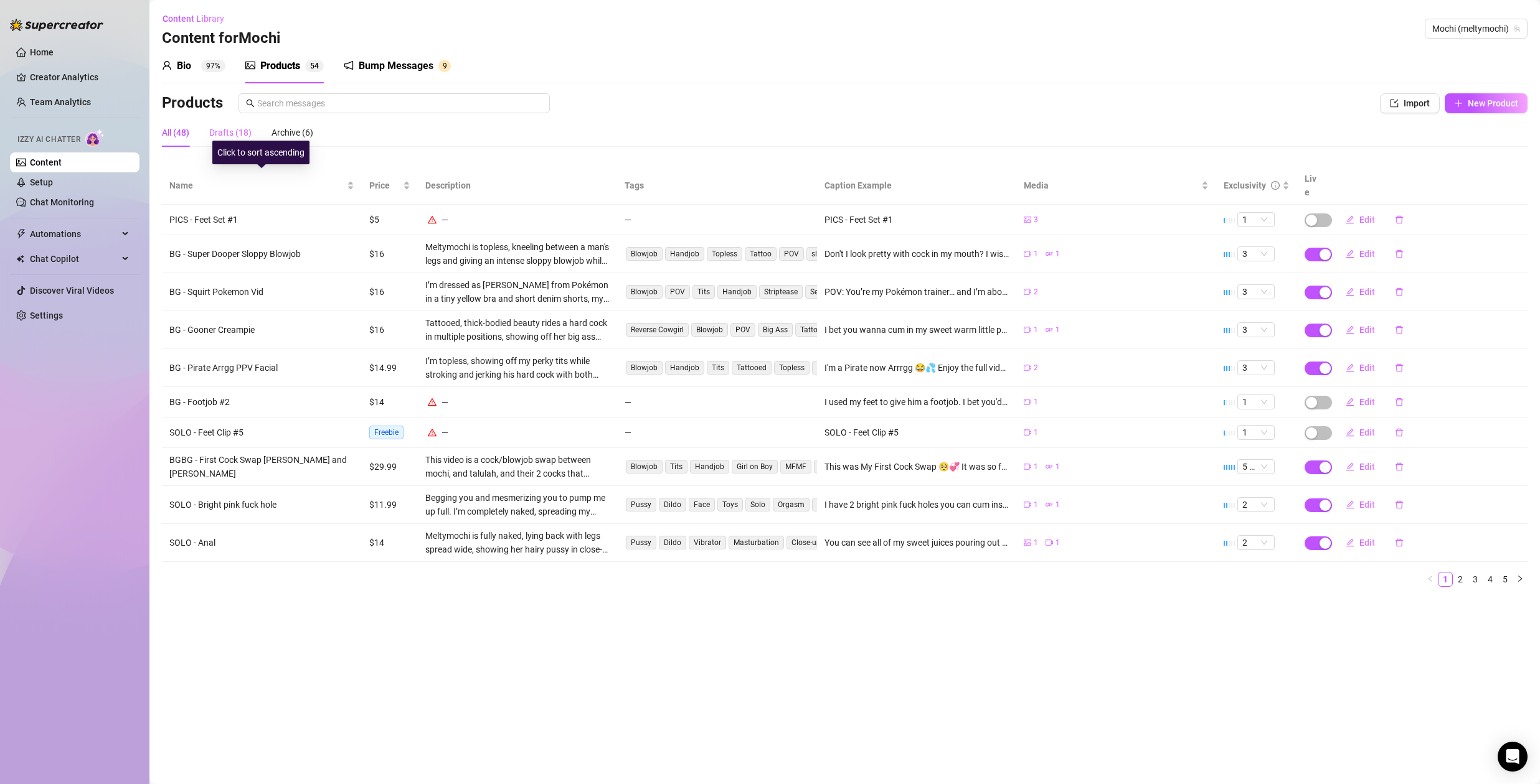
click at [222, 125] on div "Drafts (18)" at bounding box center [231, 132] width 42 height 29
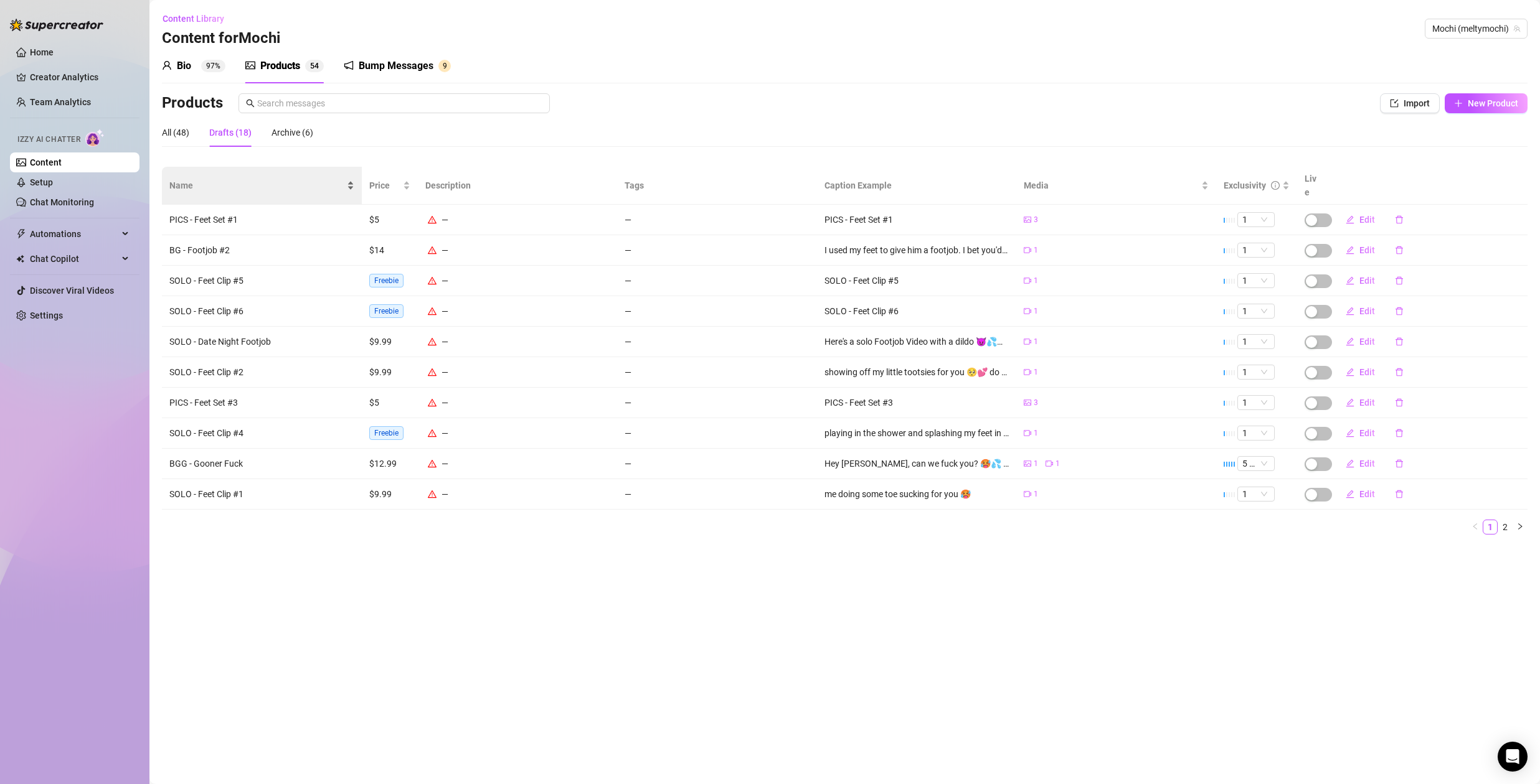
click at [185, 181] on span "Name" at bounding box center [256, 185] width 175 height 14
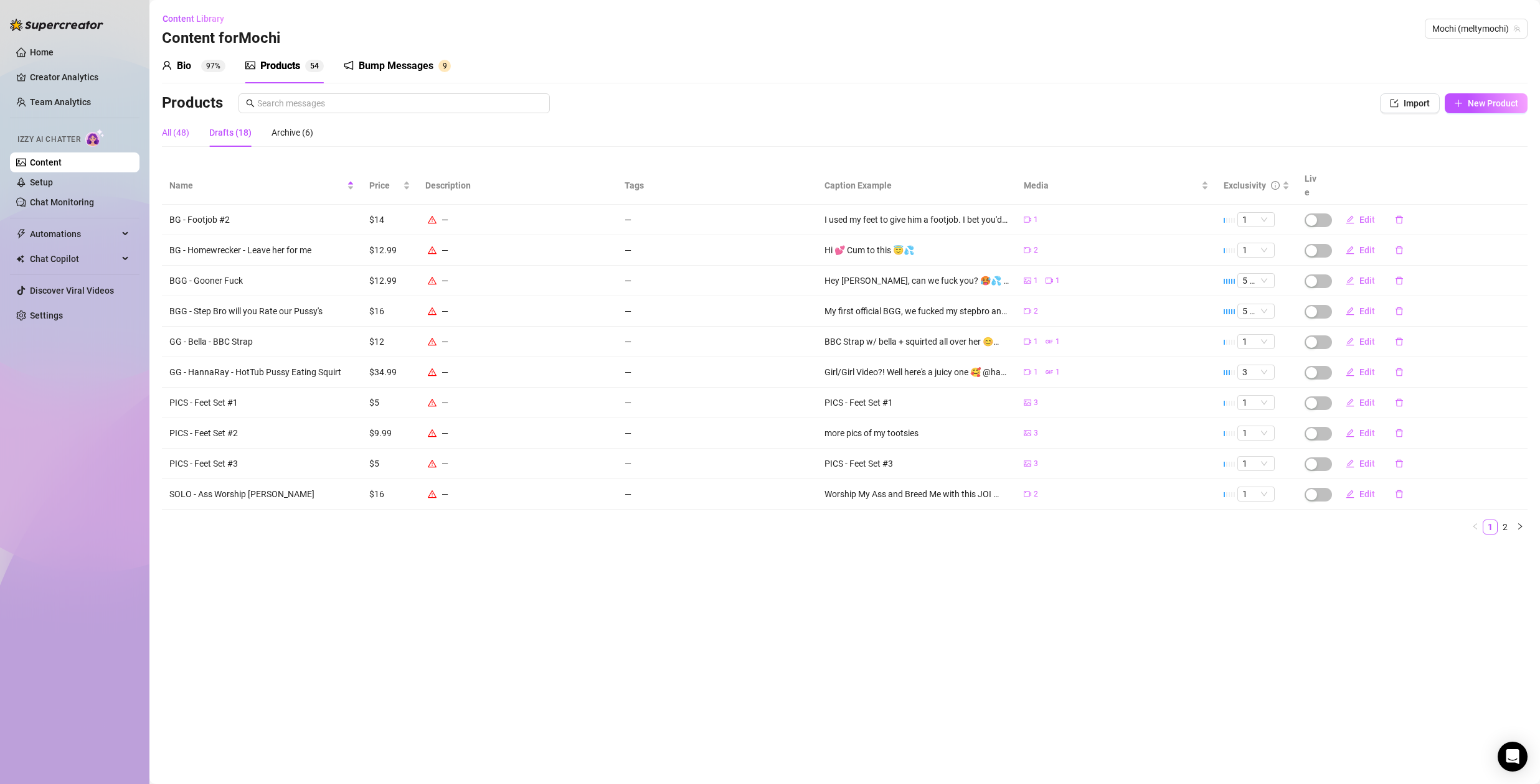
click at [176, 132] on div "All (48)" at bounding box center [175, 132] width 27 height 14
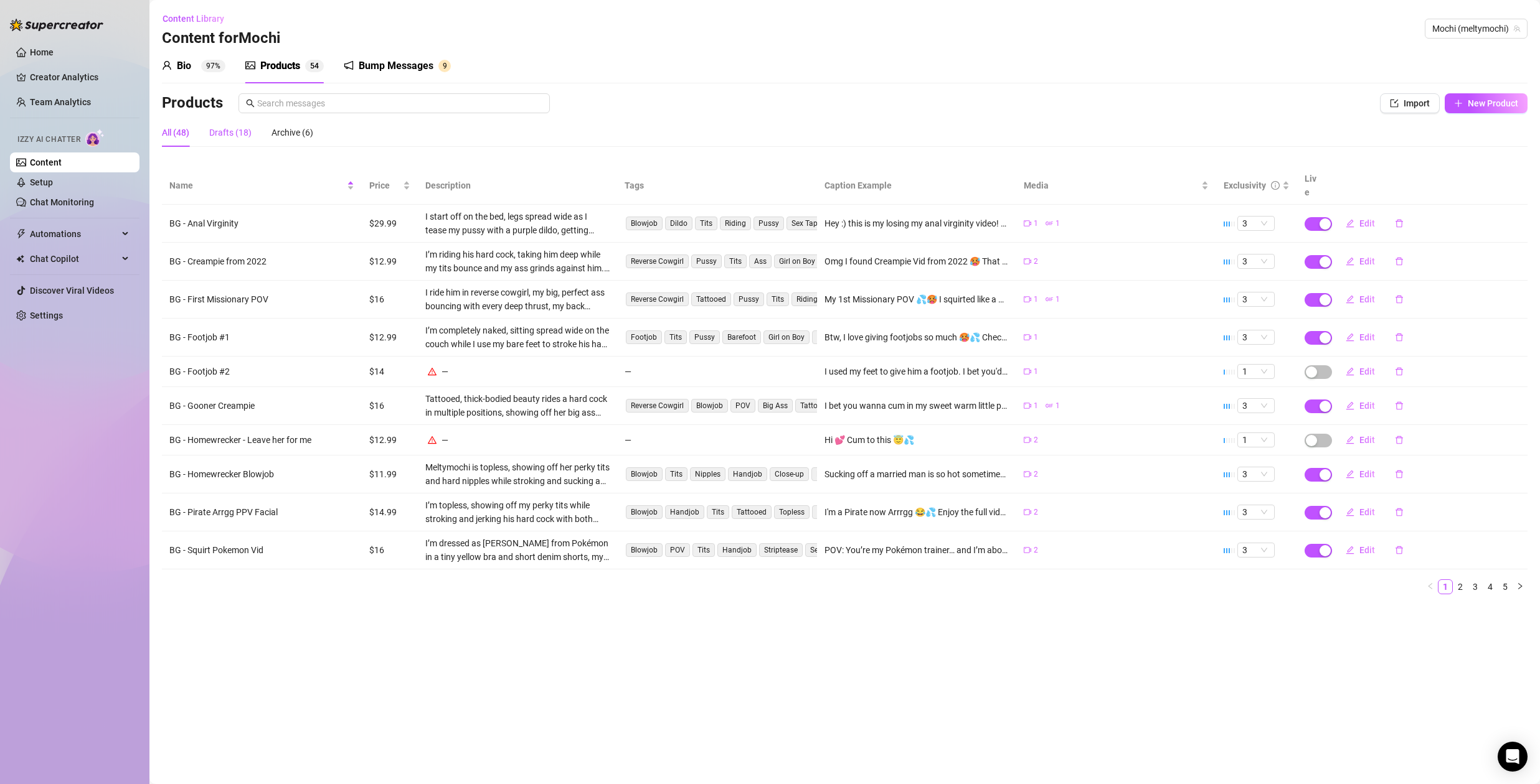
click at [217, 138] on div "Drafts (18)" at bounding box center [231, 132] width 42 height 14
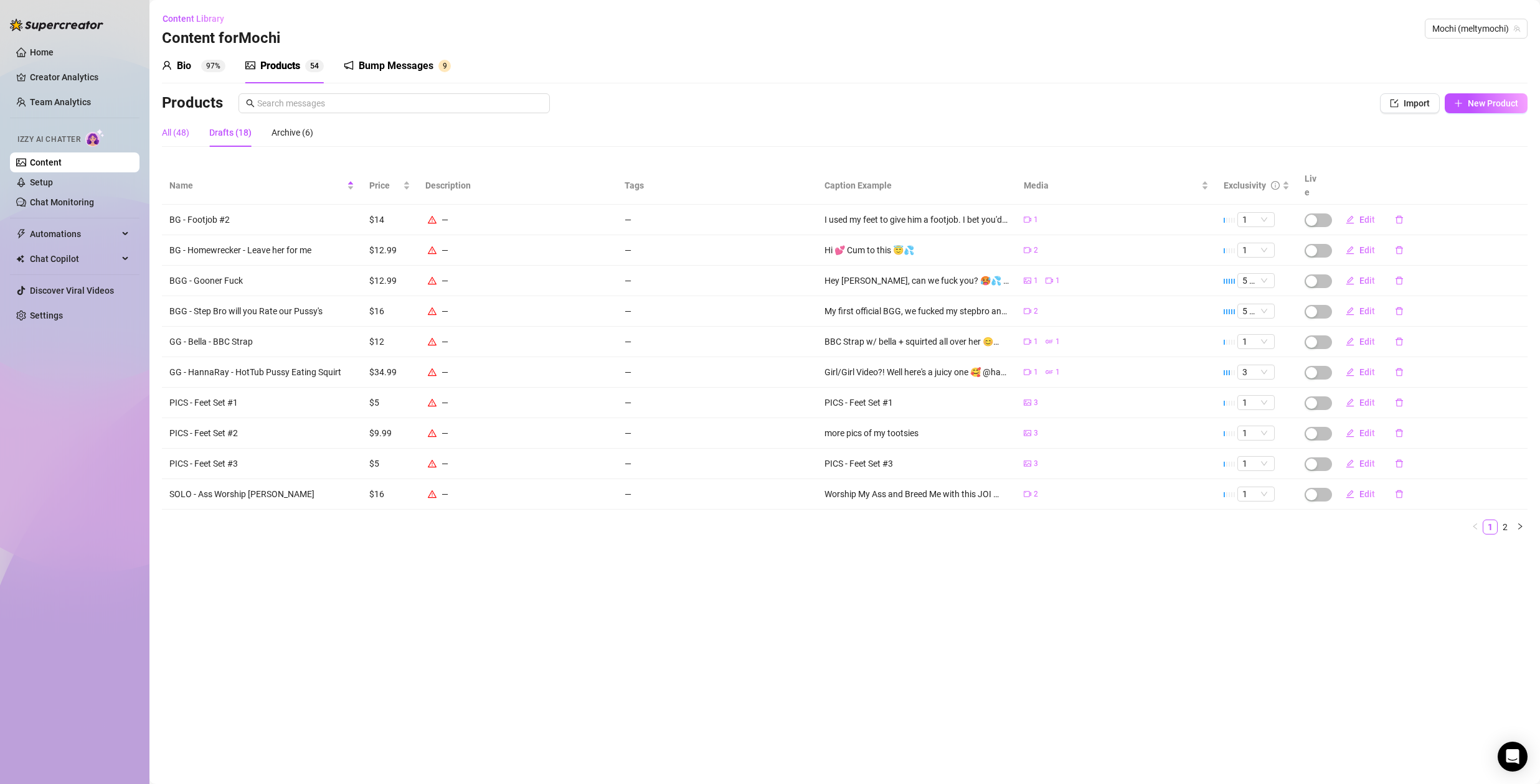
drag, startPoint x: 180, startPoint y: 129, endPoint x: 207, endPoint y: 165, distance: 45.0
click at [178, 130] on div "All (48)" at bounding box center [175, 132] width 27 height 14
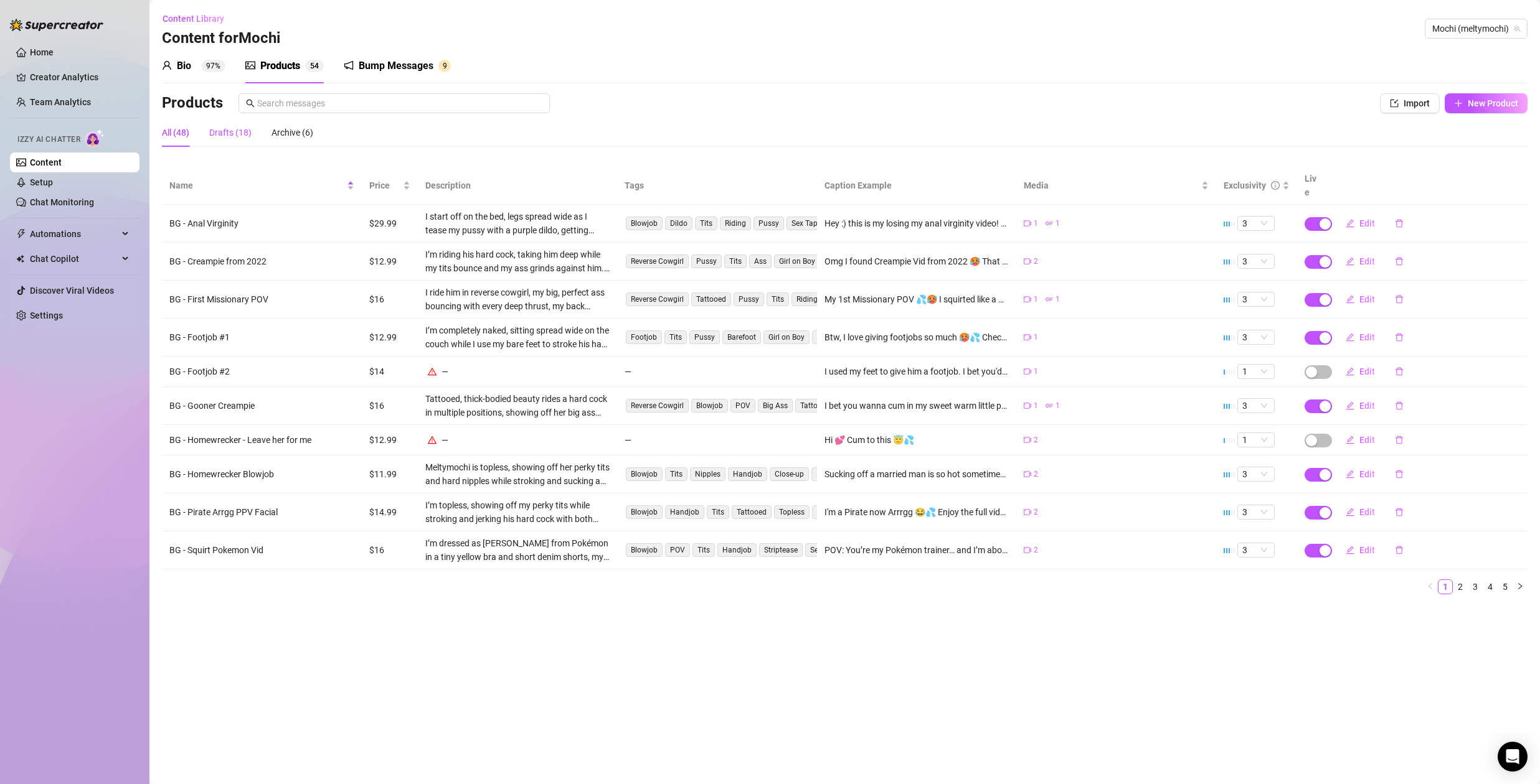
click at [222, 138] on div "Drafts (18)" at bounding box center [231, 132] width 42 height 14
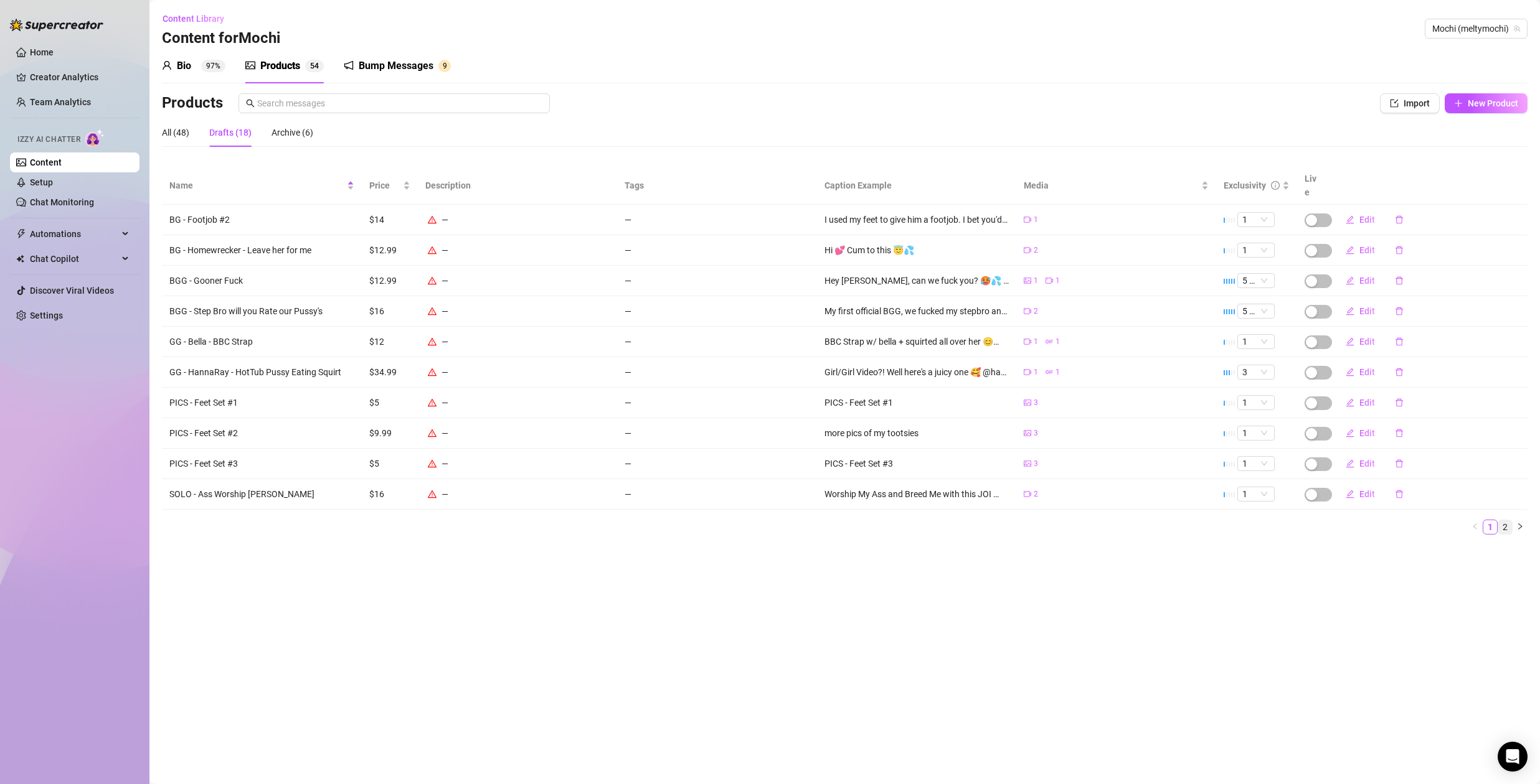
click at [1502, 520] on link "2" at bounding box center [1505, 527] width 14 height 14
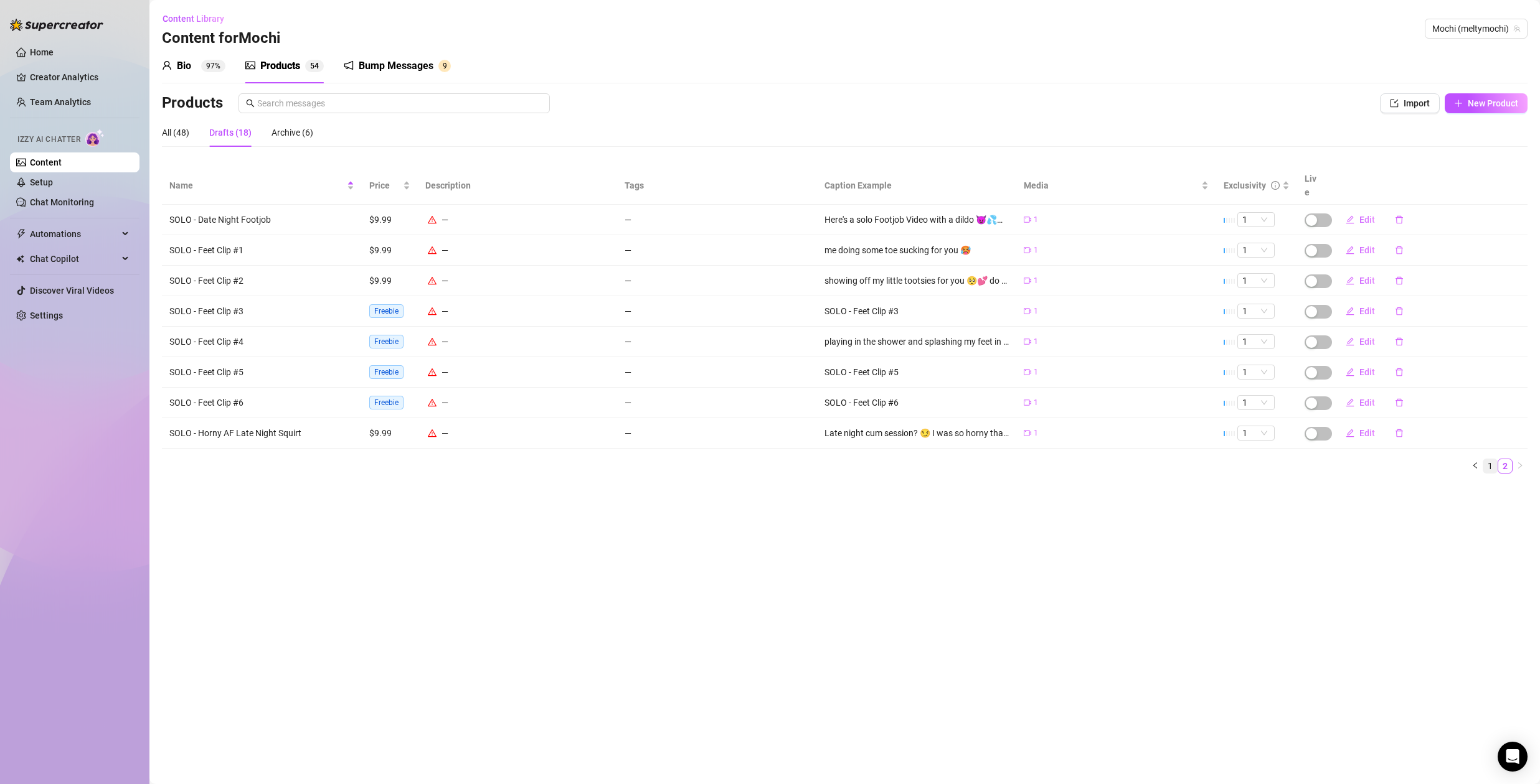
click at [1491, 459] on link "1" at bounding box center [1490, 466] width 14 height 14
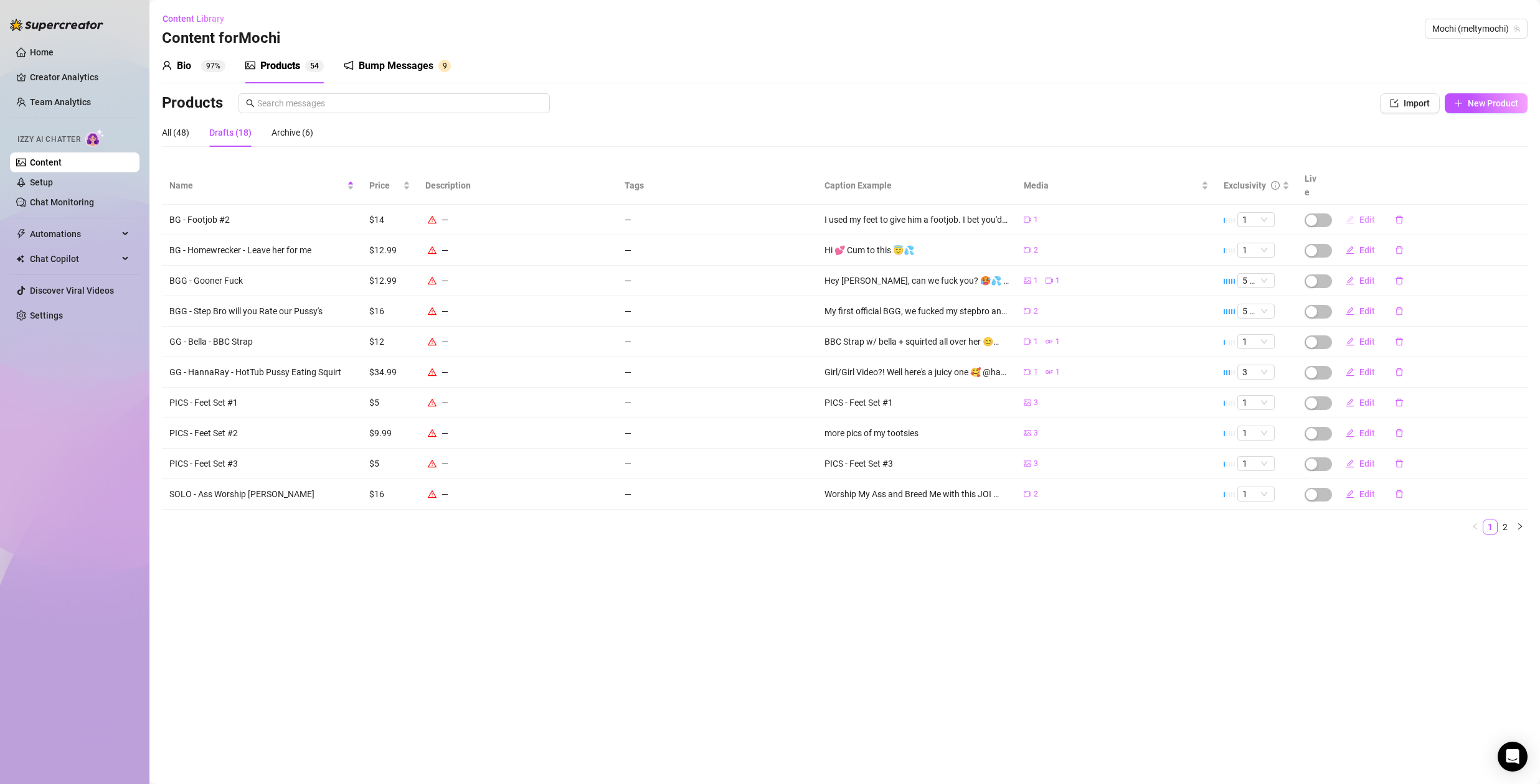
click at [1369, 215] on span "Edit" at bounding box center [1367, 220] width 16 height 10
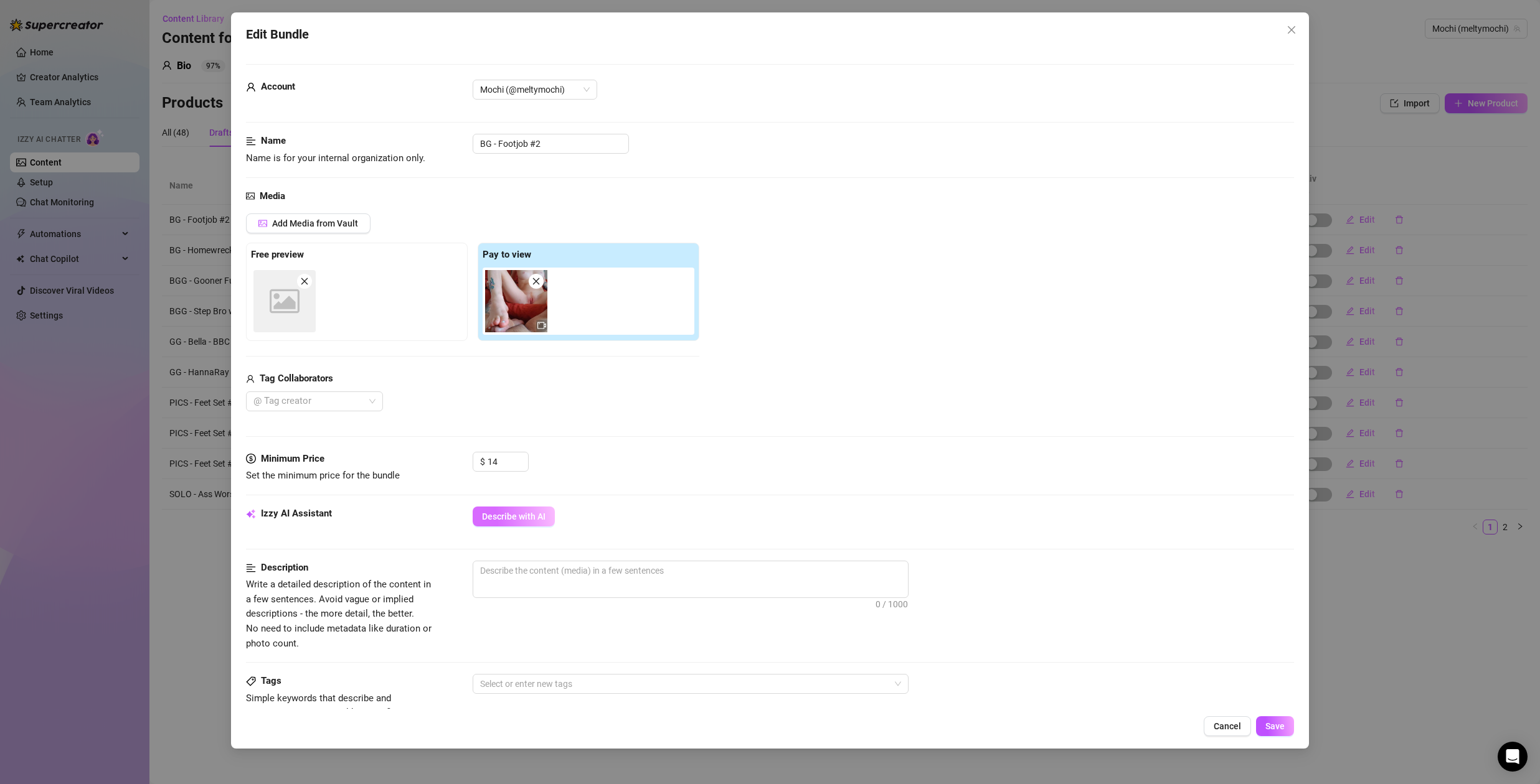
click at [510, 518] on span "Describe with AI" at bounding box center [514, 516] width 64 height 10
type textarea "Completely"
type textarea "Completely nude,"
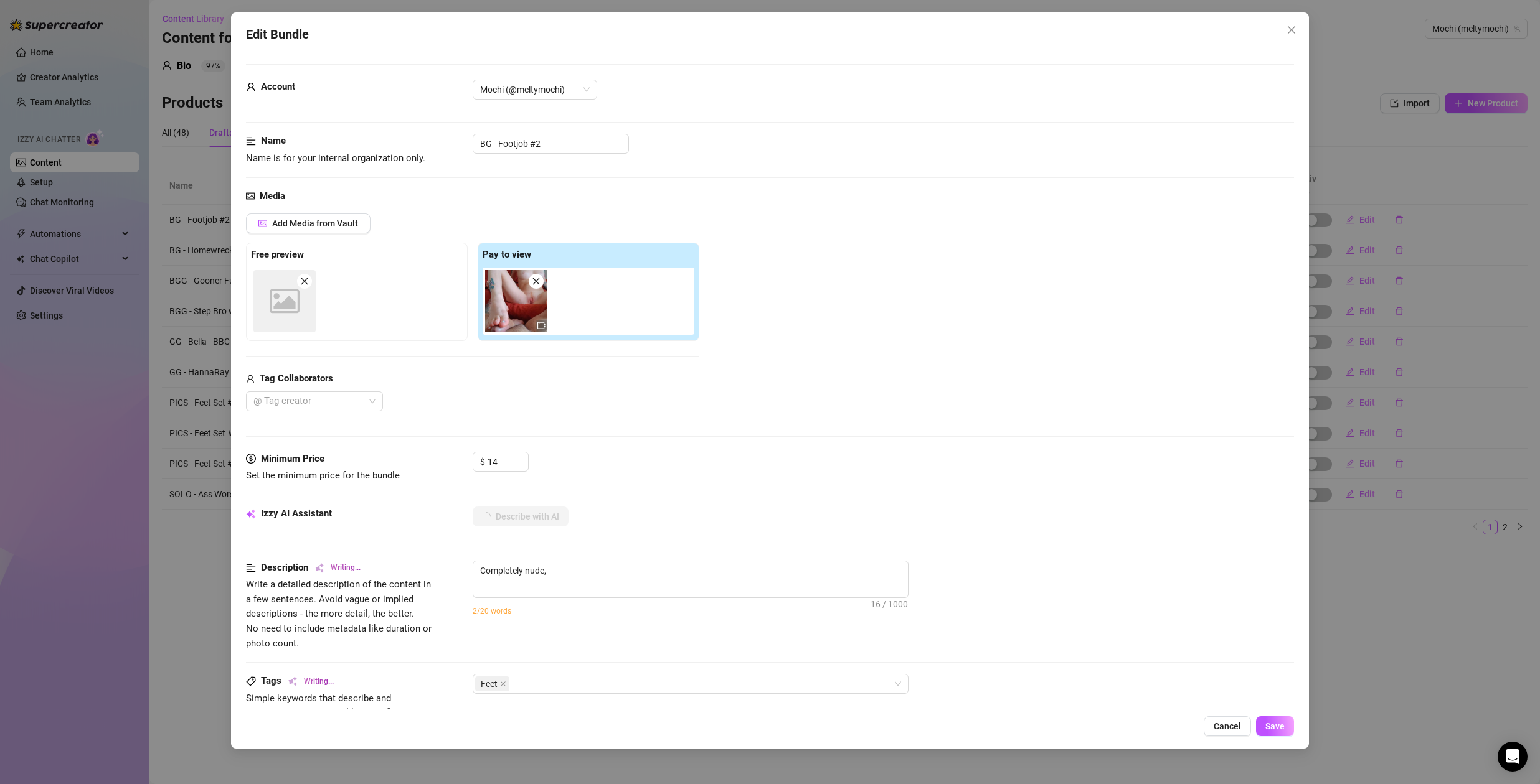
type textarea "Completely nude, Meltymochi"
type textarea "Completely nude, Meltymochi sits"
type textarea "Completely nude, Meltymochi sits spread-legged"
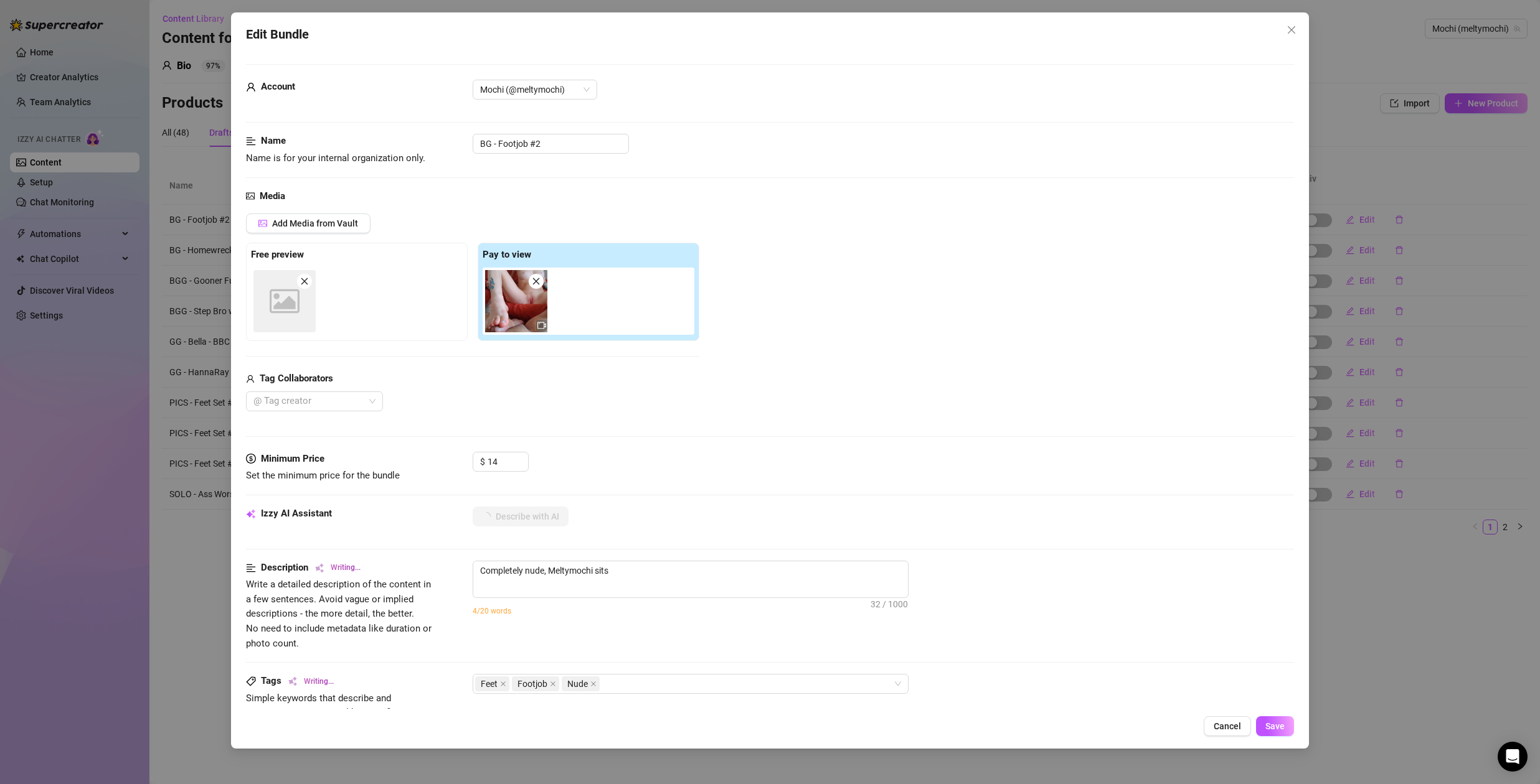
type textarea "Completely nude, Meltymochi sits spread-legged"
type textarea "Completely nude, Meltymochi sits spread-legged on"
type textarea "Completely nude, Meltymochi sits spread-legged on a"
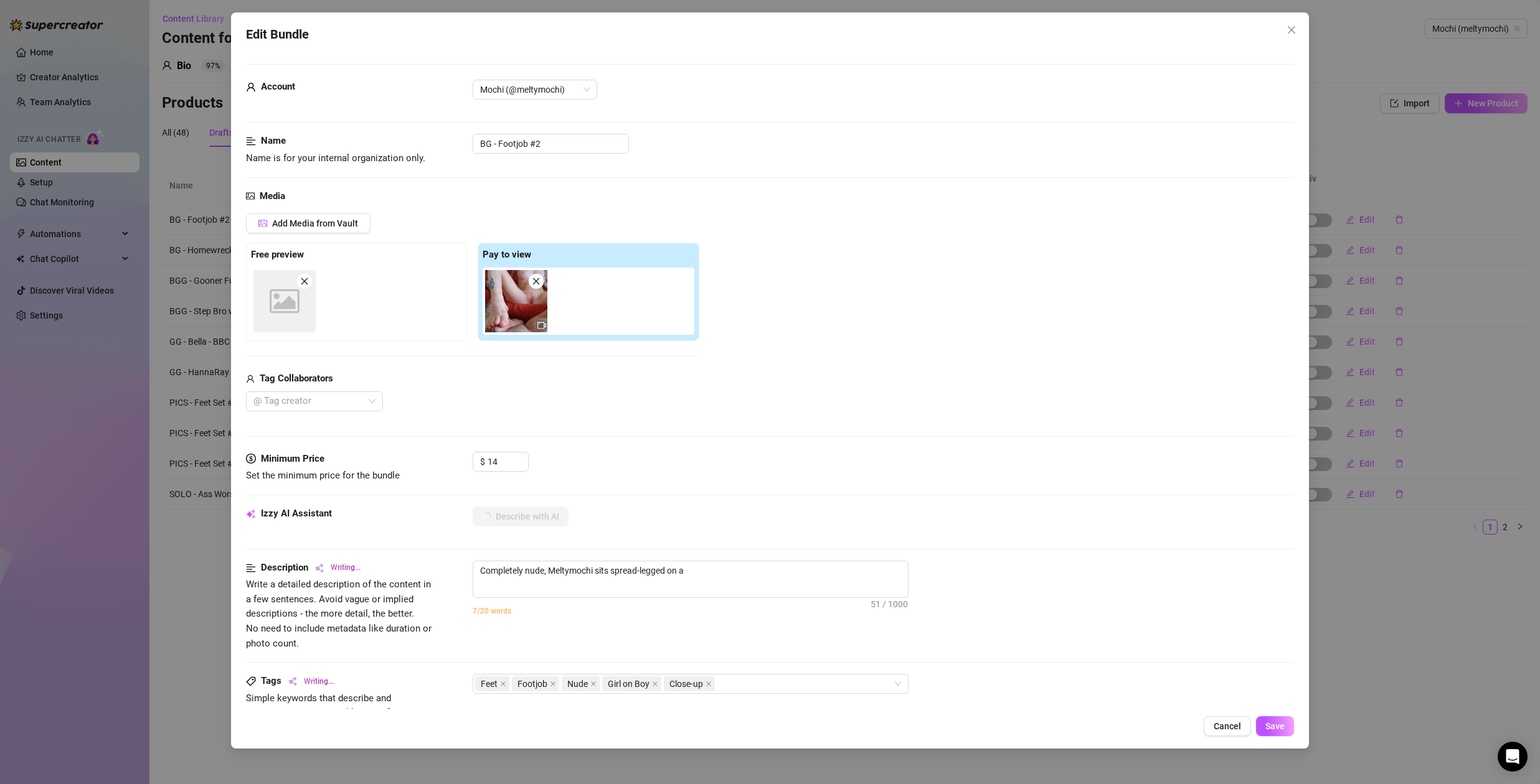
type textarea "Completely nude, Meltymochi sits spread-legged on a bed,"
type textarea "Completely nude, Meltymochi sits spread-legged on a bed, using"
type textarea "Completely nude, [PERSON_NAME] sits spread-legged on a bed, using her"
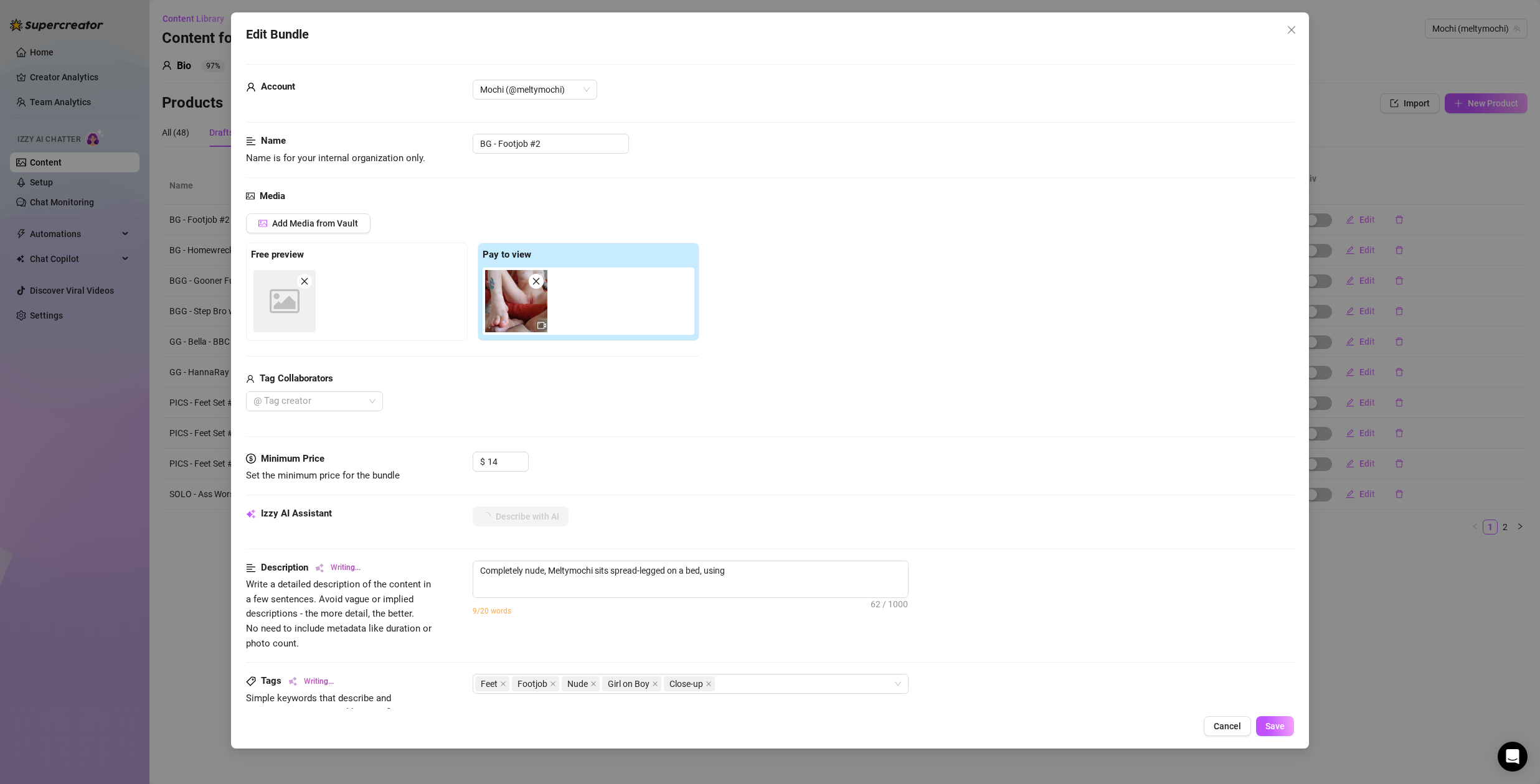
type textarea "Completely nude, [PERSON_NAME] sits spread-legged on a bed, using her"
type textarea "Completely nude, [PERSON_NAME] sits spread-legged on a bed, using her bare"
type textarea "Completely nude, Meltymochi sits spread-legged on a bed, using her bare feet"
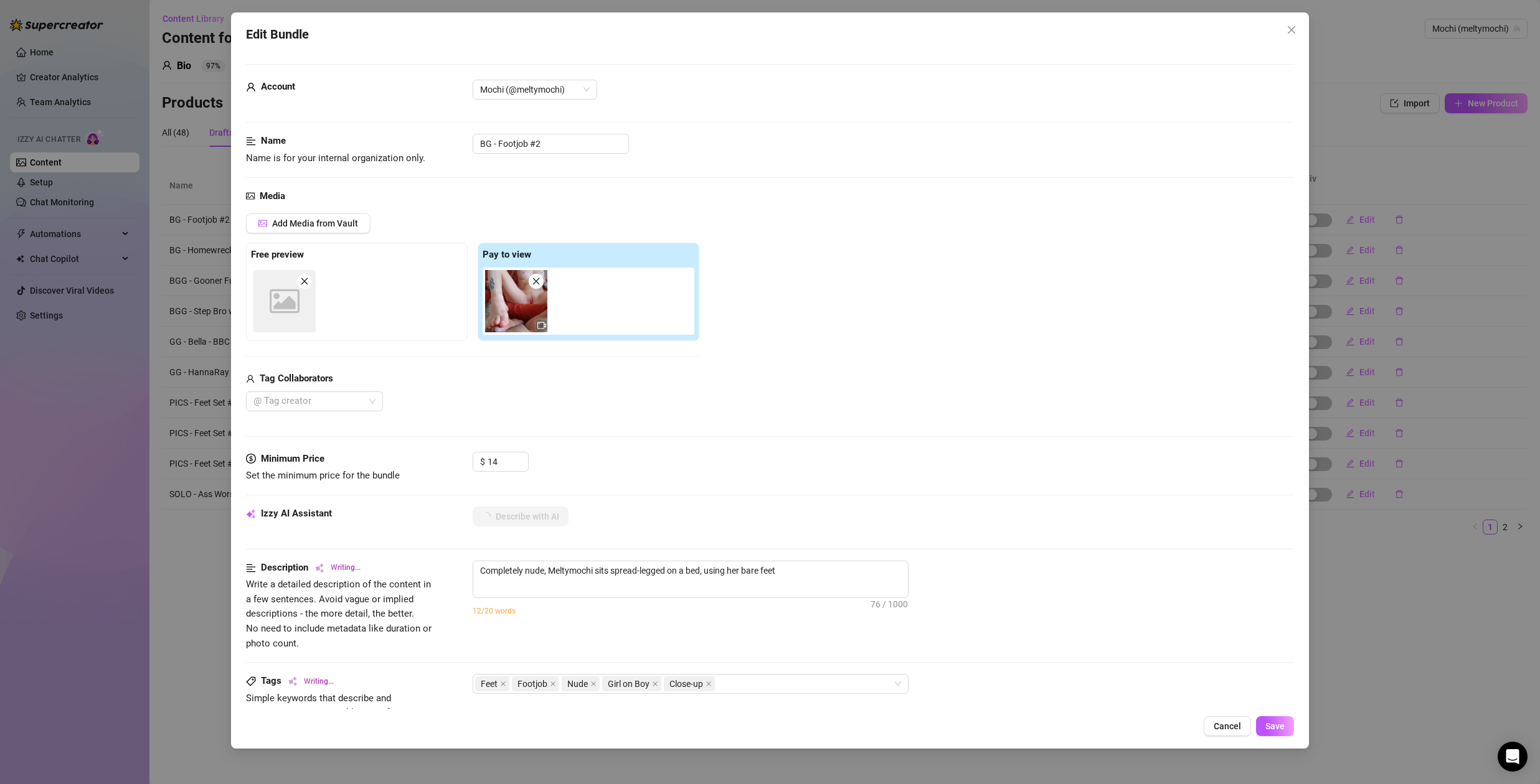
type textarea "Completely nude, Meltymochi sits spread-legged on a bed, using her bare feet to"
type textarea "Completely nude, Meltymochi sits spread-legged on a bed, using her bare feet to…"
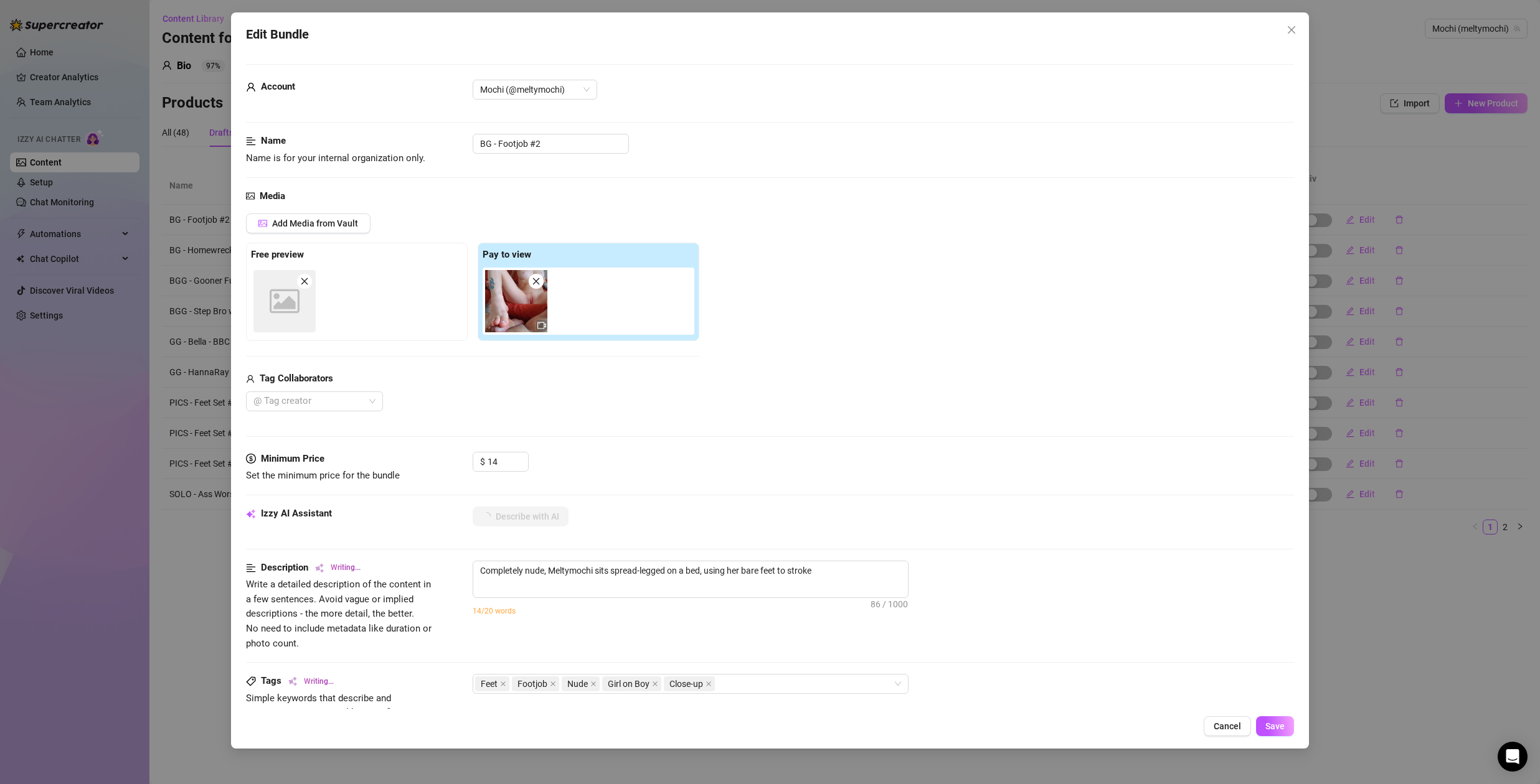
type textarea "Completely nude, Meltymochi sits spread-legged on a bed, using her bare feet to…"
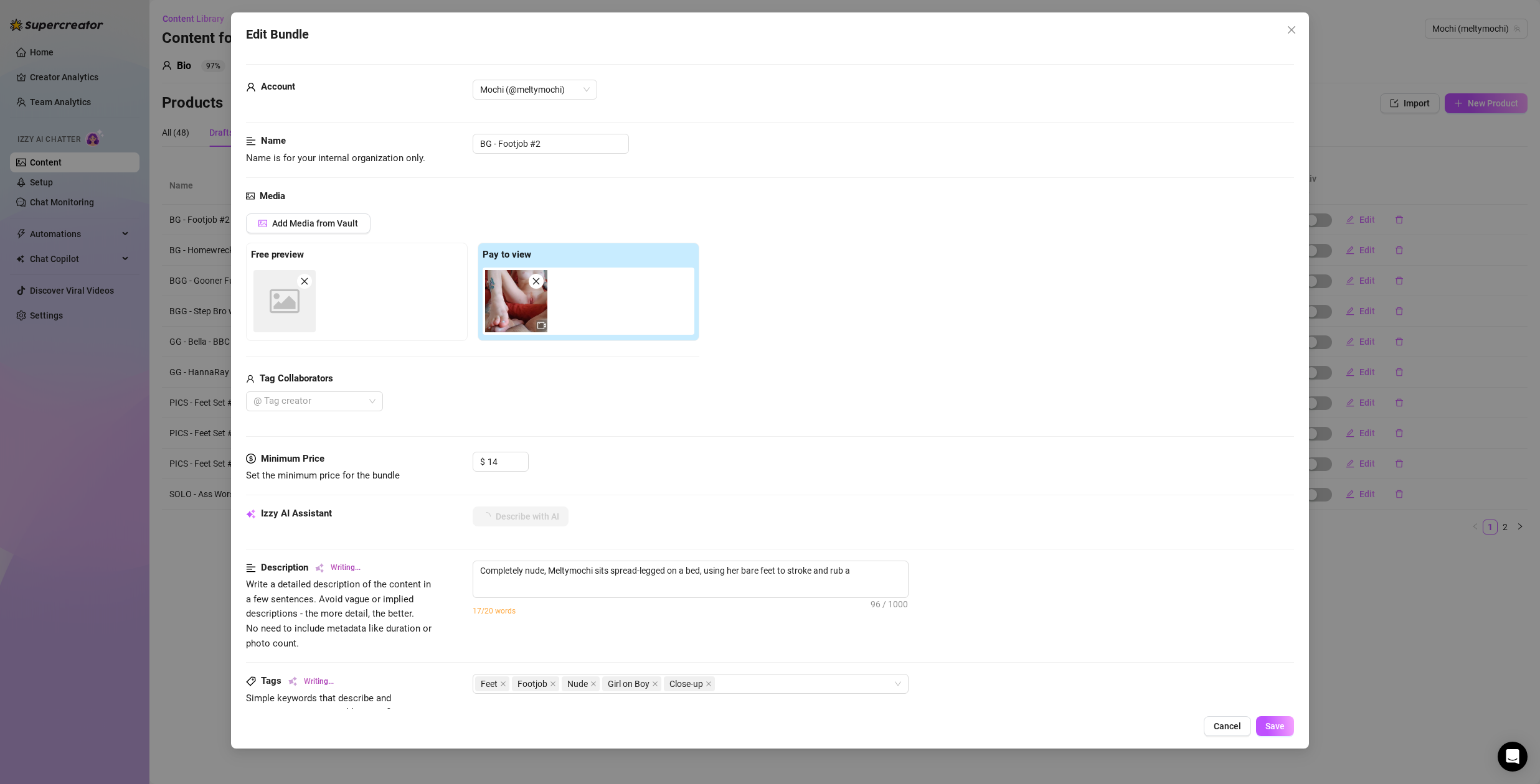
type textarea "Completely nude, Meltymochi sits spread-legged on a bed, using her bare feet to…"
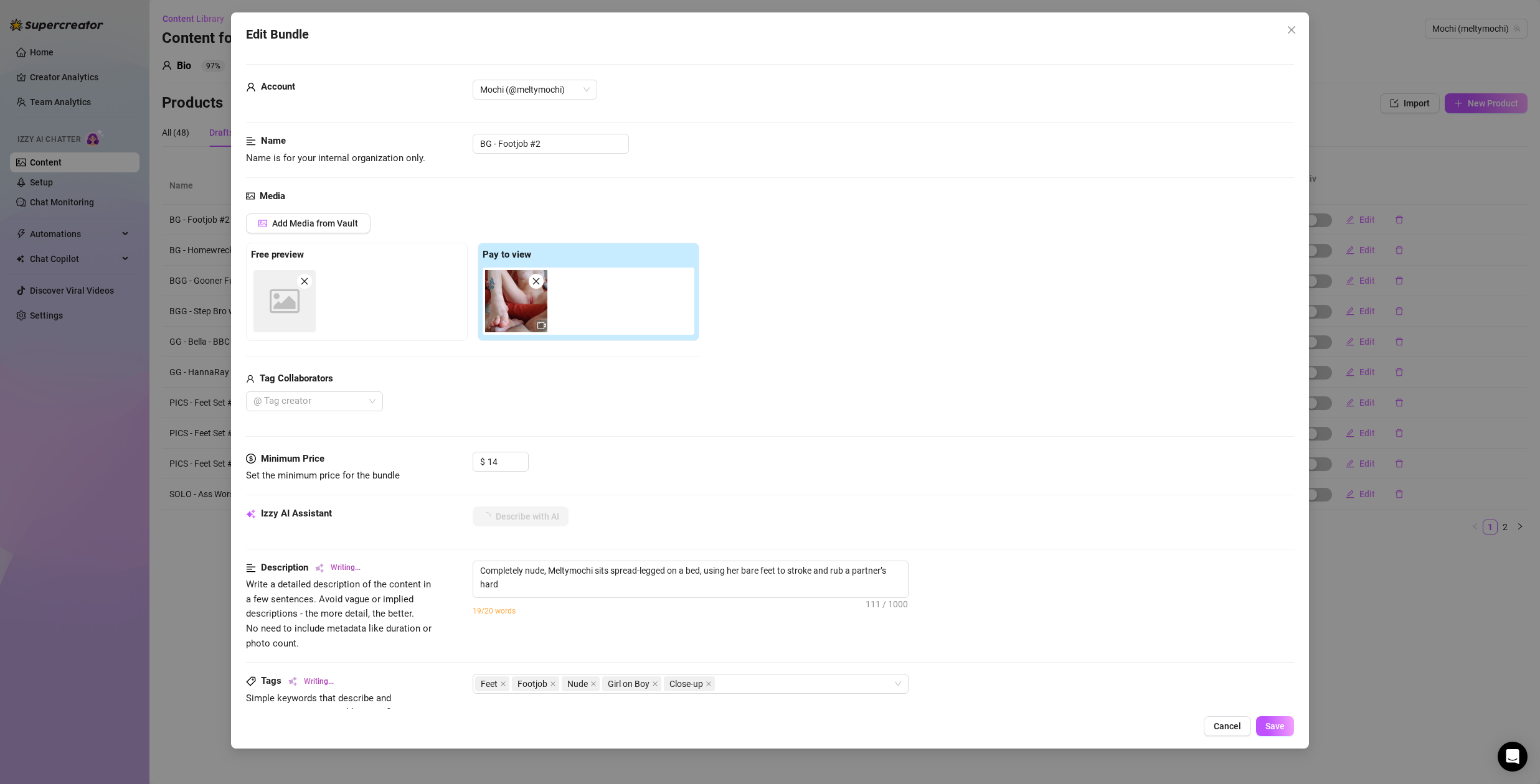
type textarea "Completely nude, Meltymochi sits spread-legged on a bed, using her bare feet to…"
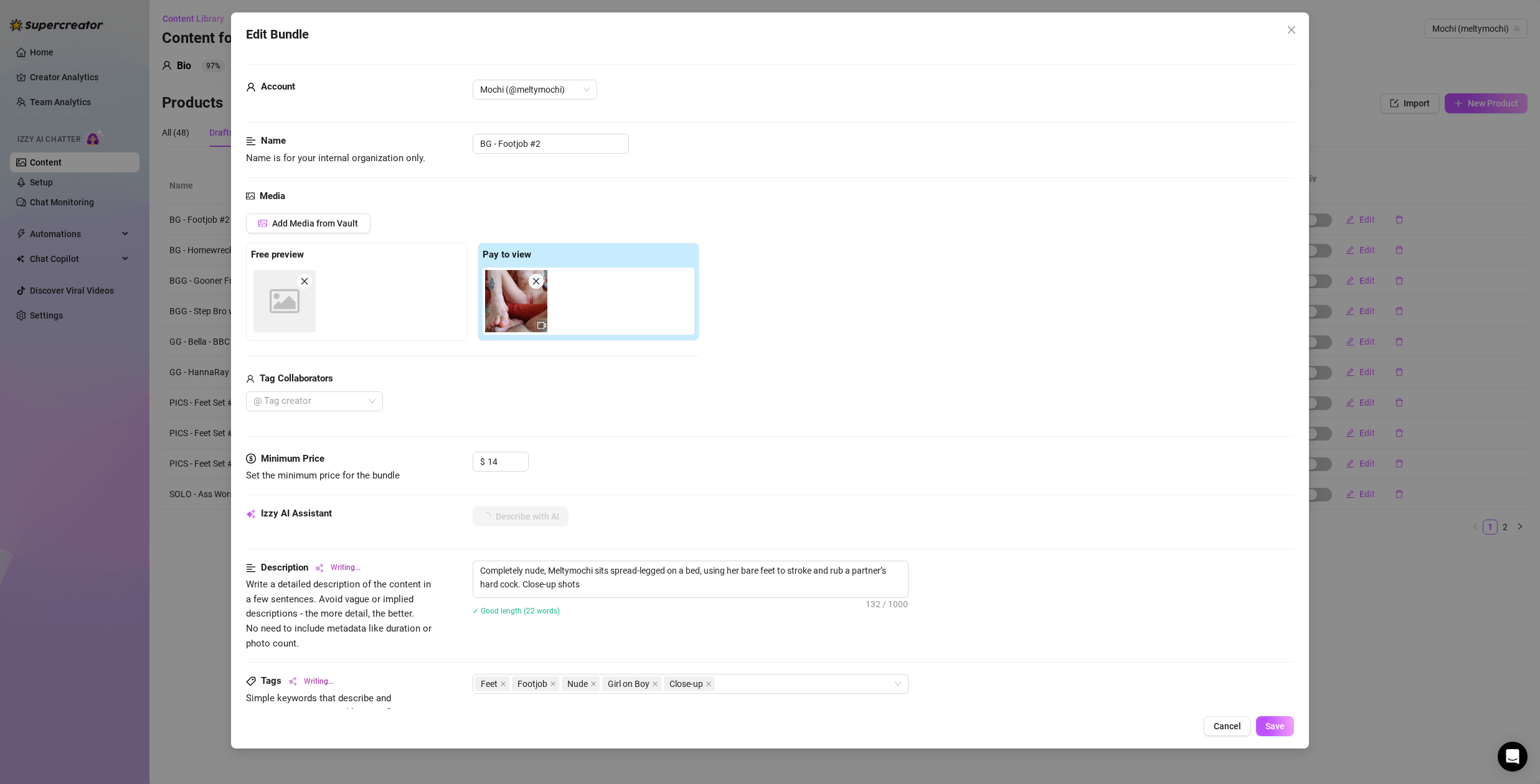
type textarea "Completely nude, Meltymochi sits spread-legged on a bed, using her bare feet to…"
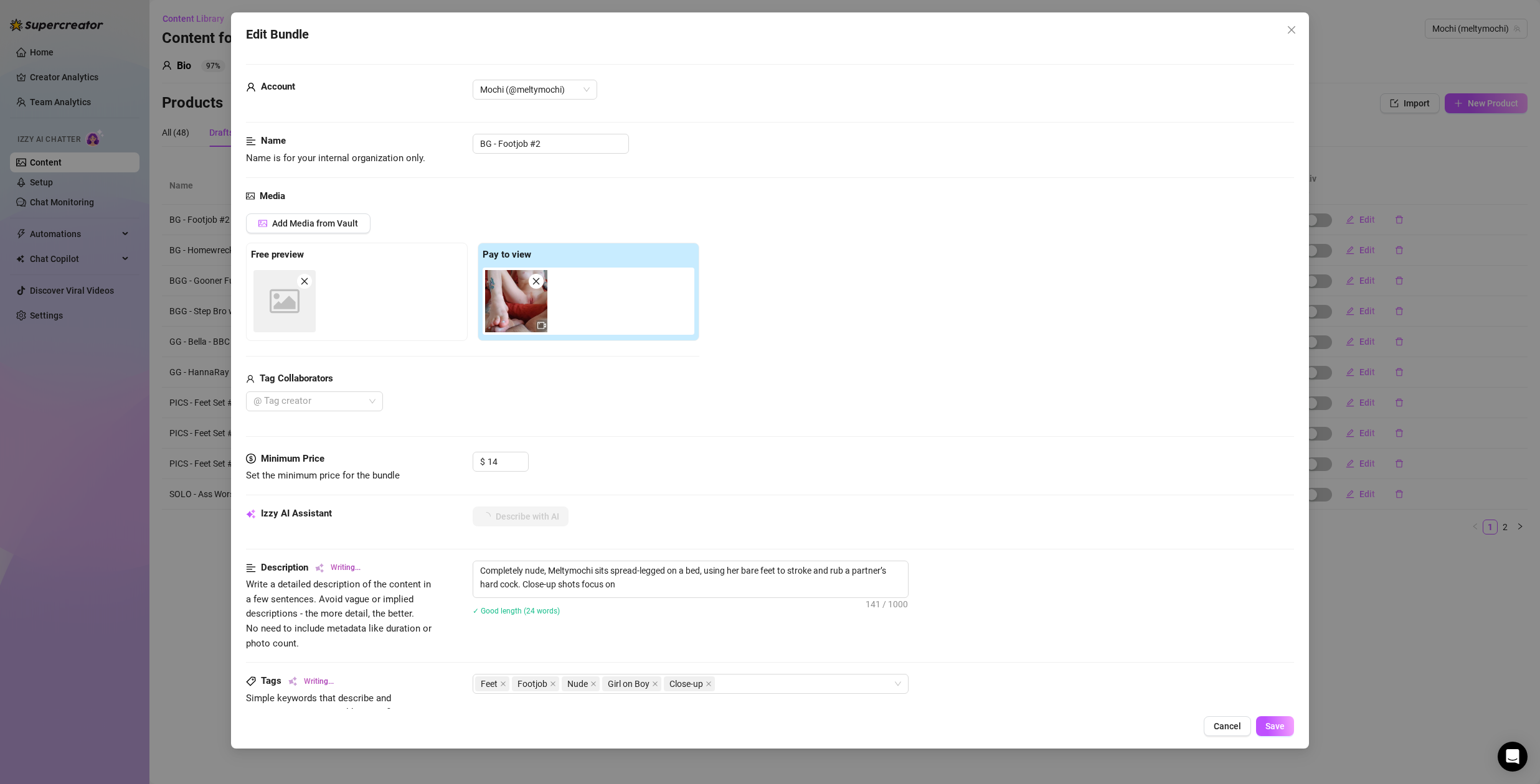
type textarea "Completely nude, Meltymochi sits spread-legged on a bed, using her bare feet to…"
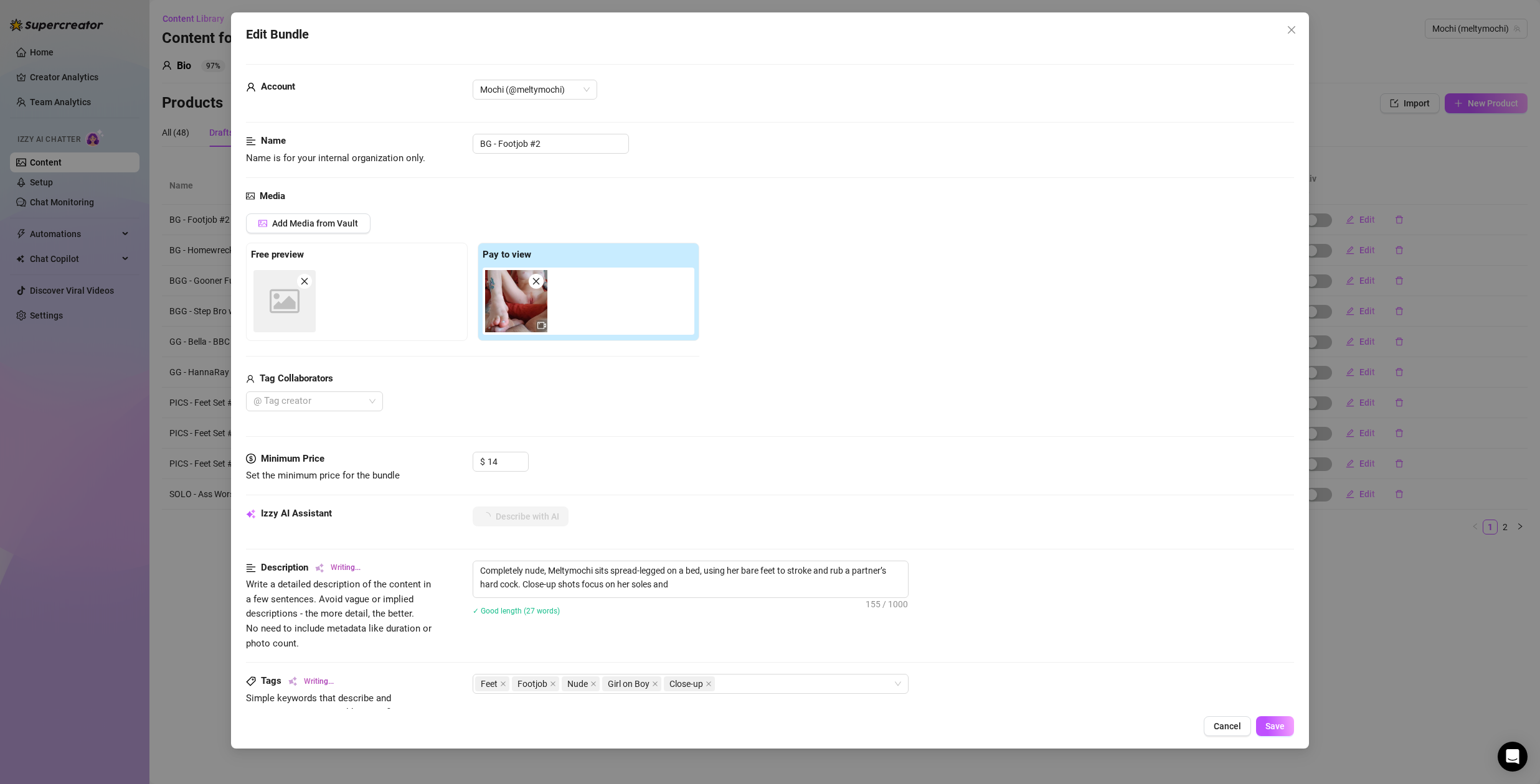
type textarea "Completely nude, Meltymochi sits spread-legged on a bed, using her bare feet to…"
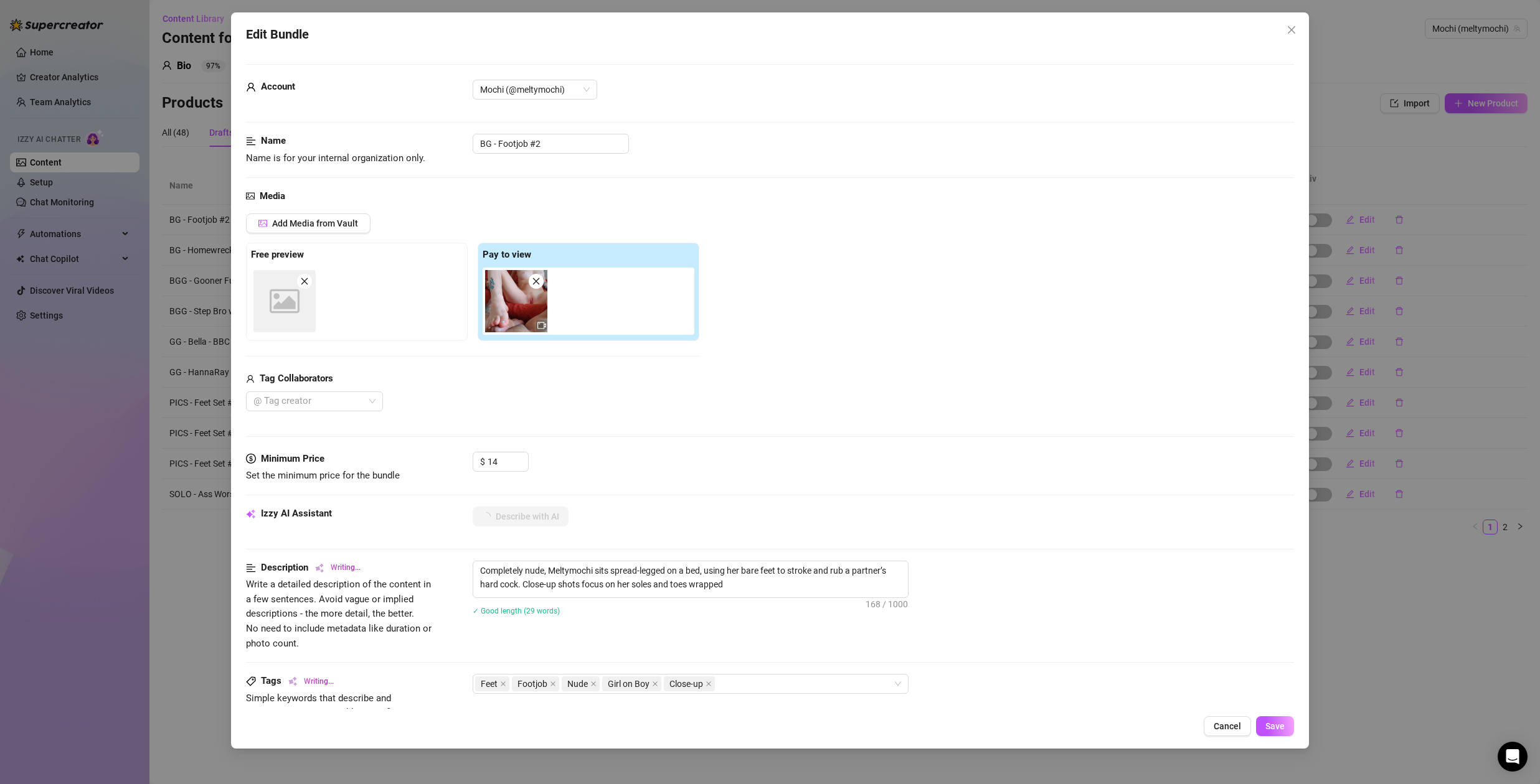
type textarea "Completely nude, Meltymochi sits spread-legged on a bed, using her bare feet to…"
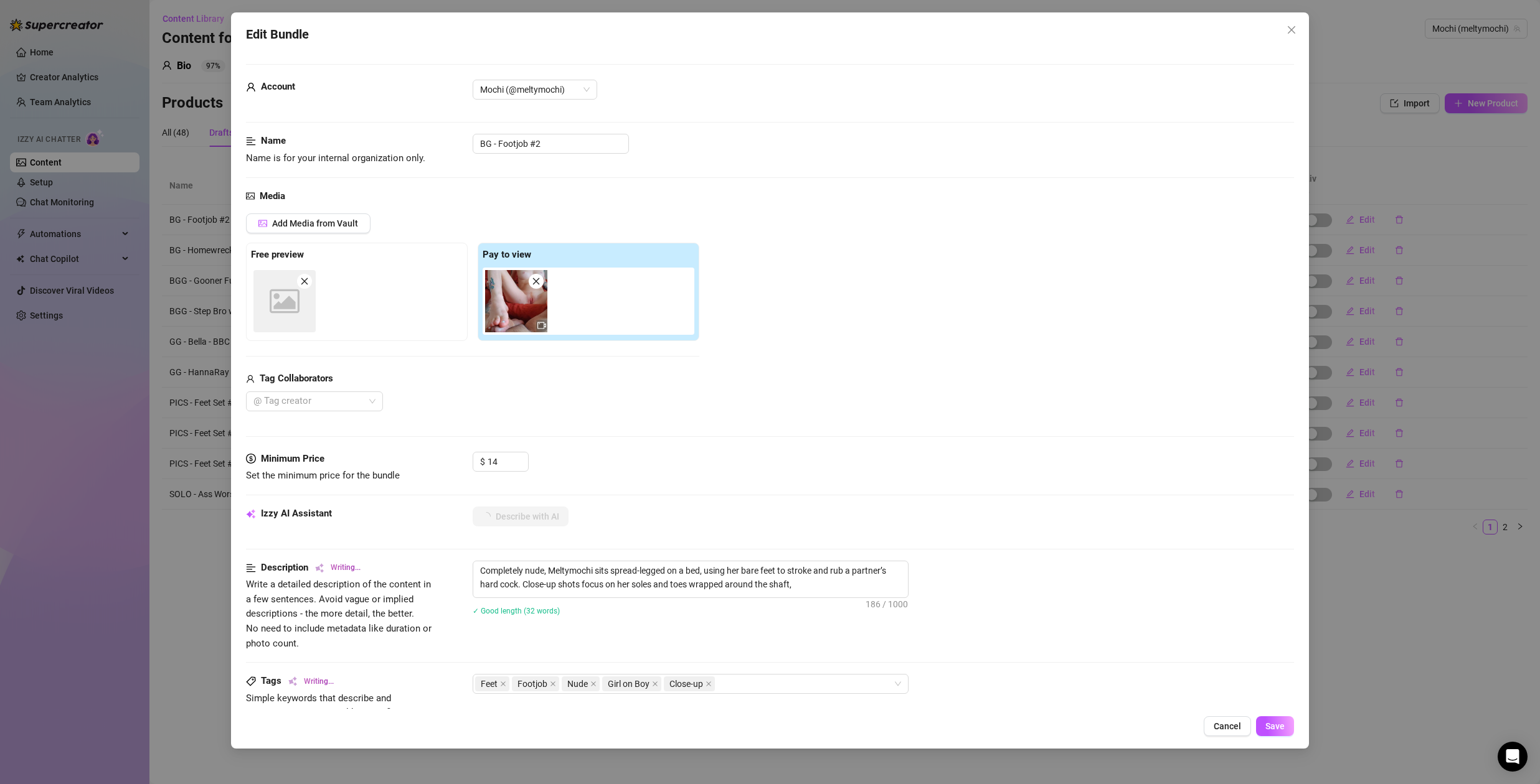
type textarea "Completely nude, Meltymochi sits spread-legged on a bed, using her bare feet to…"
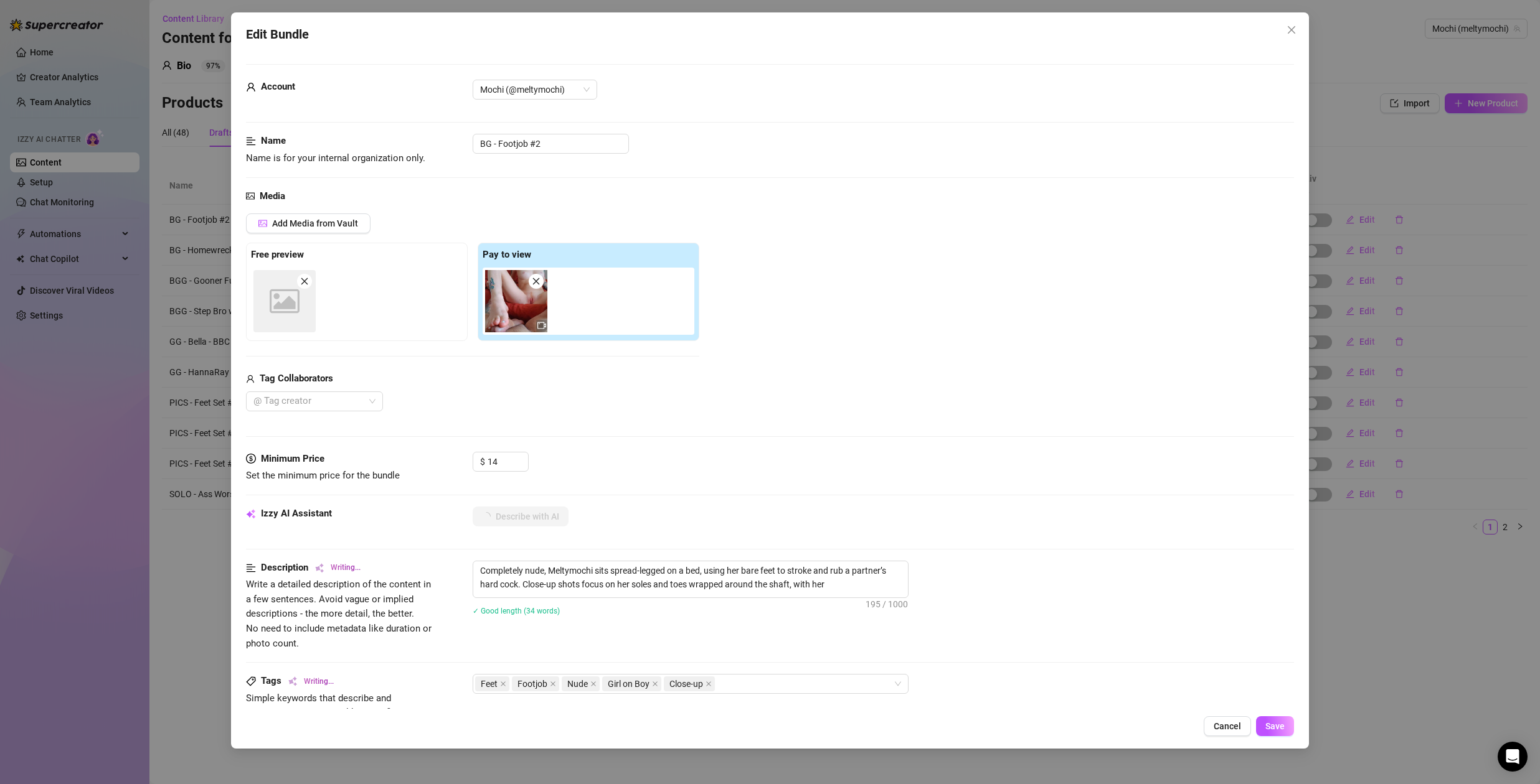
type textarea "Completely nude, Meltymochi sits spread-legged on a bed, using her bare feet to…"
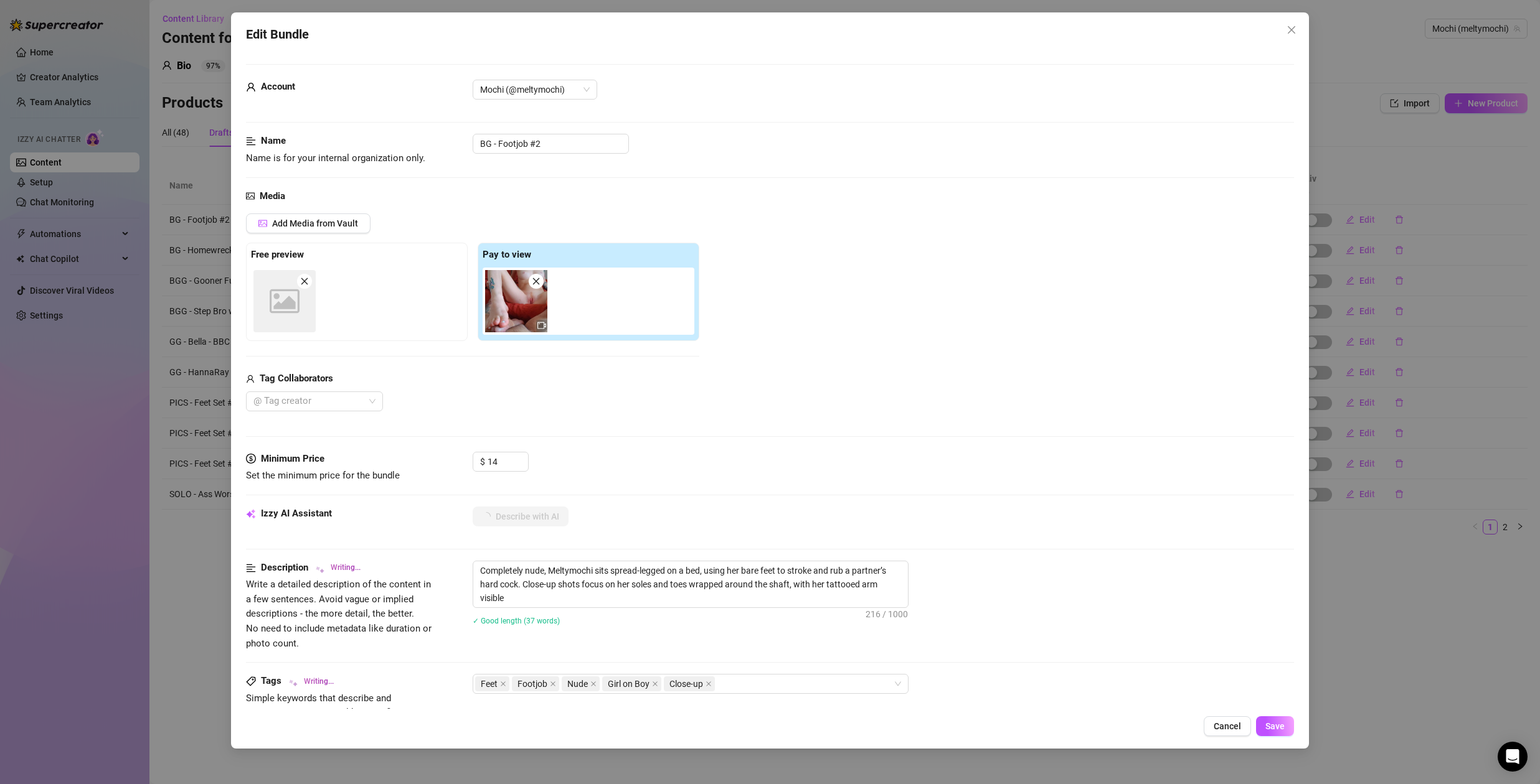
type textarea "Completely nude, Meltymochi sits spread-legged on a bed, using her bare feet to…"
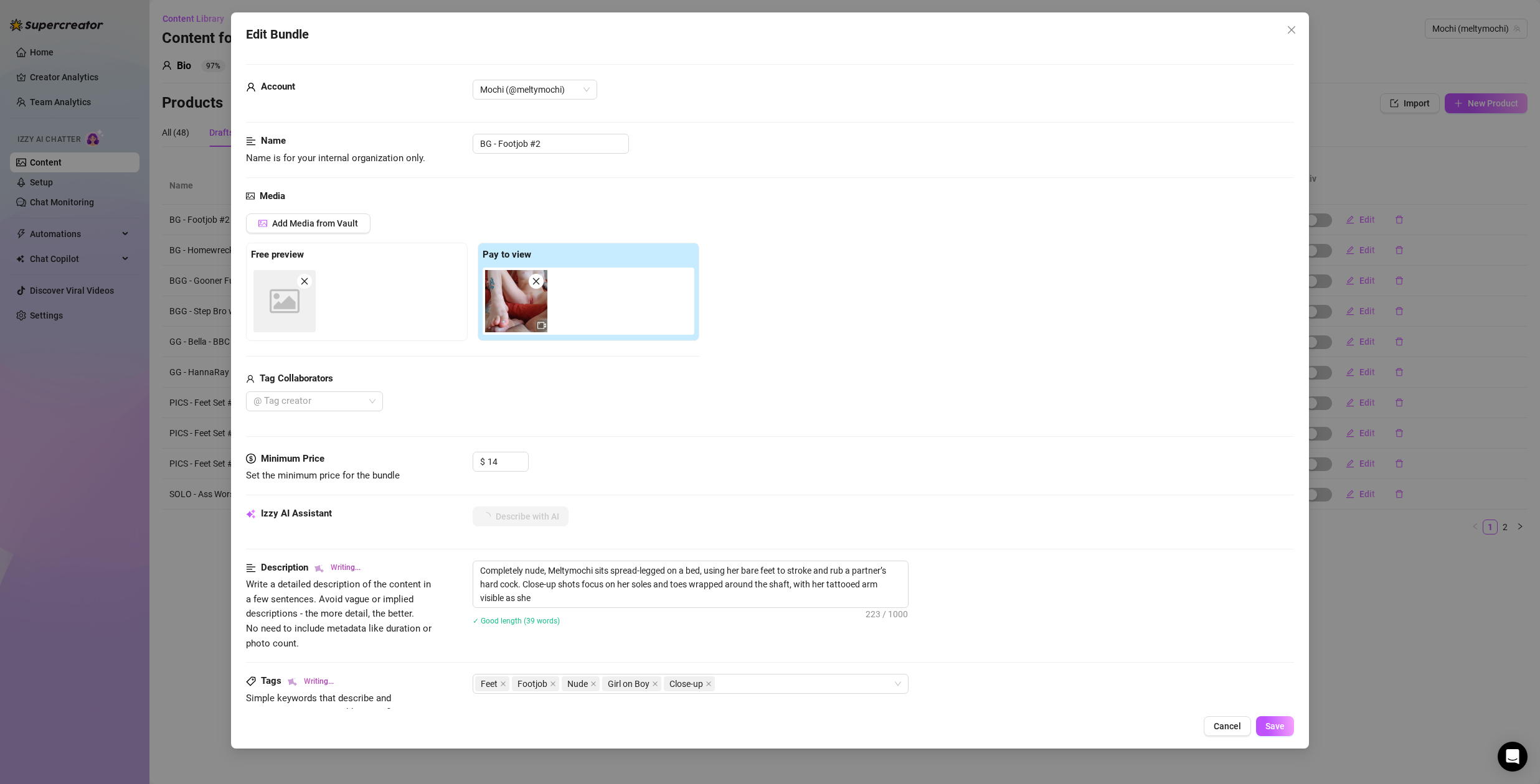
type textarea "Completely nude, Meltymochi sits spread-legged on a bed, using her bare feet to…"
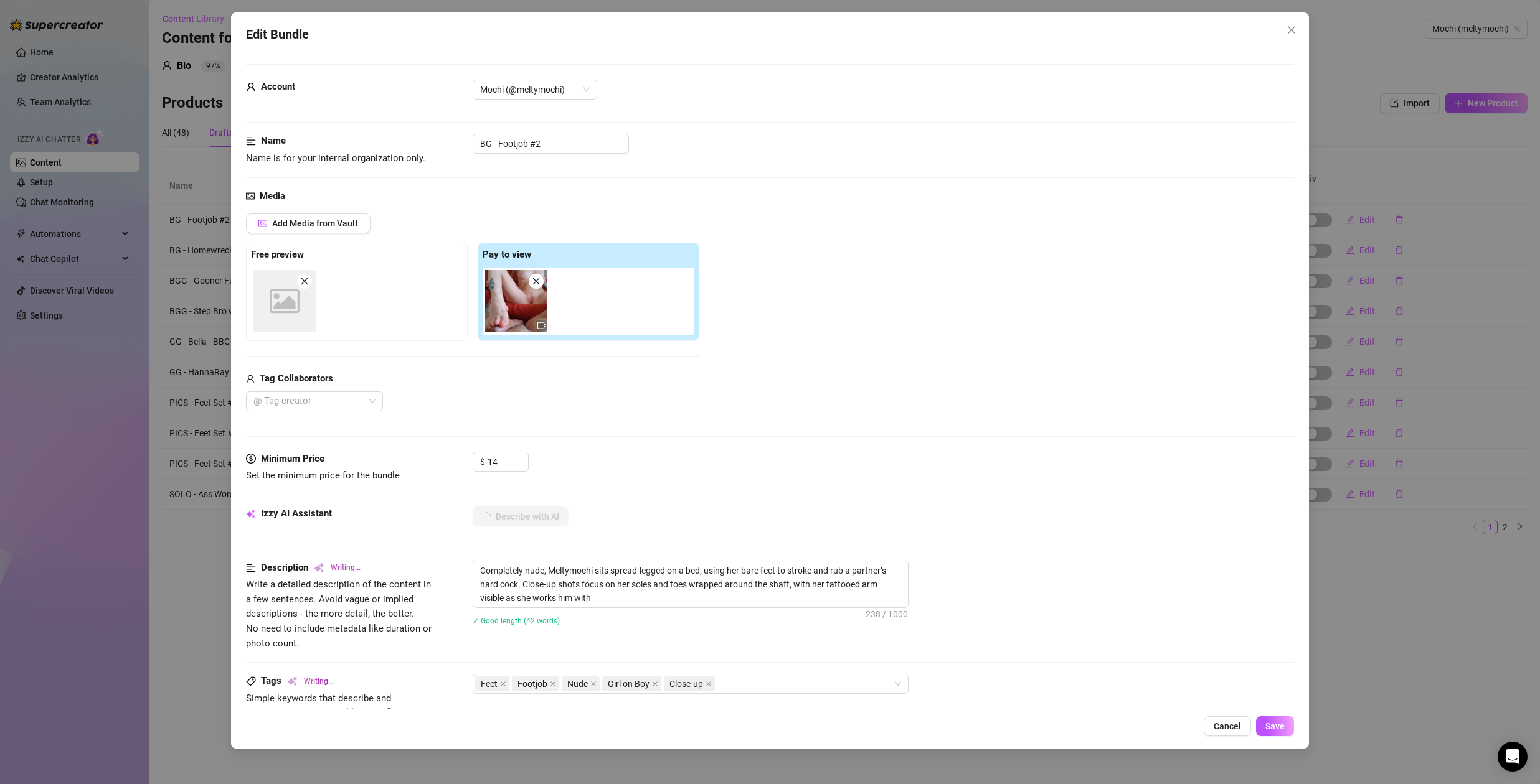
type textarea "Completely nude, Meltymochi sits spread-legged on a bed, using her bare feet to…"
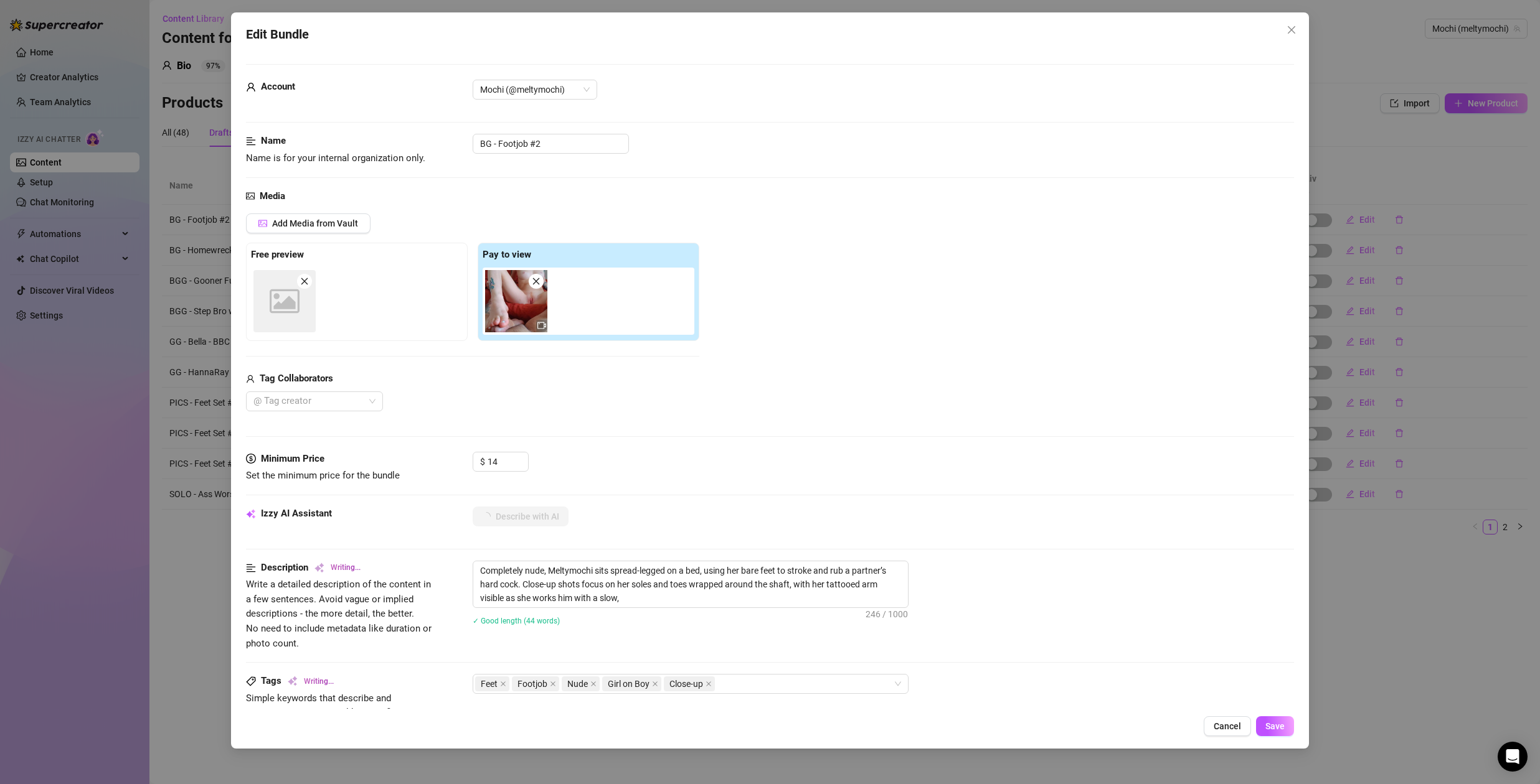
type textarea "Completely nude, Meltymochi sits spread-legged on a bed, using her bare feet to…"
click at [716, 601] on textarea "Completely nude, Meltymochi sits spread-legged on a bed, using her bare feet to…" at bounding box center [690, 584] width 435 height 46
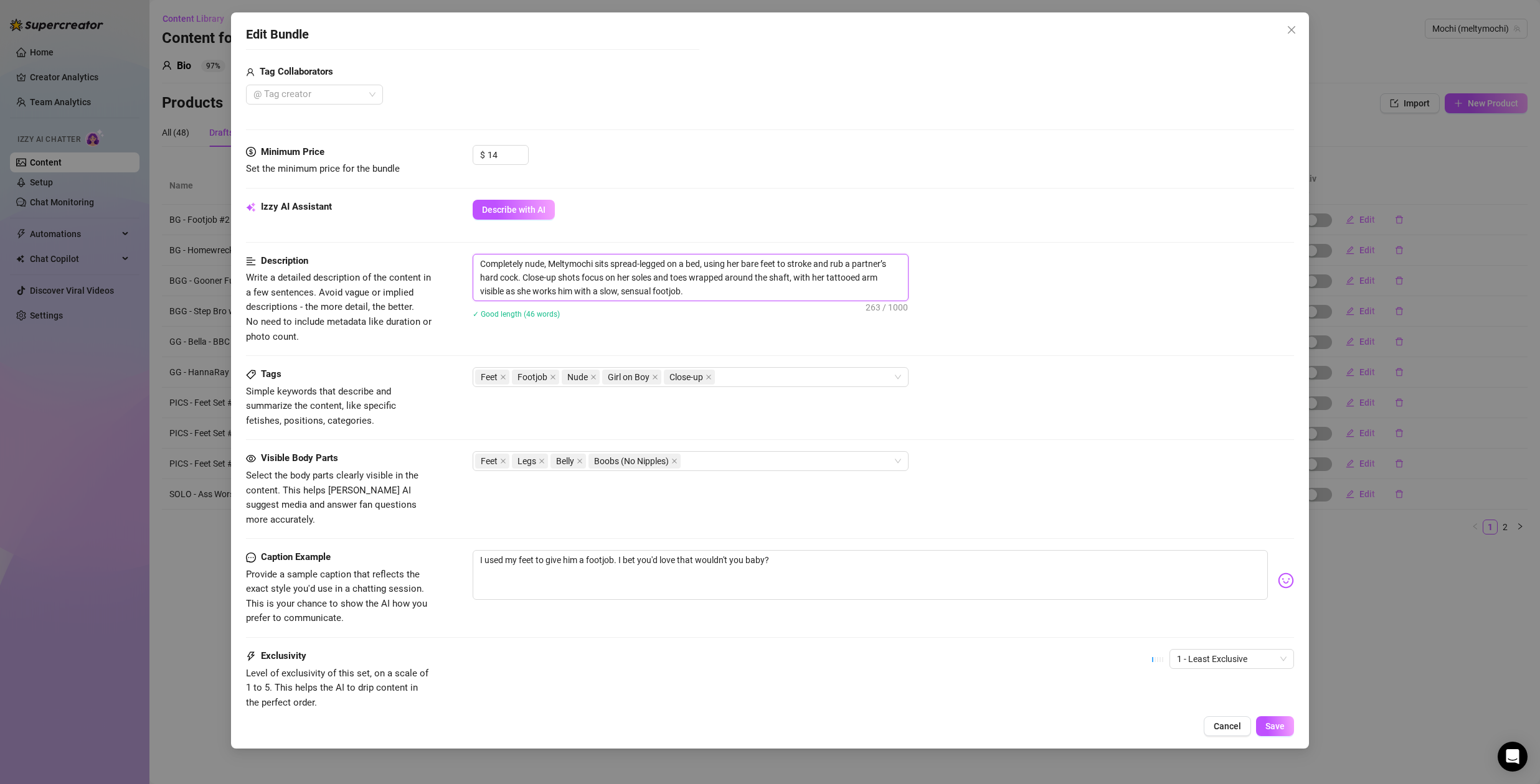
scroll to position [386, 0]
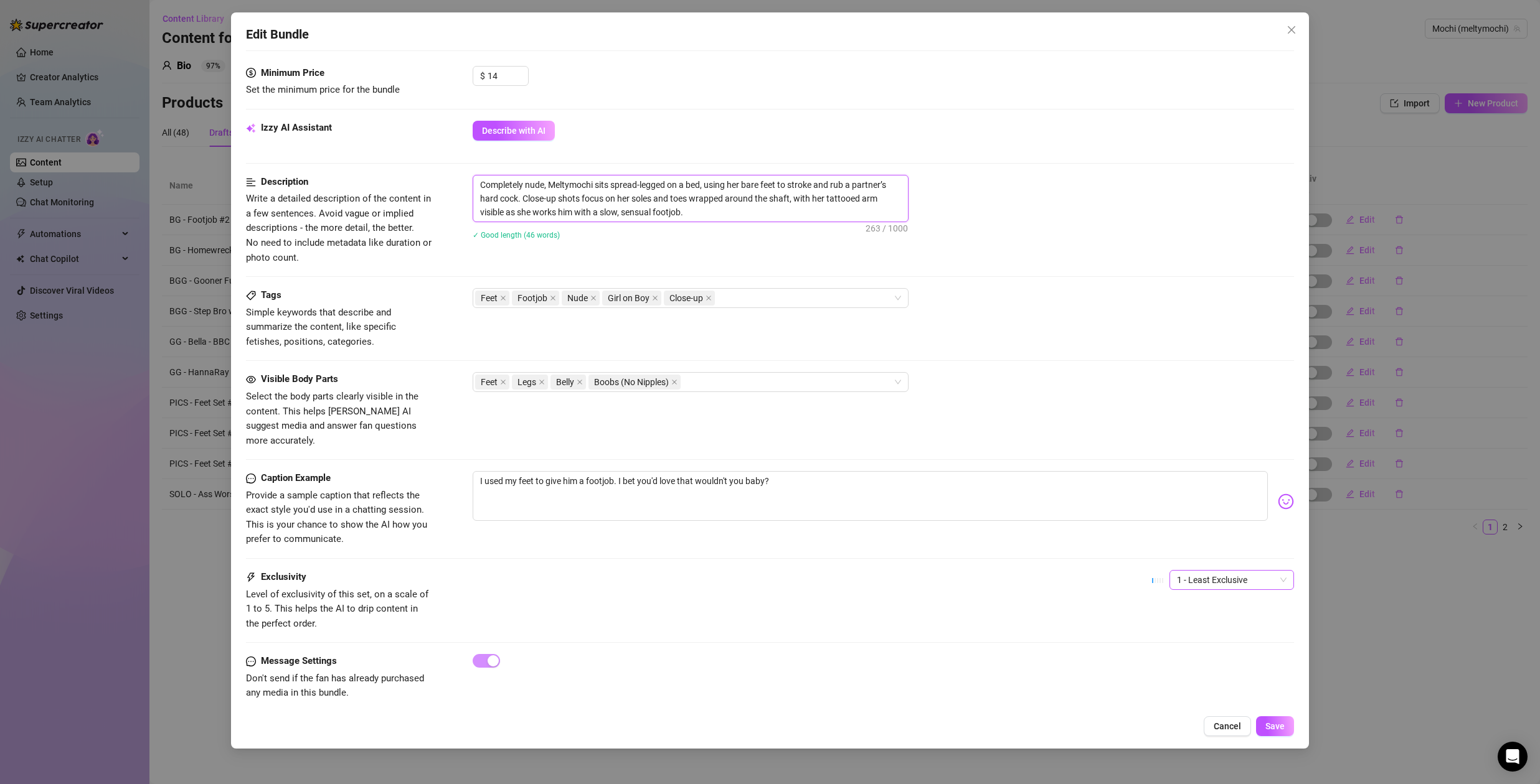
click at [1216, 571] on span "1 - Least Exclusive" at bounding box center [1232, 580] width 110 height 19
click at [1200, 627] on div "3" at bounding box center [1222, 631] width 104 height 14
click at [597, 570] on div "Exclusivity Level of exclusivity of this set, on a scale of 1 to 5. This helps …" at bounding box center [770, 600] width 1048 height 61
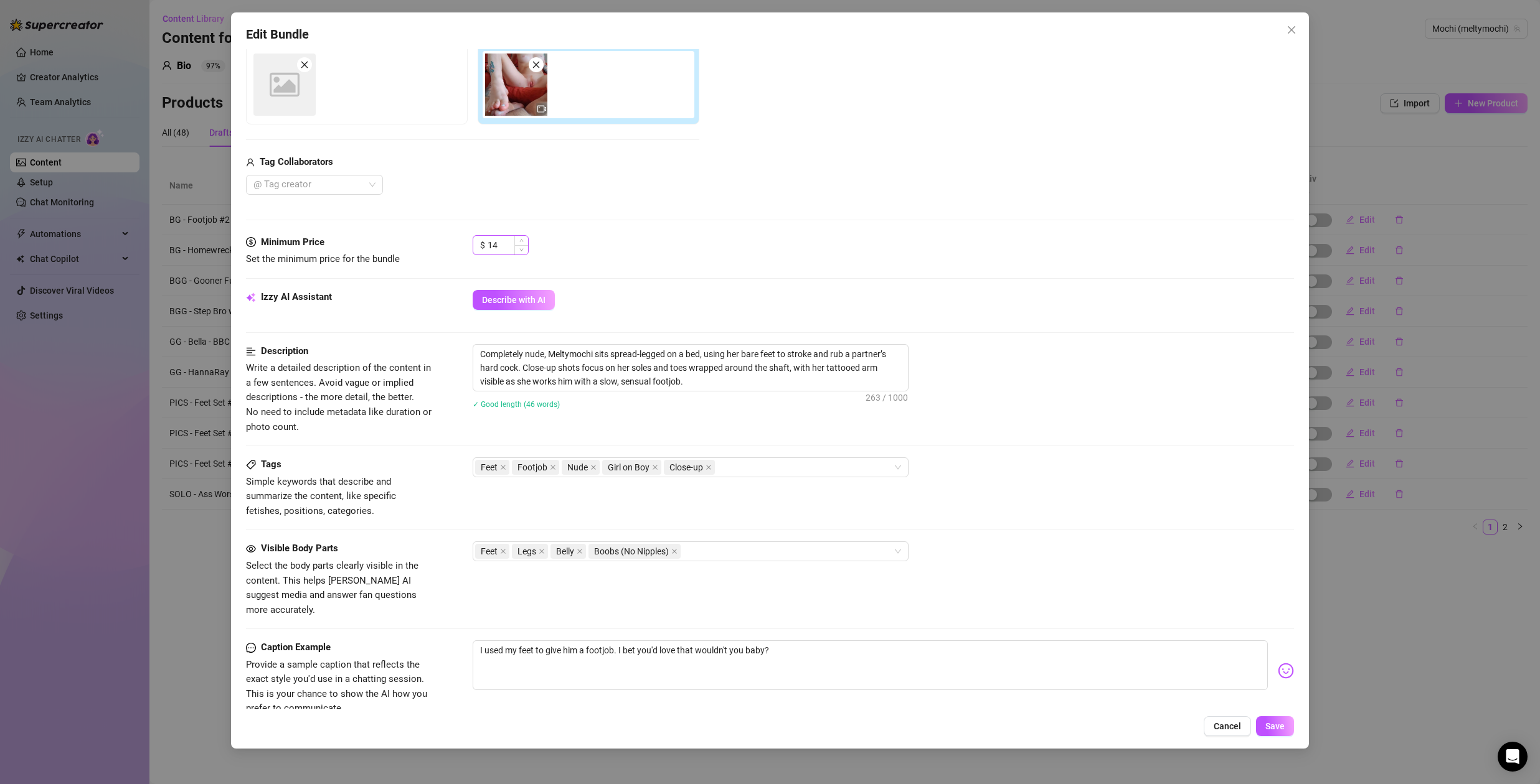
scroll to position [0, 0]
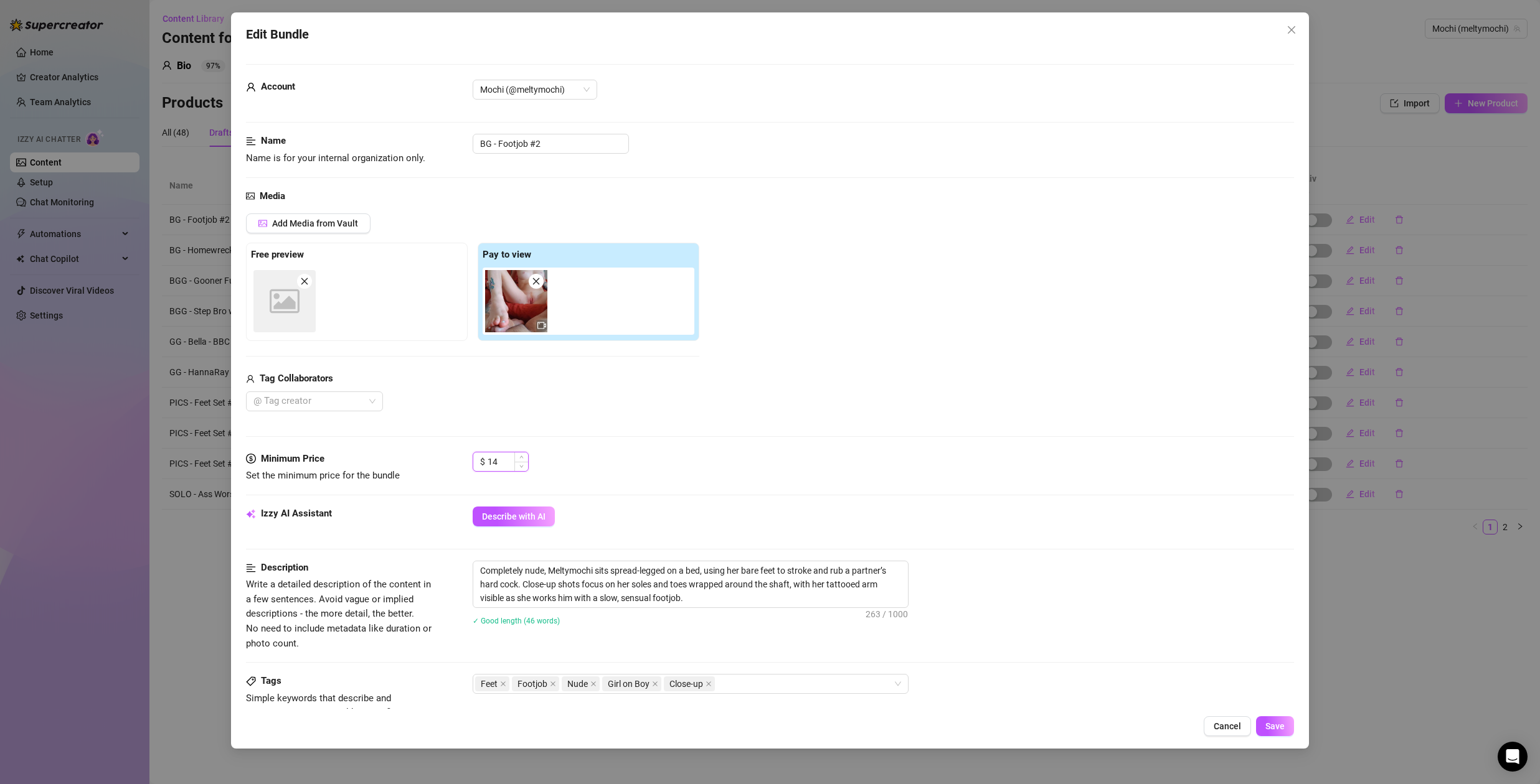
click at [499, 462] on input "14" at bounding box center [508, 462] width 41 height 19
type input "3"
type input "13.99"
click at [808, 411] on div "Media Add Media from Vault Free preview Image placeholder Pay to view Tag Colla…" at bounding box center [770, 320] width 1048 height 262
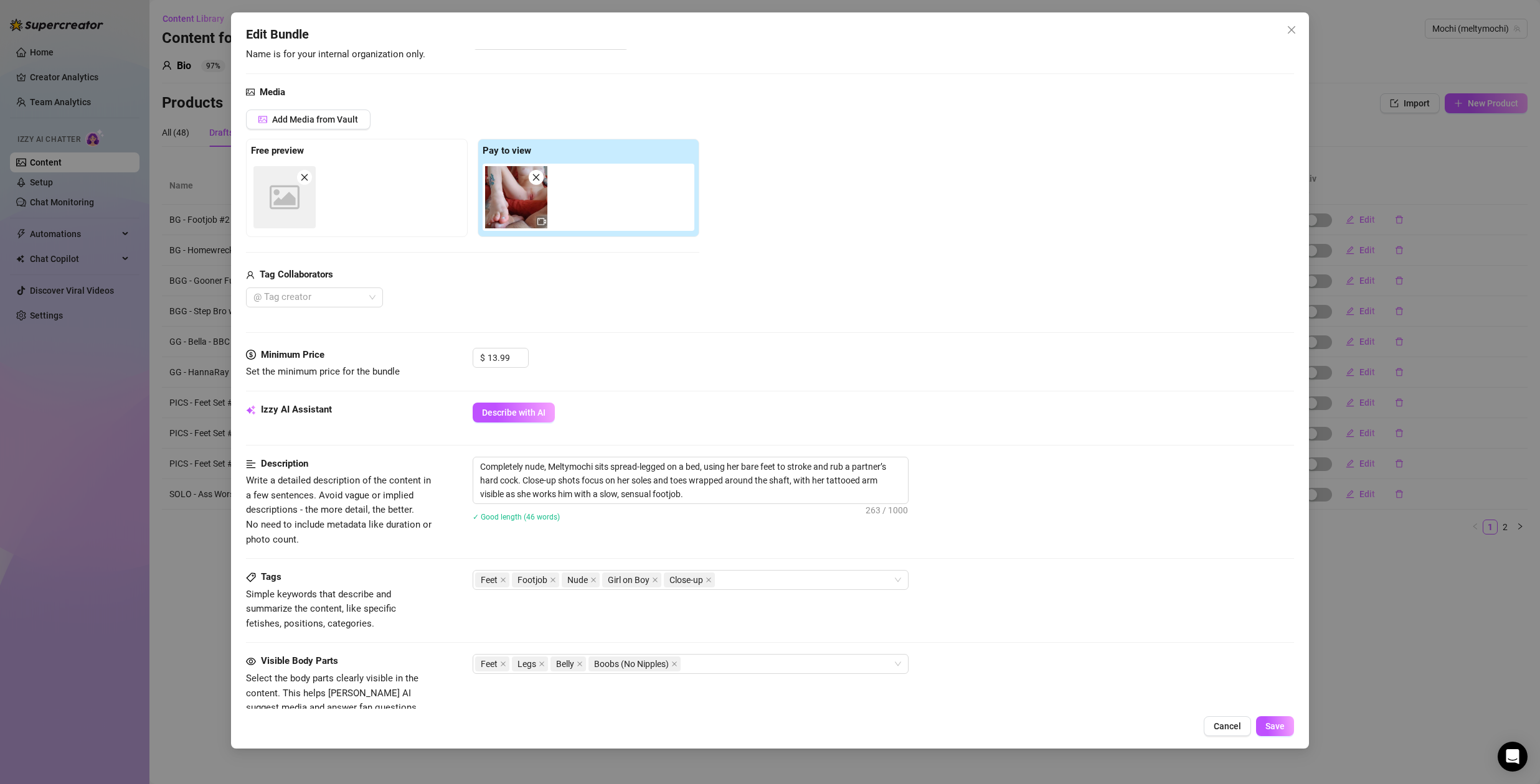
scroll to position [116, 0]
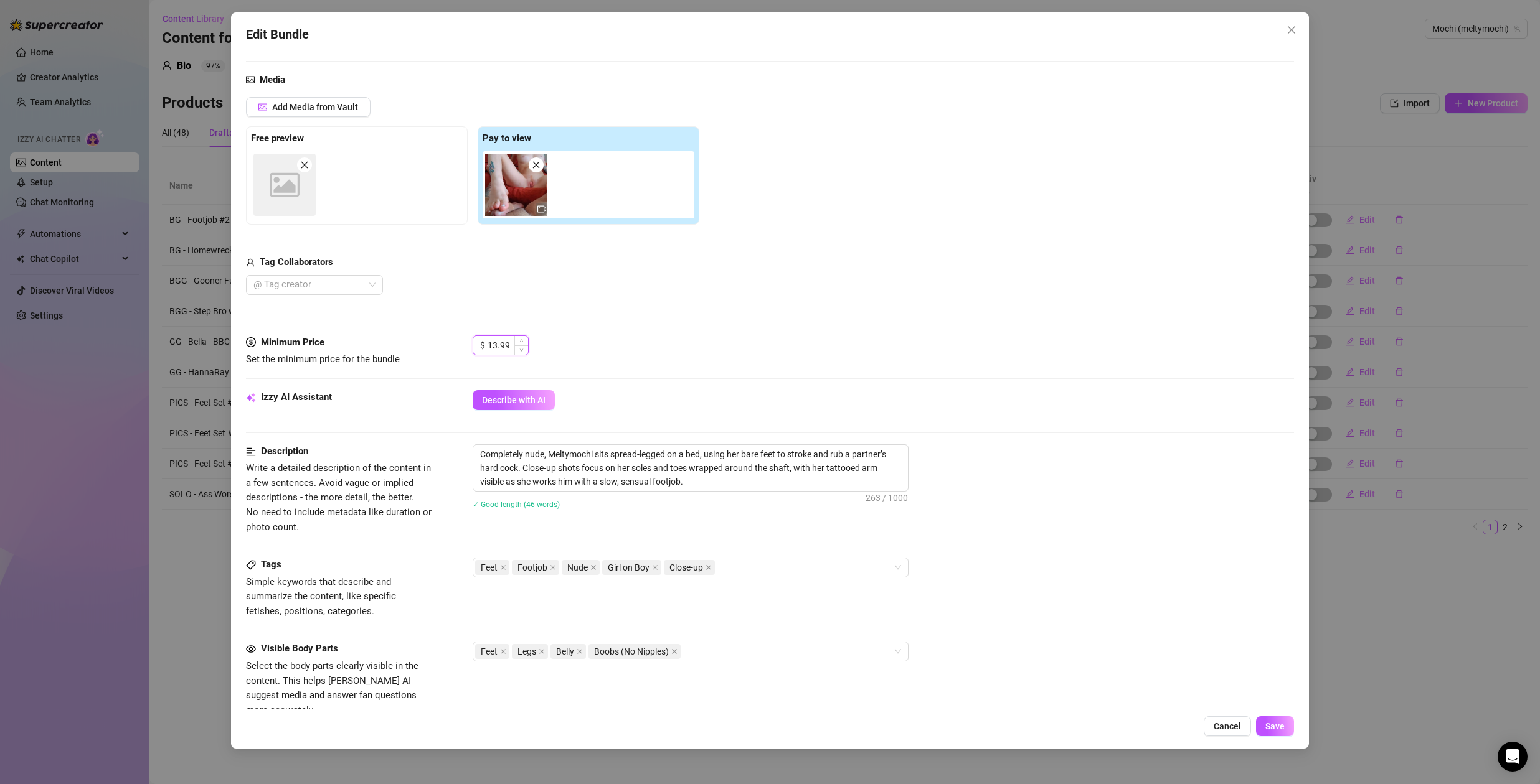
click at [509, 342] on input "13.99" at bounding box center [508, 346] width 41 height 19
click at [804, 322] on div "Media Add Media from Vault Free preview Image placeholder Pay to view Tag Colla…" at bounding box center [770, 204] width 1048 height 262
click at [501, 343] on input "13.99" at bounding box center [508, 346] width 41 height 19
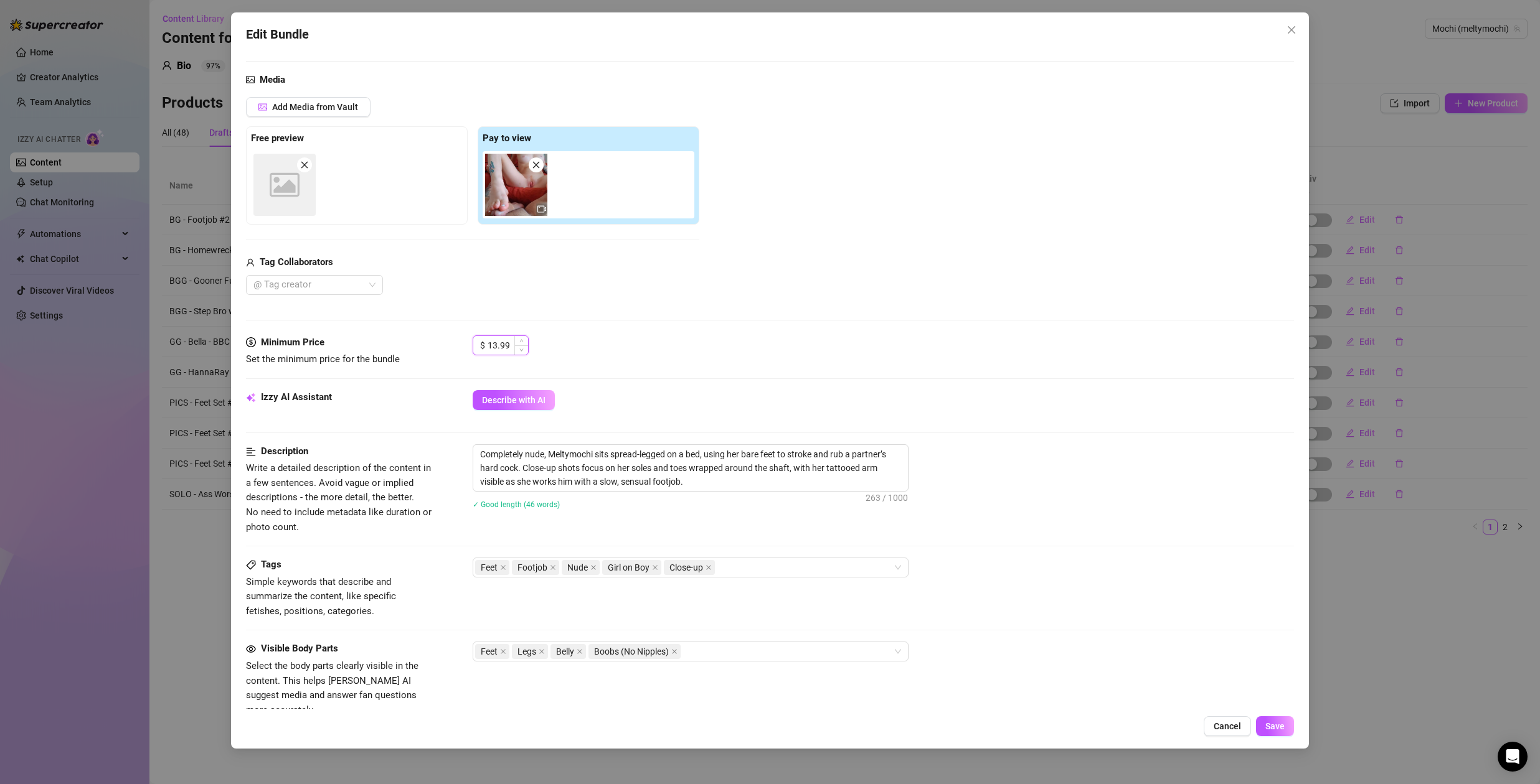
click at [510, 346] on input "13.99" at bounding box center [508, 346] width 41 height 19
drag, startPoint x: 312, startPoint y: 281, endPoint x: 315, endPoint y: 290, distance: 9.5
click at [312, 281] on div at bounding box center [308, 285] width 119 height 17
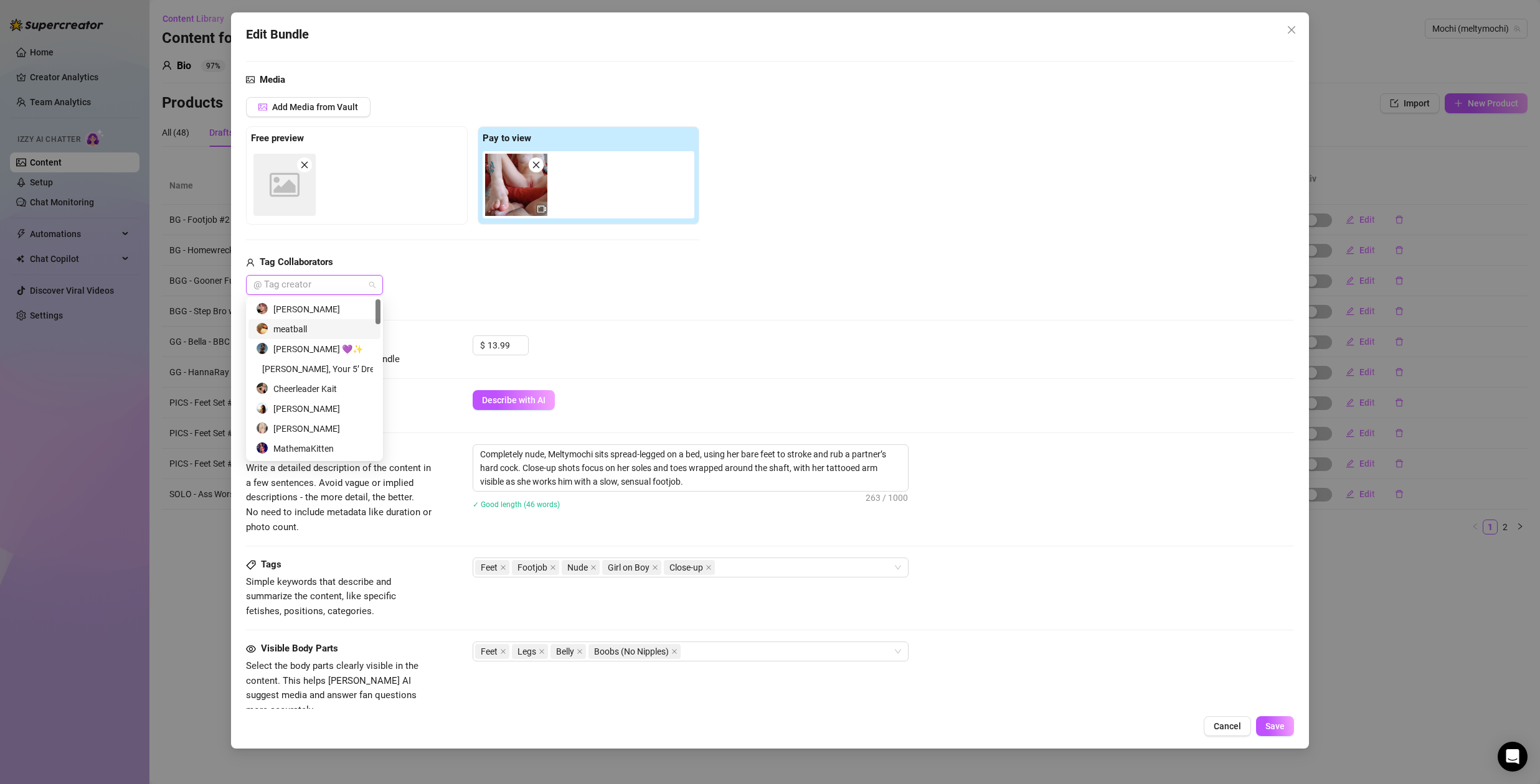
click at [305, 324] on div "meatball" at bounding box center [315, 329] width 117 height 14
click at [729, 284] on div "Add Media from Vault Free preview Image placeholder Pay to view Tag Collaborato…" at bounding box center [770, 196] width 1048 height 198
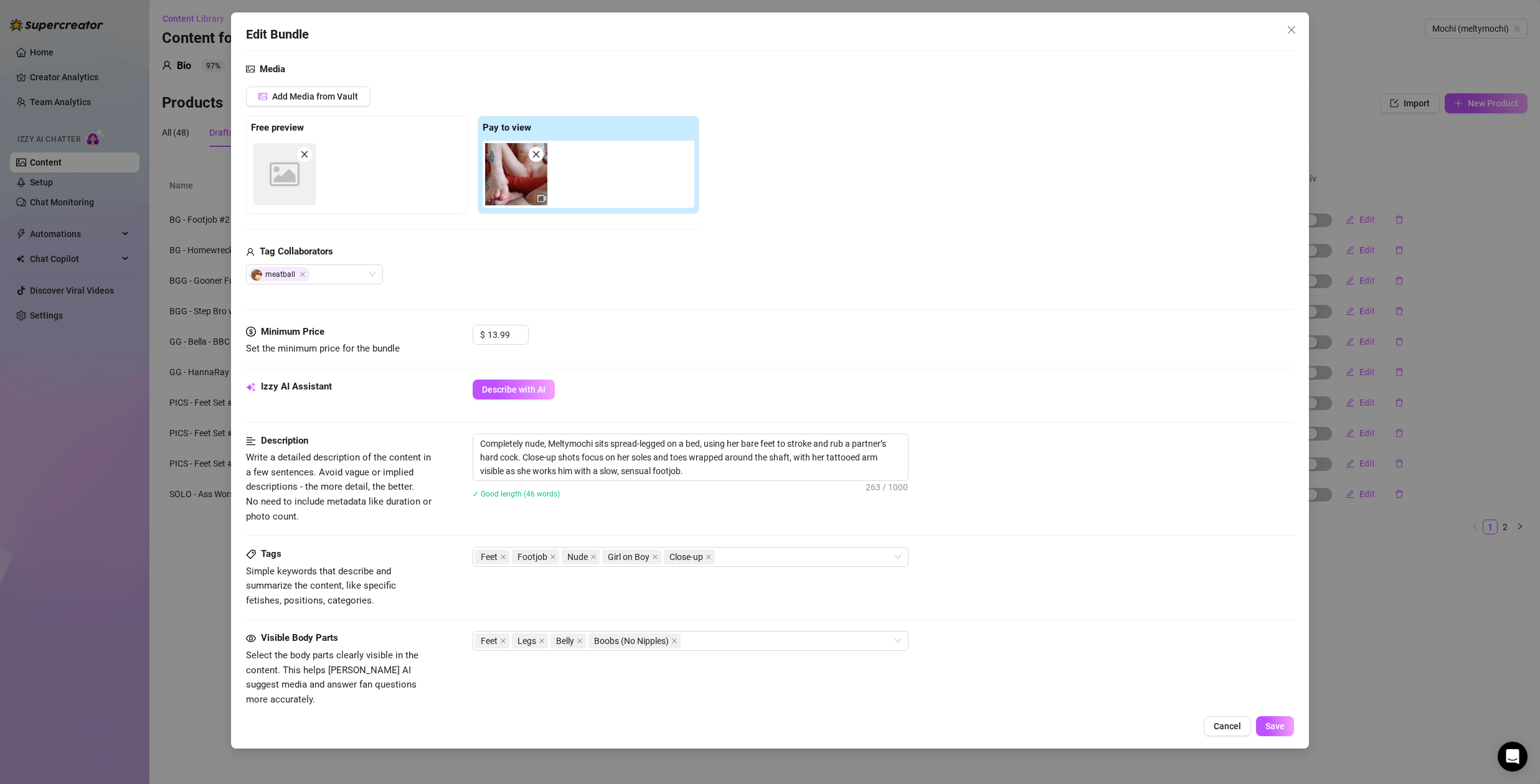
scroll to position [386, 0]
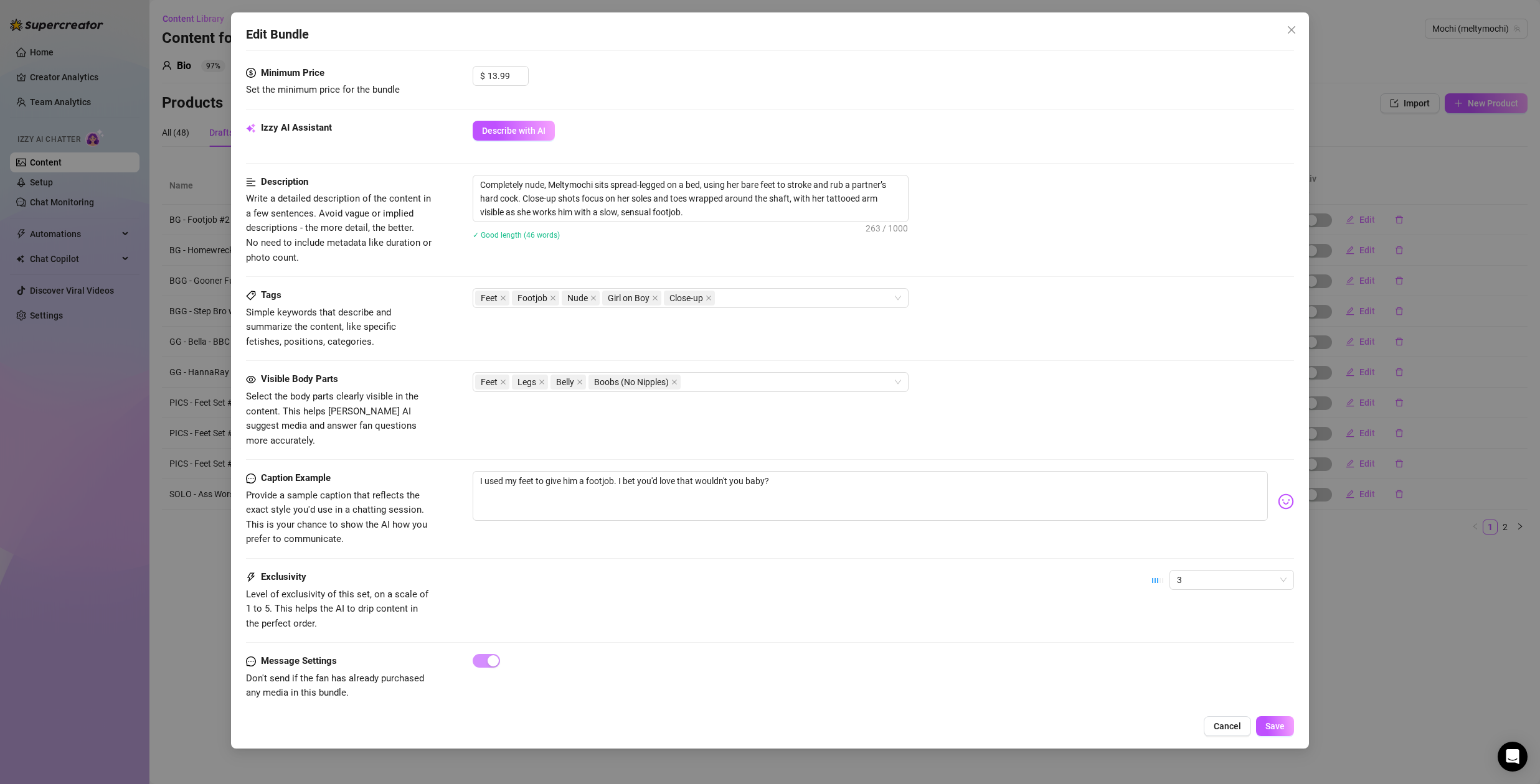
click at [1280, 737] on div "Edit Bundle Account Mochi (@meltymochi) Name Name is for your internal organiza…" at bounding box center [770, 381] width 1078 height 737
click at [1279, 726] on span "Save" at bounding box center [1274, 726] width 19 height 10
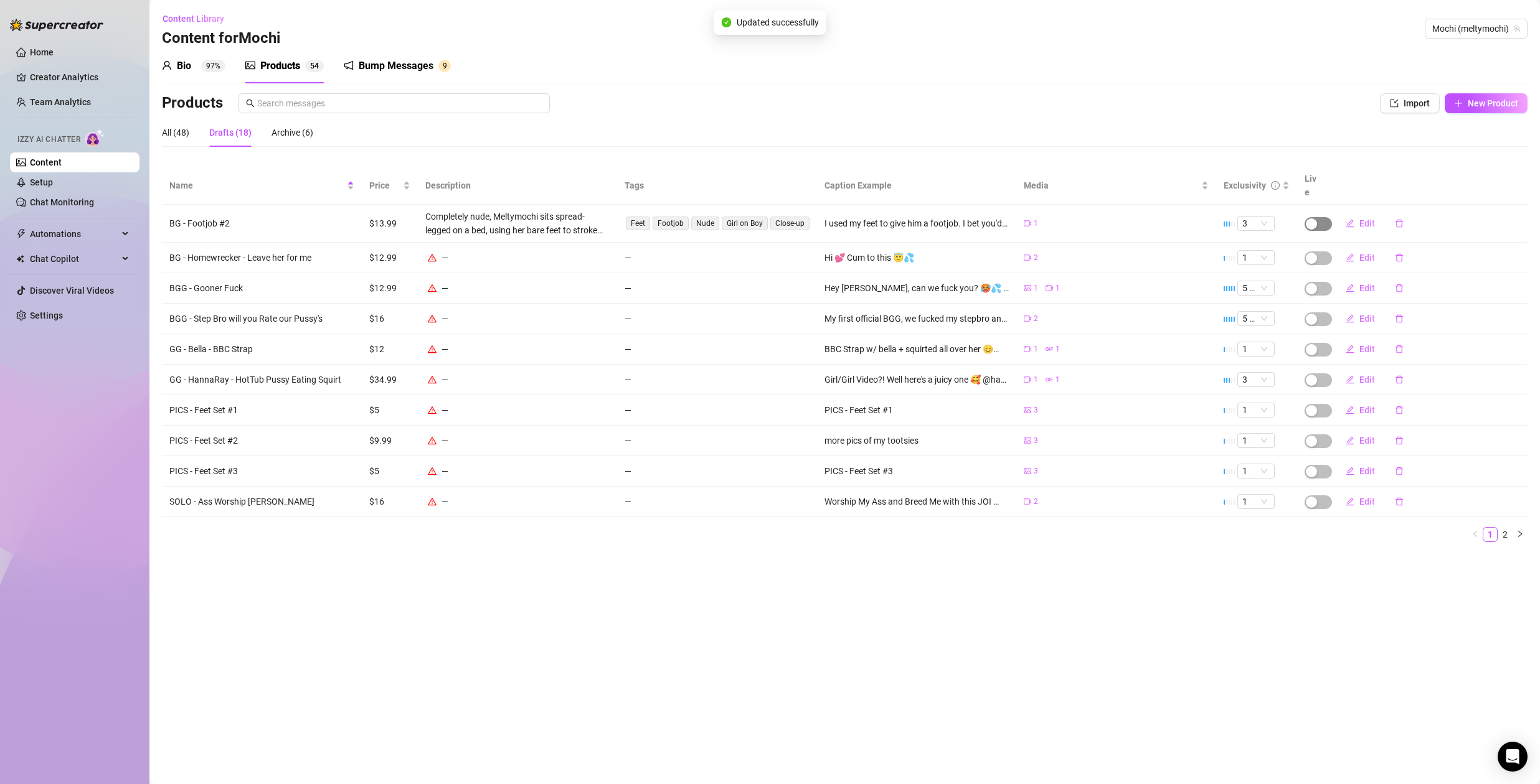
click at [1320, 217] on span "button" at bounding box center [1318, 224] width 27 height 14
click at [1406, 177] on span "OK" at bounding box center [1402, 180] width 12 height 10
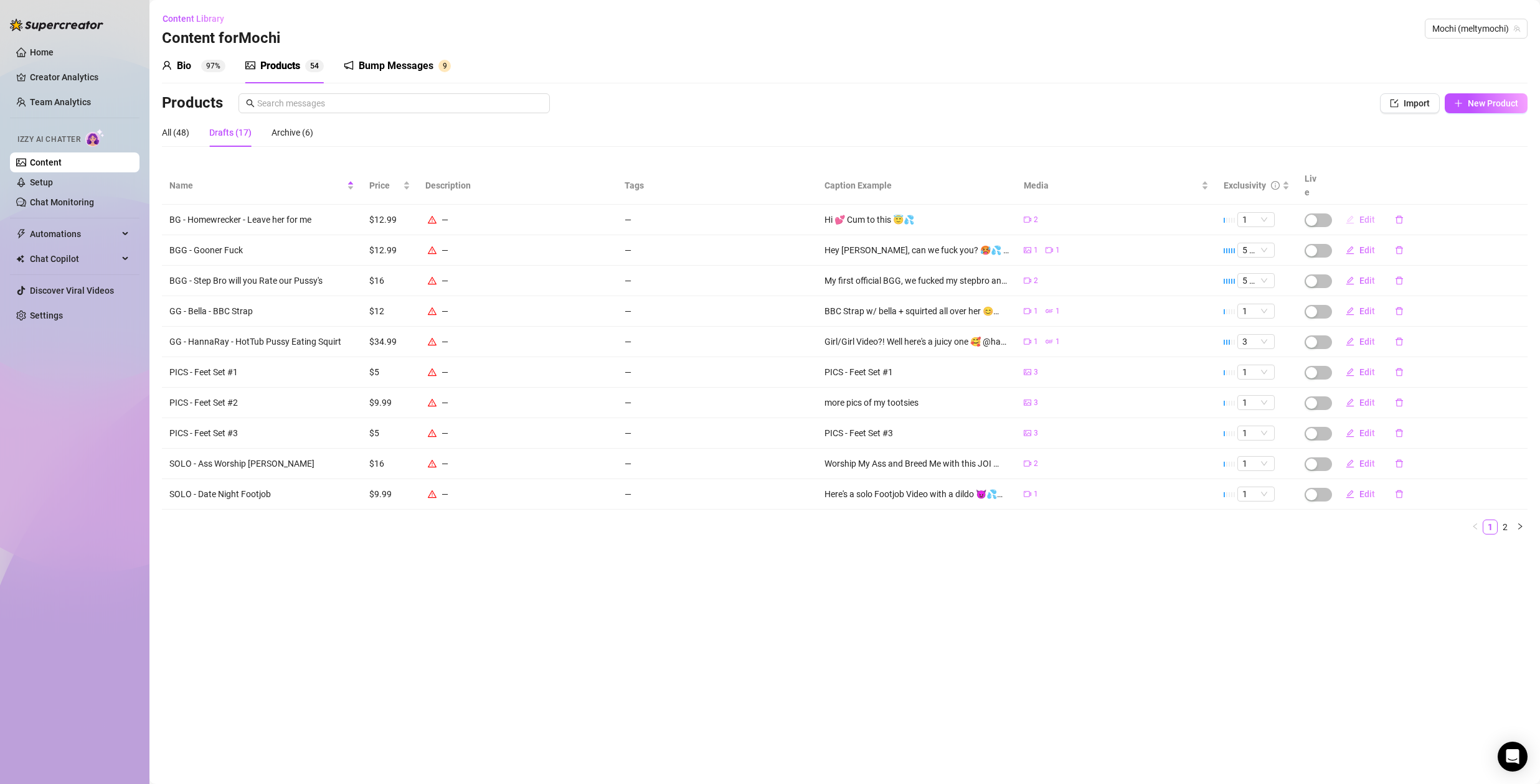
click at [1366, 215] on span "Edit" at bounding box center [1367, 220] width 16 height 10
type textarea "Hi 💕 Cum to this 😇💦"
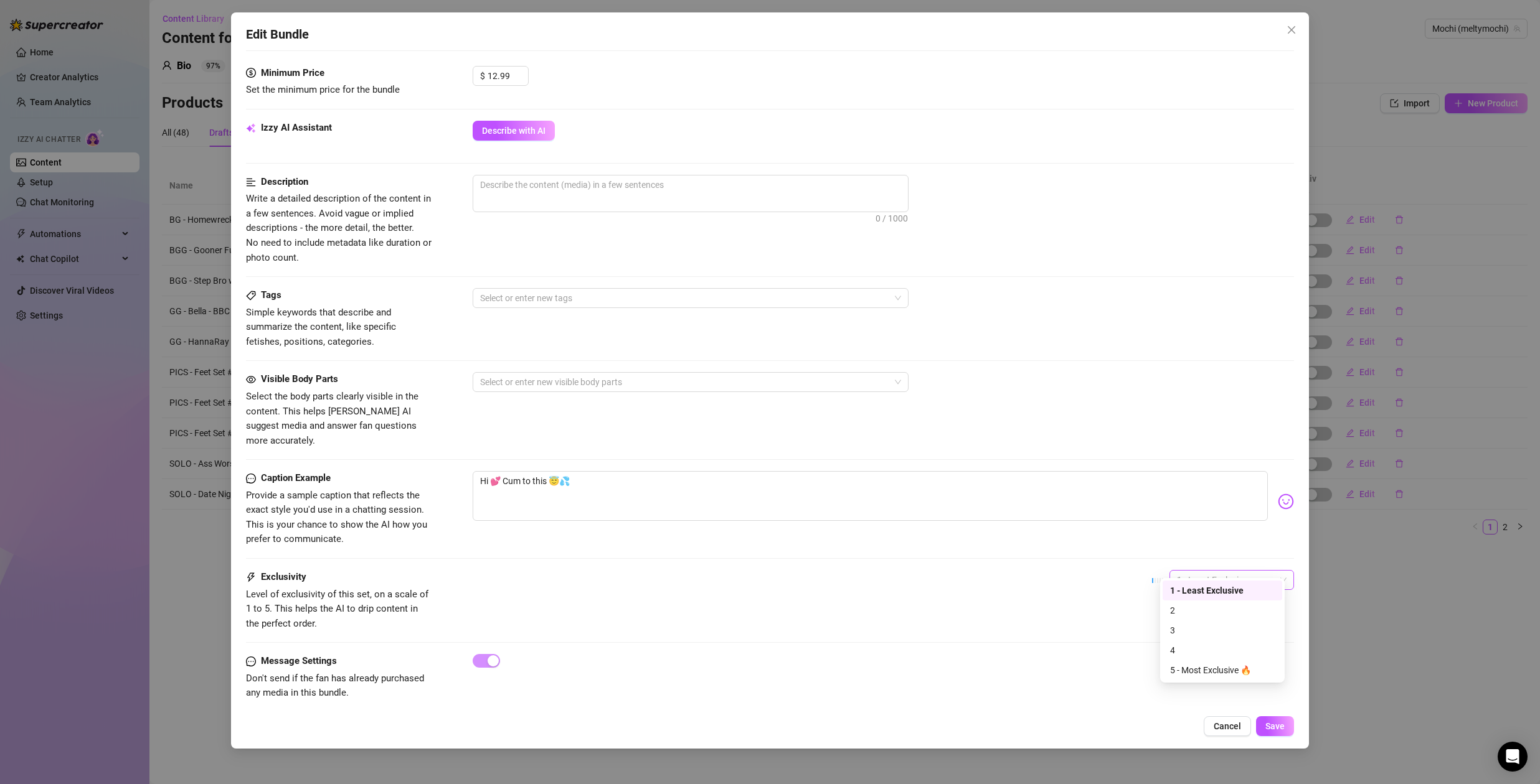
click at [1225, 571] on span "1 - Least Exclusive" at bounding box center [1232, 580] width 110 height 19
click at [1219, 631] on div "3" at bounding box center [1222, 631] width 104 height 14
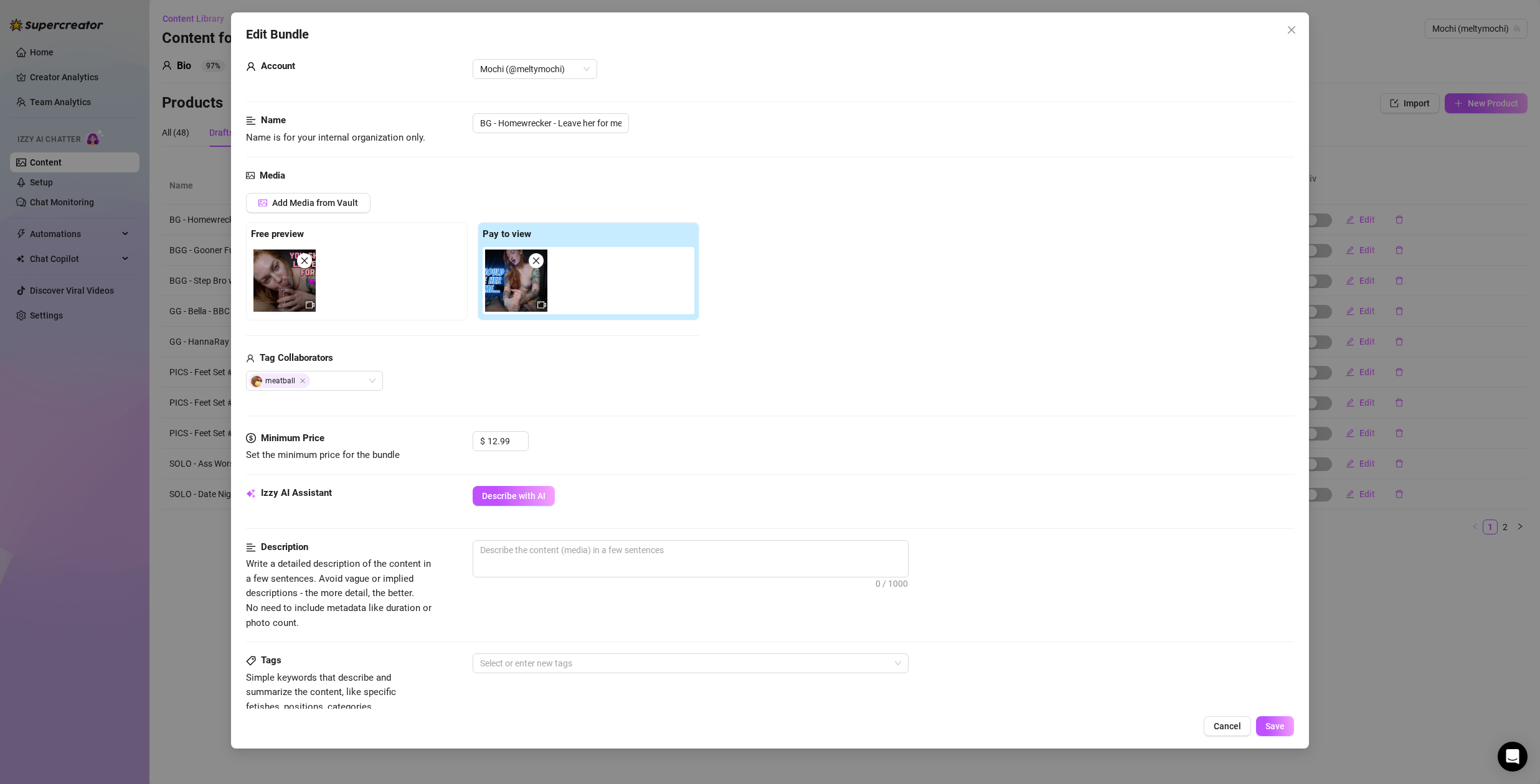
scroll to position [0, 0]
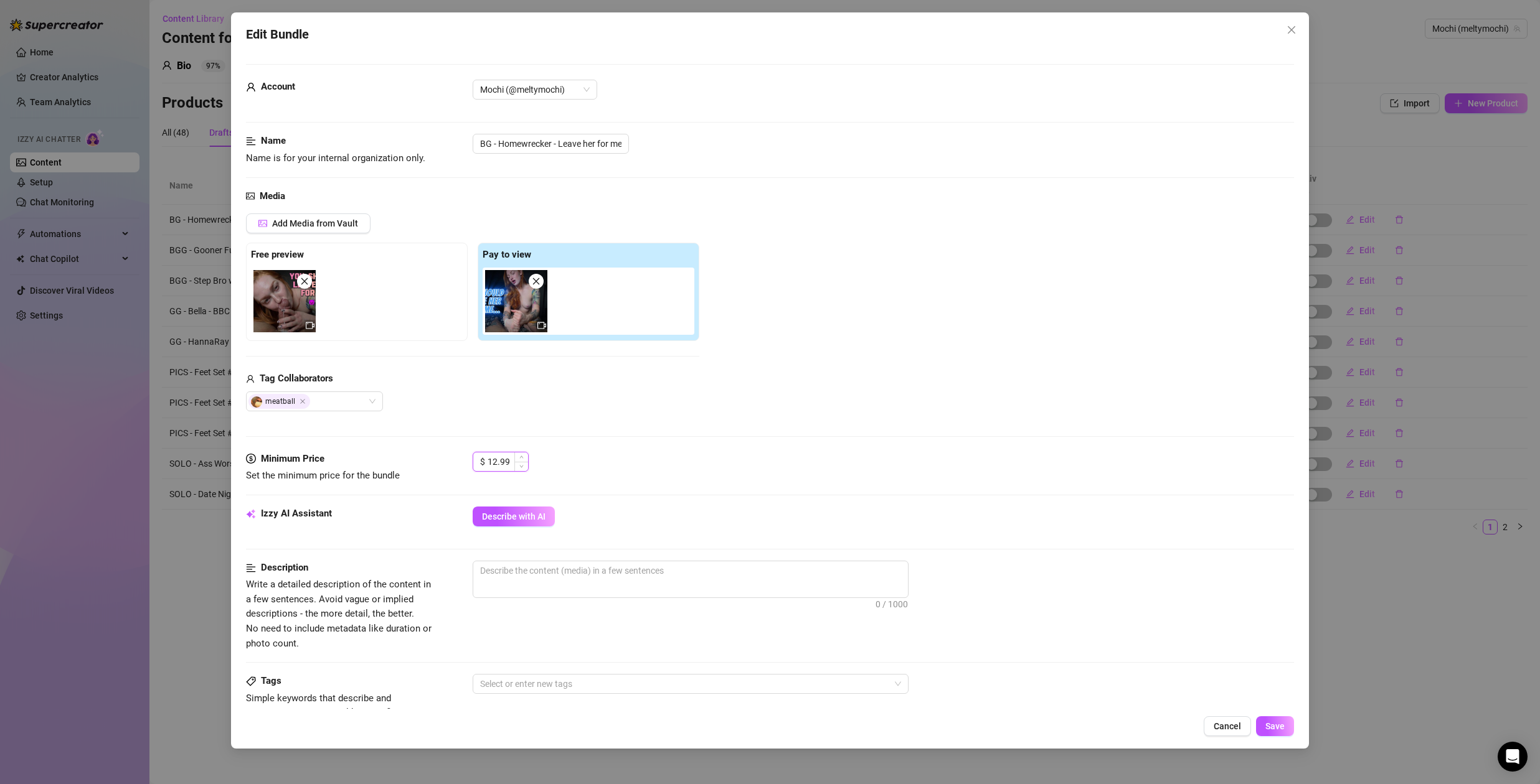
click at [500, 458] on input "12.99" at bounding box center [508, 462] width 41 height 19
type input "16"
click at [656, 448] on div "Media Add Media from Vault Free preview Pay to view Tag Collaborators meatball" at bounding box center [770, 320] width 1048 height 262
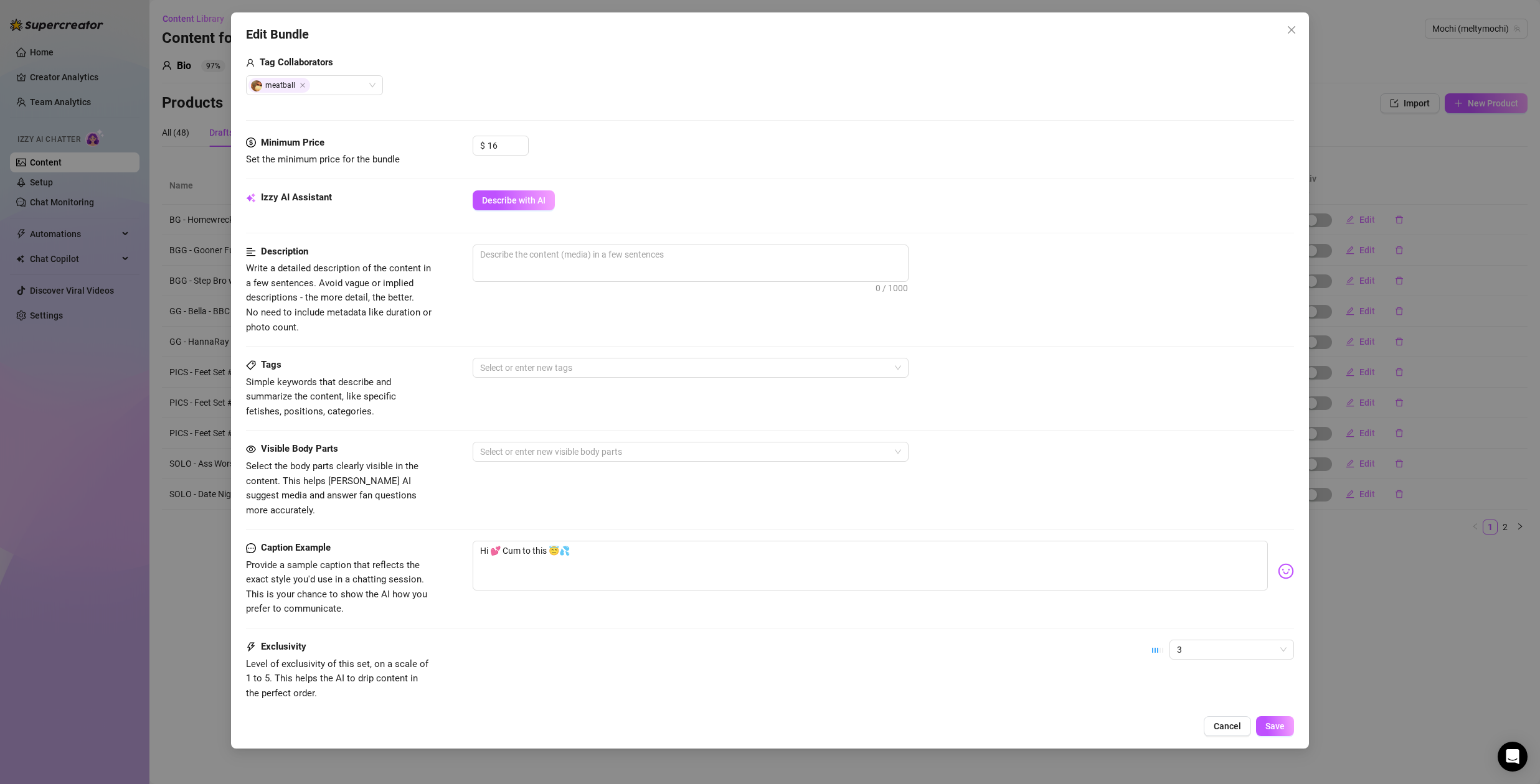
scroll to position [386, 0]
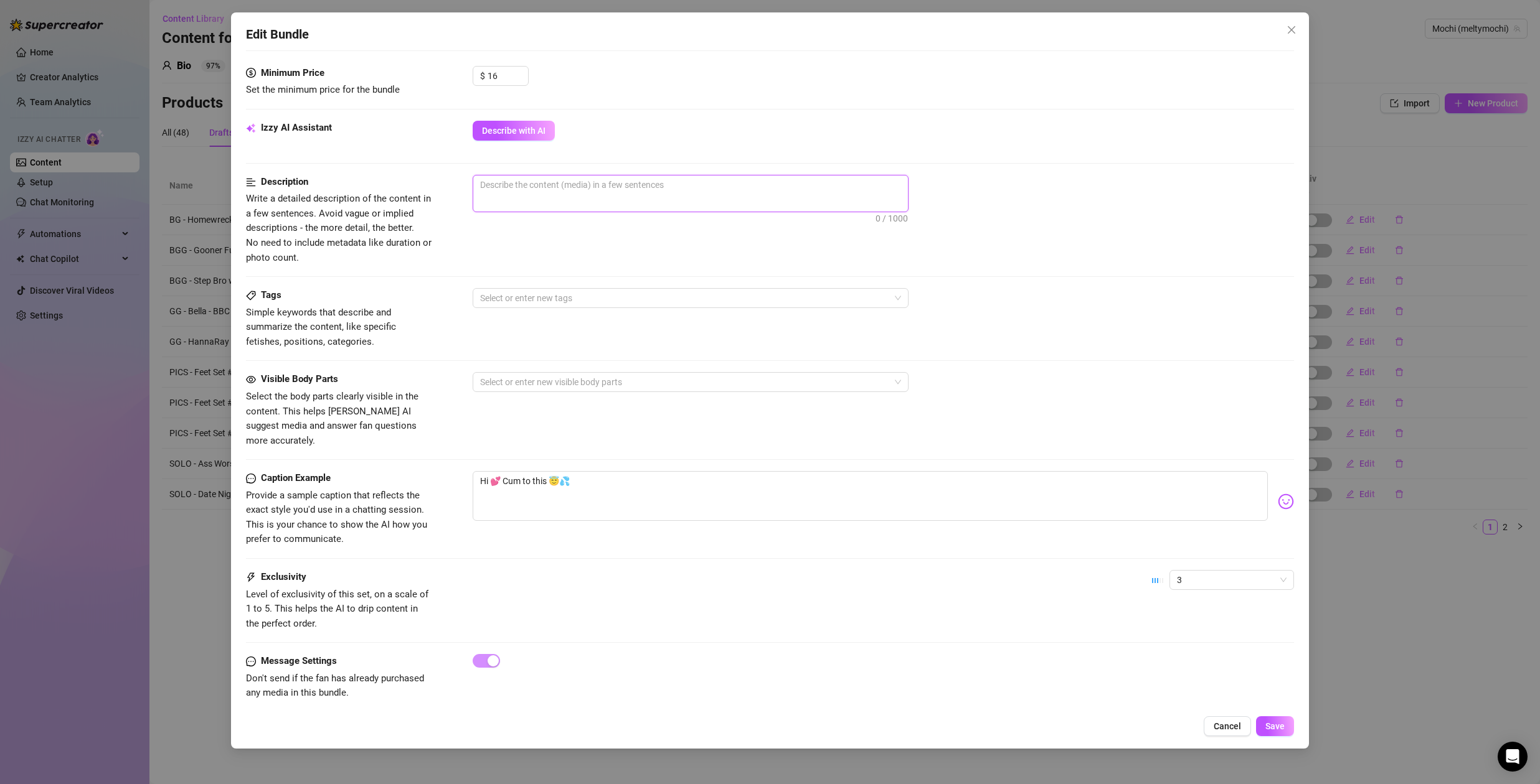
click at [529, 193] on textarea at bounding box center [690, 185] width 435 height 19
click at [512, 135] on span "Describe with AI" at bounding box center [514, 130] width 64 height 10
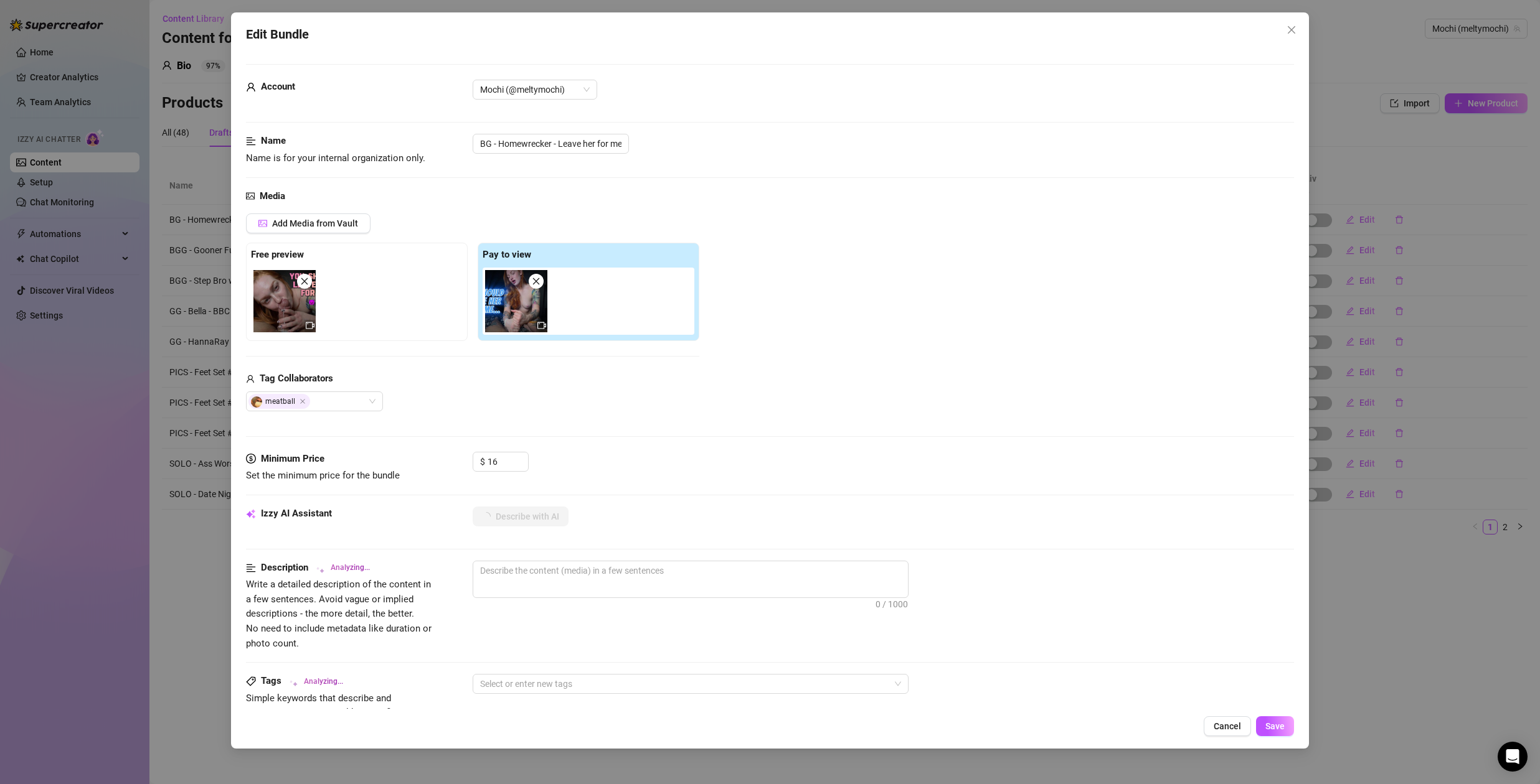
type textarea "Tattooed,"
type textarea "Tattooed, busty"
type textarea "Tattooed, busty redhead"
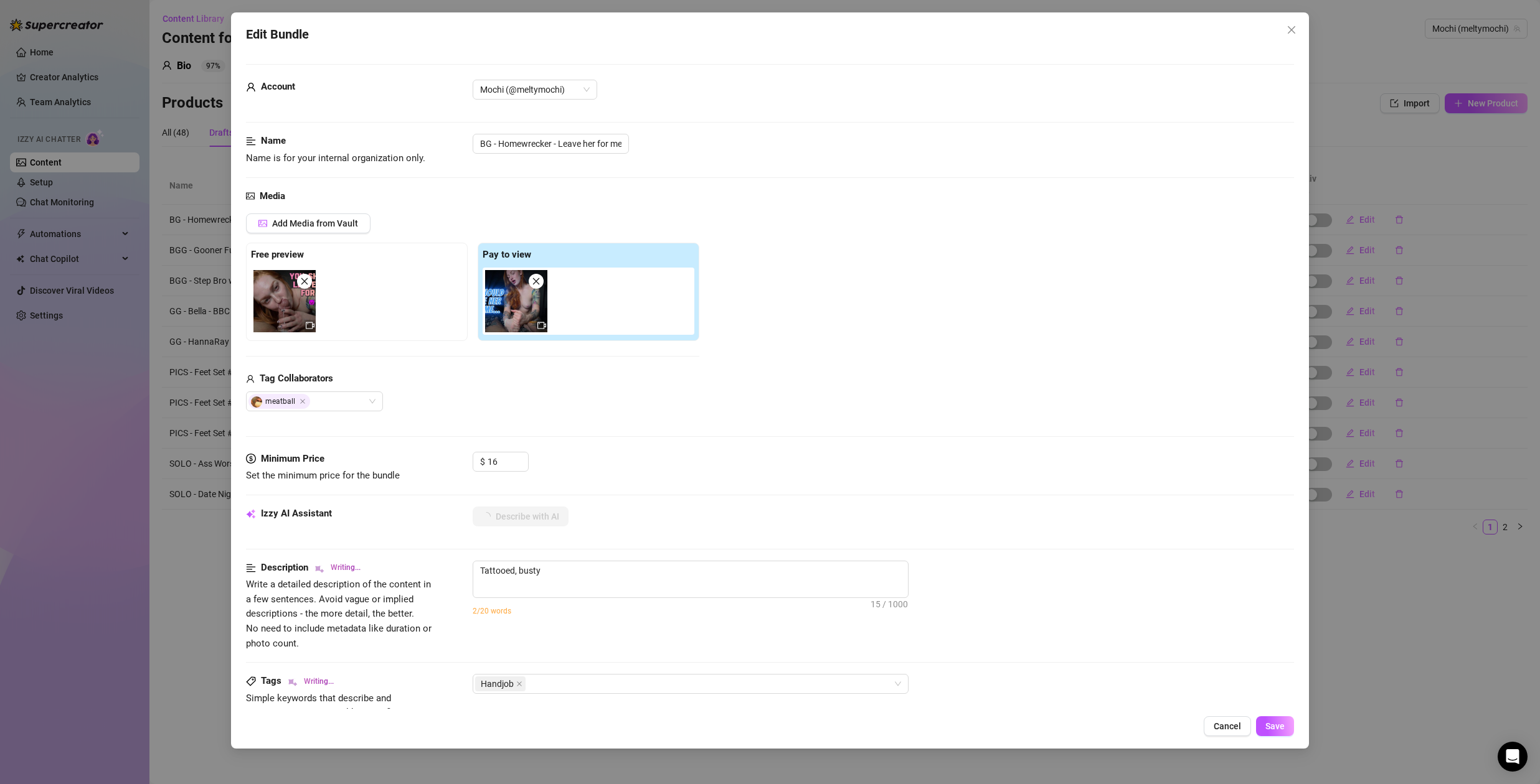
type textarea "Tattooed, busty redhead"
type textarea "Tattooed, busty redhead is"
type textarea "Tattooed, busty redhead is fully"
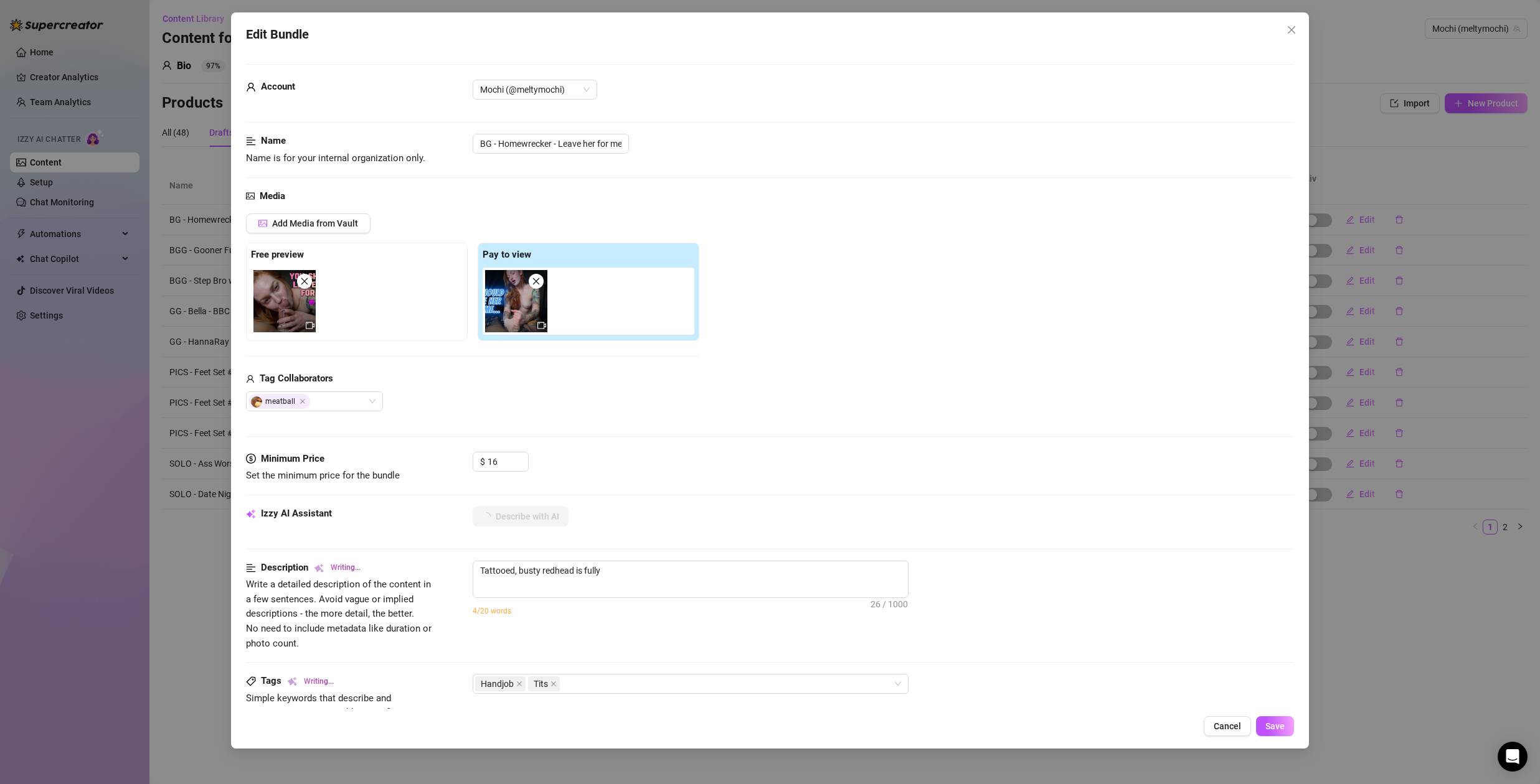
type textarea "Tattooed, busty redhead is fully naked,"
type textarea "Tattooed, busty redhead is fully naked, kneeling"
type textarea "Tattooed, busty redhead is fully naked, kneeling between"
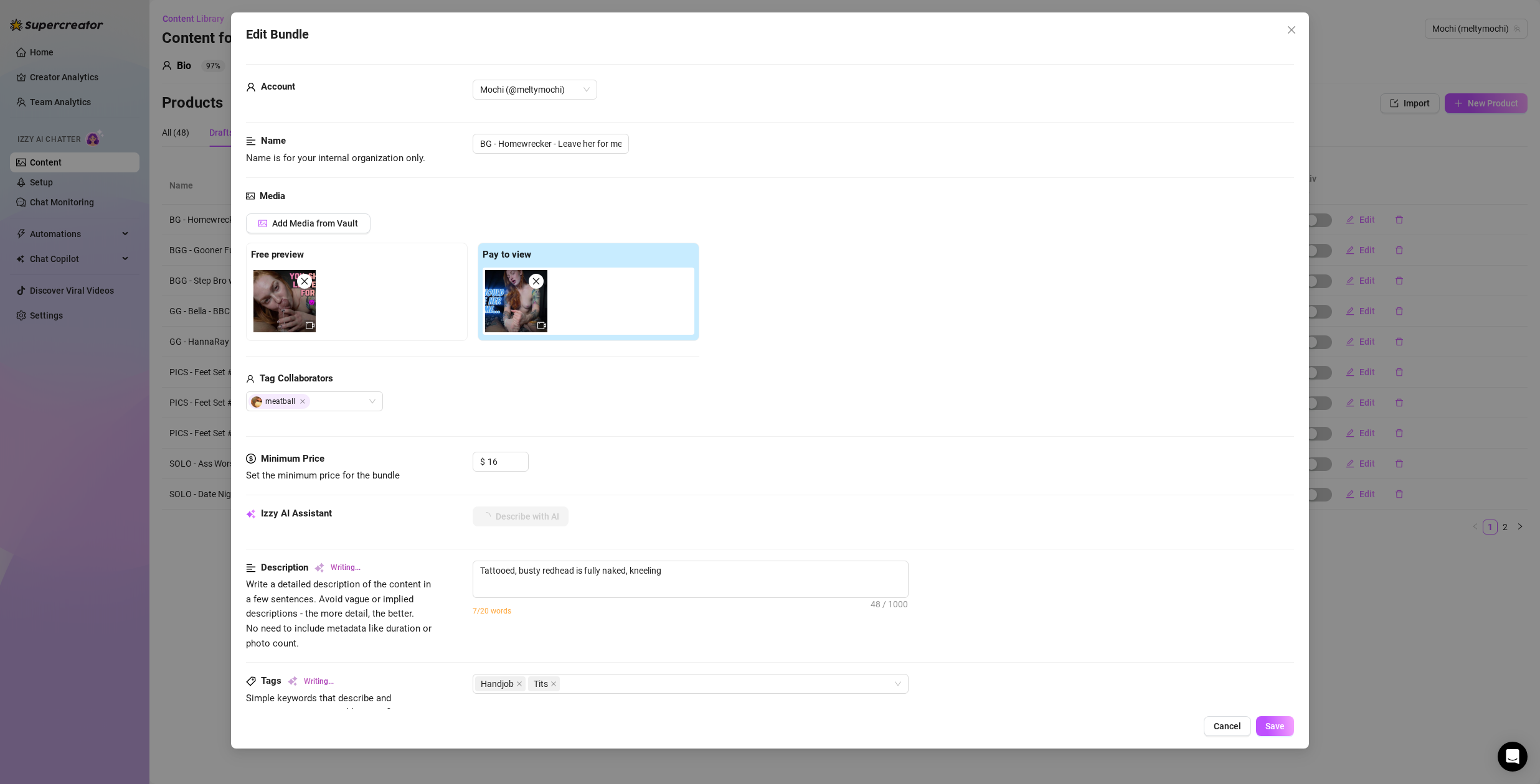
type textarea "Tattooed, busty redhead is fully naked, kneeling between"
type textarea "Tattooed, busty redhead is fully naked, kneeling between a"
type textarea "Tattooed, busty redhead is fully naked, kneeling between a partner’s"
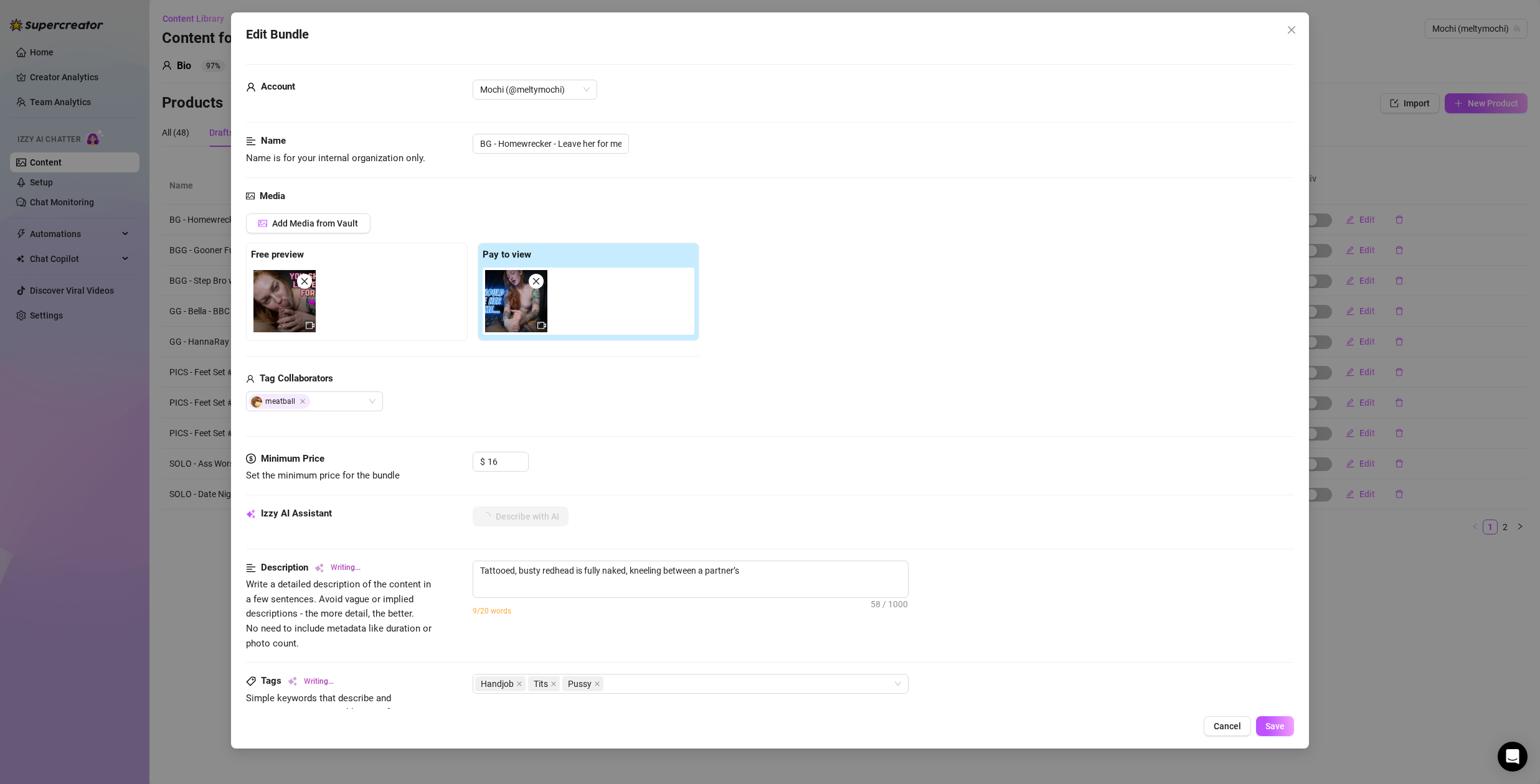
type textarea "Tattooed, busty redhead is fully naked, kneeling between a partner’s legs"
type textarea "Tattooed, busty redhead is fully naked, kneeling between a partner’s legs and"
type textarea "Tattooed, busty redhead is fully naked, kneeling between a partner’s legs and s…"
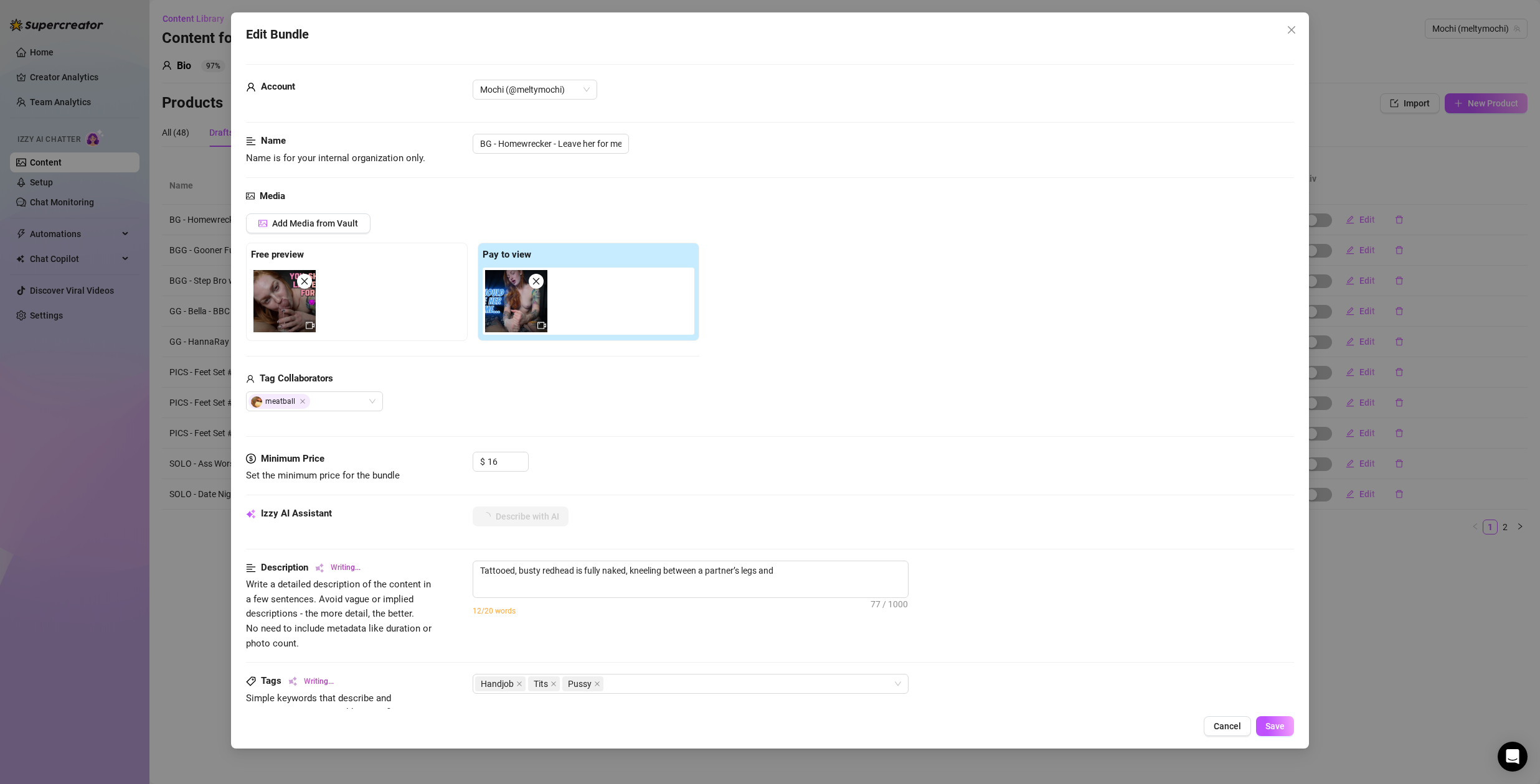
type textarea "Tattooed, busty redhead is fully naked, kneeling between a partner’s legs and s…"
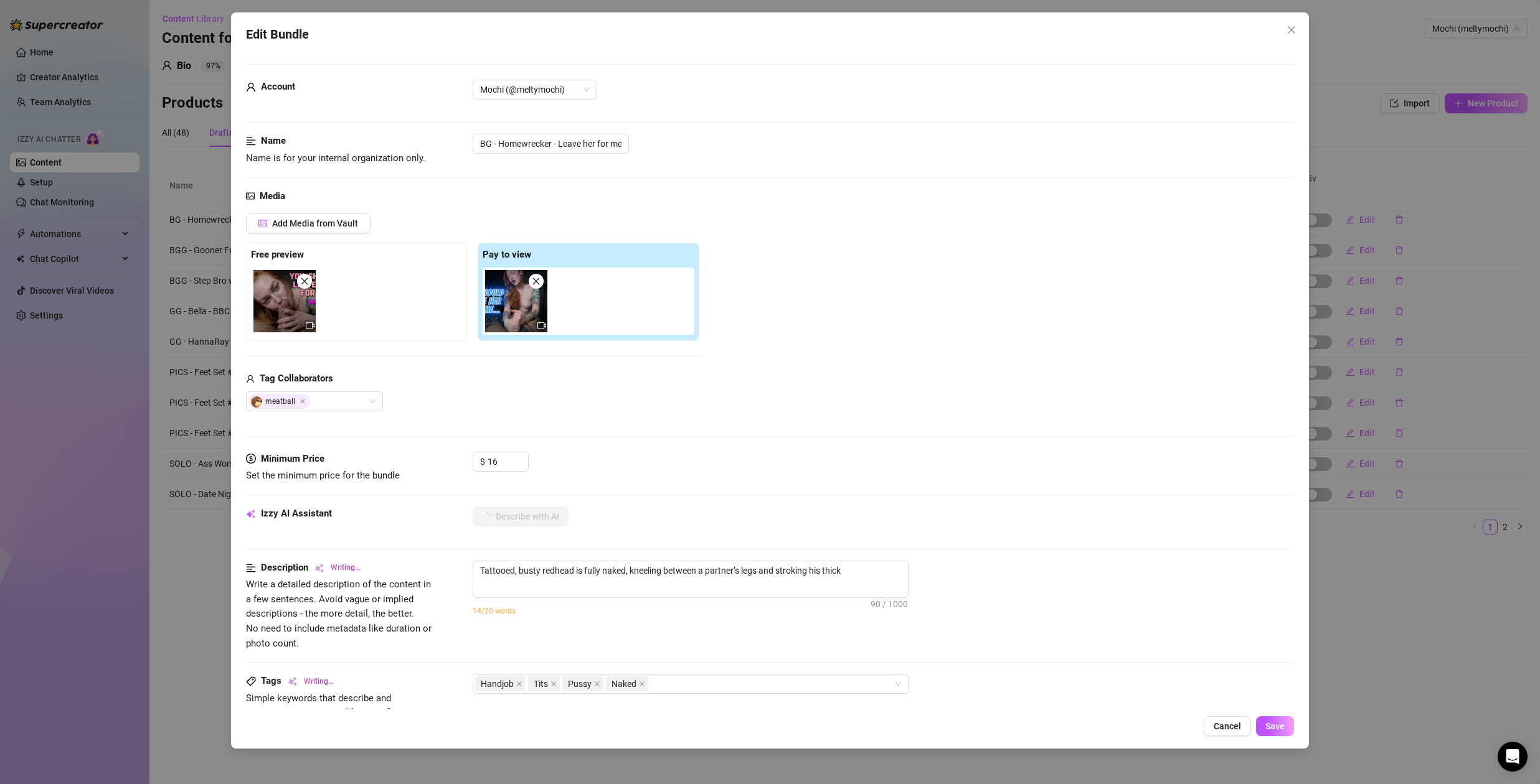
type textarea "Tattooed, busty redhead is fully naked, kneeling between a partner’s legs and s…"
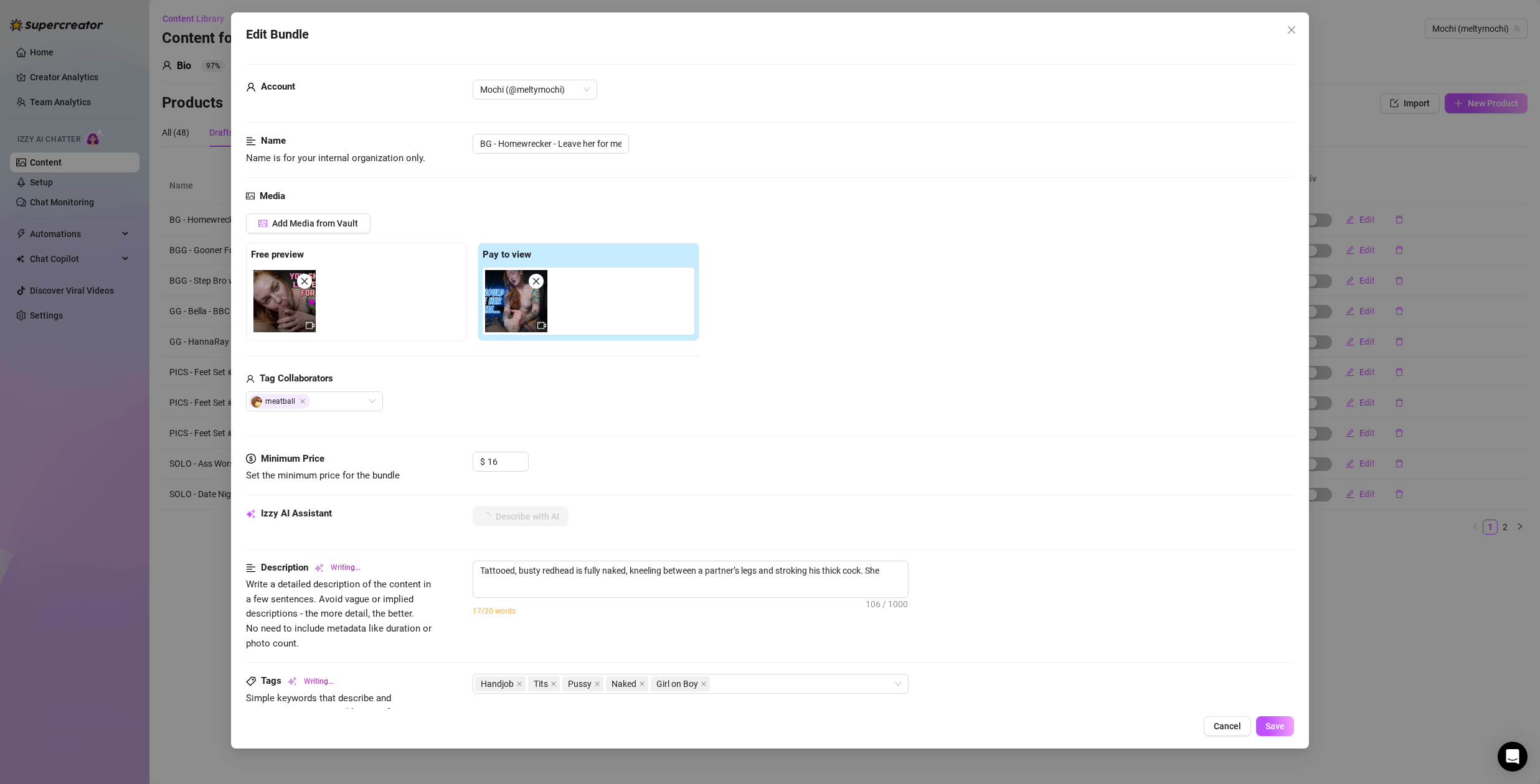
type textarea "Tattooed, busty redhead is fully naked, kneeling between a partner’s legs and s…"
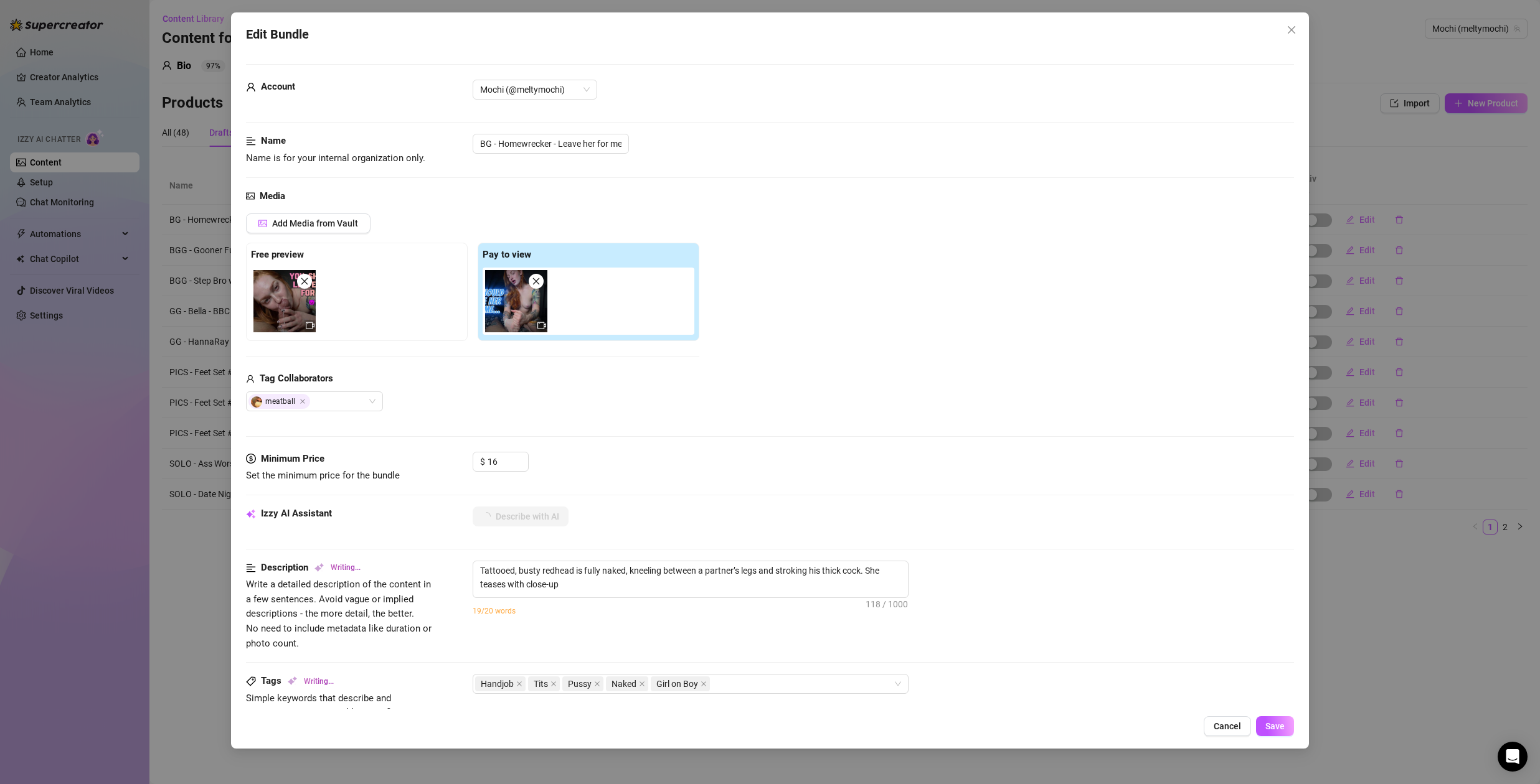
type textarea "Tattooed, busty redhead is fully naked, kneeling between a partner’s legs and s…"
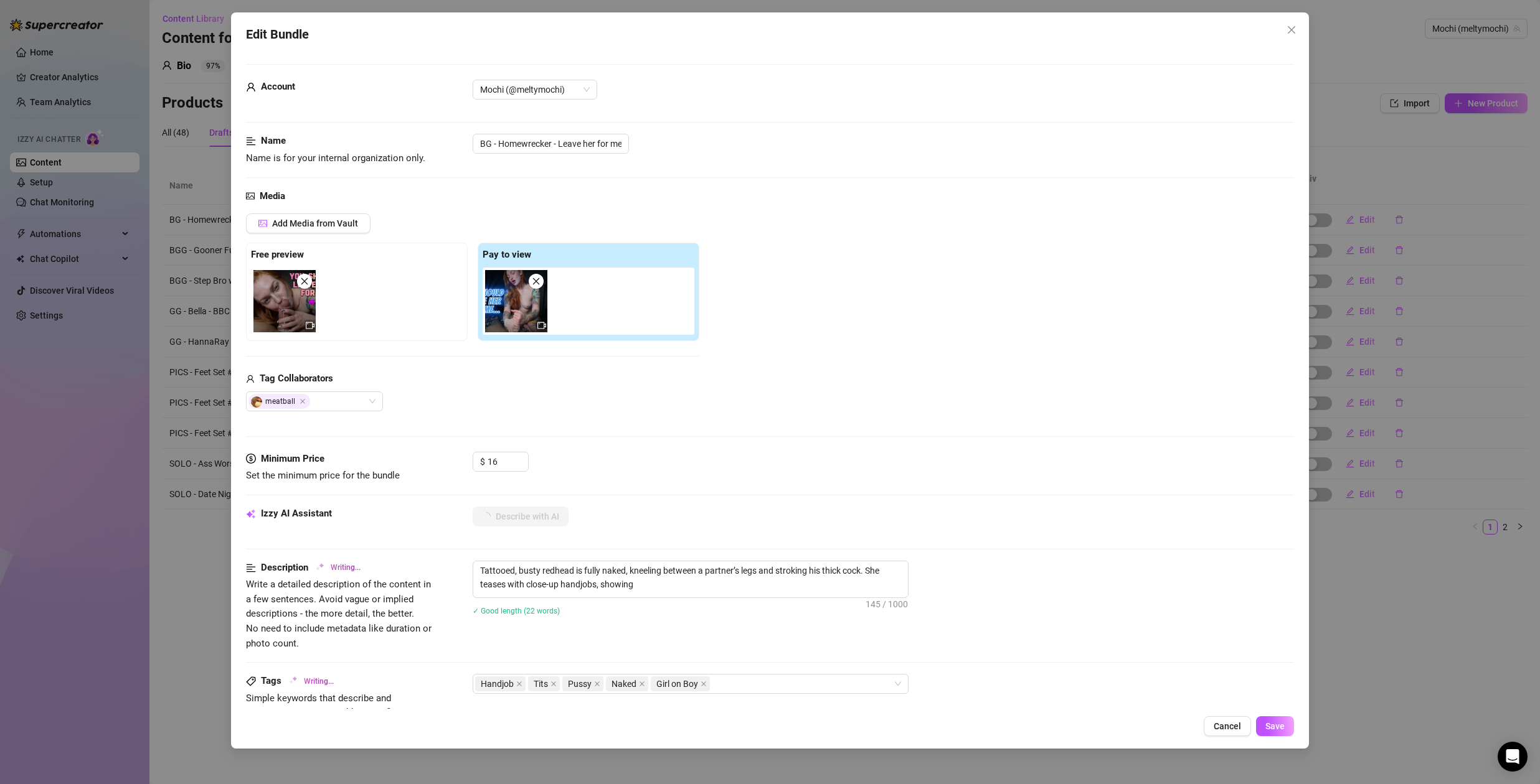
type textarea "Tattooed, busty redhead is fully naked, kneeling between a partner’s legs and s…"
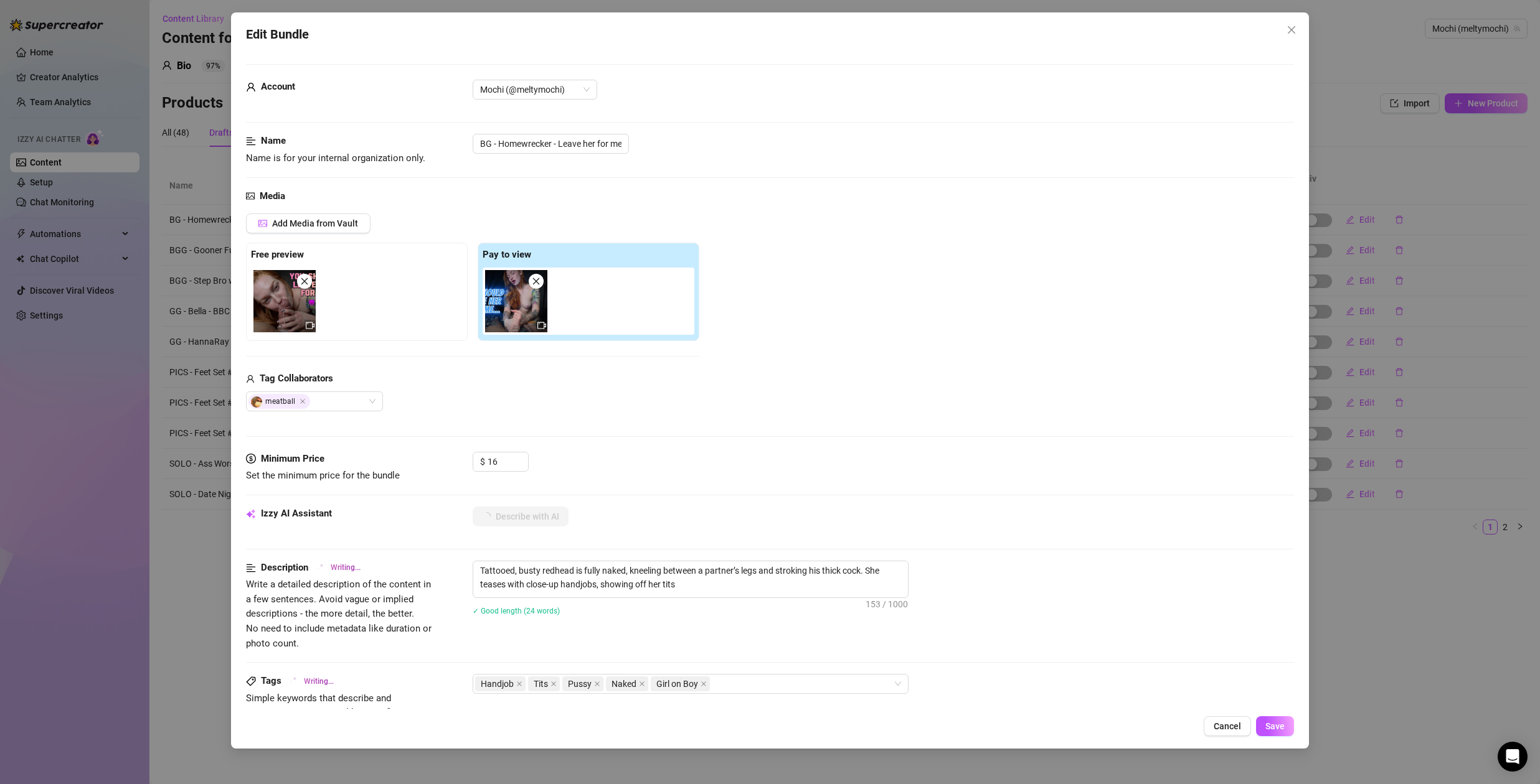
type textarea "Tattooed, busty redhead is fully naked, kneeling between a partner’s legs and s…"
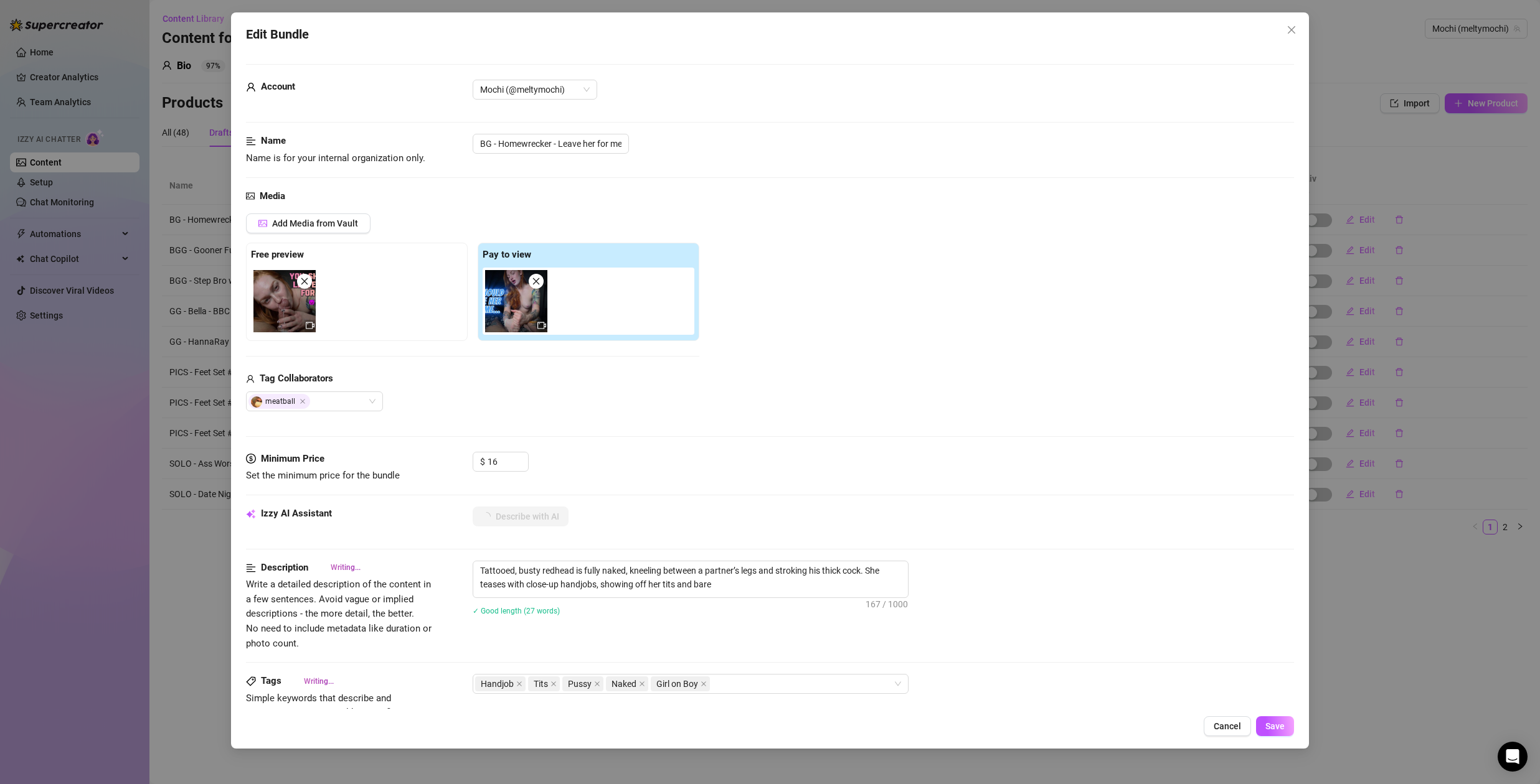
type textarea "Tattooed, busty redhead is fully naked, kneeling between a partner’s legs and s…"
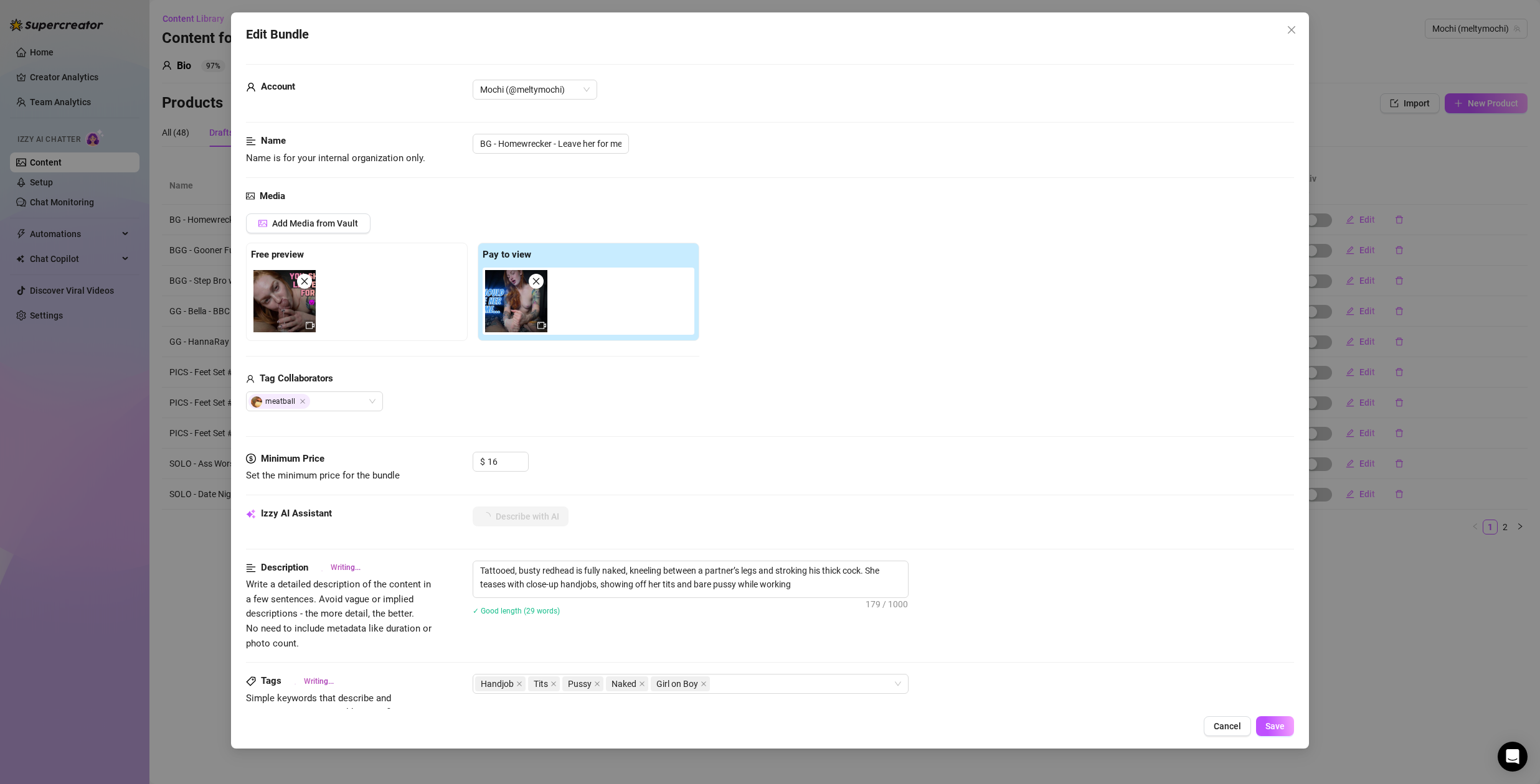
type textarea "Tattooed, busty redhead is fully naked, kneeling between a partner’s legs and s…"
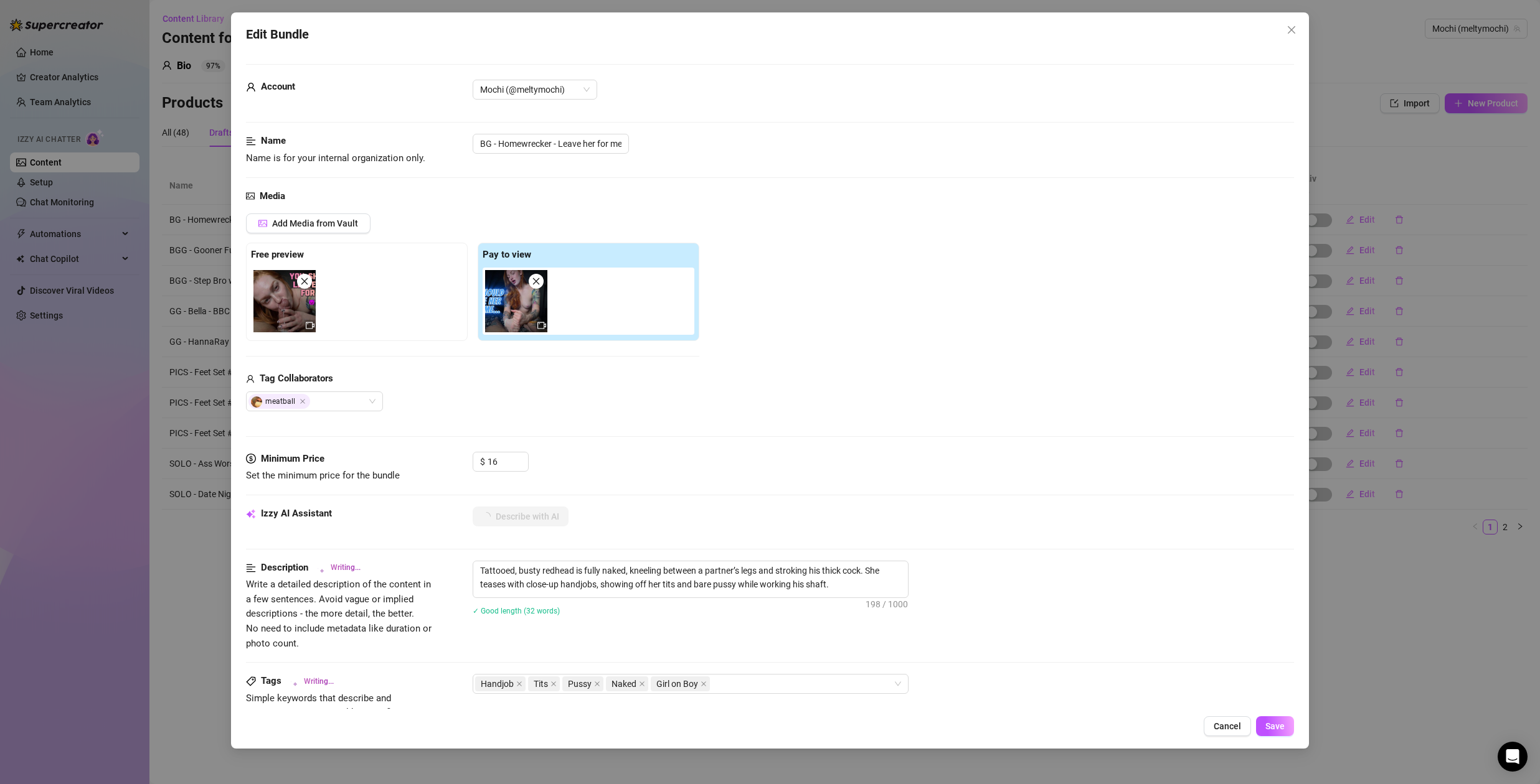
type textarea "Tattooed, busty redhead is fully naked, kneeling between a partner’s legs and s…"
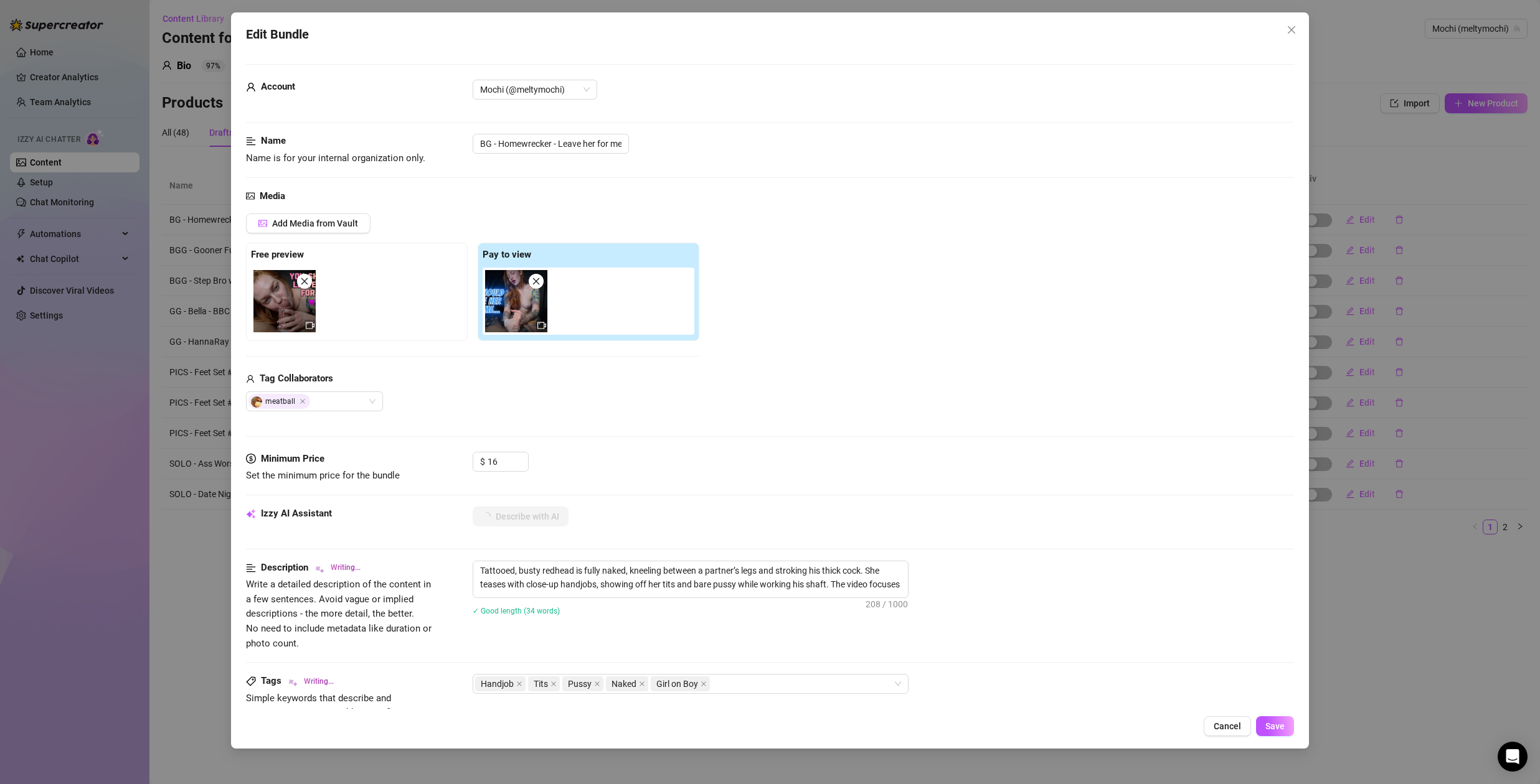
type textarea "Tattooed, busty redhead is fully naked, kneeling between a partner’s legs and s…"
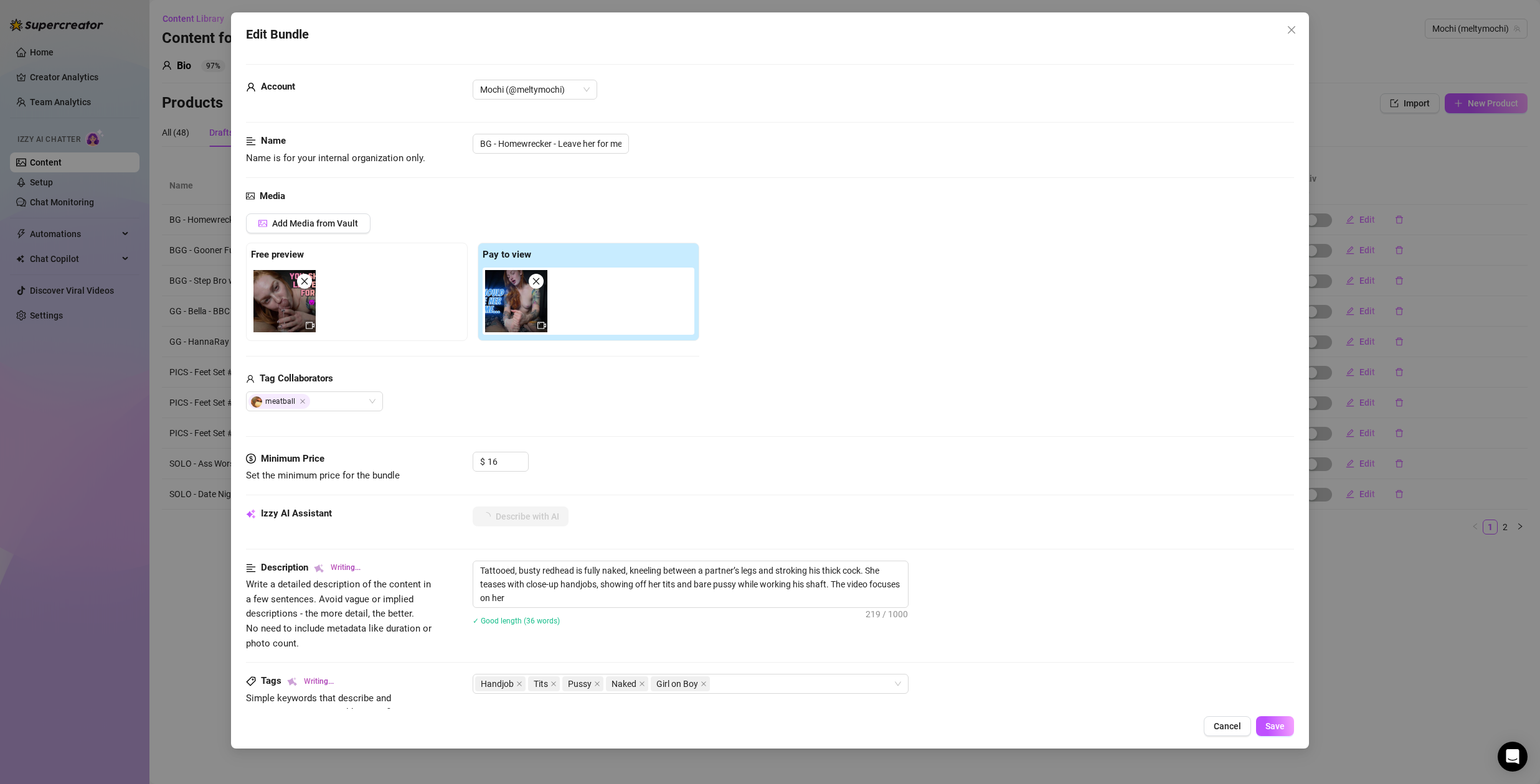
type textarea "Tattooed, busty redhead is fully naked, kneeling between a partner’s legs and s…"
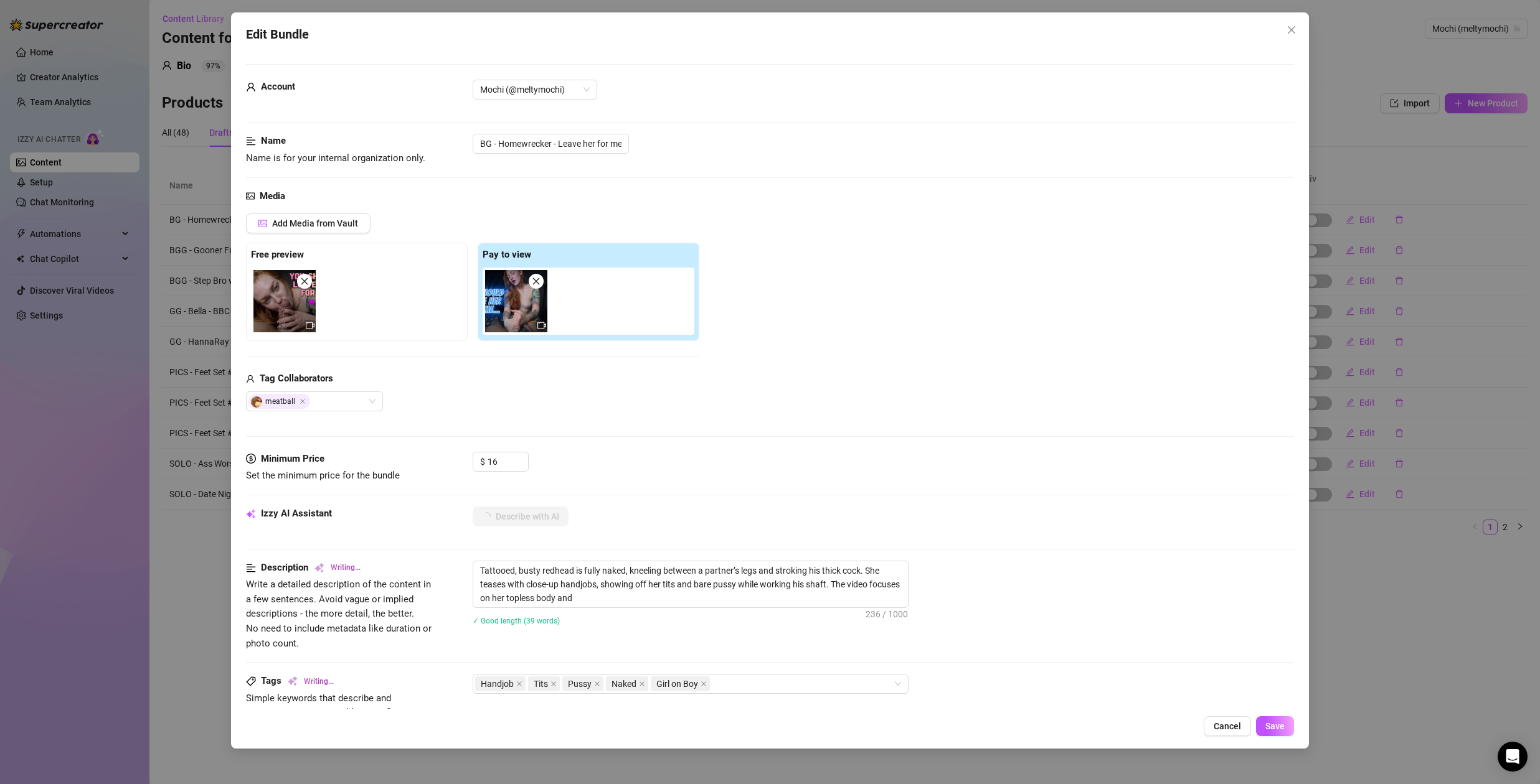
type textarea "Tattooed, busty redhead is fully naked, kneeling between a partner’s legs and s…"
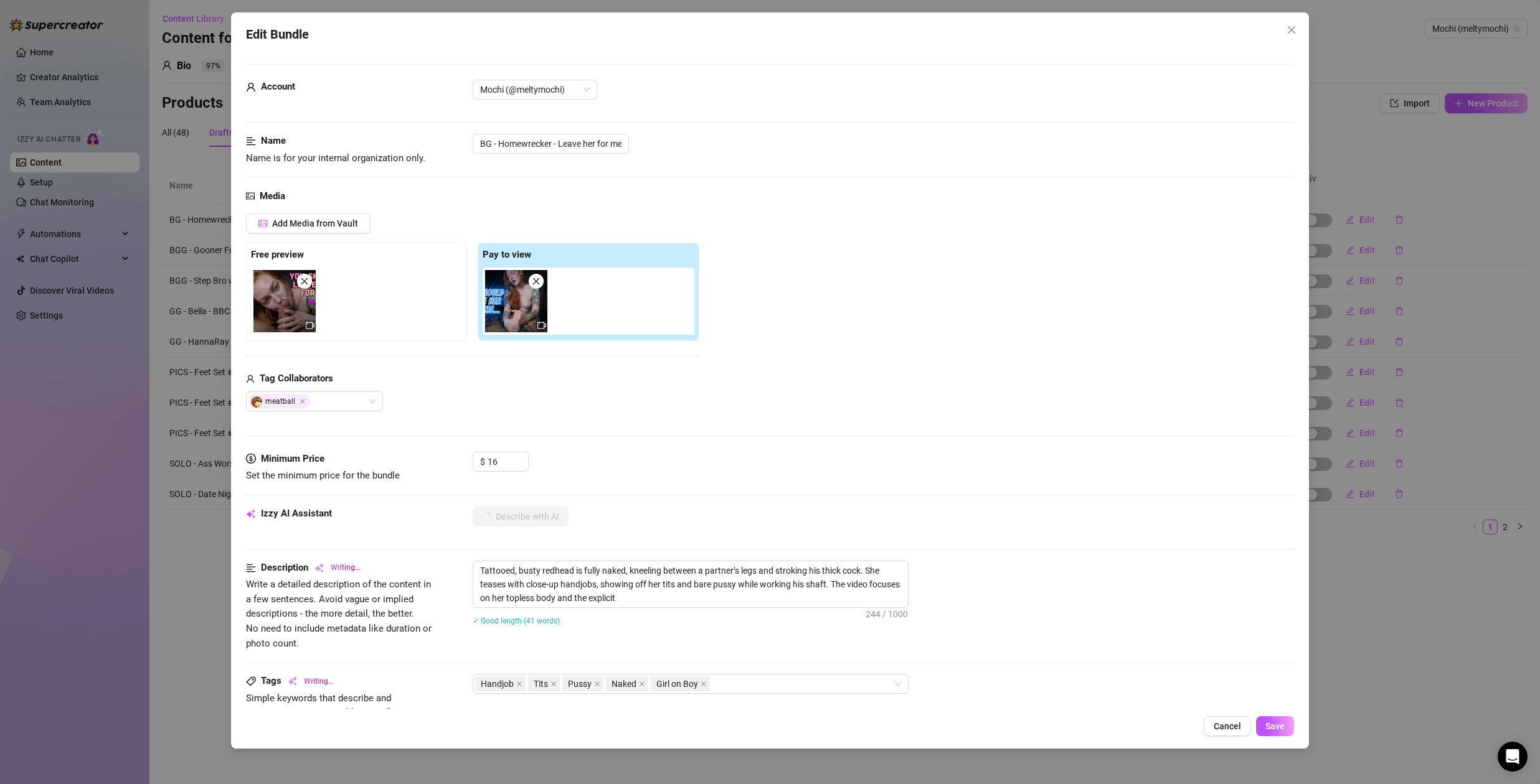
type textarea "Tattooed, busty redhead is fully naked, kneeling between a partner’s legs and s…"
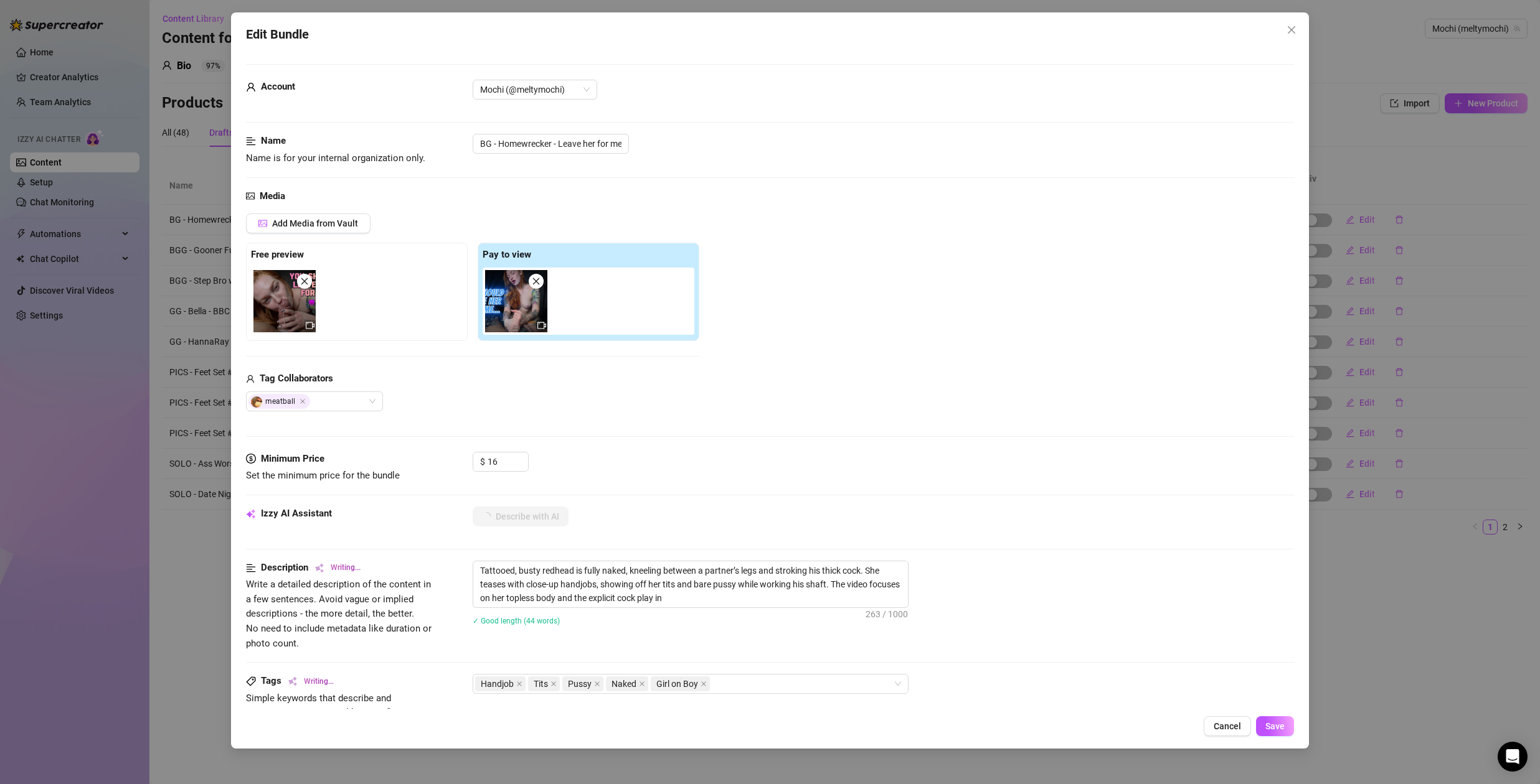
type textarea "Tattooed, busty redhead is fully naked, kneeling between a partner’s legs and s…"
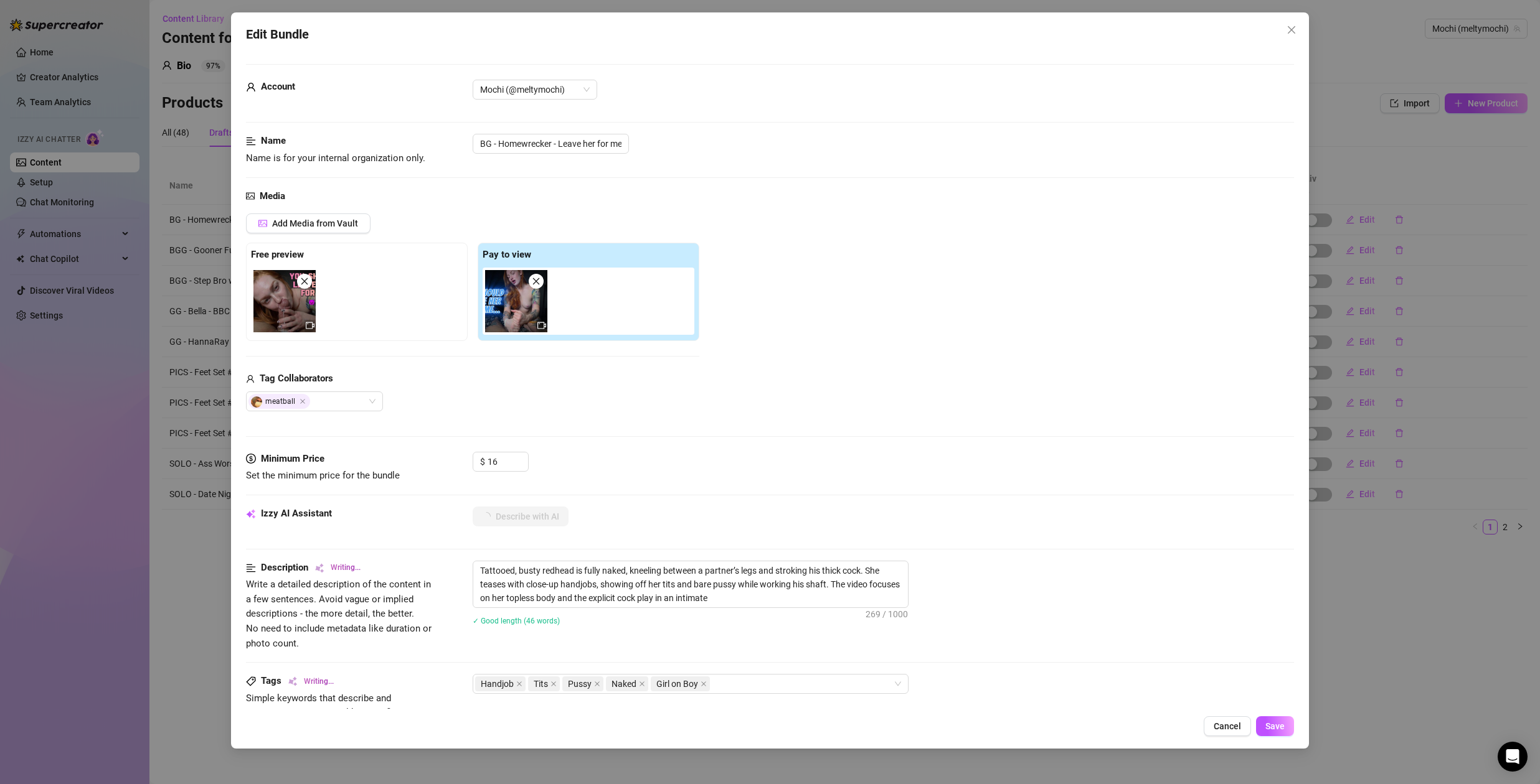
type textarea "Tattooed, busty redhead is fully naked, kneeling between a partner’s legs and s…"
click at [867, 569] on textarea "Tattooed, busty redhead is fully naked, kneeling between a partner’s legs and s…" at bounding box center [690, 584] width 435 height 46
type textarea "Tattooed, busty redhead is fully naked, kneeling between a partner’s legs and s…"
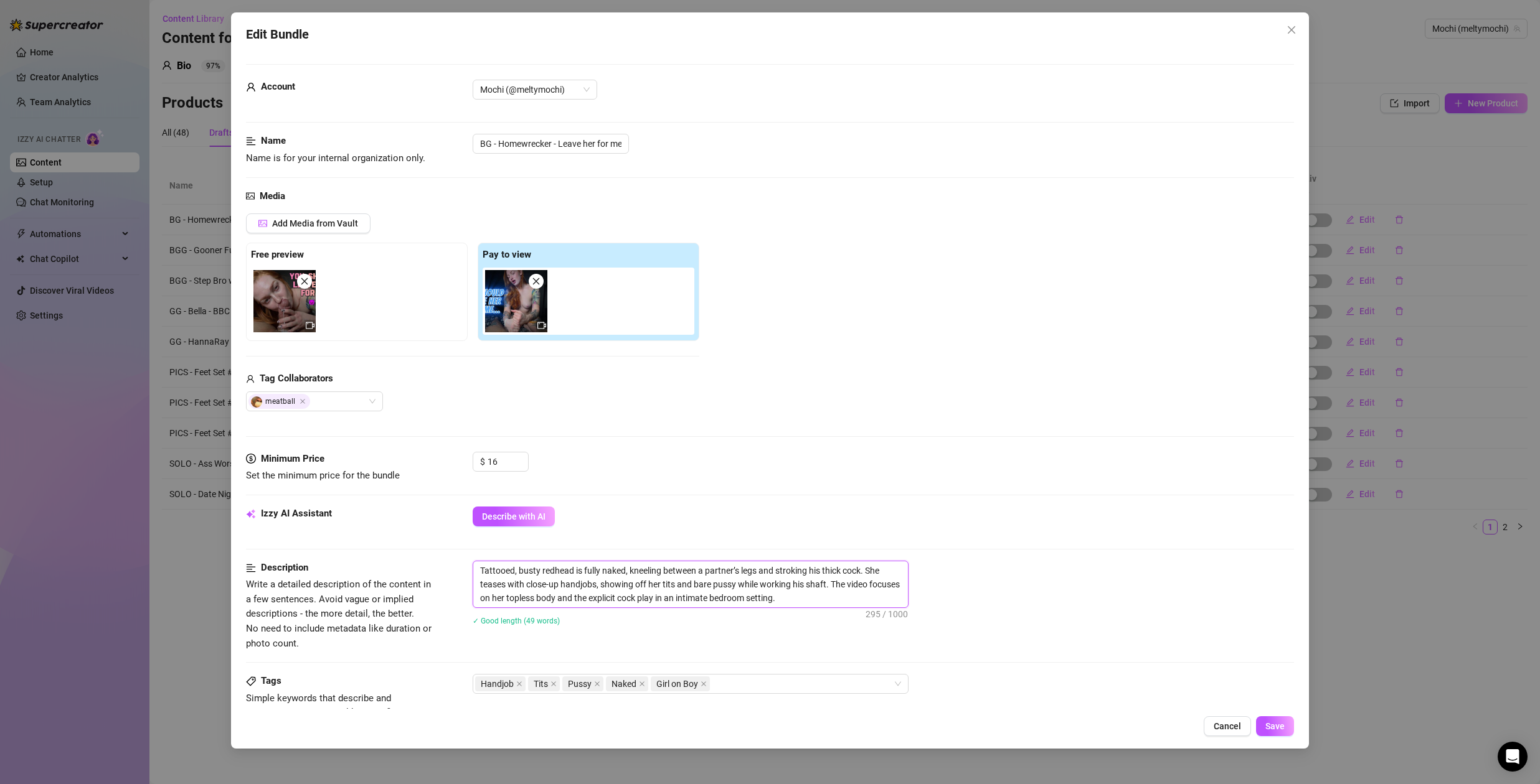
type textarea "Tattooed, busty redhead is fully naked, kneeling between a partner’s legs and s…"
click at [852, 598] on textarea "Tattooed, busty redhead is fully naked, kneeling between a partner’s legs and s…" at bounding box center [690, 584] width 435 height 46
click at [503, 613] on textarea "Tattooed, busty redhead is fully naked, kneeling between a partner’s legs and s…" at bounding box center [690, 591] width 435 height 60
click at [574, 613] on textarea "Tattooed, busty redhead is fully naked, kneeling between a partner’s legs and s…" at bounding box center [690, 591] width 435 height 60
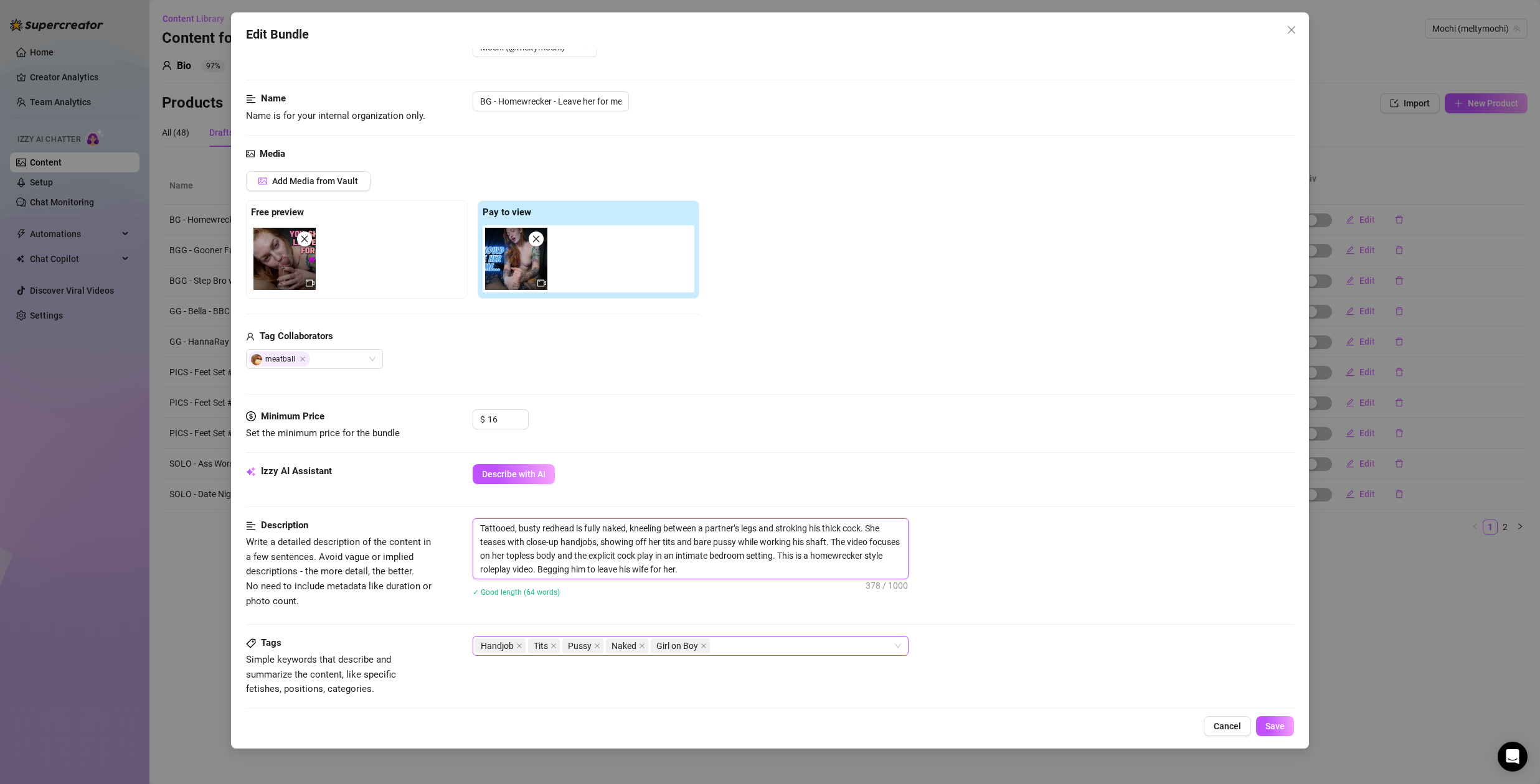
scroll to position [103, 0]
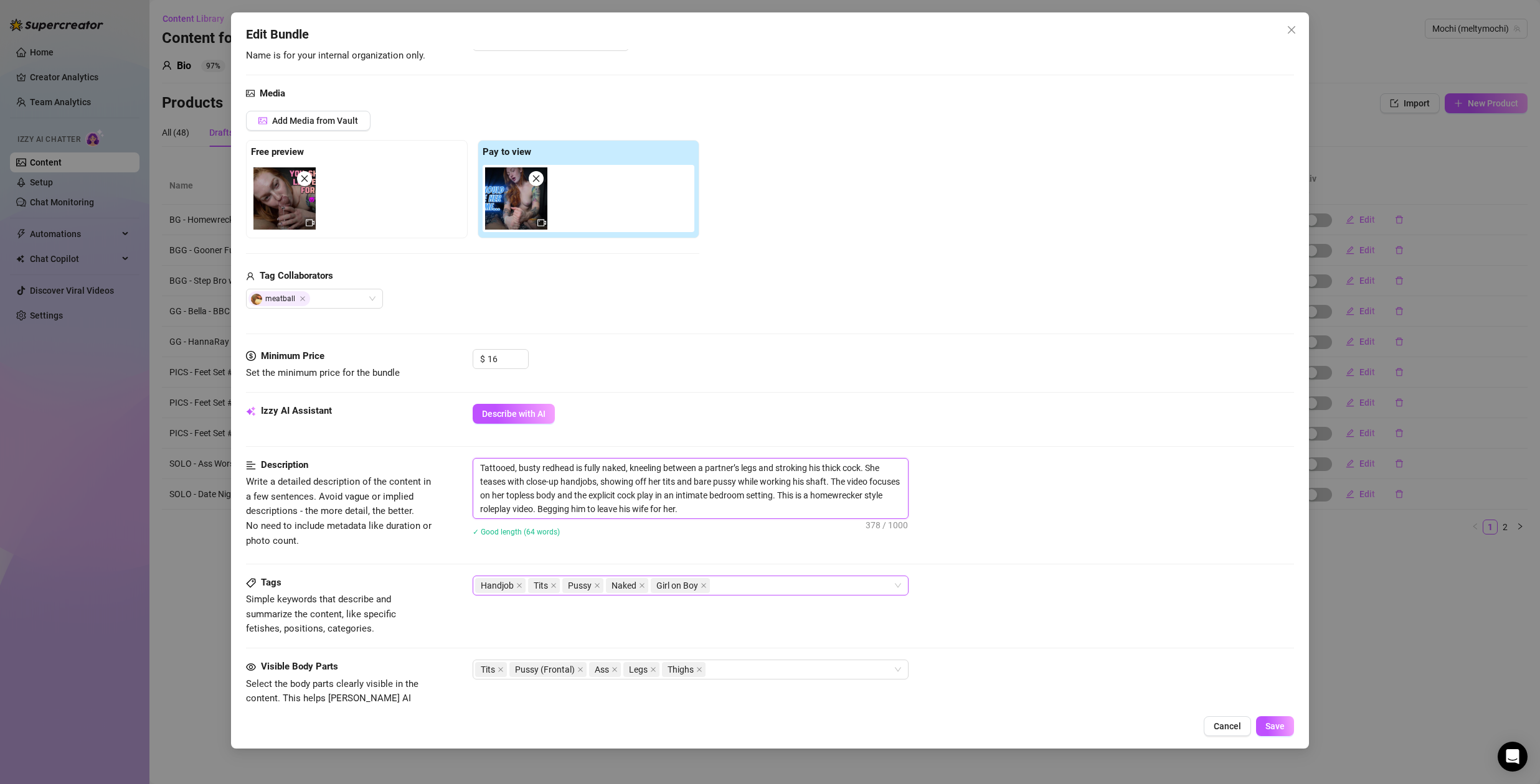
click at [743, 585] on div "Handjob Tits Pussy Naked Girl on Boy" at bounding box center [684, 585] width 418 height 17
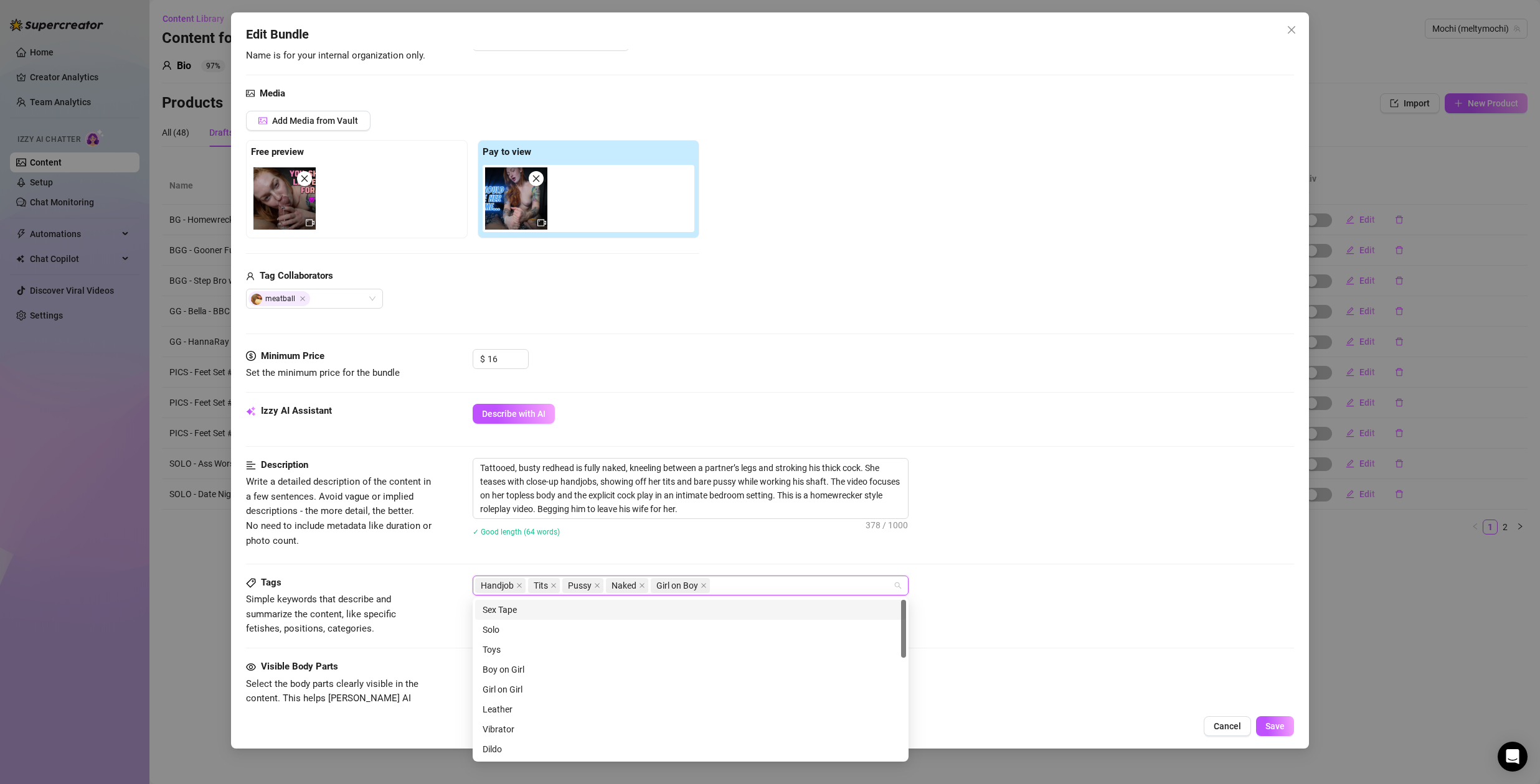
click at [541, 606] on div "Sex Tape" at bounding box center [690, 610] width 416 height 14
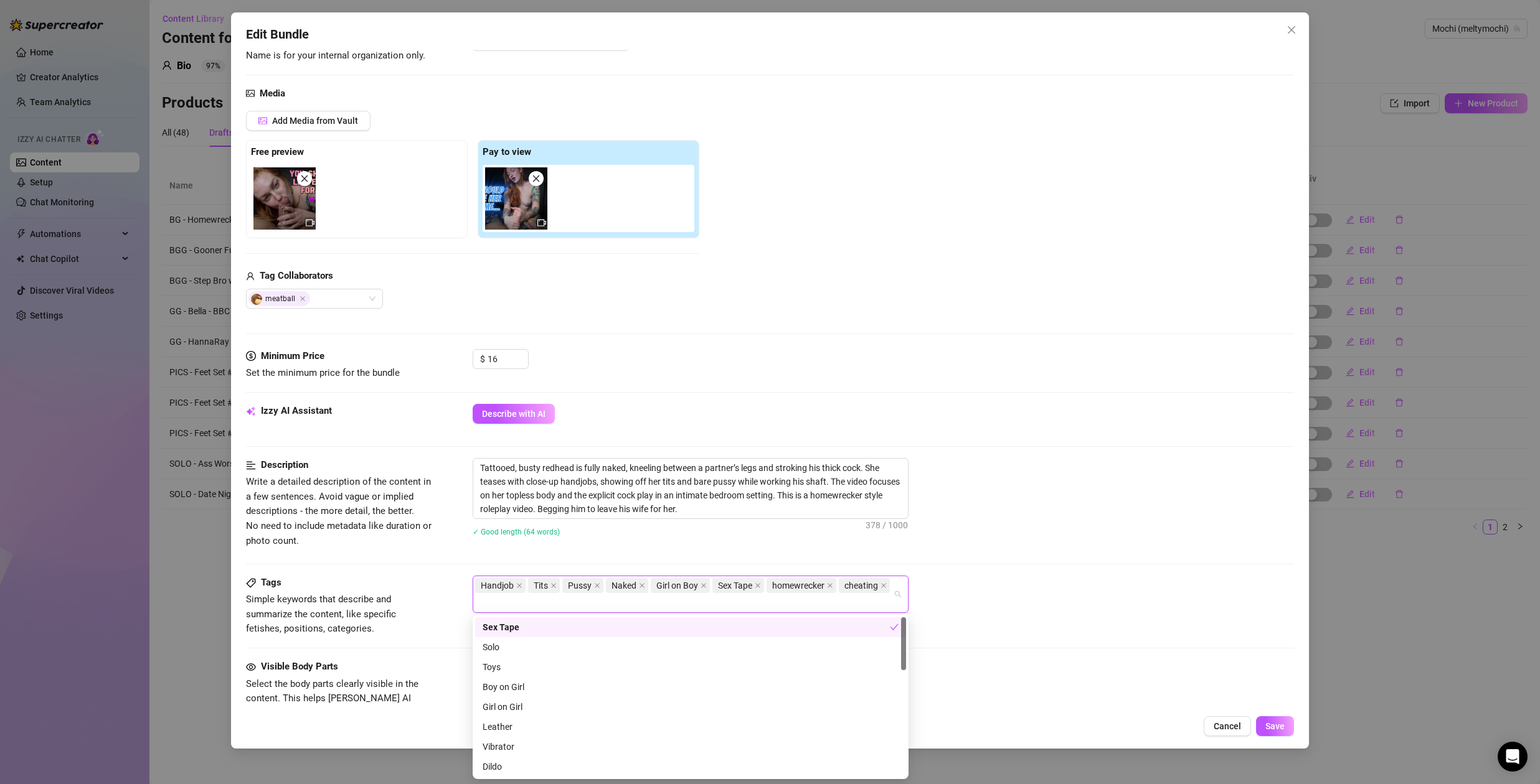
click at [1105, 468] on div "Tattooed, busty redhead is fully naked, kneeling between a partner’s legs and s…" at bounding box center [883, 488] width 821 height 61
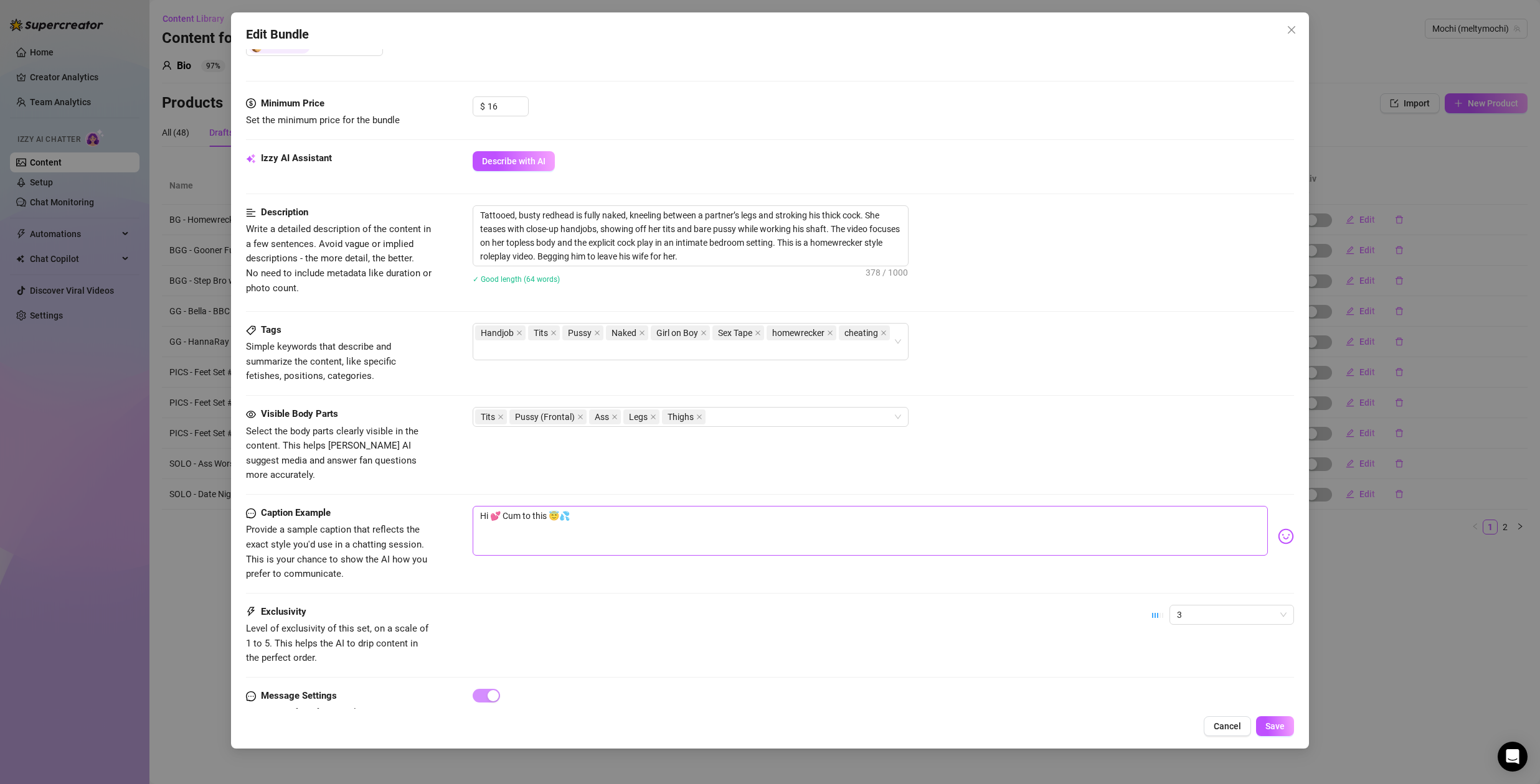
scroll to position [378, 0]
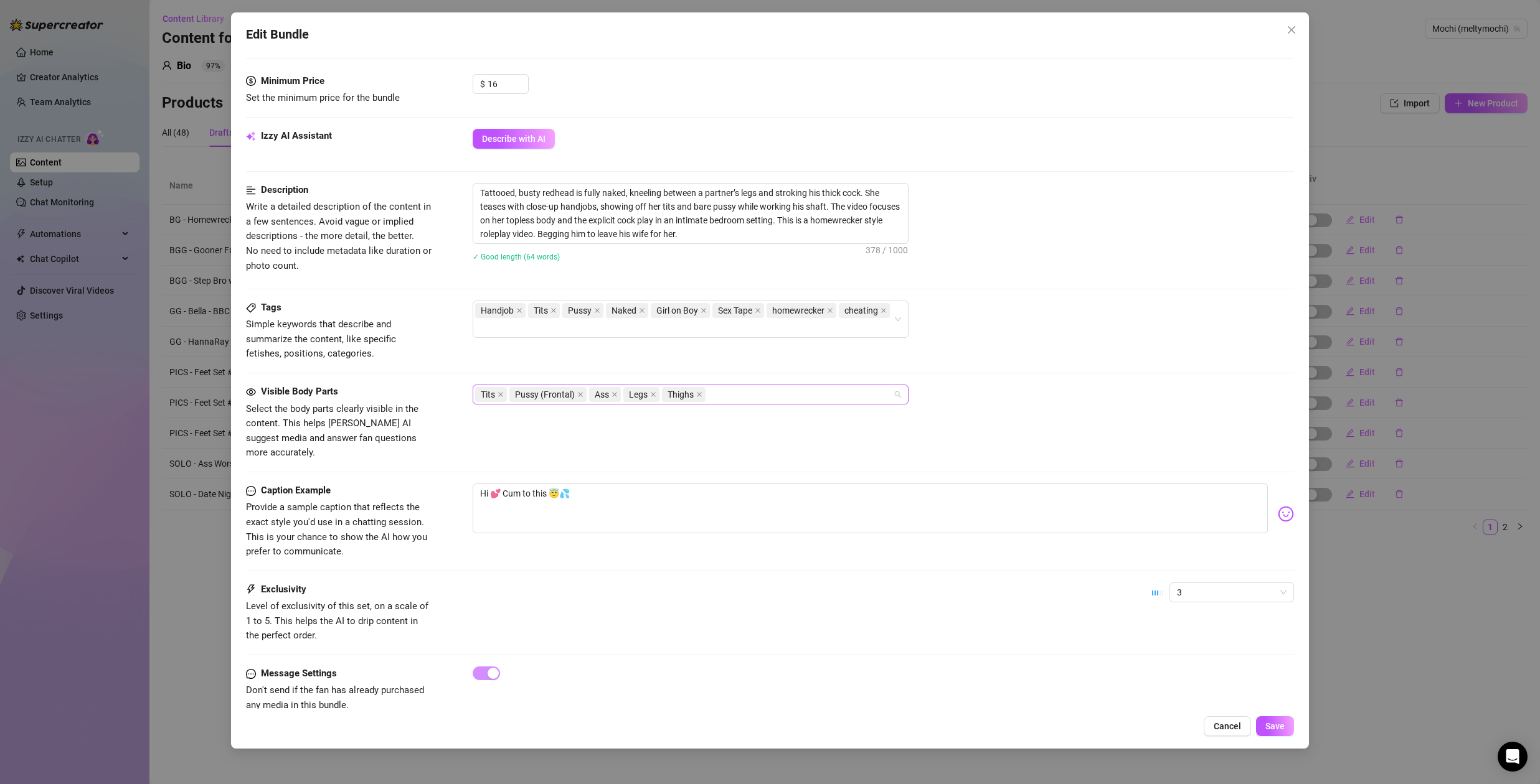
click at [787, 392] on div "Tits Pussy (Frontal) Ass Legs Thighs" at bounding box center [684, 395] width 418 height 17
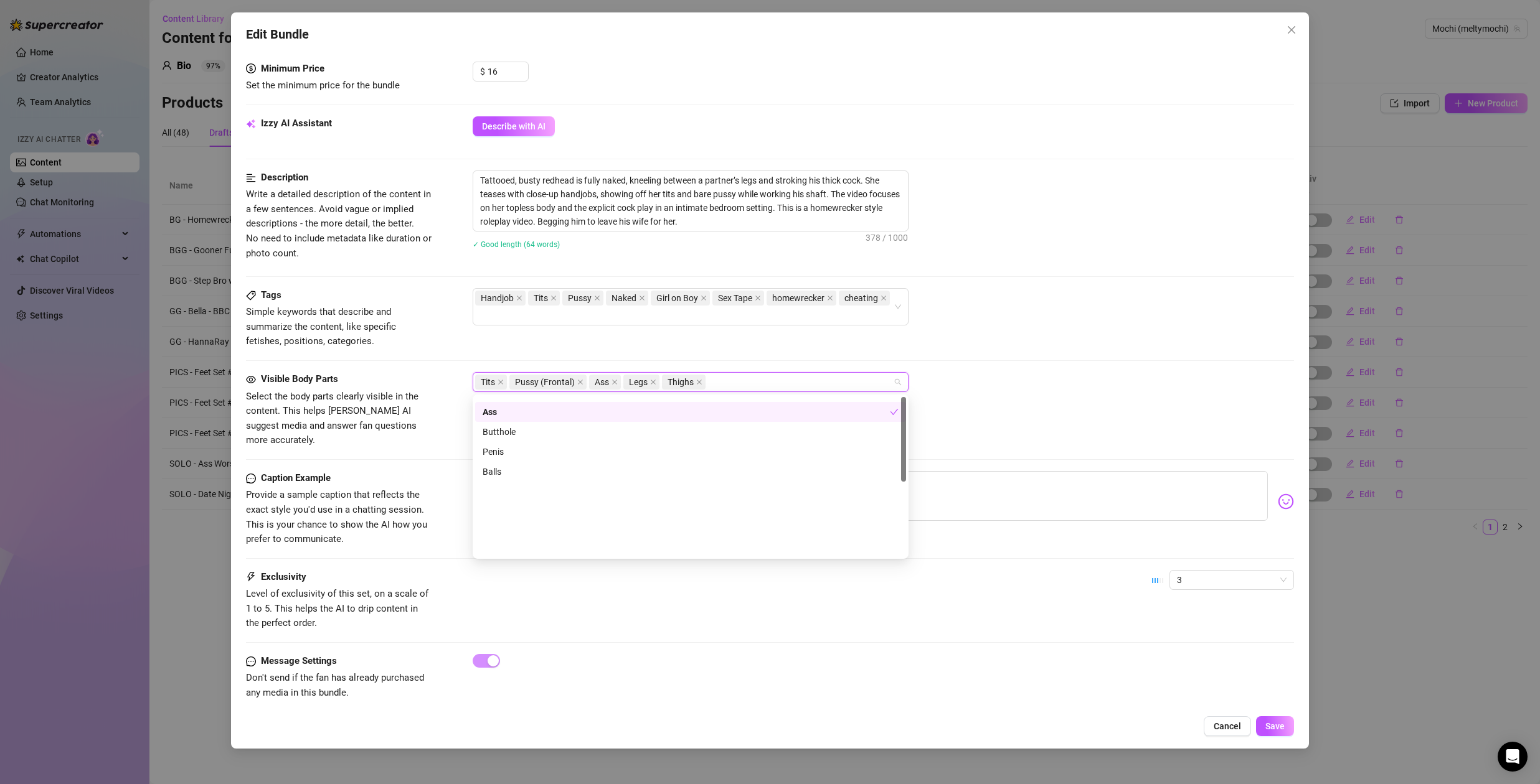
scroll to position [0, 0]
click at [830, 311] on div "Handjob Tits Pussy Naked Girl on Boy Sex Tape homewrecker cheating" at bounding box center [684, 307] width 418 height 35
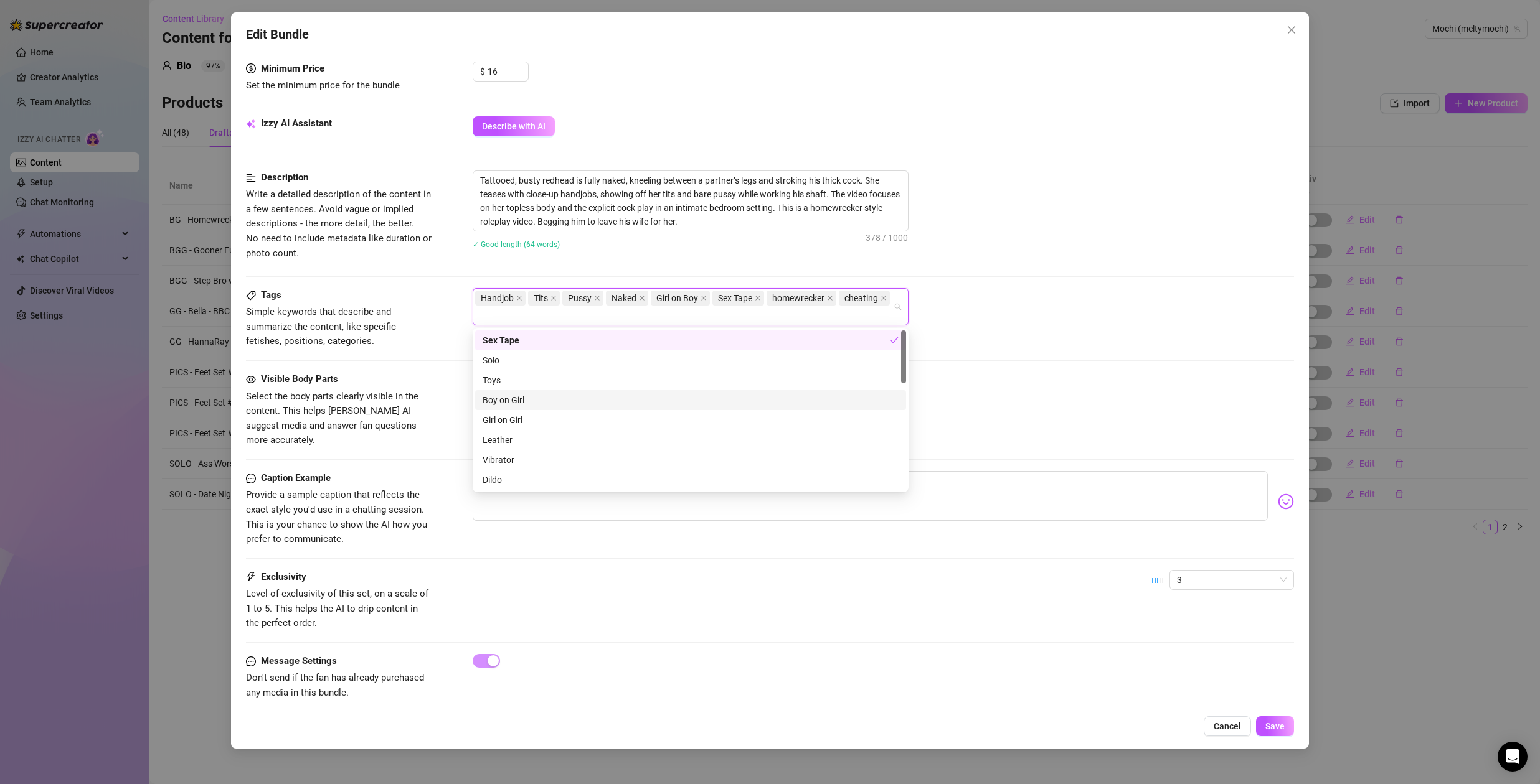
click at [525, 396] on div "Boy on Girl" at bounding box center [690, 400] width 416 height 14
click at [529, 391] on div "Oral" at bounding box center [690, 394] width 416 height 14
click at [521, 413] on div "BJ" at bounding box center [690, 414] width 416 height 14
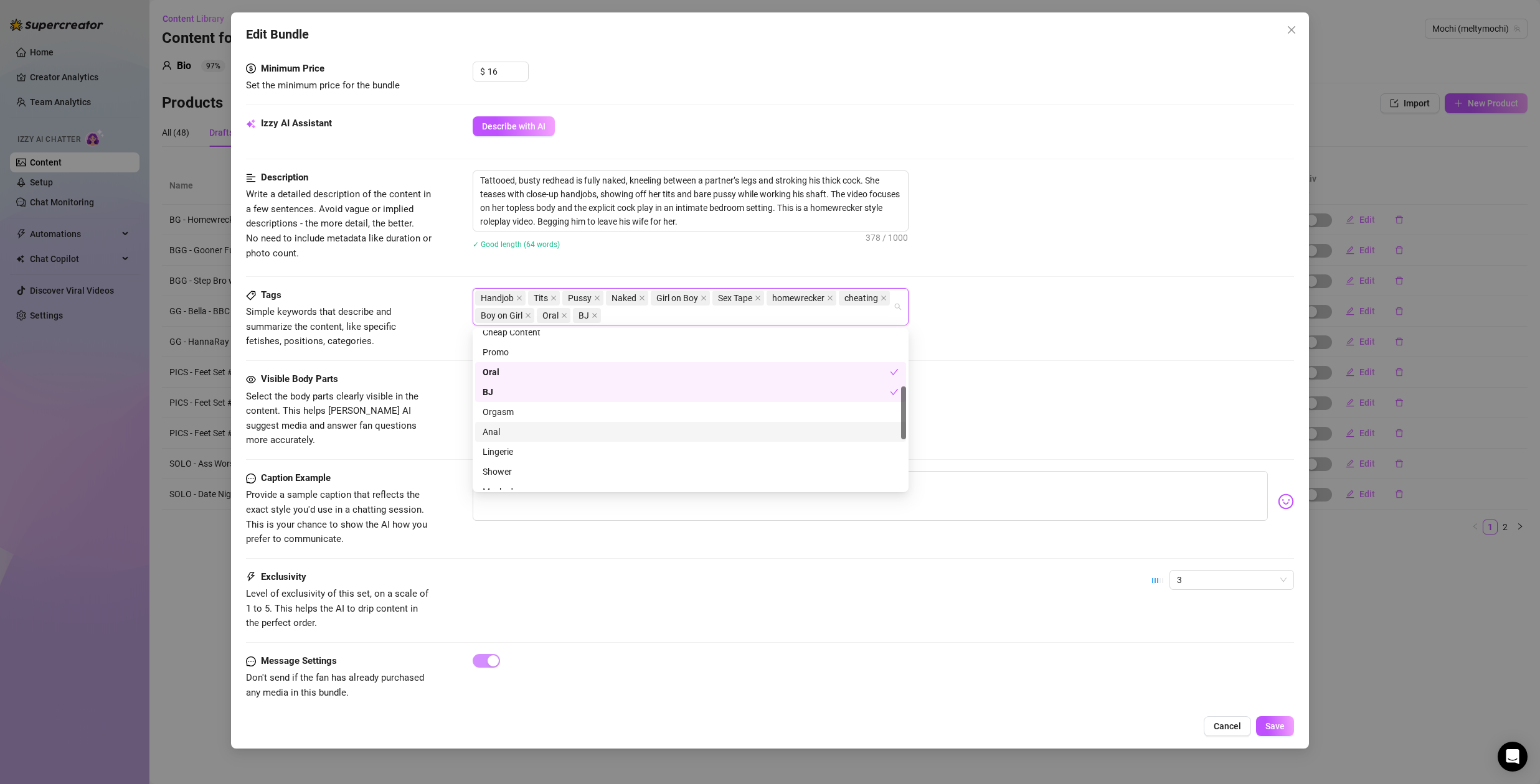
scroll to position [283, 0]
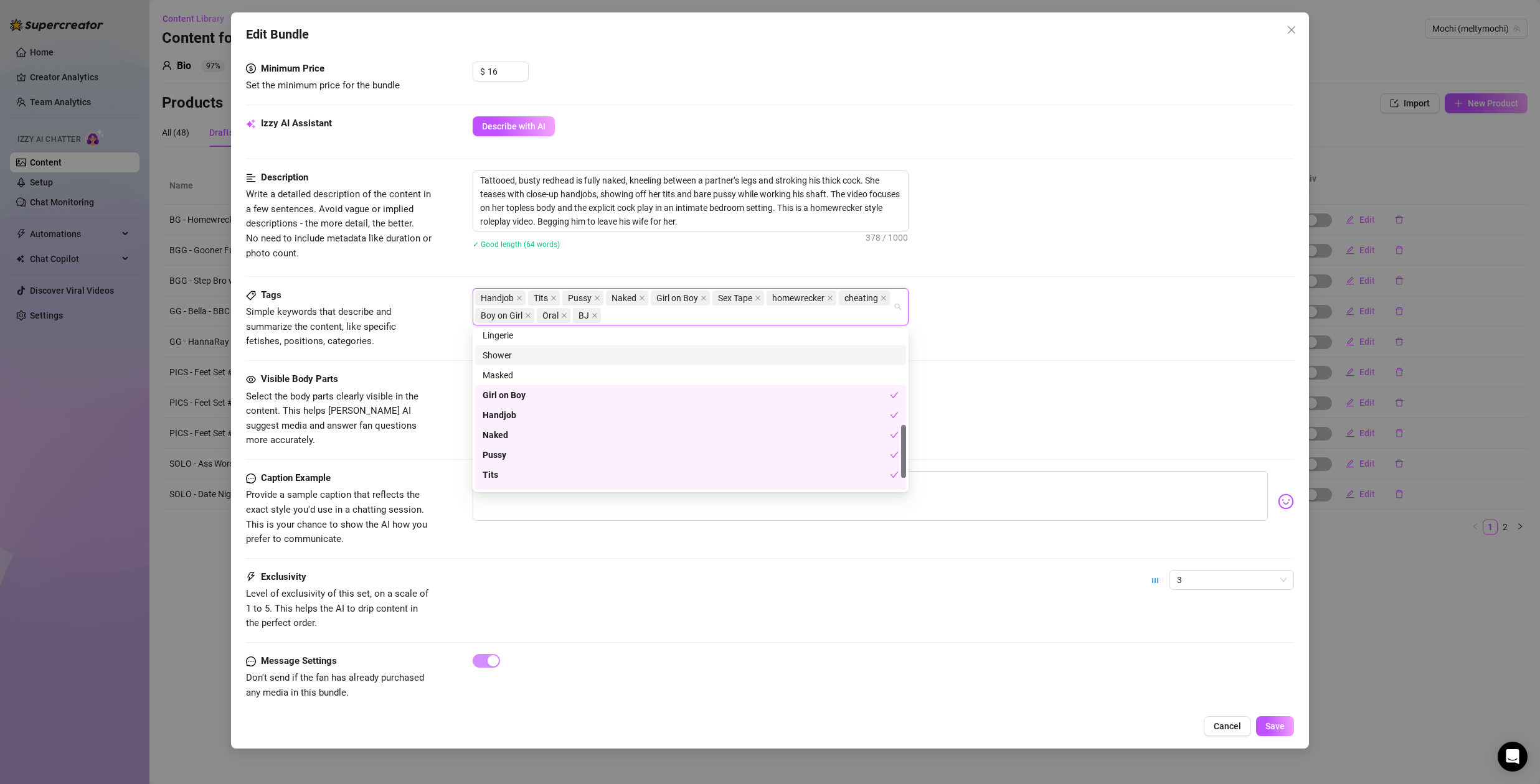
click at [967, 340] on div "Tags Simple keywords that describe and summarize the content, like specific fet…" at bounding box center [770, 318] width 1048 height 61
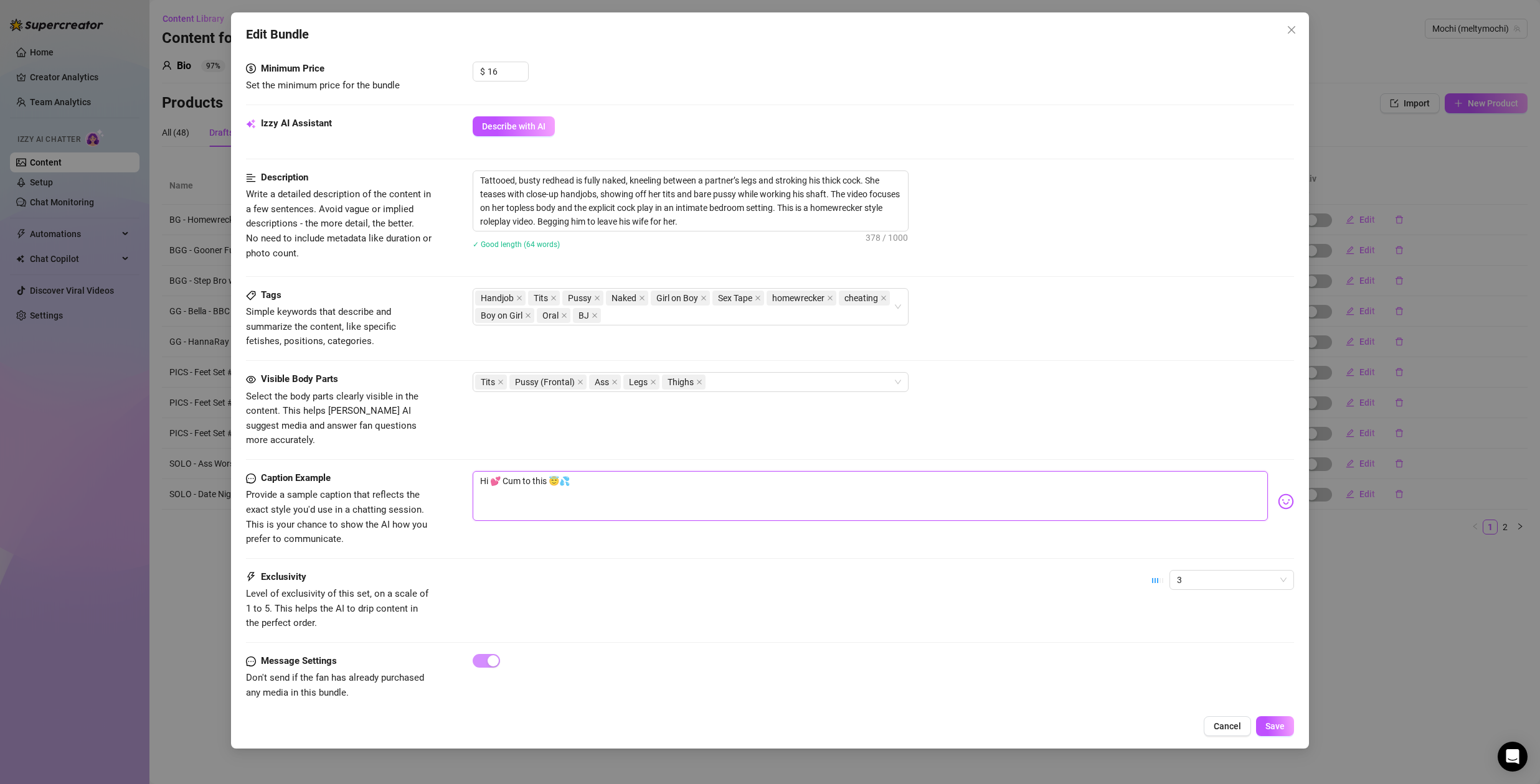
click at [600, 471] on textarea "Hi 💕 Cum to this 😇💦" at bounding box center [870, 496] width 795 height 50
drag, startPoint x: 484, startPoint y: 466, endPoint x: 454, endPoint y: 468, distance: 30.1
click at [453, 471] on div "Caption Example Provide a sample caption that reflects the exact style you'd us…" at bounding box center [770, 509] width 1048 height 76
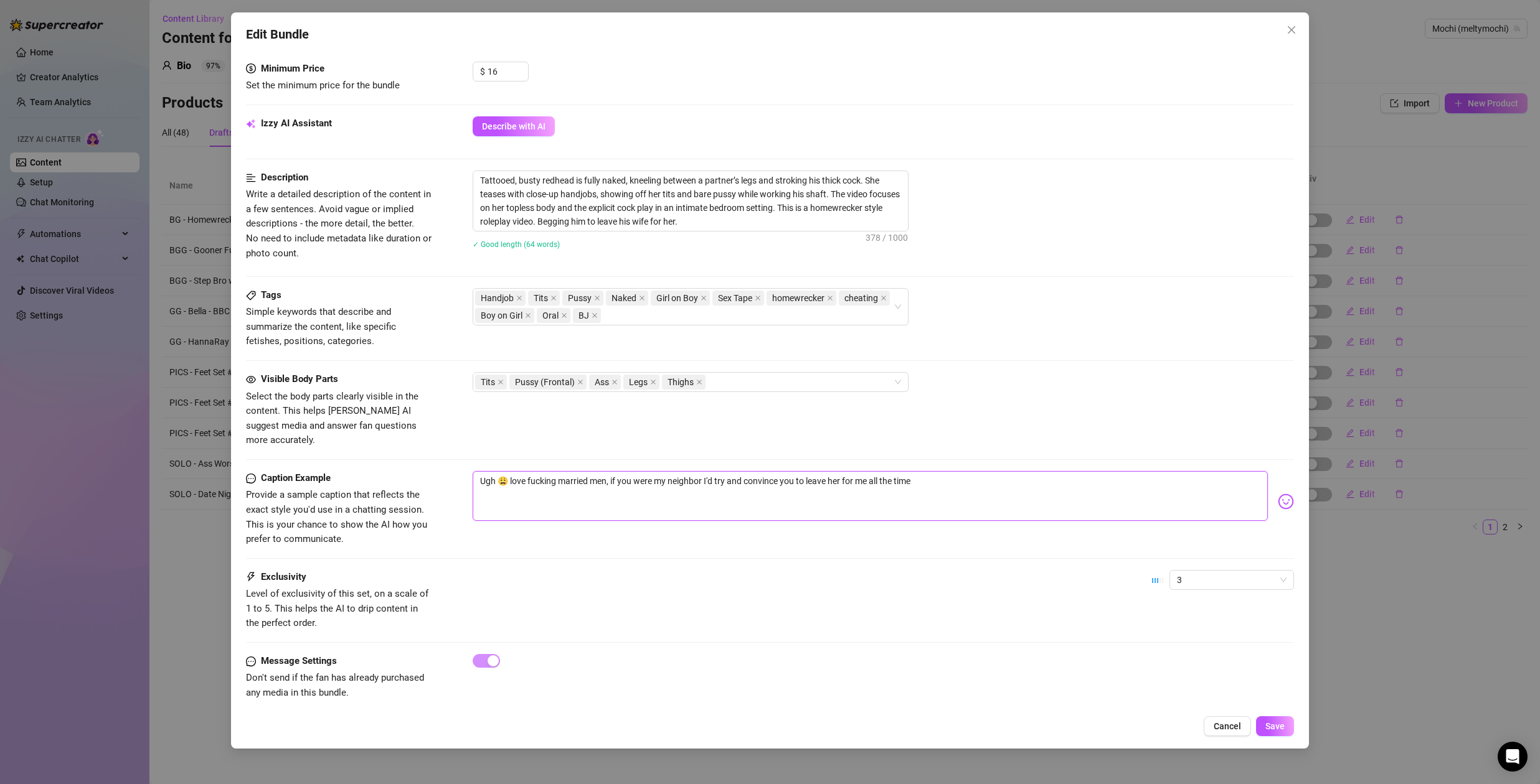
click at [608, 471] on textarea "Ugh 😩 love fucking married men, if you were my neighbor I'd try and convince yo…" at bounding box center [870, 496] width 795 height 50
click at [953, 471] on textarea "Ugh 😩 love fucking married men 🥵💦 if you were my neighbor I'd try and convince …" at bounding box center [870, 496] width 795 height 50
click at [721, 471] on textarea "Ugh 😩 love fucking married men 🥵💦 if you were my neighbor I'd try and convince …" at bounding box center [870, 496] width 795 height 50
click at [732, 471] on textarea "Ugh 😩 love fucking married men 🥵💦 if you were my neighbor I'd try and convince …" at bounding box center [870, 496] width 795 height 50
click at [1050, 471] on textarea "Ugh 😩 love fucking married men 🥵💦 if you were my neighbor I'd be your side piec…" at bounding box center [870, 496] width 795 height 50
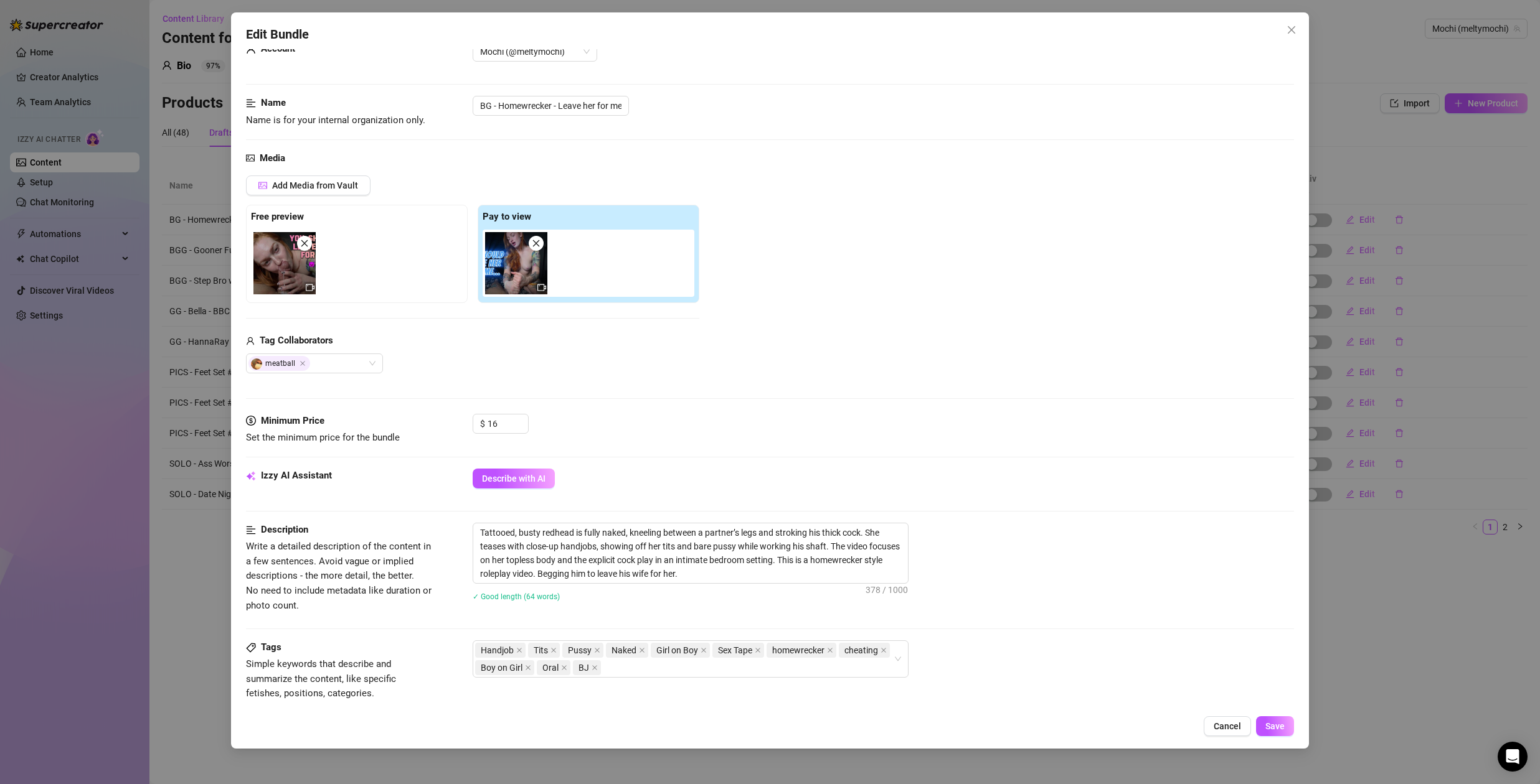
scroll to position [264, 0]
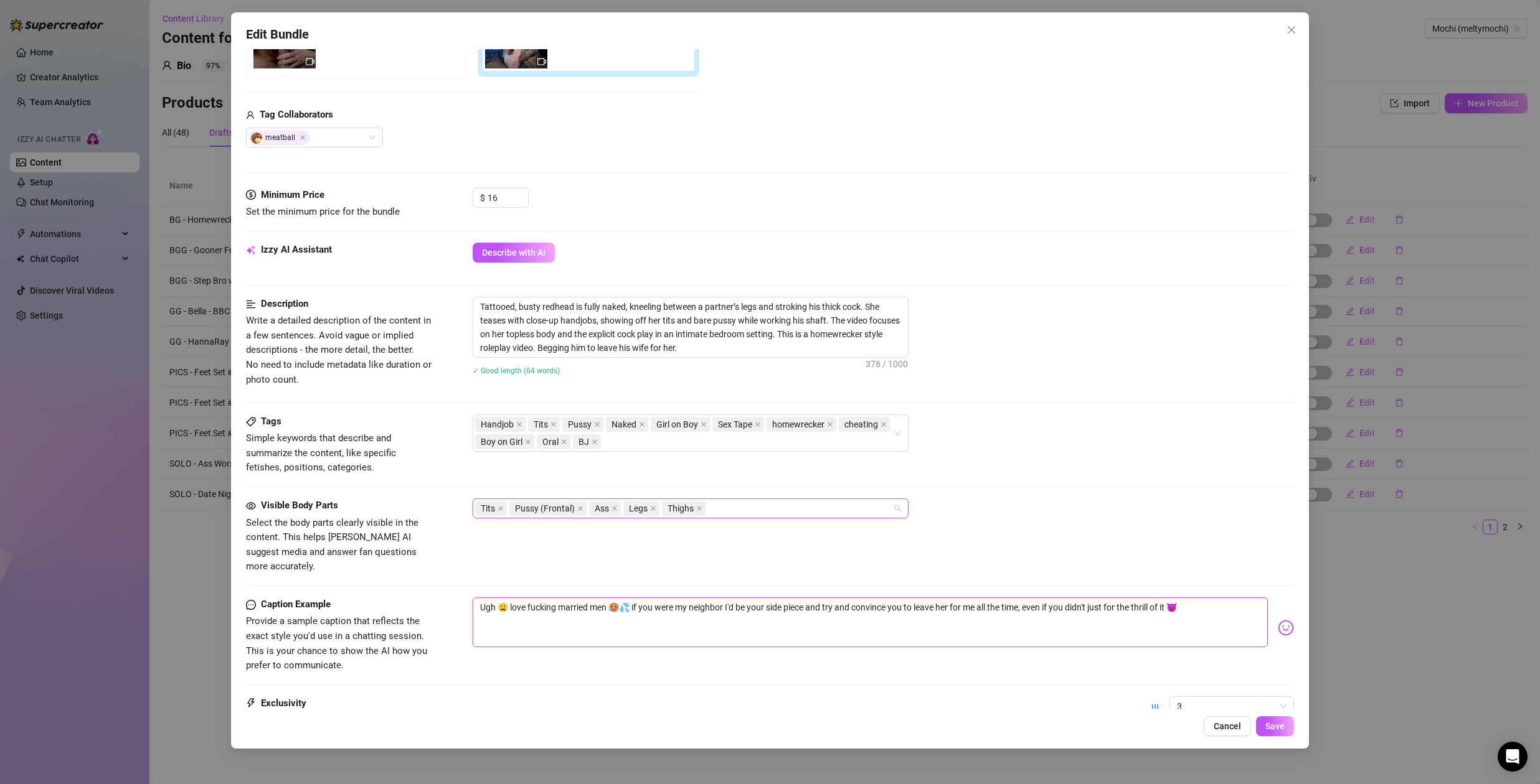
click at [731, 503] on div "Tits Pussy (Frontal) Ass Legs Thighs" at bounding box center [684, 508] width 418 height 17
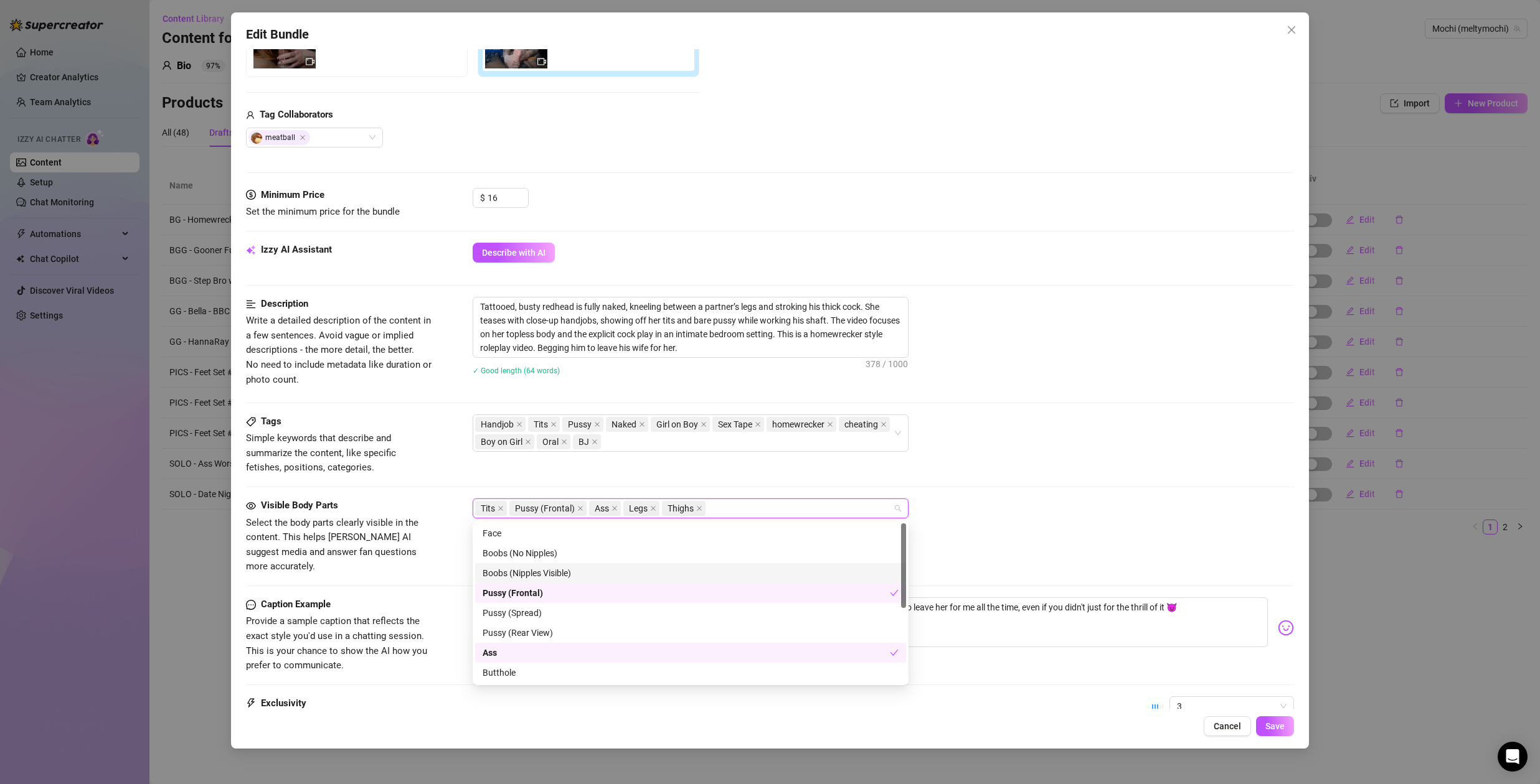
click at [560, 575] on div "Boobs (Nipples Visible)" at bounding box center [690, 573] width 416 height 14
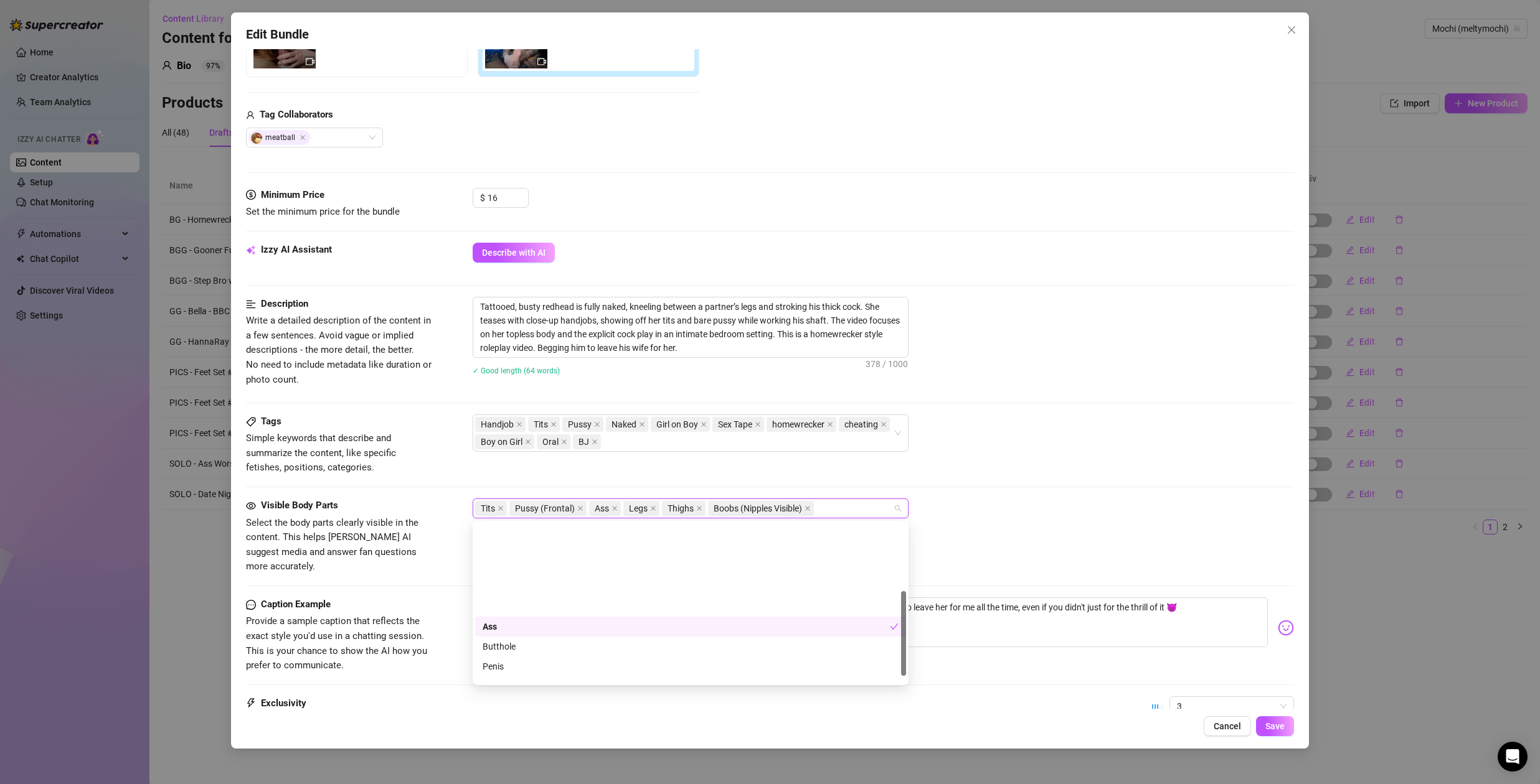
scroll to position [126, 0]
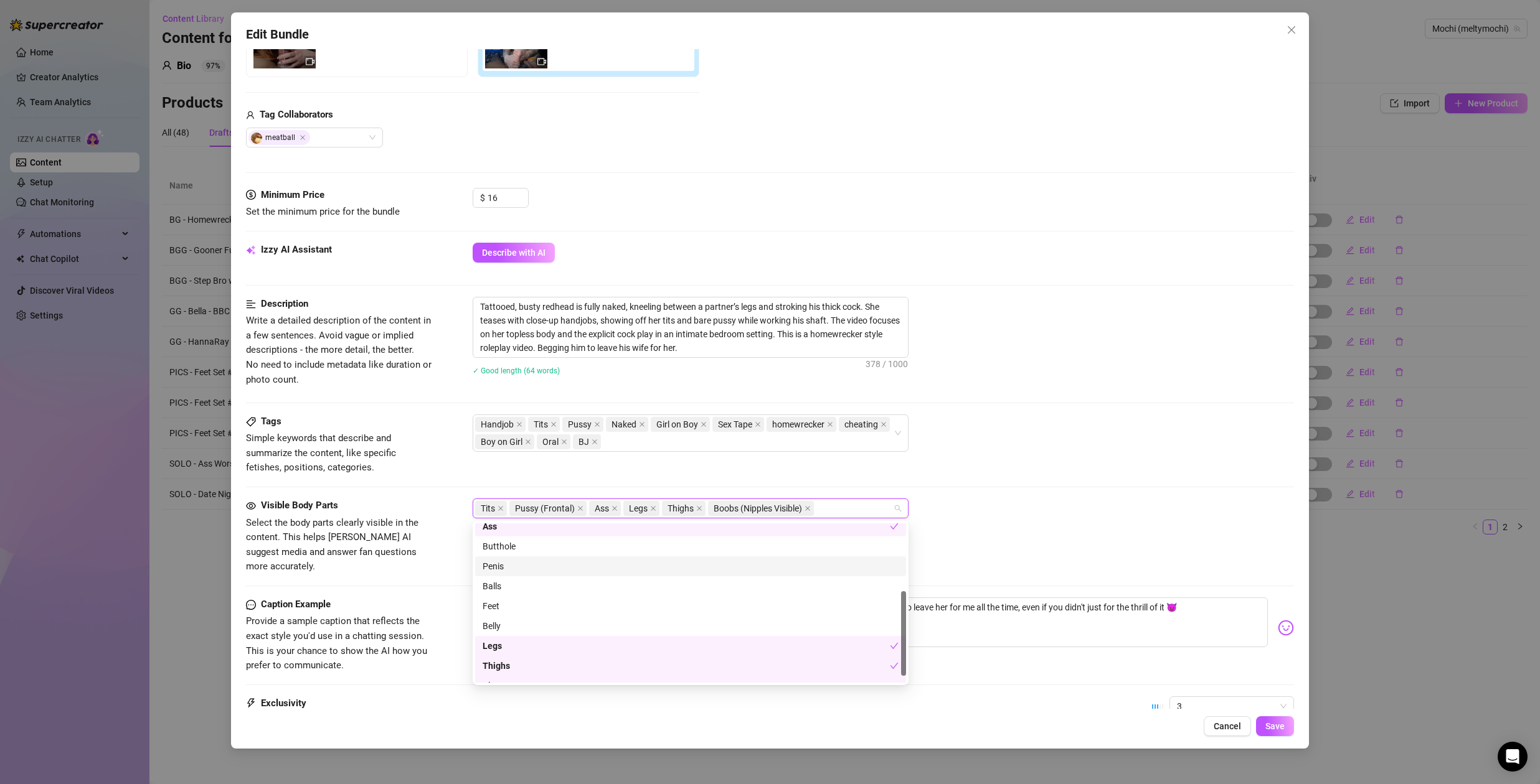
click at [541, 567] on div "Penis" at bounding box center [690, 567] width 416 height 14
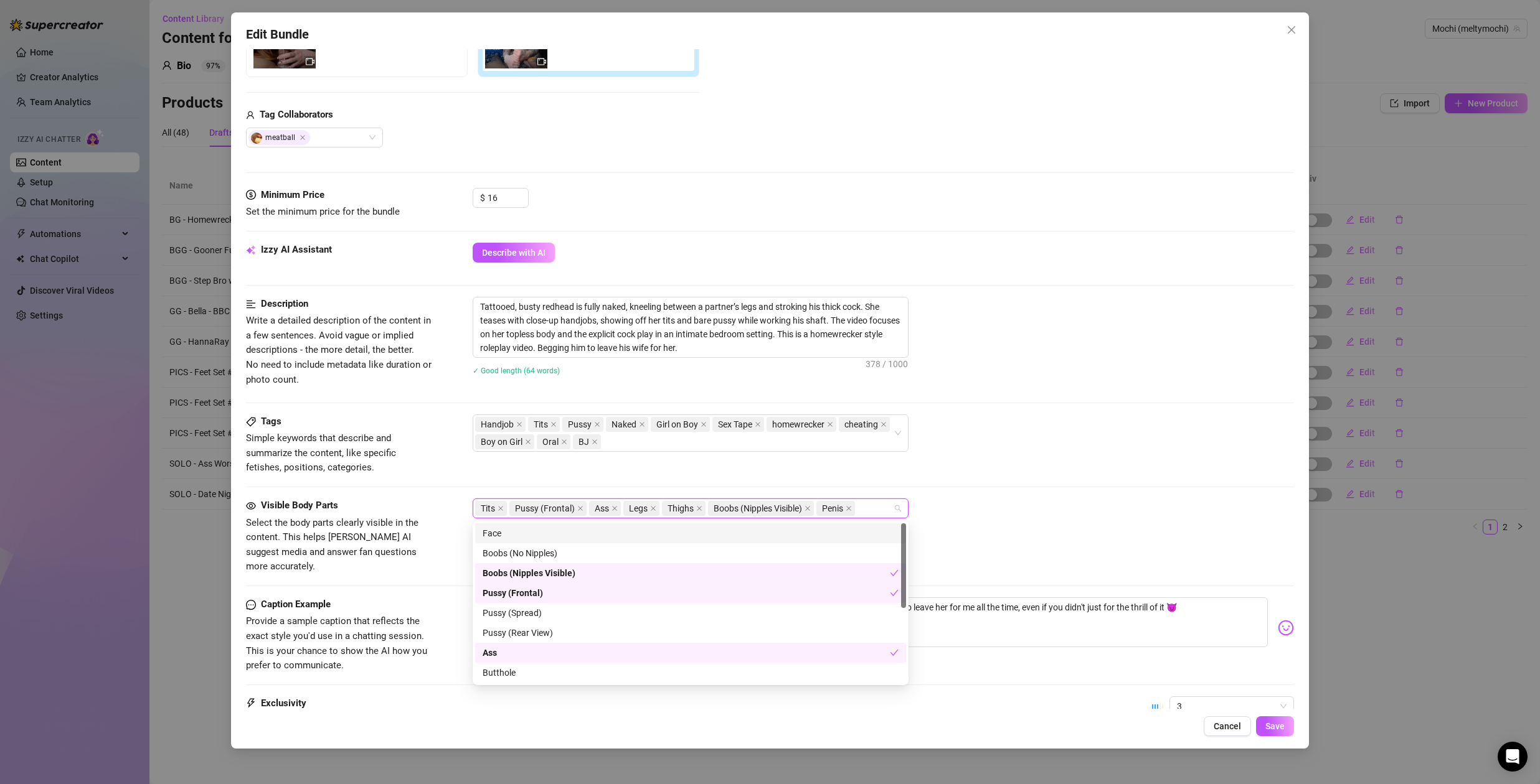
click at [544, 530] on div "Face" at bounding box center [690, 533] width 416 height 14
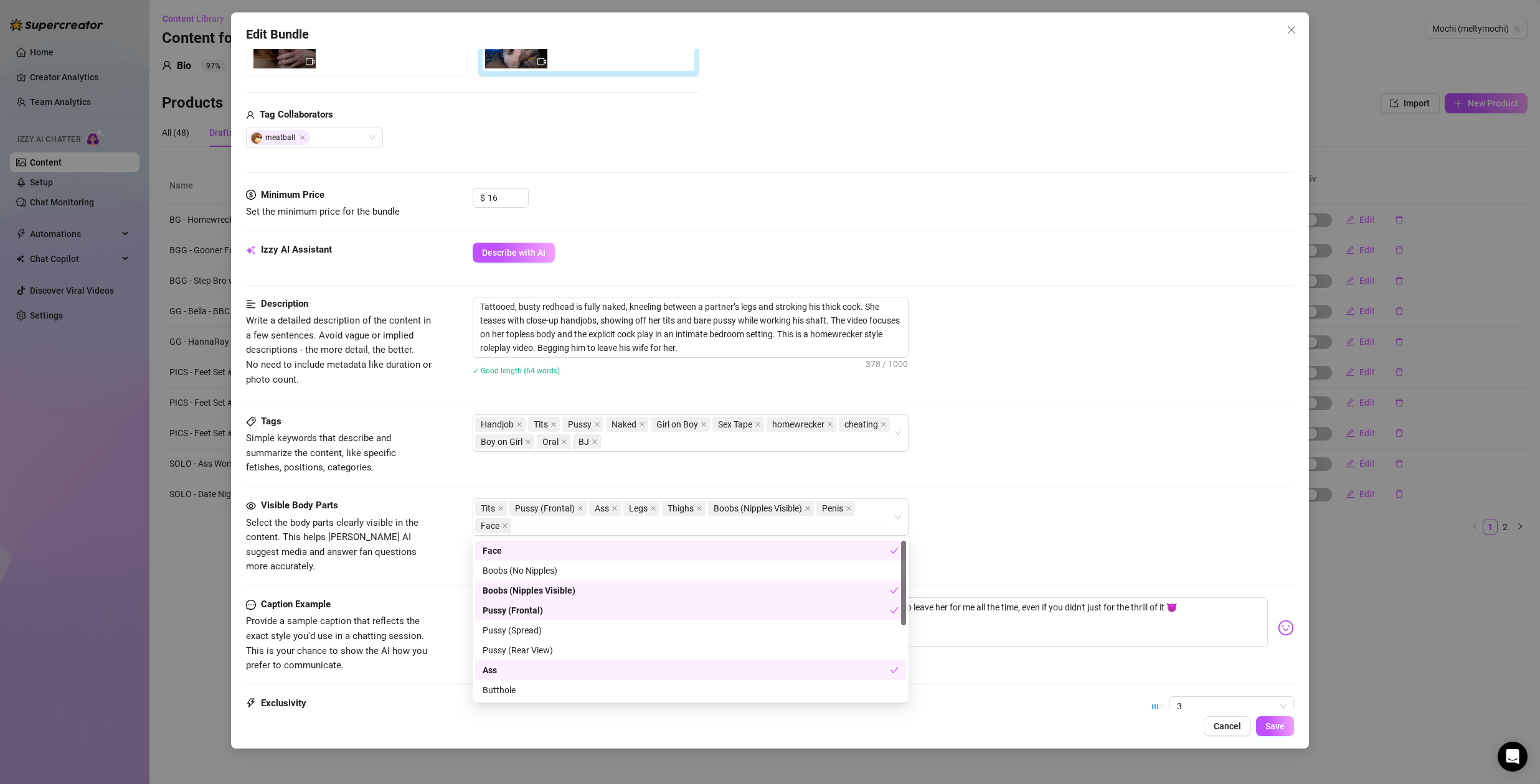
click at [1166, 480] on div "Tags Simple keywords that describe and summarize the content, like specific fet…" at bounding box center [770, 456] width 1048 height 84
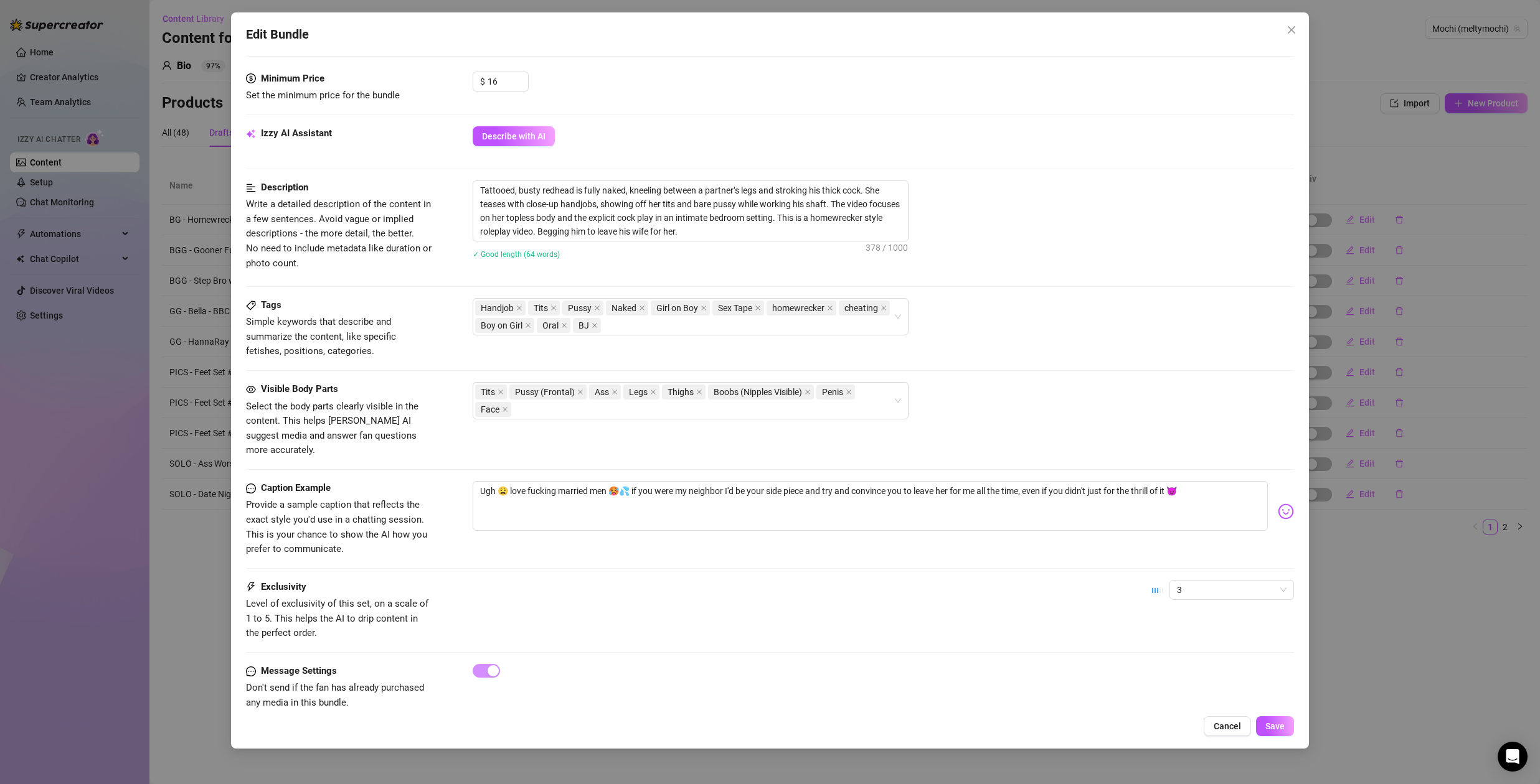
scroll to position [390, 0]
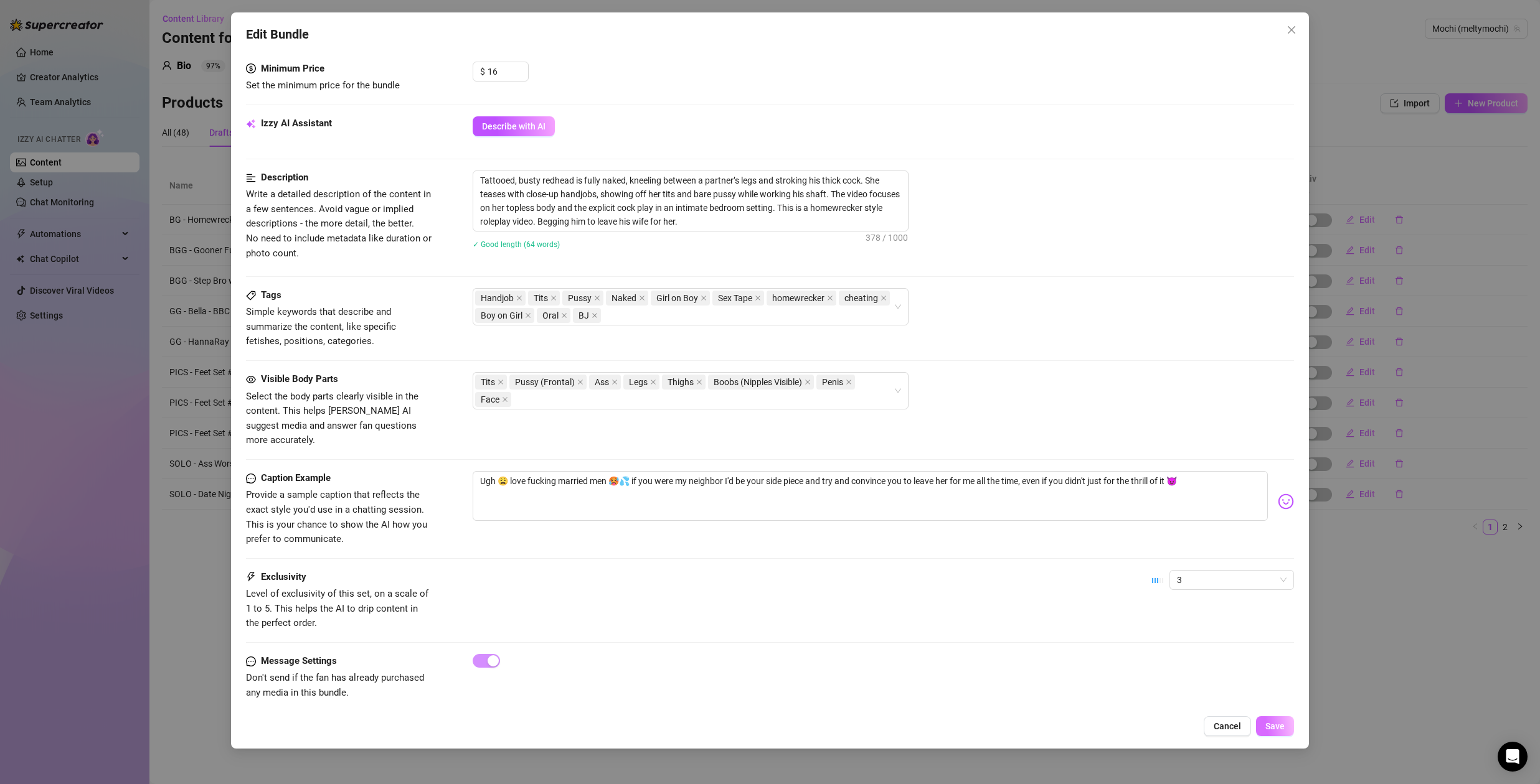
click at [1274, 726] on span "Save" at bounding box center [1274, 726] width 19 height 10
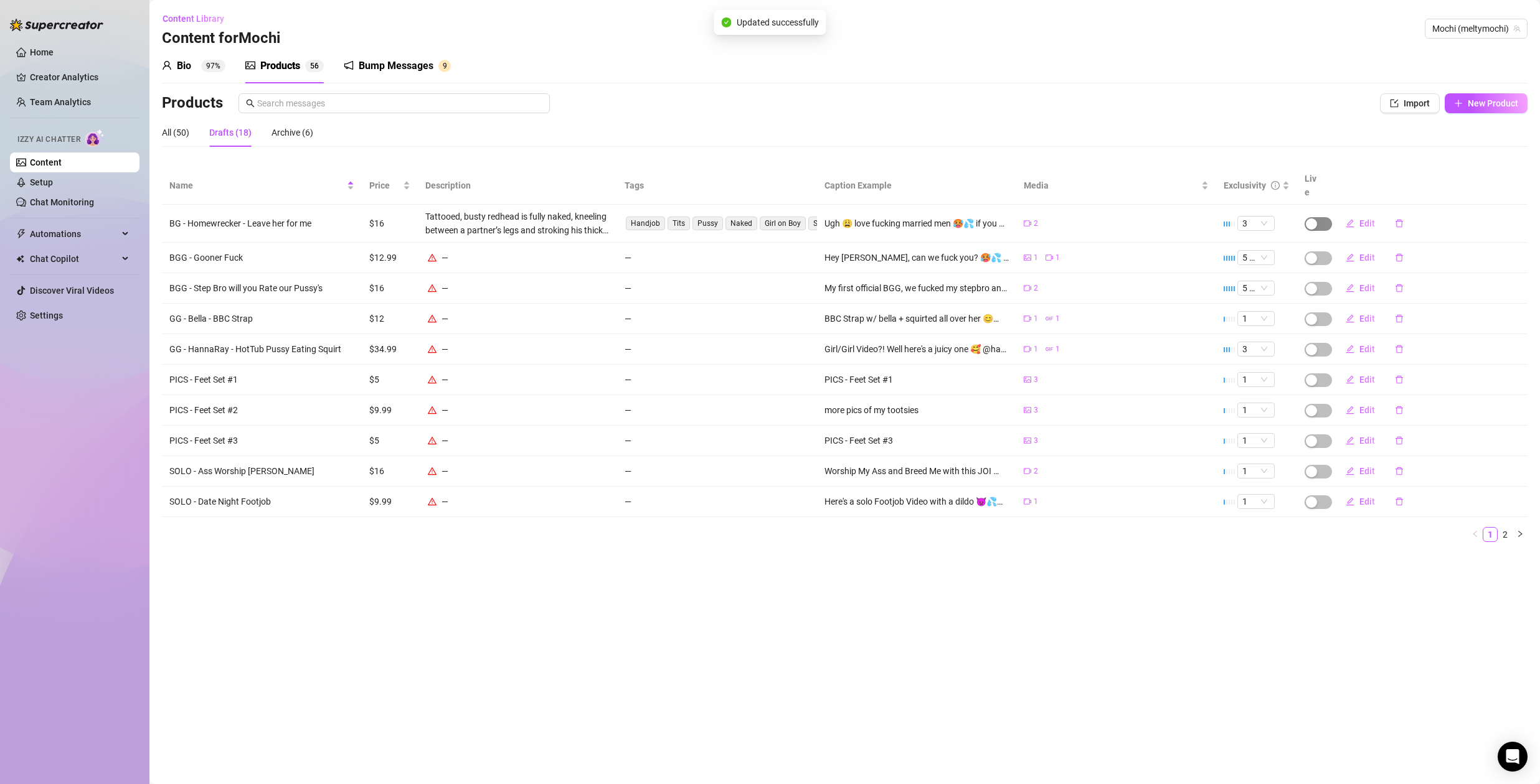
click at [1315, 219] on div "button" at bounding box center [1311, 224] width 11 height 11
click at [1405, 179] on span "OK" at bounding box center [1402, 180] width 12 height 10
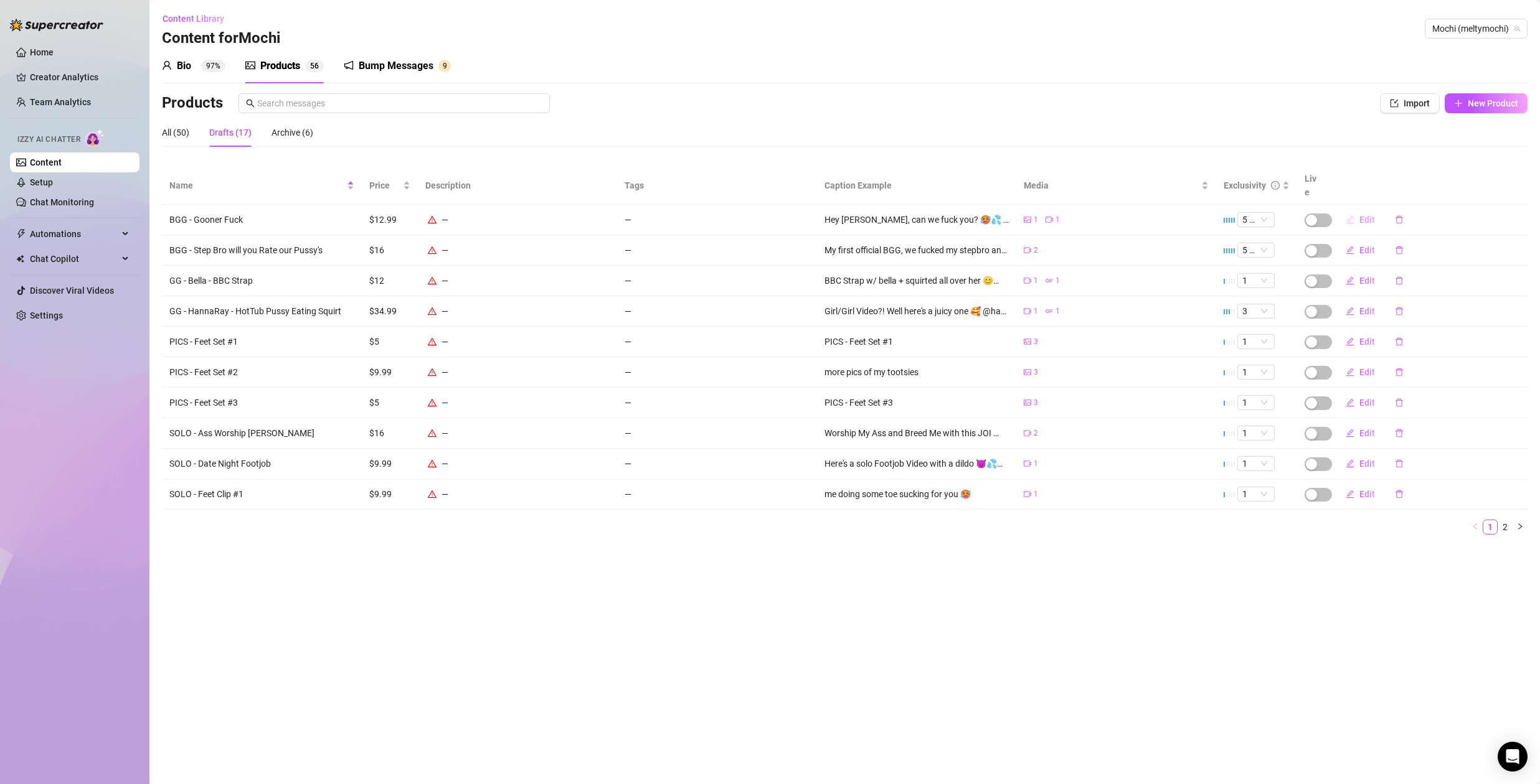
click at [1363, 215] on span "Edit" at bounding box center [1367, 220] width 16 height 10
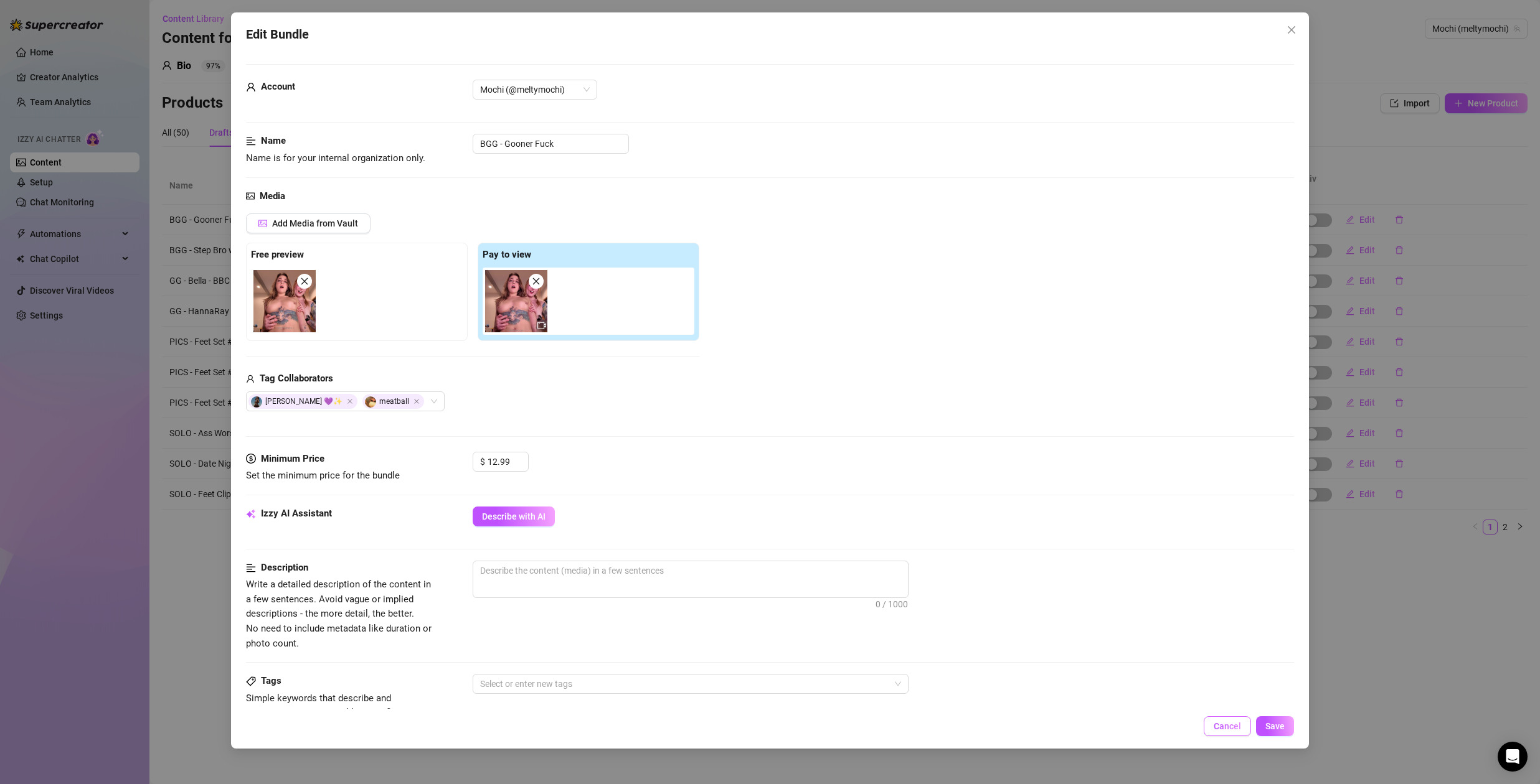
click at [1223, 727] on span "Cancel" at bounding box center [1227, 726] width 27 height 10
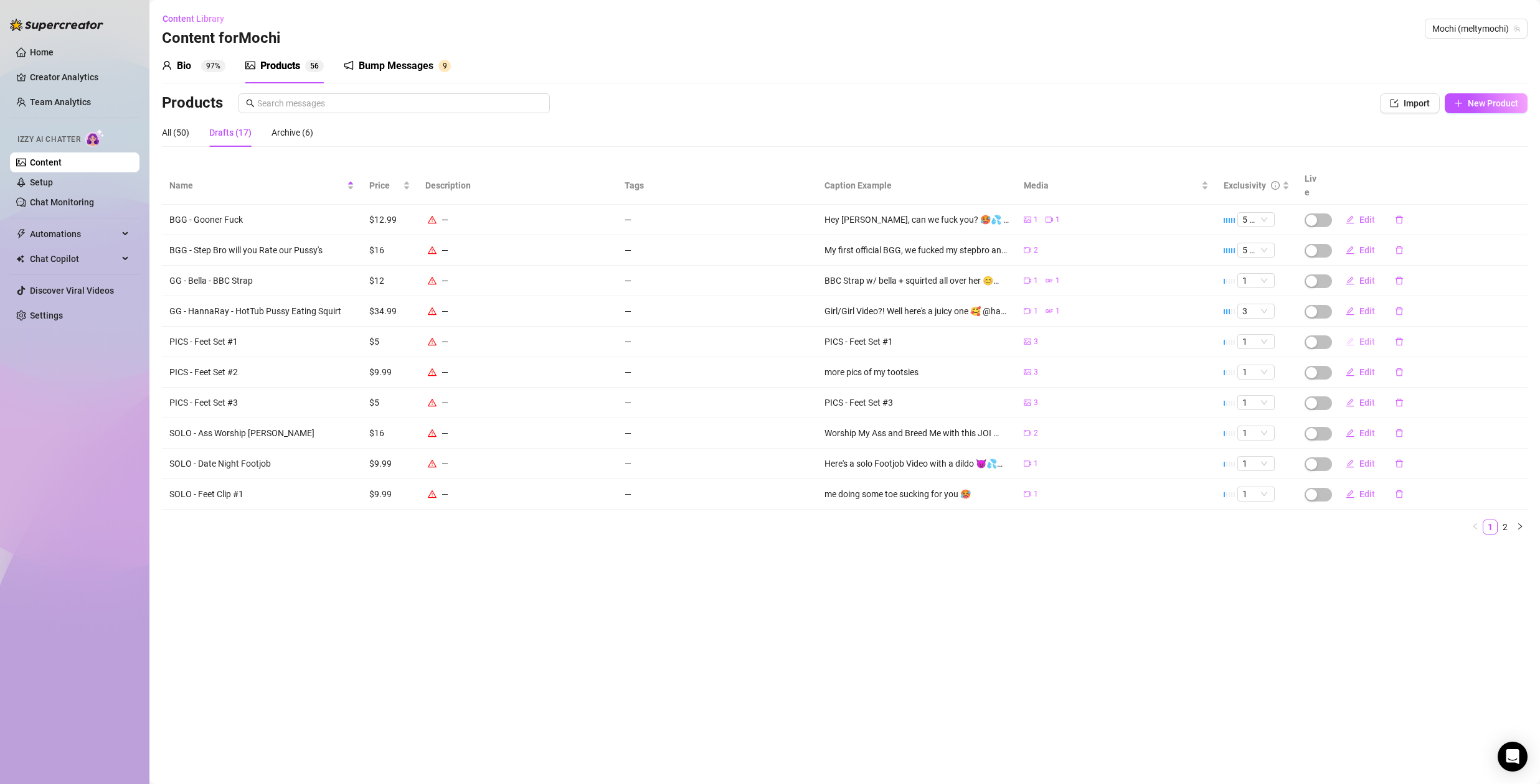
click at [1363, 336] on span "Edit" at bounding box center [1367, 341] width 16 height 10
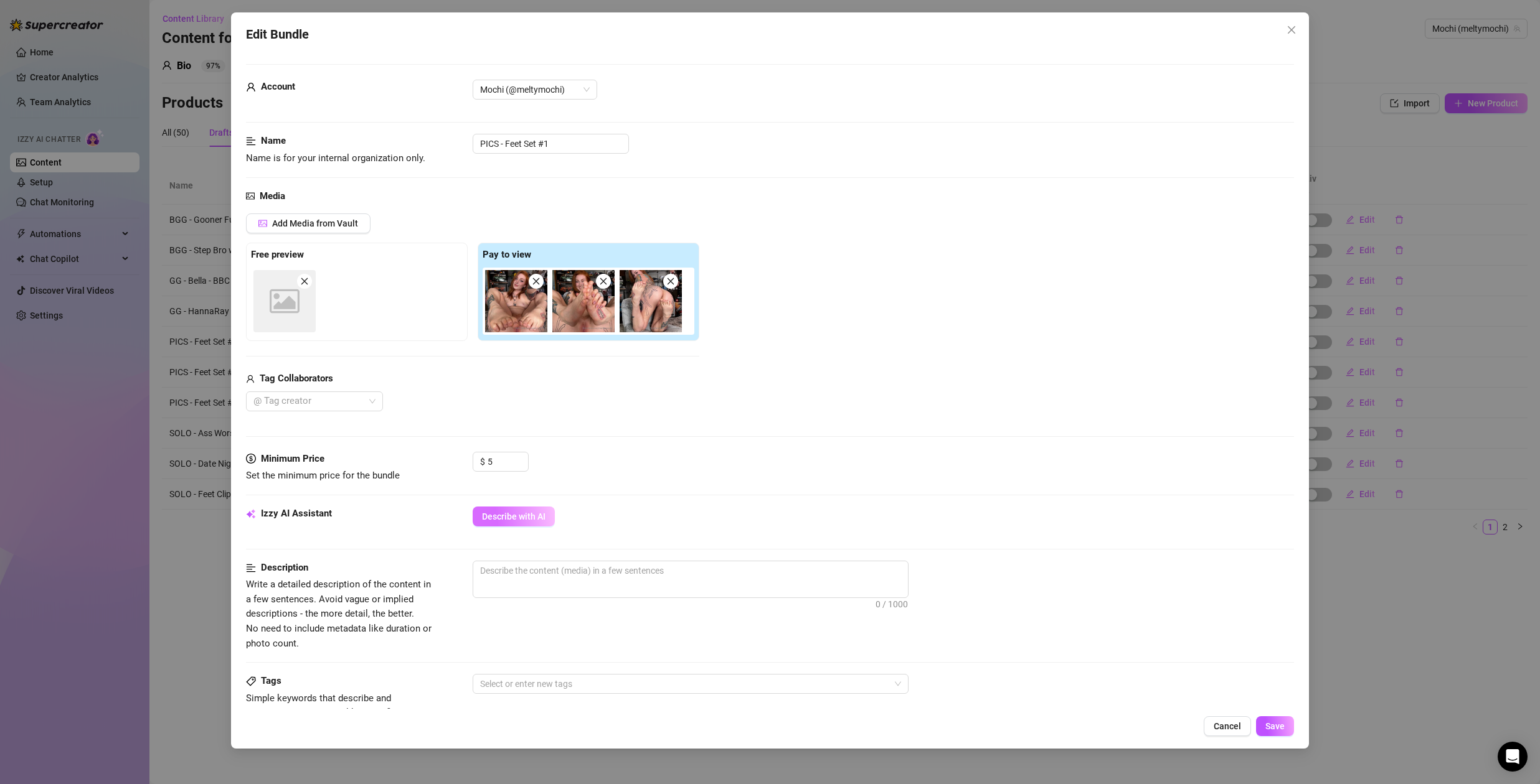
click at [501, 510] on button "Describe with AI" at bounding box center [514, 517] width 83 height 20
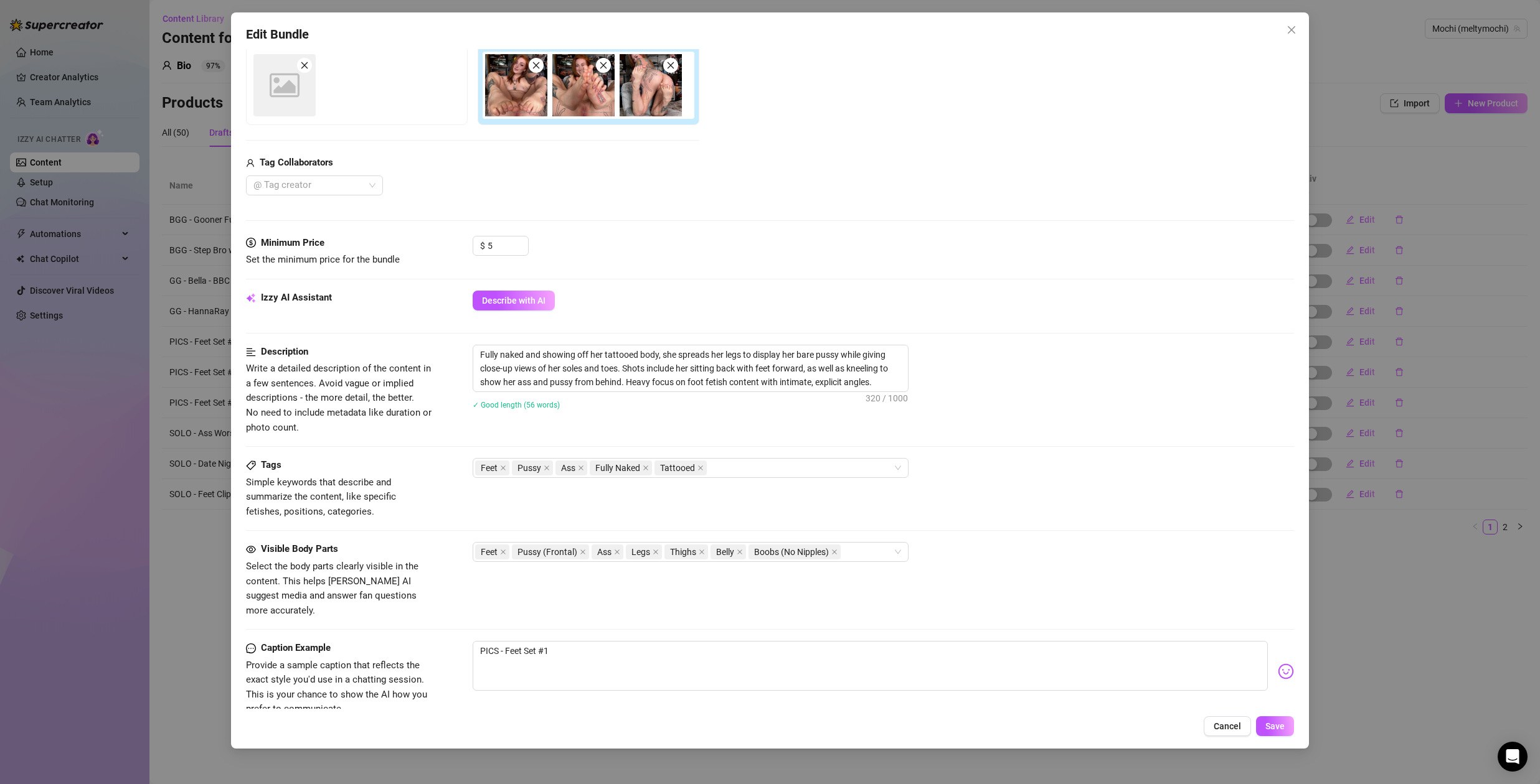
scroll to position [269, 0]
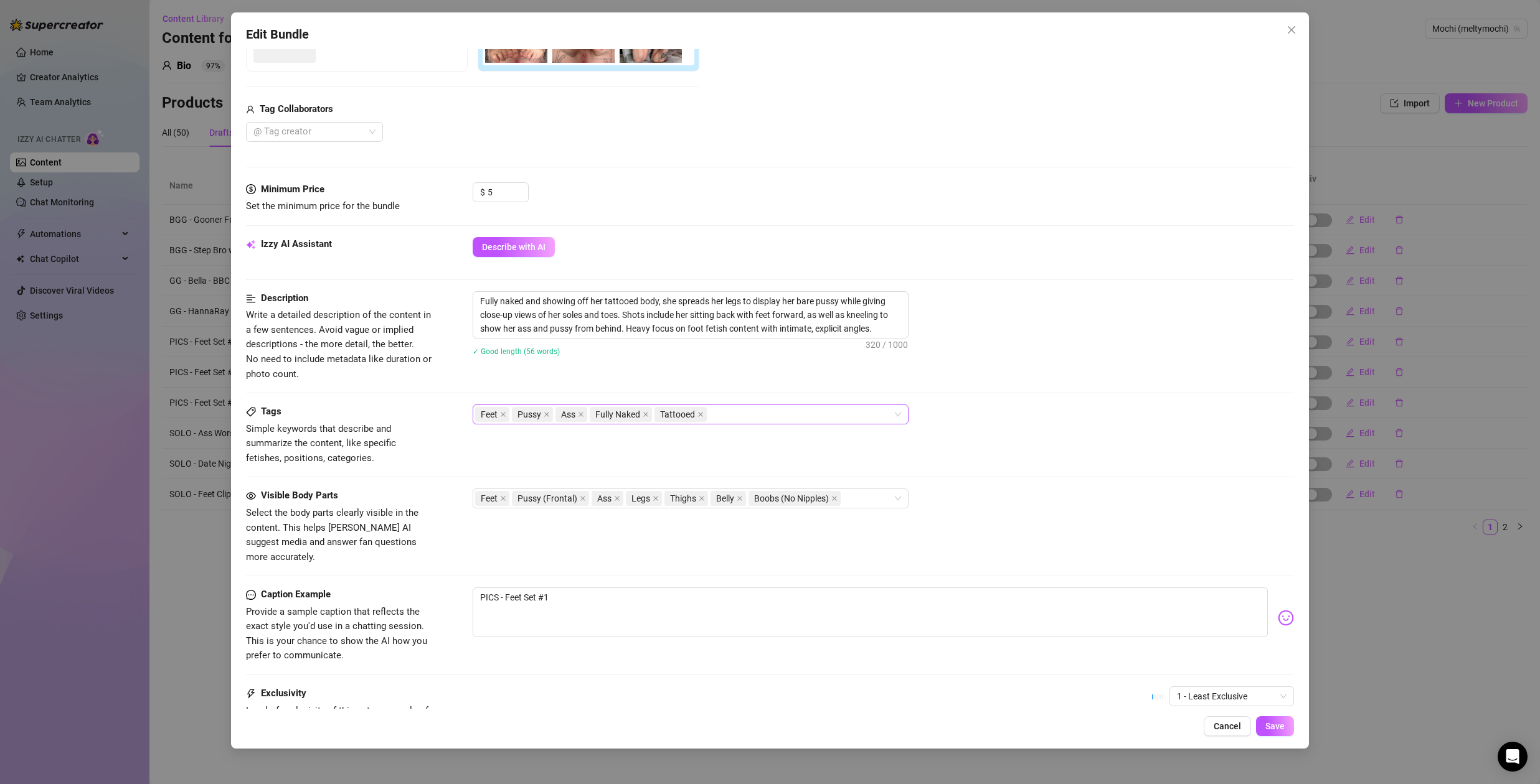
click at [766, 410] on div "Feet Pussy Ass Fully Naked Tattooed" at bounding box center [684, 414] width 418 height 17
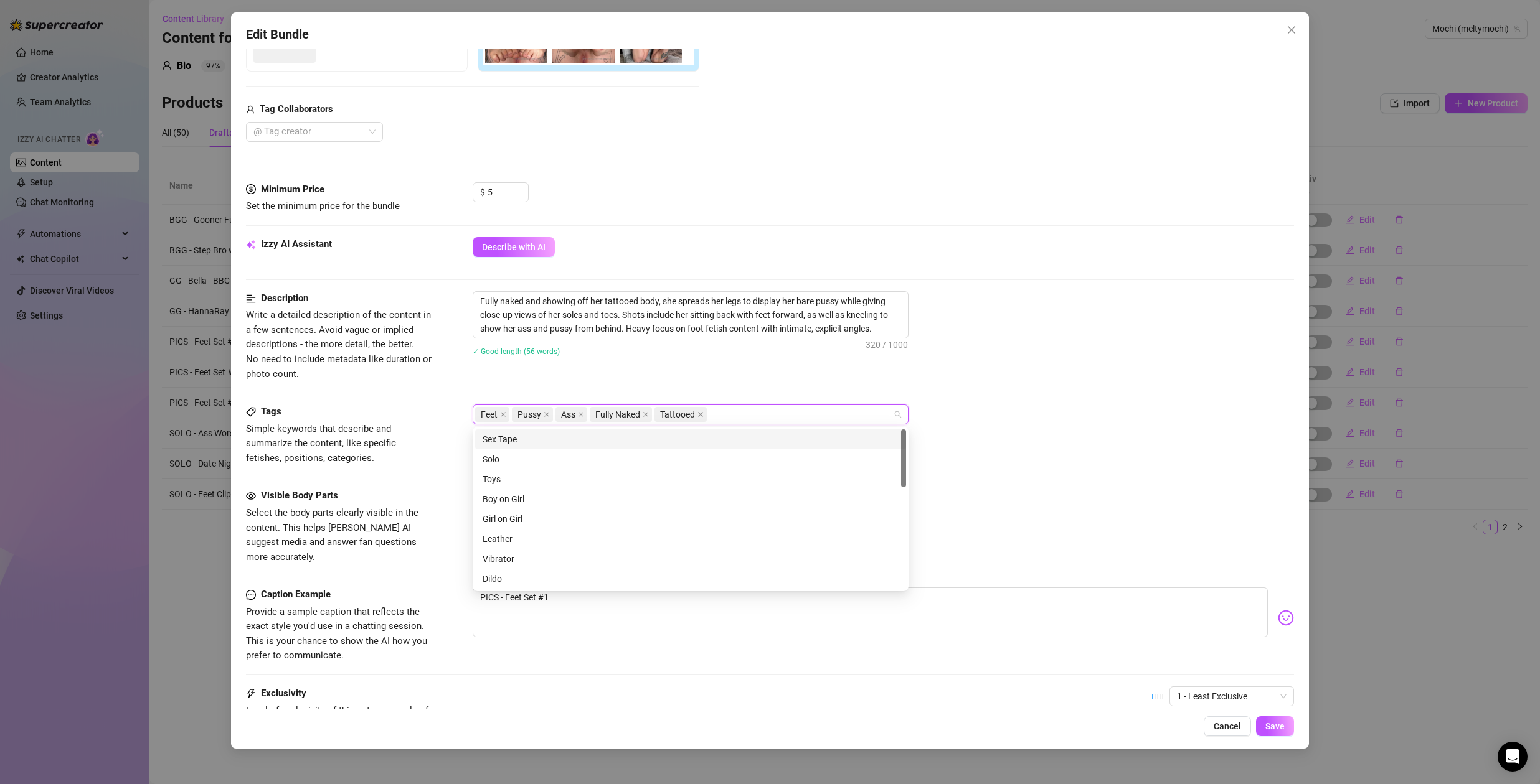
click at [678, 367] on div "Fully naked and showing off her tattooed body, she spreads her legs to display …" at bounding box center [883, 332] width 821 height 81
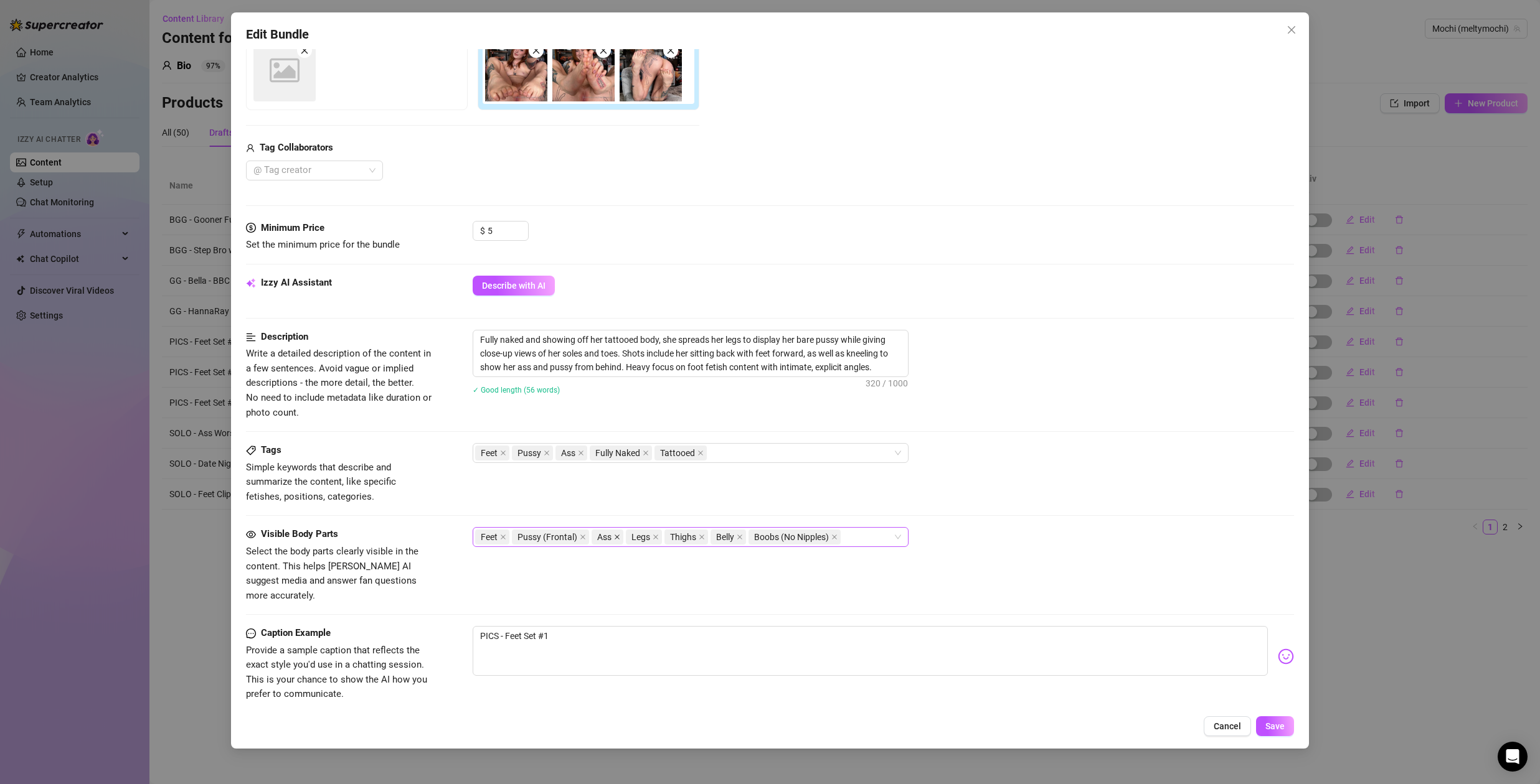
scroll to position [161, 0]
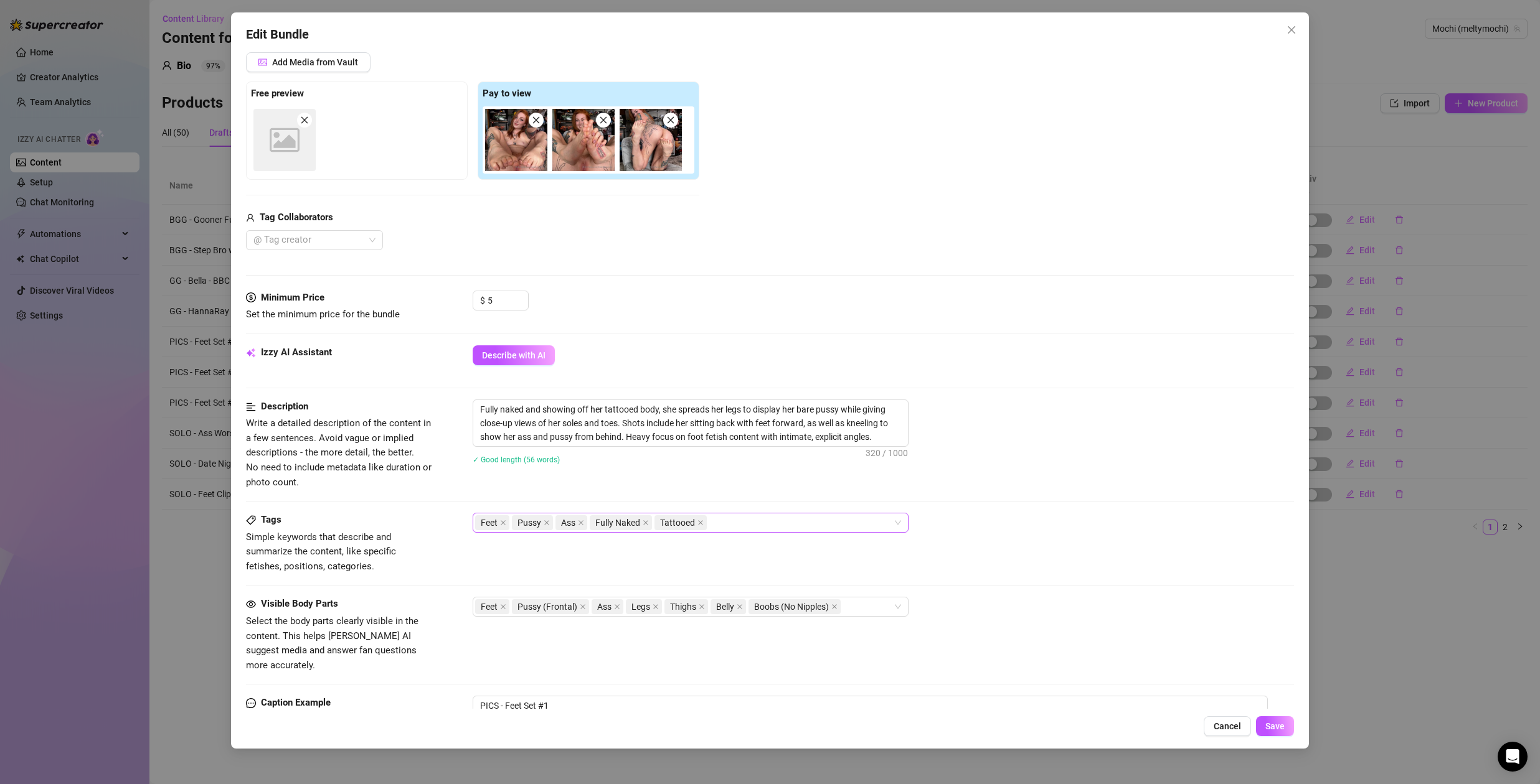
click at [797, 519] on div "Feet Pussy Ass Fully Naked Tattooed" at bounding box center [684, 522] width 418 height 17
click at [747, 552] on div "foot" at bounding box center [690, 548] width 416 height 14
click at [1017, 513] on div "Feet Pussy Ass Fully Naked Tattooed foot" at bounding box center [883, 523] width 821 height 20
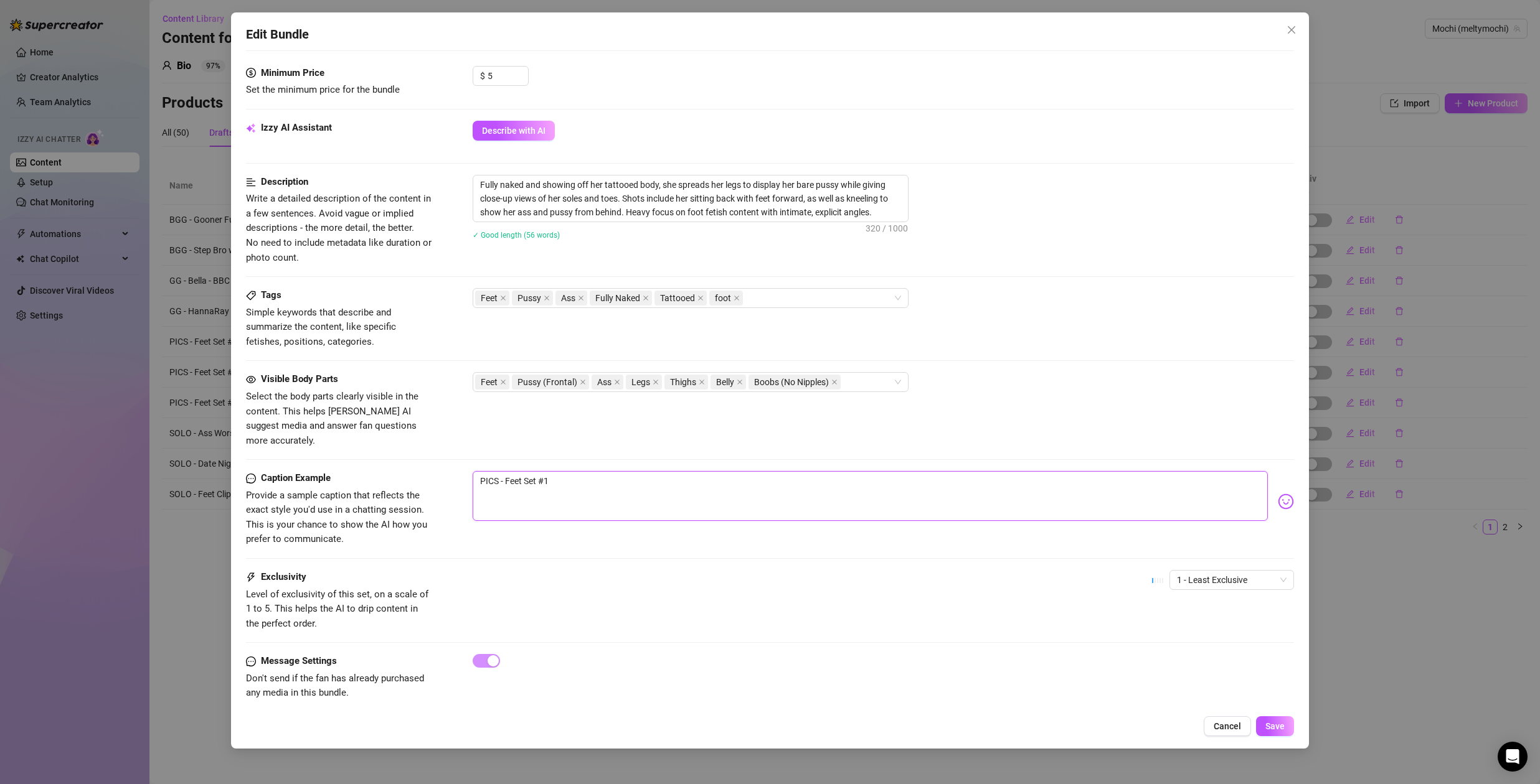
click at [609, 471] on textarea "PICS - Feet Set #1" at bounding box center [870, 496] width 795 height 50
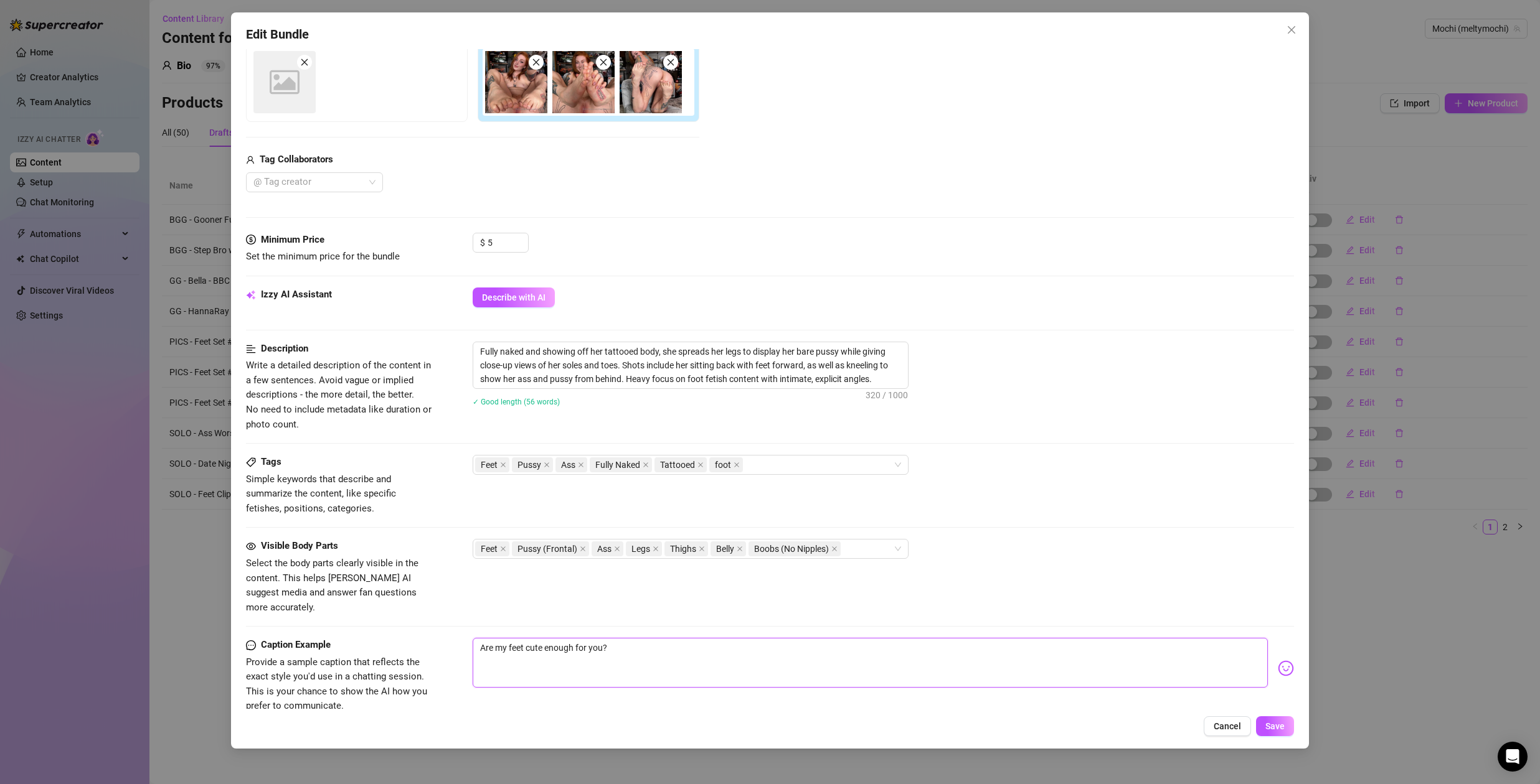
scroll to position [118, 0]
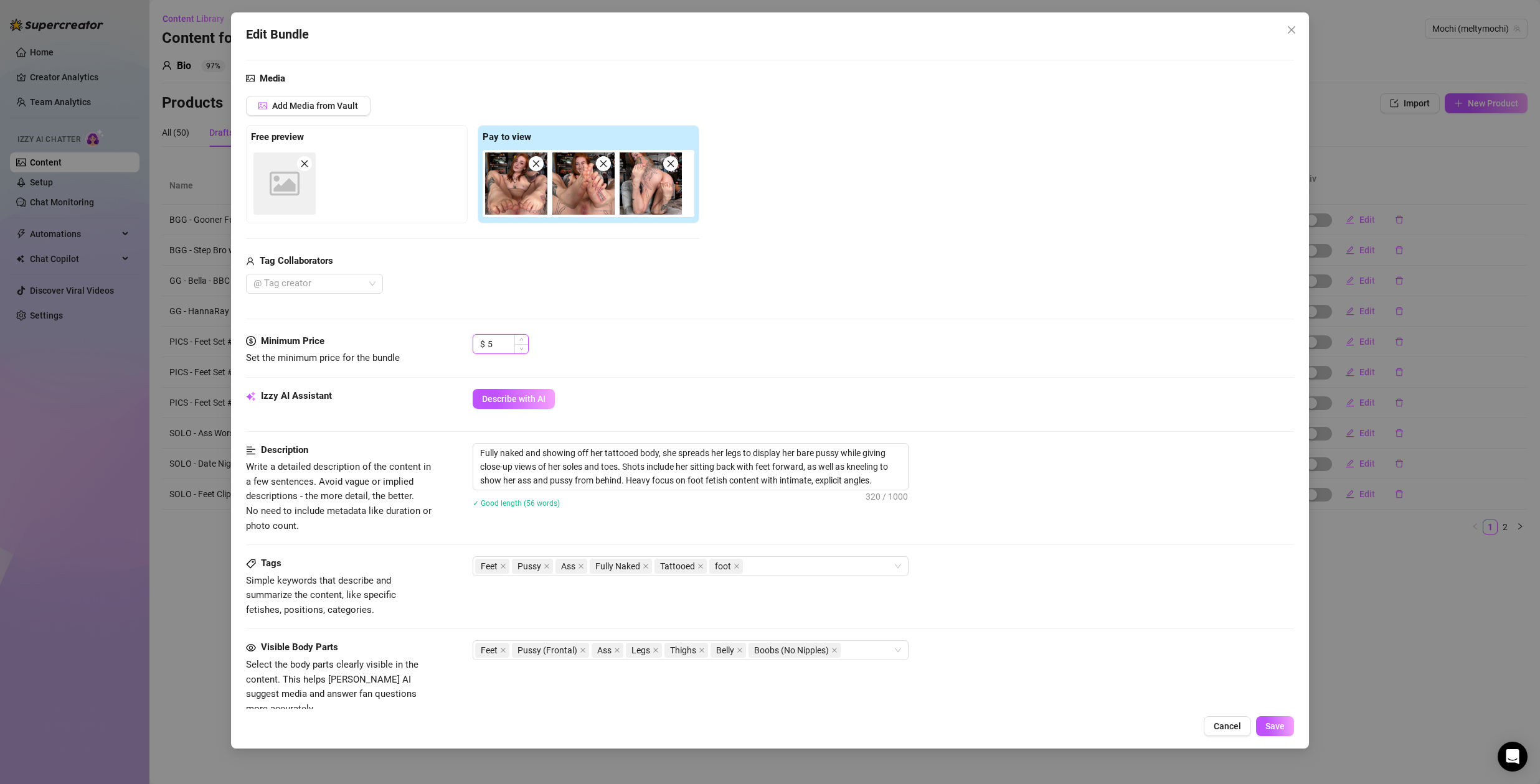
click at [501, 343] on input "5" at bounding box center [508, 344] width 41 height 19
click at [728, 305] on div "Media Add Media from Vault Free preview Image placeholder Pay to view Tag Colla…" at bounding box center [770, 202] width 1048 height 262
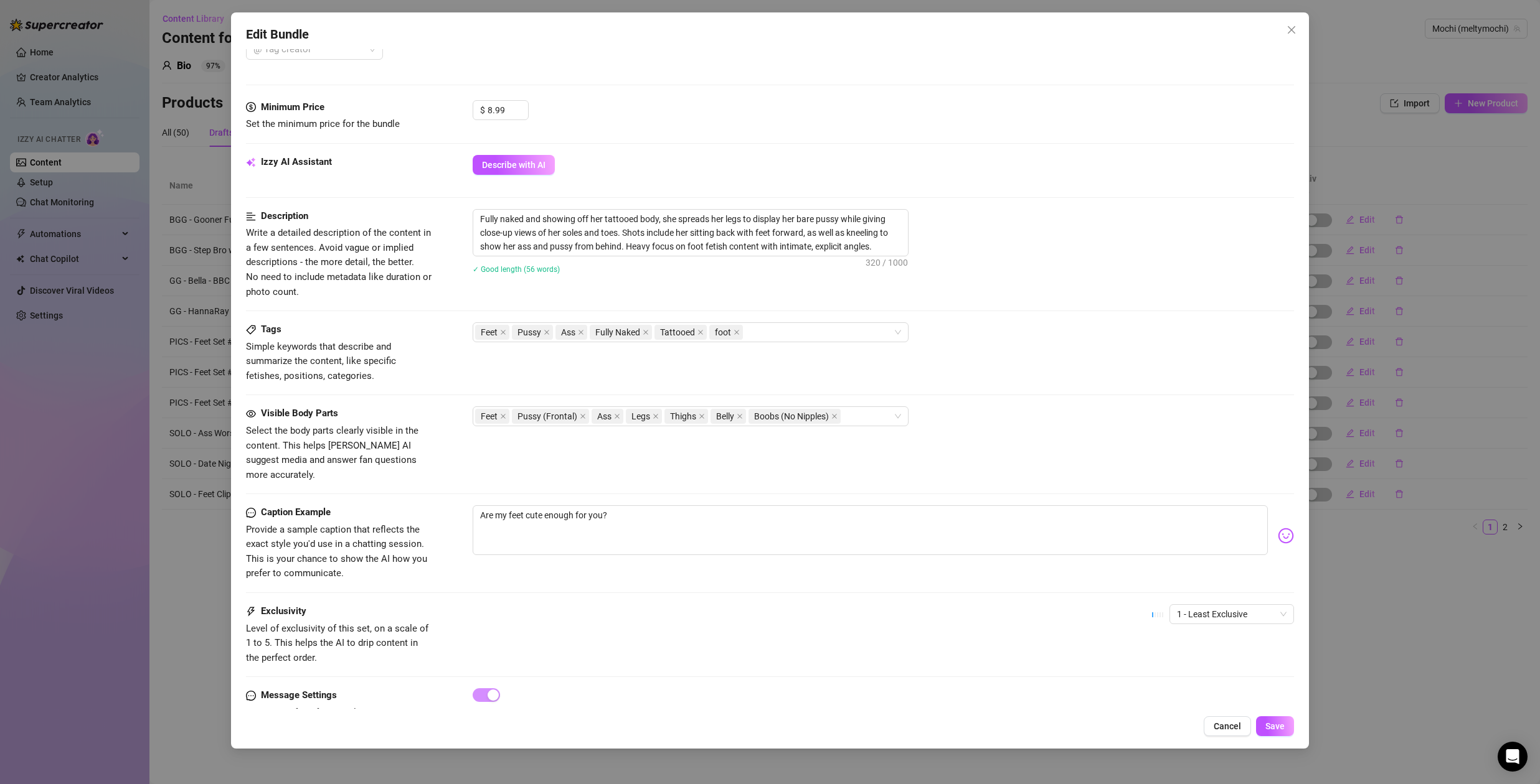
scroll to position [386, 0]
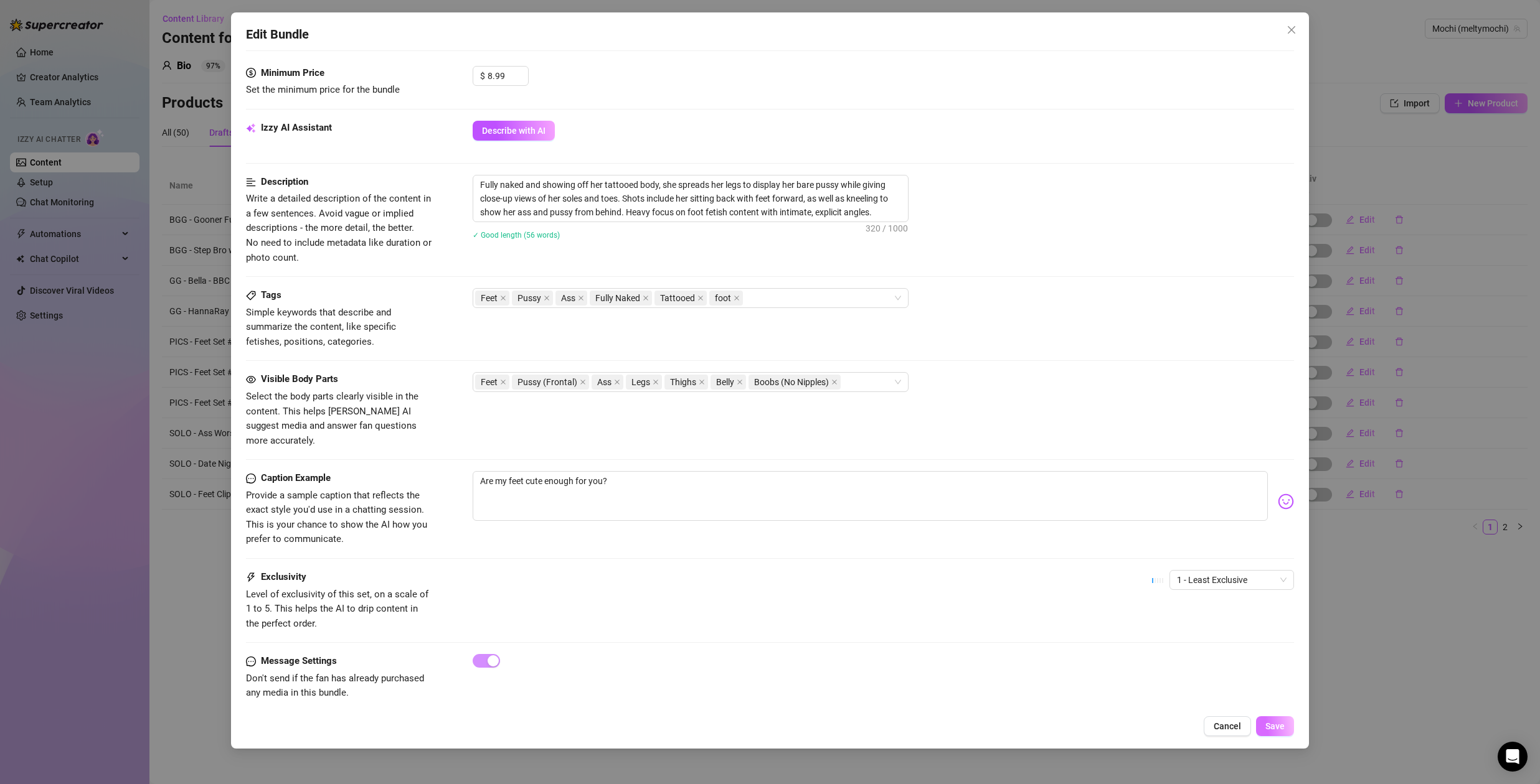
click at [1274, 727] on span "Save" at bounding box center [1274, 726] width 19 height 10
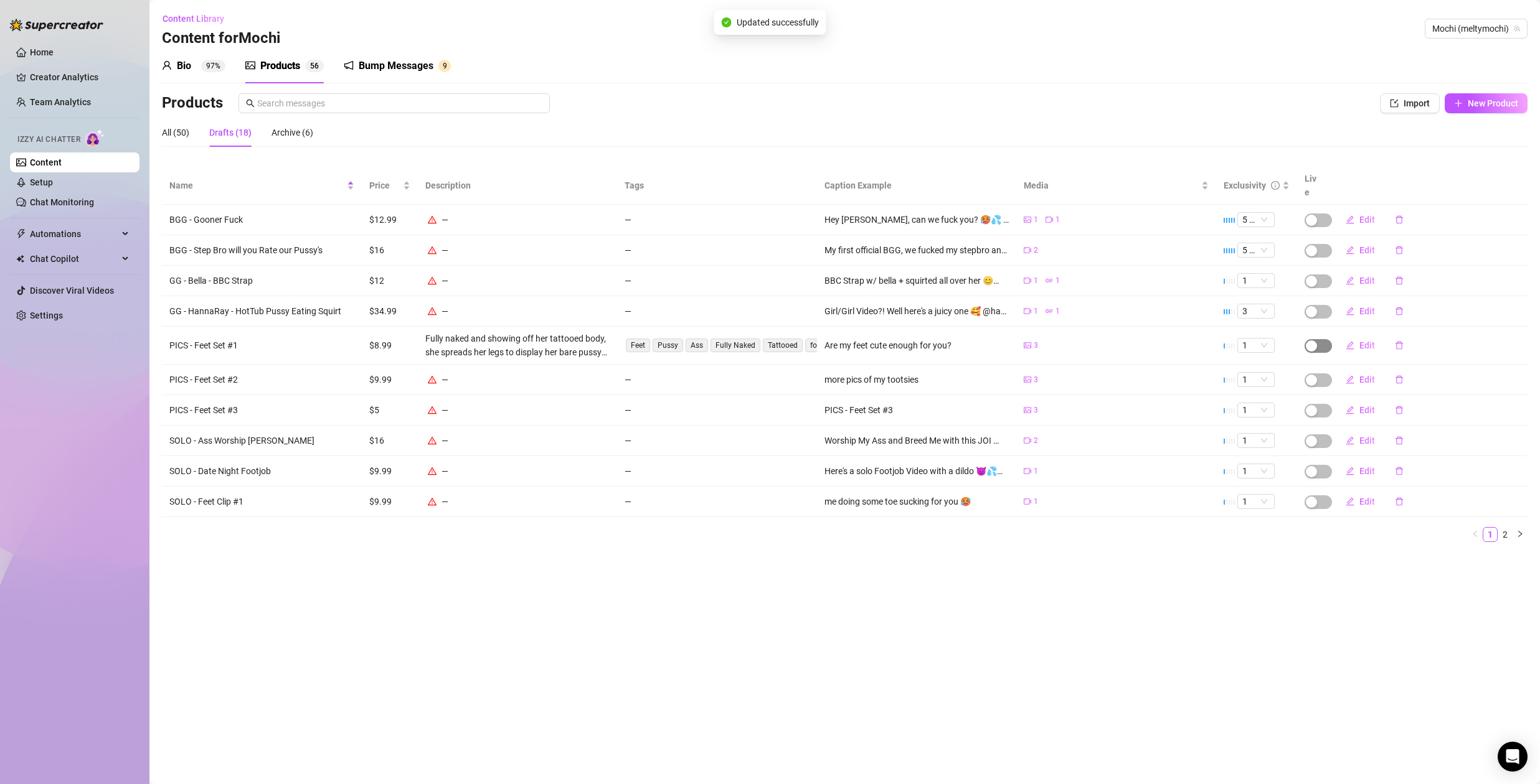
click at [1323, 339] on span "button" at bounding box center [1318, 346] width 27 height 14
click at [1401, 299] on span "OK" at bounding box center [1402, 302] width 12 height 10
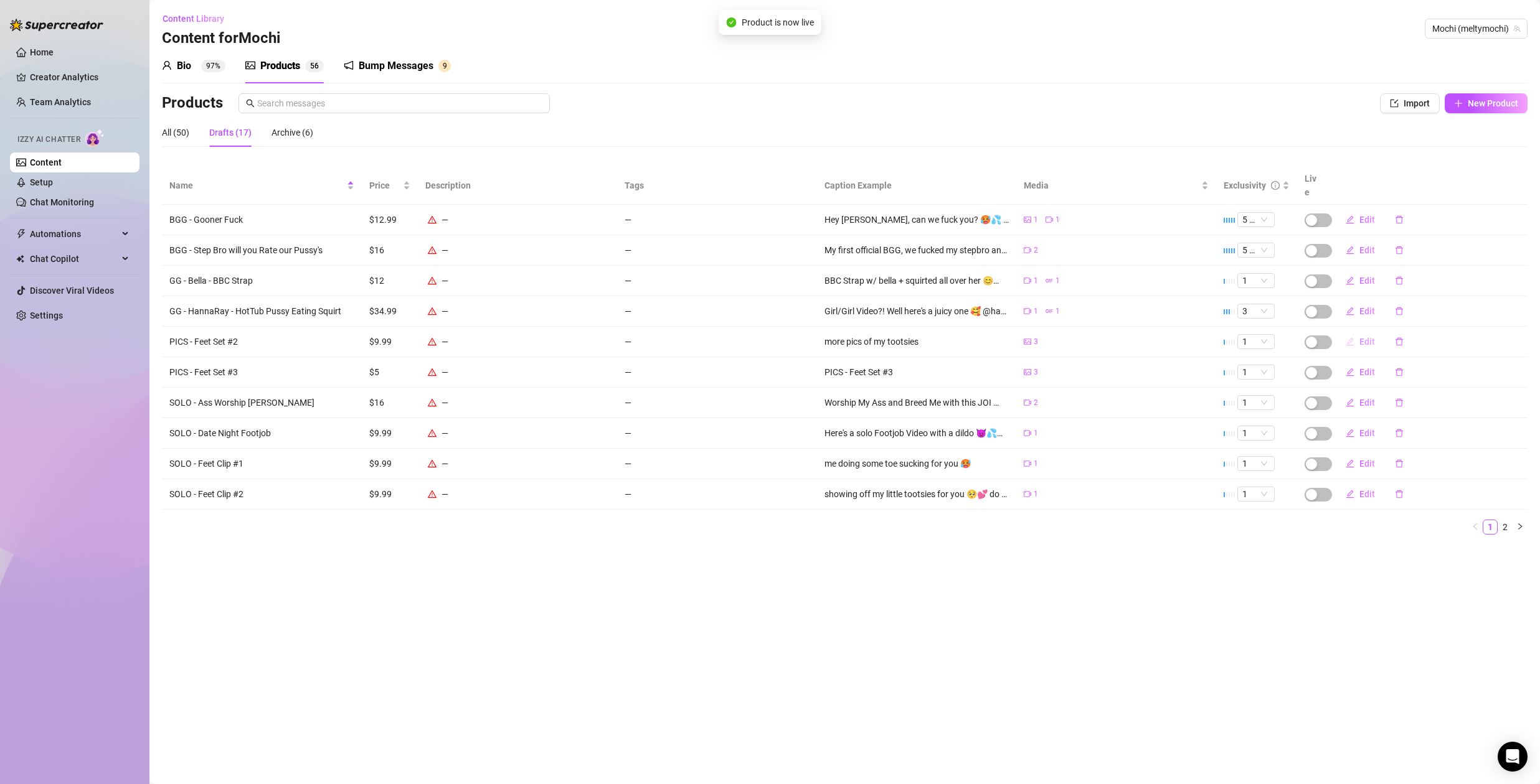
click at [1367, 336] on span "Edit" at bounding box center [1367, 341] width 16 height 10
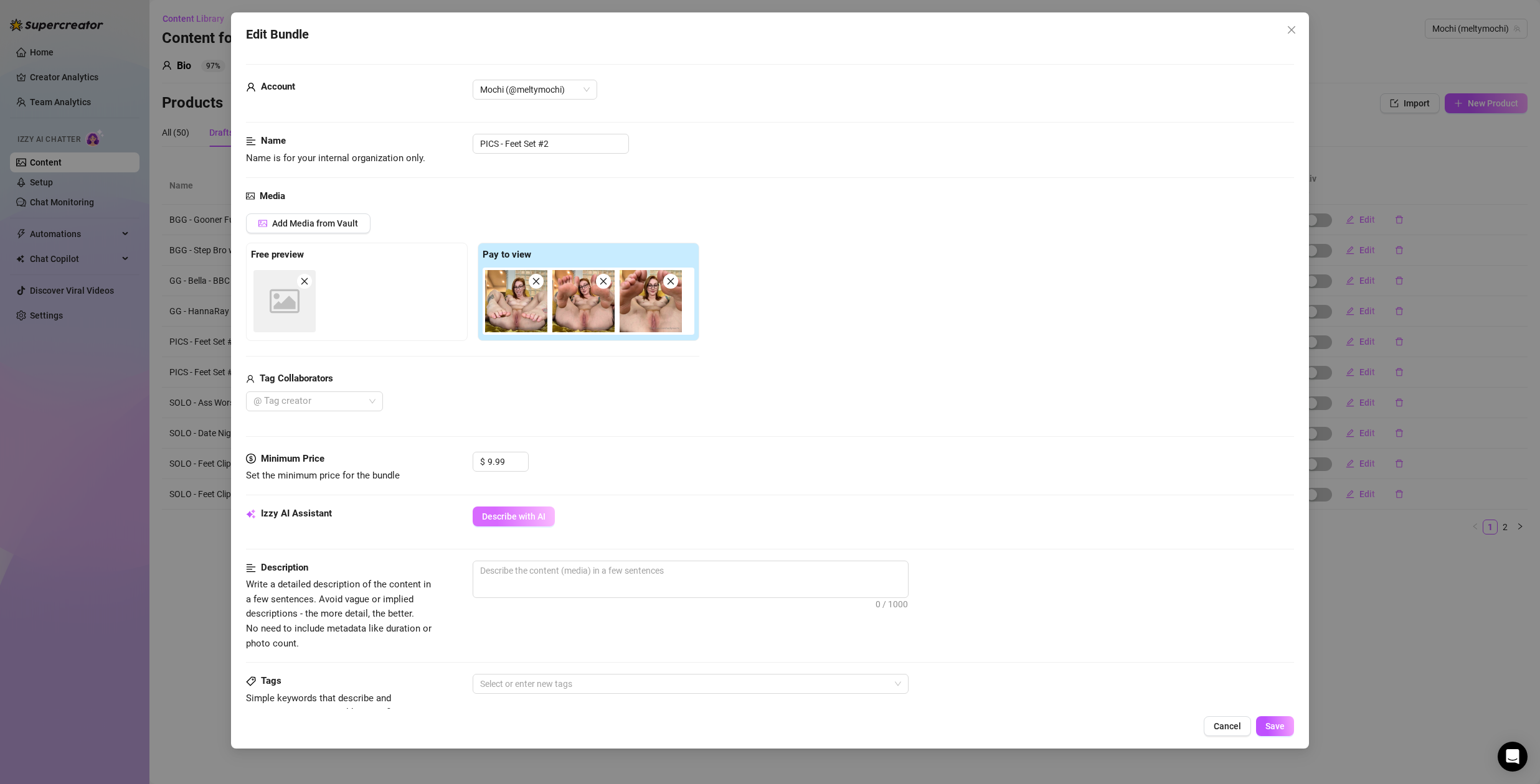
click at [516, 526] on button "Describe with AI" at bounding box center [514, 517] width 83 height 20
click at [510, 462] on input "9.99" at bounding box center [508, 462] width 41 height 19
click at [747, 416] on div "Media Add Media from Vault Free preview Image placeholder Pay to view Tag Colla…" at bounding box center [770, 320] width 1048 height 262
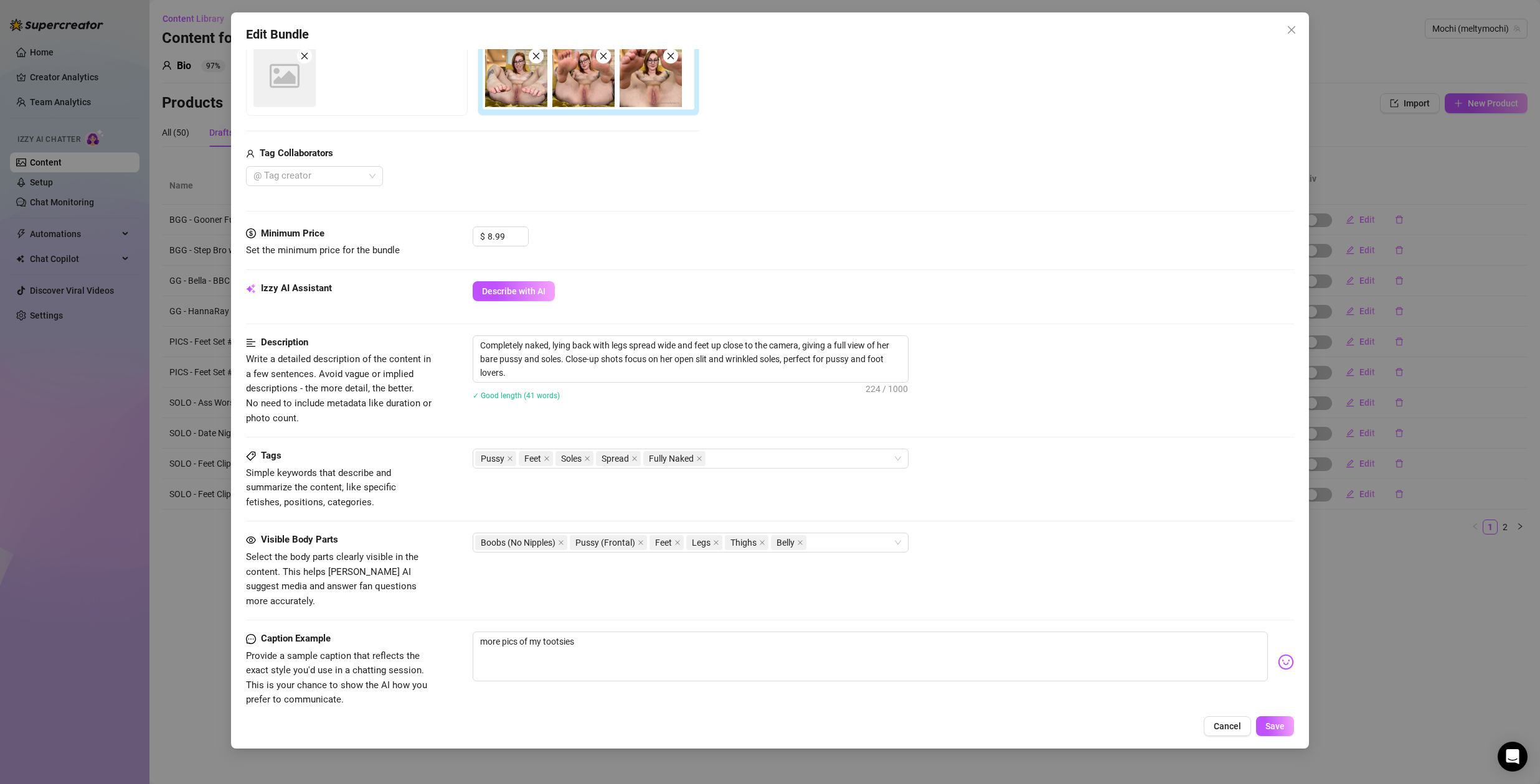
scroll to position [138, 0]
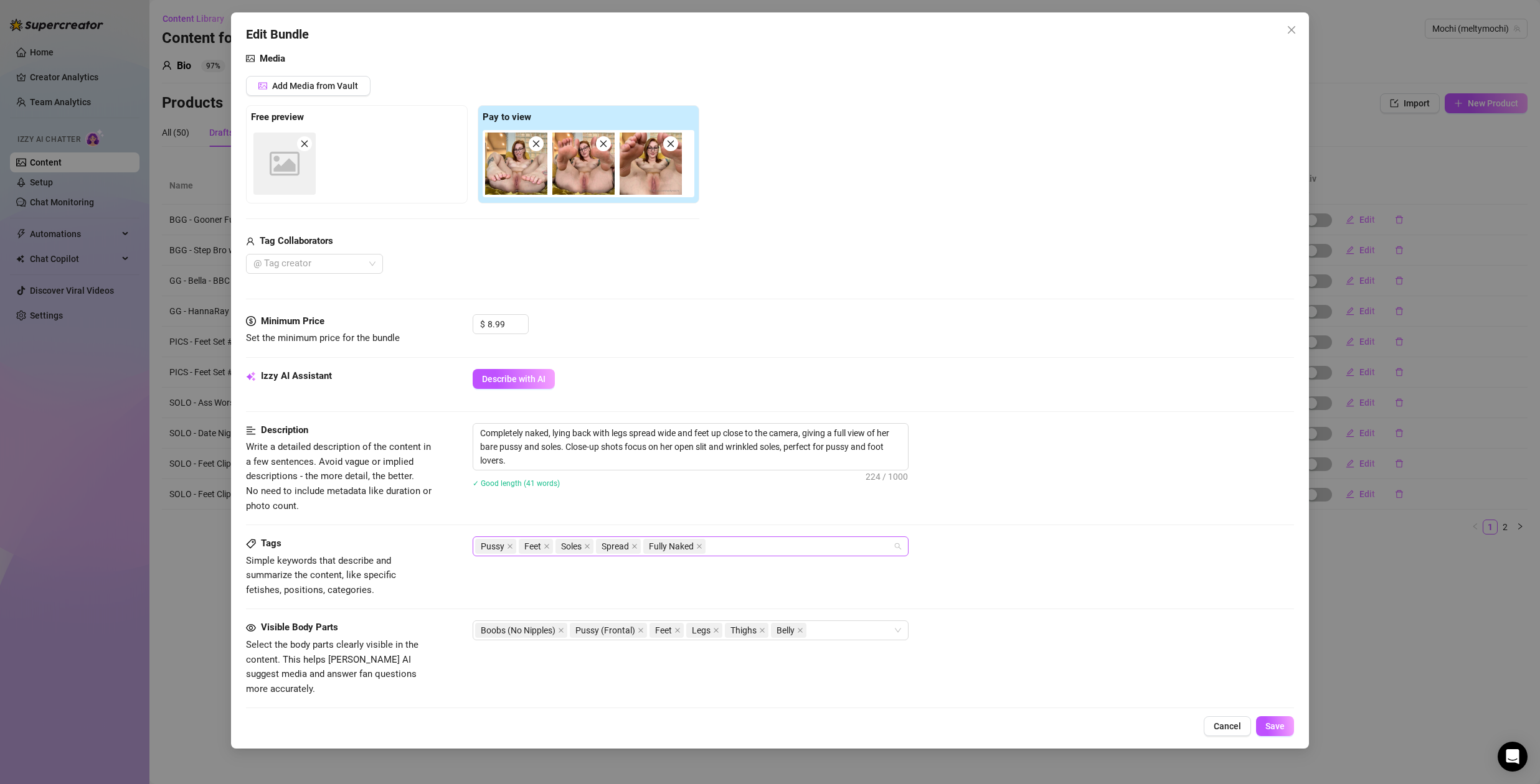
click at [739, 544] on div "Pussy Feet Soles Spread Fully Naked" at bounding box center [684, 547] width 418 height 17
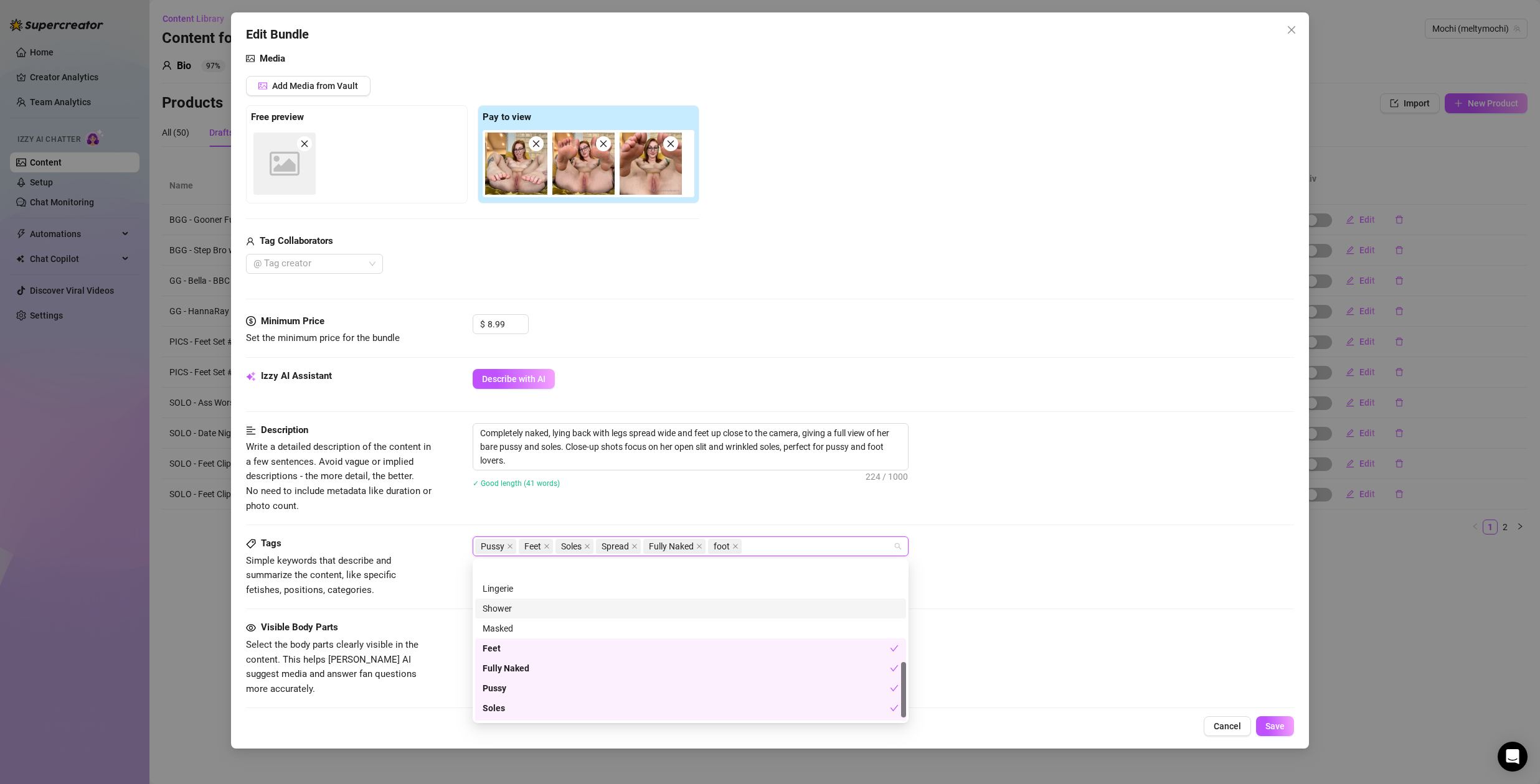
scroll to position [299, 0]
click at [1117, 543] on div "Pussy Feet Soles Spread Fully Naked foot" at bounding box center [883, 547] width 821 height 20
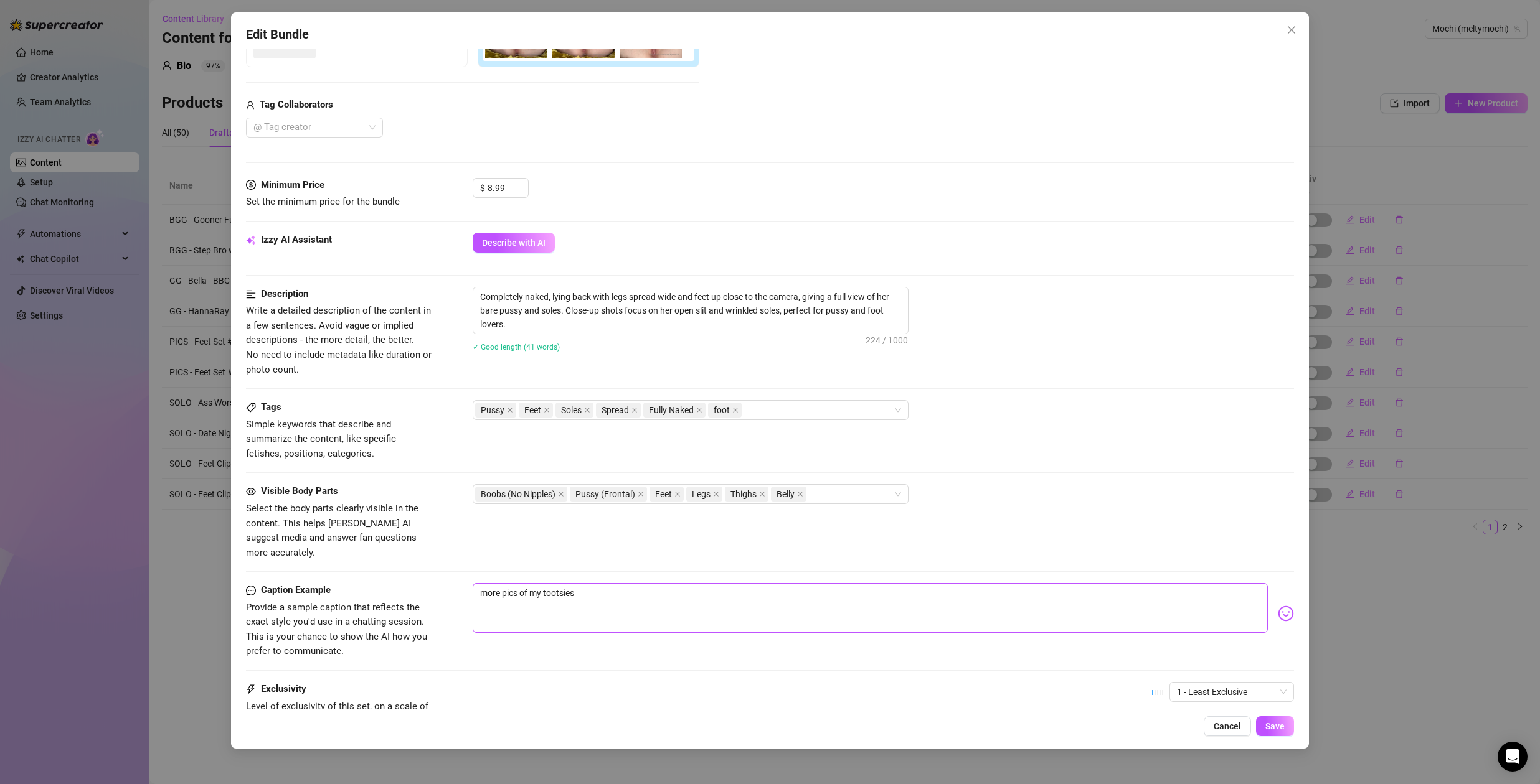
scroll to position [283, 0]
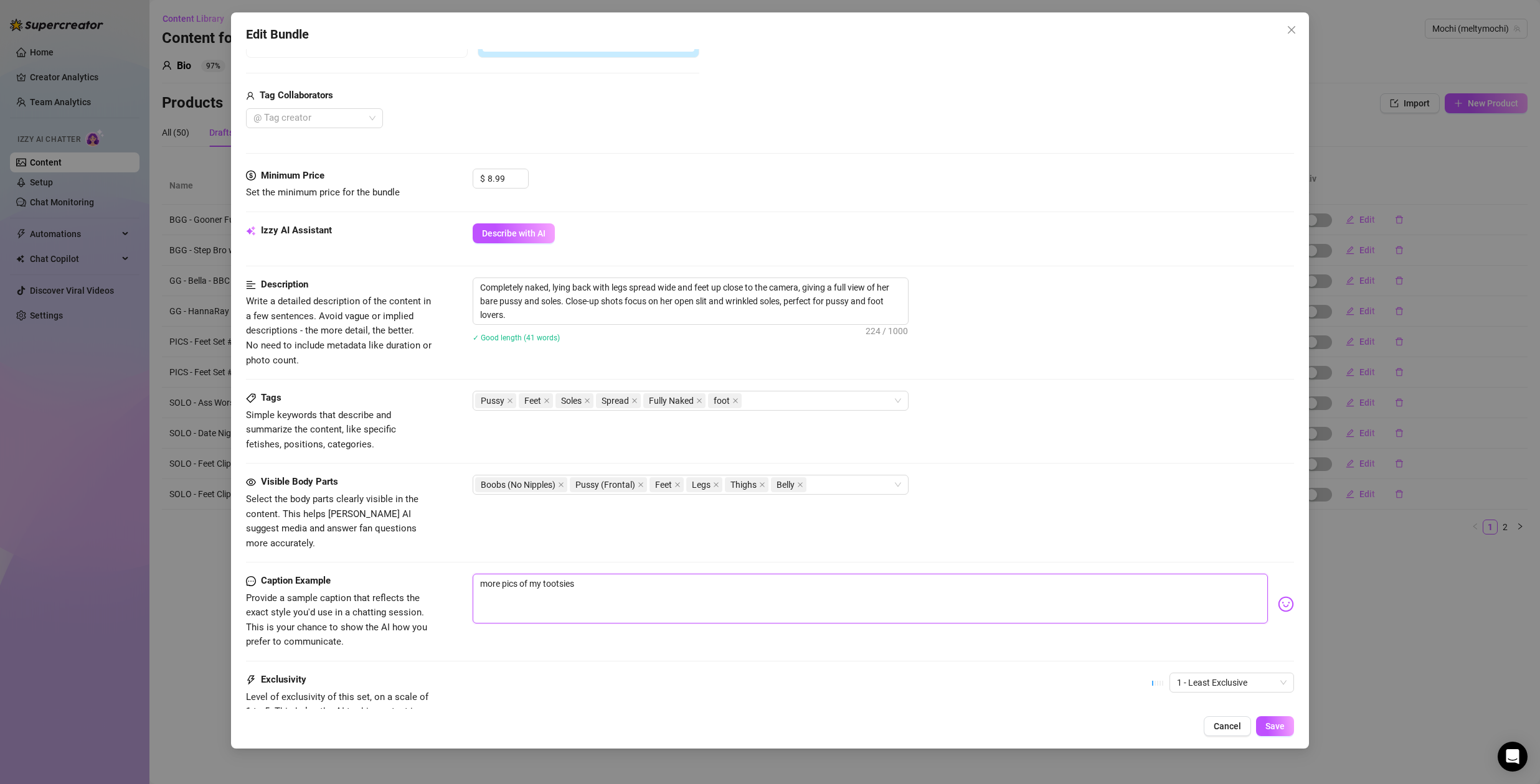
click at [606, 574] on textarea "more pics of my tootsies" at bounding box center [870, 599] width 795 height 50
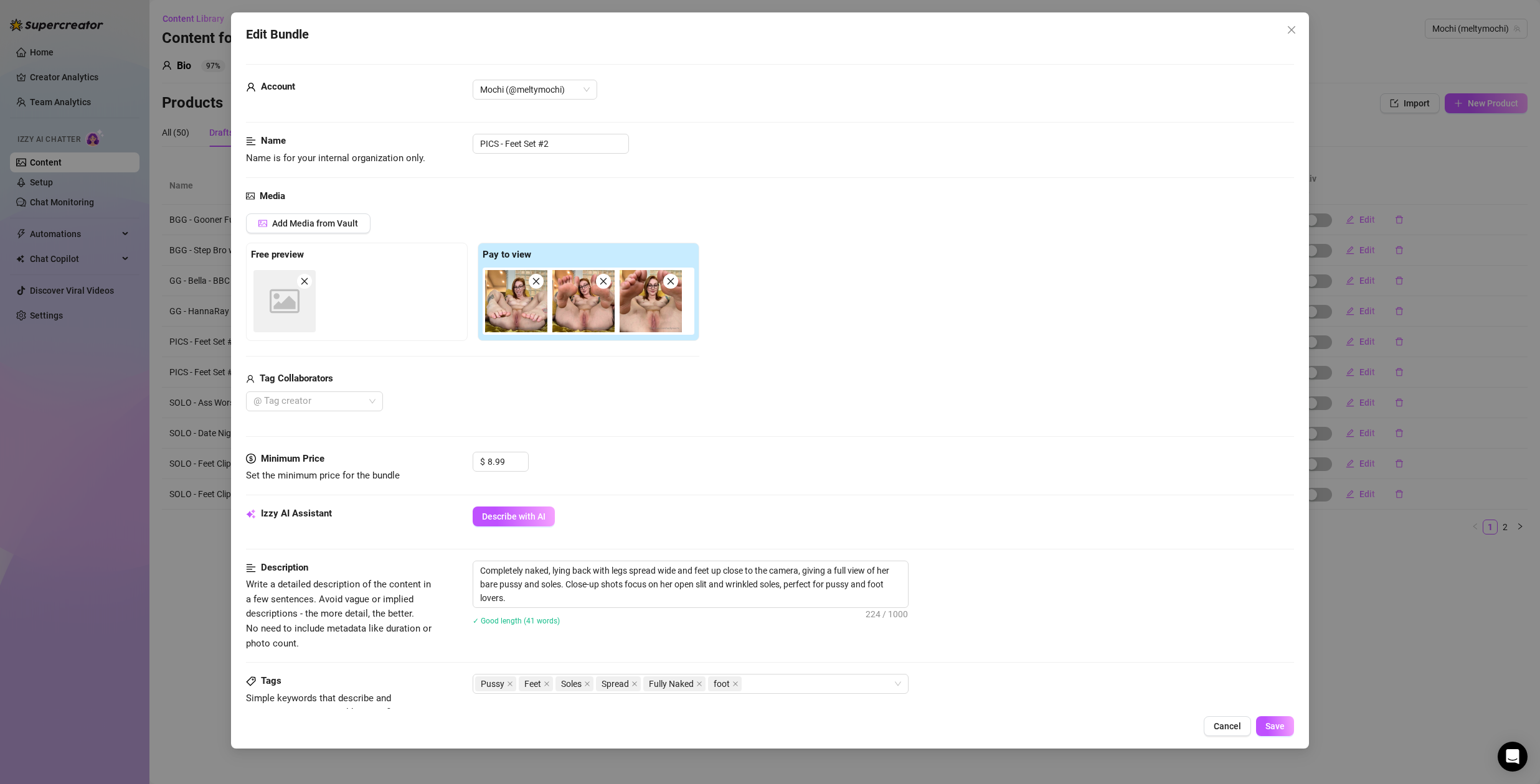
scroll to position [386, 0]
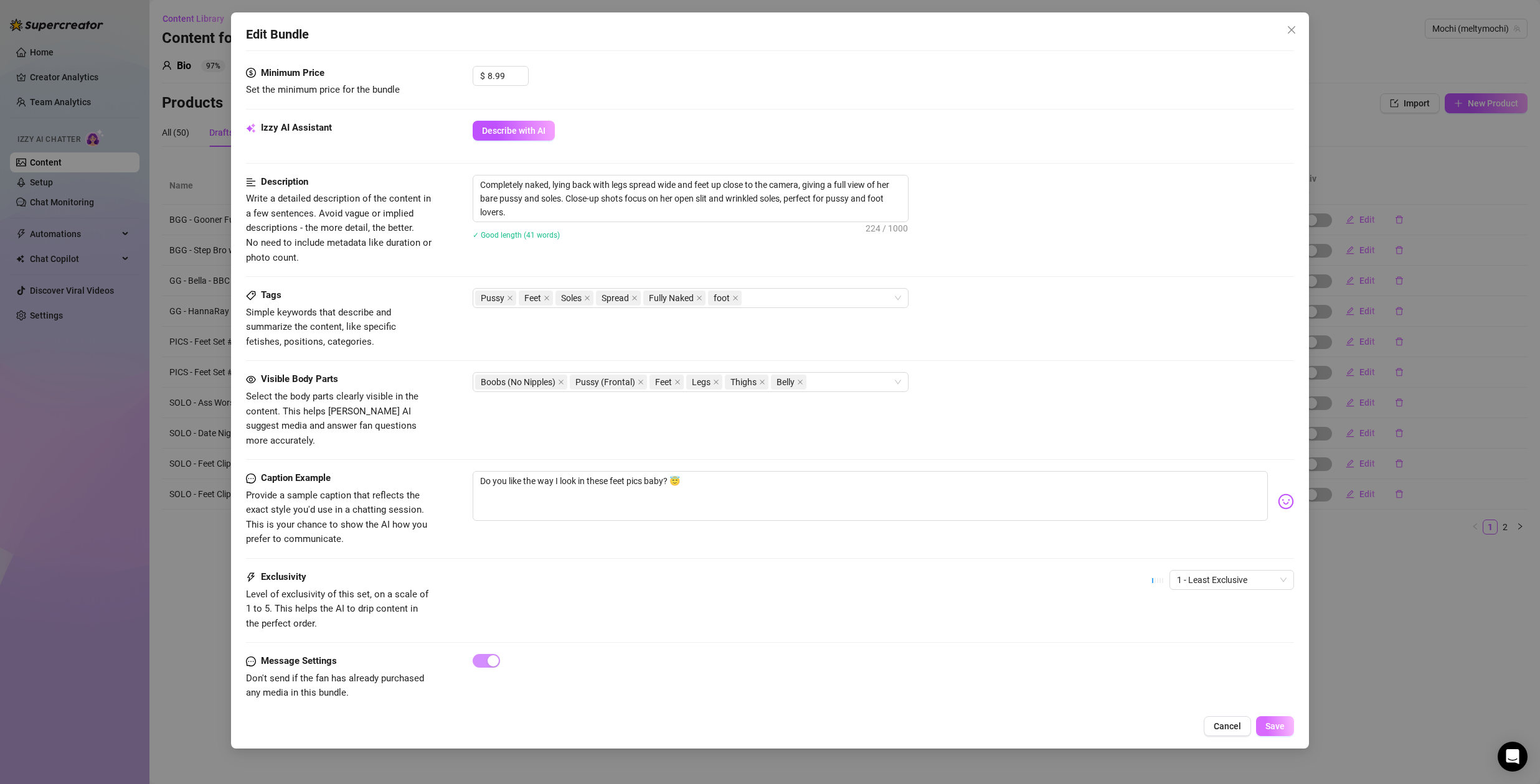
click at [1285, 725] on button "Save" at bounding box center [1274, 726] width 38 height 20
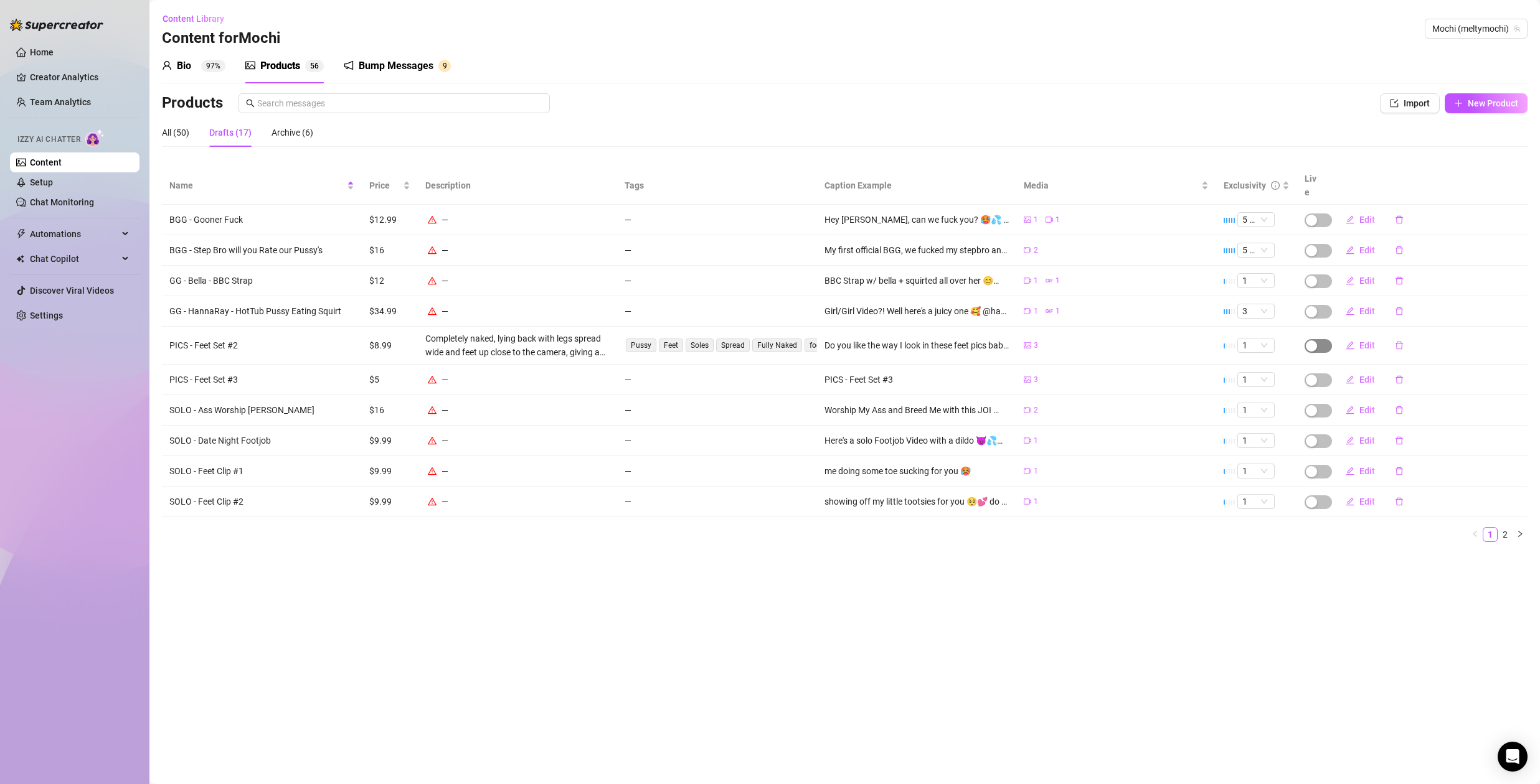
click at [1315, 340] on div "button" at bounding box center [1311, 346] width 11 height 11
click at [1404, 301] on span "OK" at bounding box center [1402, 302] width 12 height 10
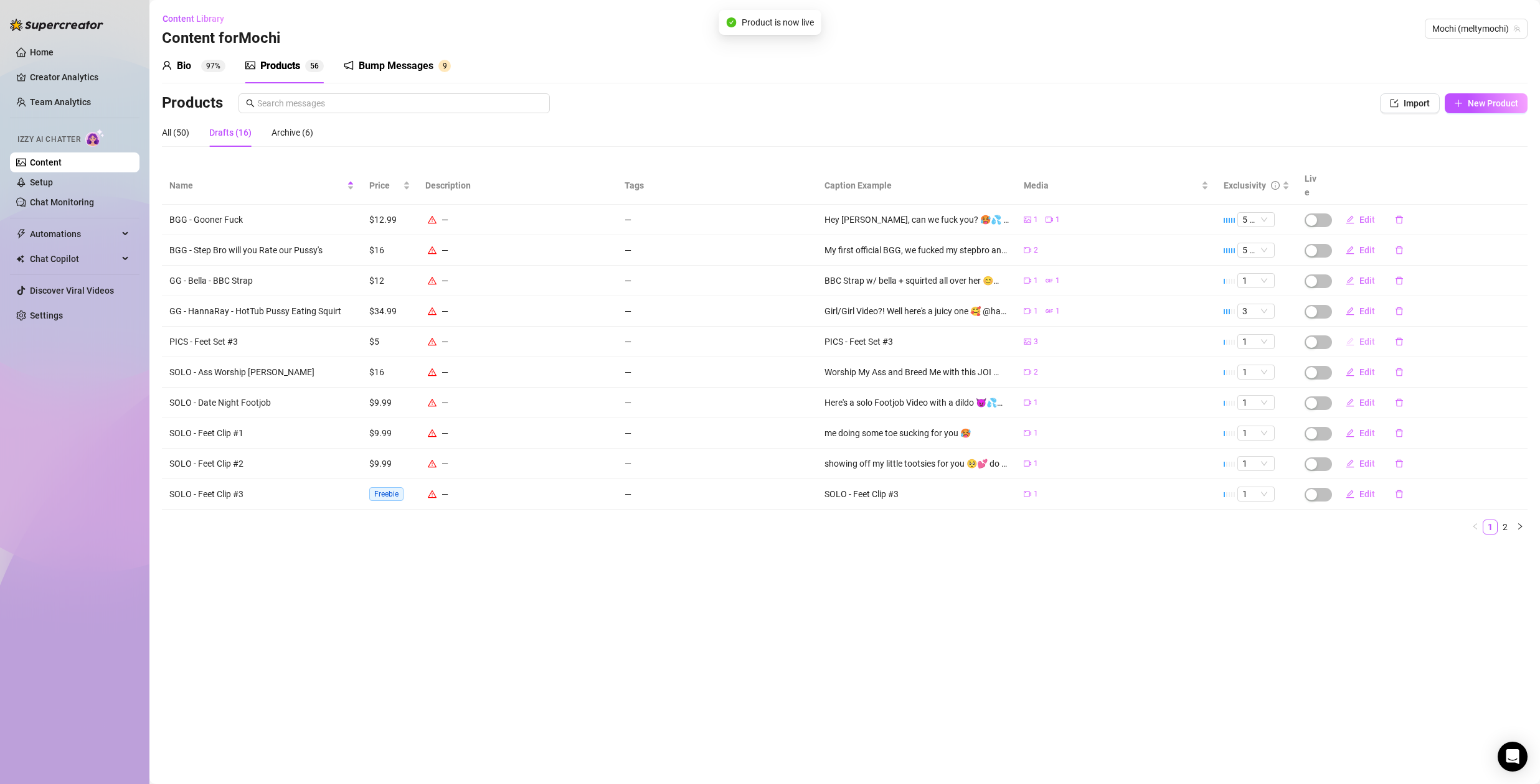
click at [1368, 336] on span "Edit" at bounding box center [1367, 341] width 16 height 10
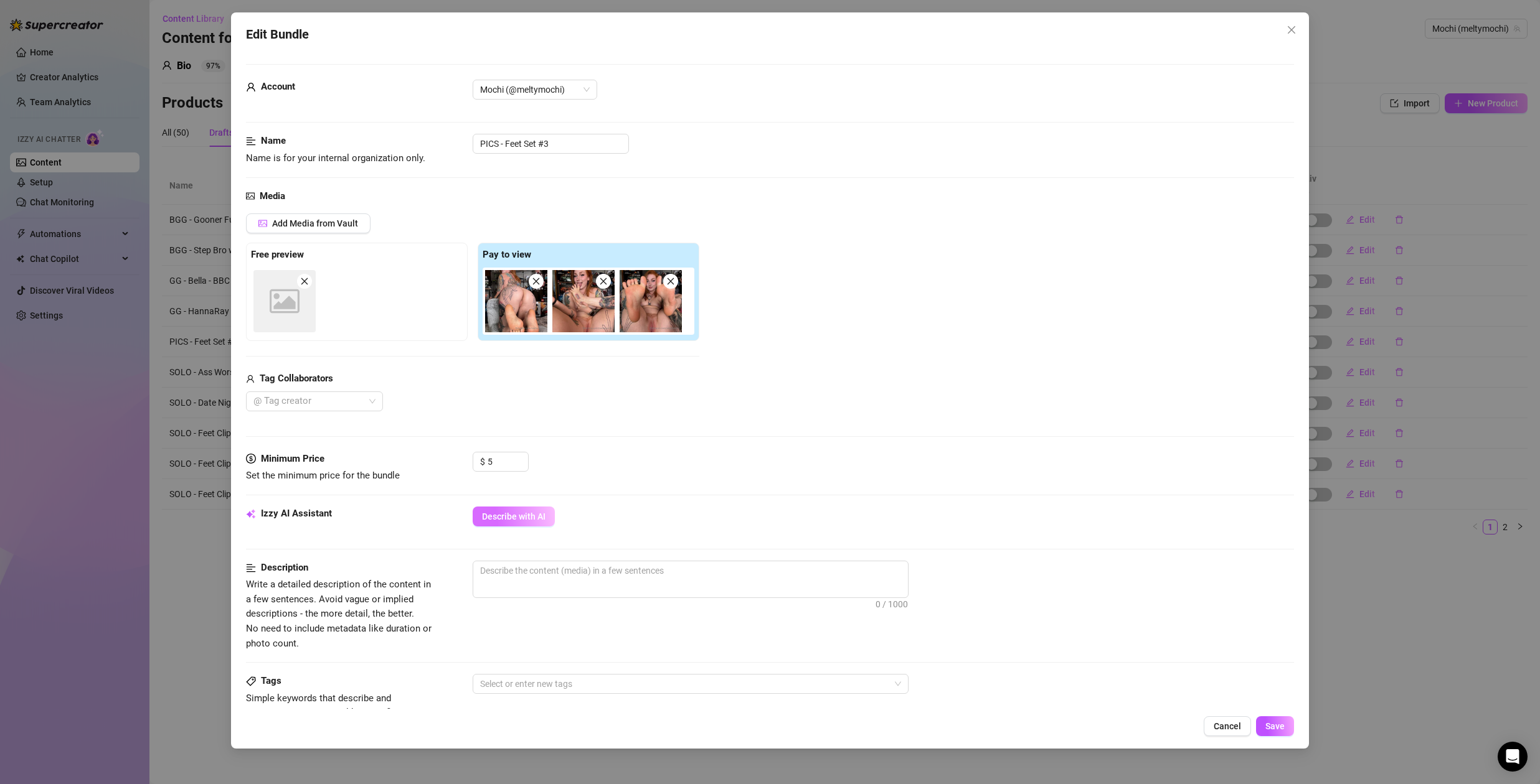
click at [504, 518] on span "Describe with AI" at bounding box center [514, 516] width 64 height 10
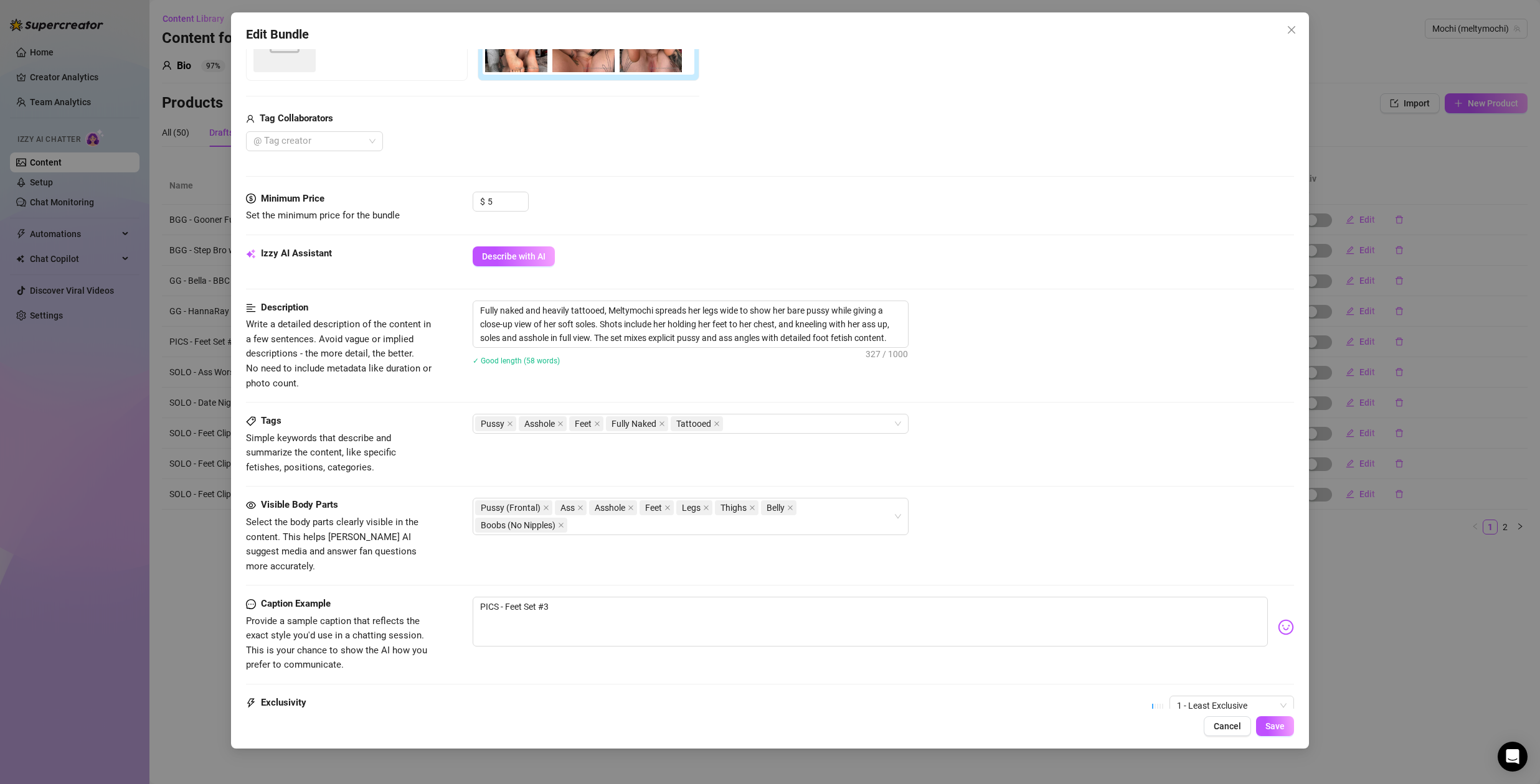
scroll to position [276, 0]
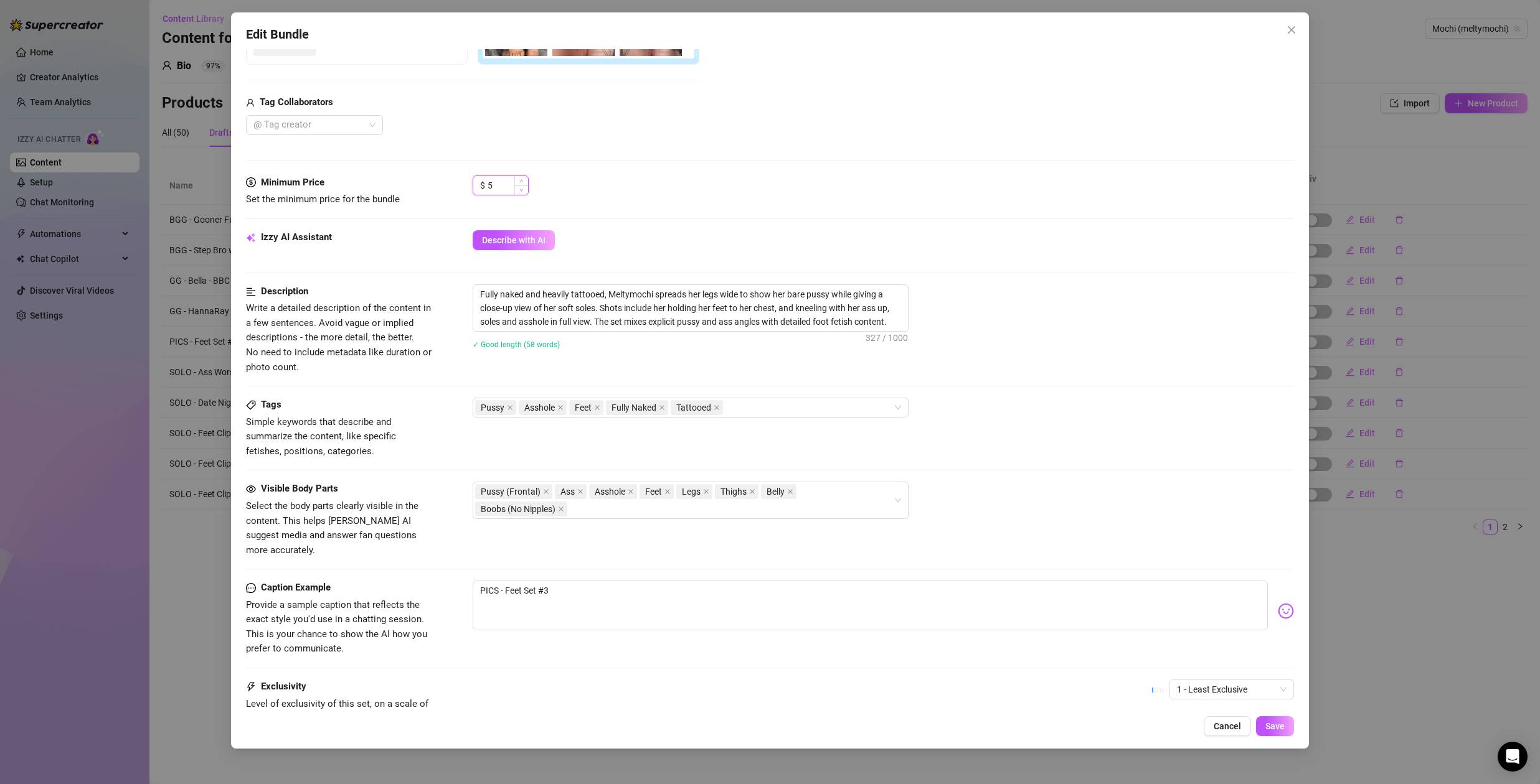
click at [495, 181] on input "5" at bounding box center [508, 185] width 41 height 19
click at [616, 160] on div "Media Add Media from Vault Free preview Image placeholder Pay to view Tag Colla…" at bounding box center [770, 44] width 1048 height 262
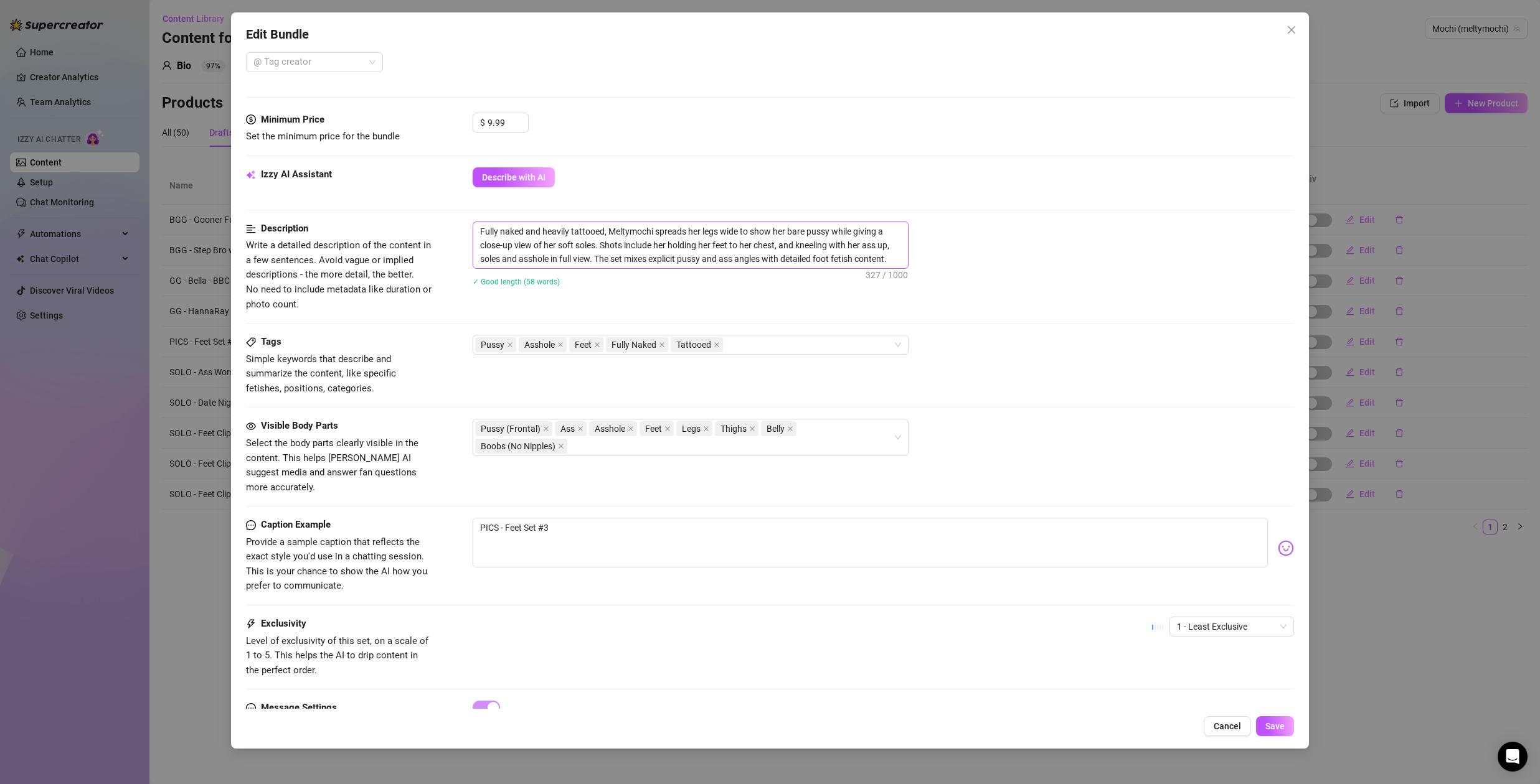
scroll to position [386, 0]
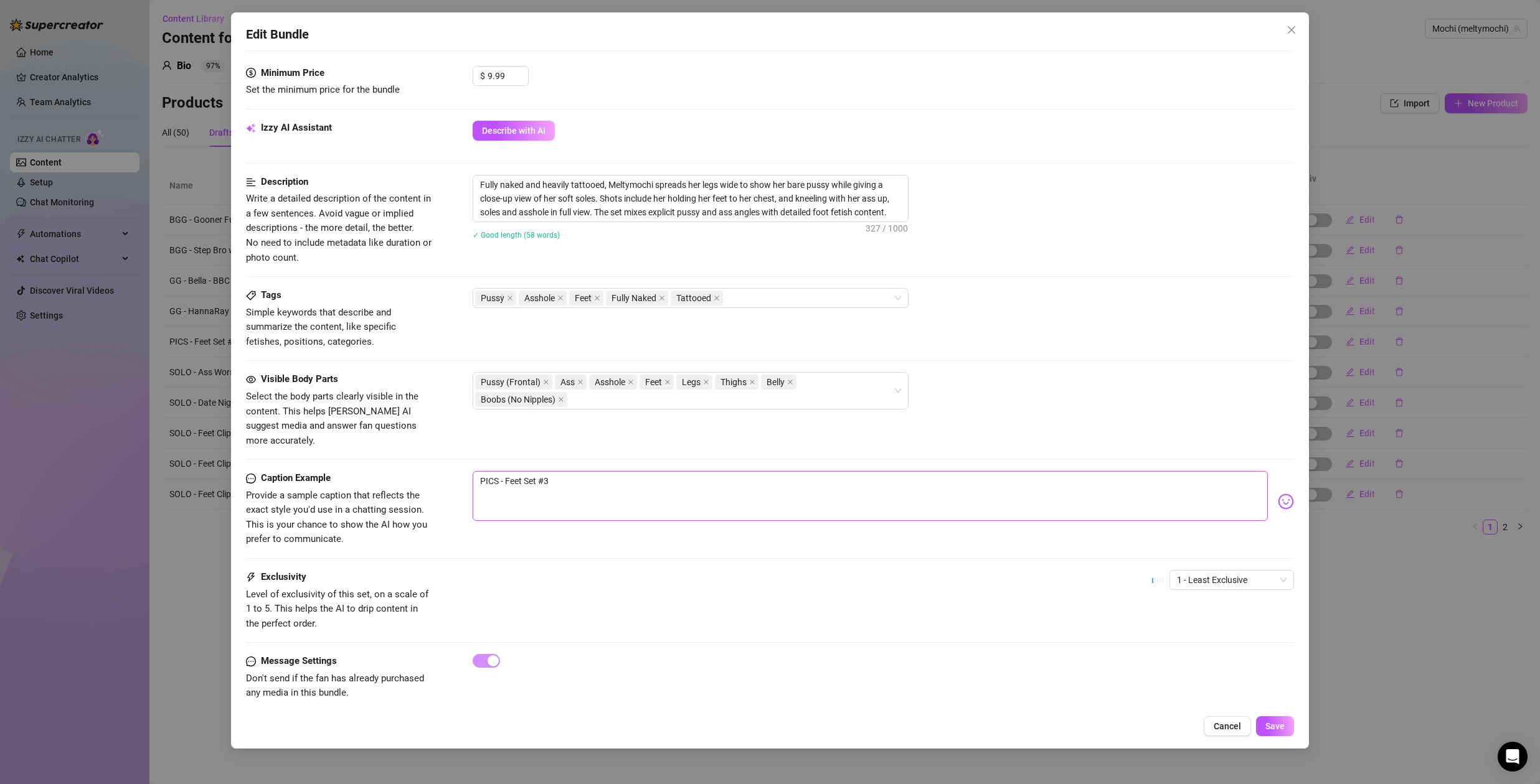
click at [573, 471] on textarea "PICS - Feet Set #3" at bounding box center [870, 496] width 795 height 50
click at [774, 290] on div "Pussy Asshole Feet Fully Naked Tattooed" at bounding box center [684, 298] width 418 height 17
click at [1056, 282] on div "Description Write a detailed description of the content in a few sentences. Avo…" at bounding box center [770, 231] width 1048 height 113
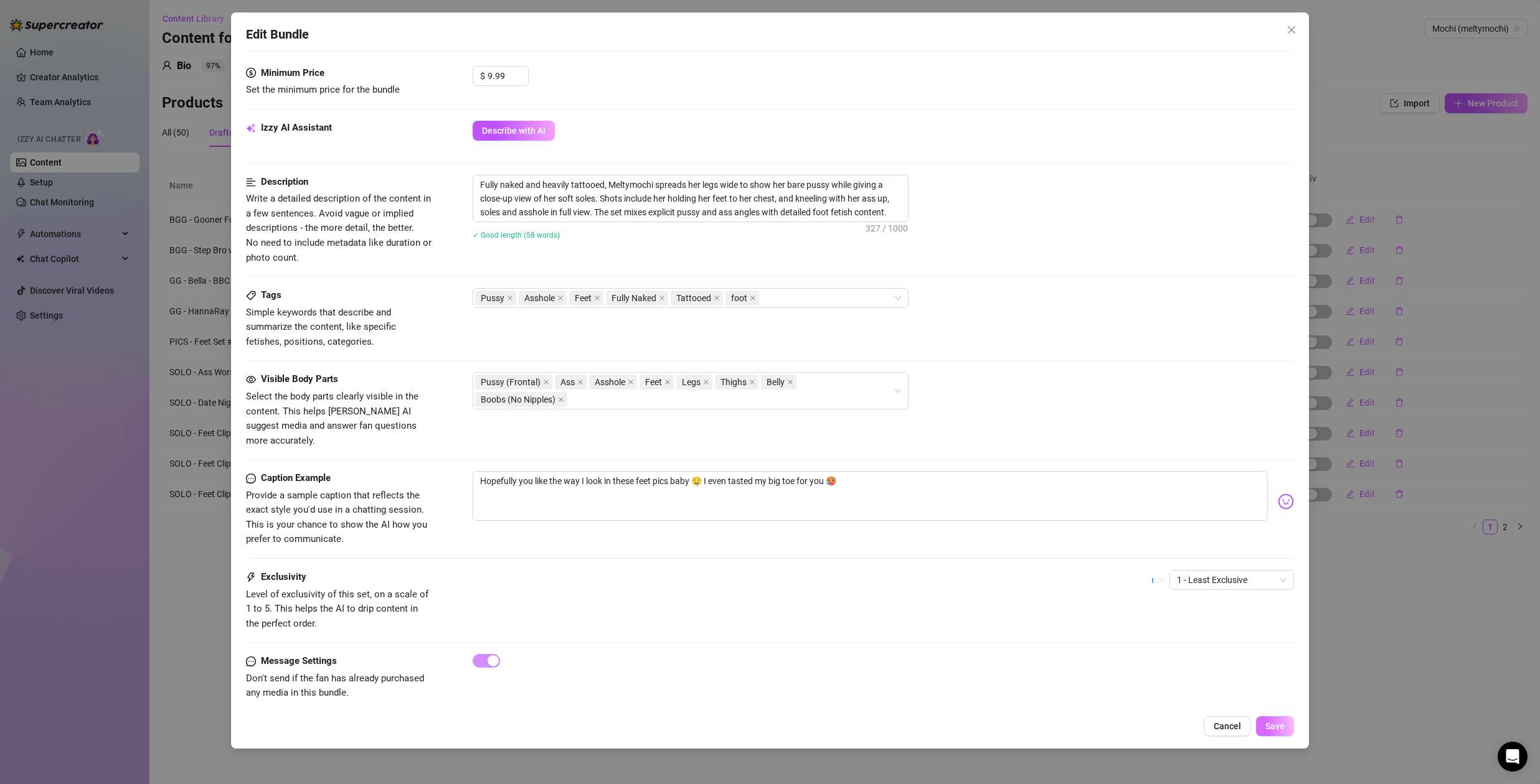
click at [1285, 727] on button "Save" at bounding box center [1274, 726] width 38 height 20
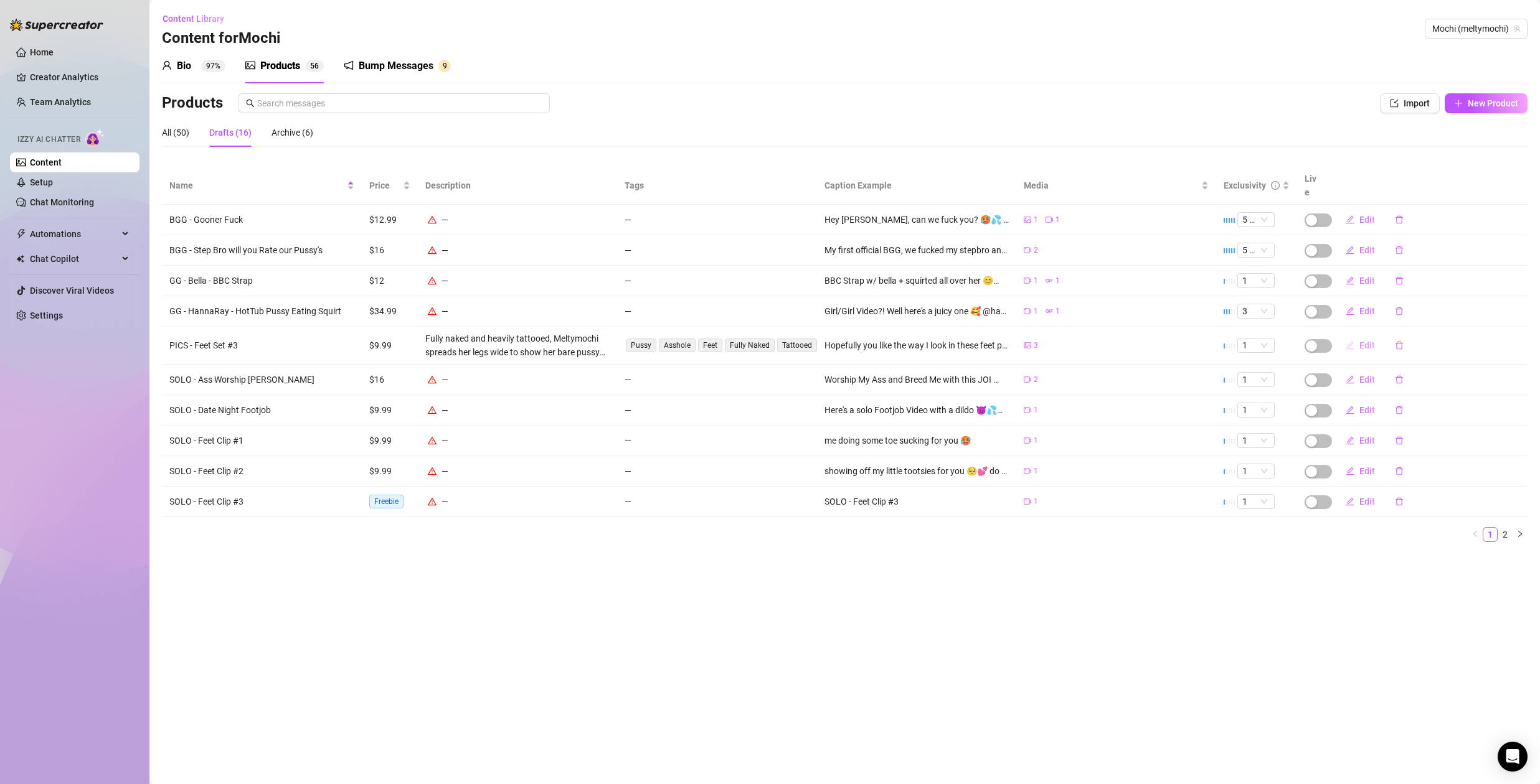
click at [1368, 340] on span "Edit" at bounding box center [1367, 345] width 16 height 10
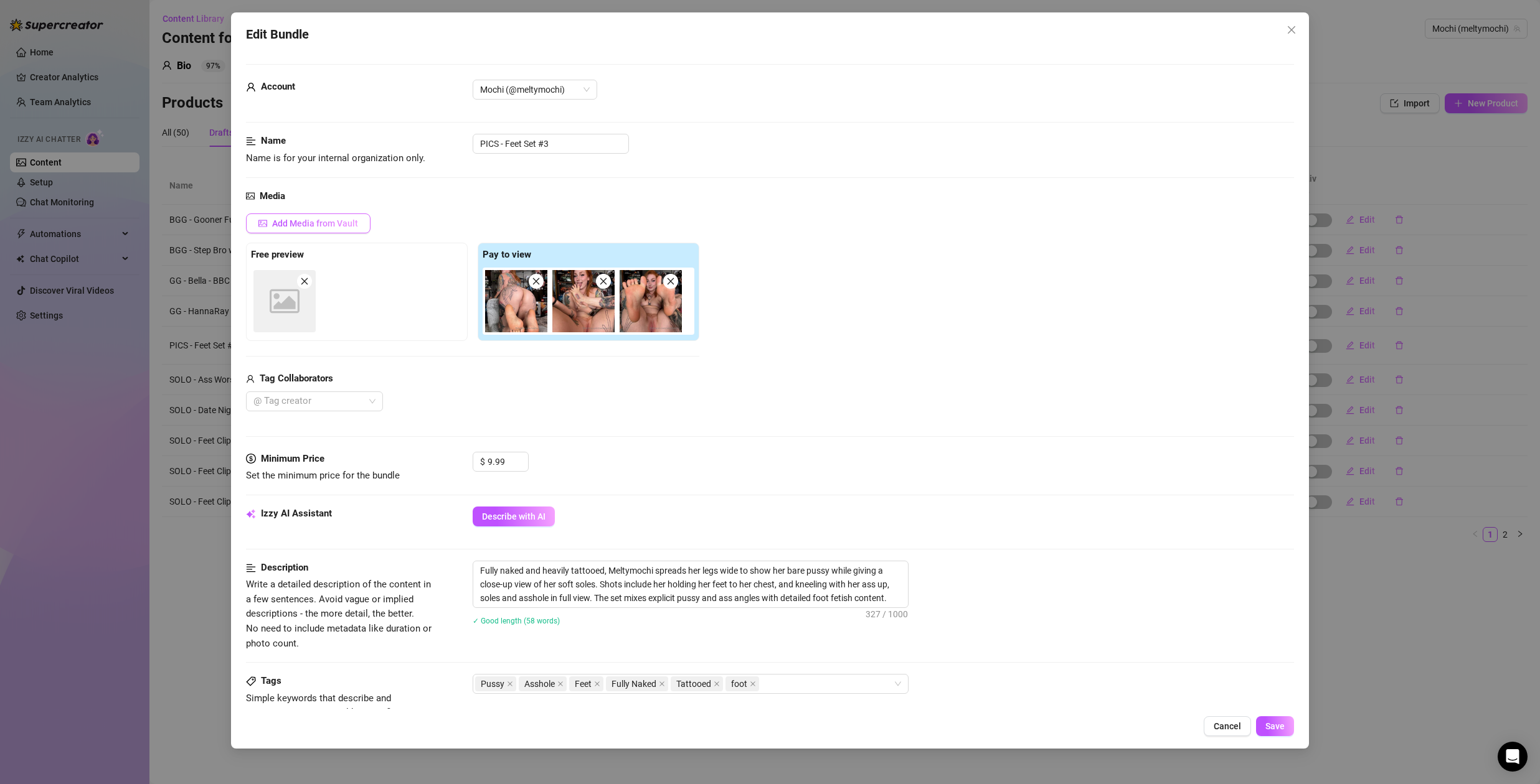
click at [330, 225] on span "Add Media from Vault" at bounding box center [315, 223] width 86 height 10
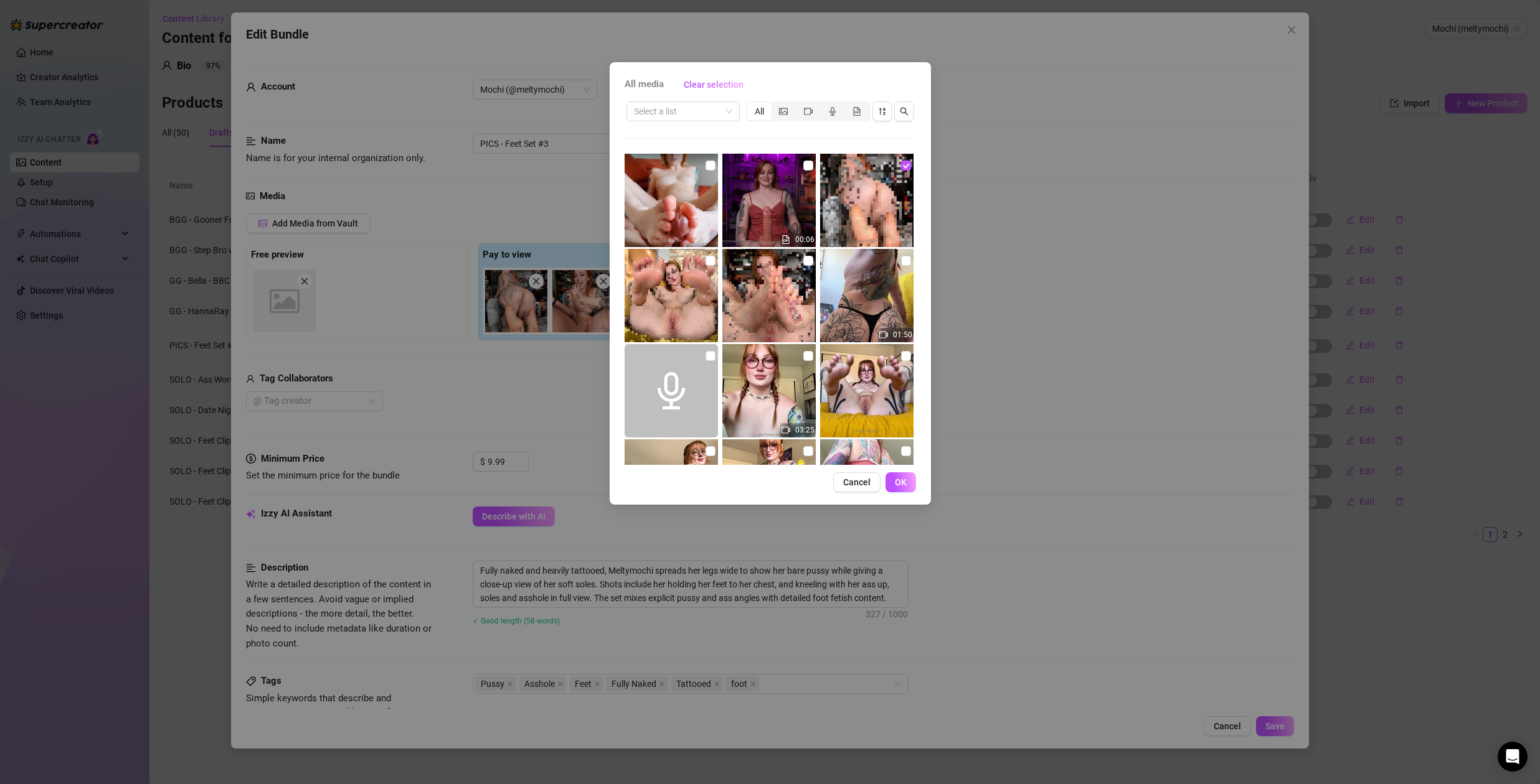
click at [908, 482] on button "OK" at bounding box center [900, 483] width 30 height 20
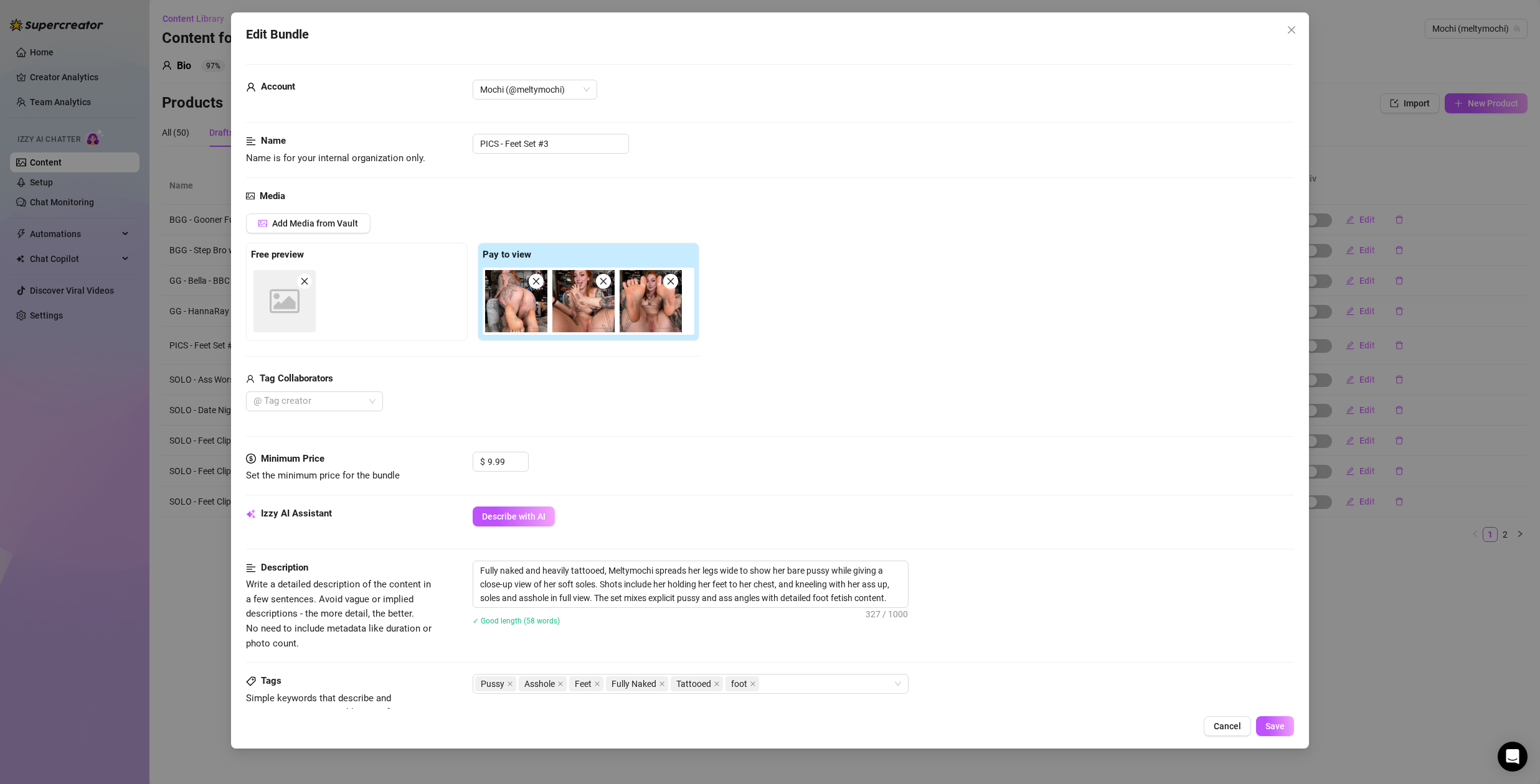
click at [306, 281] on icon "close" at bounding box center [304, 281] width 9 height 9
click at [346, 219] on span "Add Media from Vault" at bounding box center [315, 223] width 86 height 10
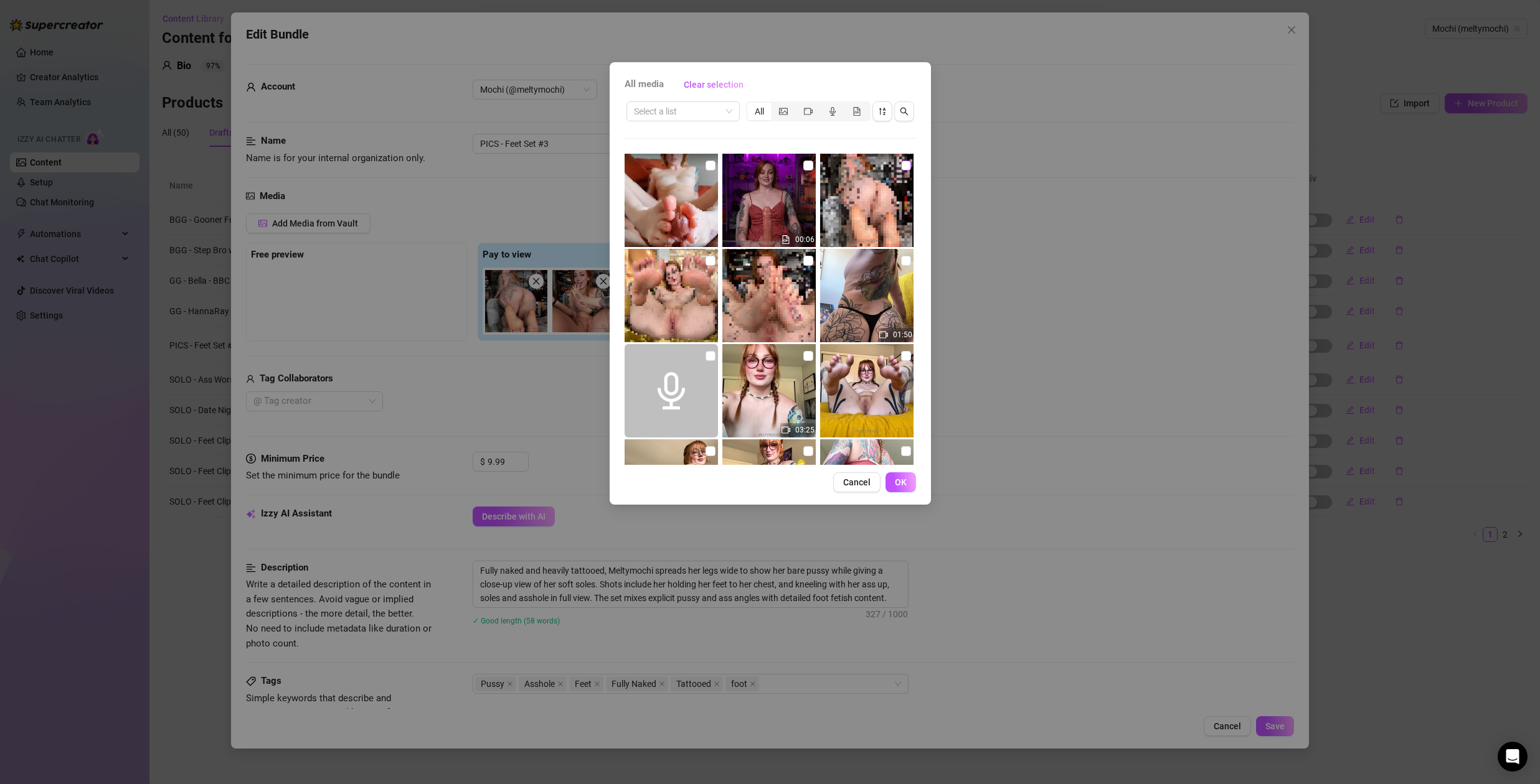
click at [901, 166] on input "checkbox" at bounding box center [906, 165] width 10 height 10
click at [904, 481] on span "OK" at bounding box center [900, 482] width 12 height 10
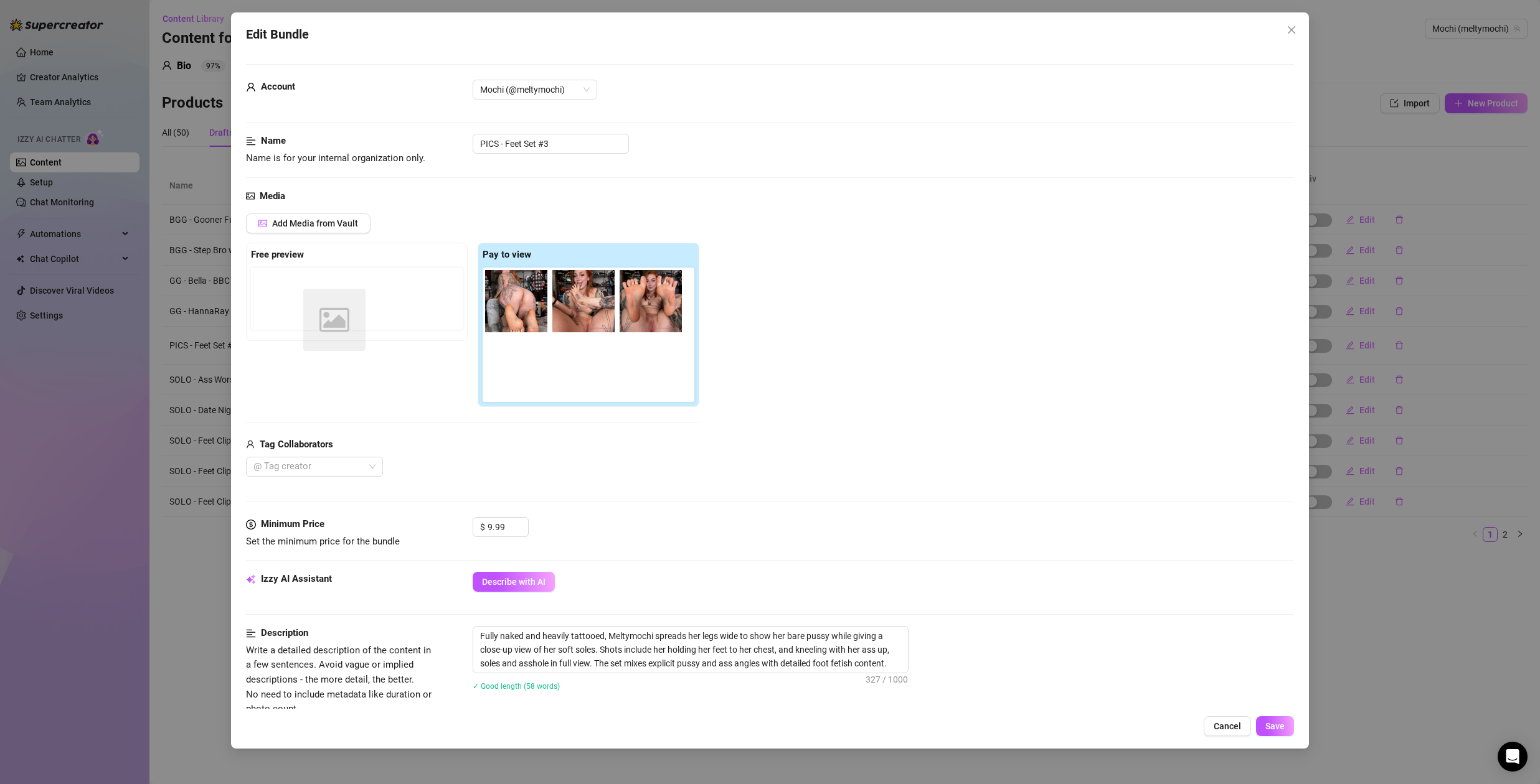
drag, startPoint x: 528, startPoint y: 380, endPoint x: 309, endPoint y: 322, distance: 226.6
click at [309, 322] on div "Free preview Pay to view Image placeholder" at bounding box center [473, 325] width 453 height 164
drag, startPoint x: 490, startPoint y: 371, endPoint x: 241, endPoint y: 290, distance: 261.8
click at [238, 291] on div "Edit Bundle Account Mochi (@meltymochi) Name Name is for your internal organiza…" at bounding box center [770, 381] width 1078 height 737
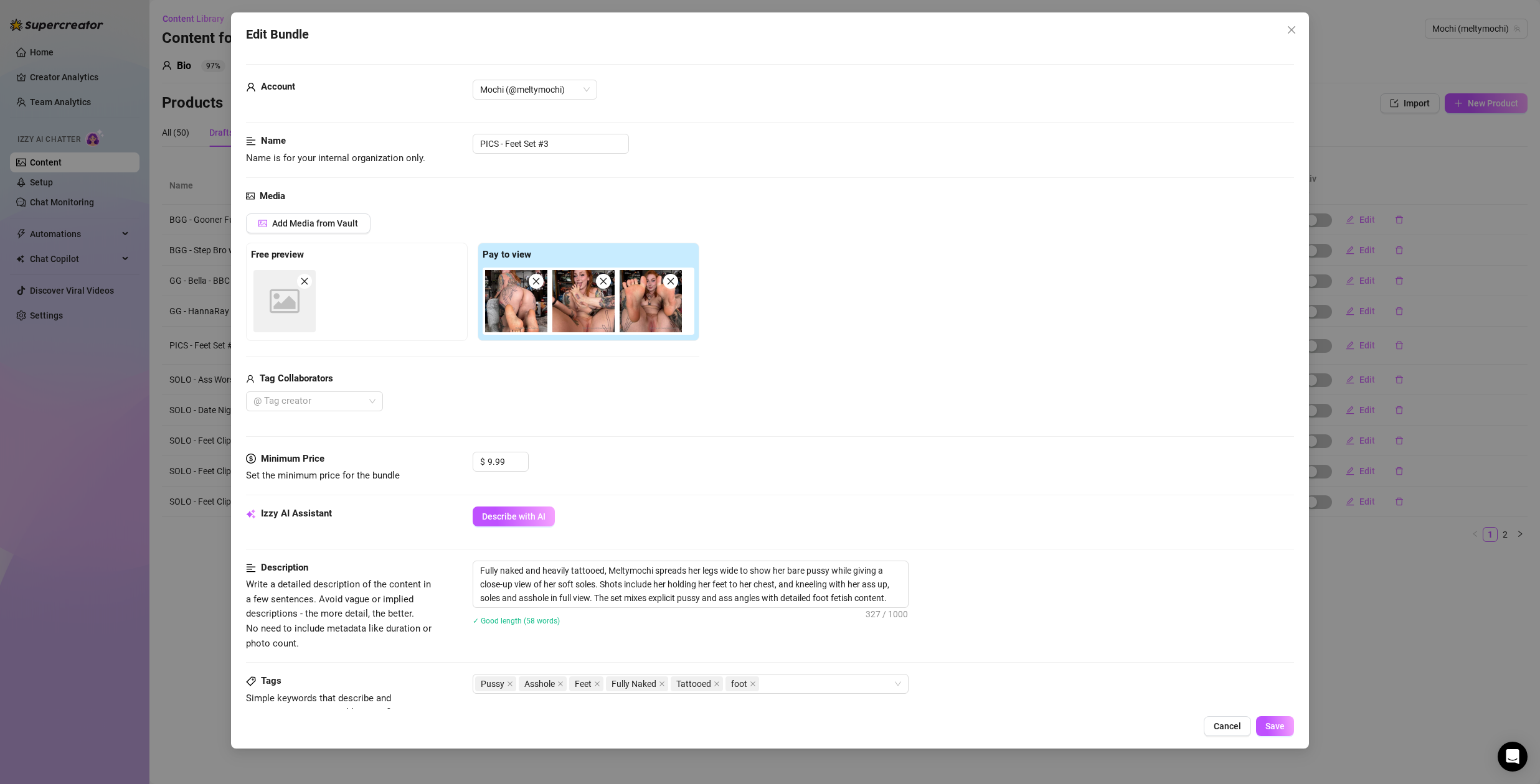
click at [876, 259] on div "Add Media from Vault Free preview Image placeholder Pay to view Tag Collaborato…" at bounding box center [770, 312] width 1048 height 198
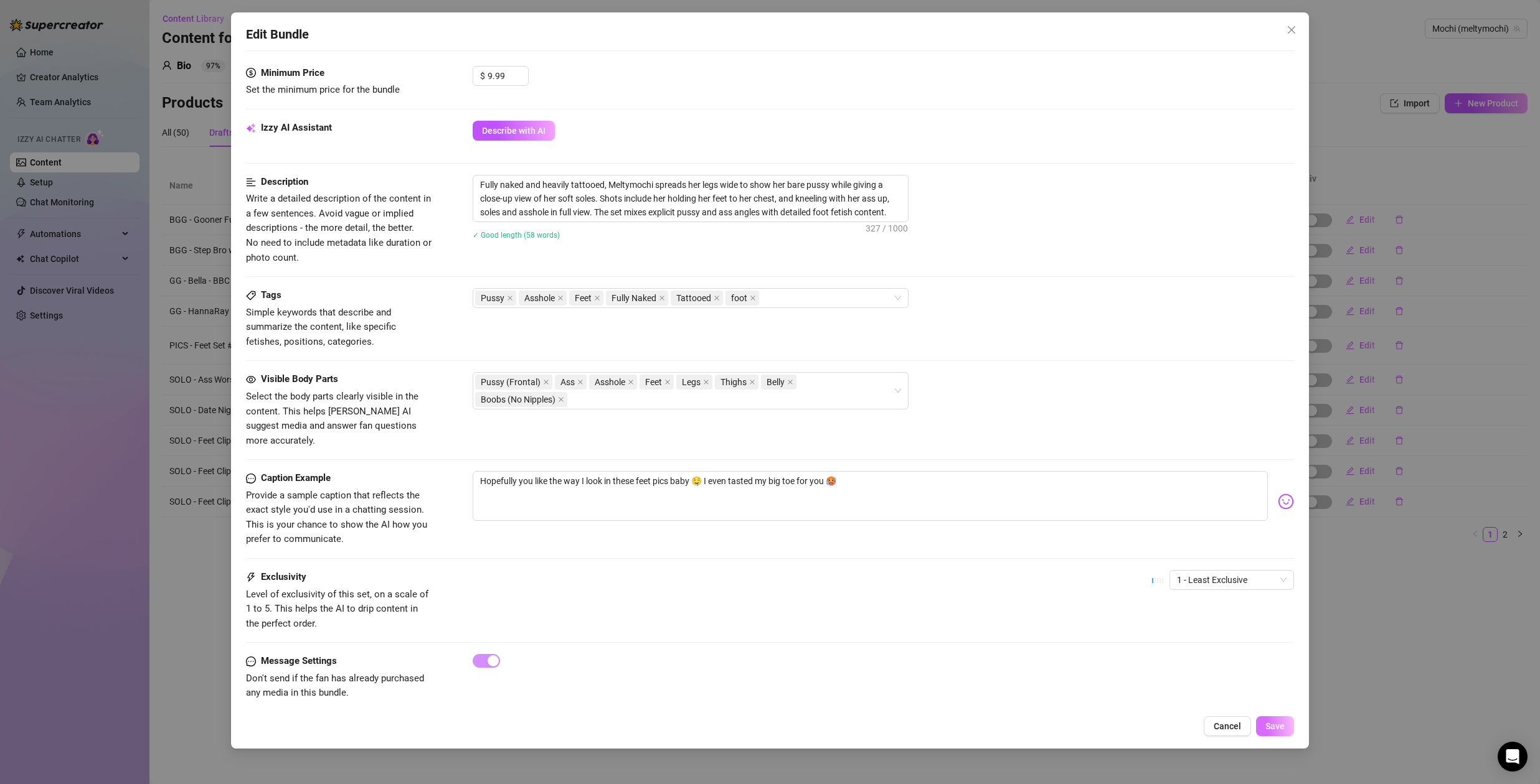
click at [1274, 730] on span "Save" at bounding box center [1274, 726] width 19 height 10
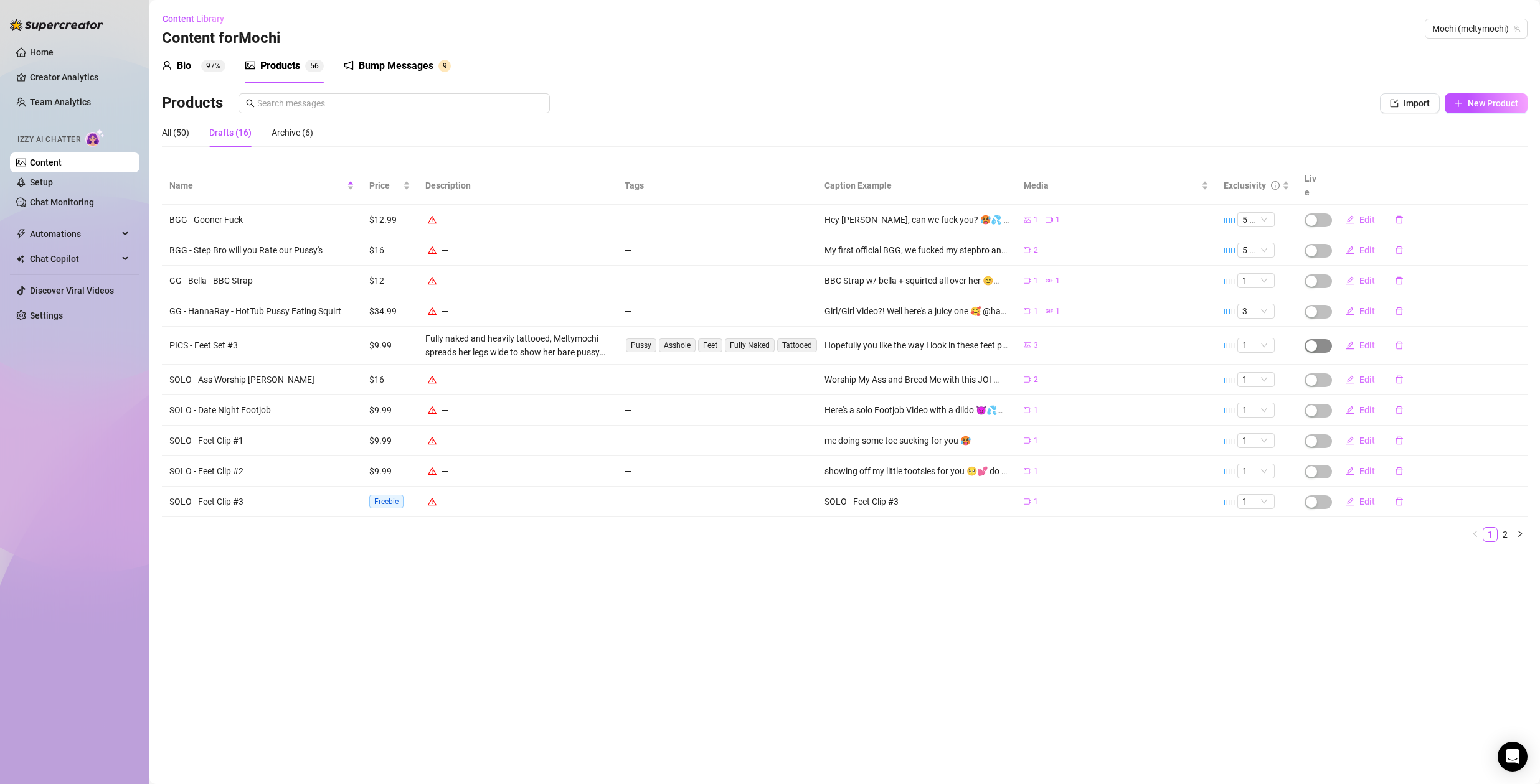
click at [1319, 339] on span "button" at bounding box center [1318, 346] width 27 height 14
click at [1406, 302] on span "OK" at bounding box center [1402, 302] width 12 height 10
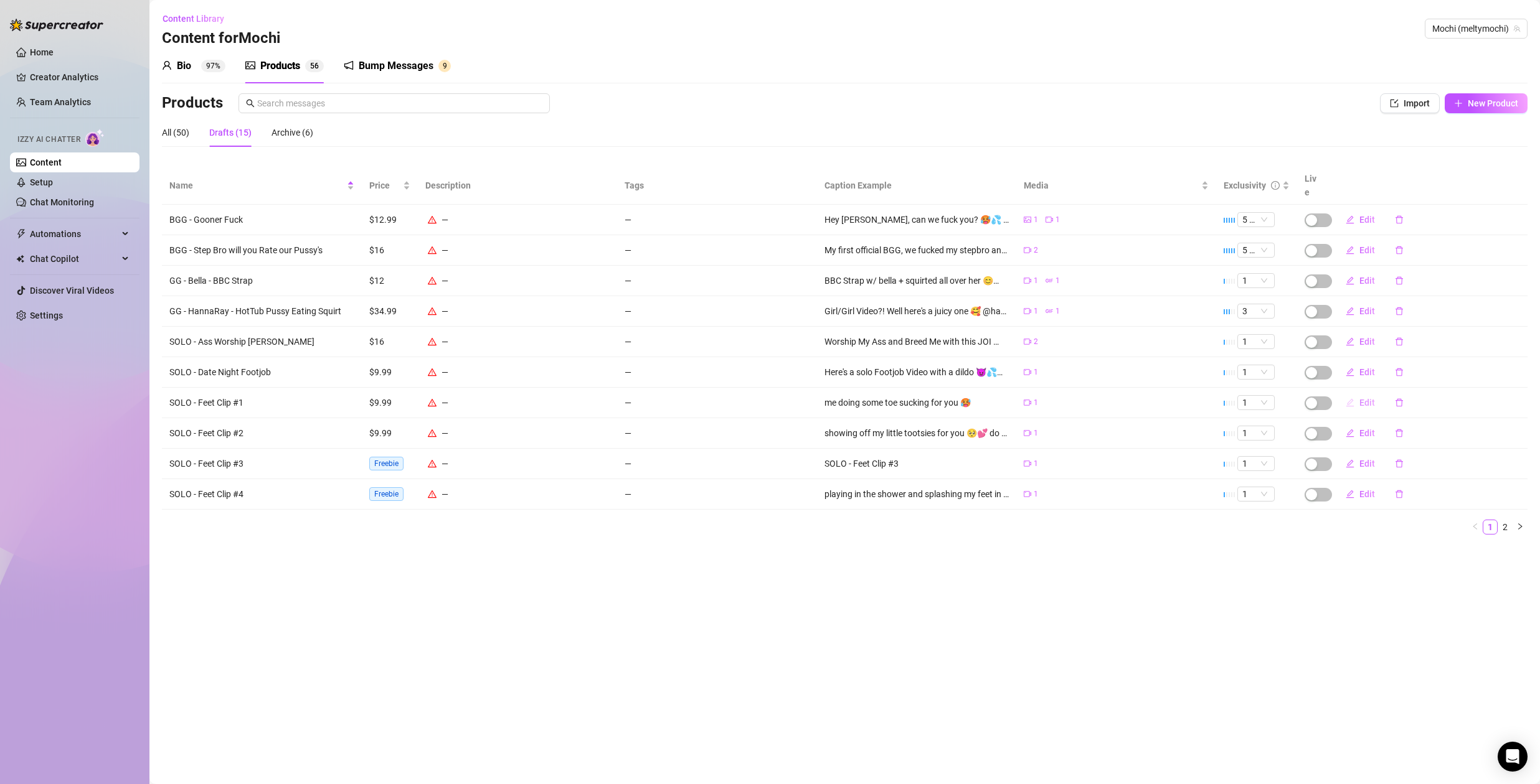
click at [1365, 398] on span "Edit" at bounding box center [1367, 403] width 16 height 10
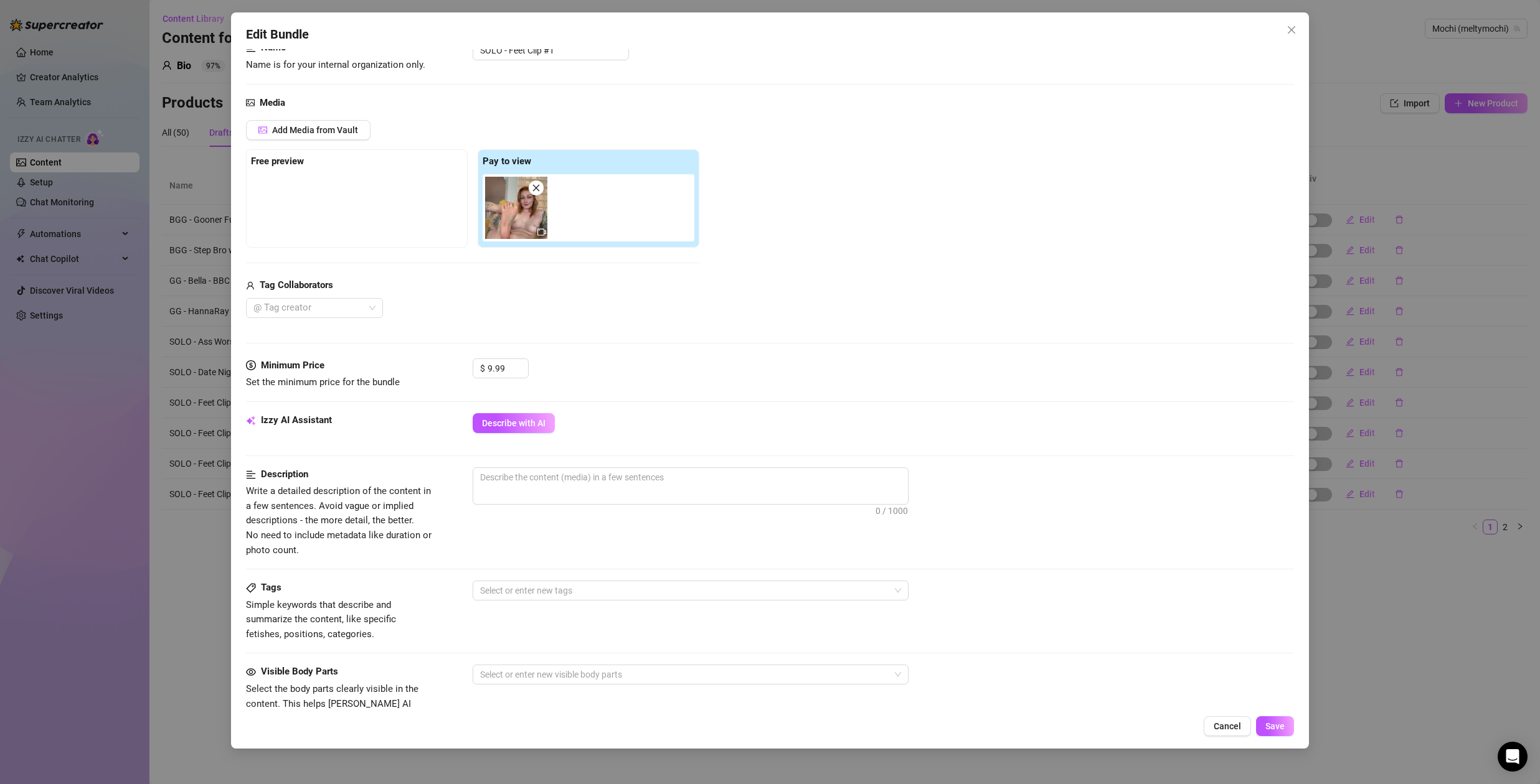
scroll to position [116, 0]
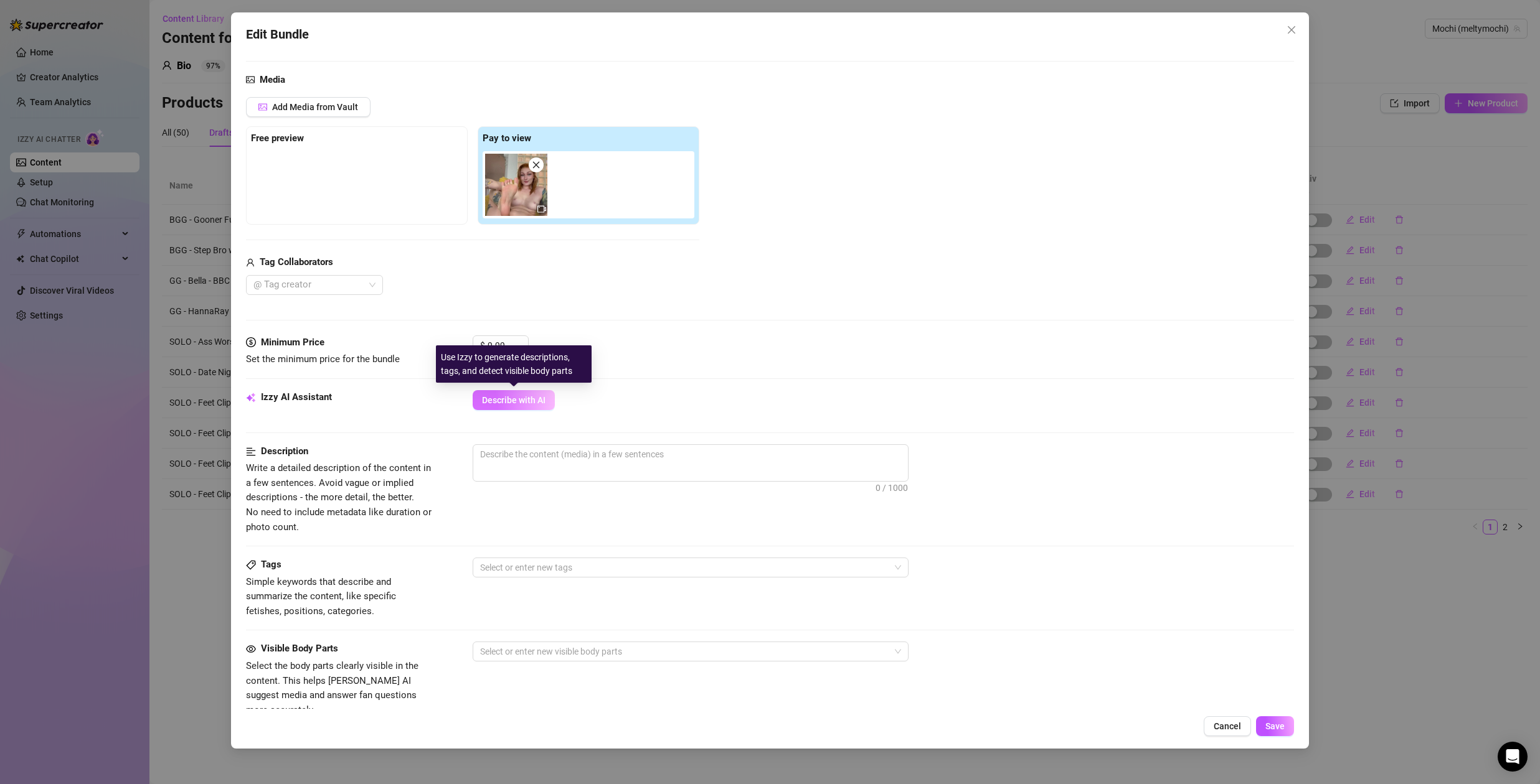
click at [523, 399] on span "Describe with AI" at bounding box center [514, 400] width 64 height 10
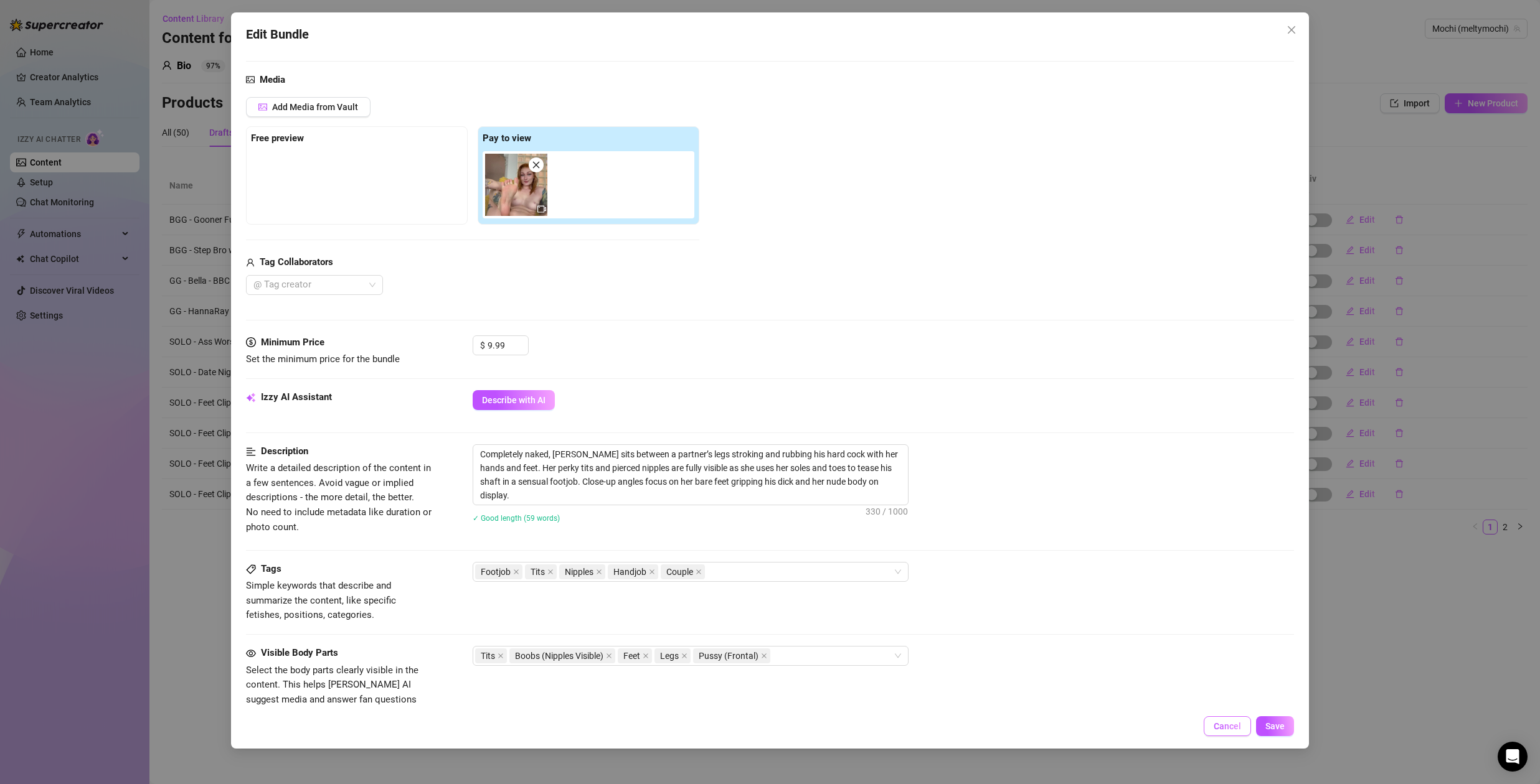
click at [1218, 729] on span "Cancel" at bounding box center [1227, 726] width 27 height 10
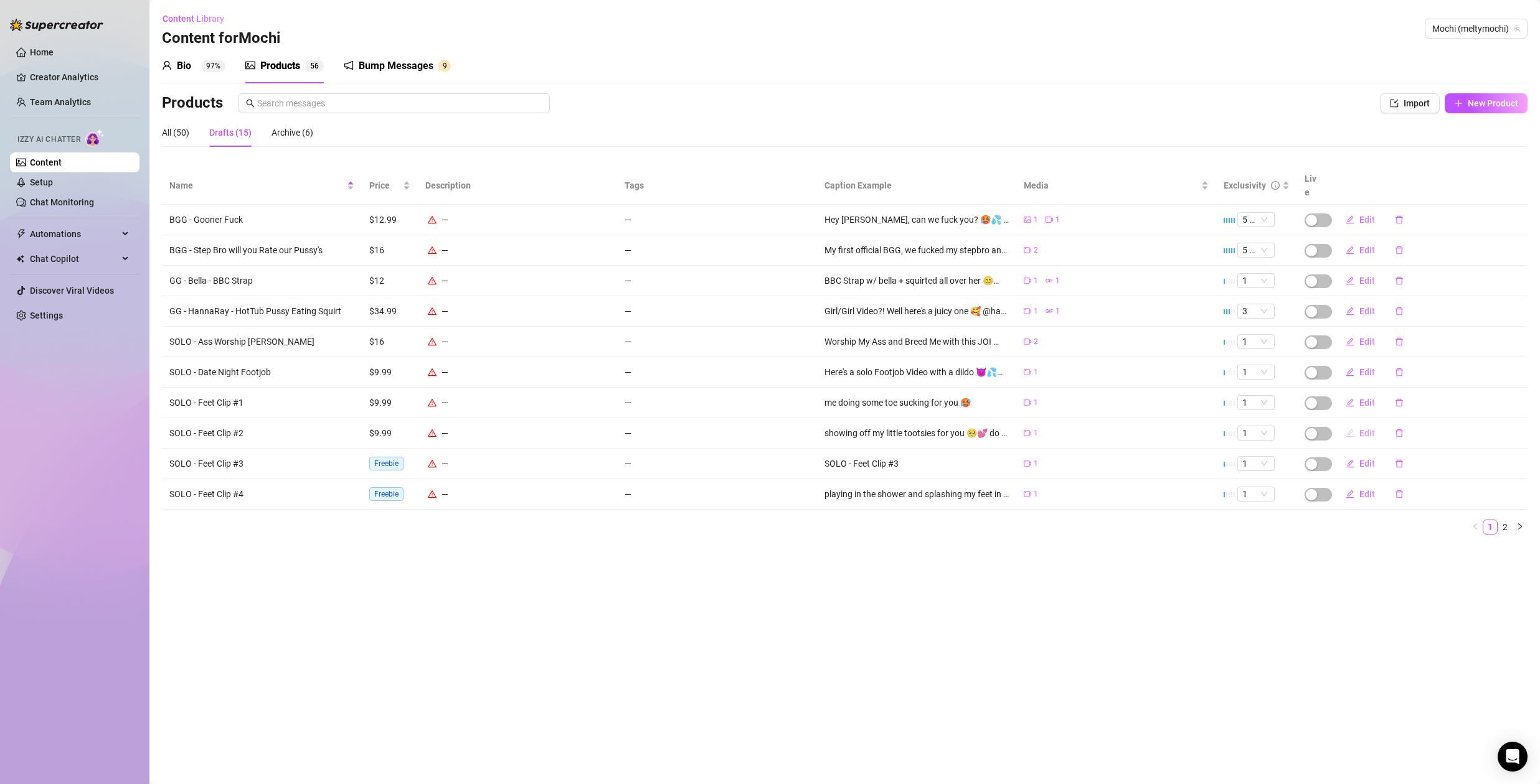
click at [1359, 428] on span "Edit" at bounding box center [1367, 433] width 16 height 10
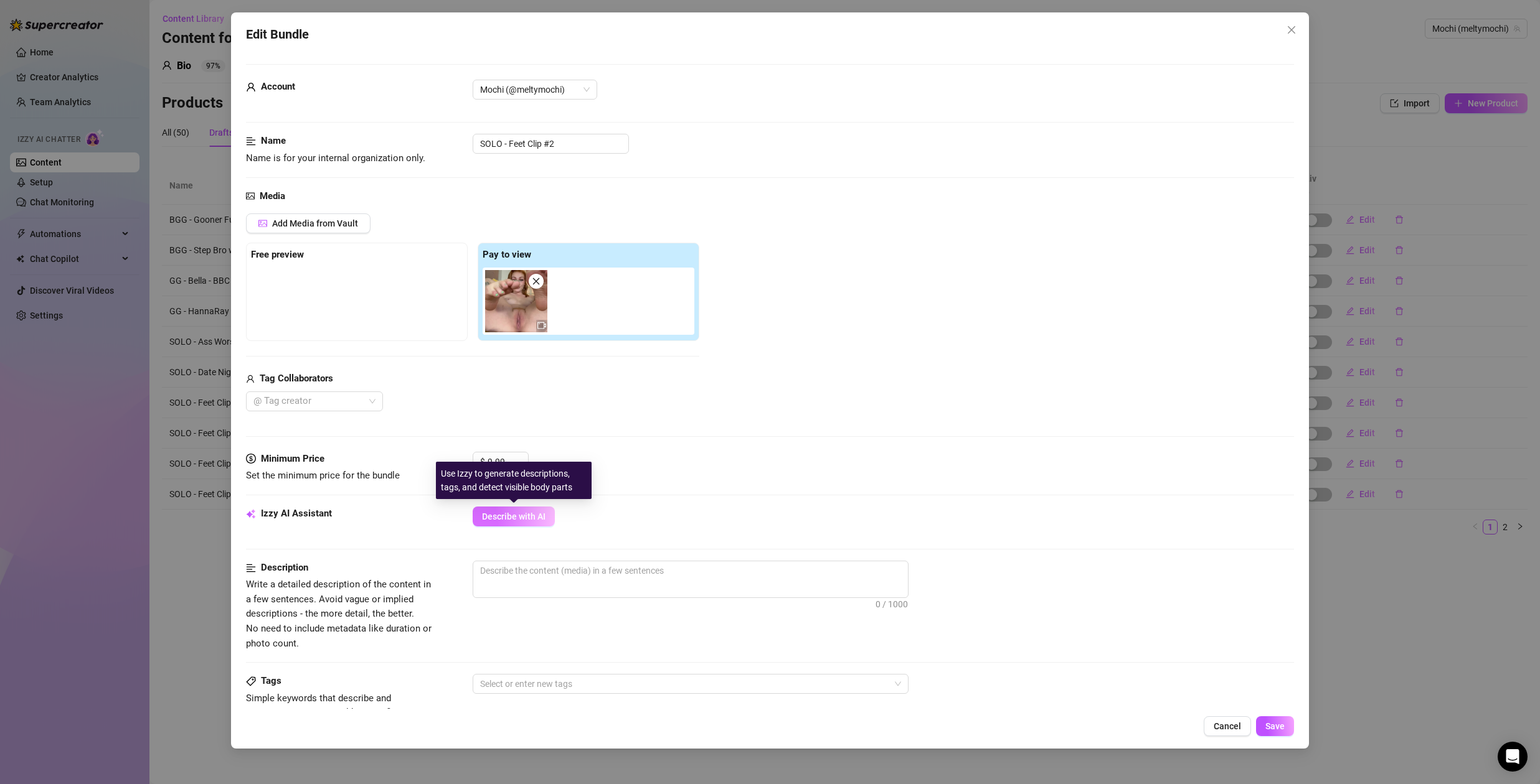
click at [506, 512] on span "Describe with AI" at bounding box center [514, 516] width 64 height 10
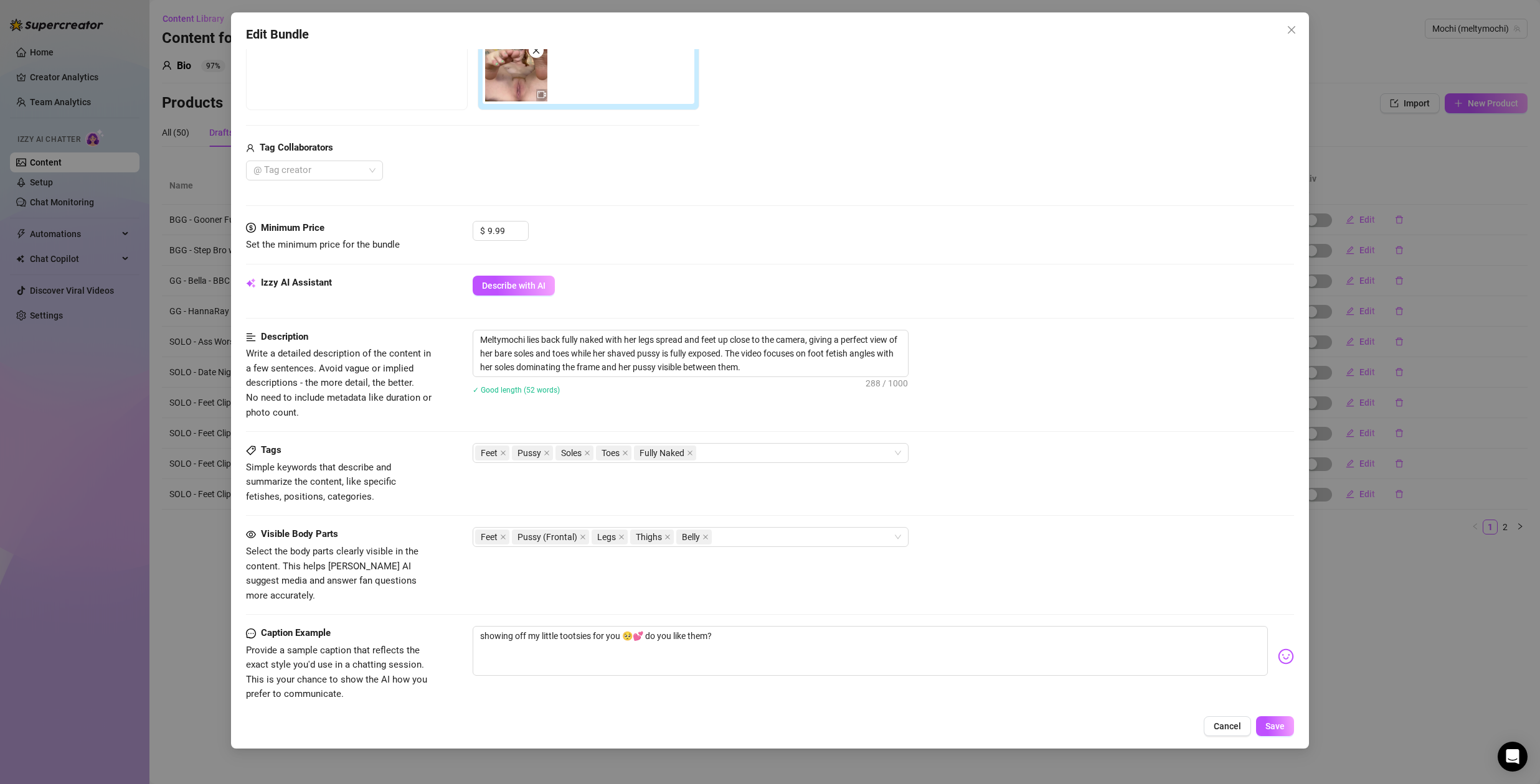
scroll to position [269, 0]
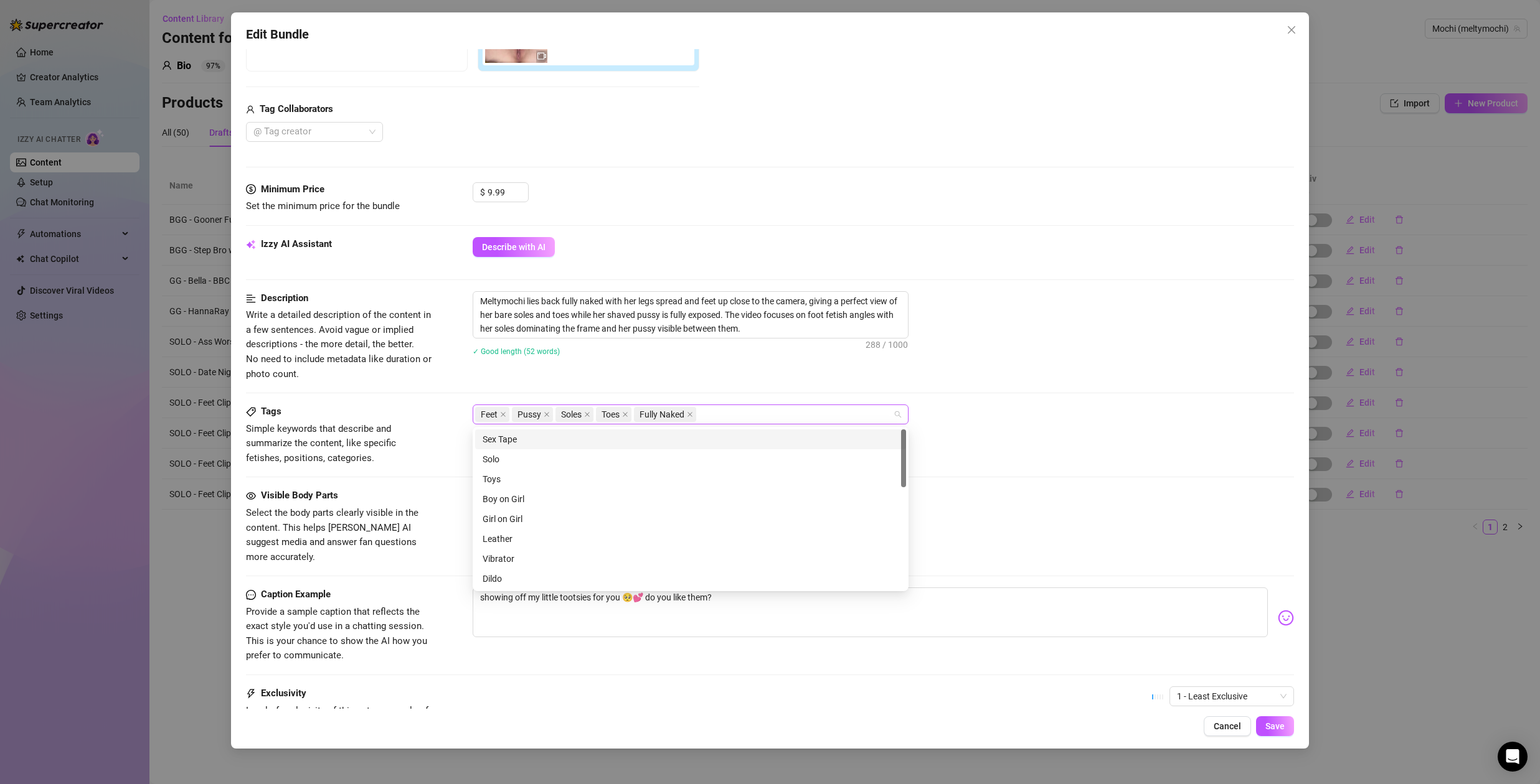
click at [746, 413] on div "Feet Pussy Soles Toes Fully Naked" at bounding box center [684, 414] width 418 height 17
drag, startPoint x: 964, startPoint y: 355, endPoint x: 969, endPoint y: 360, distance: 7.1
click at [964, 355] on div "✓ Good length (52 words)" at bounding box center [883, 351] width 821 height 14
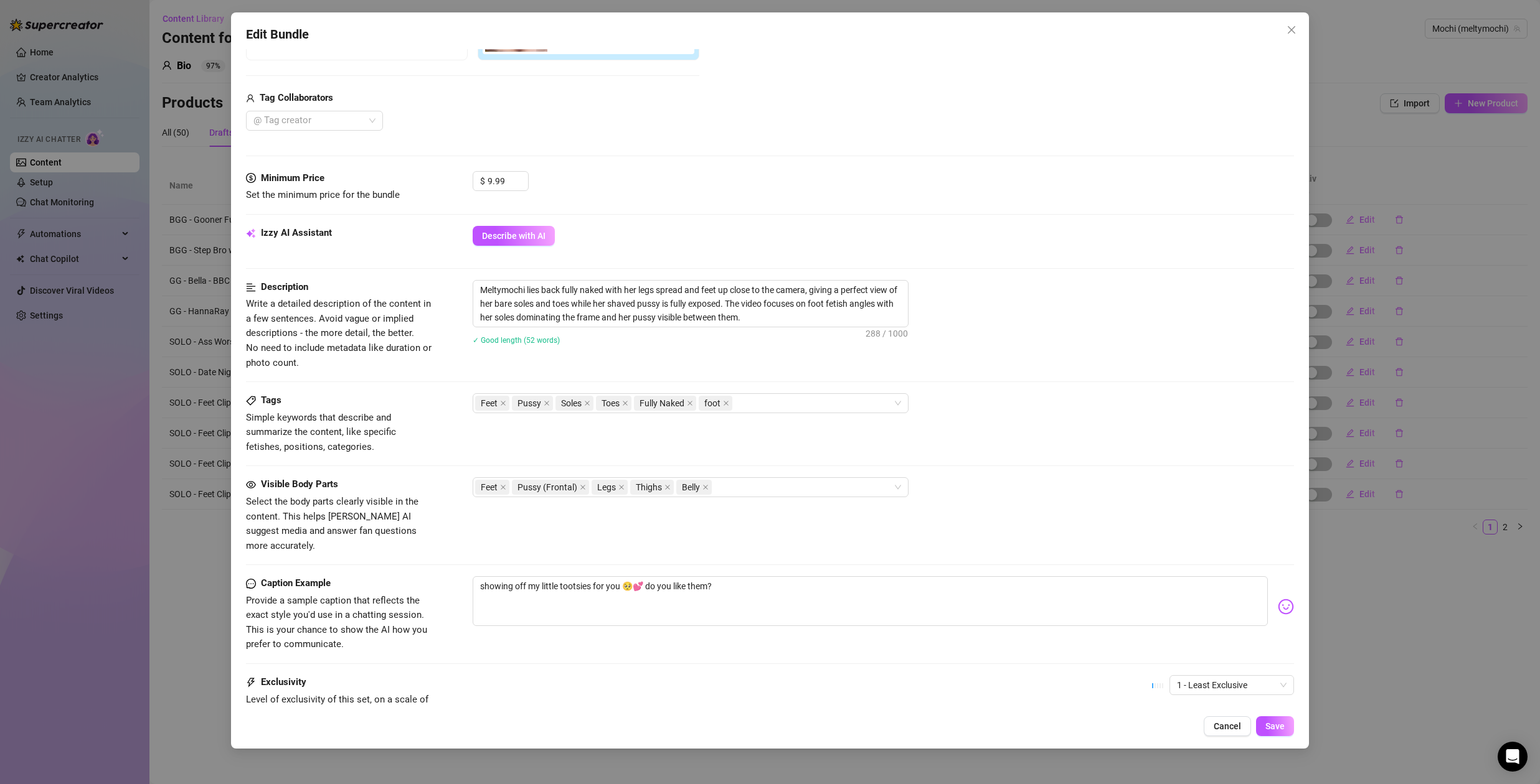
scroll to position [297, 0]
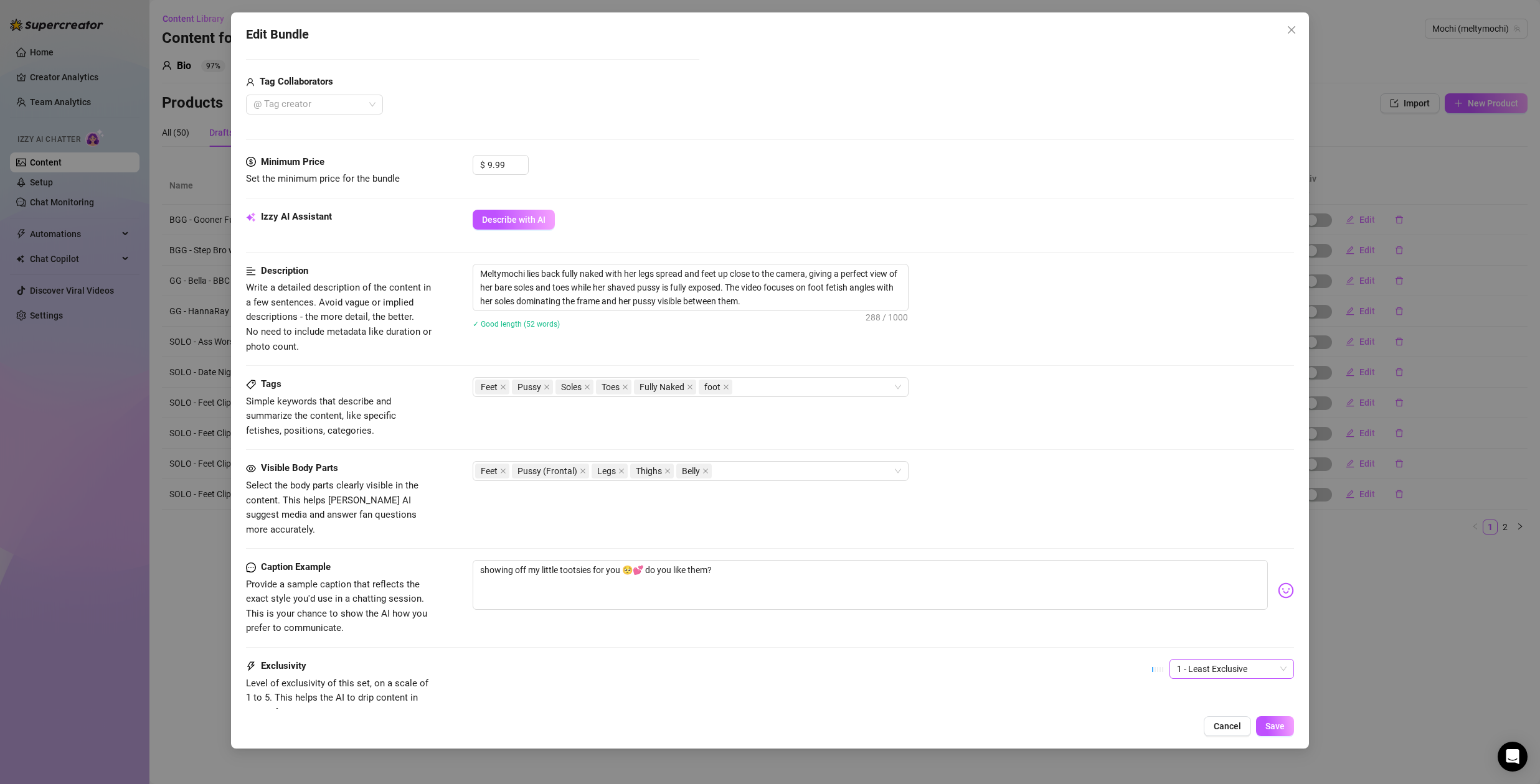
click at [1229, 659] on span "1 - Least Exclusive" at bounding box center [1232, 669] width 110 height 19
click at [1200, 697] on div "2" at bounding box center [1222, 699] width 104 height 14
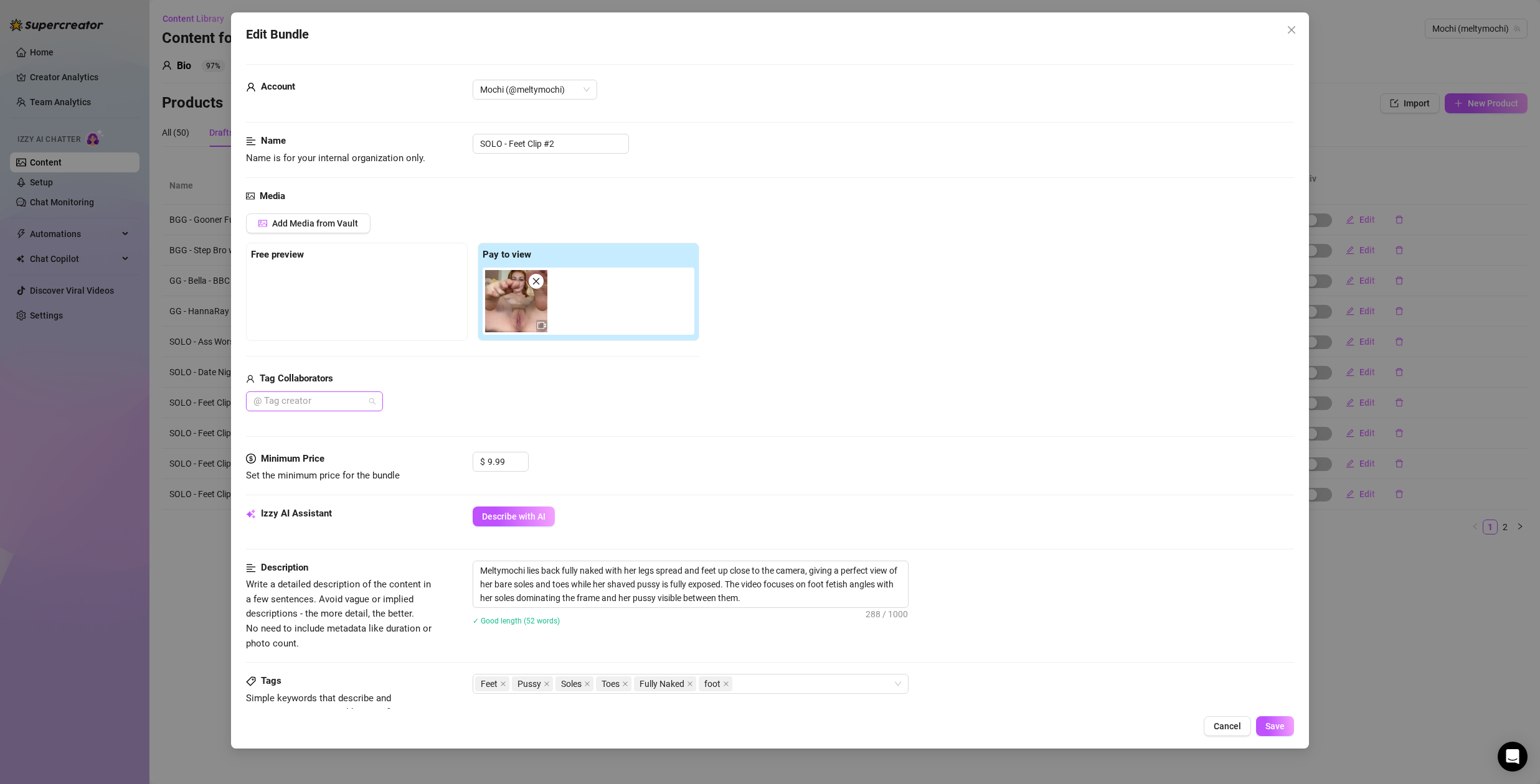
click at [334, 399] on div at bounding box center [308, 401] width 119 height 17
click at [533, 381] on div "Tag Collaborators" at bounding box center [473, 378] width 453 height 15
click at [506, 462] on input "9.99" at bounding box center [508, 462] width 41 height 19
click at [986, 364] on div "Add Media from Vault Free preview Pay to view Tag Collaborators @ Tag creator" at bounding box center [770, 312] width 1048 height 198
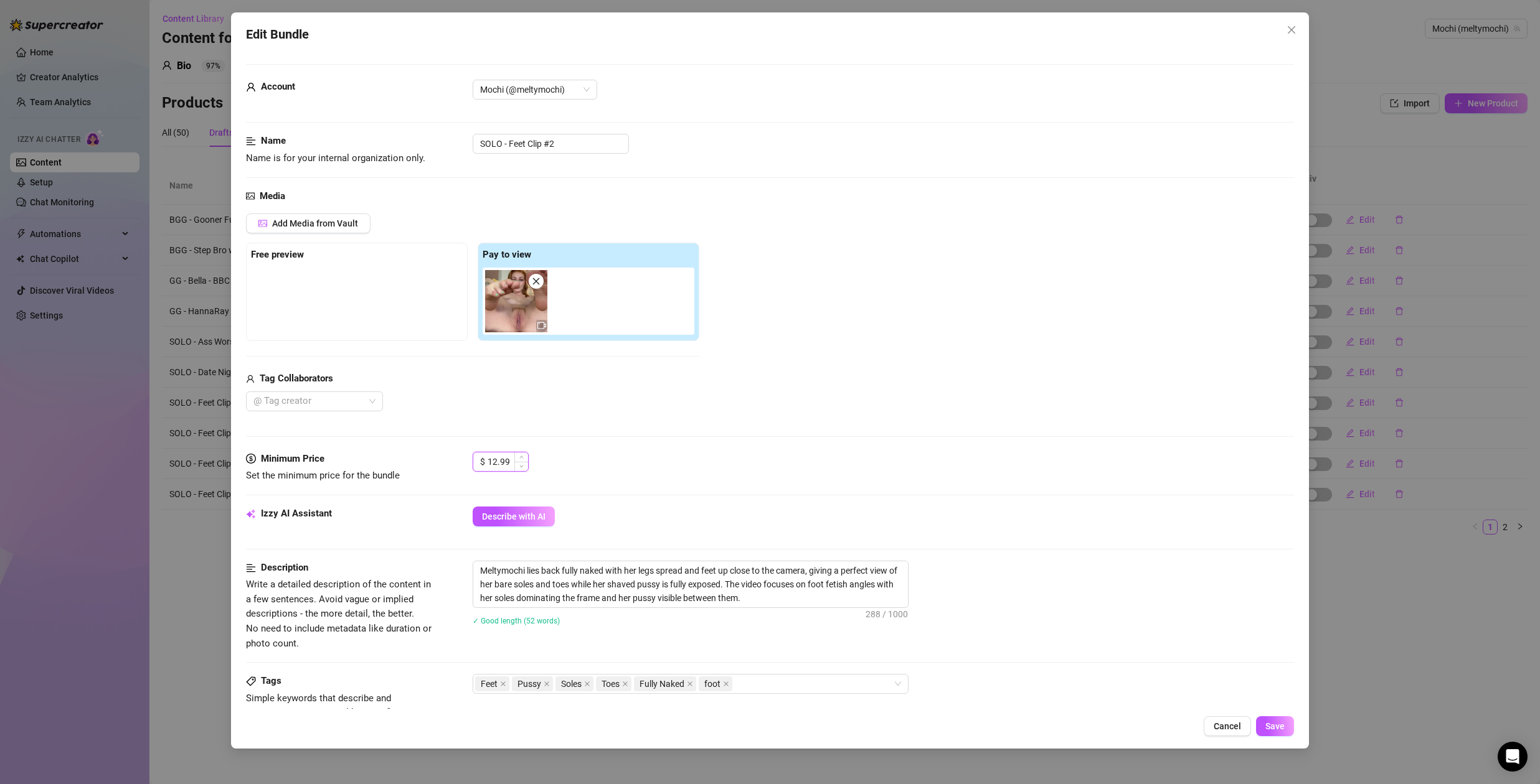
click at [496, 462] on input "12.99" at bounding box center [508, 462] width 41 height 19
click at [1280, 723] on span "Save" at bounding box center [1274, 726] width 19 height 10
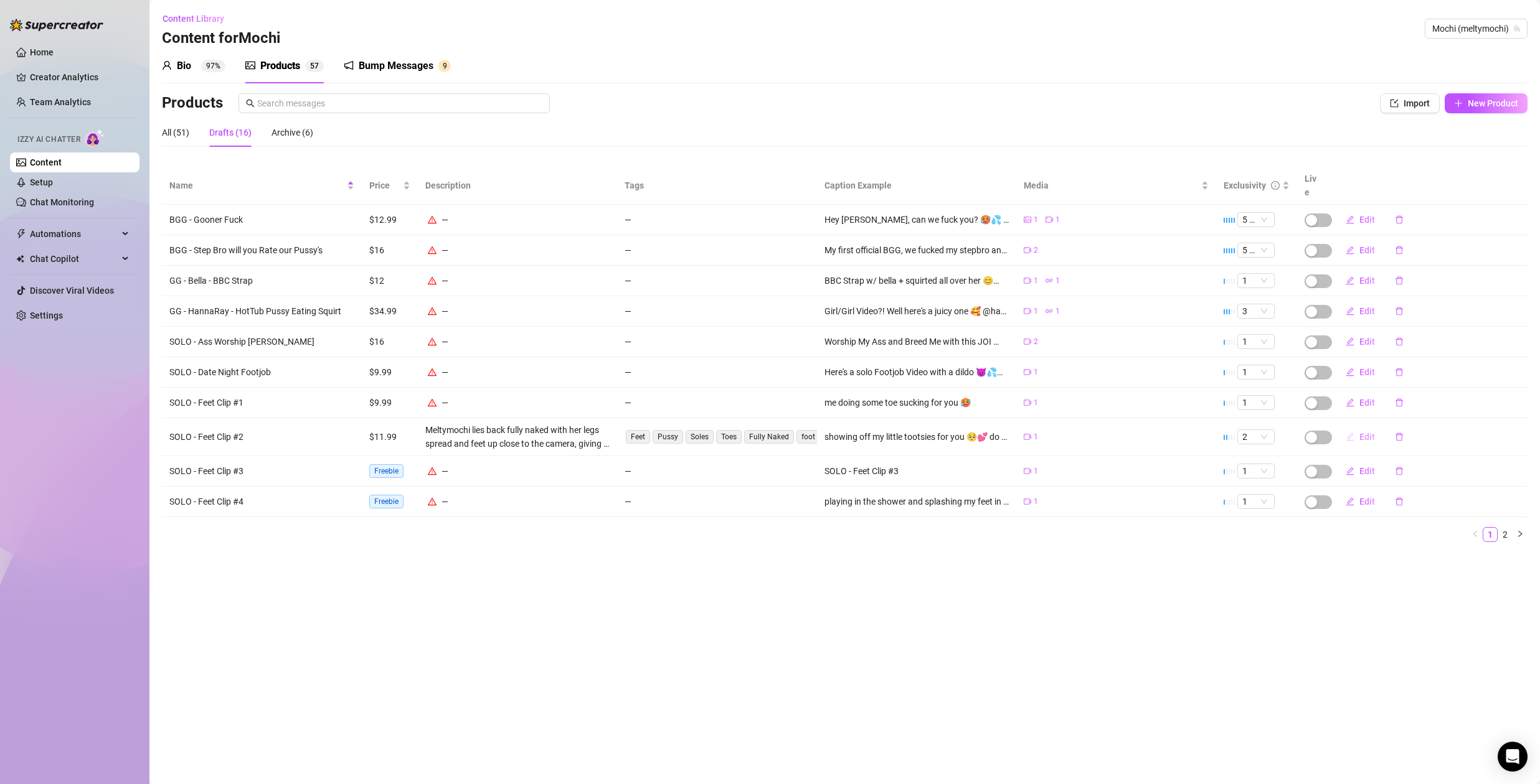
click at [1369, 432] on span "Edit" at bounding box center [1367, 437] width 16 height 10
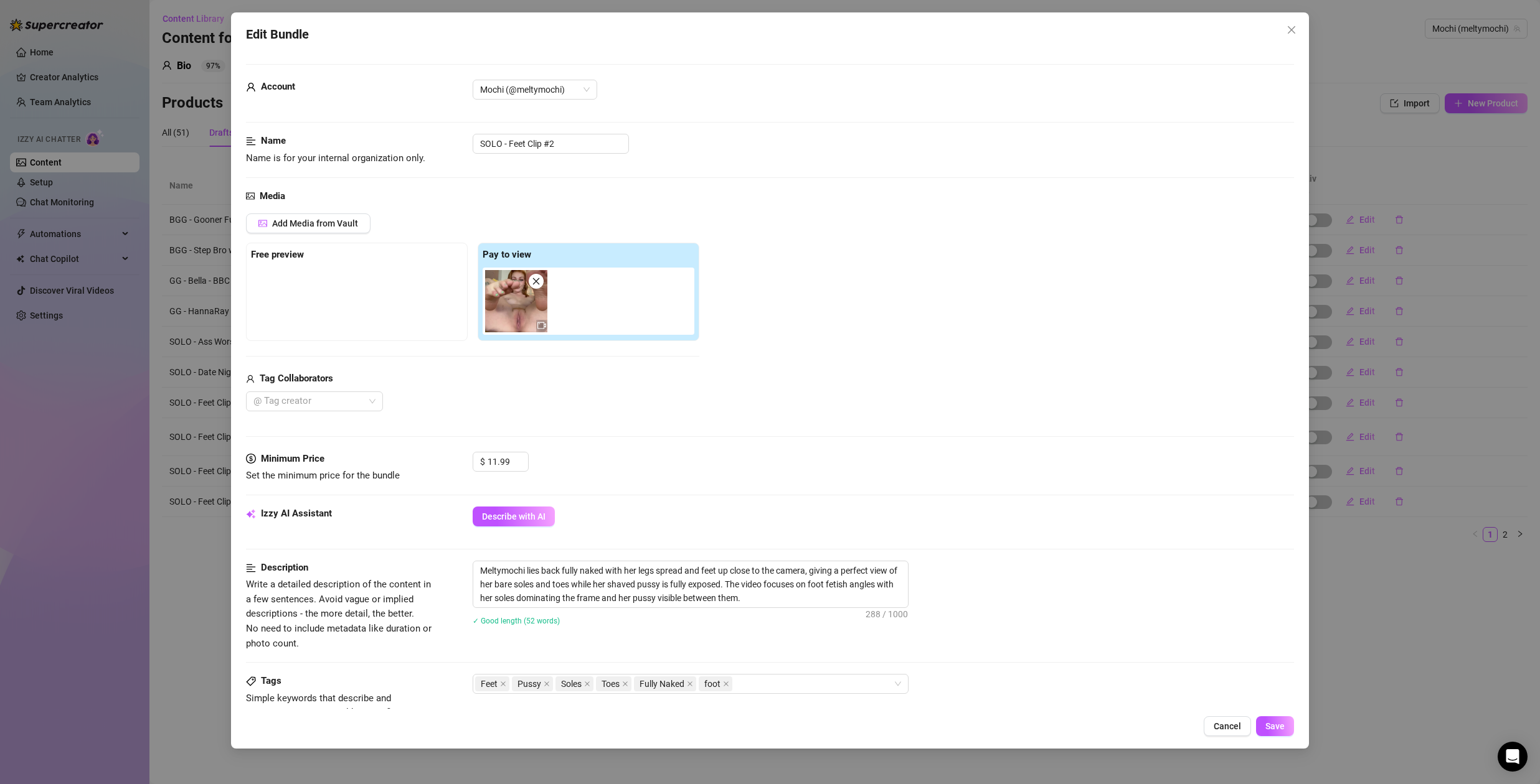
click at [1230, 727] on span "Cancel" at bounding box center [1227, 726] width 27 height 10
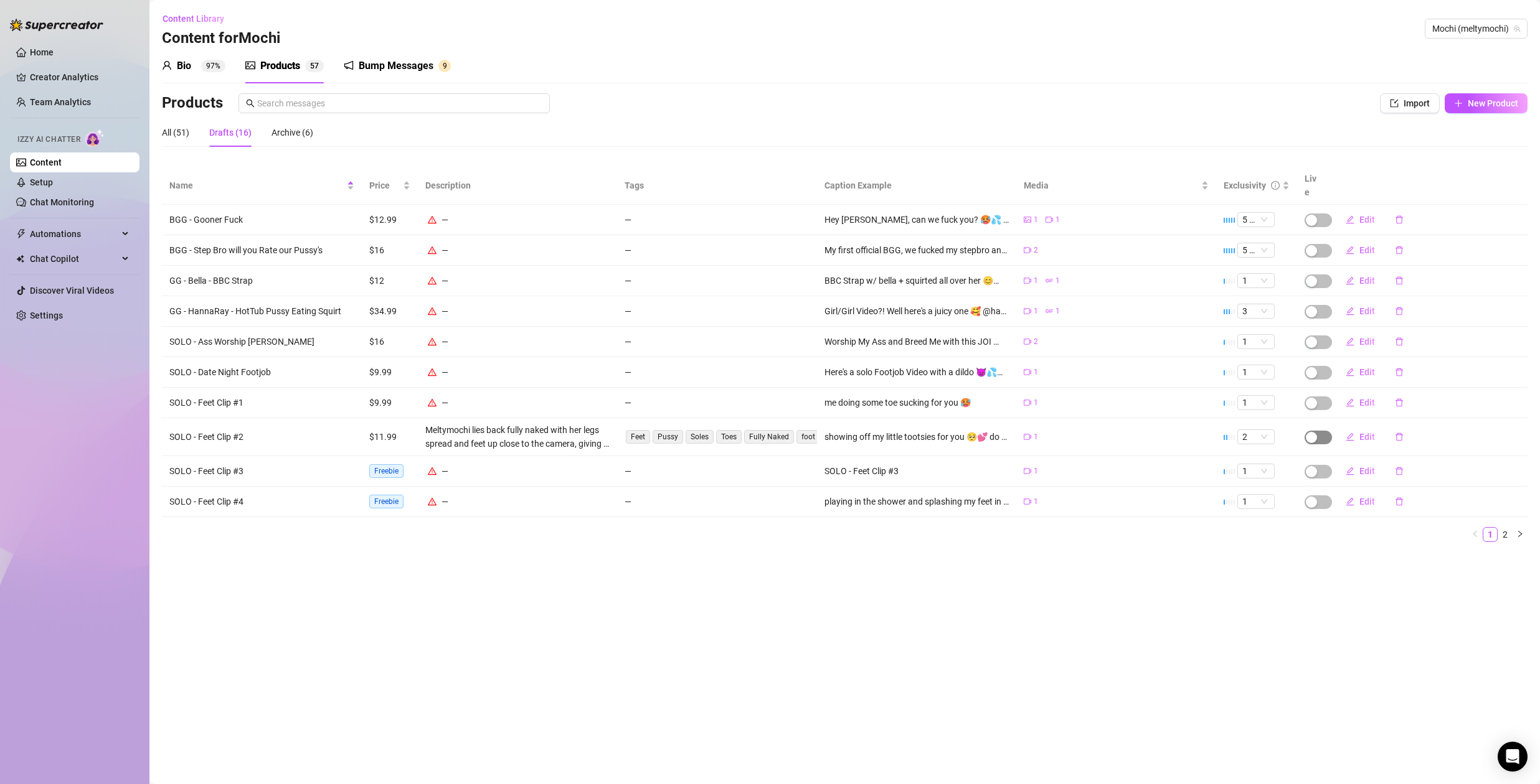
click at [1314, 432] on div "button" at bounding box center [1311, 438] width 11 height 11
click at [1401, 393] on span "OK" at bounding box center [1402, 394] width 12 height 10
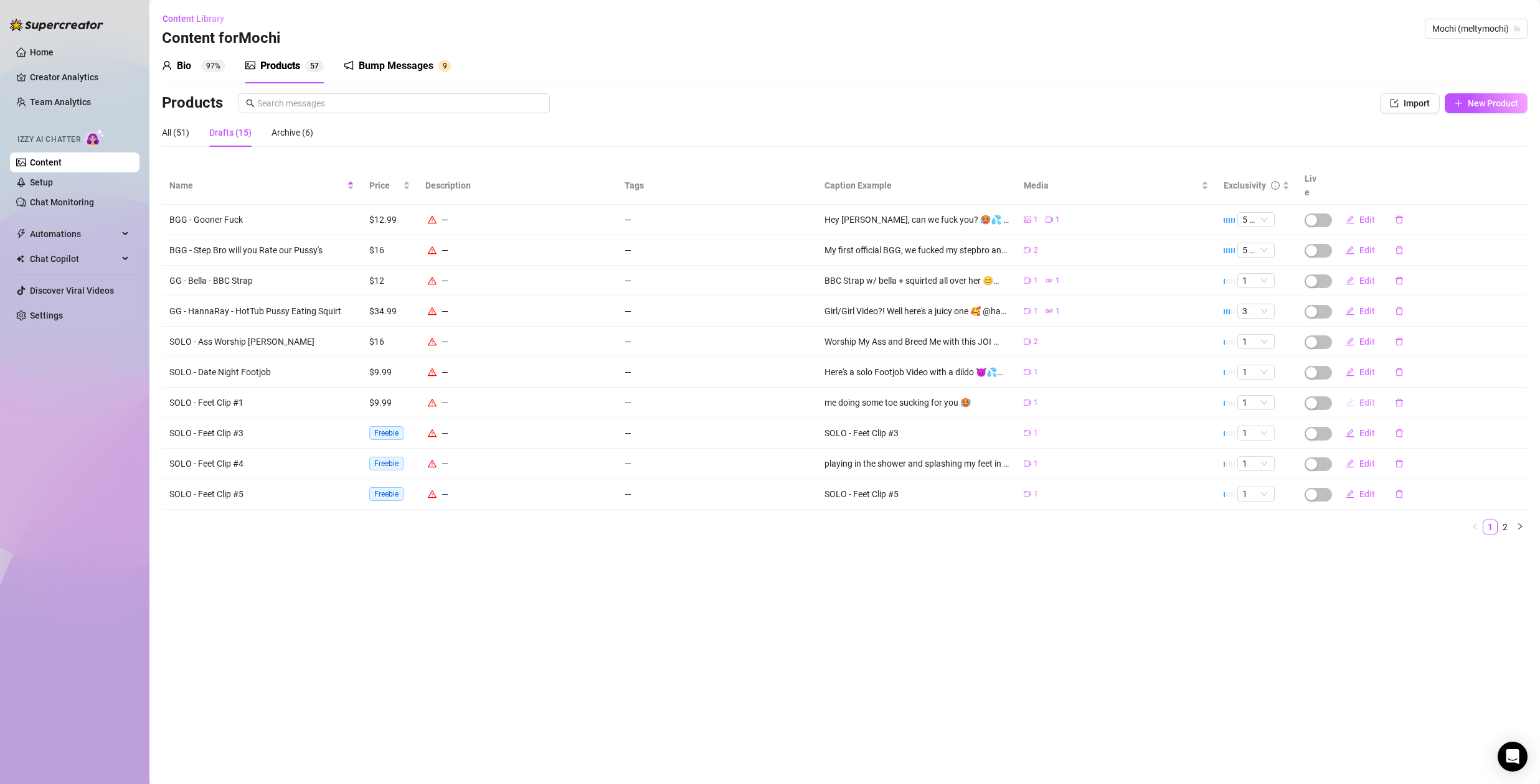
click at [1373, 398] on span "Edit" at bounding box center [1367, 403] width 16 height 10
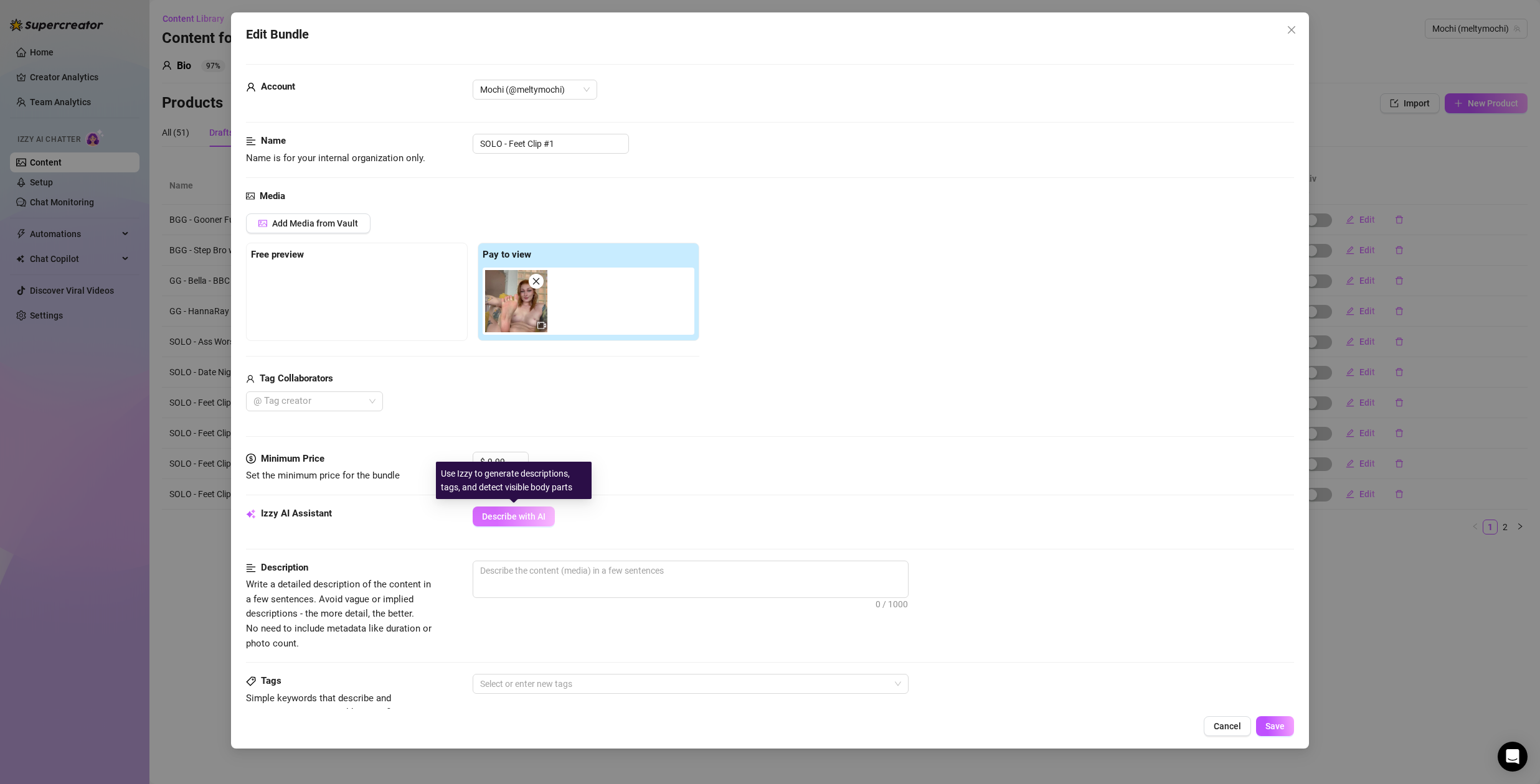
drag, startPoint x: 516, startPoint y: 512, endPoint x: 547, endPoint y: 510, distance: 31.1
click at [516, 512] on span "Describe with AI" at bounding box center [514, 516] width 64 height 10
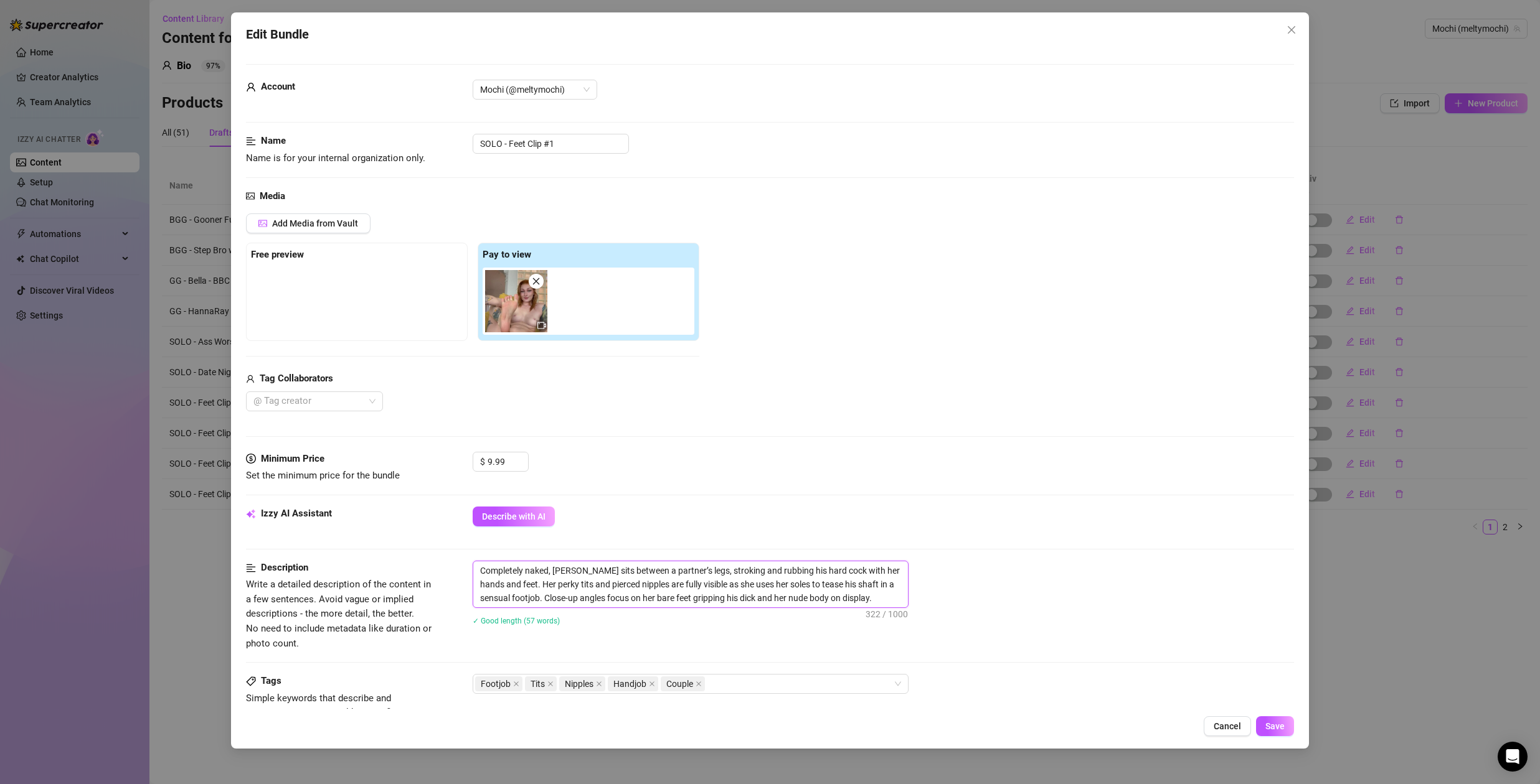
click at [703, 586] on textarea "Completely naked, Meltymochi sits between a partner’s legs, stroking and rubbin…" at bounding box center [690, 584] width 435 height 46
click at [1221, 721] on button "Cancel" at bounding box center [1227, 726] width 48 height 20
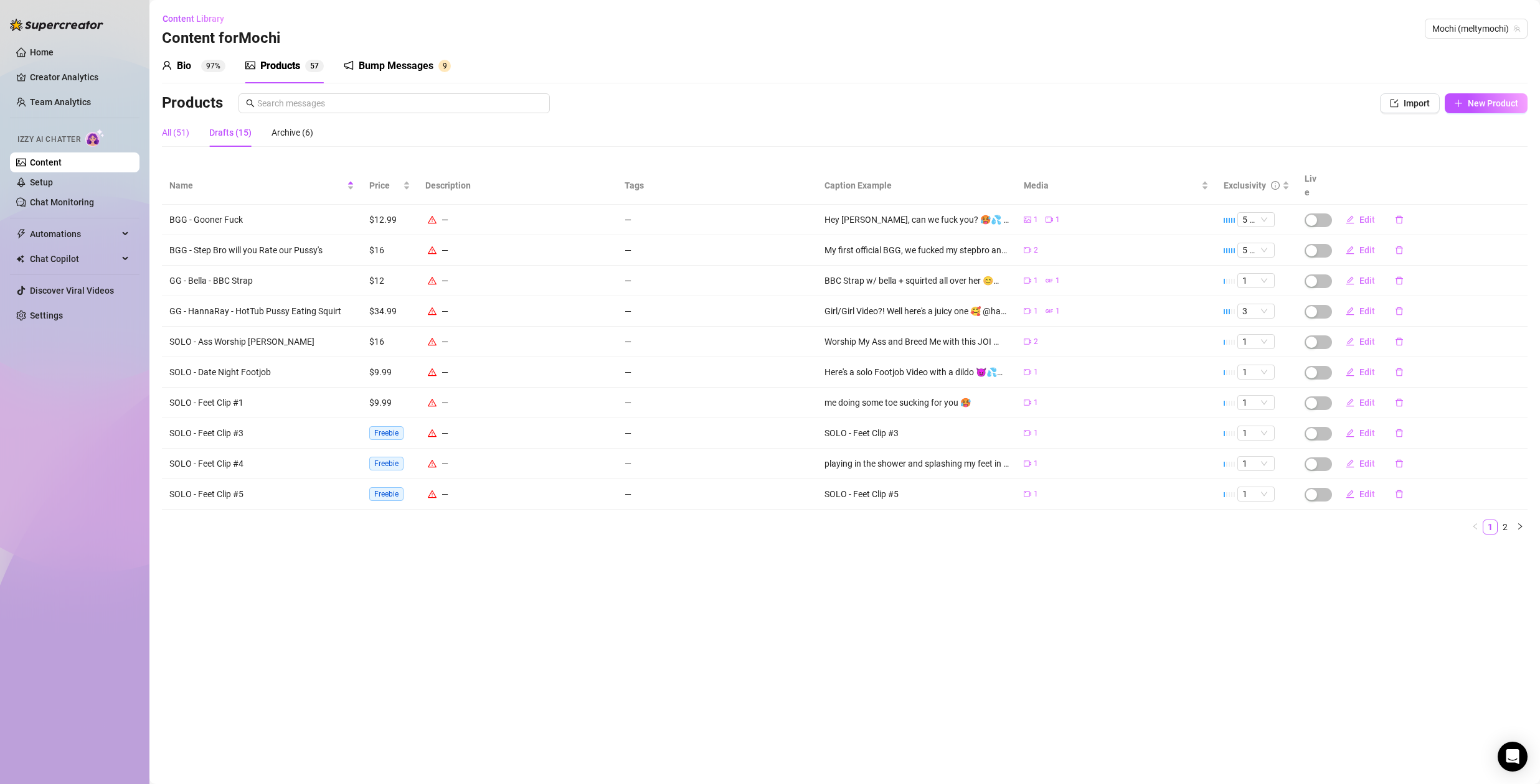
click at [177, 128] on div "All (51)" at bounding box center [175, 132] width 27 height 14
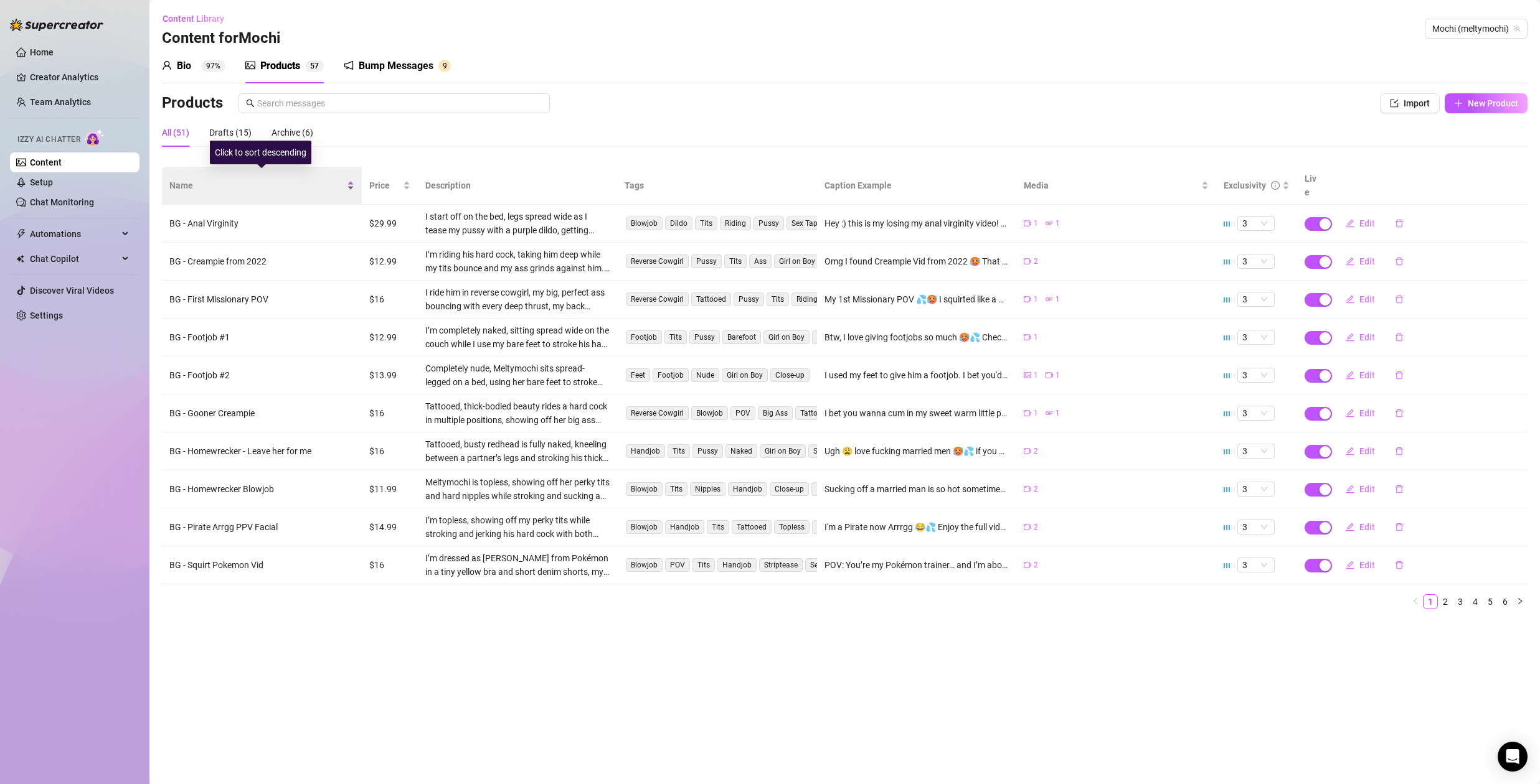
click at [173, 178] on span "Name" at bounding box center [256, 185] width 175 height 14
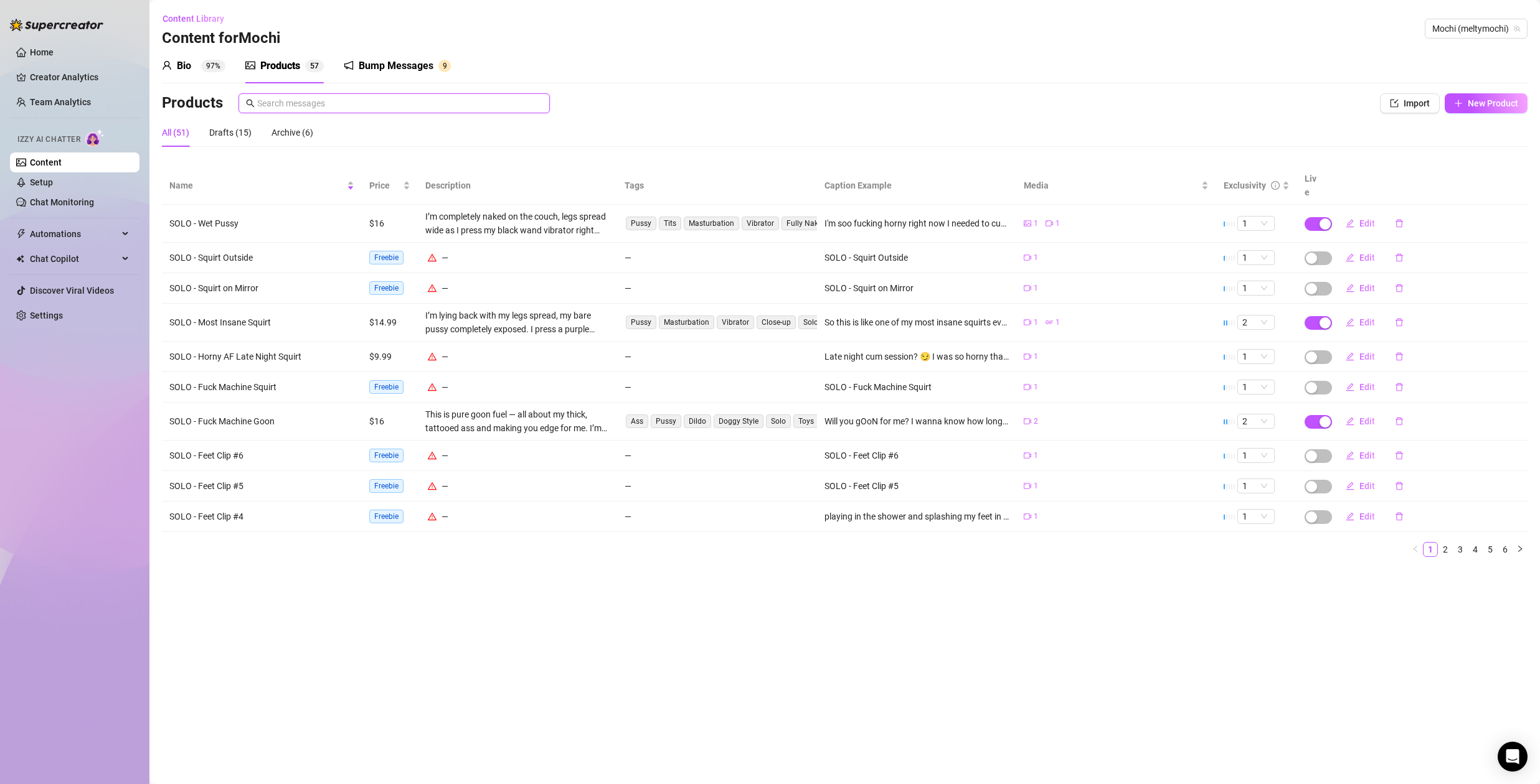
click at [296, 102] on input "text" at bounding box center [400, 104] width 285 height 14
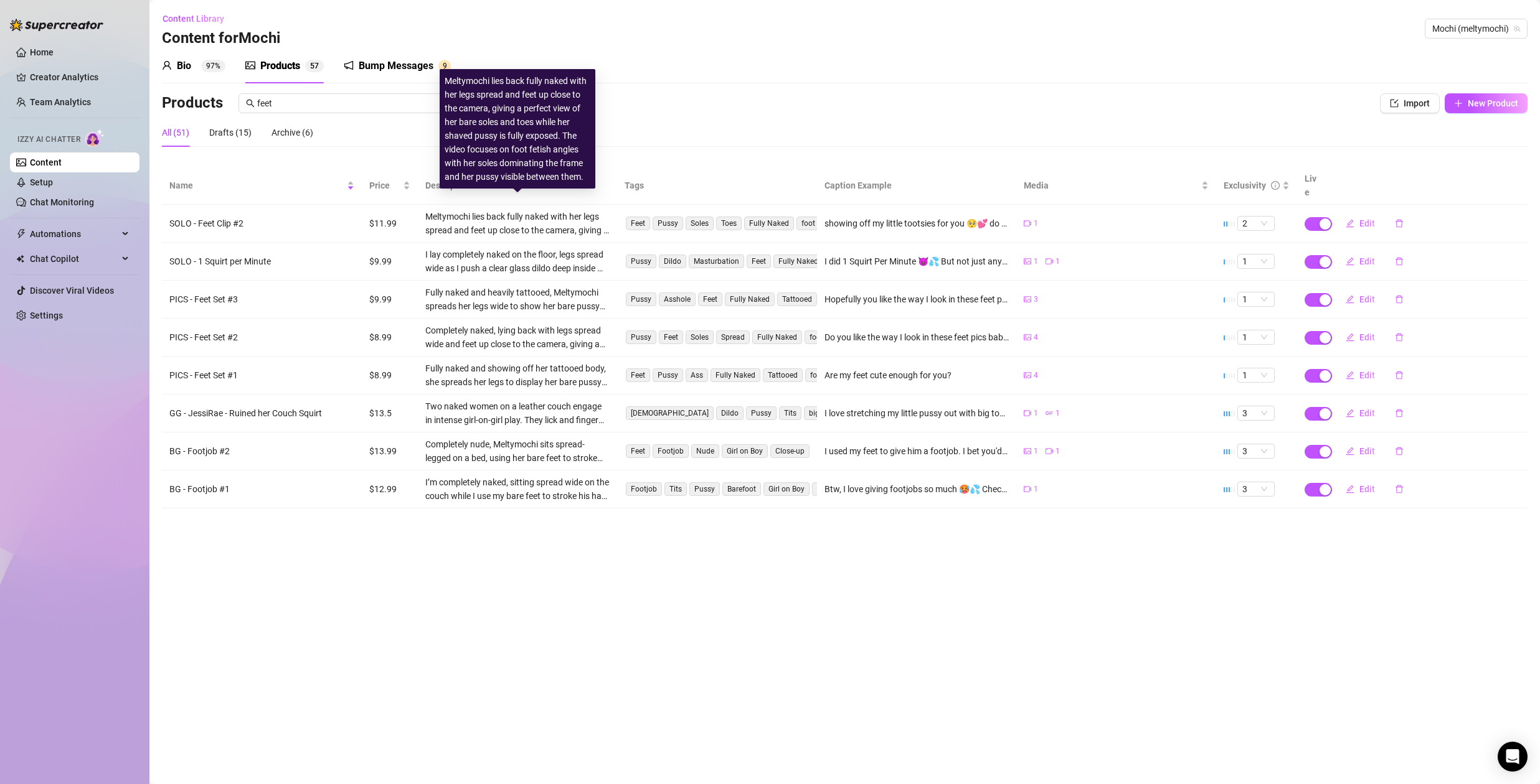
click at [583, 178] on div "Meltymochi lies back fully naked with her legs spread and feet up close to the …" at bounding box center [517, 128] width 146 height 110
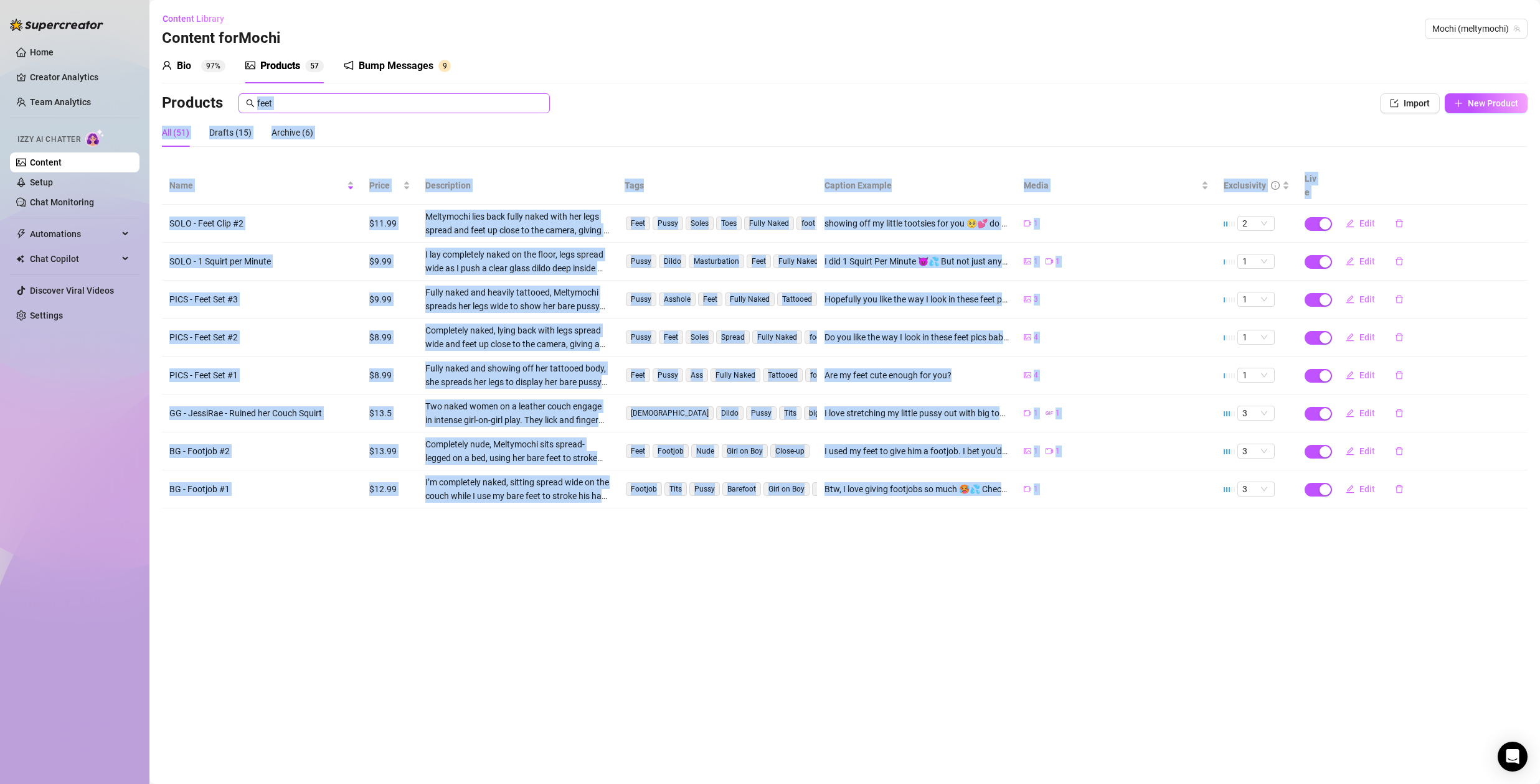
drag, startPoint x: 584, startPoint y: 178, endPoint x: 446, endPoint y: 97, distance: 160.0
click at [448, 91] on body "Home Creator Analytics Team Analytics Izzy AI Chatter Content Setup Chat Monito…" at bounding box center [770, 392] width 1540 height 784
drag, startPoint x: 465, startPoint y: 206, endPoint x: 472, endPoint y: 202, distance: 8.1
click at [465, 209] on div "Meltymochi lies back fully naked with her legs spread and feet up close to the …" at bounding box center [517, 223] width 185 height 27
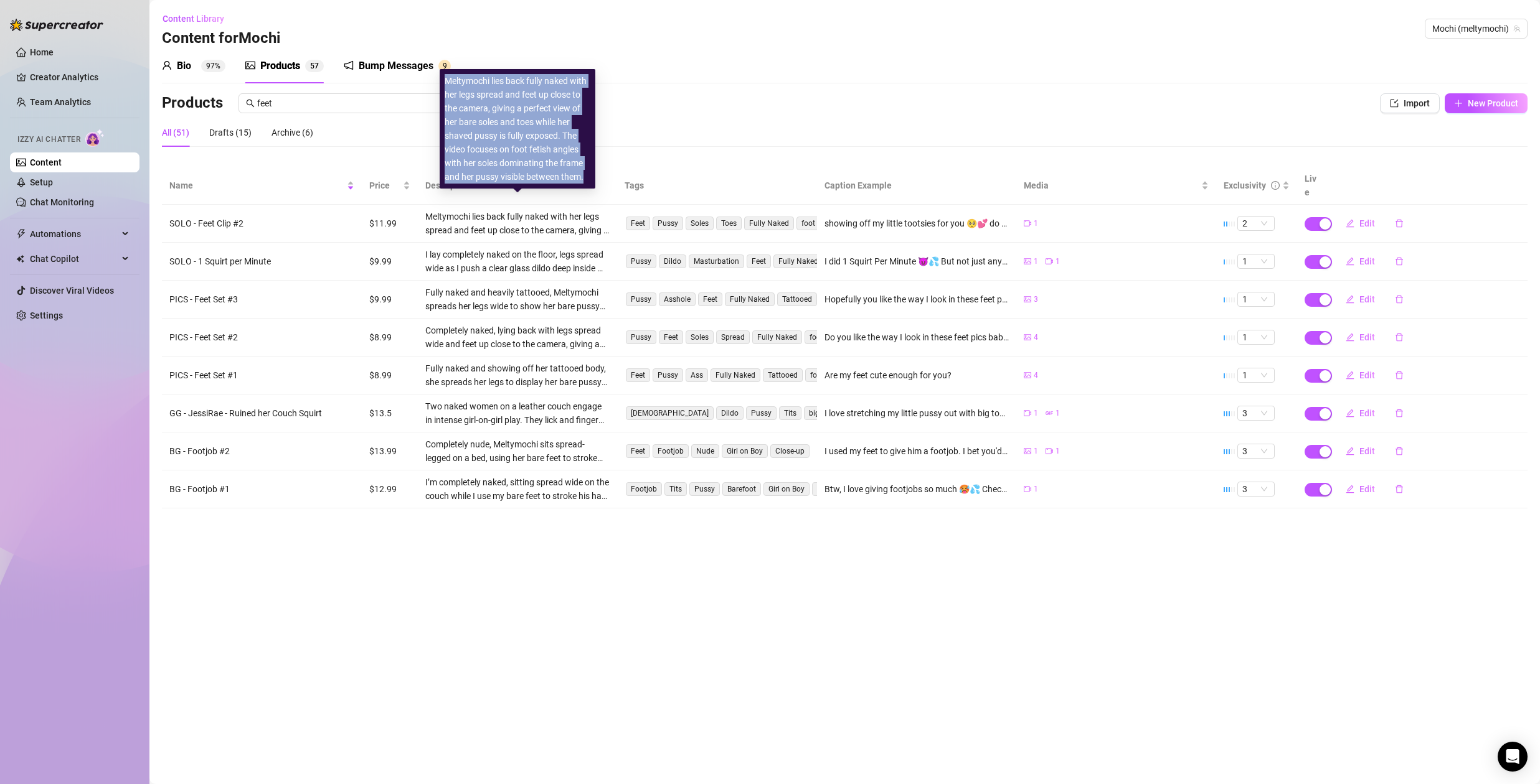
drag, startPoint x: 445, startPoint y: 80, endPoint x: 583, endPoint y: 178, distance: 169.3
click at [583, 178] on div "Meltymochi lies back fully naked with her legs spread and feet up close to the …" at bounding box center [517, 128] width 146 height 110
copy div "Meltymochi lies back fully naked with her legs spread and feet up close to the …"
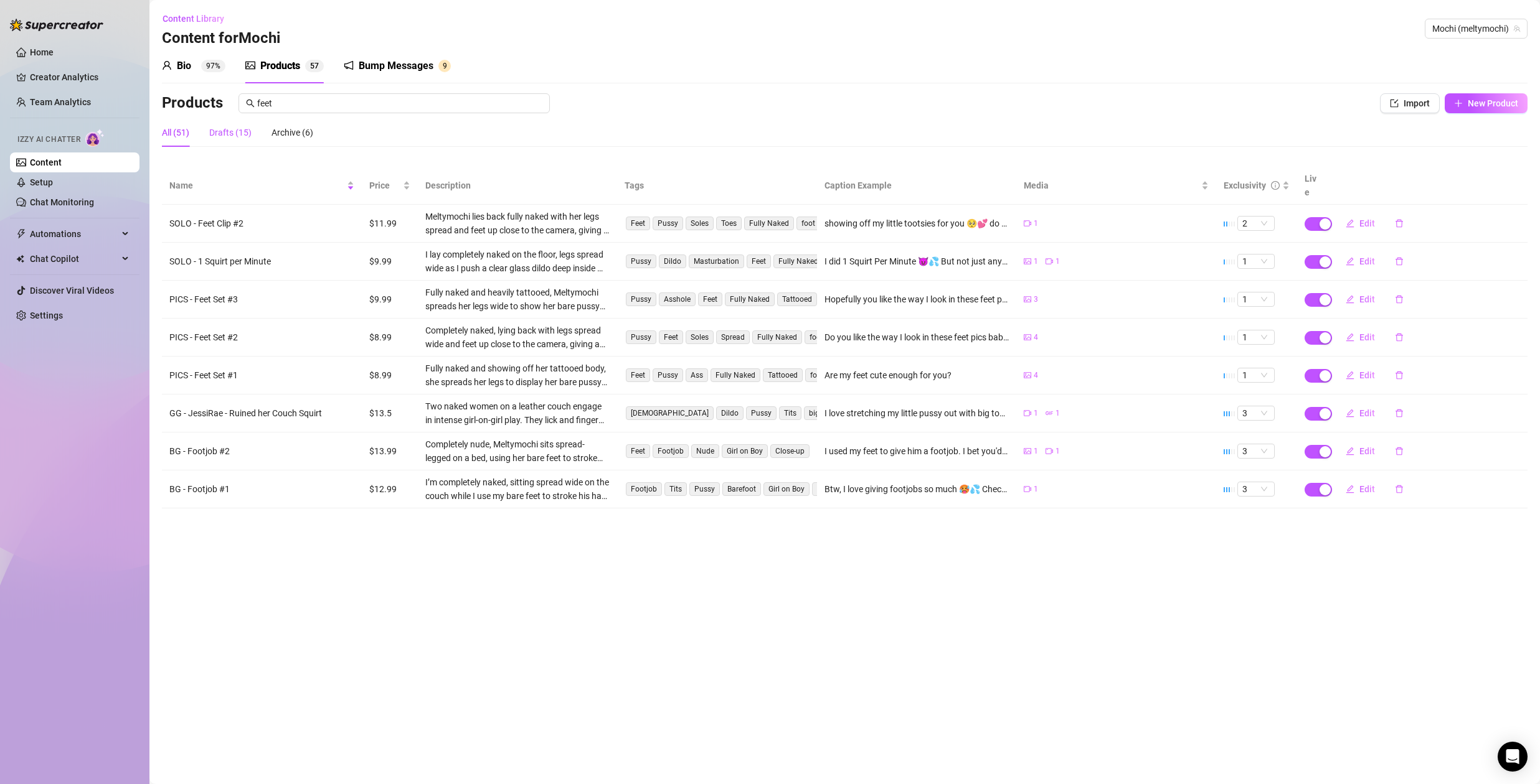
click at [232, 133] on div "Drafts (15)" at bounding box center [231, 132] width 42 height 14
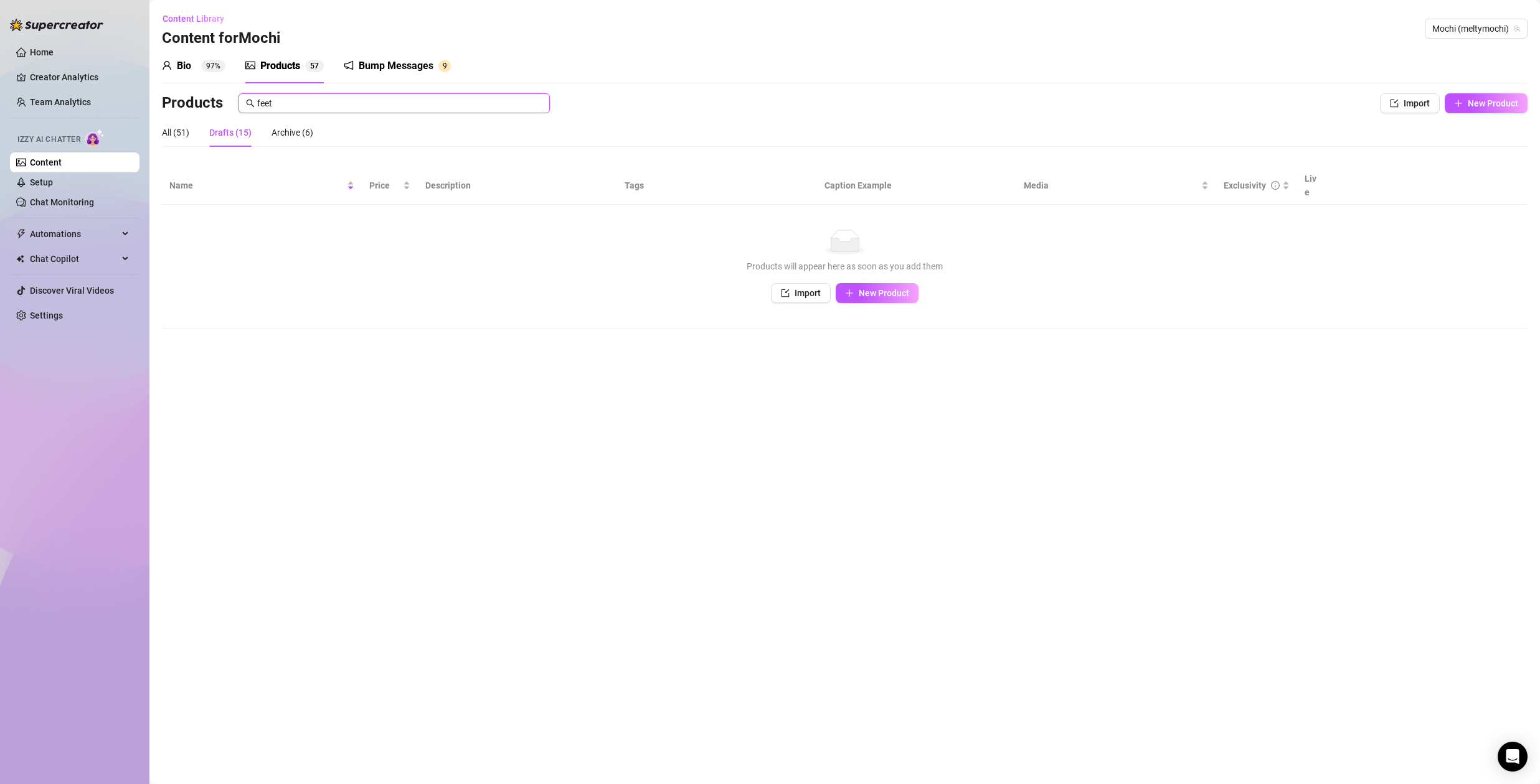
click at [411, 101] on input "feet" at bounding box center [400, 104] width 285 height 14
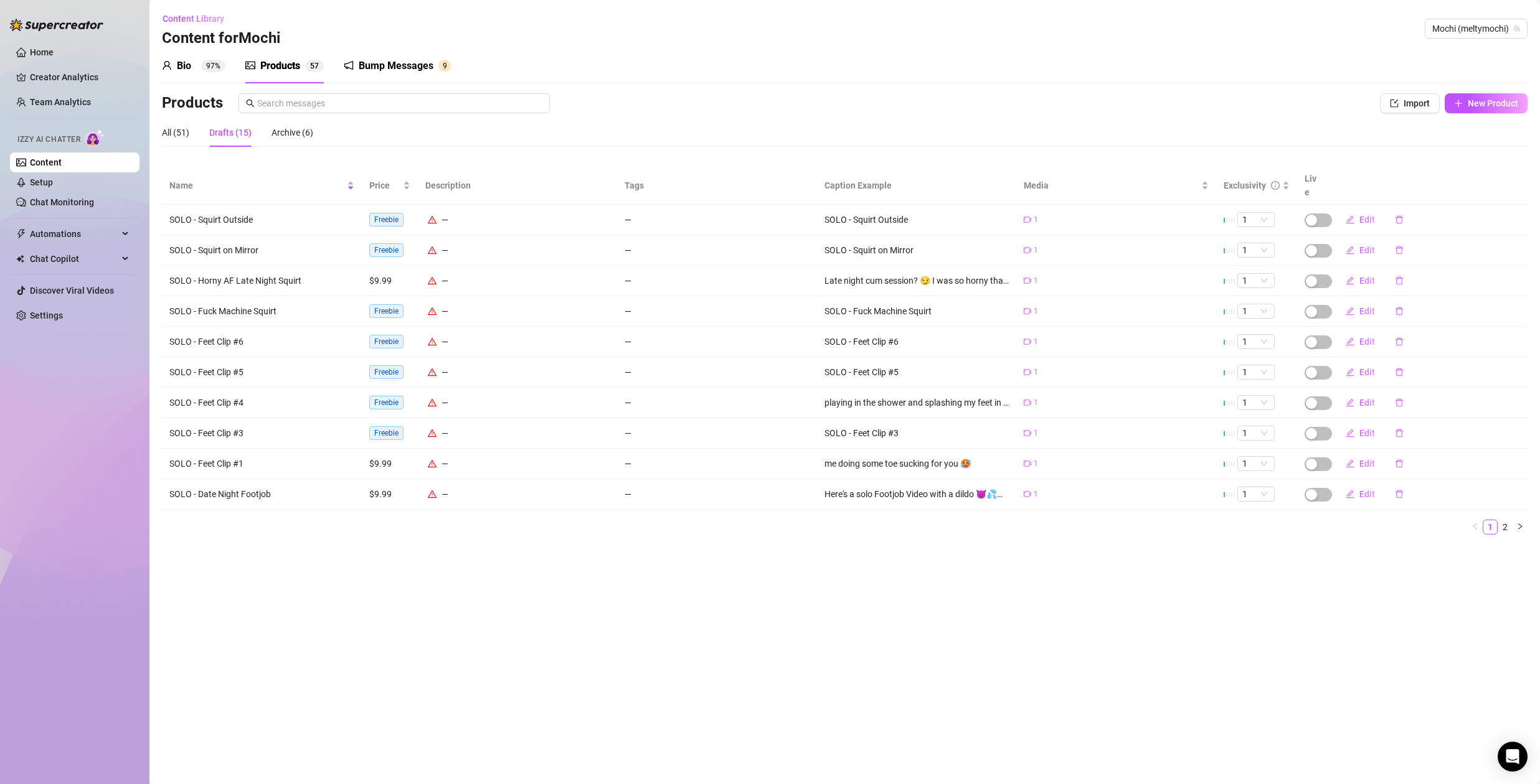
click at [292, 658] on main "Content Library Content for Mochi Mochi (meltymochi) Bio 97% Products 5 7 Bump …" at bounding box center [844, 392] width 1390 height 784
click at [1362, 459] on span "Edit" at bounding box center [1367, 463] width 16 height 10
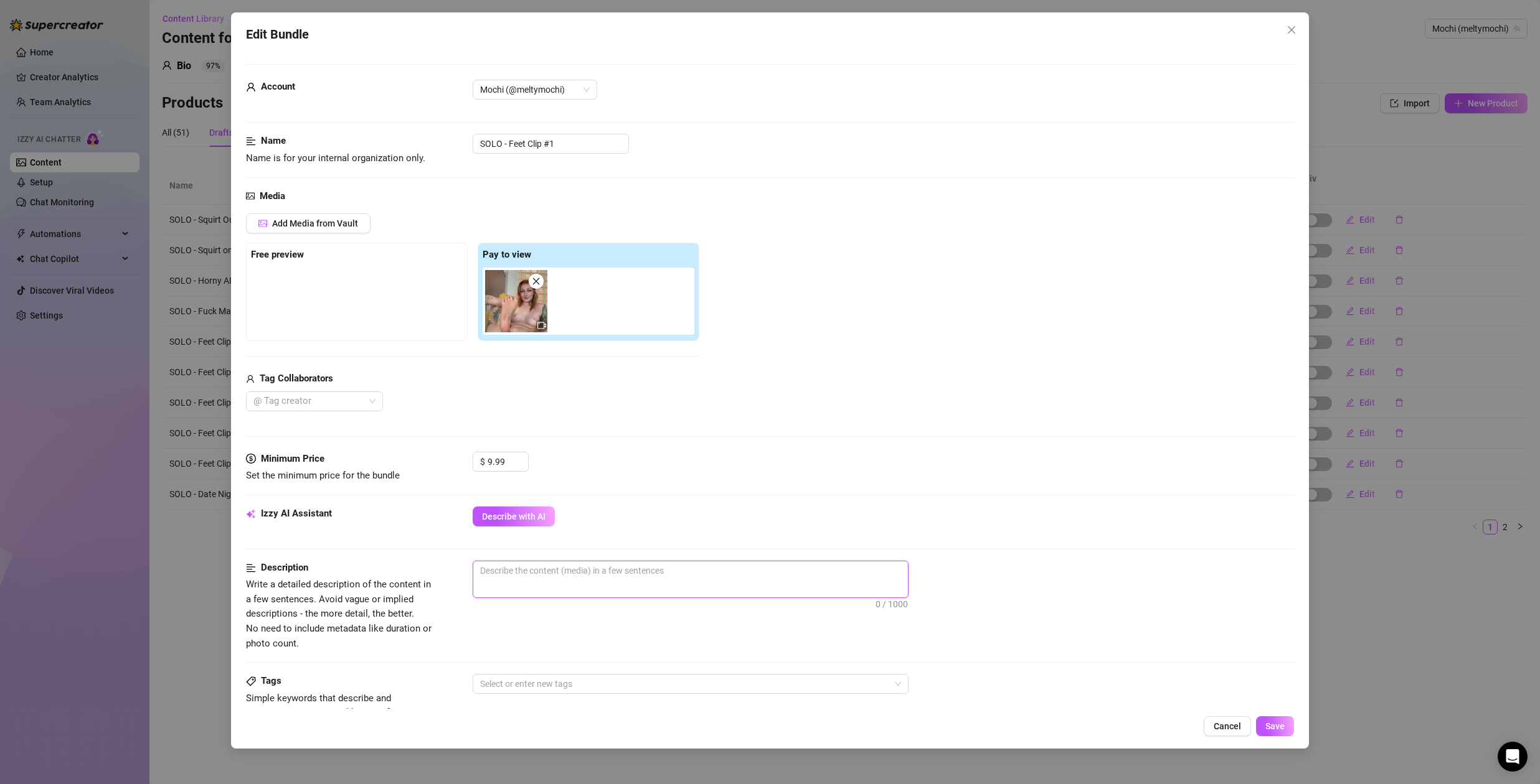
click at [530, 575] on textarea at bounding box center [690, 571] width 435 height 19
paste textarea "Meltymochi lies back fully naked with her legs spread and feet up close to the …"
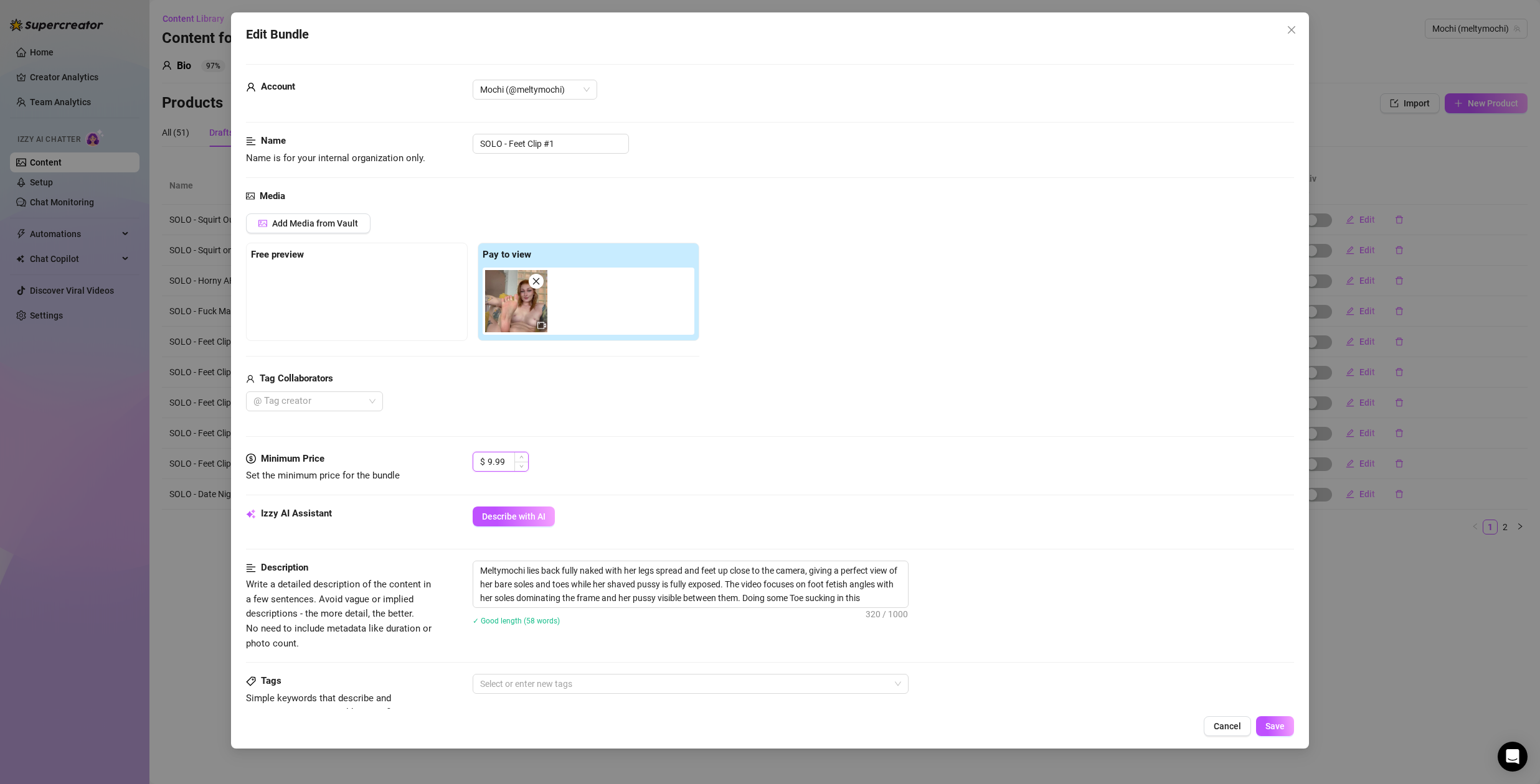
click at [502, 460] on input "9.99" at bounding box center [508, 462] width 41 height 19
drag, startPoint x: 830, startPoint y: 452, endPoint x: 843, endPoint y: 456, distance: 13.6
click at [830, 452] on div "$ 12.99" at bounding box center [883, 467] width 821 height 31
click at [495, 460] on input "12.99" at bounding box center [508, 462] width 41 height 19
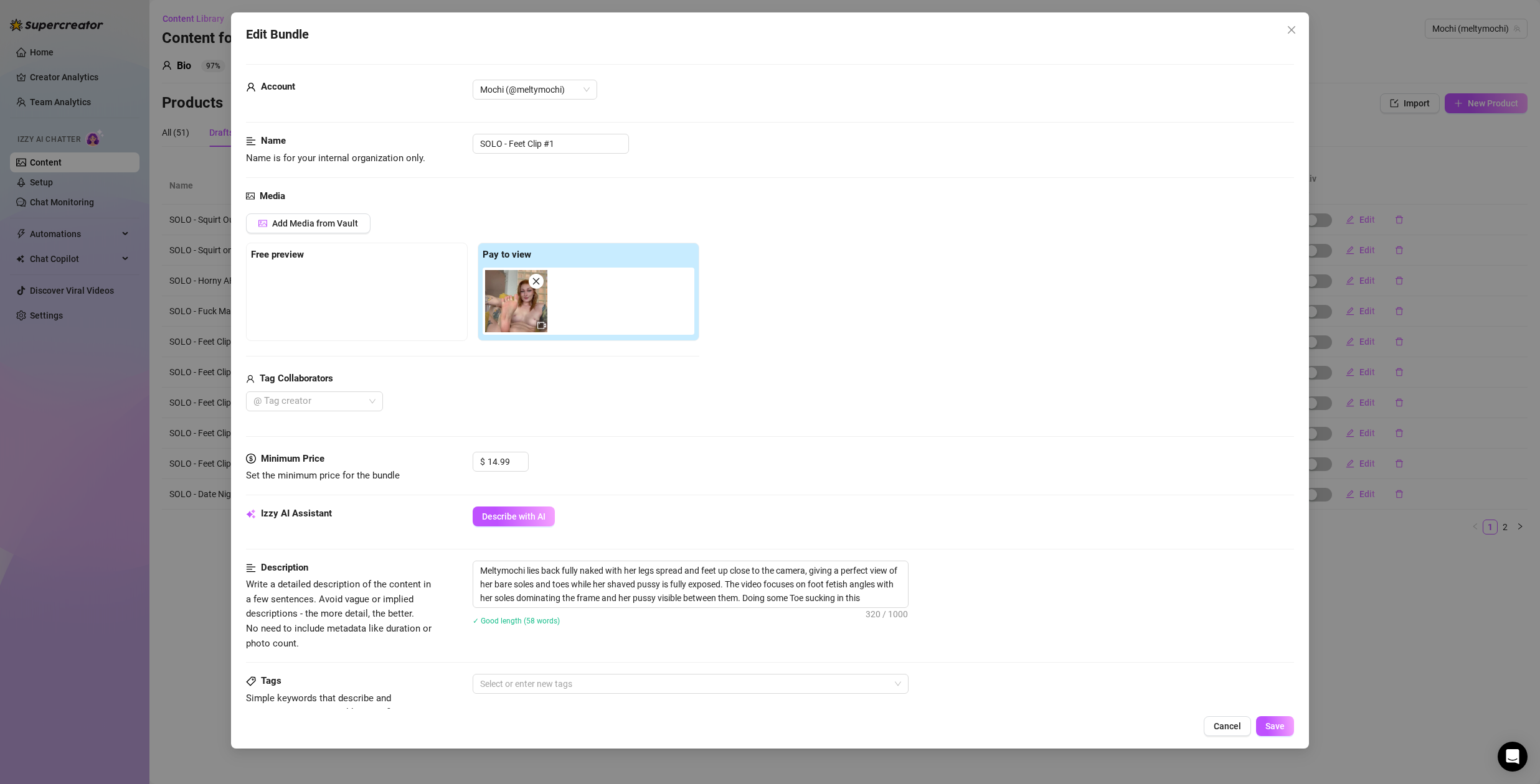
drag, startPoint x: 731, startPoint y: 448, endPoint x: 703, endPoint y: 486, distance: 47.2
click at [731, 449] on div "Media Add Media from Vault Free preview Pay to view Tag Collaborators @ Tag cre…" at bounding box center [770, 320] width 1048 height 262
click at [495, 463] on input "14.99" at bounding box center [508, 462] width 41 height 19
click at [812, 439] on div "Media Add Media from Vault Free preview Pay to view Tag Collaborators @ Tag cre…" at bounding box center [770, 320] width 1048 height 262
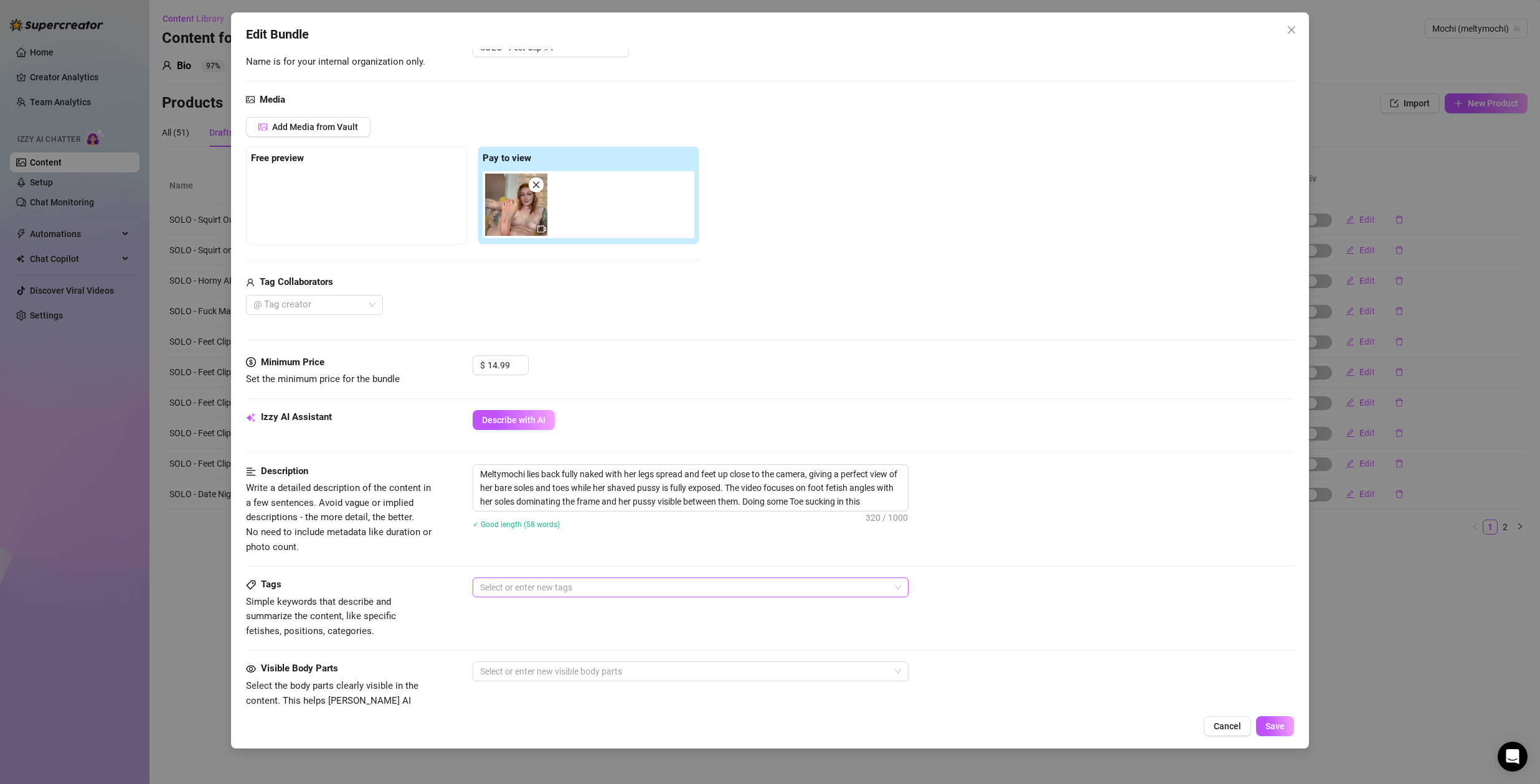
scroll to position [123, 0]
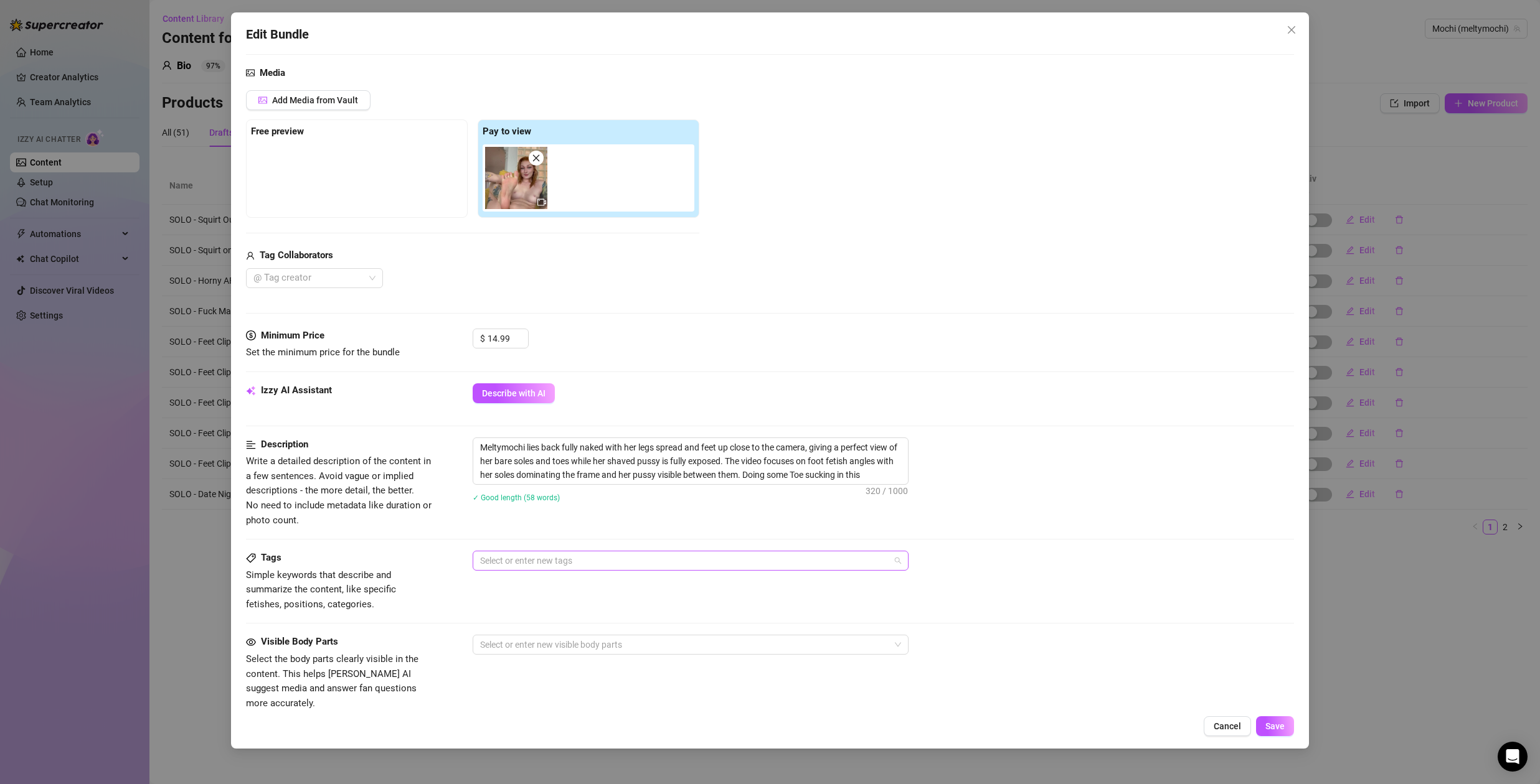
click at [525, 560] on div at bounding box center [684, 561] width 418 height 17
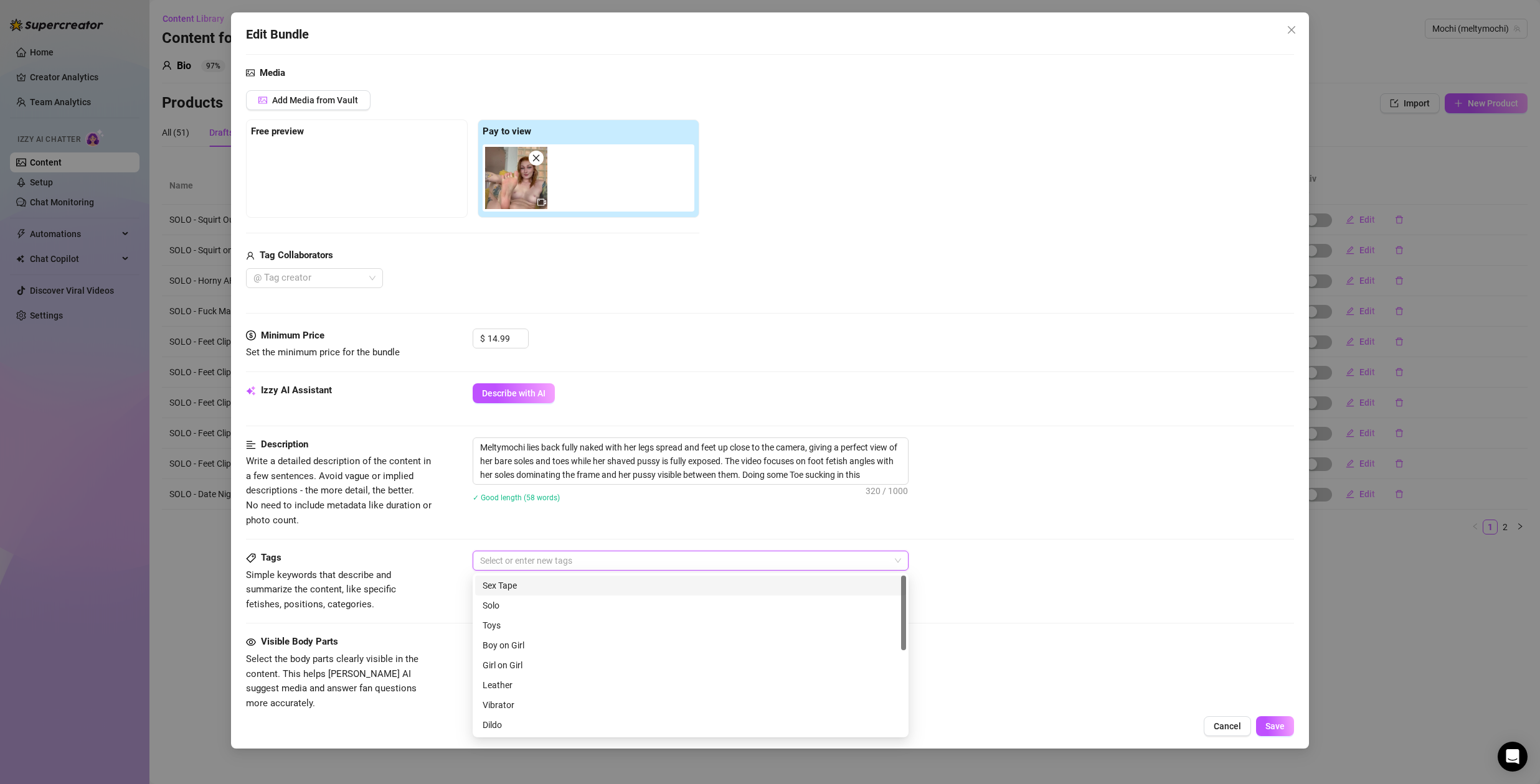
click at [537, 561] on div at bounding box center [684, 561] width 418 height 17
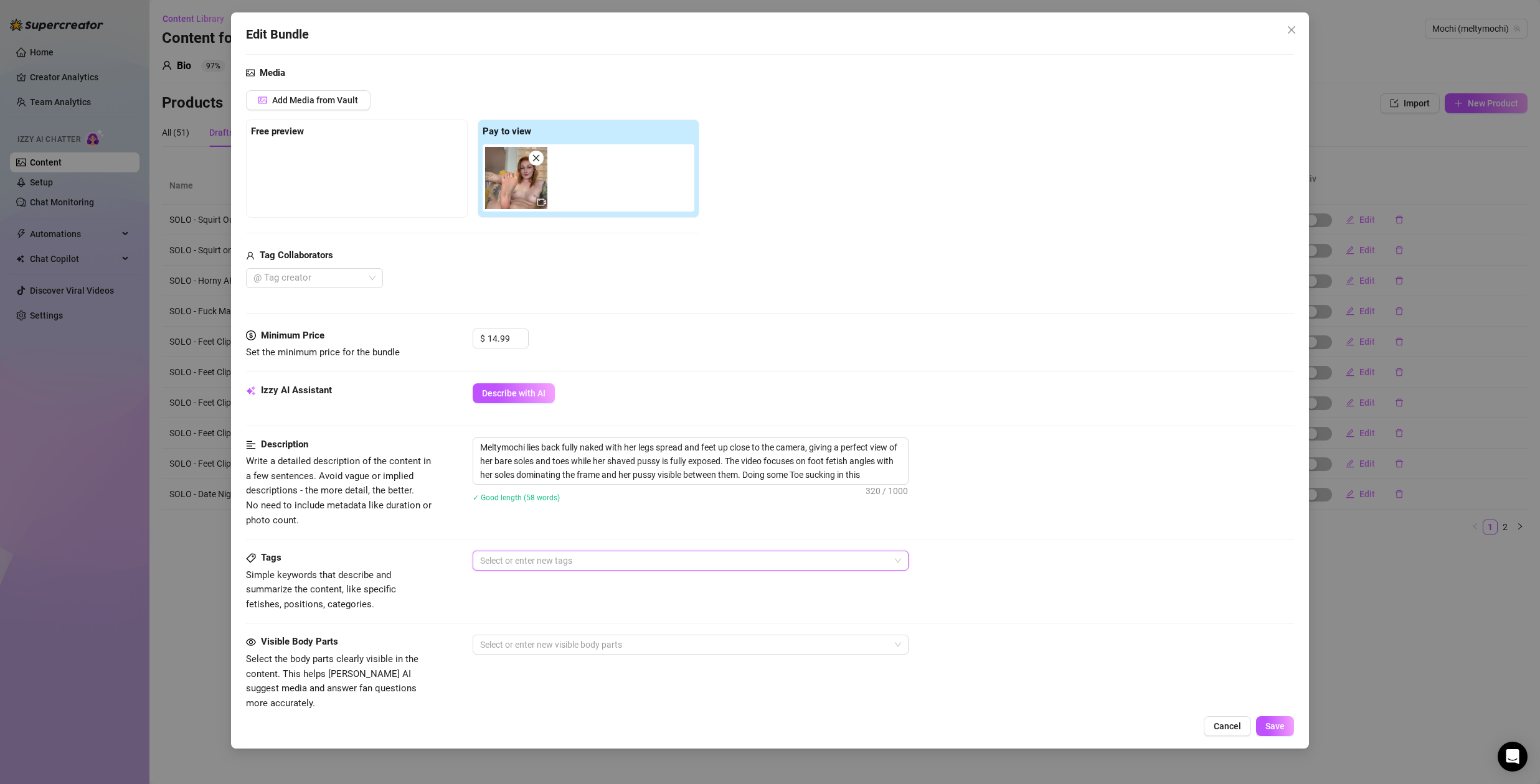
click at [538, 560] on div at bounding box center [684, 561] width 418 height 17
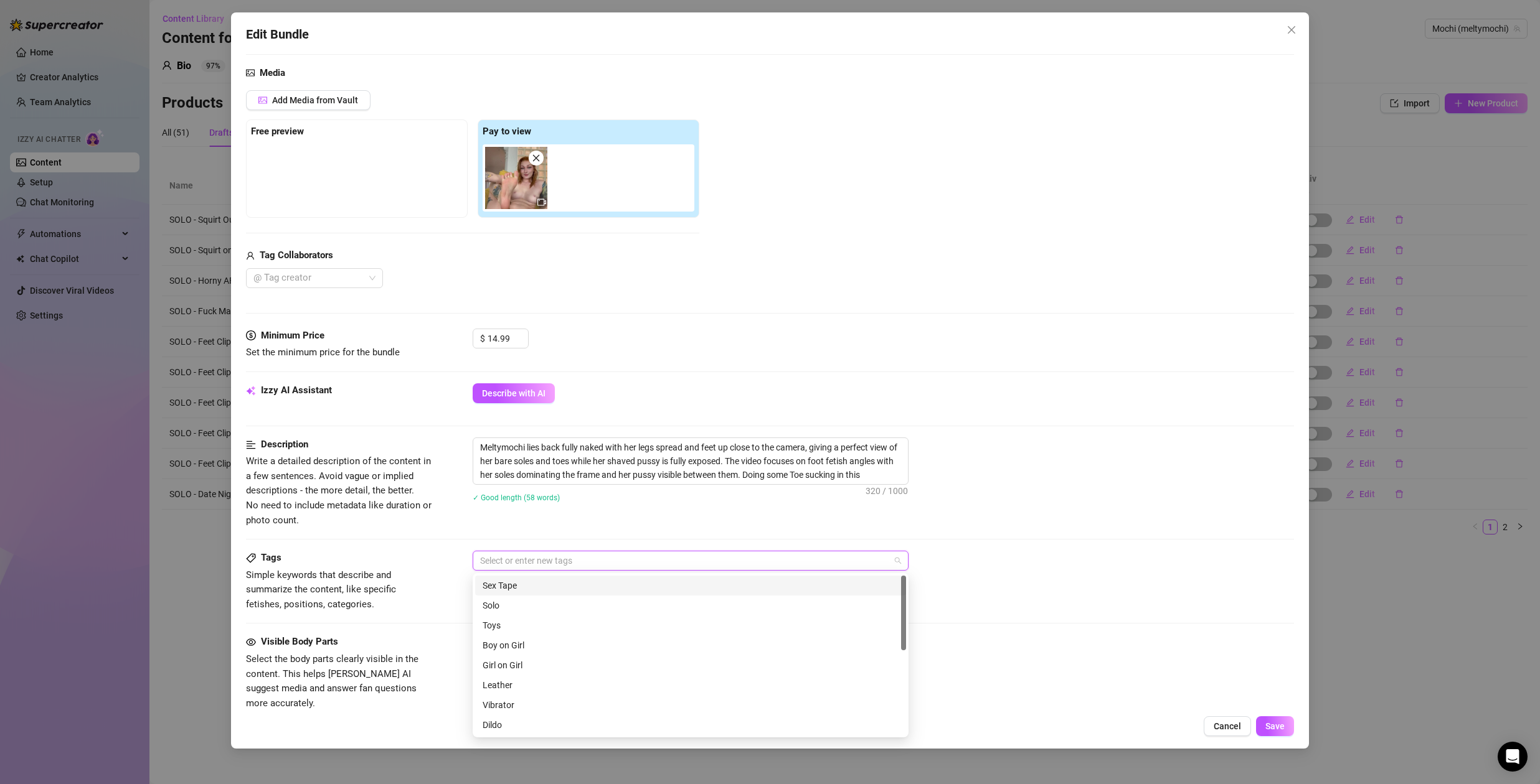
click at [681, 512] on div "Meltymochi lies back fully naked with her legs spread and feet up close to the …" at bounding box center [883, 478] width 821 height 81
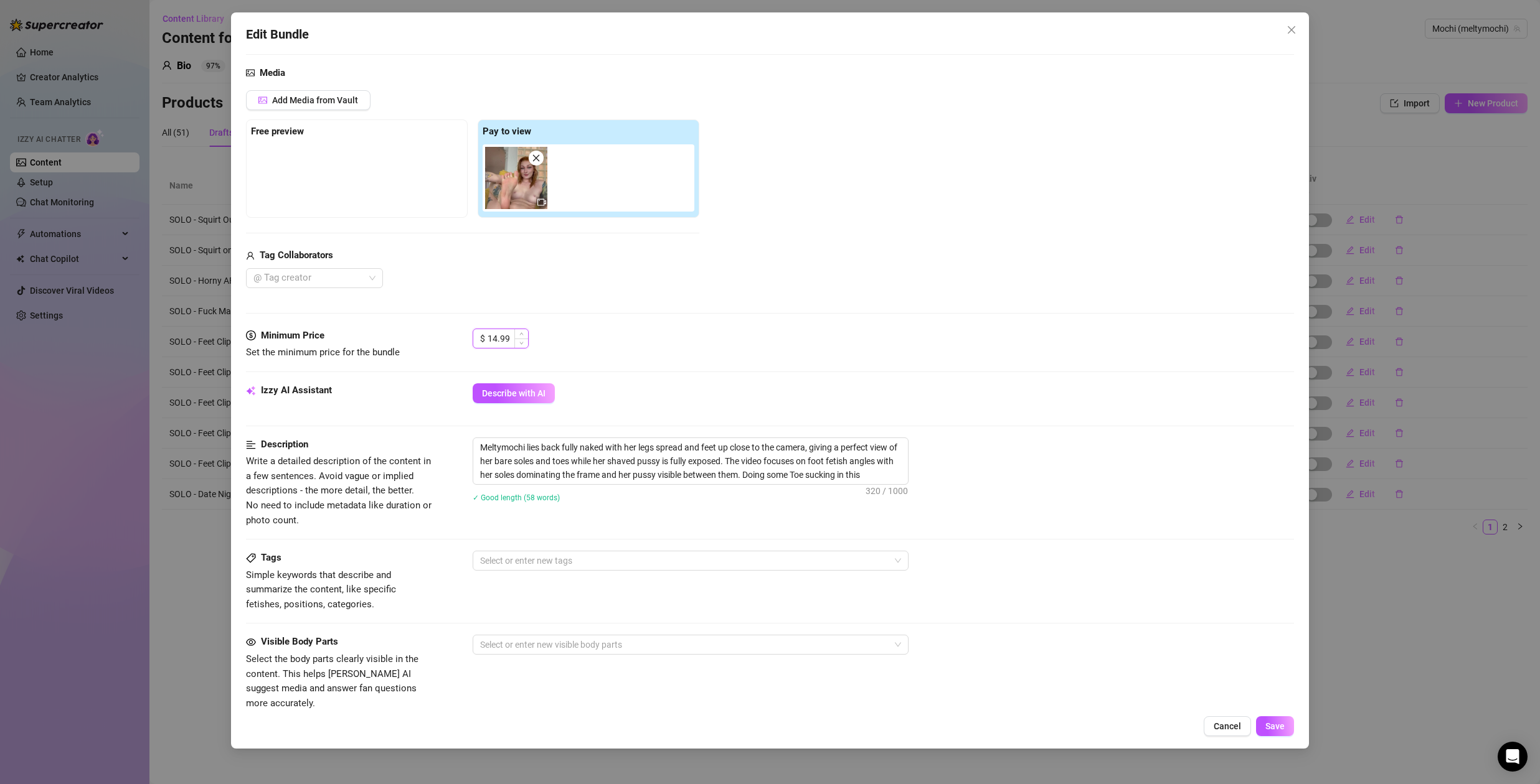
click at [495, 339] on input "14.99" at bounding box center [508, 339] width 41 height 19
click at [736, 272] on div "Add Media from Vault Free preview Pay to view Tag Collaborators @ Tag creator" at bounding box center [770, 189] width 1048 height 198
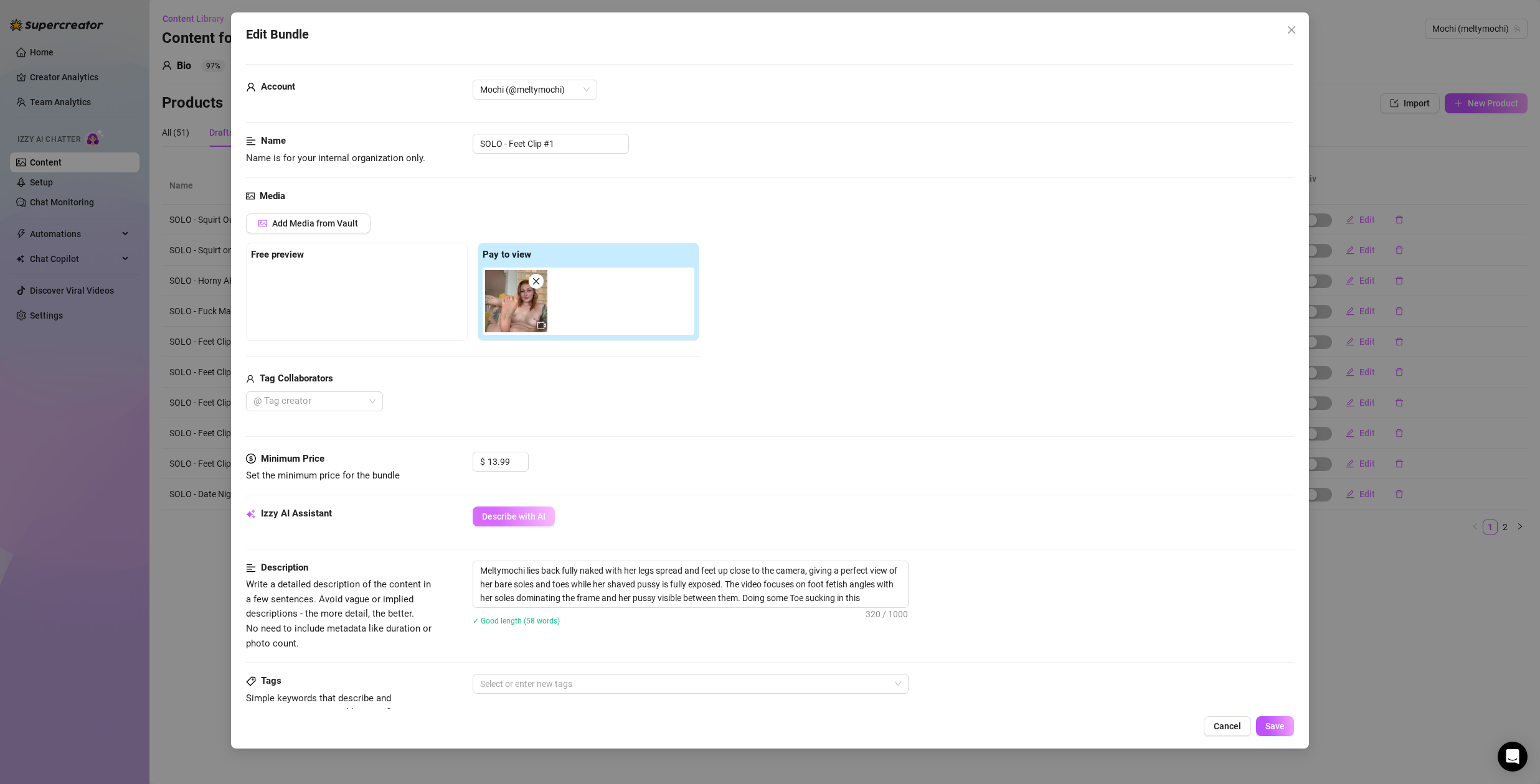
click at [515, 519] on span "Describe with AI" at bounding box center [514, 516] width 64 height 10
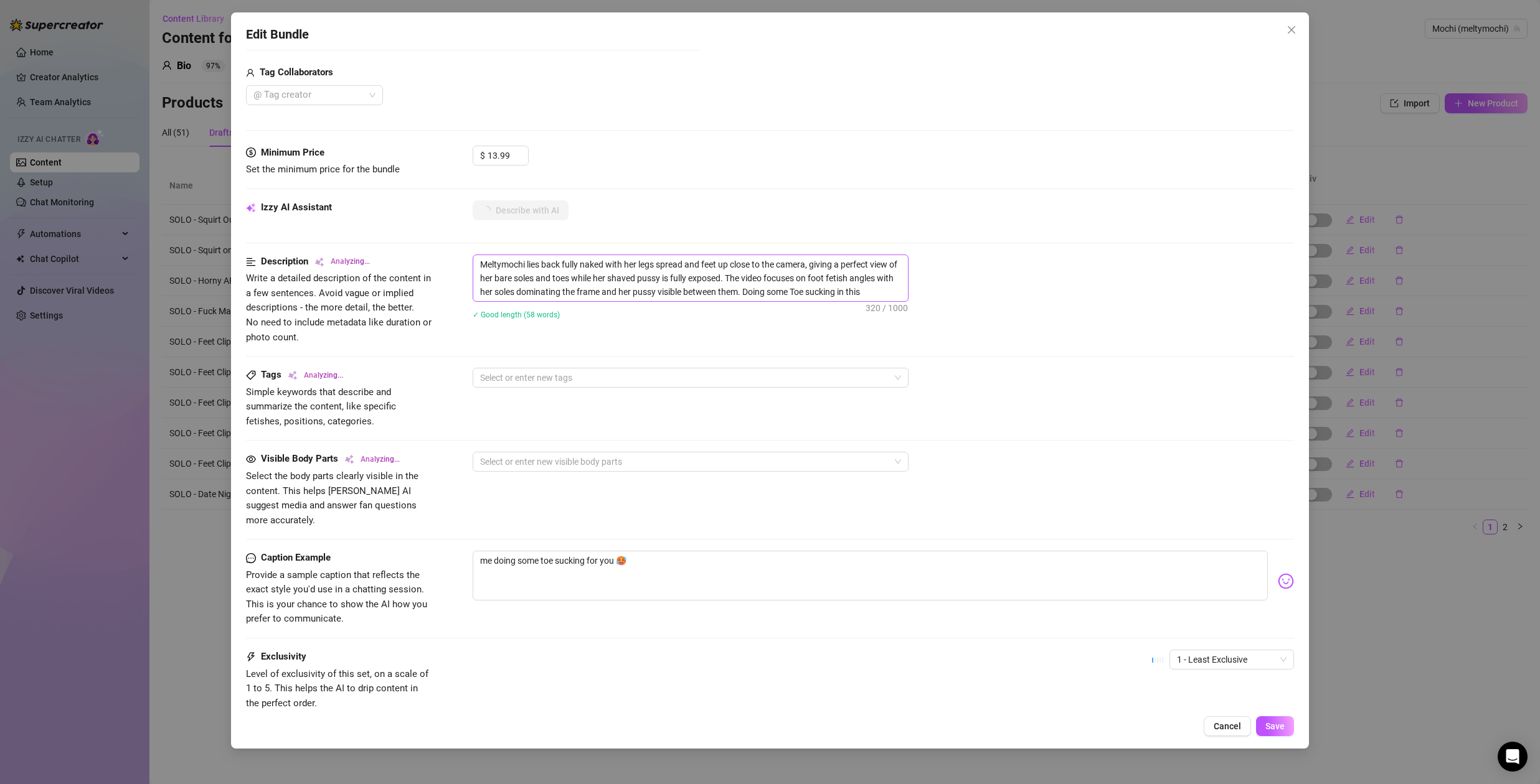
scroll to position [386, 0]
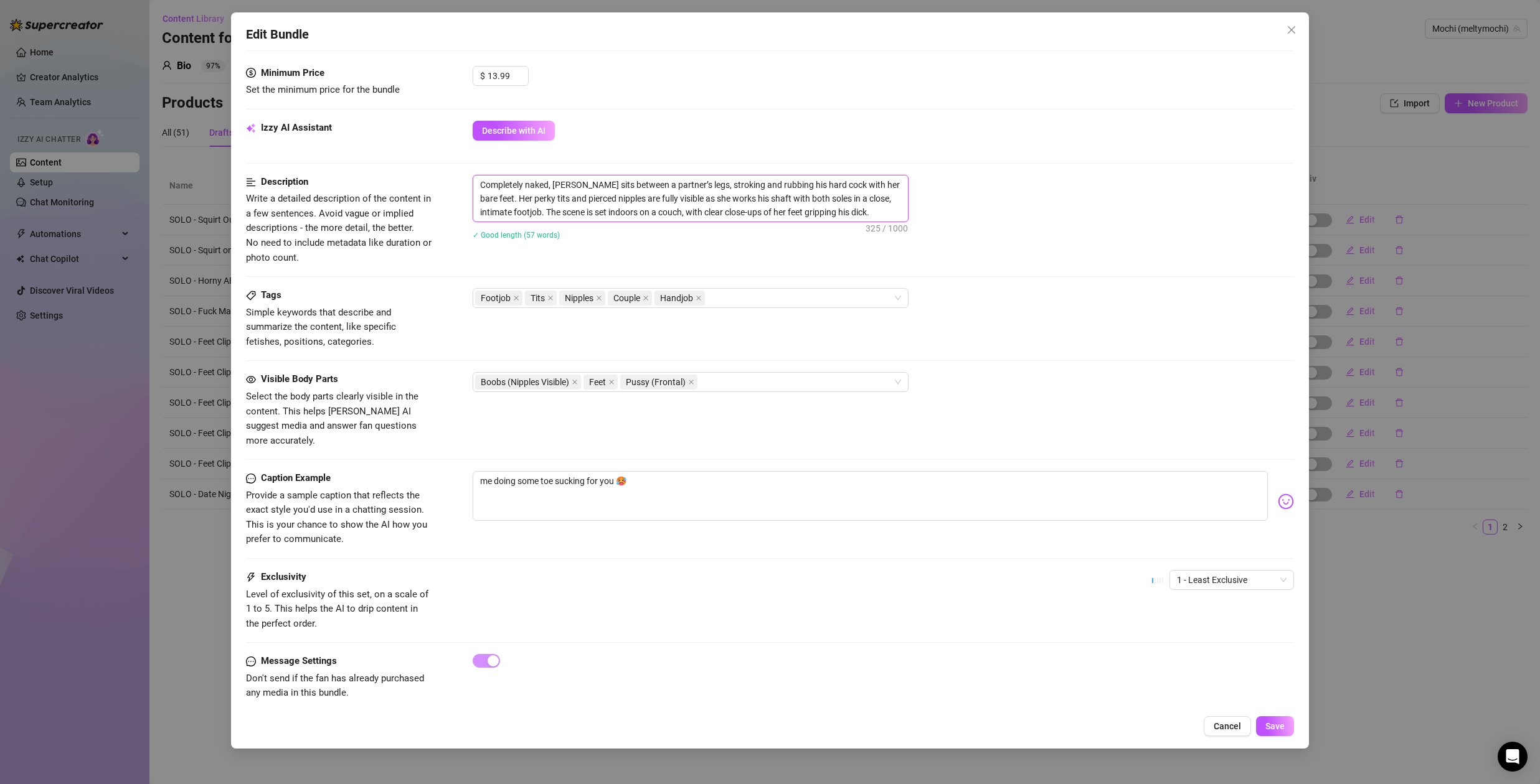
click at [629, 197] on textarea "Completely naked, Meltymochi sits between a partner’s legs, stroking and rubbin…" at bounding box center [690, 198] width 435 height 46
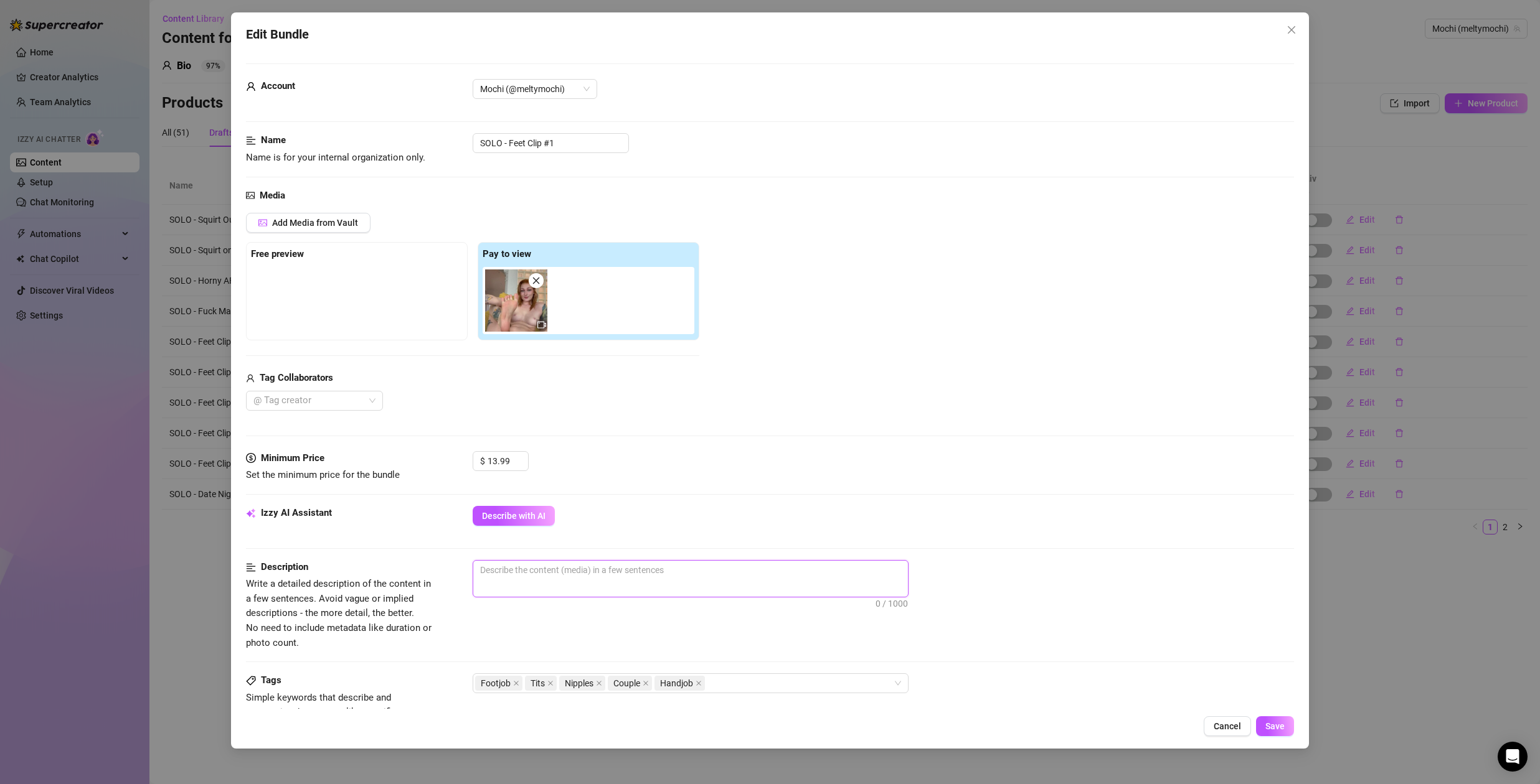
scroll to position [0, 0]
paste textarea "Meltymochi lies back fully naked with her legs spread and feet up close to the …"
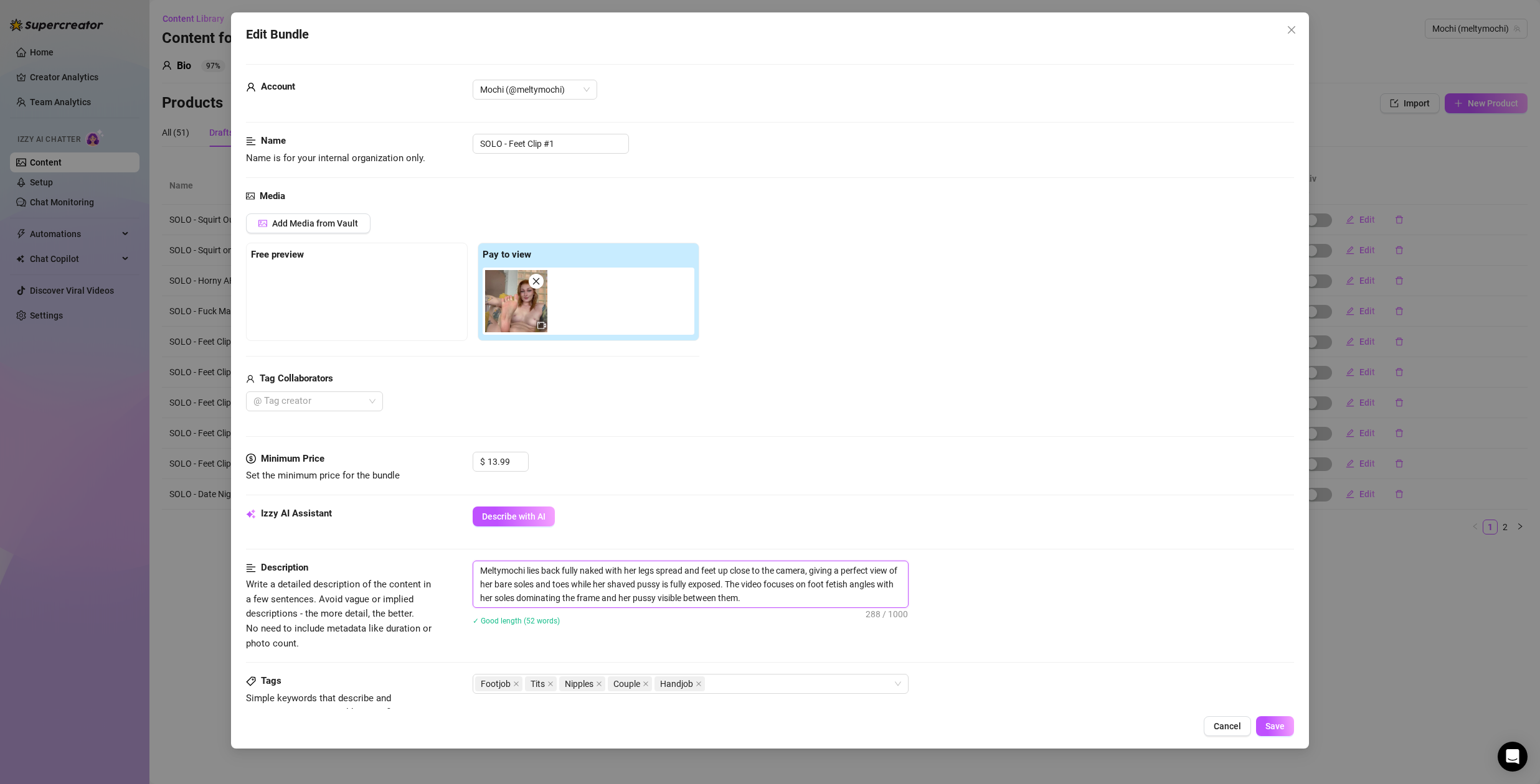
click at [738, 585] on textarea "Meltymochi lies back fully naked with her legs spread and feet up close to the …" at bounding box center [690, 584] width 435 height 46
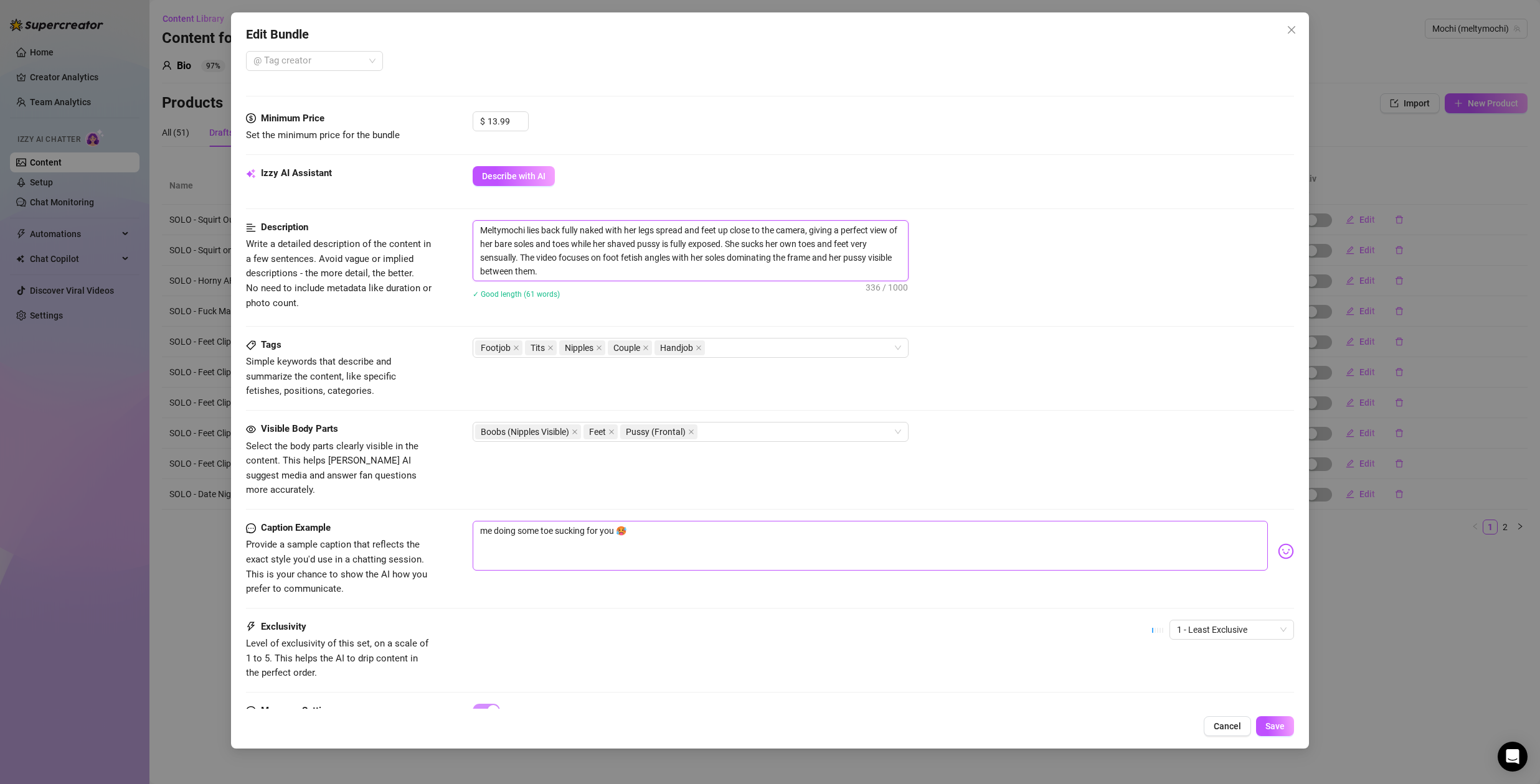
scroll to position [390, 0]
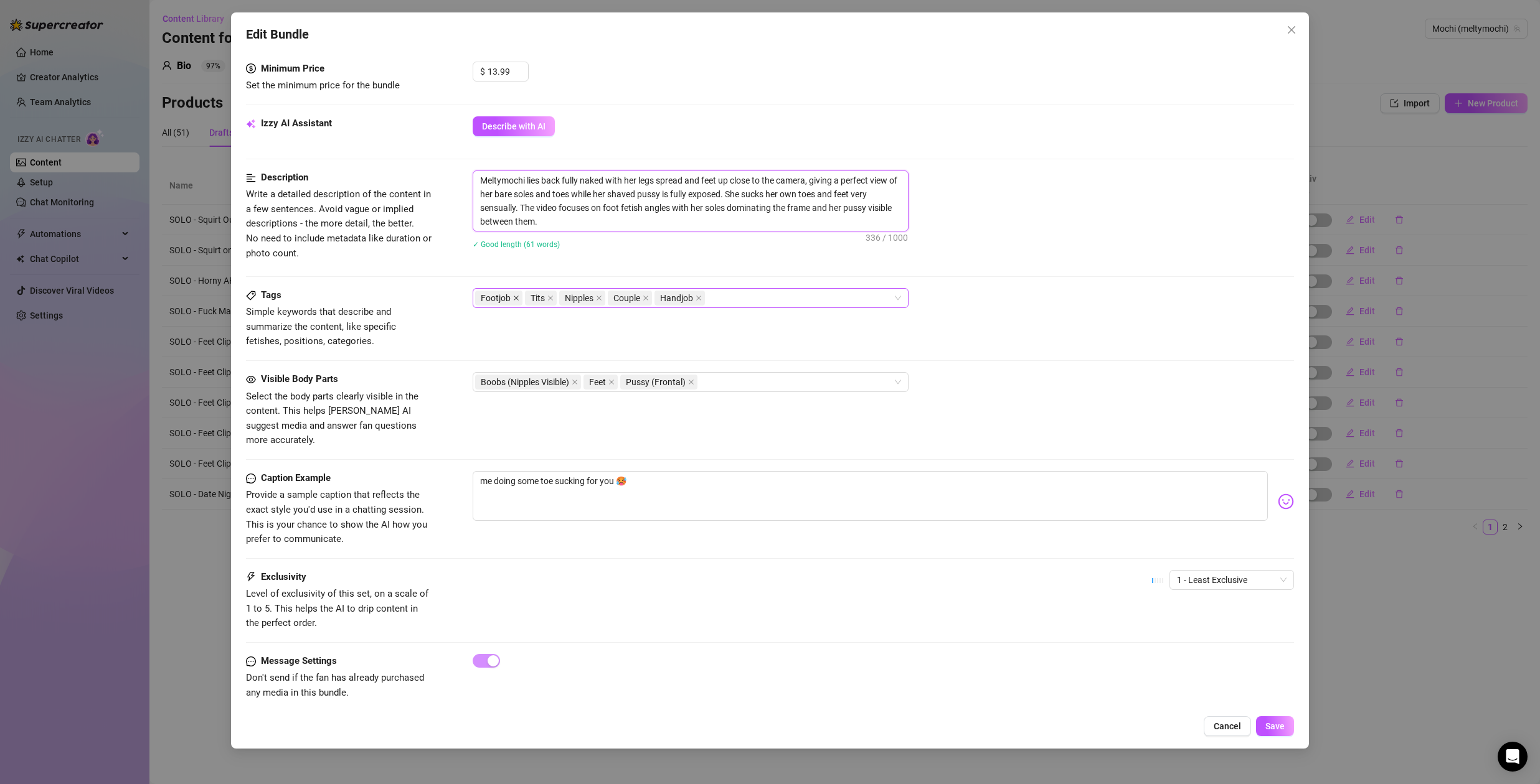
click at [515, 296] on icon "close" at bounding box center [516, 298] width 6 height 6
click at [598, 298] on icon "close" at bounding box center [596, 298] width 6 height 6
click at [603, 296] on icon "close" at bounding box center [602, 298] width 6 height 6
click at [603, 298] on div "Tits Nipples" at bounding box center [684, 298] width 418 height 17
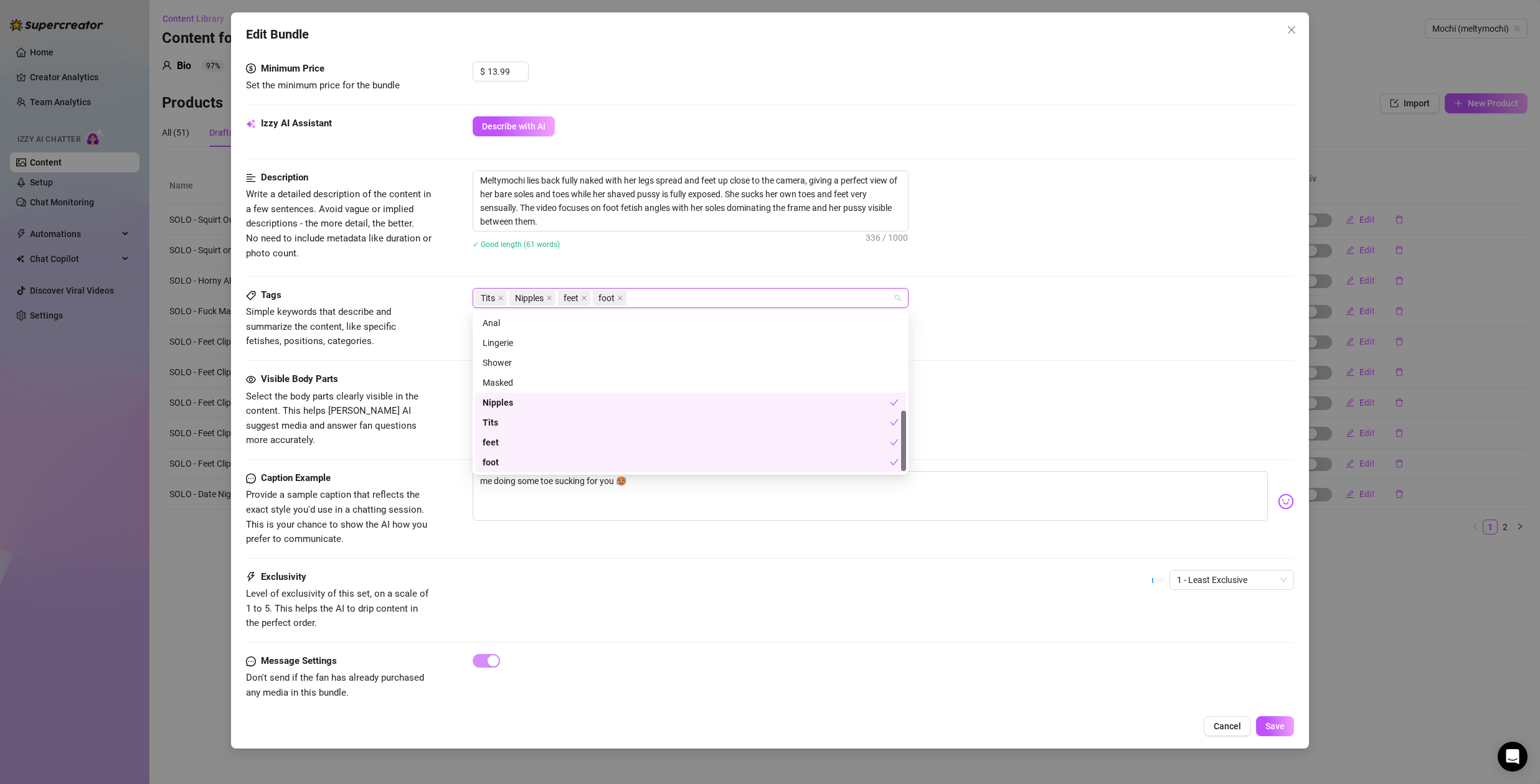
scroll to position [0, 0]
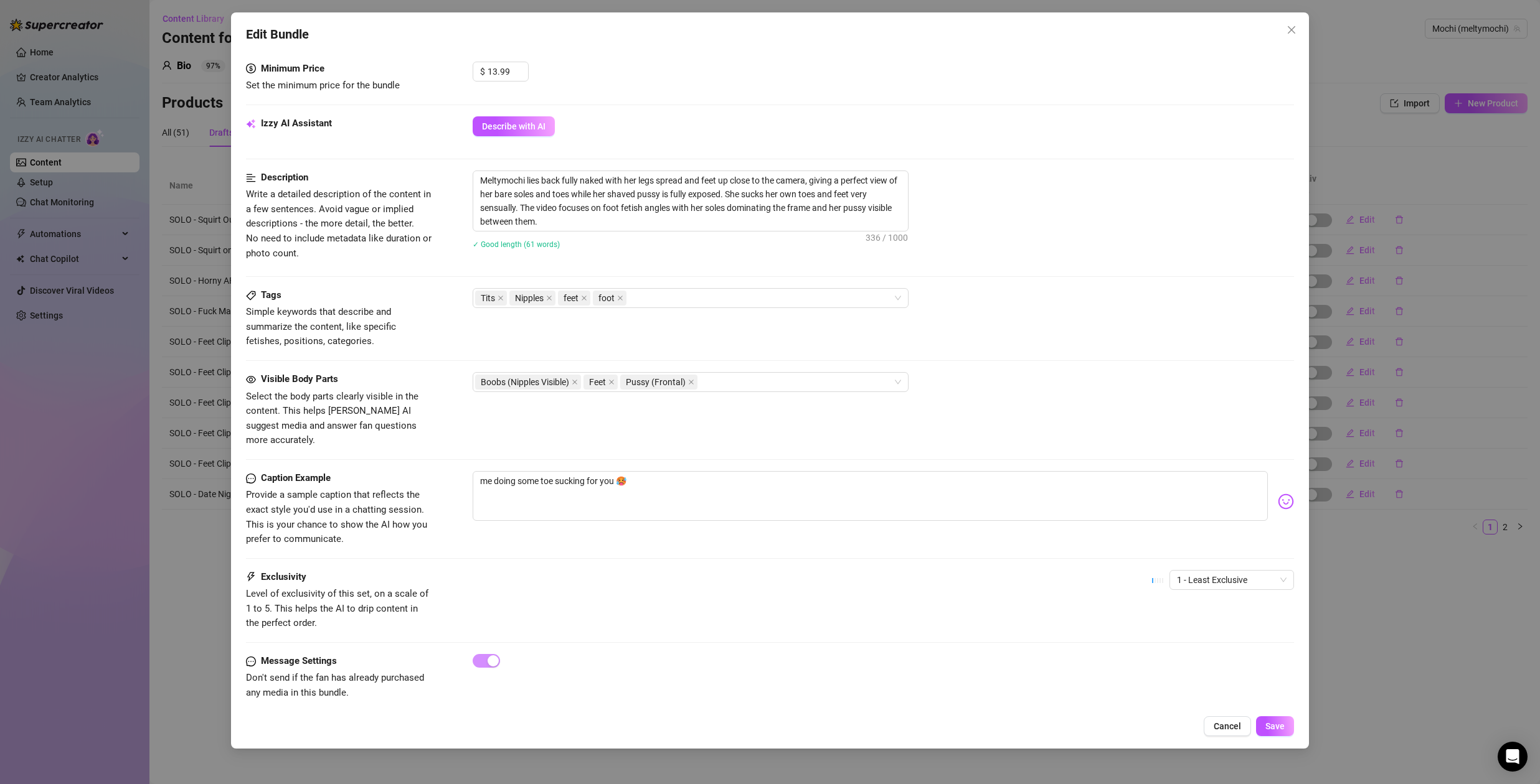
click at [419, 354] on div "Tags Simple keywords that describe and summarize the content, like specific fet…" at bounding box center [770, 330] width 1048 height 84
click at [740, 378] on div "Boobs (Nipples Visible) Feet Pussy (Frontal)" at bounding box center [684, 382] width 418 height 17
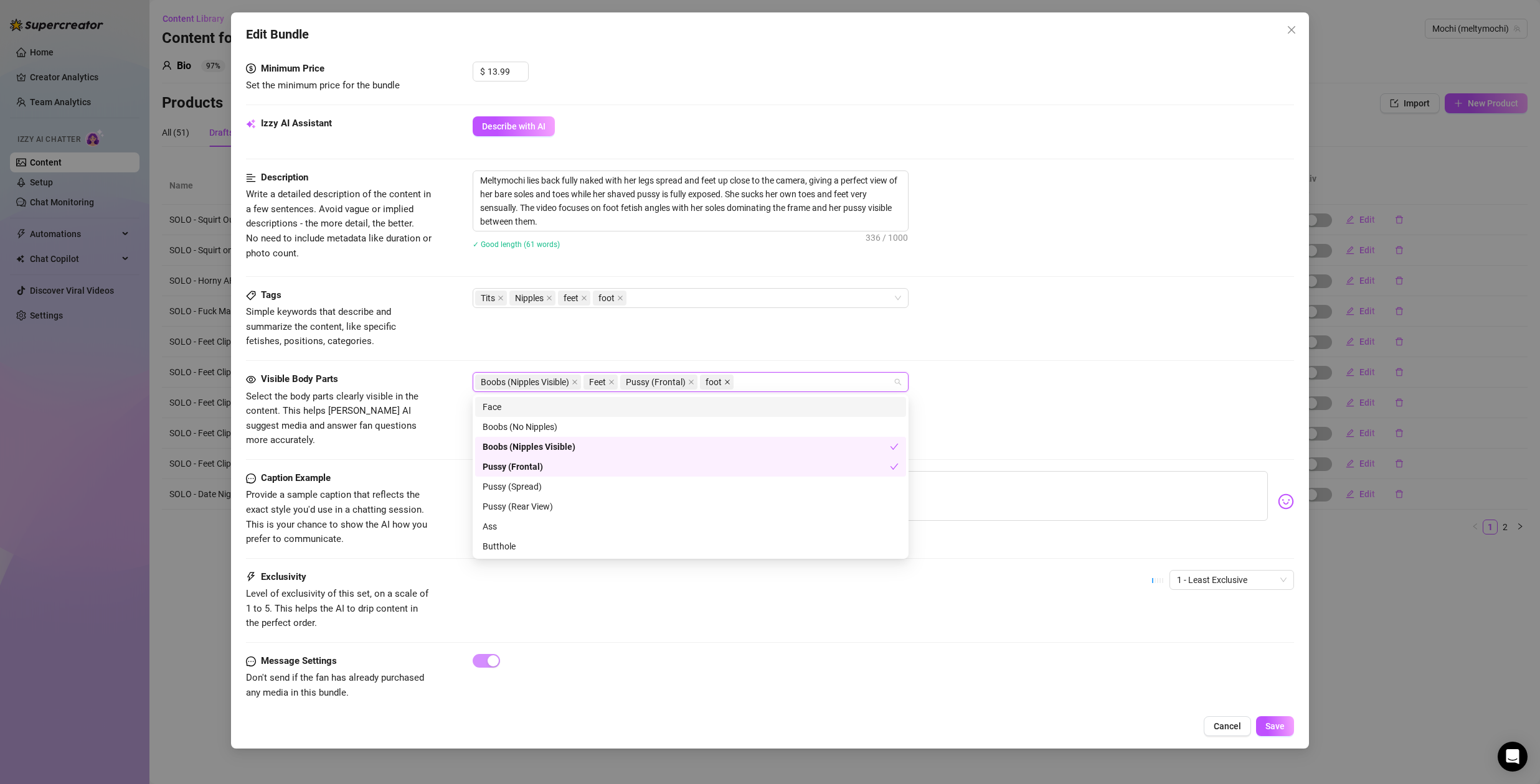
click at [729, 381] on icon "close" at bounding box center [727, 382] width 5 height 5
click at [622, 295] on icon "close" at bounding box center [620, 298] width 6 height 6
click at [1096, 353] on div "Tags Simple keywords that describe and summarize the content, like specific fet…" at bounding box center [770, 330] width 1048 height 84
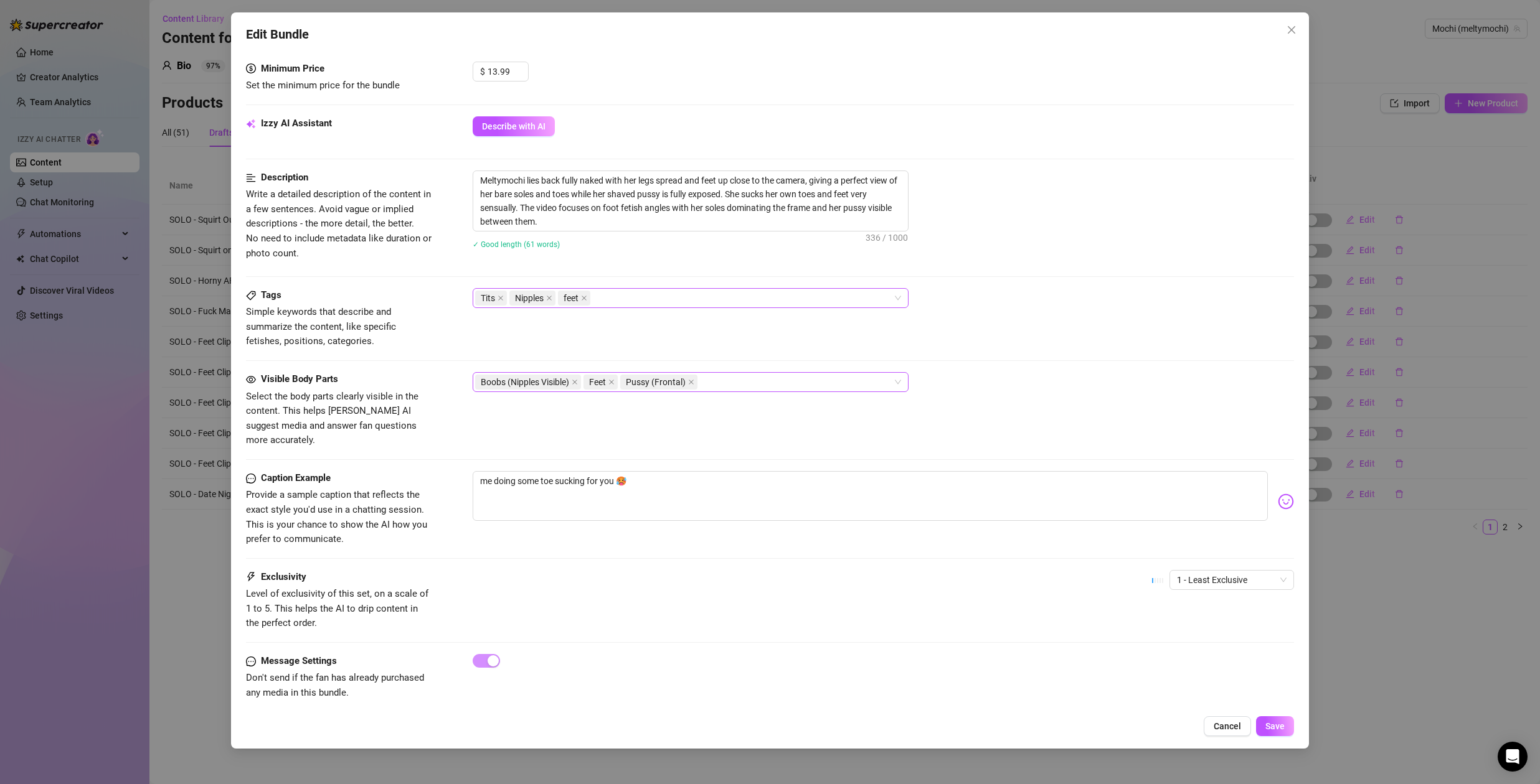
click at [729, 383] on div "Boobs (Nipples Visible) Feet Pussy (Frontal)" at bounding box center [684, 382] width 418 height 17
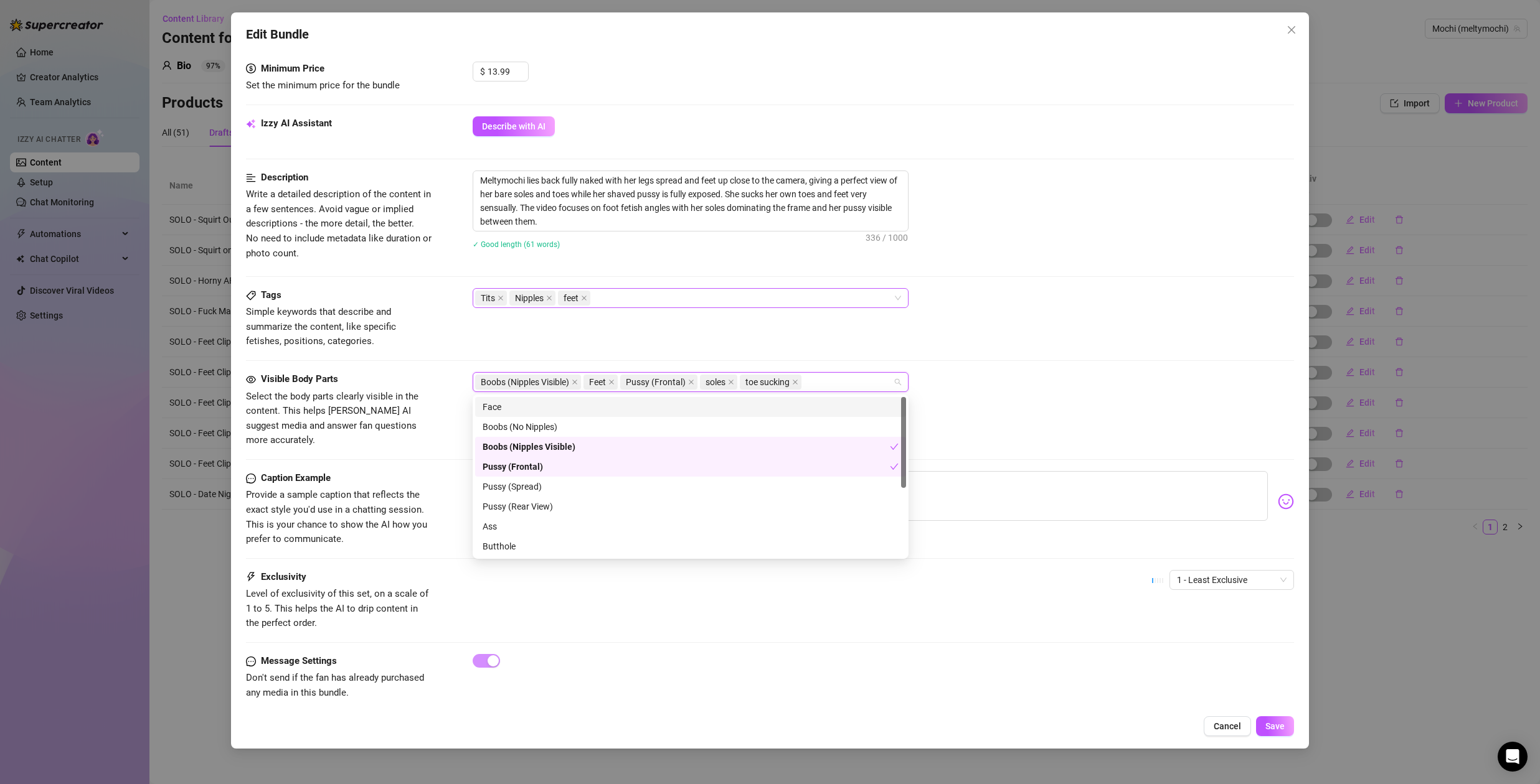
click at [613, 298] on div "Tits Nipples feet" at bounding box center [684, 298] width 418 height 17
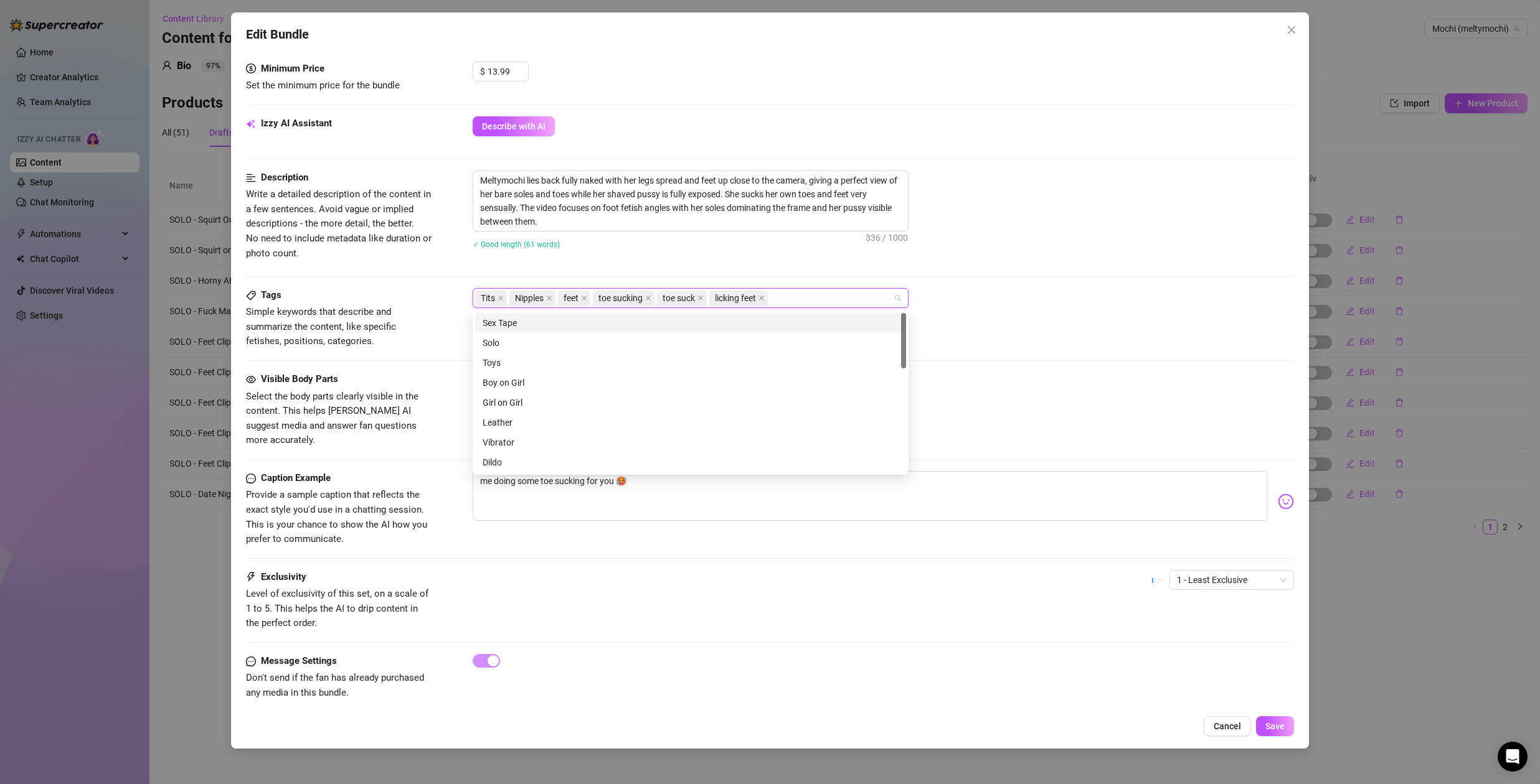
click at [1034, 284] on div "Description Write a detailed description of the content in a few sentences. Avo…" at bounding box center [770, 229] width 1048 height 118
click at [830, 293] on div "Tits Nipples feet toe sucking toe suck licking feet" at bounding box center [684, 298] width 418 height 17
click at [1077, 285] on div "Description Write a detailed description of the content in a few sentences. Avo…" at bounding box center [770, 229] width 1048 height 118
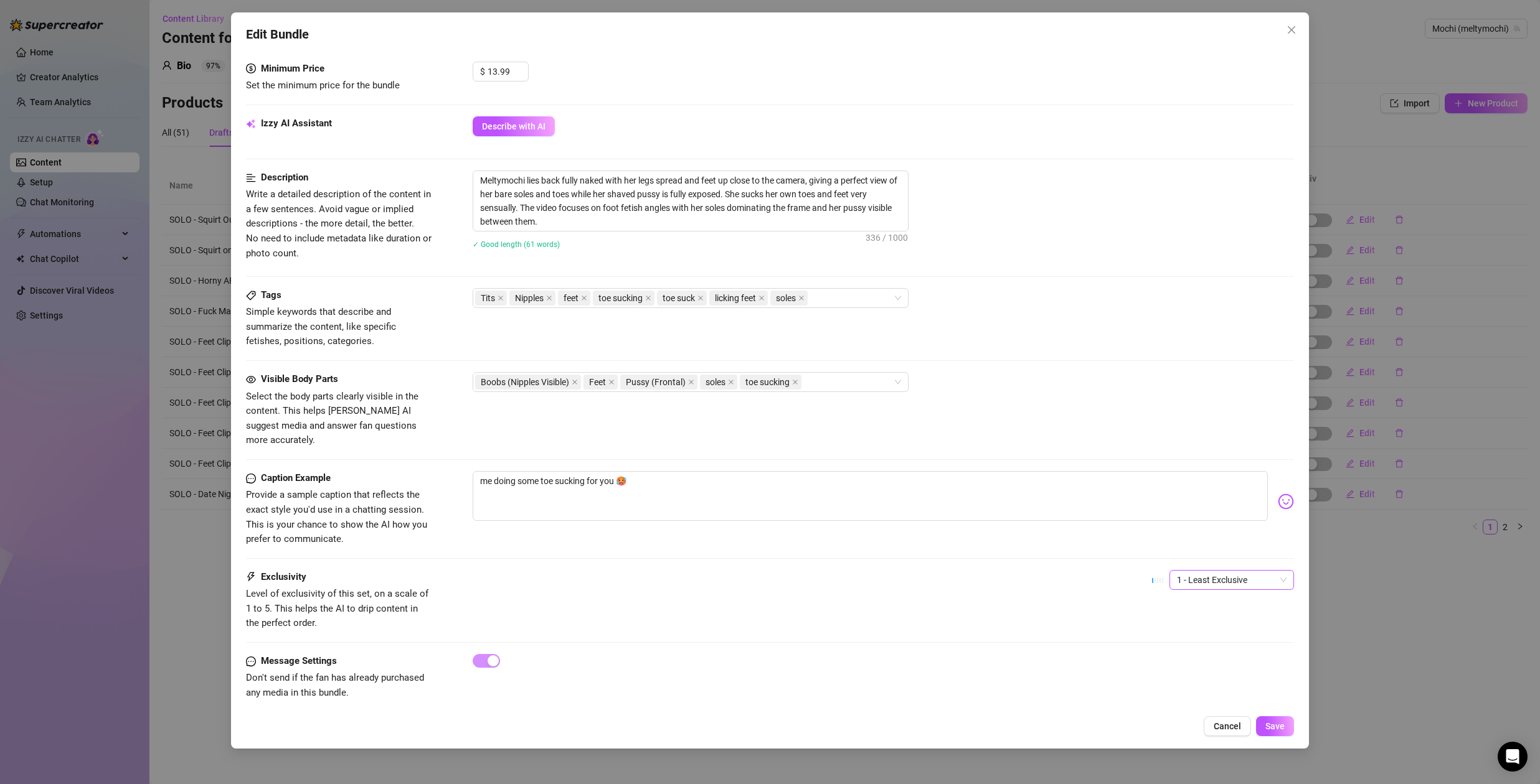
click at [1237, 571] on span "1 - Least Exclusive" at bounding box center [1232, 580] width 110 height 19
click at [1192, 613] on div "2" at bounding box center [1222, 610] width 104 height 14
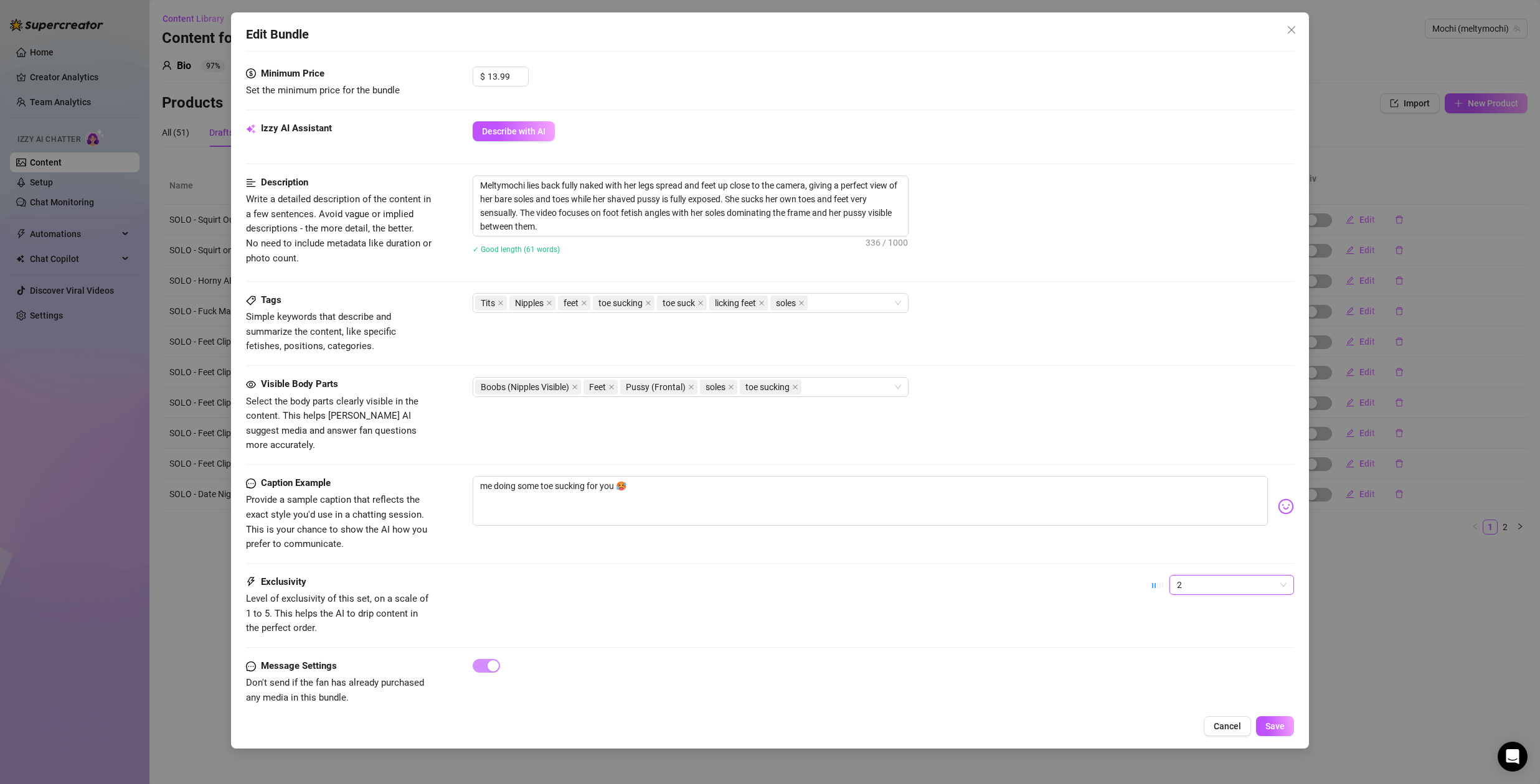
scroll to position [390, 0]
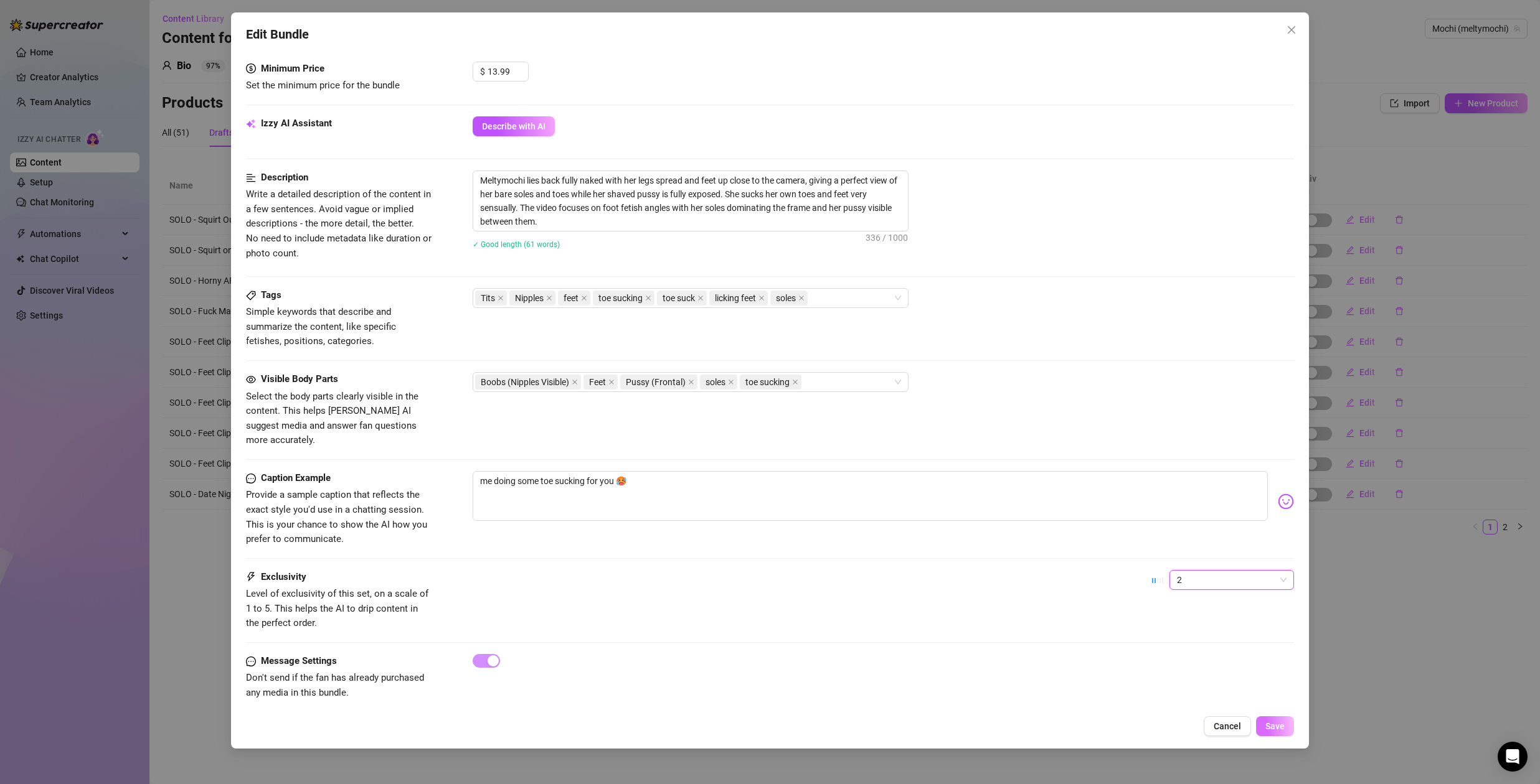
click at [1281, 728] on span "Save" at bounding box center [1274, 726] width 19 height 10
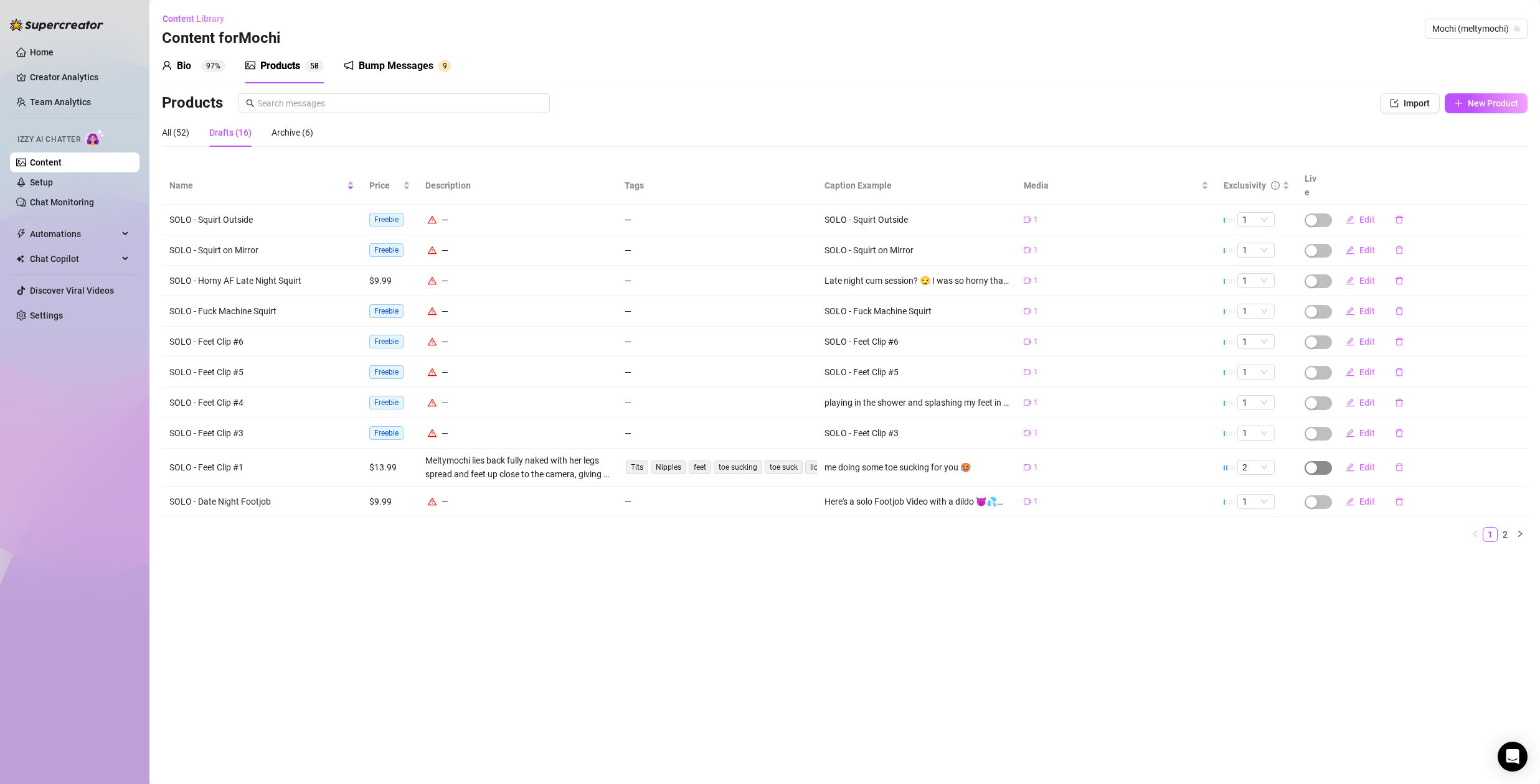
click at [1317, 461] on span "button" at bounding box center [1318, 468] width 27 height 14
click at [1403, 424] on span "OK" at bounding box center [1402, 424] width 12 height 10
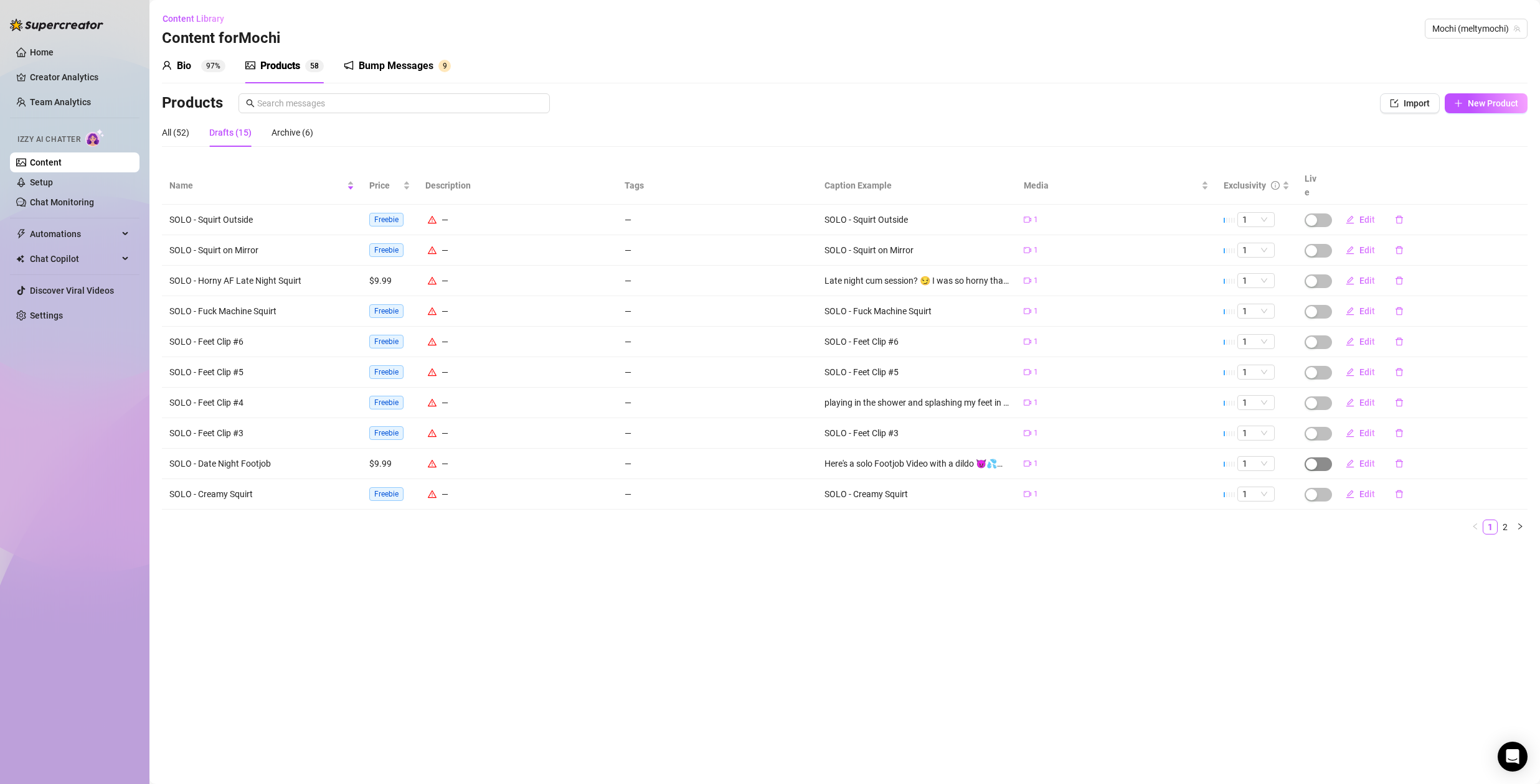
click at [1313, 459] on div "button" at bounding box center [1311, 464] width 11 height 11
click at [1362, 421] on span "Cancel" at bounding box center [1368, 420] width 27 height 10
click at [1362, 459] on span "Edit" at bounding box center [1367, 463] width 16 height 10
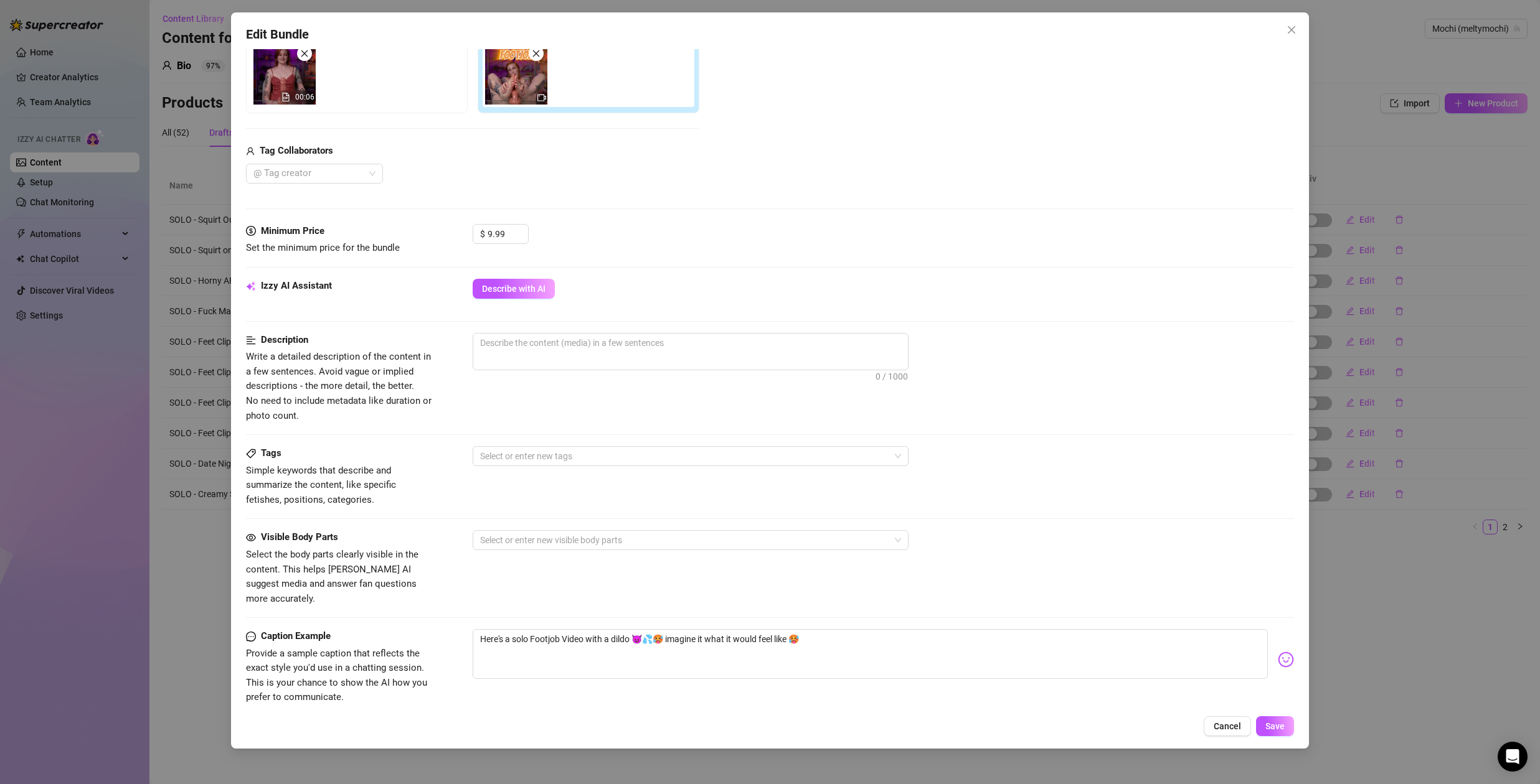
scroll to position [272, 0]
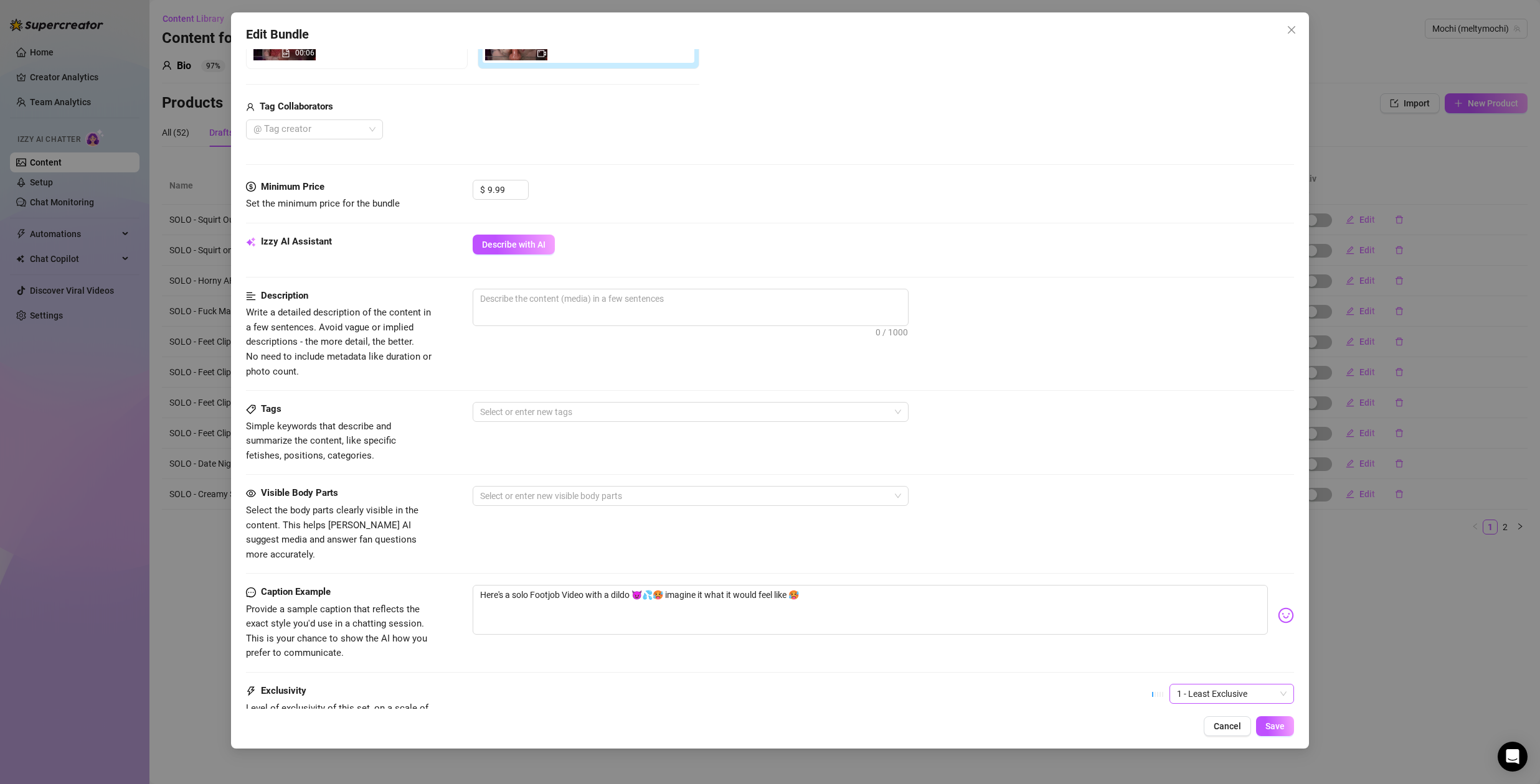
click at [1208, 684] on span "1 - Least Exclusive" at bounding box center [1232, 694] width 110 height 19
click at [1192, 595] on div "2" at bounding box center [1222, 595] width 104 height 14
click at [535, 254] on button "Describe with AI" at bounding box center [514, 244] width 83 height 20
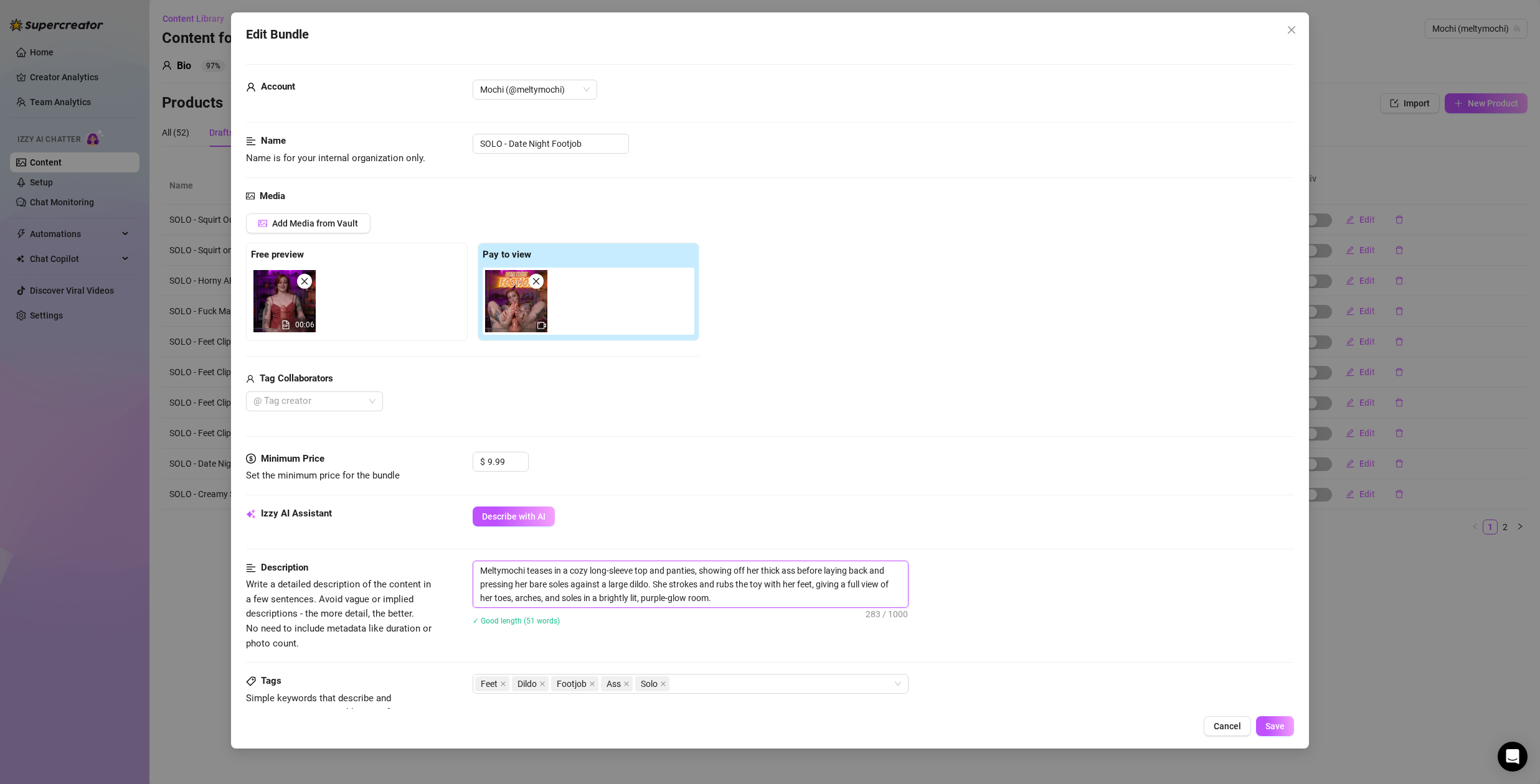
click at [731, 597] on textarea "Meltymochi teases in a cozy long-sleeve top and panties, showing off her thick …" at bounding box center [690, 584] width 435 height 46
drag, startPoint x: 700, startPoint y: 571, endPoint x: 555, endPoint y: 571, distance: 145.0
click at [555, 571] on textarea "Meltymochi teases in a cozy long-sleeve top and panties, showing off her thick …" at bounding box center [690, 584] width 435 height 46
click at [570, 597] on textarea "Meltymochi teases showing off her thick ass before laying back and pressing her…" at bounding box center [690, 584] width 435 height 46
click at [504, 462] on input "9.99" at bounding box center [508, 462] width 41 height 19
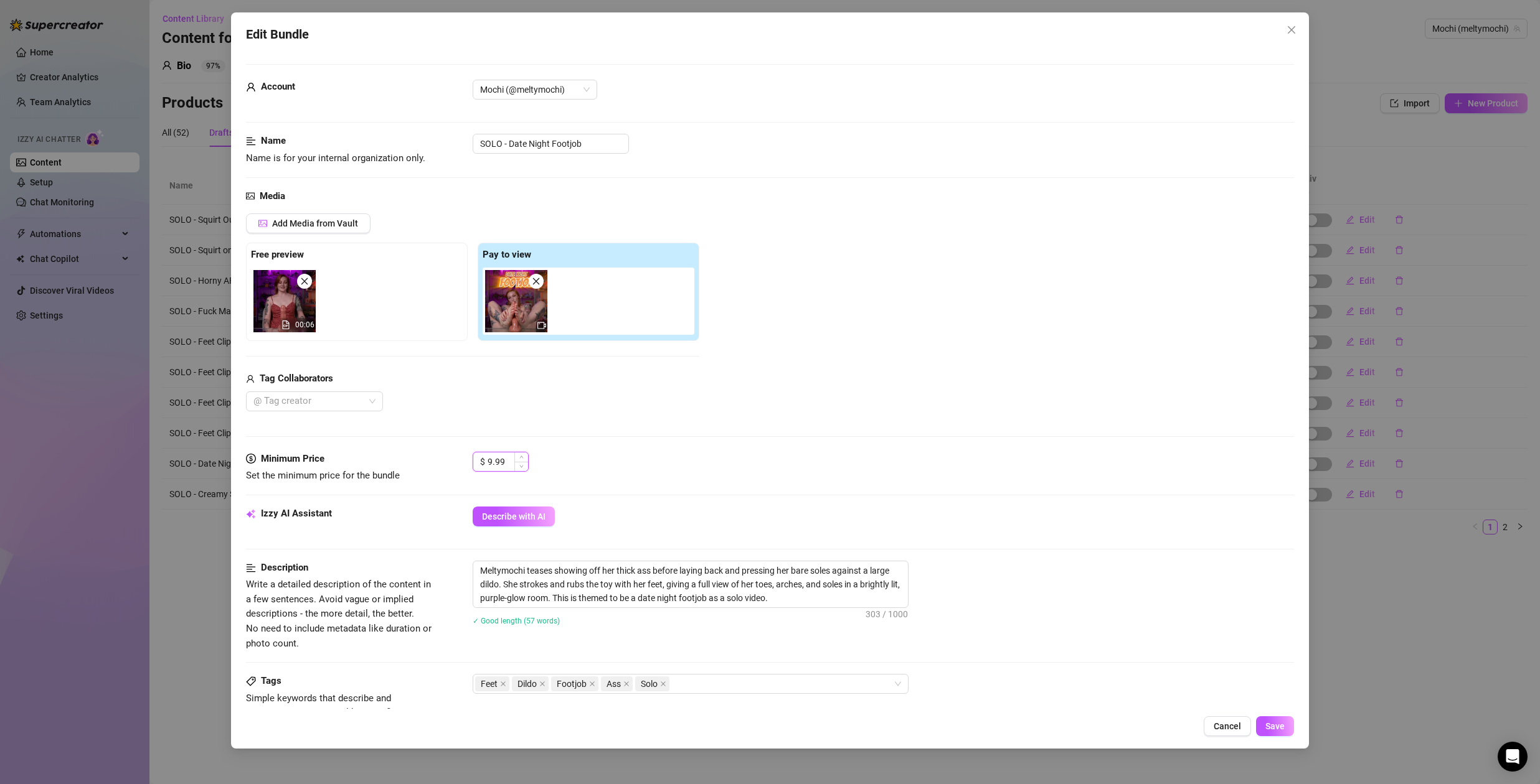
click at [504, 462] on input "9.99" at bounding box center [508, 462] width 41 height 19
drag, startPoint x: 770, startPoint y: 398, endPoint x: 762, endPoint y: 417, distance: 20.6
click at [770, 398] on div "Add Media from Vault Free preview 00:06 Pay to view Tag Collaborators @ Tag cre…" at bounding box center [770, 312] width 1048 height 198
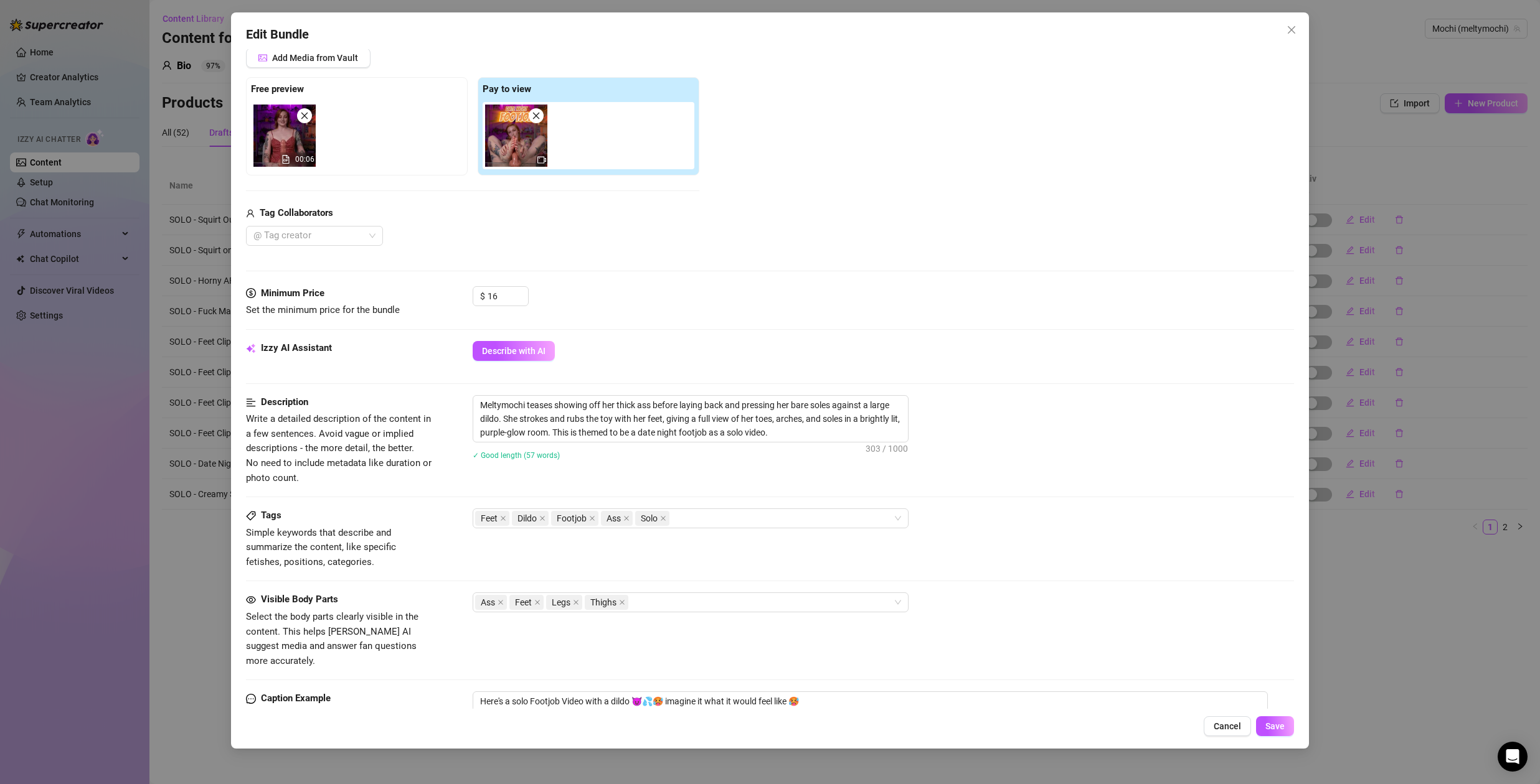
scroll to position [386, 0]
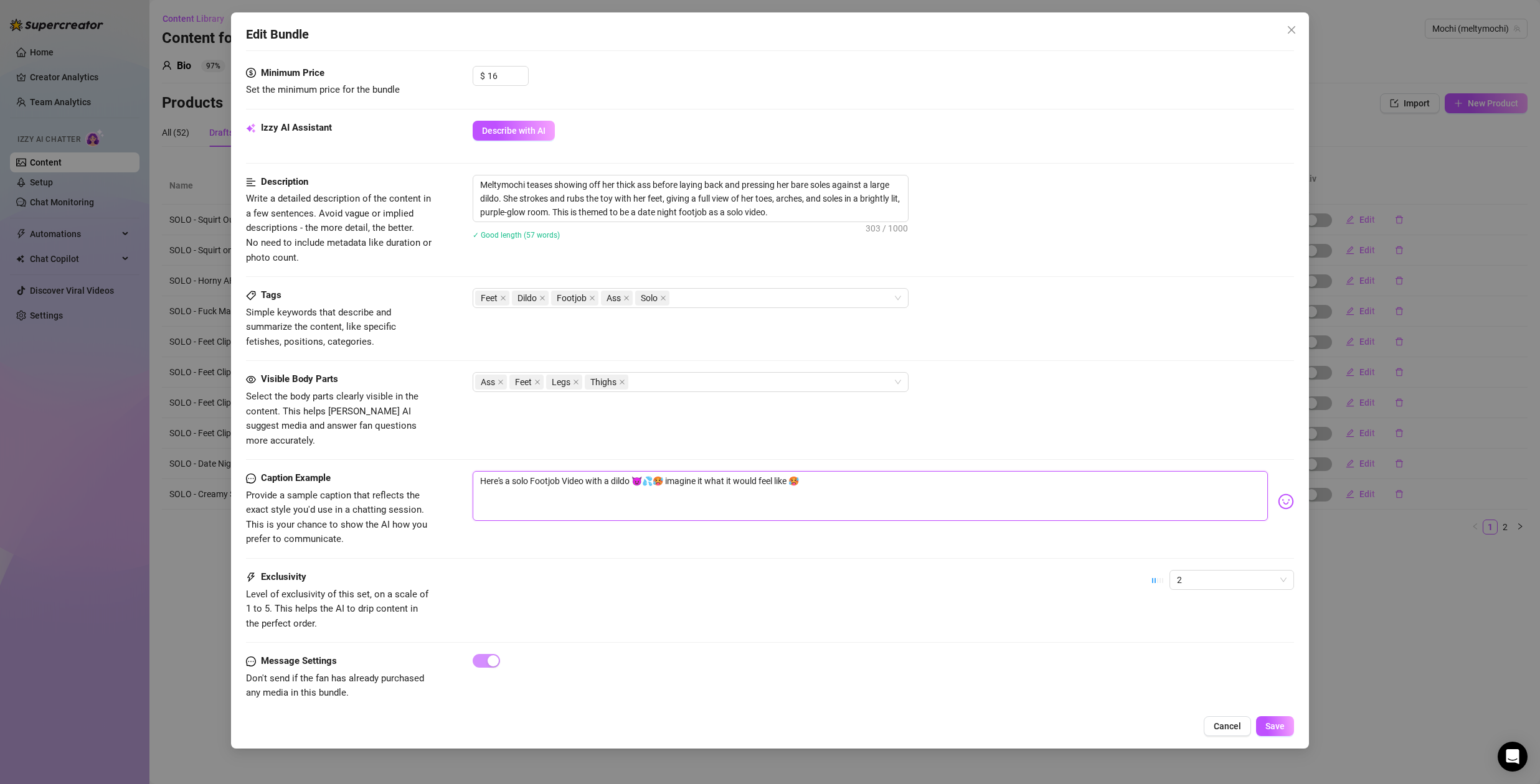
click at [662, 471] on textarea "Here's a solo Footjob Video with a dildo 😈💦🥵 imagine it what it would feel like…" at bounding box center [870, 496] width 795 height 50
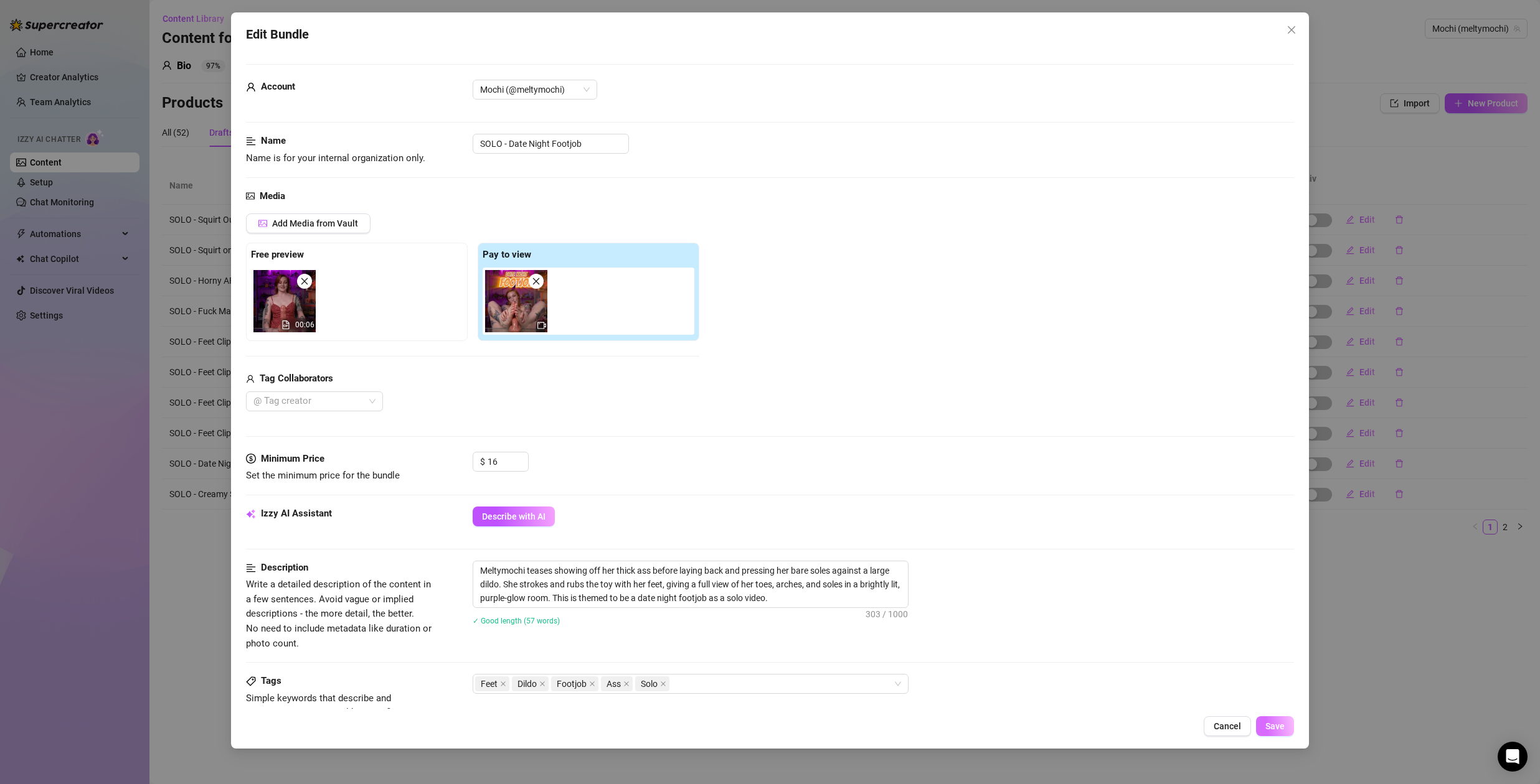
click at [1287, 727] on button "Save" at bounding box center [1274, 726] width 38 height 20
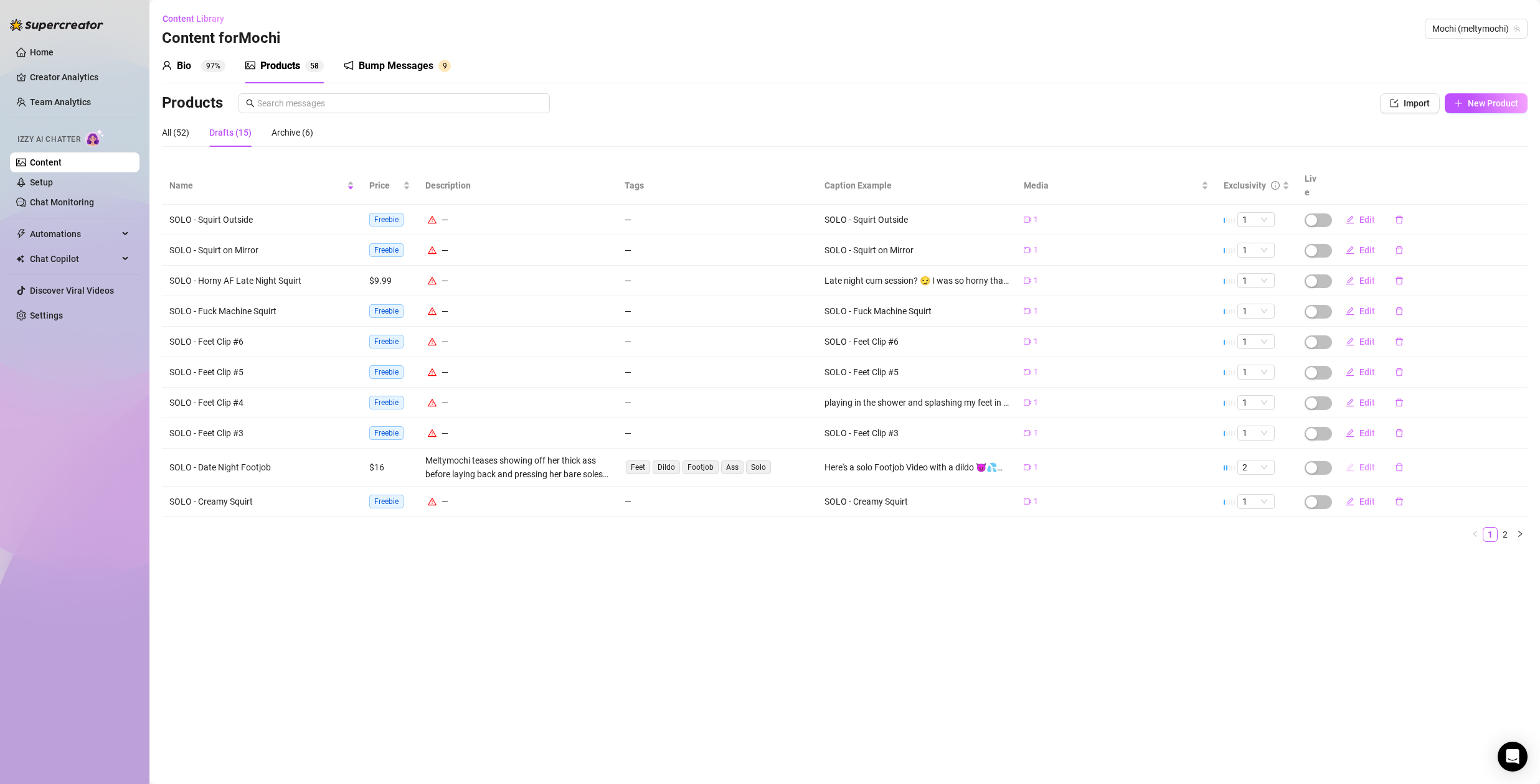
click at [1366, 462] on span "Edit" at bounding box center [1367, 467] width 16 height 10
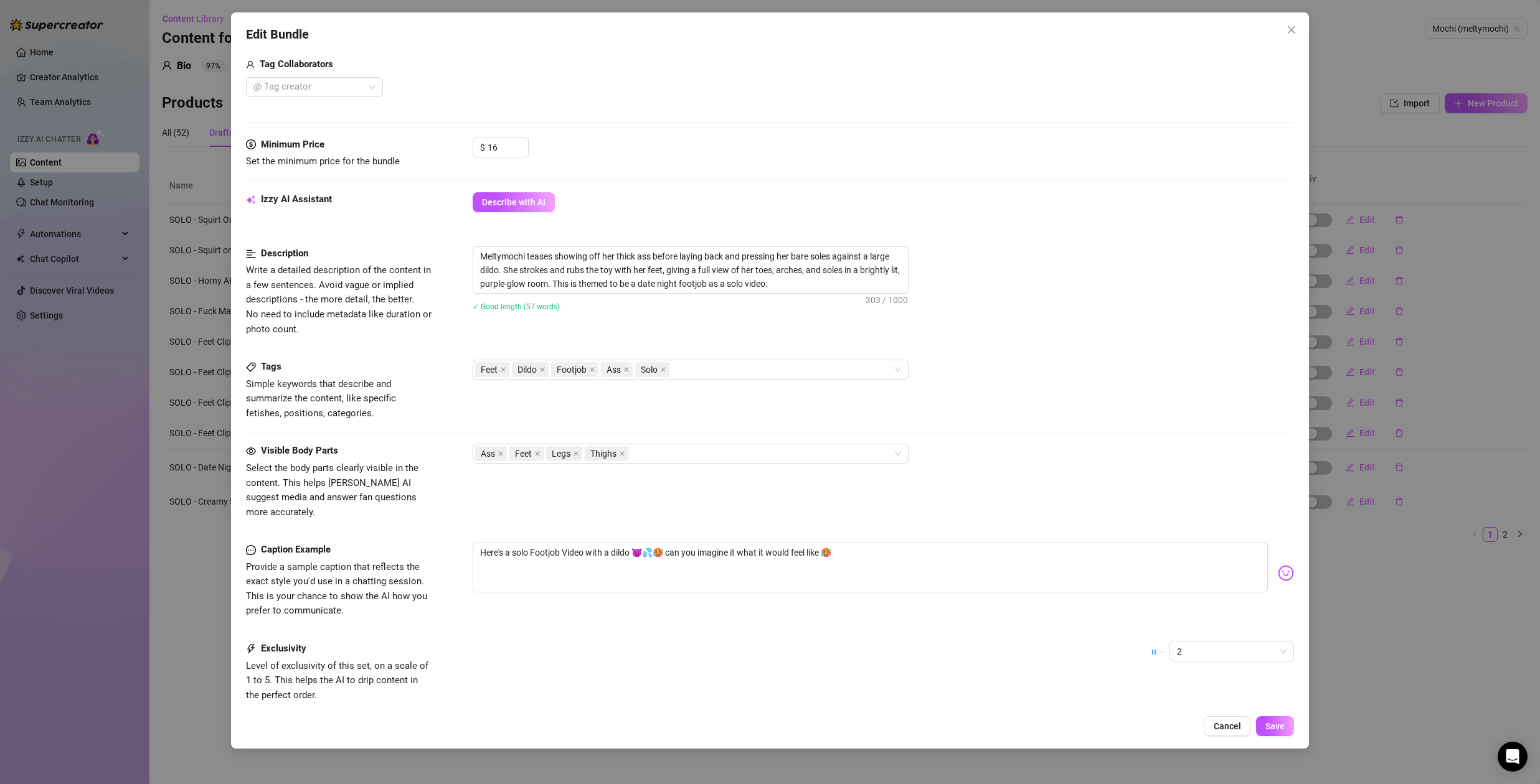
scroll to position [386, 0]
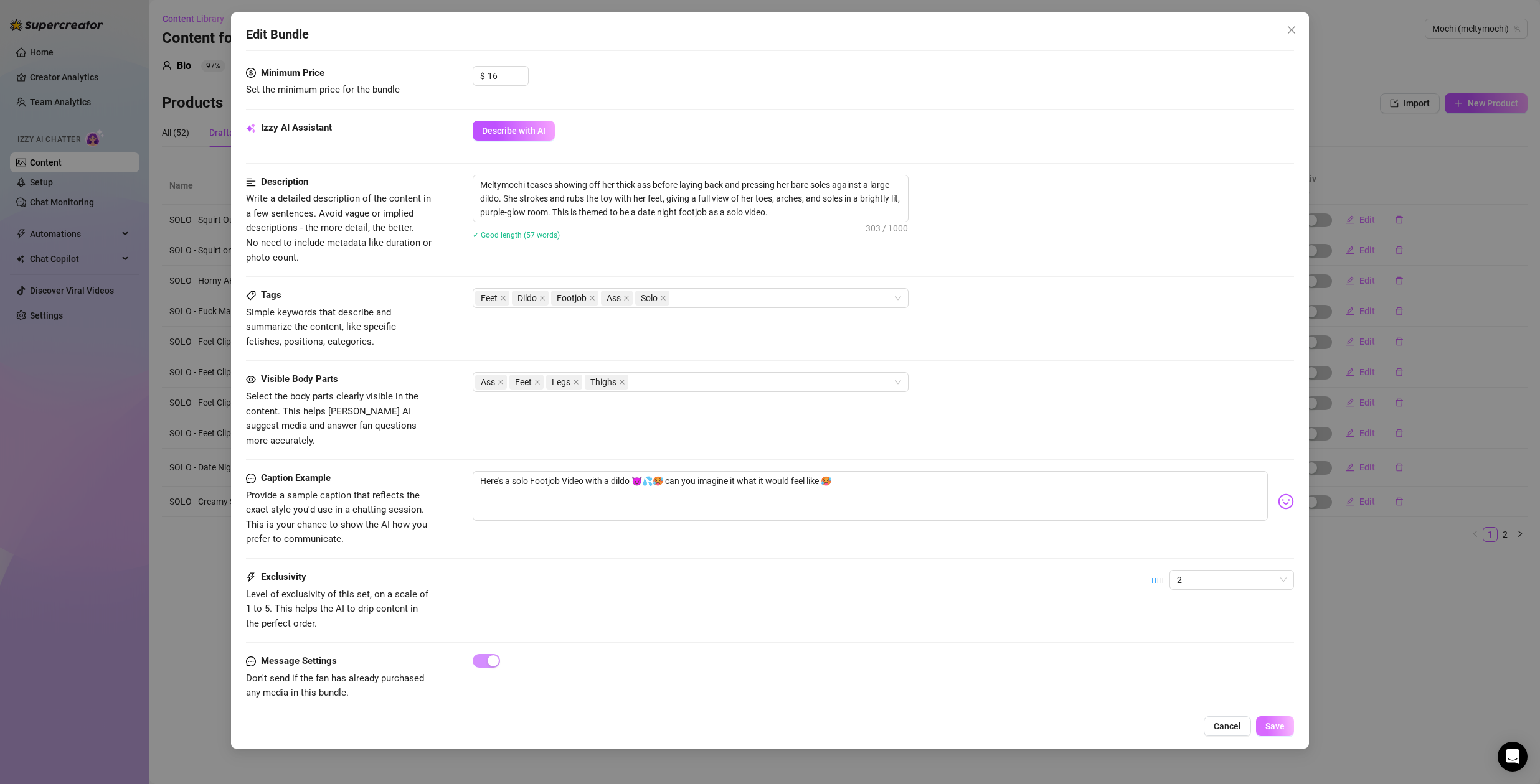
click at [1280, 727] on span "Save" at bounding box center [1274, 726] width 19 height 10
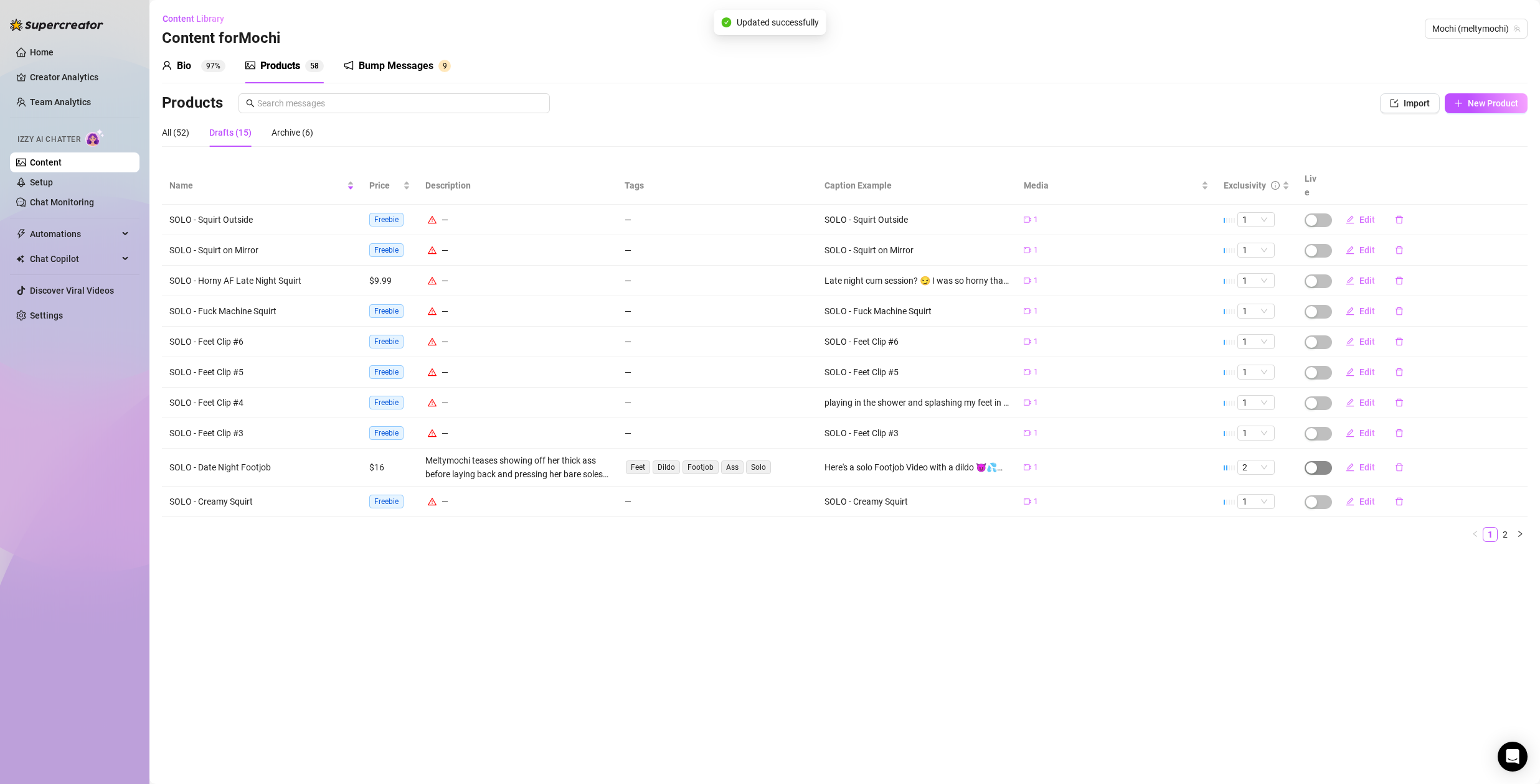
click at [1325, 461] on span "button" at bounding box center [1318, 468] width 27 height 14
click at [1403, 421] on span "OK" at bounding box center [1402, 424] width 12 height 10
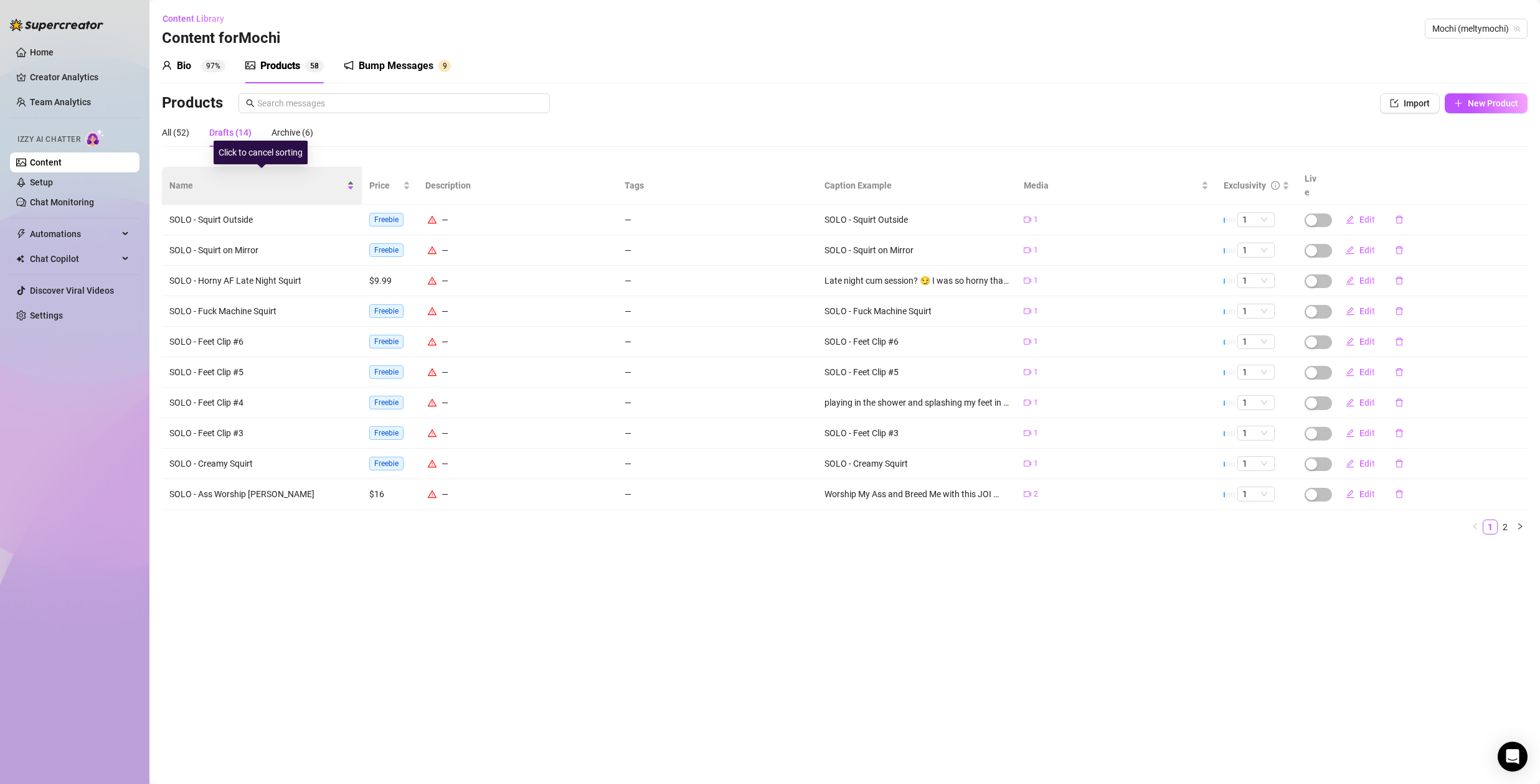
click at [183, 178] on span "Name" at bounding box center [256, 185] width 175 height 14
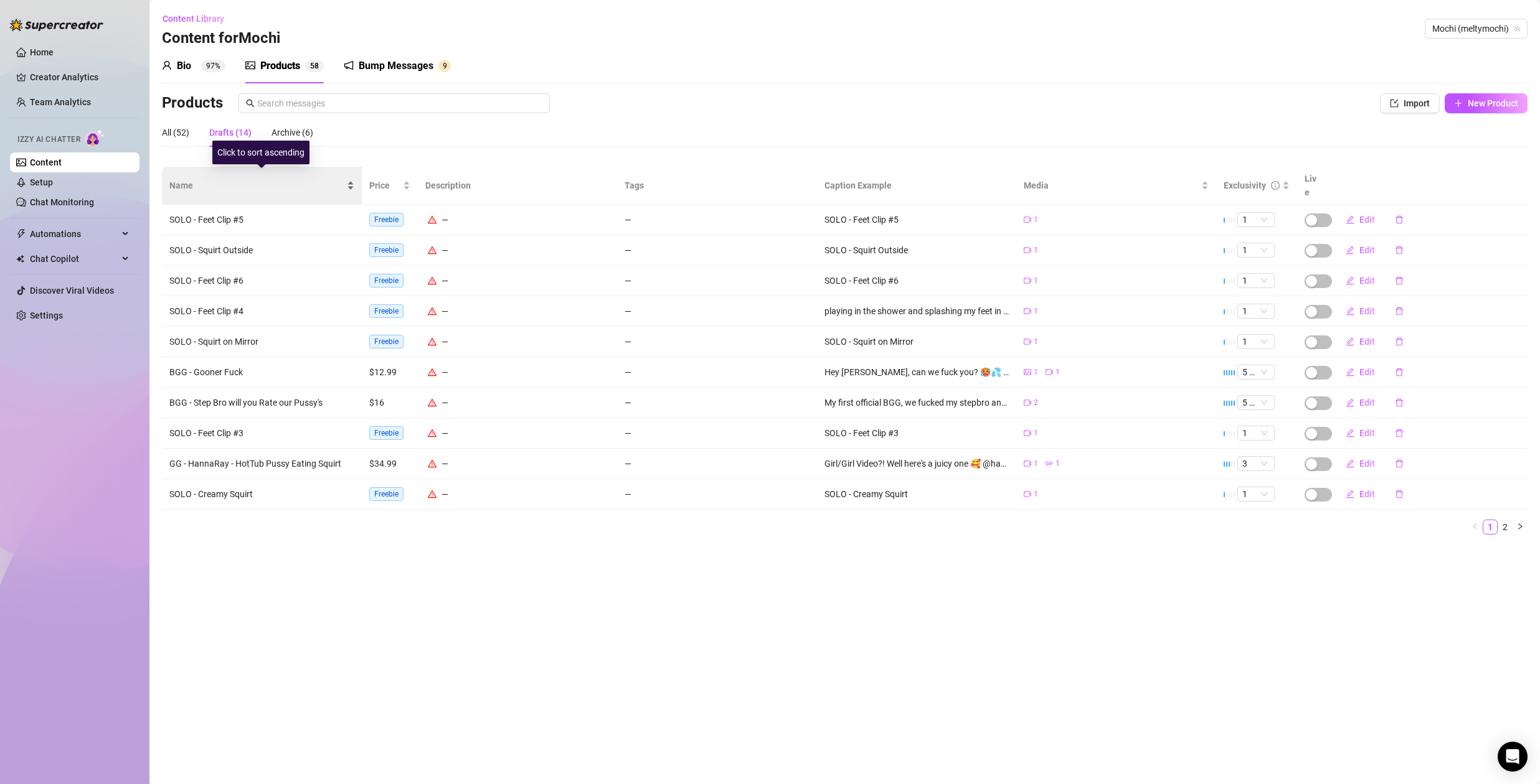
click at [183, 178] on span "Name" at bounding box center [256, 185] width 175 height 14
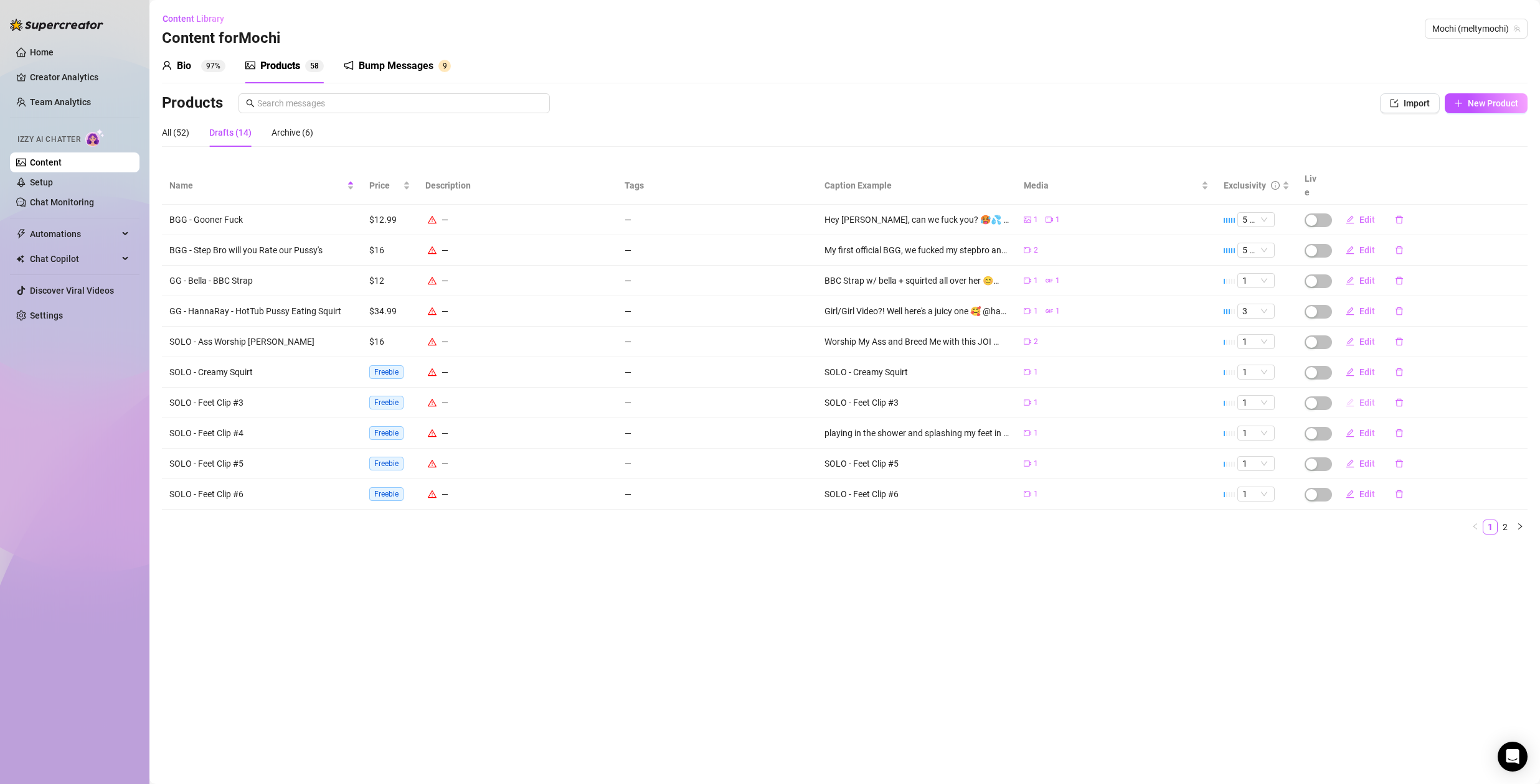
click at [1368, 398] on span "Edit" at bounding box center [1367, 403] width 16 height 10
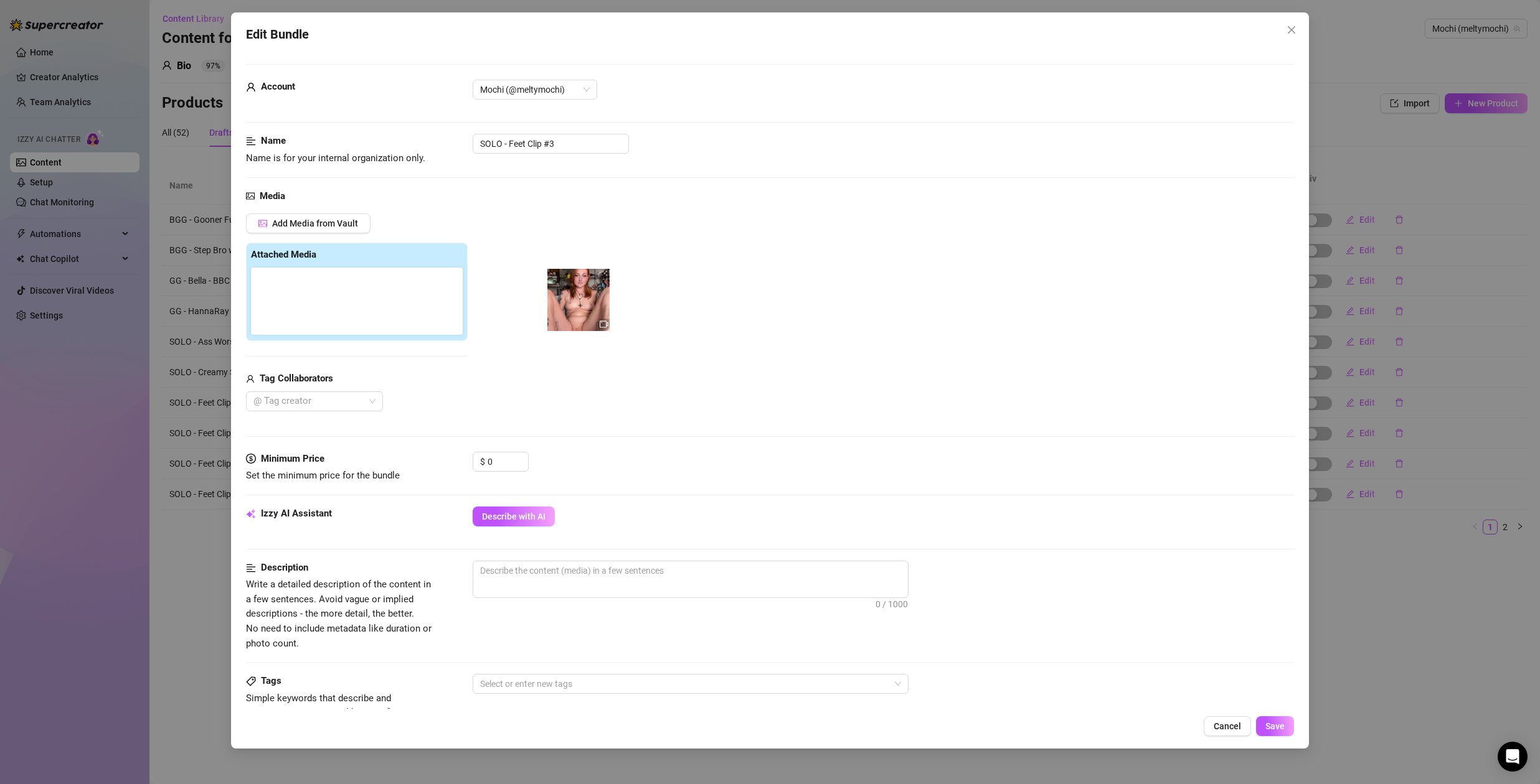
drag, startPoint x: 294, startPoint y: 315, endPoint x: 580, endPoint y: 311, distance: 286.0
click at [580, 311] on div "Add Media from Vault Attached Media Tag Collaborators @ Tag creator" at bounding box center [770, 312] width 1048 height 198
click at [498, 463] on input "0" at bounding box center [508, 462] width 41 height 19
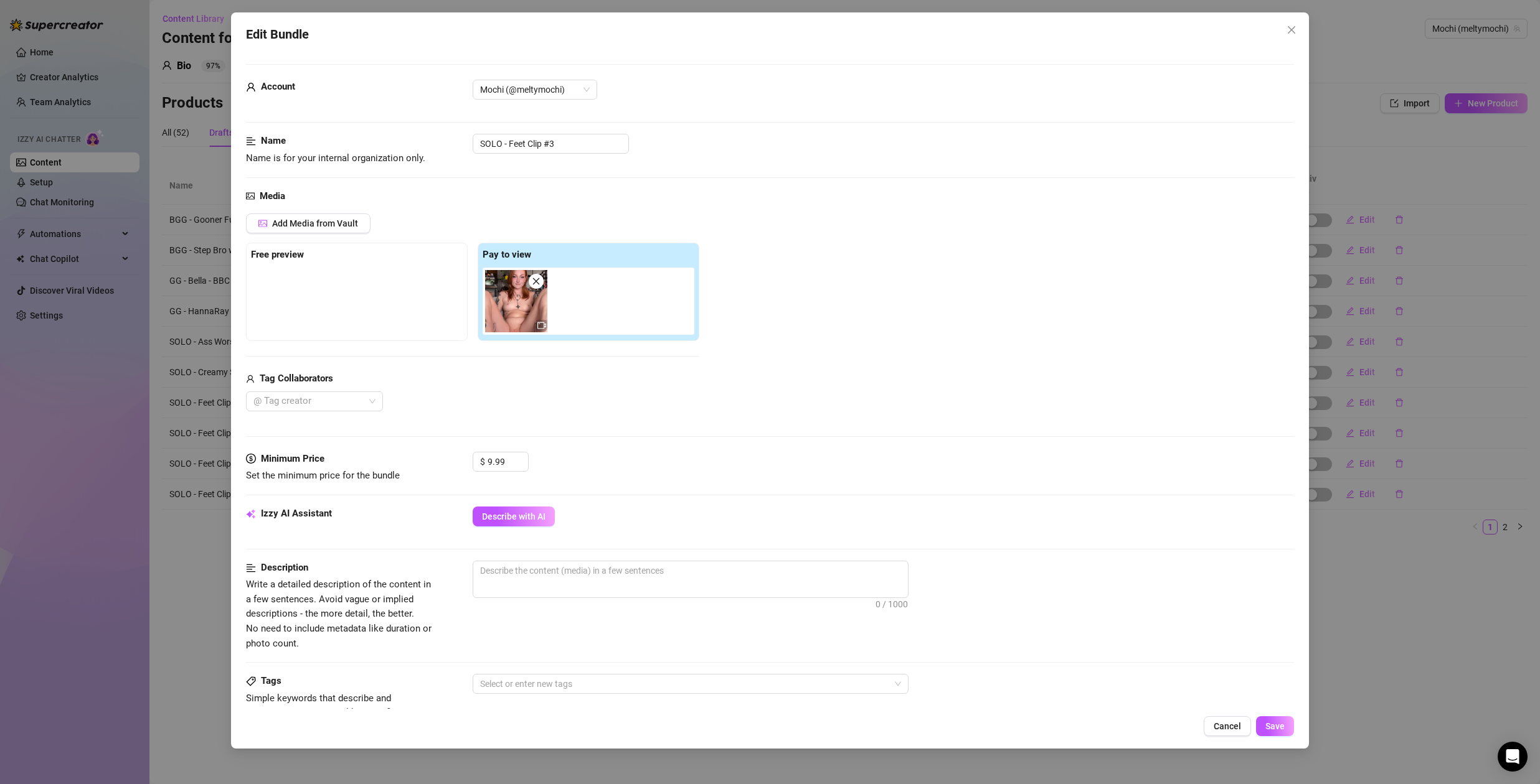
drag, startPoint x: 759, startPoint y: 381, endPoint x: 727, endPoint y: 366, distance: 35.3
click at [761, 381] on div "Add Media from Vault Free preview Pay to view Tag Collaborators @ Tag creator" at bounding box center [770, 312] width 1048 height 198
click at [531, 516] on span "Describe with AI" at bounding box center [514, 516] width 64 height 10
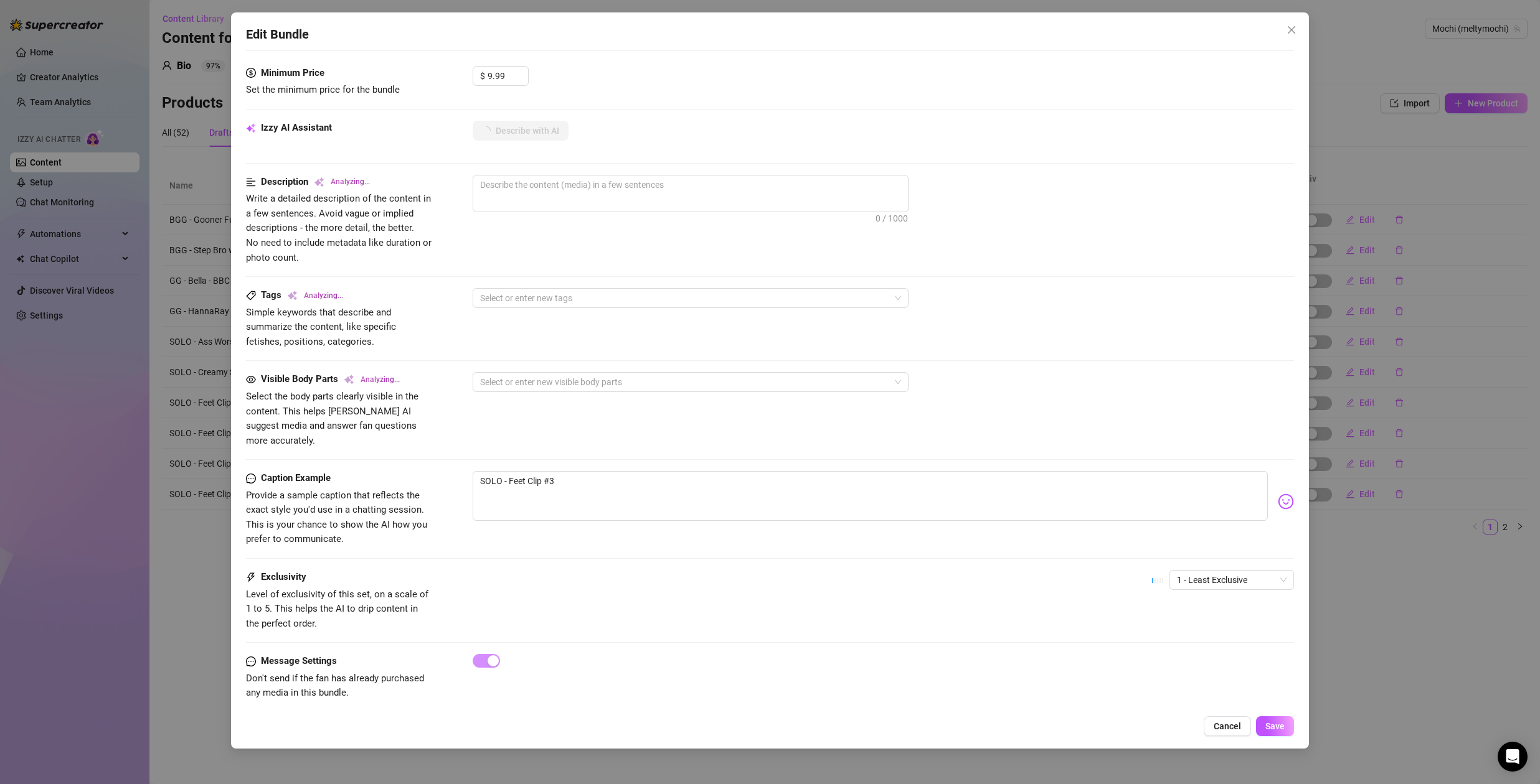
scroll to position [0, 0]
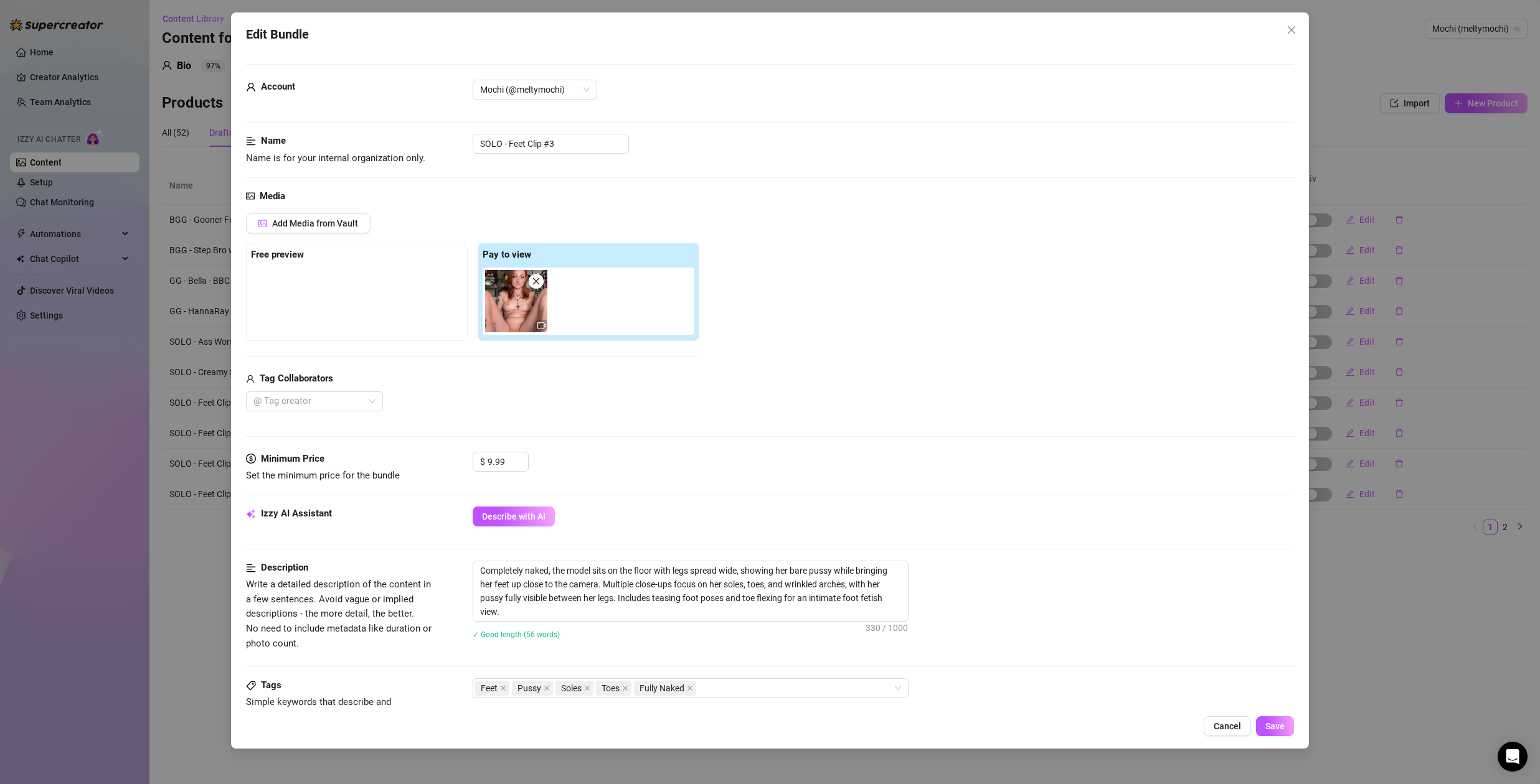
click at [737, 478] on div "$ 9.99" at bounding box center [883, 467] width 821 height 31
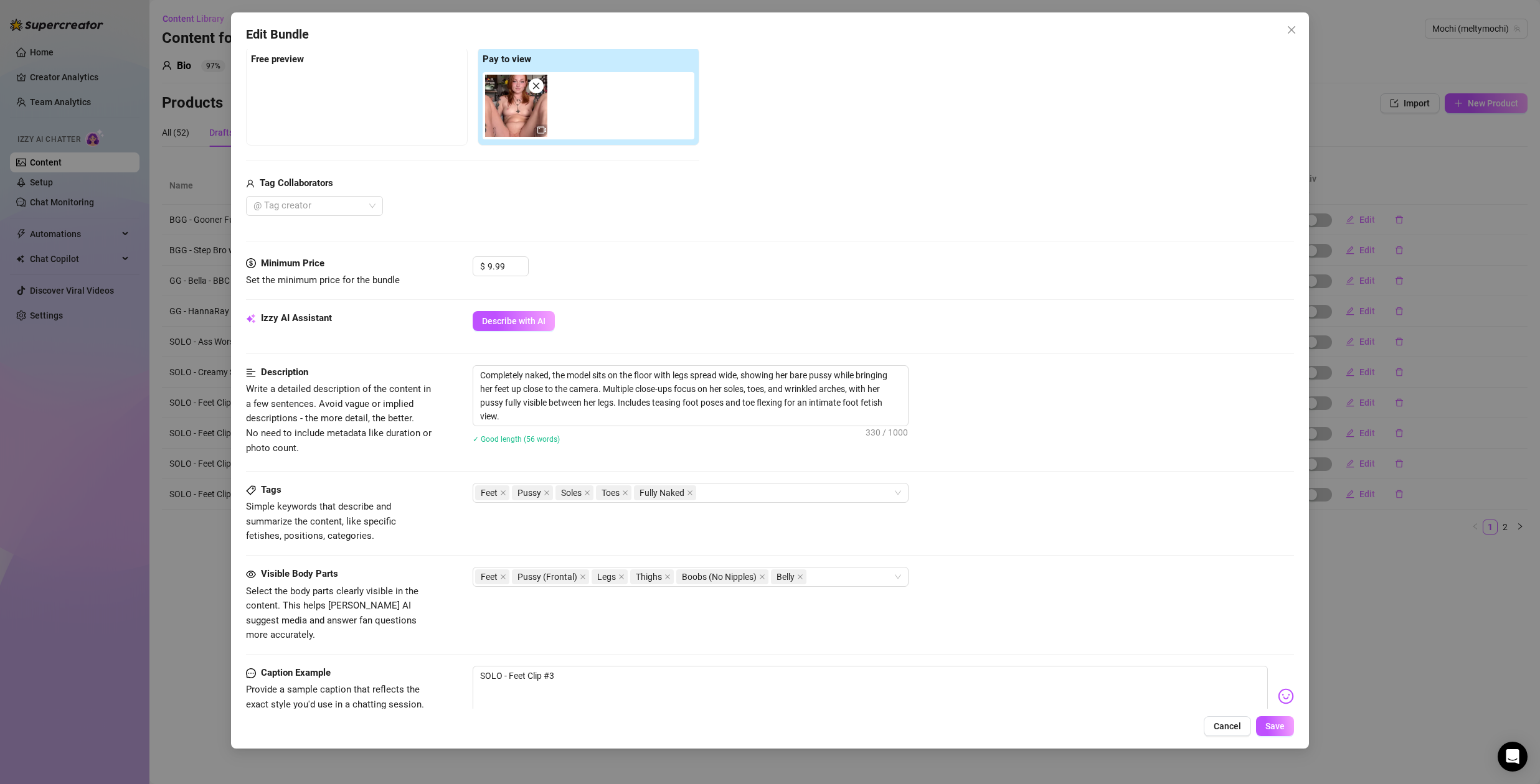
scroll to position [222, 0]
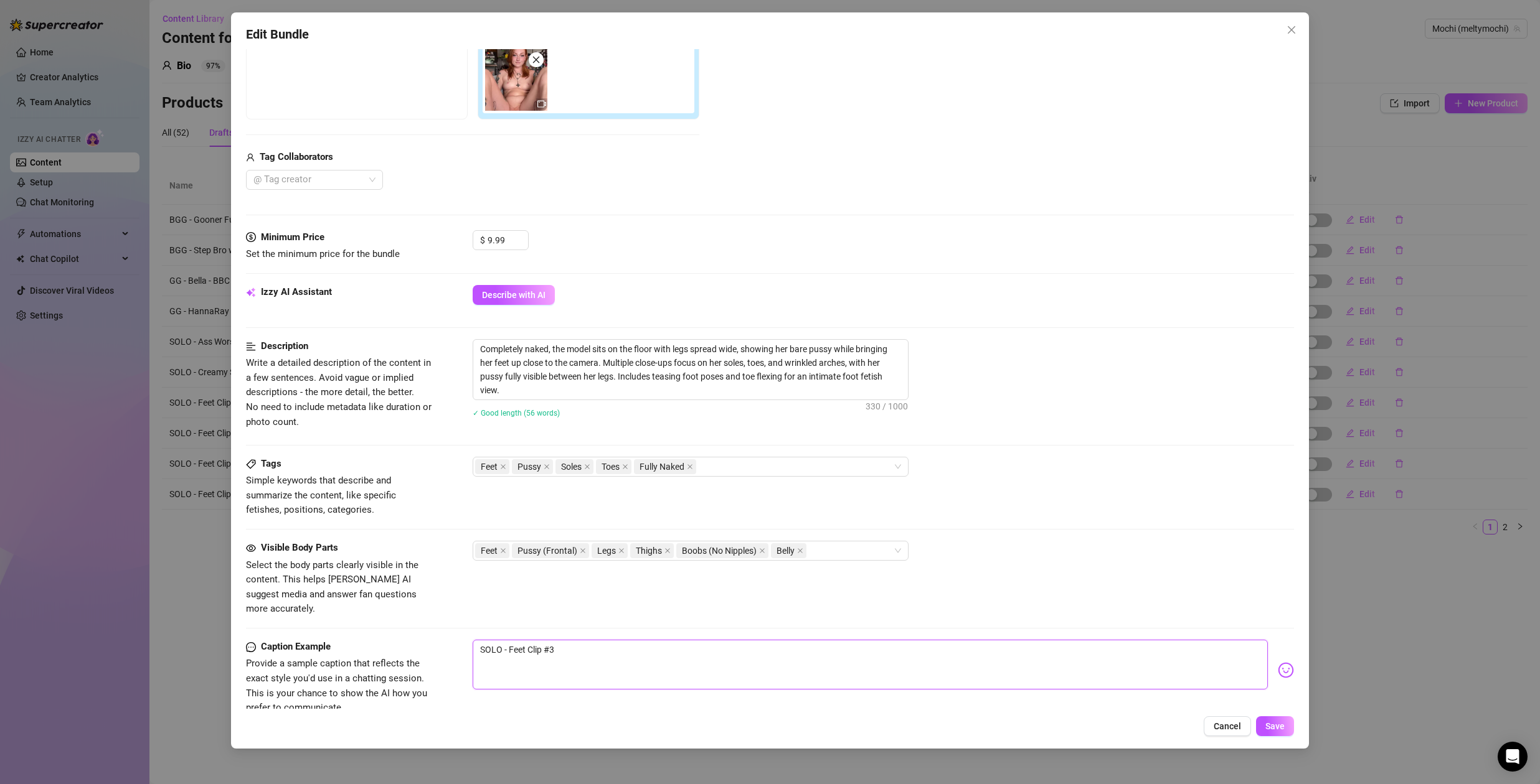
click at [608, 640] on textarea "SOLO - Feet Clip #3" at bounding box center [870, 665] width 795 height 50
click at [608, 640] on textarea "SOLO - Feet Clip #3" at bounding box center [870, 665] width 795 height 50
click at [609, 640] on textarea "SOLO - Feet Clip #3" at bounding box center [870, 665] width 795 height 50
click at [522, 640] on textarea "SOLO - Feet Clip #3" at bounding box center [870, 665] width 795 height 50
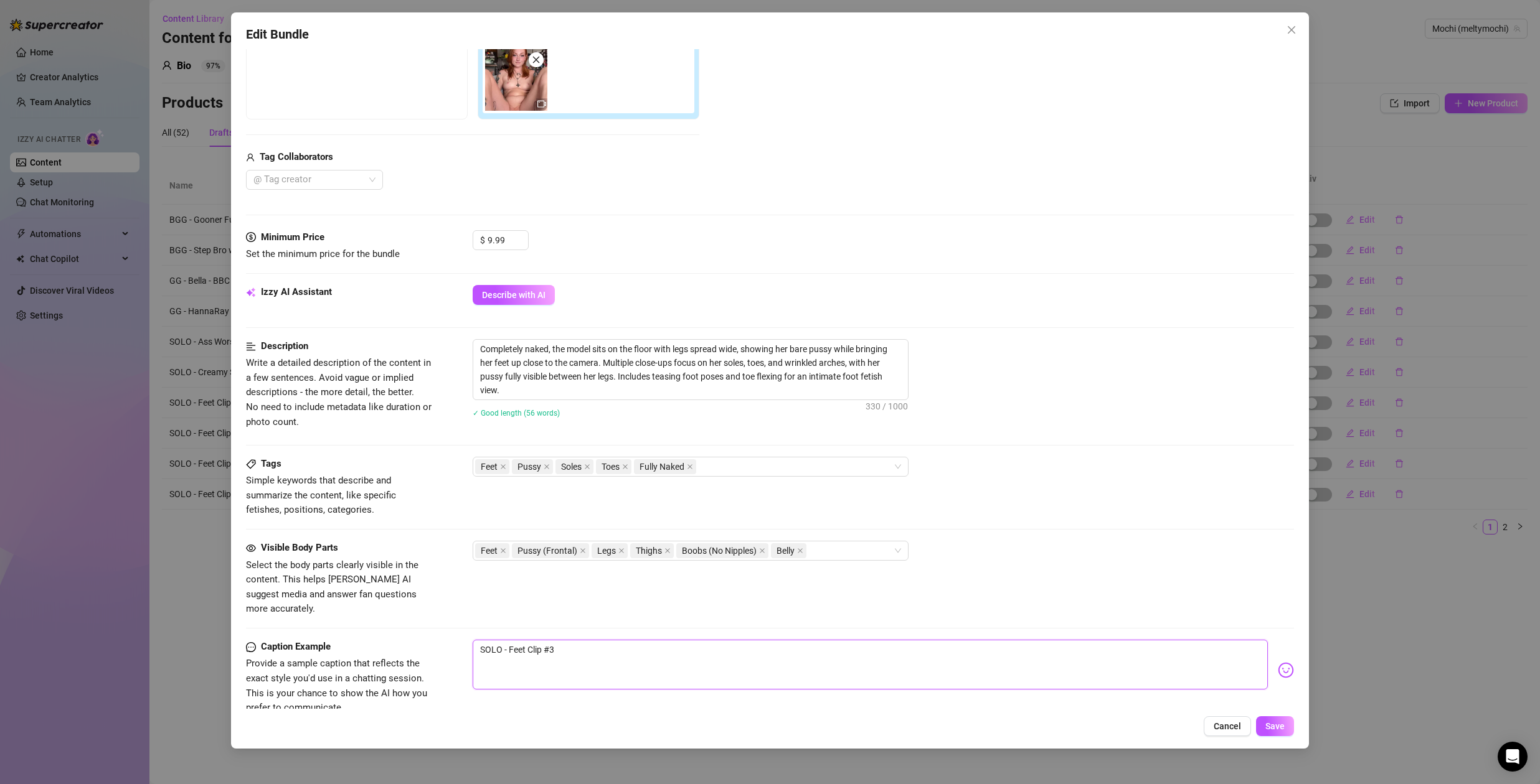
click at [522, 640] on textarea "SOLO - Feet Clip #3" at bounding box center [870, 665] width 795 height 50
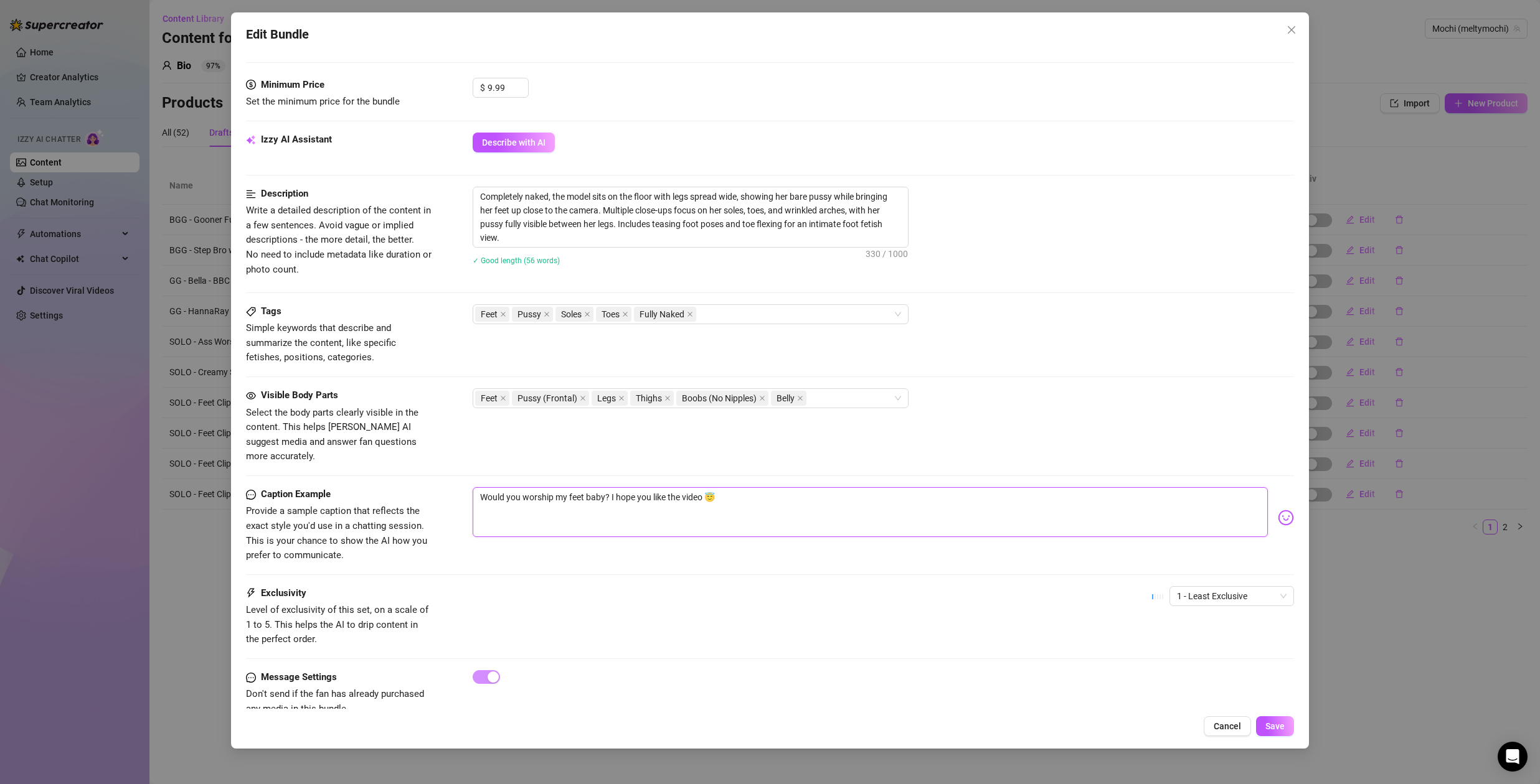
scroll to position [390, 0]
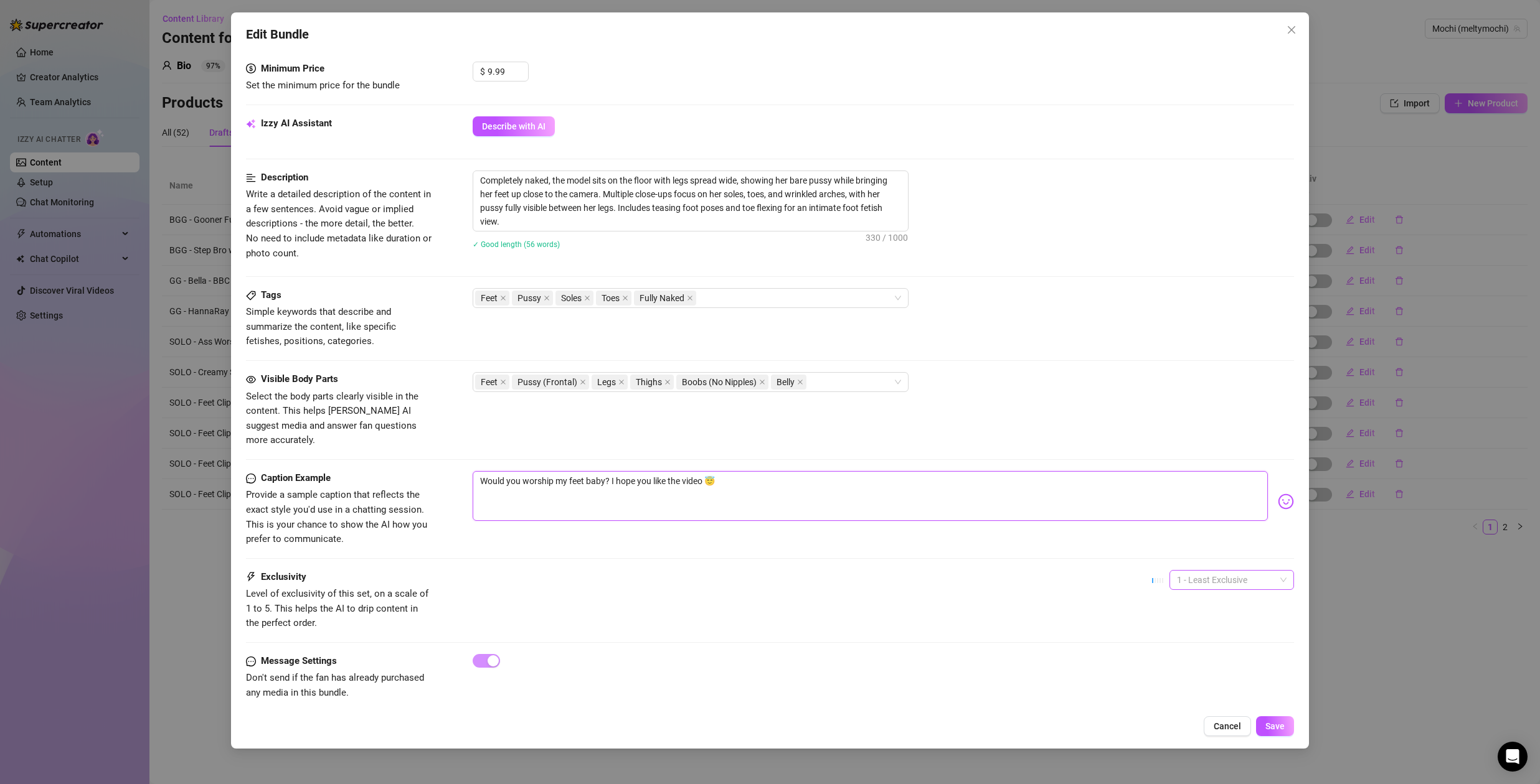
click at [1239, 571] on span "1 - Least Exclusive" at bounding box center [1232, 580] width 110 height 19
click at [1211, 612] on div "2" at bounding box center [1222, 610] width 104 height 14
click at [1277, 724] on span "Save" at bounding box center [1274, 726] width 19 height 10
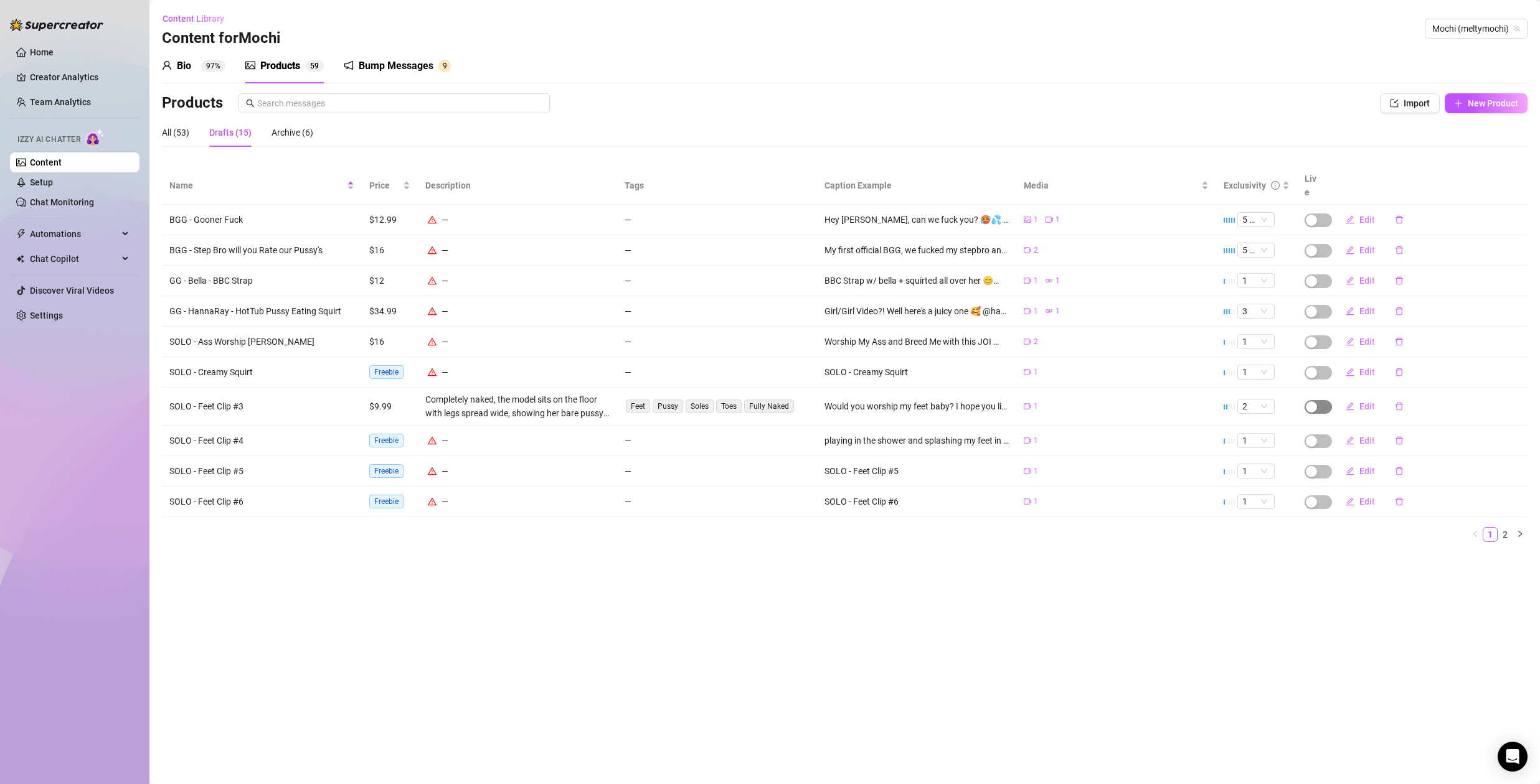
click at [1320, 400] on span "button" at bounding box center [1318, 407] width 27 height 14
click at [1404, 364] on span "OK" at bounding box center [1402, 363] width 12 height 10
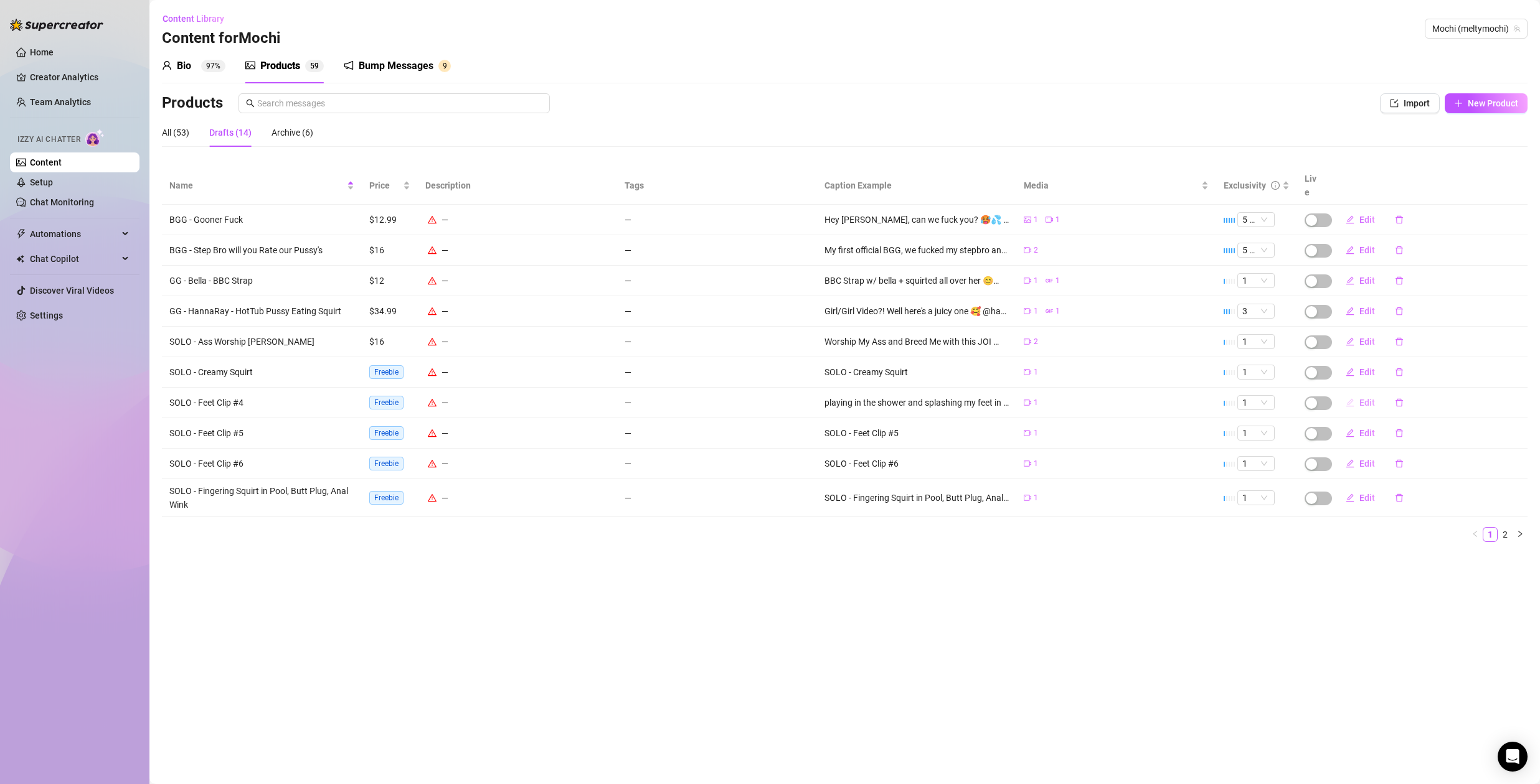
click at [1364, 398] on span "Edit" at bounding box center [1367, 403] width 16 height 10
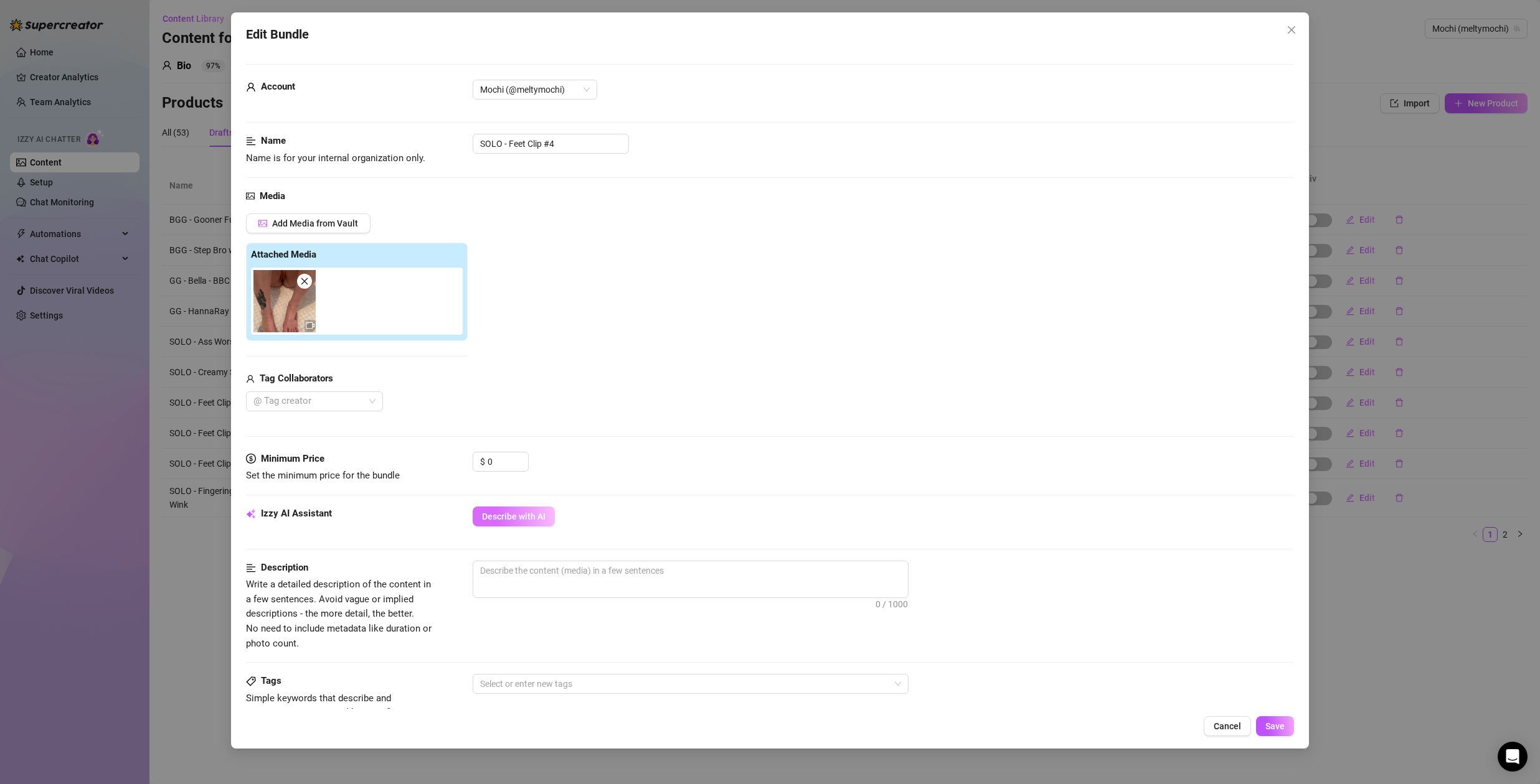
click at [520, 516] on span "Describe with AI" at bounding box center [514, 516] width 64 height 10
click at [498, 464] on input "0" at bounding box center [508, 462] width 41 height 19
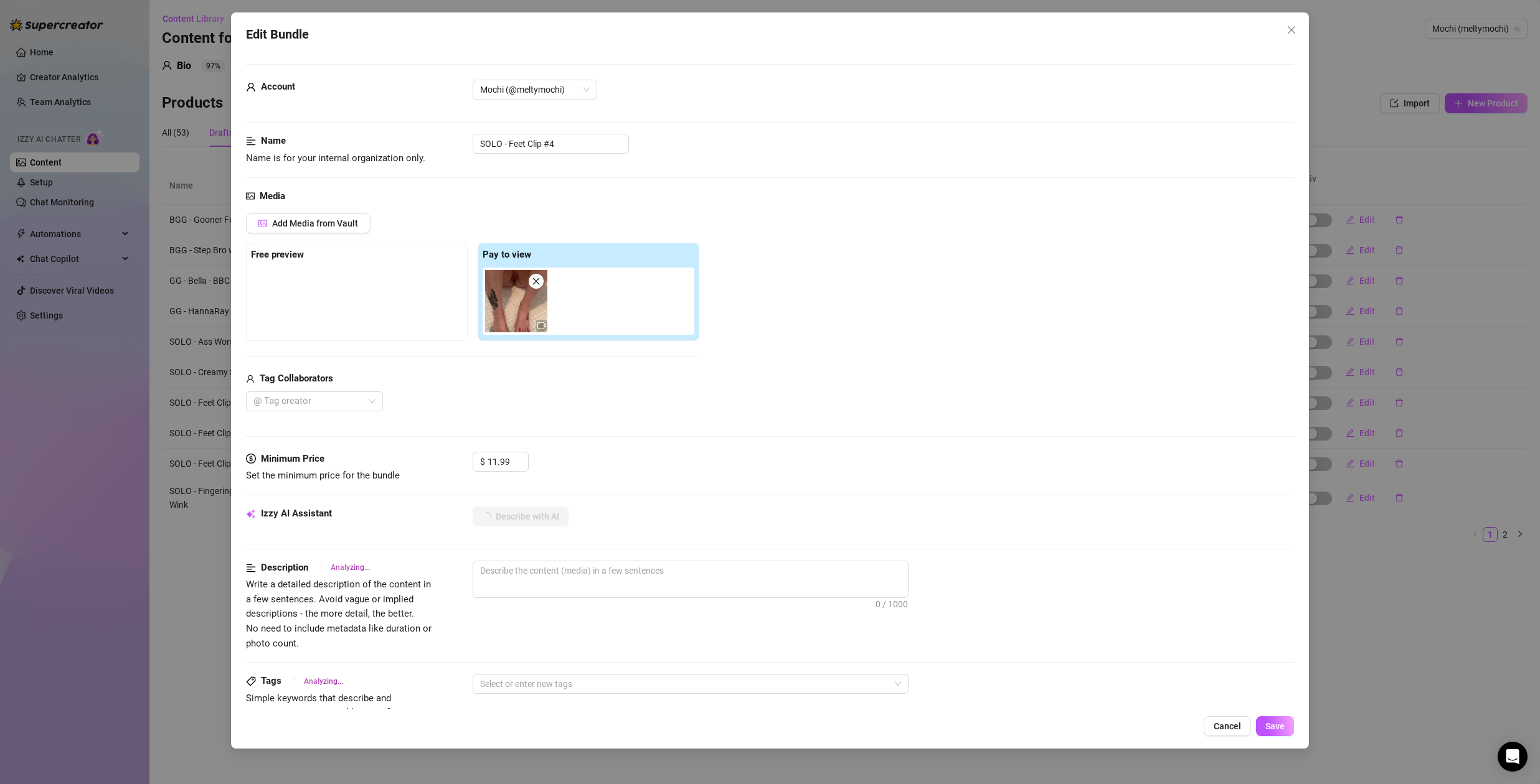
click at [567, 399] on div "@ Tag creator" at bounding box center [473, 402] width 453 height 20
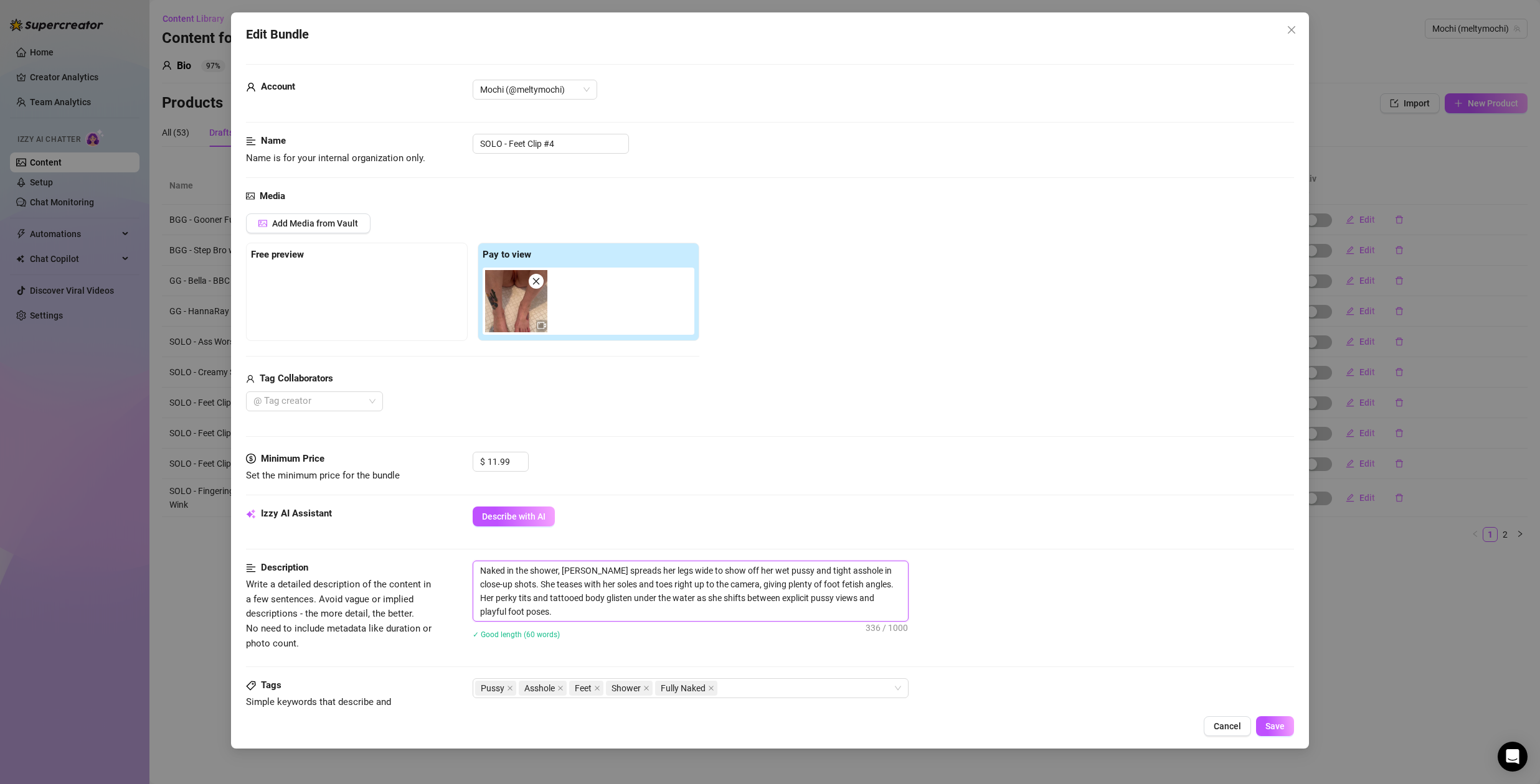
drag, startPoint x: 514, startPoint y: 585, endPoint x: 833, endPoint y: 571, distance: 319.3
click at [833, 571] on textarea "Naked in the shower, Meltymochi spreads her legs wide to show off her wet pussy…" at bounding box center [690, 591] width 435 height 60
click at [961, 509] on div "Describe with AI" at bounding box center [883, 517] width 821 height 20
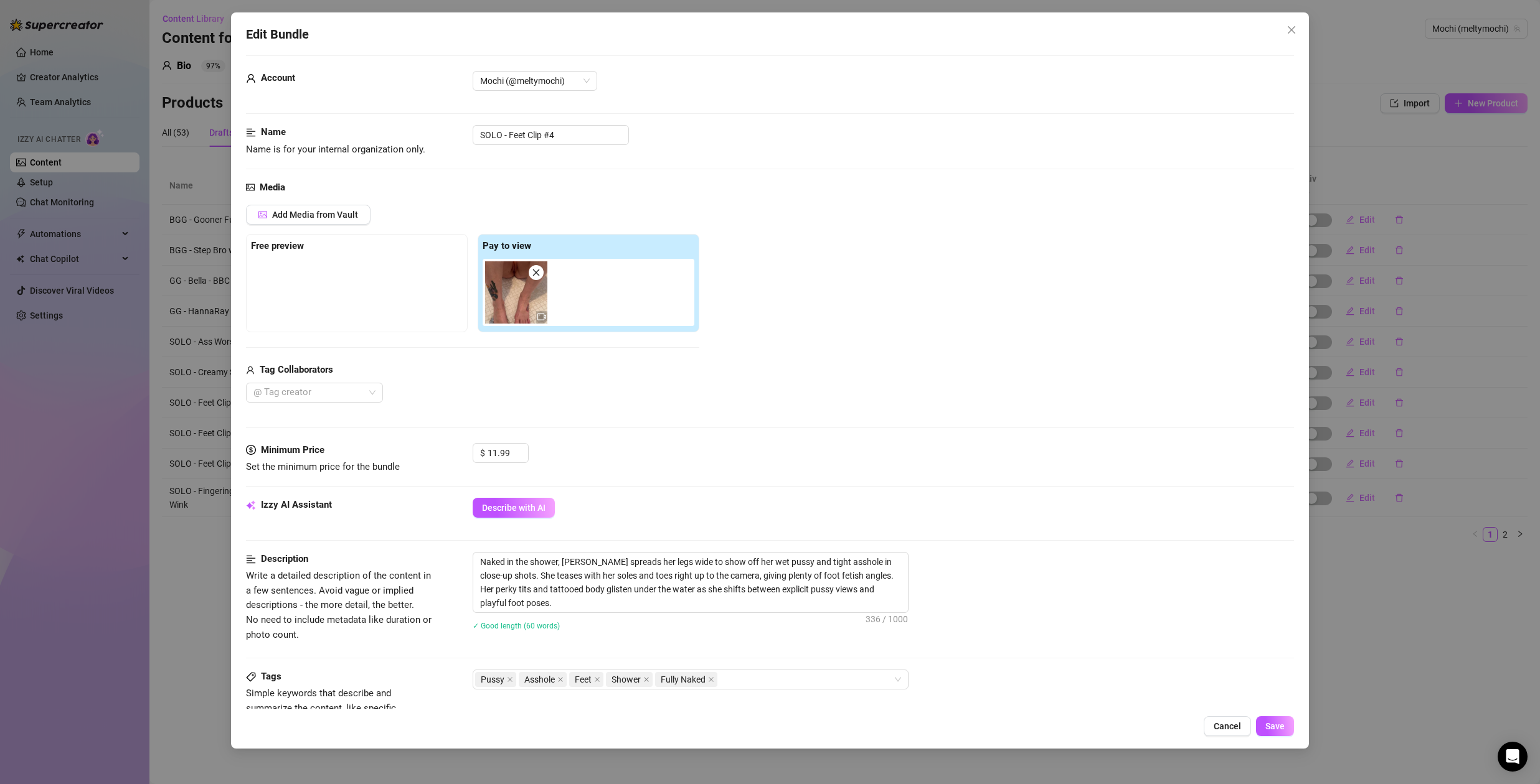
scroll to position [23, 0]
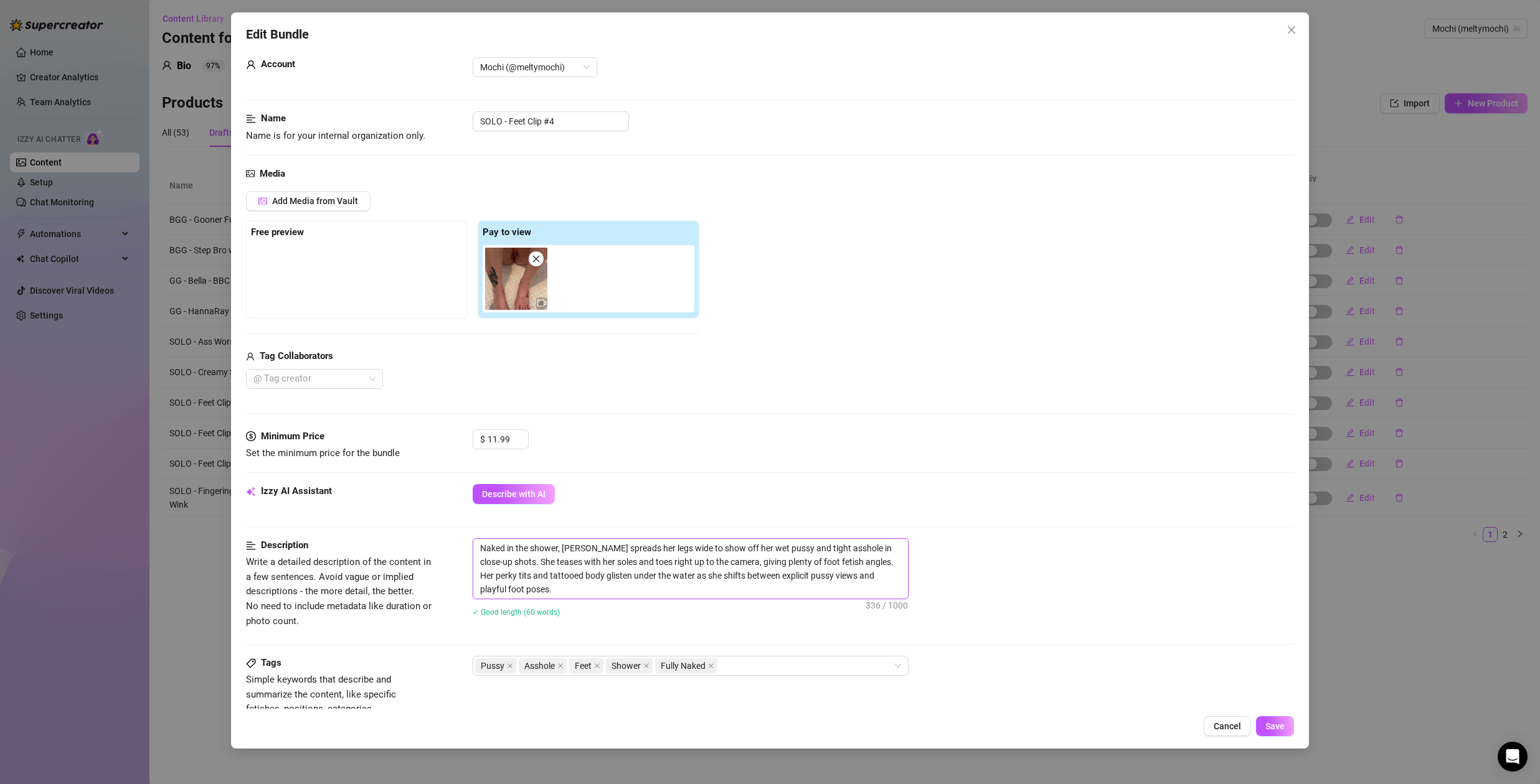
drag, startPoint x: 516, startPoint y: 564, endPoint x: 864, endPoint y: 547, distance: 348.4
click at [864, 547] on textarea "Naked in the shower, Meltymochi spreads her legs wide to show off her wet pussy…" at bounding box center [690, 568] width 435 height 60
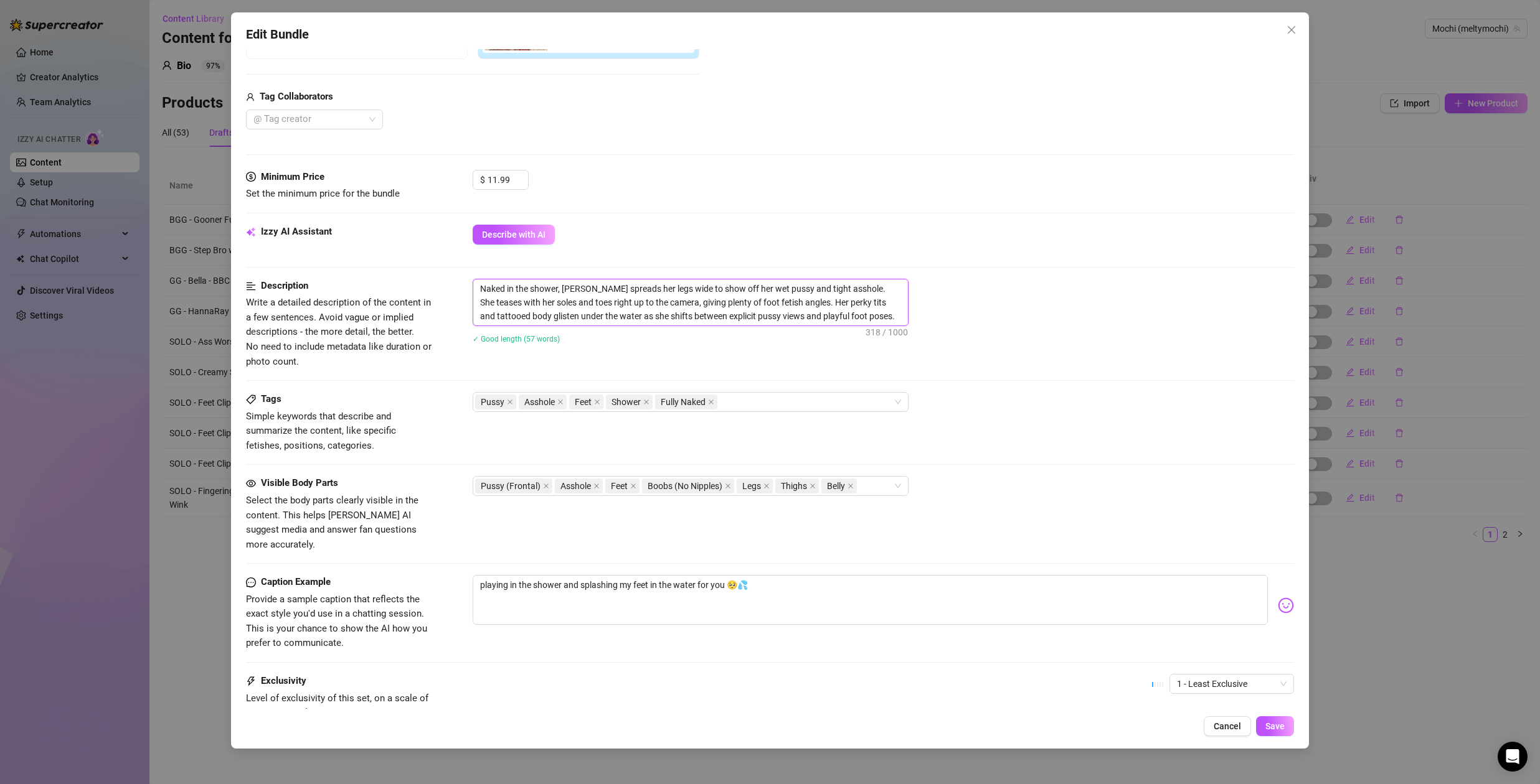
scroll to position [0, 0]
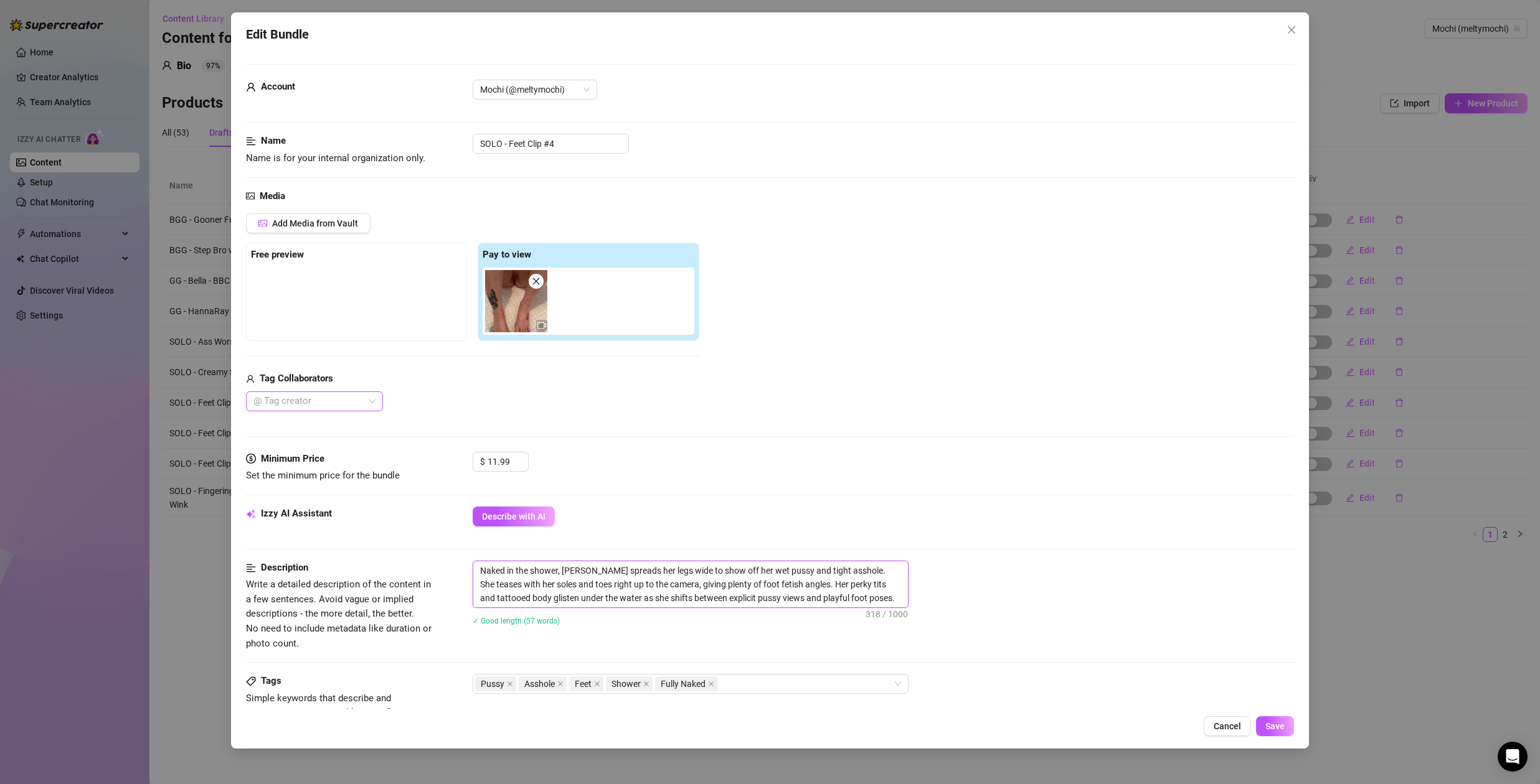
click at [355, 402] on div at bounding box center [308, 401] width 119 height 17
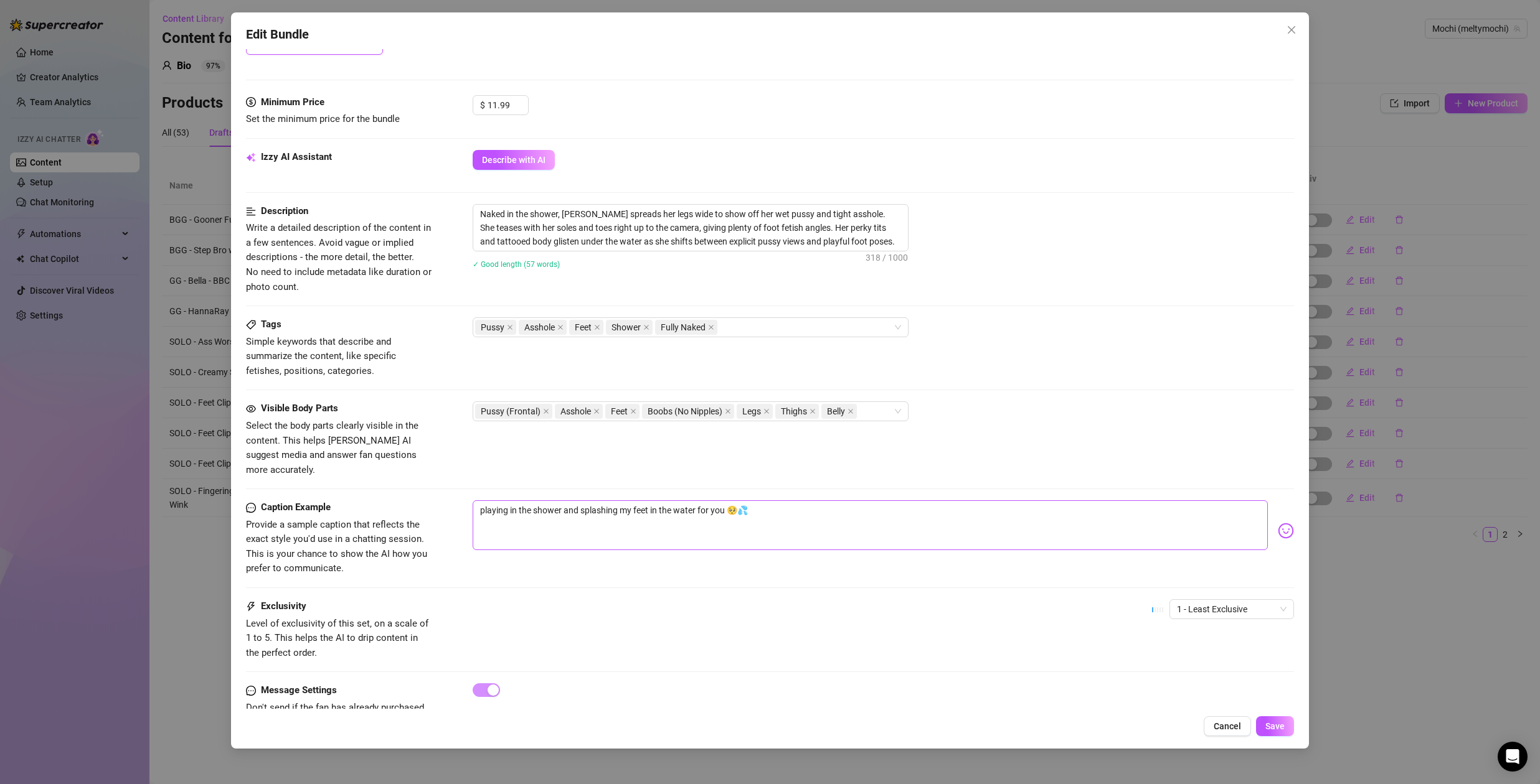
scroll to position [386, 0]
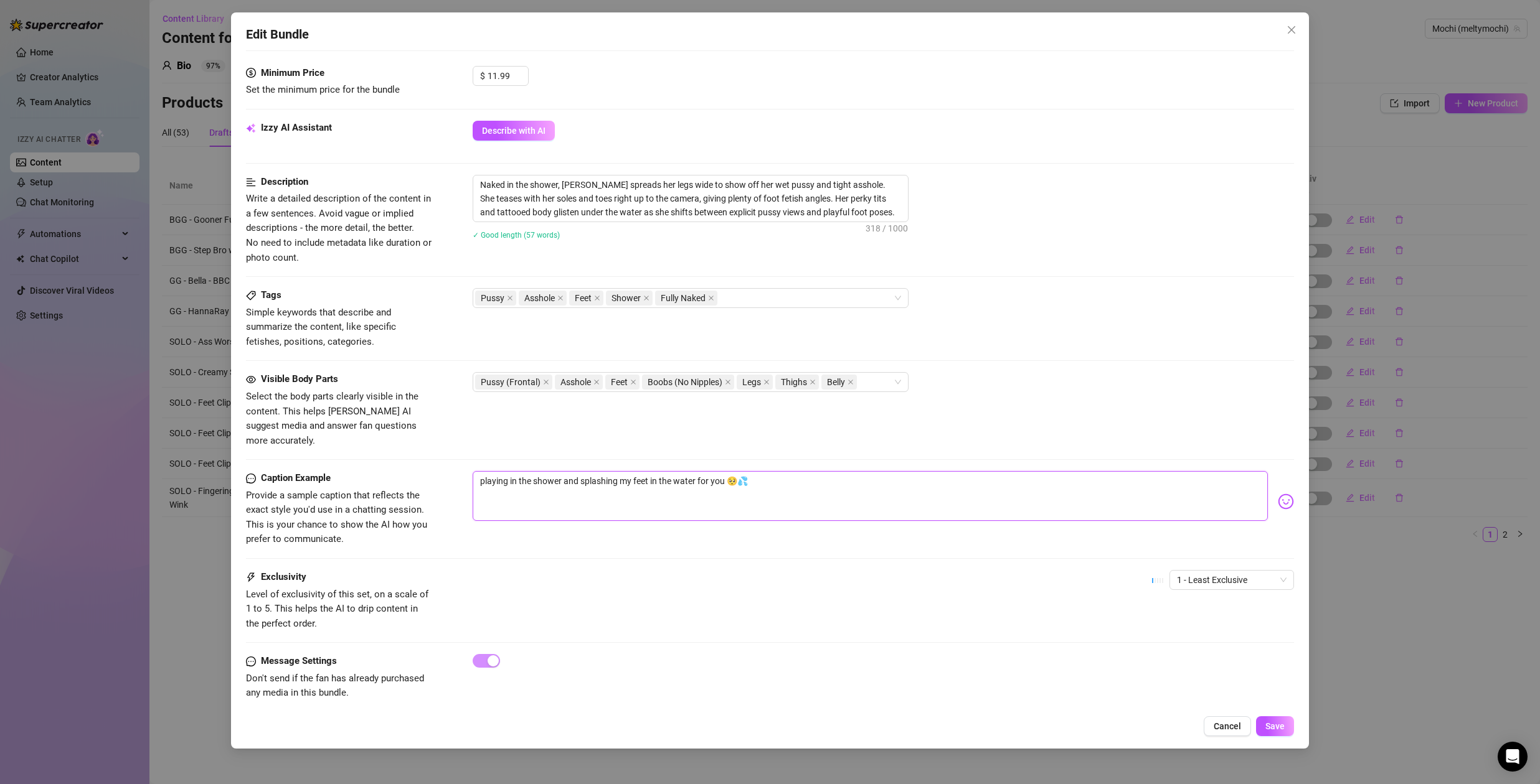
click at [807, 472] on textarea "playing in the shower and splashing my feet in the water for you 🥺💦" at bounding box center [870, 496] width 795 height 50
click at [1202, 571] on span "1 - Least Exclusive" at bounding box center [1232, 580] width 110 height 19
click at [1191, 606] on div "2" at bounding box center [1222, 610] width 104 height 14
click at [974, 349] on div "Tags Simple keywords that describe and summarize the content, like specific fet…" at bounding box center [770, 318] width 1048 height 61
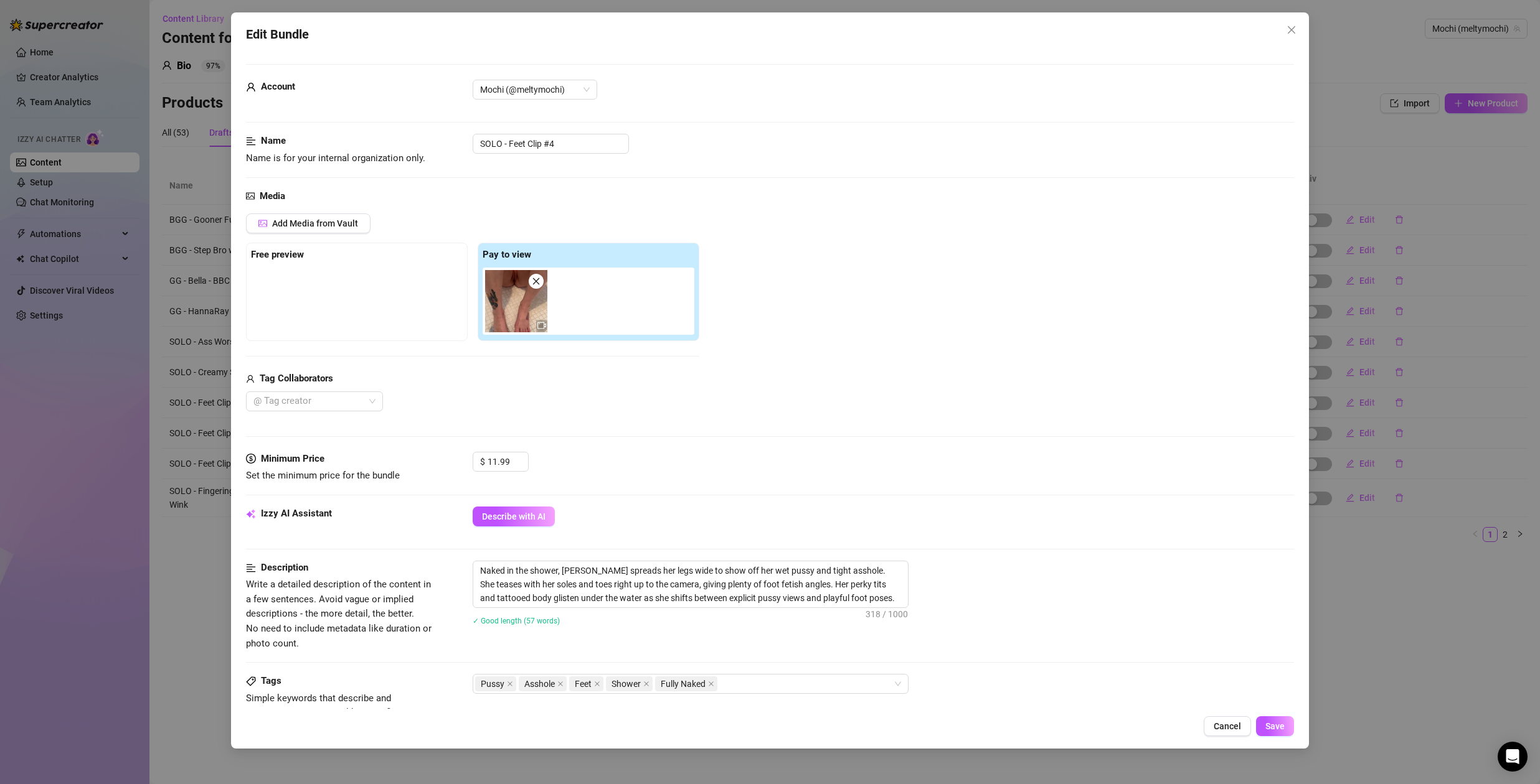
scroll to position [260, 0]
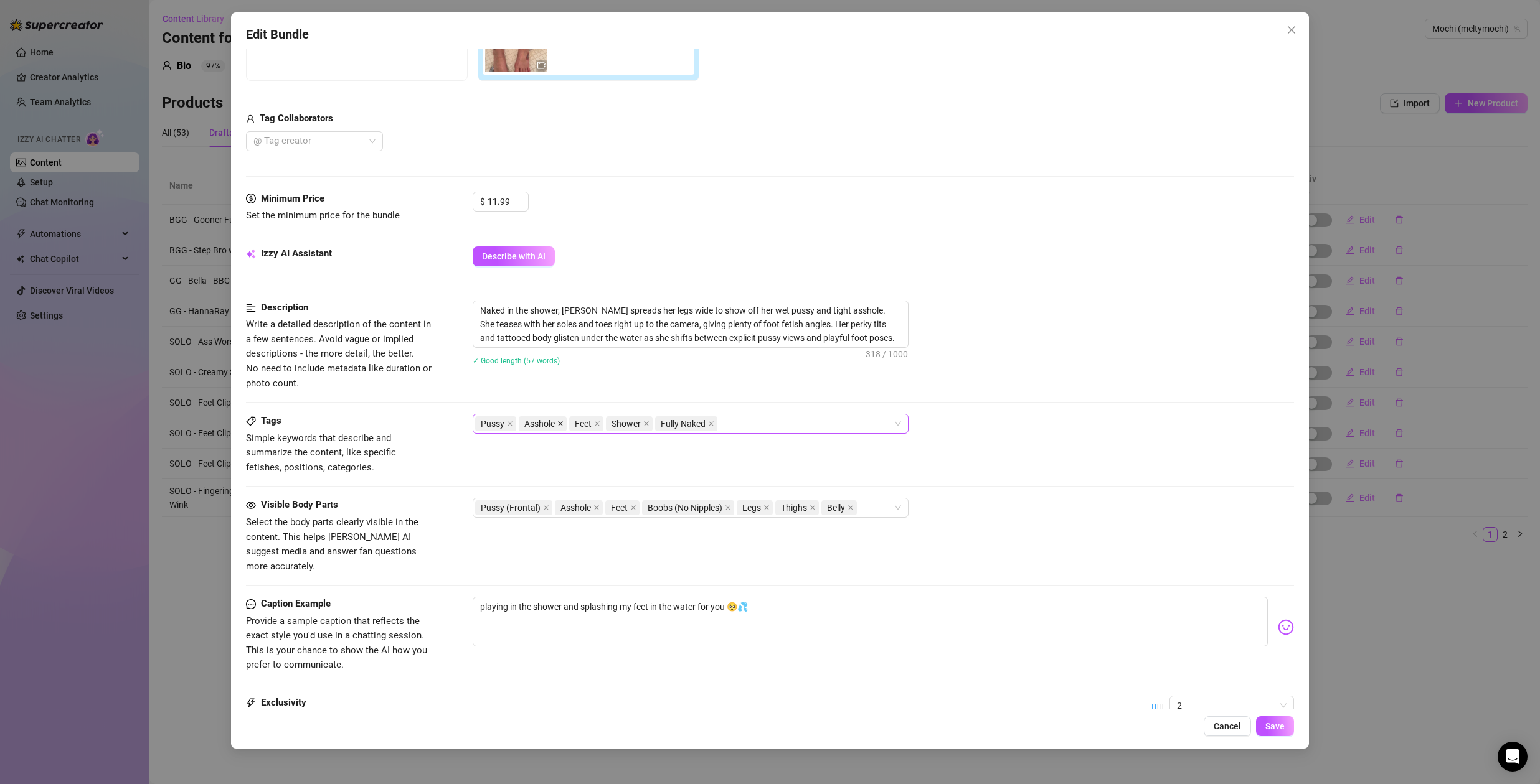
click at [561, 424] on icon "close" at bounding box center [560, 424] width 5 height 5
drag, startPoint x: 1098, startPoint y: 452, endPoint x: 1105, endPoint y: 453, distance: 7.1
click at [1105, 453] on div "Tags Simple keywords that describe and summarize the content, like specific fet…" at bounding box center [770, 445] width 1048 height 61
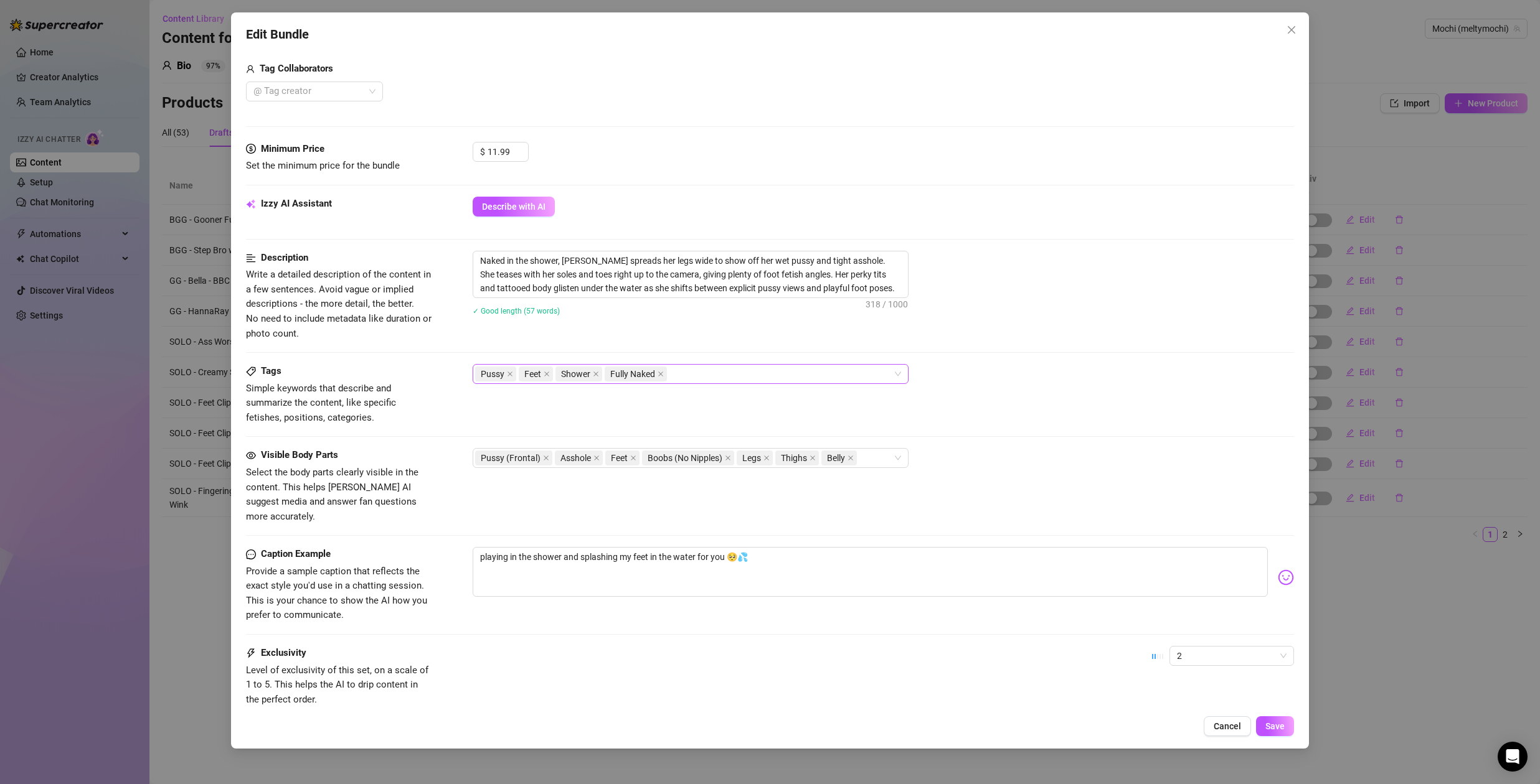
scroll to position [386, 0]
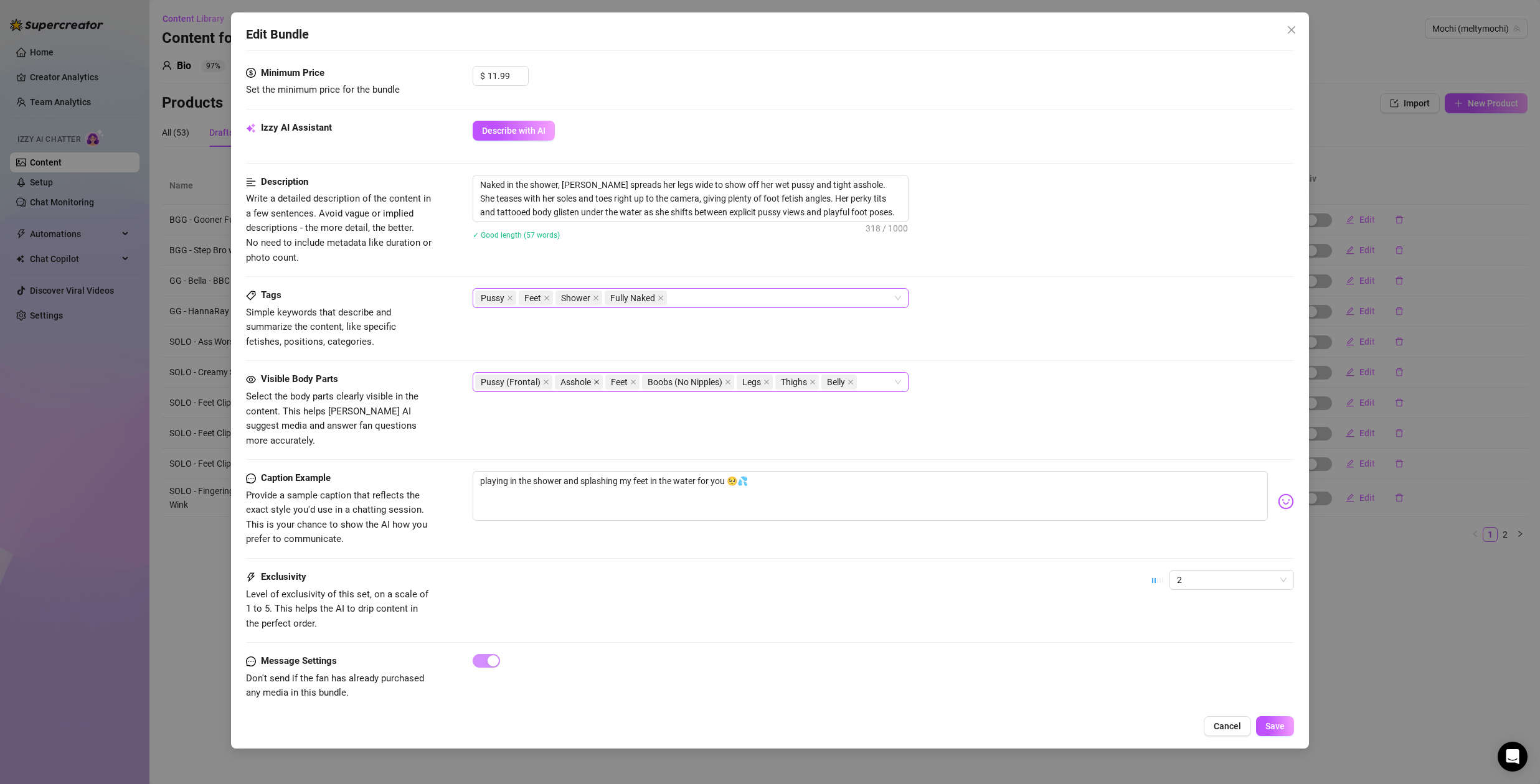
click at [597, 380] on icon "close" at bounding box center [597, 382] width 6 height 6
click at [864, 184] on textarea "Naked in the shower, [PERSON_NAME] spreads her legs wide to show off her wet pu…" at bounding box center [690, 198] width 435 height 46
click at [1140, 224] on div "Naked in the shower, Meltymochi spreads her legs wide to show off her wet pussy…" at bounding box center [883, 216] width 821 height 81
click at [1284, 724] on span "Save" at bounding box center [1274, 726] width 19 height 10
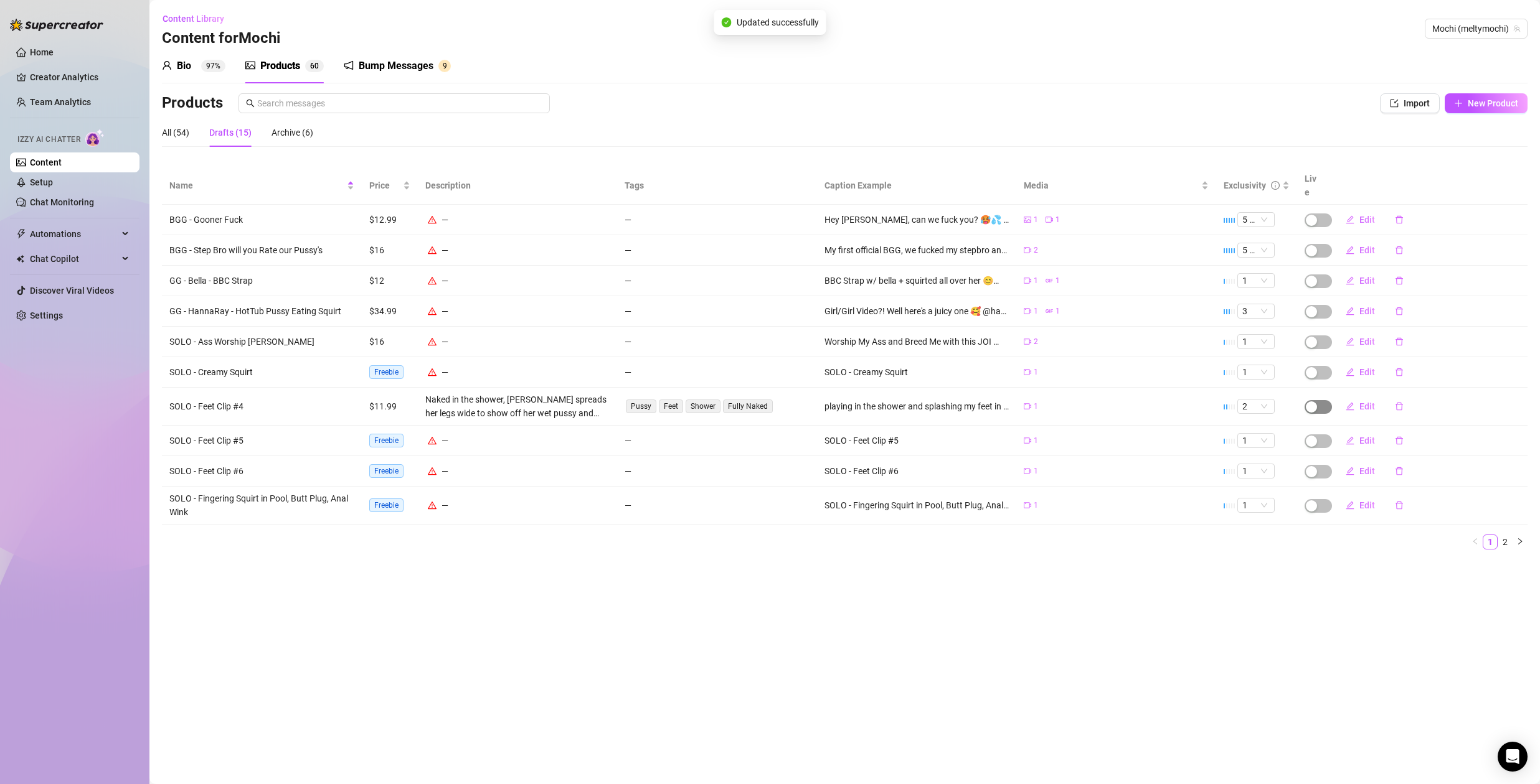
click at [1317, 400] on span "button" at bounding box center [1318, 407] width 27 height 14
click at [1404, 361] on span "OK" at bounding box center [1402, 363] width 12 height 10
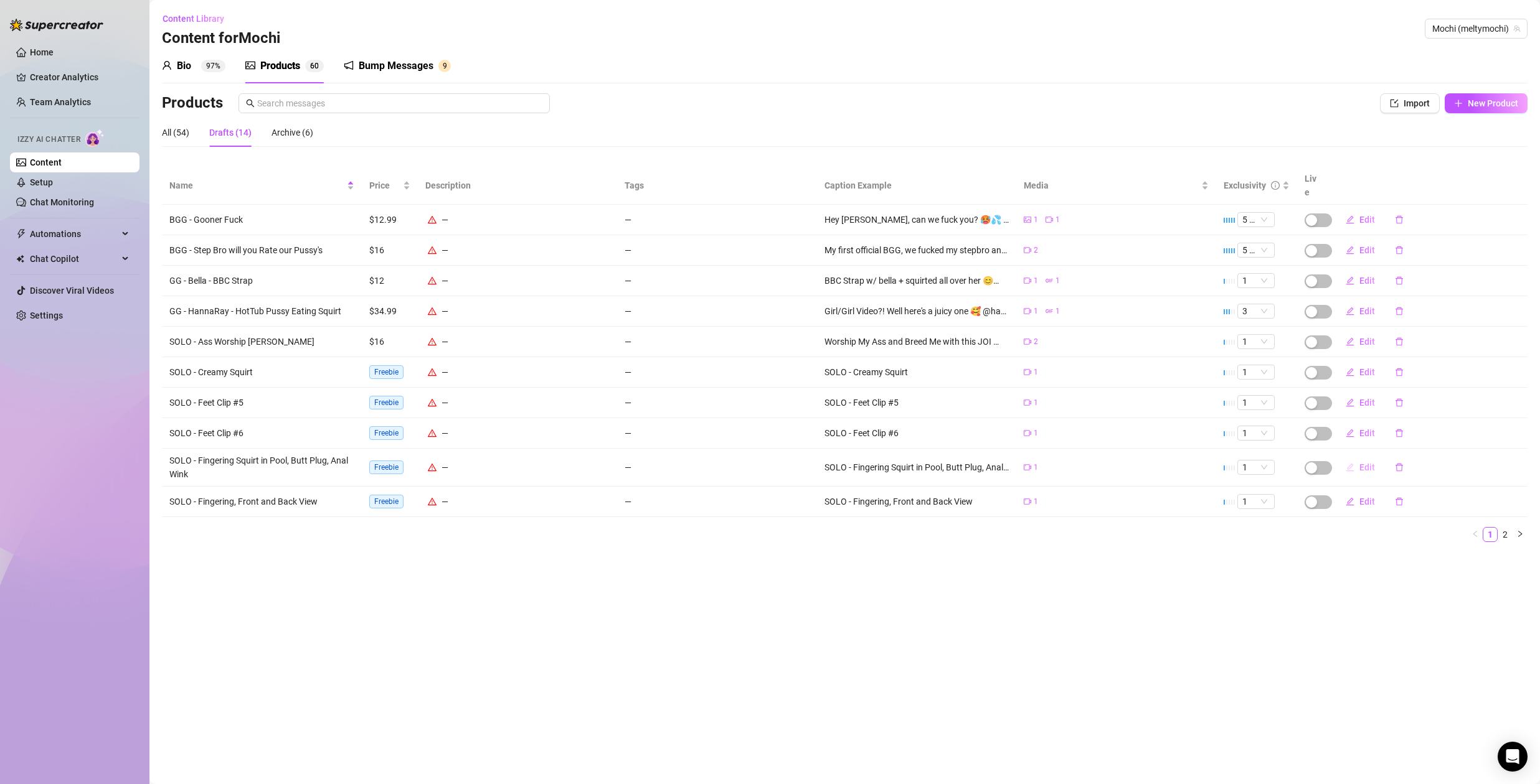
click at [1368, 462] on span "Edit" at bounding box center [1367, 467] width 16 height 10
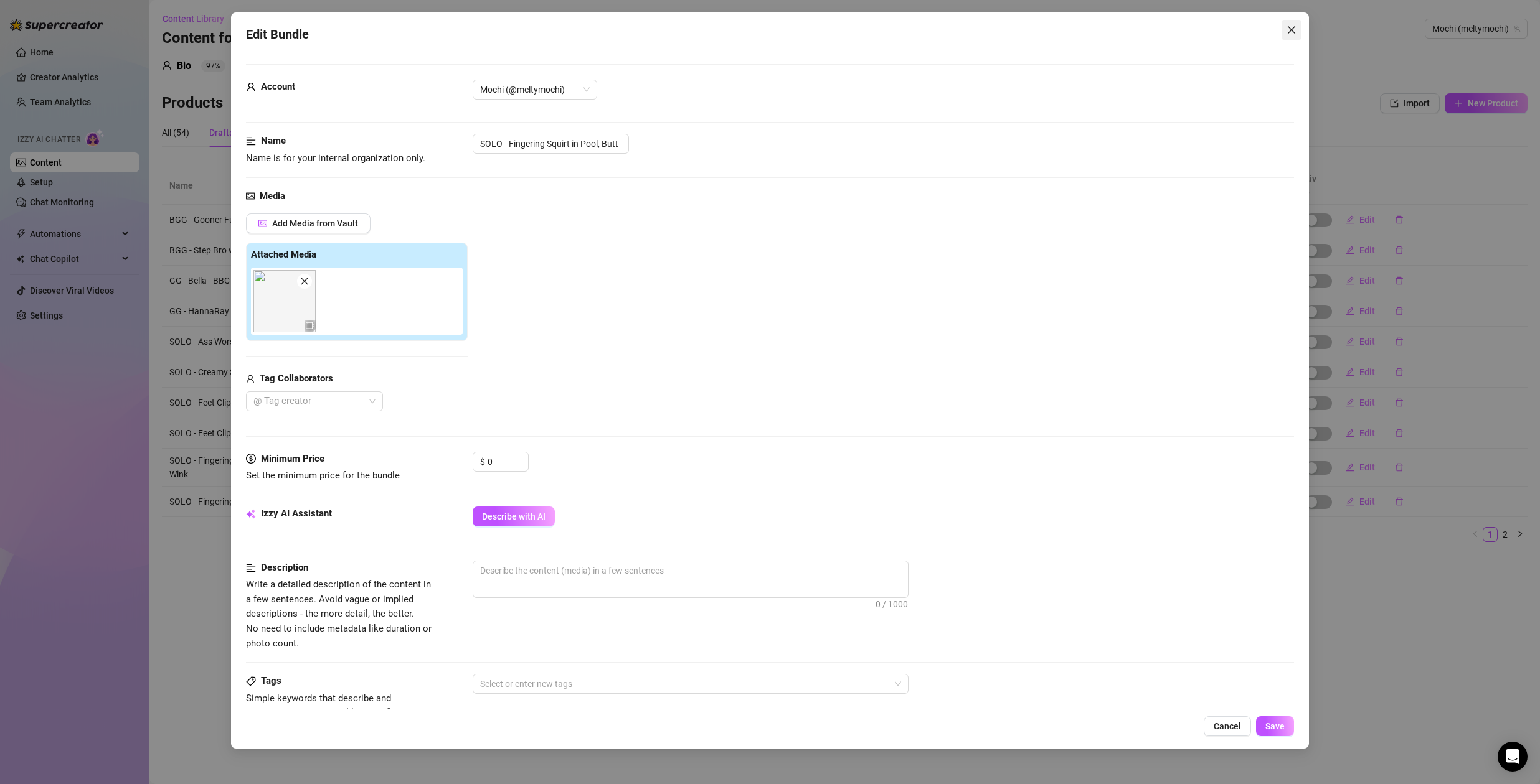
click at [1292, 30] on icon "close" at bounding box center [1291, 30] width 10 height 10
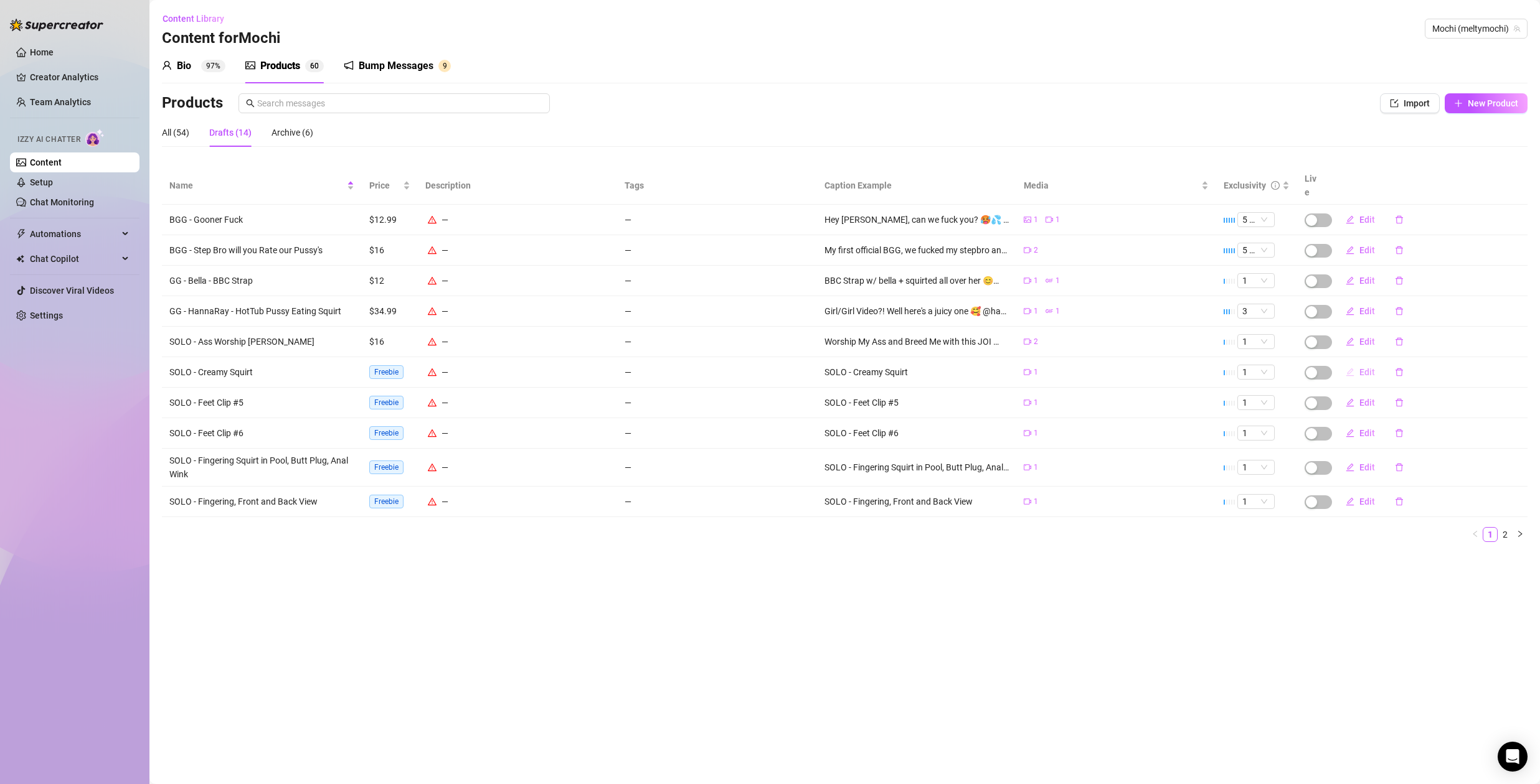
click at [1366, 367] on span "Edit" at bounding box center [1367, 372] width 16 height 10
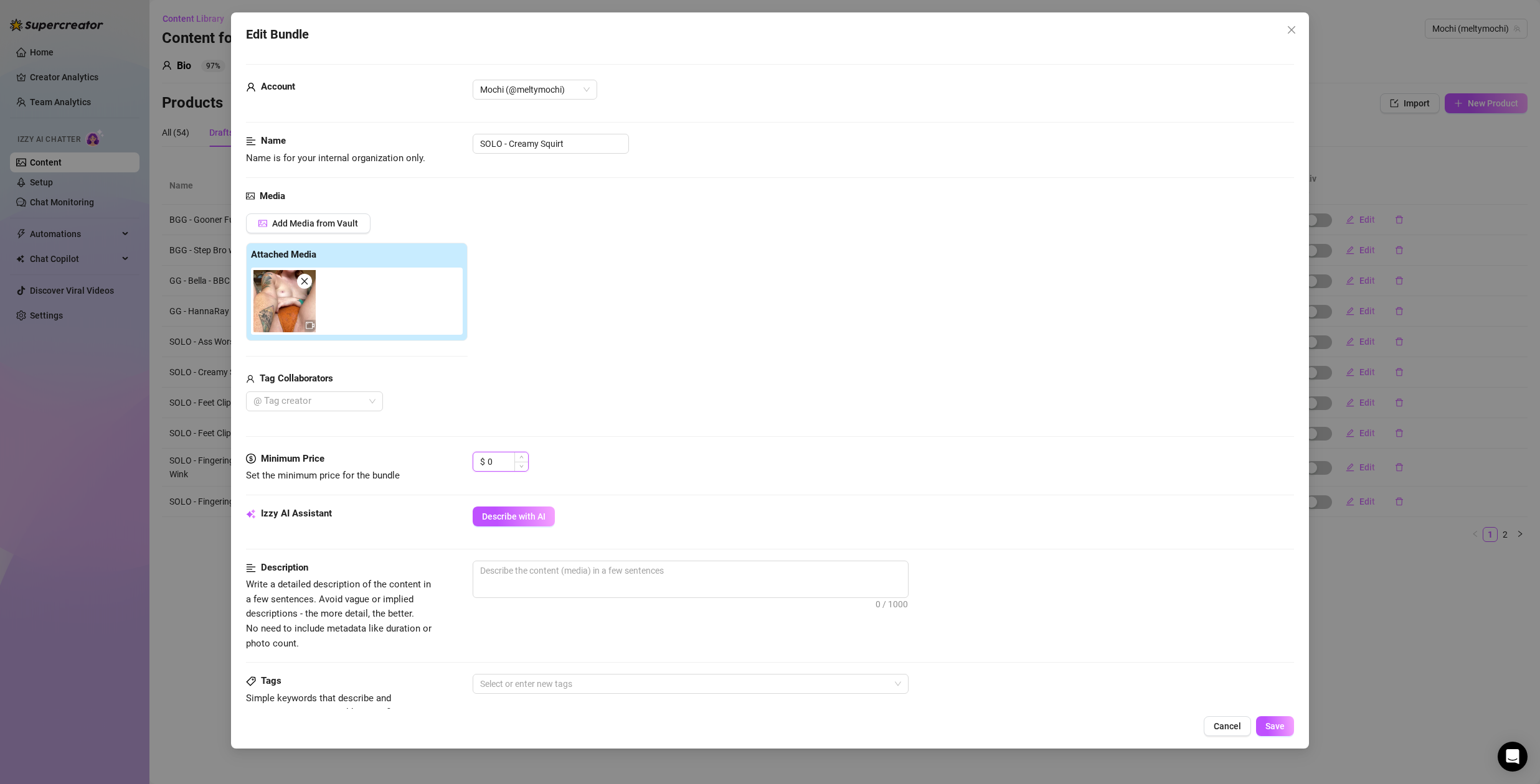
click at [501, 463] on input "0" at bounding box center [508, 462] width 41 height 19
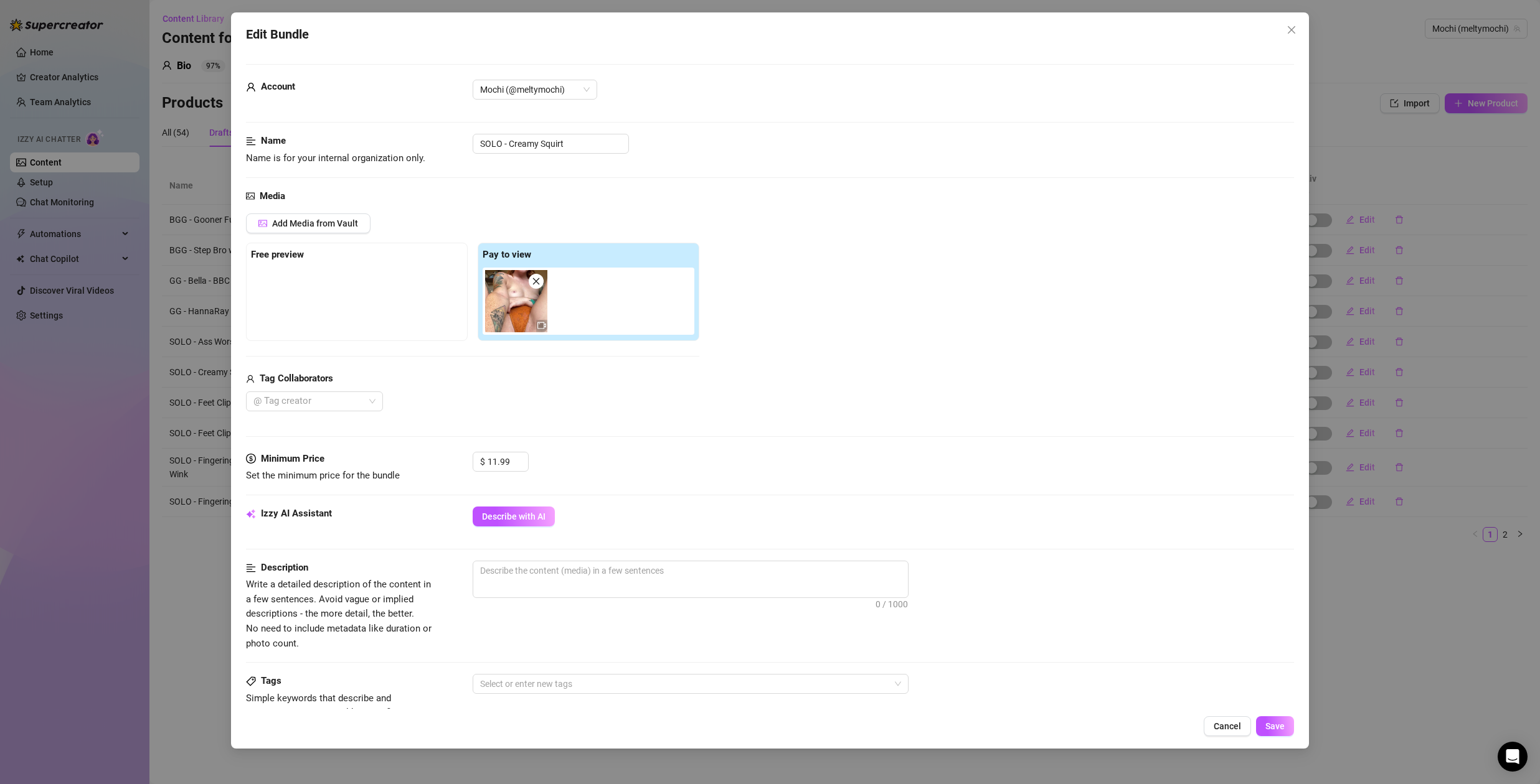
click at [887, 374] on div "Add Media from Vault Free preview Pay to view Tag Collaborators @ Tag creator" at bounding box center [770, 312] width 1048 height 198
click at [513, 520] on span "Describe with AI" at bounding box center [514, 516] width 64 height 10
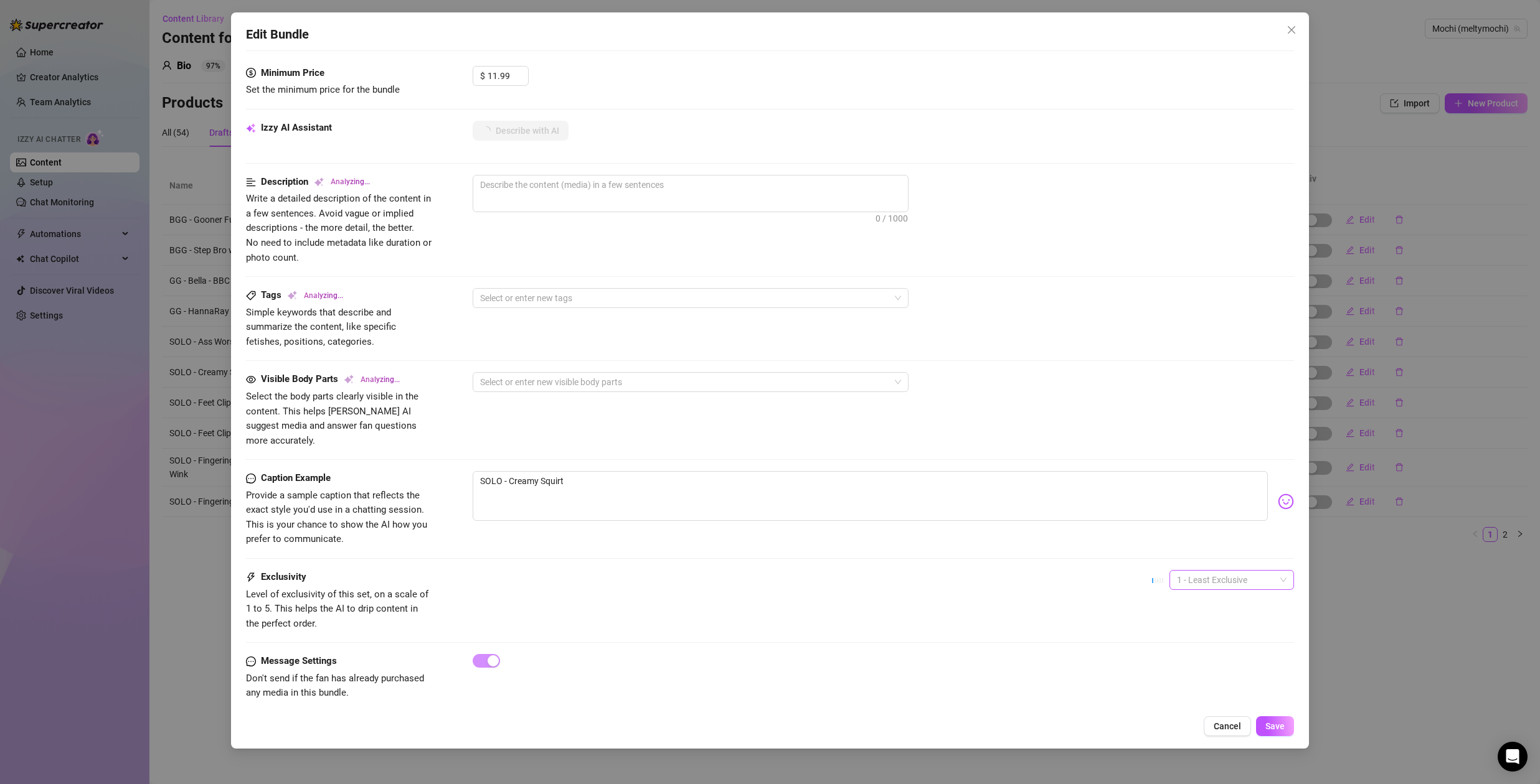
click at [1207, 571] on span "1 - Least Exclusive" at bounding box center [1232, 580] width 110 height 19
click at [1189, 606] on div "2" at bounding box center [1222, 610] width 104 height 14
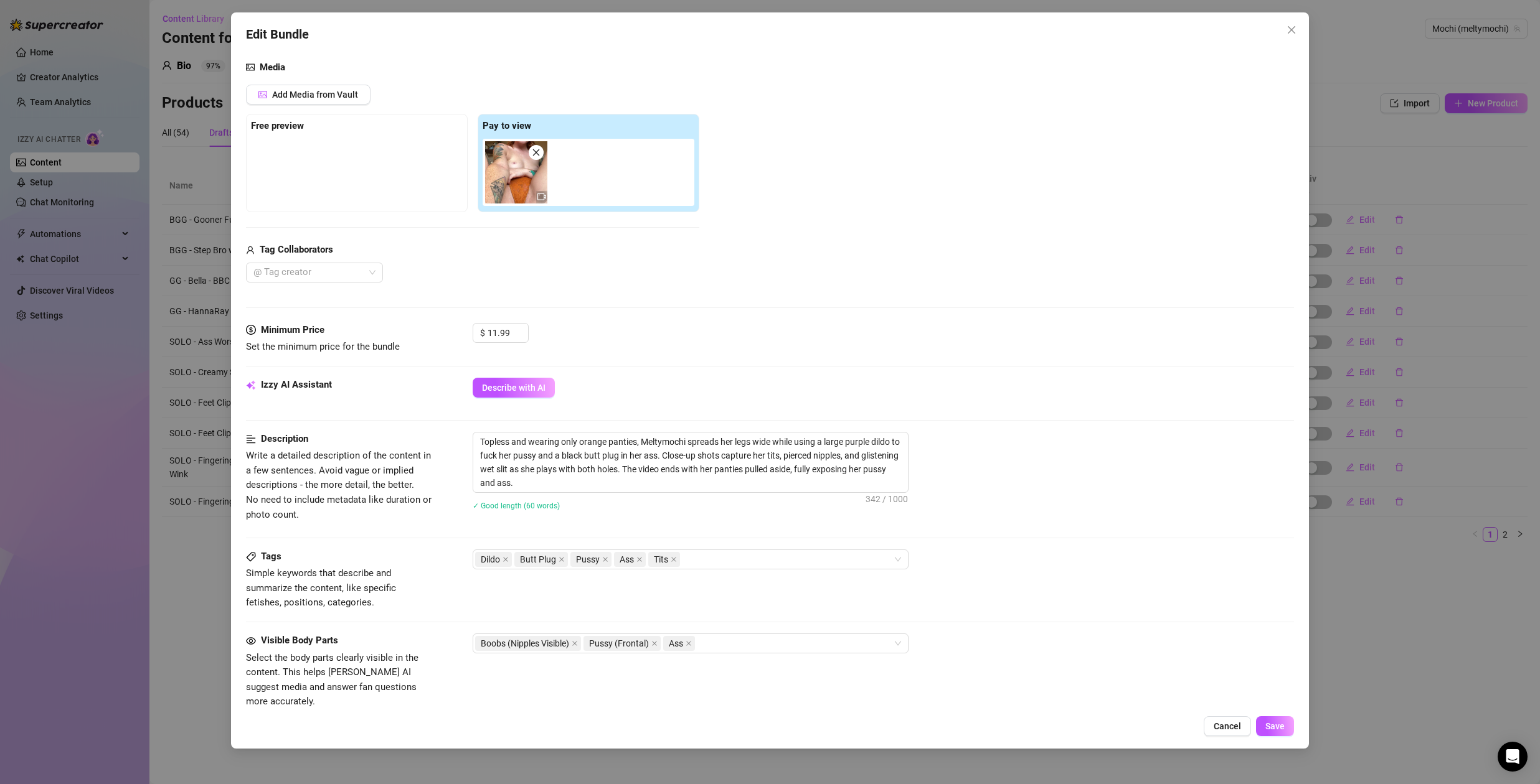
scroll to position [0, 0]
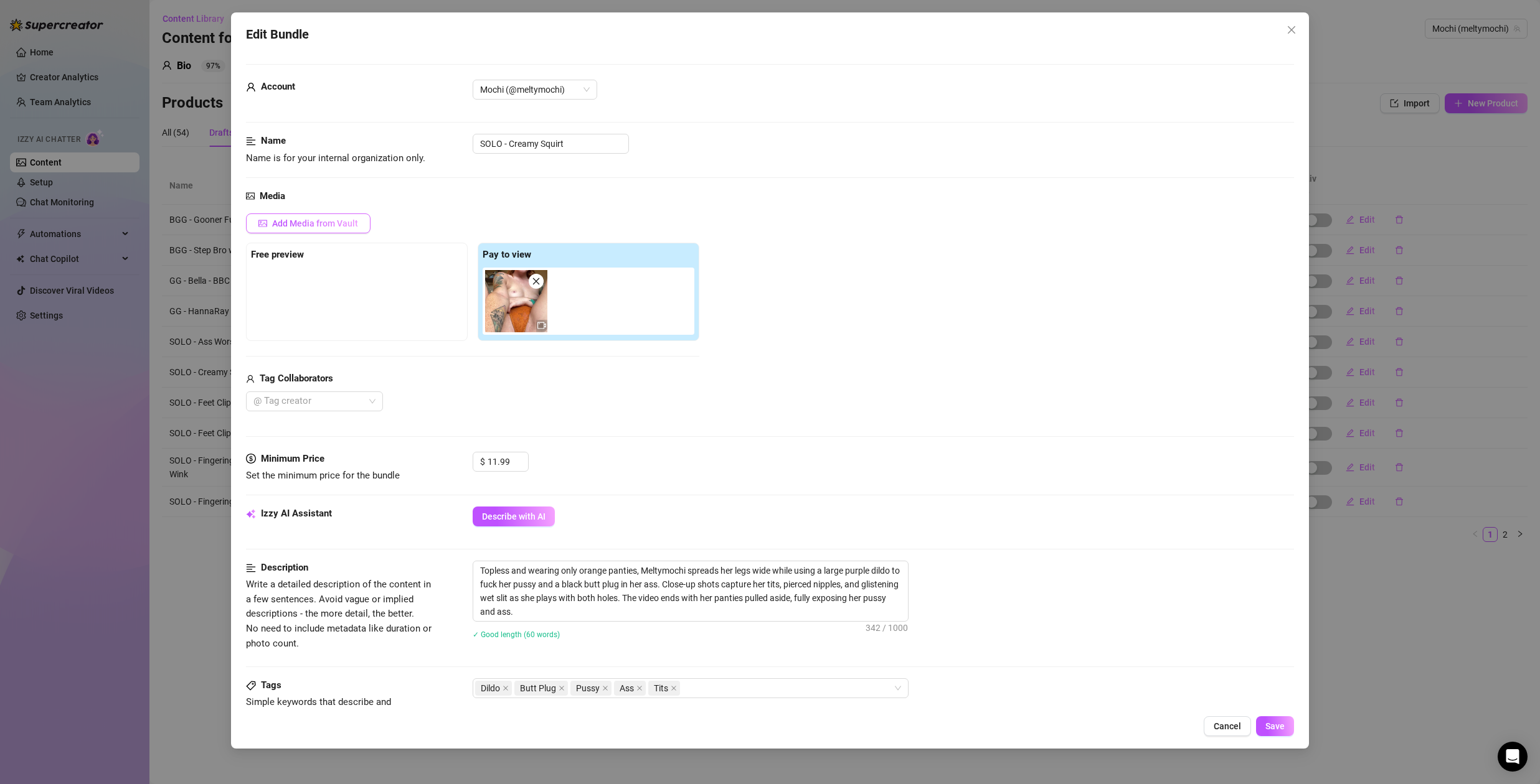
click at [301, 222] on span "Add Media from Vault" at bounding box center [315, 223] width 86 height 10
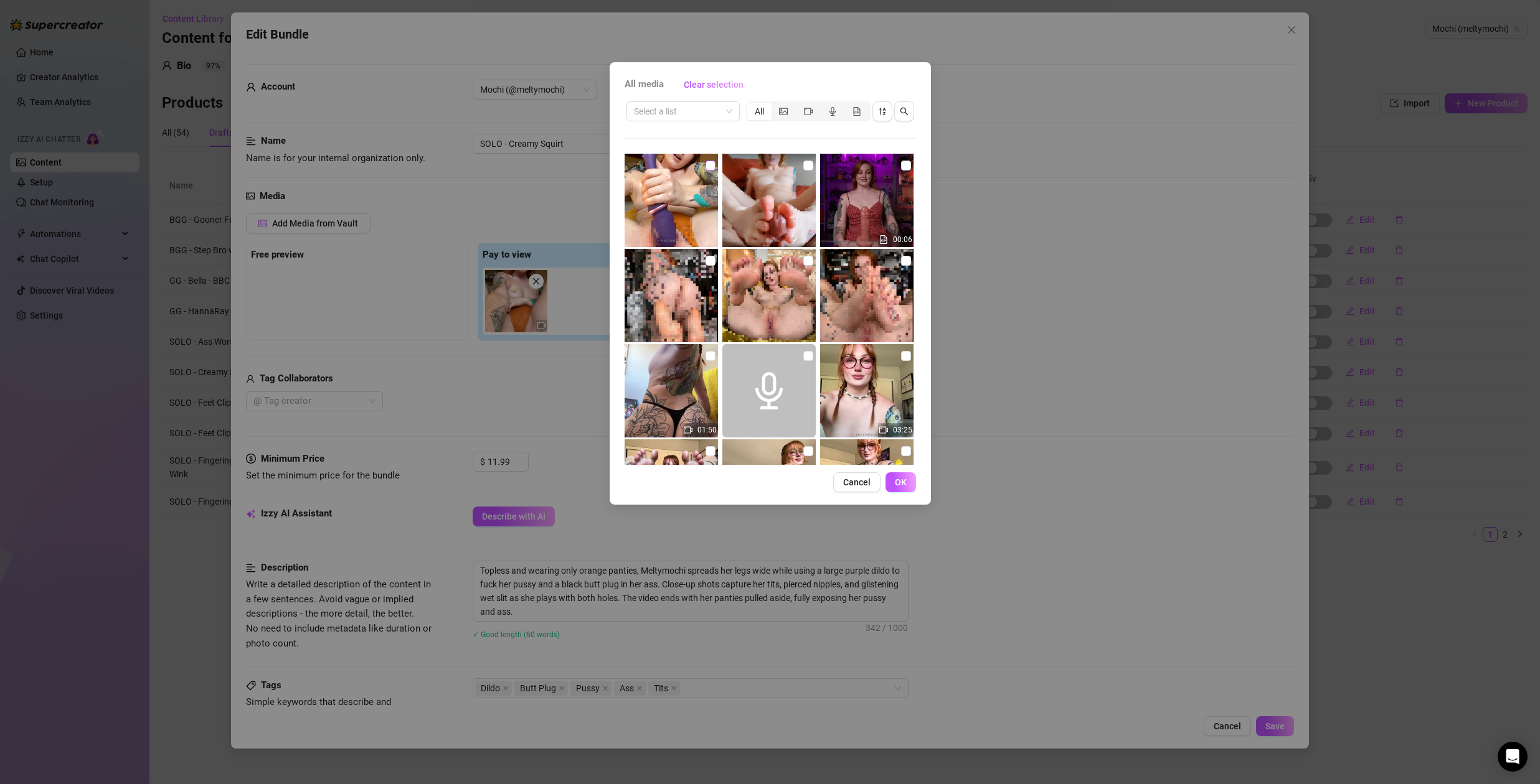
click at [709, 167] on input "checkbox" at bounding box center [710, 165] width 10 height 10
click at [903, 484] on span "OK" at bounding box center [900, 482] width 12 height 10
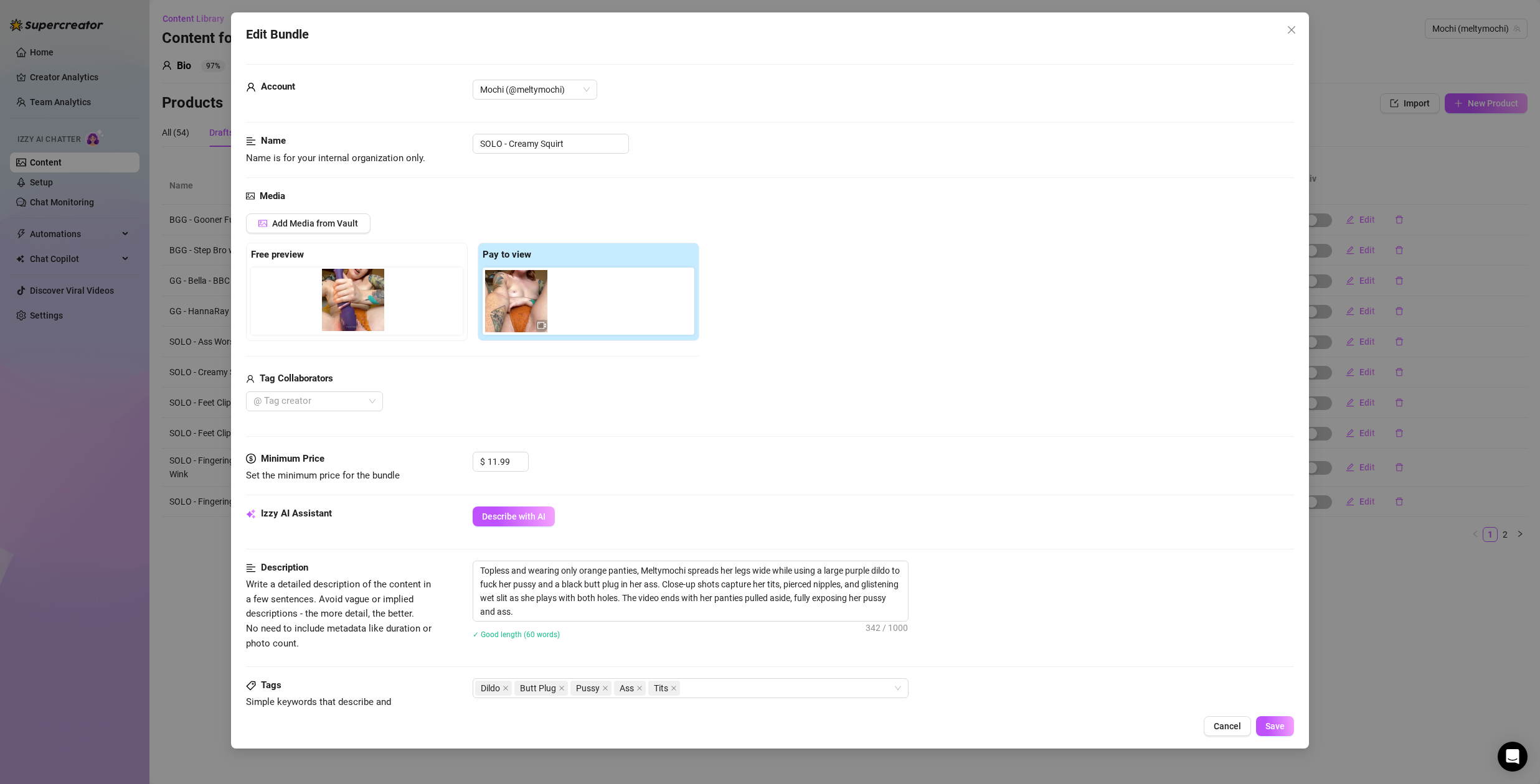
drag, startPoint x: 586, startPoint y: 314, endPoint x: 350, endPoint y: 314, distance: 236.0
click at [350, 314] on div "Free preview Pay to view" at bounding box center [473, 292] width 453 height 98
click at [871, 571] on textarea "Topless and wearing only orange panties, Meltymochi spreads her legs wide while…" at bounding box center [690, 591] width 435 height 60
drag, startPoint x: 669, startPoint y: 584, endPoint x: 547, endPoint y: 587, distance: 122.0
click at [547, 587] on textarea "Topless and wearing only orange panties, Meltymochi spreads her legs wide while…" at bounding box center [690, 591] width 435 height 60
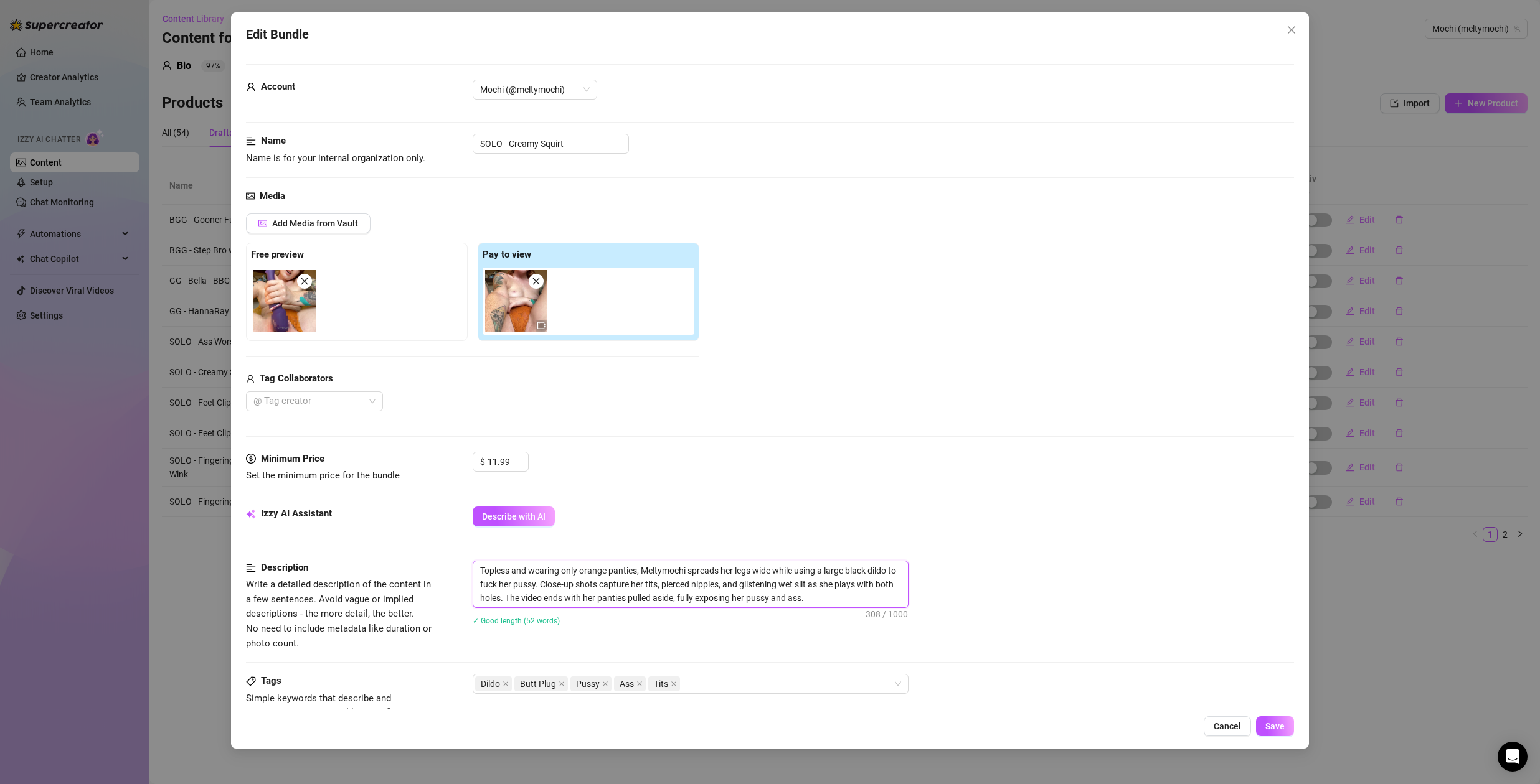
drag, startPoint x: 523, startPoint y: 600, endPoint x: 819, endPoint y: 583, distance: 296.5
click at [819, 583] on textarea "Topless and wearing only orange panties, Meltymochi spreads her legs wide while…" at bounding box center [690, 584] width 435 height 46
drag, startPoint x: 516, startPoint y: 613, endPoint x: 495, endPoint y: 611, distance: 21.1
click at [495, 611] on textarea "Topless and wearing only orange panties, Meltymochi spreads her legs wide while…" at bounding box center [690, 591] width 435 height 60
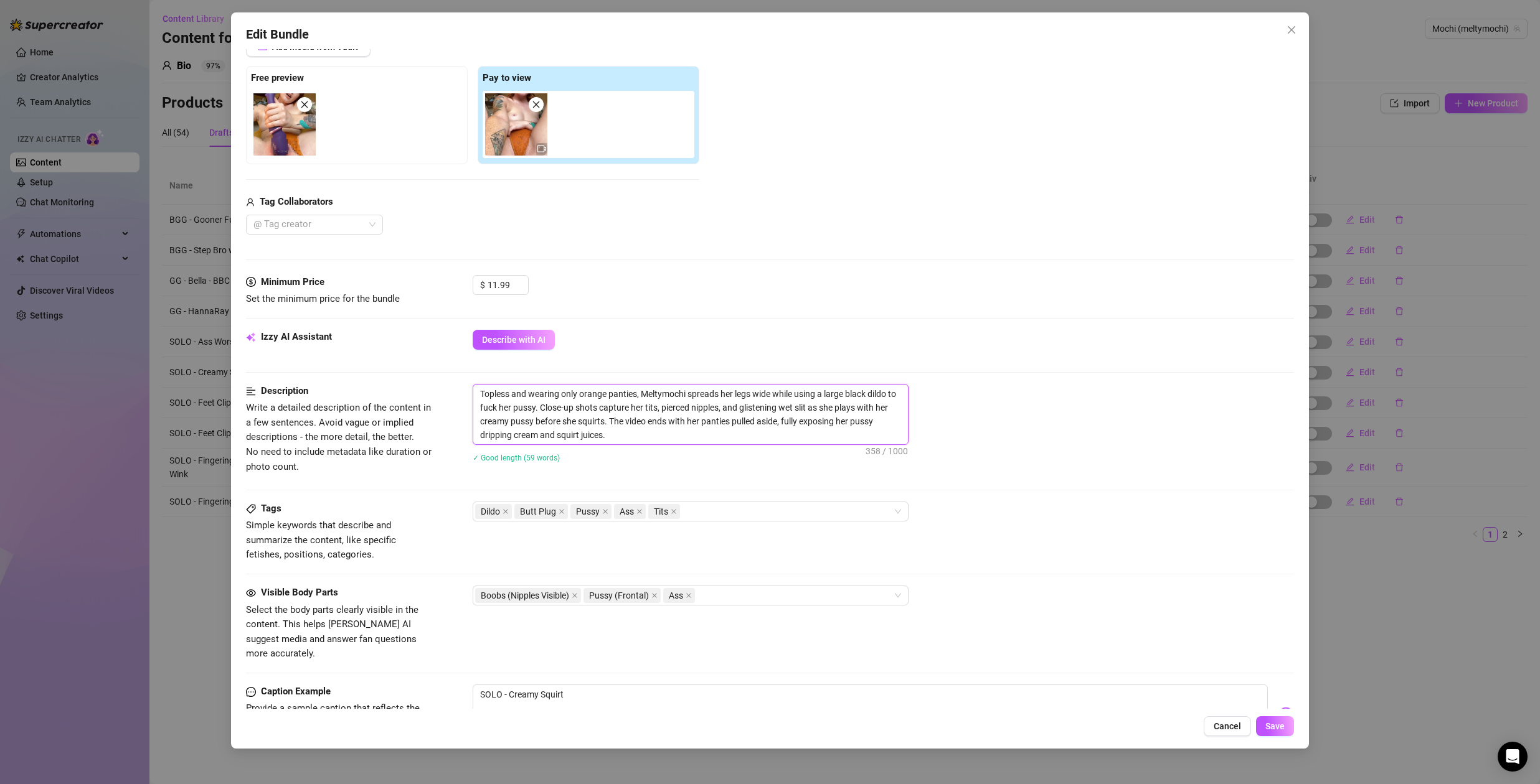
scroll to position [262, 0]
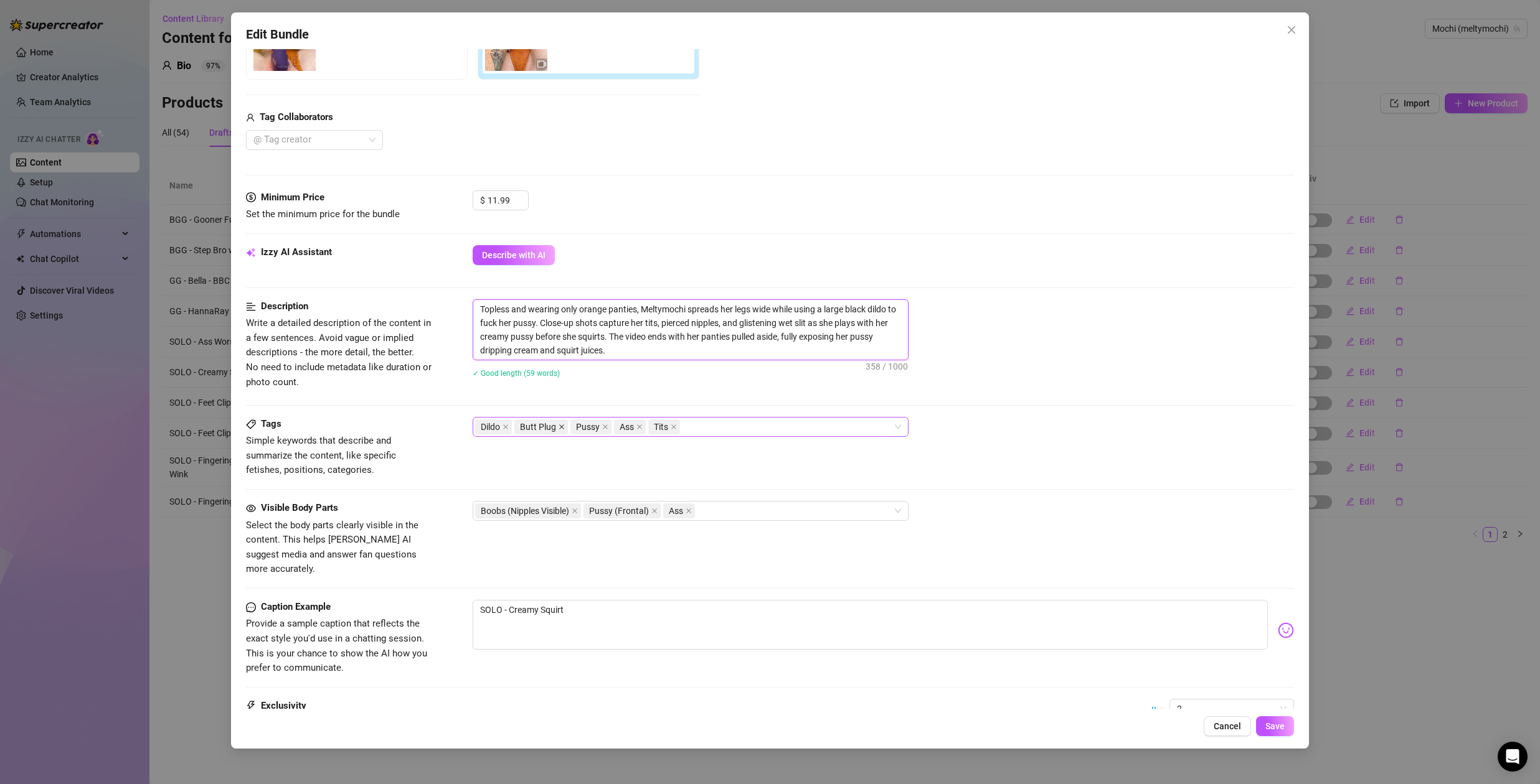
click at [559, 424] on icon "close" at bounding box center [562, 427] width 5 height 5
click at [585, 425] on icon "close" at bounding box center [583, 427] width 6 height 6
click at [633, 423] on div "Dildo Pussy Tits" at bounding box center [684, 427] width 418 height 17
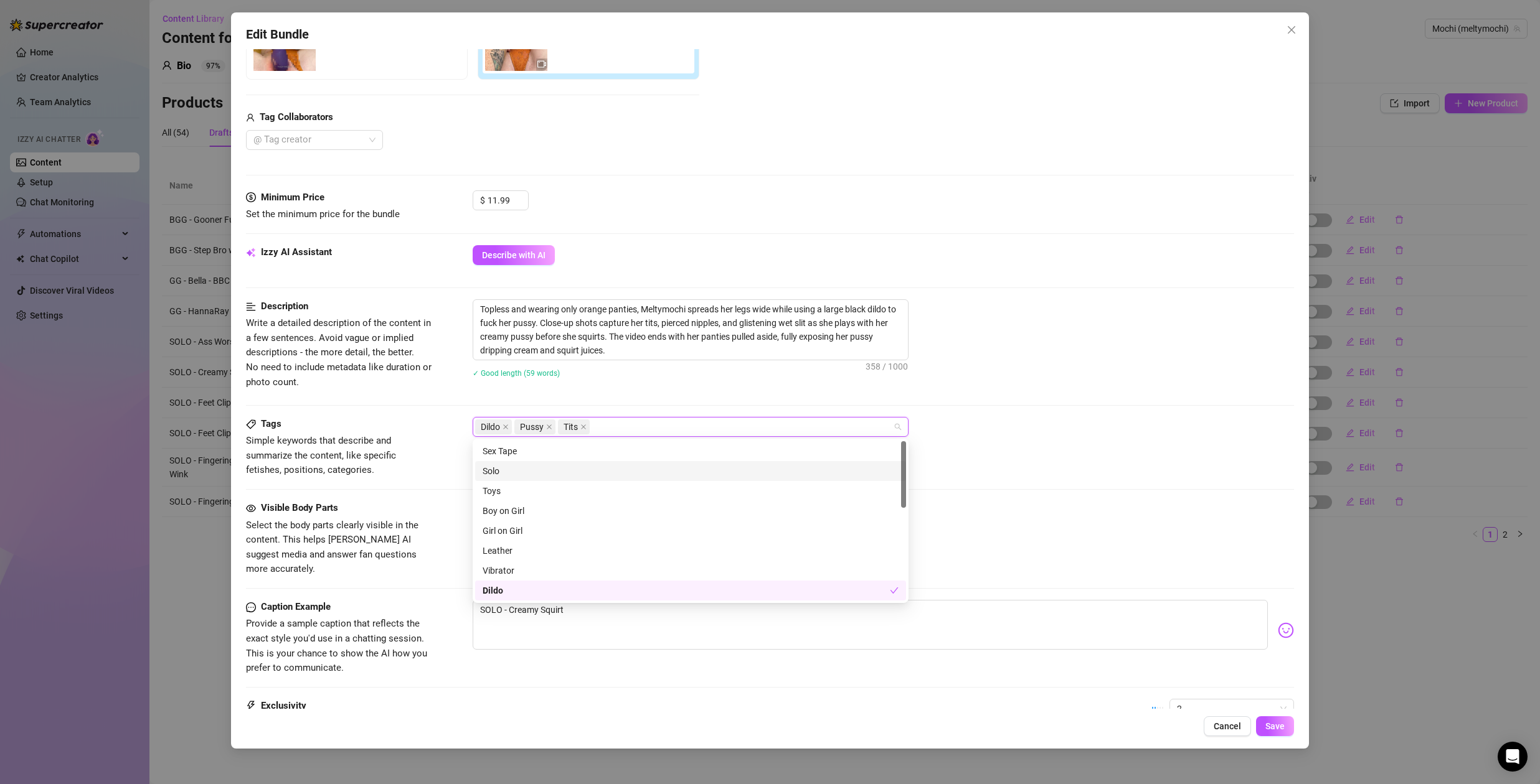
click at [580, 469] on div "Solo" at bounding box center [690, 471] width 416 height 14
click at [556, 489] on div "Toys" at bounding box center [690, 491] width 416 height 14
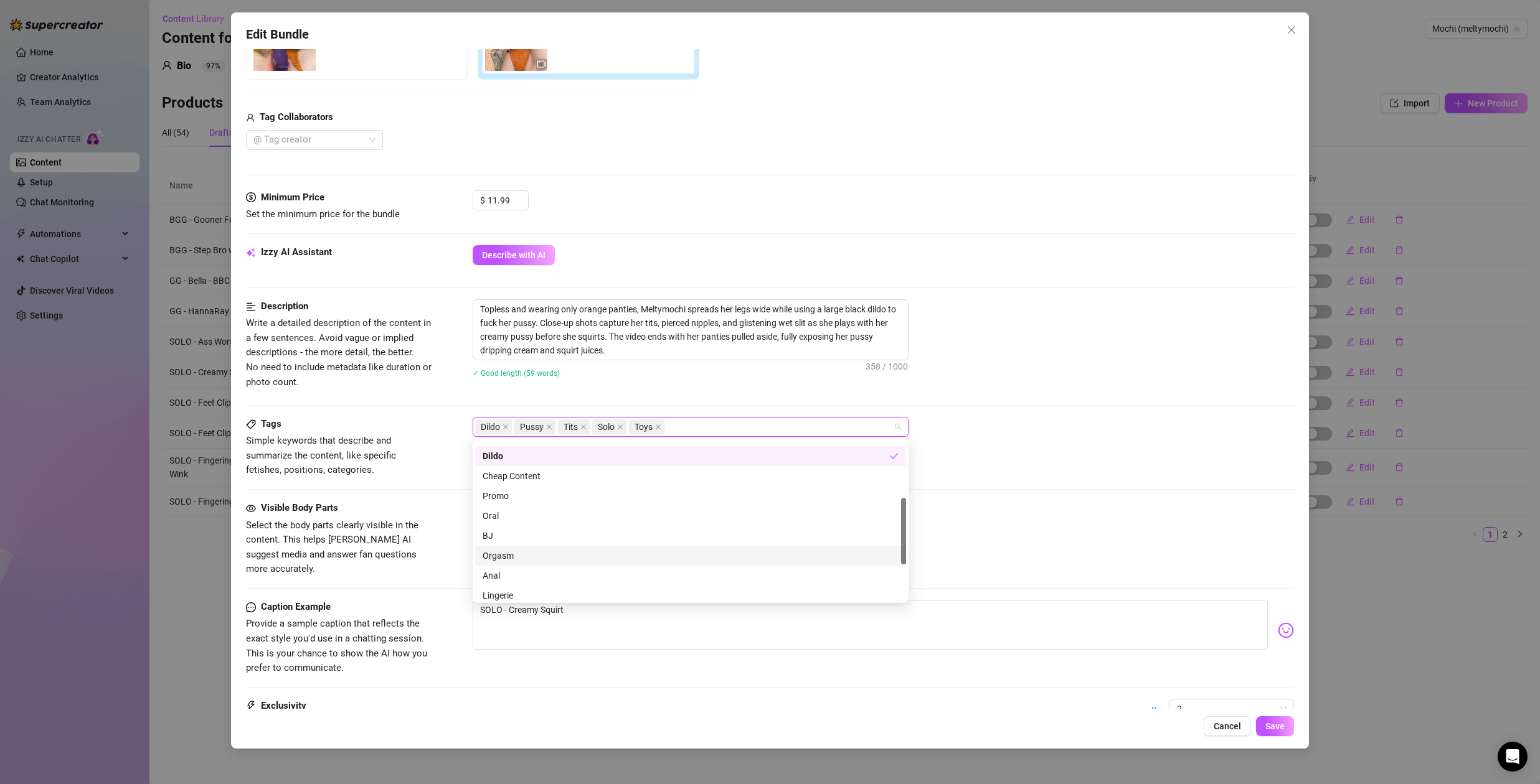
click at [540, 559] on div "Orgasm" at bounding box center [690, 556] width 416 height 14
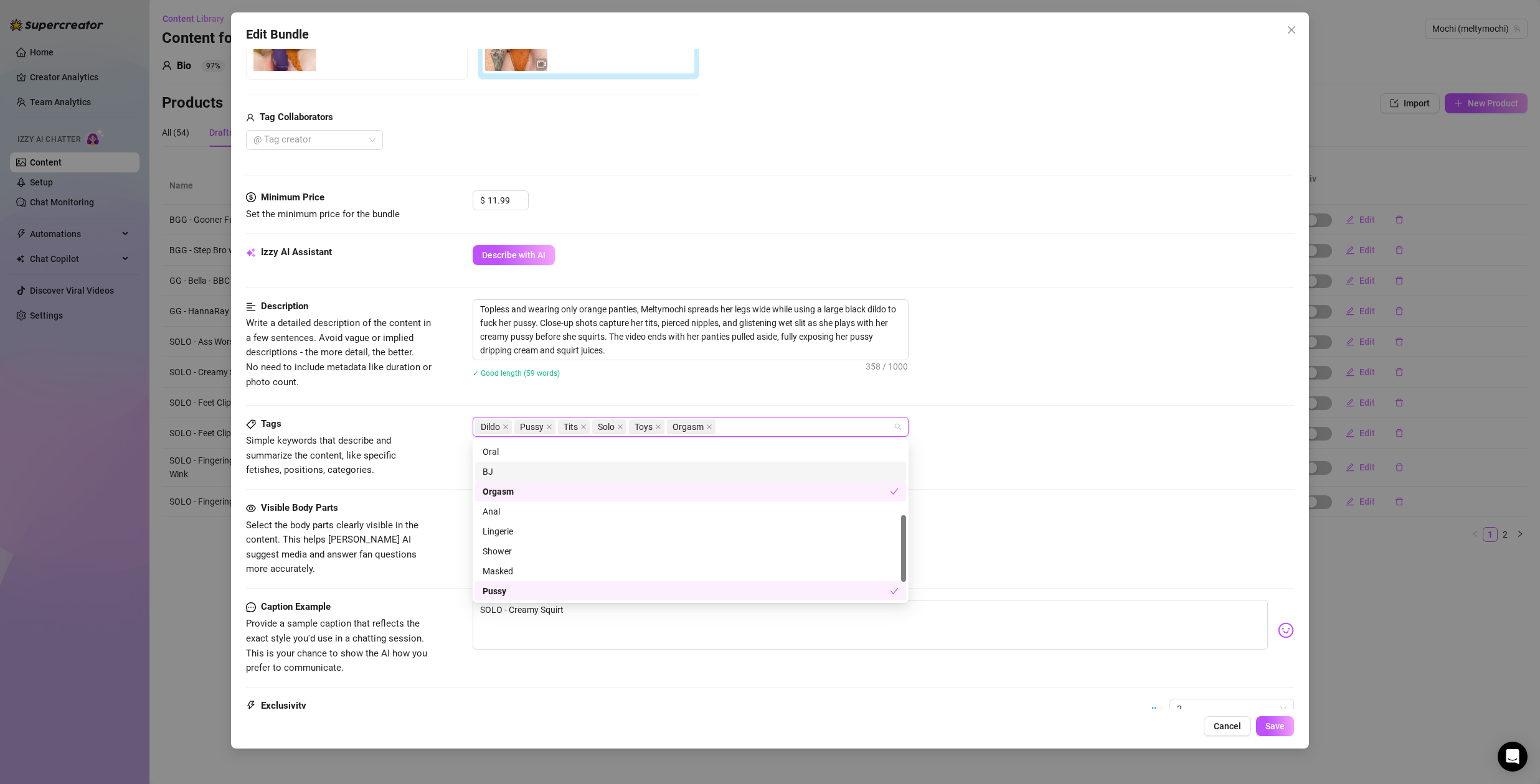
scroll to position [174, 0]
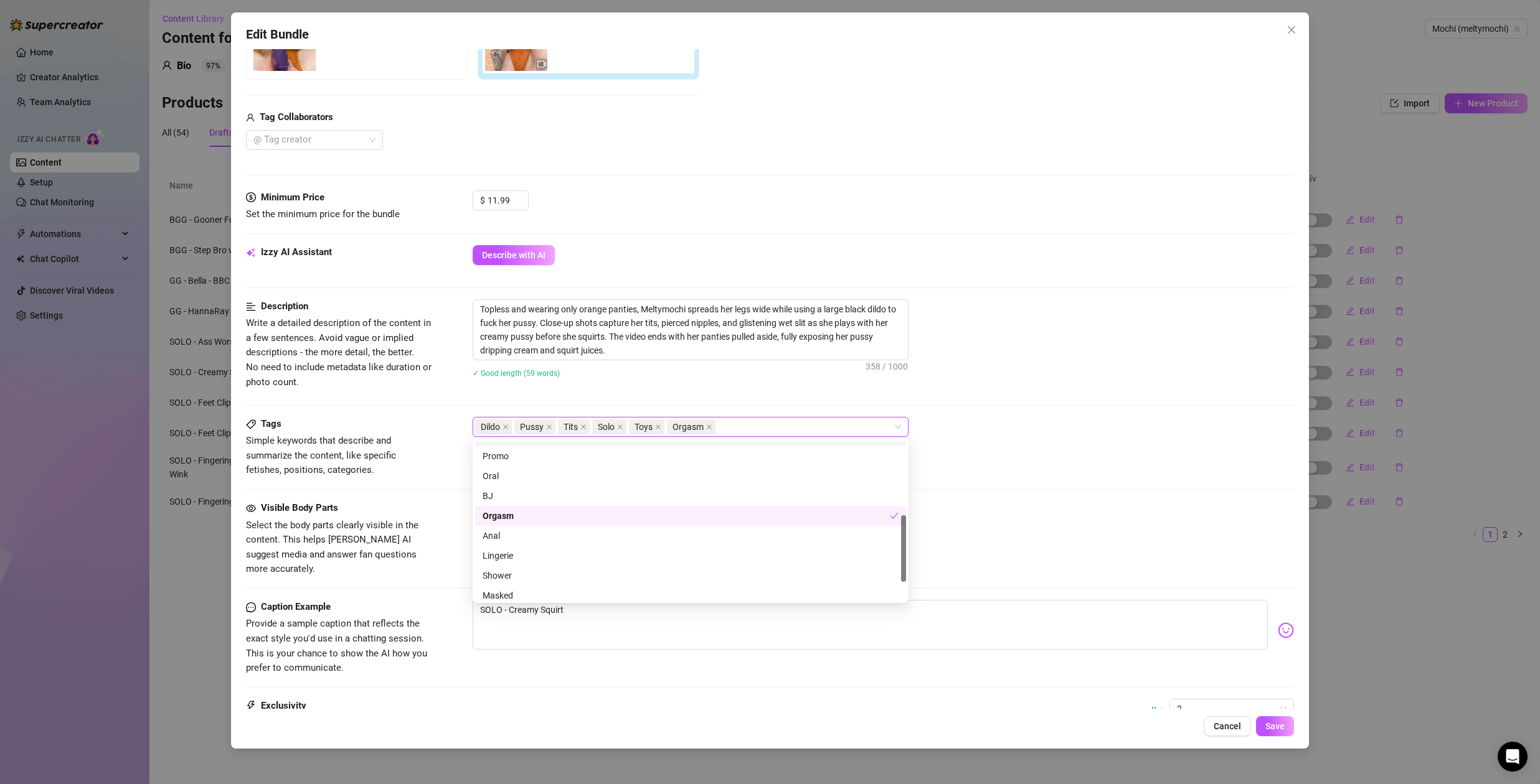
click at [742, 421] on div "Dildo Pussy Tits Solo Toys Orgasm" at bounding box center [684, 427] width 418 height 17
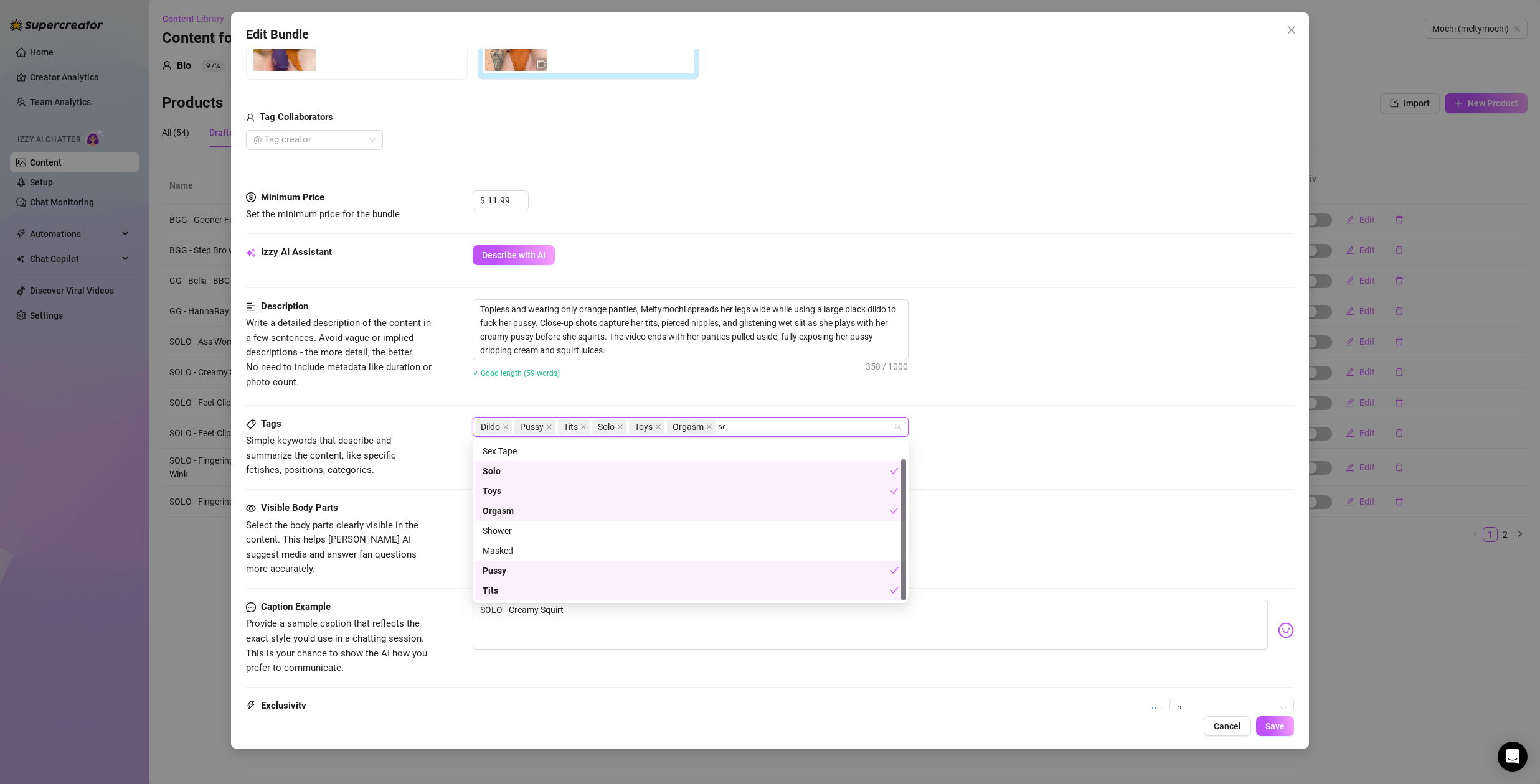
scroll to position [0, 0]
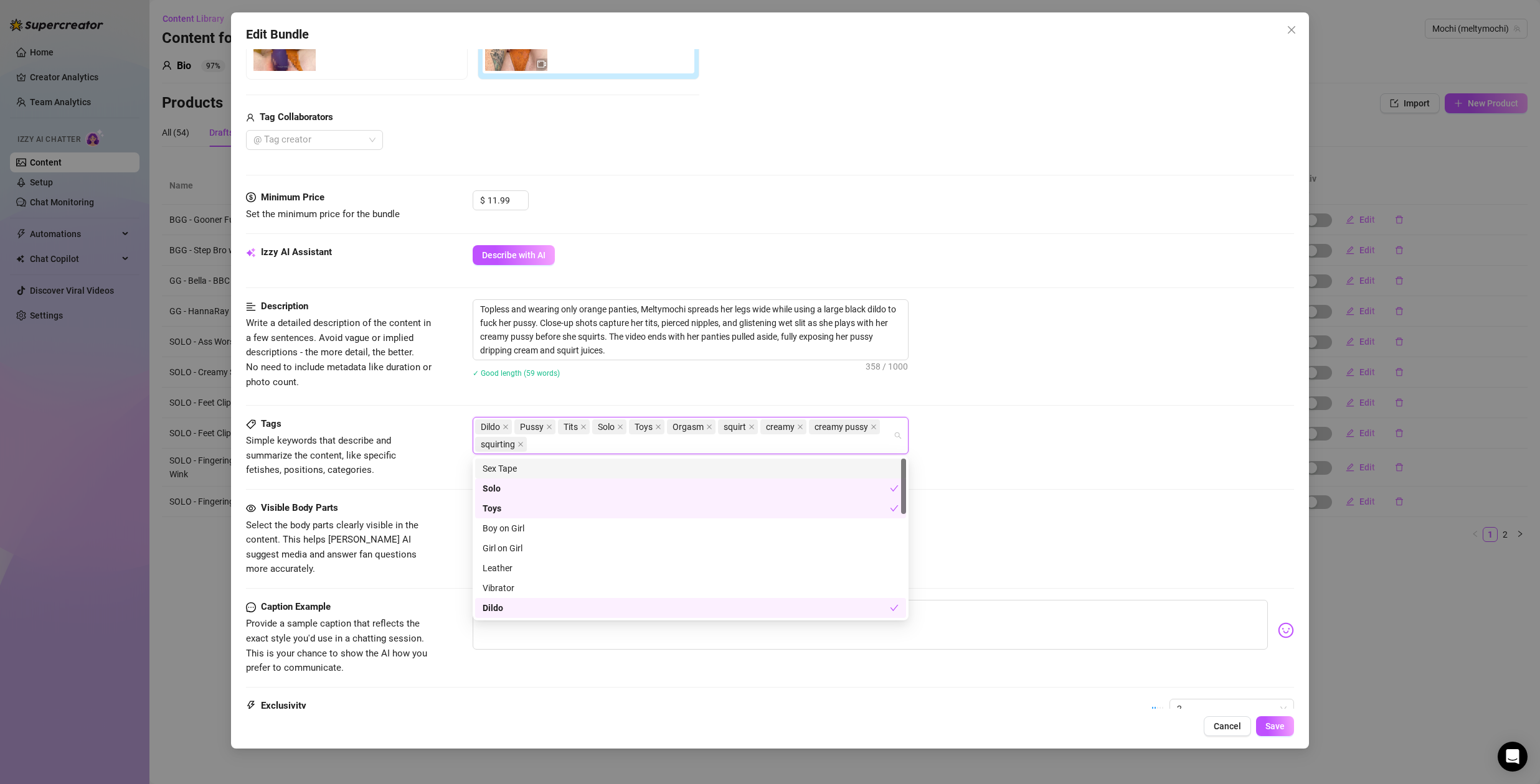
click at [985, 343] on div "Topless and wearing only orange panties, Meltymochi spreads her legs wide while…" at bounding box center [883, 329] width 821 height 61
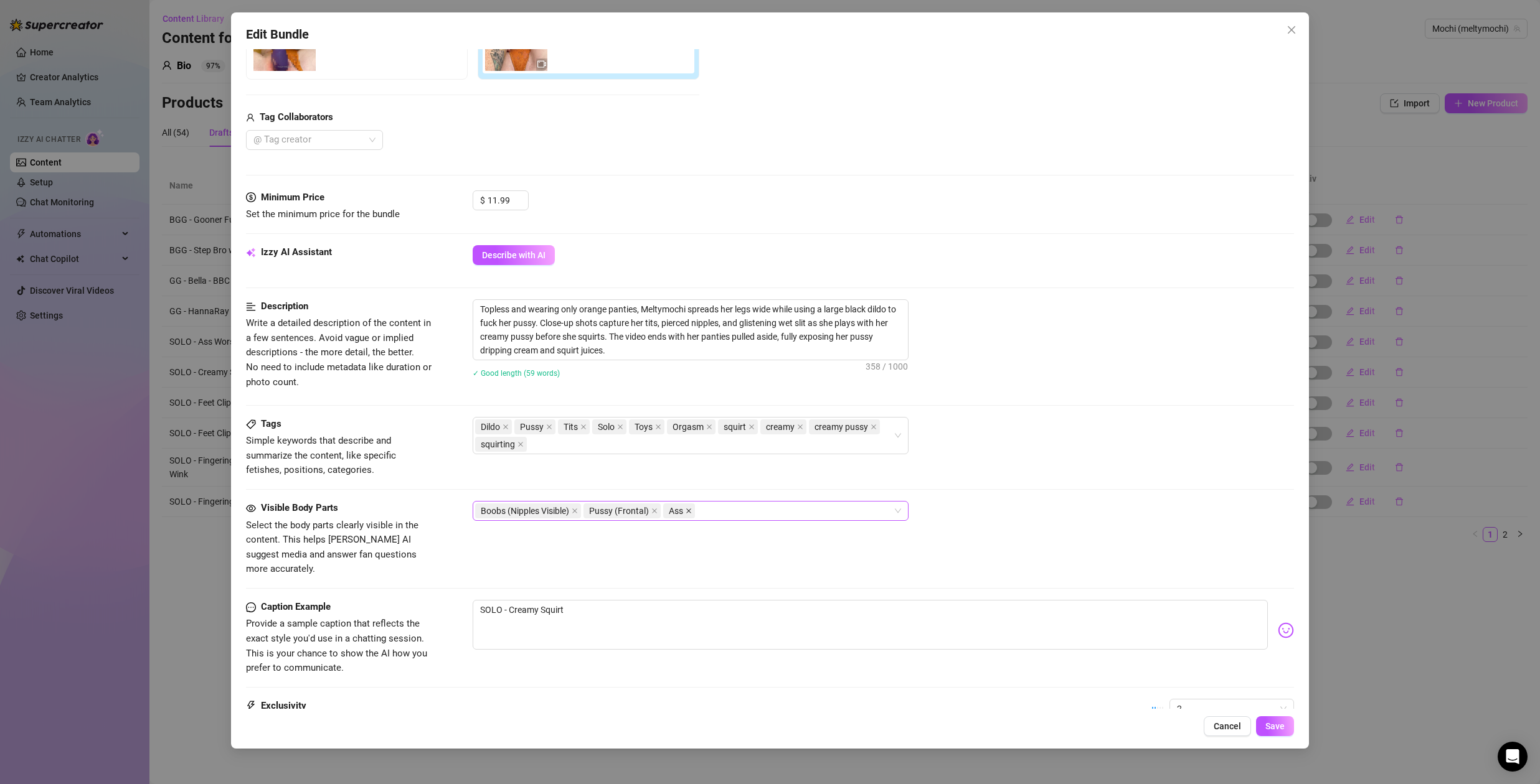
click at [691, 511] on icon "close" at bounding box center [689, 511] width 6 height 6
click at [749, 507] on div "Boobs (Nipples Visible) Pussy (Frontal)" at bounding box center [684, 511] width 418 height 17
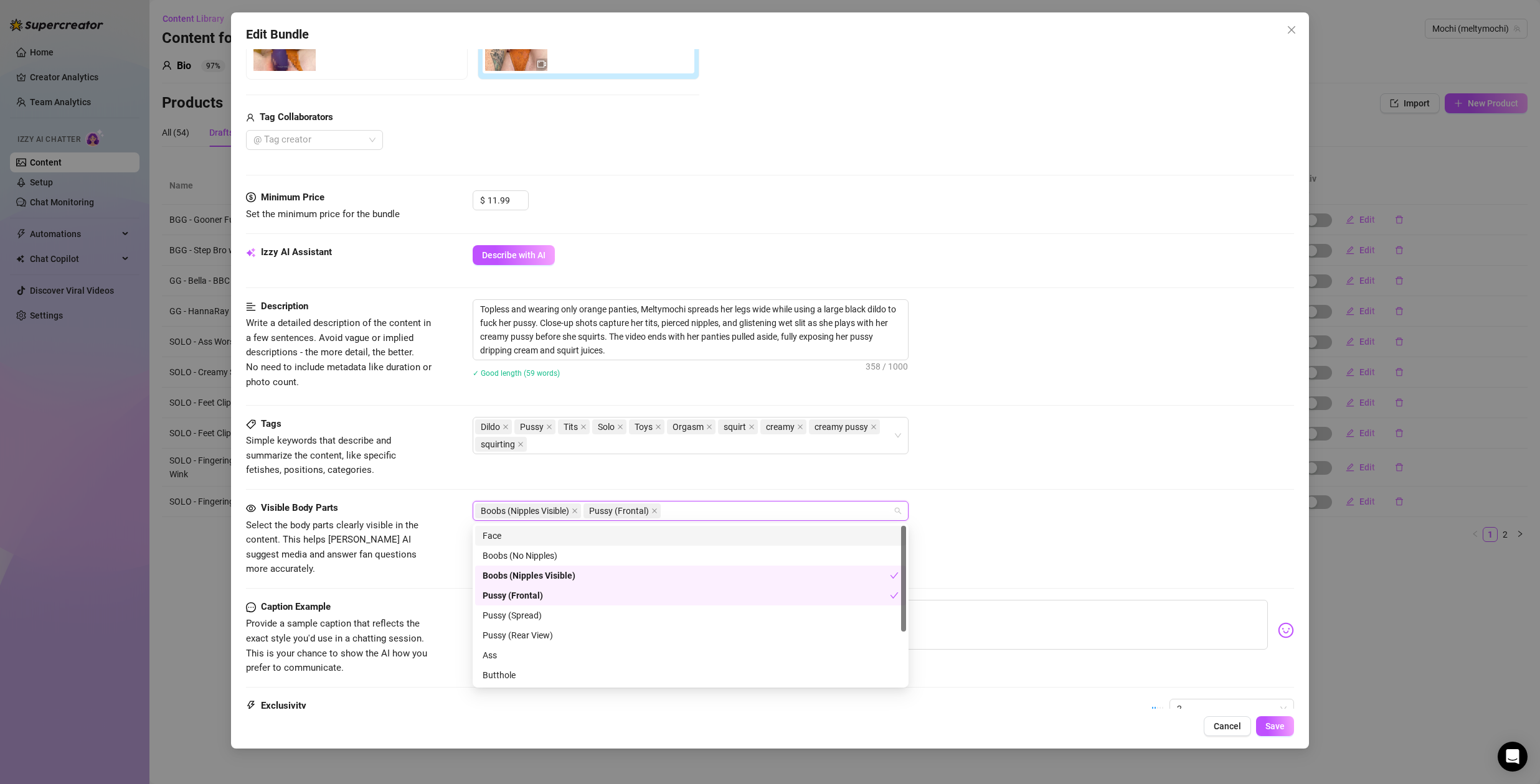
click at [527, 533] on div "Face" at bounding box center [690, 536] width 416 height 14
click at [539, 617] on div "Pussy (Spread)" at bounding box center [690, 616] width 416 height 14
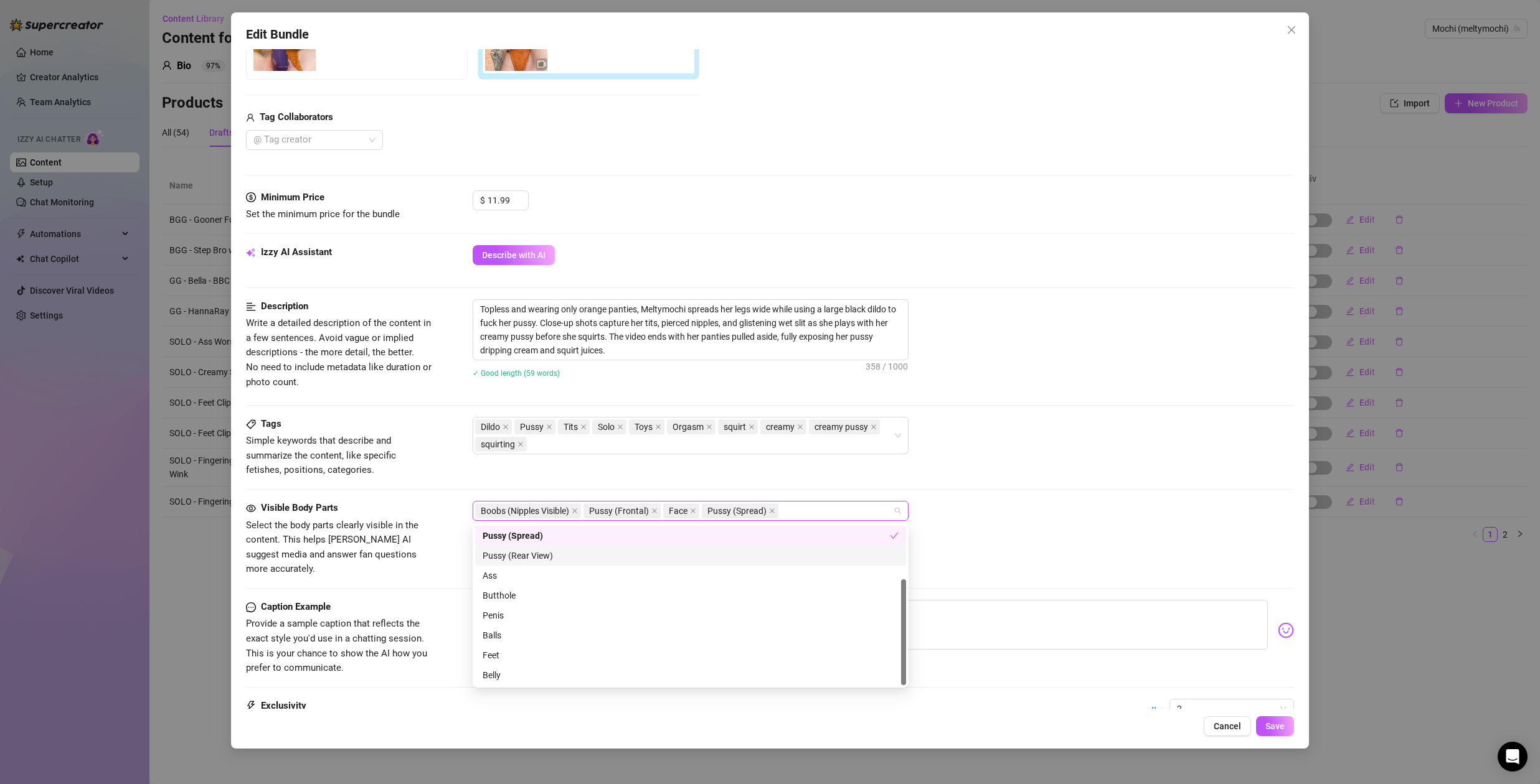
click at [1047, 483] on div "Tags Simple keywords that describe and summarize the content, like specific fet…" at bounding box center [770, 459] width 1048 height 84
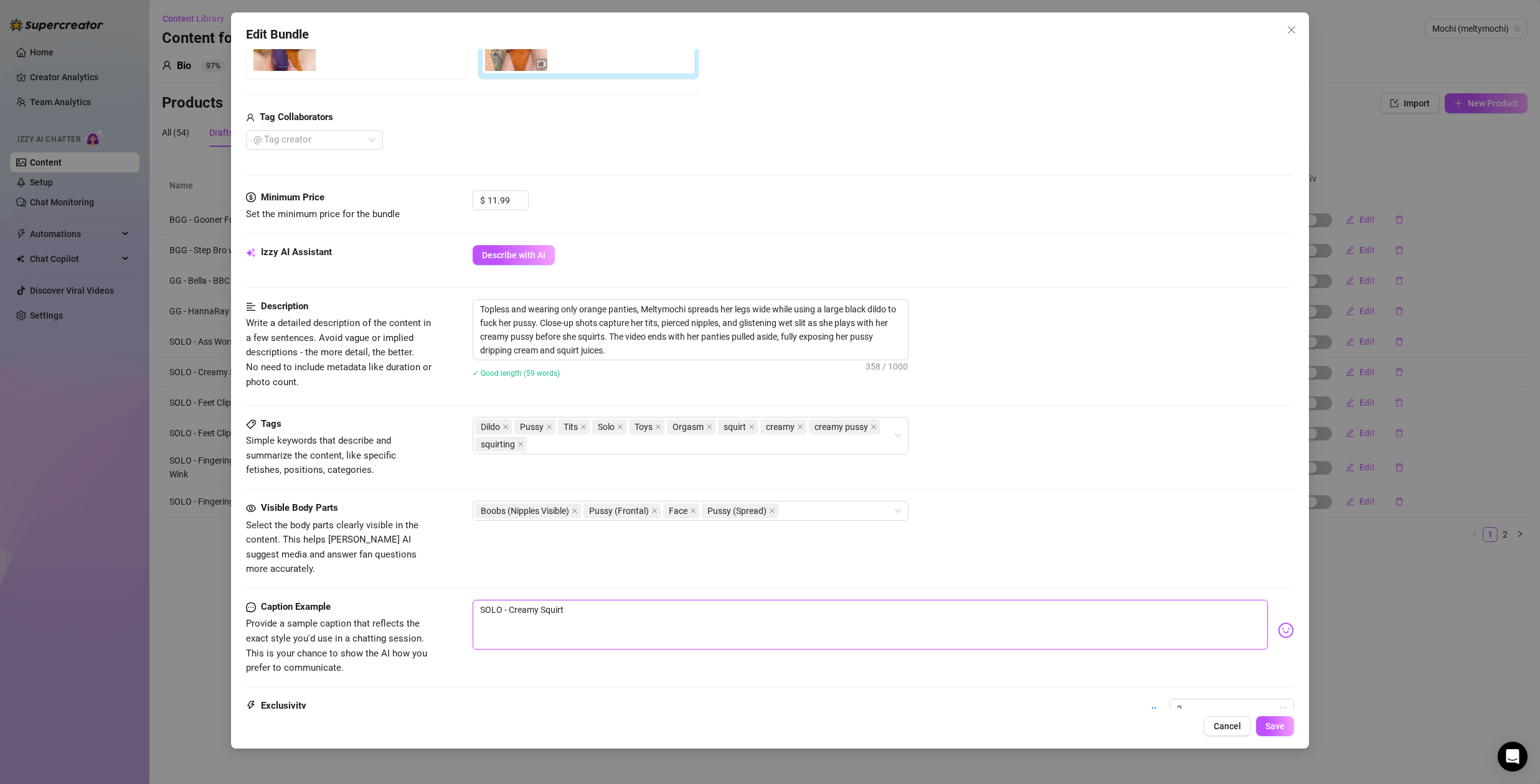
click at [605, 600] on textarea "SOLO - Creamy Squirt" at bounding box center [870, 625] width 795 height 50
click at [682, 600] on textarea "Oh baby 😩 look at how creamy and wet my pussy is after fuck" at bounding box center [870, 625] width 795 height 50
drag, startPoint x: 869, startPoint y: 599, endPoint x: 802, endPoint y: 597, distance: 67.0
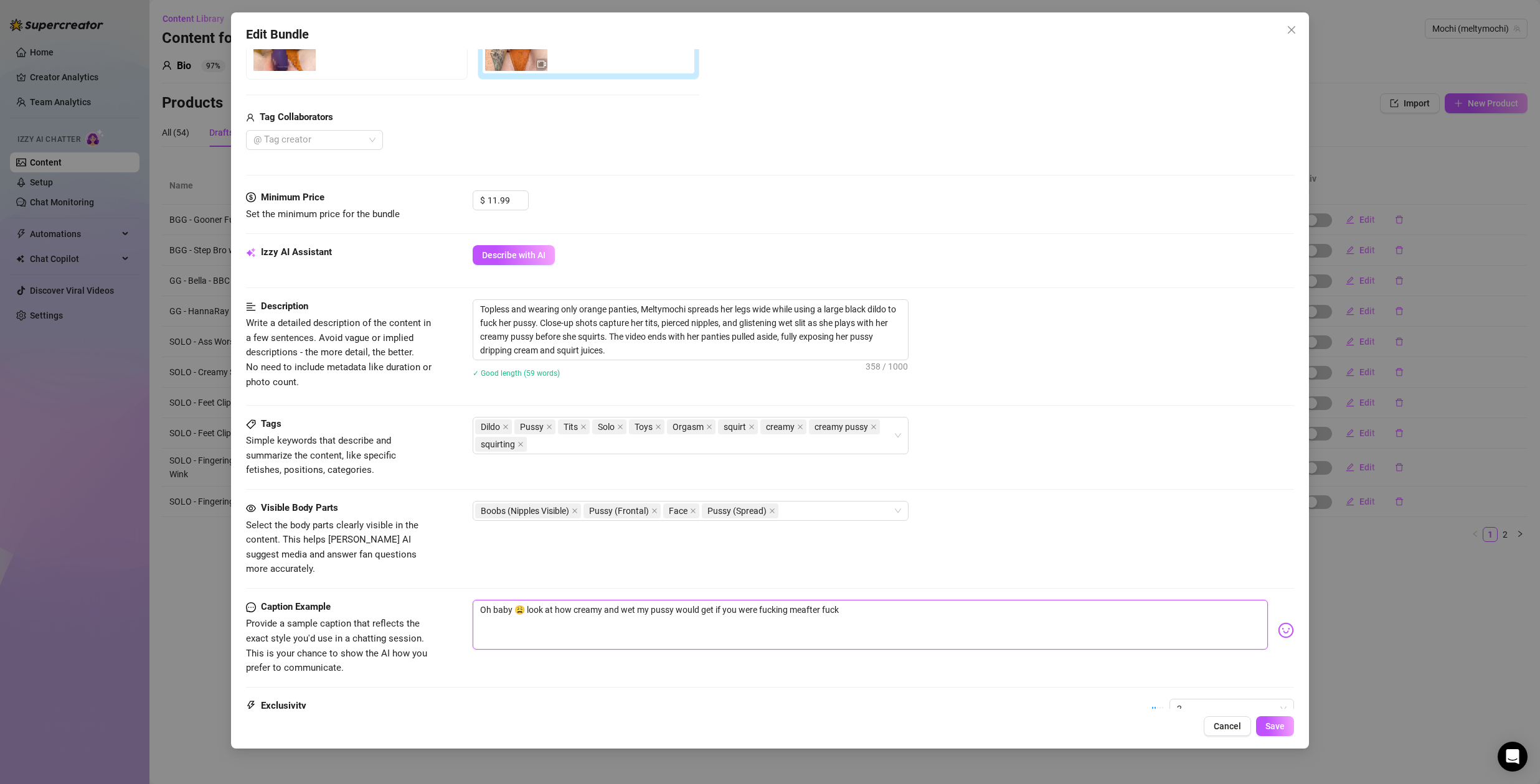
click at [802, 600] on textarea "Oh baby 😩 look at how creamy and wet my pussy would get if you were fucking mea…" at bounding box center [870, 625] width 795 height 50
click at [807, 600] on textarea "Oh baby 😩 look at how creamy and wet my pussy would get if you were fucking me.…" at bounding box center [870, 625] width 795 height 50
click at [805, 600] on textarea "Oh baby 😩 look at how creamy and wet my pussy would get if you were fucking me.…" at bounding box center [870, 625] width 795 height 50
click at [966, 600] on textarea "Oh baby 😩 look at how creamy and wet my pussy would get if you were fucking me …" at bounding box center [870, 625] width 795 height 50
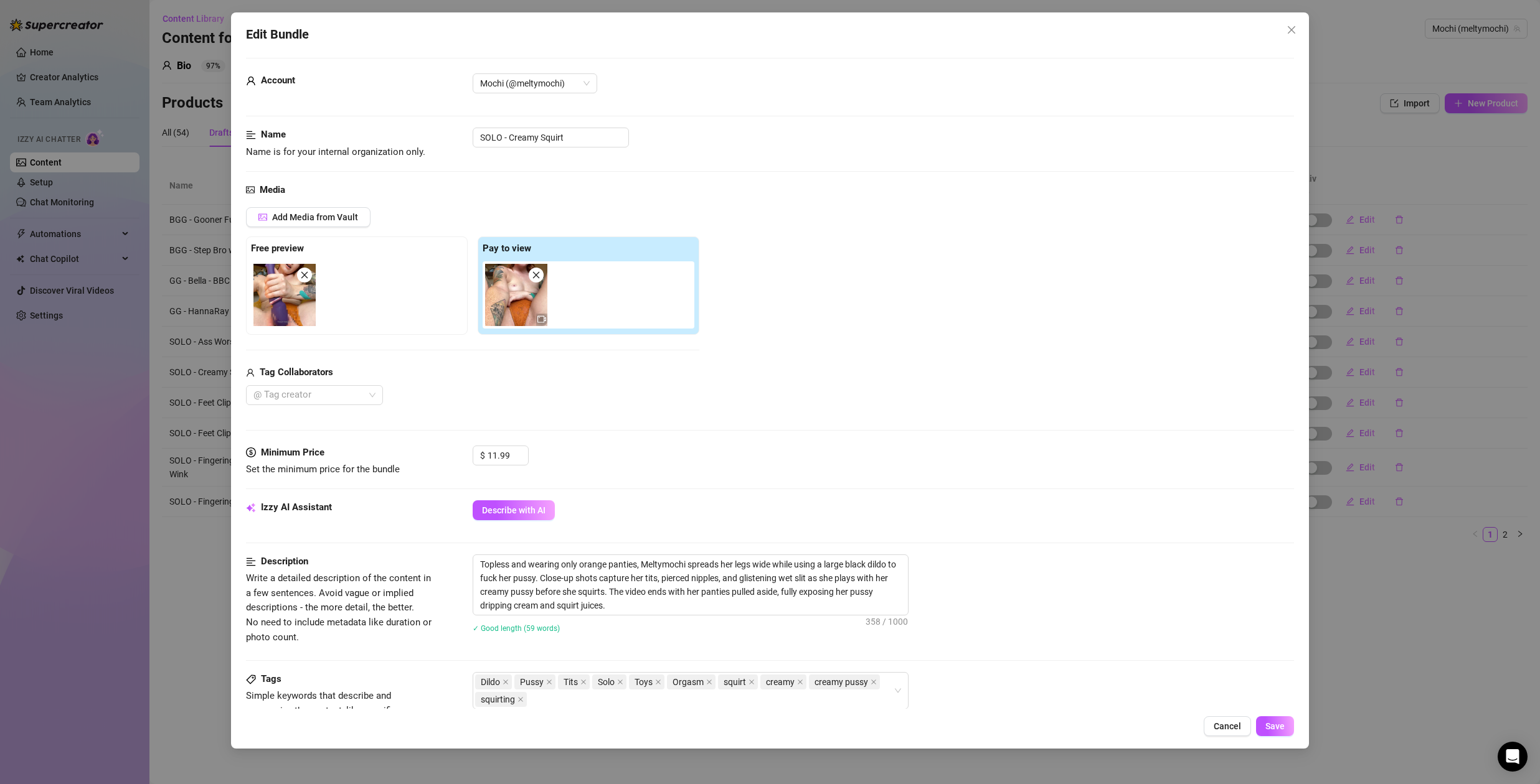
scroll to position [0, 0]
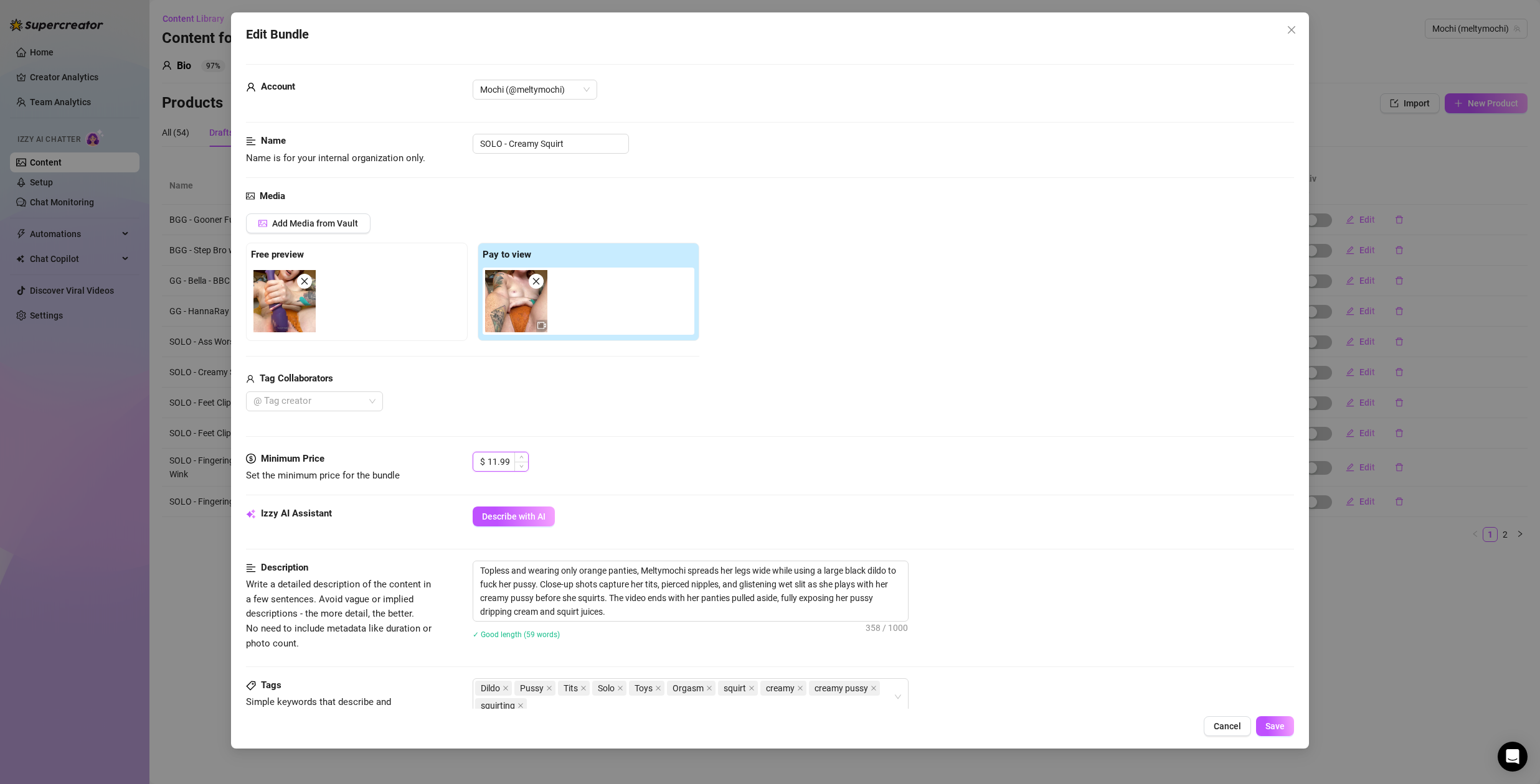
click at [495, 463] on input "11.99" at bounding box center [508, 462] width 41 height 19
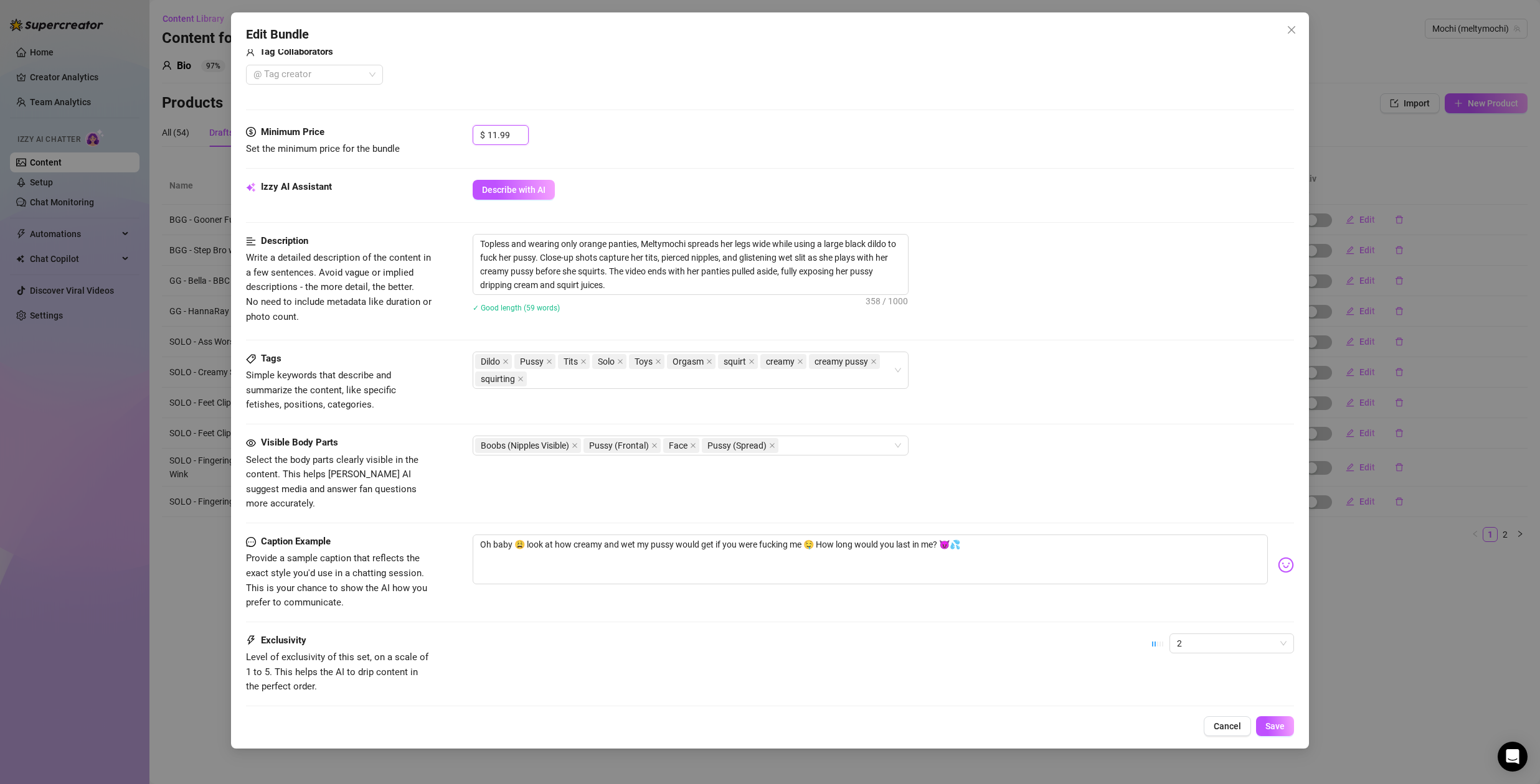
scroll to position [390, 0]
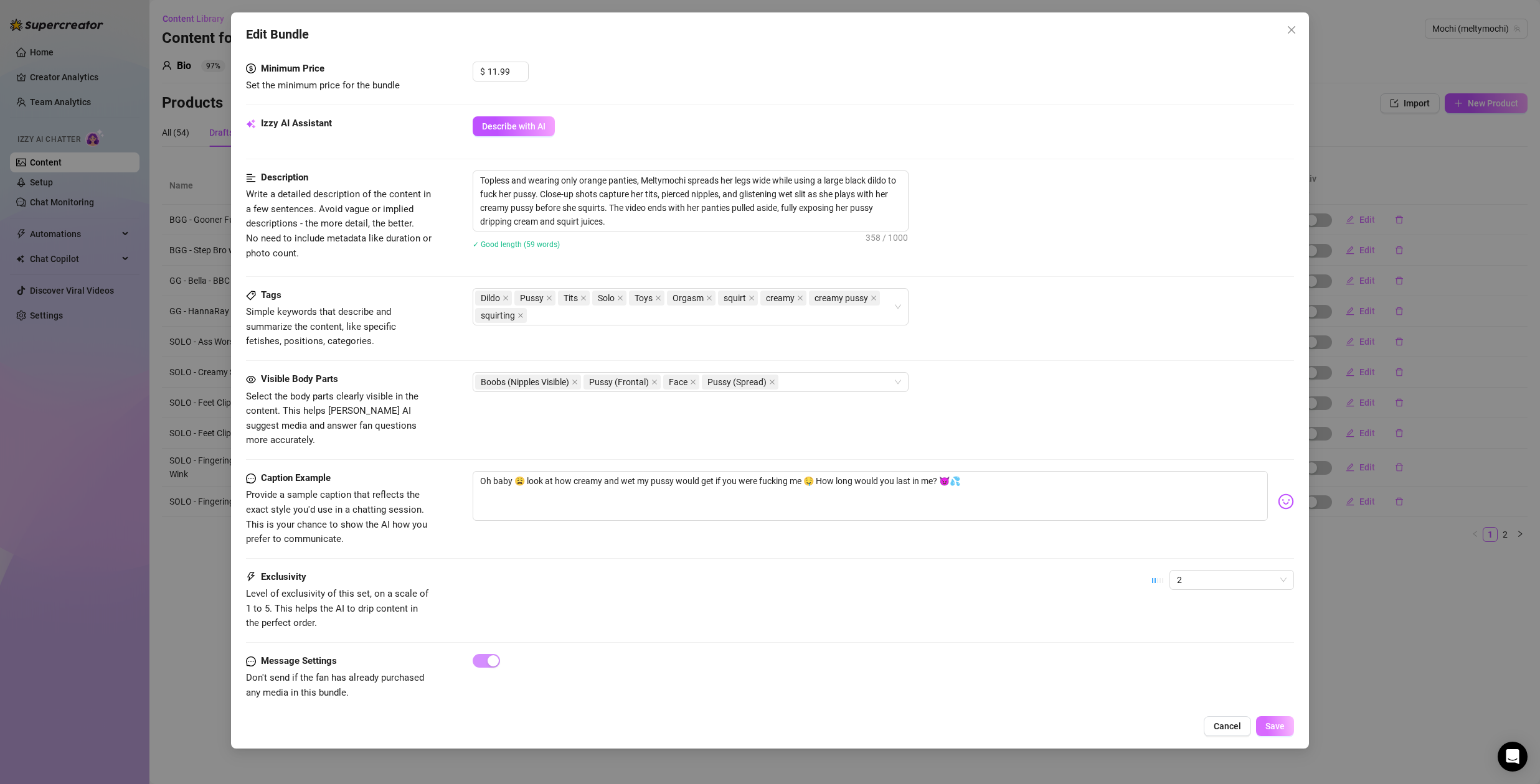
click at [1274, 723] on span "Save" at bounding box center [1274, 726] width 19 height 10
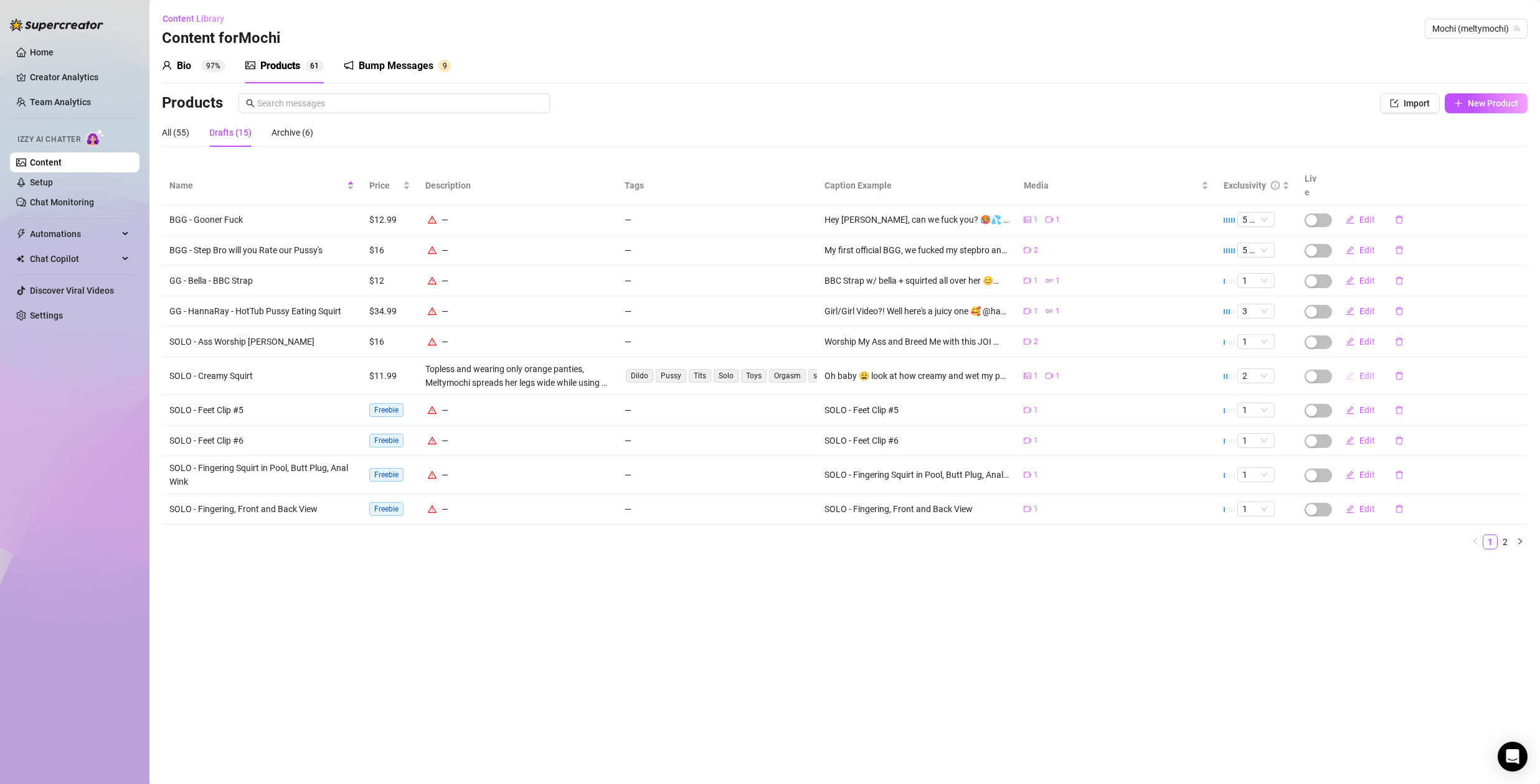
click at [1362, 371] on span "Edit" at bounding box center [1367, 375] width 16 height 10
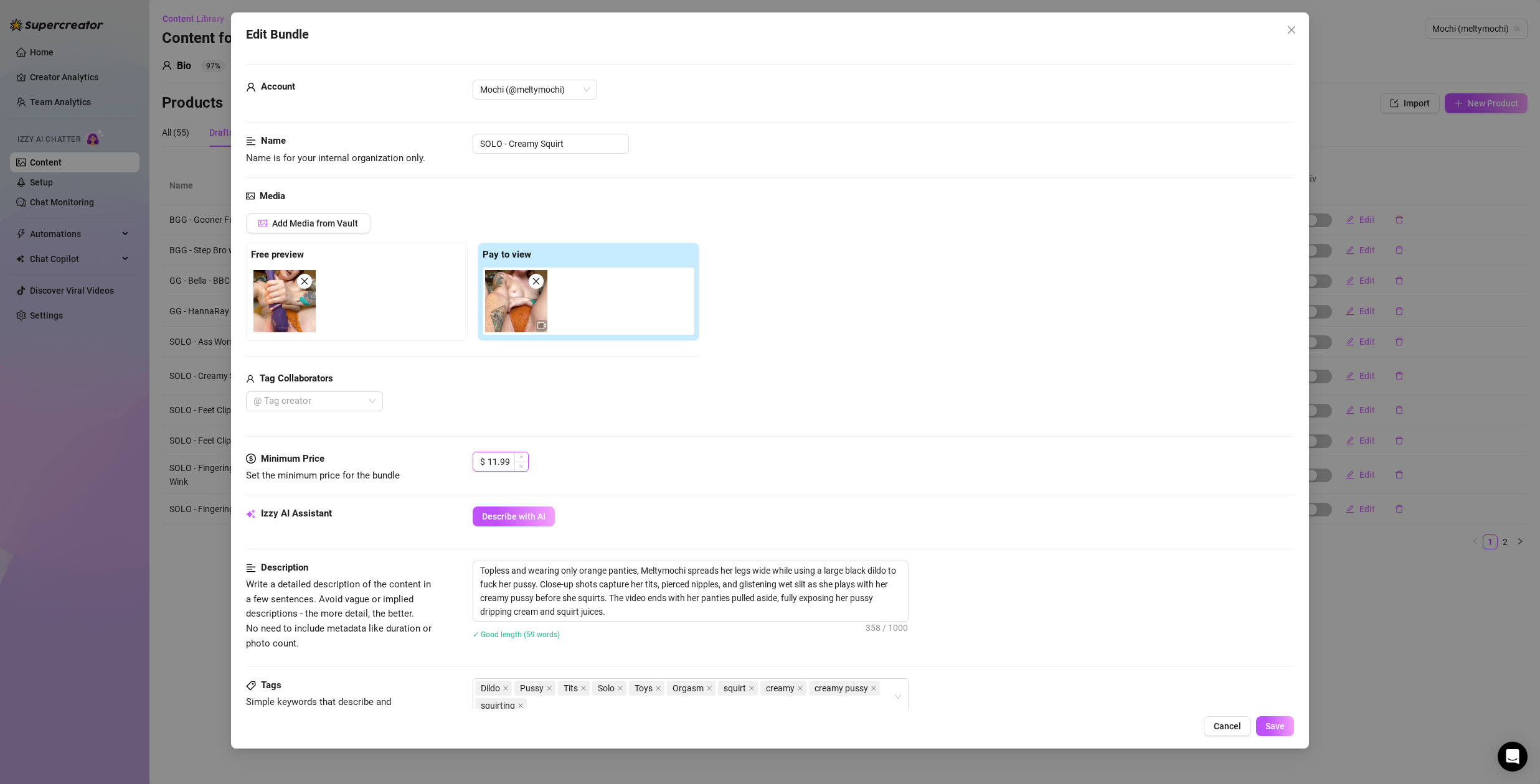
click at [492, 459] on input "11.99" at bounding box center [508, 462] width 41 height 19
click at [495, 462] on input "11.99" at bounding box center [508, 462] width 41 height 19
click at [1270, 729] on span "Save" at bounding box center [1274, 726] width 19 height 10
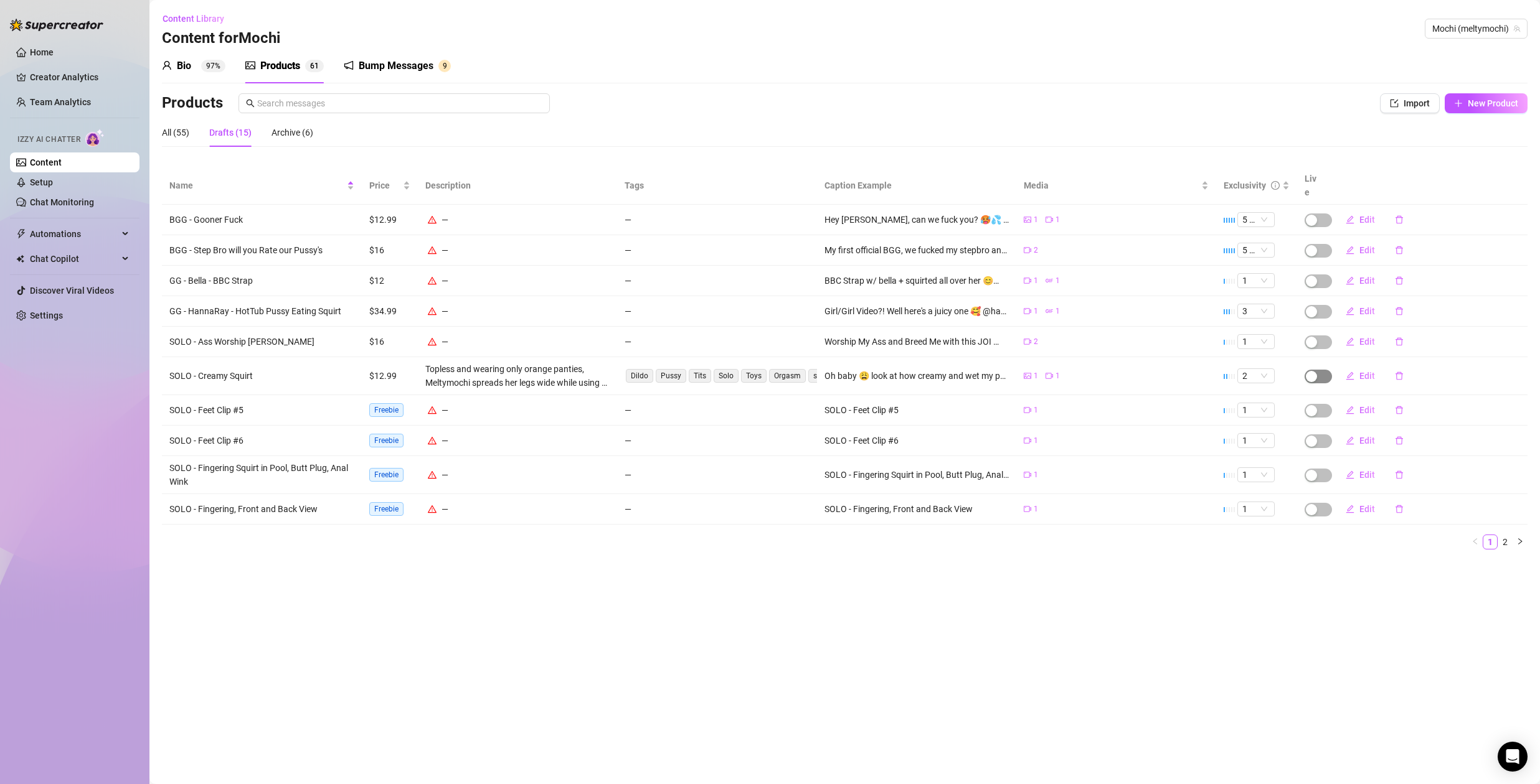
click at [1317, 370] on span "button" at bounding box center [1318, 377] width 27 height 14
click at [1407, 329] on span "OK" at bounding box center [1402, 332] width 12 height 10
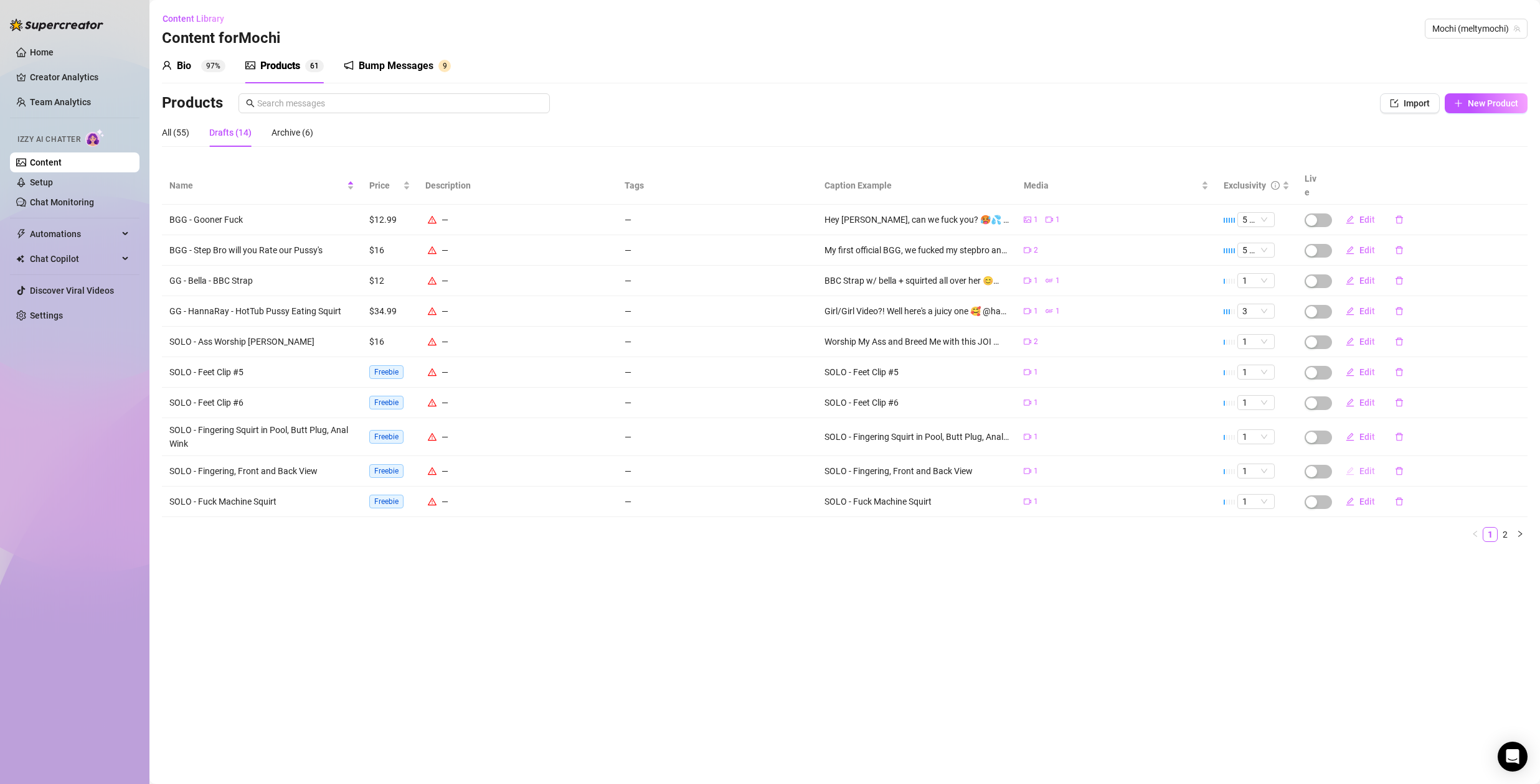
click at [1366, 466] on span "Edit" at bounding box center [1367, 471] width 16 height 10
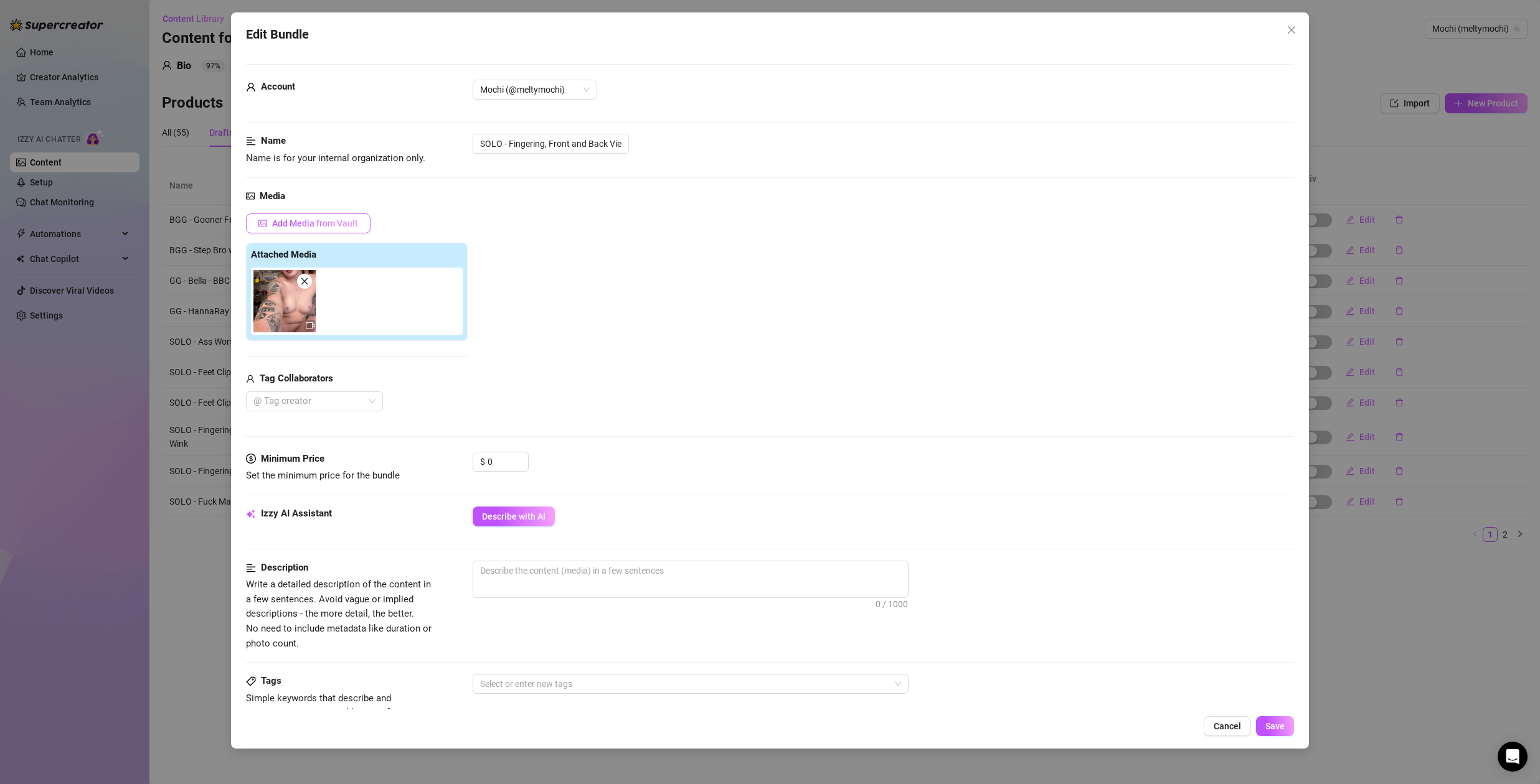
click at [333, 221] on span "Add Media from Vault" at bounding box center [315, 223] width 86 height 10
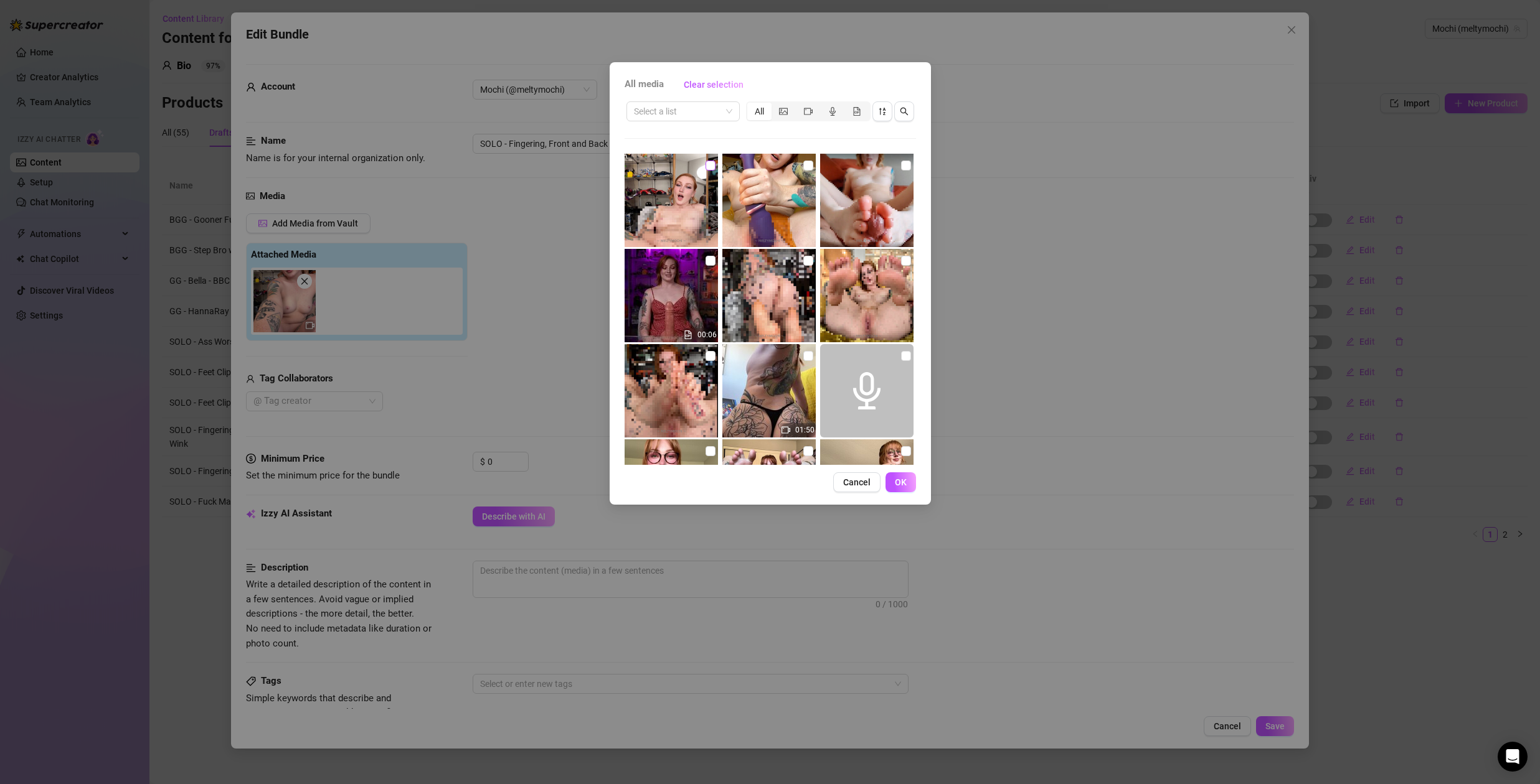
click at [706, 166] on input "checkbox" at bounding box center [710, 165] width 10 height 10
click at [901, 476] on button "OK" at bounding box center [900, 483] width 30 height 20
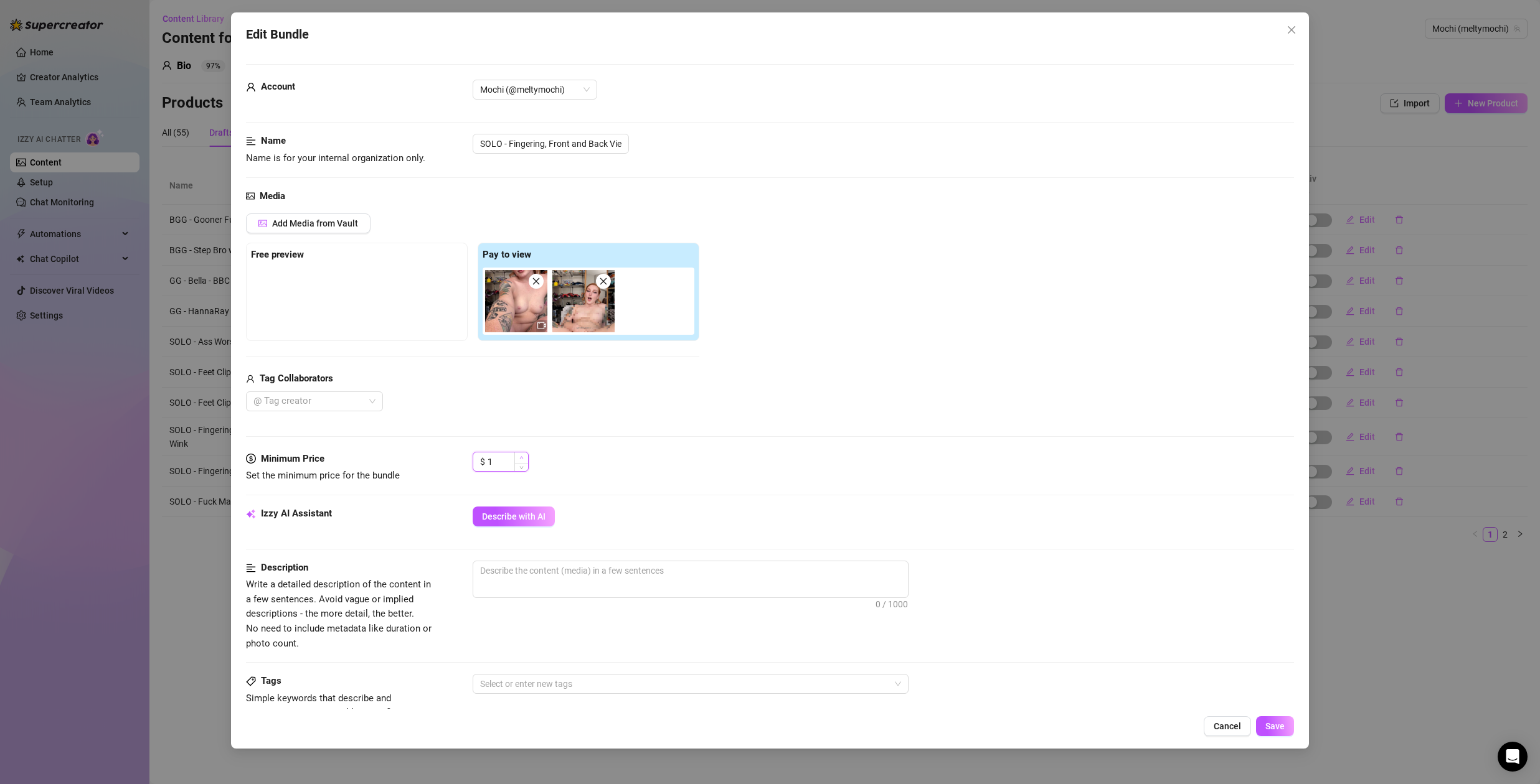
click at [515, 459] on span "Increase Value" at bounding box center [521, 458] width 14 height 11
click at [508, 459] on input "2" at bounding box center [508, 462] width 41 height 19
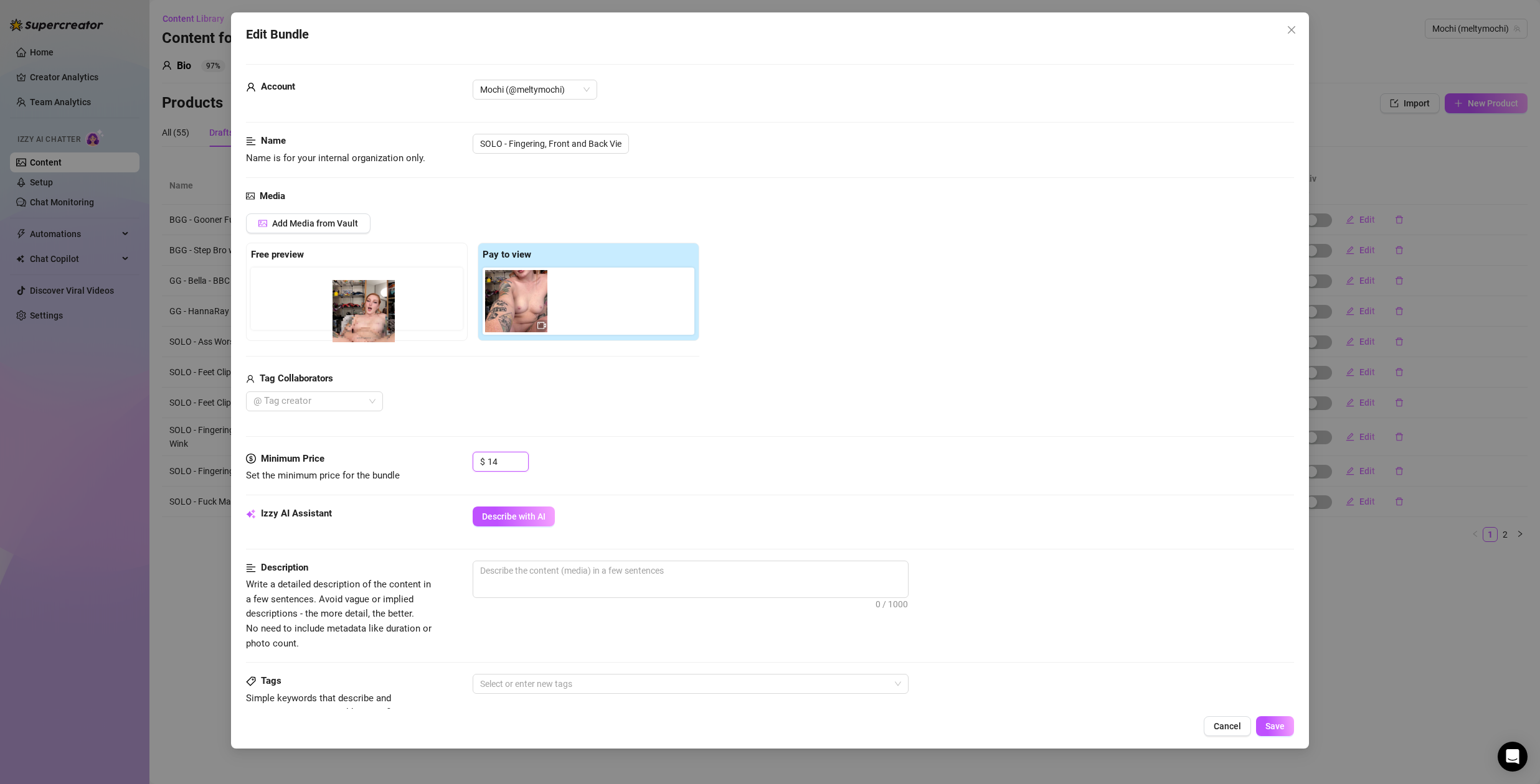
drag, startPoint x: 594, startPoint y: 308, endPoint x: 365, endPoint y: 320, distance: 229.3
click at [365, 320] on div "Free preview Pay to view" at bounding box center [473, 292] width 453 height 98
drag, startPoint x: 592, startPoint y: 308, endPoint x: 293, endPoint y: 309, distance: 299.0
click at [293, 310] on div "Free preview Pay to view" at bounding box center [473, 292] width 453 height 98
drag, startPoint x: 573, startPoint y: 317, endPoint x: 272, endPoint y: 318, distance: 301.0
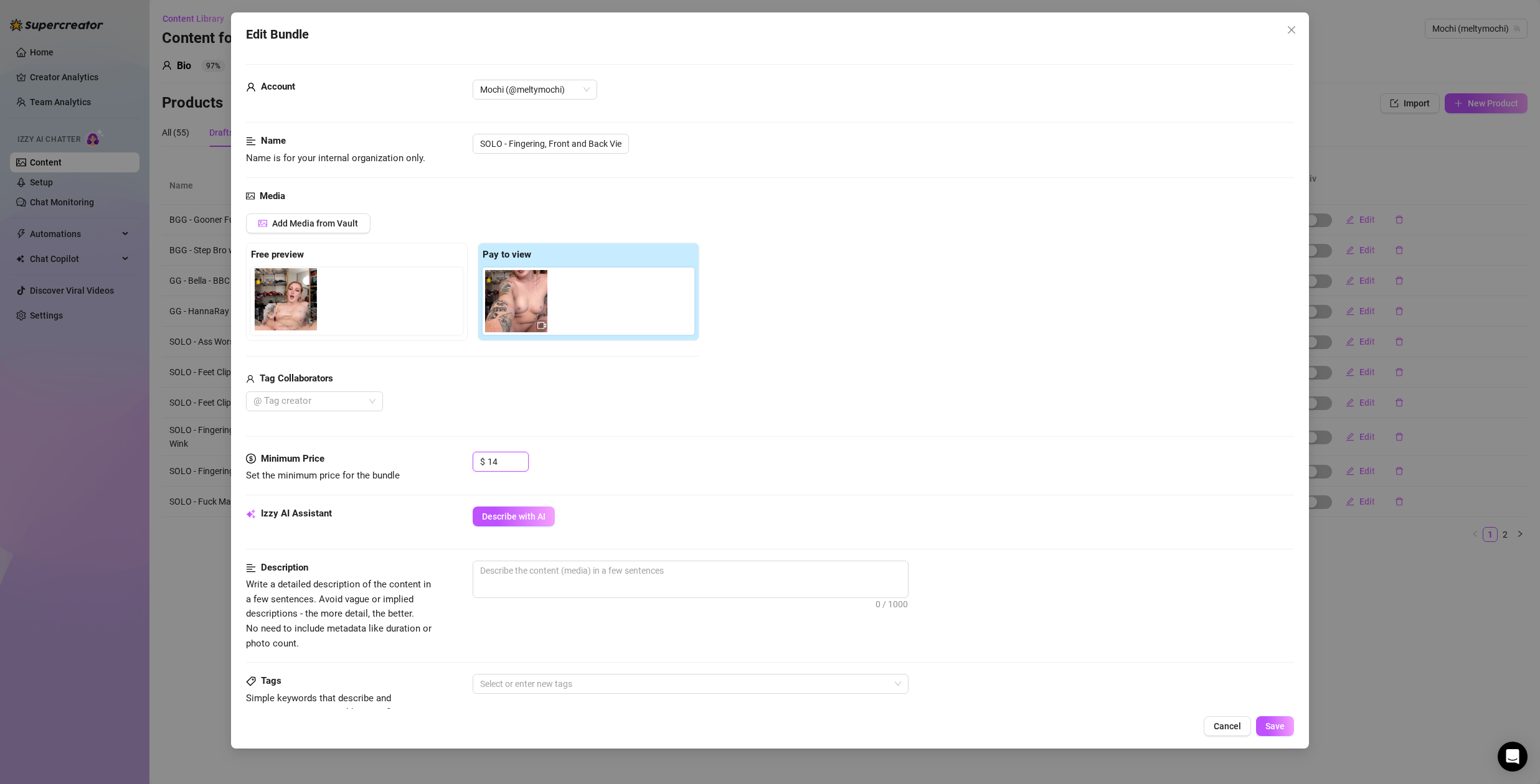
click at [272, 318] on div "Free preview Pay to view" at bounding box center [473, 292] width 453 height 98
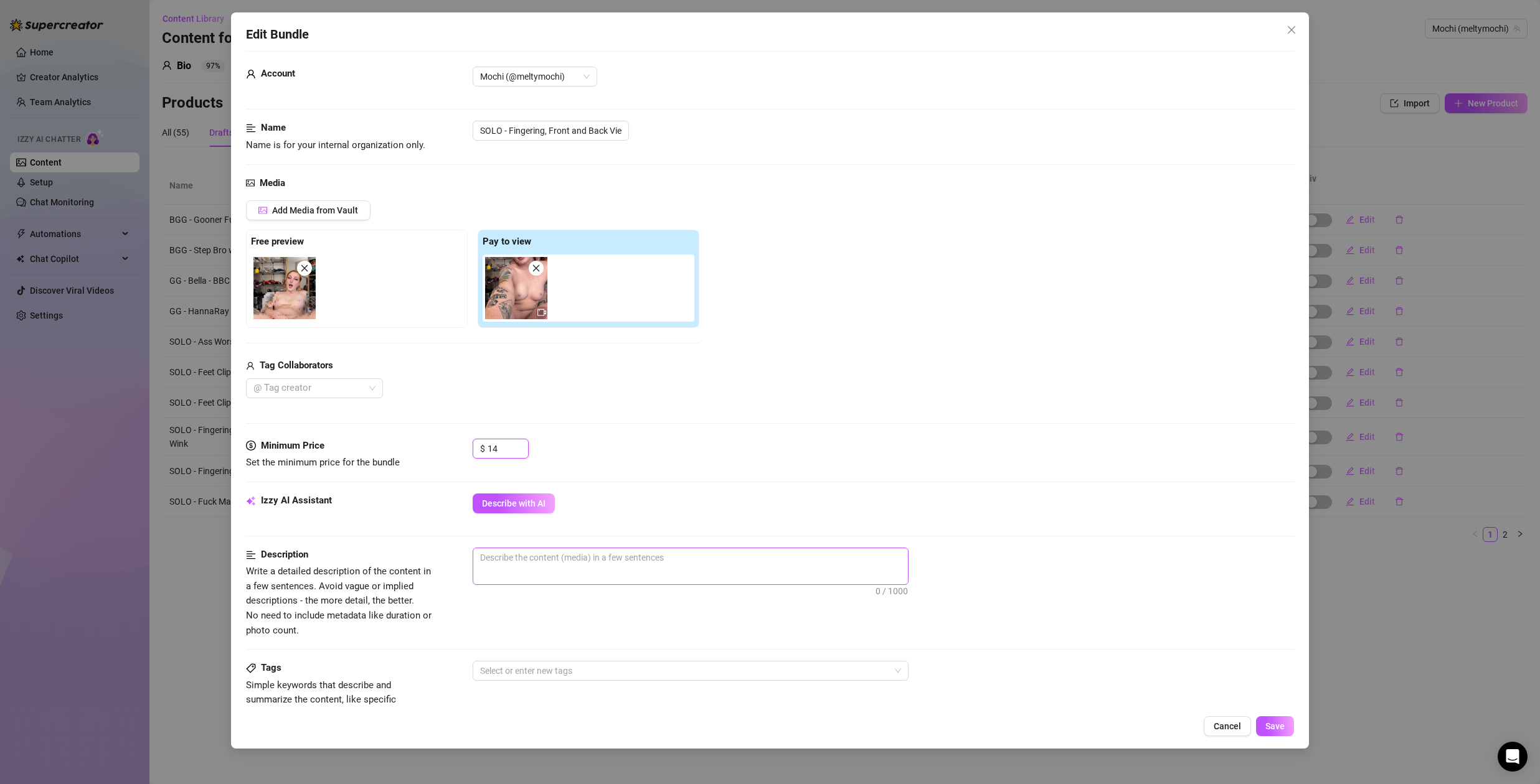
scroll to position [26, 0]
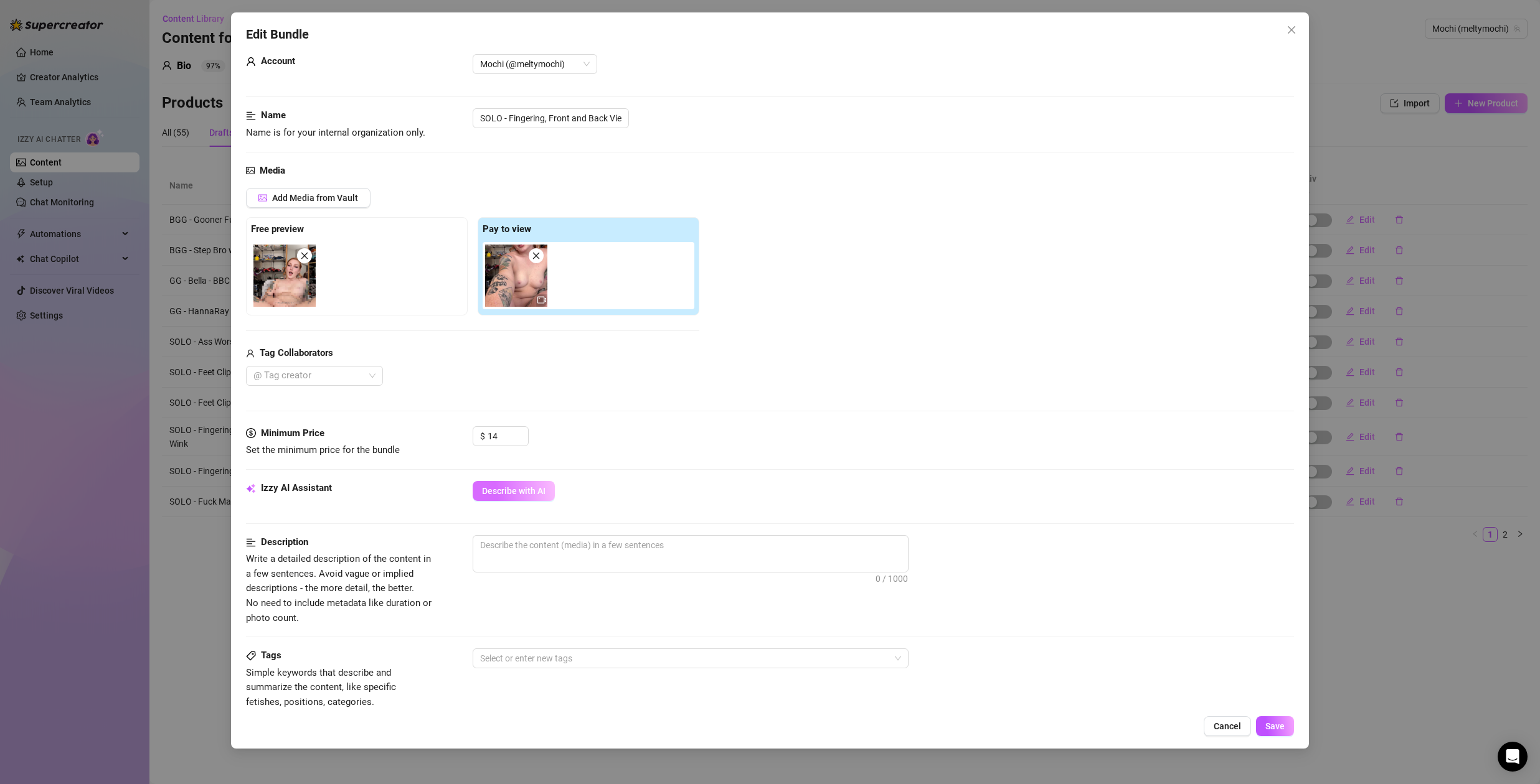
click at [513, 497] on button "Describe with AI" at bounding box center [514, 491] width 83 height 20
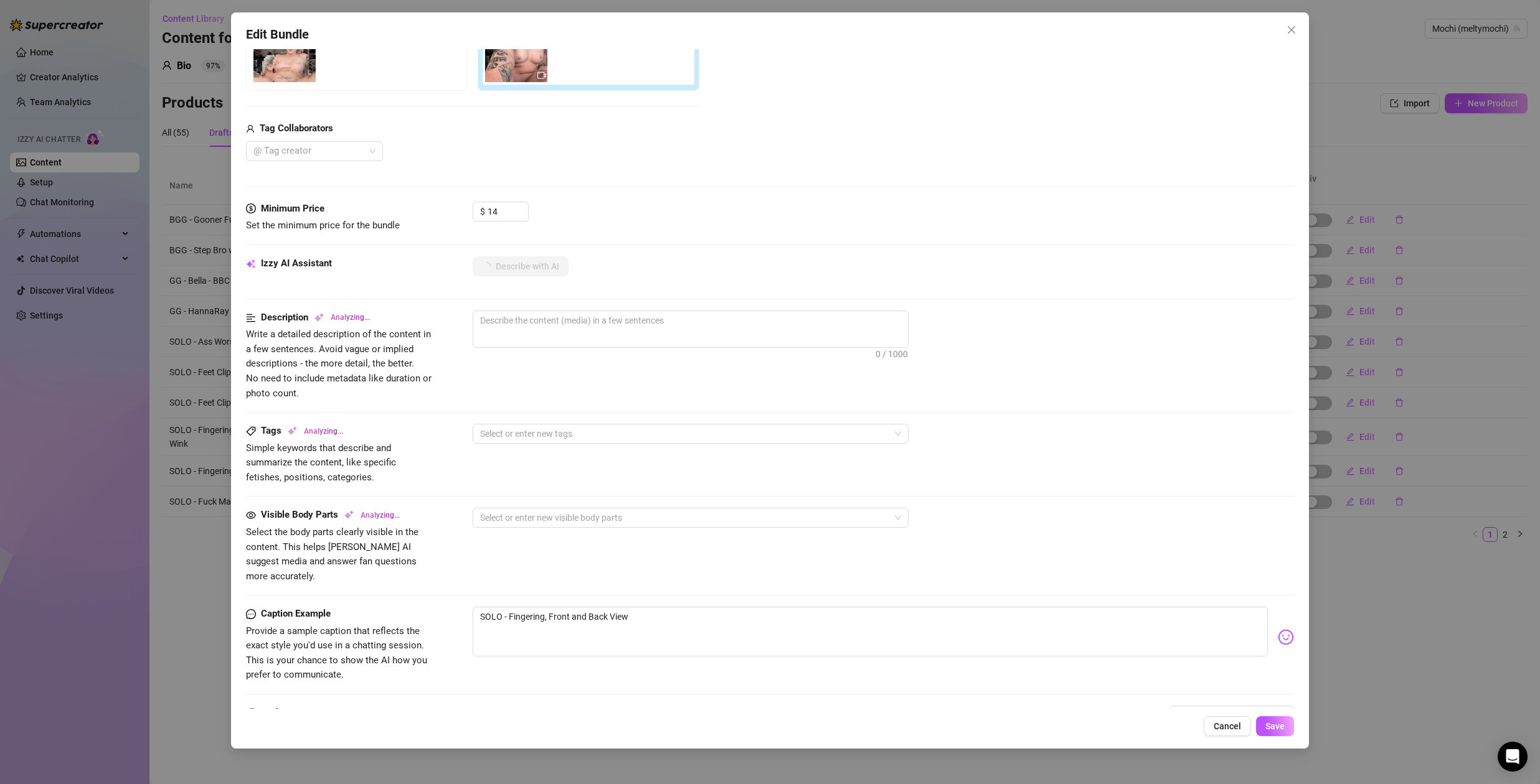
scroll to position [294, 0]
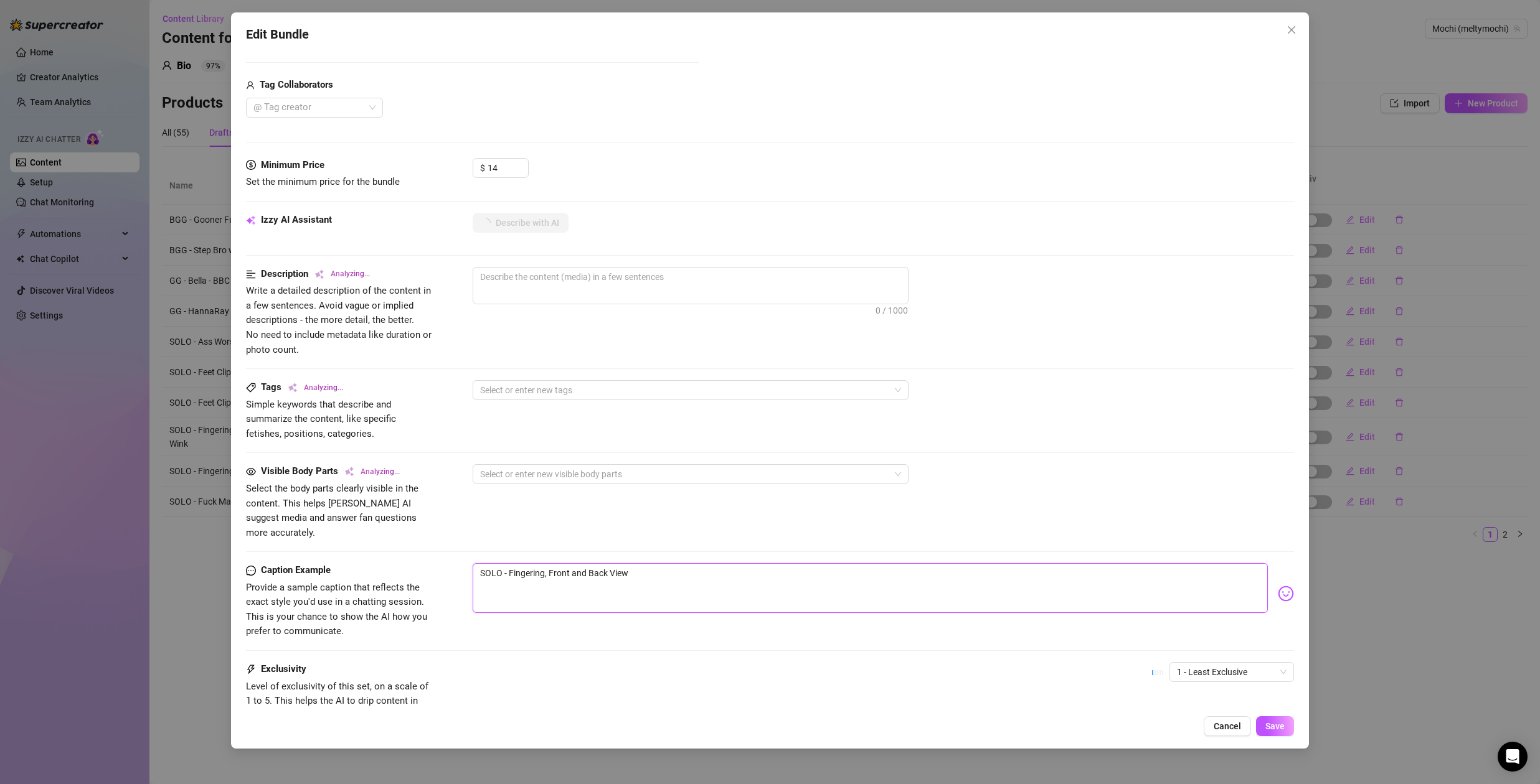
click at [597, 563] on textarea "SOLO - Fingering, Front and Back View" at bounding box center [870, 588] width 795 height 50
click at [504, 563] on textarea "Fingerfucking myself for you feels so good baby" at bounding box center [870, 588] width 795 height 50
click at [763, 563] on textarea "Finger fucking myself for you feels so good baby" at bounding box center [870, 588] width 795 height 50
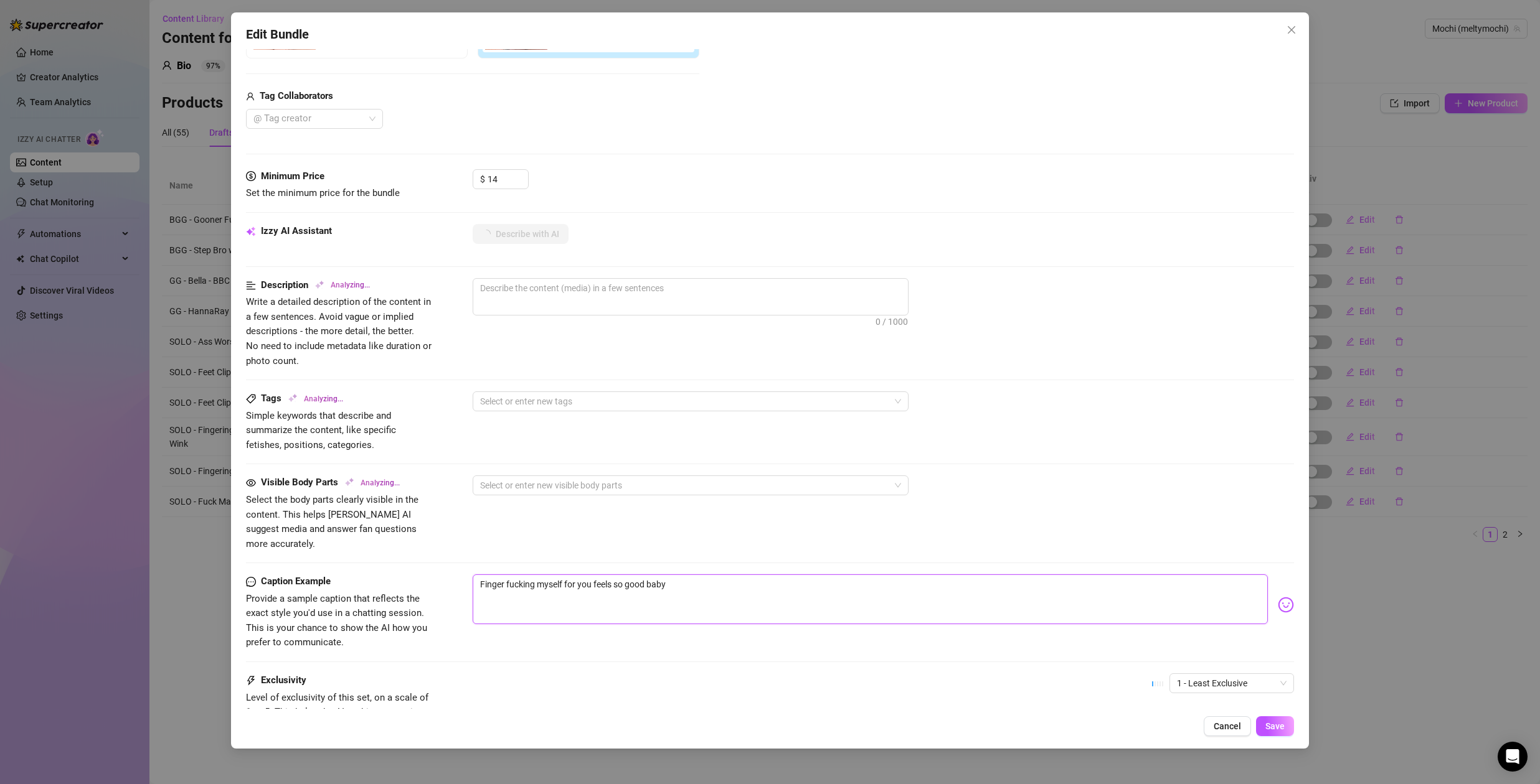
scroll to position [386, 0]
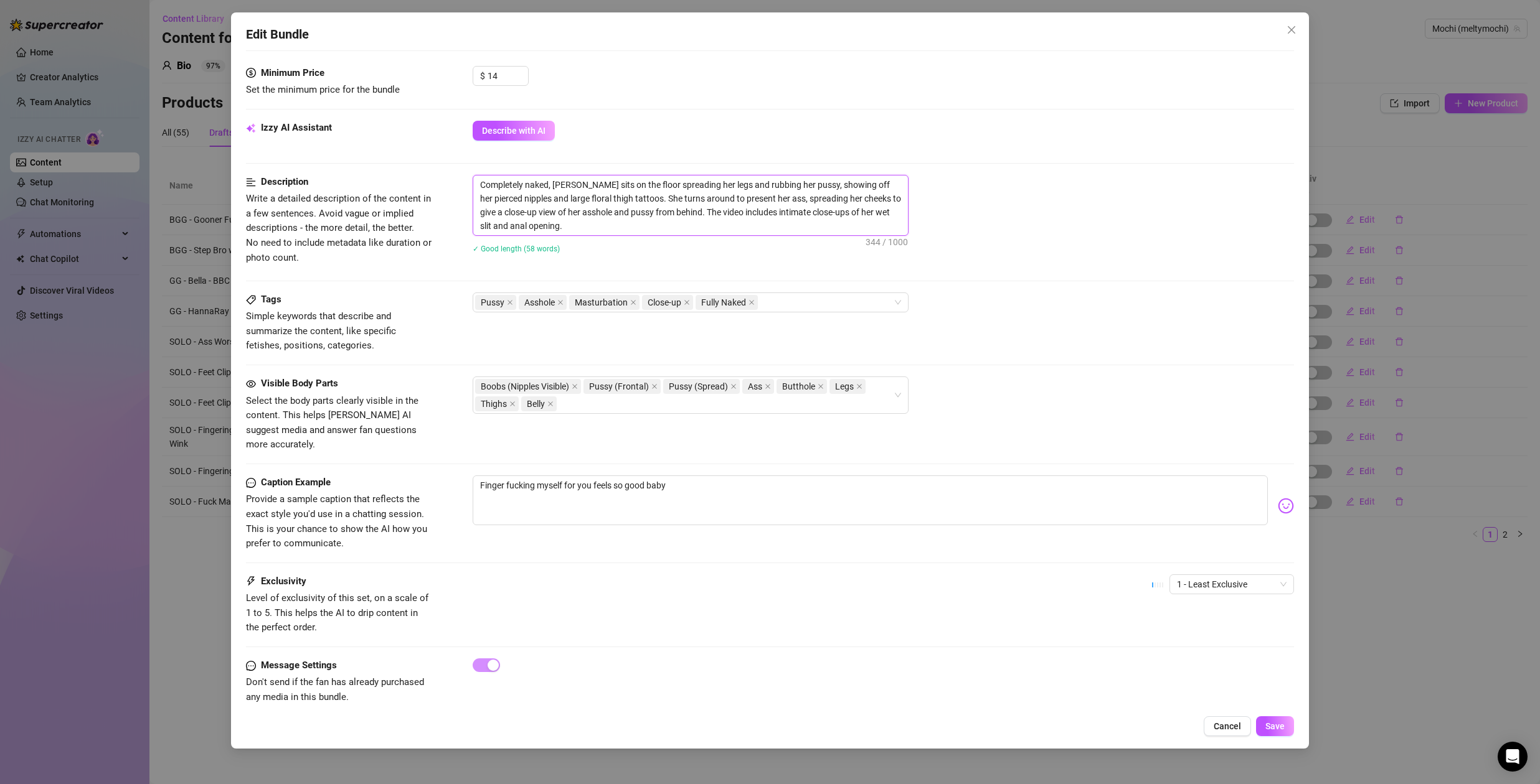
drag, startPoint x: 510, startPoint y: 227, endPoint x: 621, endPoint y: 234, distance: 111.2
click at [620, 234] on textarea "Completely naked, Meltymochi sits on the floor spreading her legs and rubbing h…" at bounding box center [690, 205] width 435 height 60
click at [784, 185] on textarea "Completely naked, Meltymochi sits on the floor spreading her legs and rubbing h…" at bounding box center [690, 205] width 435 height 60
drag, startPoint x: 634, startPoint y: 228, endPoint x: 480, endPoint y: 188, distance: 159.1
click at [480, 188] on textarea "Completely naked, Meltymochi sits on the floor spreading her legs and rubbing a…" at bounding box center [690, 205] width 435 height 60
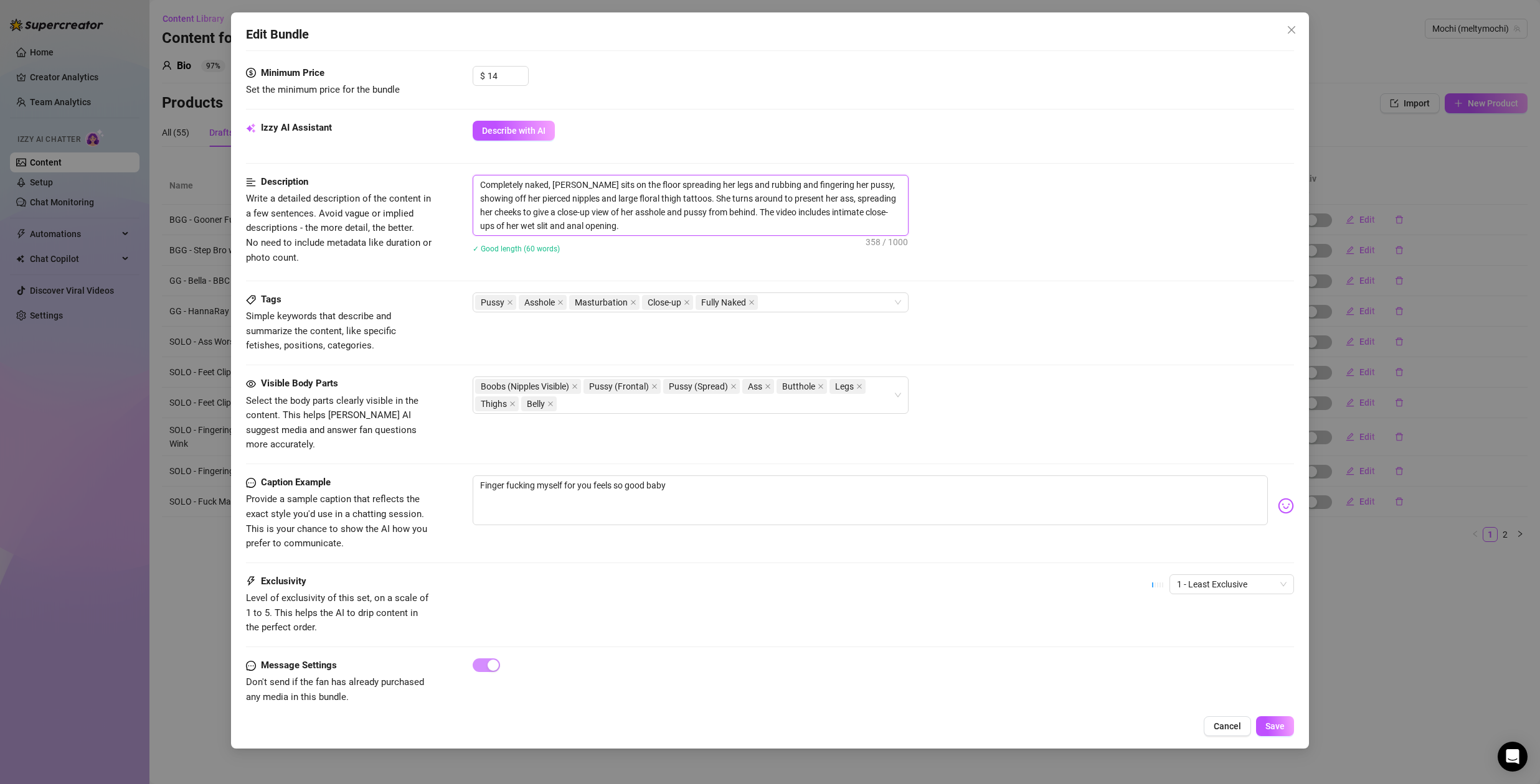
click at [576, 202] on textarea "Completely naked, Meltymochi sits on the floor spreading her legs and rubbing a…" at bounding box center [690, 205] width 435 height 60
paste textarea "I spread out completely naked on the floor, my legs wide open as I slipped my f…"
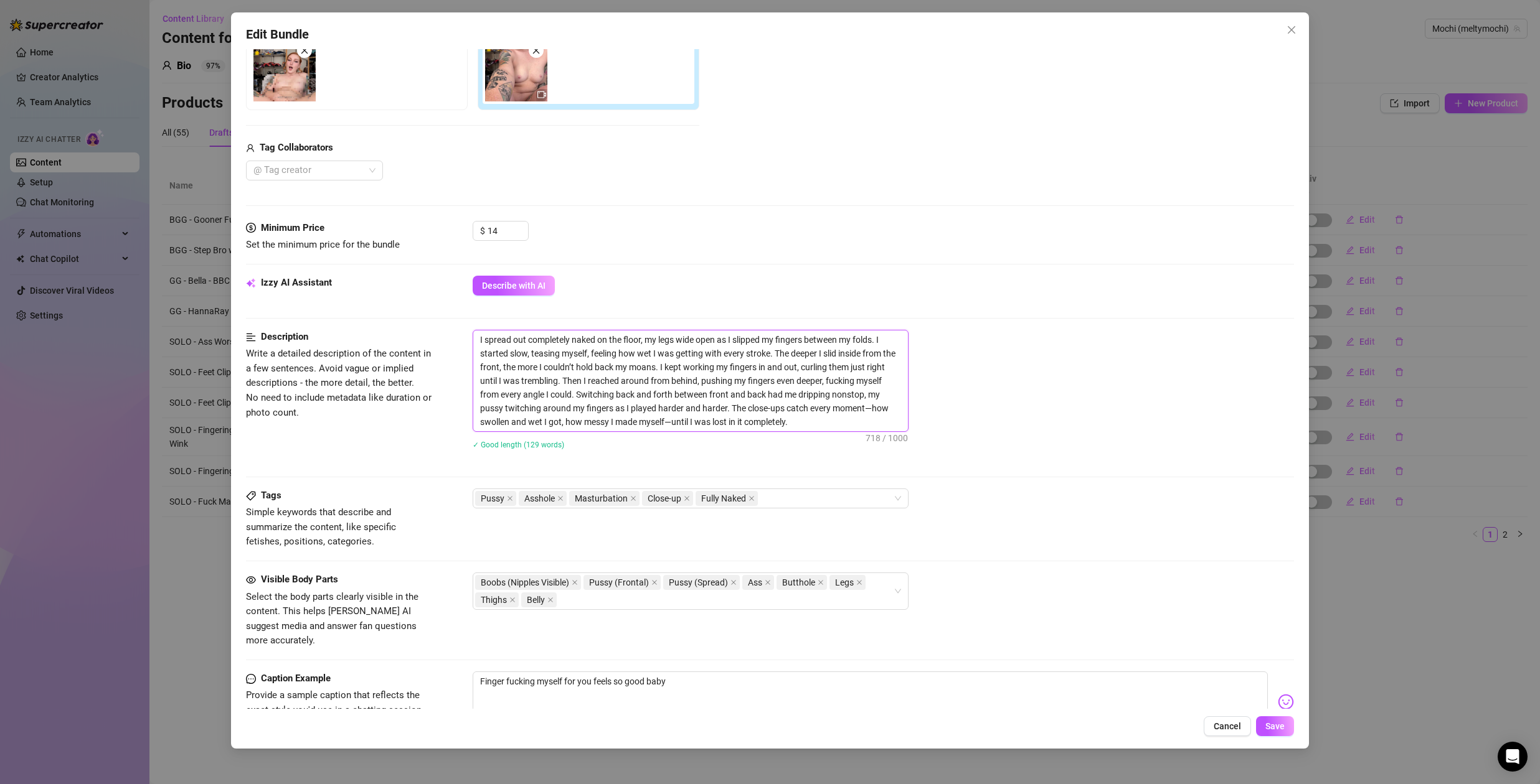
scroll to position [135, 0]
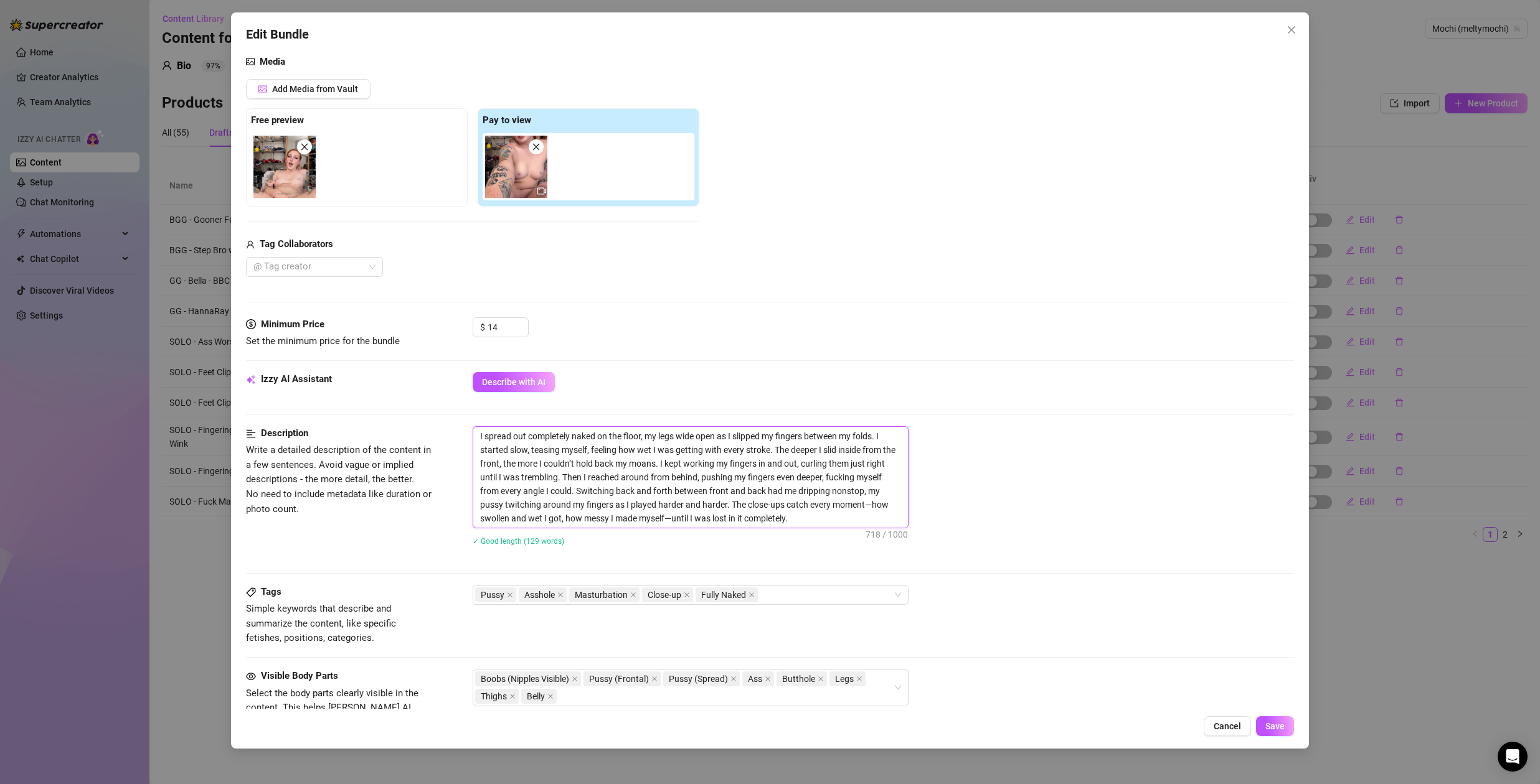
click at [673, 522] on textarea "I spread out completely naked on the floor, my legs wide open as I slipped my f…" at bounding box center [690, 476] width 435 height 100
click at [1034, 436] on div "I spread out completely naked on the floor, my legs wide open as I slipped my f…" at bounding box center [883, 477] width 821 height 102
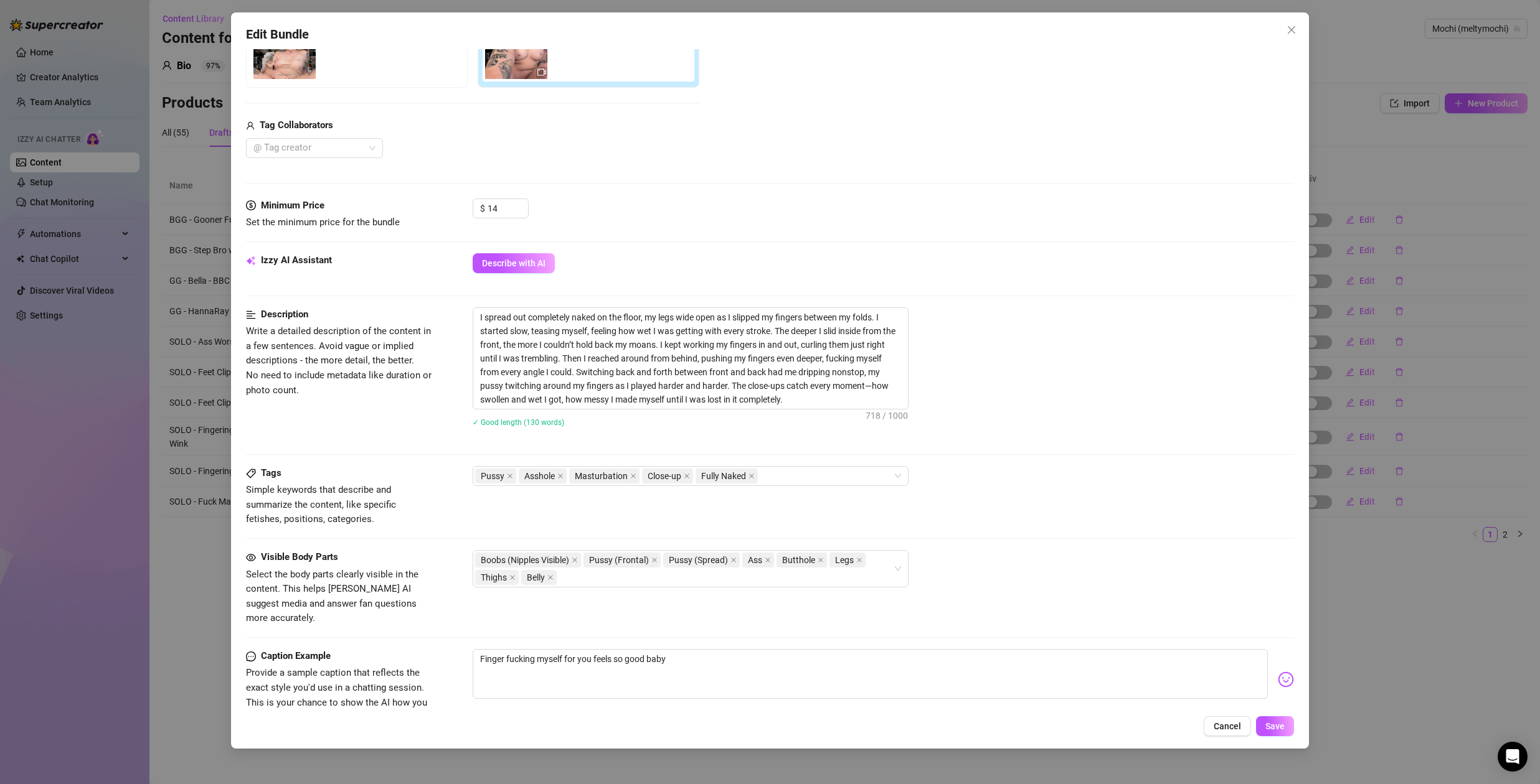
scroll to position [256, 0]
click at [562, 473] on icon "close" at bounding box center [560, 473] width 6 height 6
click at [636, 472] on icon "close" at bounding box center [636, 473] width 6 height 6
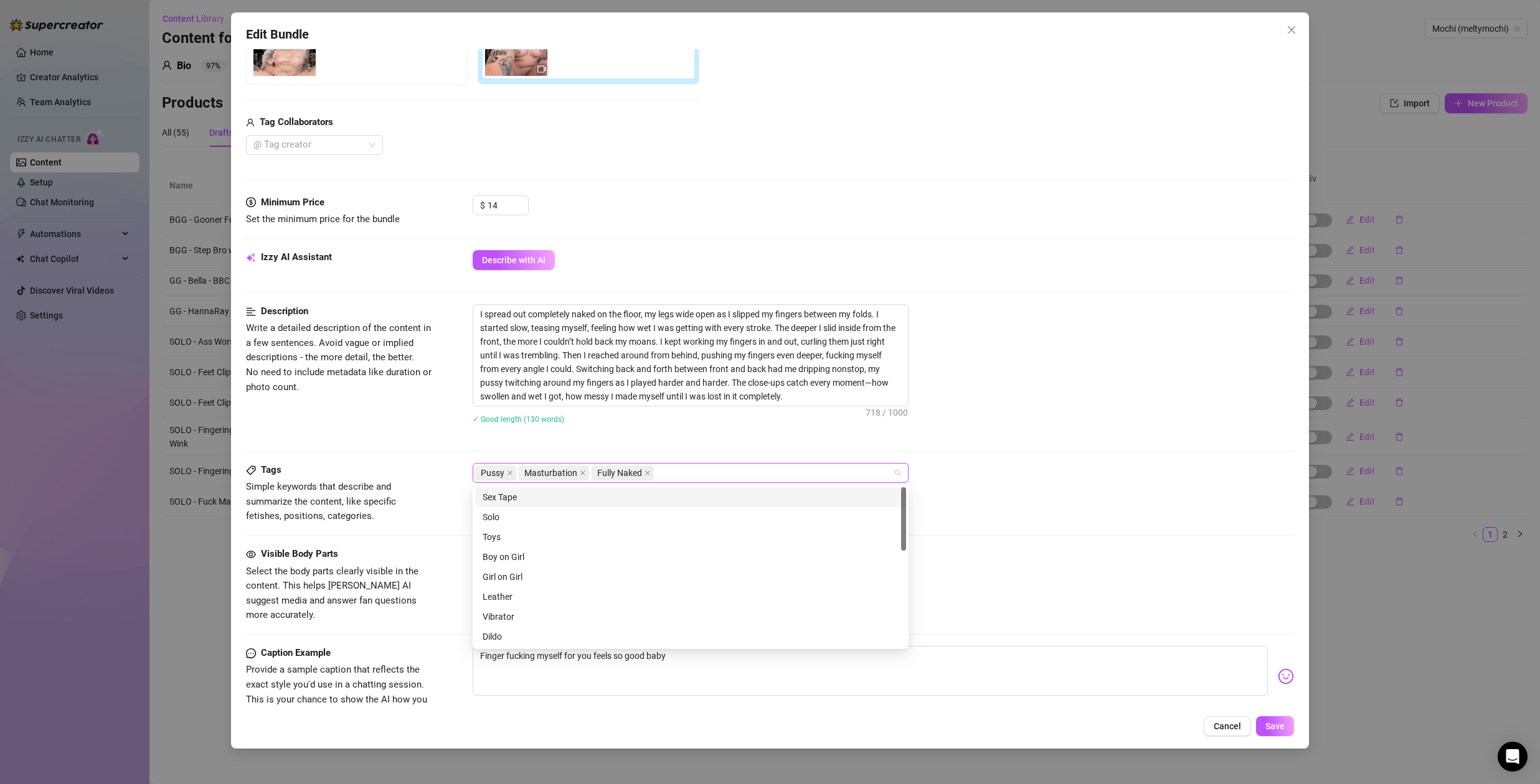
click at [700, 471] on div "Pussy Masturbation Fully Naked" at bounding box center [684, 473] width 418 height 17
click at [1029, 375] on div "I spread out completely naked on the floor, my legs wide open as I slipped my f…" at bounding box center [883, 355] width 821 height 102
click at [798, 475] on div "Pussy Masturbation Fully Naked Fingering Finger" at bounding box center [684, 473] width 418 height 17
click at [1017, 403] on div "I spread out completely naked on the floor, my legs wide open as I slipped my f…" at bounding box center [883, 355] width 821 height 102
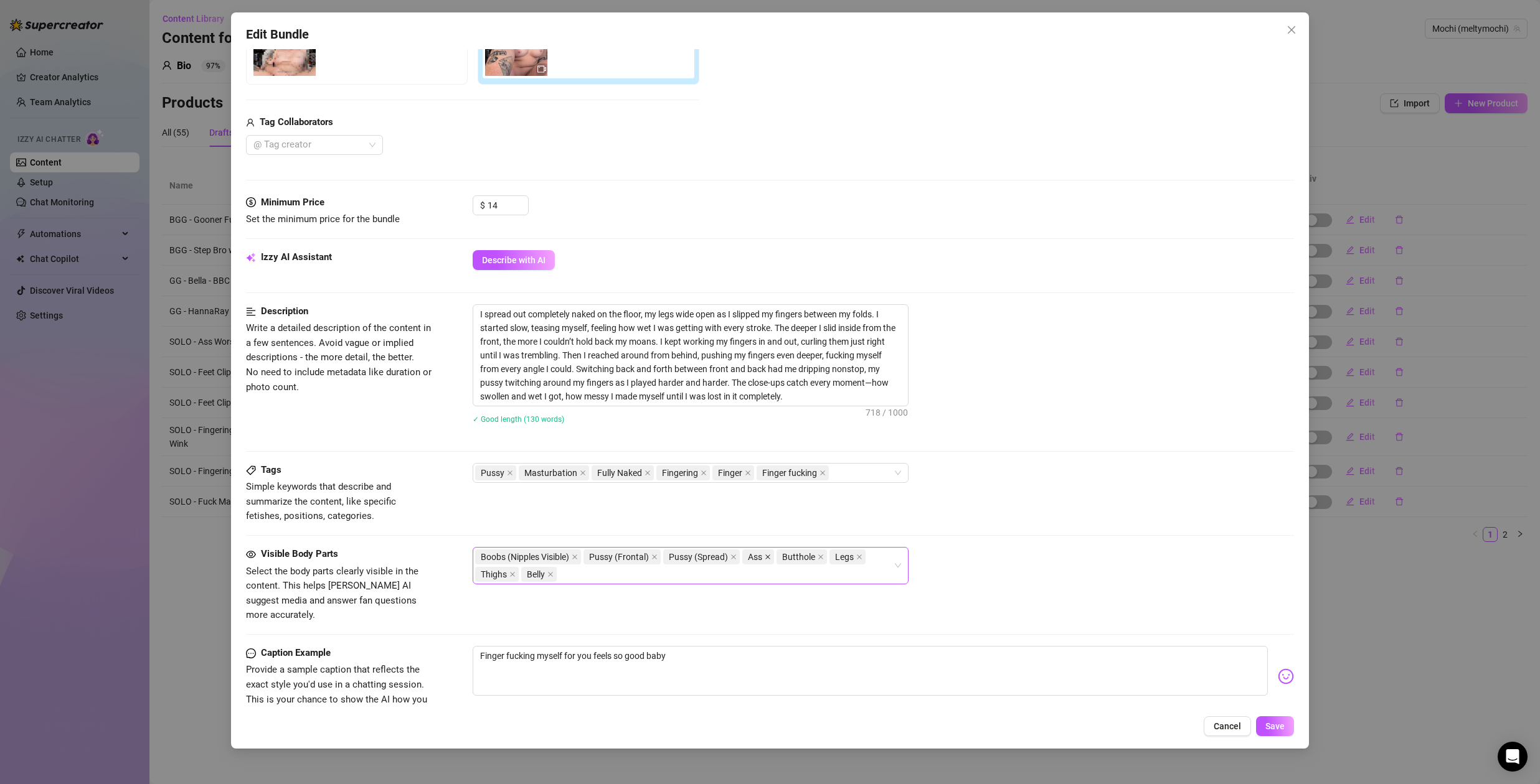
click at [770, 556] on icon "close" at bounding box center [768, 557] width 6 height 6
click at [784, 557] on icon "close" at bounding box center [787, 557] width 6 height 6
drag, startPoint x: 888, startPoint y: 557, endPoint x: 855, endPoint y: 582, distance: 41.4
click at [888, 557] on div "Boobs (Nipples Visible) Pussy (Frontal) Pussy (Spread) Legs Thighs Belly" at bounding box center [684, 557] width 418 height 17
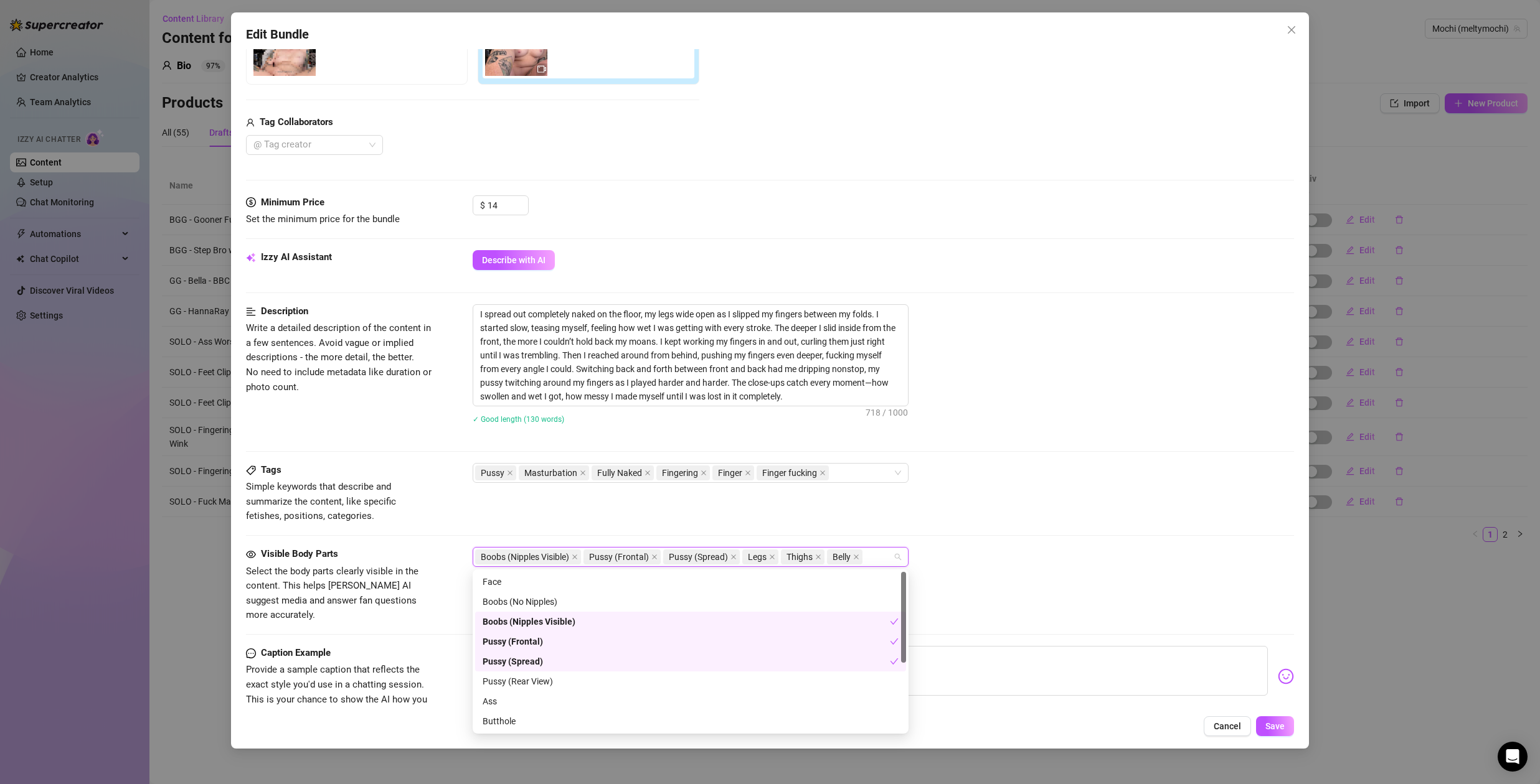
scroll to position [19, 0]
click at [559, 657] on div "Pussy (Rear View)" at bounding box center [690, 659] width 416 height 14
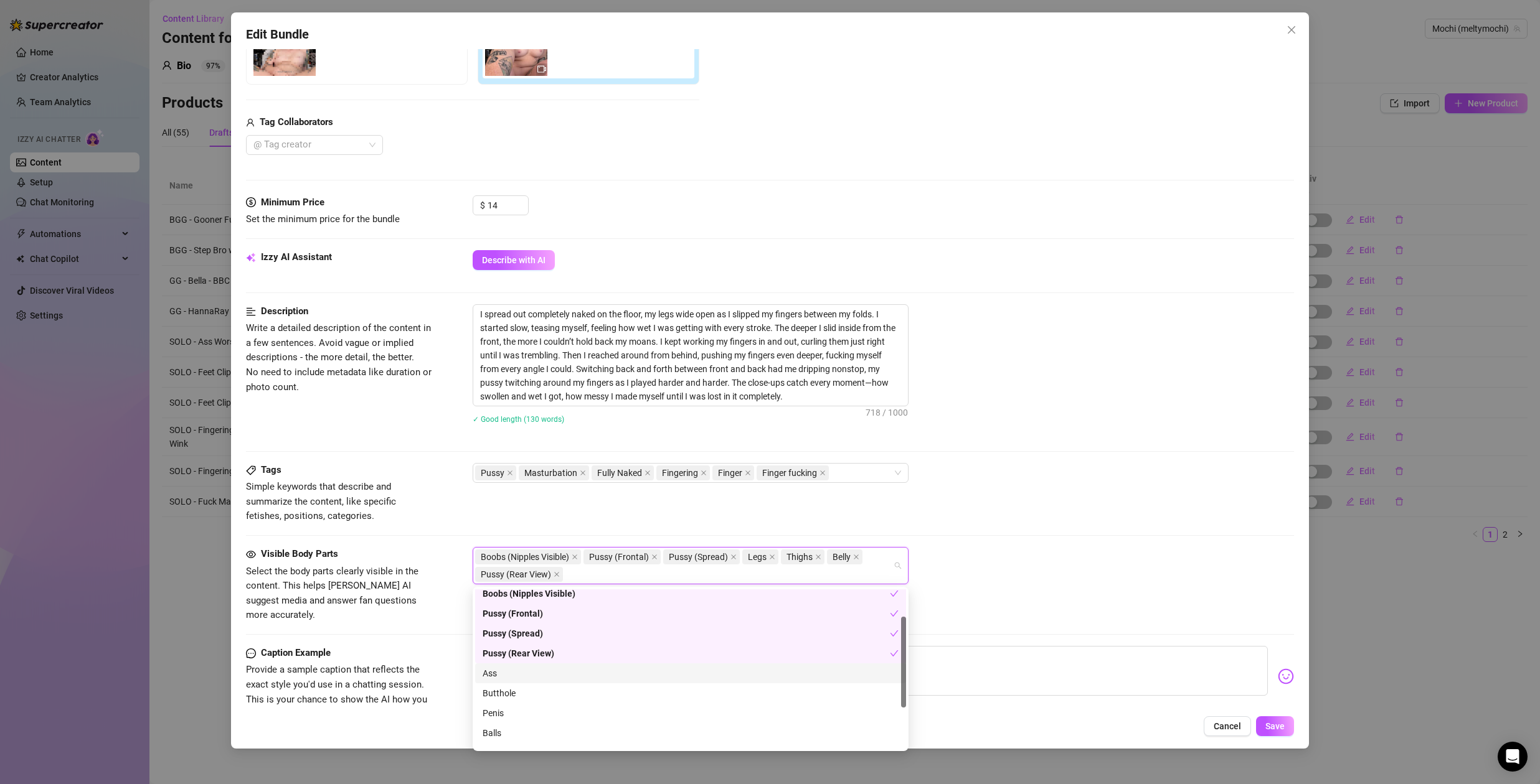
scroll to position [119, 0]
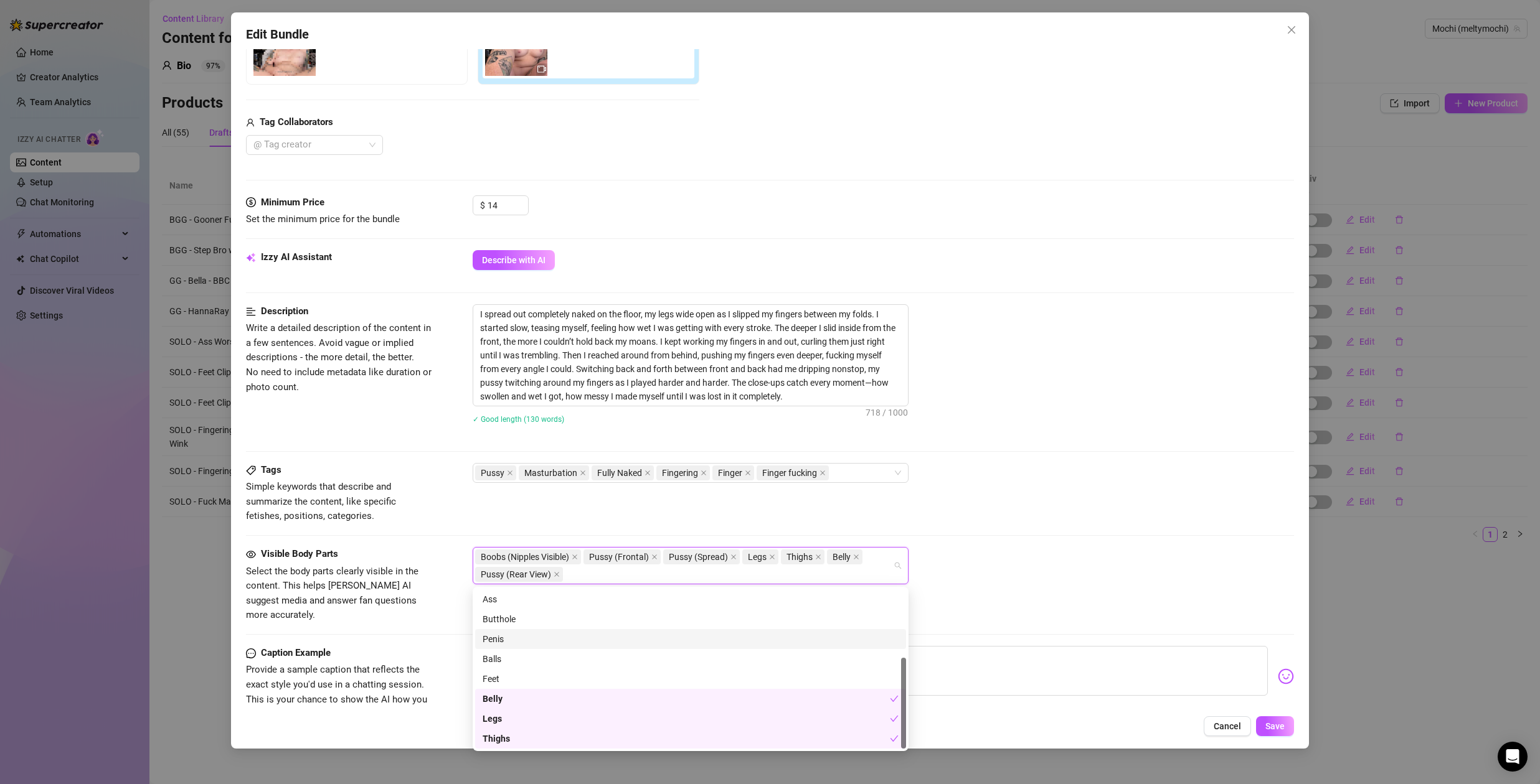
click at [1158, 488] on div "Tags Simple keywords that describe and summarize the content, like specific fet…" at bounding box center [770, 494] width 1048 height 61
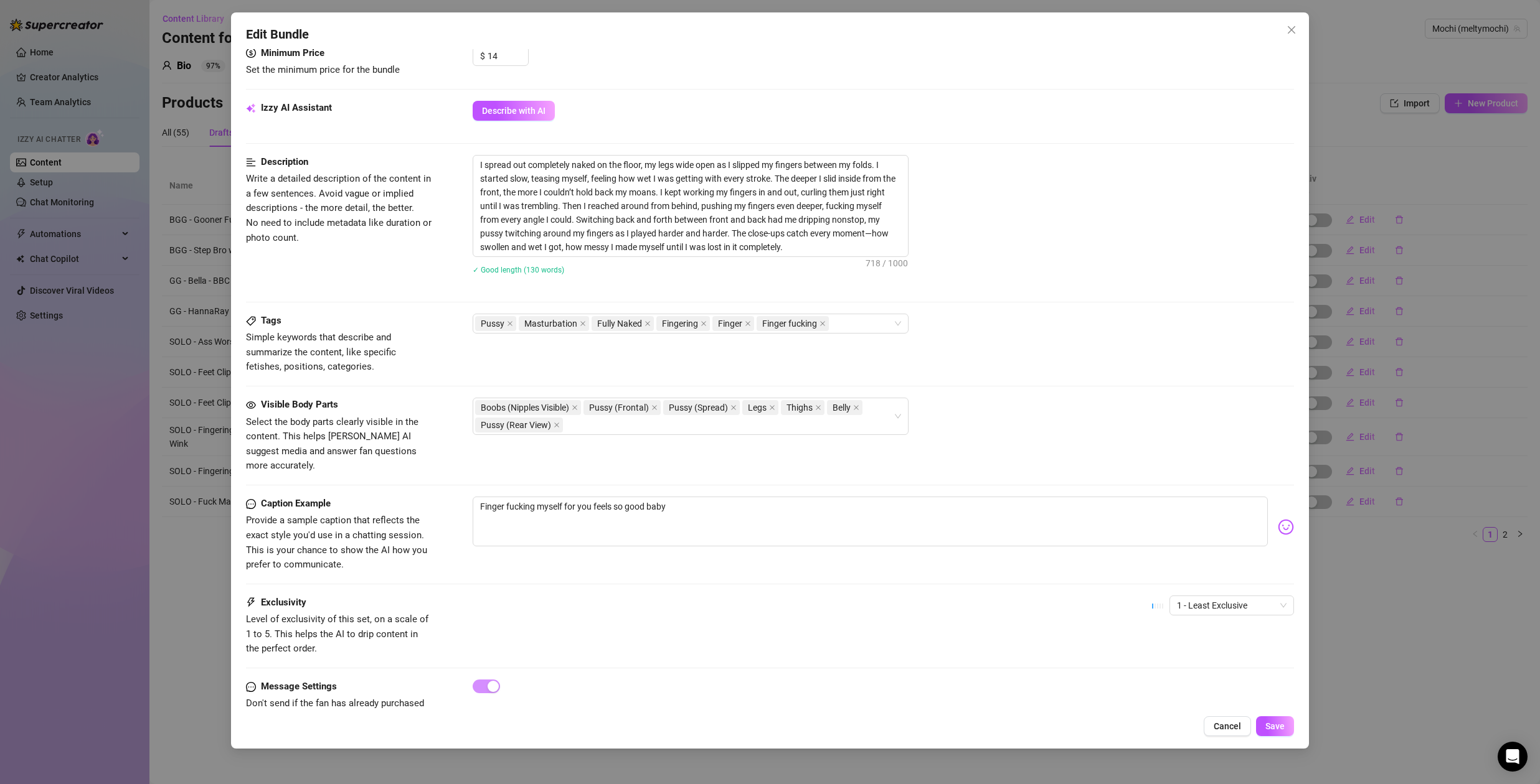
scroll to position [431, 0]
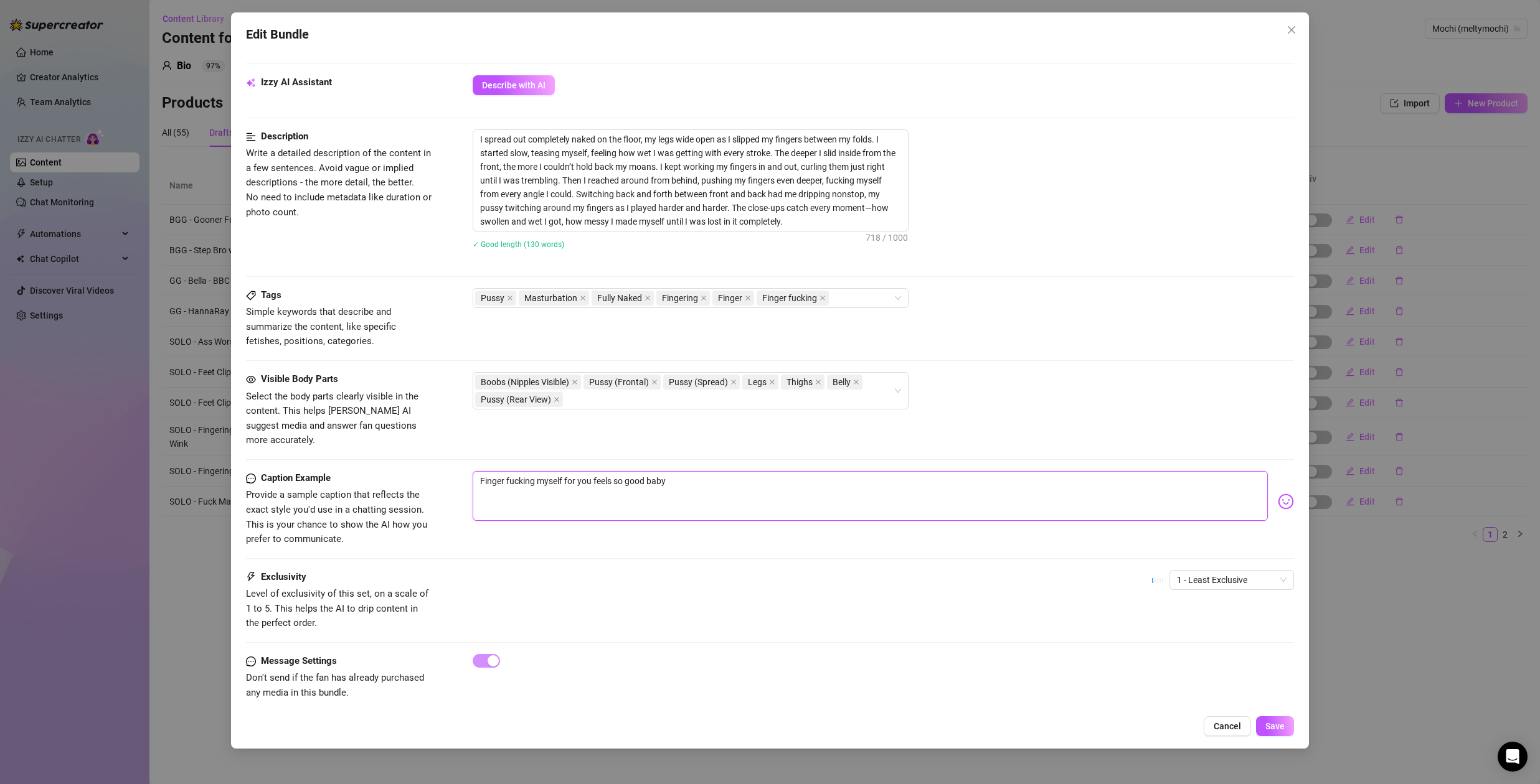
click at [684, 471] on textarea "Finger fucking myself for you feels so good baby" at bounding box center [870, 496] width 795 height 50
click at [1185, 571] on span "1 - Least Exclusive" at bounding box center [1232, 580] width 110 height 19
click at [1204, 613] on div "2" at bounding box center [1222, 610] width 104 height 14
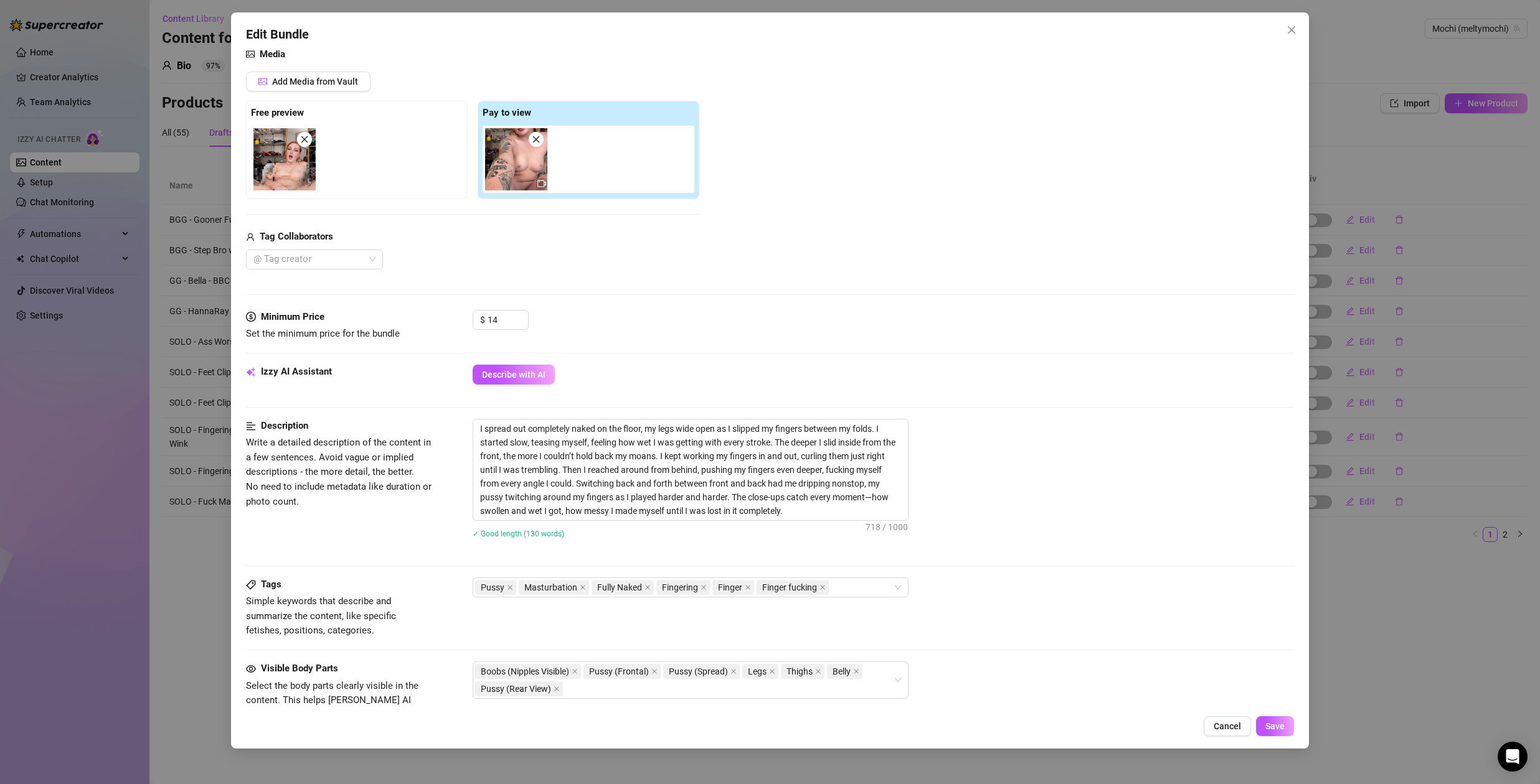
scroll to position [5, 0]
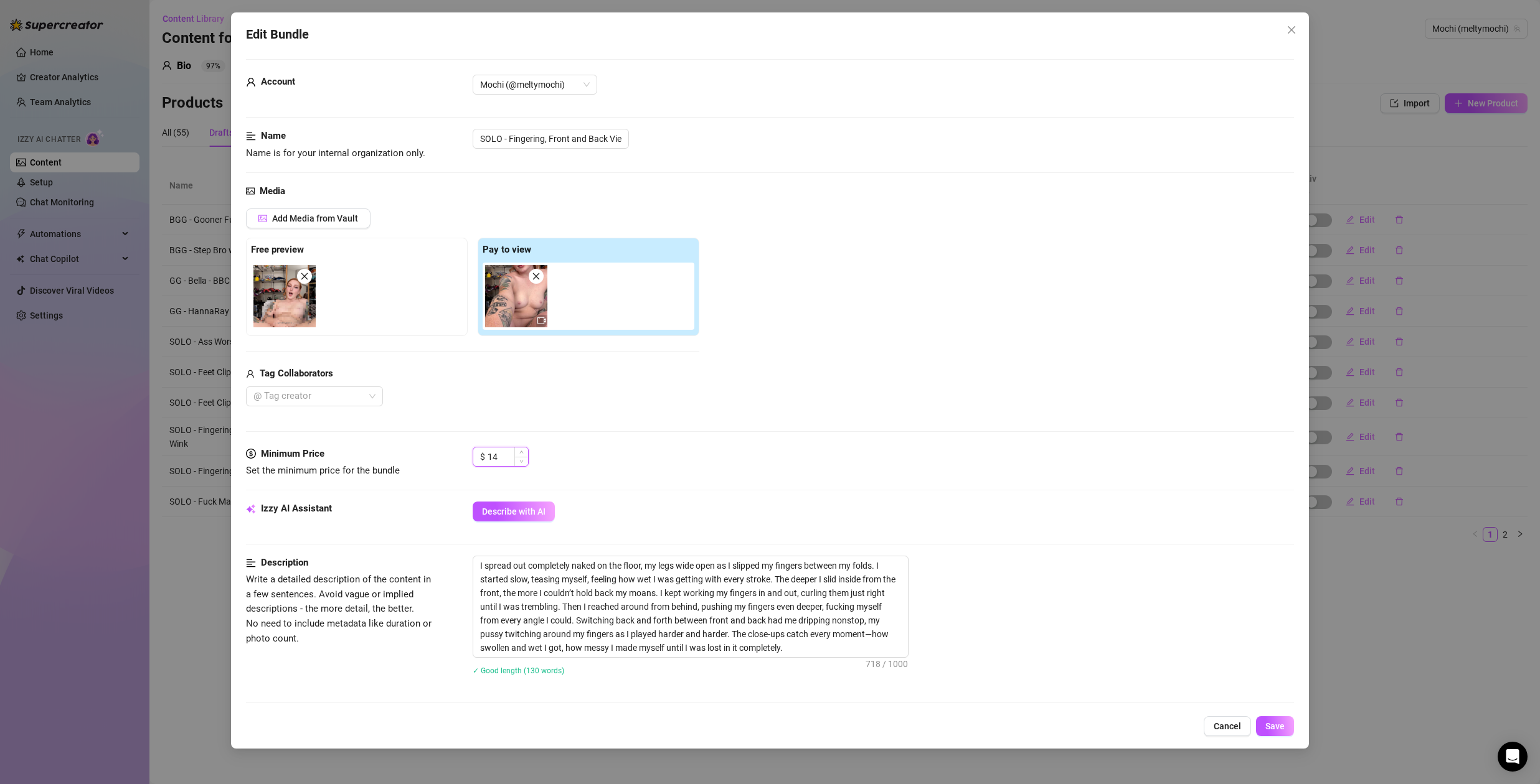
click at [502, 459] on input "14" at bounding box center [508, 457] width 41 height 19
click at [1076, 413] on div "Media Add Media from Vault Free preview Pay to view Tag Collaborators @ Tag cre…" at bounding box center [770, 315] width 1048 height 262
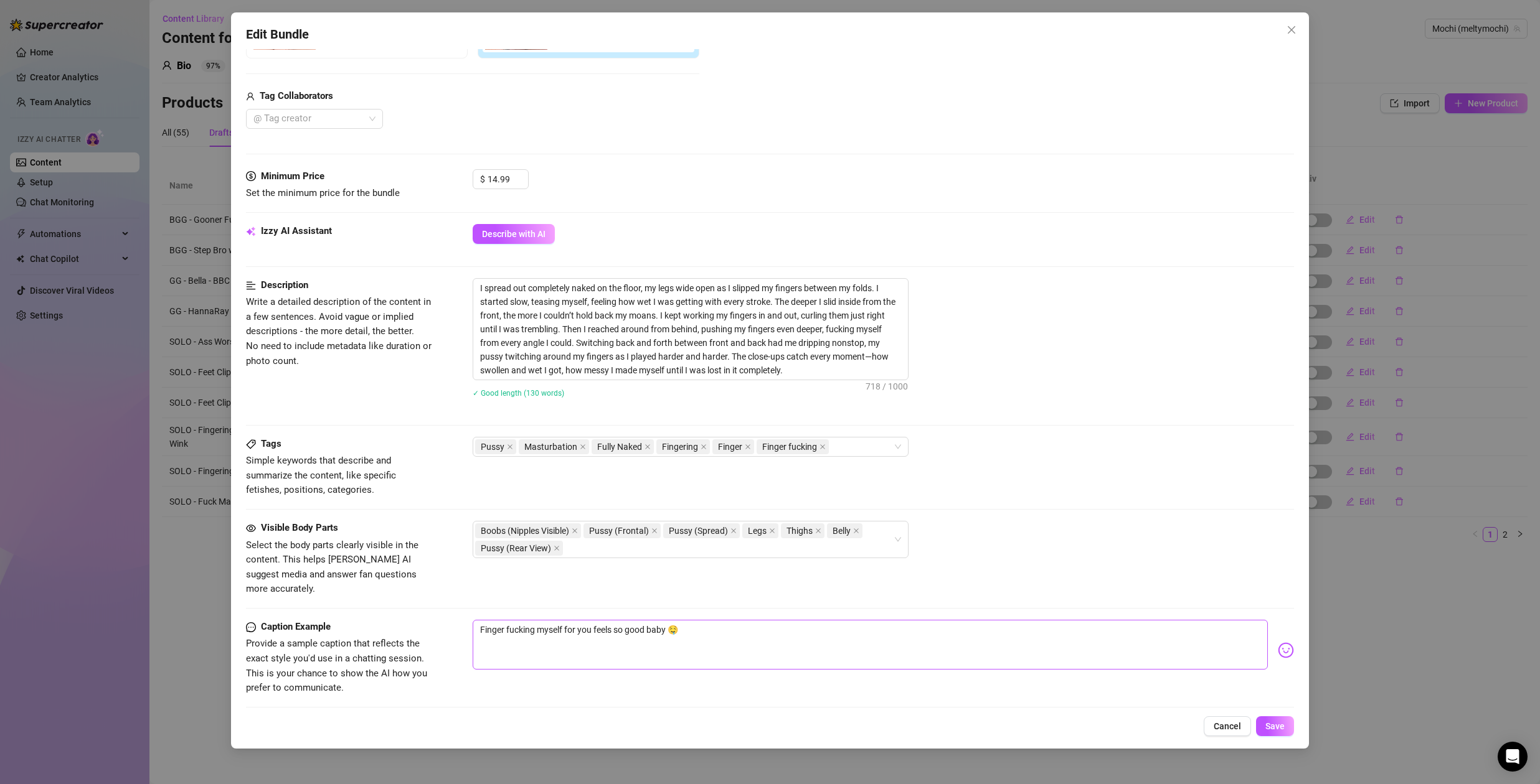
scroll to position [431, 0]
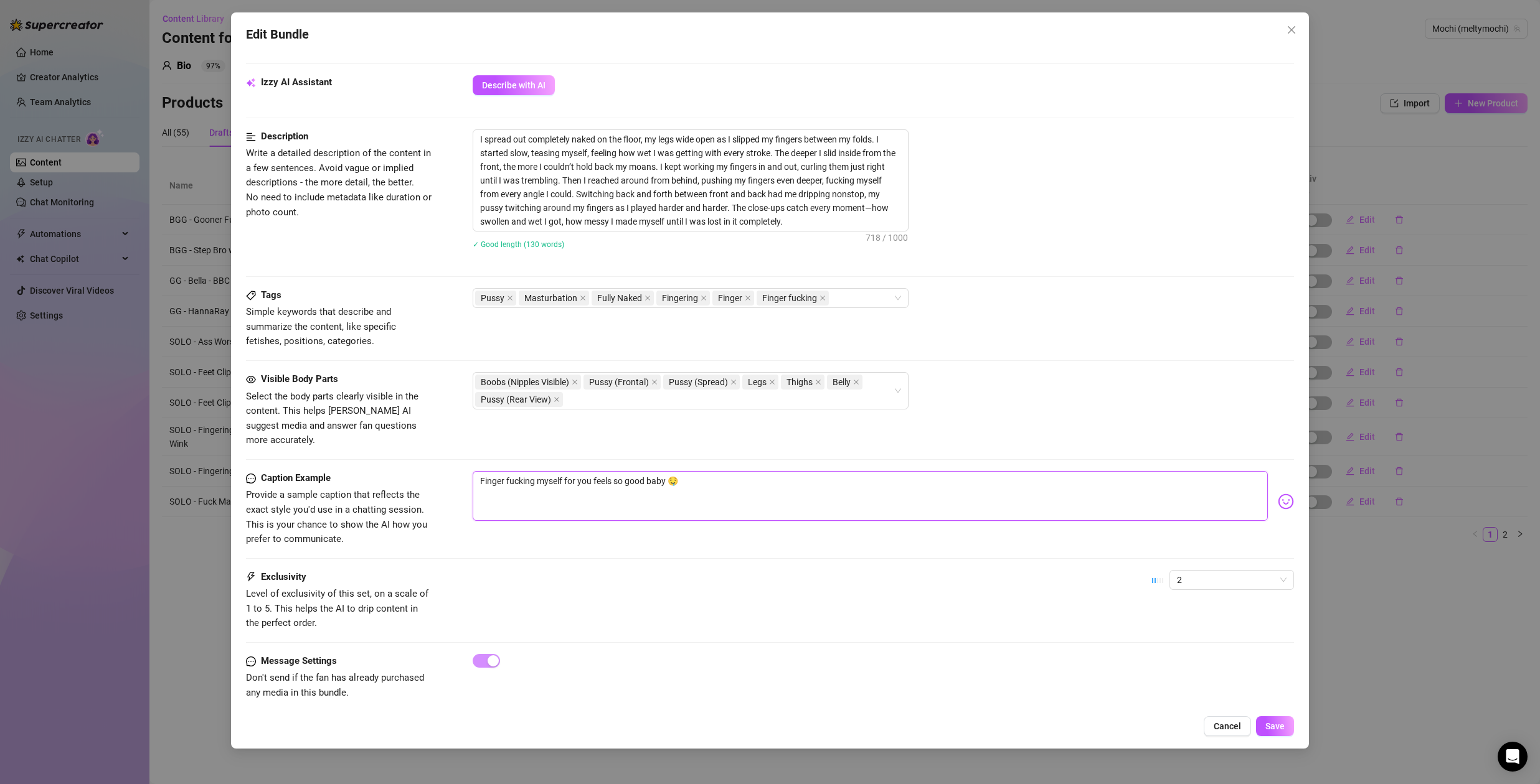
click at [720, 471] on textarea "Finger fucking myself for you feels so good baby 🤤" at bounding box center [870, 496] width 795 height 50
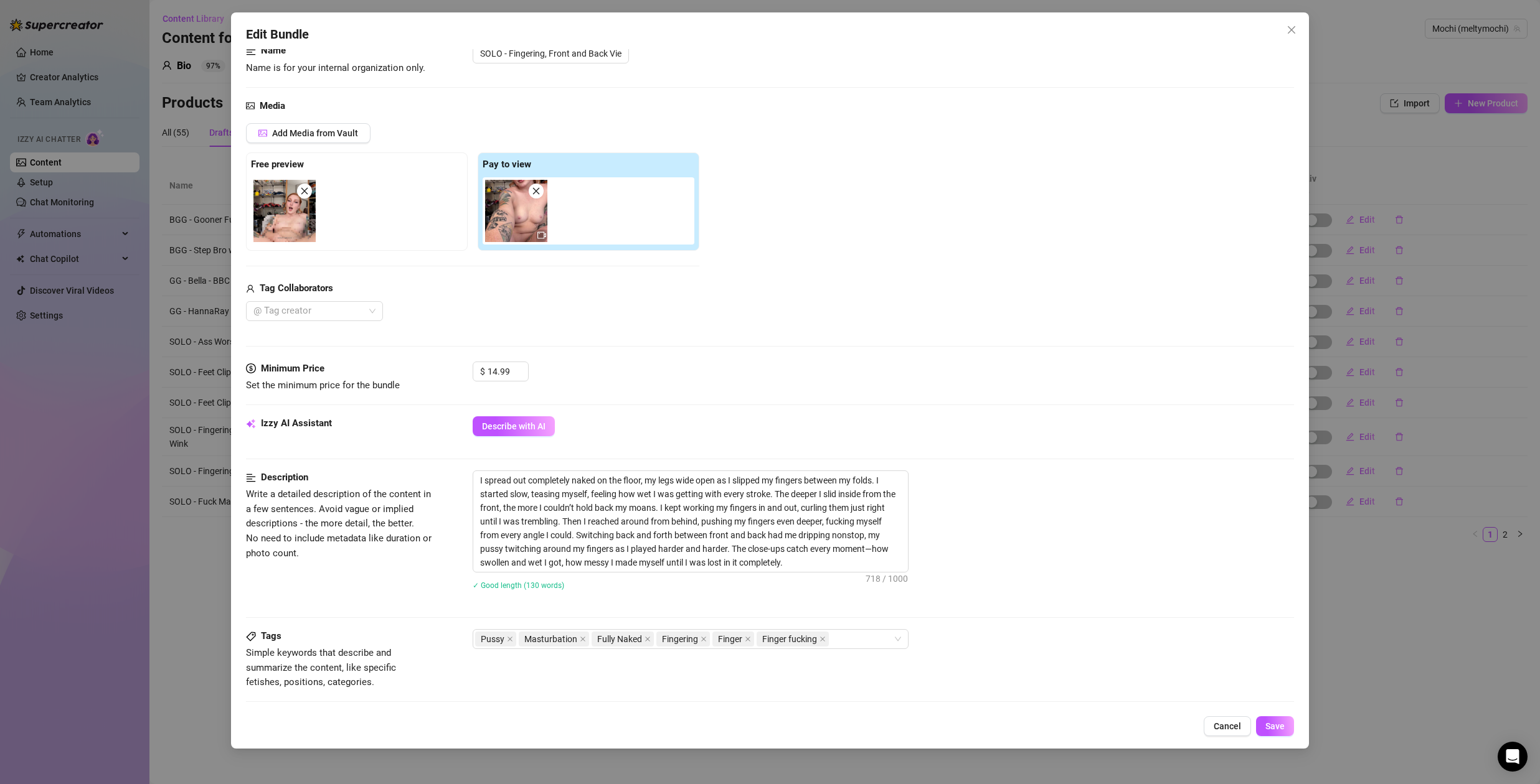
scroll to position [0, 0]
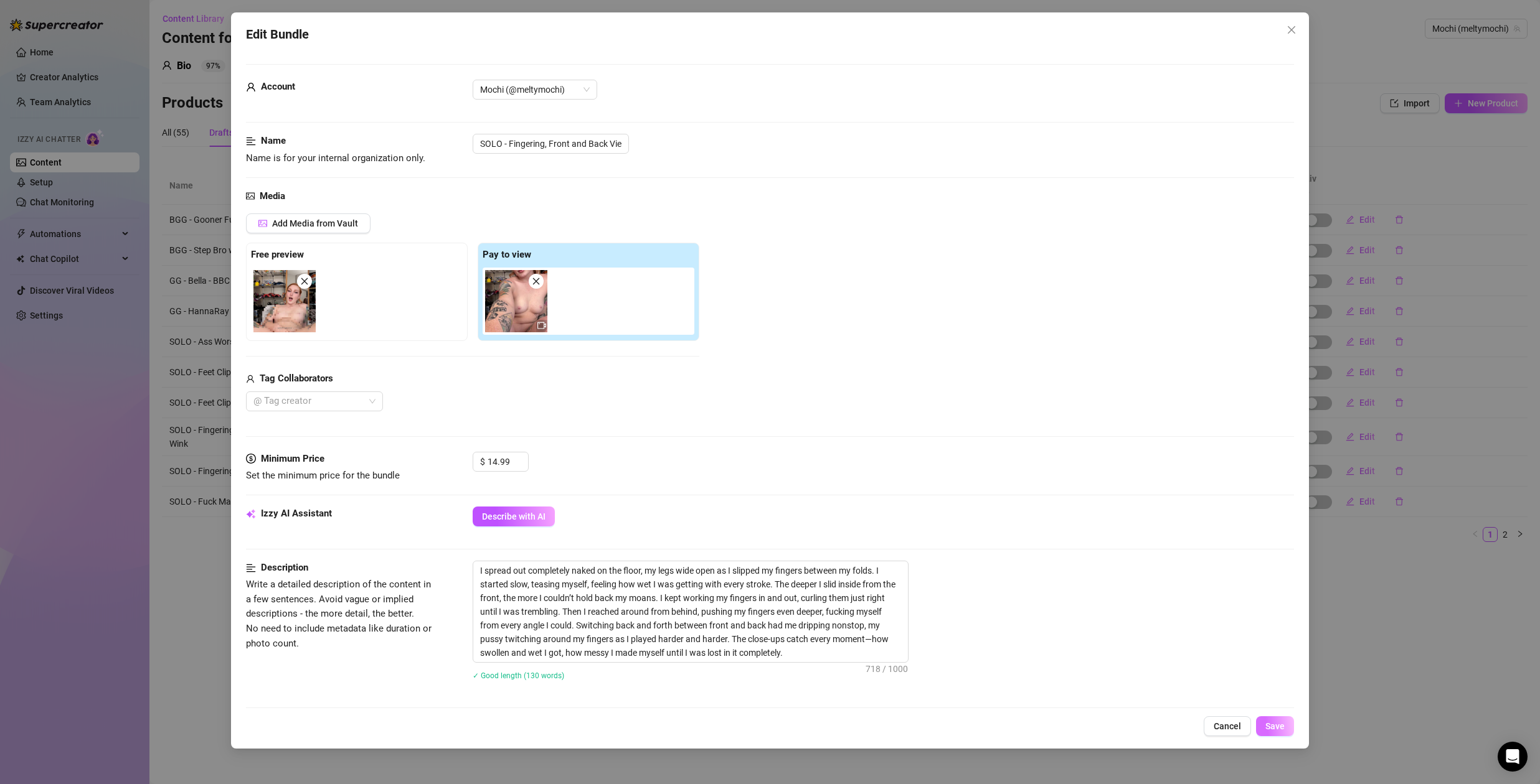
click at [1283, 729] on span "Save" at bounding box center [1274, 726] width 19 height 10
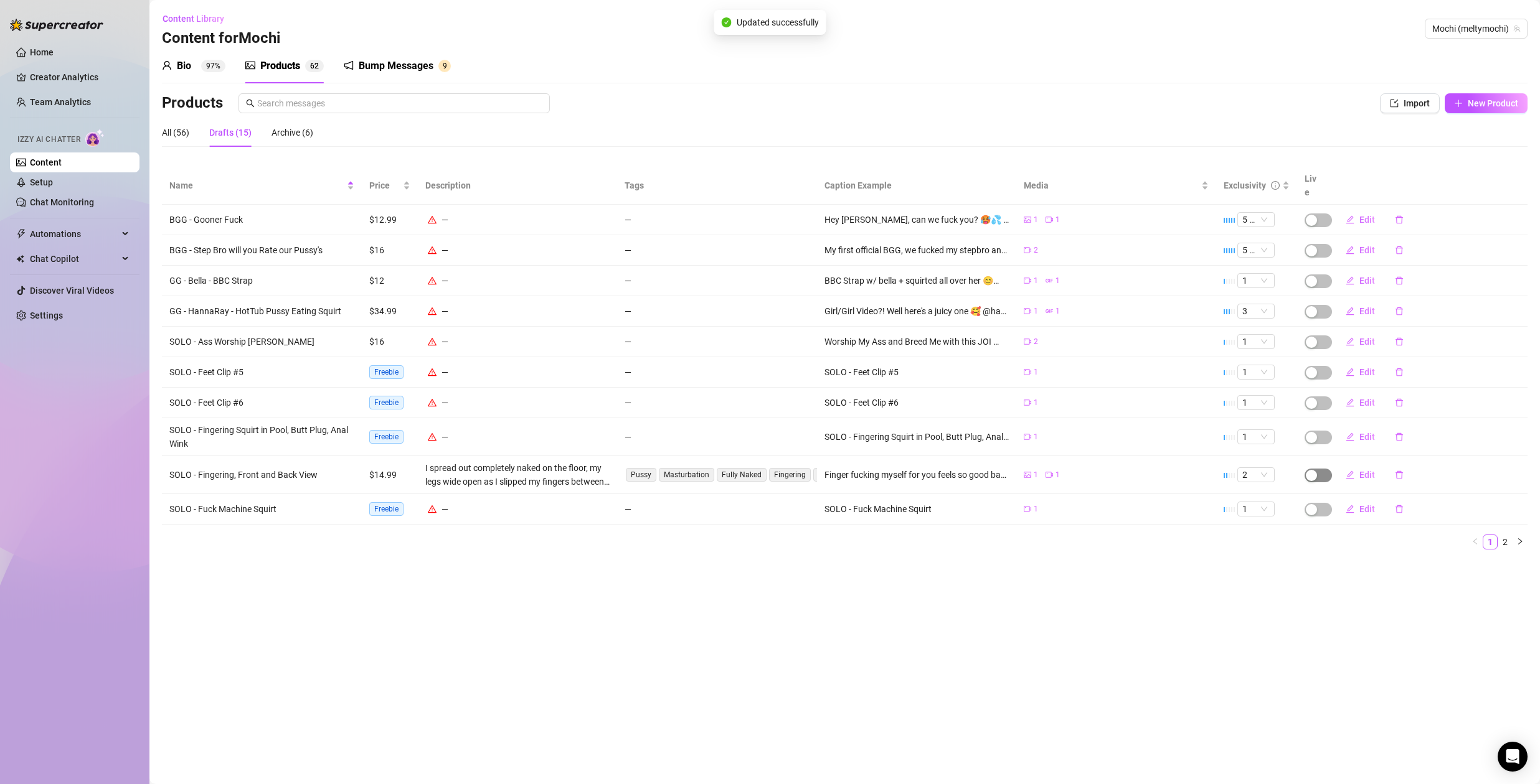
click at [1320, 469] on span "button" at bounding box center [1318, 476] width 27 height 14
click at [1406, 433] on span "OK" at bounding box center [1402, 431] width 12 height 10
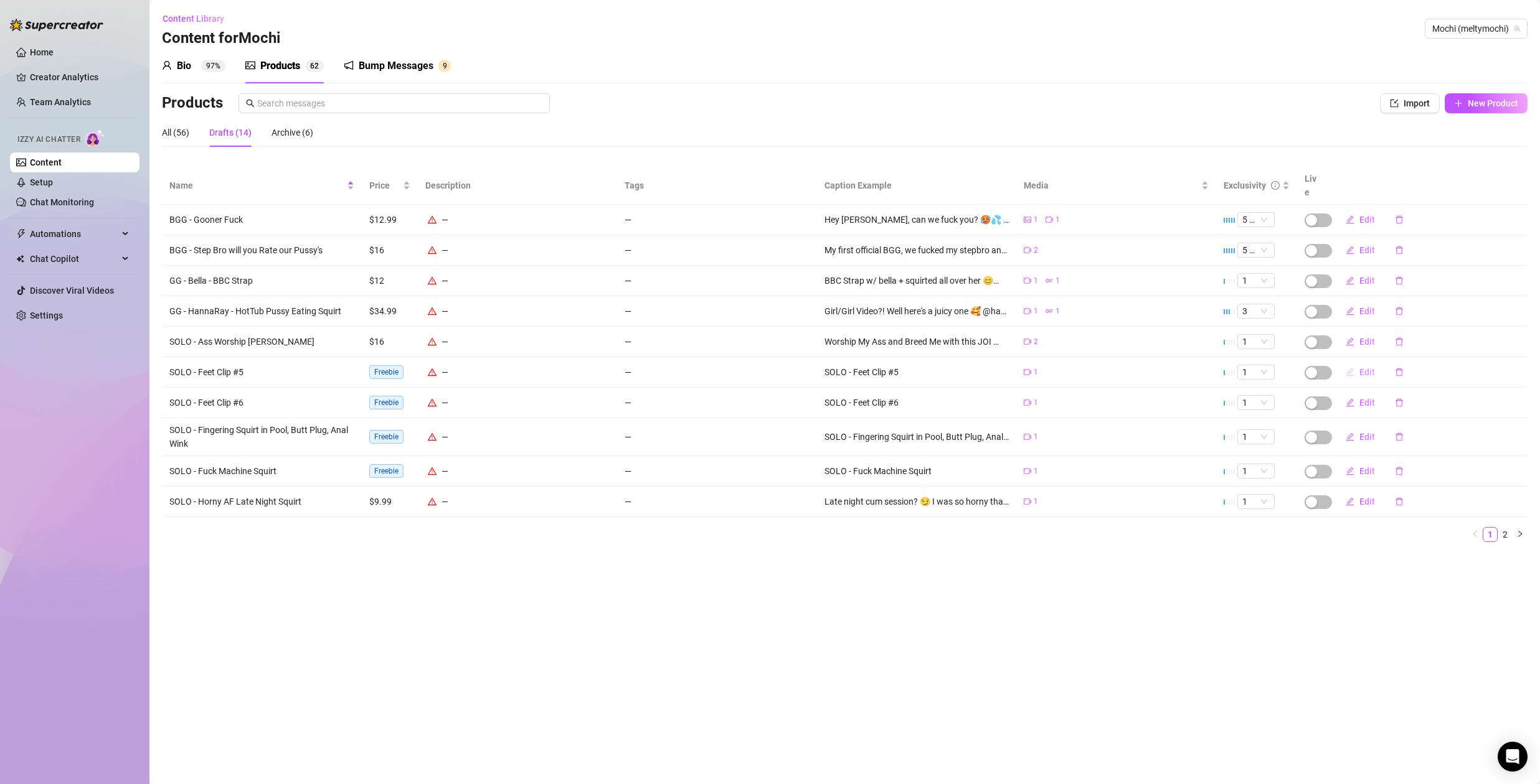
click at [1362, 367] on span "Edit" at bounding box center [1367, 372] width 16 height 10
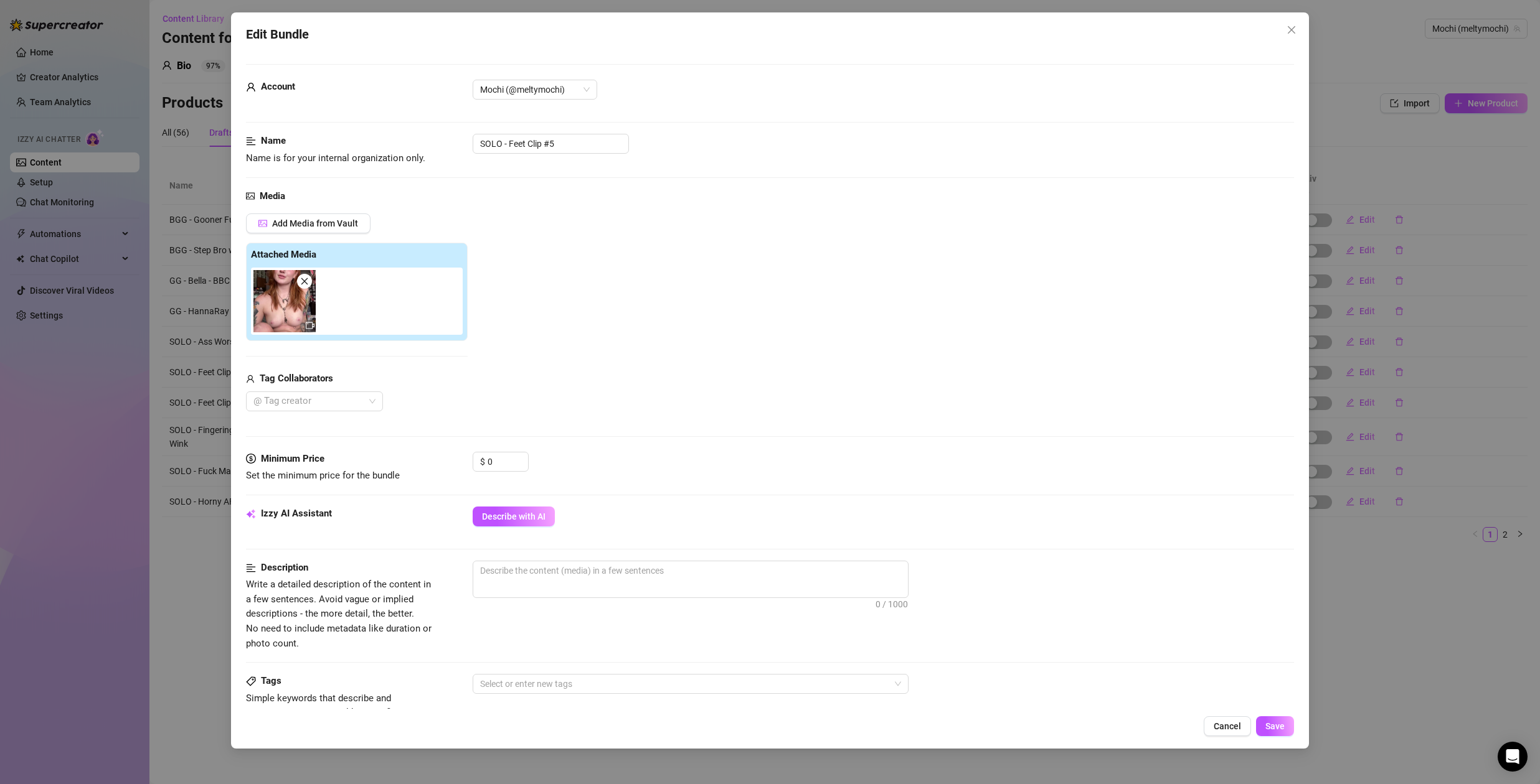
click at [1292, 30] on icon "close" at bounding box center [1291, 30] width 10 height 10
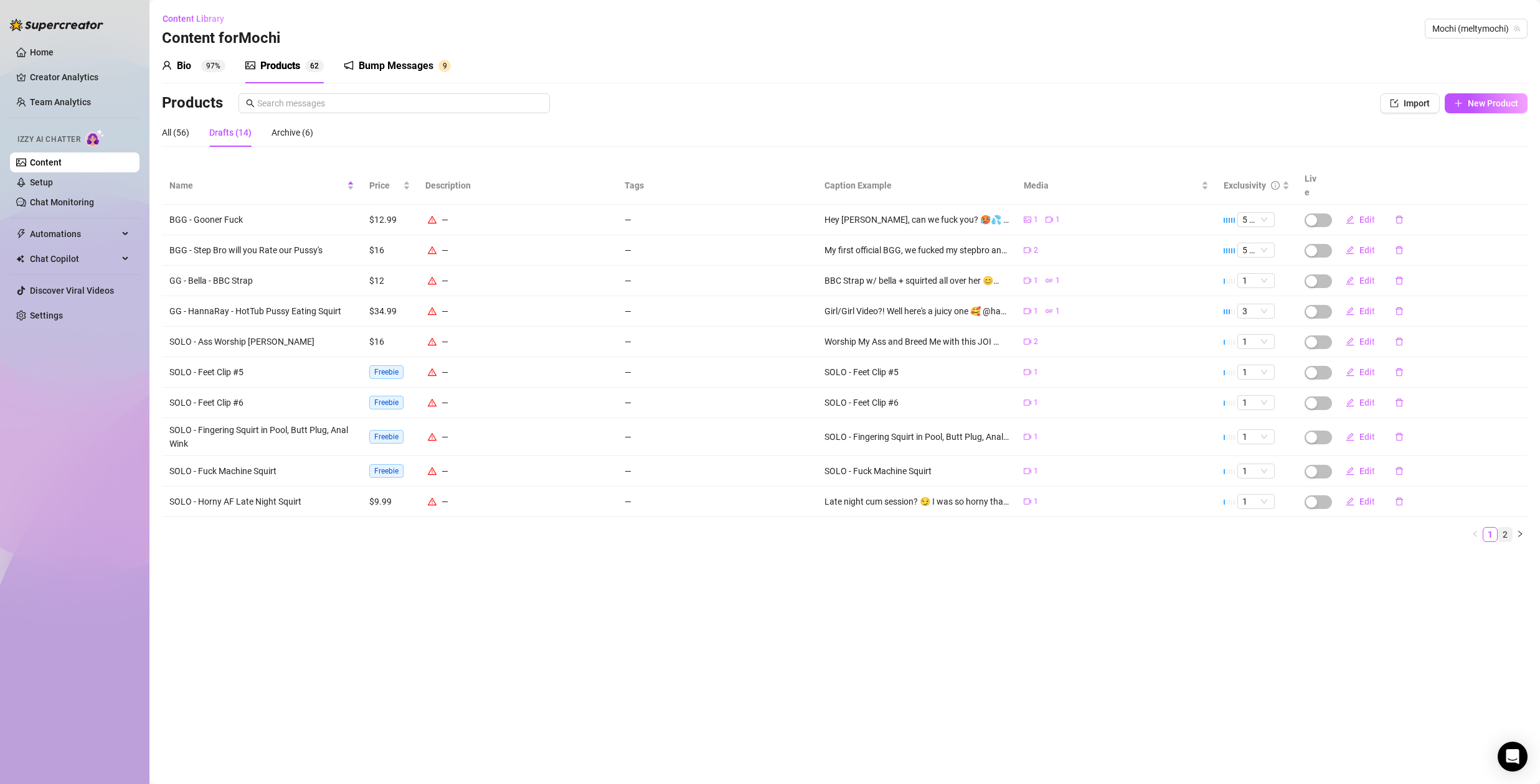
click at [1507, 528] on link "2" at bounding box center [1505, 535] width 14 height 14
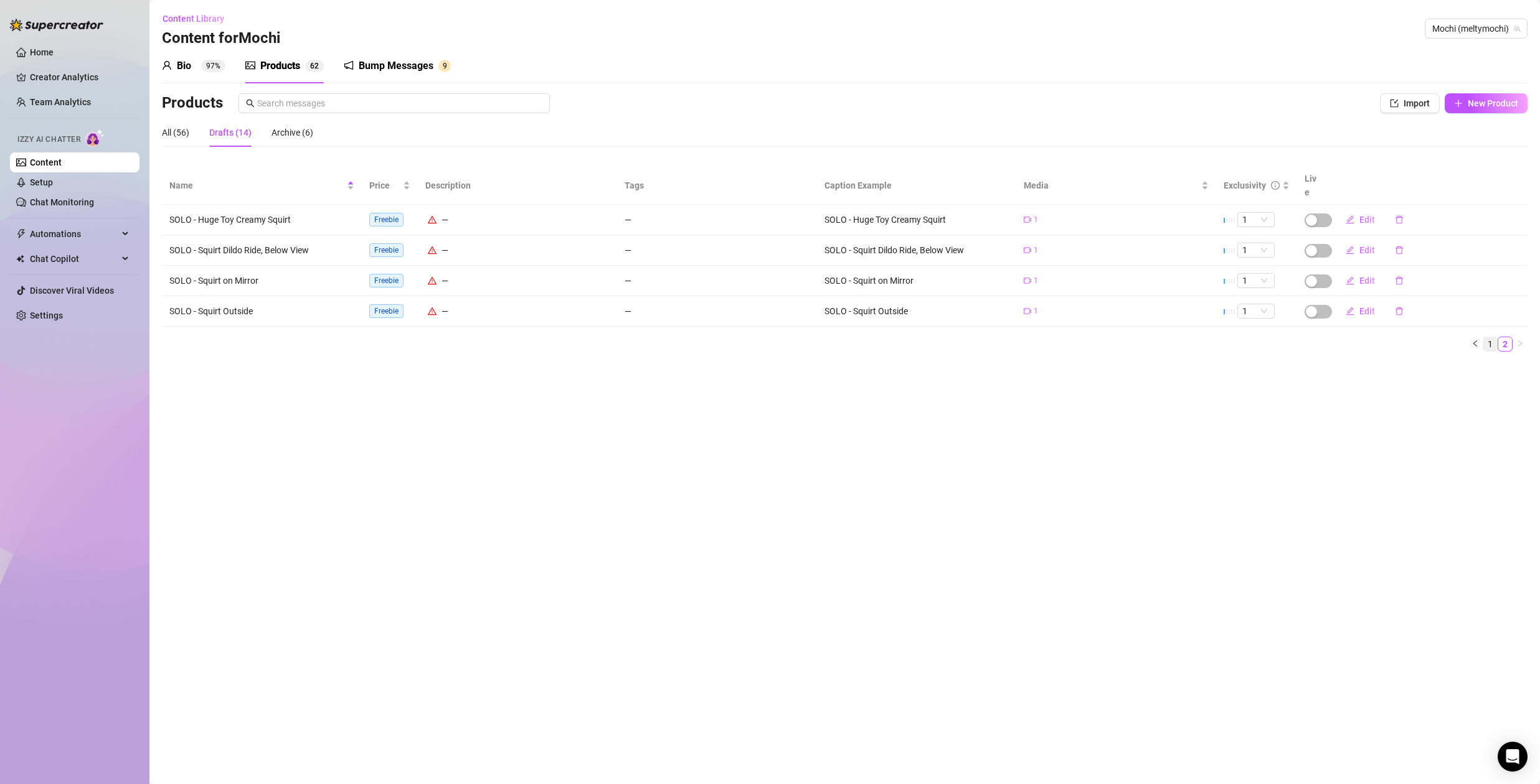
click at [1491, 337] on link "1" at bounding box center [1490, 344] width 14 height 14
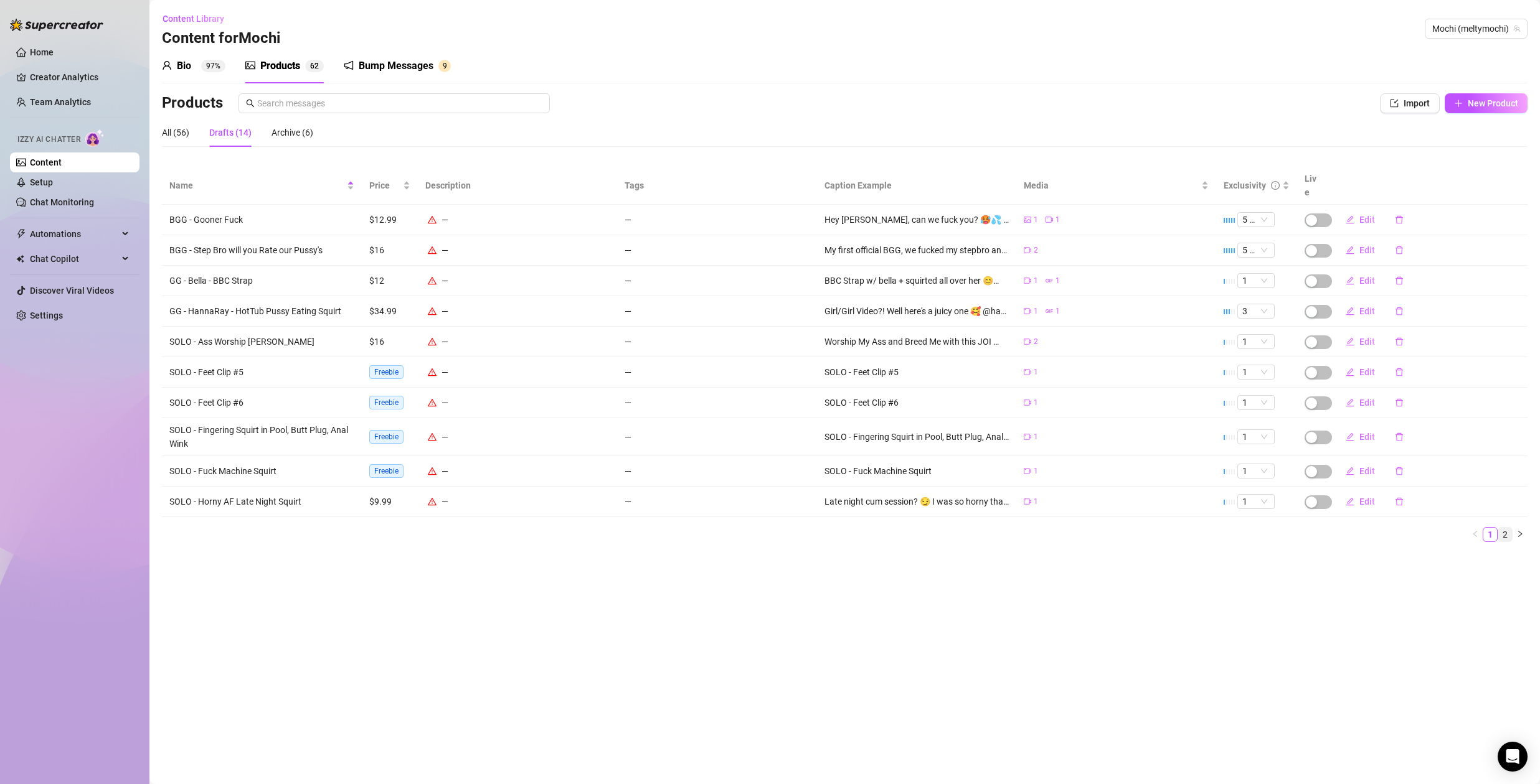
click at [1510, 528] on link "2" at bounding box center [1505, 535] width 14 height 14
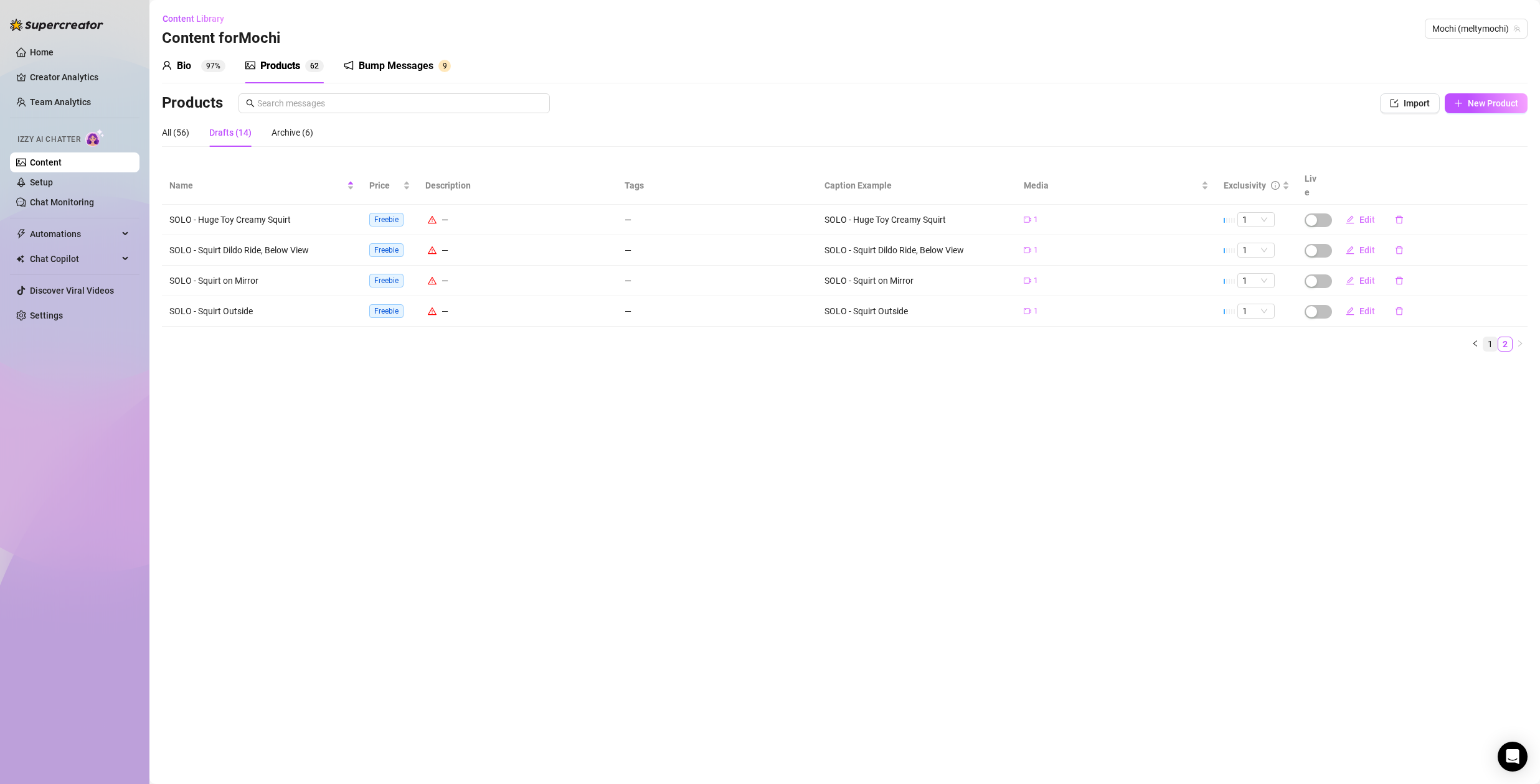
click at [1492, 337] on link "1" at bounding box center [1490, 344] width 14 height 14
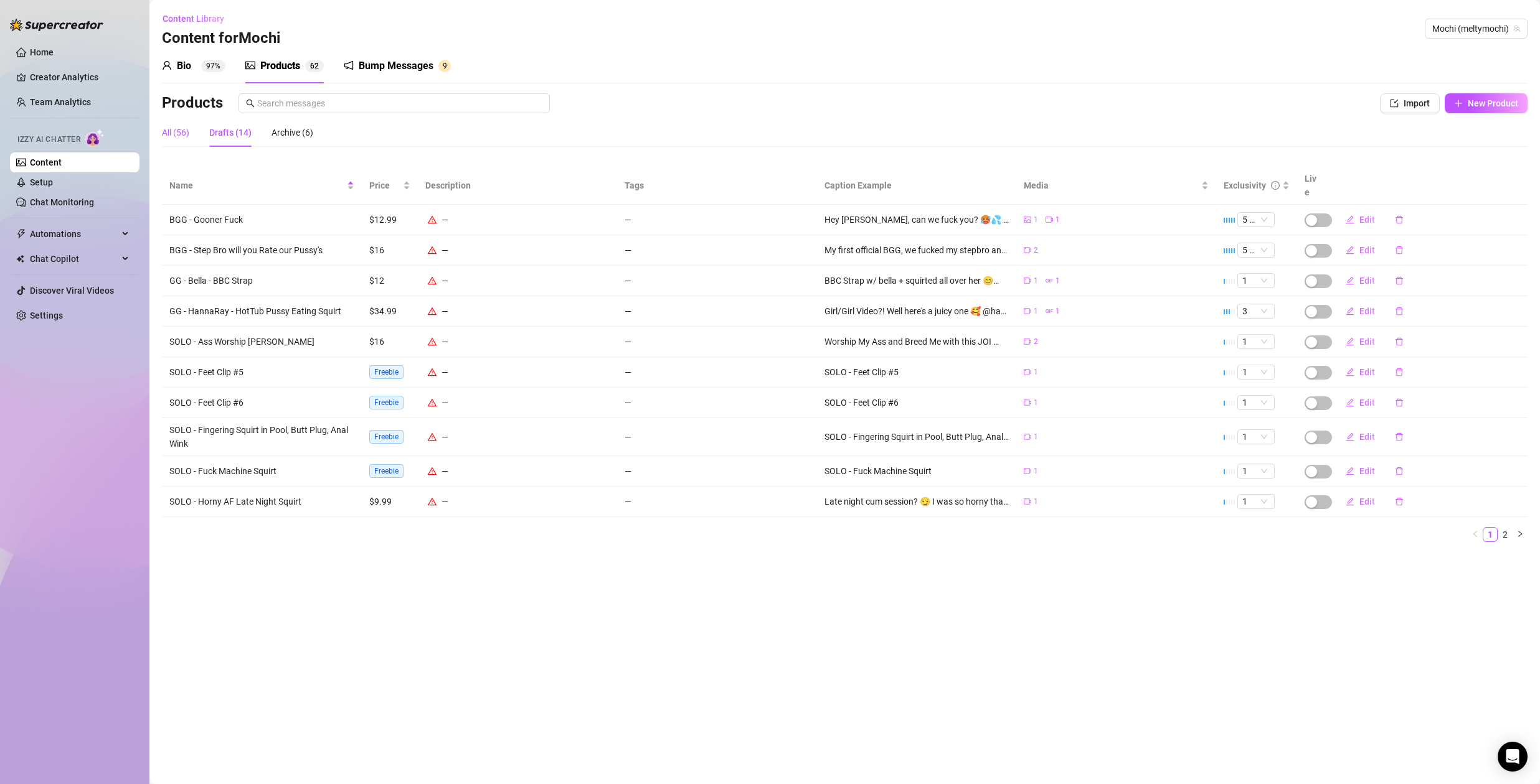
click at [177, 136] on div "All (56)" at bounding box center [175, 132] width 27 height 14
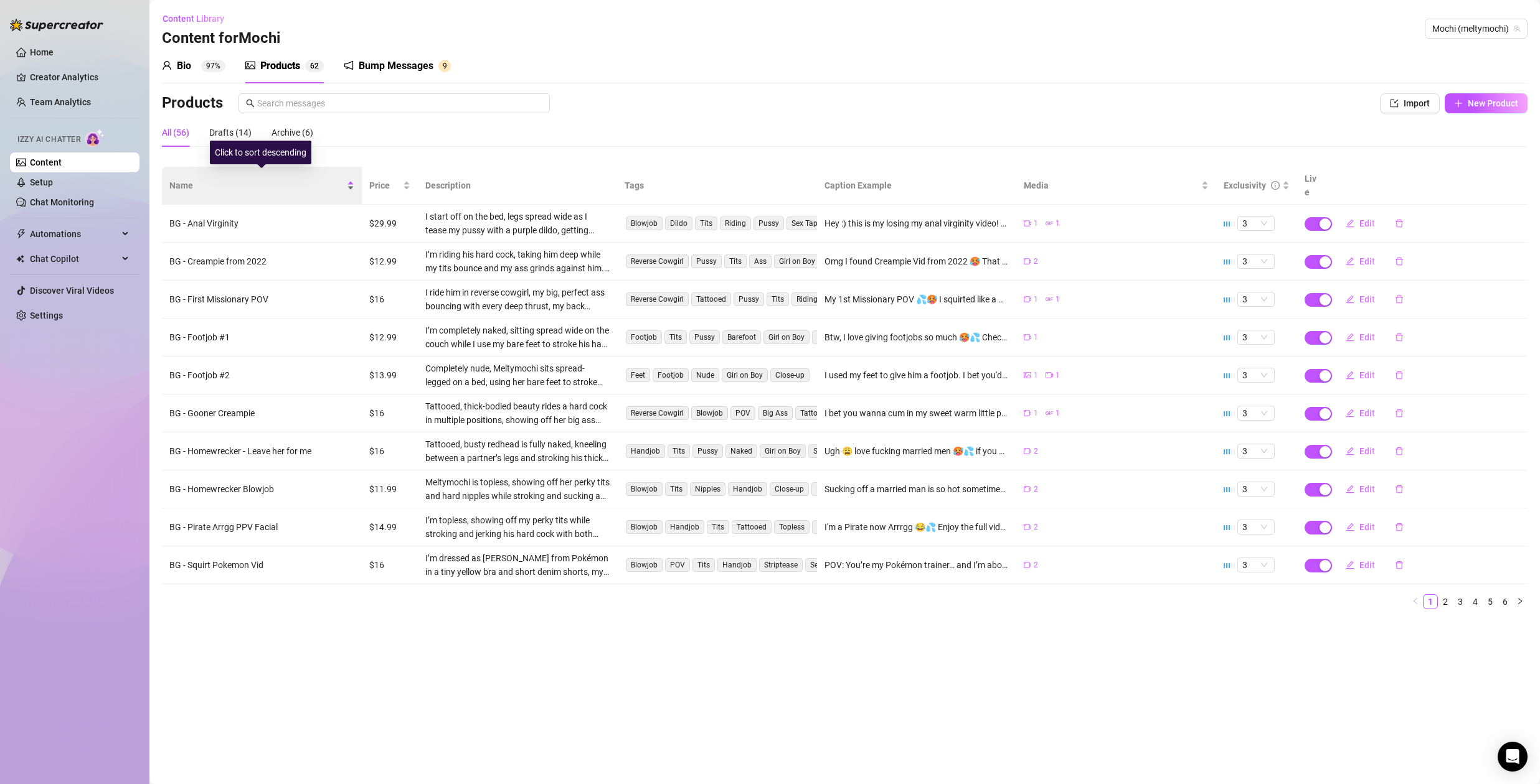
click at [184, 178] on span "Name" at bounding box center [256, 185] width 175 height 14
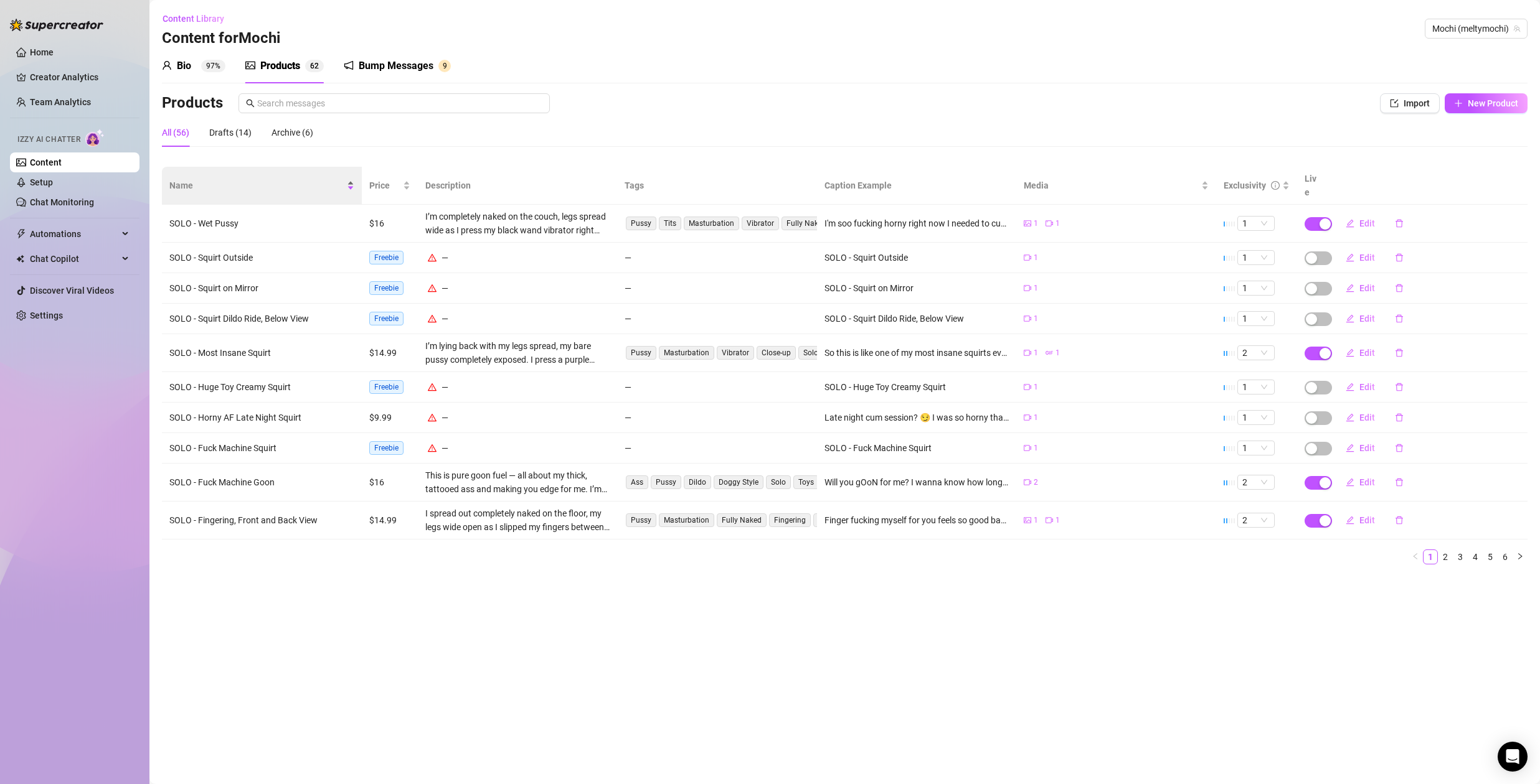
click at [189, 178] on span "Name" at bounding box center [256, 185] width 175 height 14
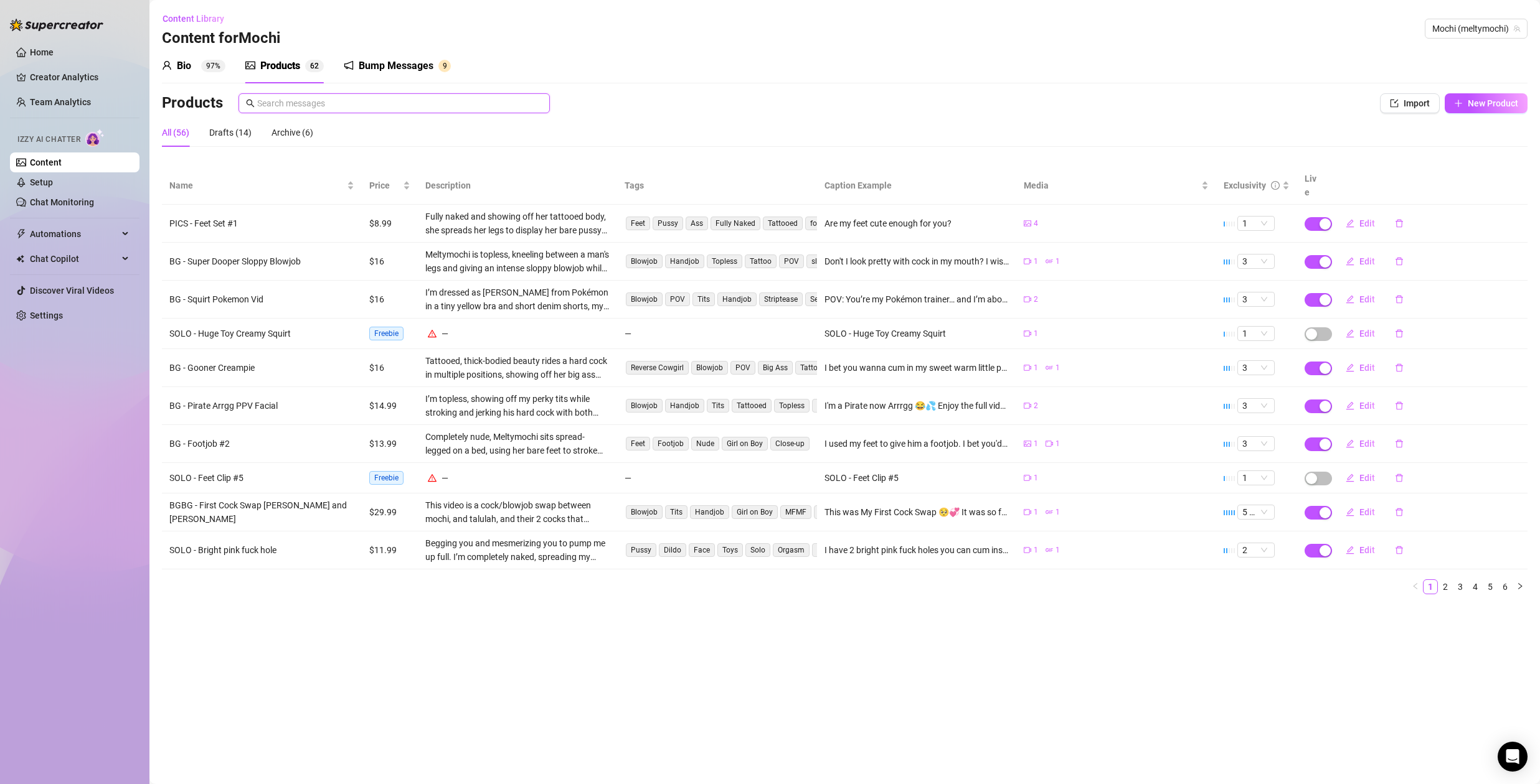
click at [300, 100] on input "text" at bounding box center [400, 104] width 285 height 14
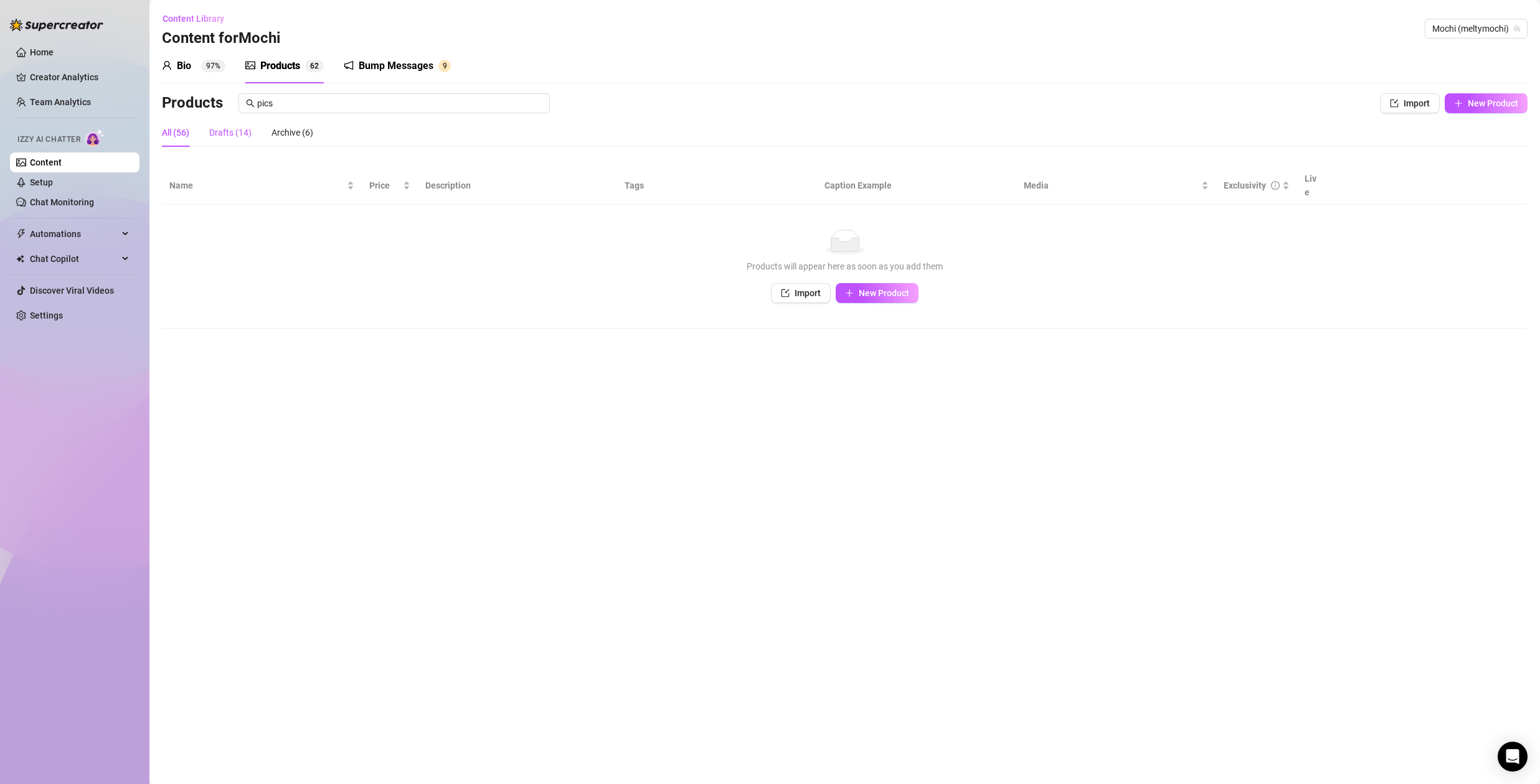
click at [219, 128] on div "Drafts (14)" at bounding box center [231, 132] width 42 height 14
drag, startPoint x: 164, startPoint y: 132, endPoint x: 171, endPoint y: 132, distance: 7.0
click at [164, 132] on div "All (56)" at bounding box center [175, 132] width 27 height 14
click at [342, 98] on input "pics" at bounding box center [400, 104] width 285 height 14
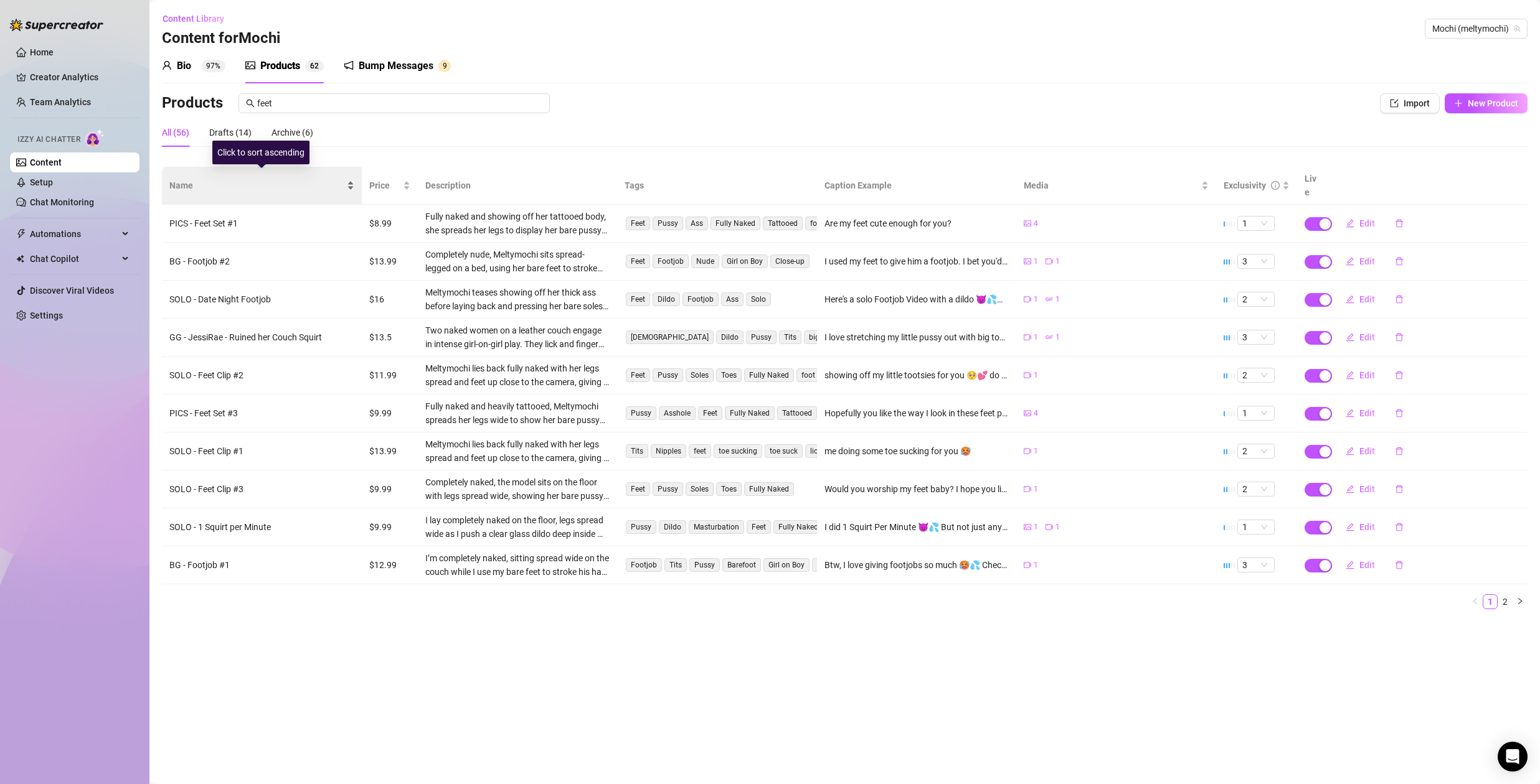
click at [179, 178] on span "Name" at bounding box center [256, 185] width 175 height 14
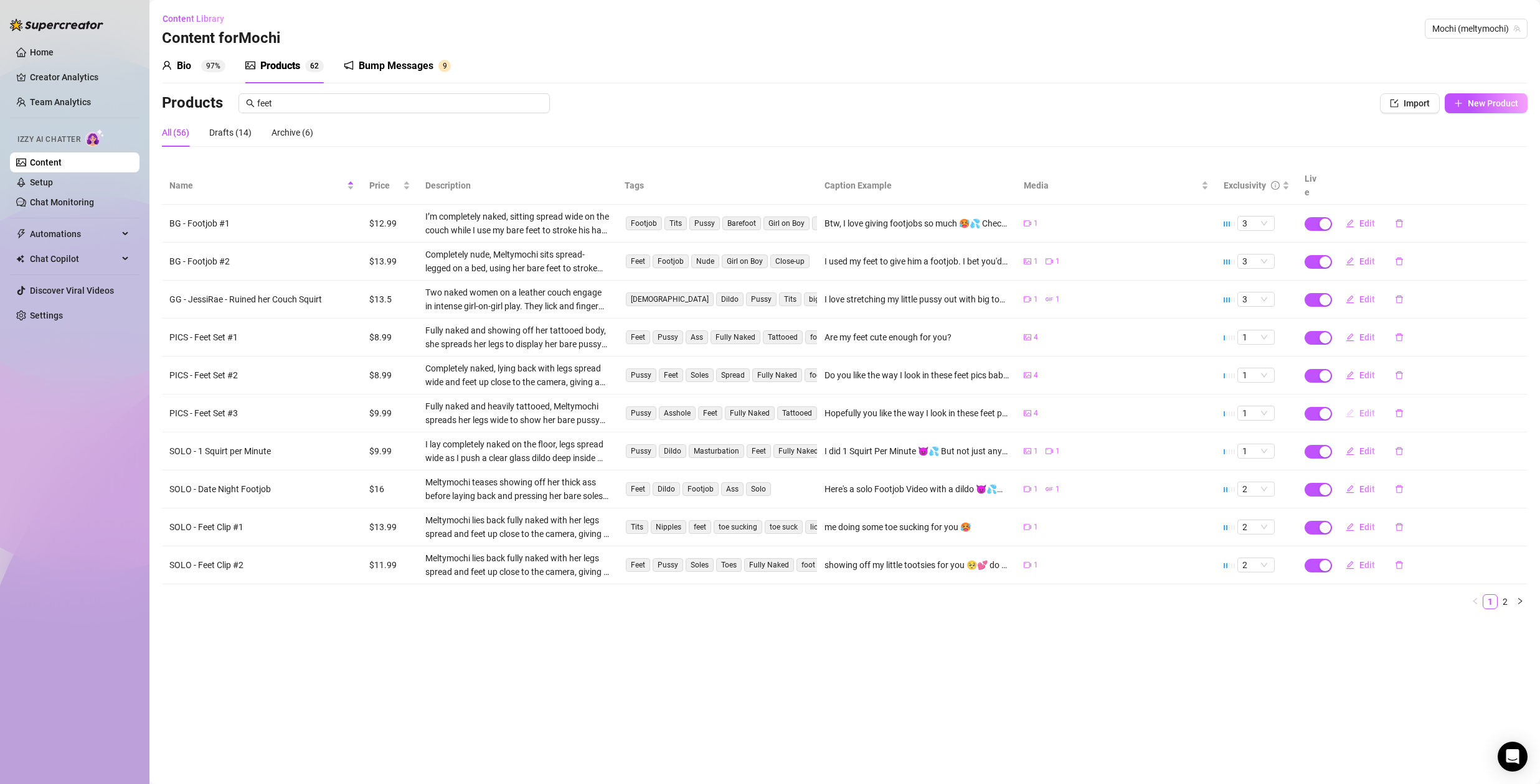
click at [1366, 408] on span "Edit" at bounding box center [1367, 413] width 16 height 10
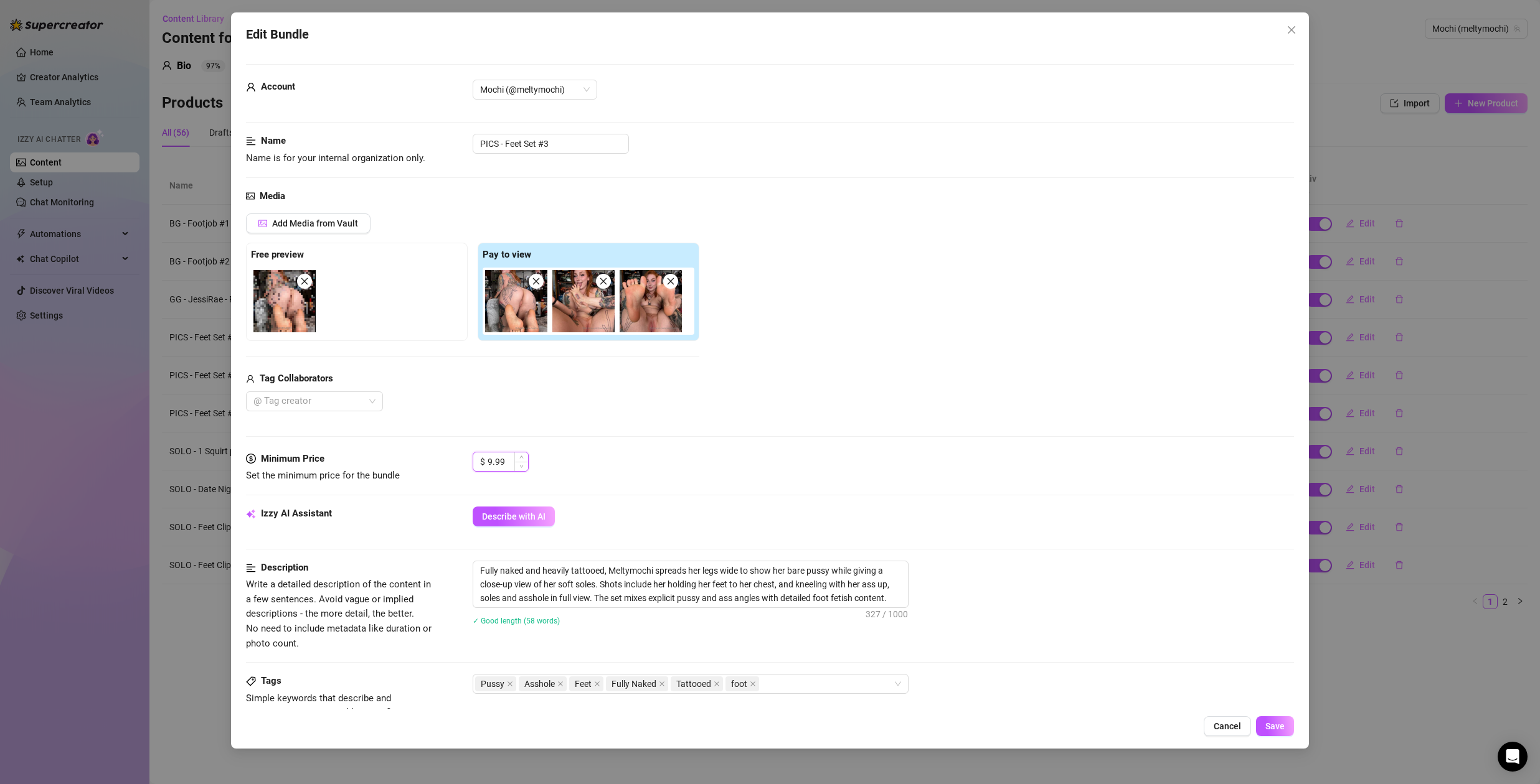
click at [492, 463] on input "9.99" at bounding box center [508, 462] width 41 height 19
click at [1282, 727] on span "Save" at bounding box center [1274, 726] width 19 height 10
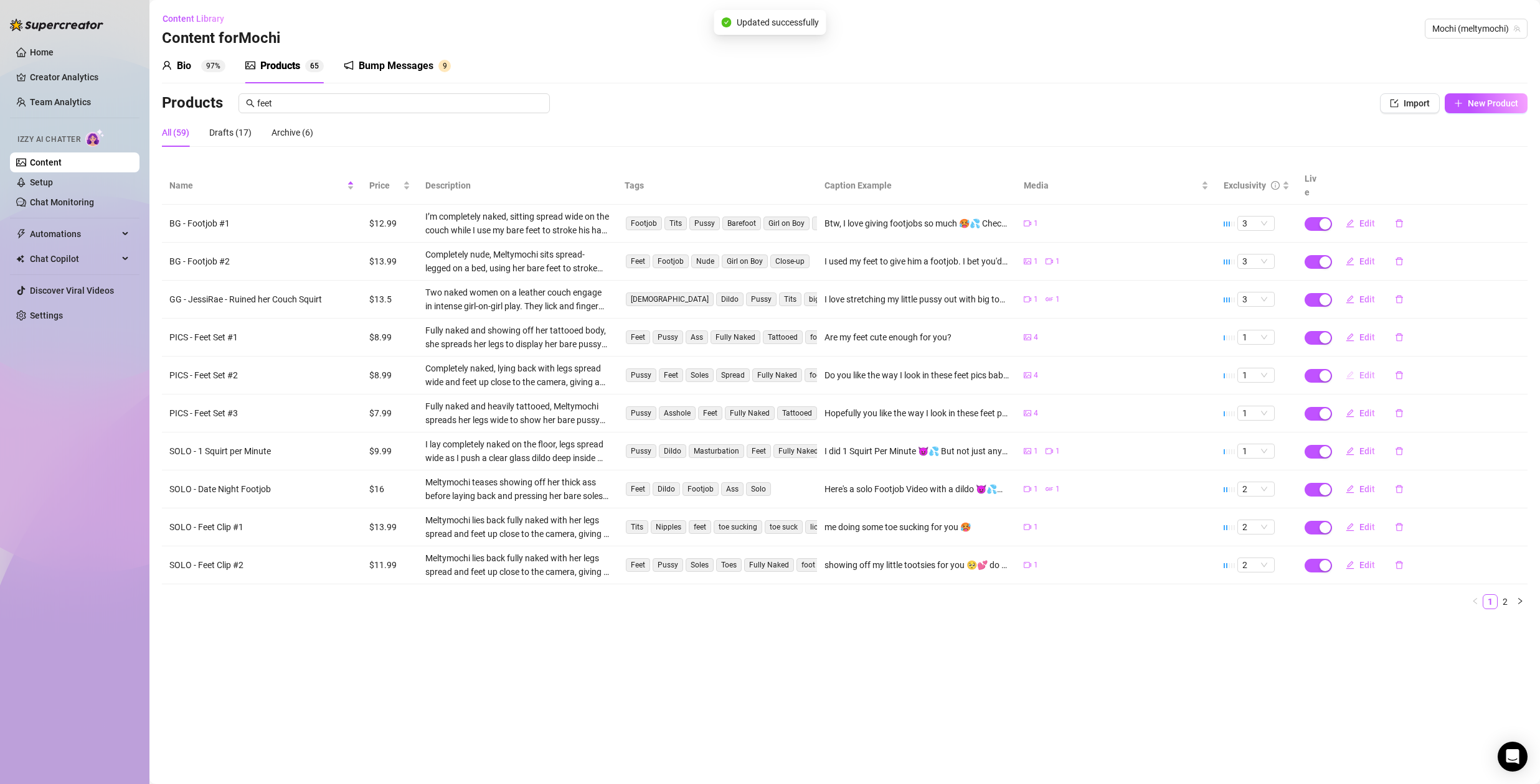
click at [1362, 371] on span "Edit" at bounding box center [1367, 375] width 16 height 10
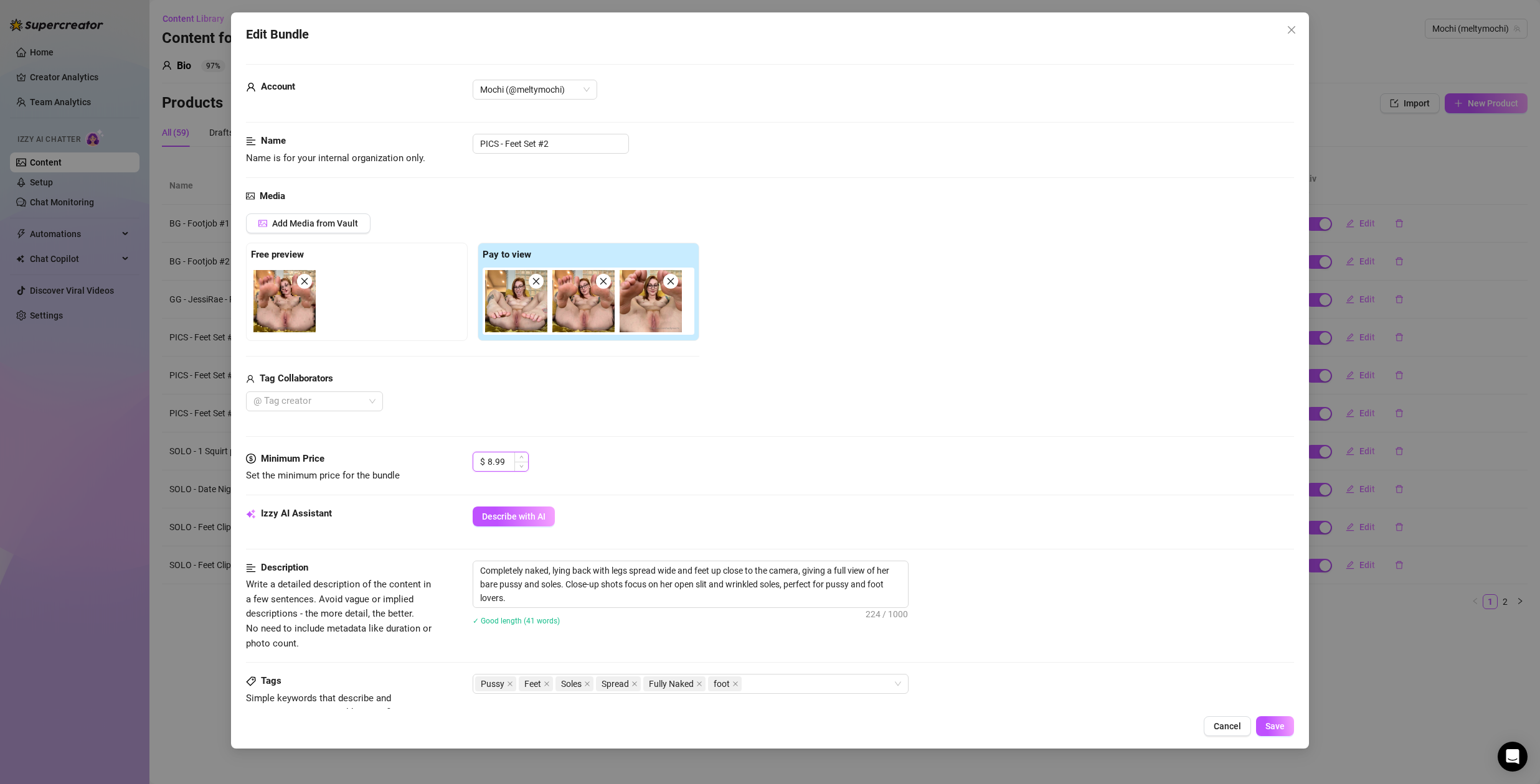
click at [491, 463] on input "8.99" at bounding box center [508, 462] width 41 height 19
click at [1283, 726] on span "Save" at bounding box center [1274, 726] width 19 height 10
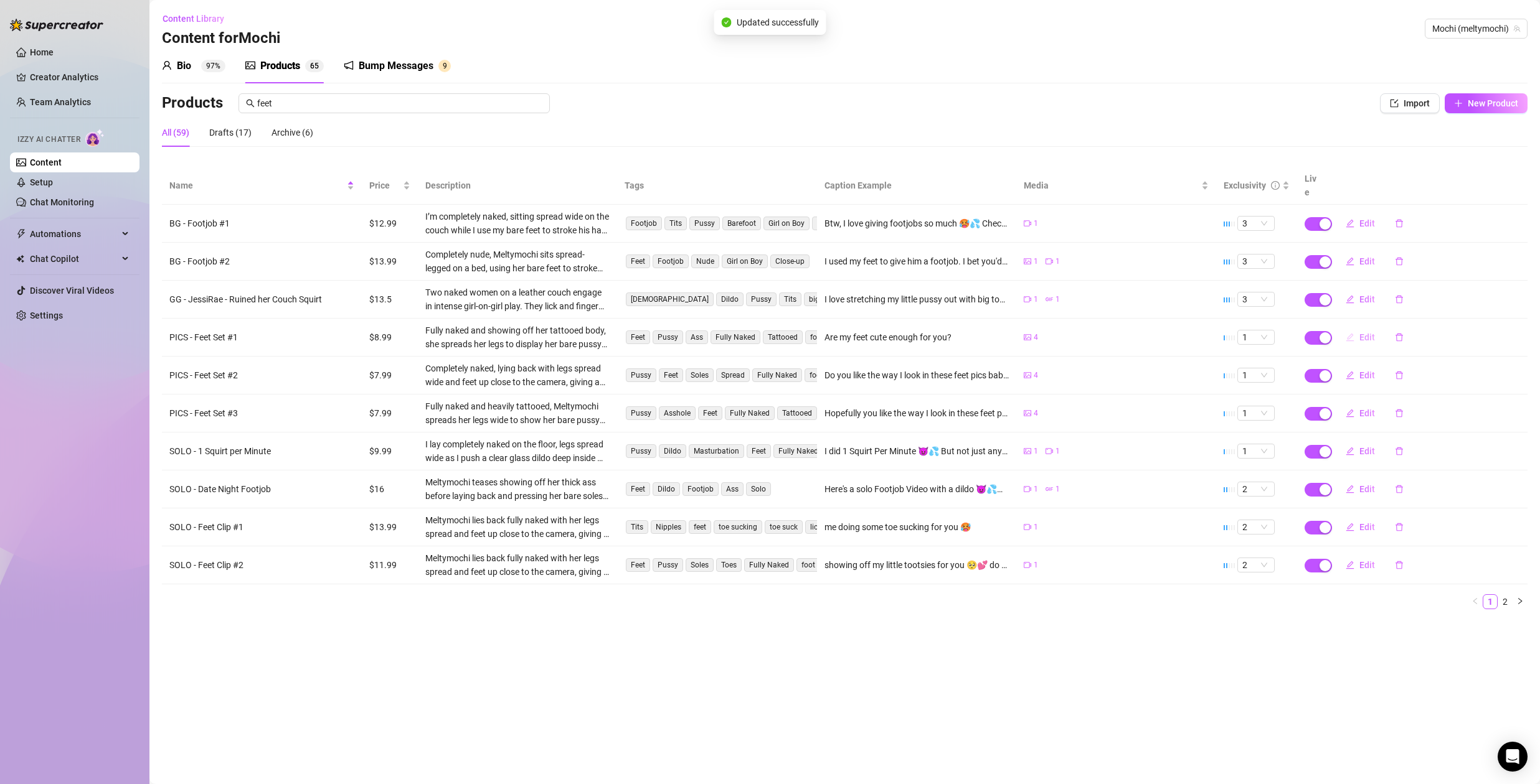
click at [1363, 332] on span "Edit" at bounding box center [1367, 337] width 16 height 10
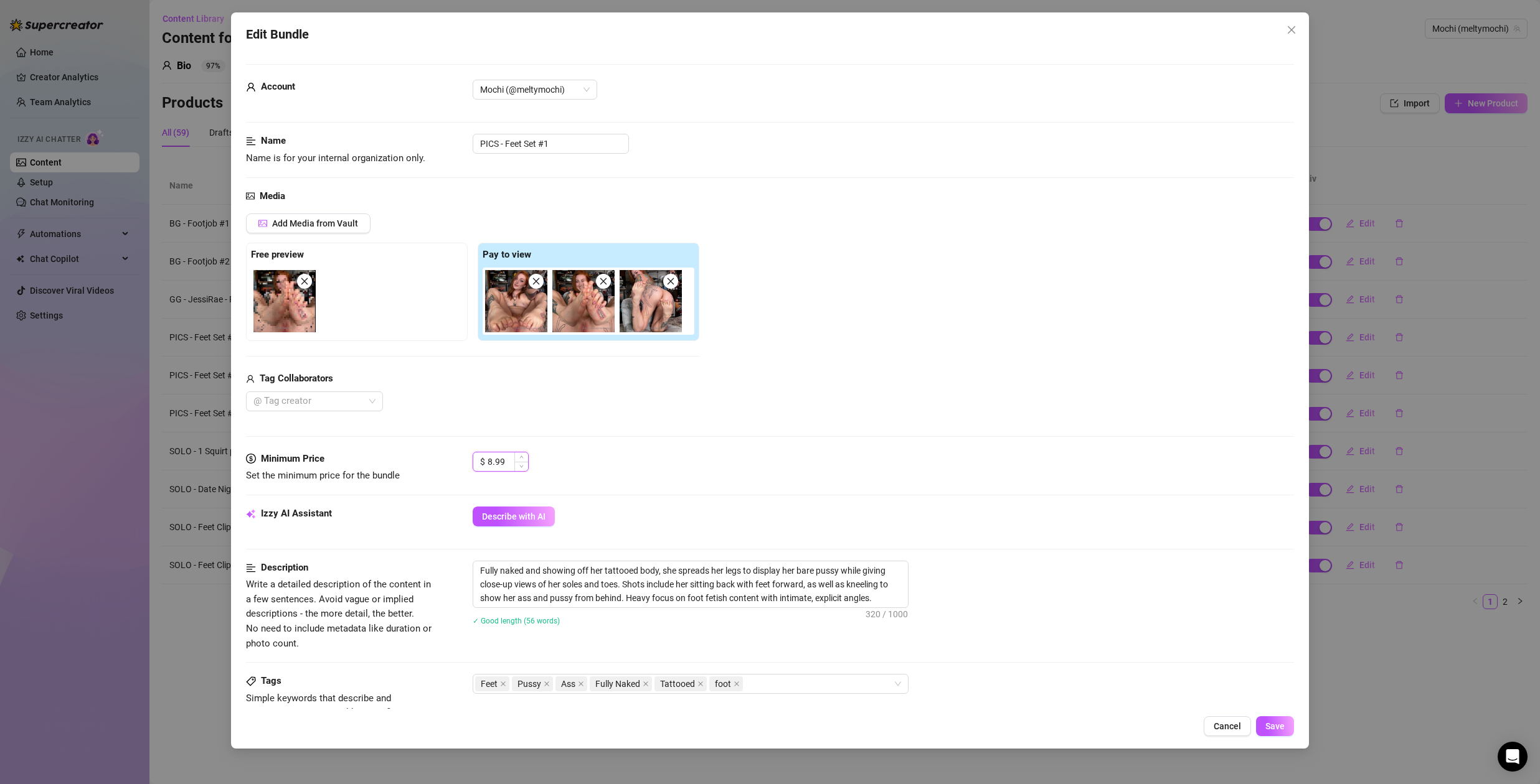
click at [492, 464] on input "8.99" at bounding box center [508, 462] width 41 height 19
click at [1274, 724] on span "Save" at bounding box center [1274, 726] width 19 height 10
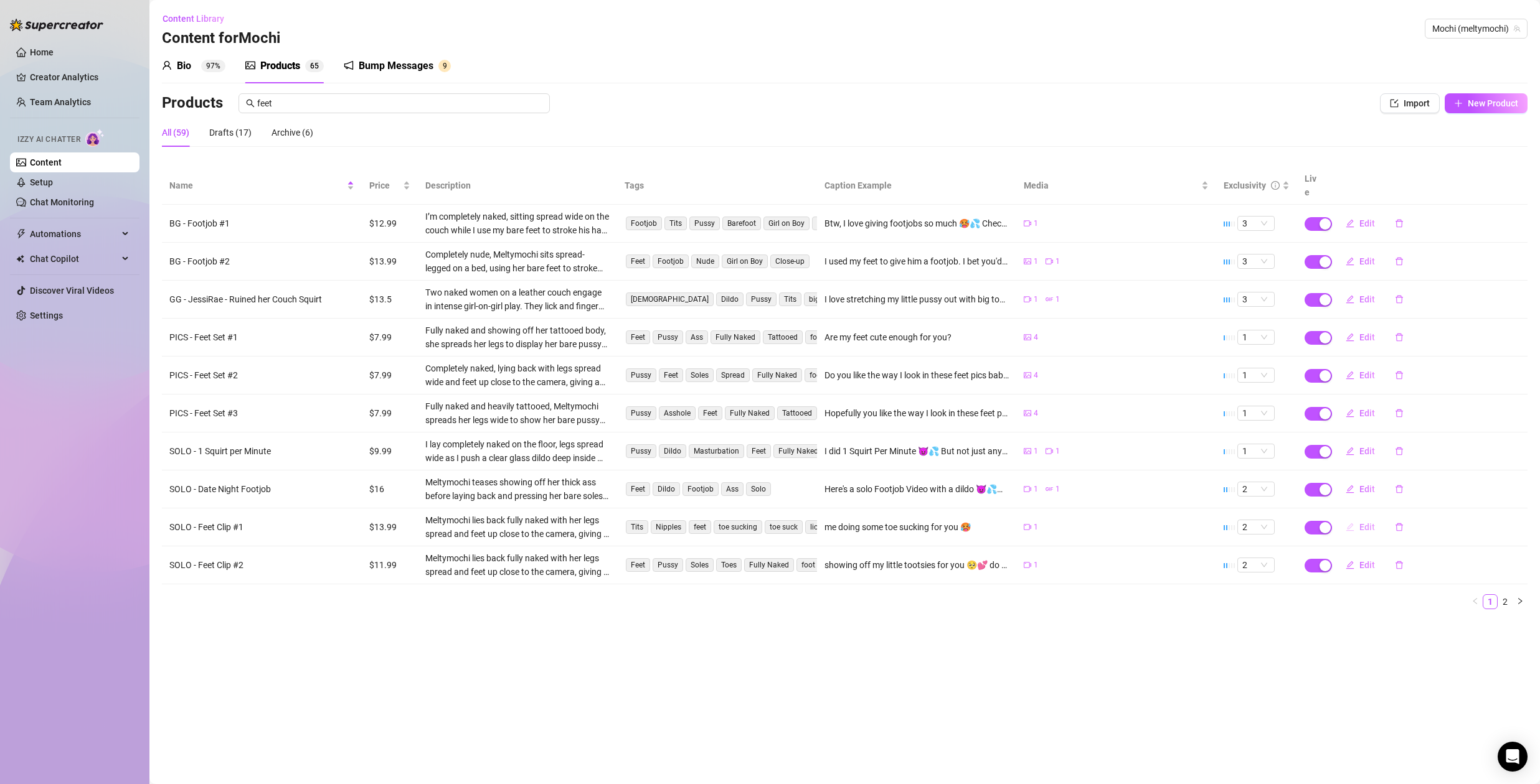
click at [1367, 522] on span "Edit" at bounding box center [1367, 527] width 16 height 10
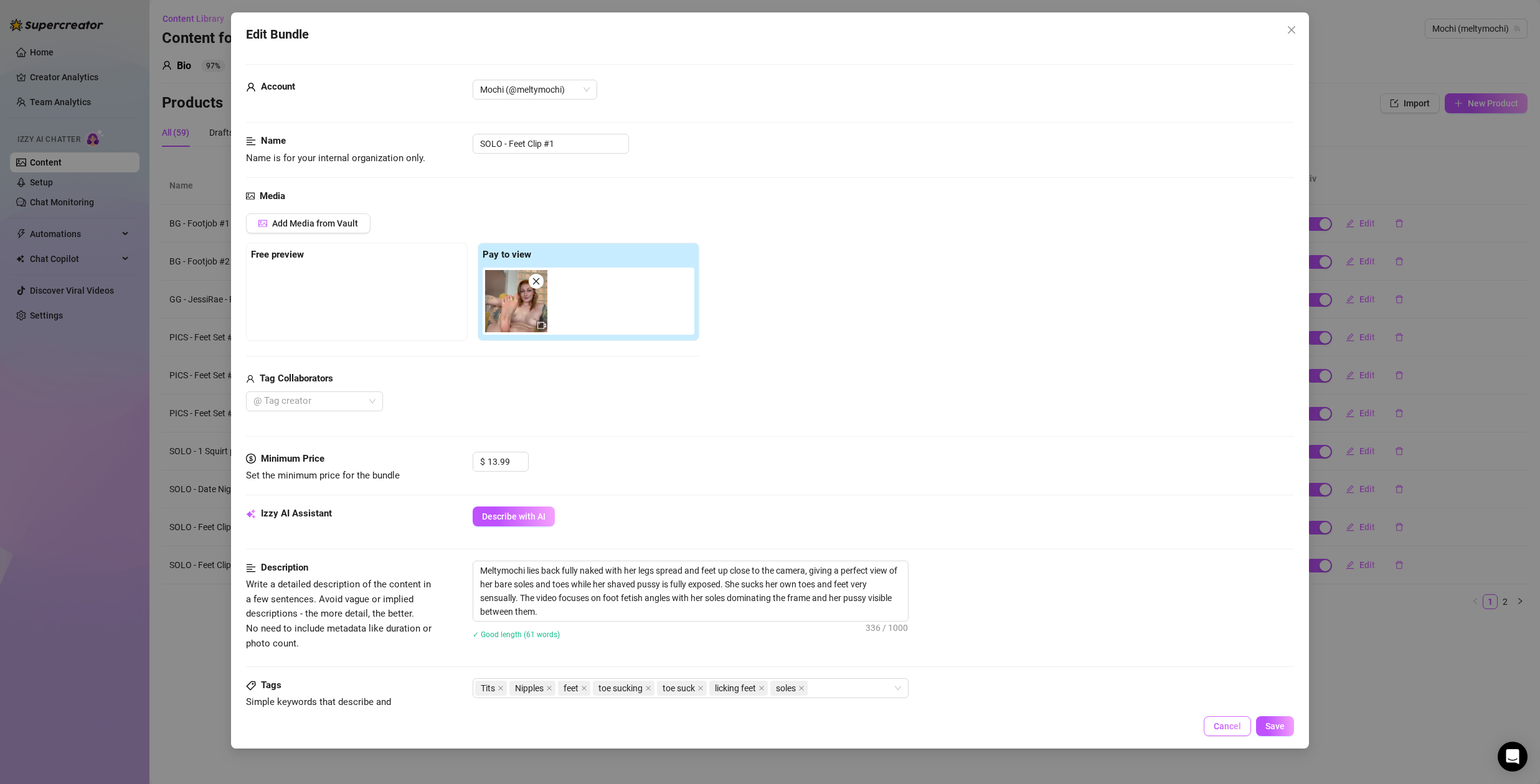
click at [1230, 724] on span "Cancel" at bounding box center [1227, 726] width 27 height 10
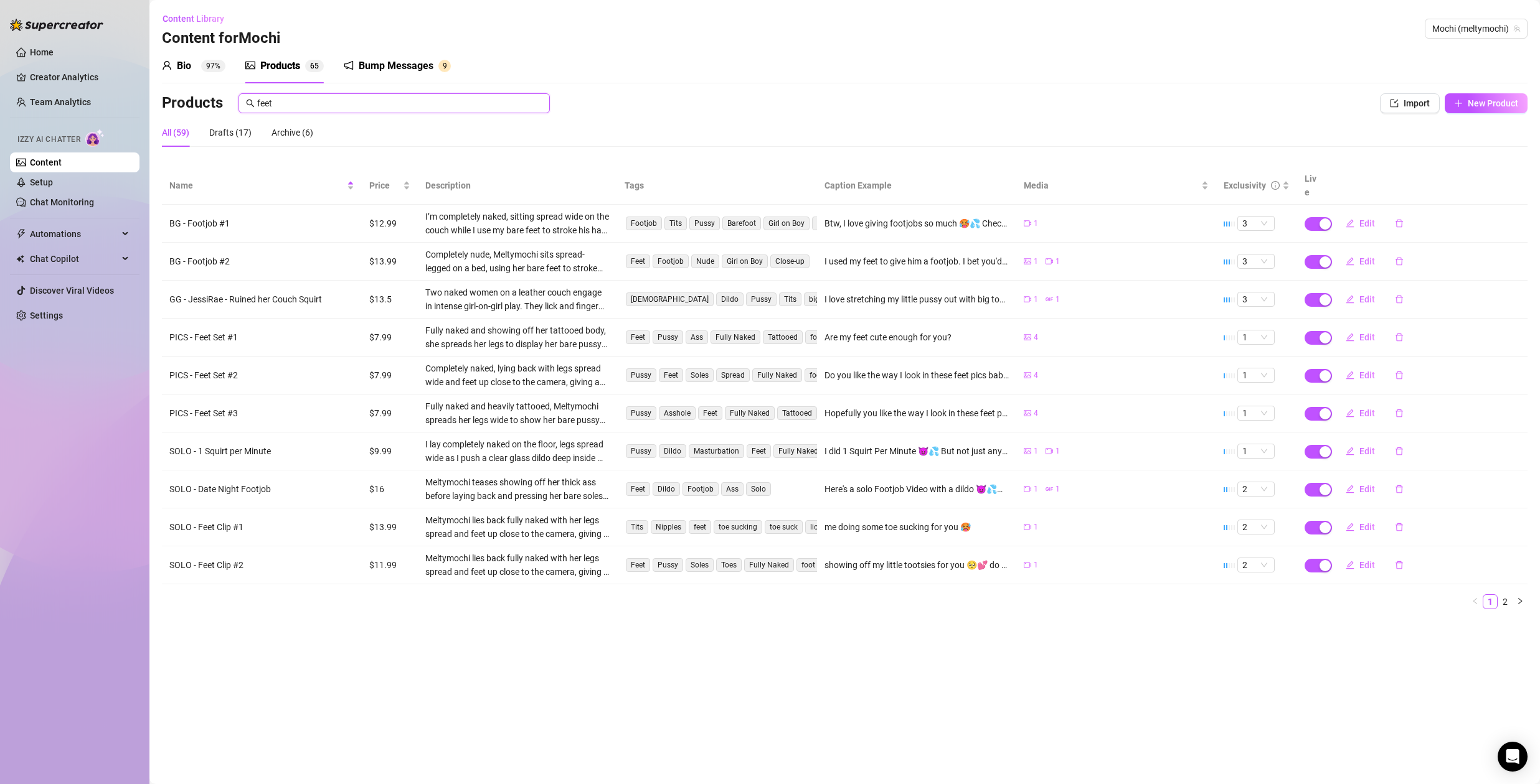
click at [421, 104] on input "feet" at bounding box center [400, 104] width 285 height 14
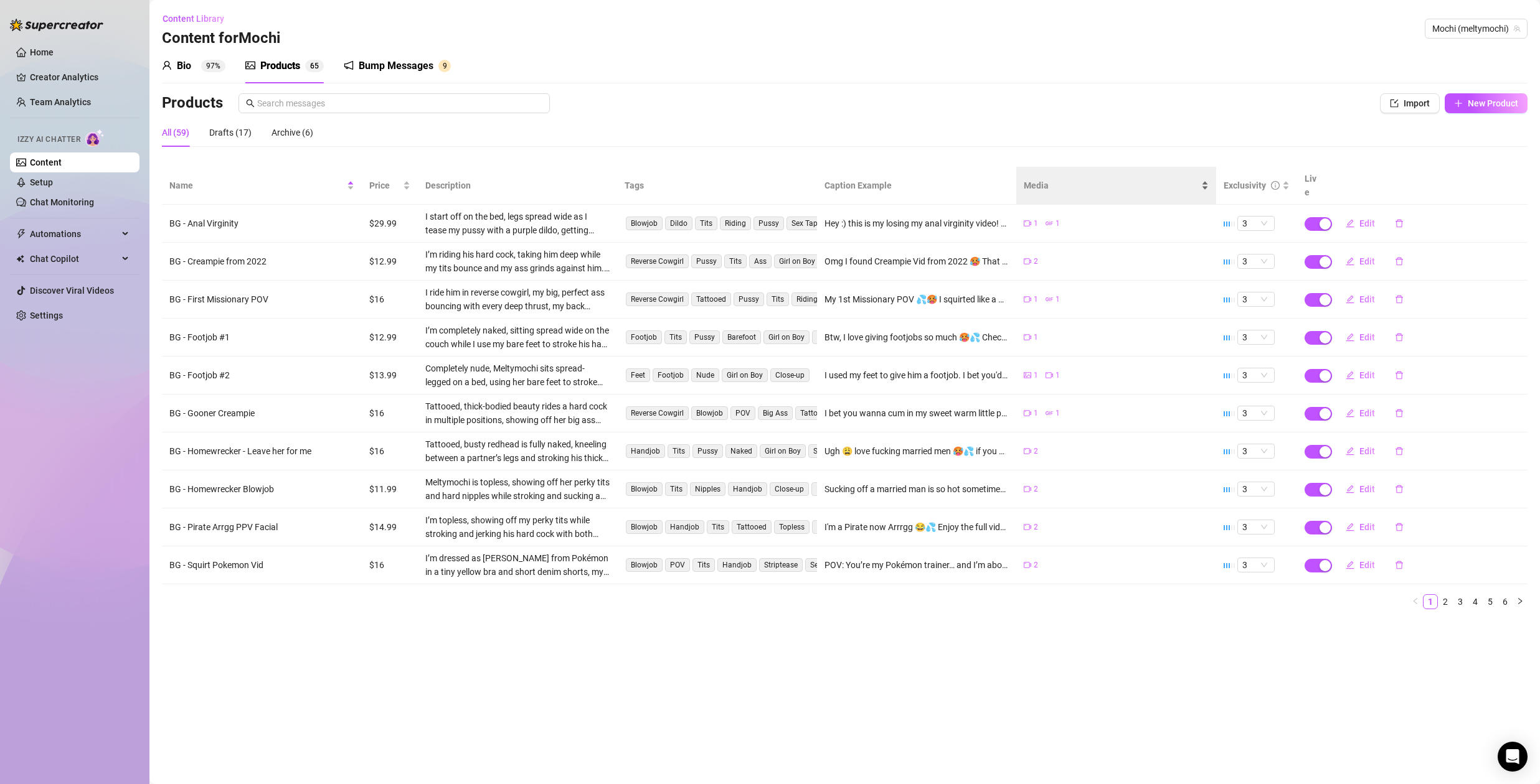
click at [1044, 178] on span "Media" at bounding box center [1111, 185] width 175 height 14
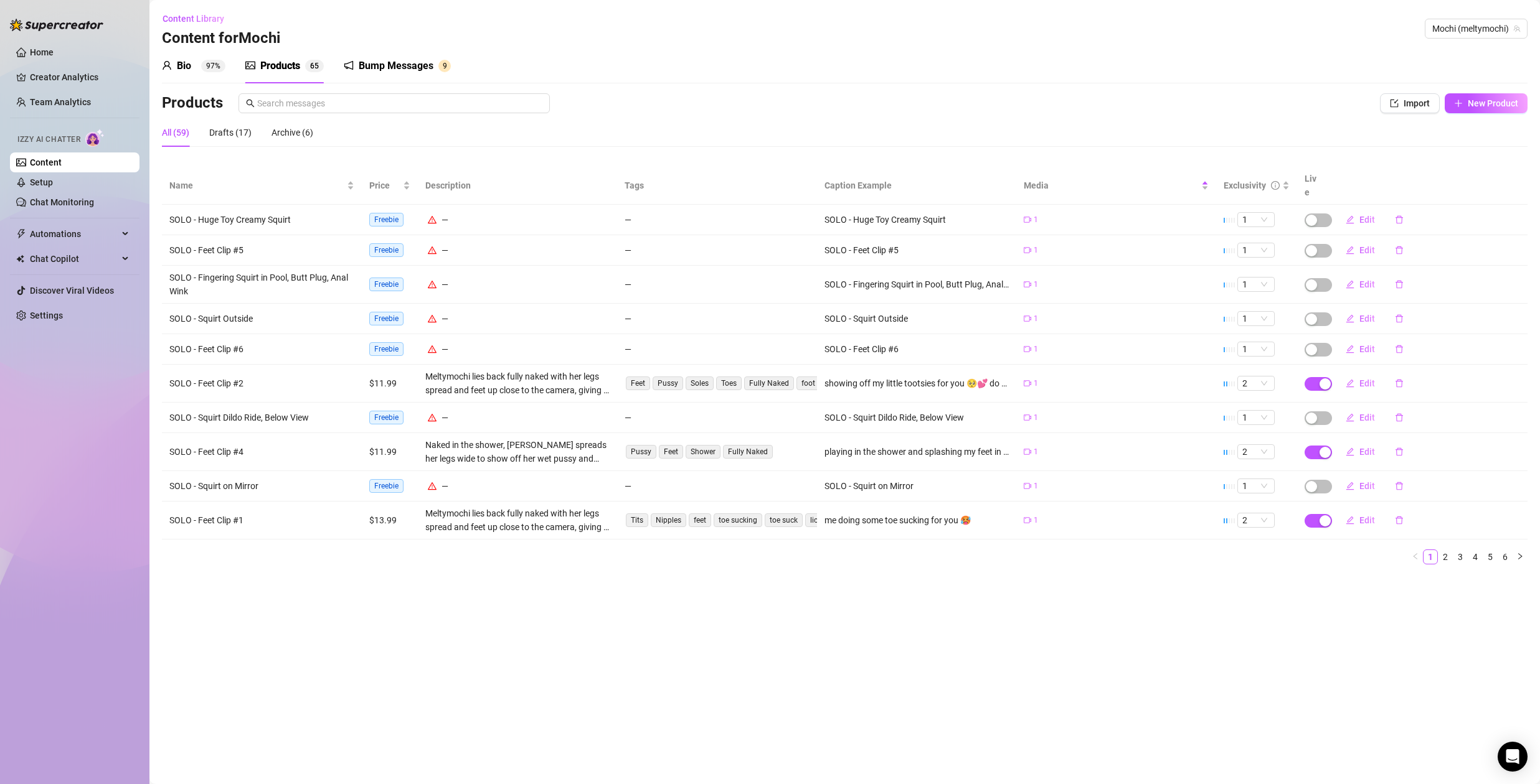
click at [1446, 550] on link "2" at bounding box center [1445, 557] width 14 height 14
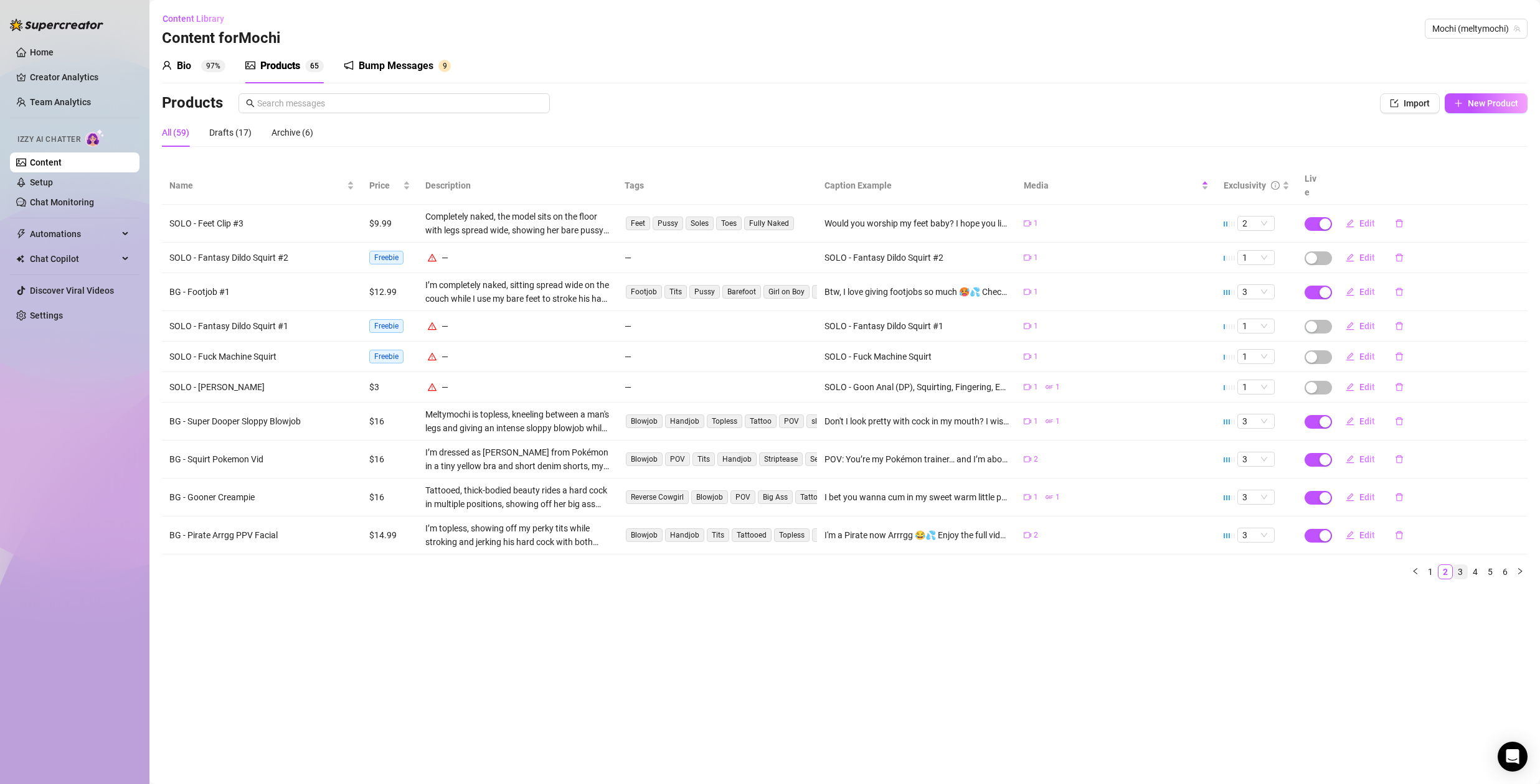
click at [1460, 565] on link "3" at bounding box center [1461, 572] width 14 height 14
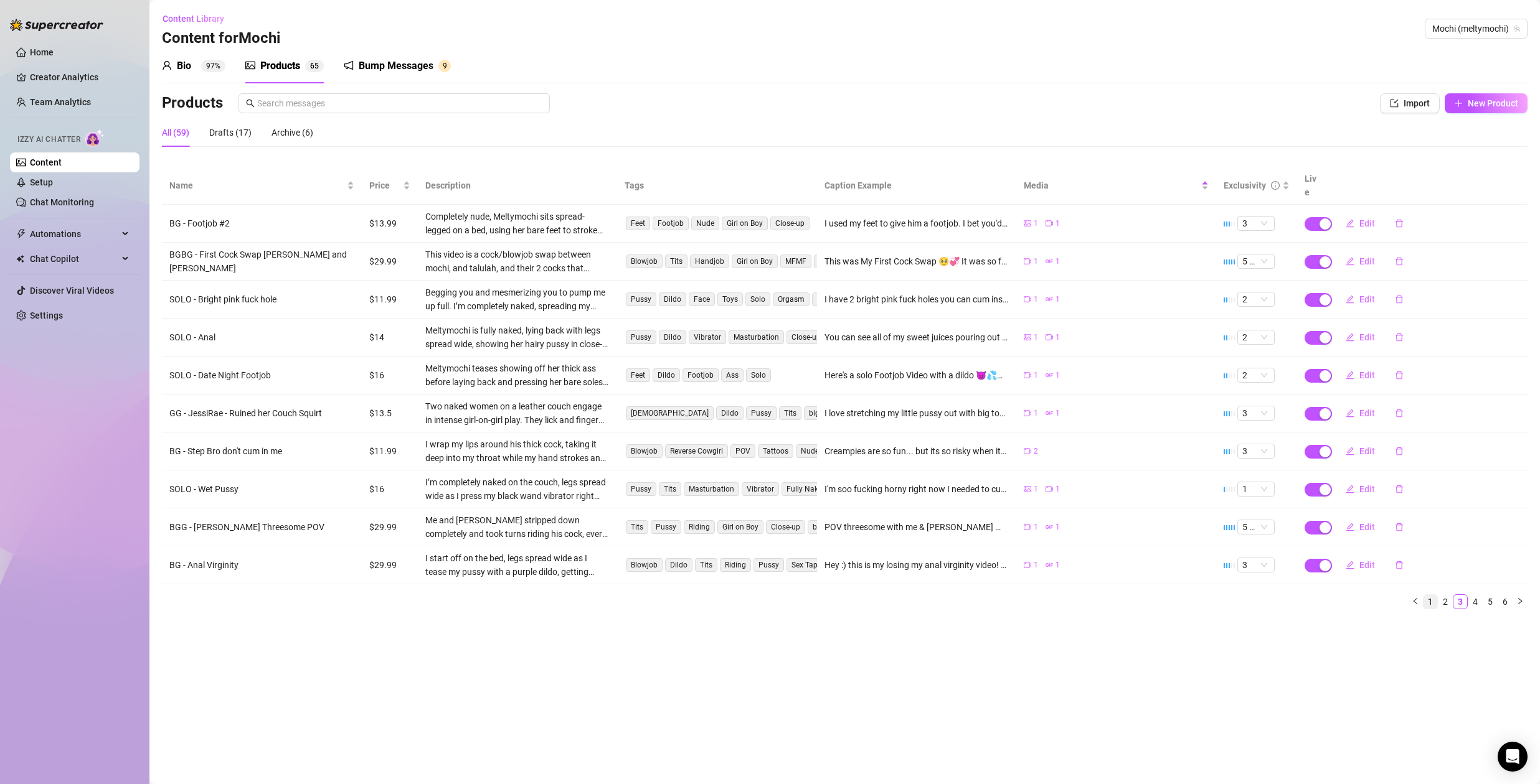
click at [1432, 595] on link "1" at bounding box center [1430, 602] width 14 height 14
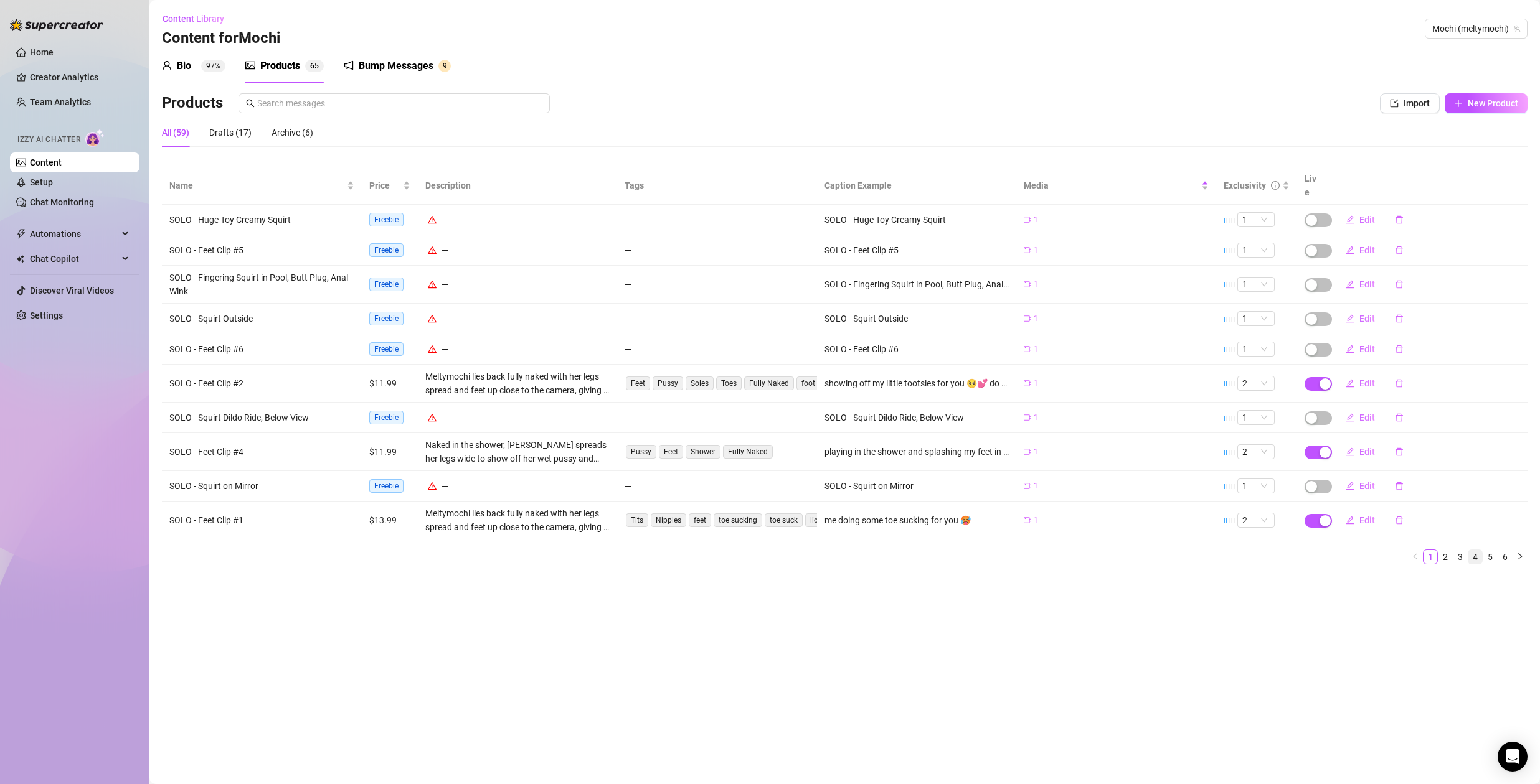
click at [1477, 550] on link "4" at bounding box center [1475, 557] width 14 height 14
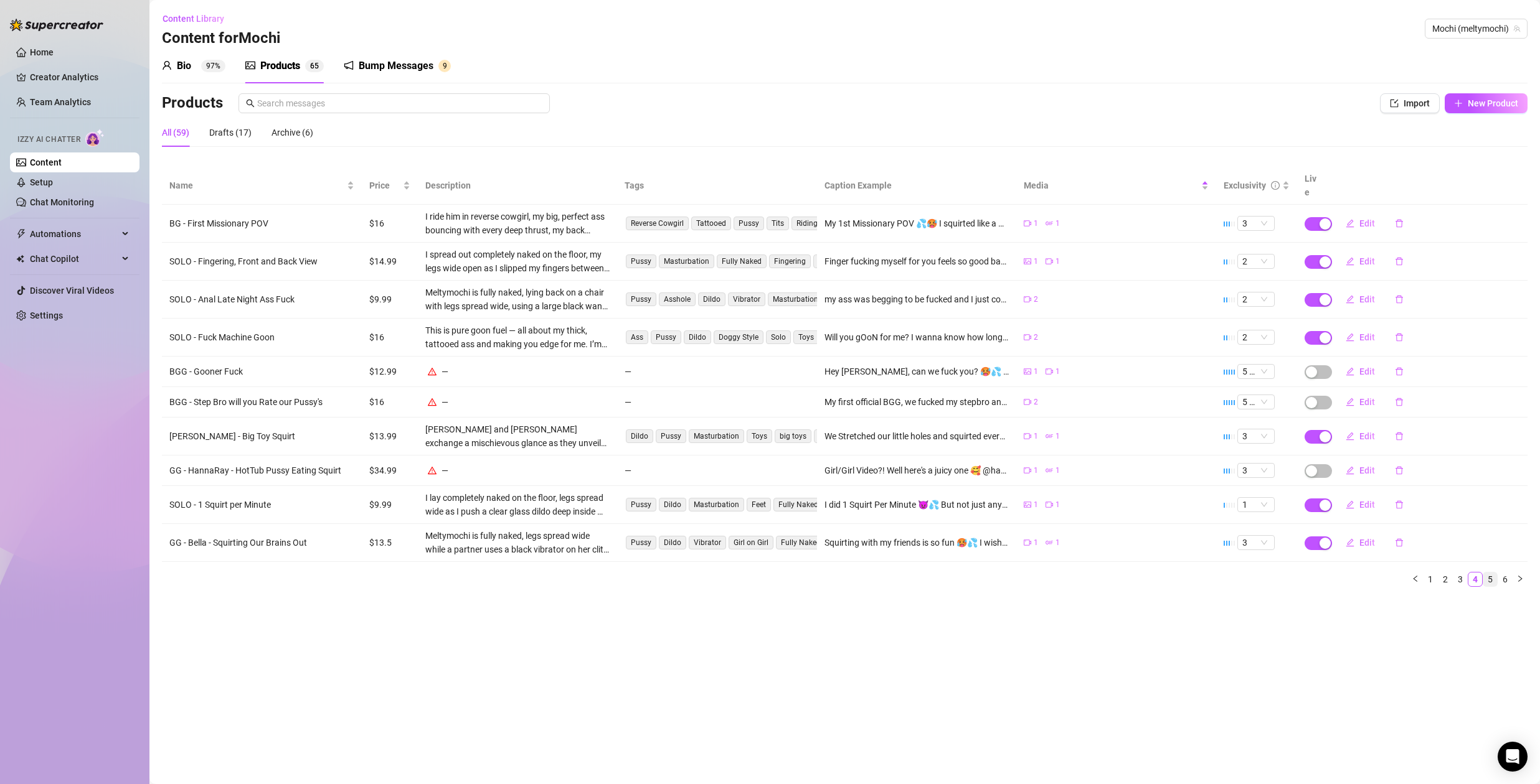
click at [1493, 572] on link "5" at bounding box center [1490, 579] width 14 height 14
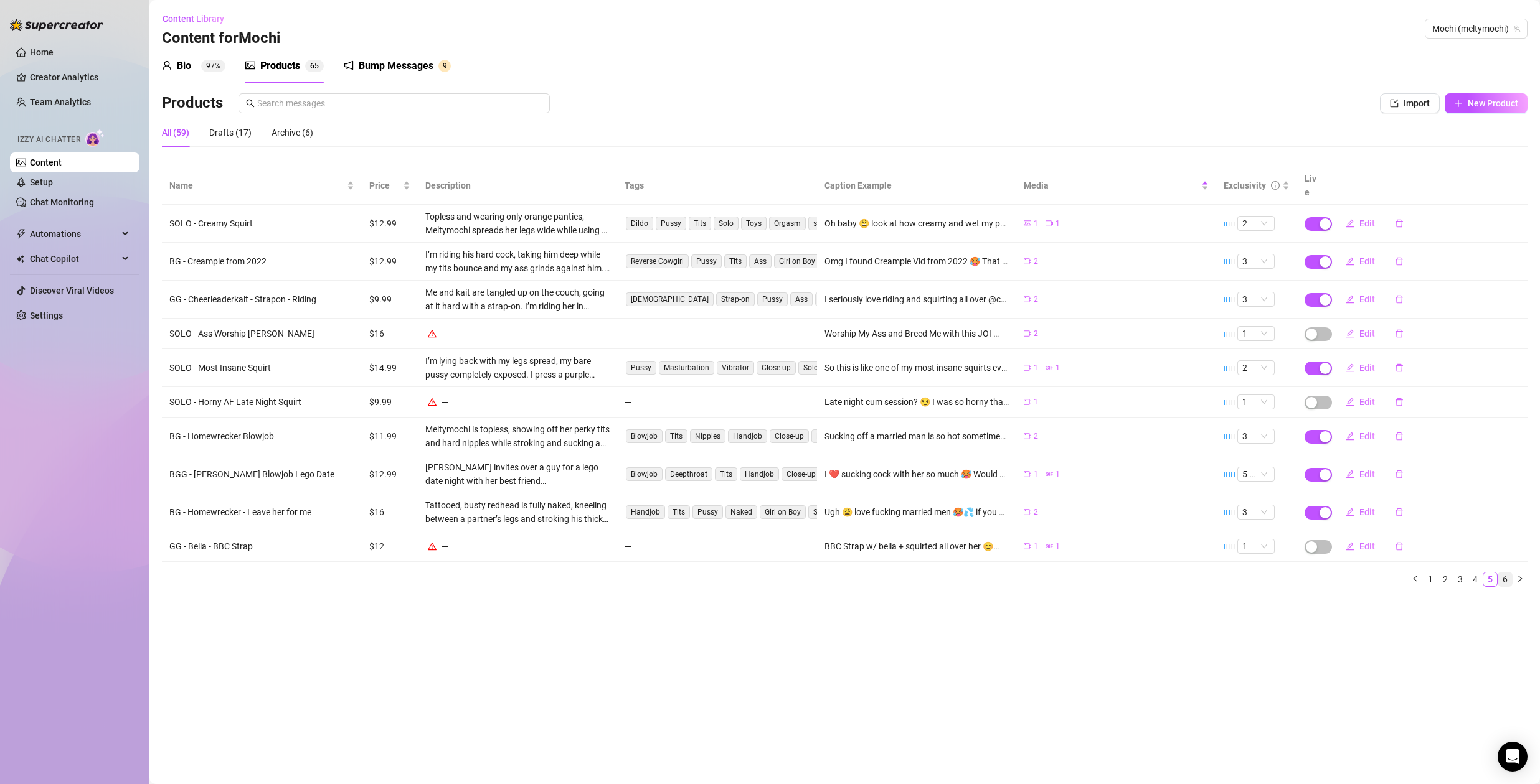
click at [1508, 572] on link "6" at bounding box center [1505, 579] width 14 height 14
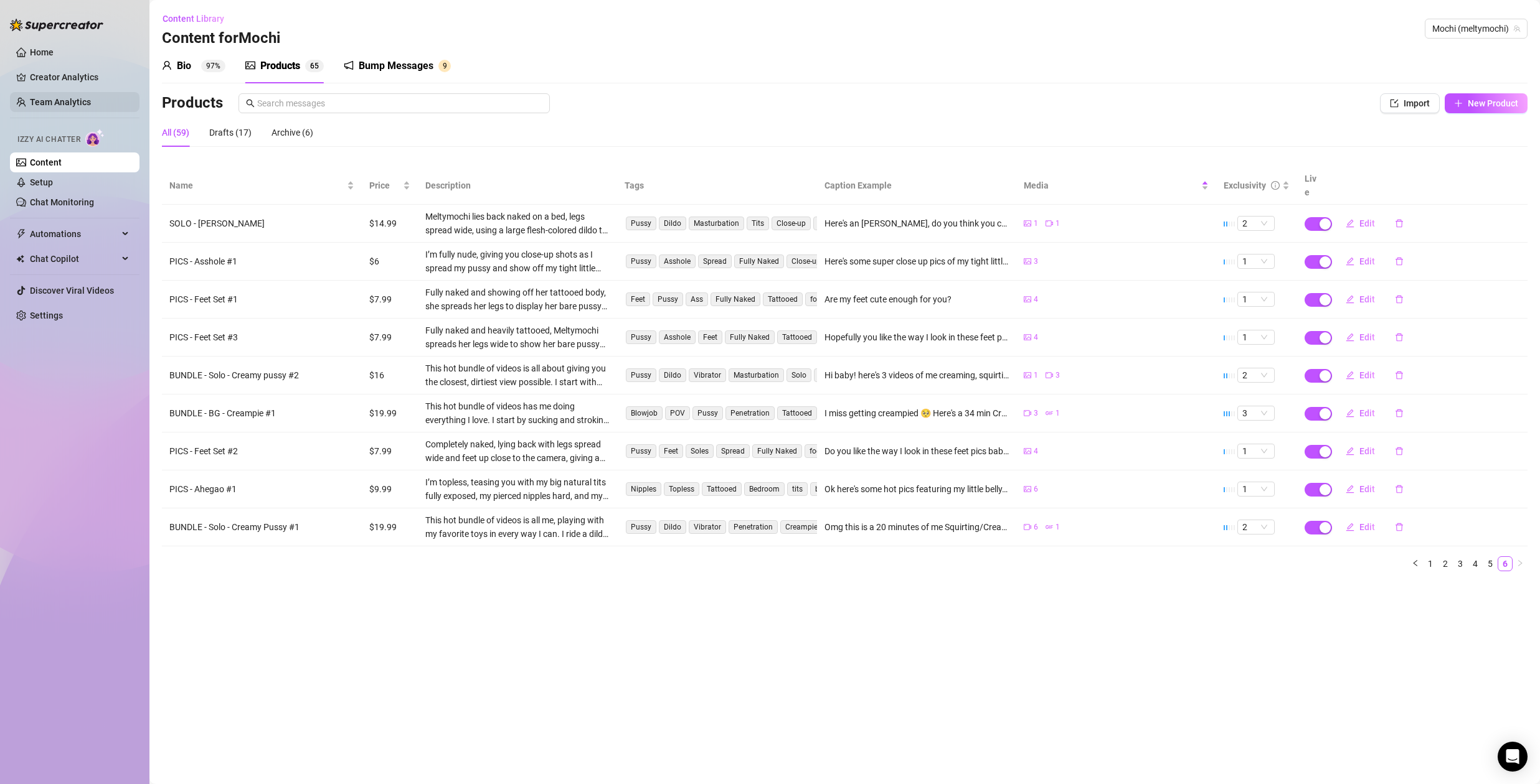
click at [62, 104] on link "Team Analytics" at bounding box center [60, 102] width 61 height 10
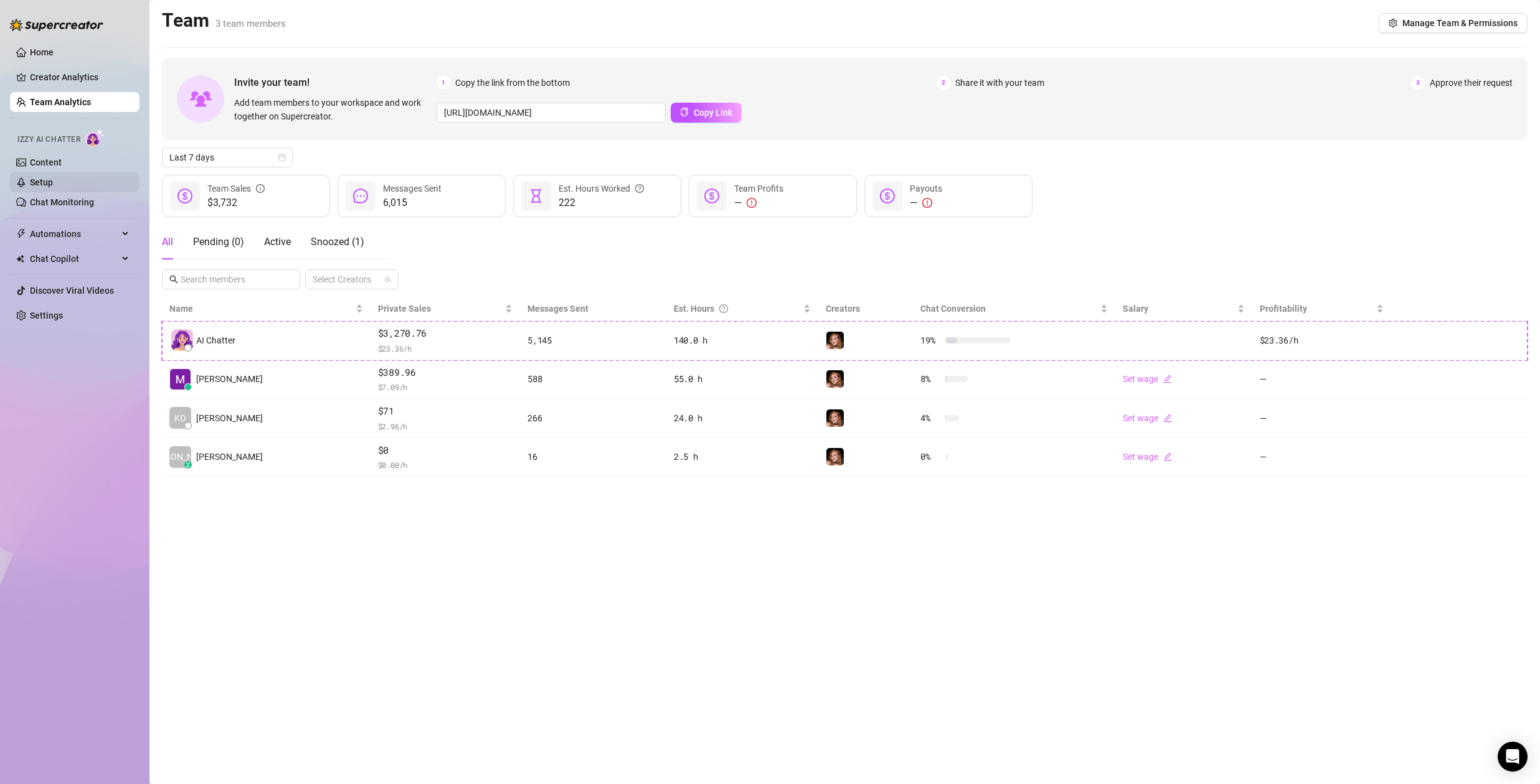
click at [53, 178] on link "Setup" at bounding box center [41, 182] width 23 height 10
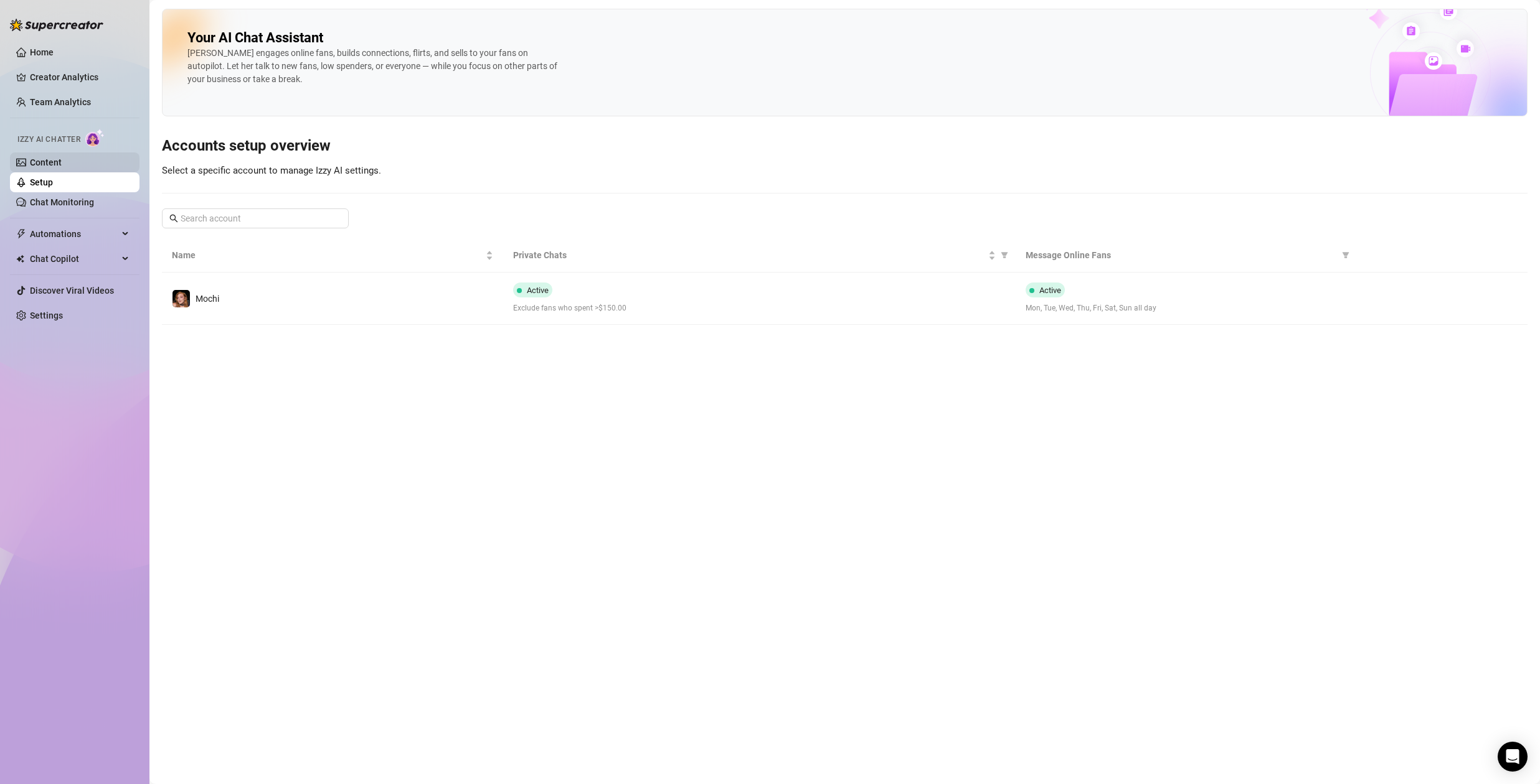
click at [62, 160] on link "Content" at bounding box center [45, 162] width 32 height 10
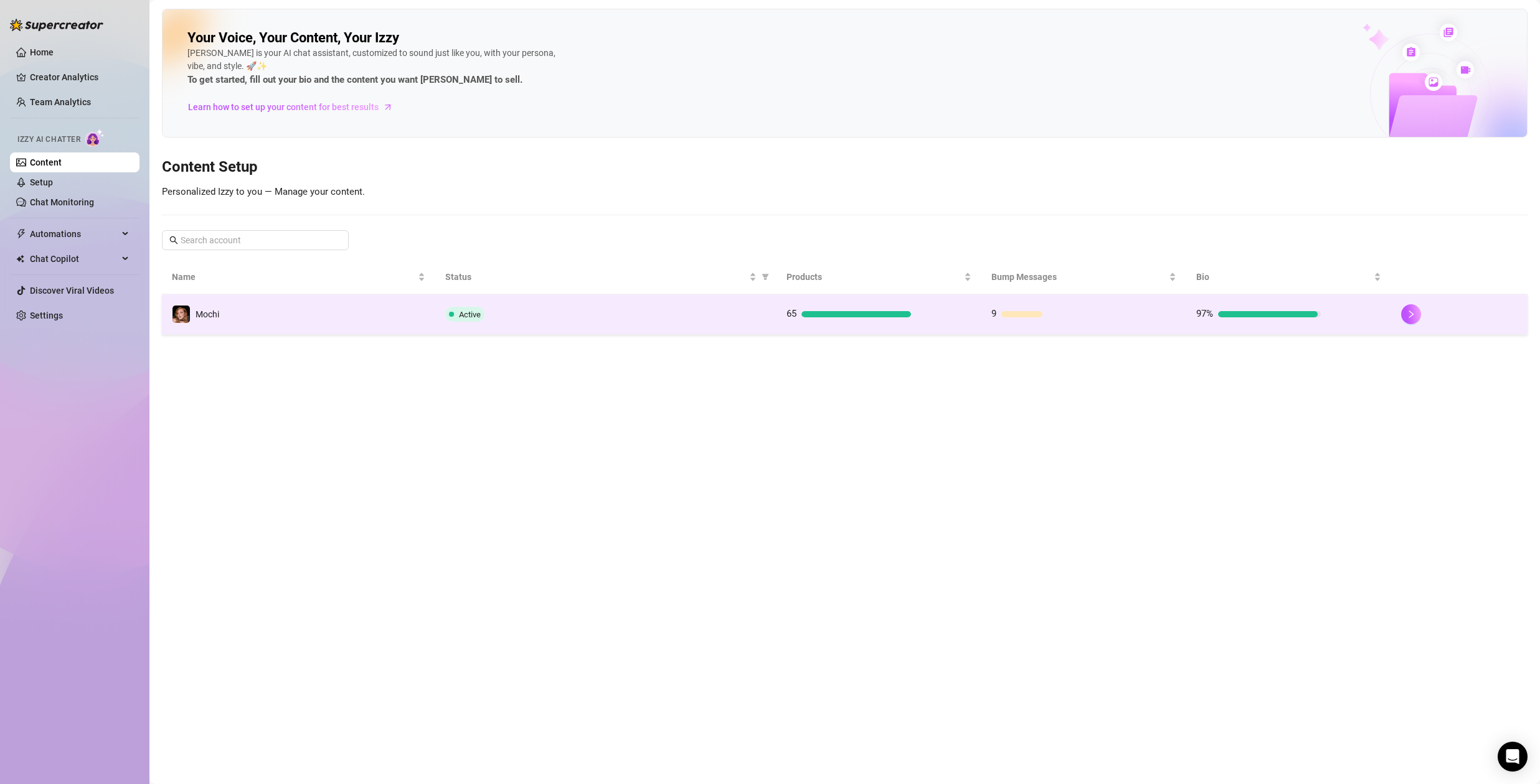
drag, startPoint x: 616, startPoint y: 317, endPoint x: 664, endPoint y: 324, distance: 48.5
click at [617, 317] on div "Active" at bounding box center [605, 314] width 321 height 15
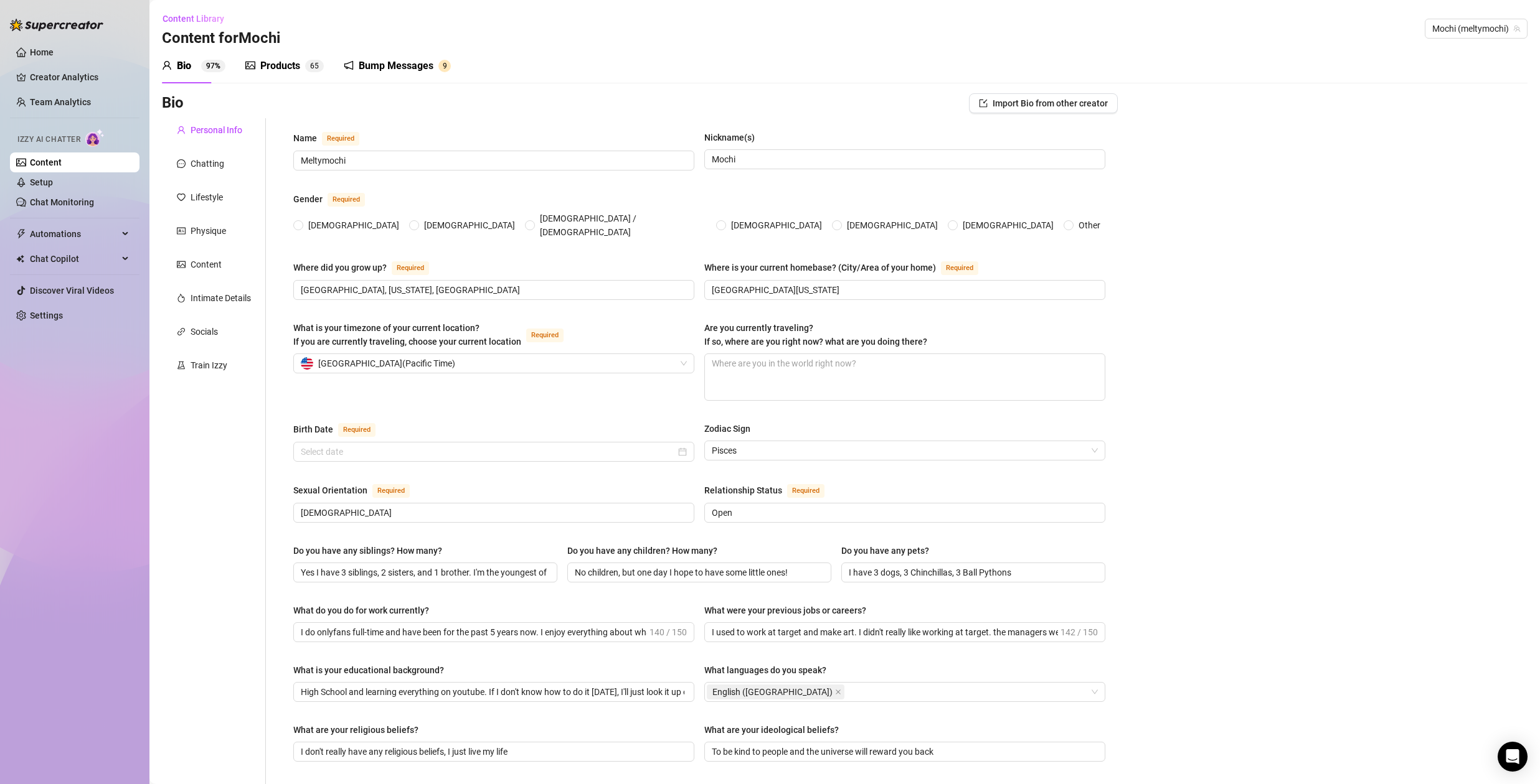
radio input "true"
type input "[DATE]"
click at [293, 69] on div "Products" at bounding box center [280, 65] width 40 height 15
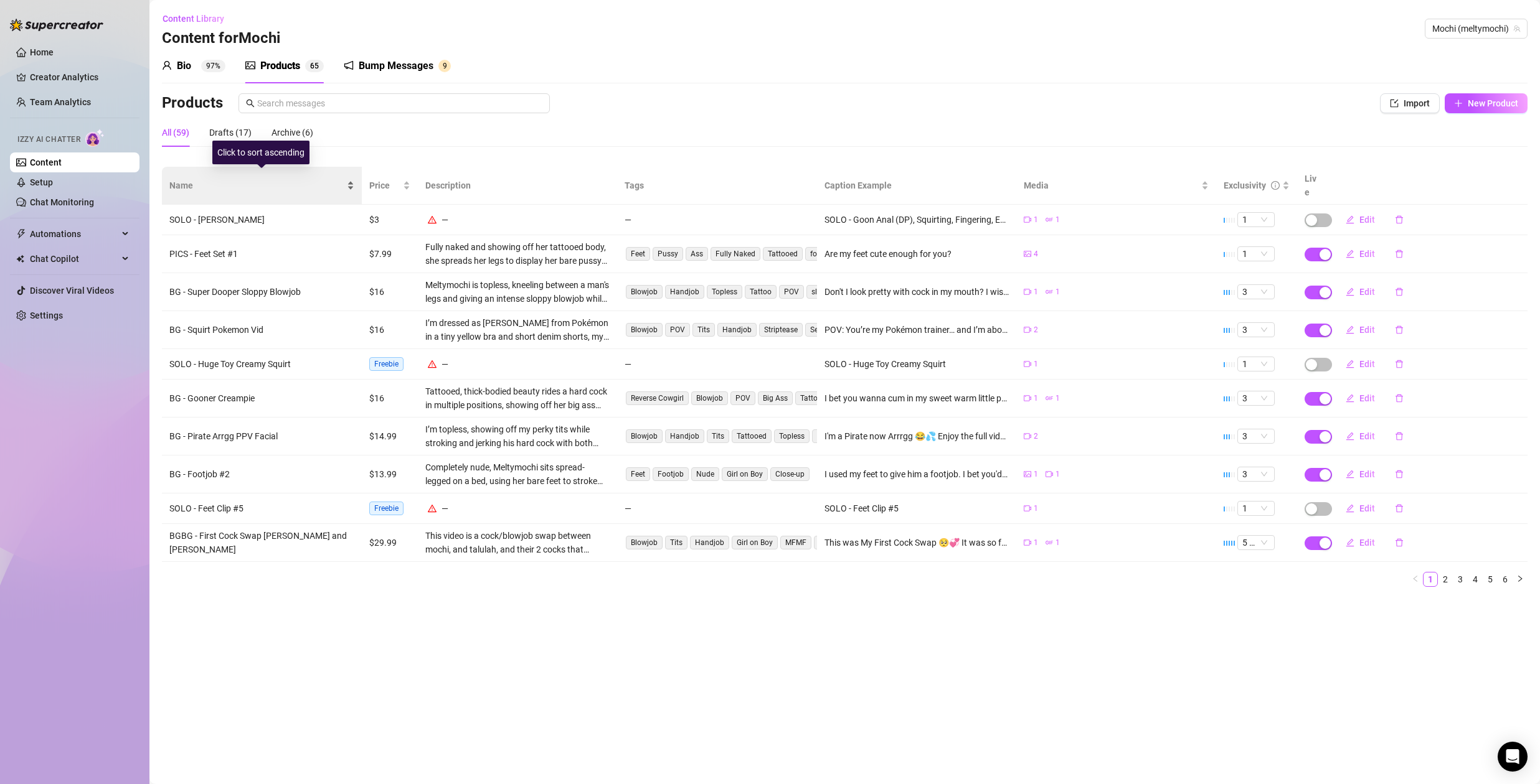
click at [193, 179] on span "Name" at bounding box center [256, 185] width 175 height 14
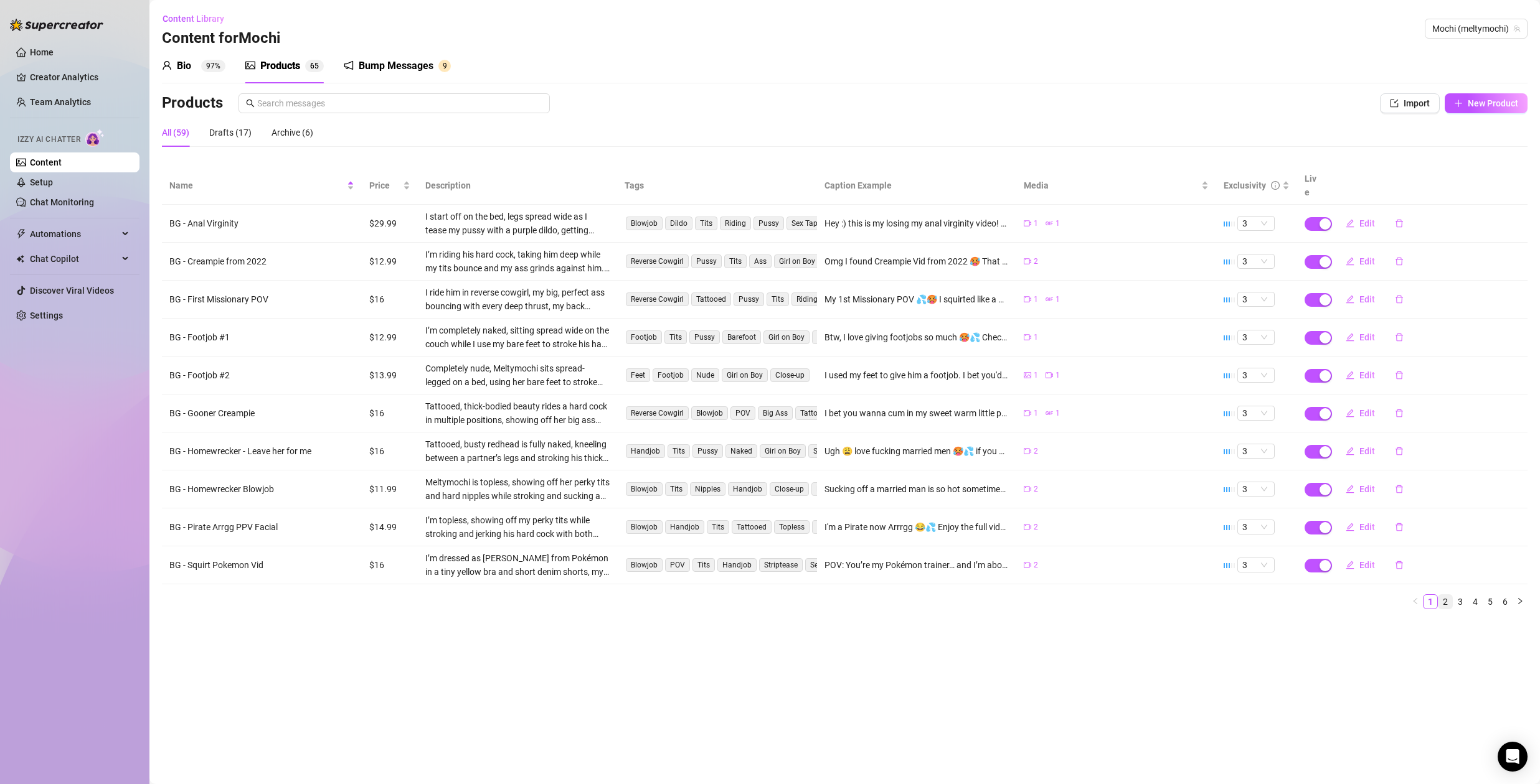
click at [1447, 595] on link "2" at bounding box center [1445, 602] width 14 height 14
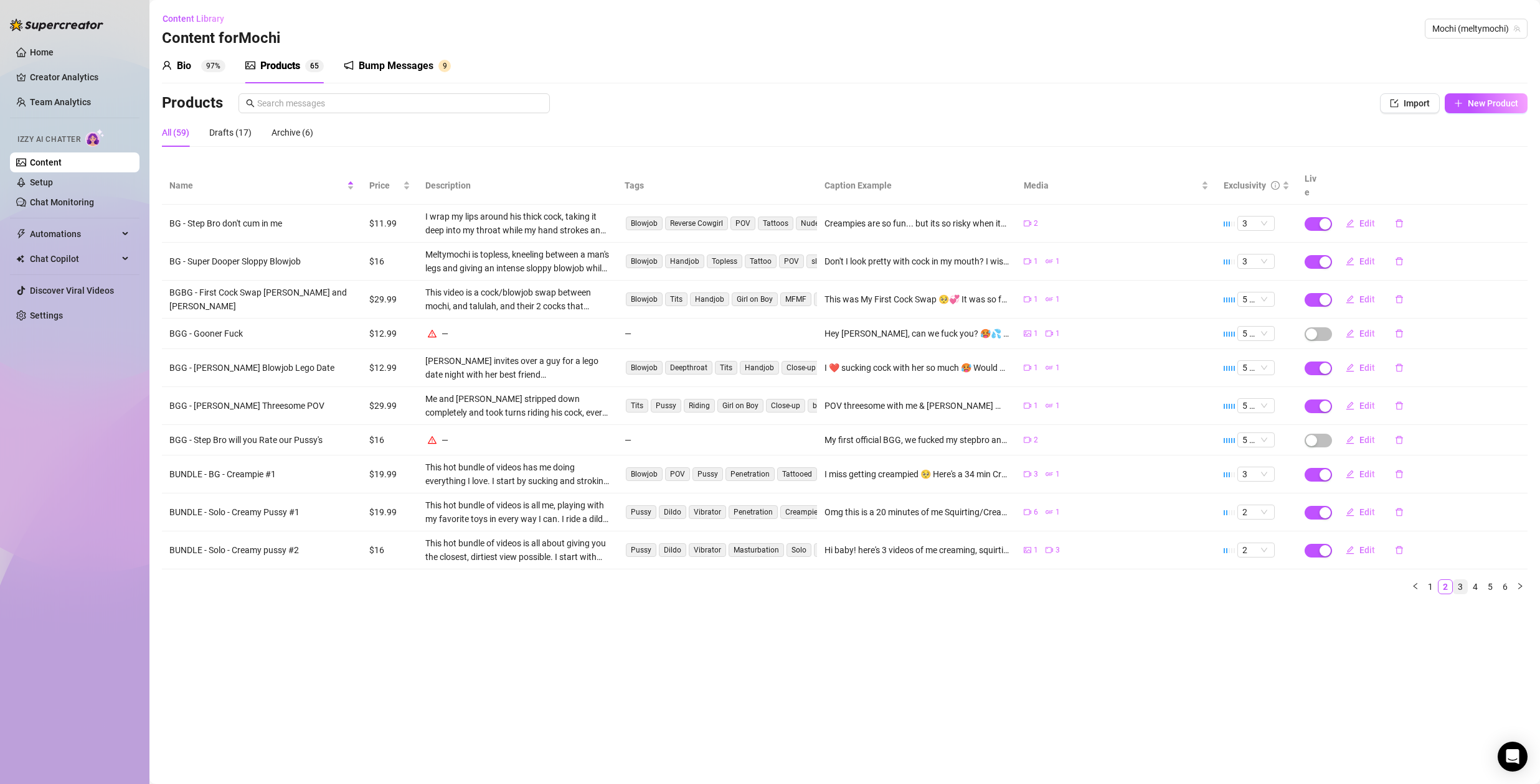
click at [1457, 580] on link "3" at bounding box center [1461, 587] width 14 height 14
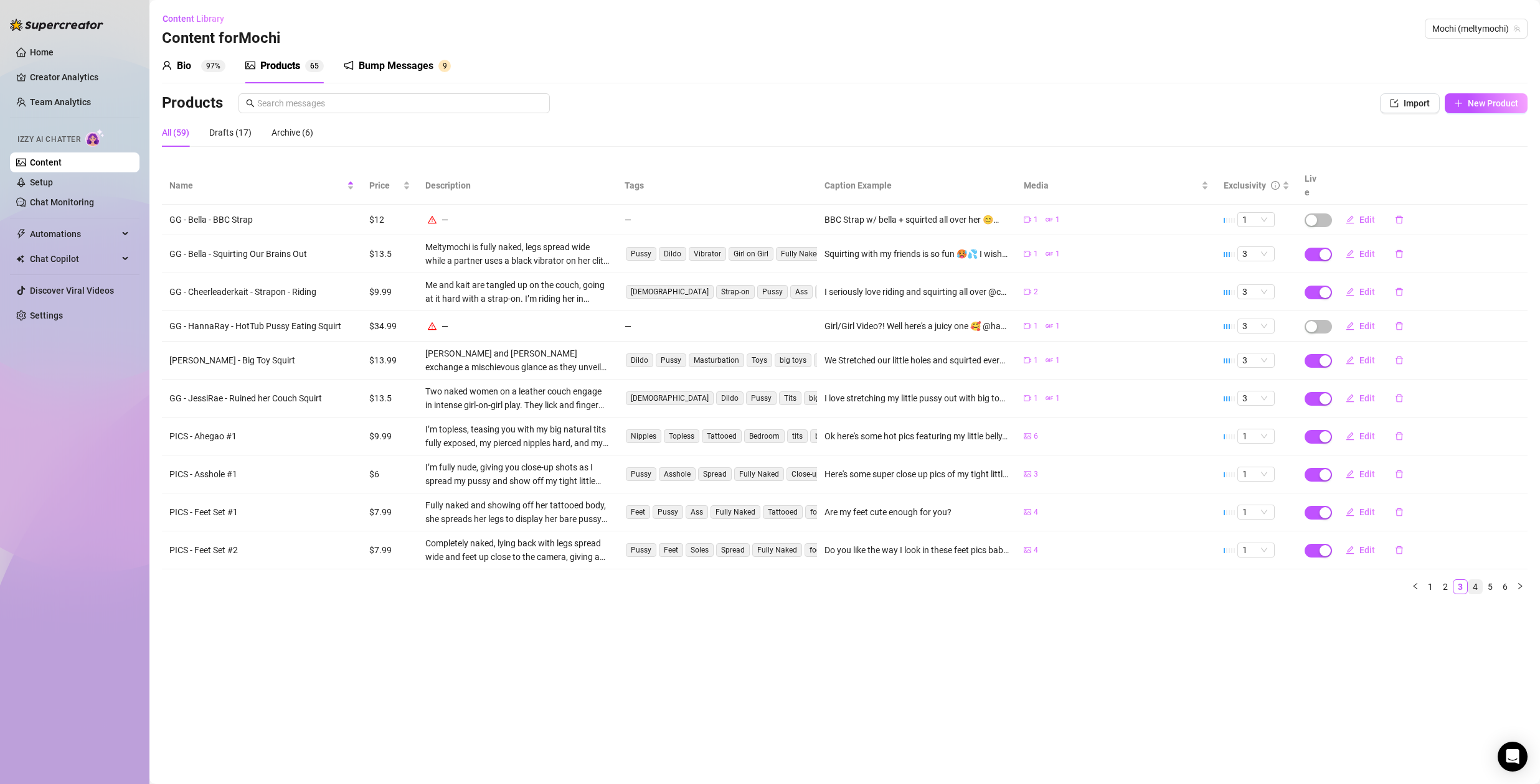
click at [1475, 580] on link "4" at bounding box center [1475, 587] width 14 height 14
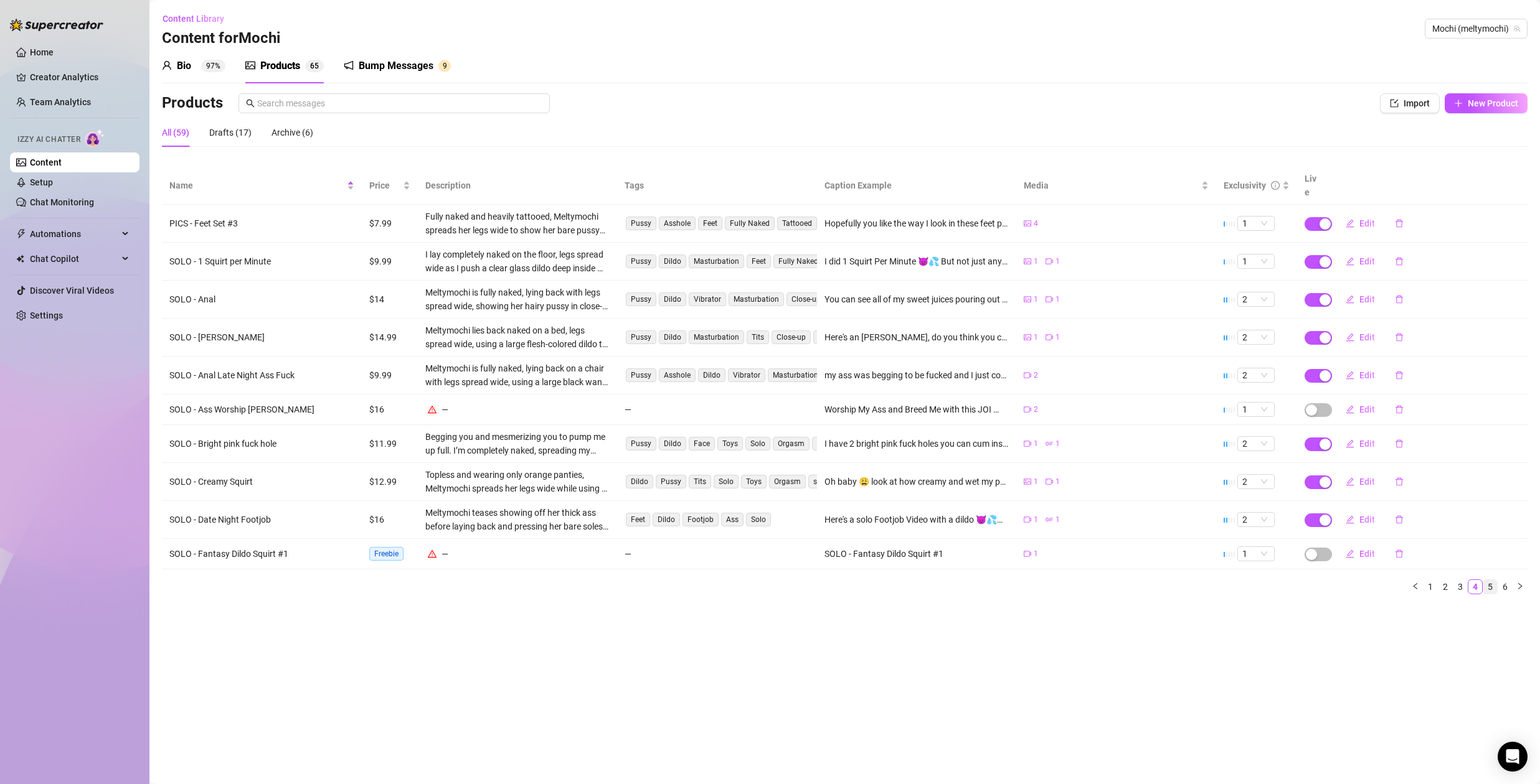
click at [1495, 580] on link "5" at bounding box center [1490, 587] width 14 height 14
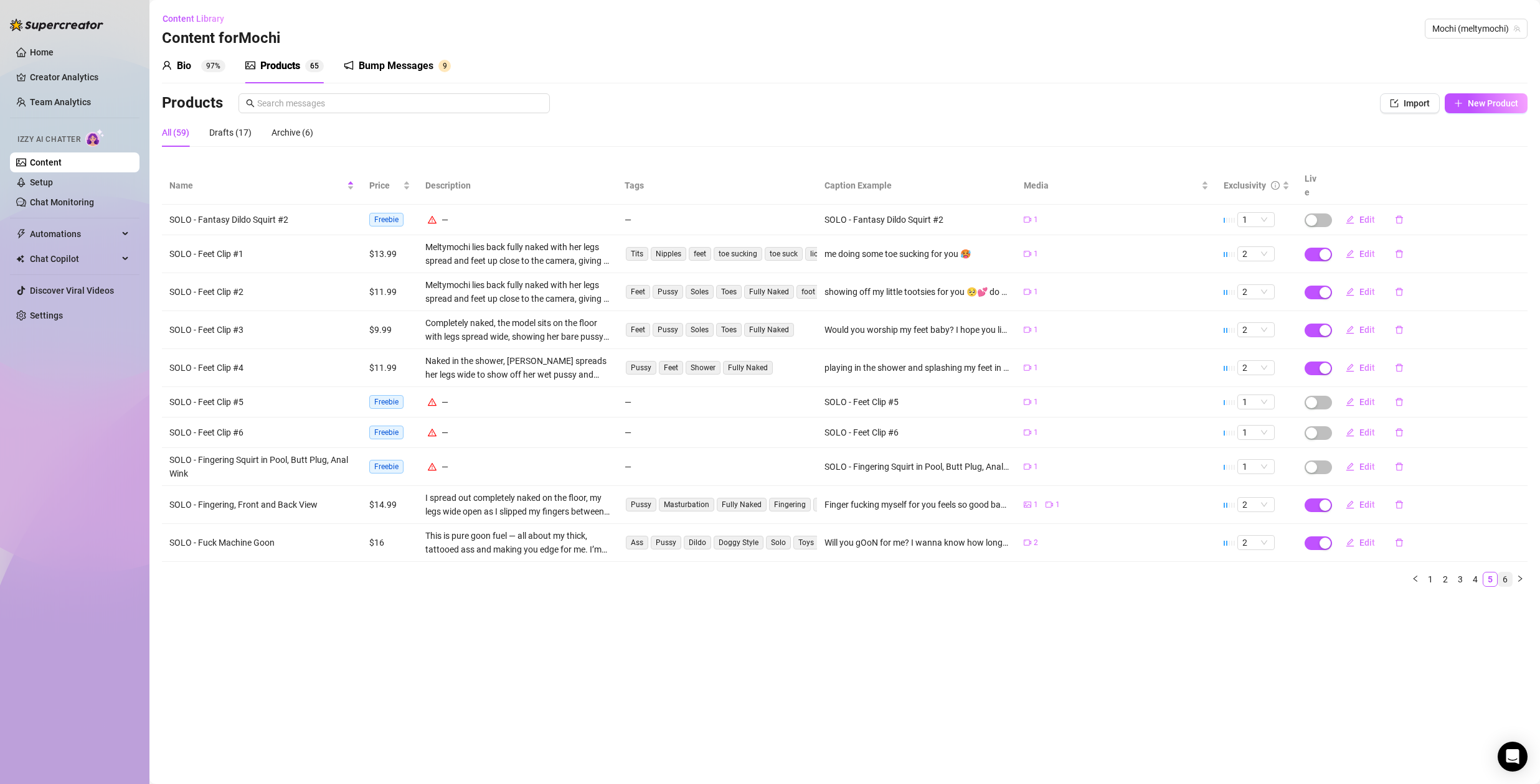
click at [1503, 572] on link "6" at bounding box center [1505, 579] width 14 height 14
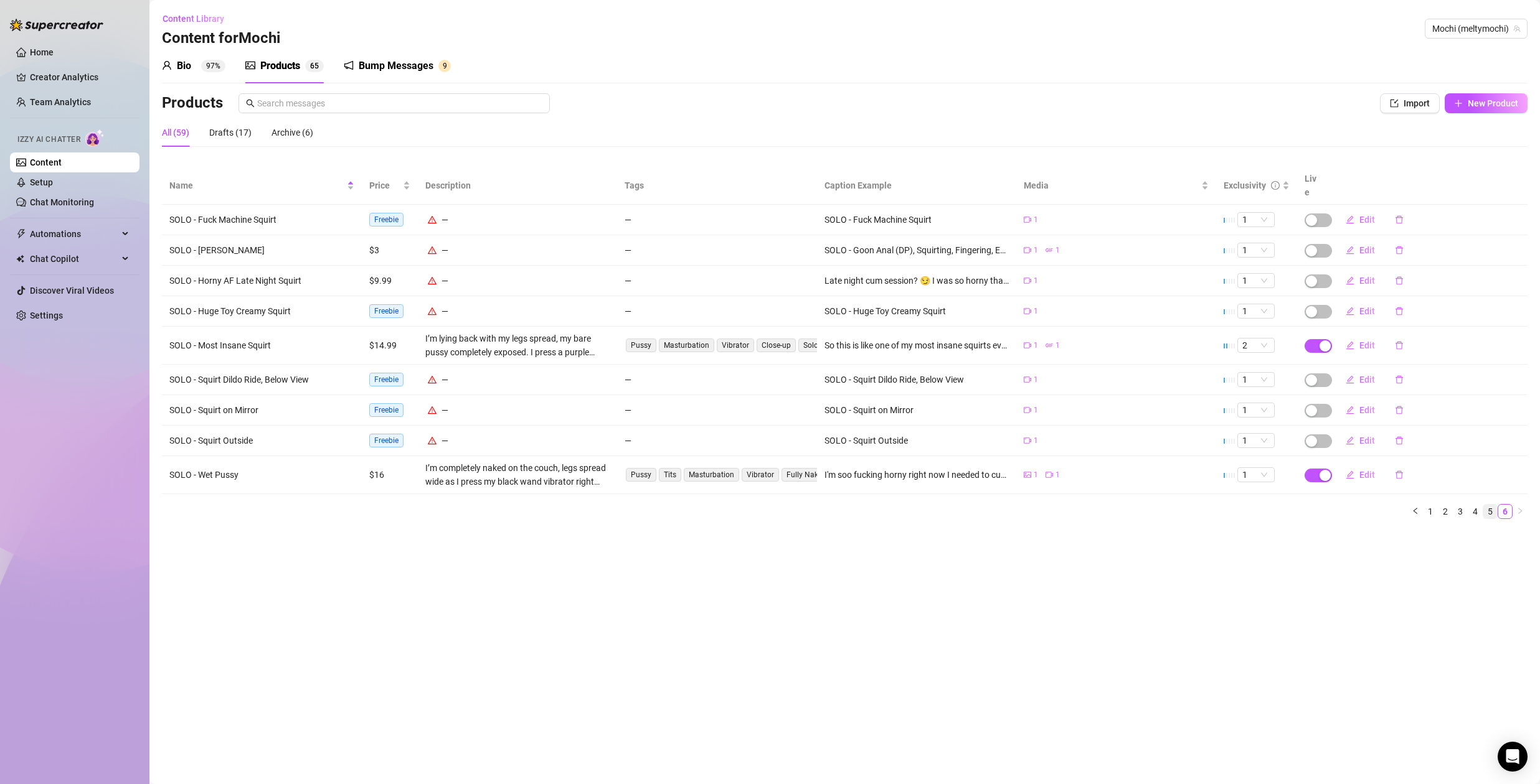
click at [1488, 505] on link "5" at bounding box center [1490, 512] width 14 height 14
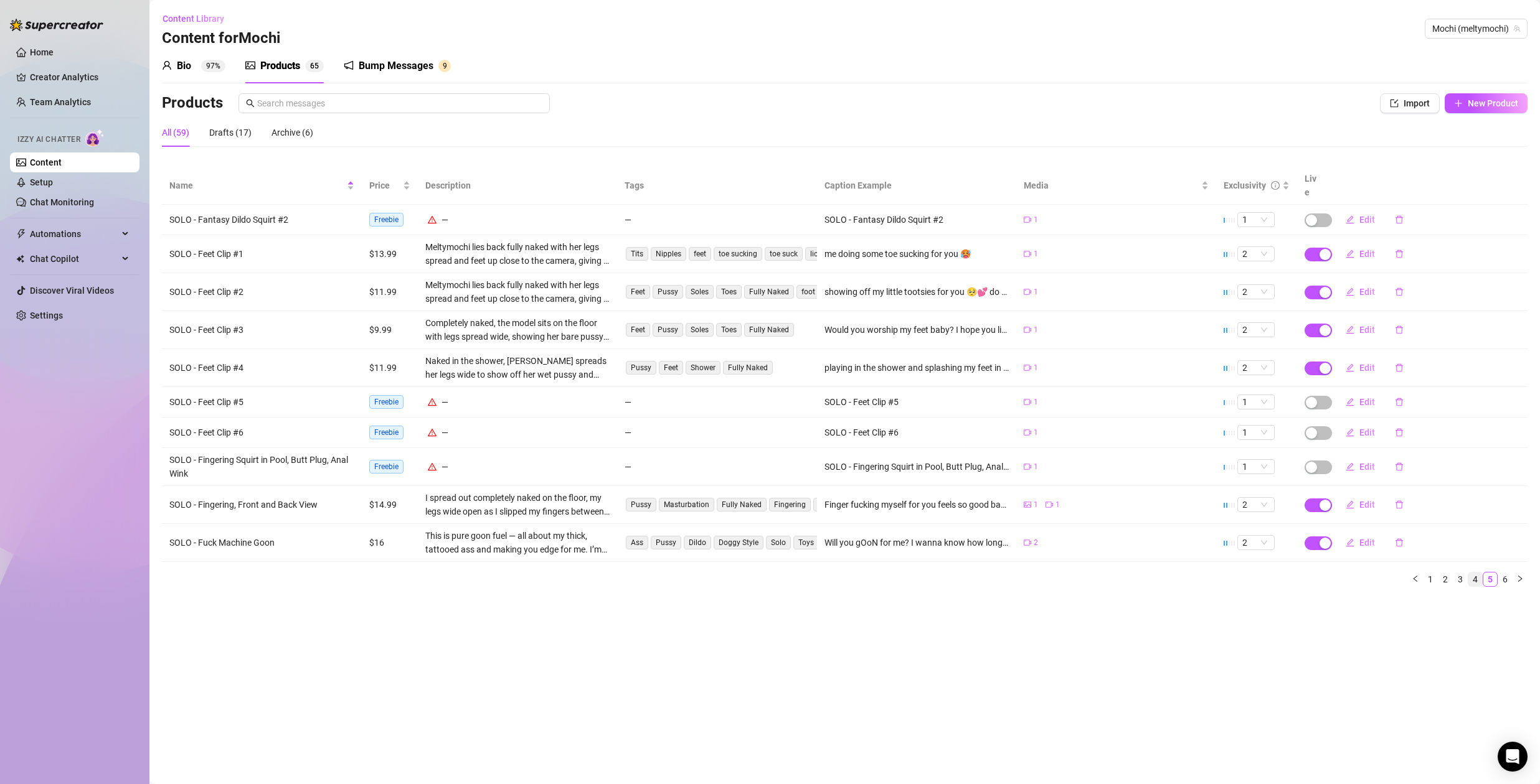
click at [1476, 572] on link "4" at bounding box center [1475, 579] width 14 height 14
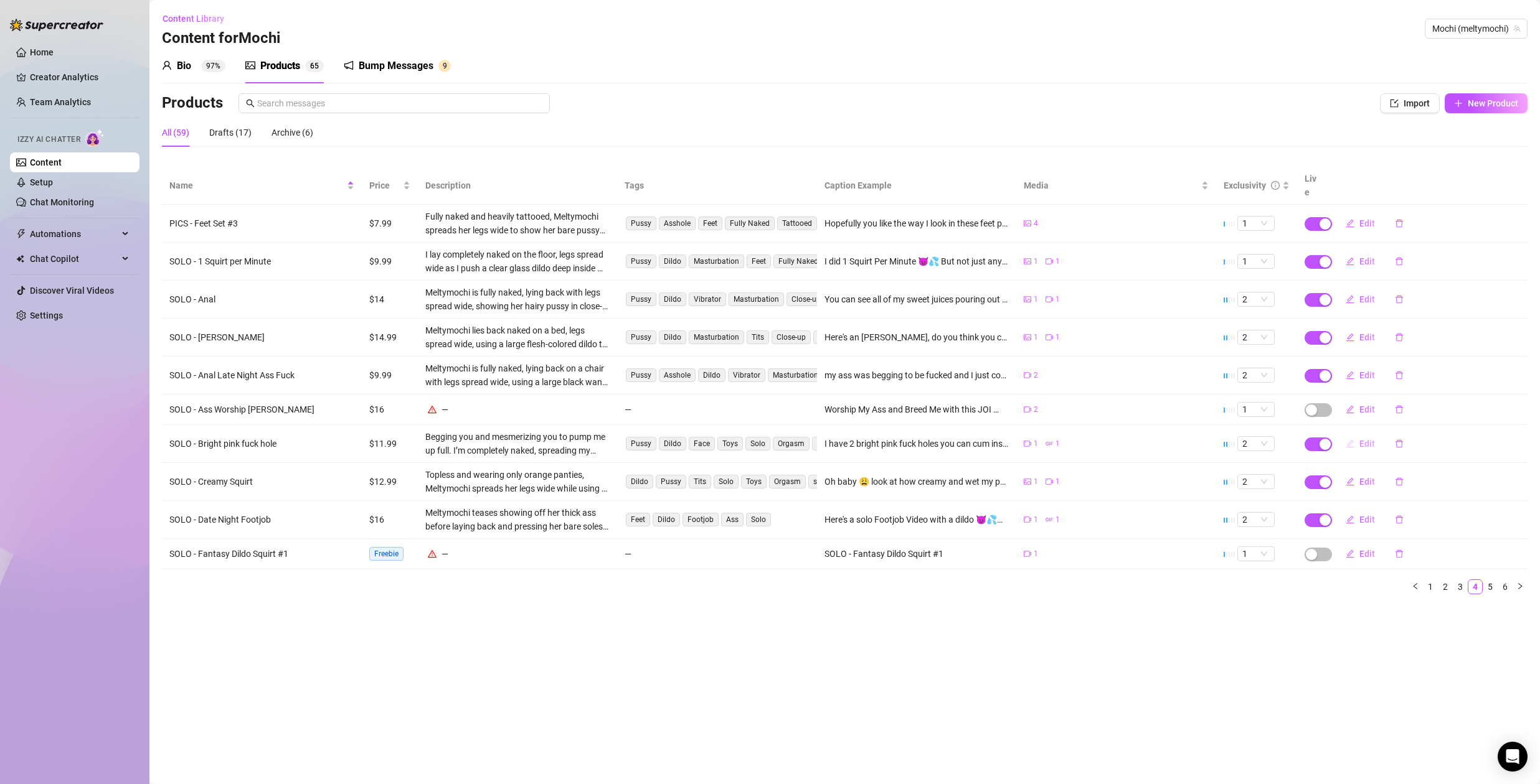
click at [1371, 439] on span "Edit" at bounding box center [1367, 444] width 16 height 10
type textarea "I have 2 bright pink fuck holes you can cum inside of 😈 ps.. I squirted and gus…"
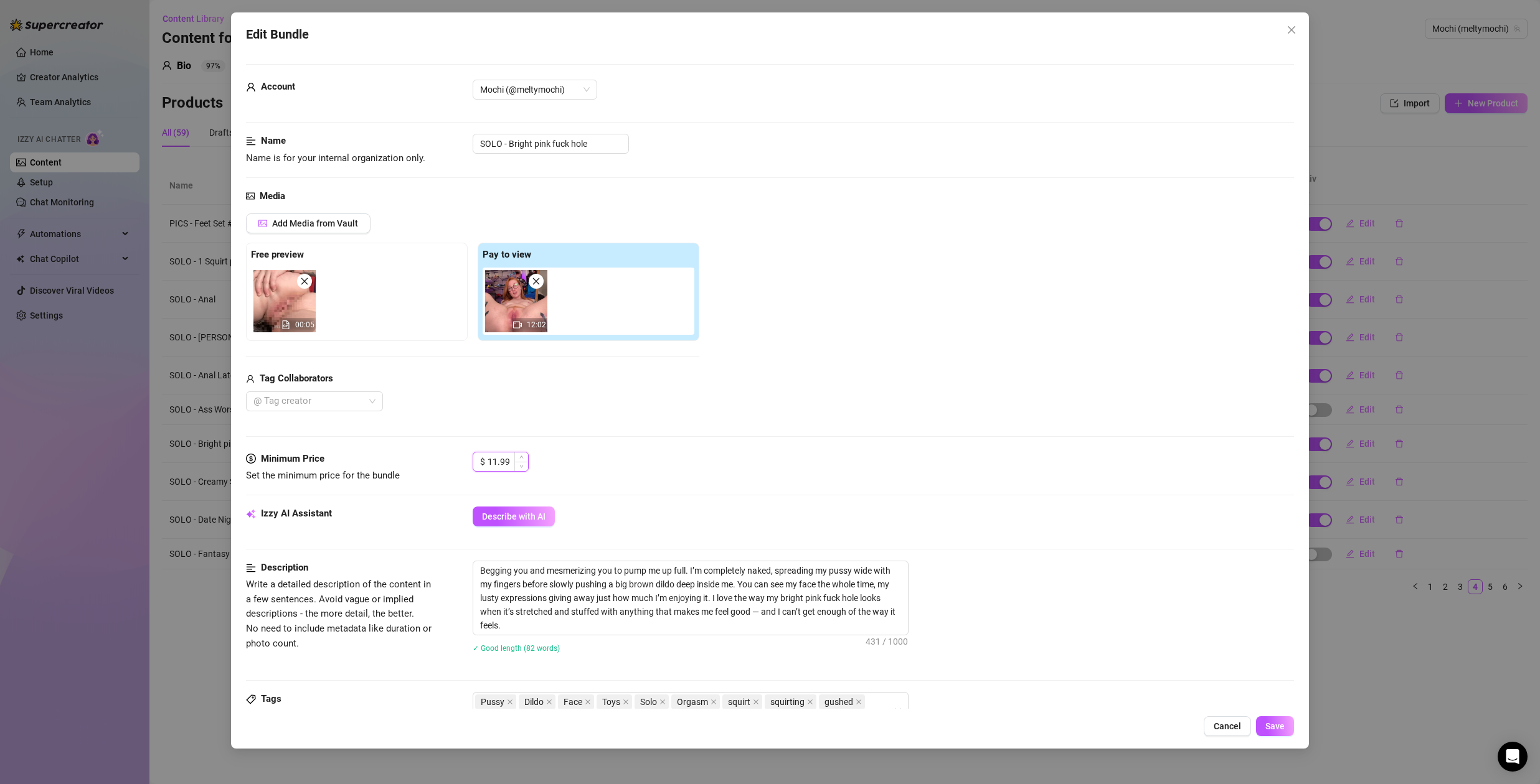
click at [496, 463] on input "11.99" at bounding box center [508, 462] width 41 height 19
type input "14.99"
click at [1280, 727] on span "Save" at bounding box center [1274, 726] width 19 height 10
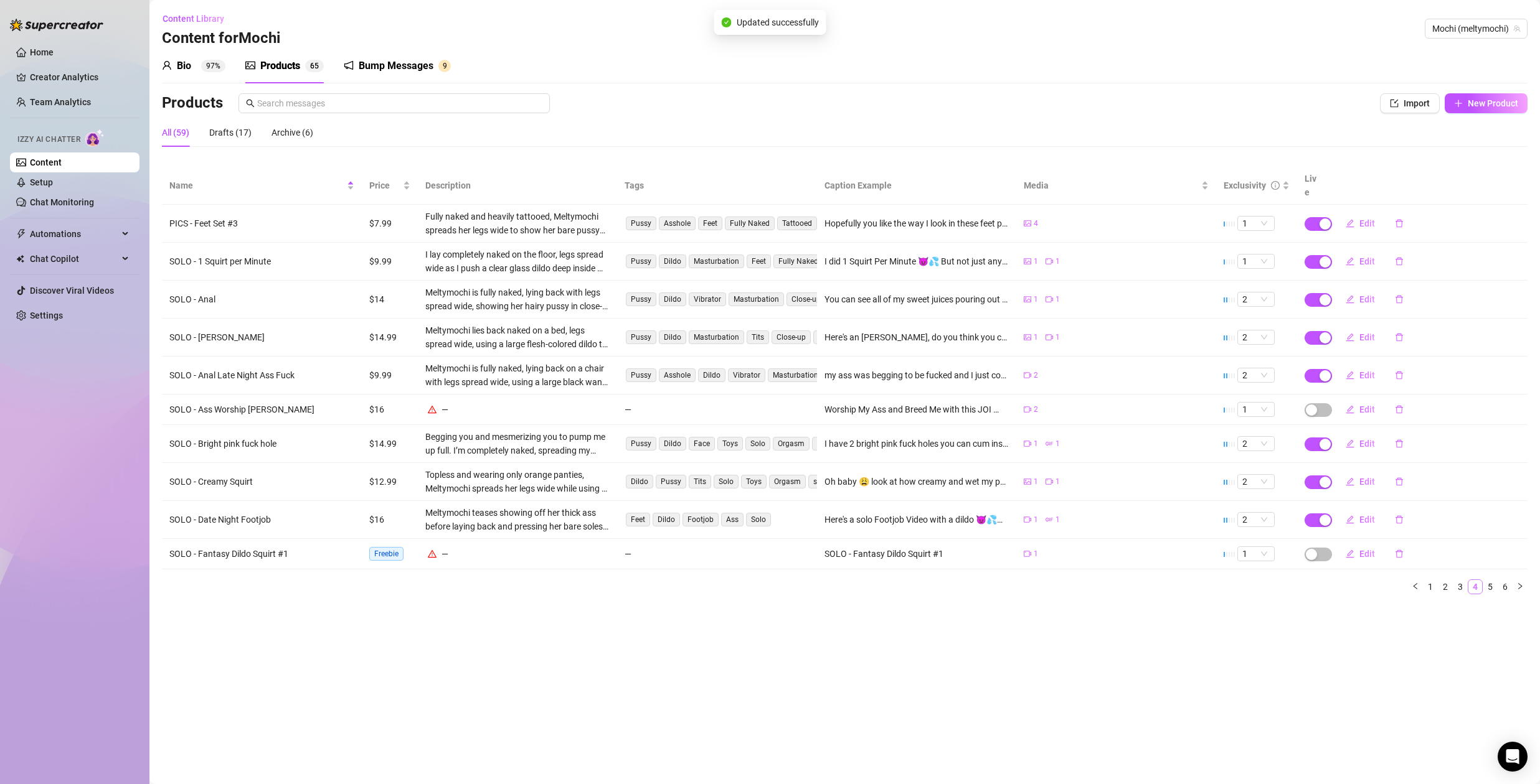
drag, startPoint x: 1489, startPoint y: 572, endPoint x: 1475, endPoint y: 568, distance: 14.6
click at [1489, 580] on link "5" at bounding box center [1490, 587] width 14 height 14
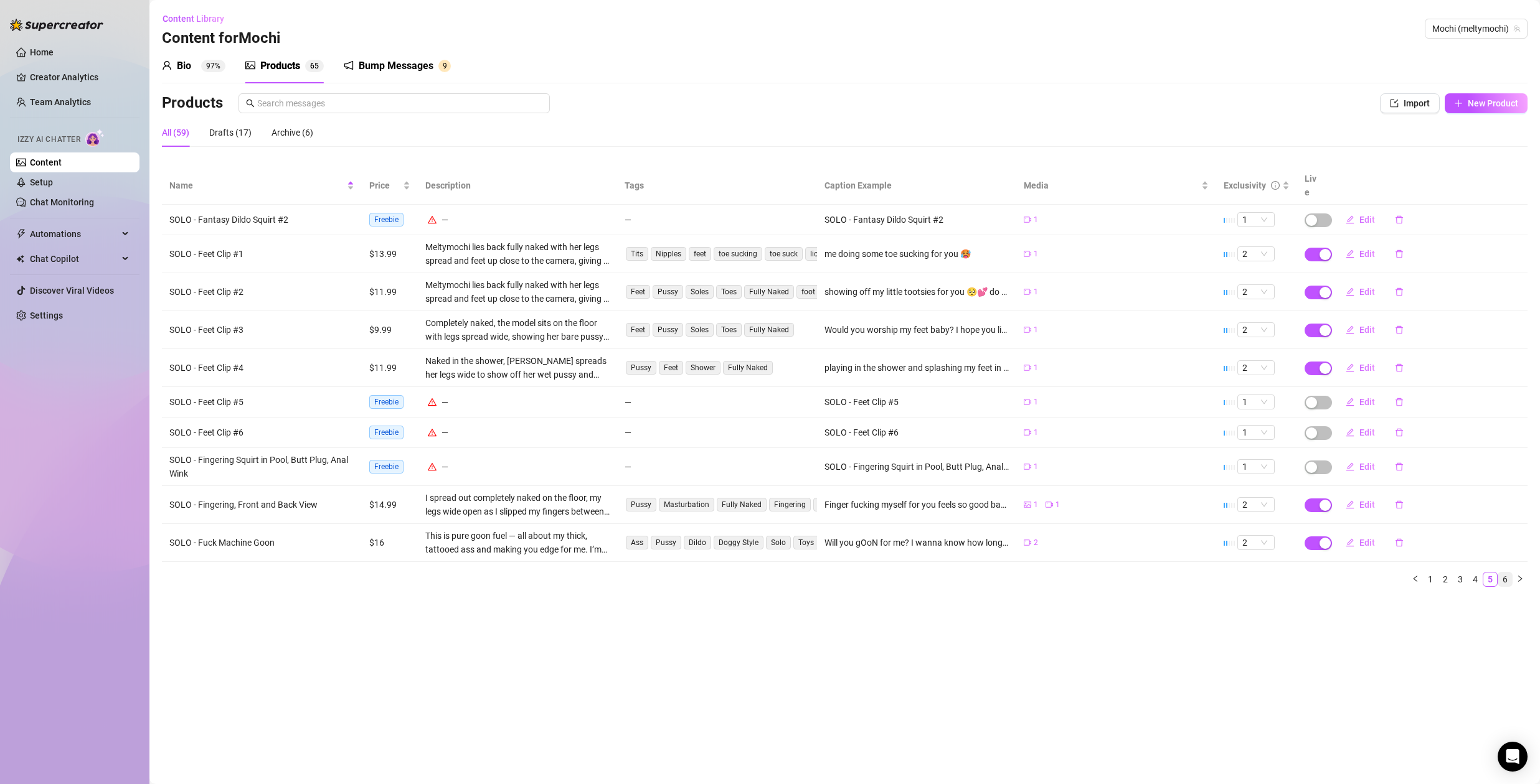
click at [1508, 572] on link "6" at bounding box center [1505, 579] width 14 height 14
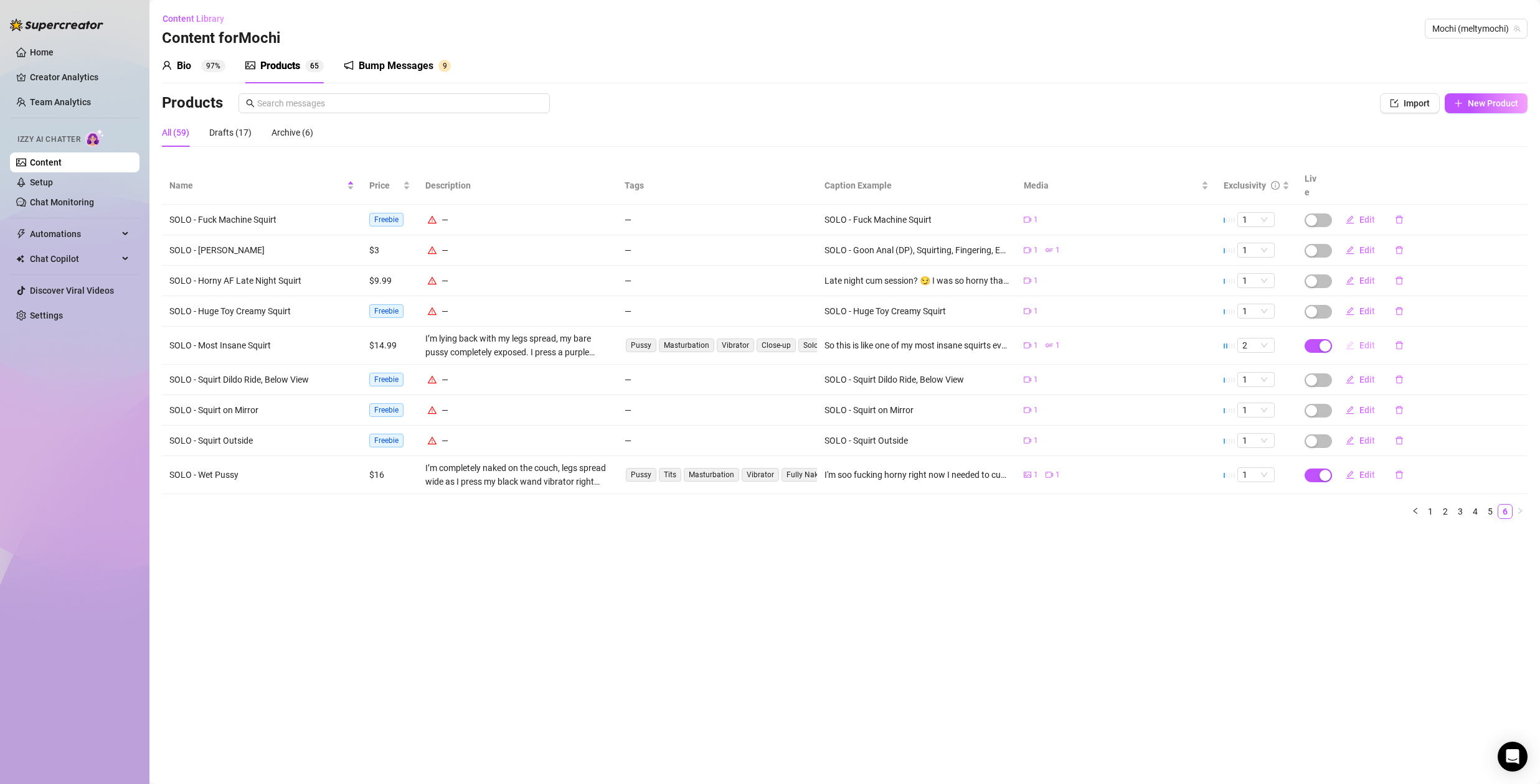
click at [1370, 340] on span "Edit" at bounding box center [1367, 345] width 16 height 10
type textarea "So this is like one of my most insane squirts ever... I really want you to see …"
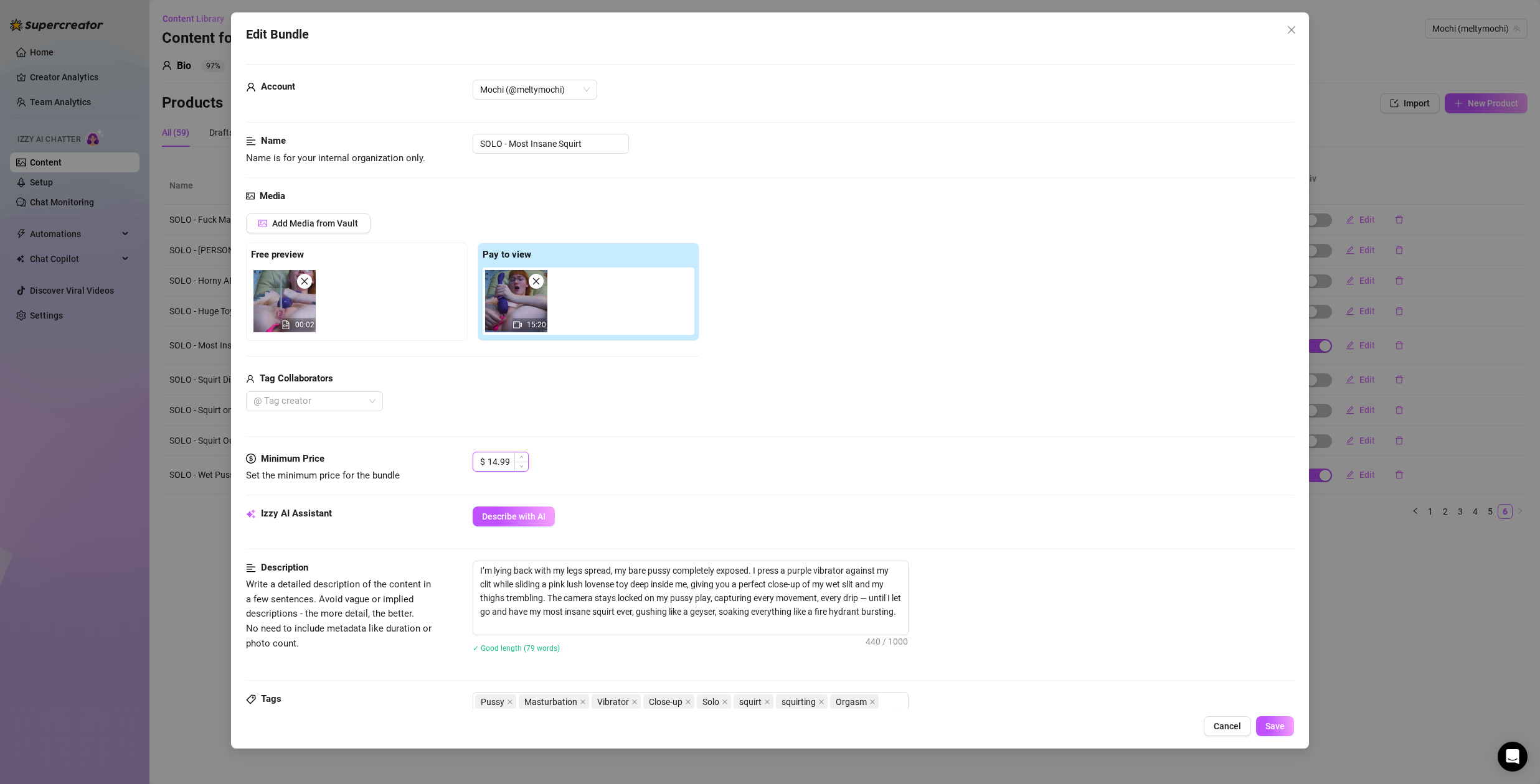
click at [496, 464] on input "14.99" at bounding box center [508, 462] width 41 height 19
type input "12.99"
click at [1277, 726] on span "Save" at bounding box center [1274, 726] width 19 height 10
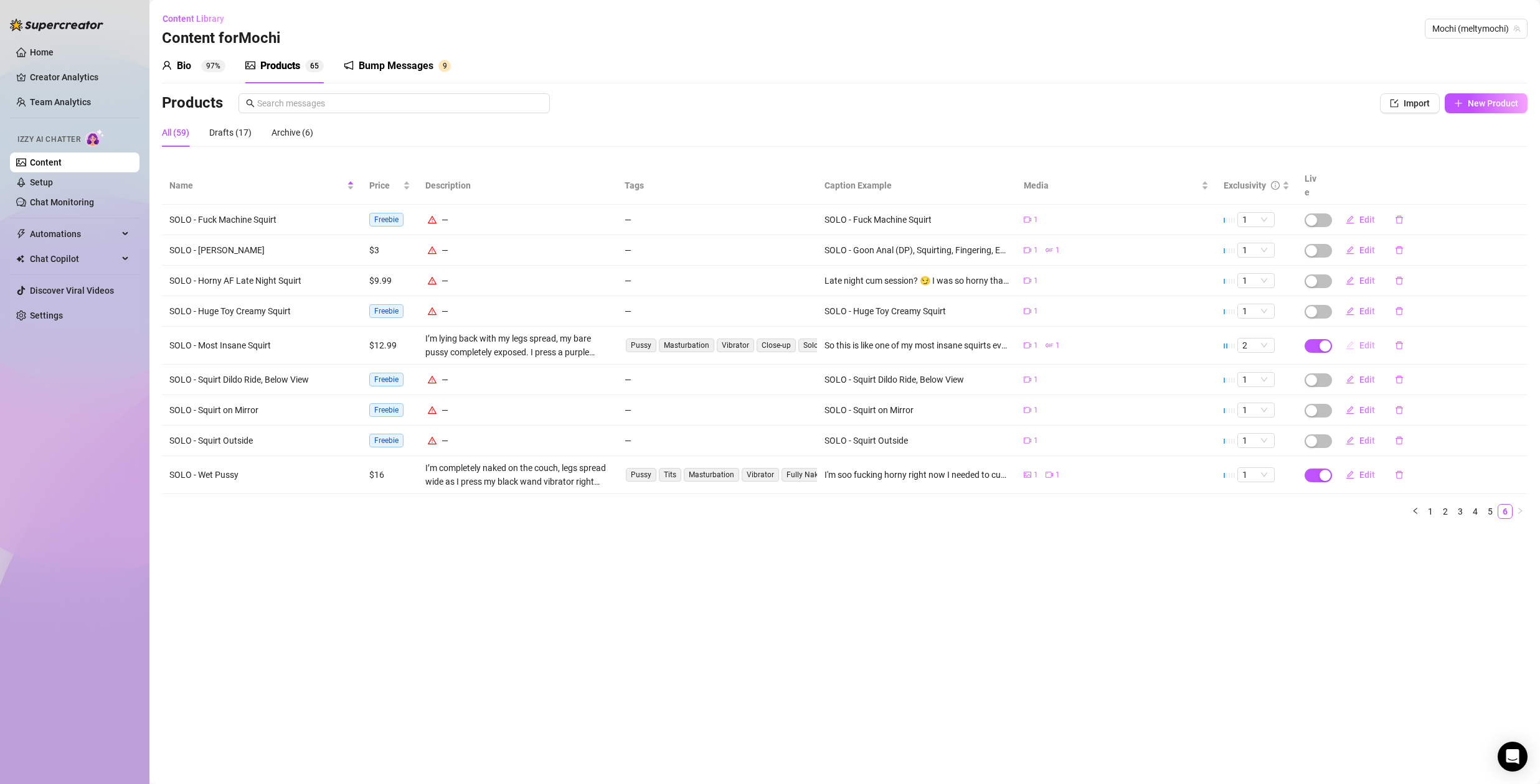
click at [1366, 340] on span "Edit" at bounding box center [1367, 345] width 16 height 10
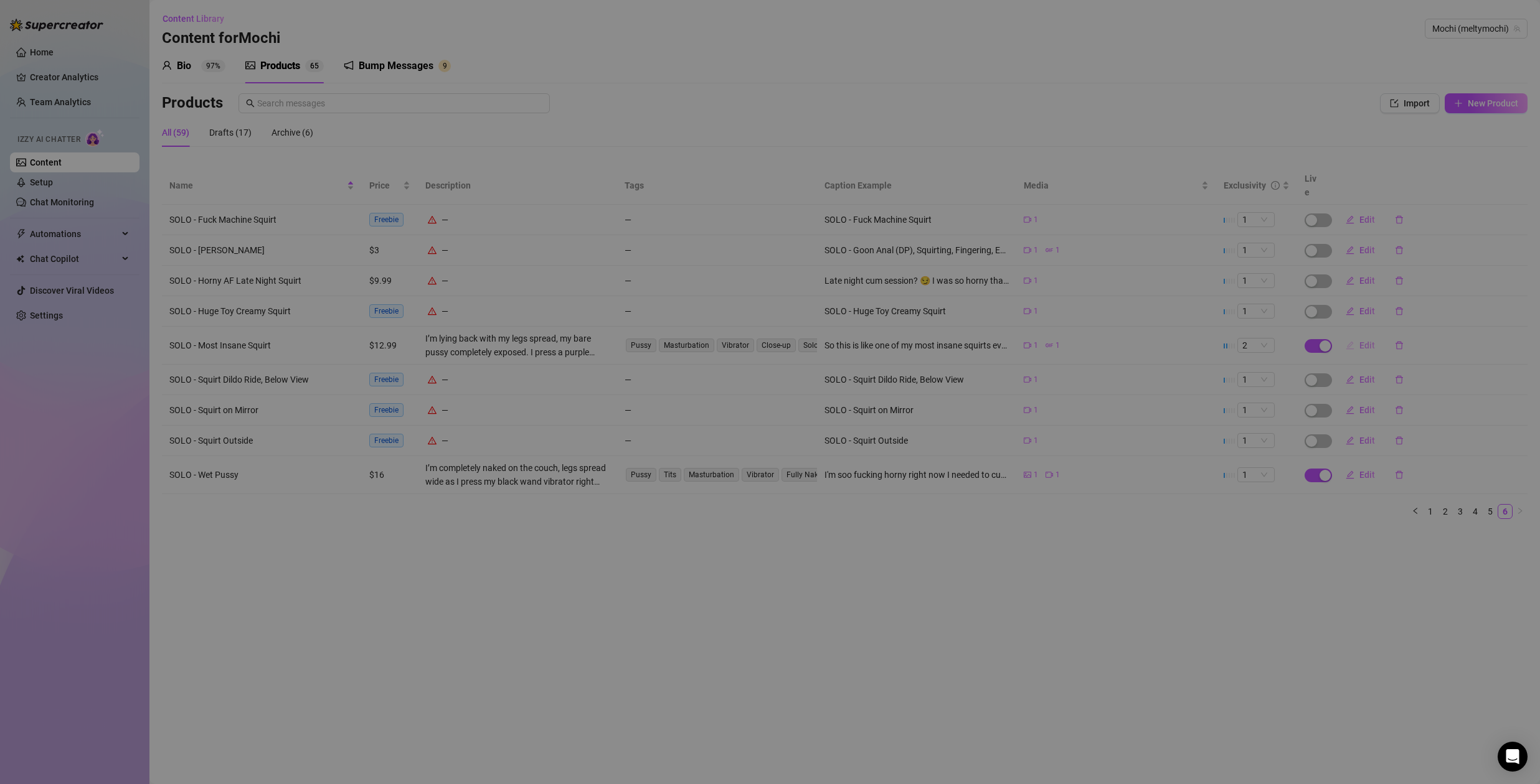
type textarea "So this is like one of my most insane squirts ever... I really want you to see …"
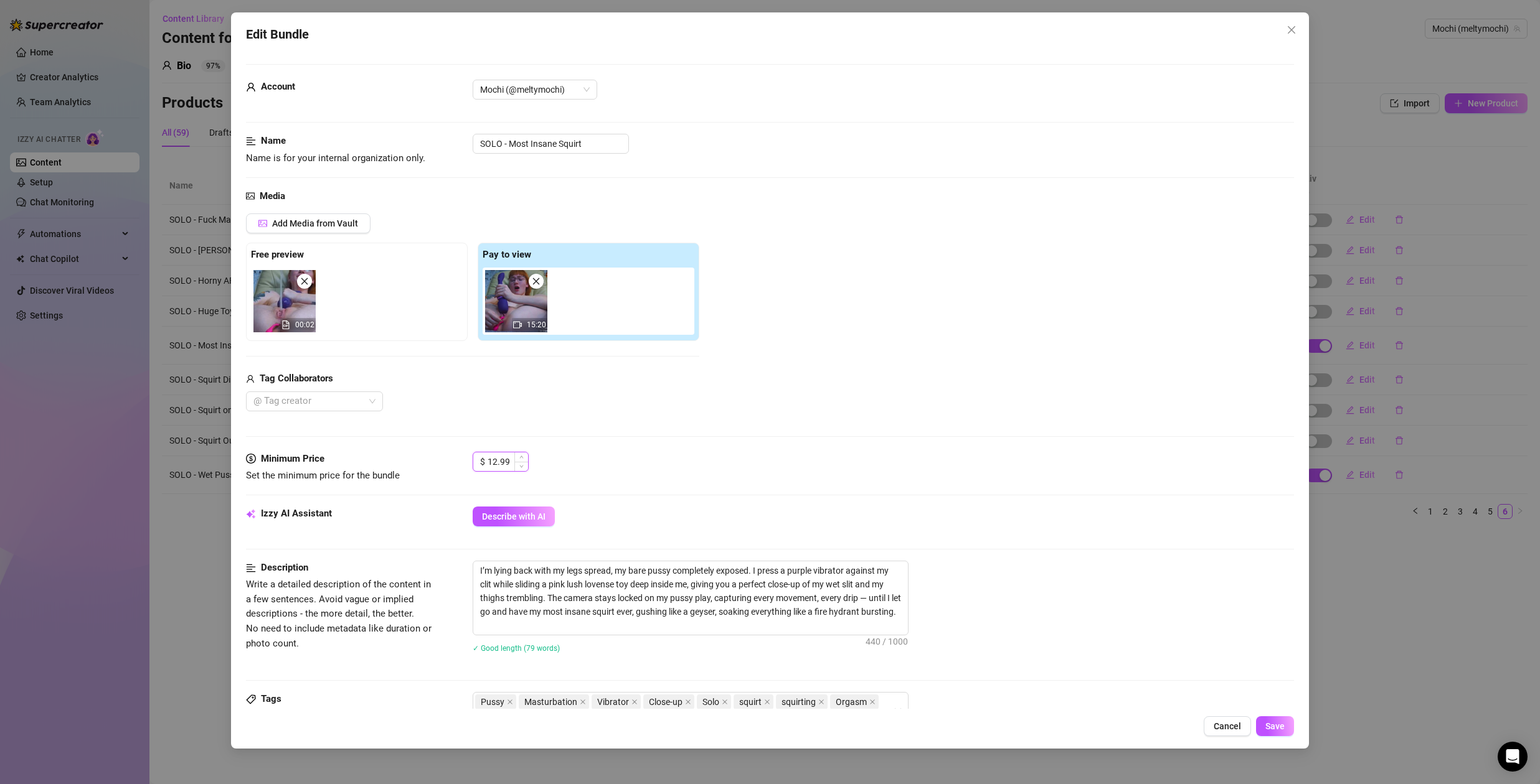
click at [496, 460] on input "12.99" at bounding box center [508, 462] width 41 height 19
type input "14.99"
click at [1284, 726] on span "Save" at bounding box center [1274, 726] width 19 height 10
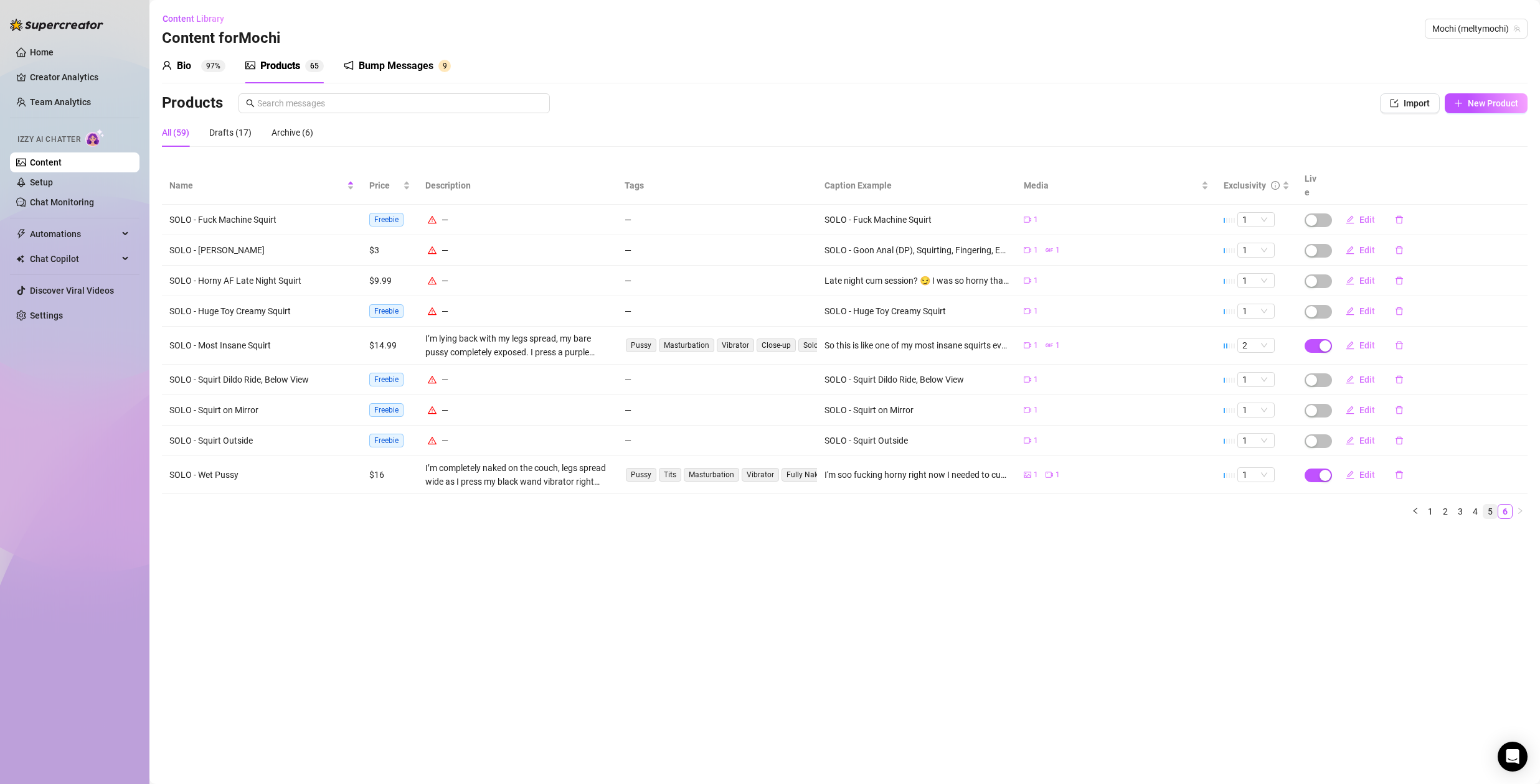
click at [1491, 505] on link "5" at bounding box center [1490, 512] width 14 height 14
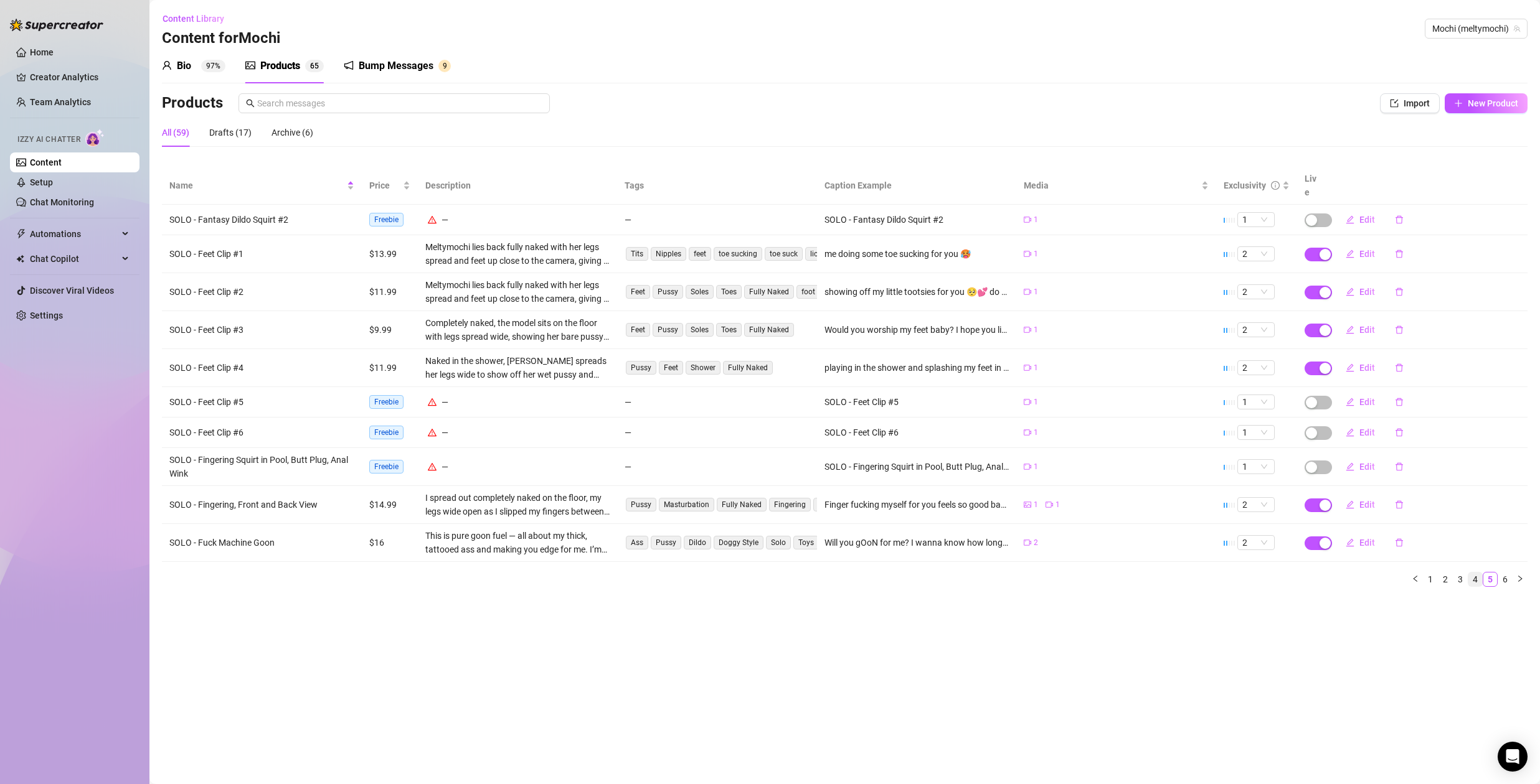
click at [1478, 572] on link "4" at bounding box center [1475, 579] width 14 height 14
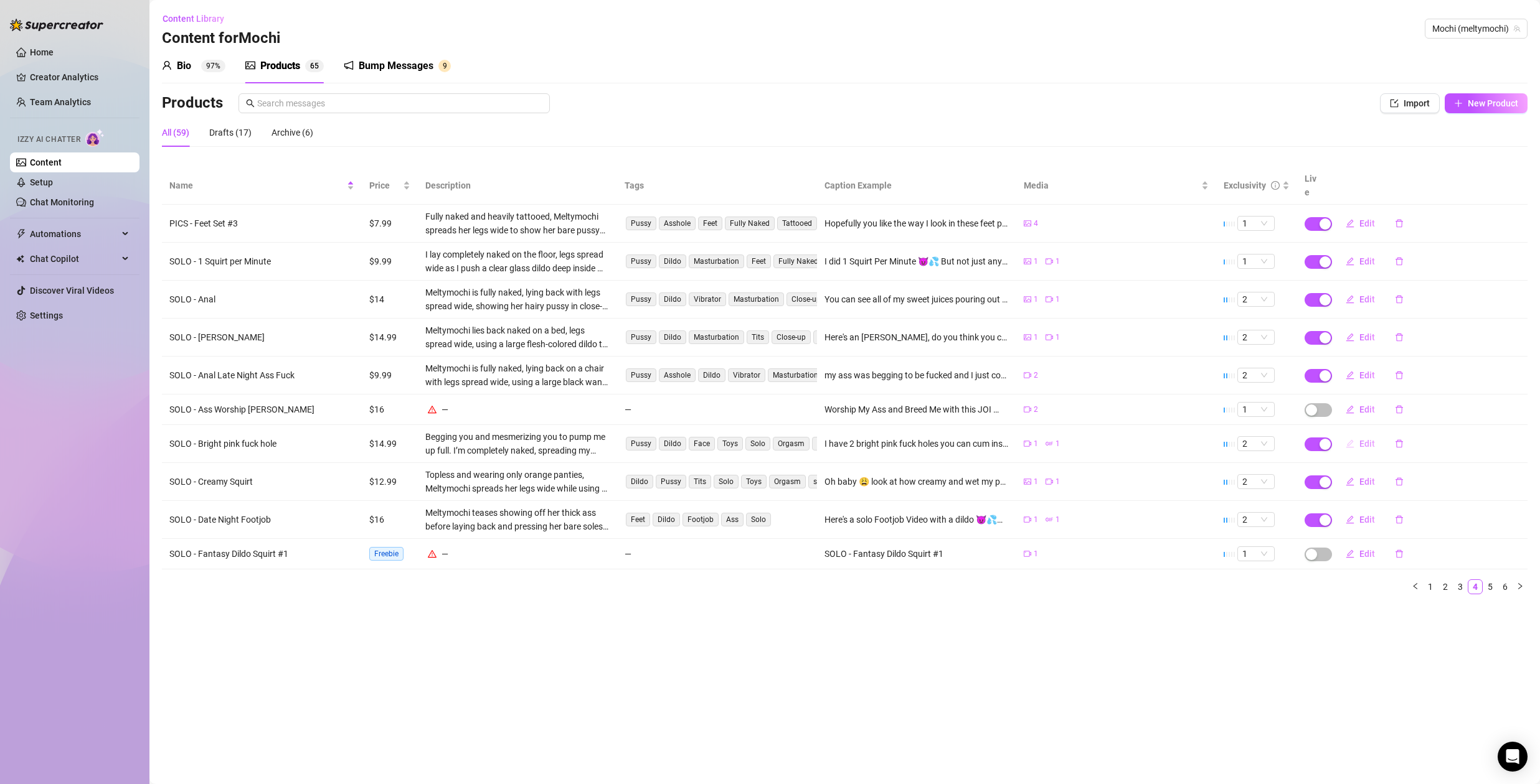
click at [1366, 439] on span "Edit" at bounding box center [1367, 444] width 16 height 10
type textarea "I have 2 bright pink fuck holes you can cum inside of 😈 ps.. I squirted and gus…"
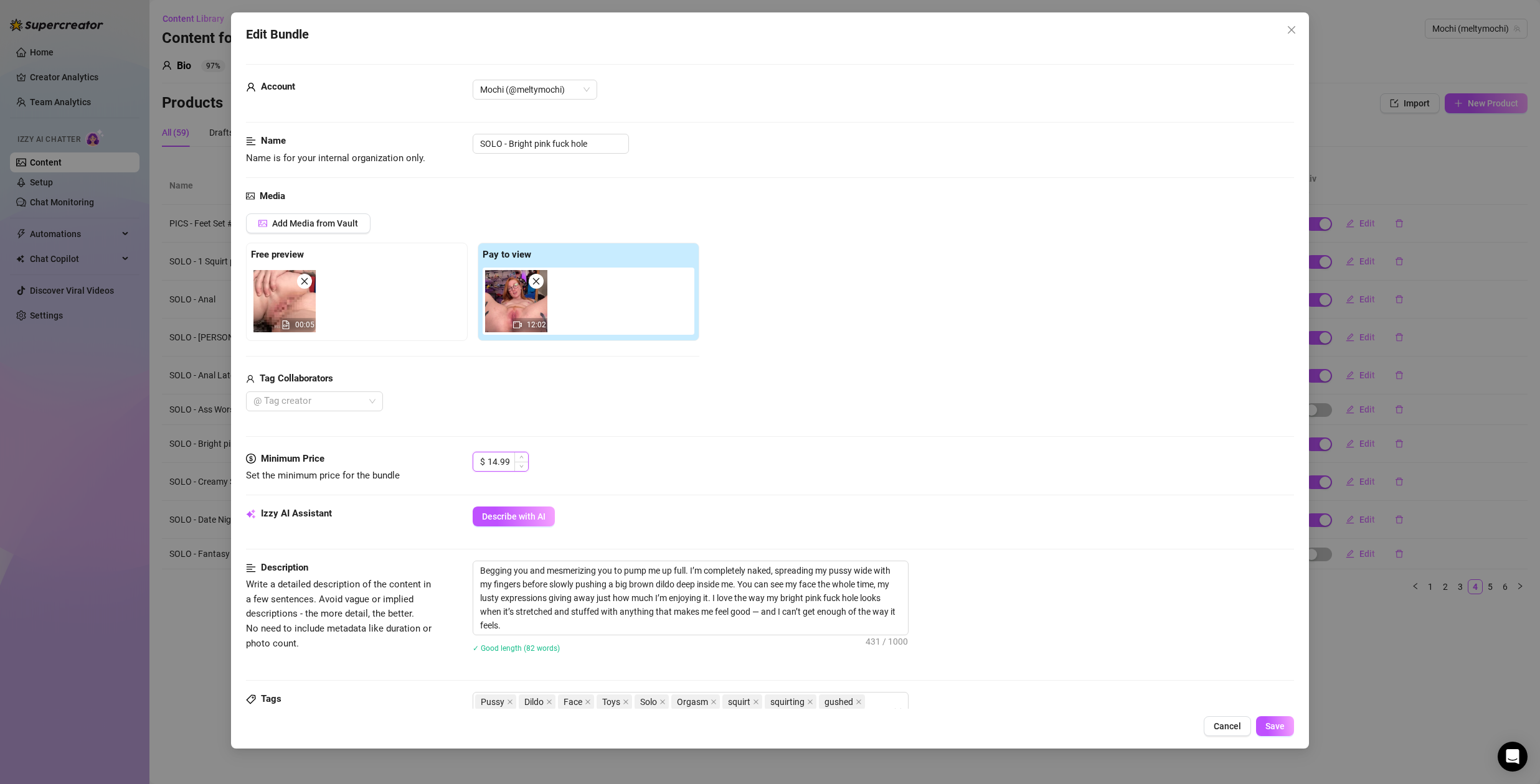
click at [495, 463] on input "14.99" at bounding box center [508, 462] width 41 height 19
type input "12.99"
click at [1277, 730] on span "Save" at bounding box center [1274, 726] width 19 height 10
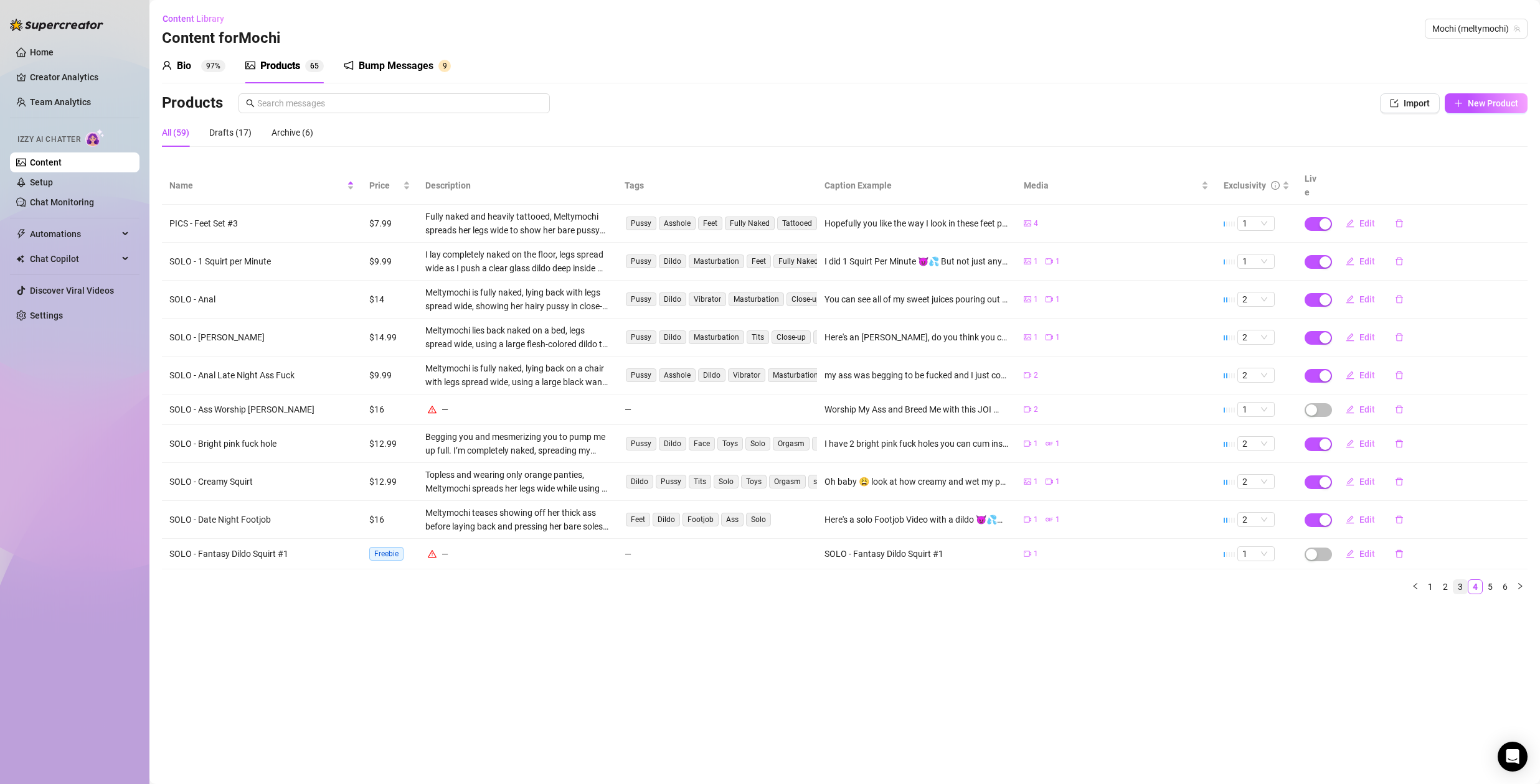
click at [1460, 580] on link "3" at bounding box center [1461, 587] width 14 height 14
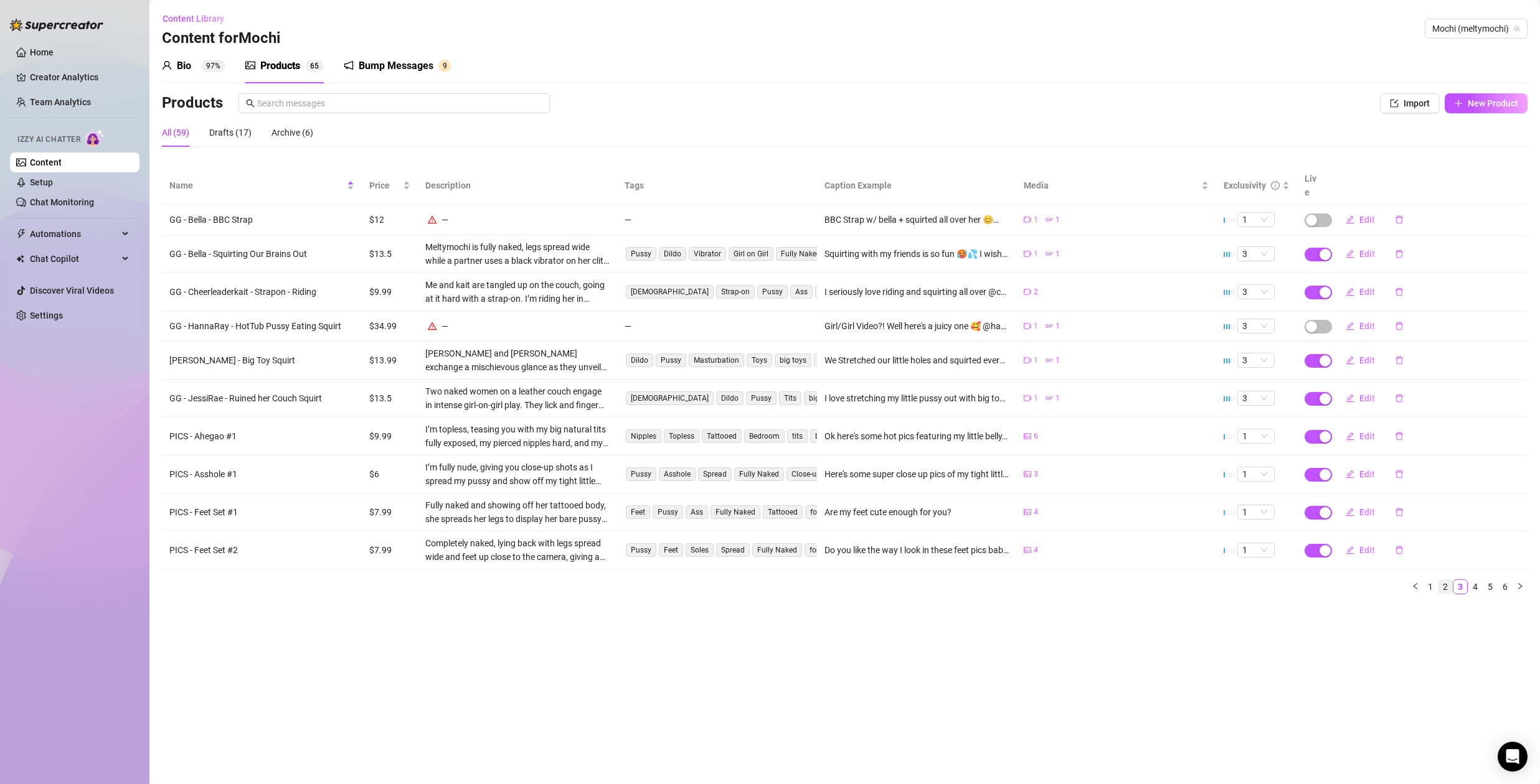
click at [1448, 580] on link "2" at bounding box center [1445, 587] width 14 height 14
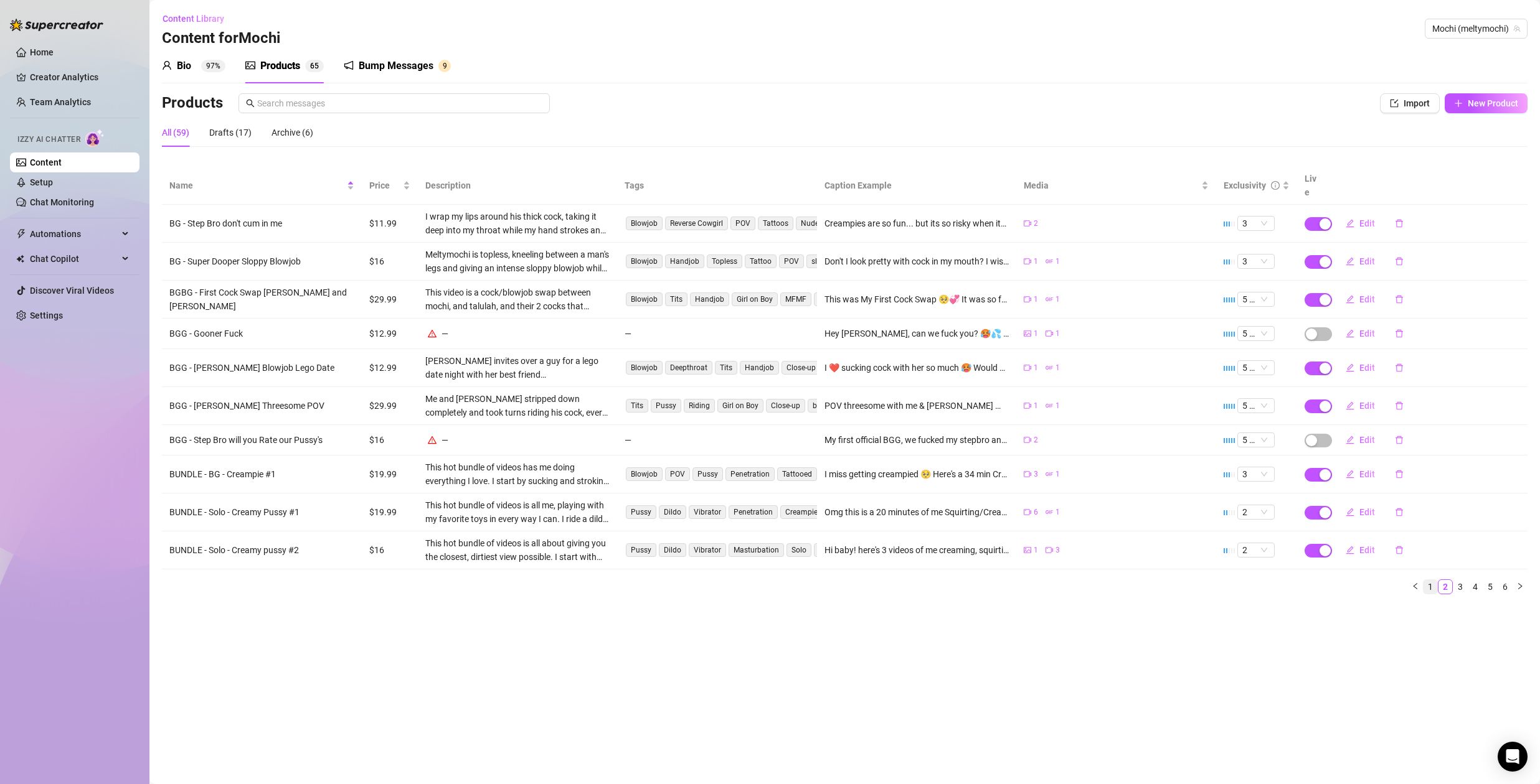
click at [1434, 580] on link "1" at bounding box center [1430, 587] width 14 height 14
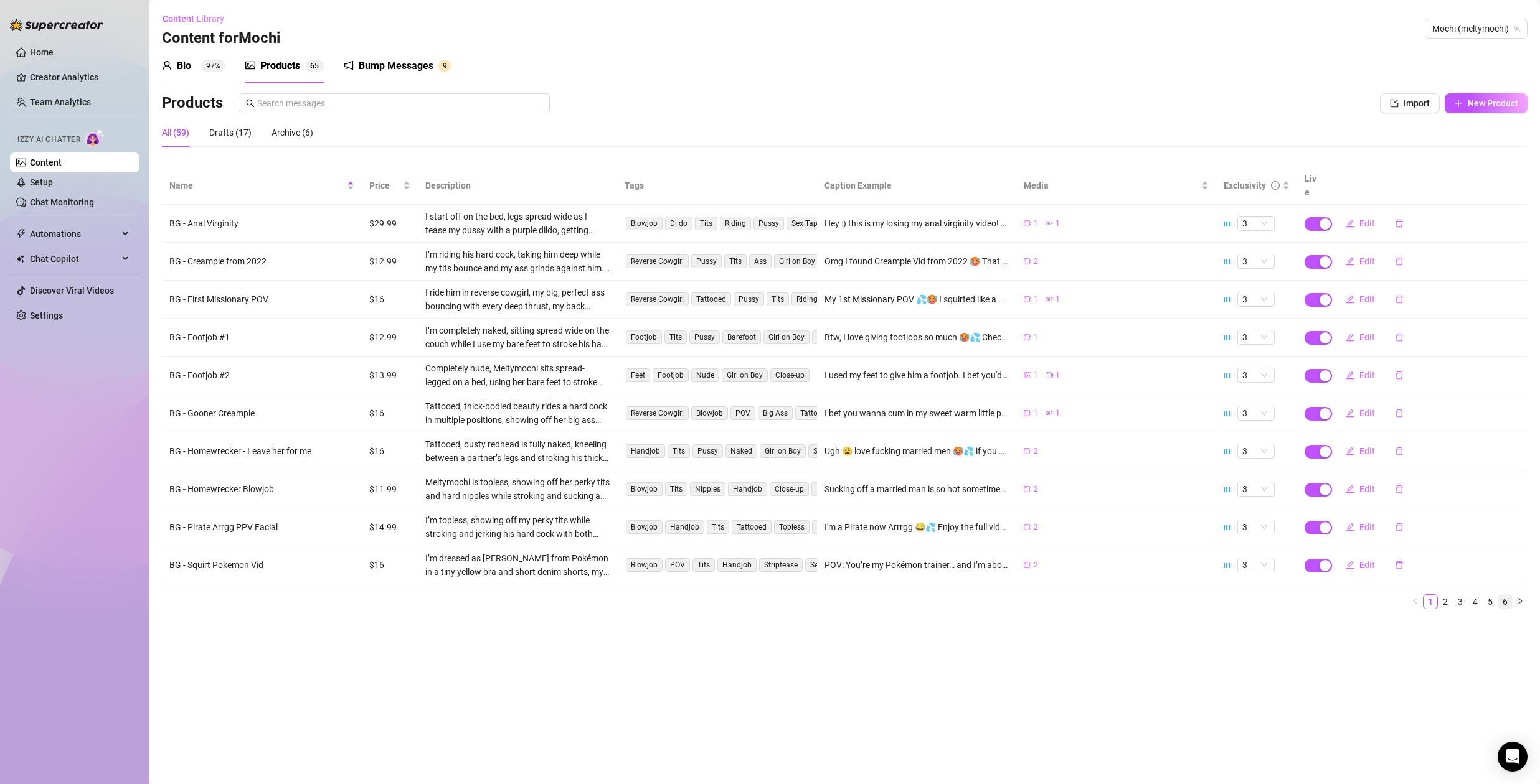
click at [1506, 595] on link "6" at bounding box center [1505, 602] width 14 height 14
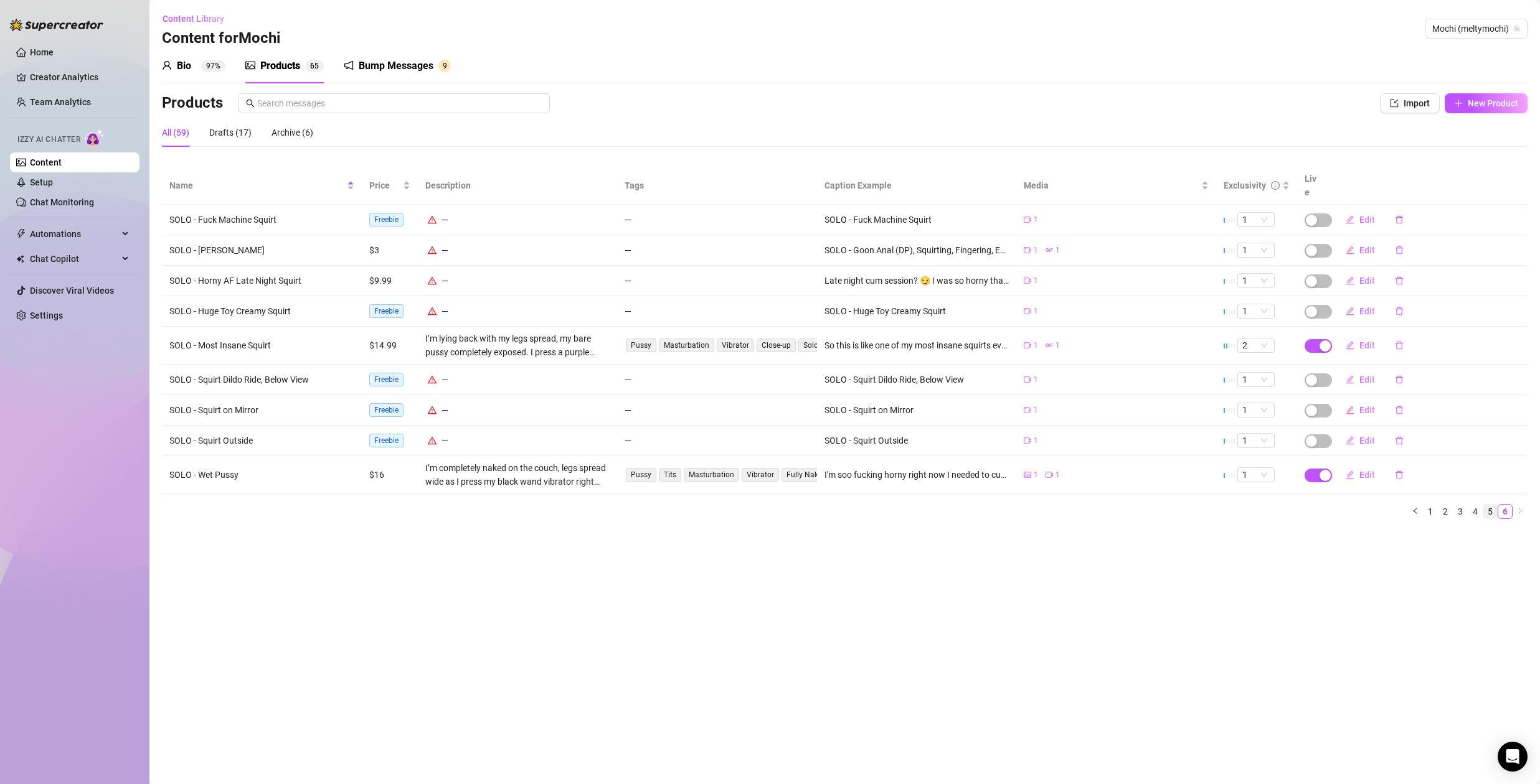
click at [1491, 505] on link "5" at bounding box center [1490, 512] width 14 height 14
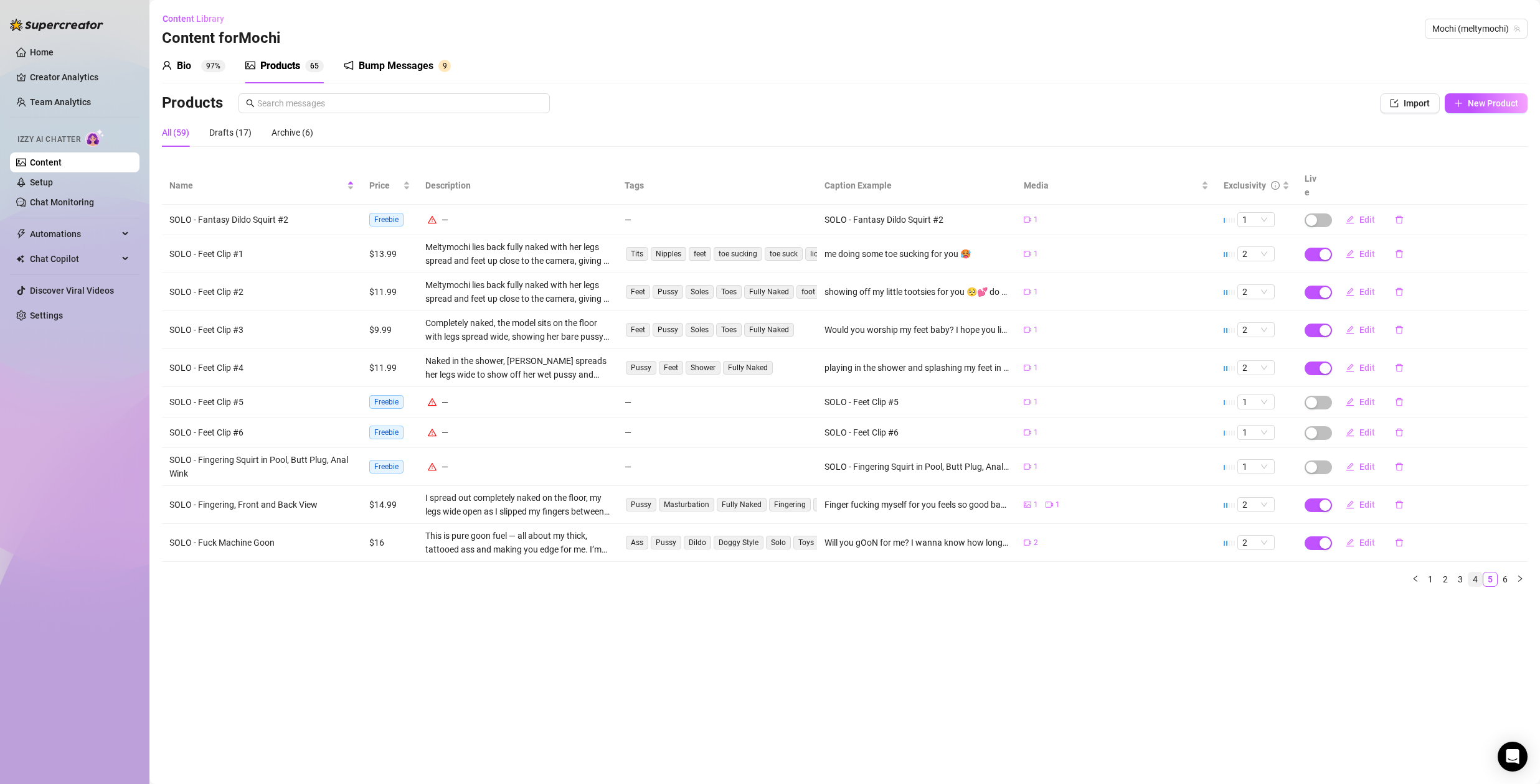
click at [1476, 572] on link "4" at bounding box center [1475, 579] width 14 height 14
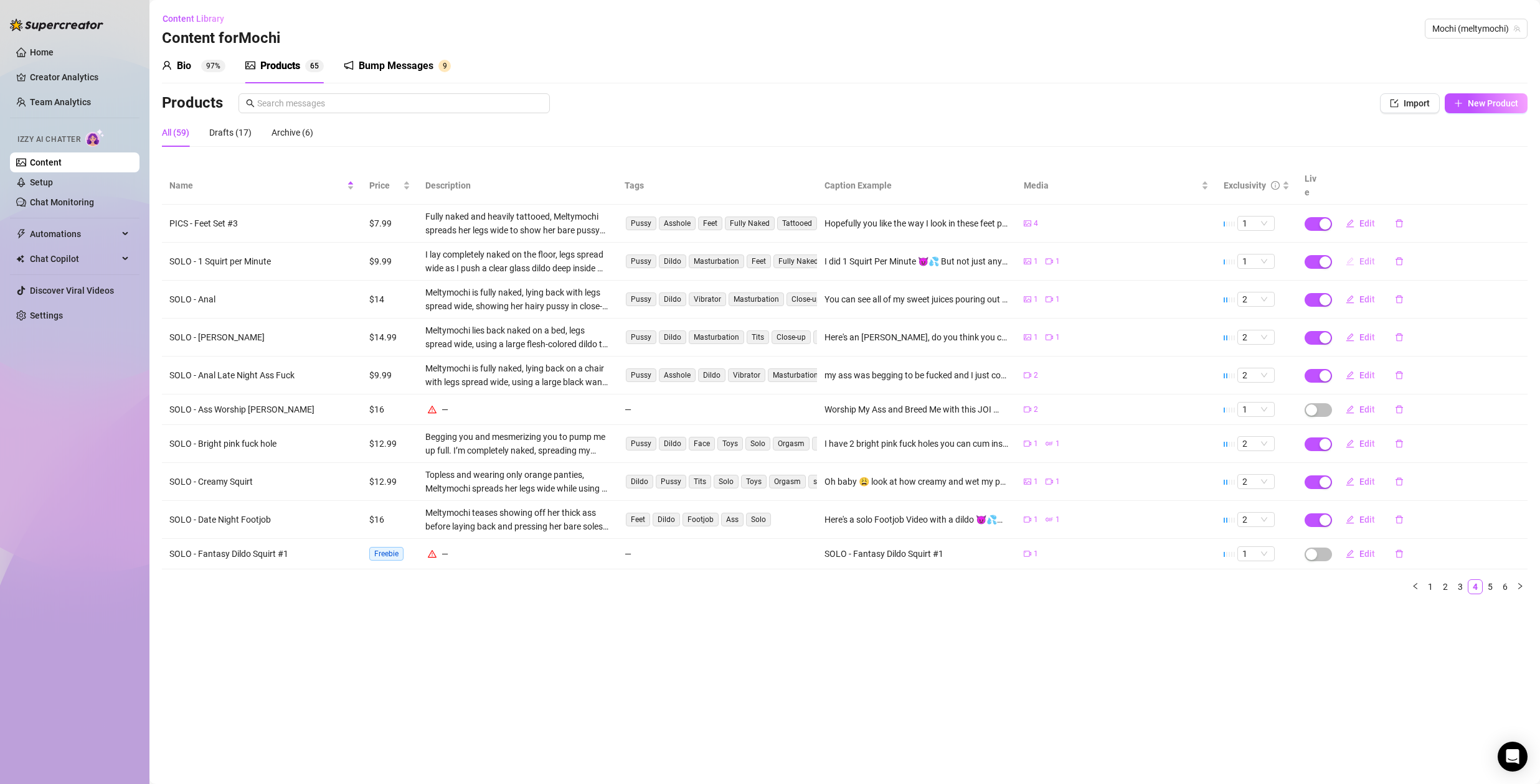
click at [1368, 256] on span "Edit" at bounding box center [1367, 261] width 16 height 10
type textarea "I did 1 Squirt Per Minute 😈💦 But not just any squirt, more like a open faucet g…"
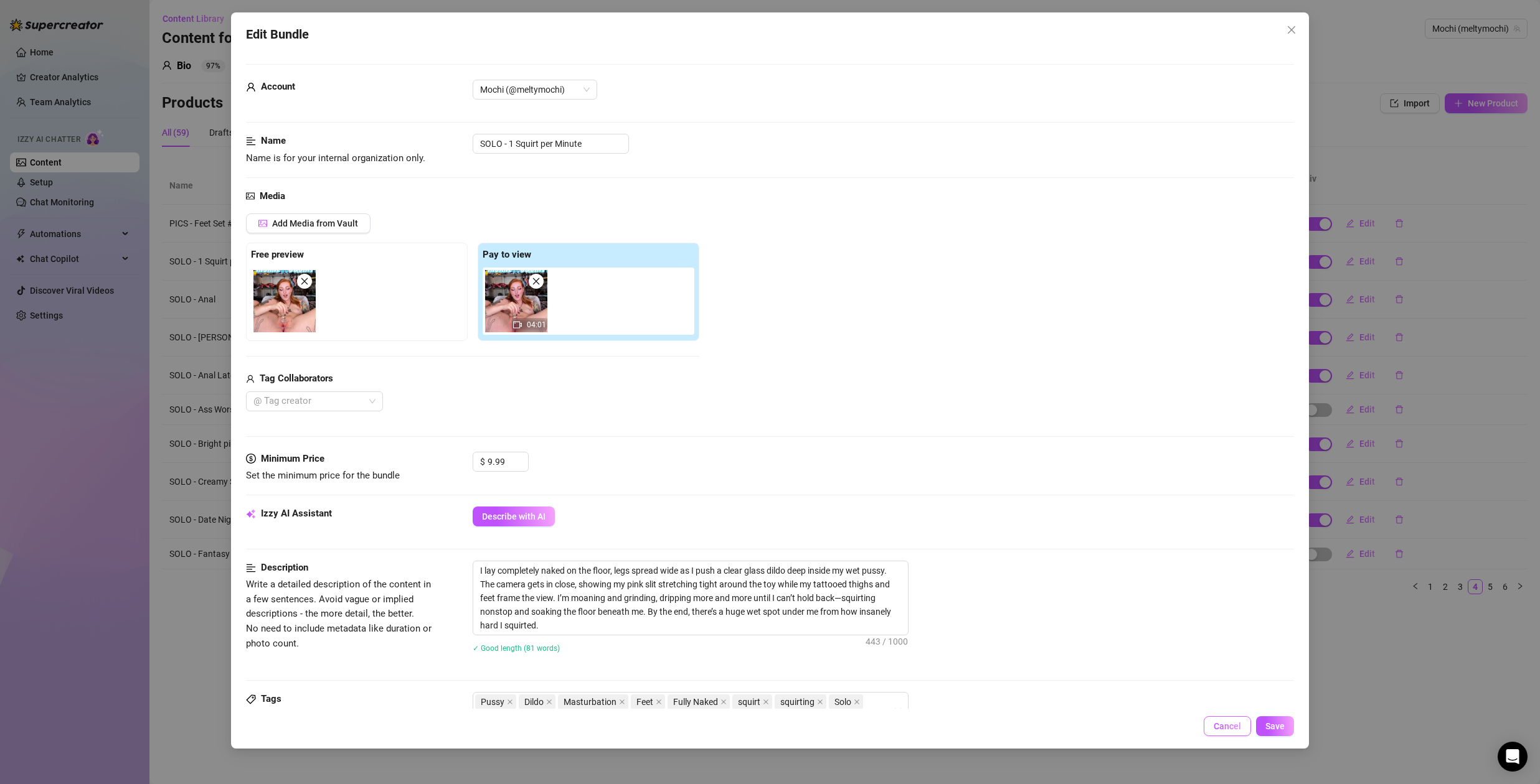
click at [1244, 730] on button "Cancel" at bounding box center [1227, 726] width 48 height 20
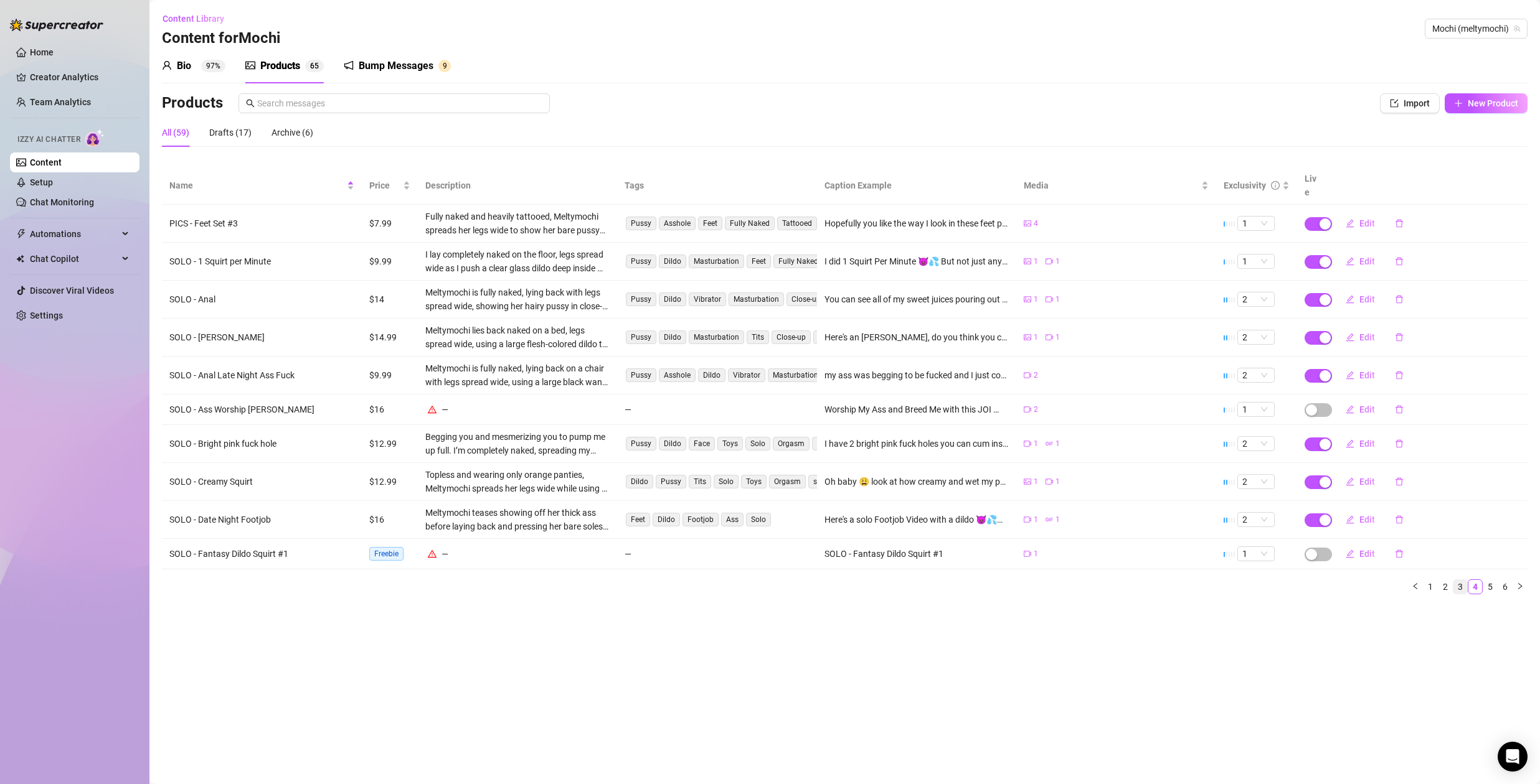
click at [1462, 580] on link "3" at bounding box center [1461, 587] width 14 height 14
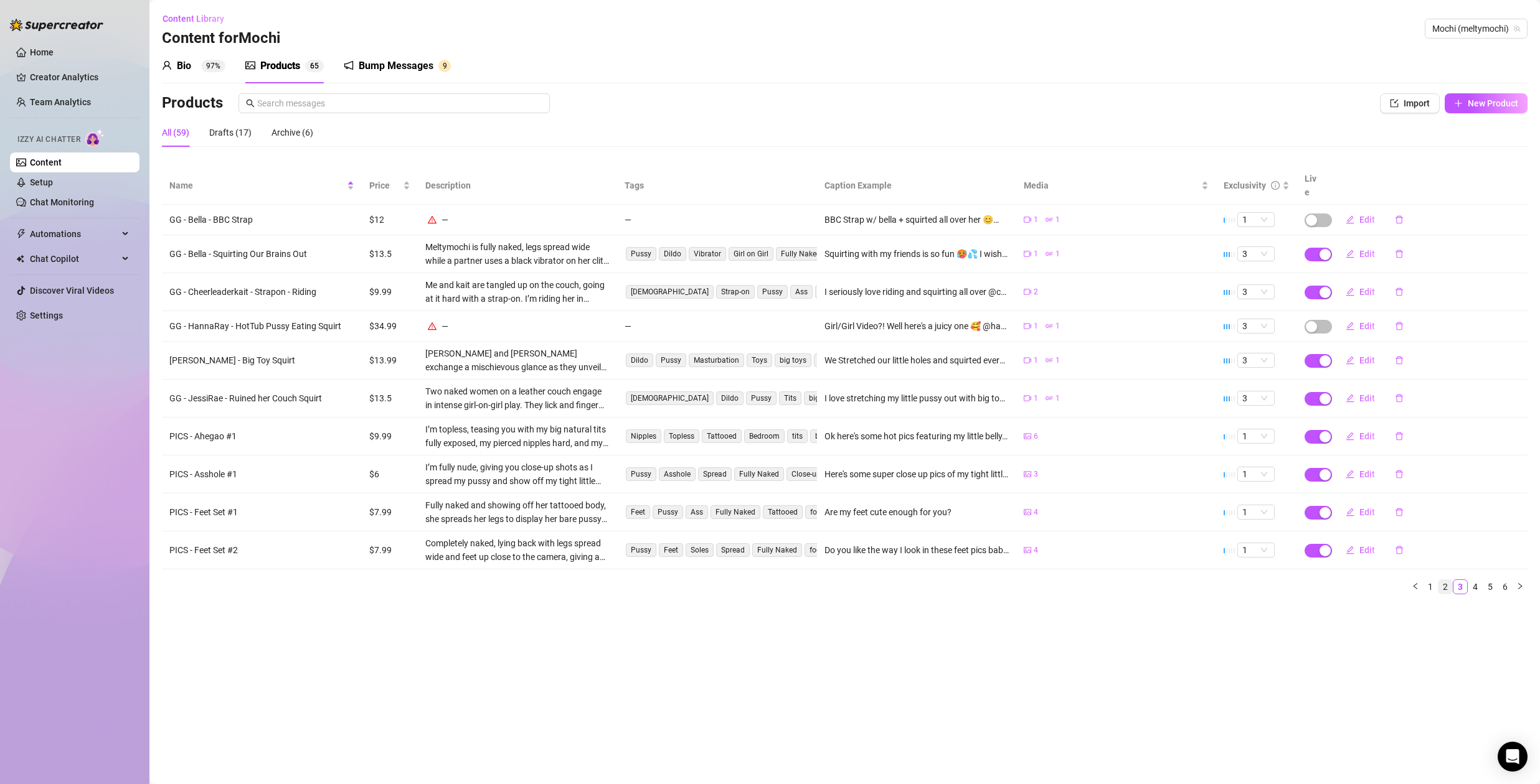
click at [1447, 580] on link "2" at bounding box center [1445, 587] width 14 height 14
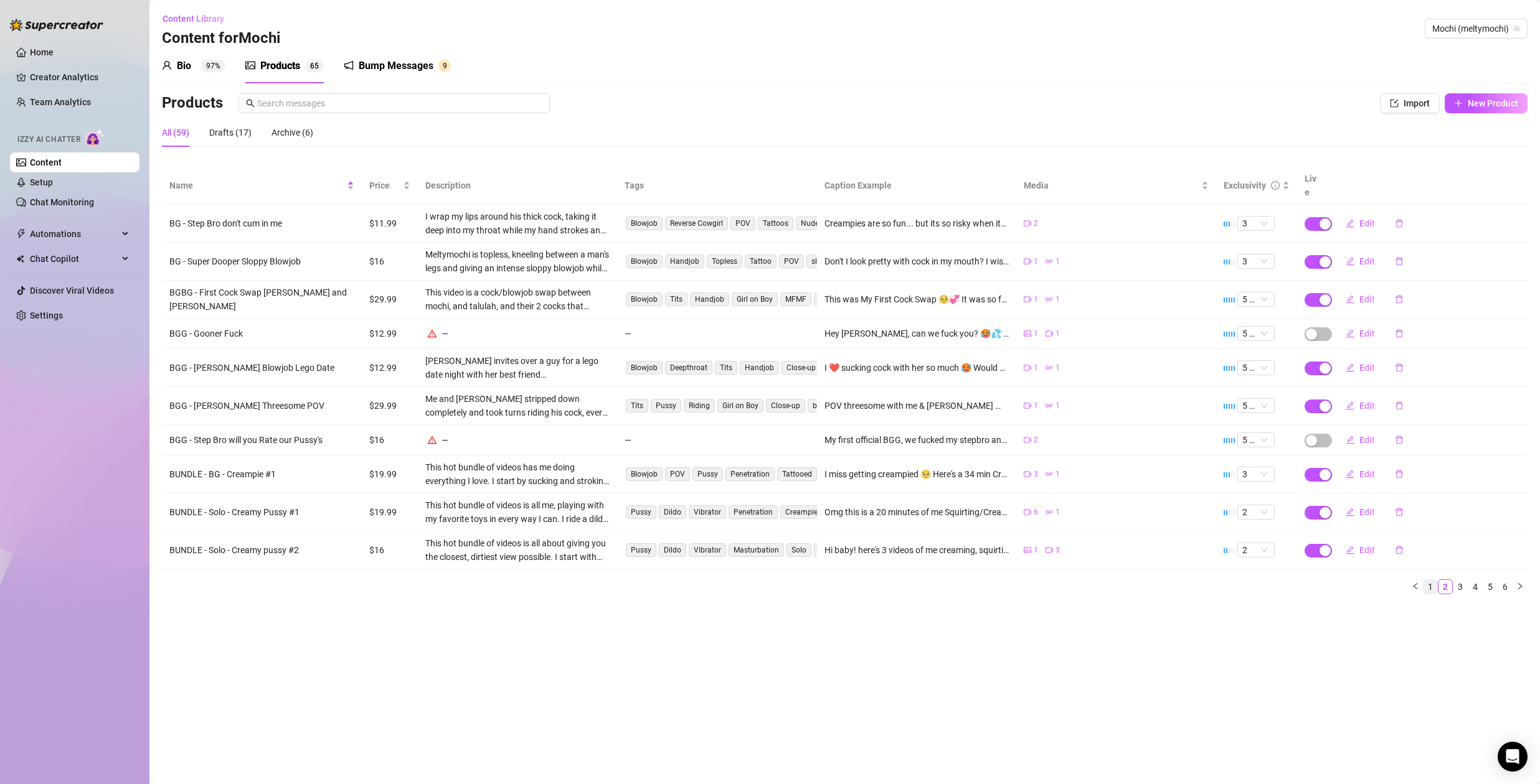
click at [1429, 580] on link "1" at bounding box center [1430, 587] width 14 height 14
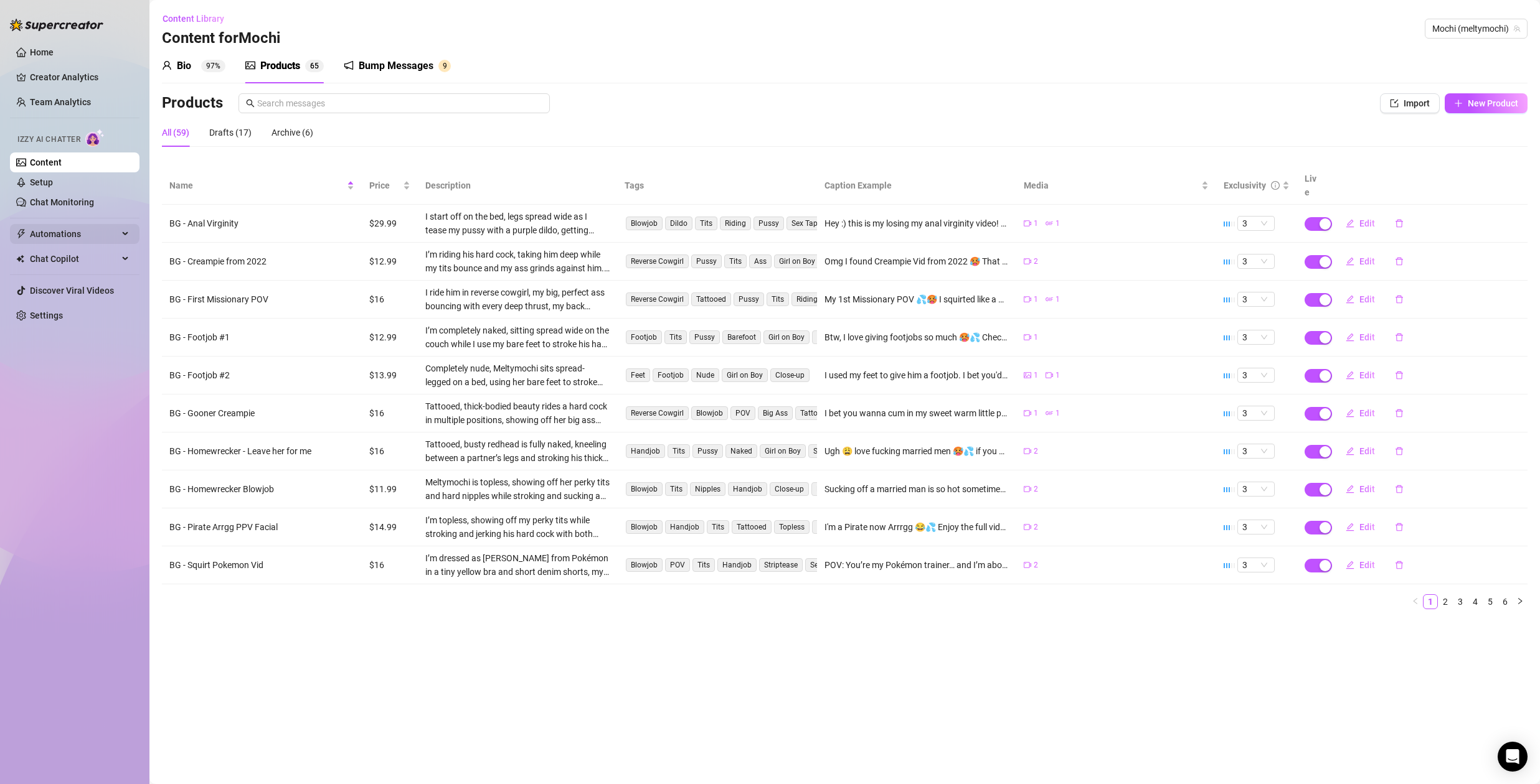
click at [58, 229] on span "Automations" at bounding box center [74, 234] width 89 height 20
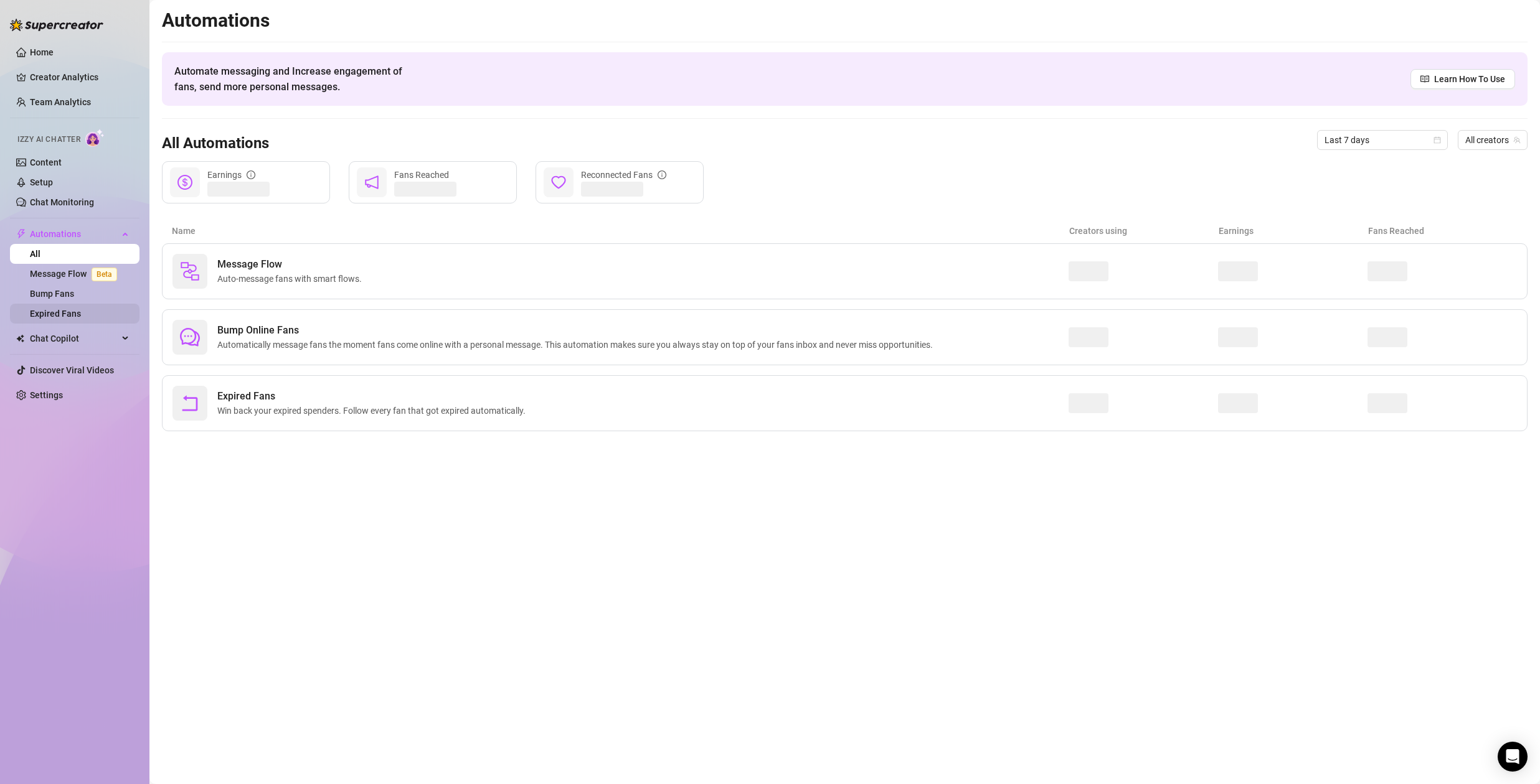
click at [64, 317] on link "Expired Fans" at bounding box center [55, 313] width 51 height 10
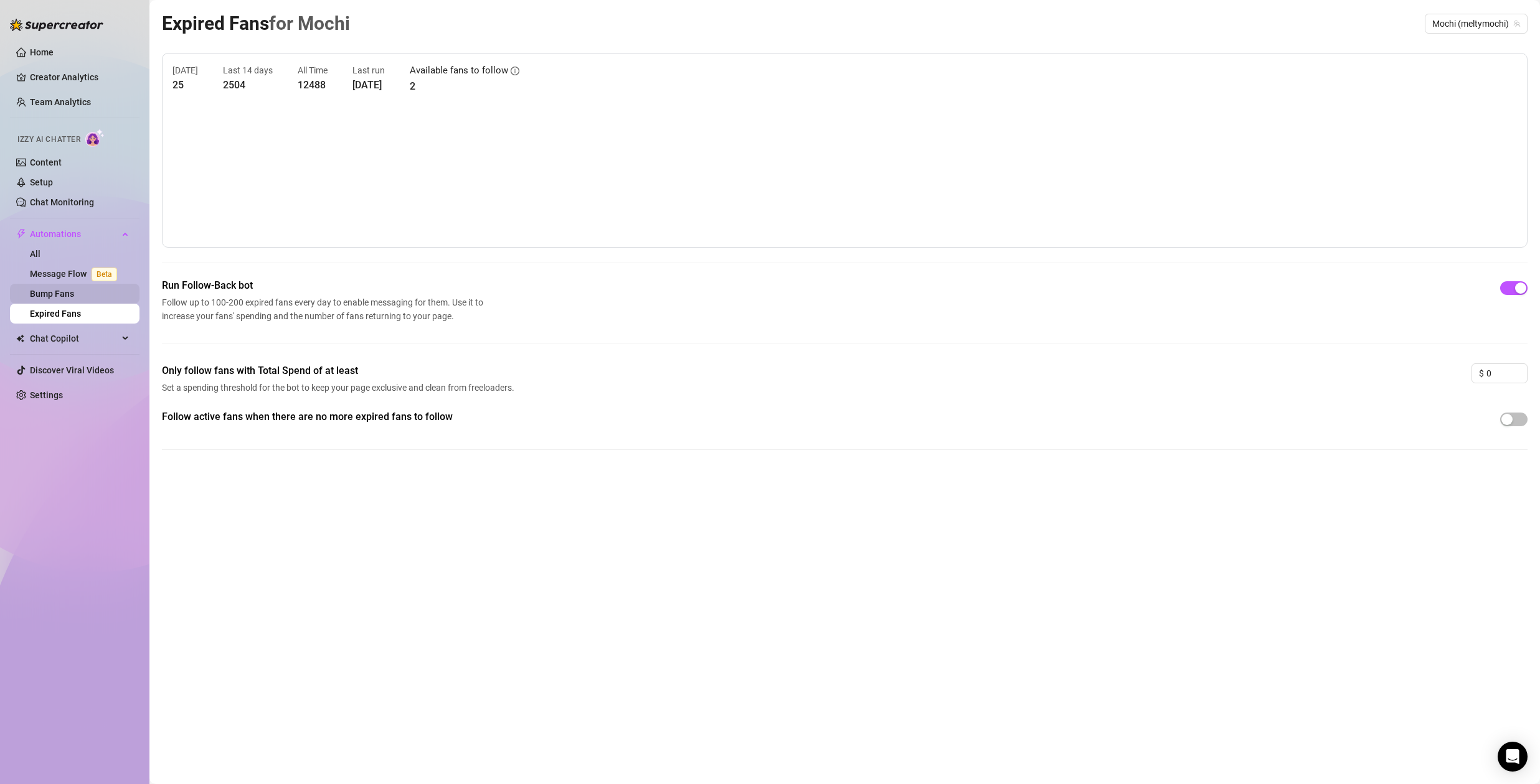
click at [58, 292] on link "Bump Fans" at bounding box center [51, 294] width 44 height 10
